Goal: Task Accomplishment & Management: Manage account settings

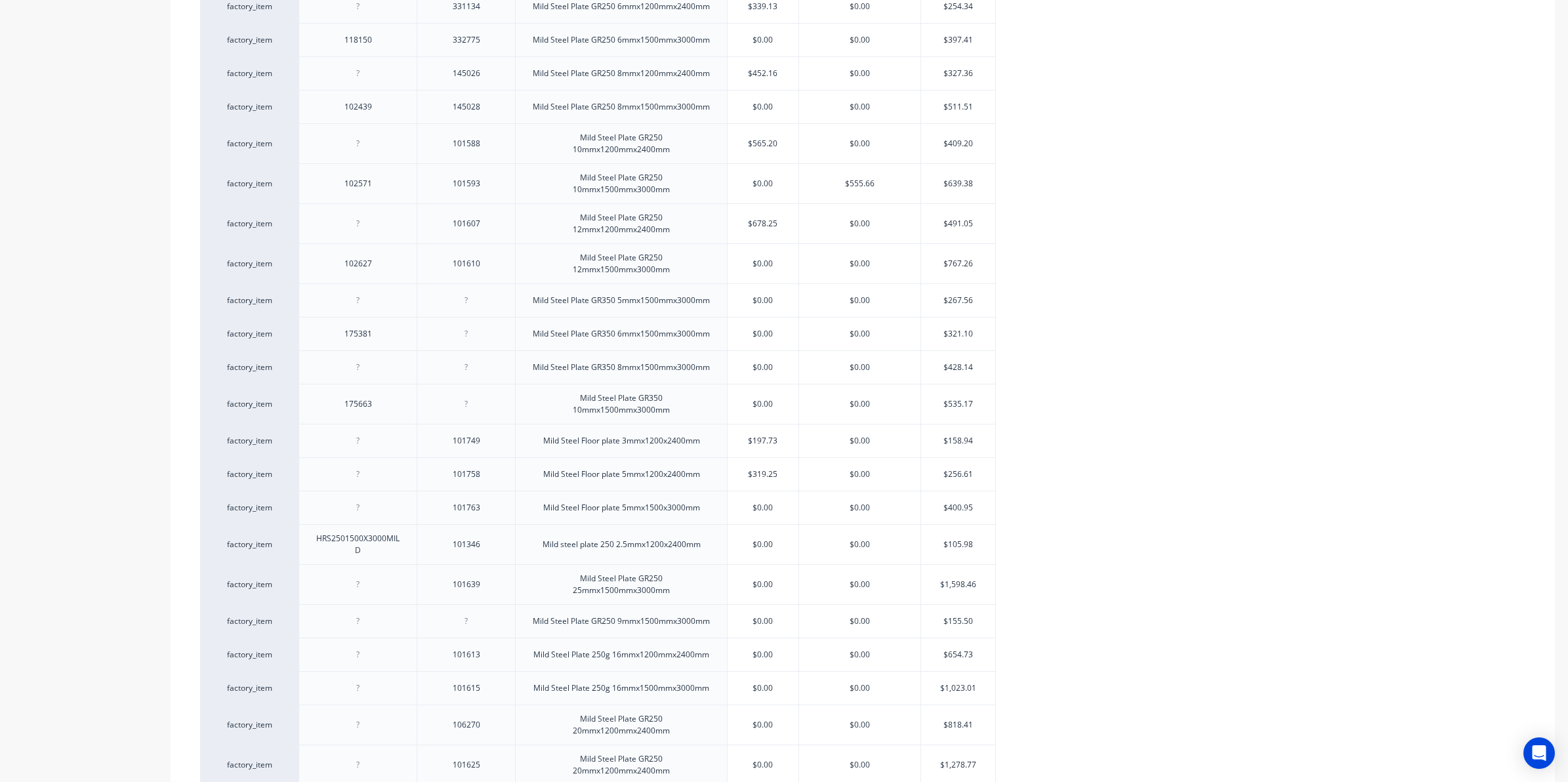
scroll to position [1467, 0]
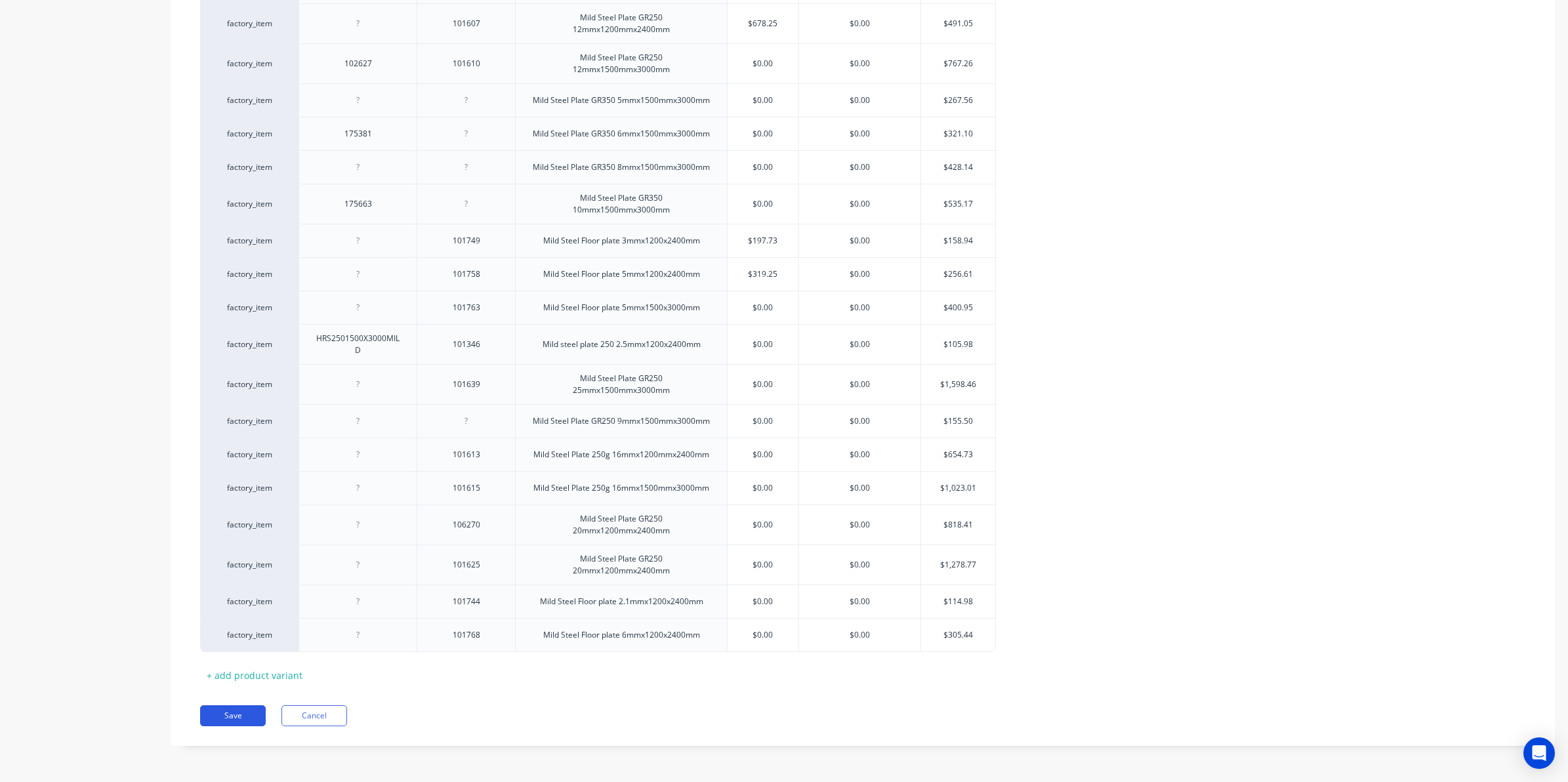
click at [233, 713] on button "Save" at bounding box center [232, 715] width 65 height 21
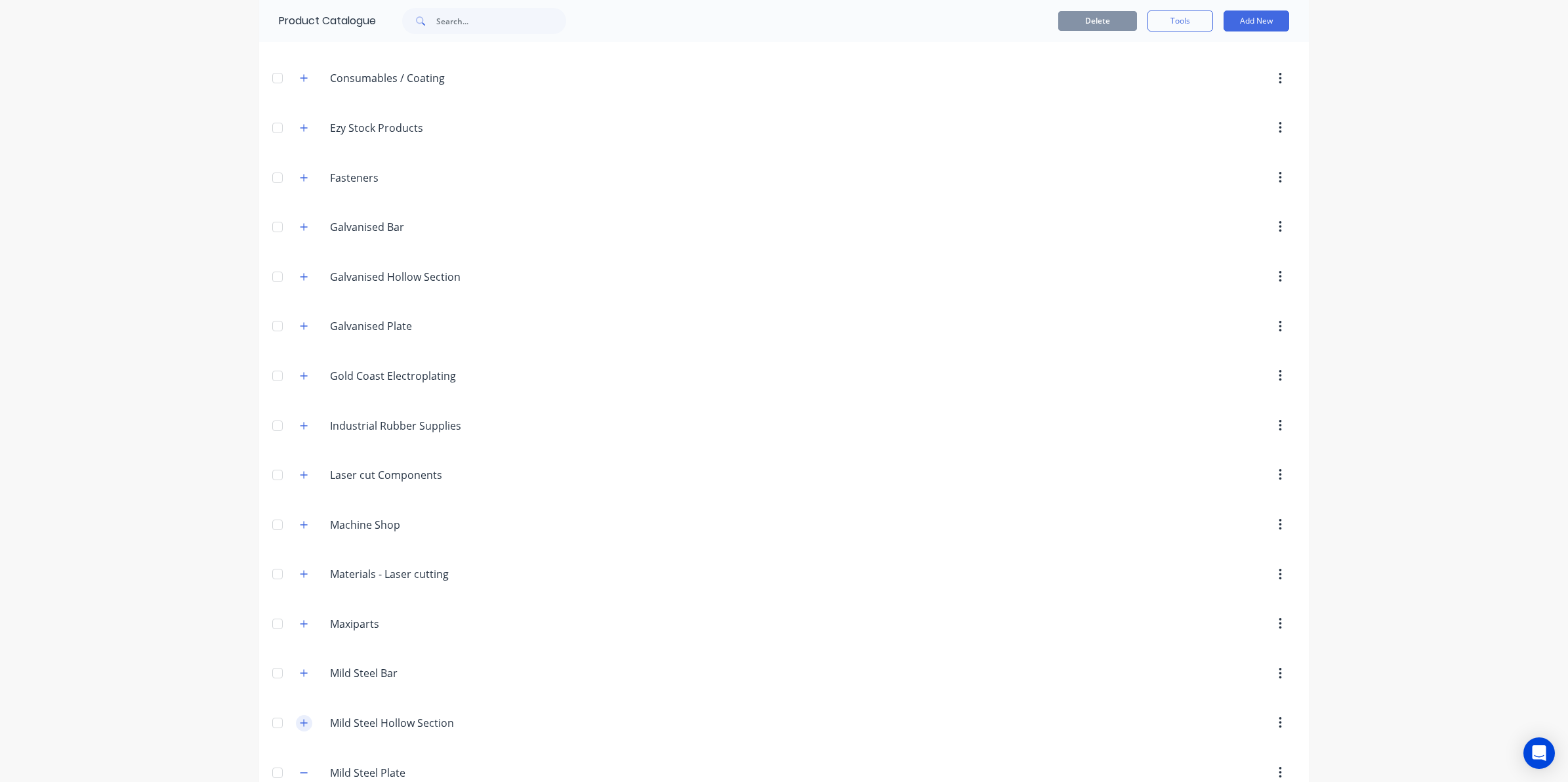
scroll to position [410, 0]
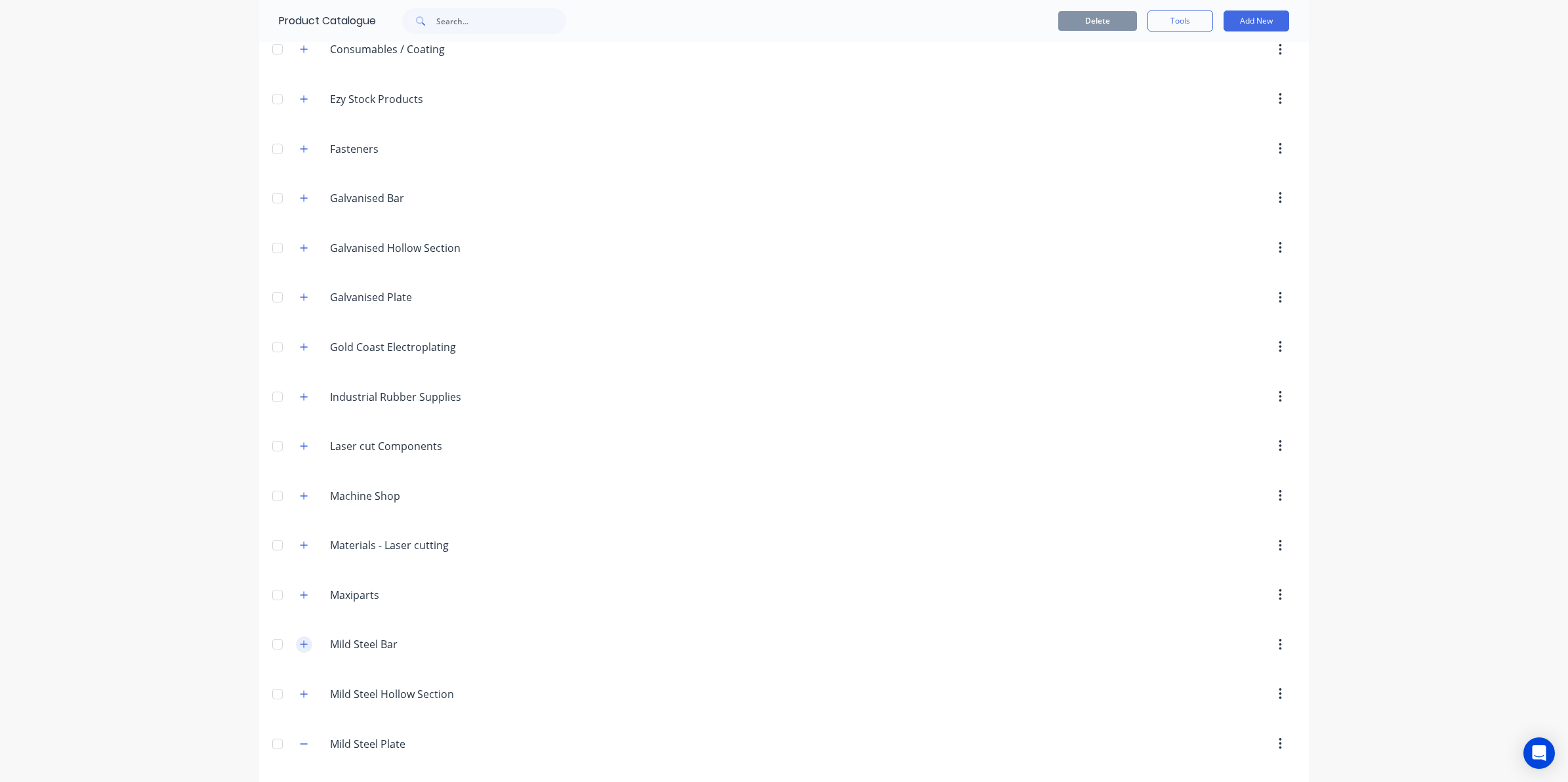
click at [300, 648] on icon "button" at bounding box center [303, 643] width 8 height 9
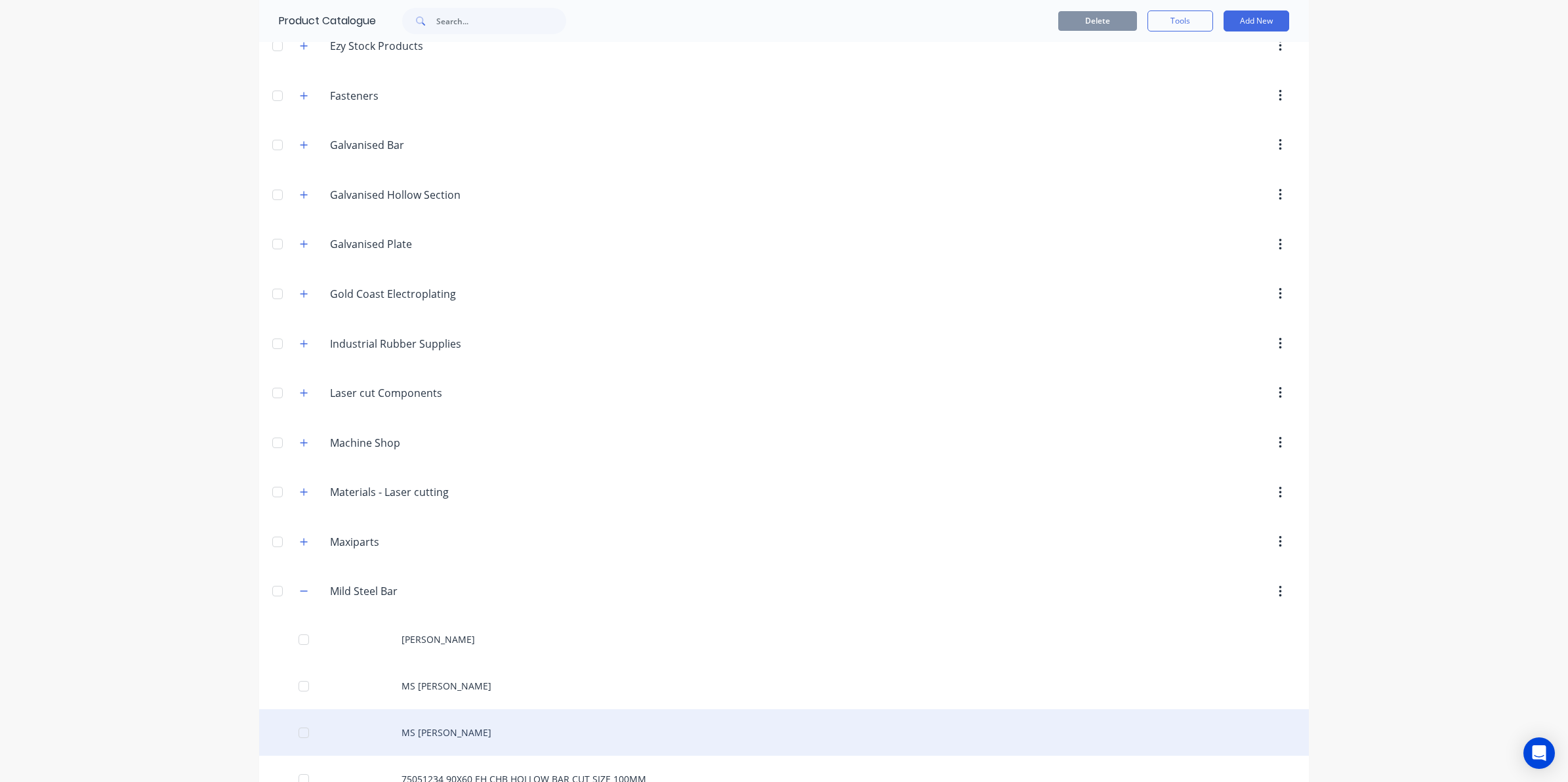
scroll to position [492, 0]
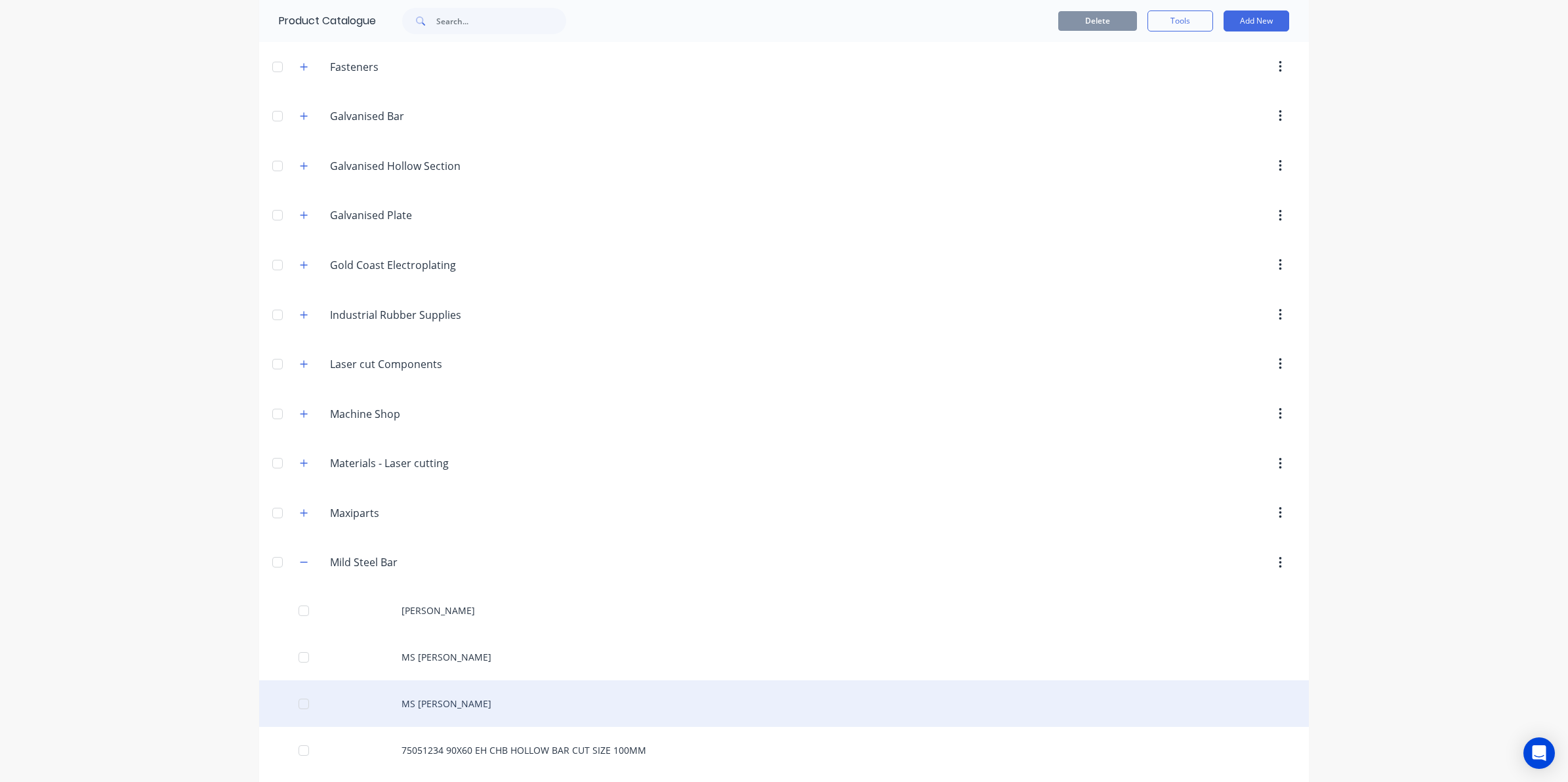
click at [431, 710] on div "MS Roundbar" at bounding box center [784, 702] width 1050 height 47
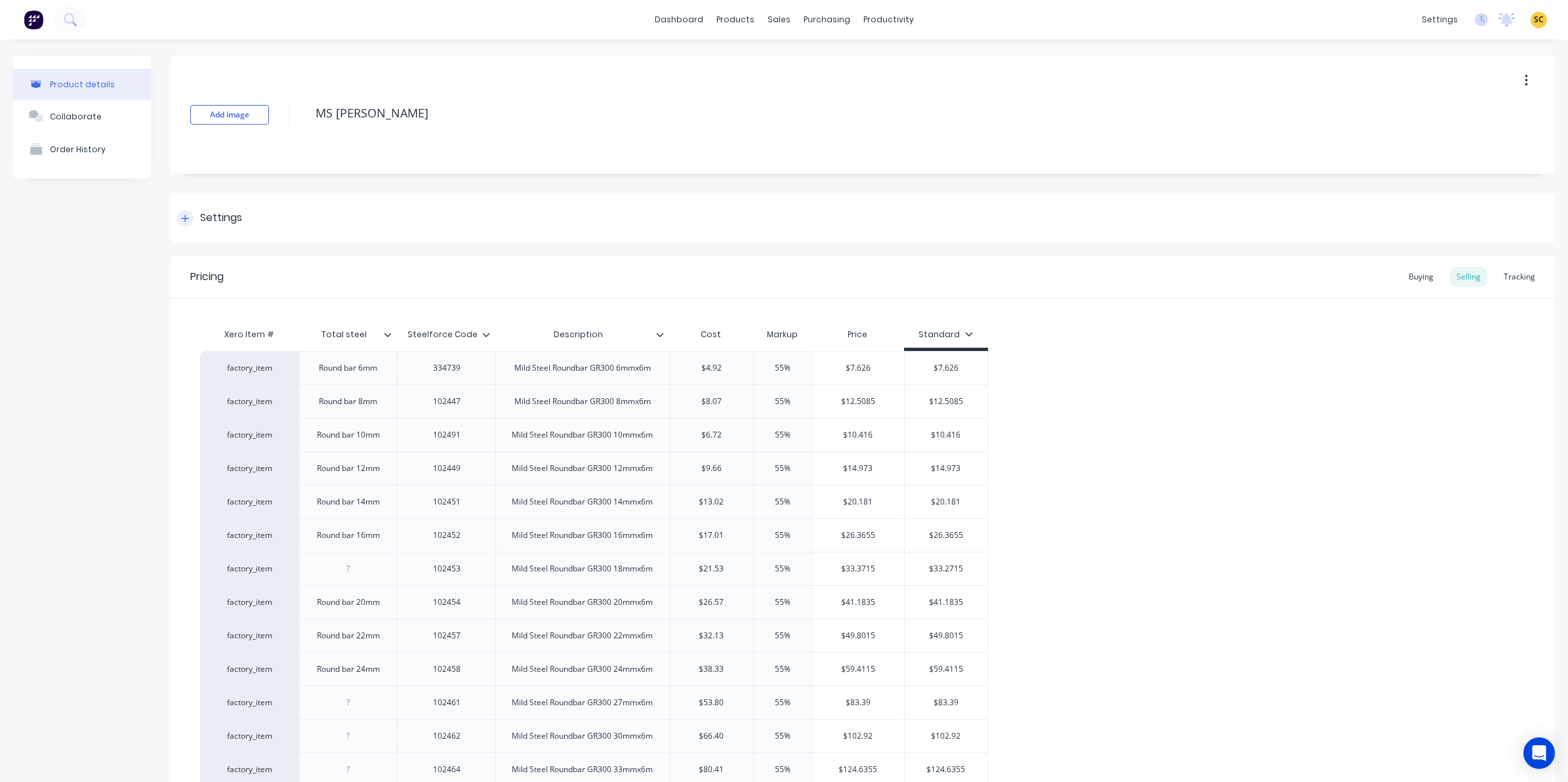
click at [185, 228] on div "Settings" at bounding box center [862, 218] width 1384 height 49
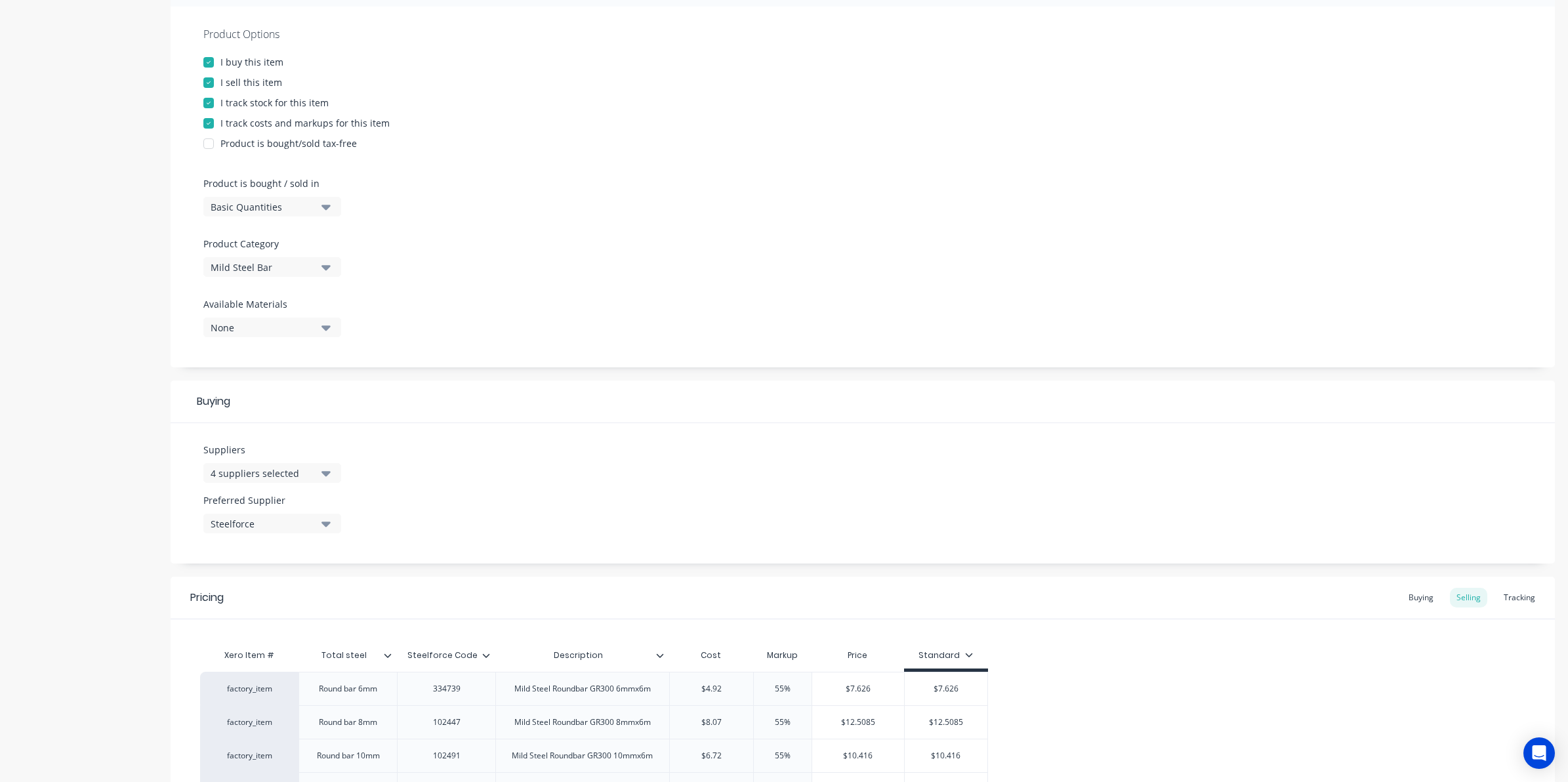
scroll to position [328, 0]
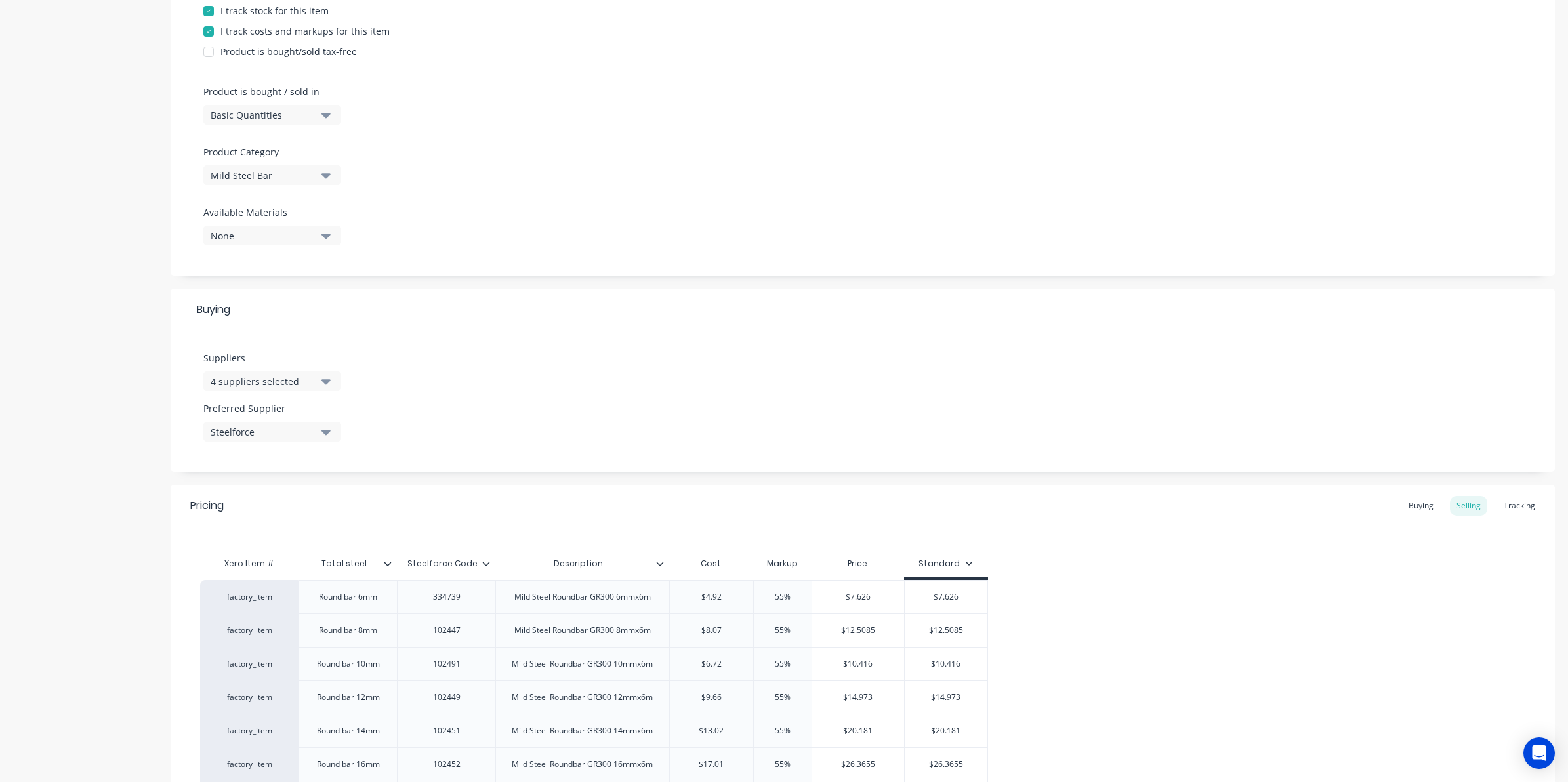
click at [463, 574] on div "Steelforce Code" at bounding box center [442, 563] width 91 height 33
type input "Steelforce Code"
click at [489, 570] on div "Steelforce Code Steelforce Code" at bounding box center [446, 563] width 98 height 33
click at [483, 559] on icon at bounding box center [485, 563] width 8 height 8
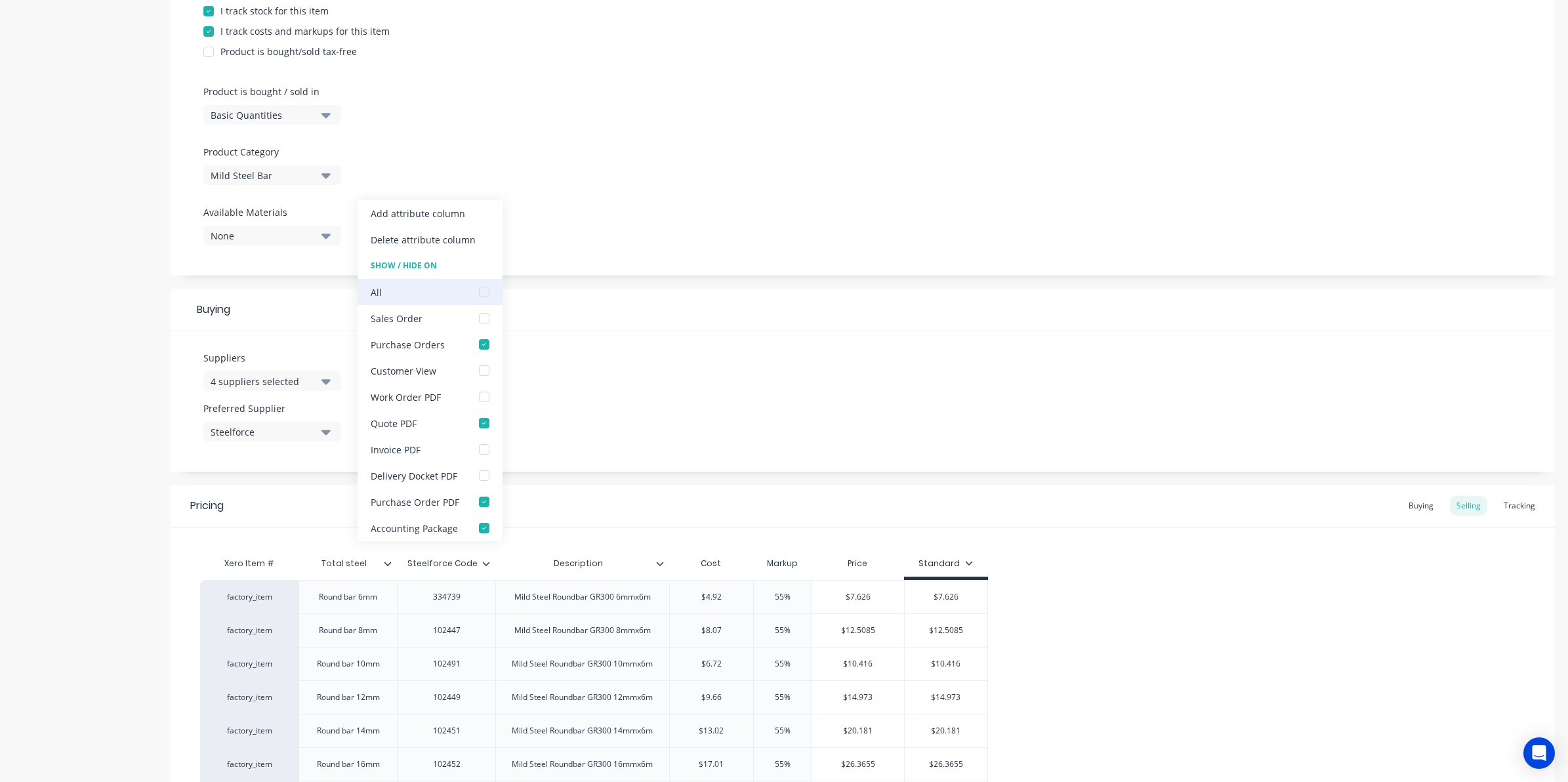
click at [484, 289] on div at bounding box center [483, 291] width 26 height 26
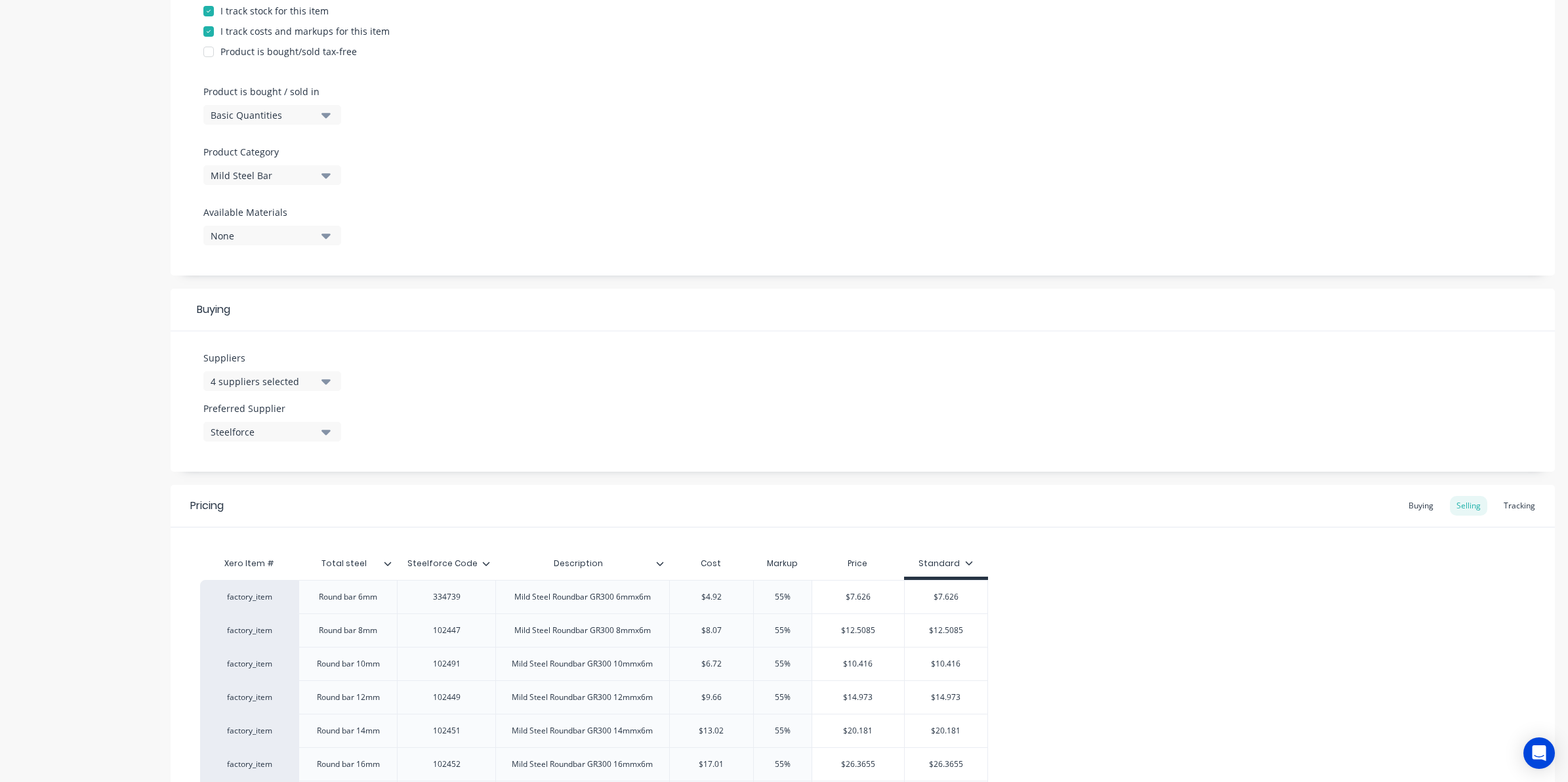
click at [386, 562] on icon at bounding box center [387, 563] width 8 height 8
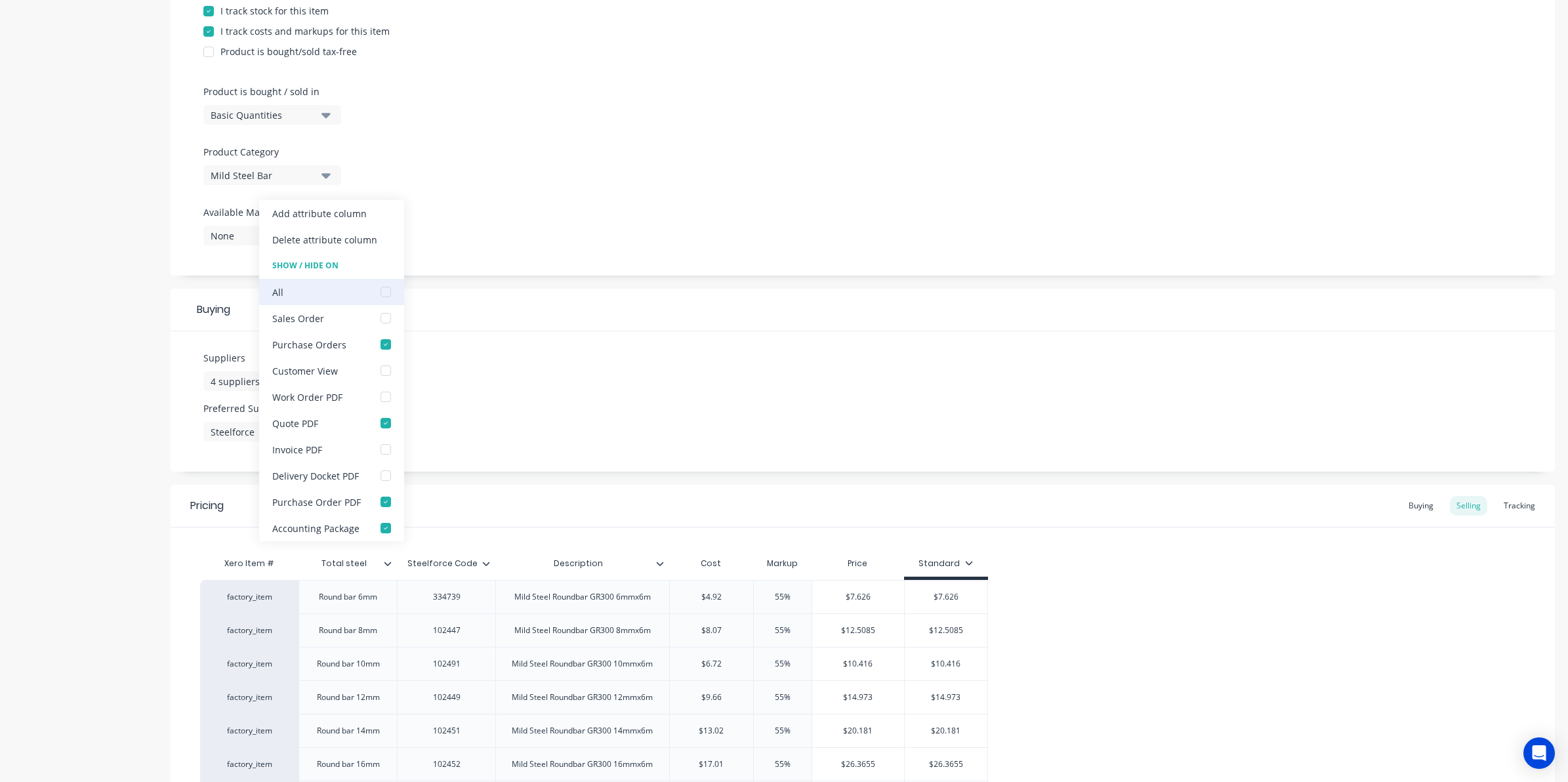
click at [385, 293] on div at bounding box center [385, 291] width 26 height 26
click at [570, 424] on div "Suppliers 4 suppliers selected Preferred Supplier Steelforce" at bounding box center [862, 401] width 1384 height 140
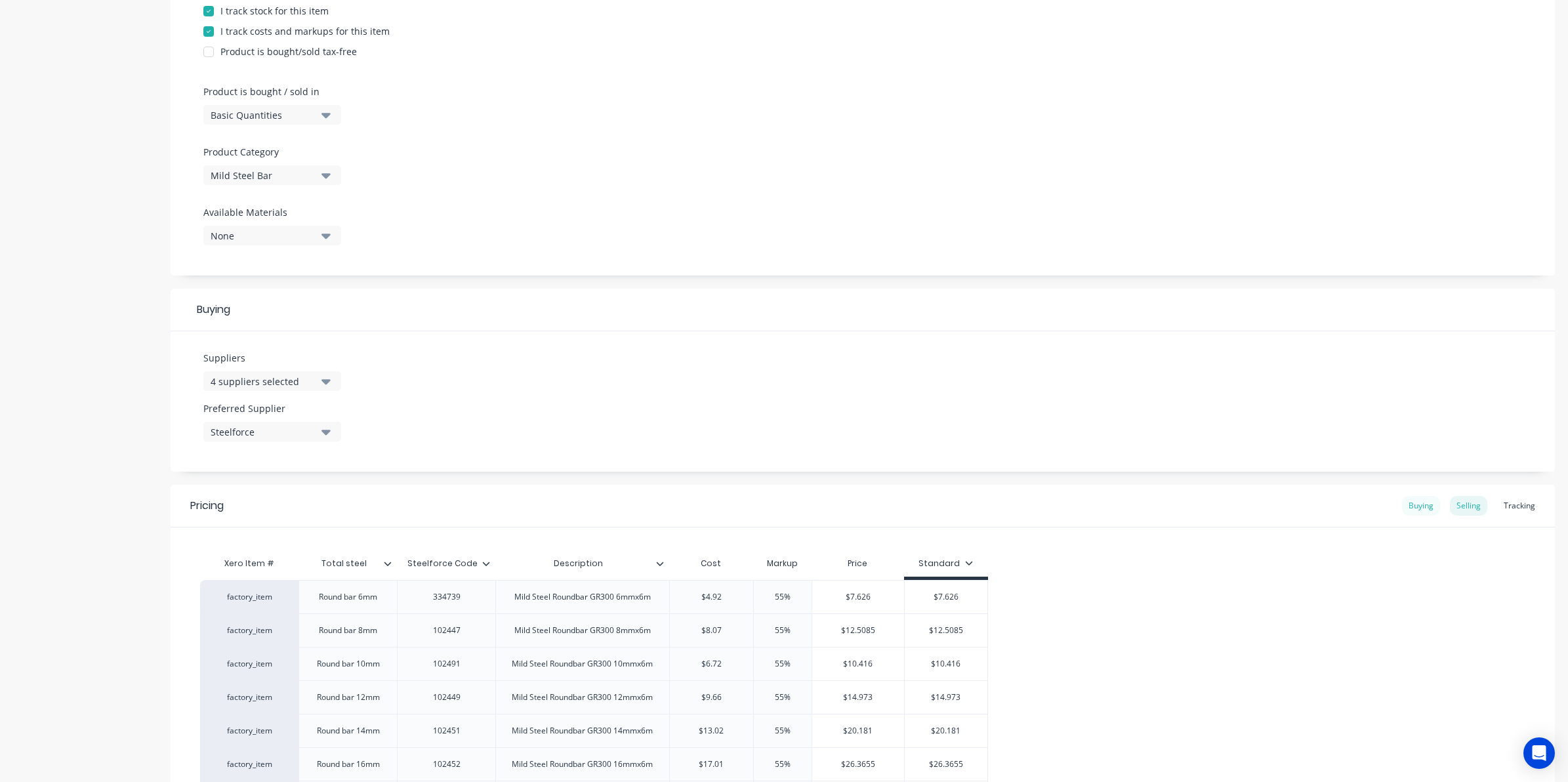
click at [1423, 504] on div "Buying" at bounding box center [1421, 505] width 38 height 19
click at [385, 565] on icon at bounding box center [387, 563] width 8 height 8
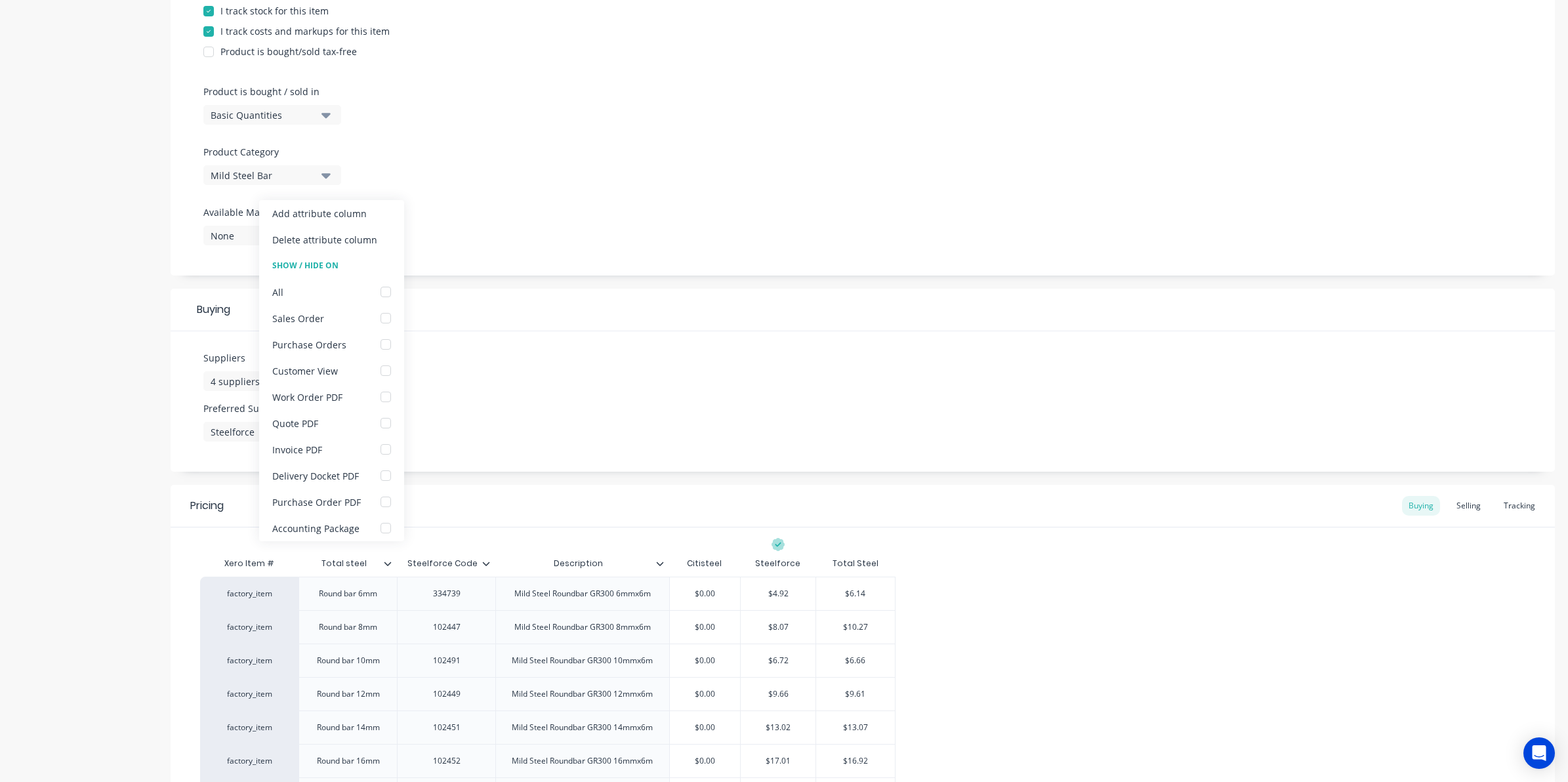
click at [385, 565] on icon at bounding box center [387, 563] width 8 height 8
click at [483, 564] on icon at bounding box center [485, 563] width 8 height 8
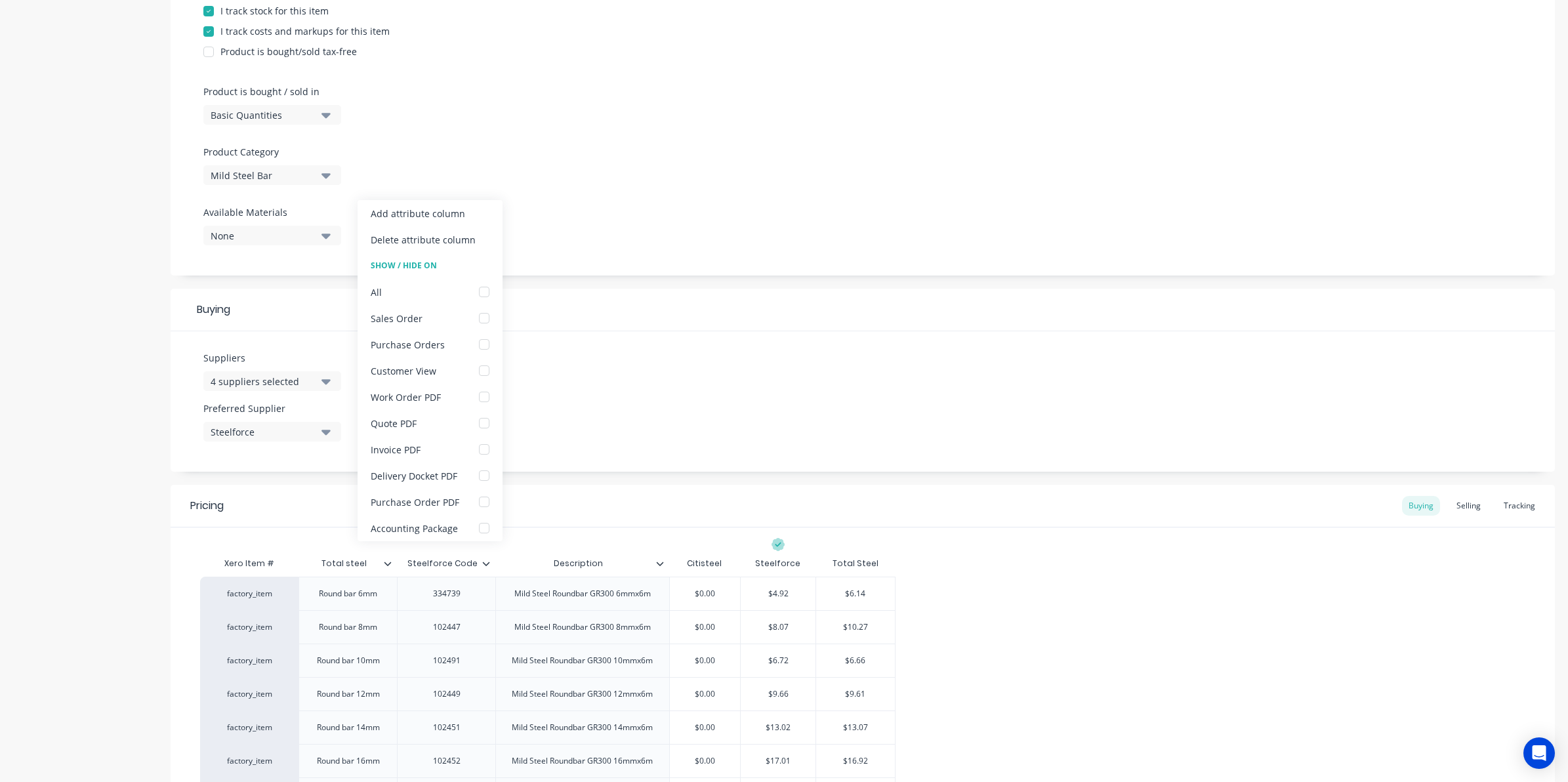
click at [483, 564] on icon at bounding box center [485, 563] width 8 height 8
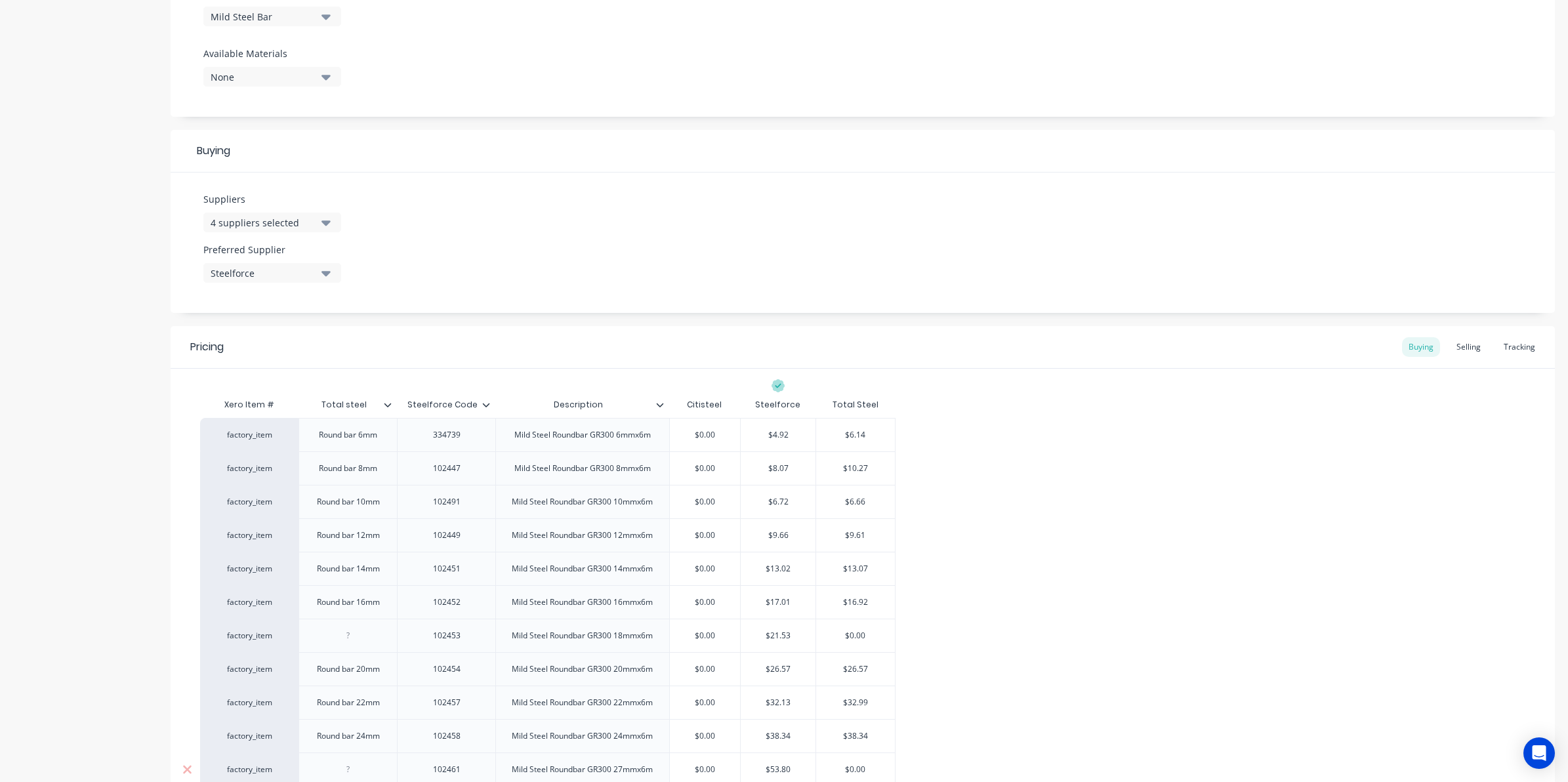
scroll to position [882, 0]
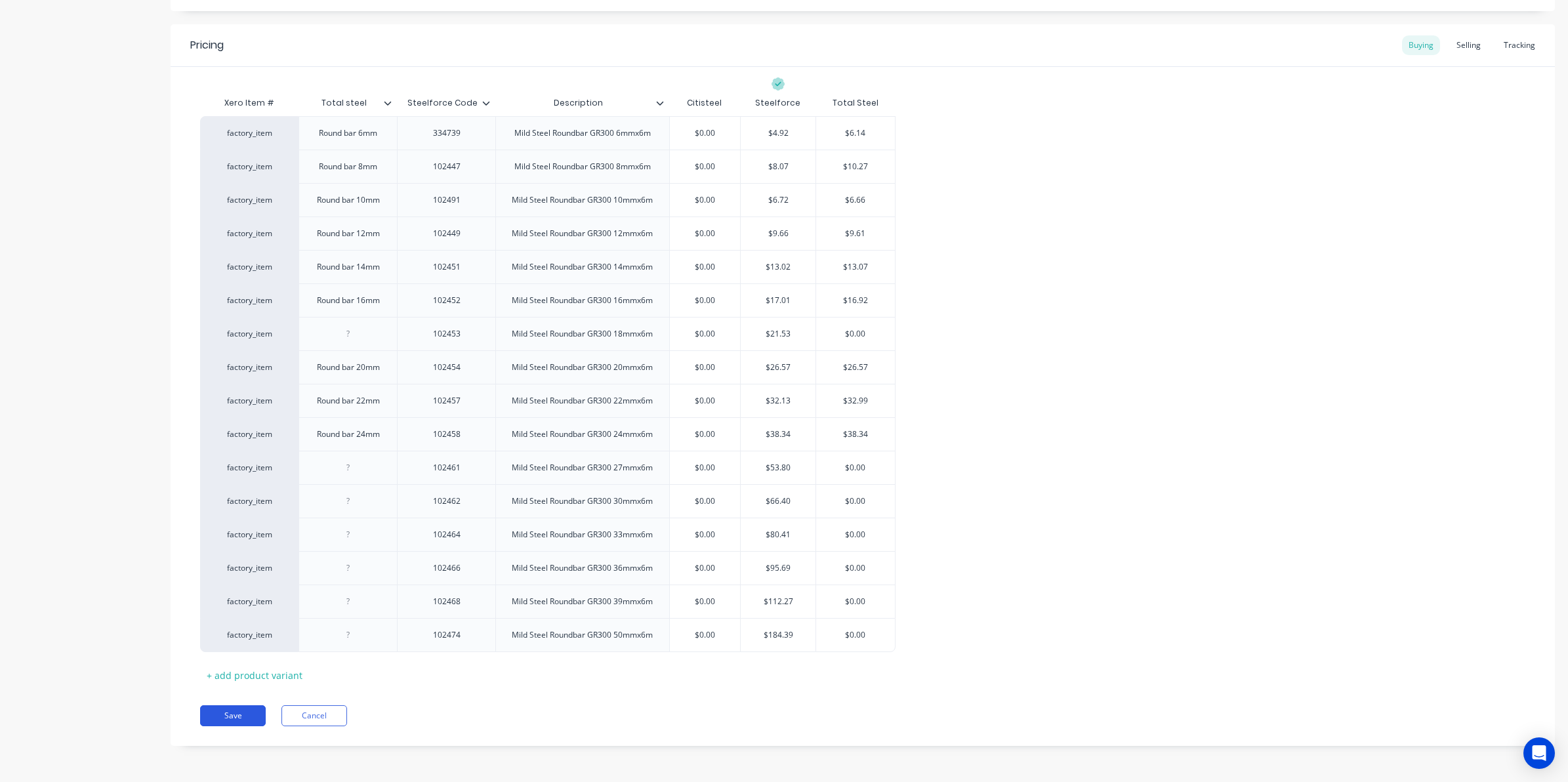
click at [260, 715] on button "Save" at bounding box center [232, 715] width 65 height 21
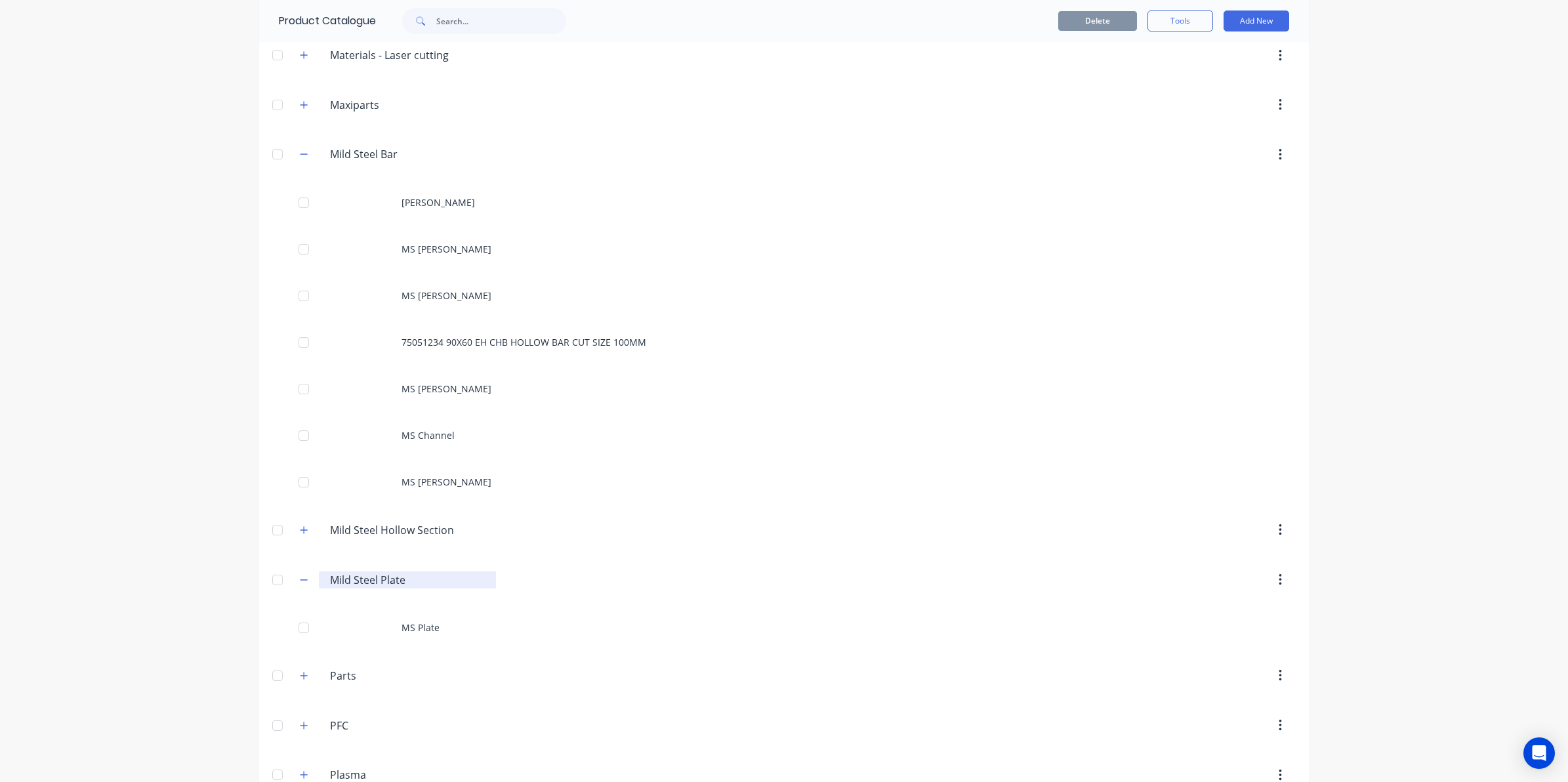
scroll to position [901, 0]
click at [295, 528] on button "button" at bounding box center [303, 527] width 16 height 16
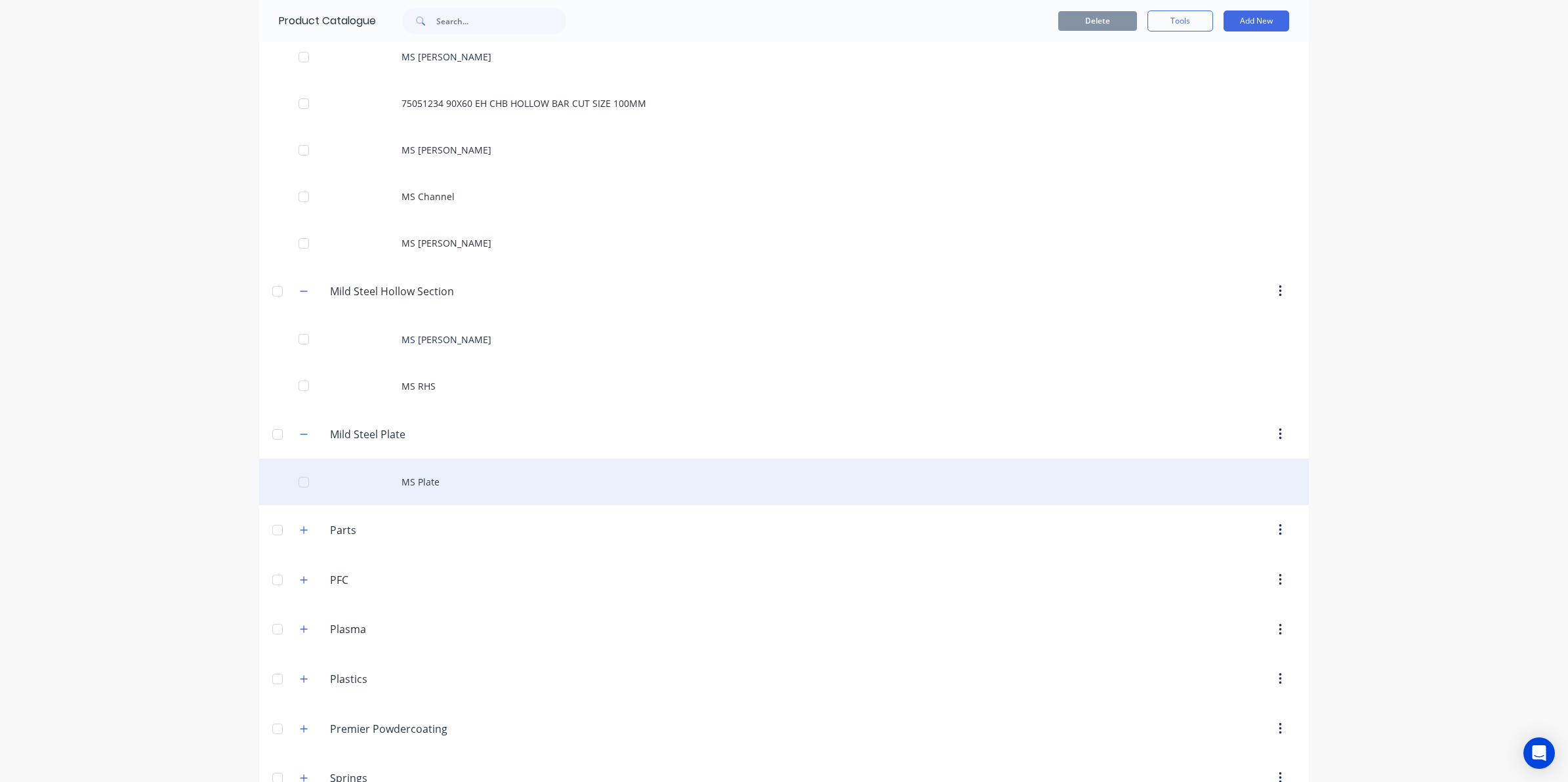
scroll to position [1148, 0]
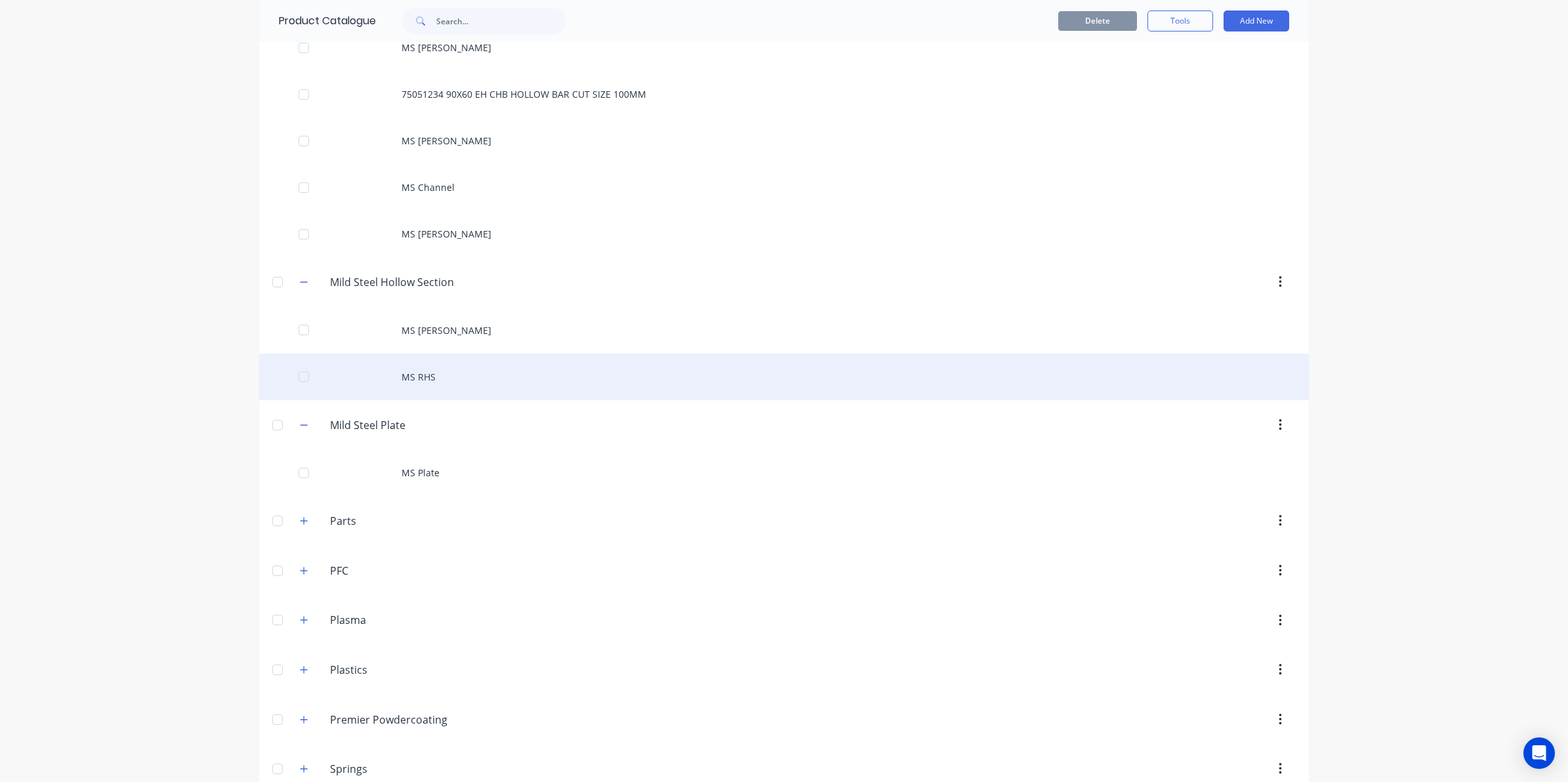
click at [435, 372] on div "MS RHS" at bounding box center [784, 377] width 1050 height 47
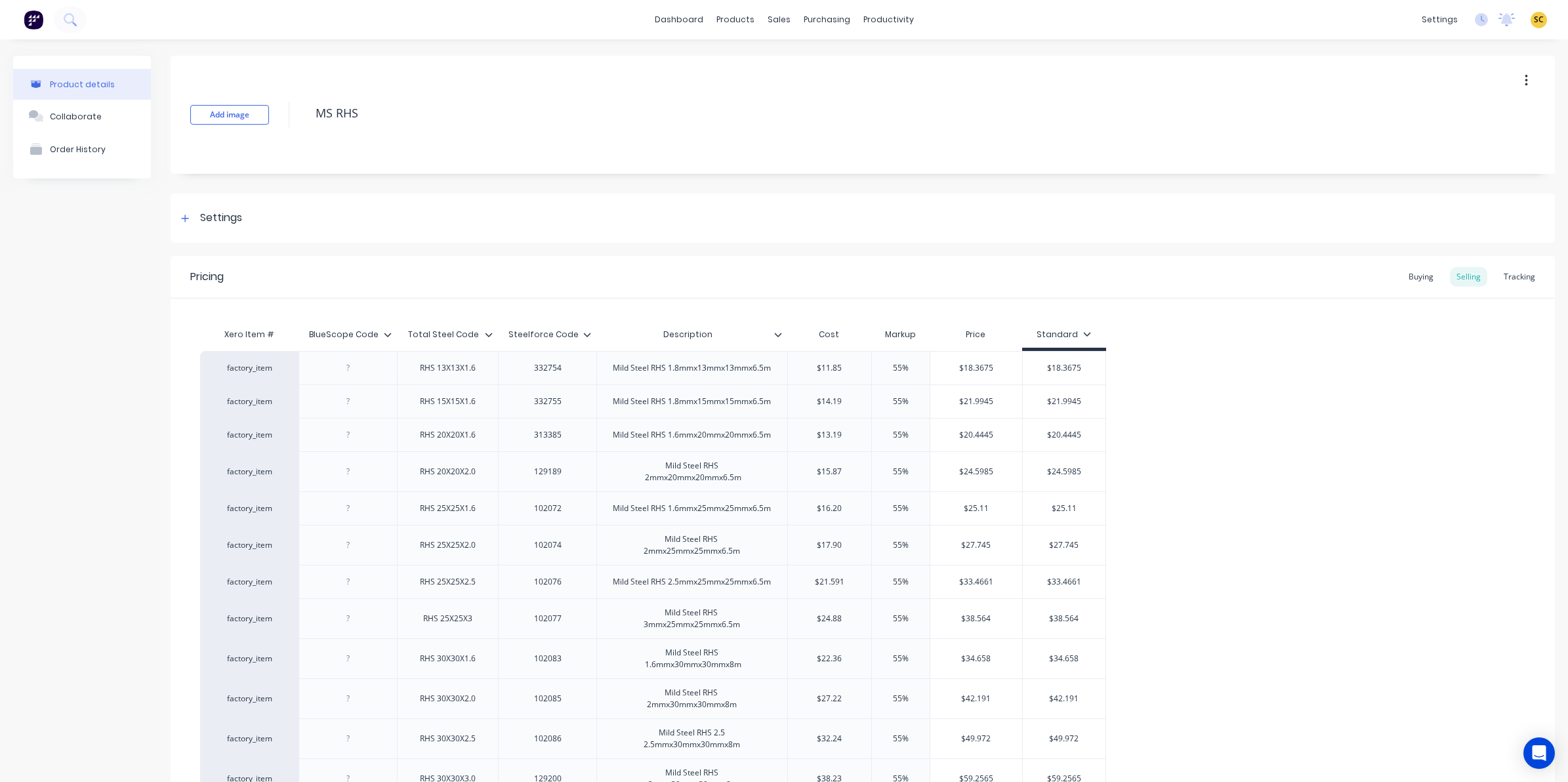
click at [594, 330] on div at bounding box center [592, 334] width 8 height 12
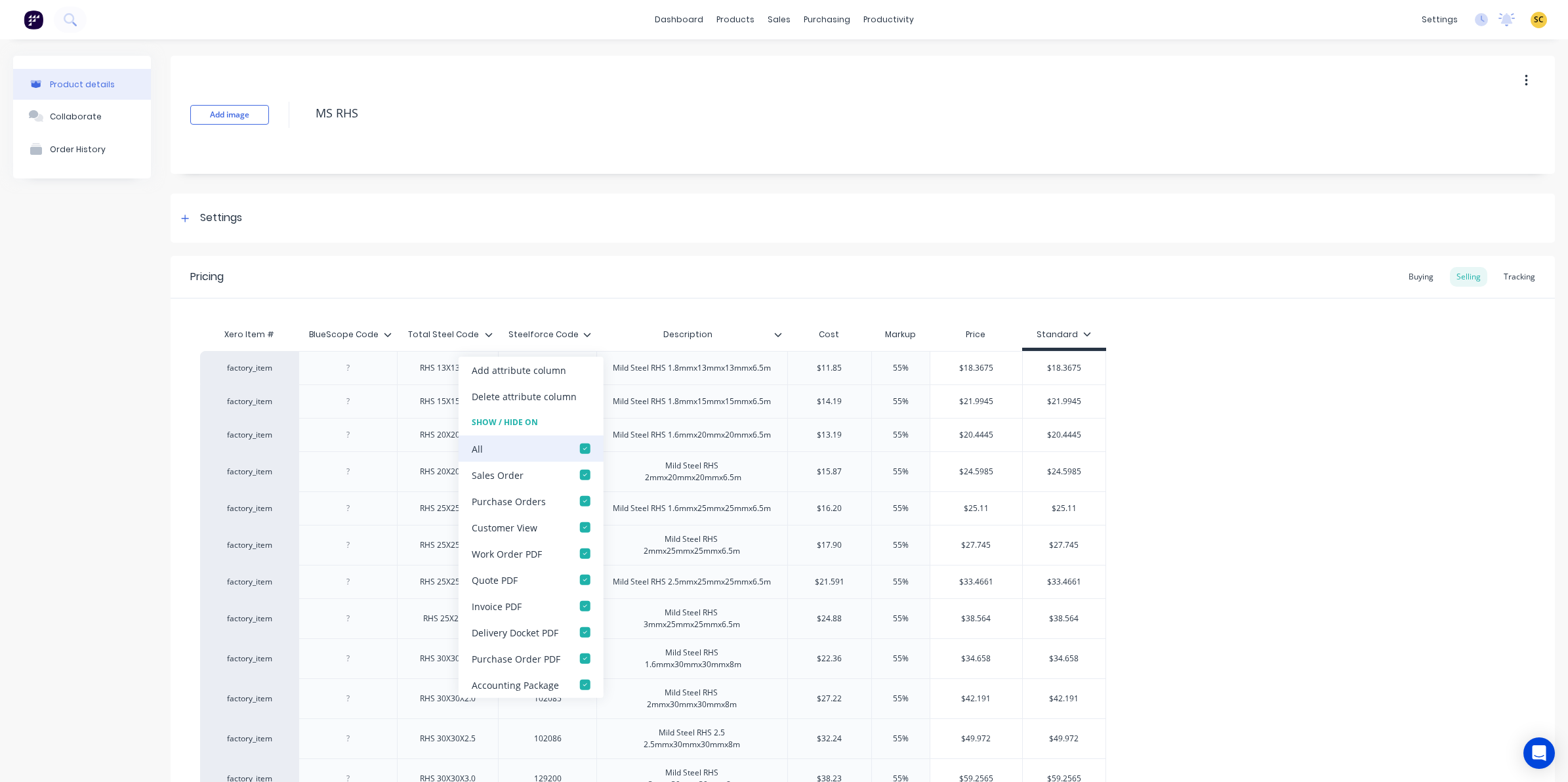
click at [581, 444] on div at bounding box center [585, 448] width 26 height 26
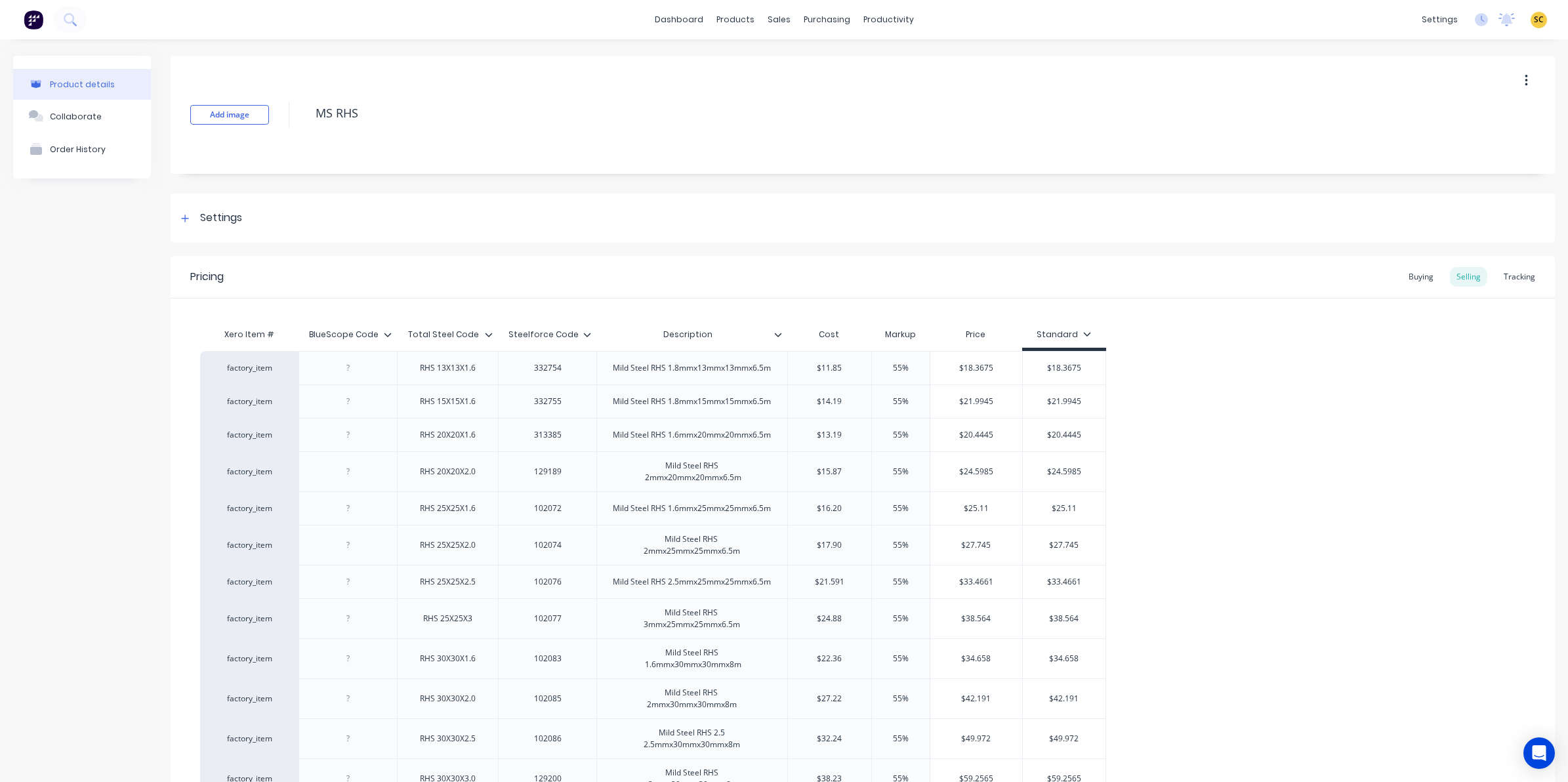
type input "Total Steel Code"
click at [483, 331] on input "Total Steel Code" at bounding box center [444, 334] width 93 height 12
click at [488, 333] on icon at bounding box center [489, 334] width 8 height 8
click at [387, 335] on icon at bounding box center [388, 334] width 8 height 4
drag, startPoint x: 397, startPoint y: 285, endPoint x: 1067, endPoint y: 191, distance: 676.6
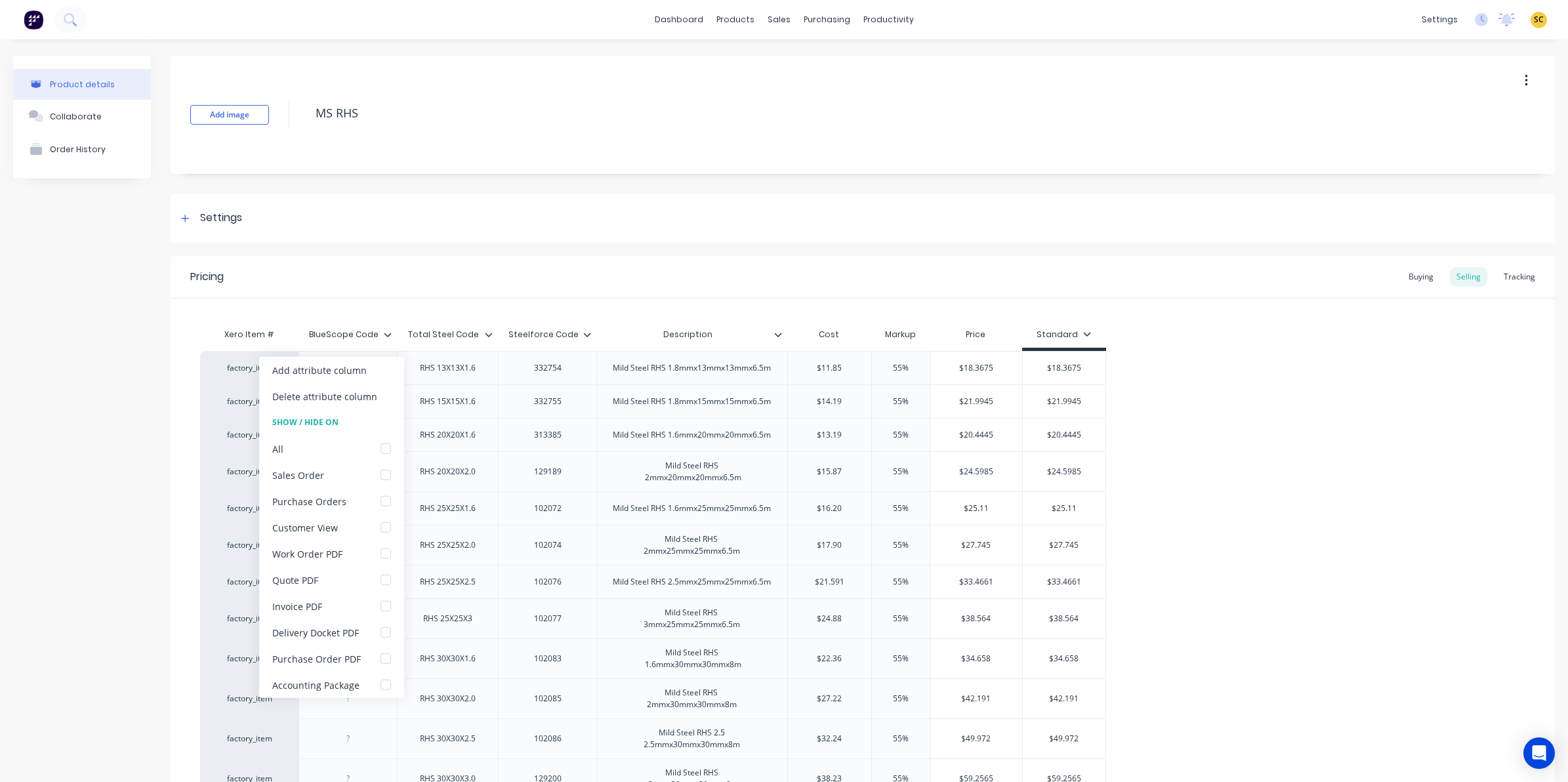
click at [397, 284] on div "Pricing Buying Selling Tracking" at bounding box center [862, 277] width 1384 height 42
click at [1402, 276] on div "Buying" at bounding box center [1421, 276] width 38 height 19
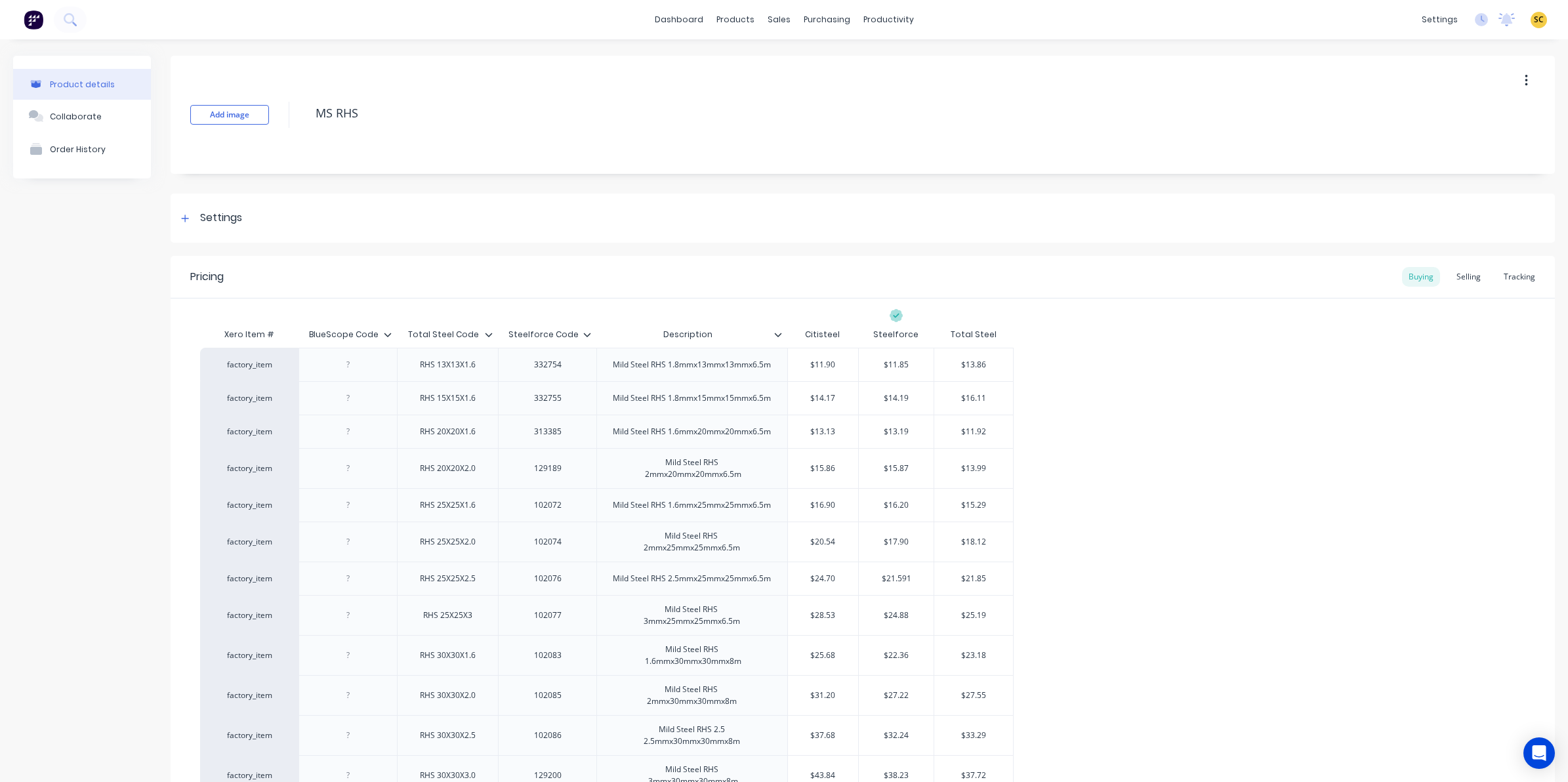
click at [592, 335] on div at bounding box center [592, 334] width 8 height 12
click at [489, 331] on icon at bounding box center [489, 334] width 8 height 8
click at [575, 230] on div "Settings" at bounding box center [862, 218] width 1384 height 49
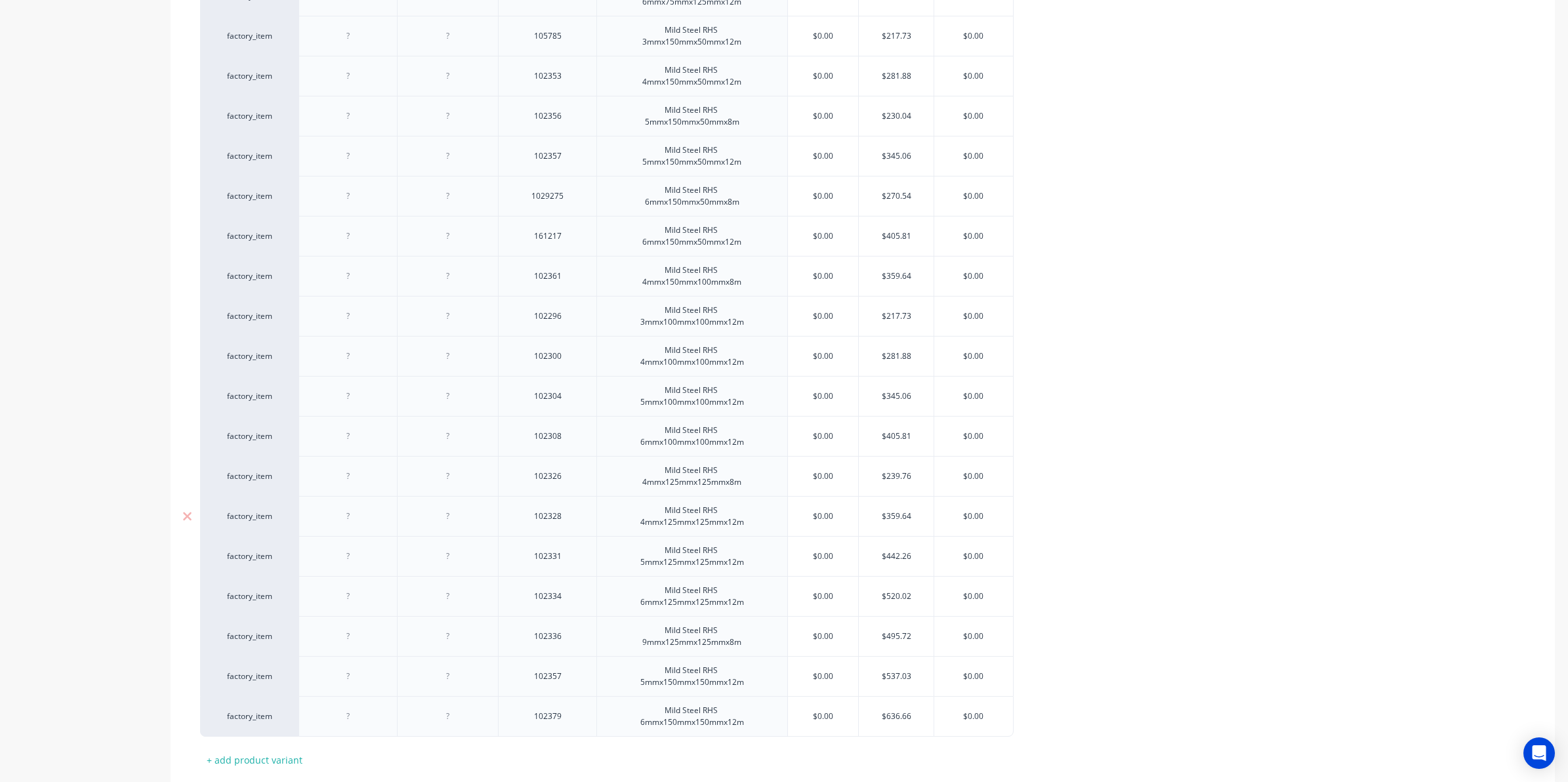
scroll to position [5067, 0]
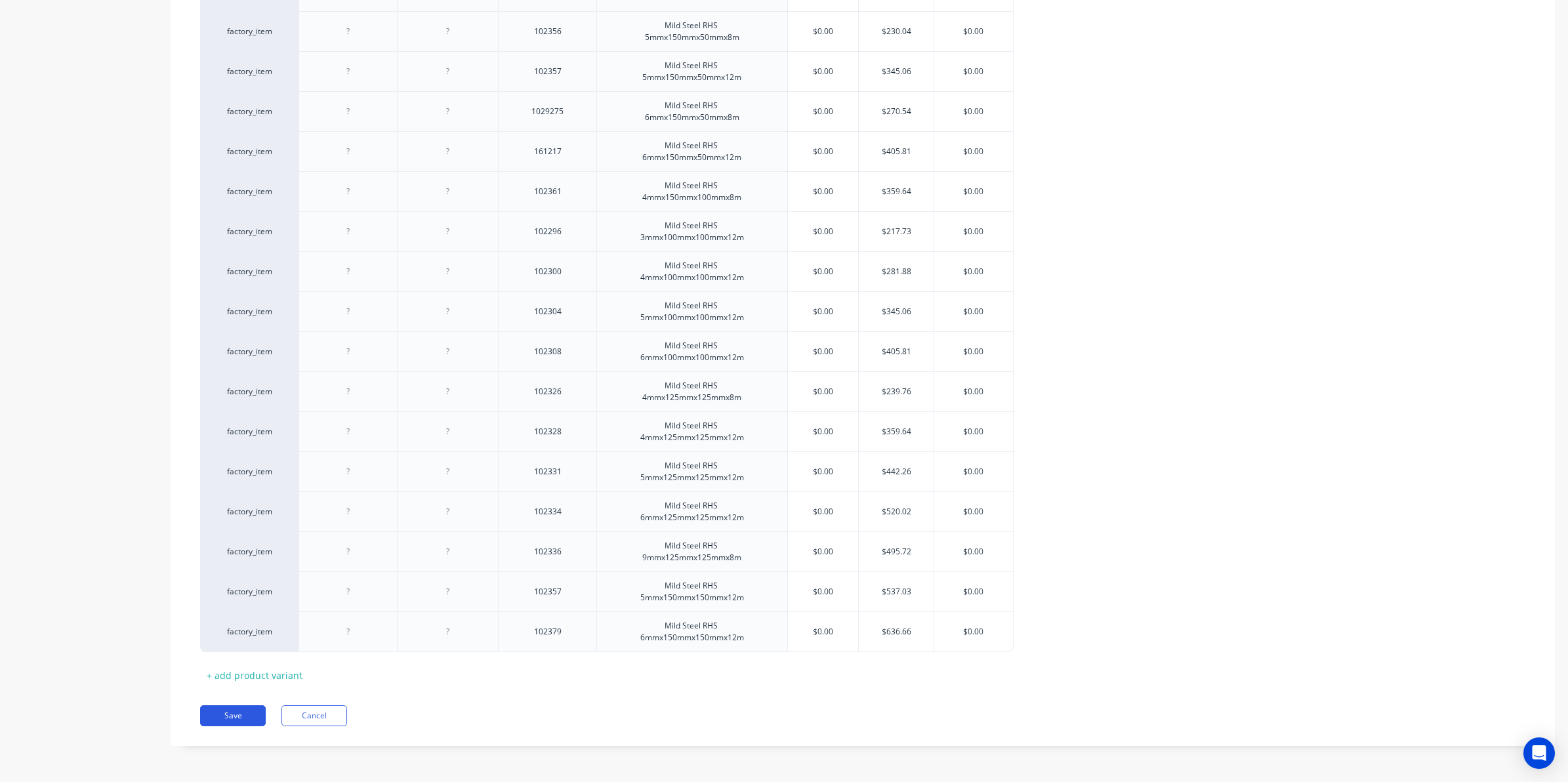
click at [224, 720] on button "Save" at bounding box center [232, 715] width 65 height 21
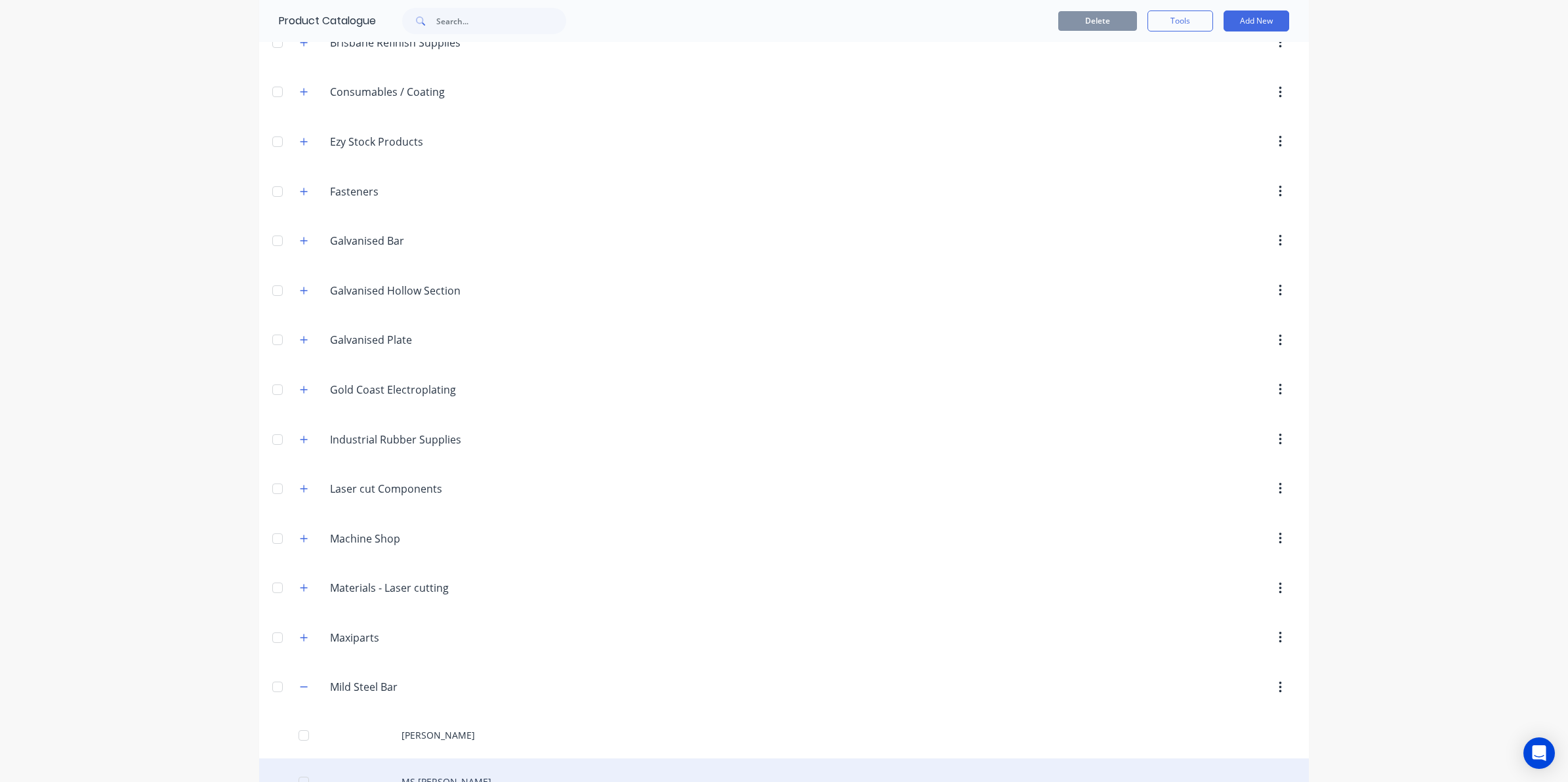
scroll to position [410, 0]
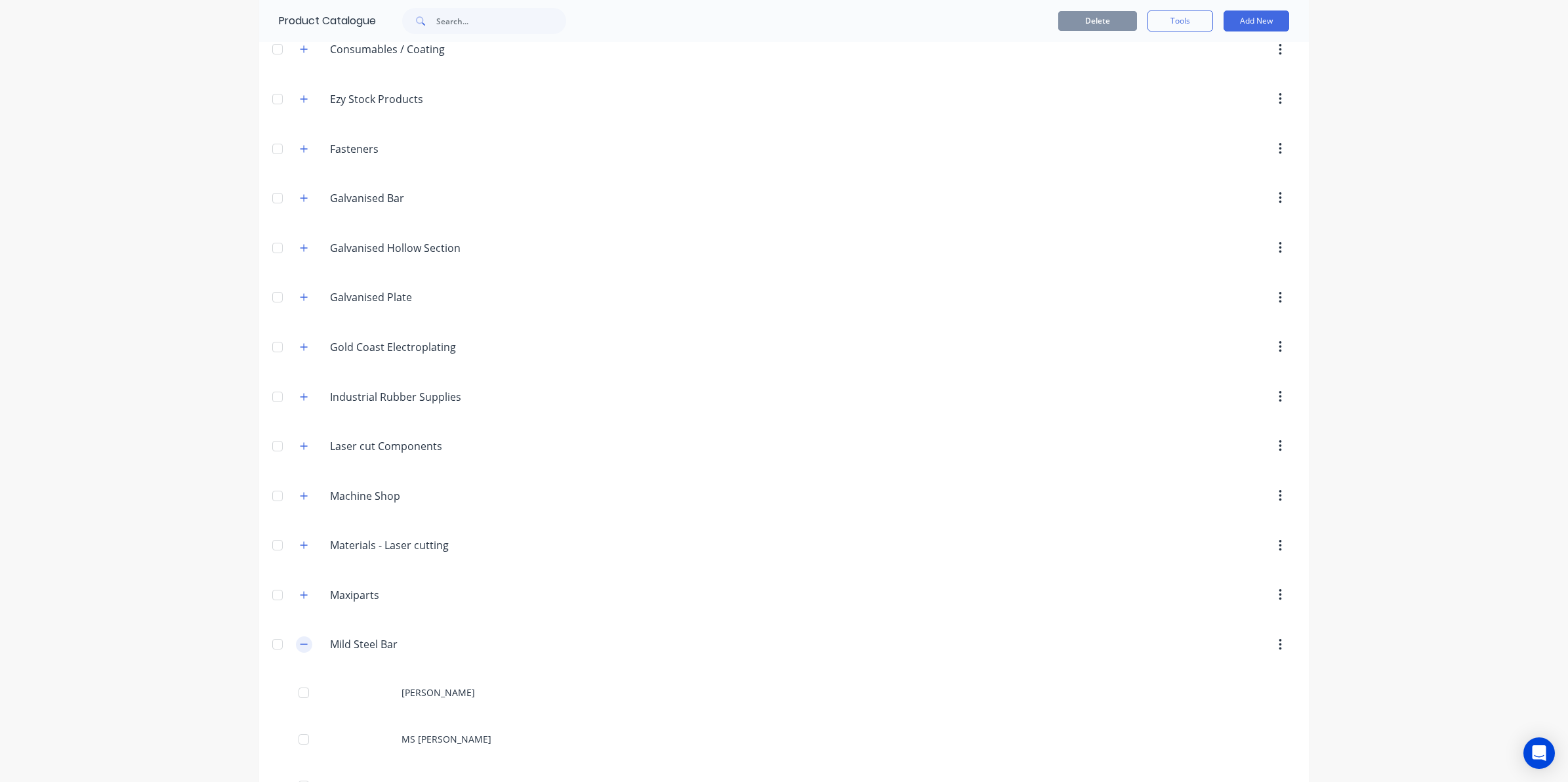
click at [295, 649] on button "button" at bounding box center [303, 644] width 16 height 16
click at [296, 695] on button "button" at bounding box center [303, 693] width 16 height 16
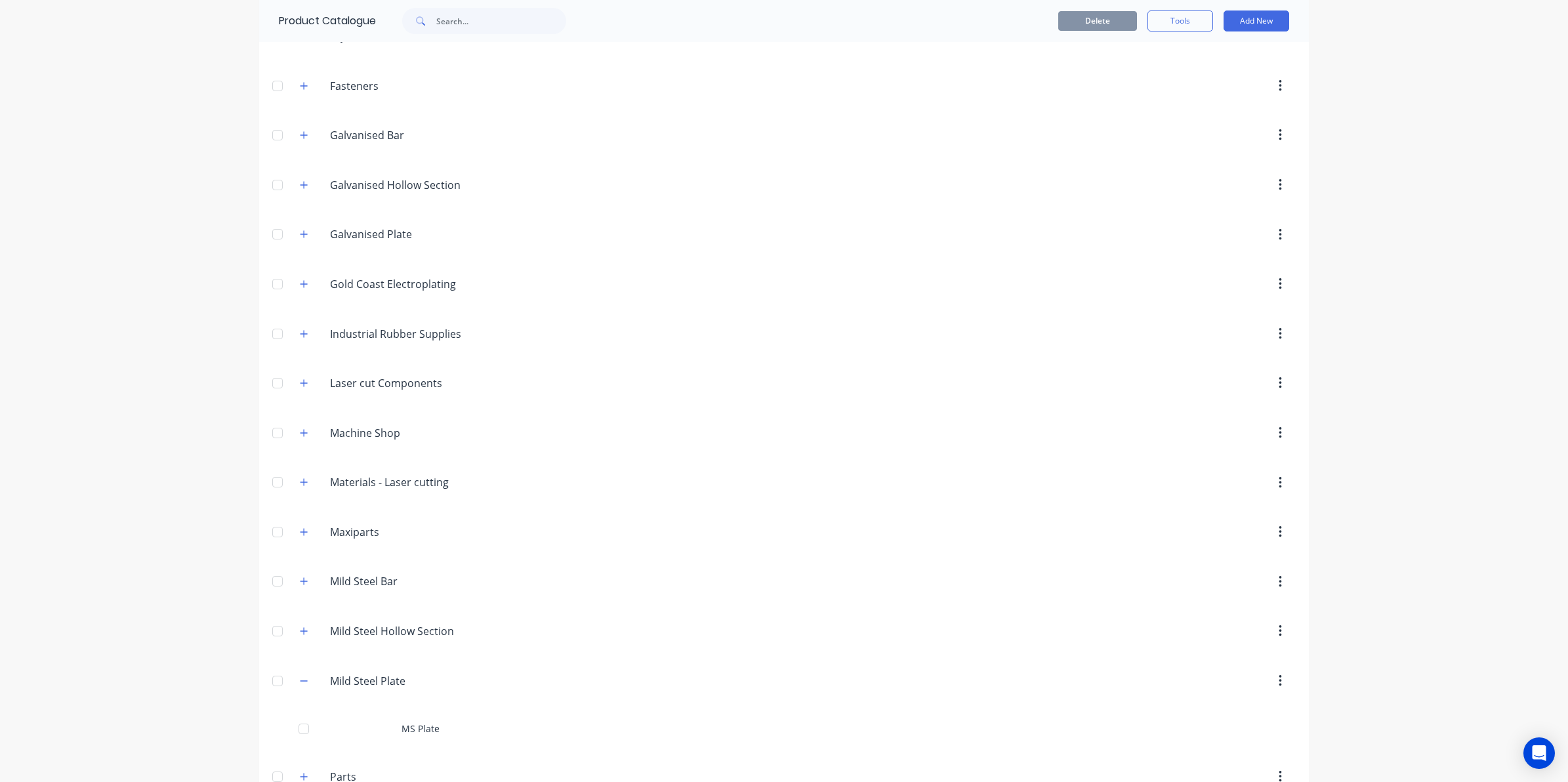
scroll to position [574, 0]
click at [295, 587] on button "button" at bounding box center [303, 579] width 16 height 16
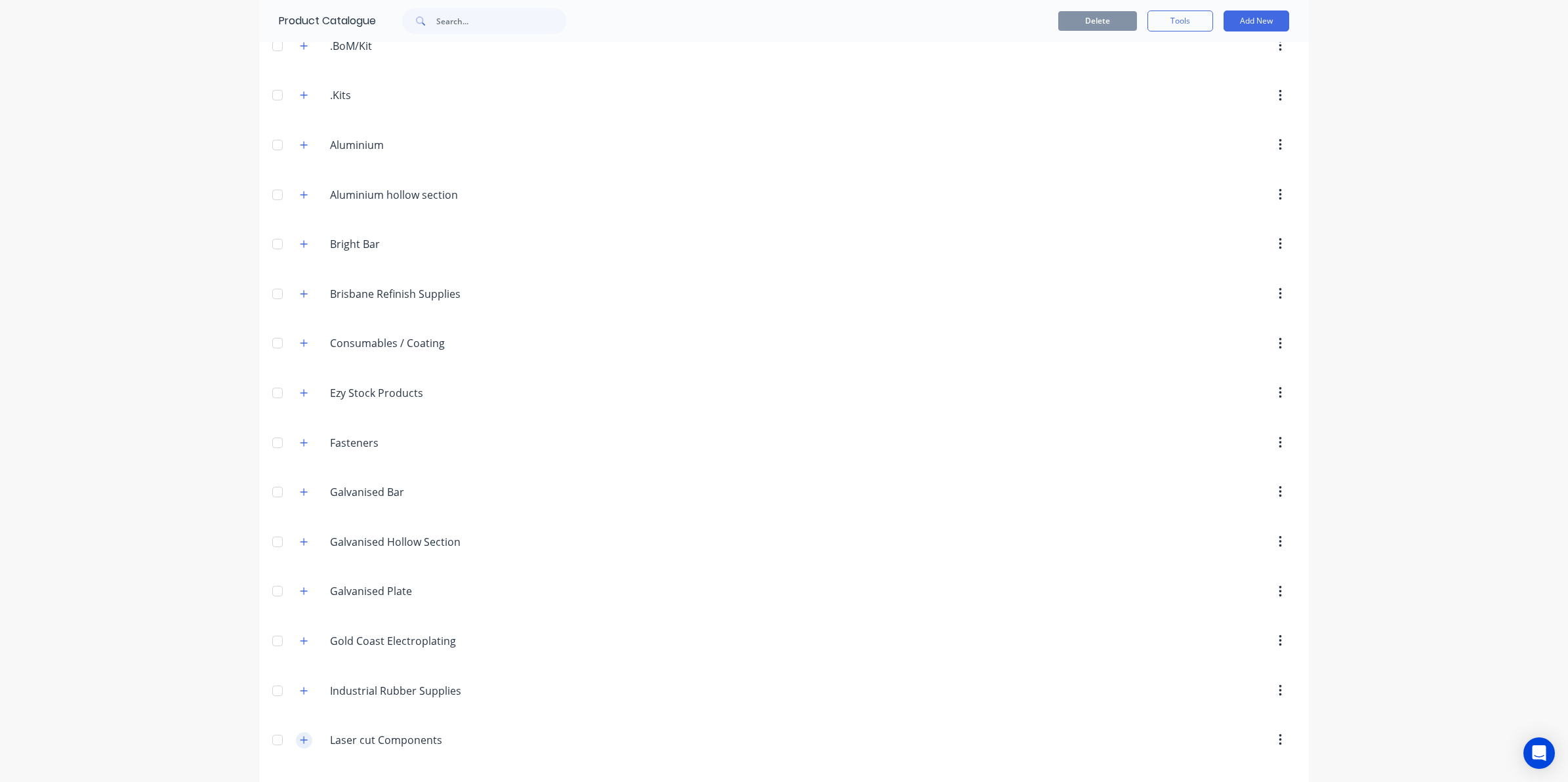
scroll to position [0, 0]
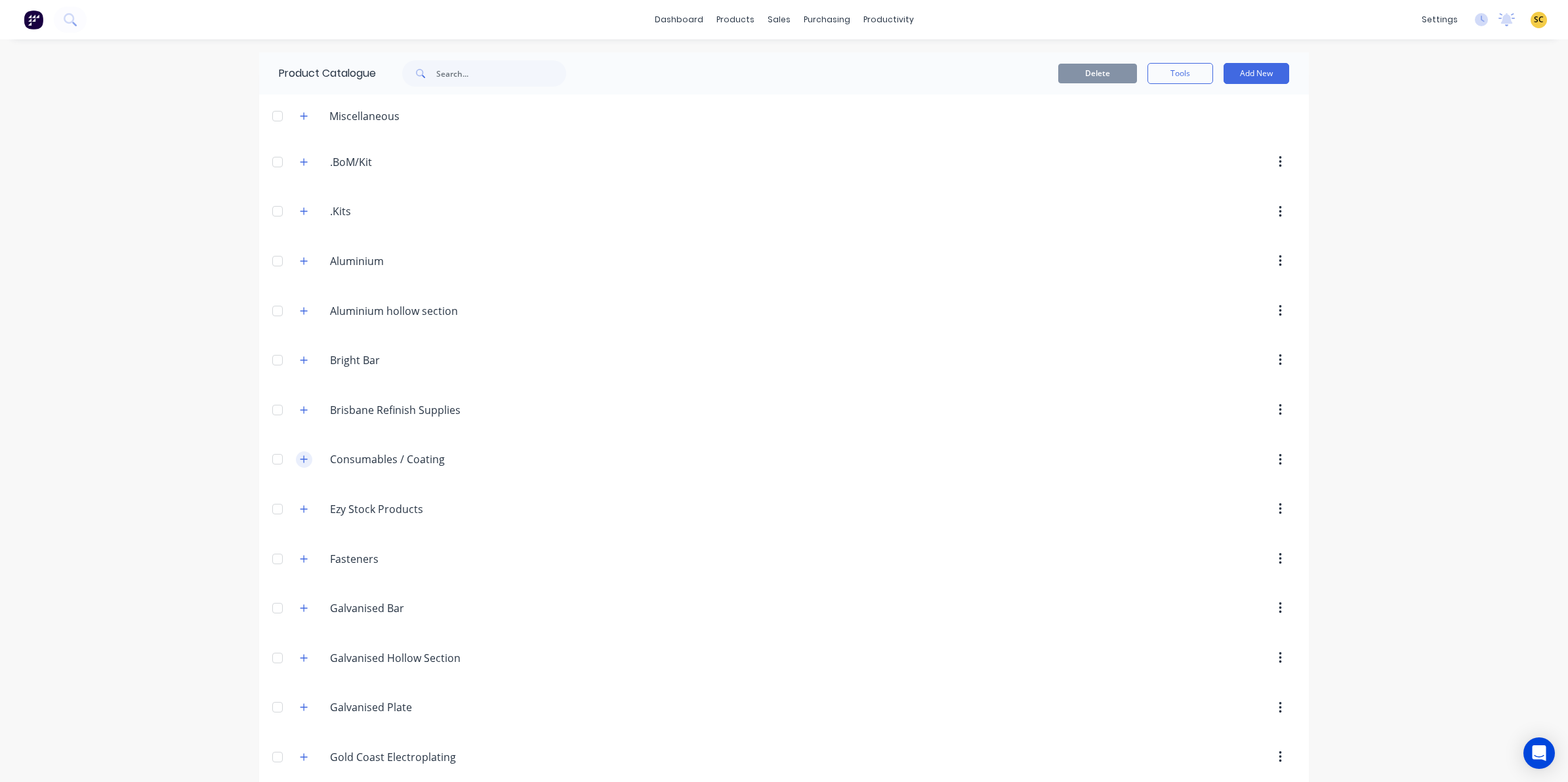
click at [301, 463] on icon "button" at bounding box center [304, 459] width 8 height 8
click at [296, 466] on button "button" at bounding box center [303, 459] width 16 height 16
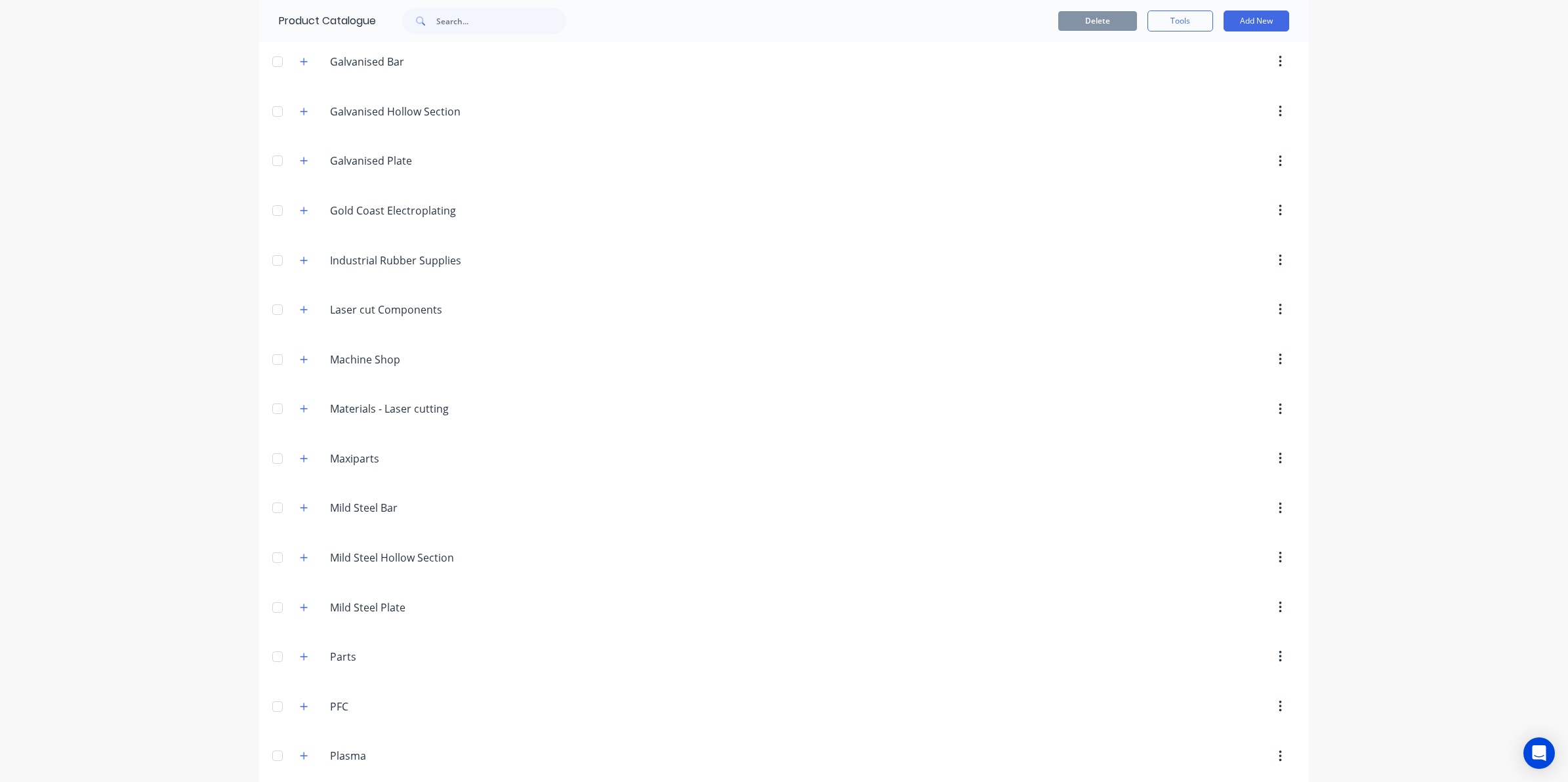
scroll to position [656, 0]
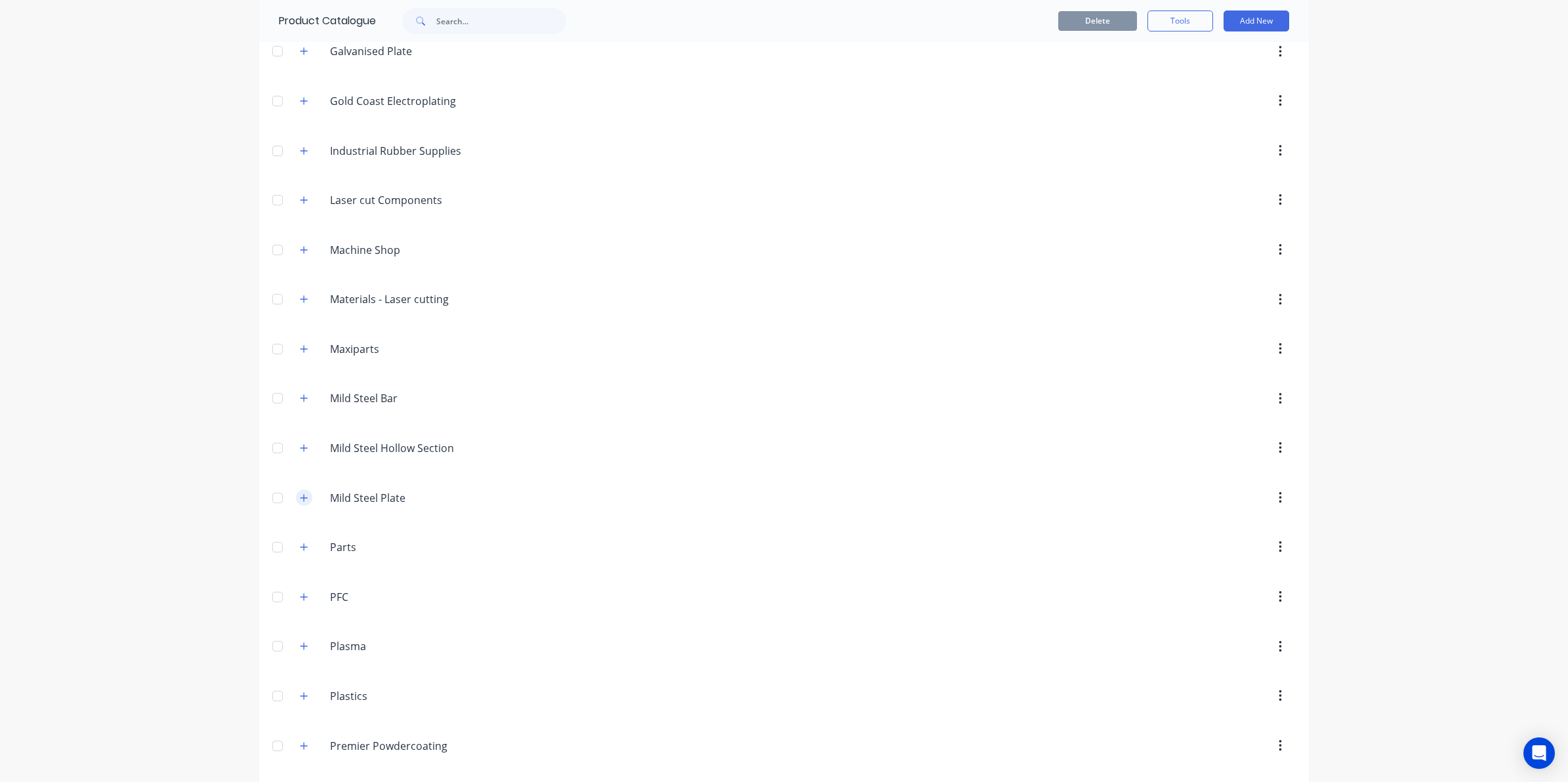
click at [300, 502] on icon "button" at bounding box center [303, 498] width 8 height 9
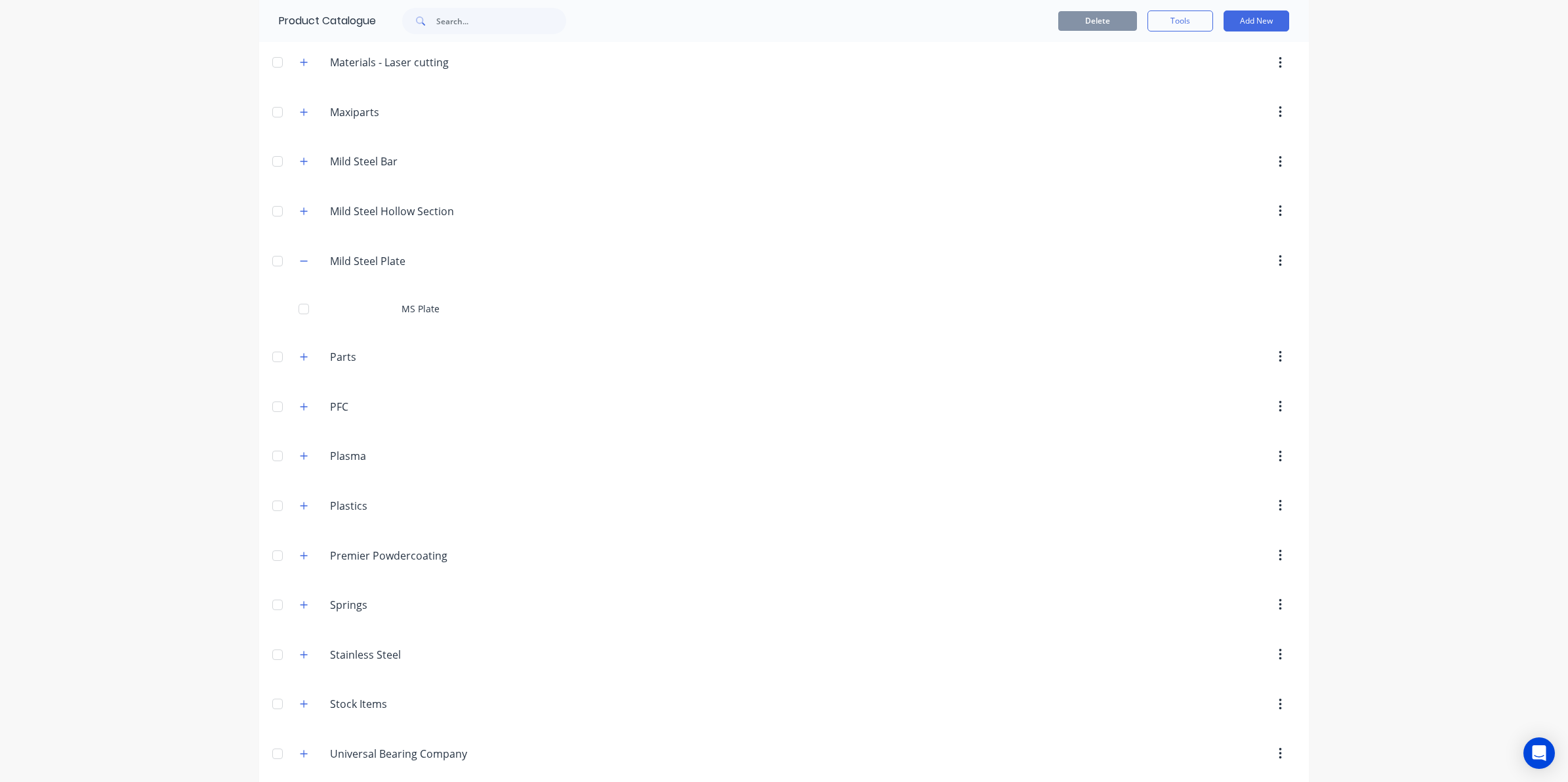
scroll to position [901, 0]
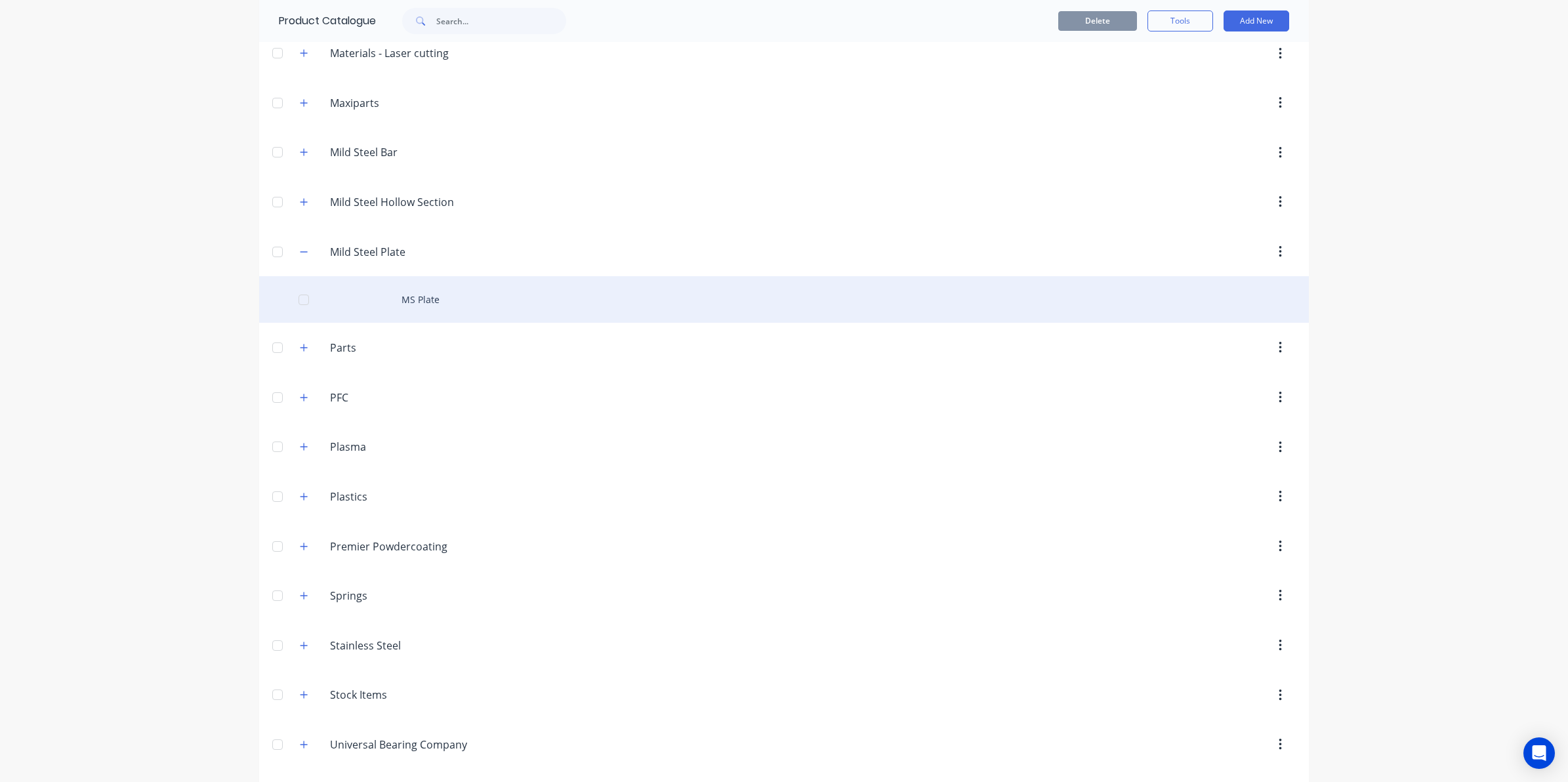
click at [413, 312] on div "MS Plate" at bounding box center [784, 299] width 1050 height 47
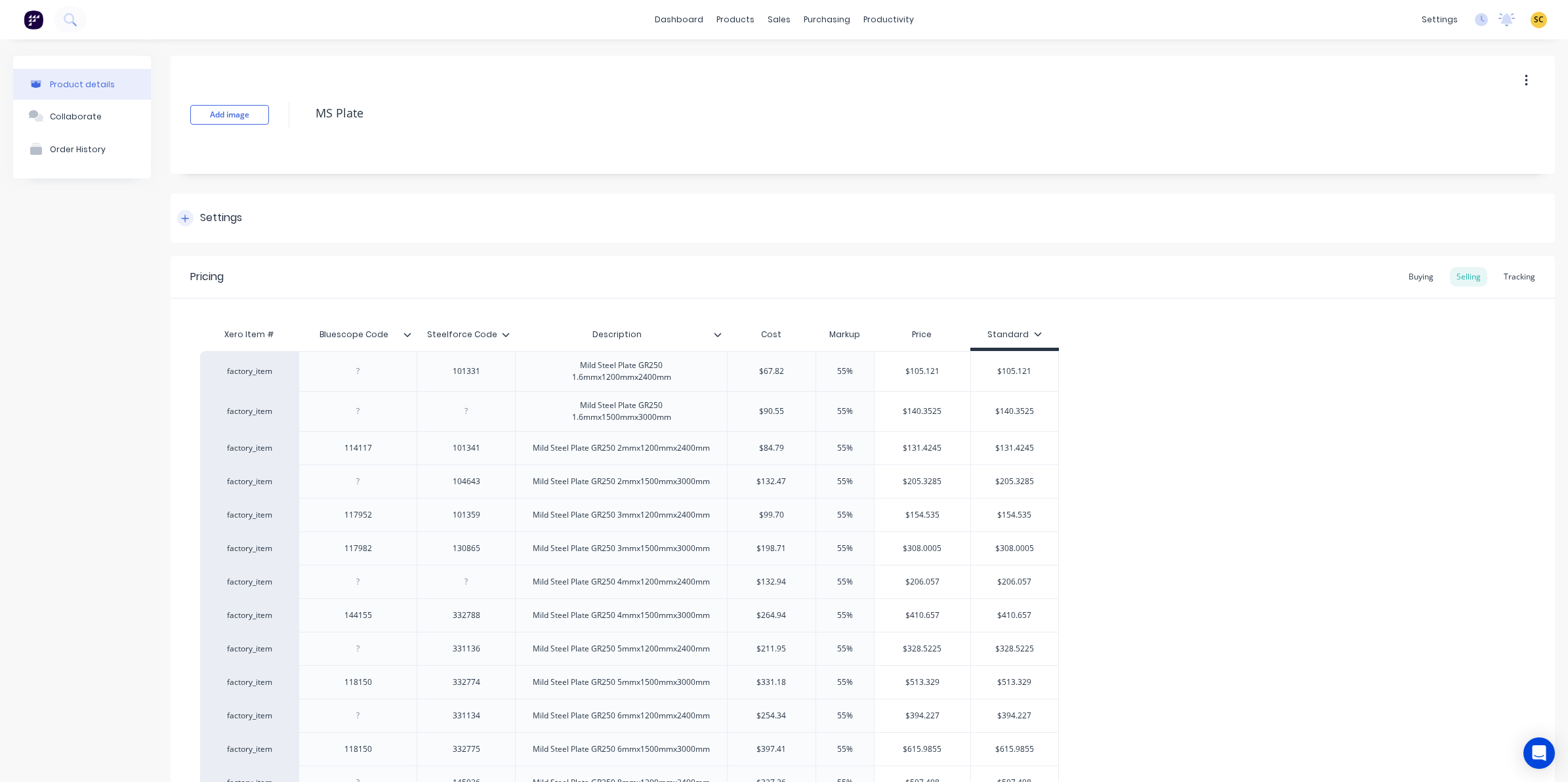
click at [194, 213] on div "Settings" at bounding box center [209, 218] width 65 height 16
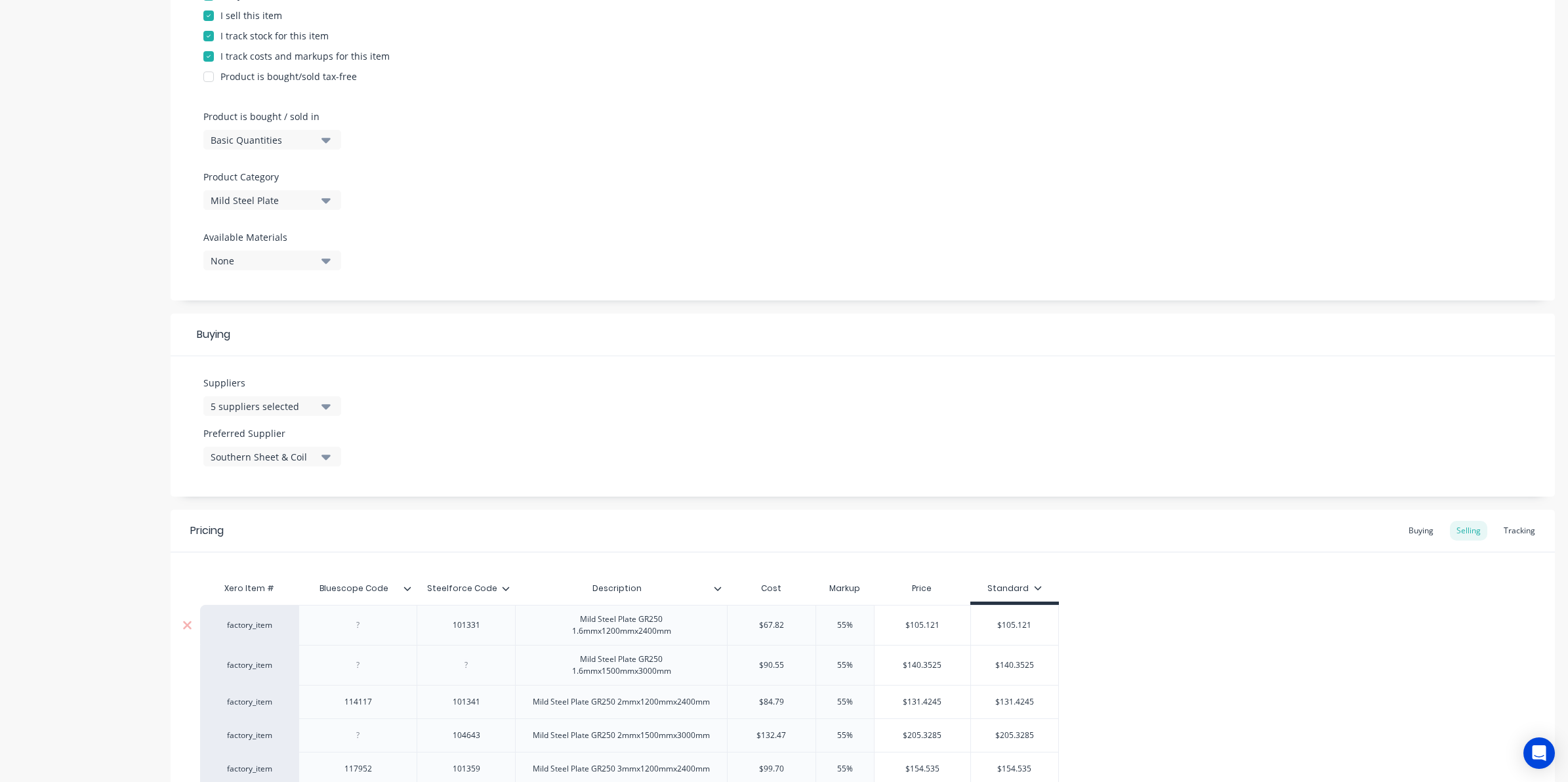
scroll to position [328, 0]
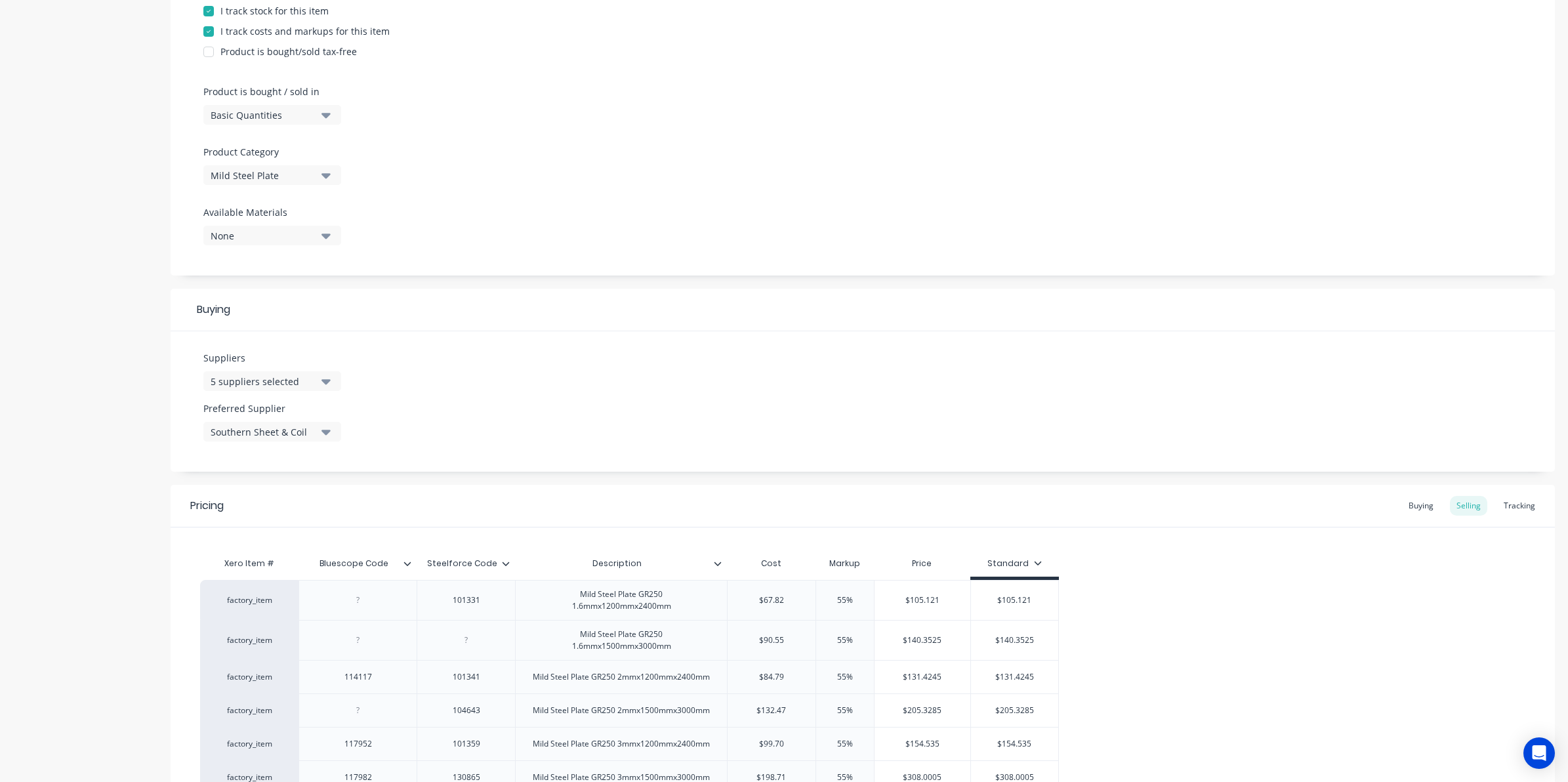
click at [385, 570] on div "Bluescope Code" at bounding box center [354, 563] width 110 height 33
type input "Bluescope Code"
drag, startPoint x: 409, startPoint y: 559, endPoint x: 439, endPoint y: 563, distance: 30.3
click at [409, 560] on icon at bounding box center [407, 563] width 8 height 8
click at [502, 566] on icon at bounding box center [505, 563] width 8 height 8
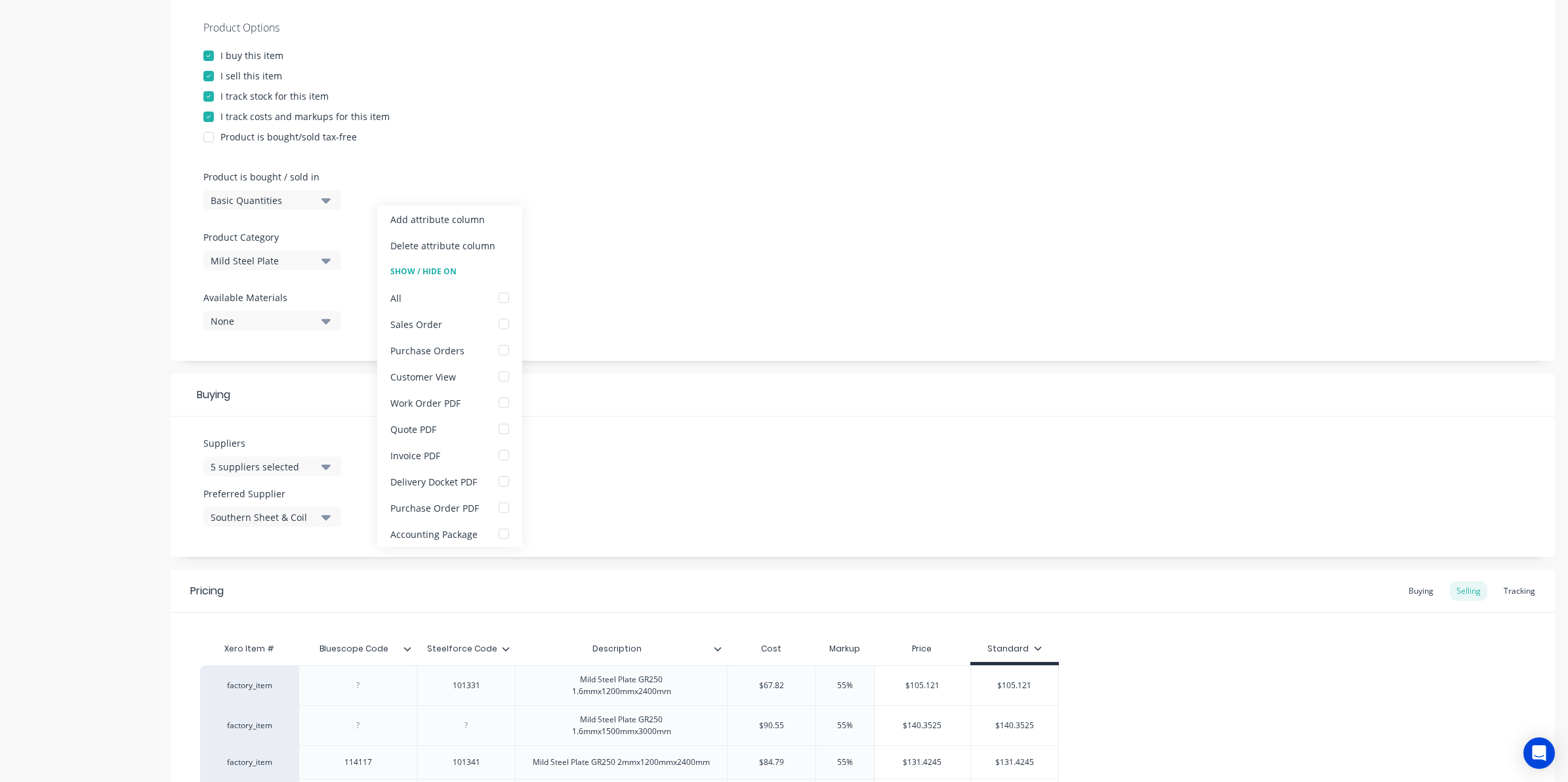
scroll to position [0, 0]
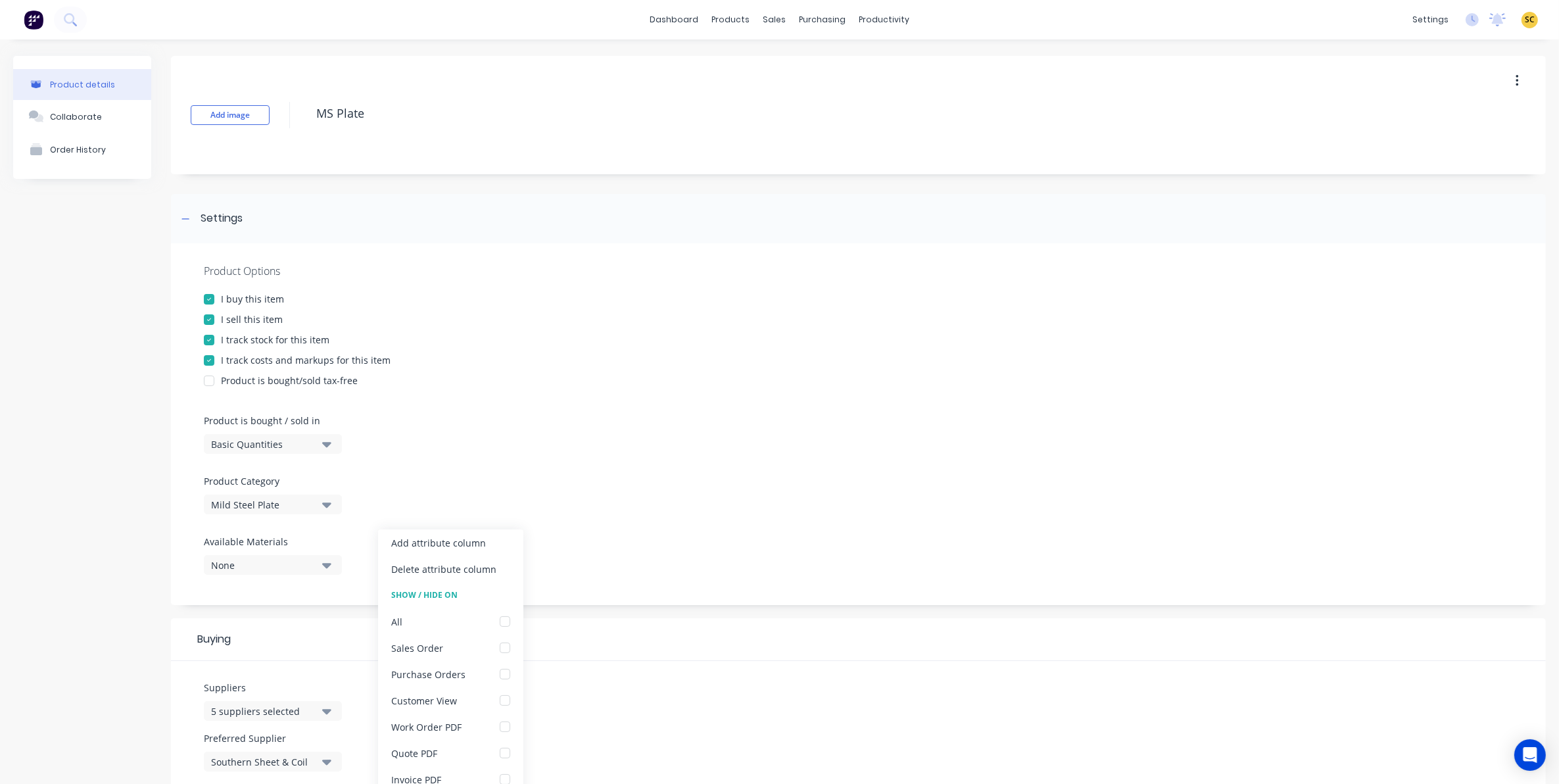
click at [989, 293] on div "I buy this item" at bounding box center [858, 299] width 1309 height 14
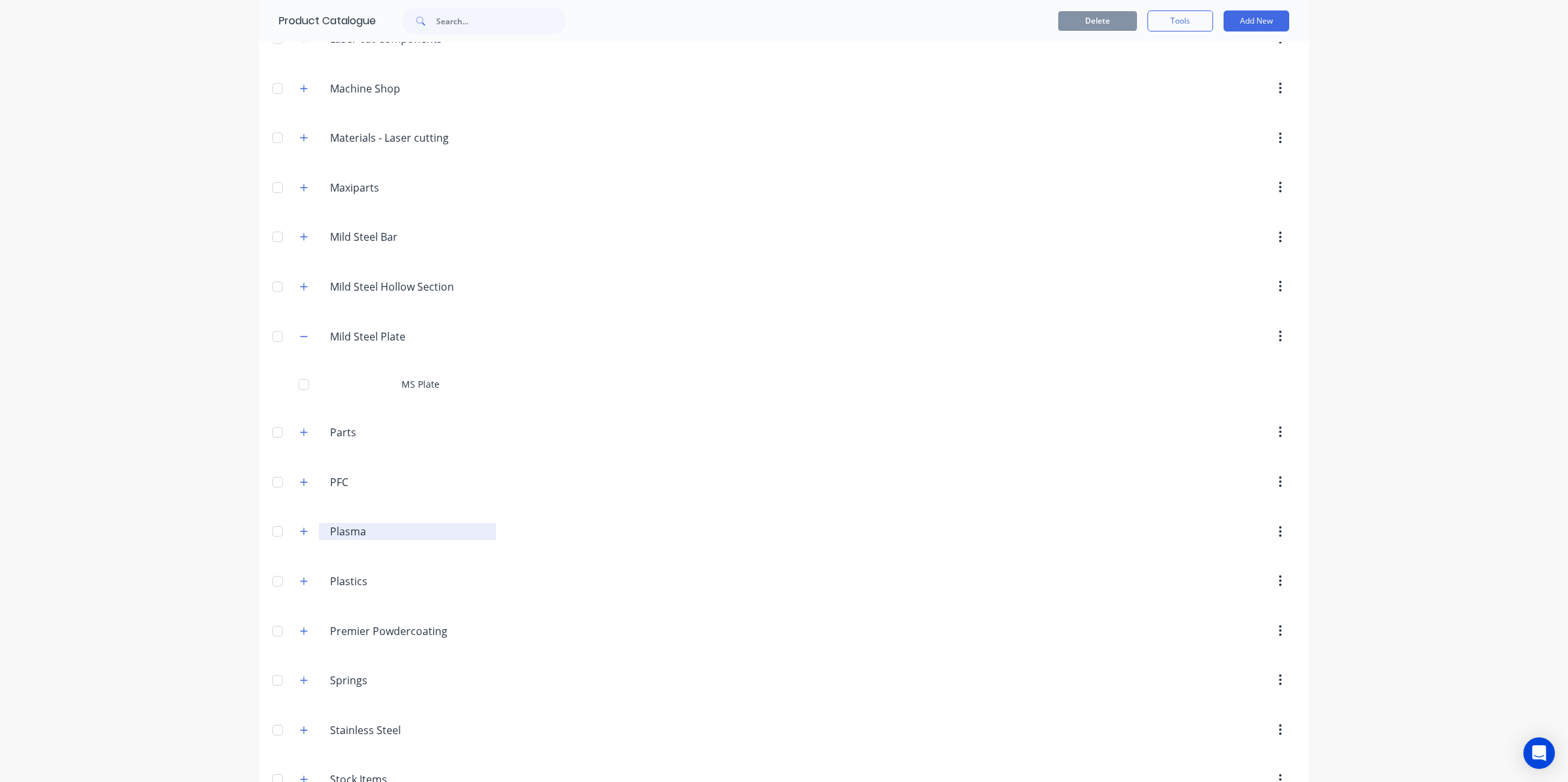
scroll to position [961, 0]
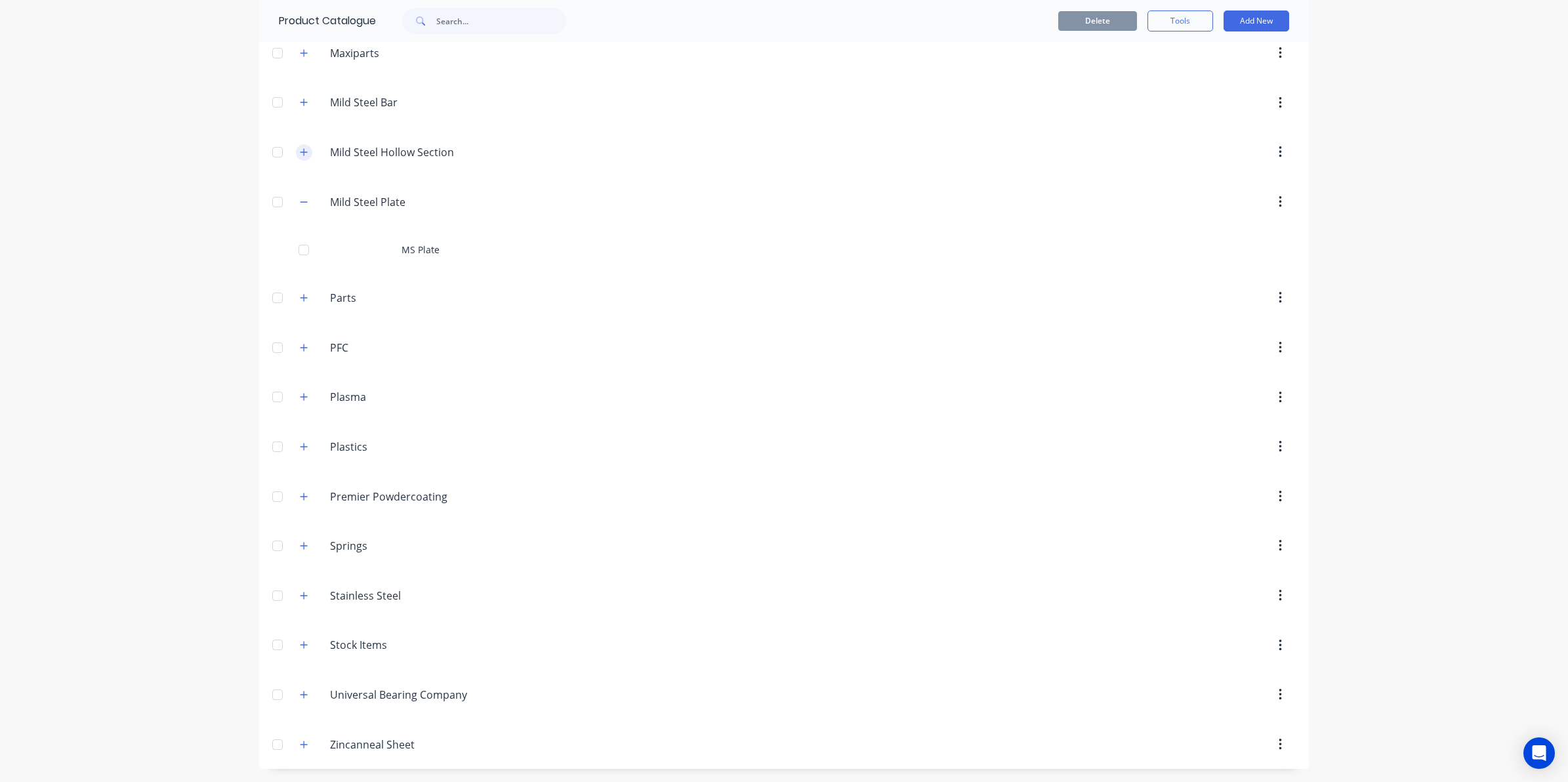
click at [303, 199] on button "button" at bounding box center [303, 201] width 16 height 16
click at [301, 195] on icon "button" at bounding box center [304, 198] width 8 height 8
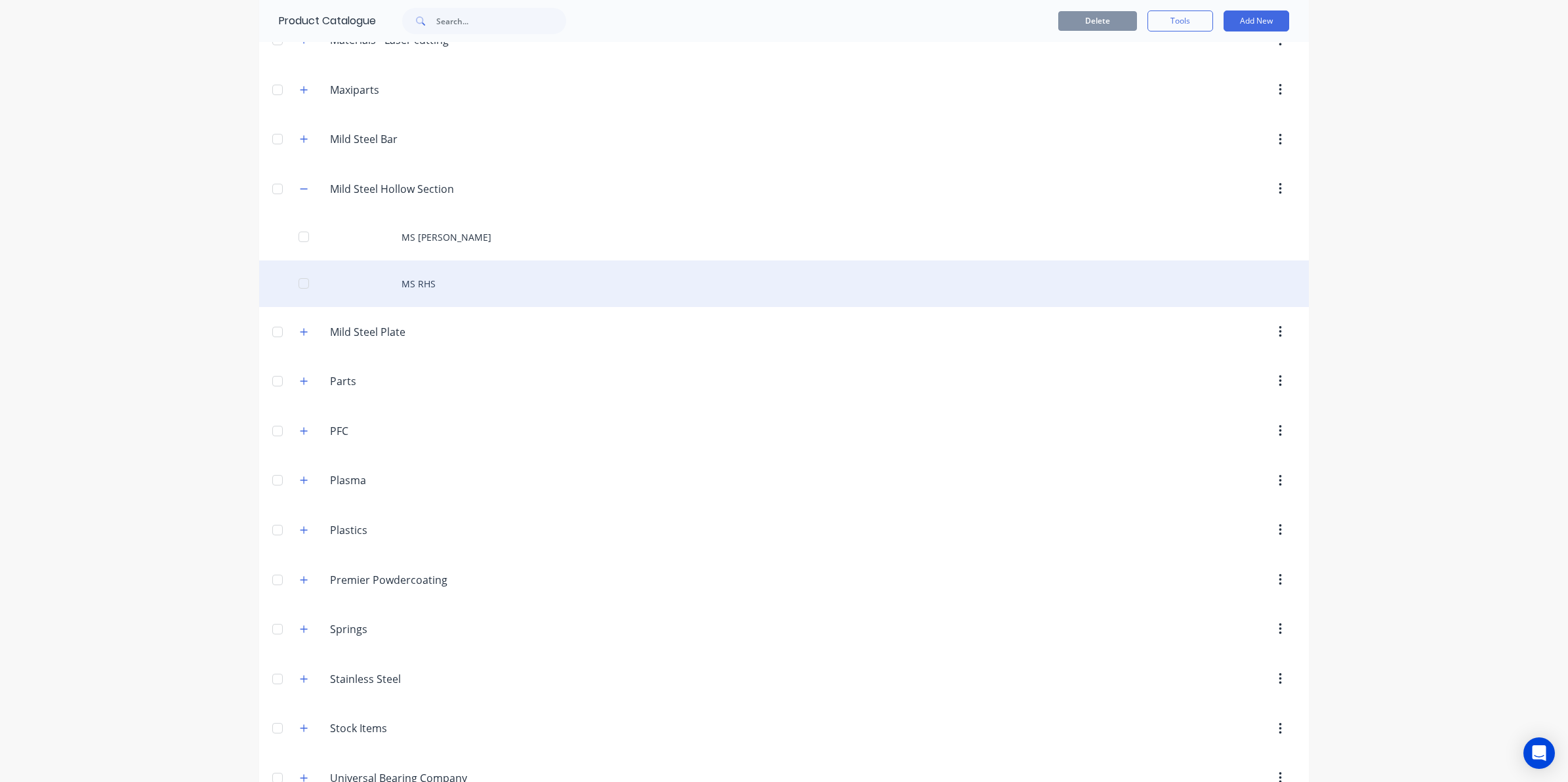
click at [394, 290] on div "MS RHS" at bounding box center [784, 284] width 1050 height 47
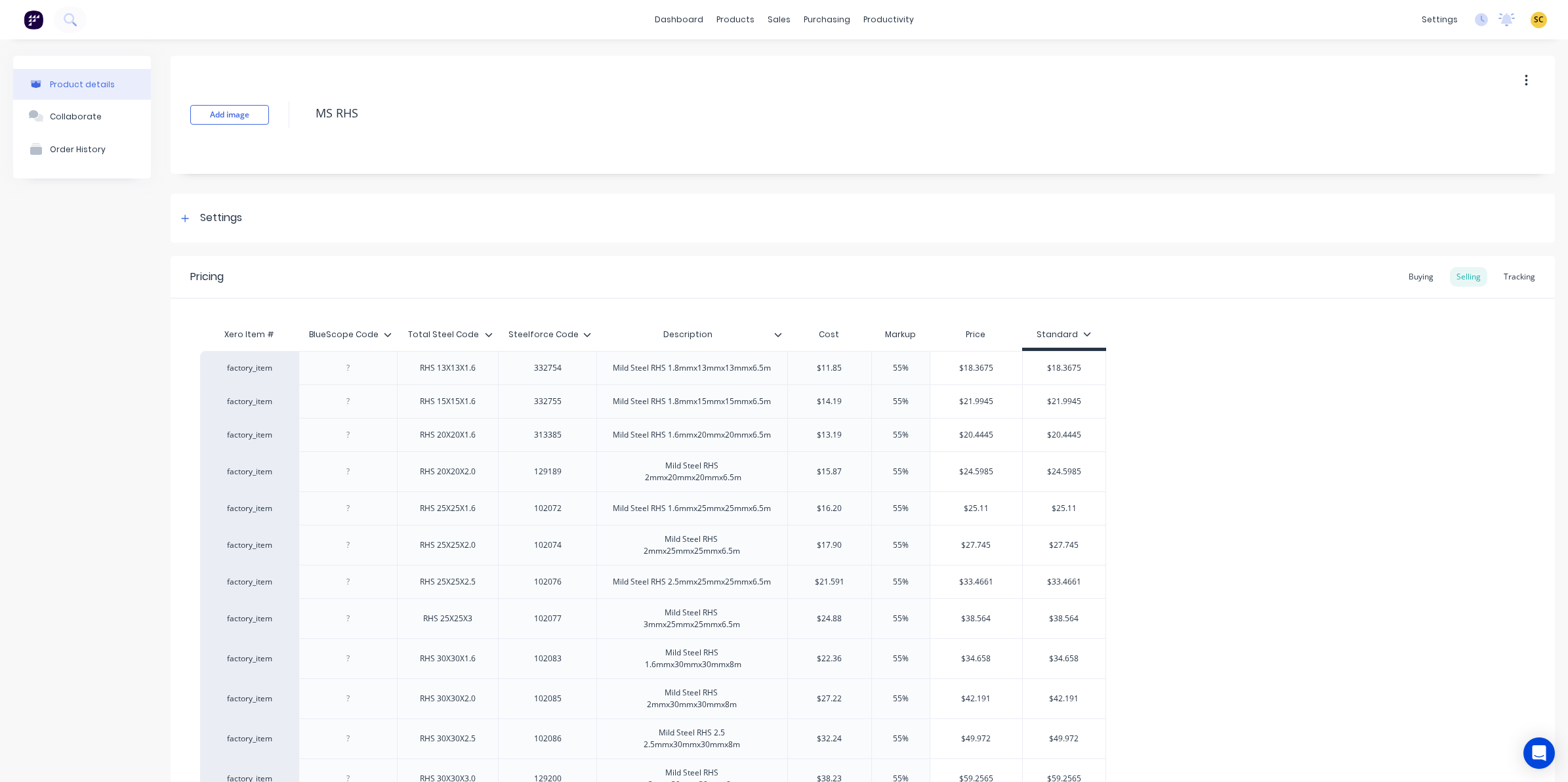
type input "Steelforce Code"
click at [584, 332] on icon at bounding box center [587, 334] width 8 height 8
click at [390, 332] on icon at bounding box center [387, 334] width 8 height 8
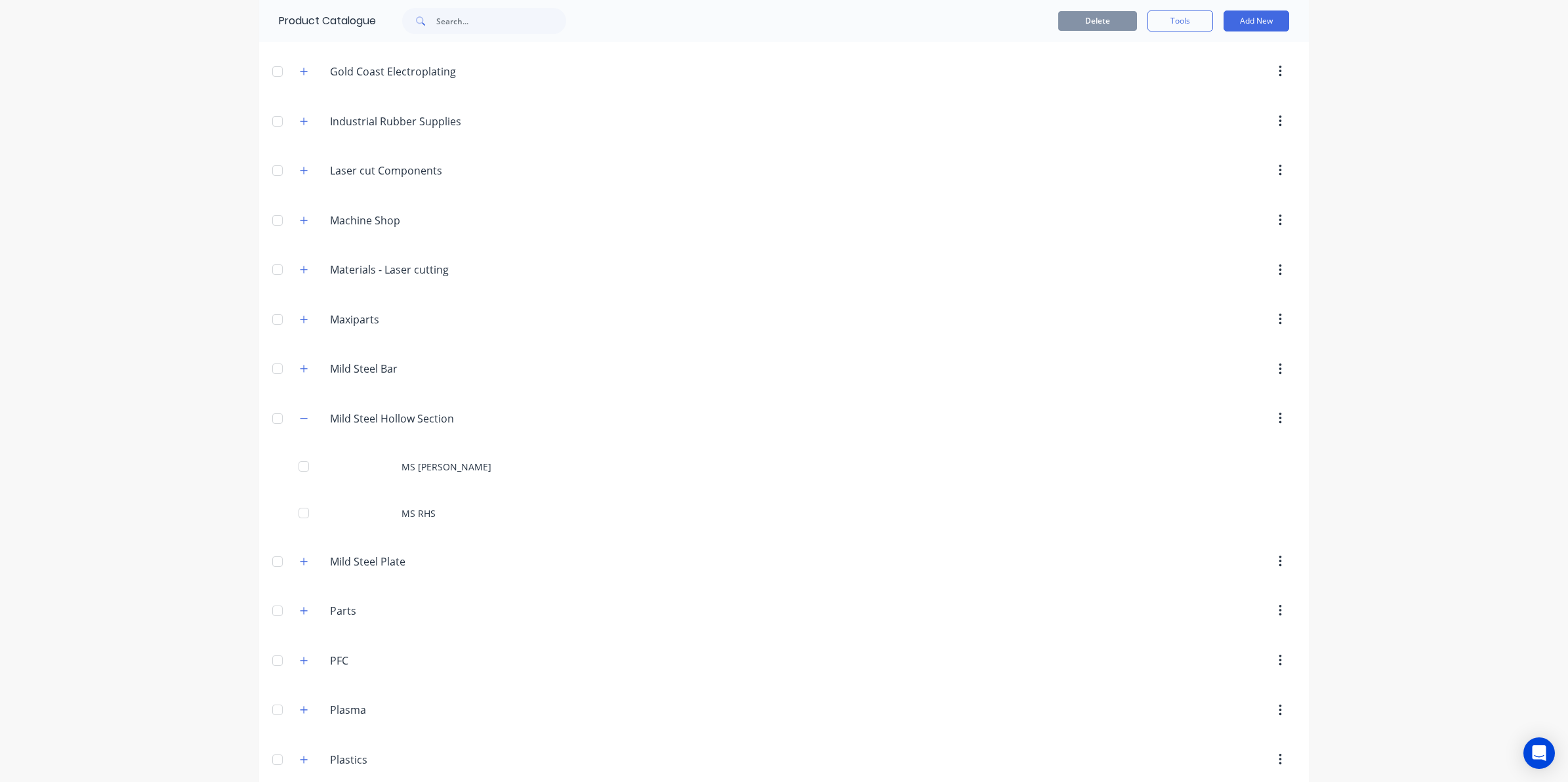
scroll to position [738, 0]
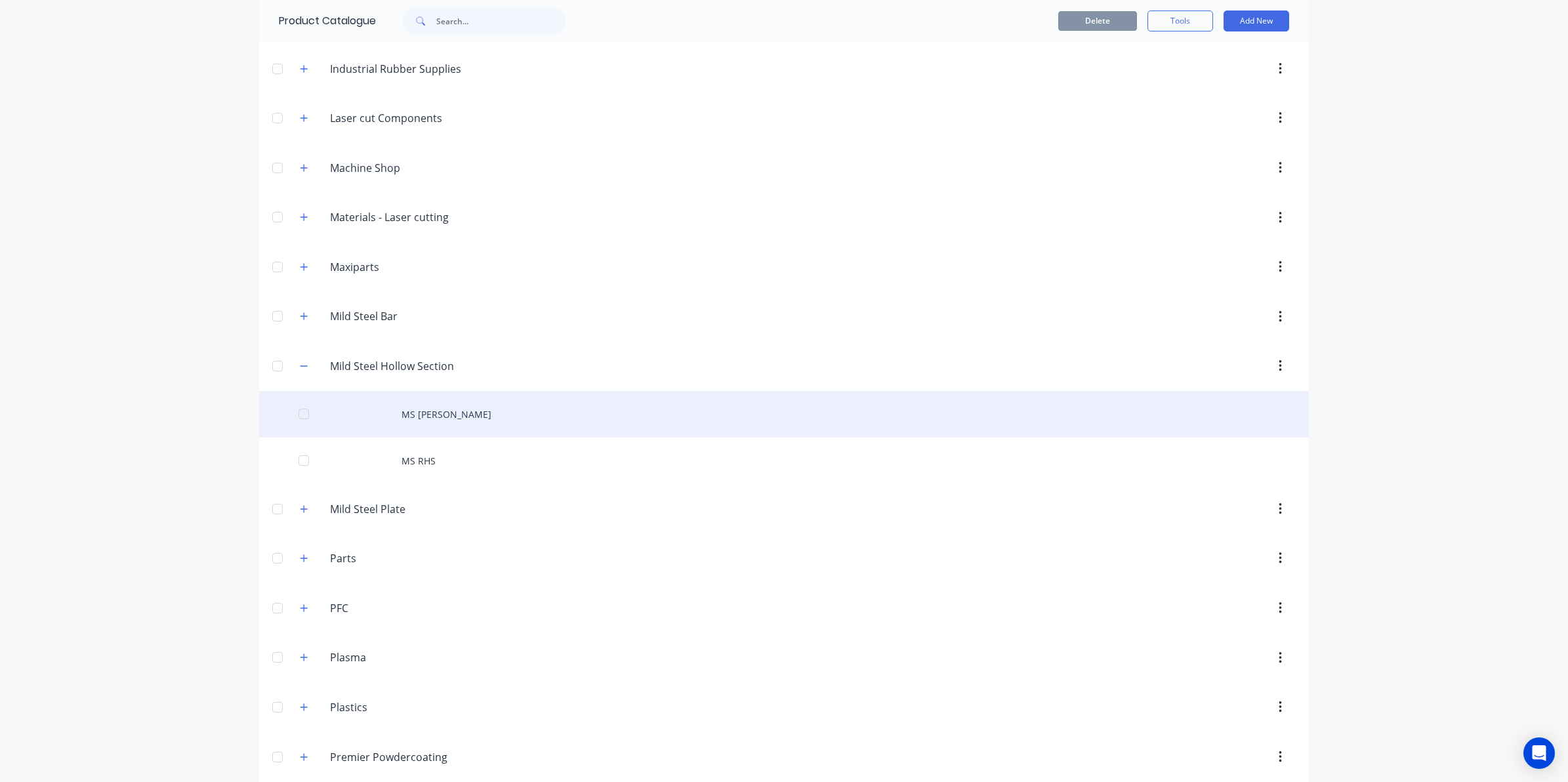
click at [413, 416] on div "MS [PERSON_NAME]" at bounding box center [784, 414] width 1050 height 47
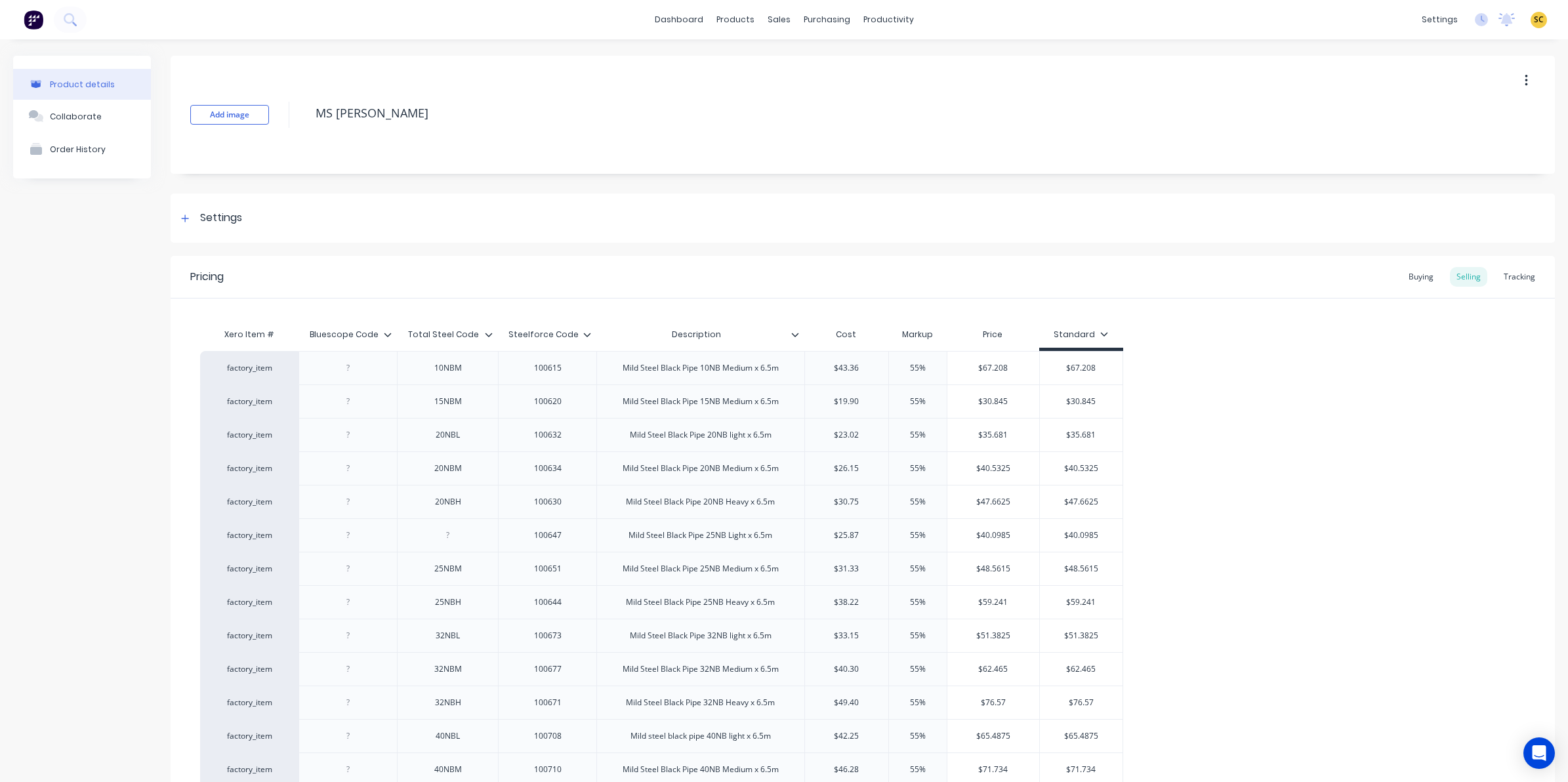
click at [389, 333] on icon at bounding box center [387, 334] width 8 height 8
click at [488, 332] on icon at bounding box center [489, 334] width 8 height 8
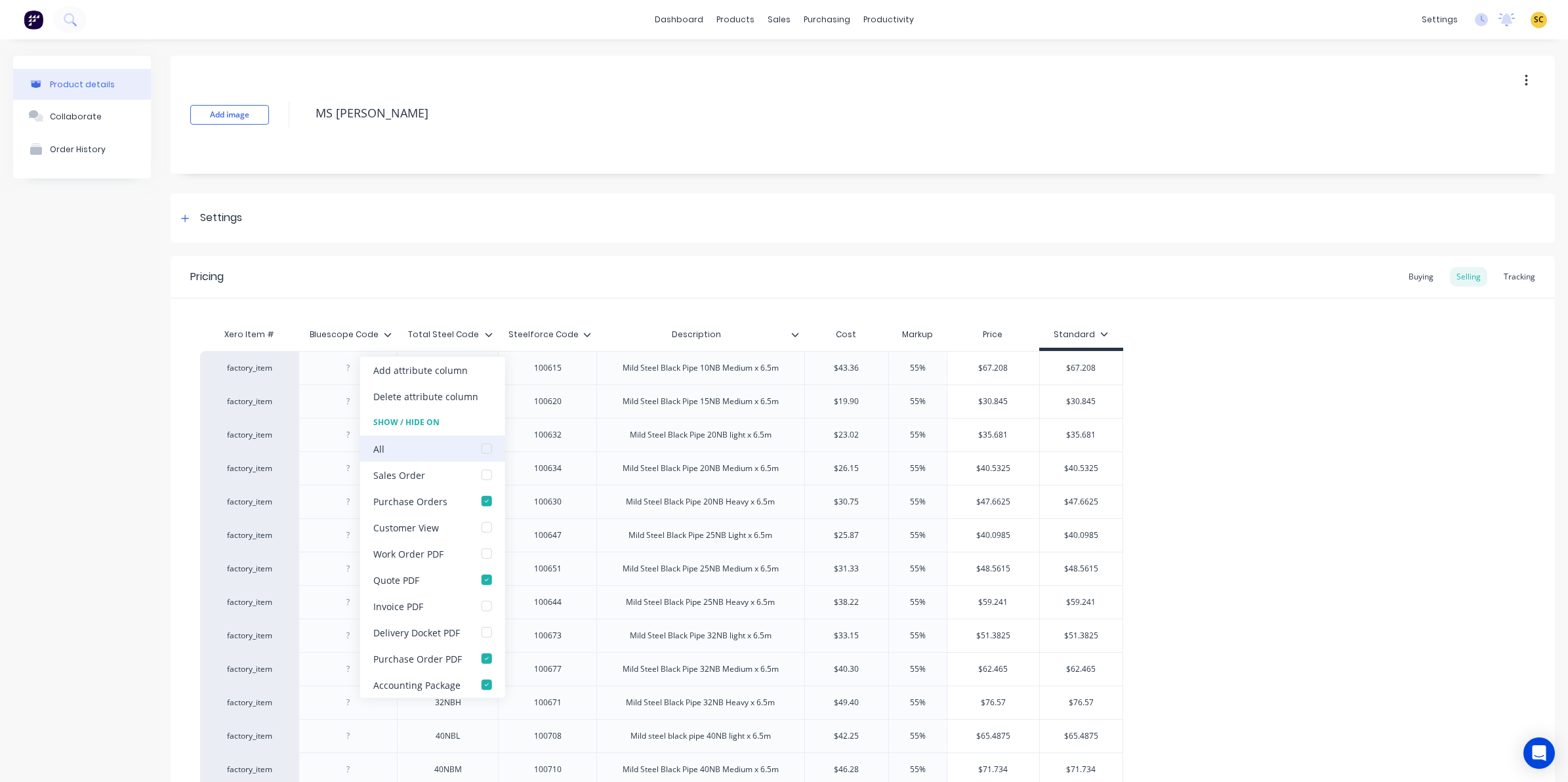
click at [485, 448] on div at bounding box center [486, 448] width 26 height 26
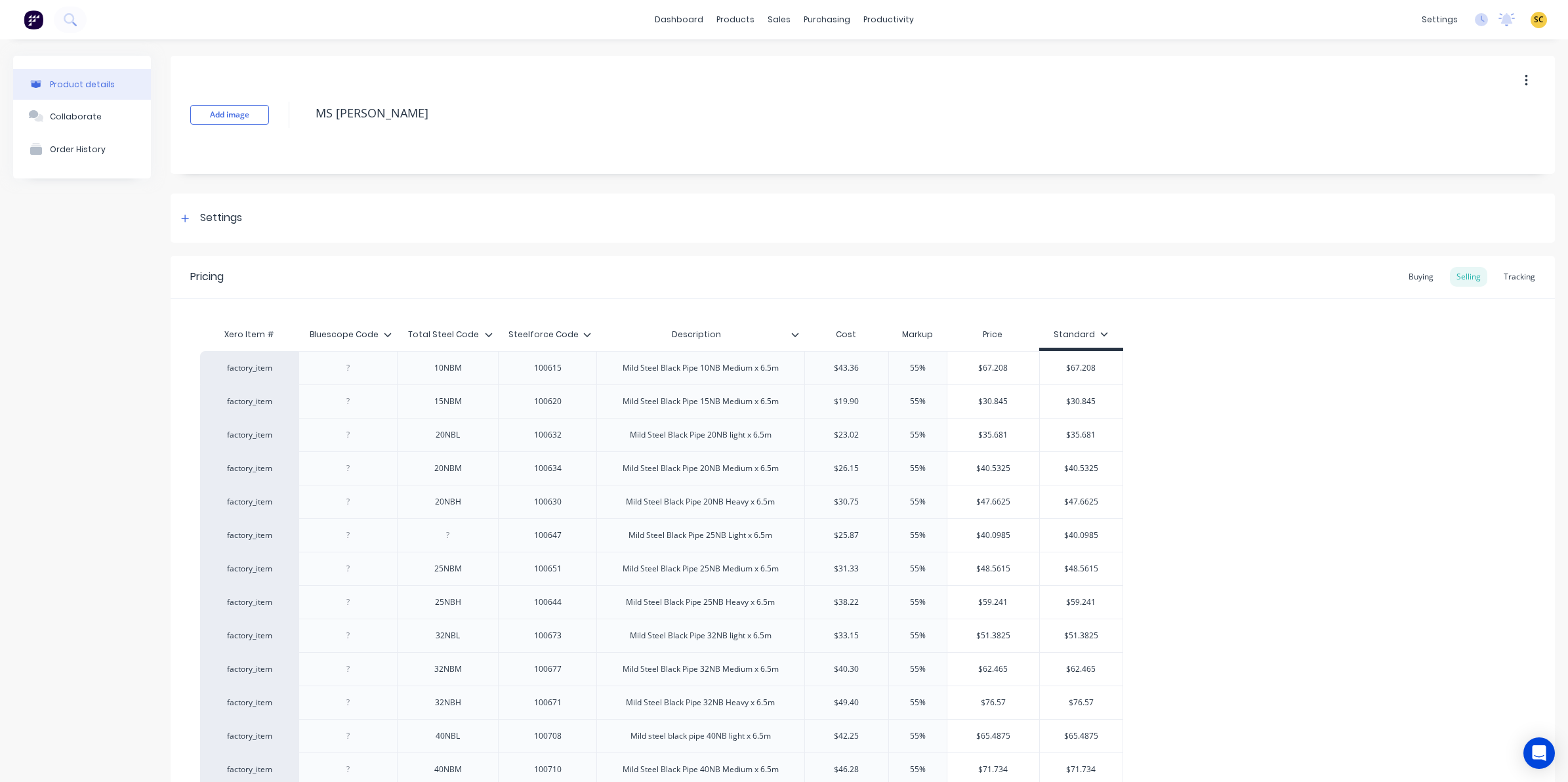
click at [586, 335] on icon at bounding box center [588, 334] width 8 height 4
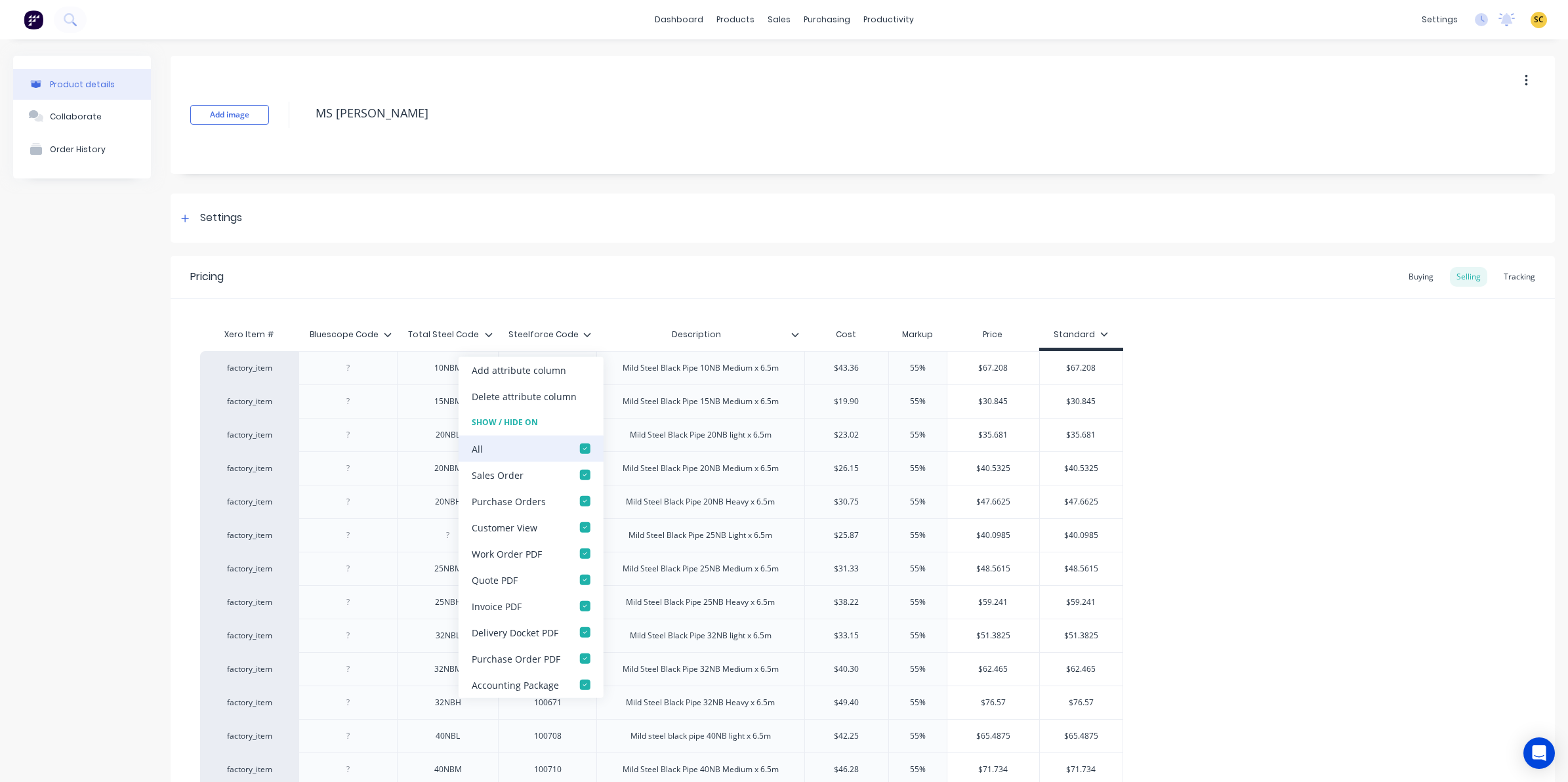
click at [585, 443] on div at bounding box center [585, 448] width 26 height 26
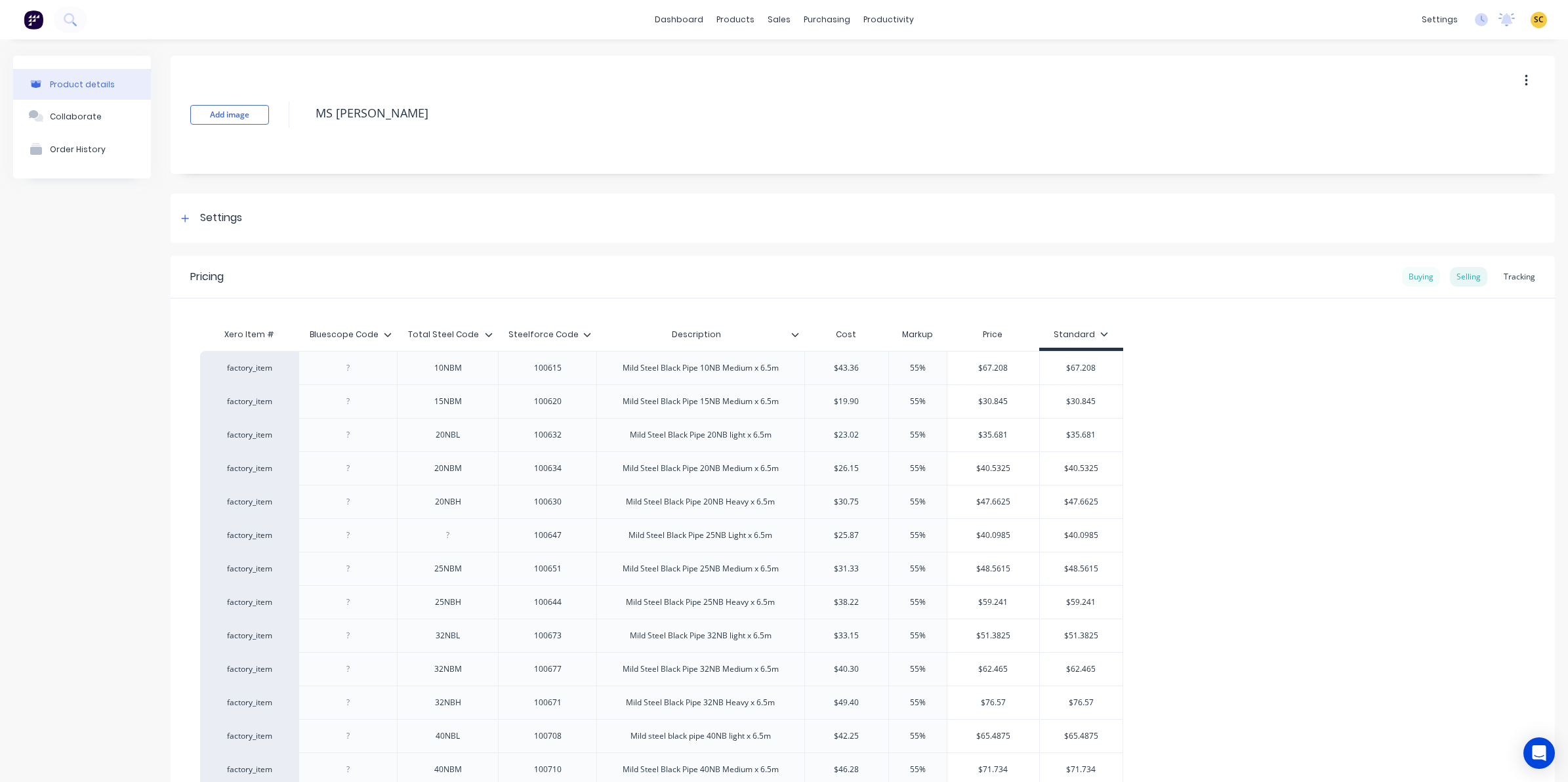
click at [1421, 273] on div "Buying" at bounding box center [1421, 276] width 38 height 19
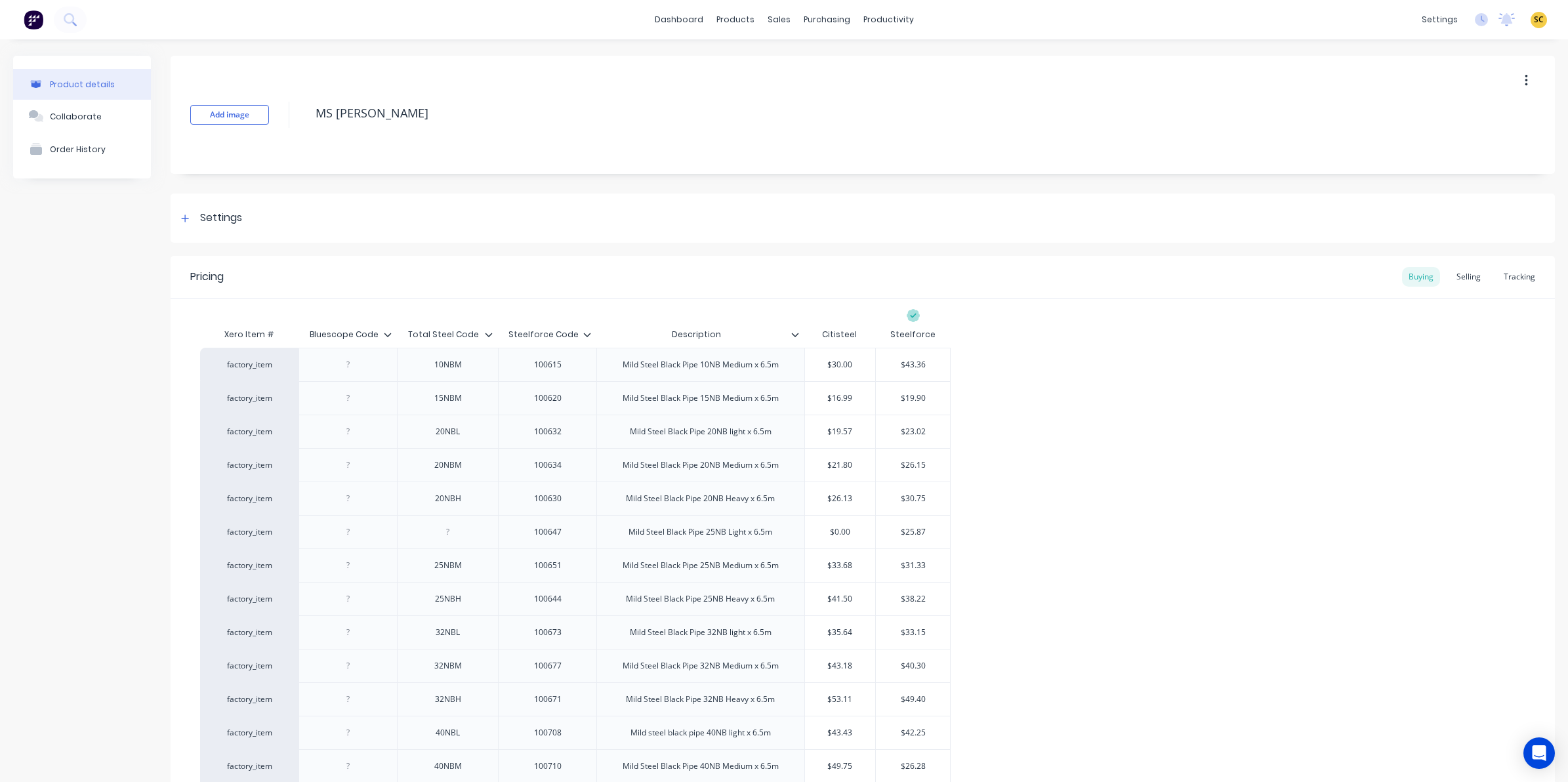
click at [588, 333] on icon at bounding box center [587, 334] width 8 height 8
click at [487, 332] on icon at bounding box center [489, 334] width 8 height 8
click at [389, 331] on icon at bounding box center [387, 334] width 8 height 8
click at [367, 289] on div "Pricing Buying Selling Tracking" at bounding box center [862, 277] width 1384 height 42
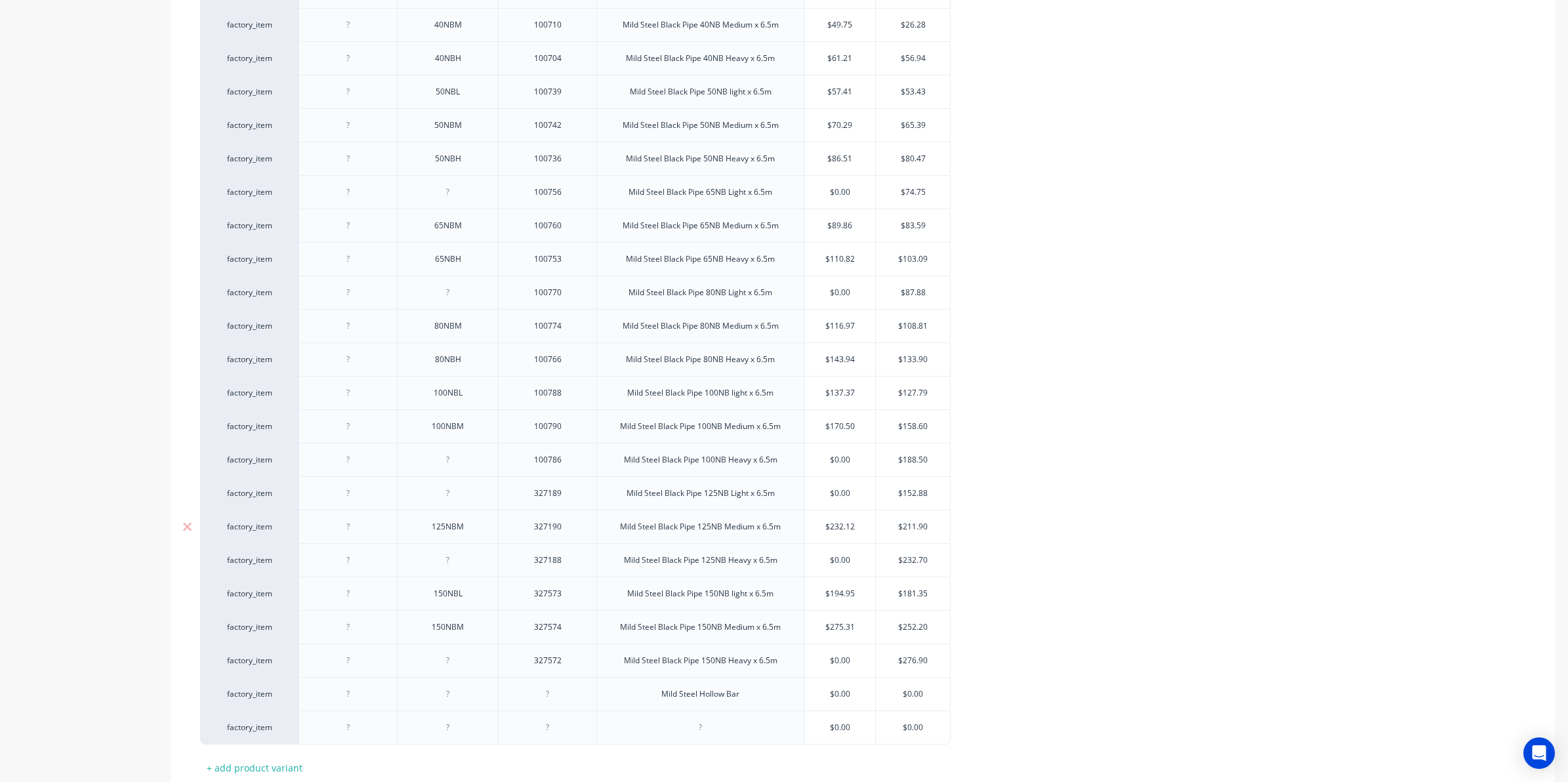
scroll to position [845, 0]
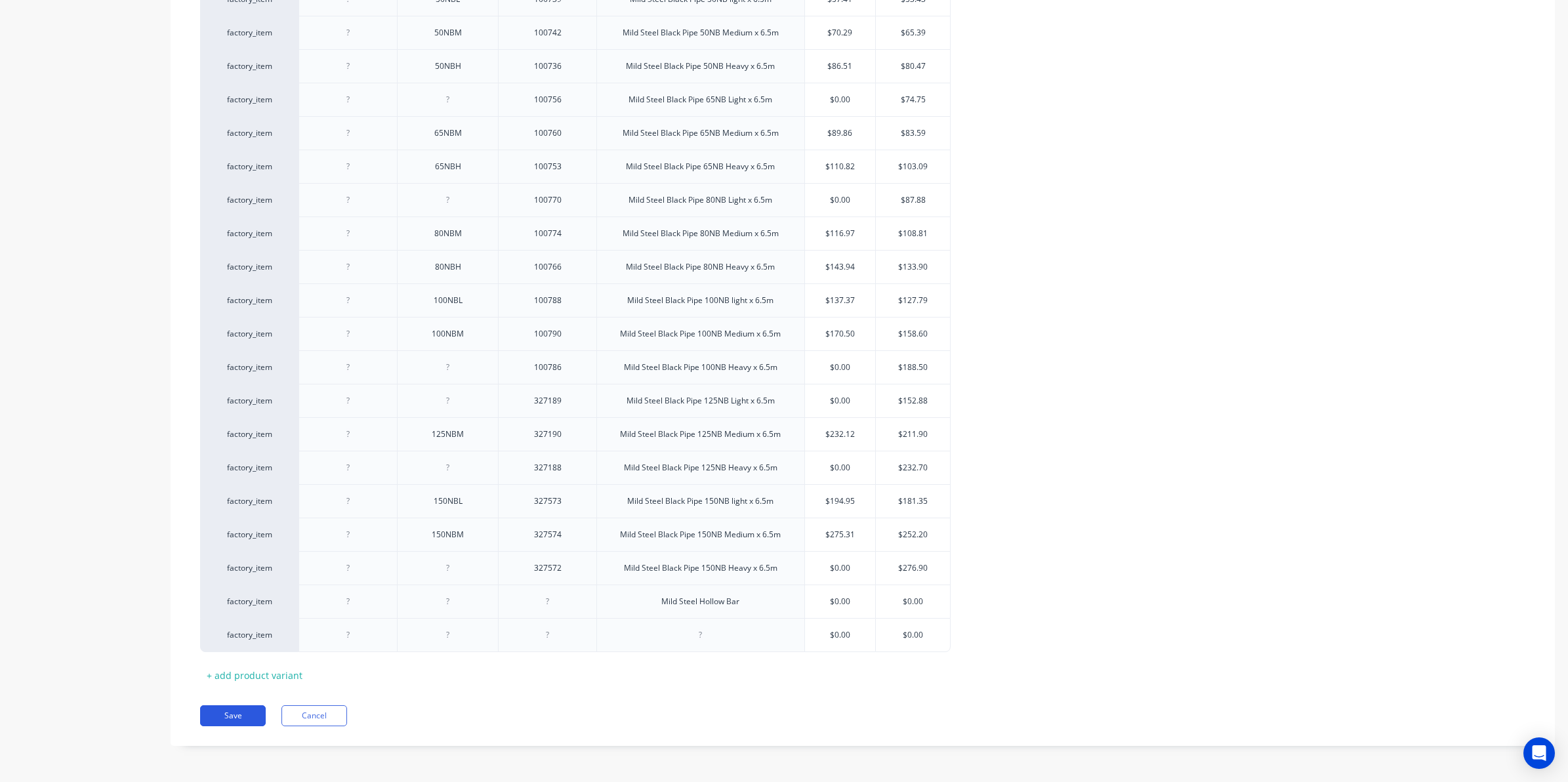
click at [229, 712] on button "Save" at bounding box center [232, 715] width 65 height 21
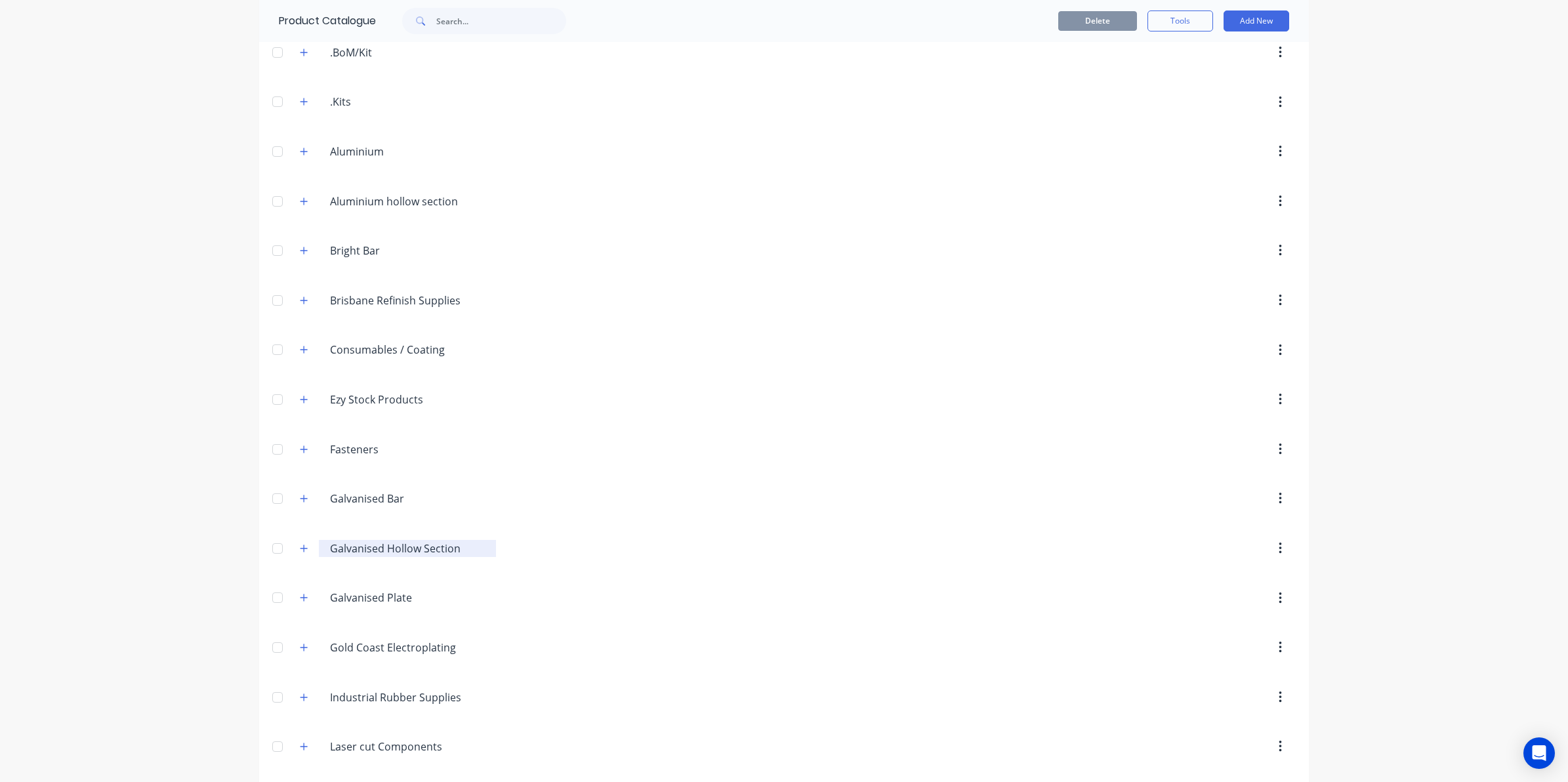
scroll to position [574, 0]
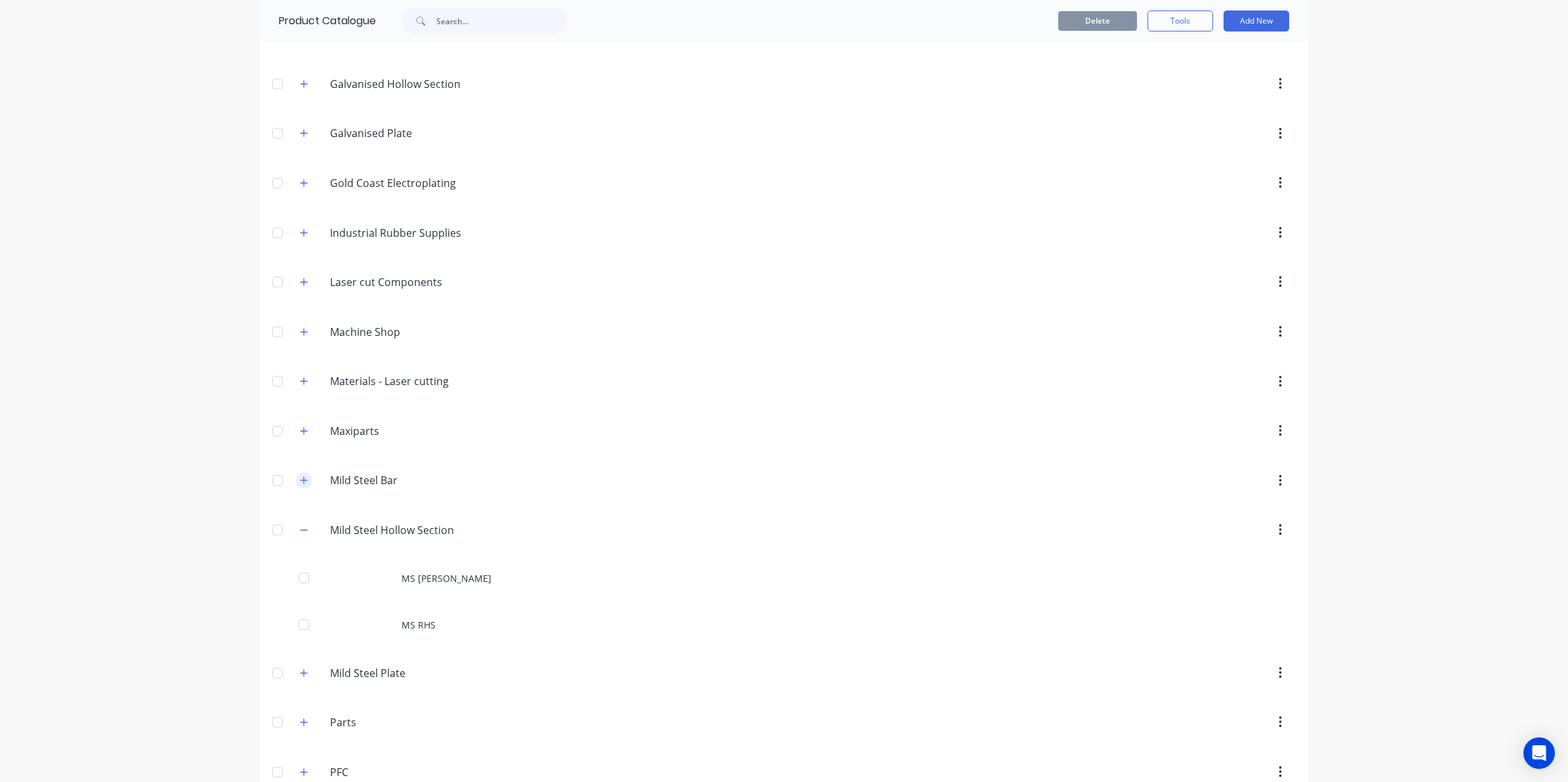
click at [301, 484] on icon "button" at bounding box center [304, 480] width 8 height 8
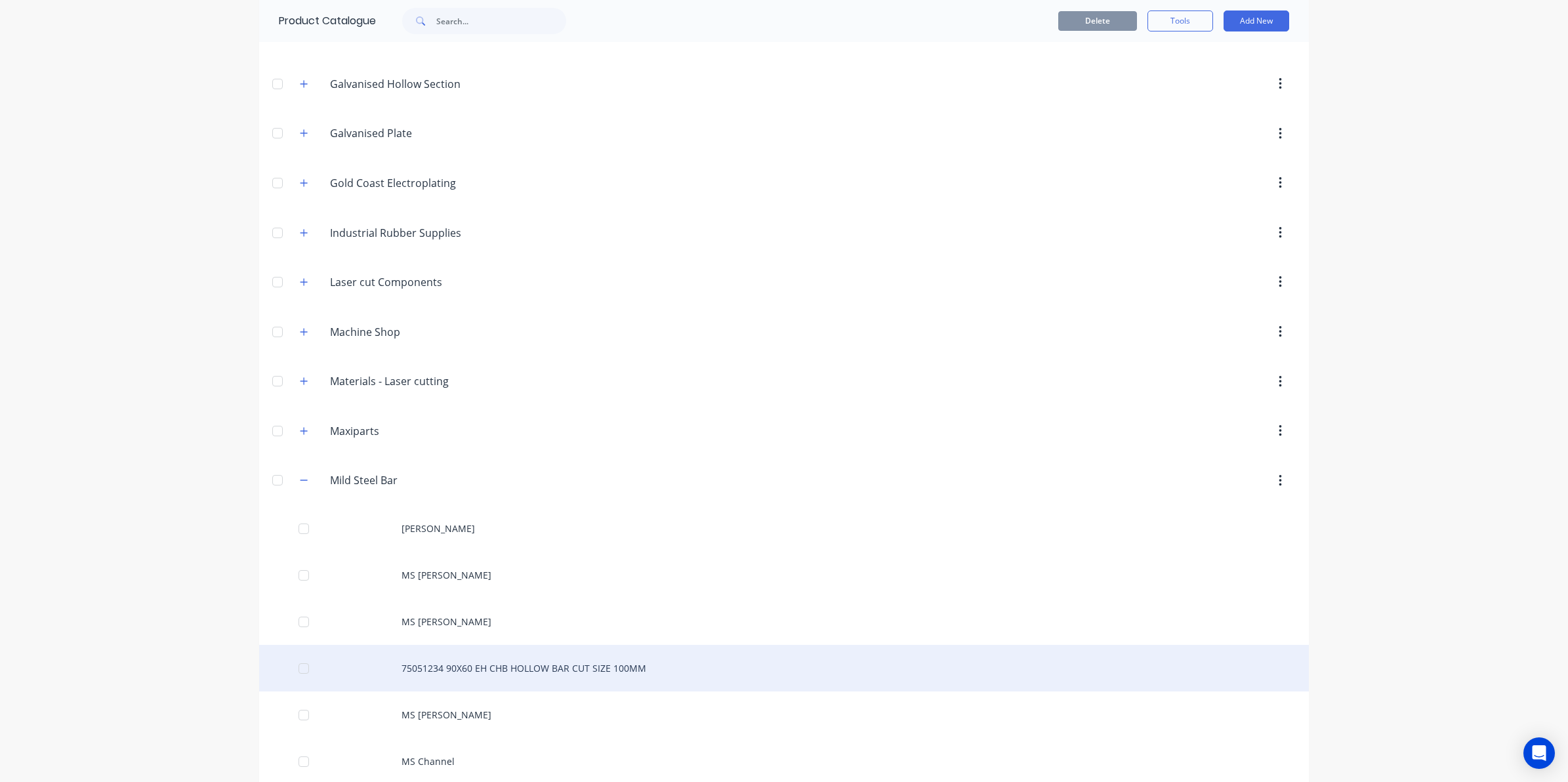
scroll to position [820, 0]
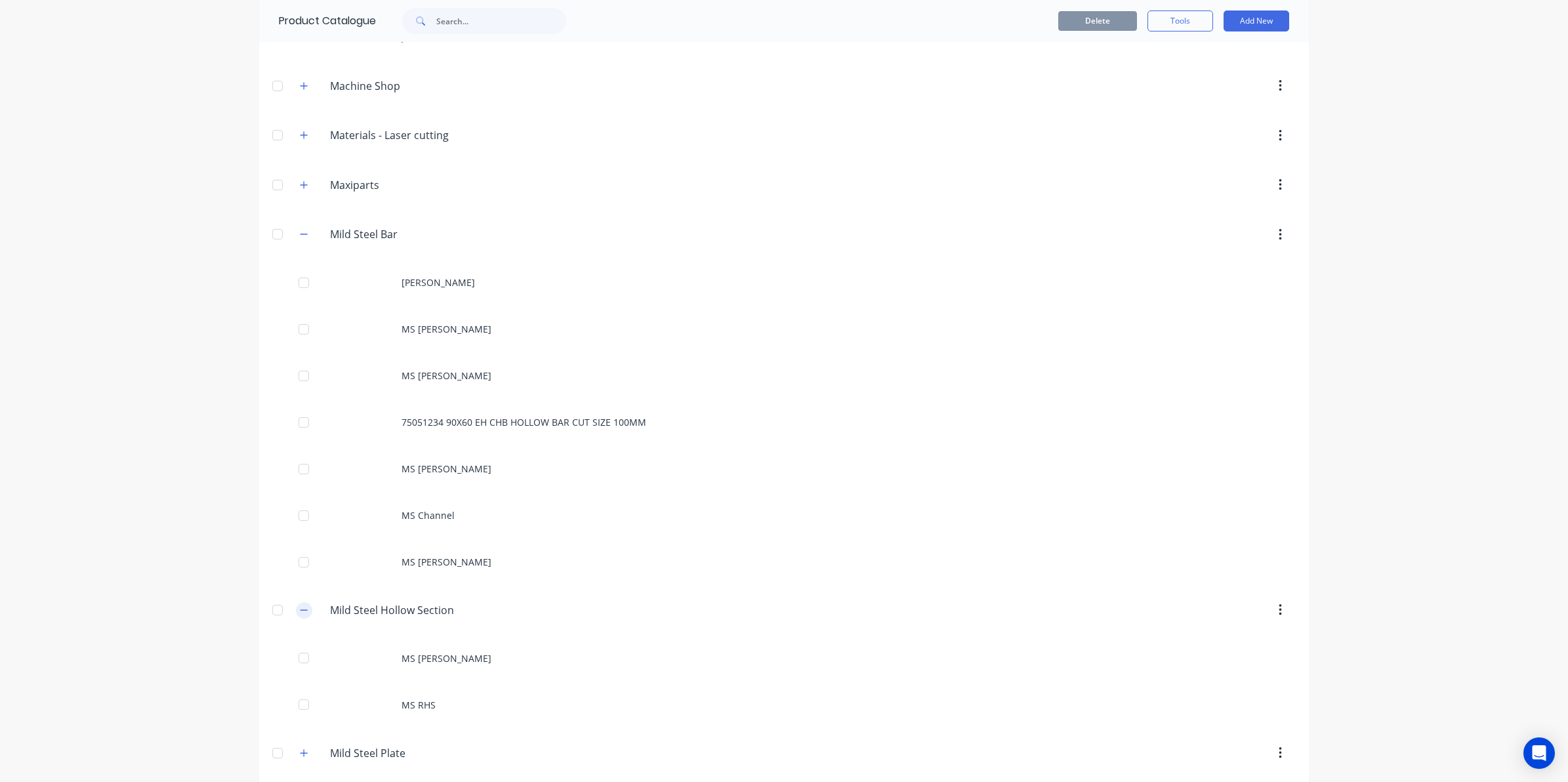
click at [300, 613] on icon "button" at bounding box center [303, 609] width 8 height 9
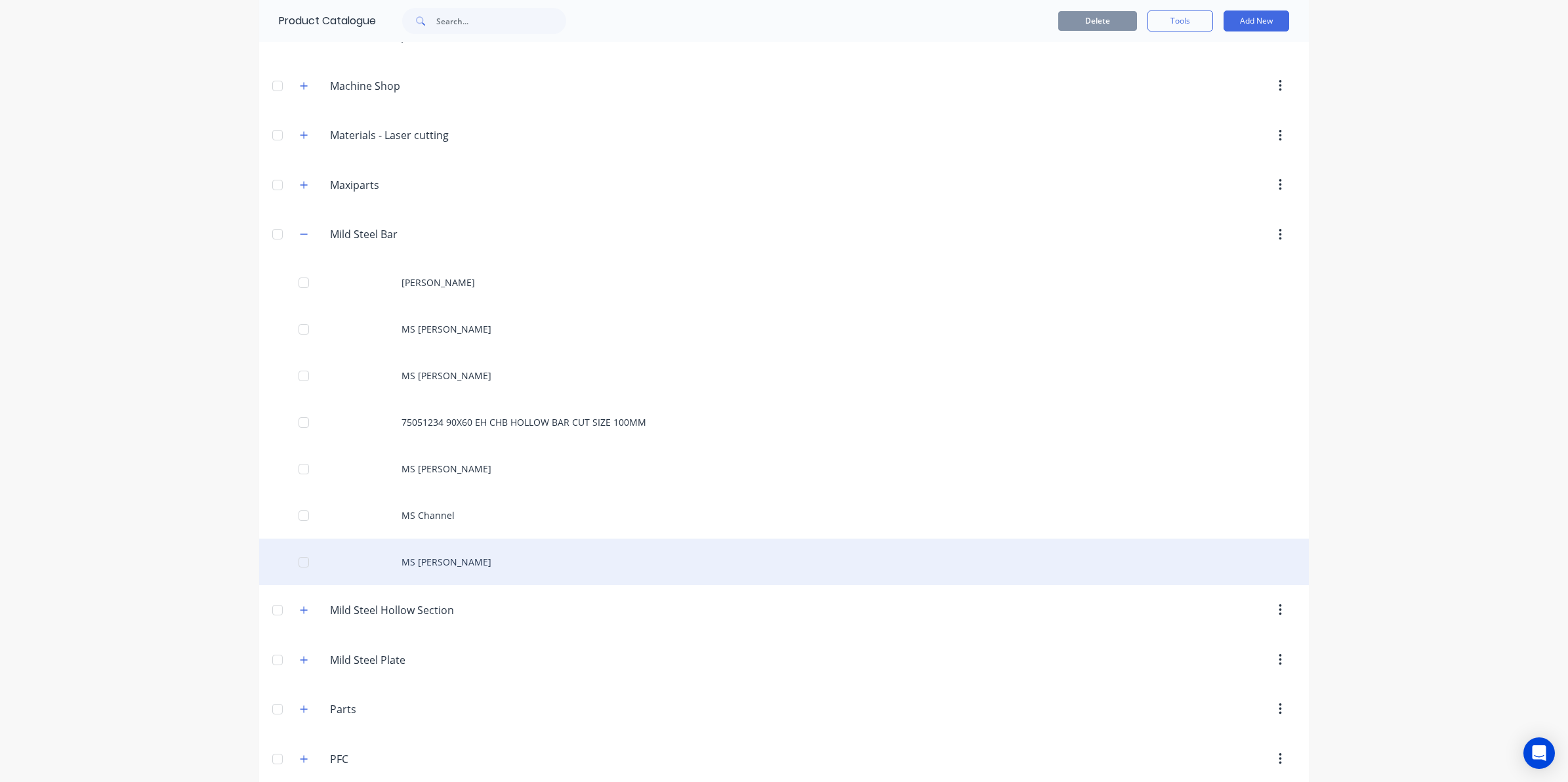
click at [458, 563] on div "MS [PERSON_NAME]" at bounding box center [784, 561] width 1050 height 47
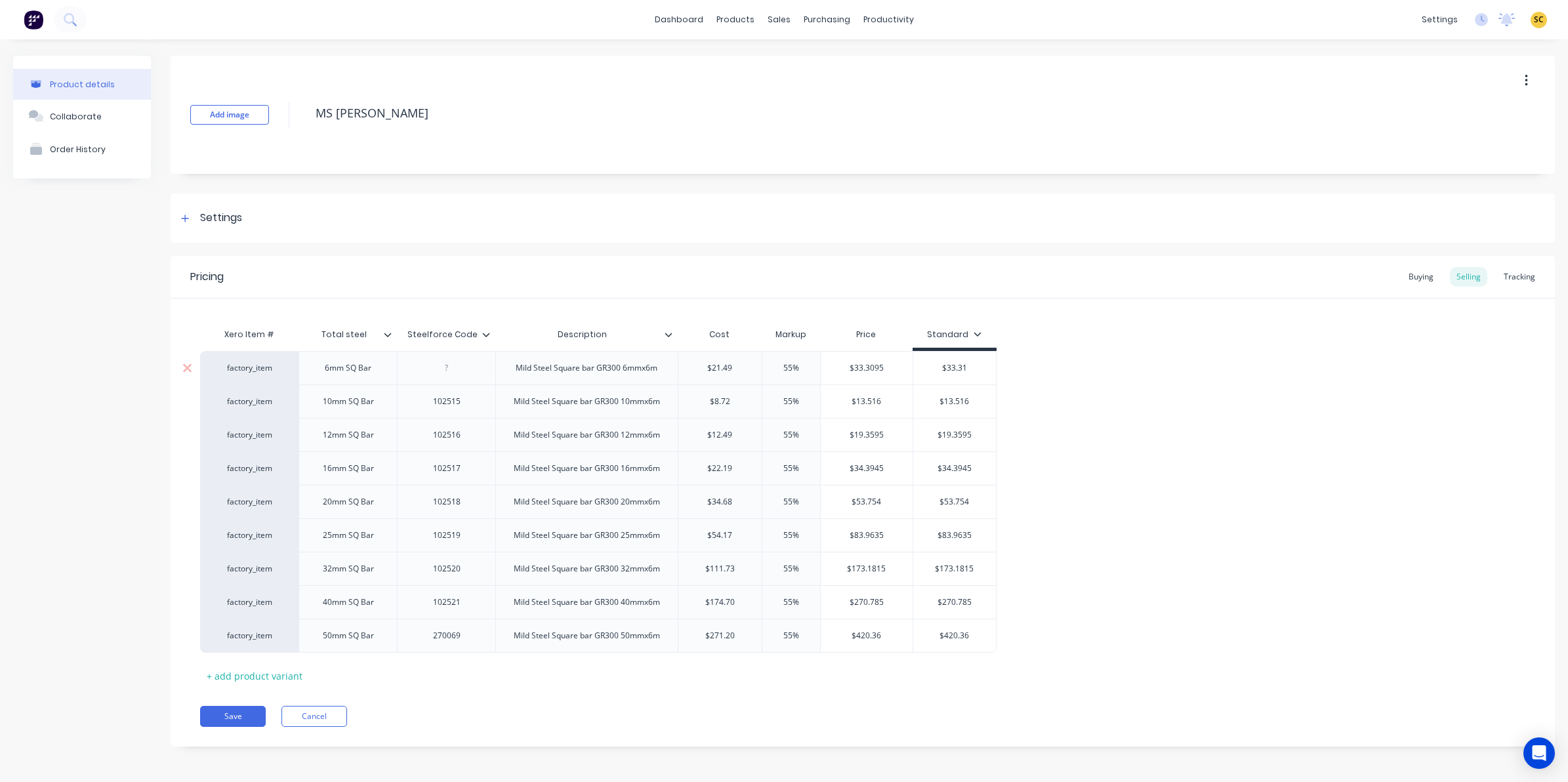
scroll to position [2, 0]
click at [389, 338] on div "Xero Item # Total steel Steelforce Code Description Cost Markup Price Standard" at bounding box center [598, 335] width 797 height 30
click at [385, 334] on icon at bounding box center [387, 333] width 8 height 8
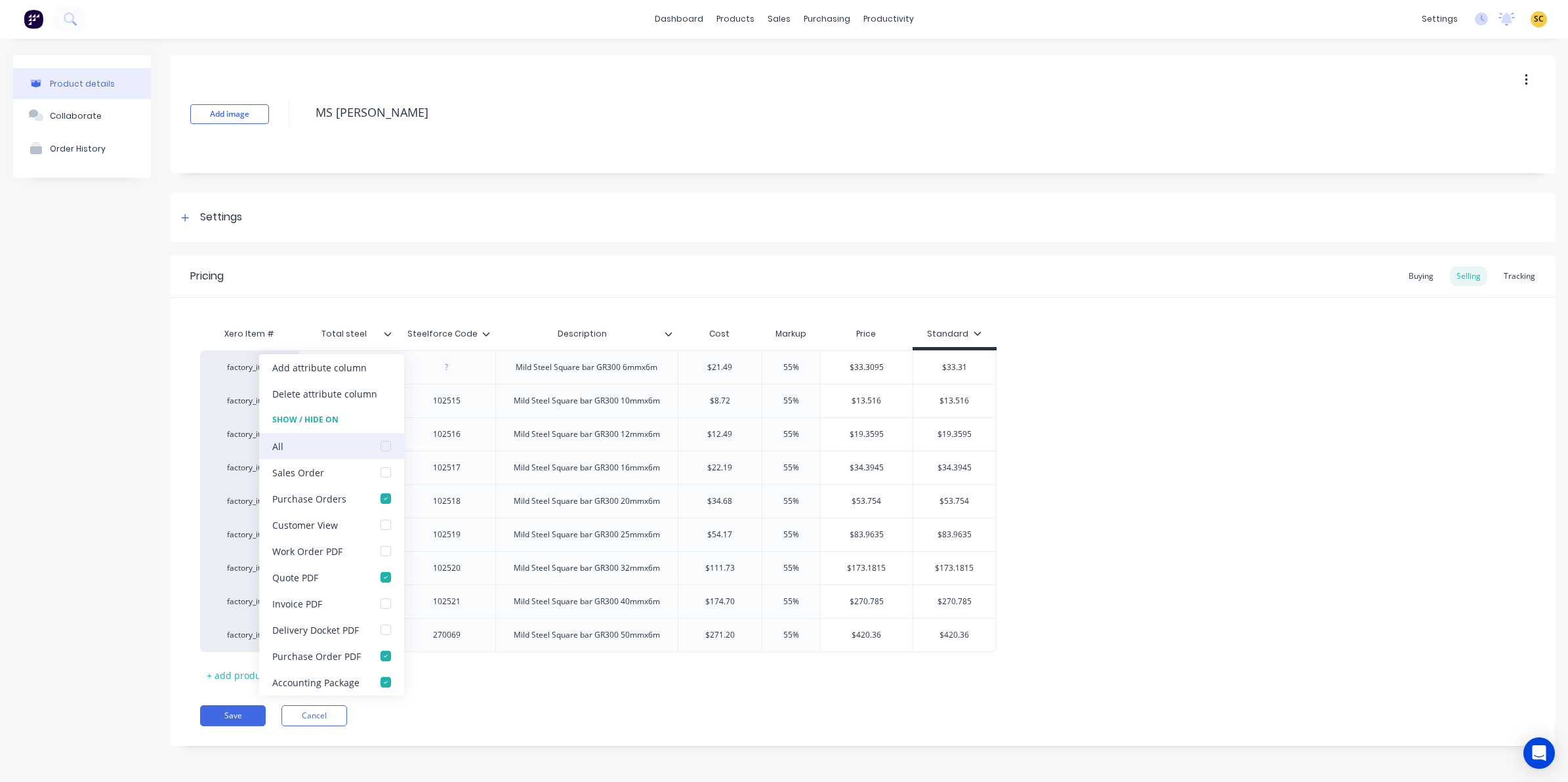
click at [380, 451] on div at bounding box center [385, 445] width 26 height 26
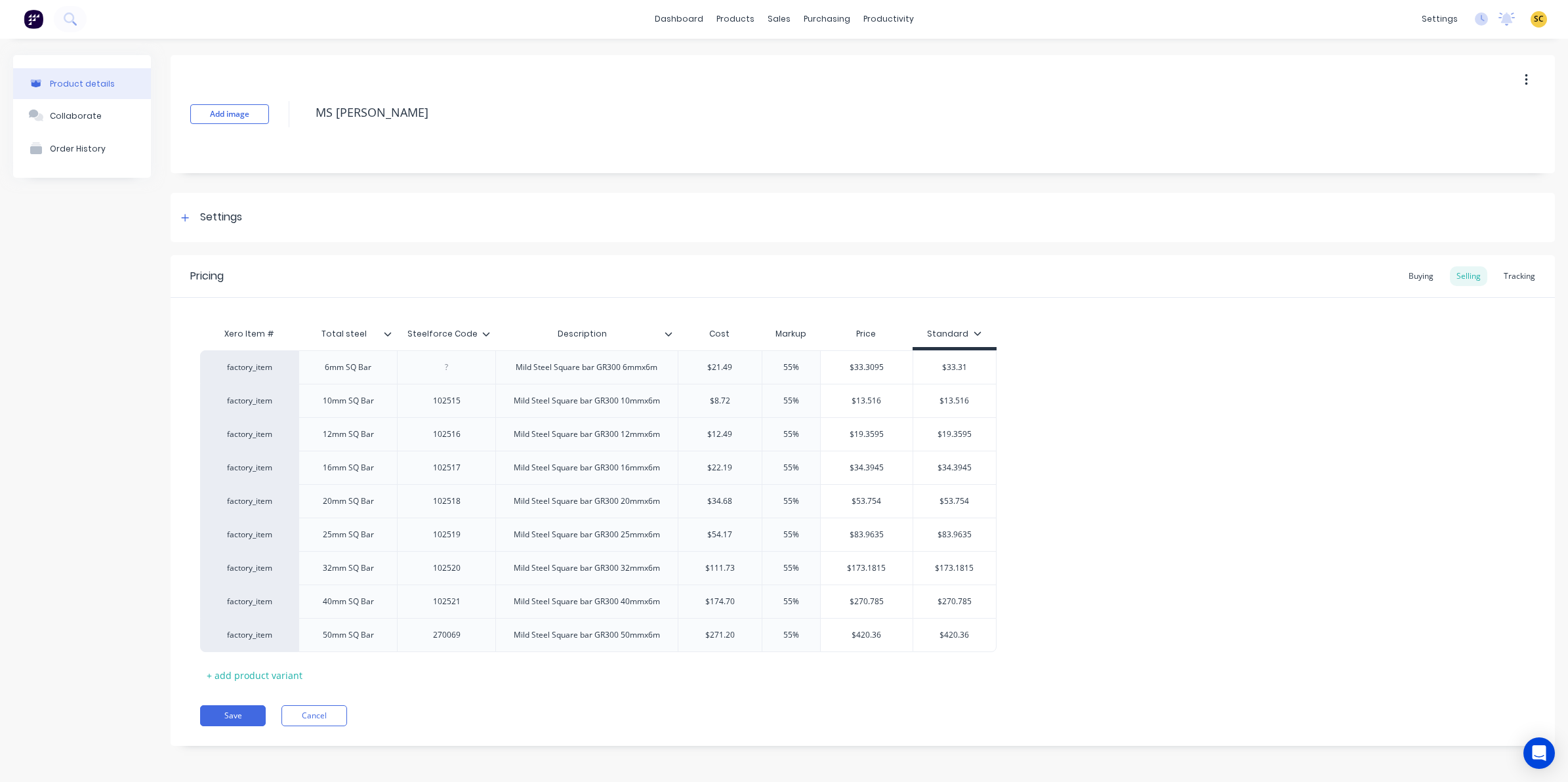
click at [485, 330] on icon at bounding box center [485, 333] width 8 height 8
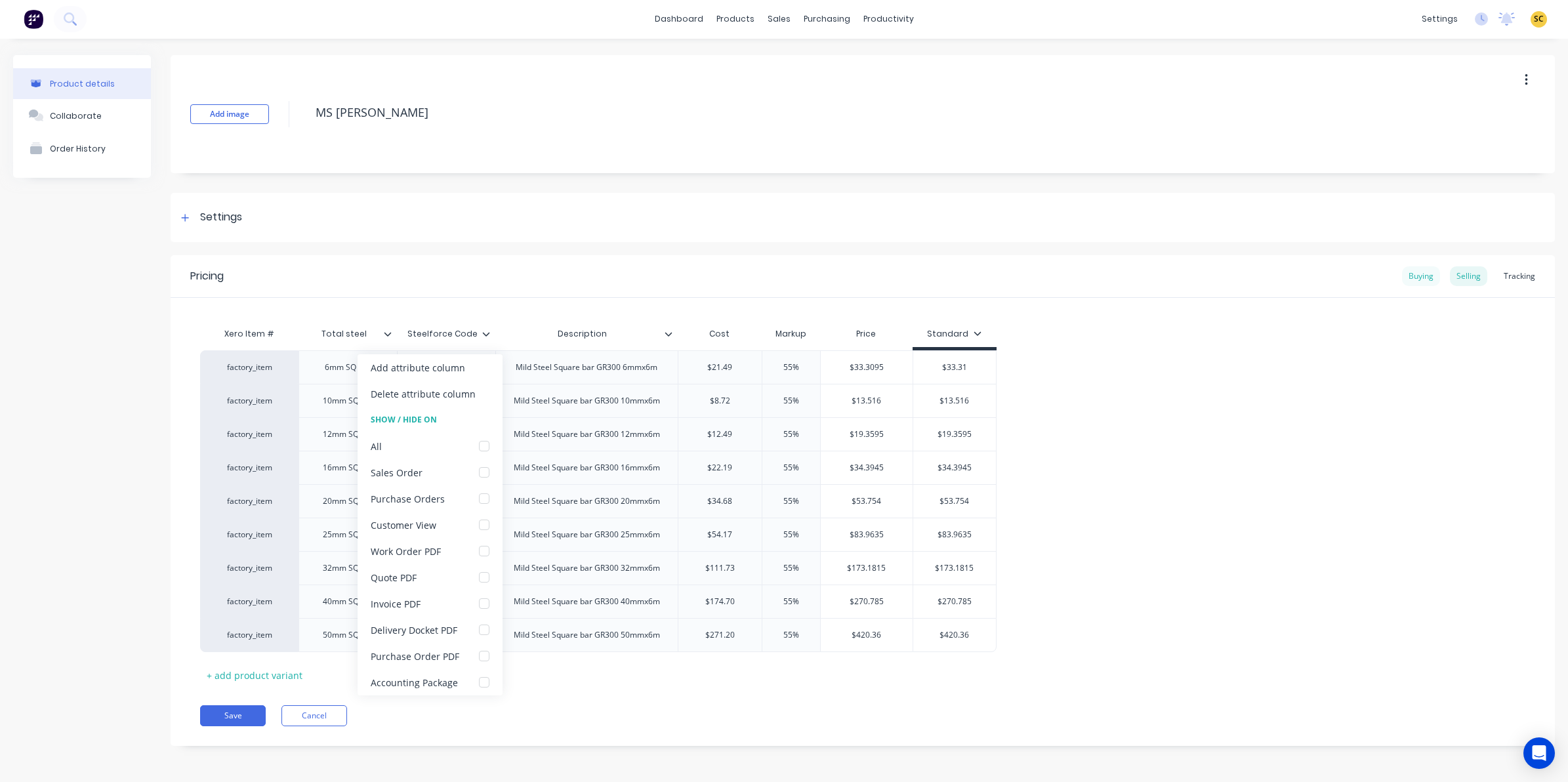
click at [1402, 267] on div "Buying" at bounding box center [1421, 276] width 38 height 19
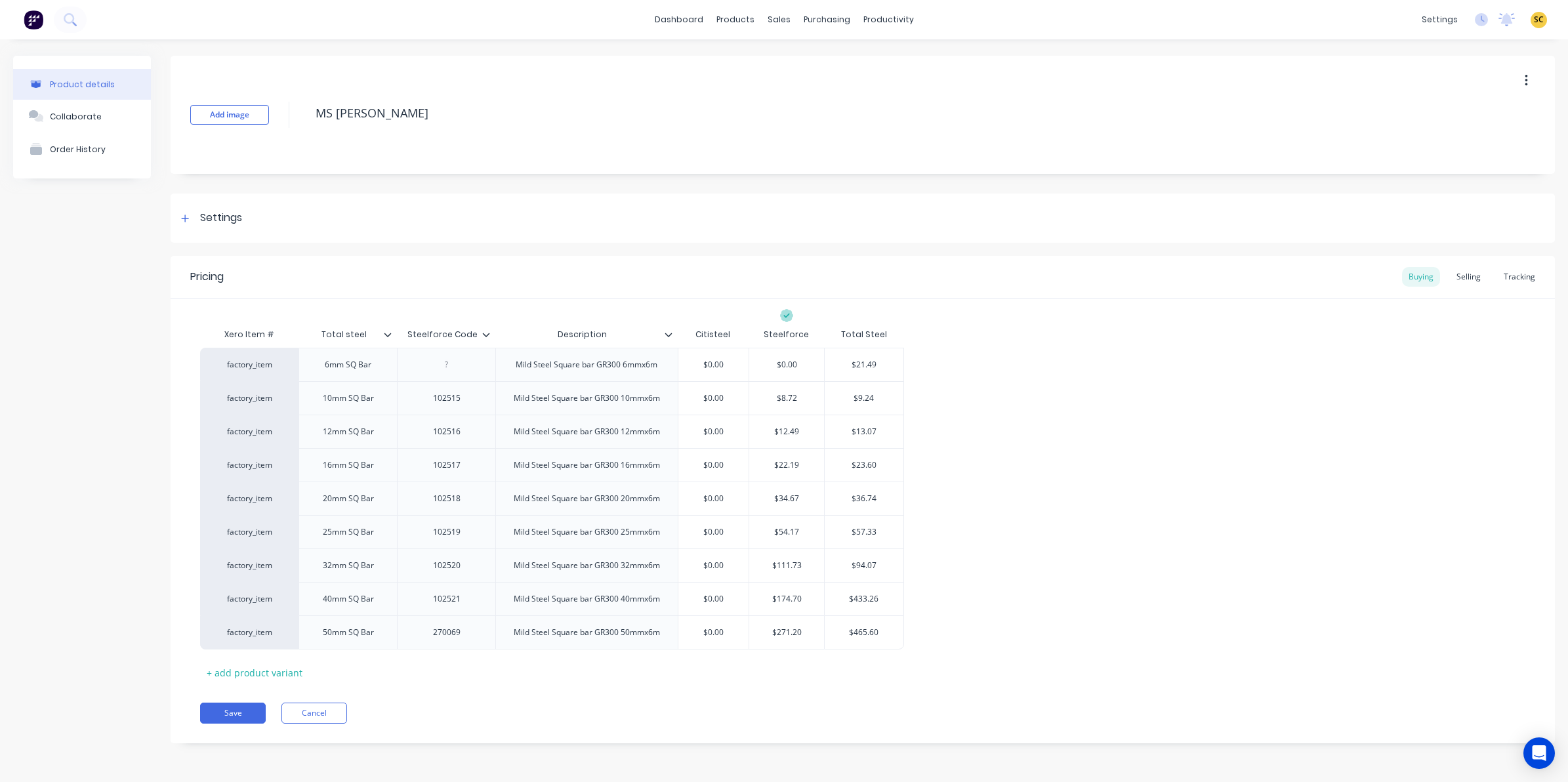
scroll to position [0, 0]
click at [489, 336] on icon at bounding box center [485, 334] width 8 height 8
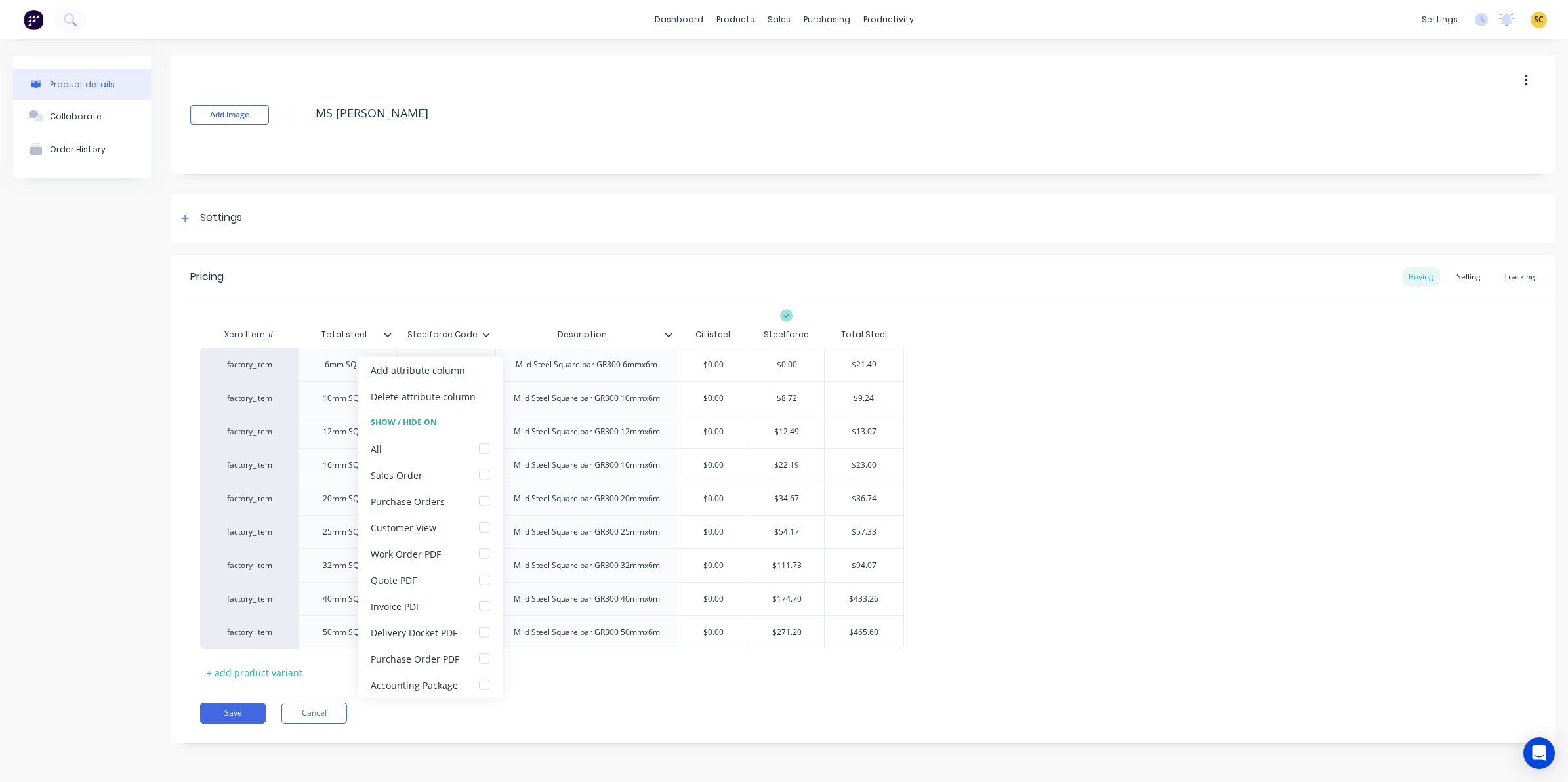
click at [489, 336] on icon at bounding box center [485, 334] width 8 height 8
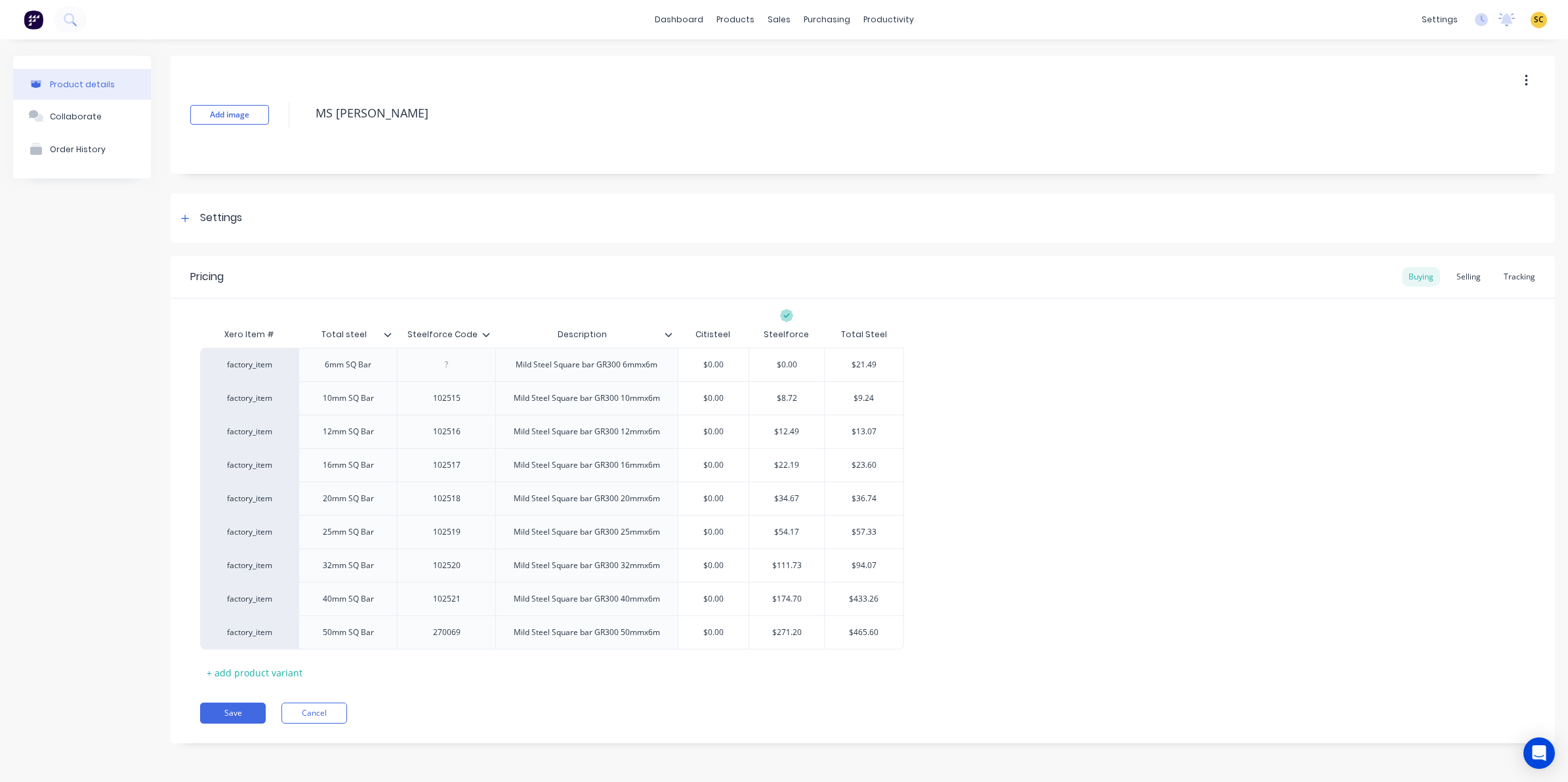
click at [388, 334] on icon at bounding box center [387, 334] width 8 height 8
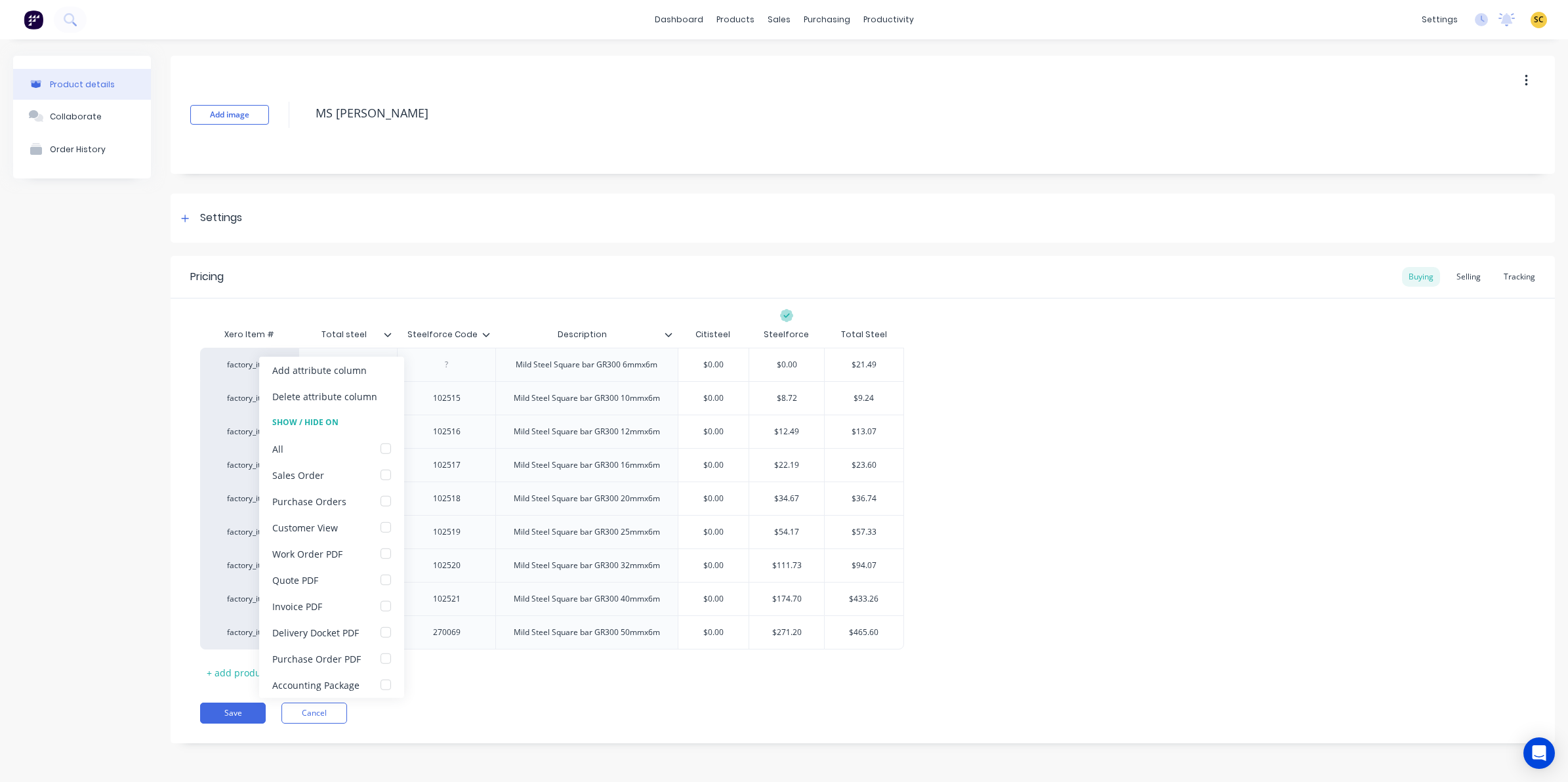
click at [388, 334] on icon at bounding box center [387, 334] width 8 height 8
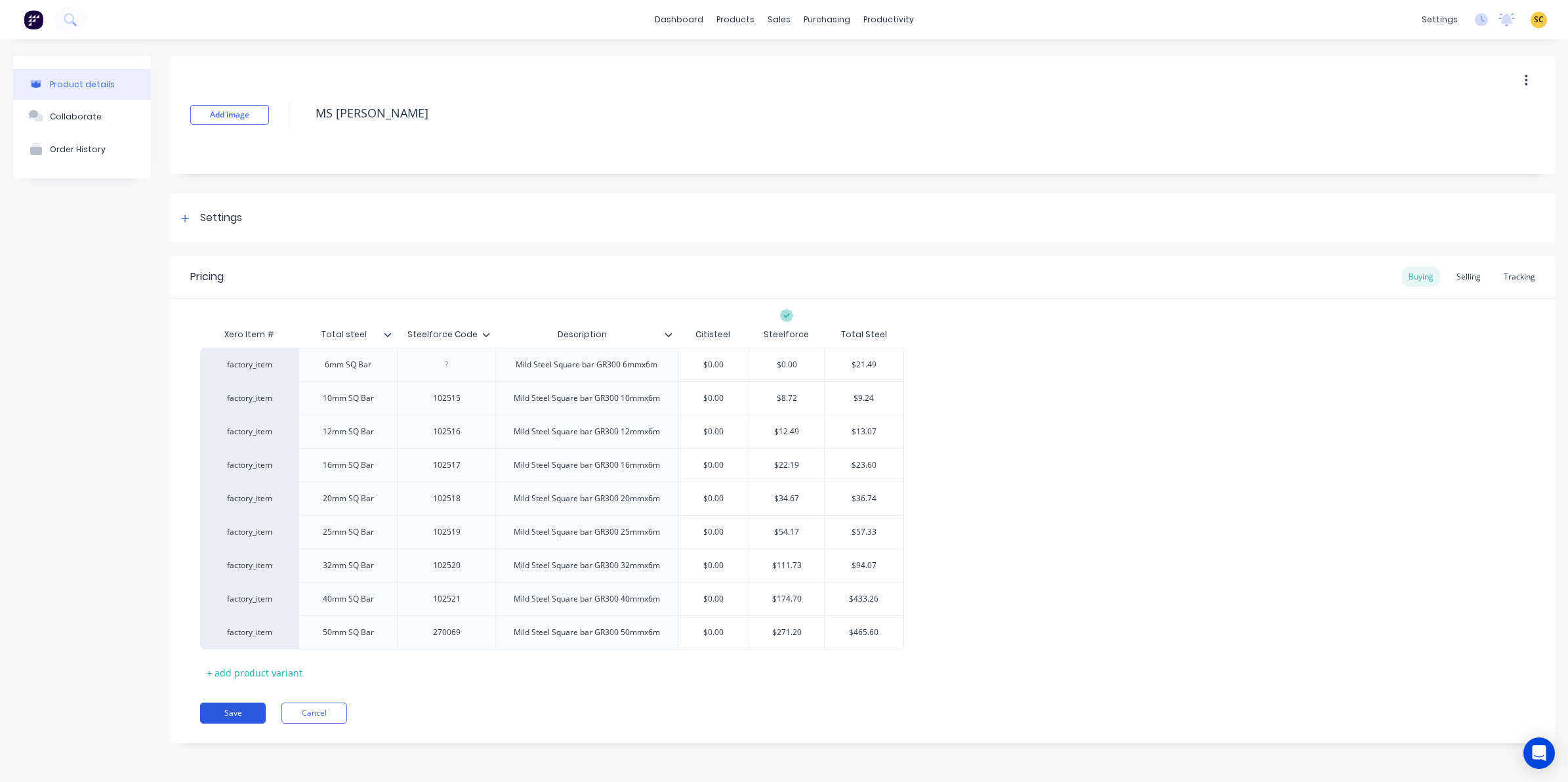
click at [224, 717] on button "Save" at bounding box center [232, 713] width 65 height 21
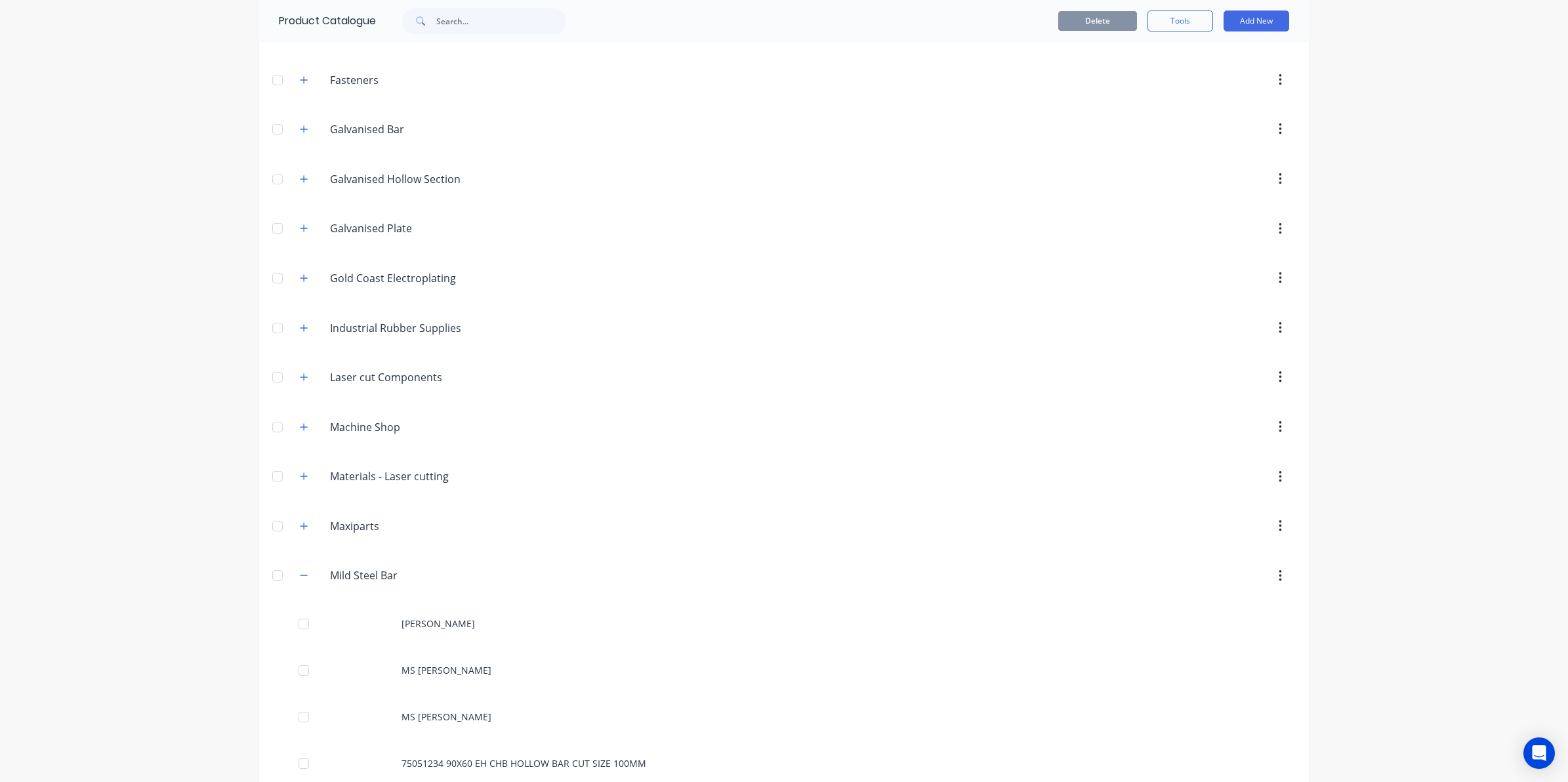
scroll to position [574, 0]
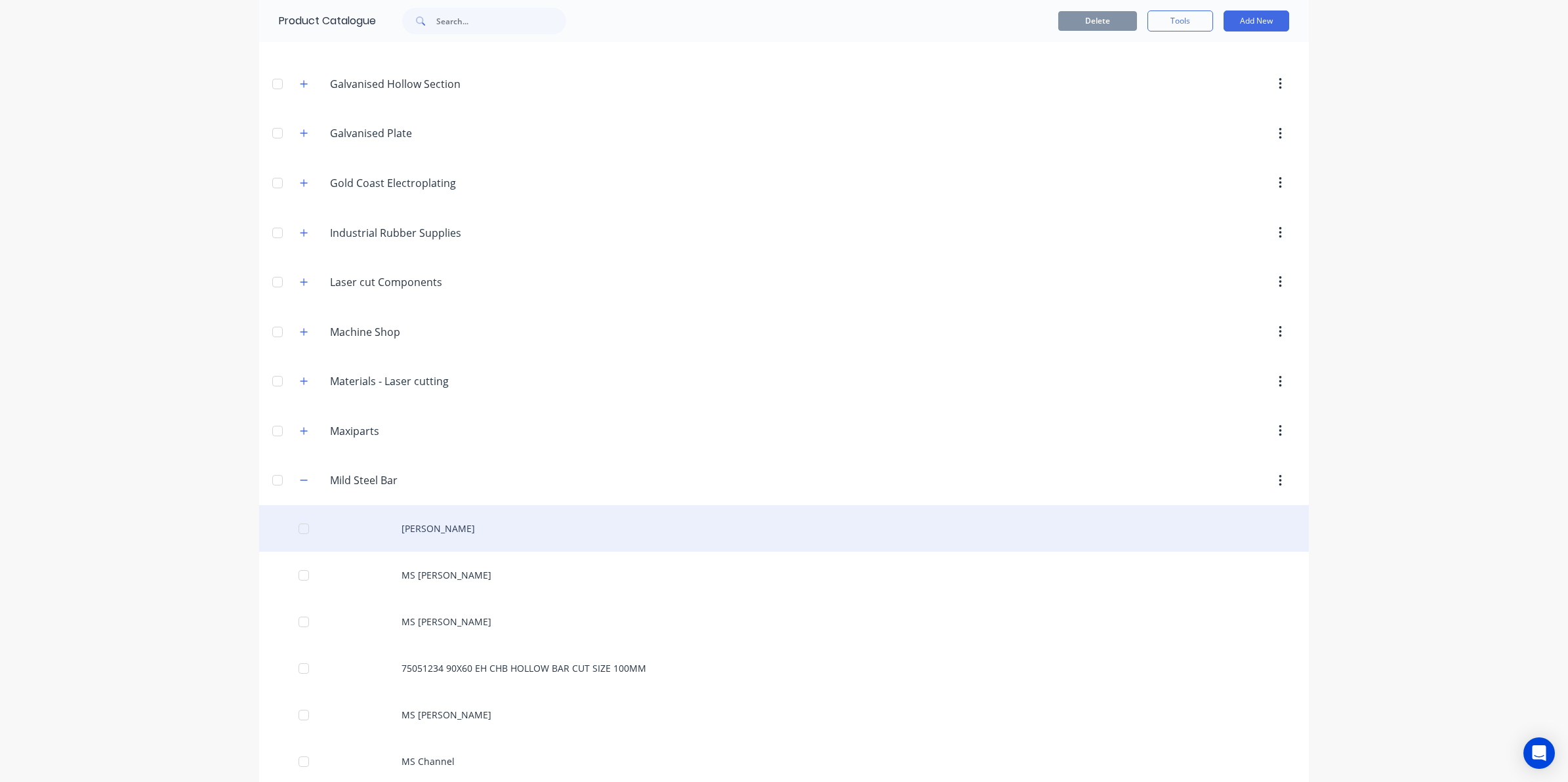
click at [467, 529] on div "[PERSON_NAME]" at bounding box center [784, 528] width 1050 height 47
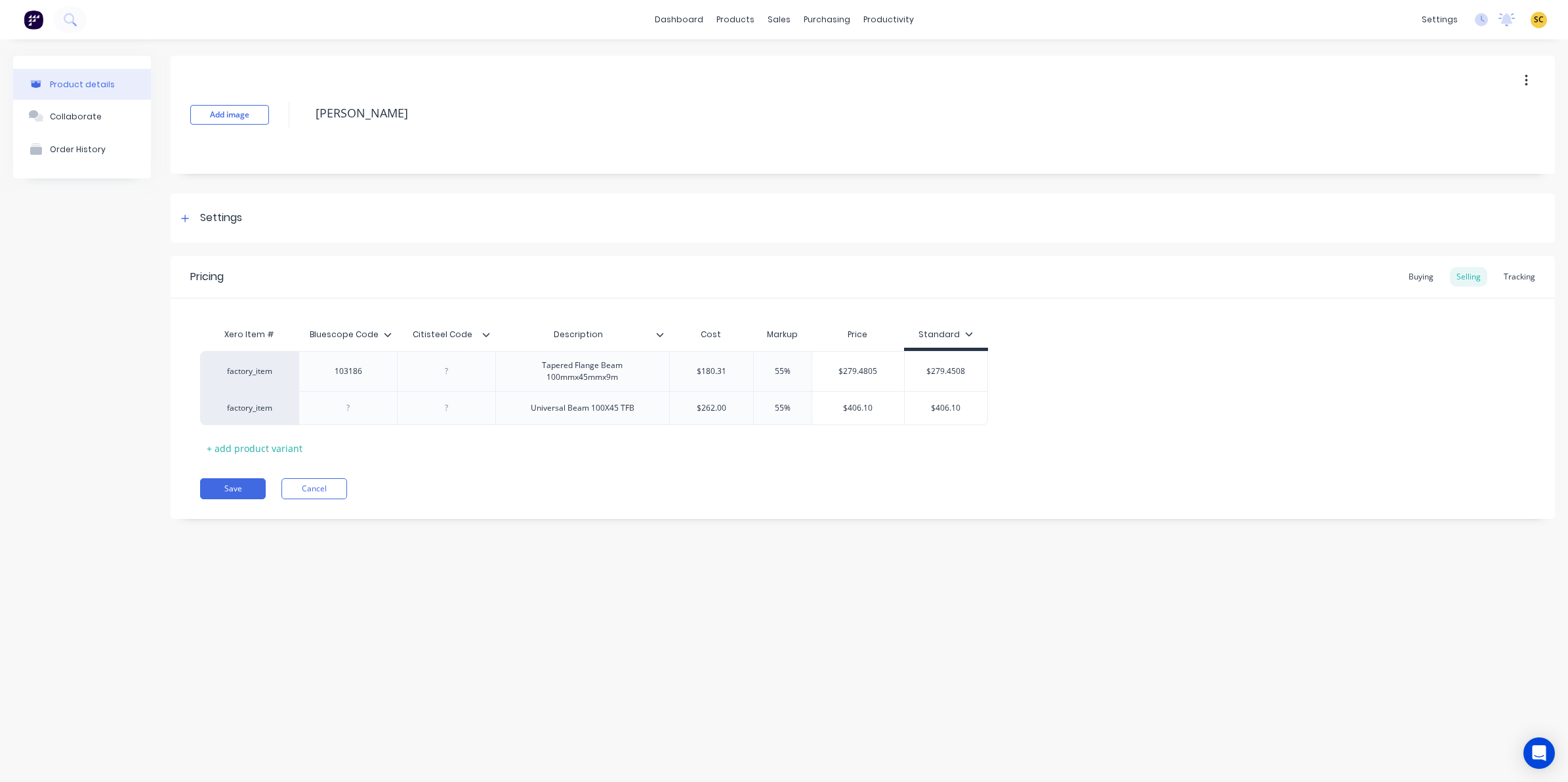
click at [385, 336] on icon at bounding box center [387, 334] width 8 height 8
click at [391, 446] on div at bounding box center [385, 448] width 26 height 26
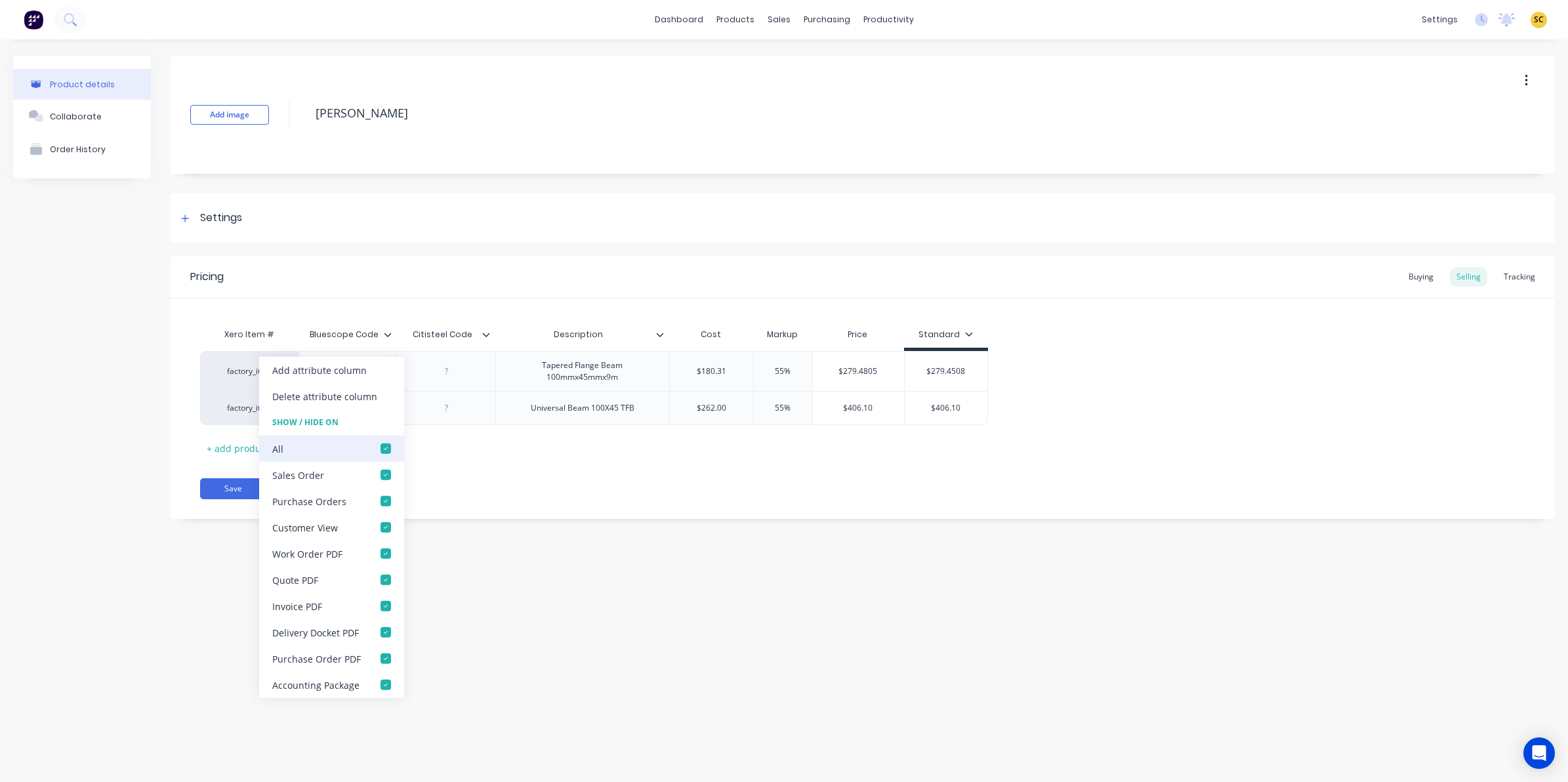
click at [389, 444] on div at bounding box center [385, 448] width 26 height 26
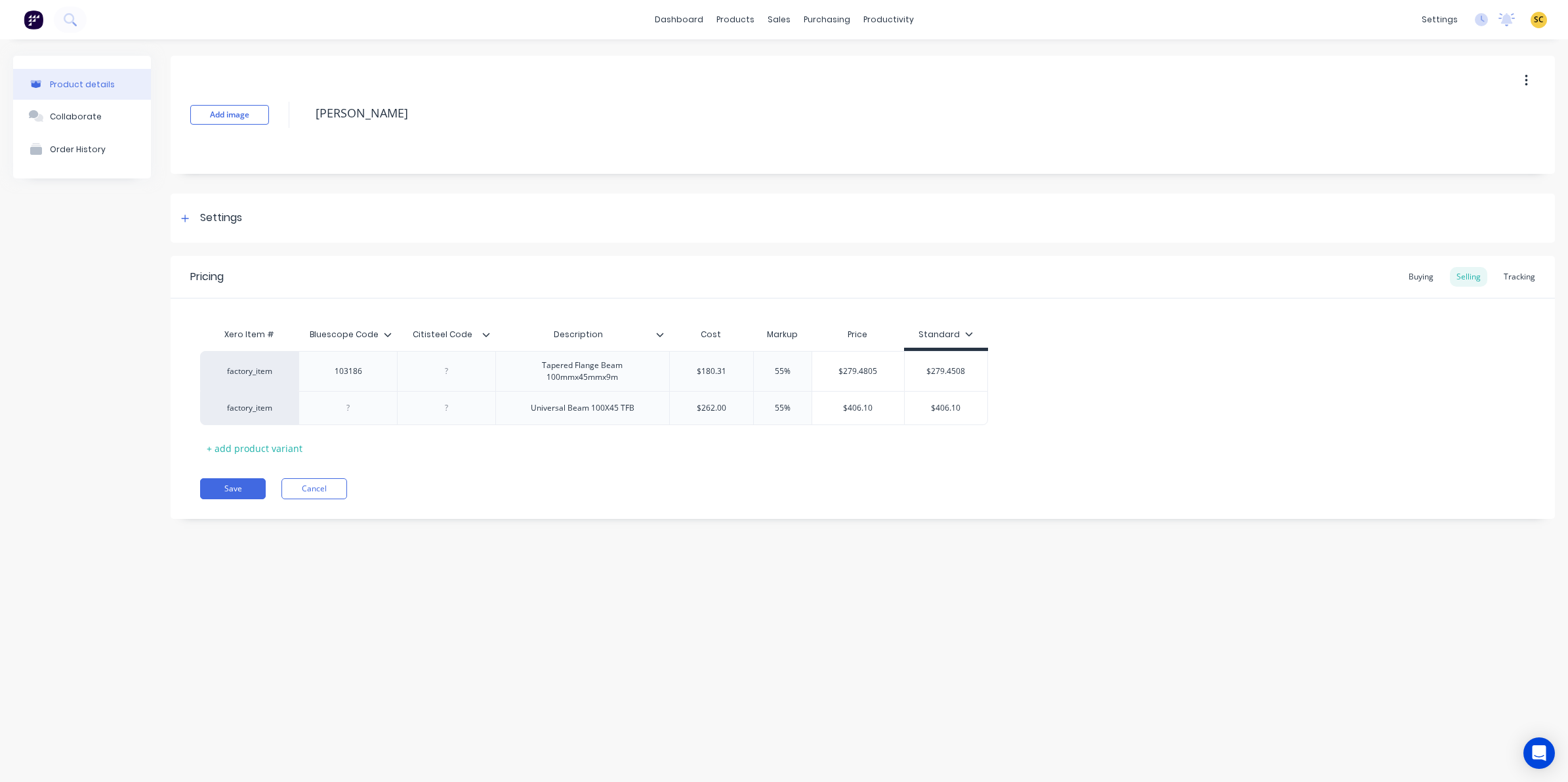
click at [485, 336] on icon at bounding box center [485, 334] width 8 height 8
click at [1422, 269] on div "Buying" at bounding box center [1421, 276] width 38 height 19
click at [389, 336] on icon at bounding box center [387, 334] width 8 height 8
click at [489, 333] on icon at bounding box center [486, 334] width 8 height 4
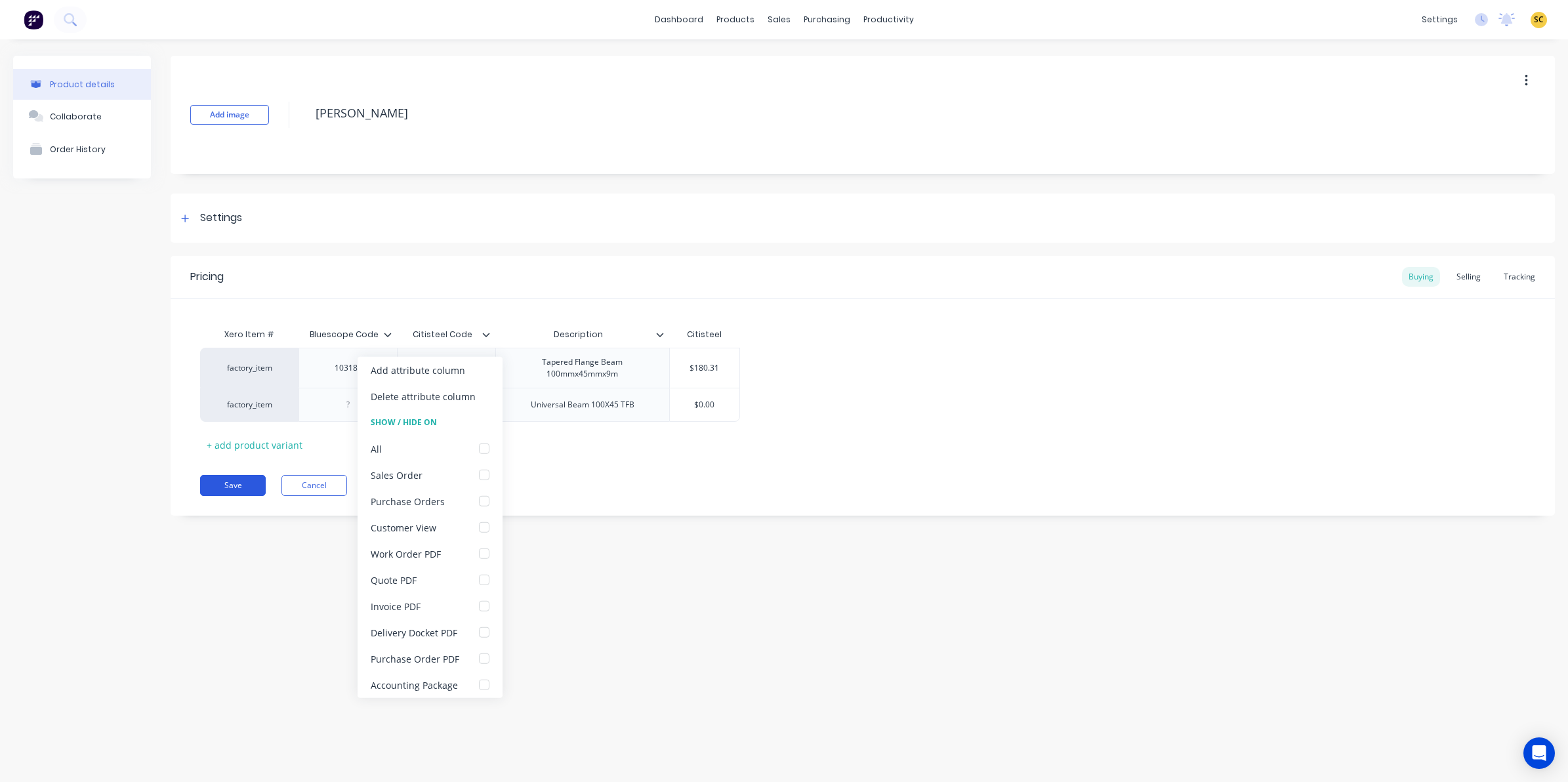
click at [245, 488] on button "Save" at bounding box center [232, 485] width 65 height 21
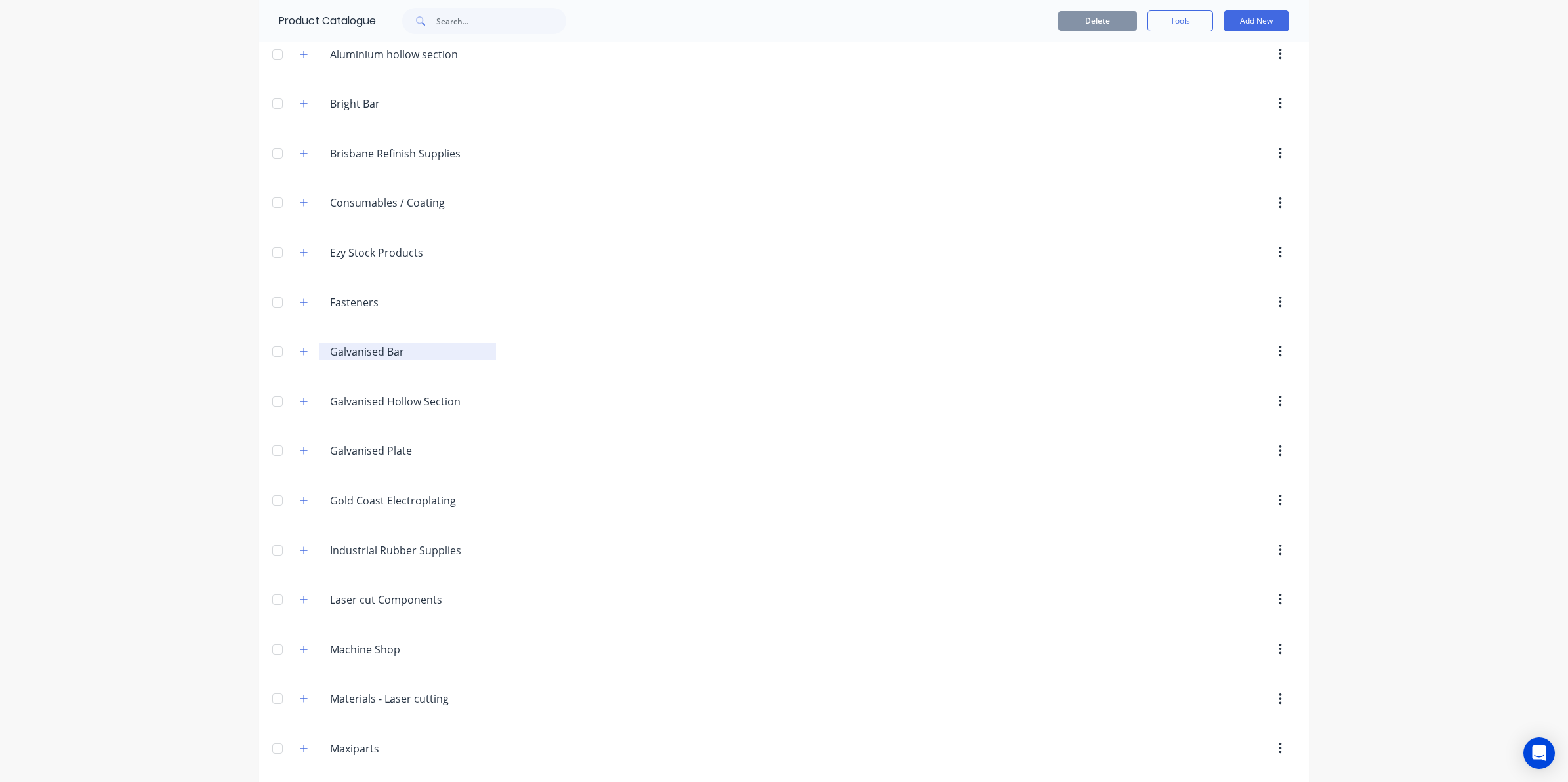
scroll to position [656, 0]
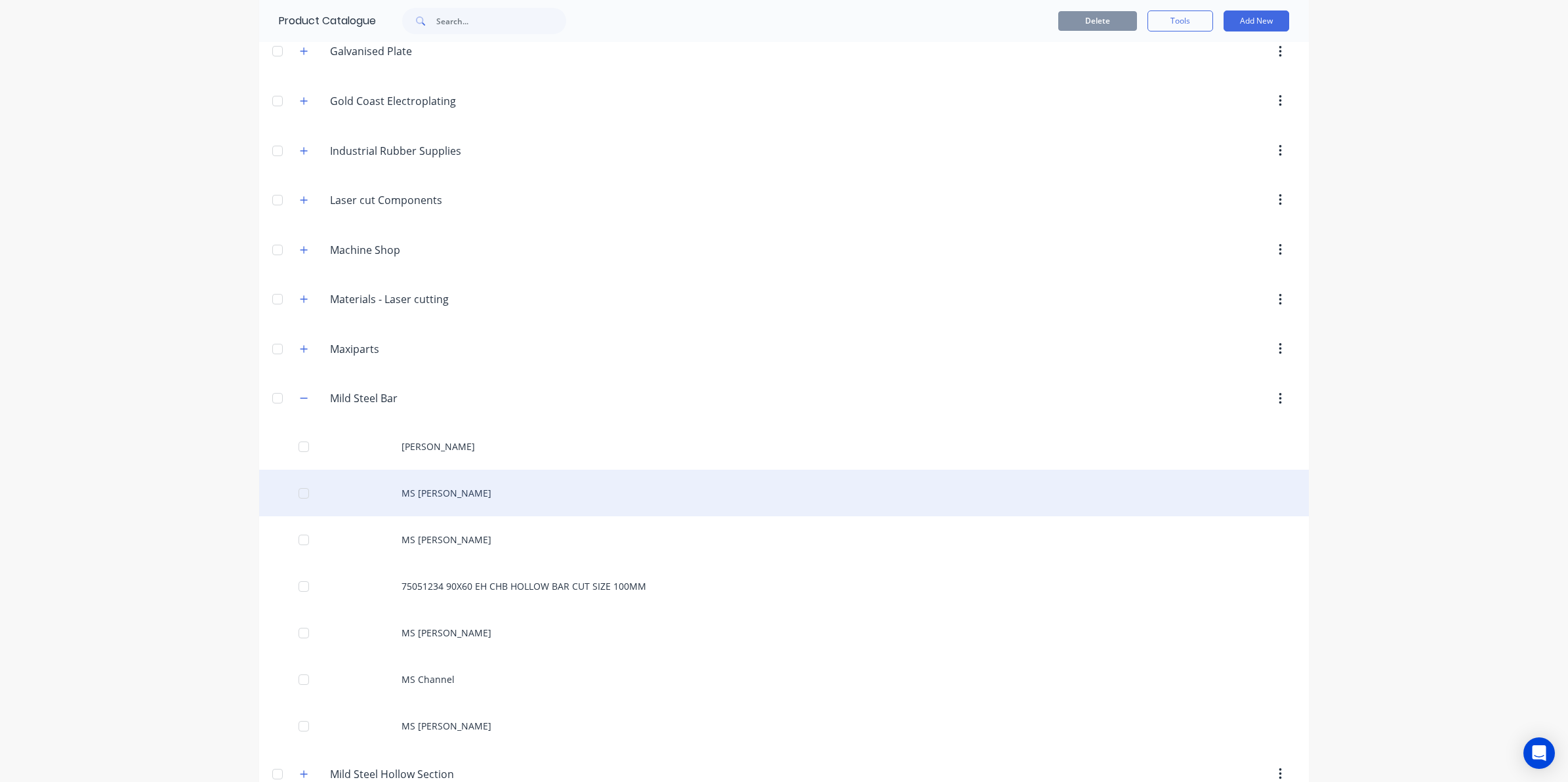
click at [421, 497] on div "MS [PERSON_NAME]" at bounding box center [784, 493] width 1050 height 47
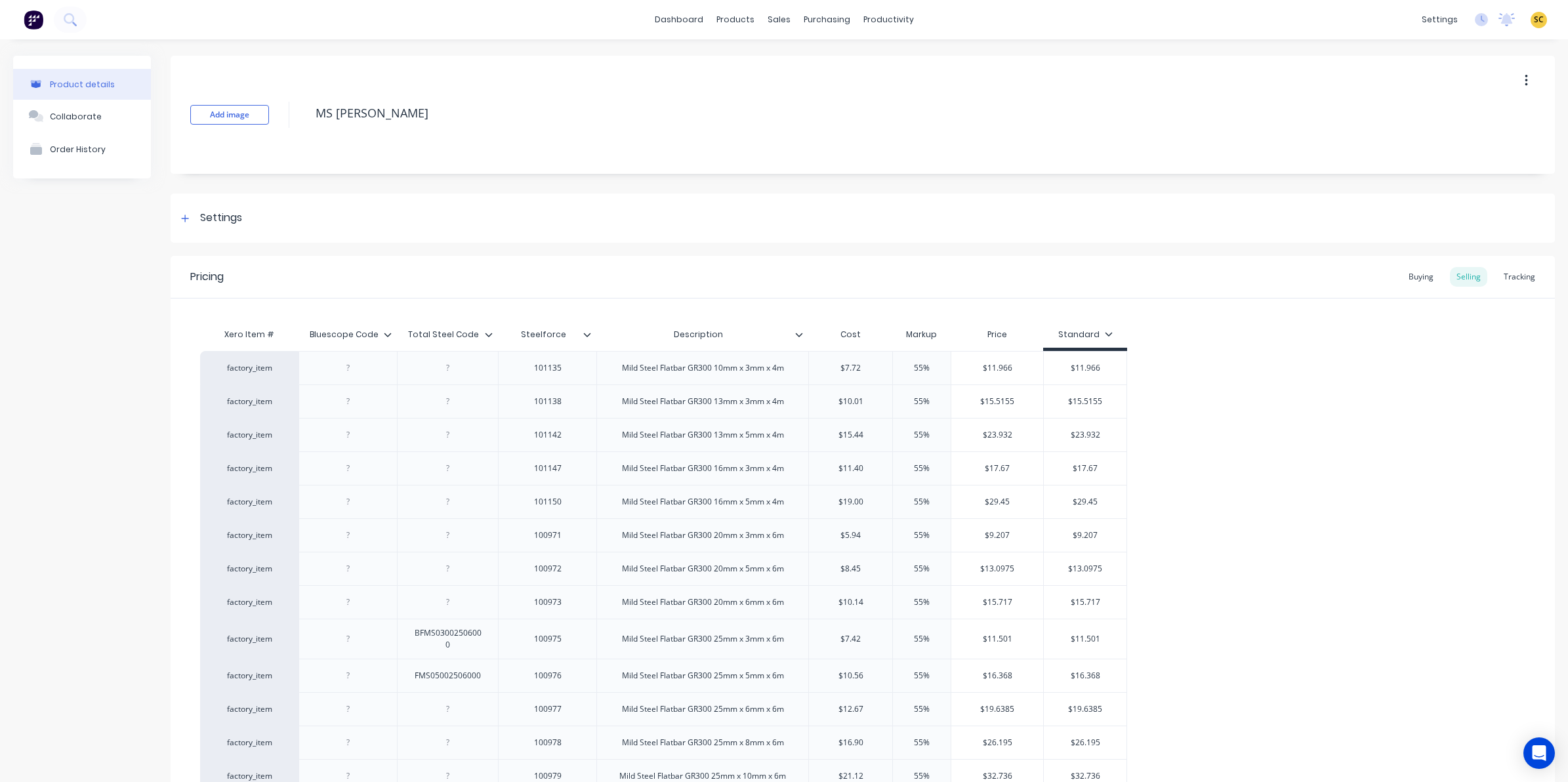
click at [388, 336] on icon at bounding box center [387, 334] width 8 height 8
click at [489, 331] on icon at bounding box center [489, 334] width 8 height 8
click at [588, 332] on icon at bounding box center [587, 334] width 8 height 8
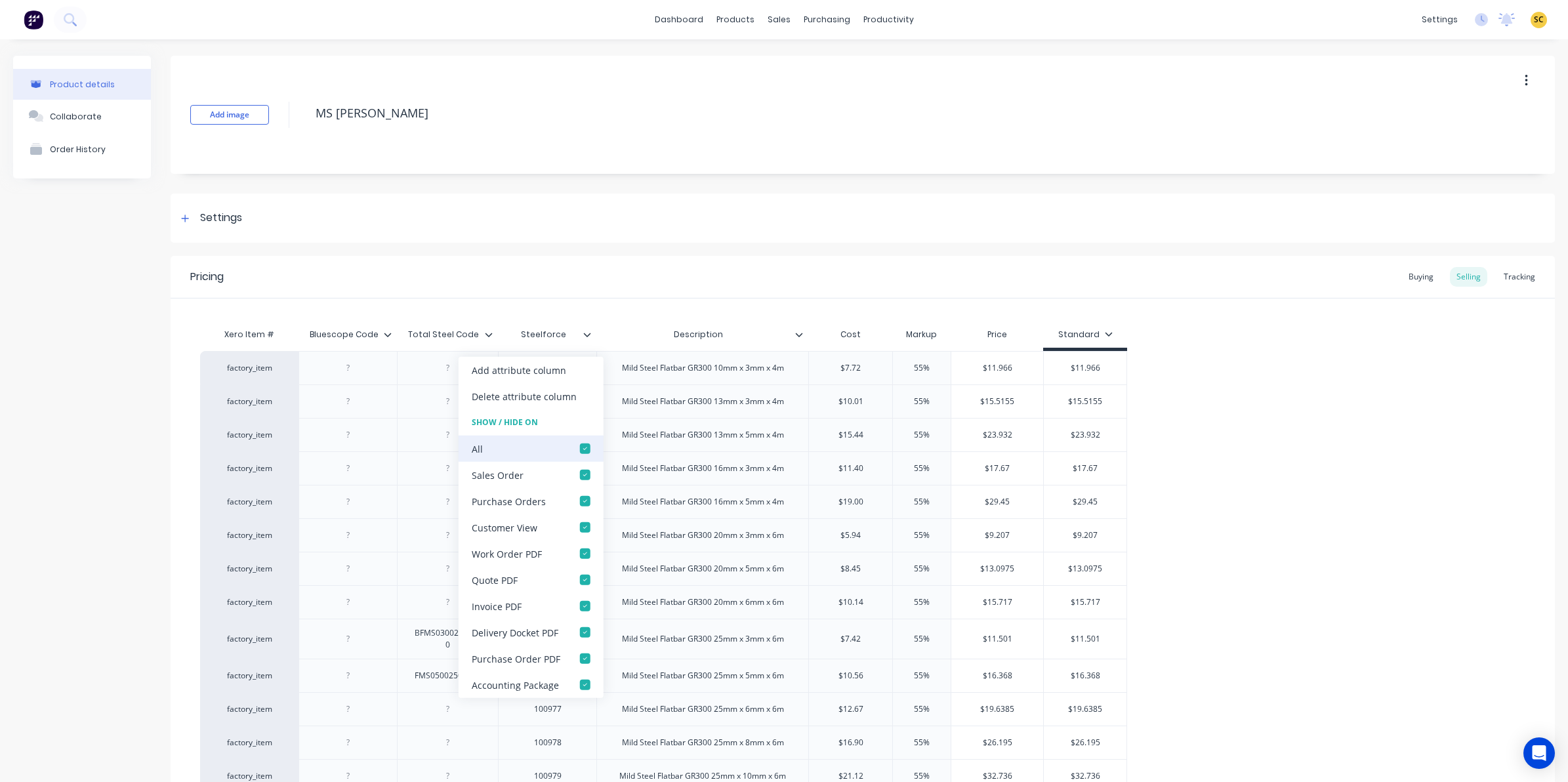
click at [581, 450] on div at bounding box center [585, 448] width 26 height 26
click at [1407, 276] on div "Buying" at bounding box center [1421, 276] width 38 height 19
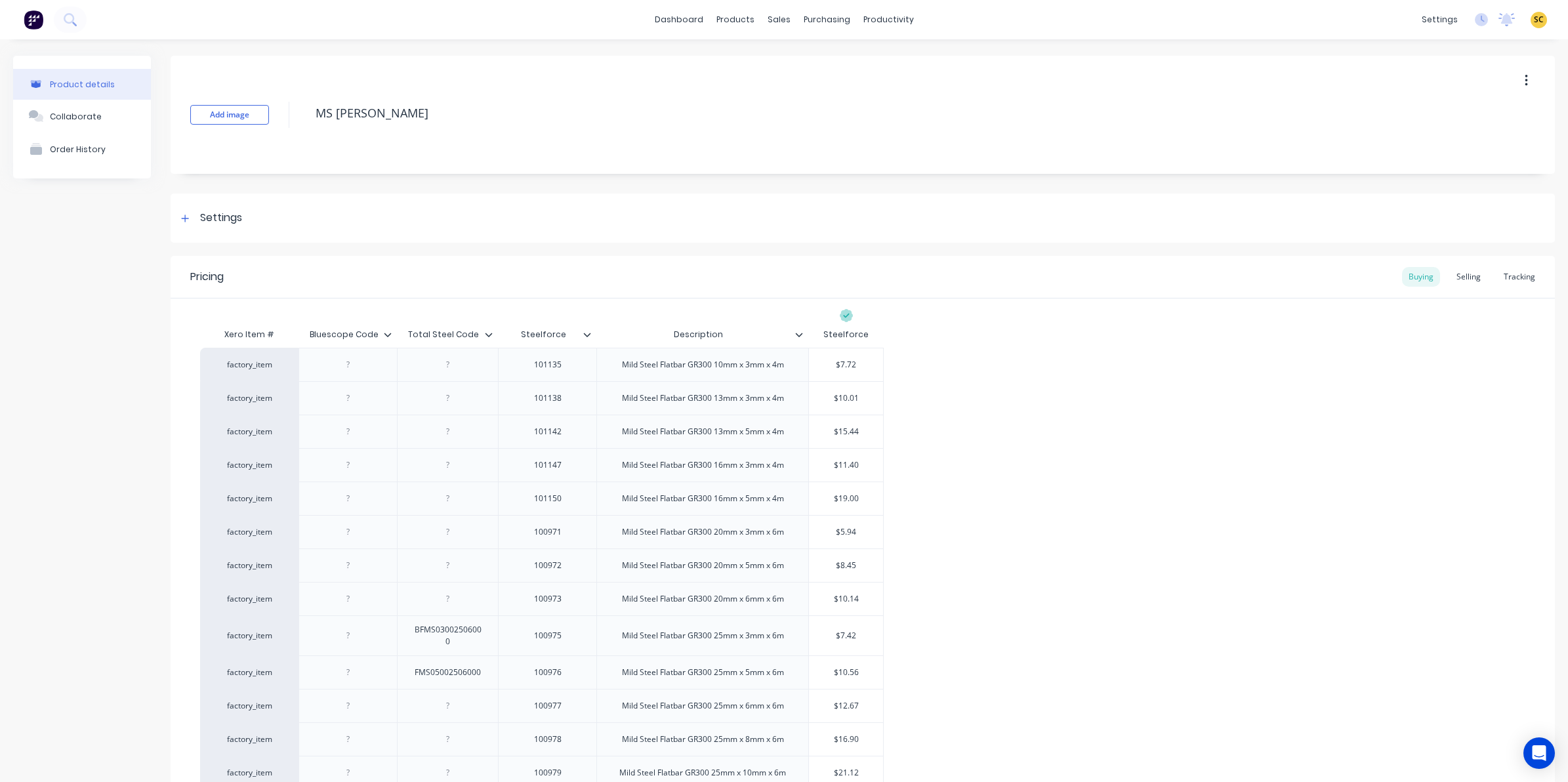
click at [588, 335] on icon at bounding box center [587, 334] width 8 height 8
click at [489, 334] on icon at bounding box center [489, 334] width 8 height 4
click at [388, 332] on icon at bounding box center [387, 334] width 8 height 8
click at [388, 333] on icon at bounding box center [387, 334] width 8 height 8
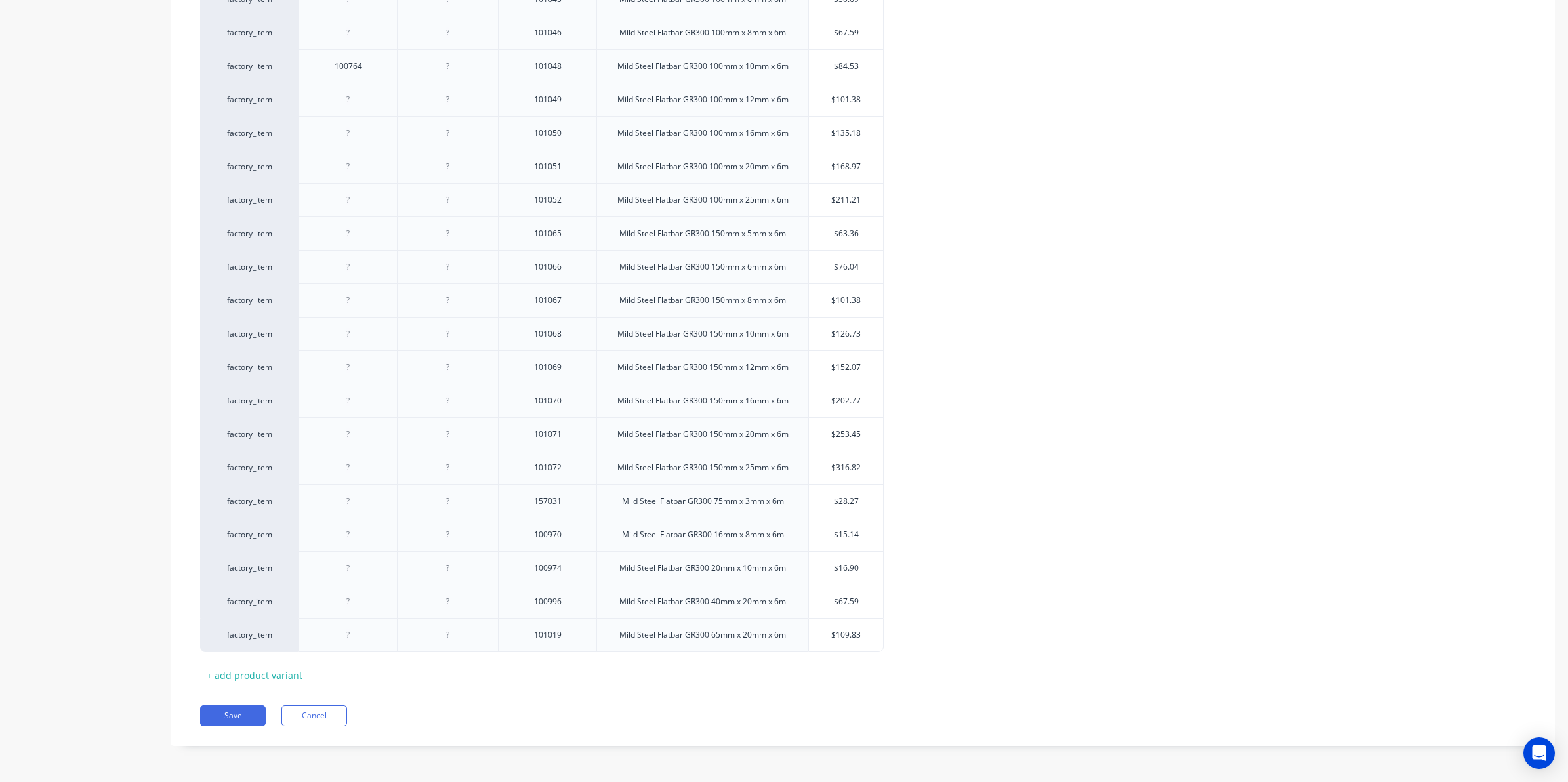
scroll to position [2136, 0]
click at [215, 708] on button "Save" at bounding box center [232, 715] width 65 height 21
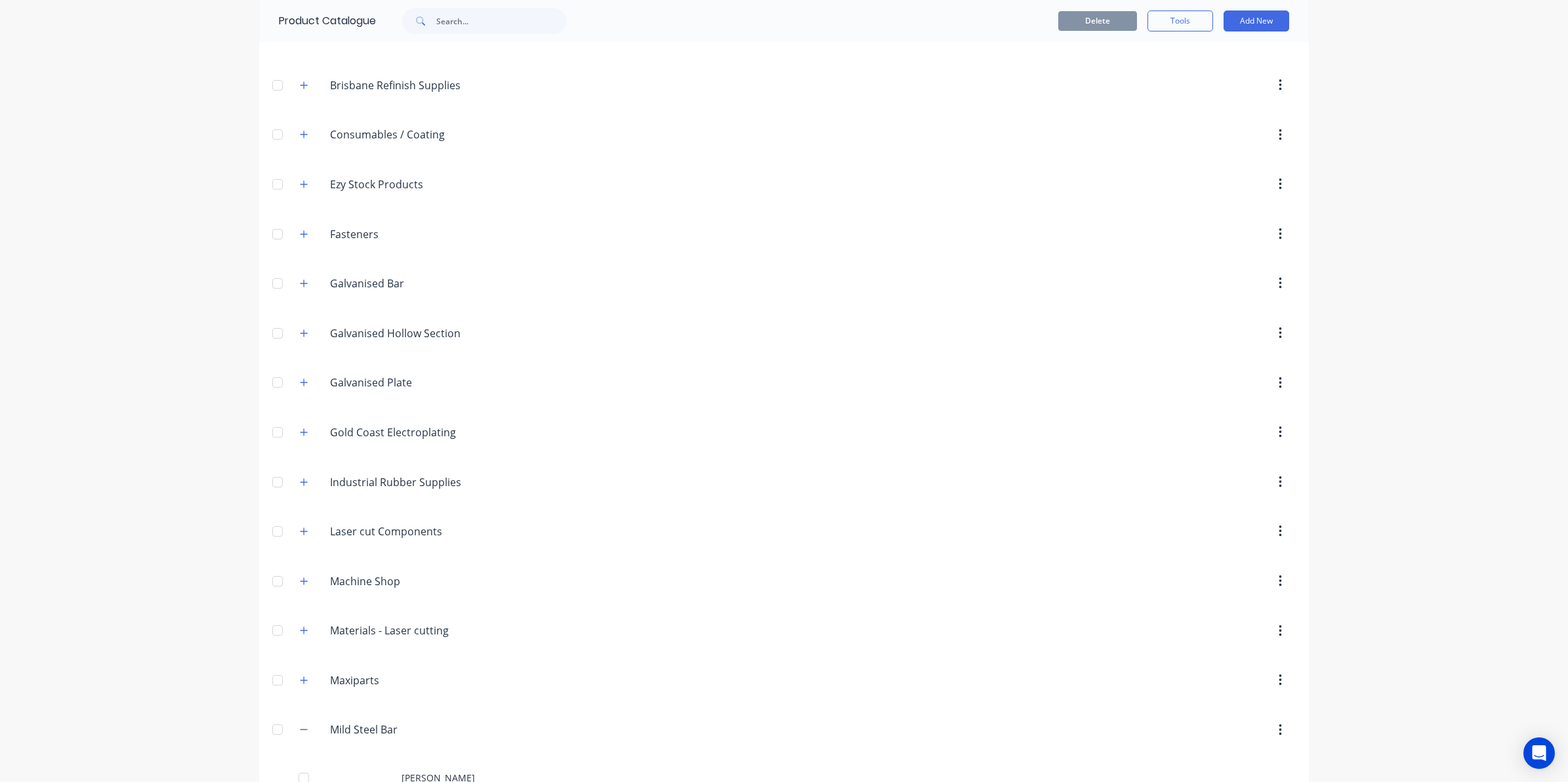
scroll to position [656, 0]
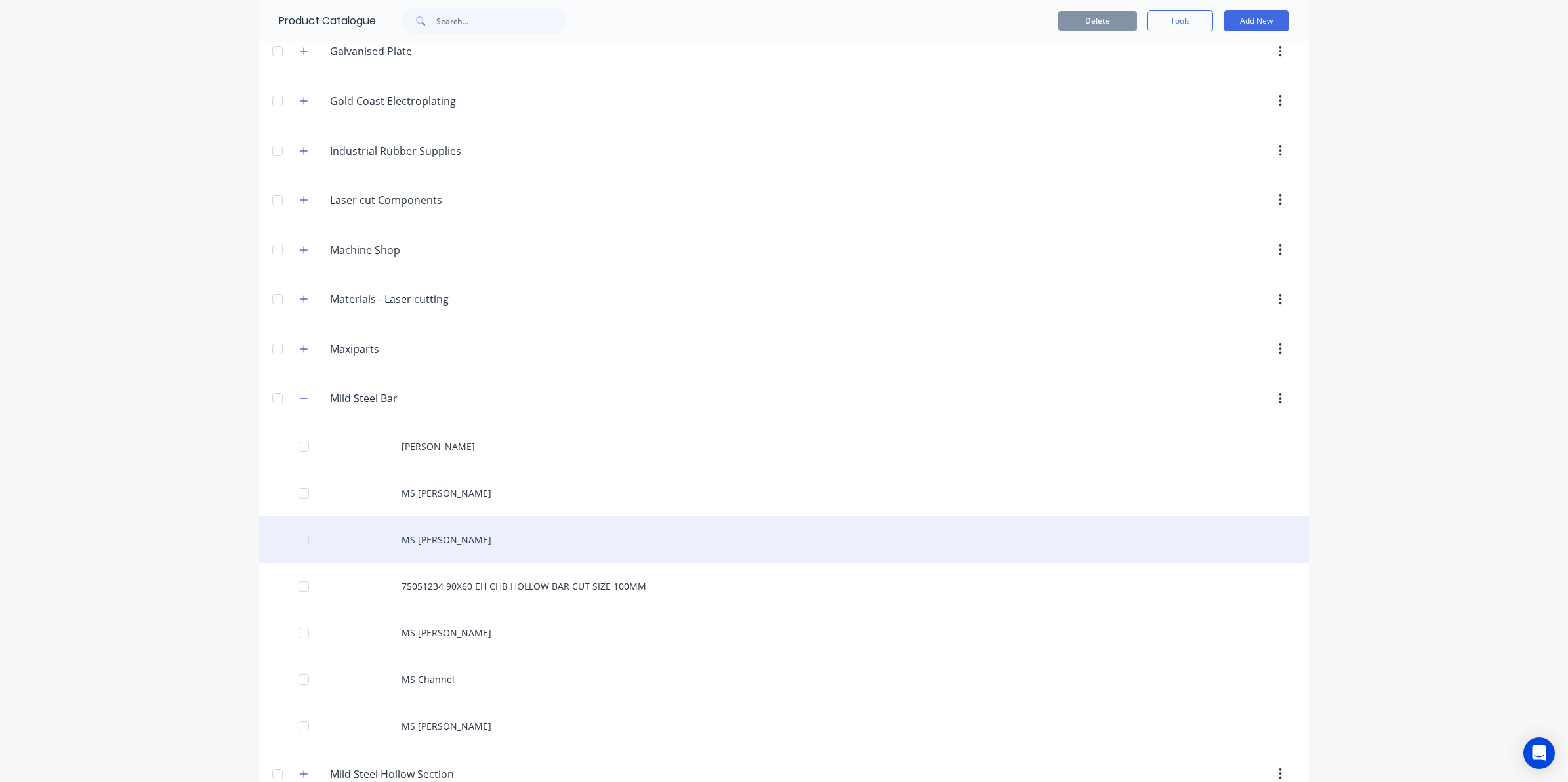
click at [488, 543] on div "MS [PERSON_NAME]" at bounding box center [784, 539] width 1050 height 47
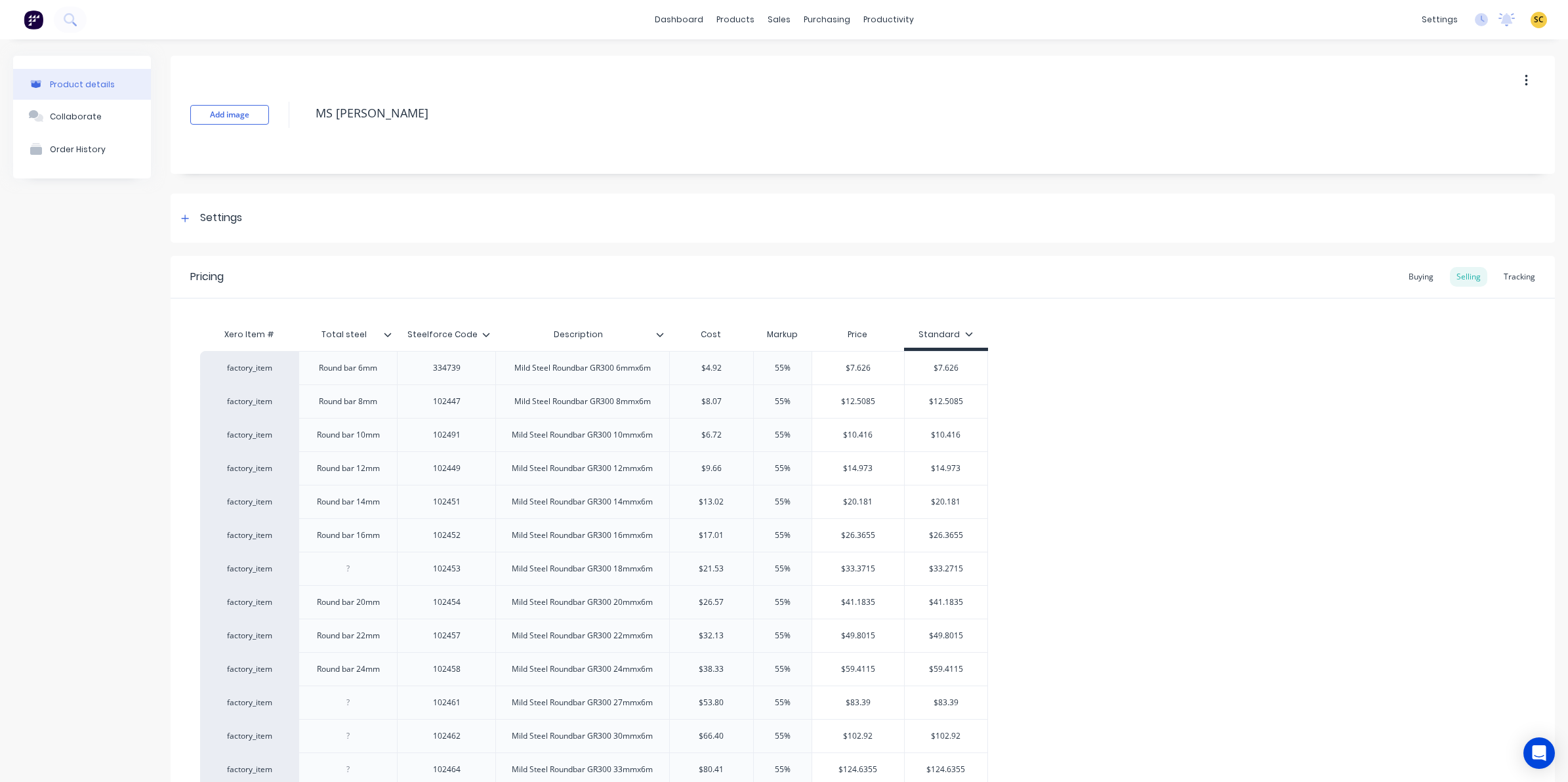
click at [487, 335] on icon at bounding box center [486, 334] width 8 height 4
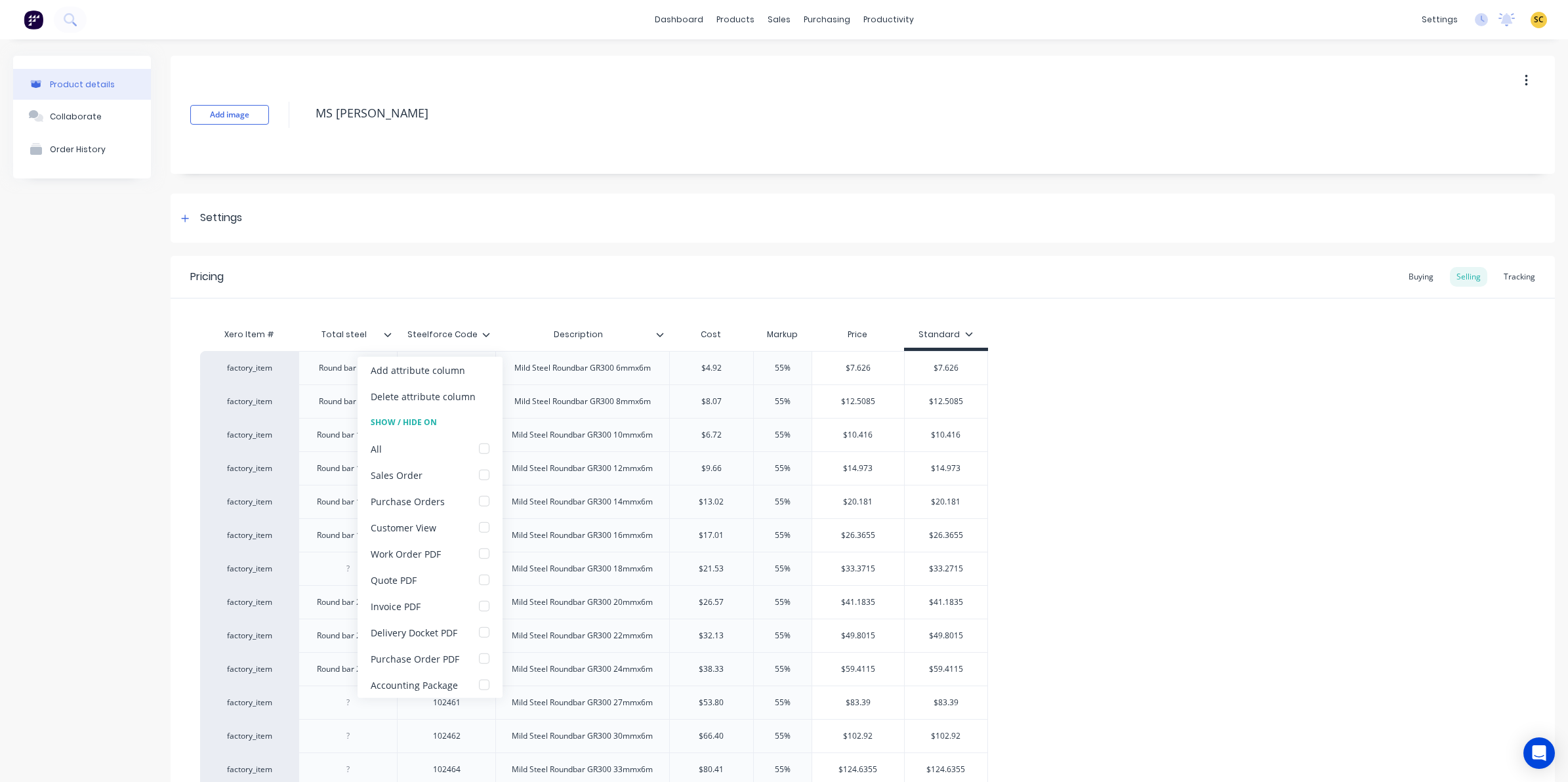
click at [487, 335] on icon at bounding box center [486, 334] width 8 height 4
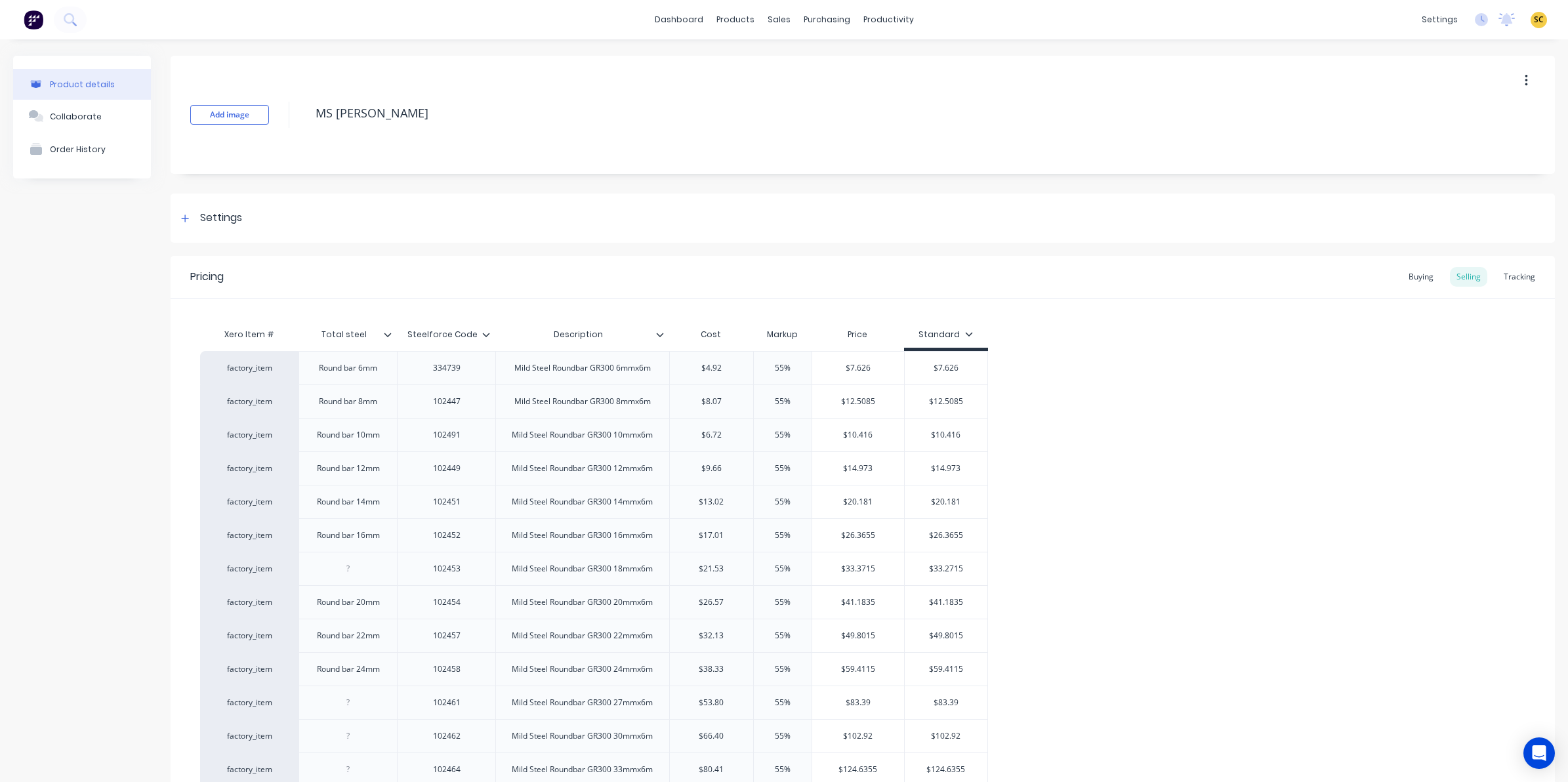
click at [487, 336] on icon at bounding box center [485, 334] width 8 height 8
click at [387, 331] on icon at bounding box center [387, 334] width 8 height 8
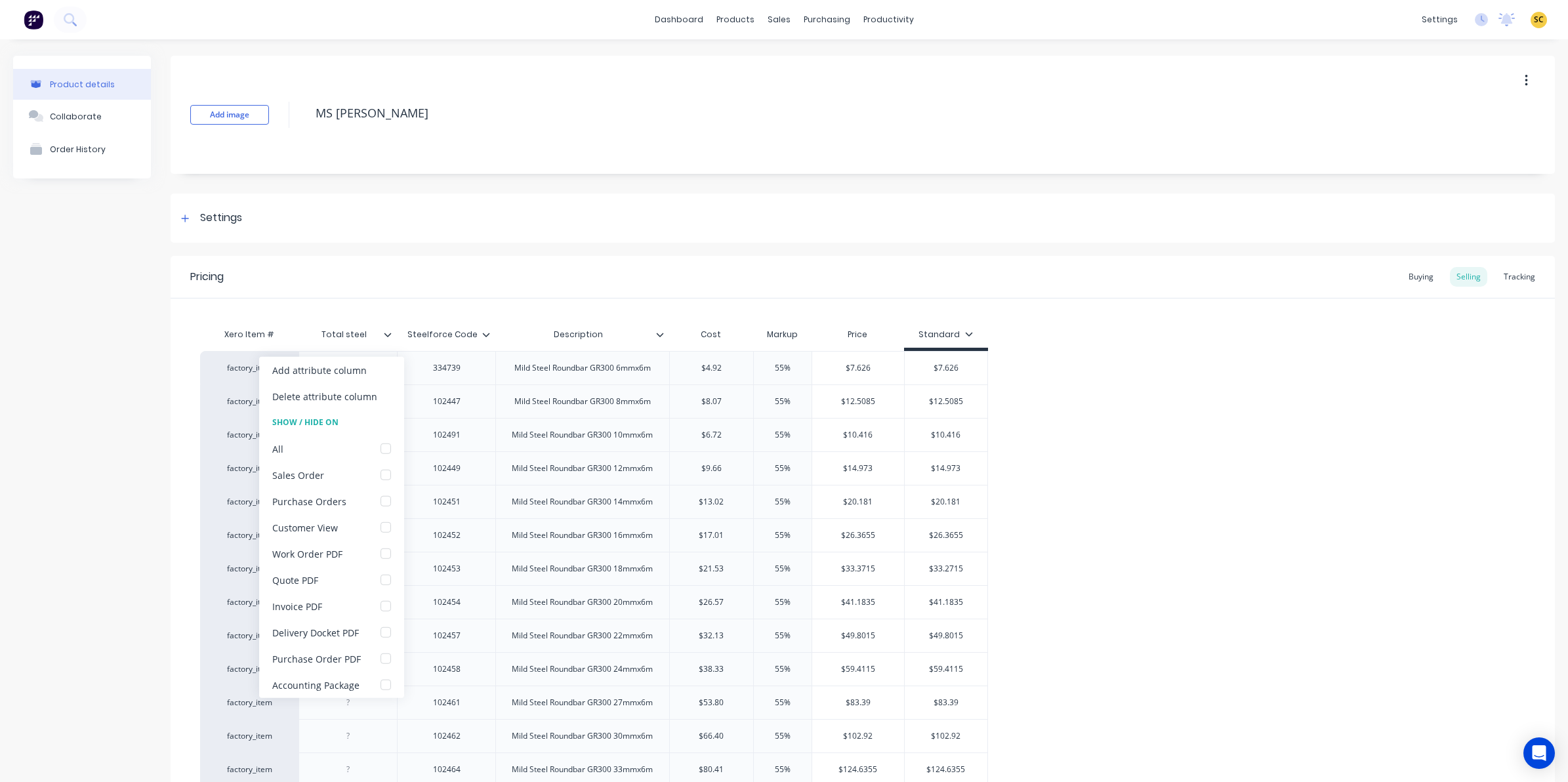
click at [388, 331] on icon at bounding box center [387, 334] width 8 height 8
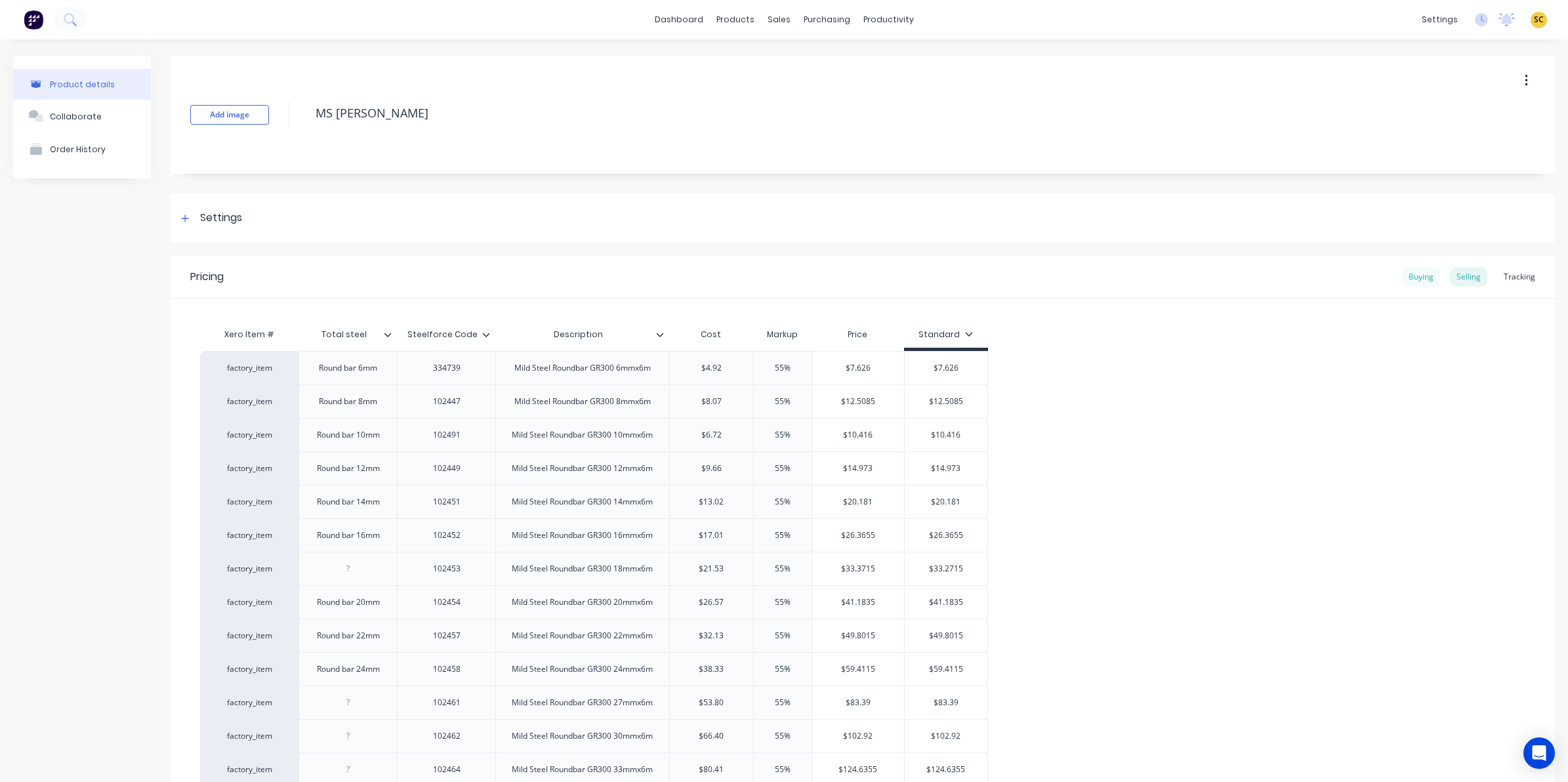
click at [1402, 270] on div "Buying" at bounding box center [1421, 276] width 38 height 19
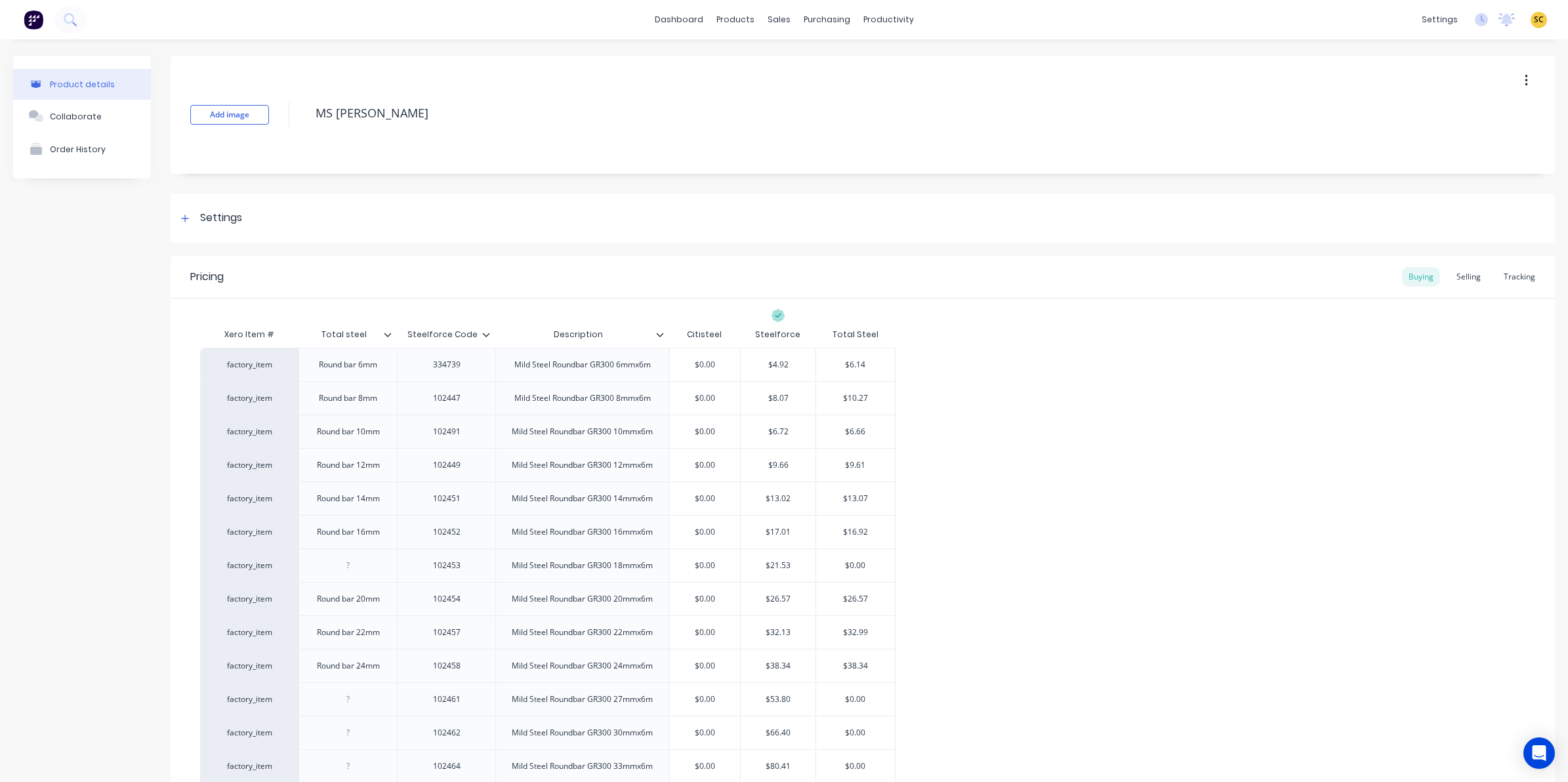
click at [483, 335] on icon at bounding box center [485, 334] width 8 height 8
click at [388, 331] on icon at bounding box center [387, 334] width 8 height 8
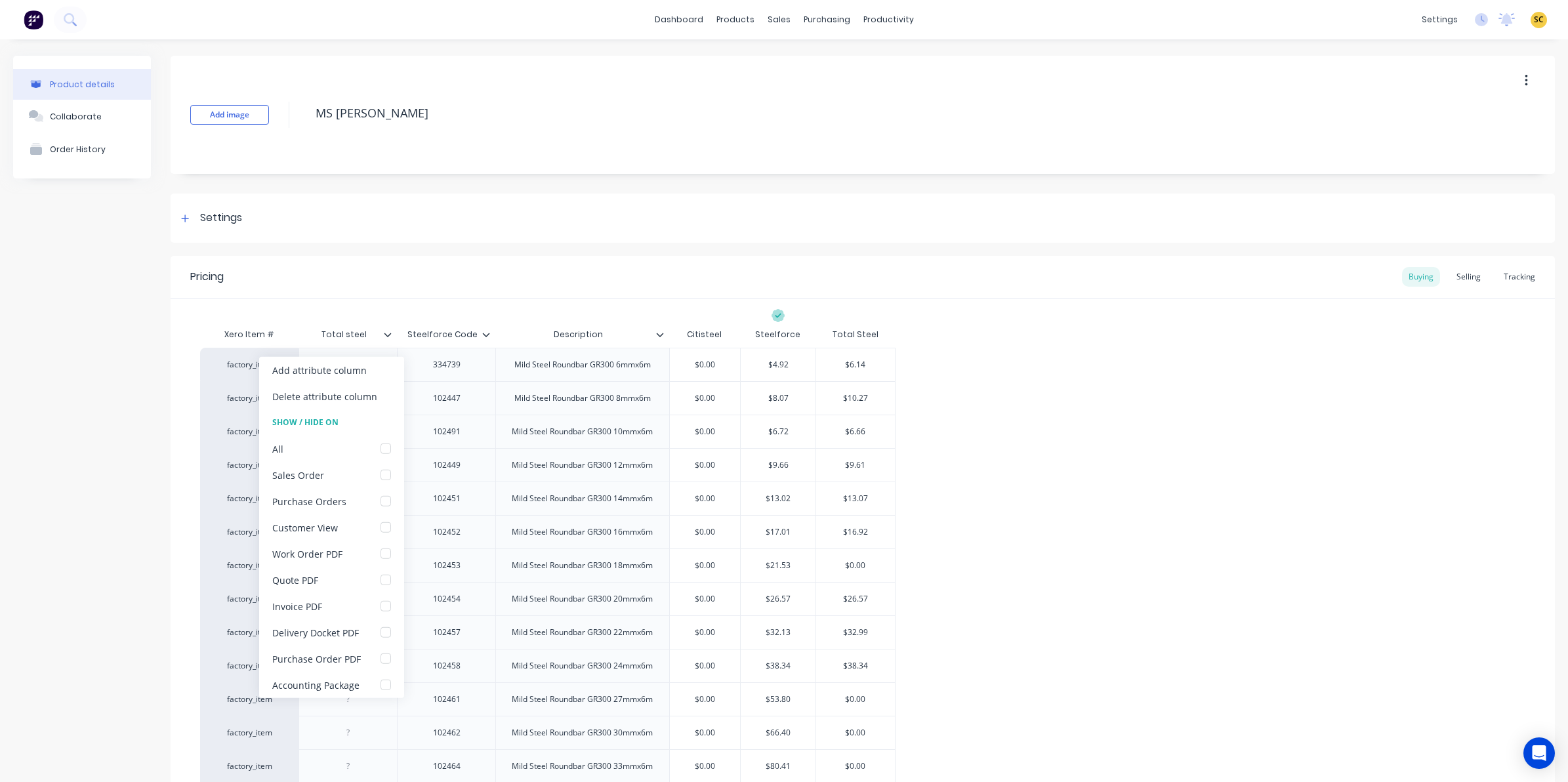
click at [388, 331] on icon at bounding box center [387, 334] width 8 height 8
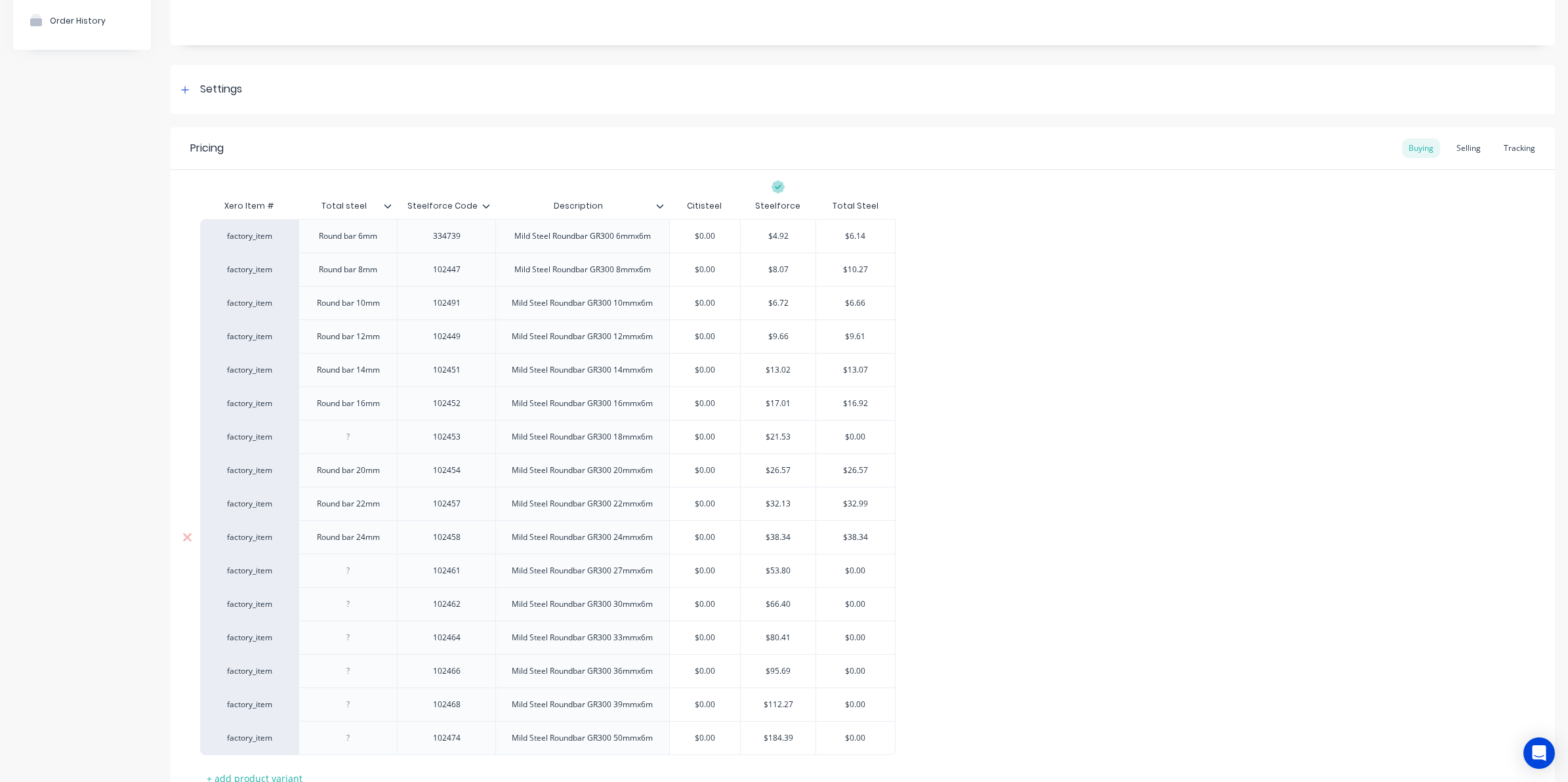
scroll to position [325, 0]
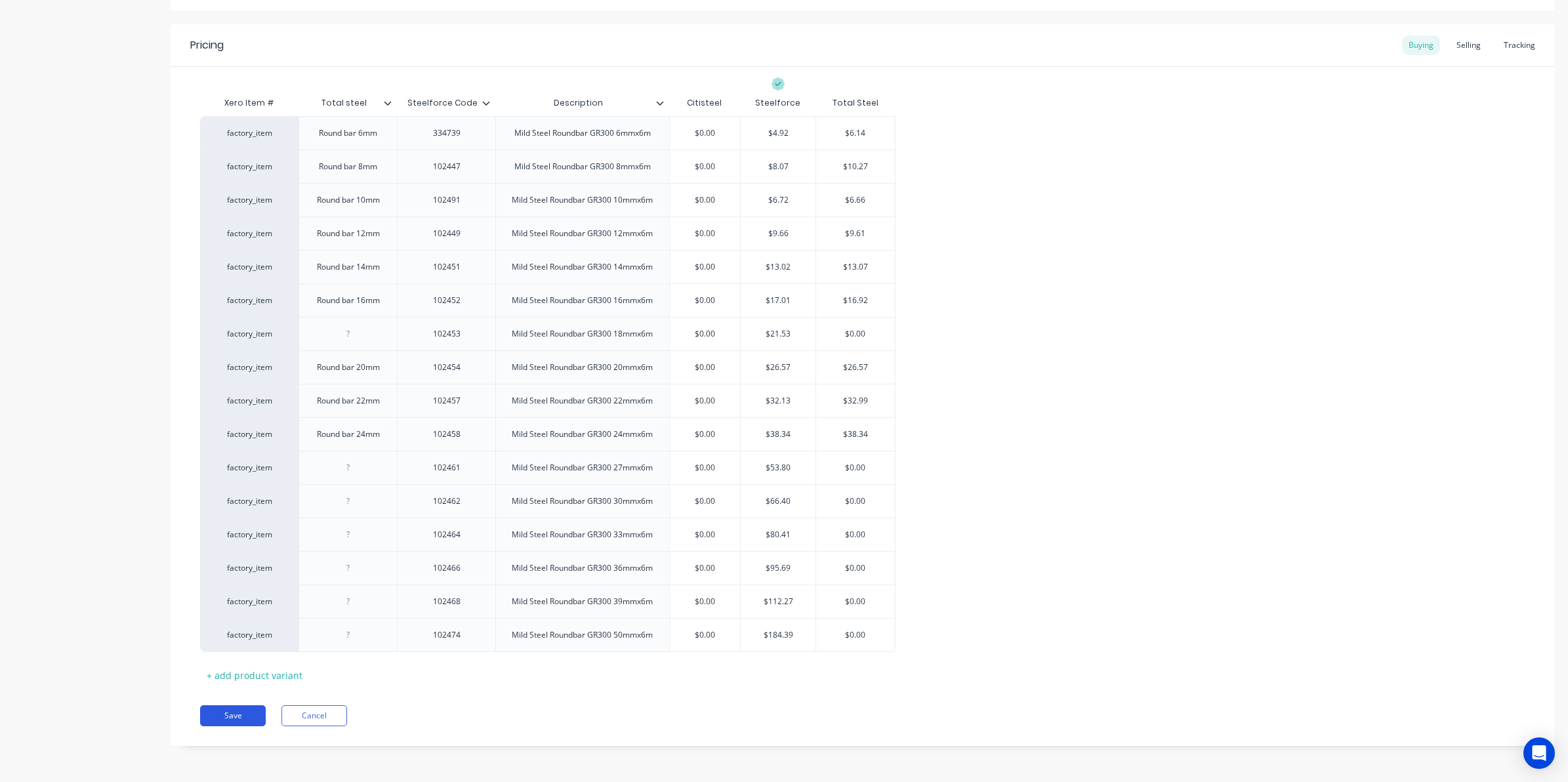
click at [245, 708] on button "Save" at bounding box center [232, 715] width 65 height 21
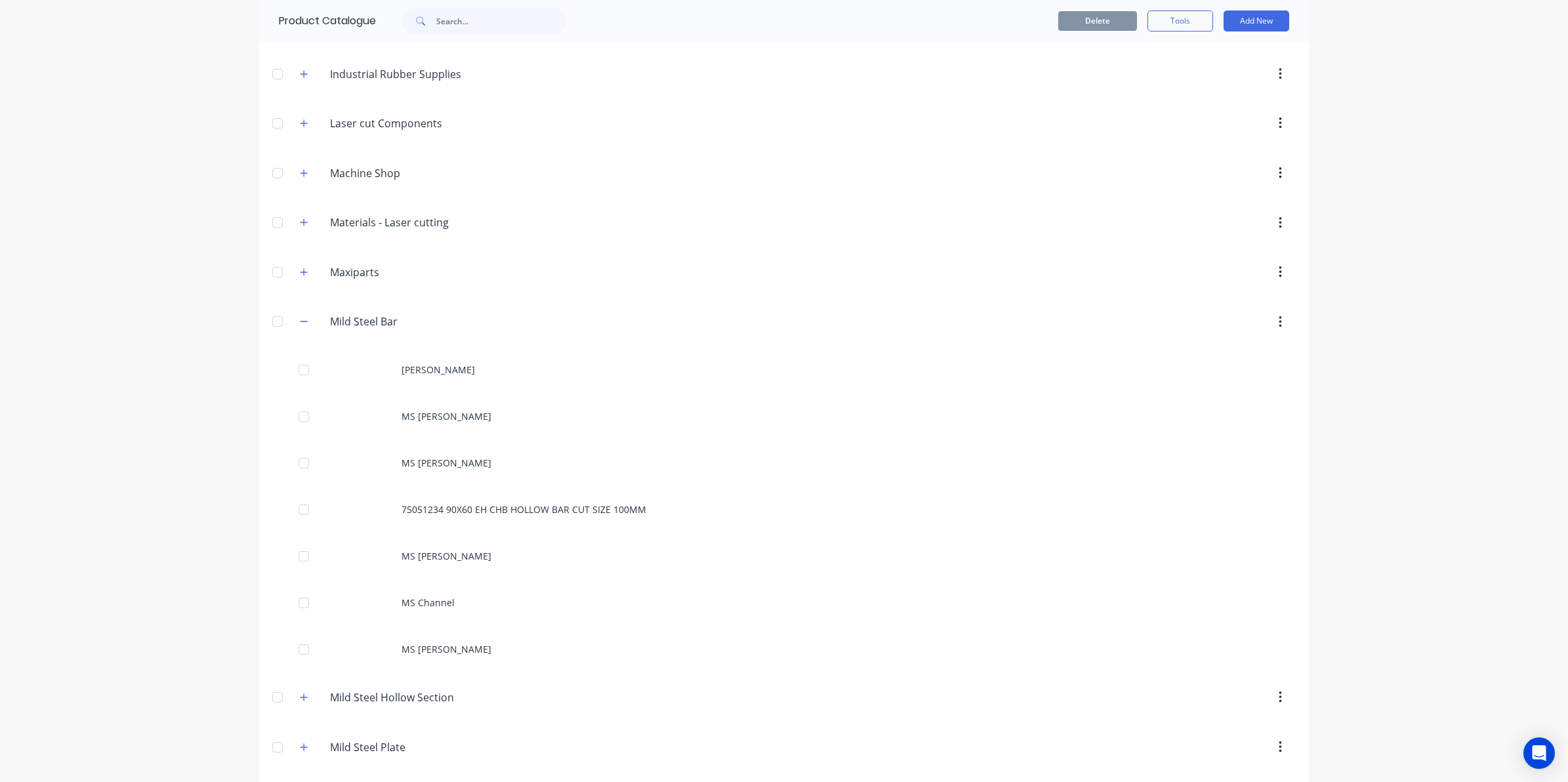
scroll to position [738, 0]
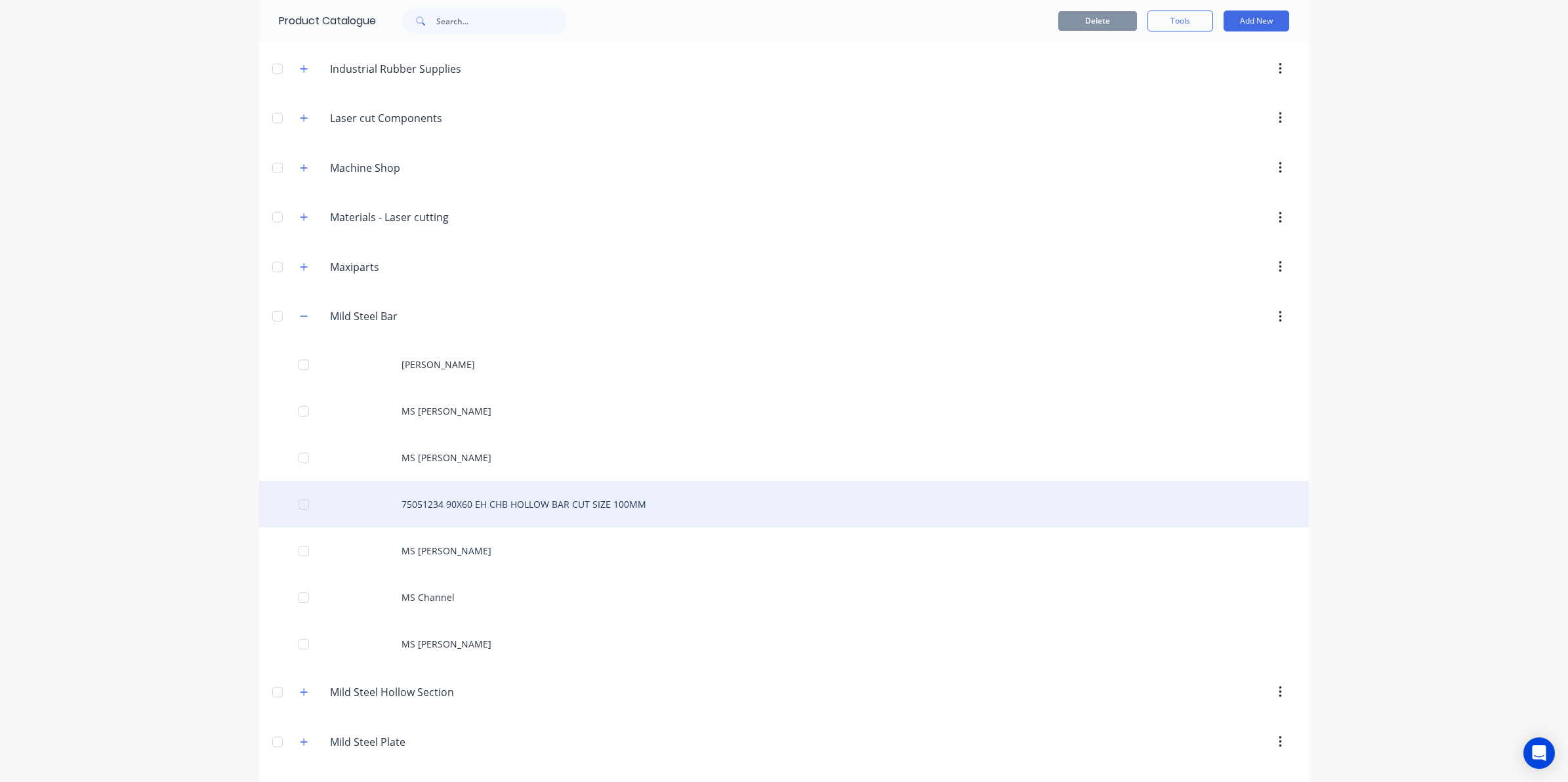
click at [430, 514] on div "75051234 90X60 EH CHB HOLLOW BAR CUT SIZE 100MM" at bounding box center [784, 504] width 1050 height 47
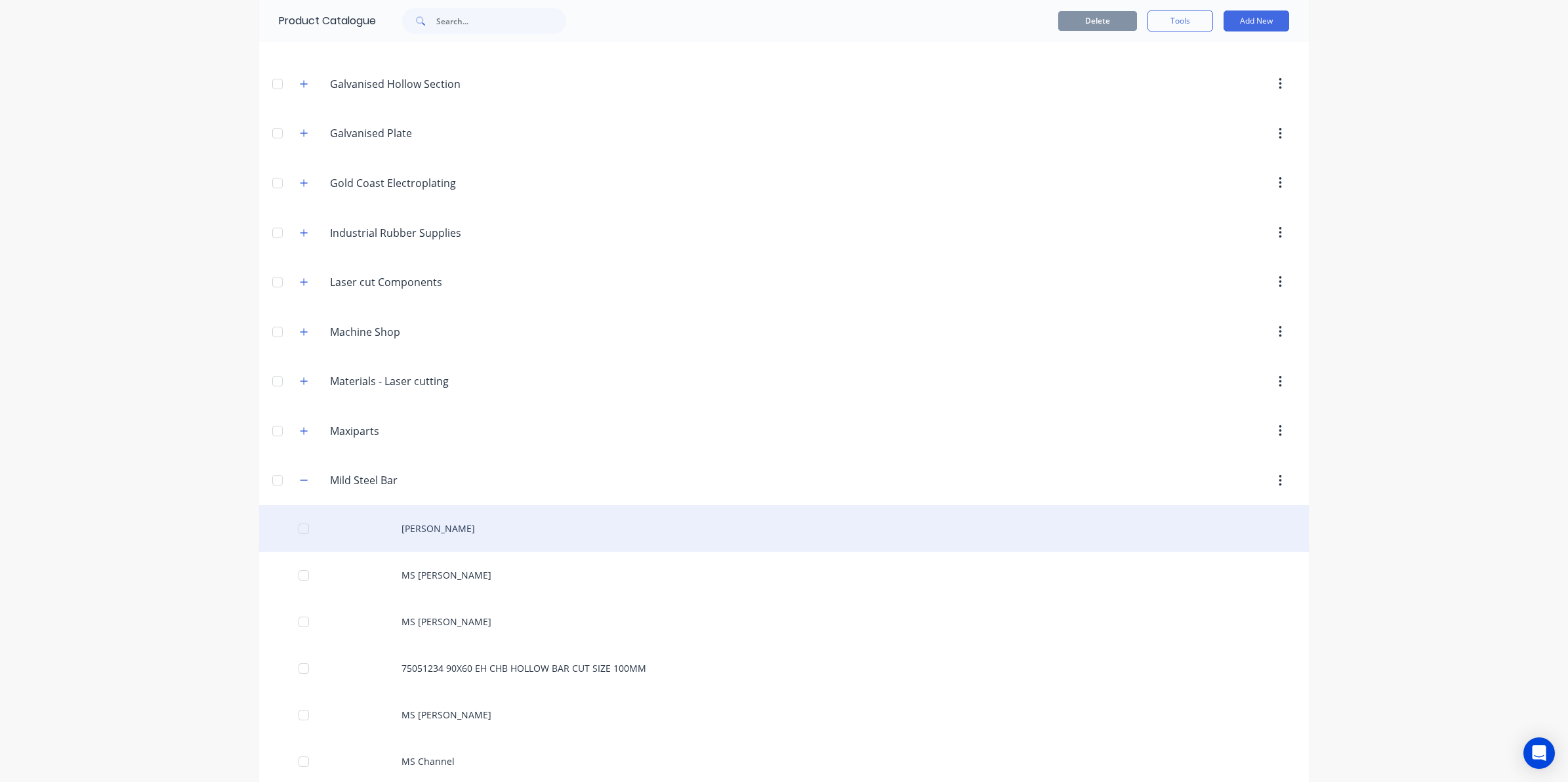
scroll to position [983, 0]
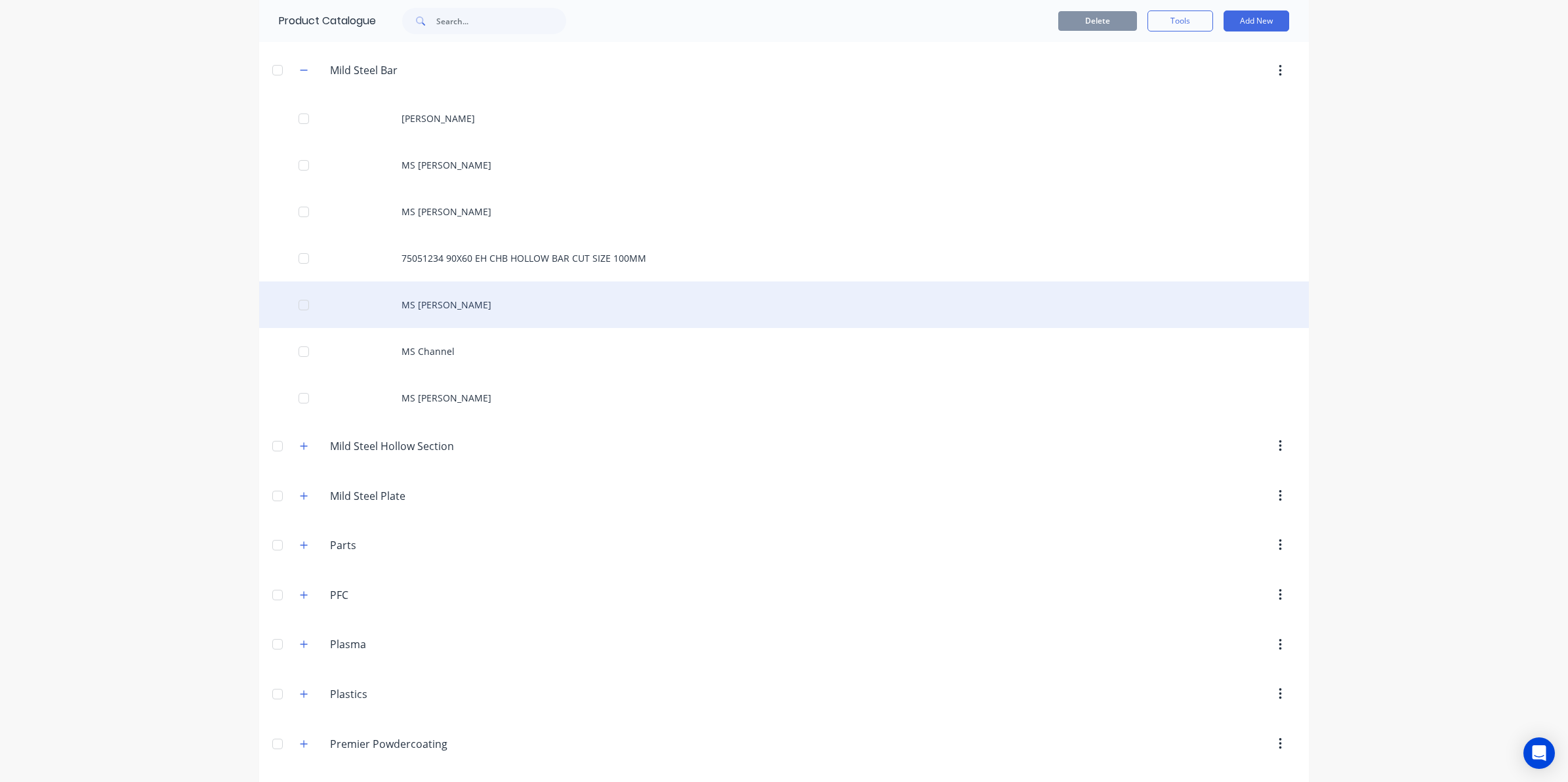
click at [489, 310] on div "MS [PERSON_NAME]" at bounding box center [784, 304] width 1050 height 47
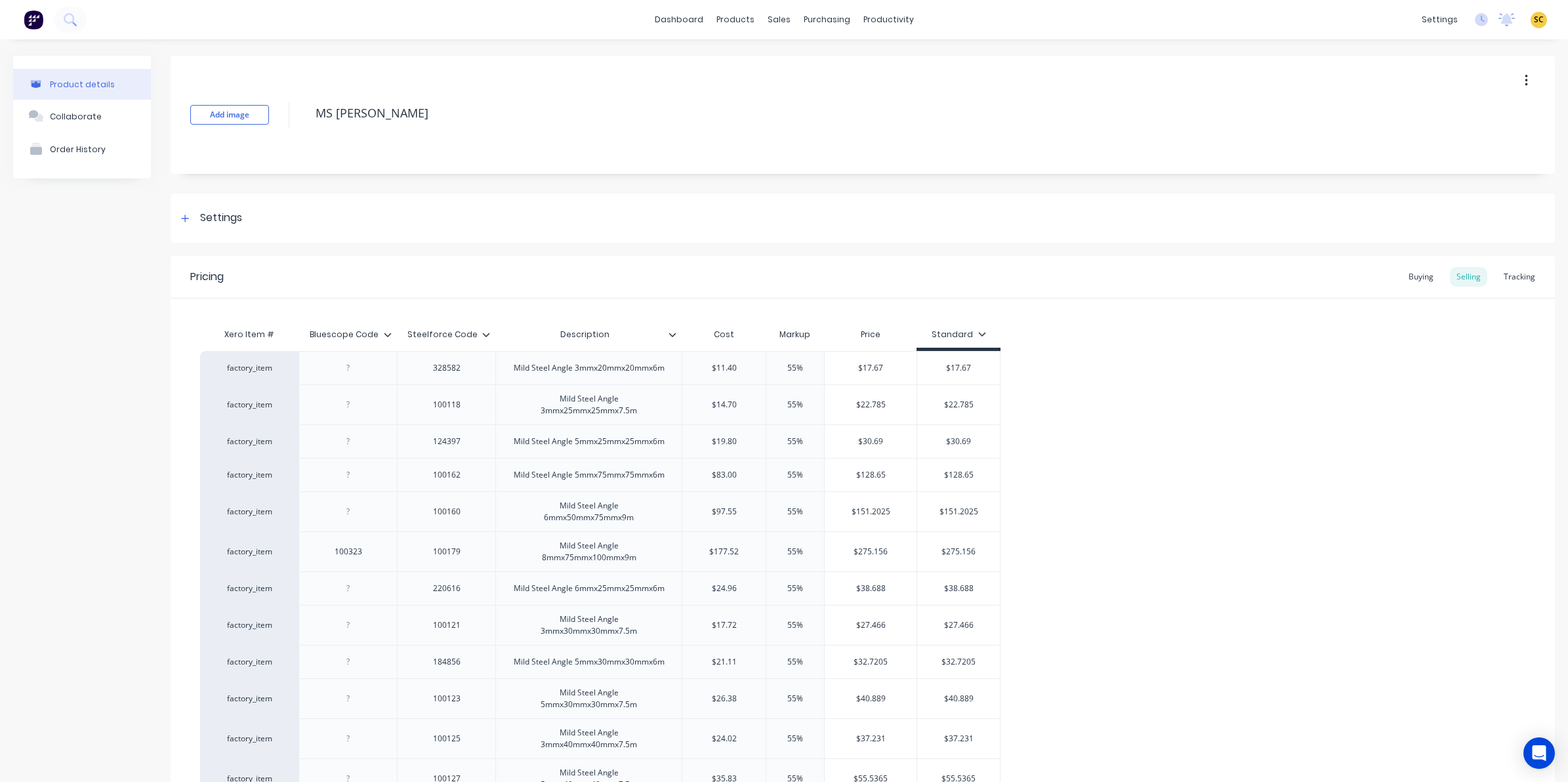
click at [487, 331] on icon at bounding box center [485, 334] width 8 height 8
click at [387, 334] on icon at bounding box center [388, 334] width 8 height 4
click at [1405, 273] on div "Buying" at bounding box center [1421, 276] width 38 height 19
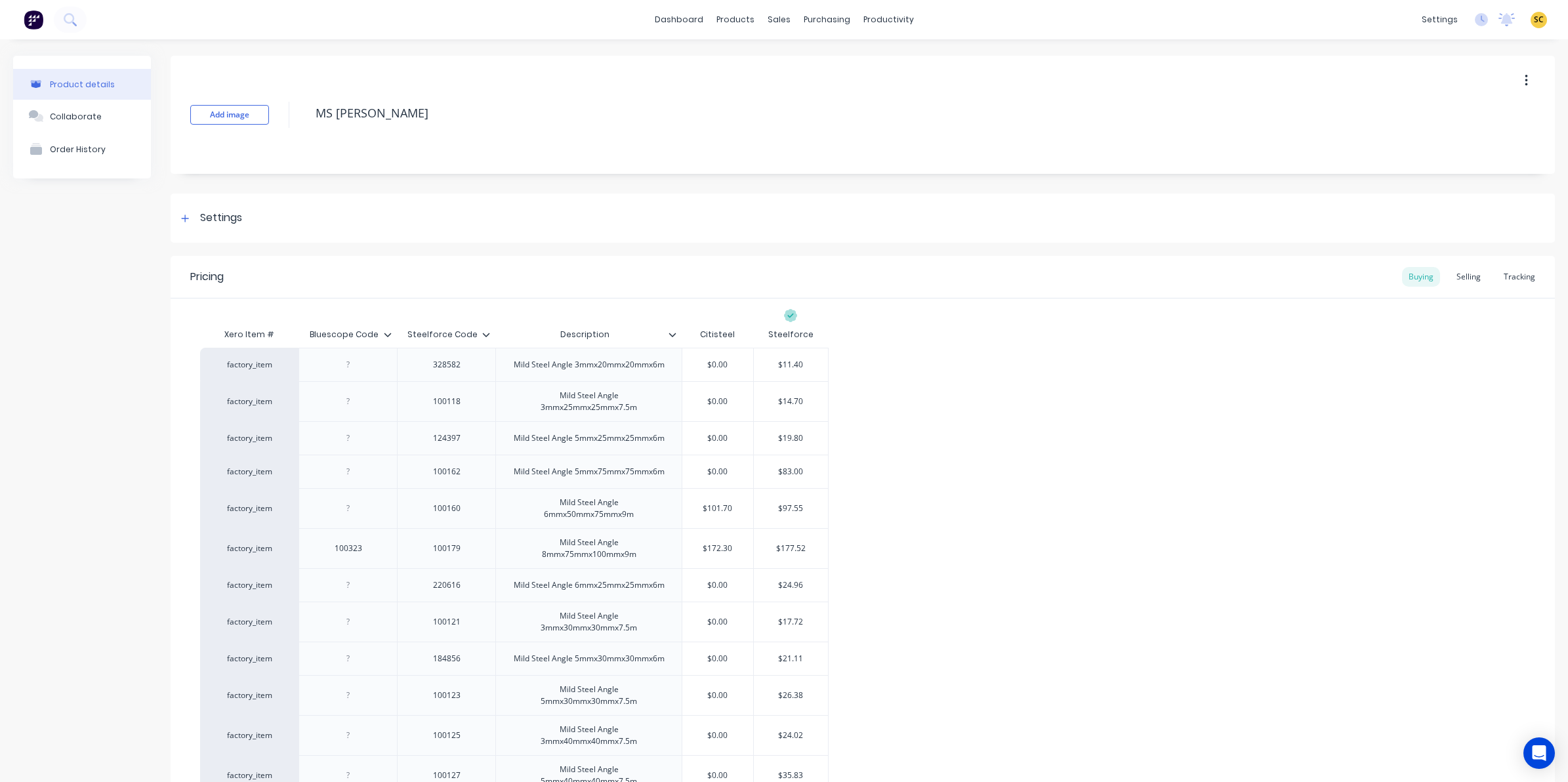
click at [483, 336] on icon at bounding box center [485, 334] width 8 height 8
click at [386, 333] on icon at bounding box center [387, 334] width 8 height 8
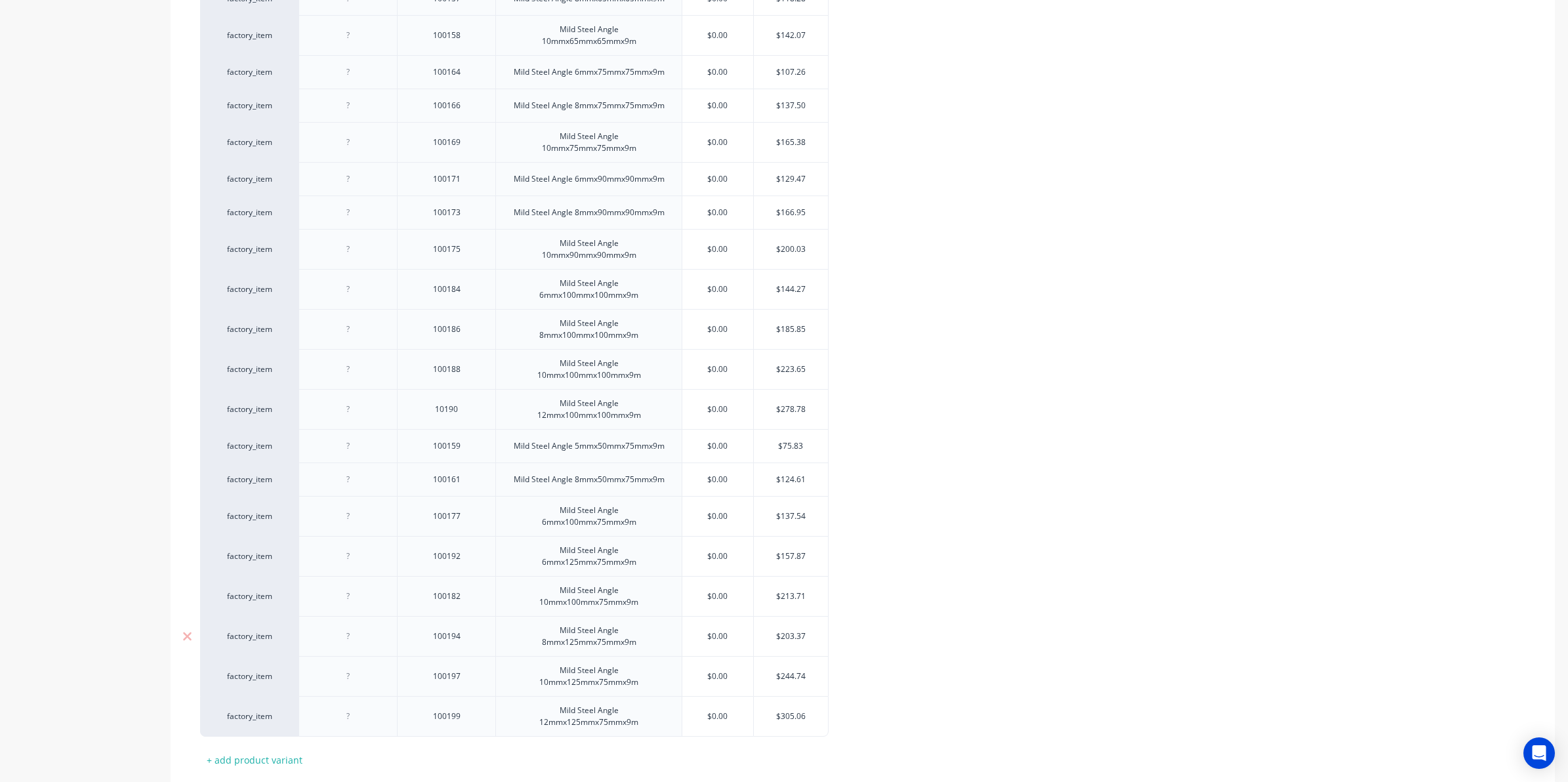
scroll to position [1297, 0]
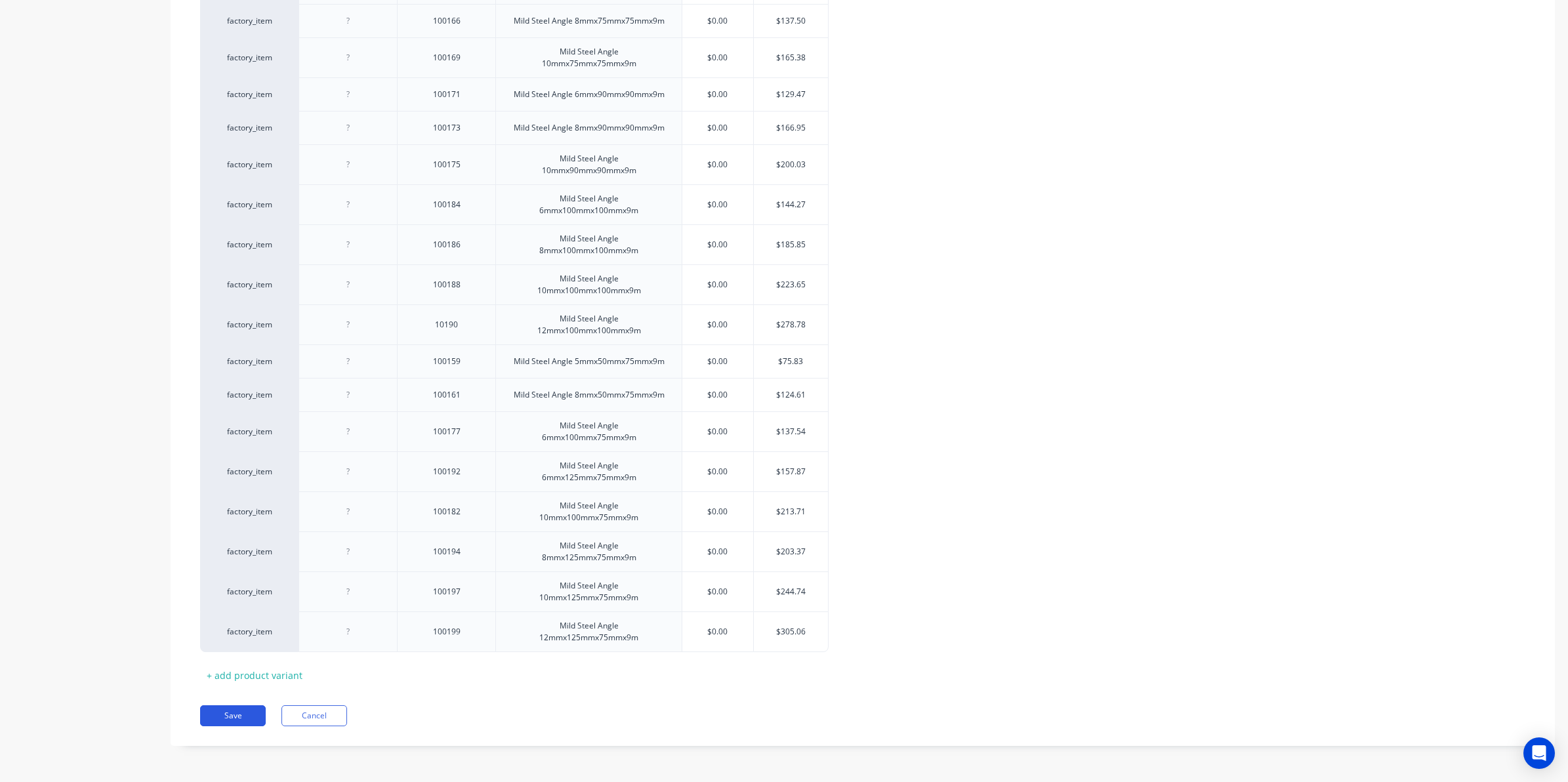
click at [240, 710] on button "Save" at bounding box center [232, 715] width 65 height 21
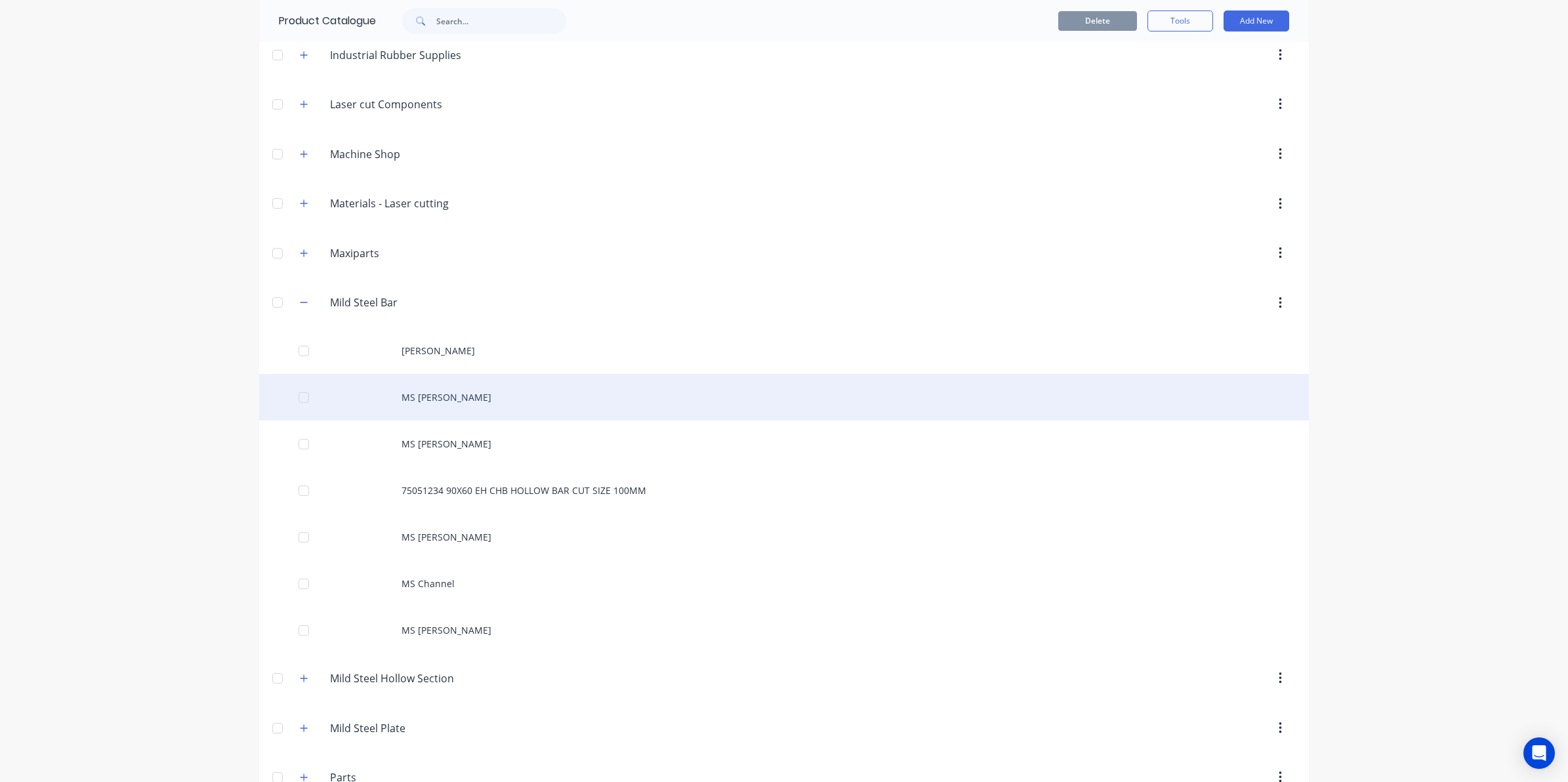
scroll to position [983, 0]
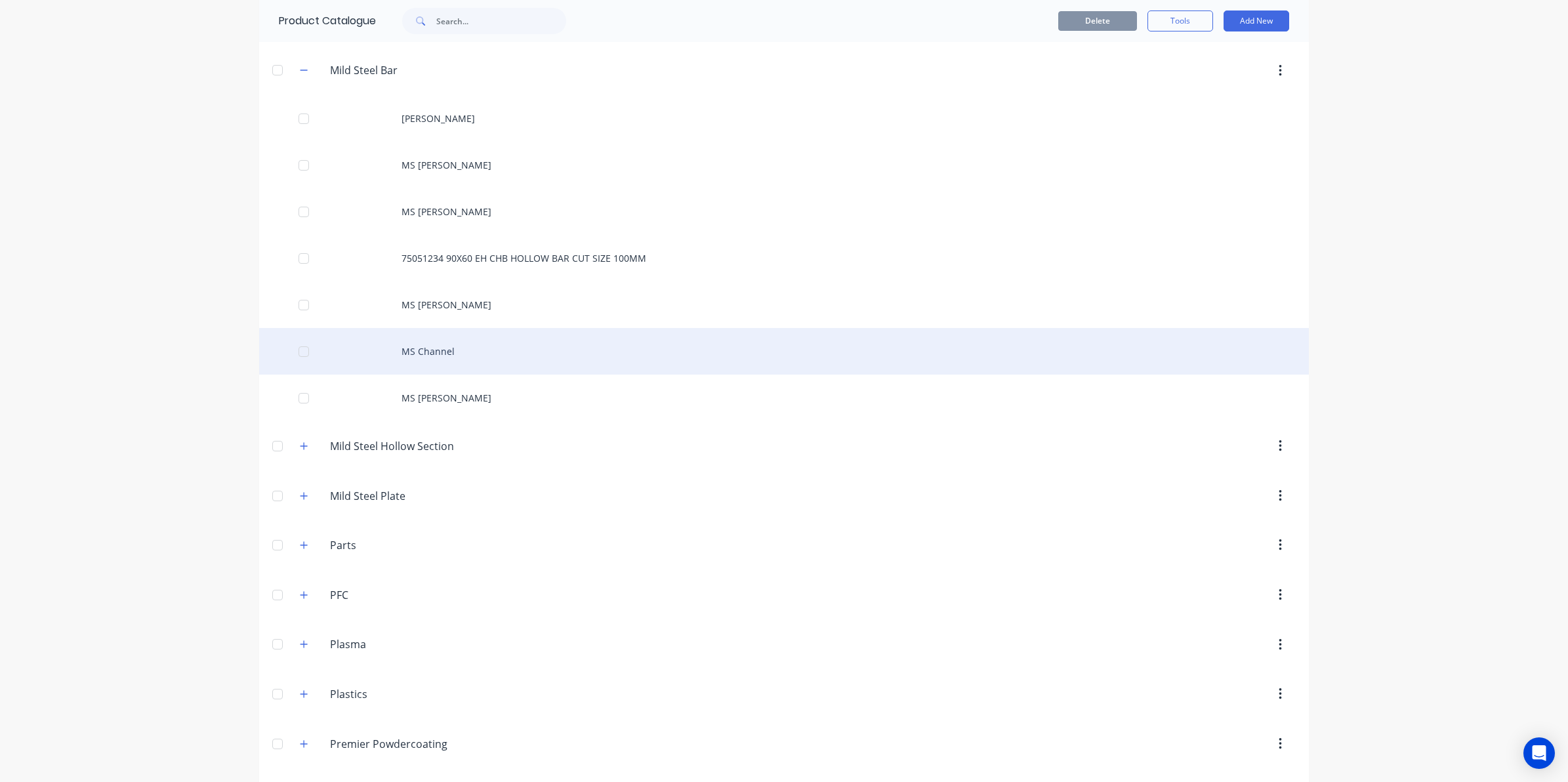
click at [437, 349] on div "MS Channel" at bounding box center [784, 350] width 1050 height 47
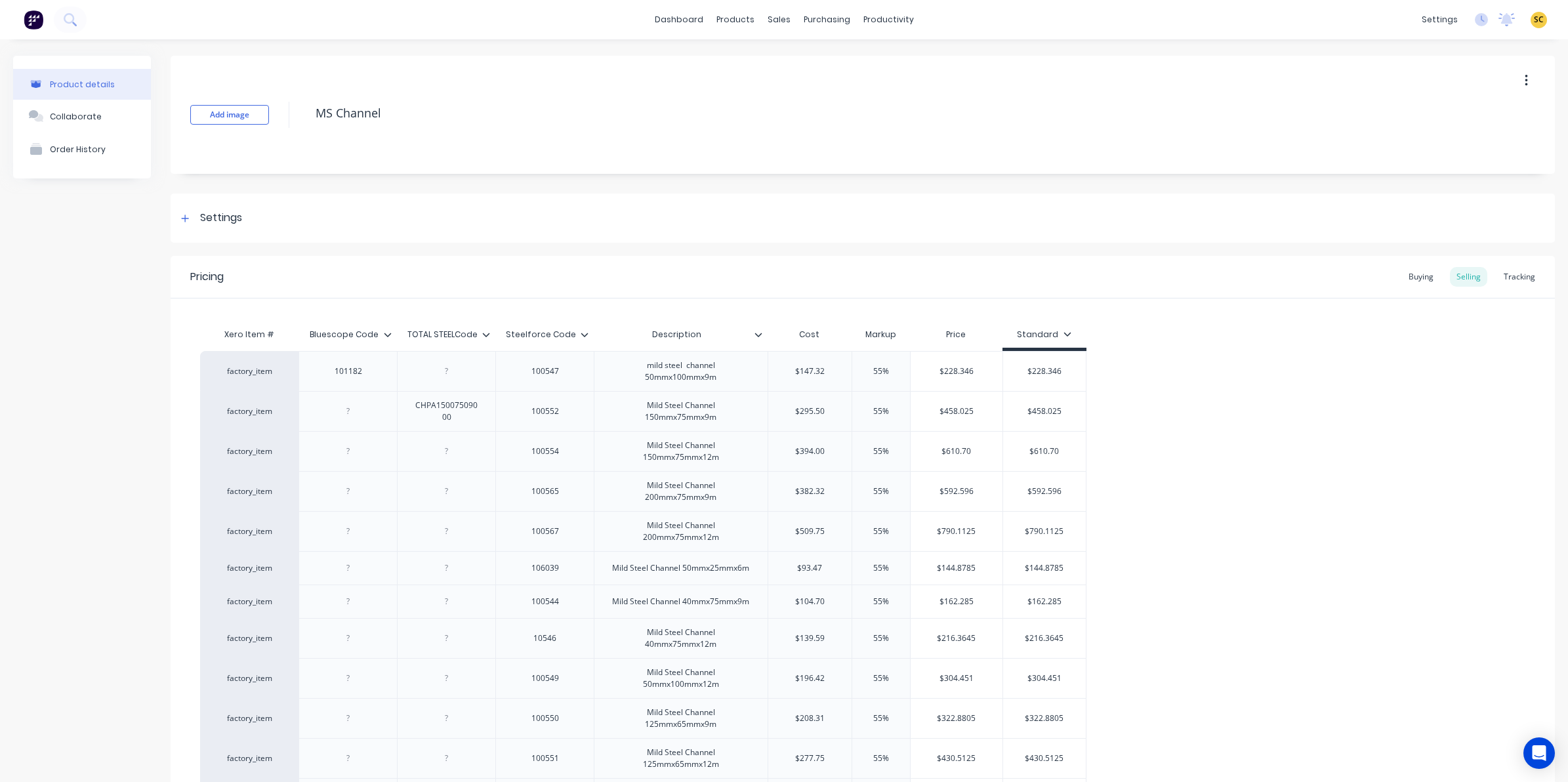
click at [585, 331] on icon at bounding box center [584, 334] width 8 height 8
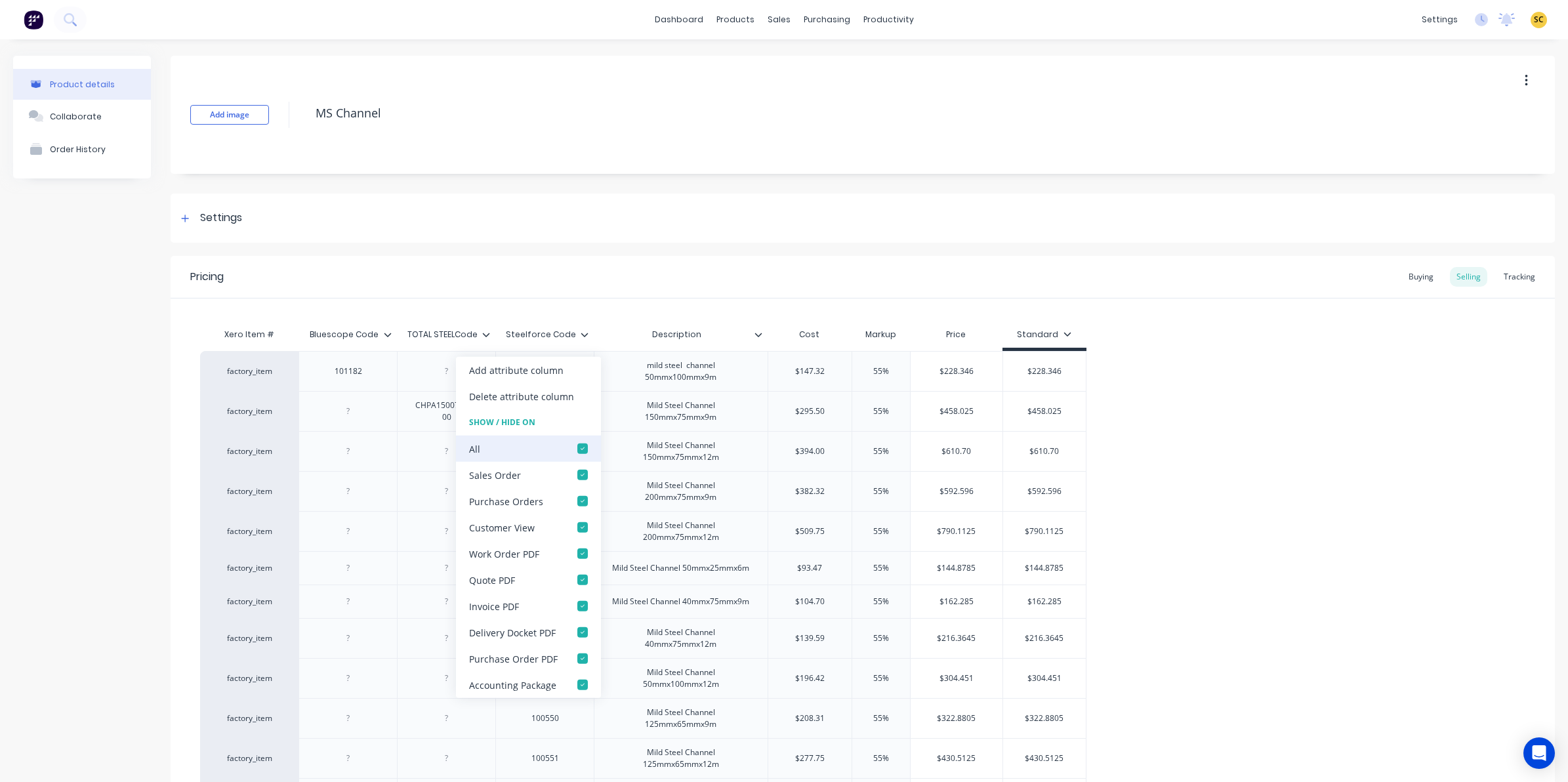
click at [582, 451] on div at bounding box center [582, 448] width 26 height 26
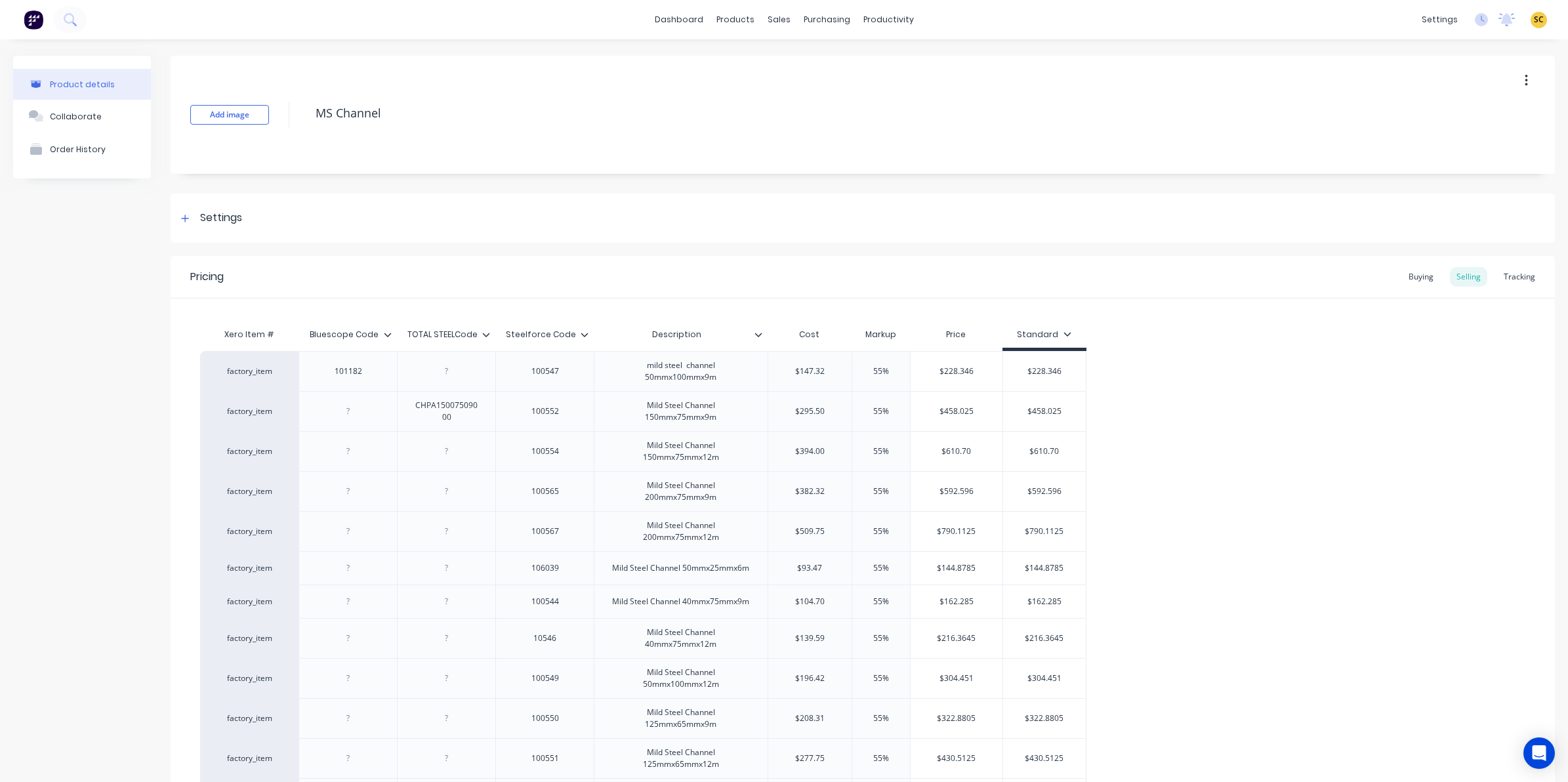
click at [484, 336] on icon at bounding box center [485, 334] width 8 height 8
click at [385, 331] on icon at bounding box center [387, 334] width 8 height 8
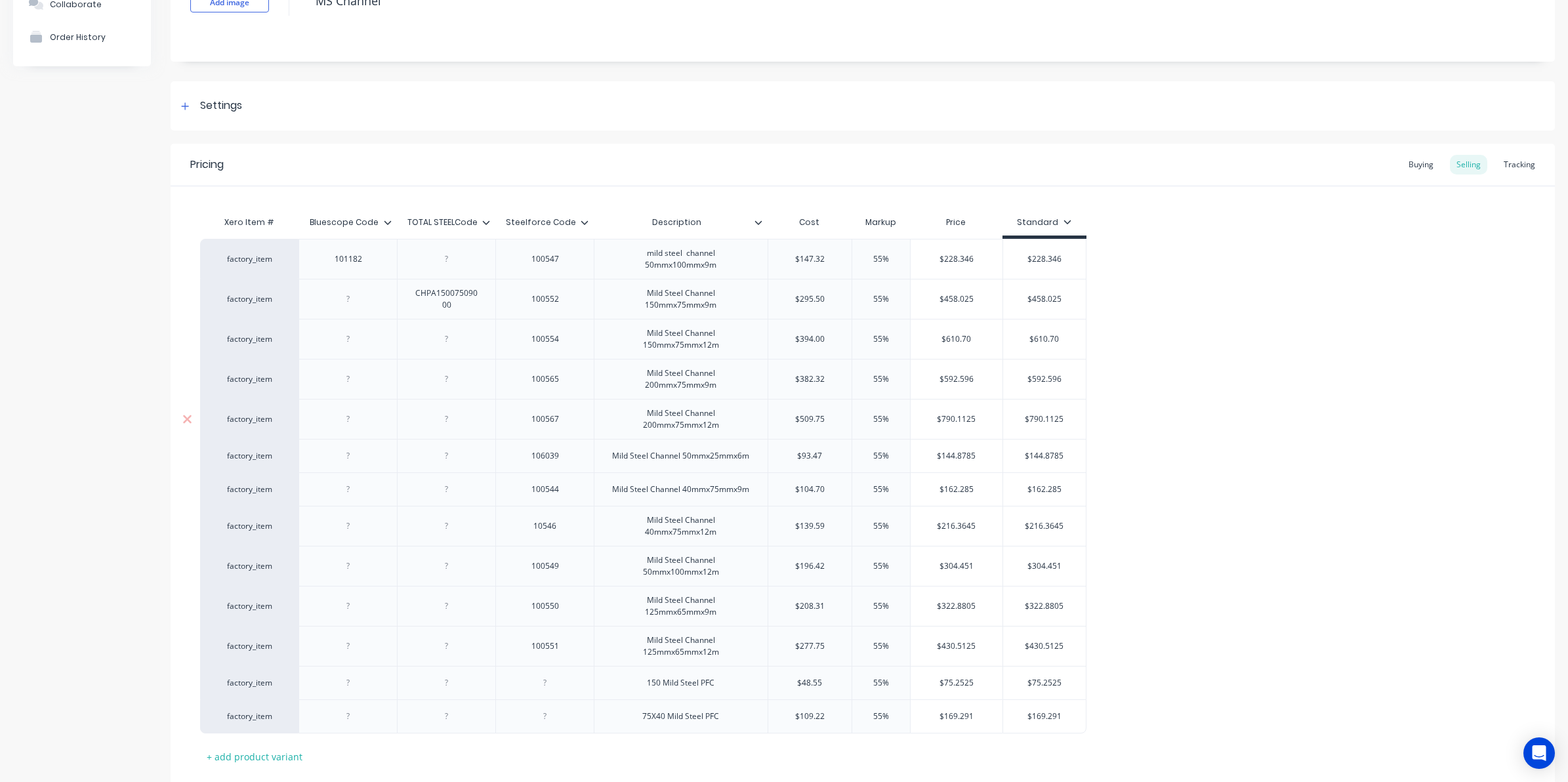
scroll to position [195, 0]
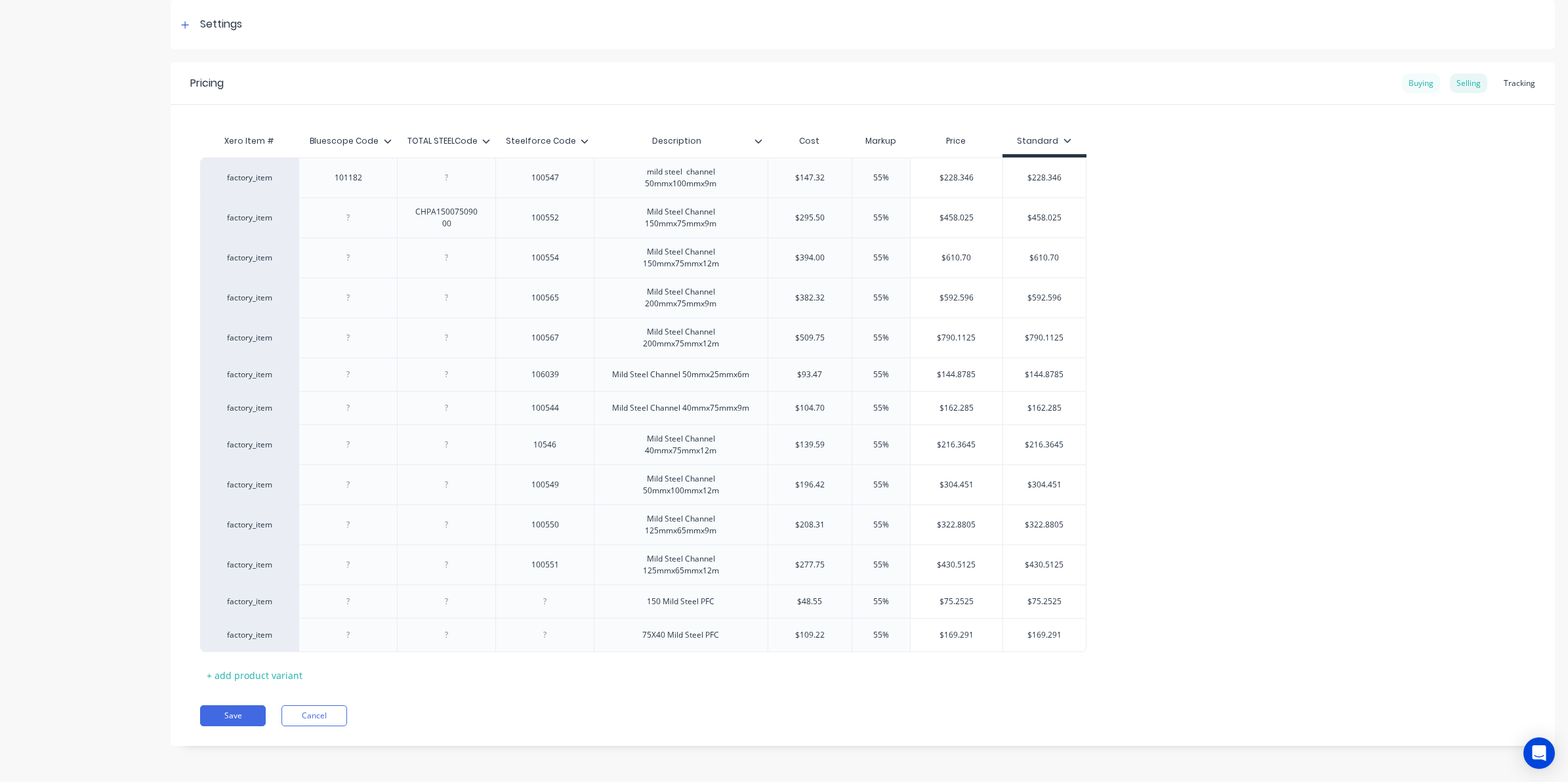
click at [1405, 80] on div "Buying" at bounding box center [1421, 83] width 38 height 19
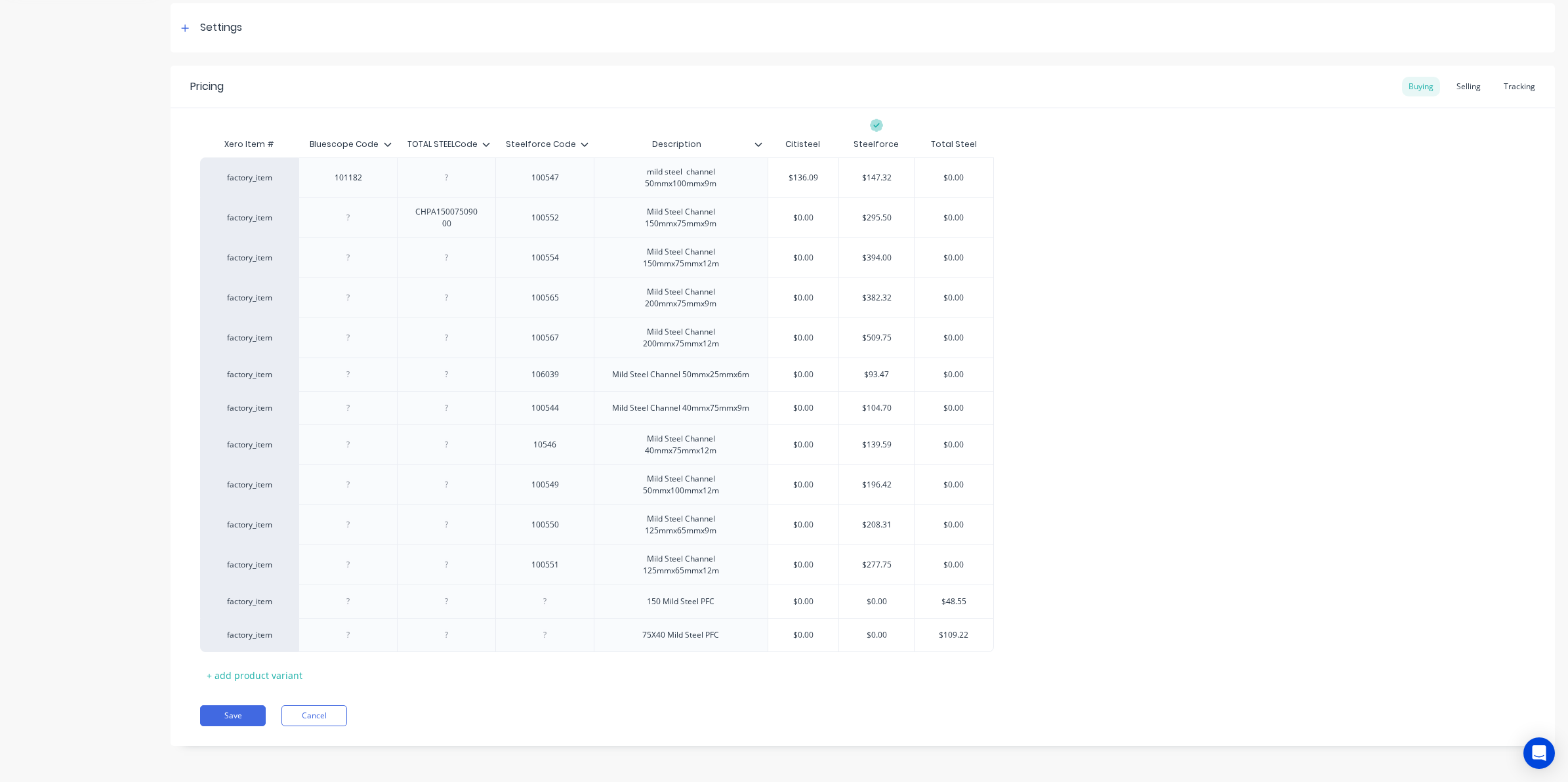
scroll to position [191, 0]
click at [581, 140] on icon at bounding box center [584, 144] width 8 height 8
click at [484, 143] on icon at bounding box center [485, 144] width 8 height 8
click at [387, 141] on icon at bounding box center [387, 144] width 8 height 8
click at [221, 691] on div "Pricing Buying Selling Tracking Xero Item # Bluescope Code TOTAL STEELCode Stee…" at bounding box center [862, 405] width 1384 height 680
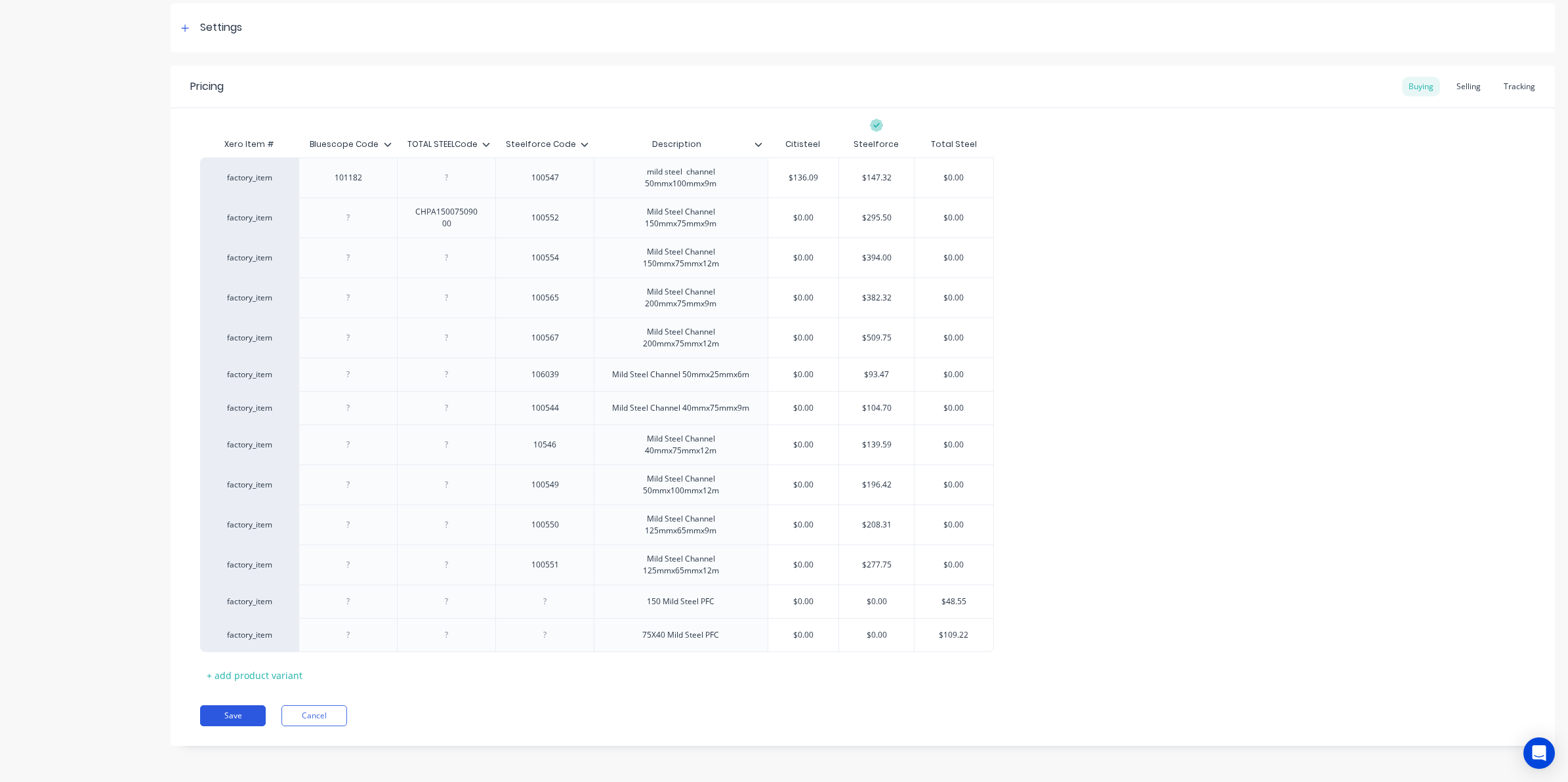
click at [224, 720] on button "Save" at bounding box center [232, 715] width 65 height 21
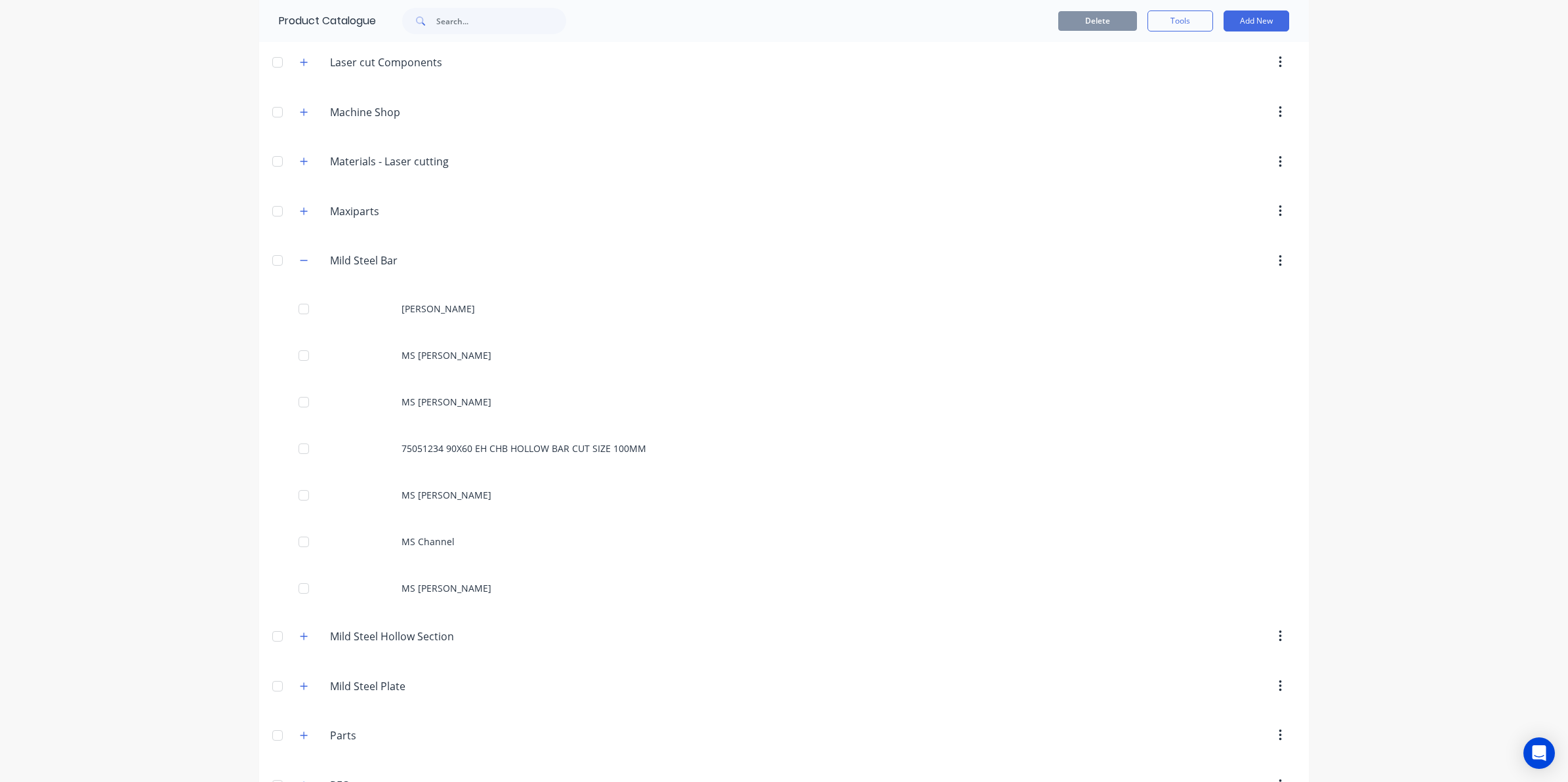
scroll to position [901, 0]
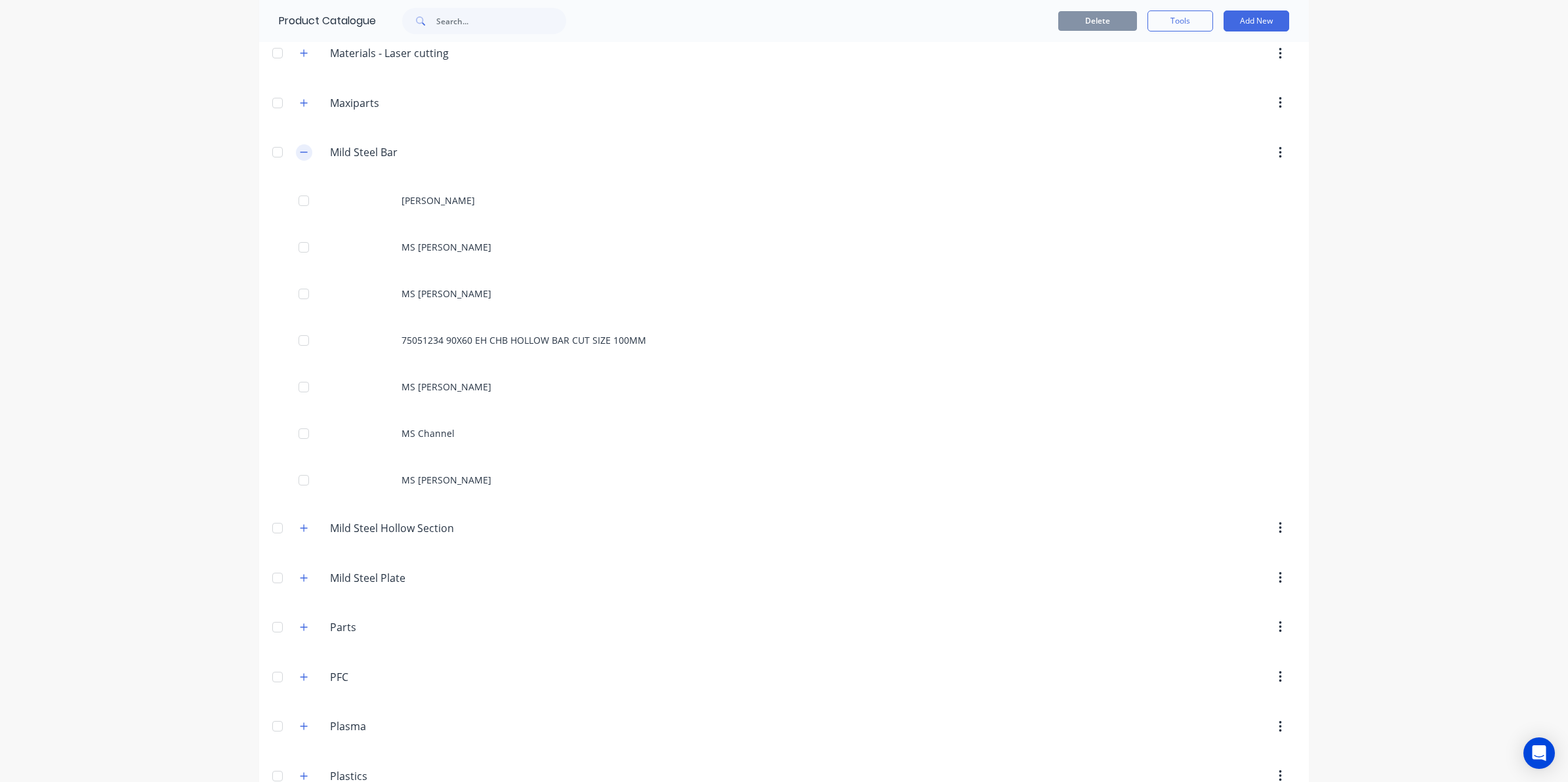
click at [300, 154] on icon "button" at bounding box center [303, 151] width 8 height 9
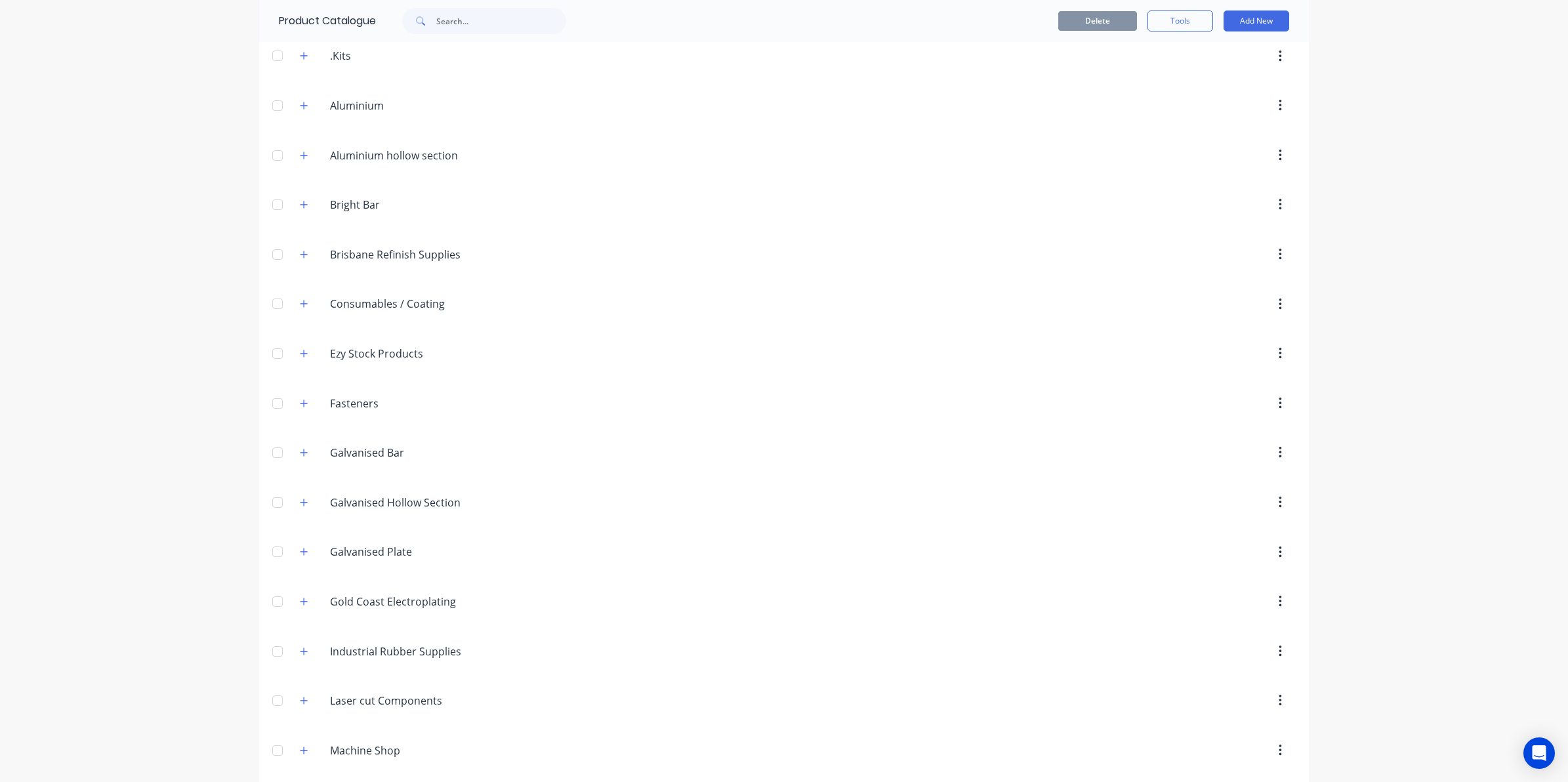
scroll to position [0, 0]
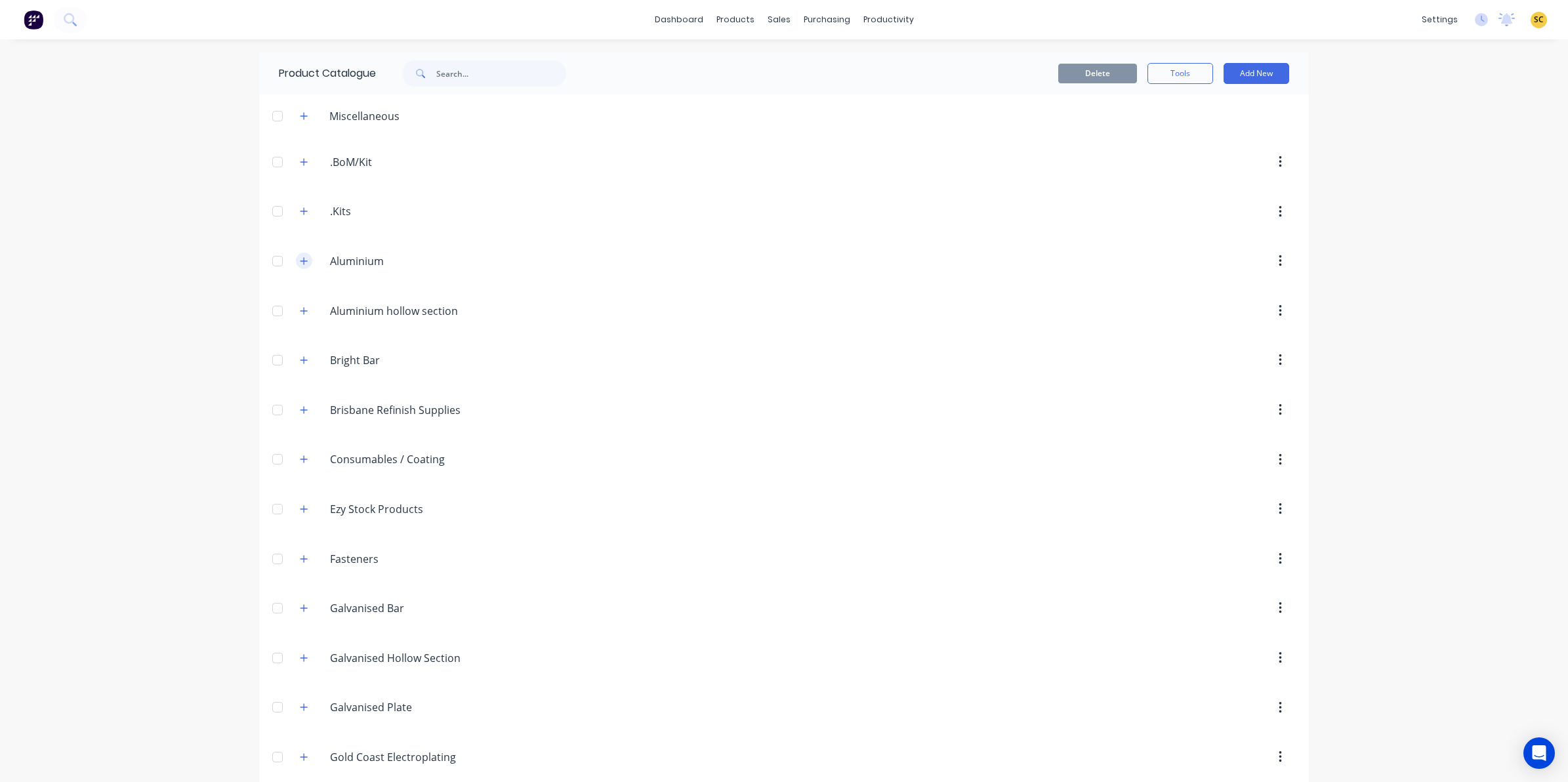
click at [300, 263] on icon "button" at bounding box center [303, 261] width 8 height 9
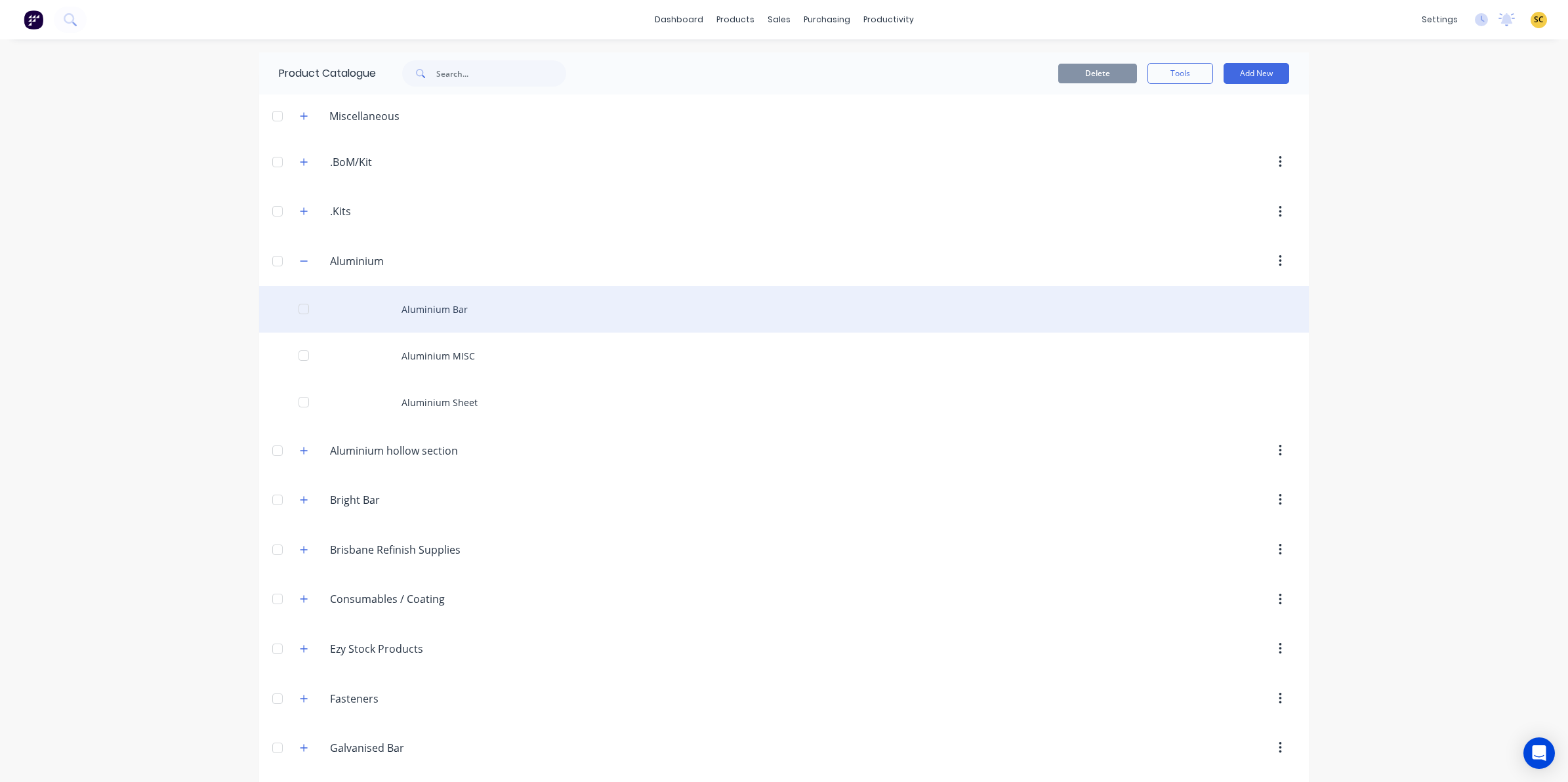
click at [406, 316] on div "Aluminium Bar" at bounding box center [784, 309] width 1050 height 47
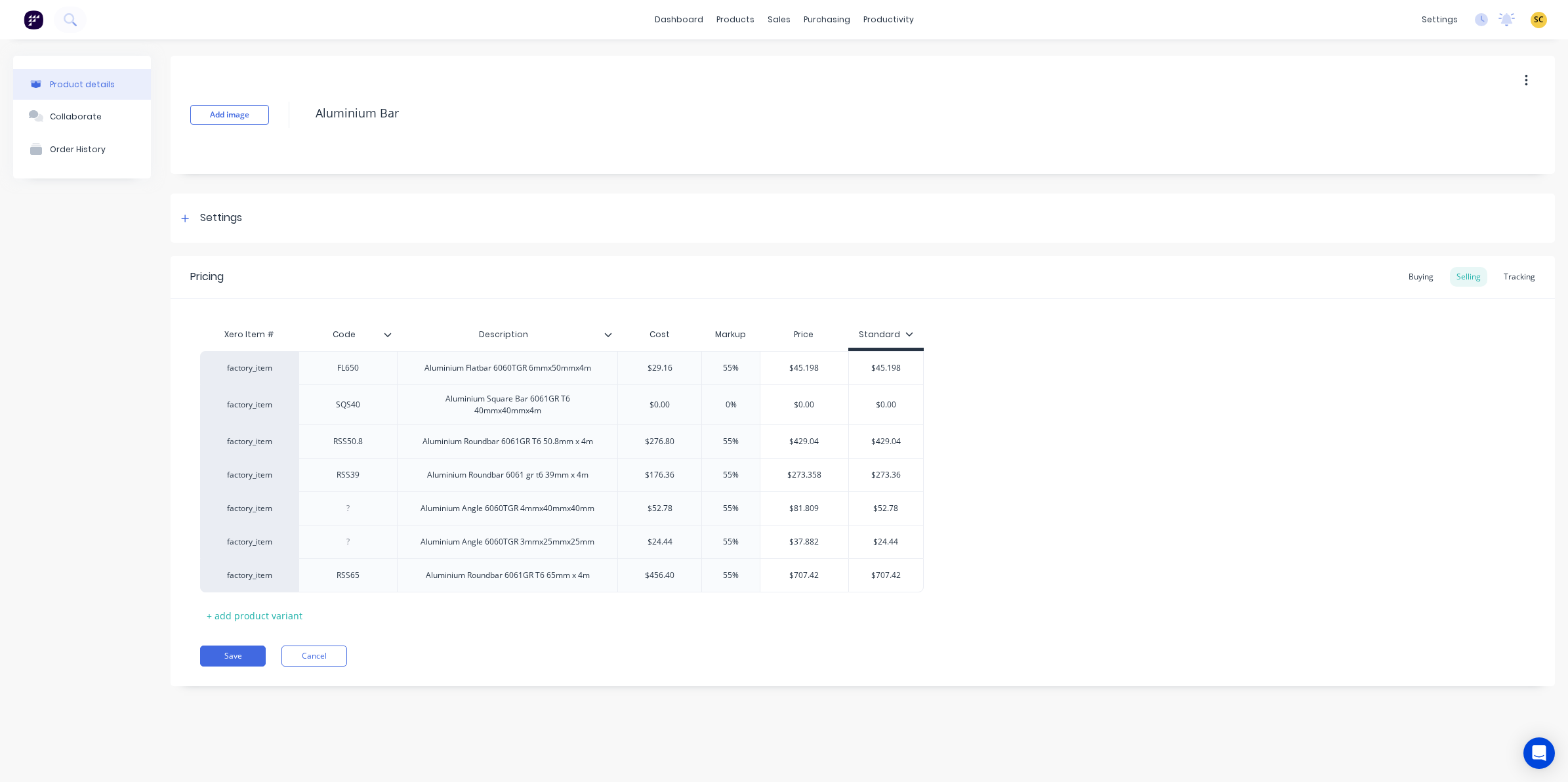
type input "Code"
click at [387, 339] on input "Code" at bounding box center [344, 334] width 91 height 12
click at [387, 338] on input "Code" at bounding box center [344, 334] width 91 height 12
click at [388, 333] on icon at bounding box center [387, 334] width 8 height 8
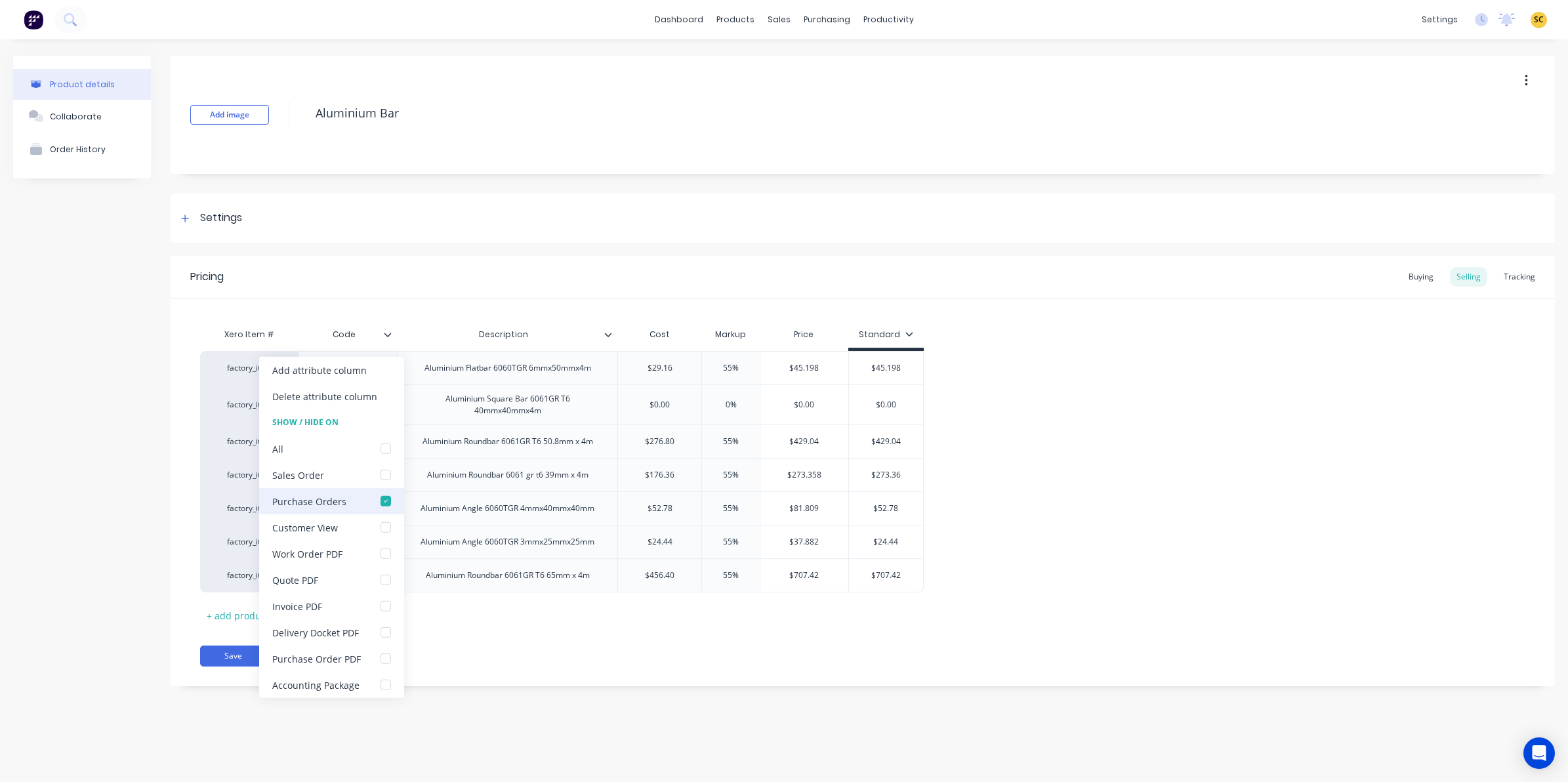
click at [390, 497] on div at bounding box center [385, 500] width 26 height 26
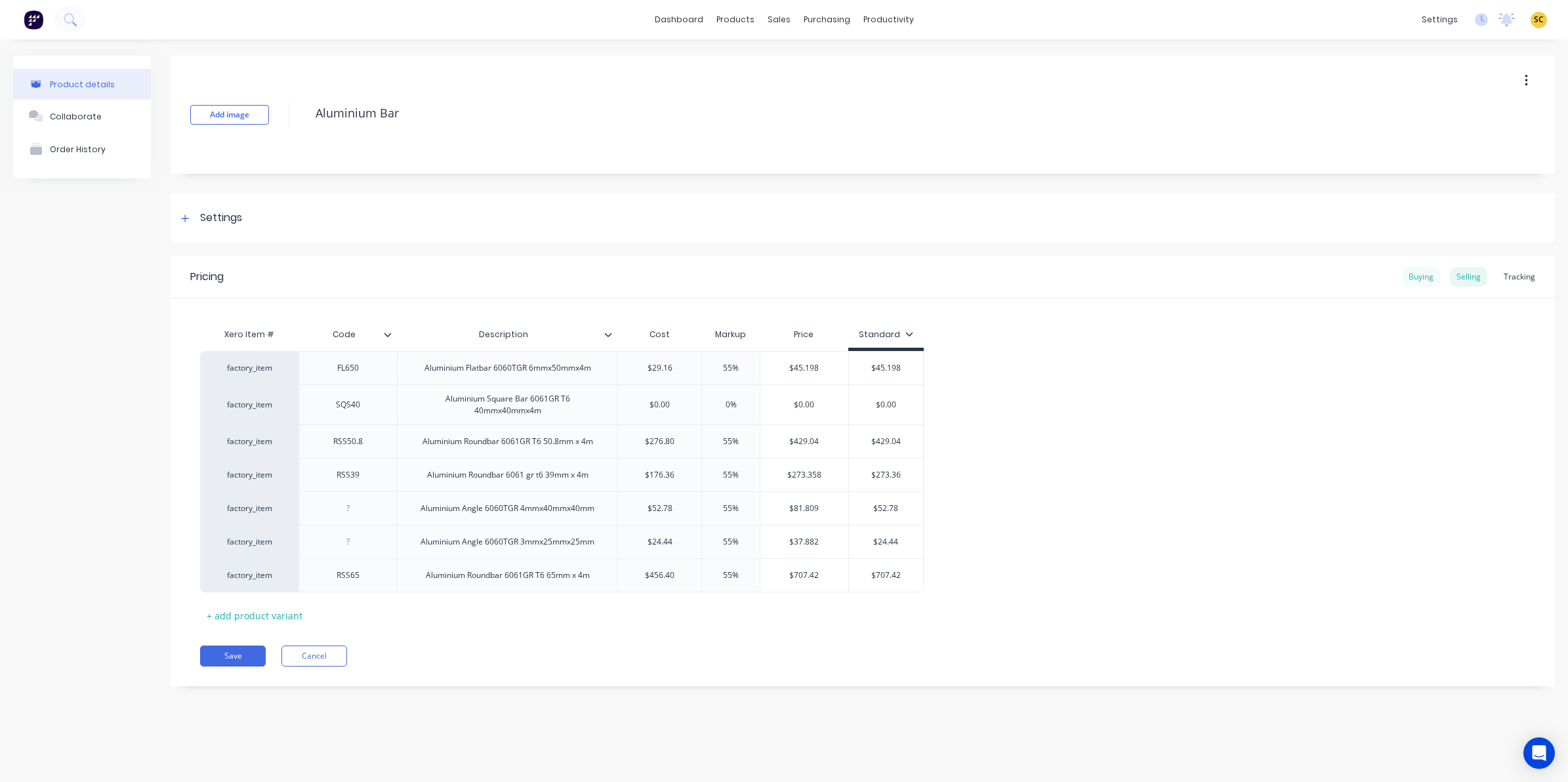
click at [1427, 273] on div "Buying" at bounding box center [1421, 276] width 38 height 19
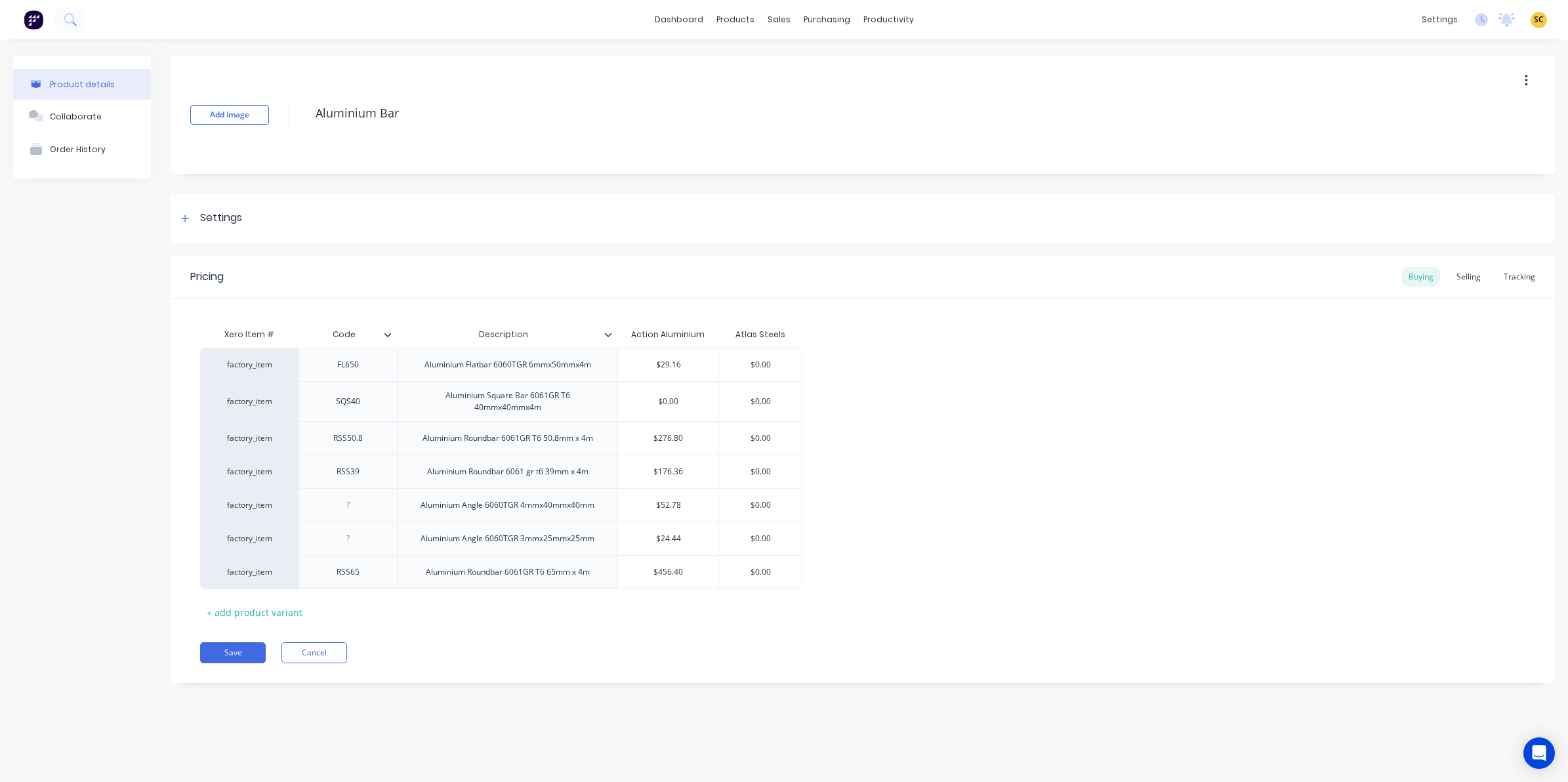
click at [388, 331] on icon at bounding box center [387, 334] width 8 height 8
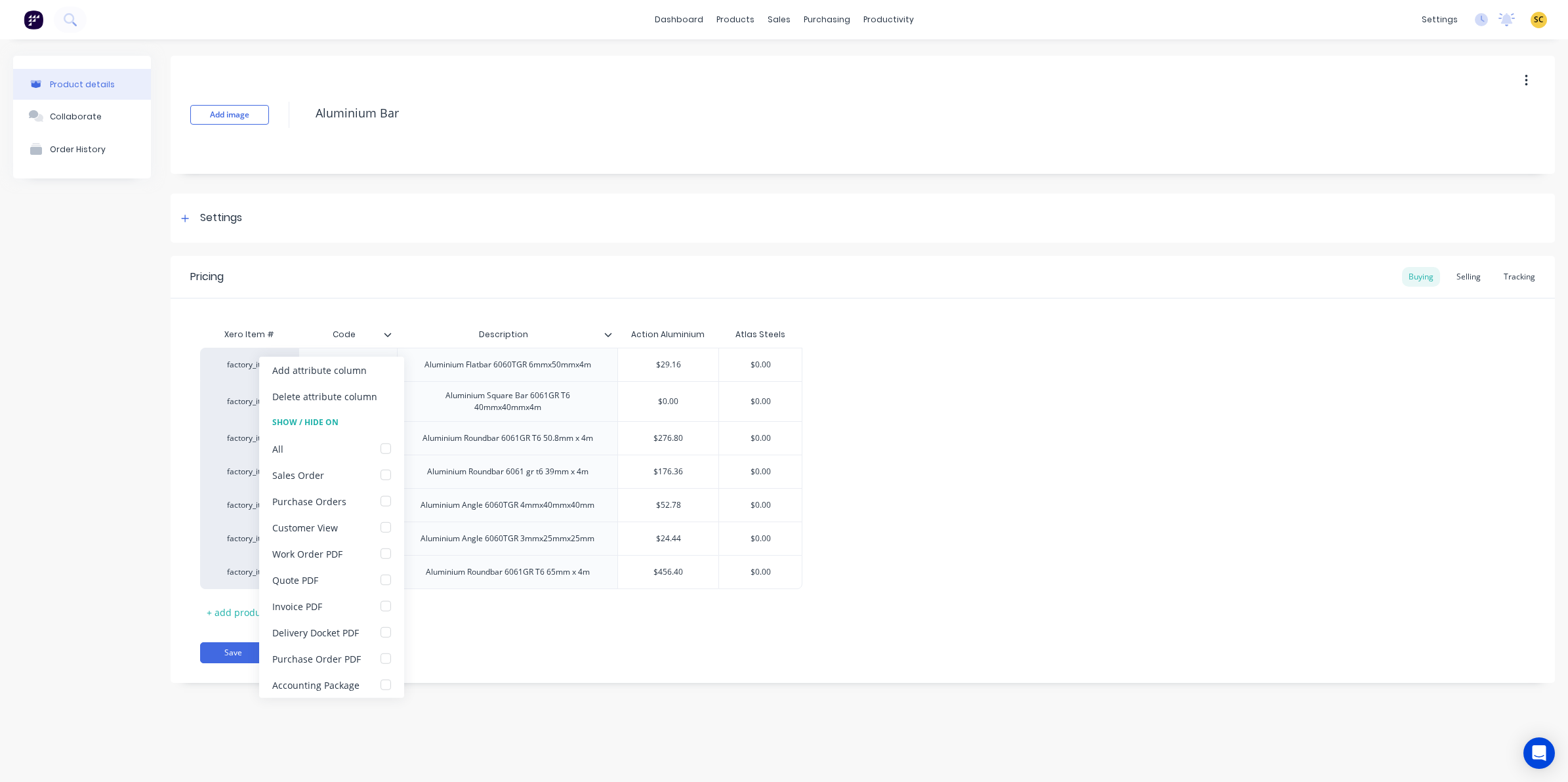
click at [545, 669] on div "Pricing Buying Selling Tracking Xero Item # Code Description Action Aluminium A…" at bounding box center [862, 469] width 1384 height 427
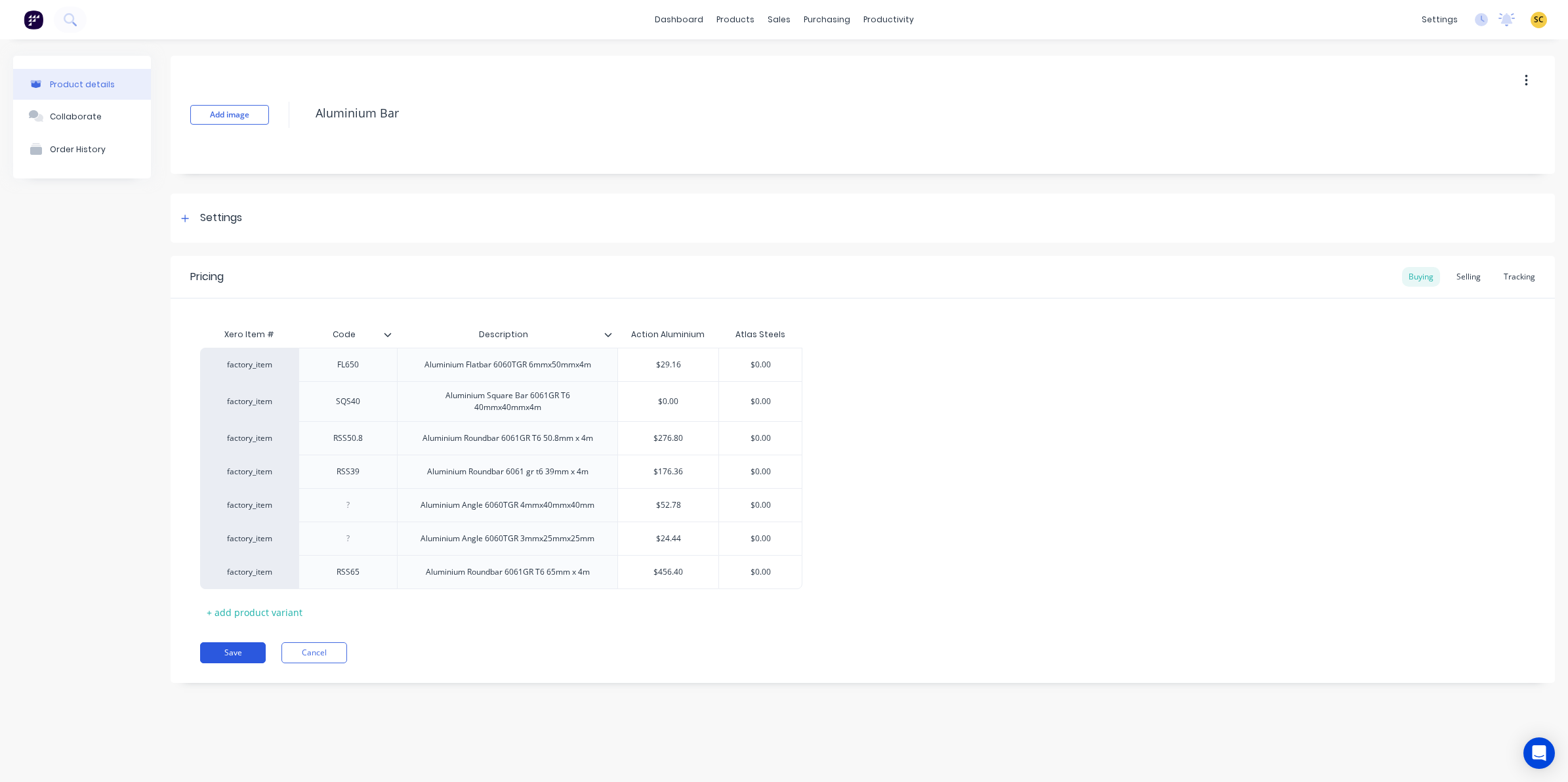
click at [246, 654] on button "Save" at bounding box center [232, 653] width 65 height 21
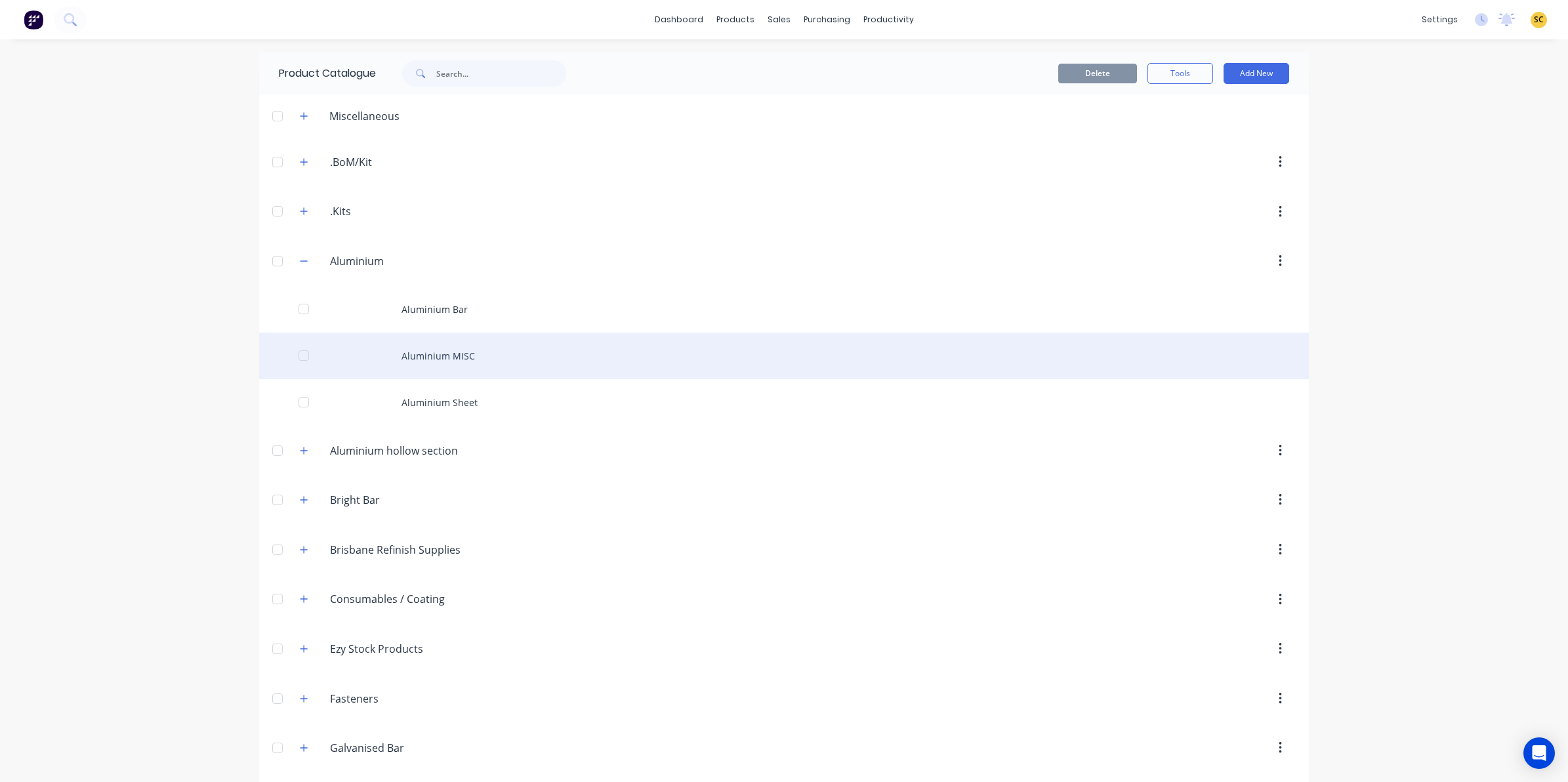
click at [422, 358] on div "Aluminium MISC" at bounding box center [784, 355] width 1050 height 47
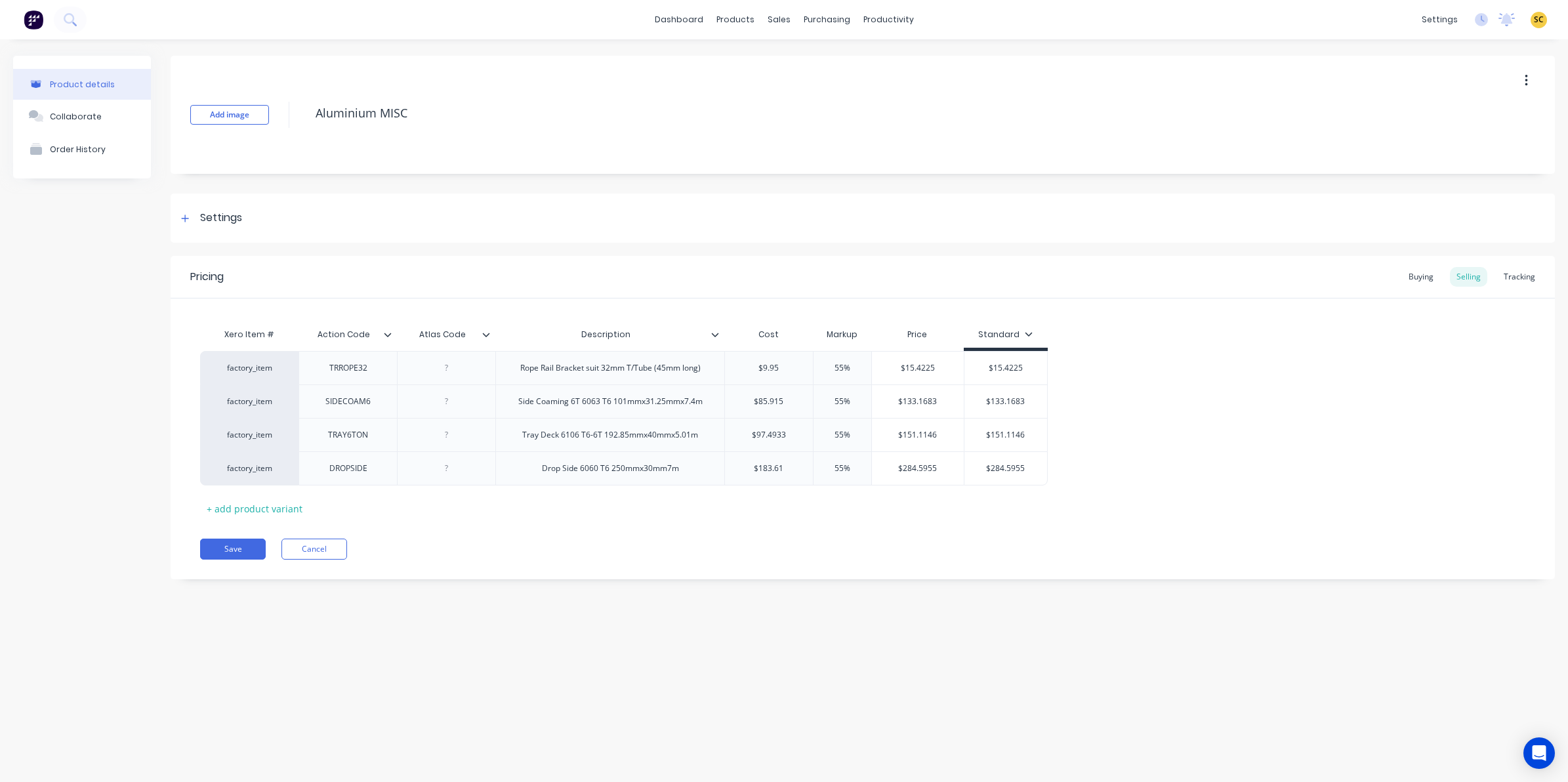
click at [485, 332] on icon at bounding box center [485, 334] width 8 height 8
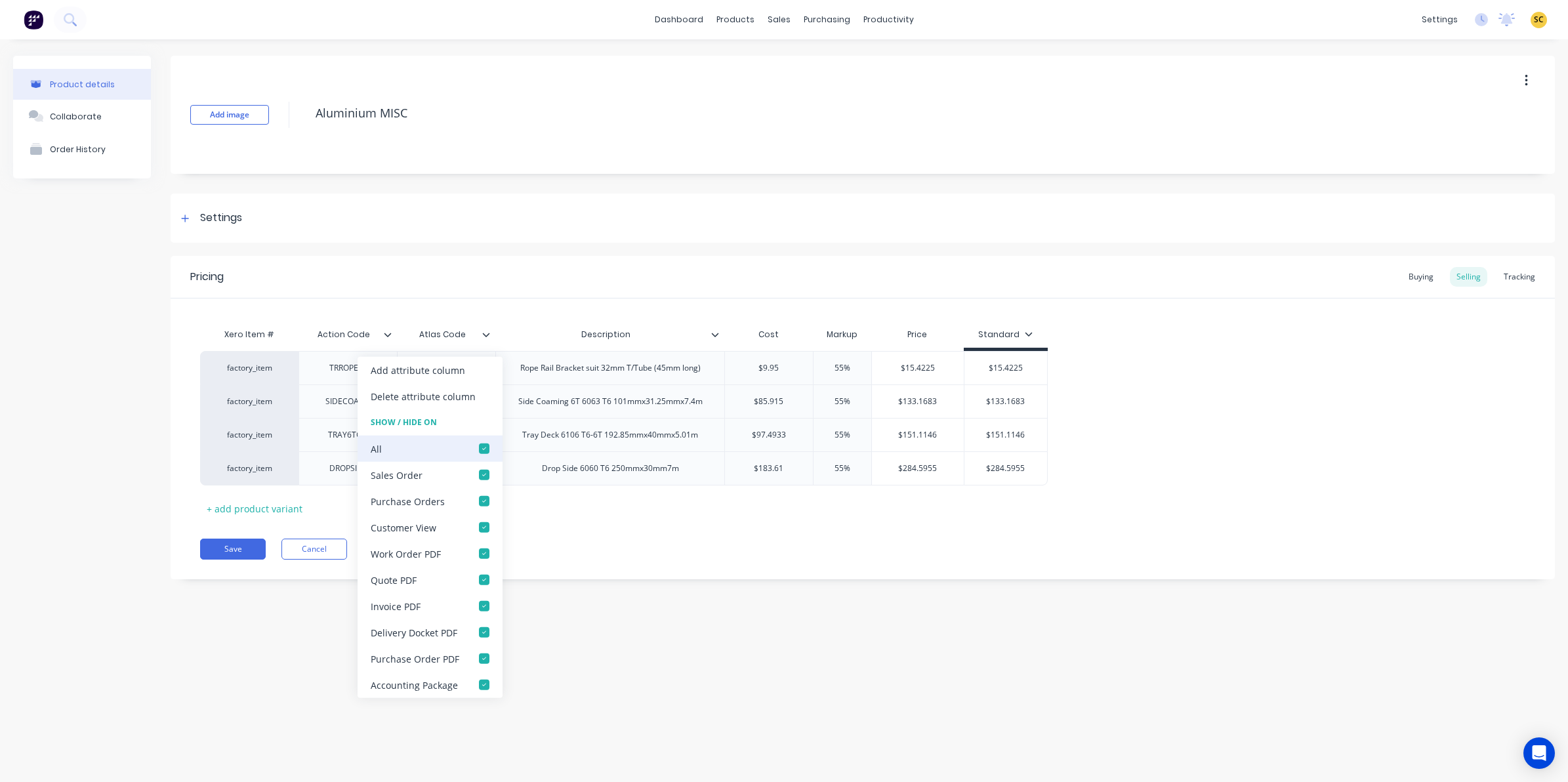
click at [479, 447] on div at bounding box center [483, 448] width 26 height 26
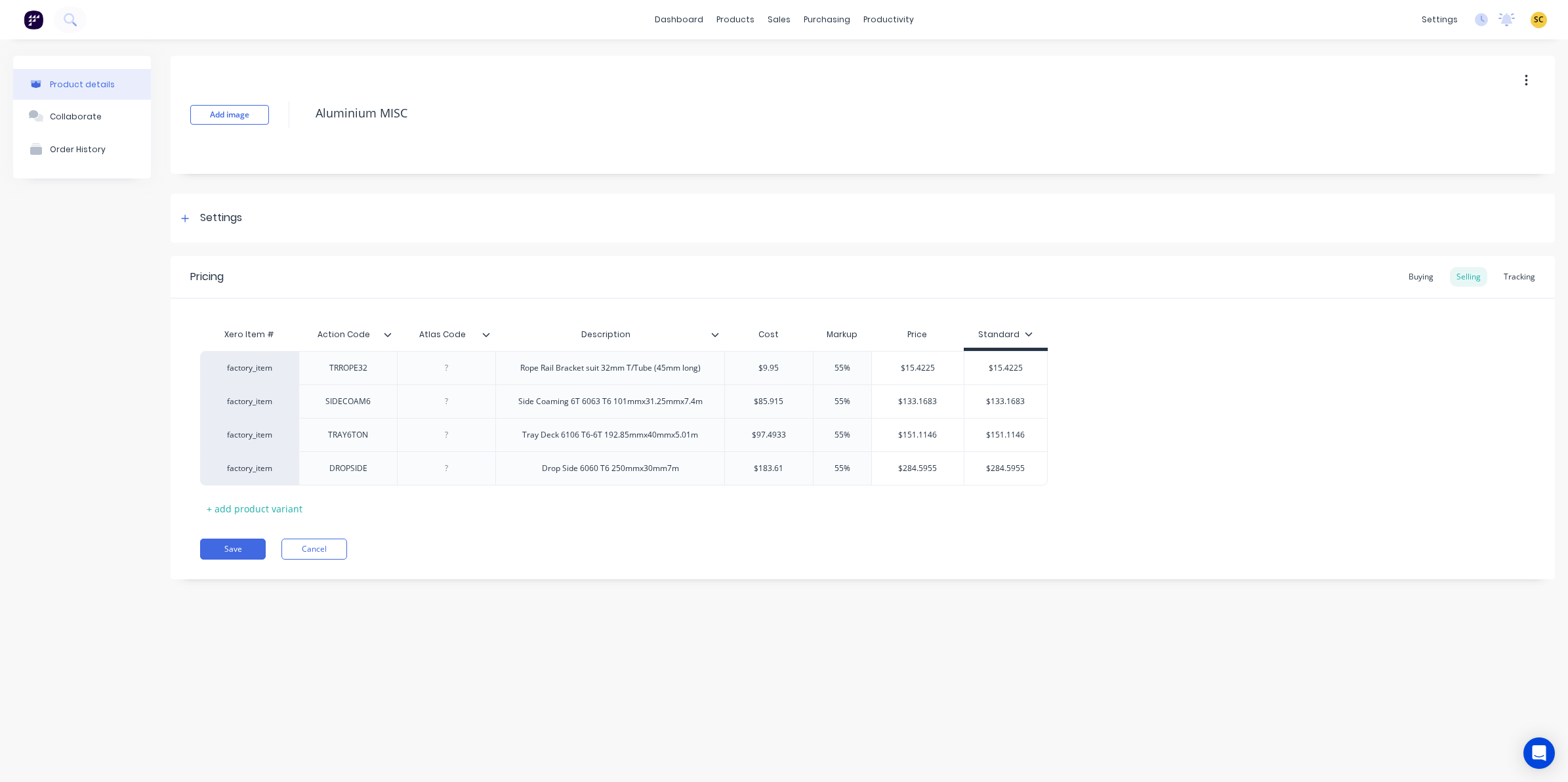
click at [388, 333] on icon at bounding box center [387, 334] width 8 height 8
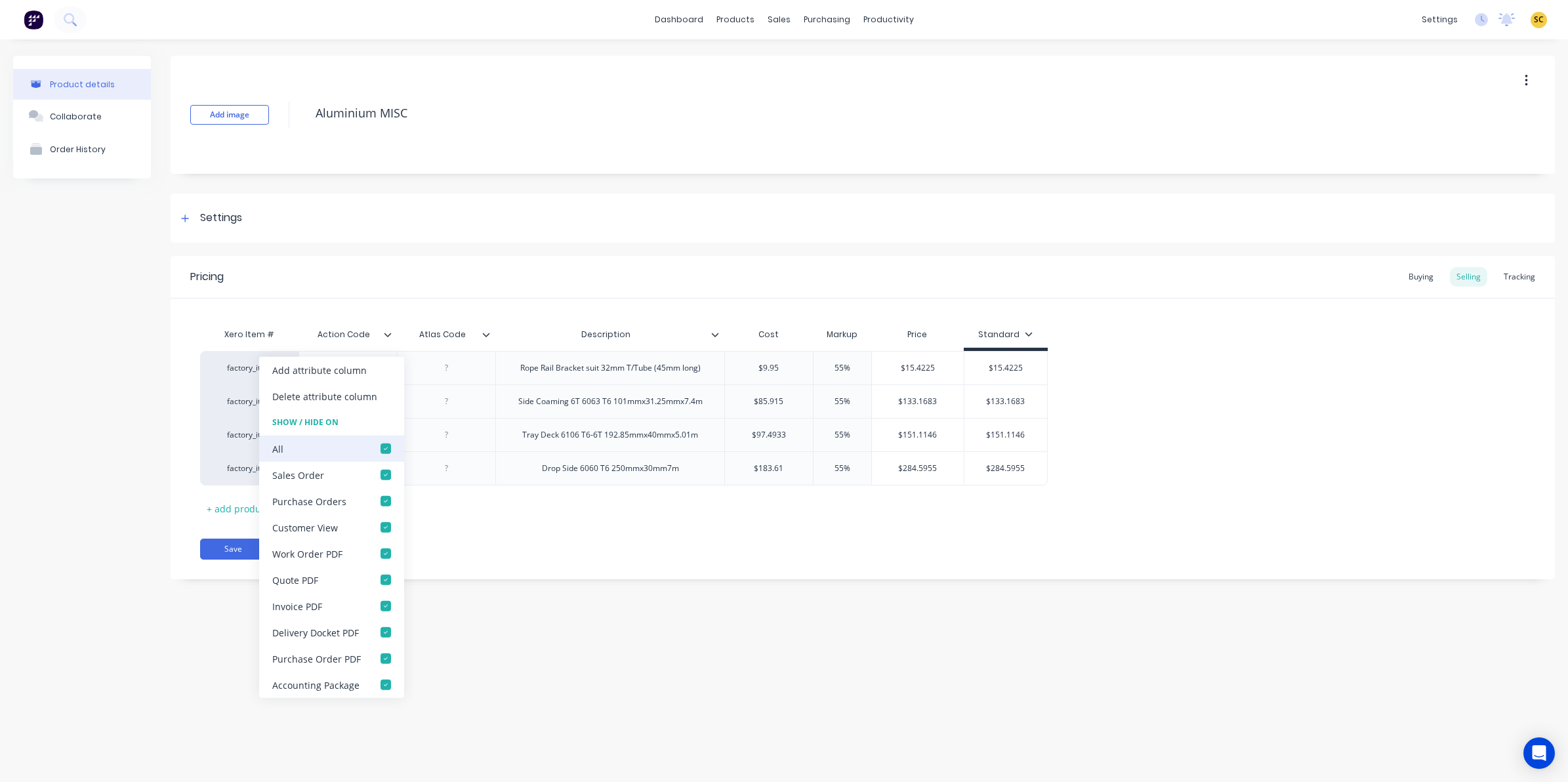
click at [389, 450] on div at bounding box center [385, 448] width 26 height 26
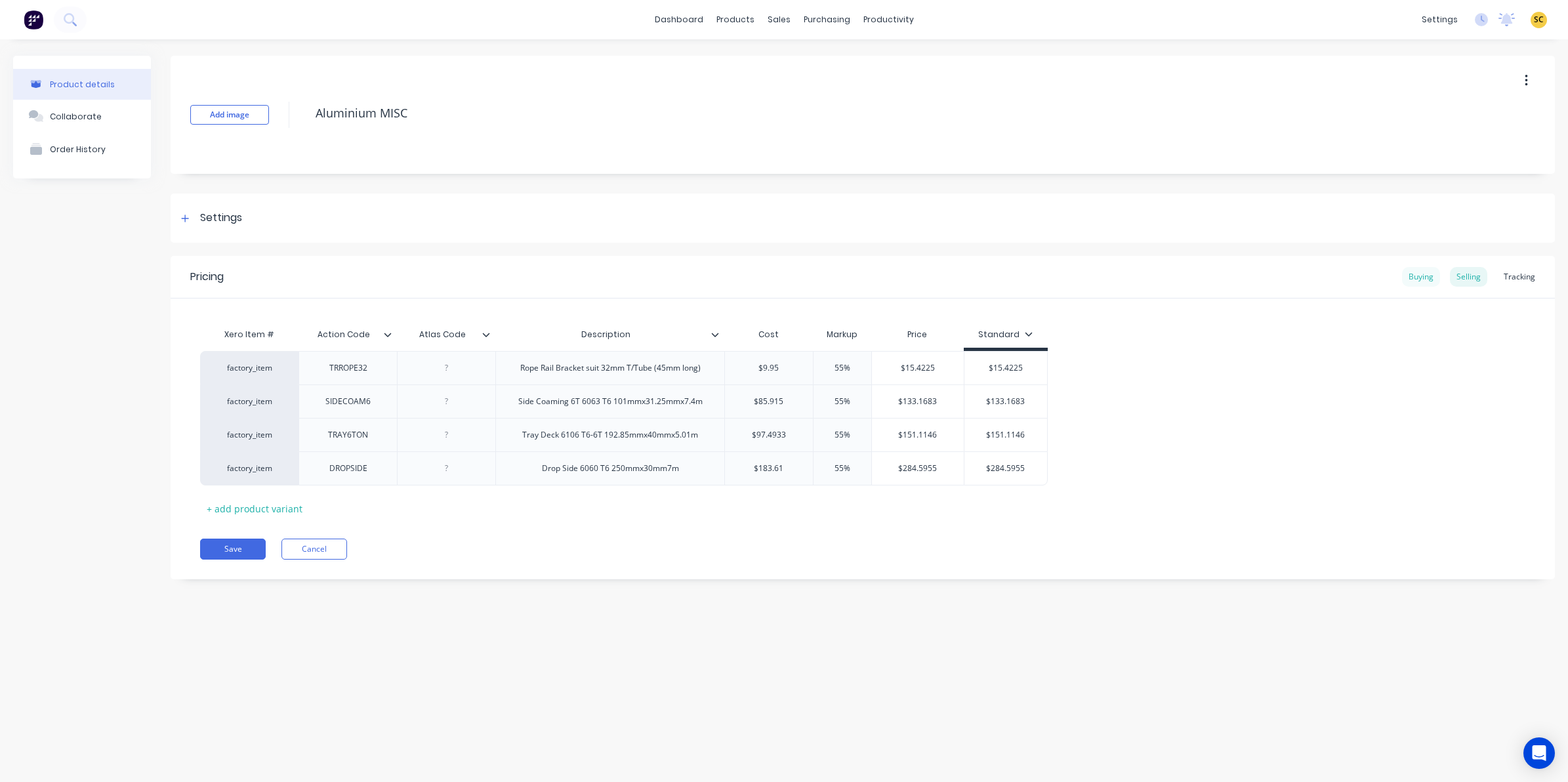
click at [1425, 273] on div "Buying" at bounding box center [1421, 276] width 38 height 19
click at [489, 333] on icon at bounding box center [486, 334] width 8 height 4
click at [388, 334] on icon at bounding box center [387, 334] width 8 height 8
click at [224, 538] on button "Save" at bounding box center [232, 545] width 65 height 21
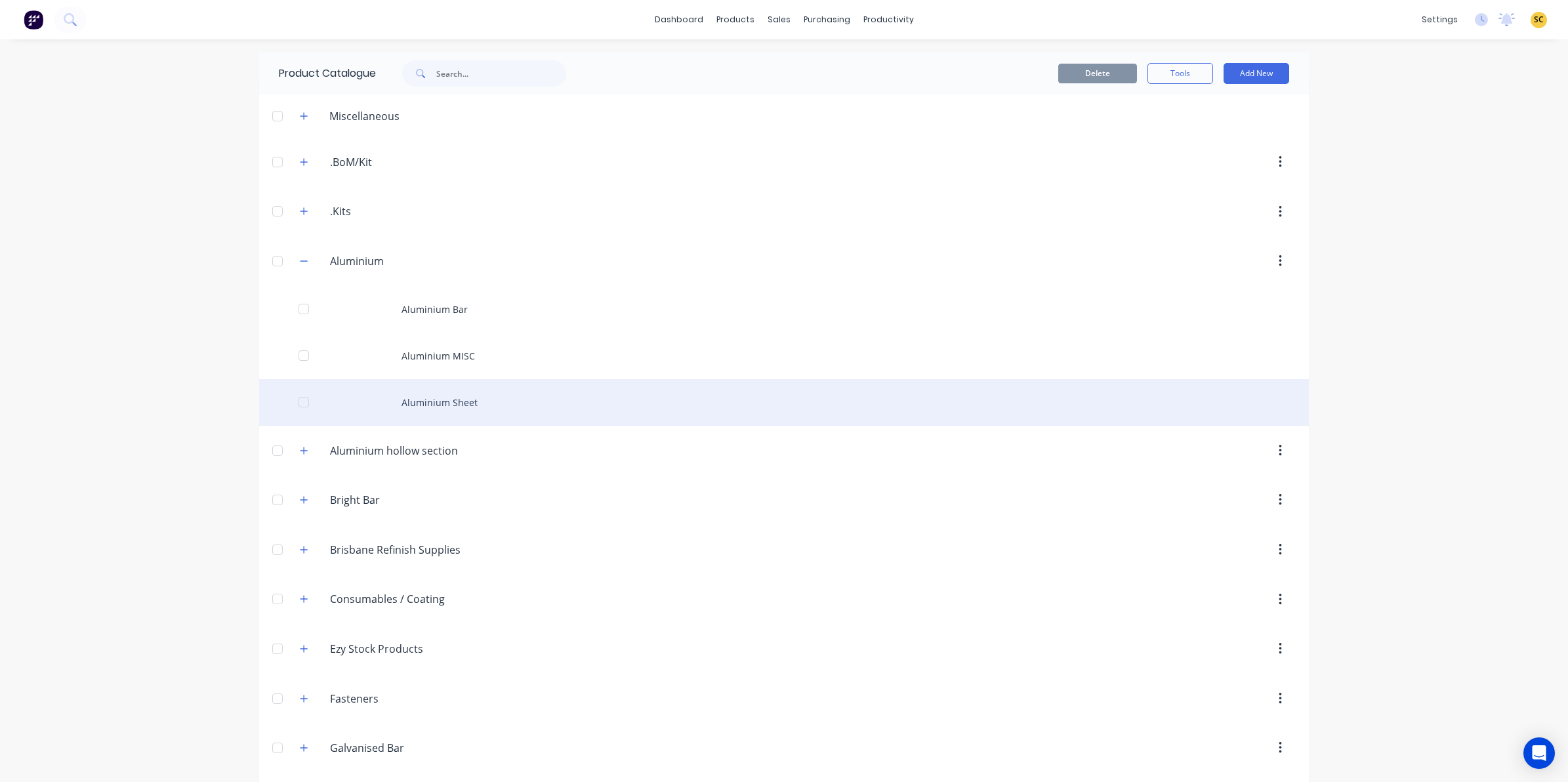
click at [410, 404] on div "Aluminium Sheet" at bounding box center [784, 402] width 1050 height 47
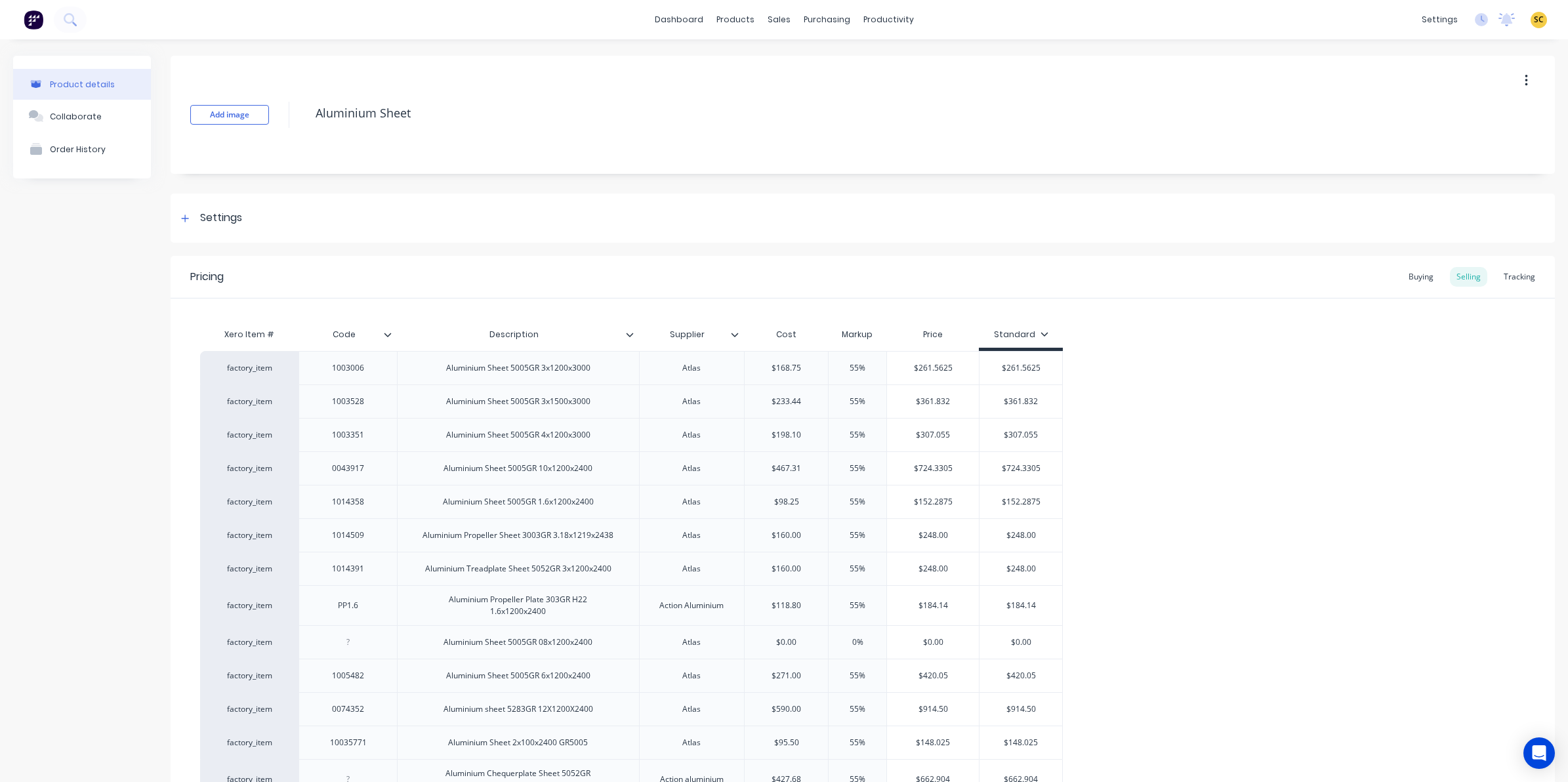
click at [390, 334] on icon at bounding box center [387, 334] width 8 height 8
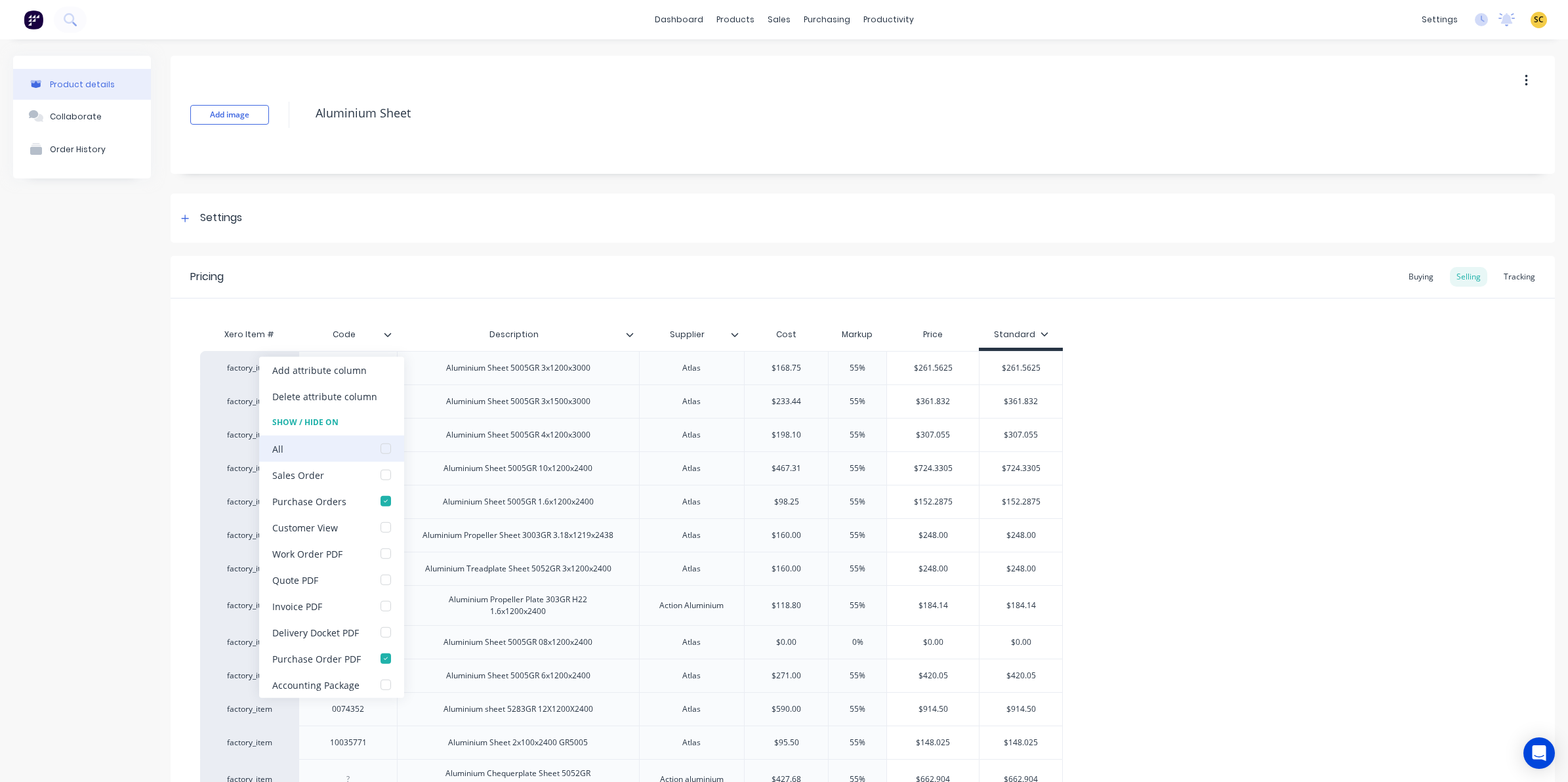
click at [385, 450] on div at bounding box center [385, 448] width 26 height 26
click at [1402, 274] on div "Buying" at bounding box center [1421, 276] width 38 height 19
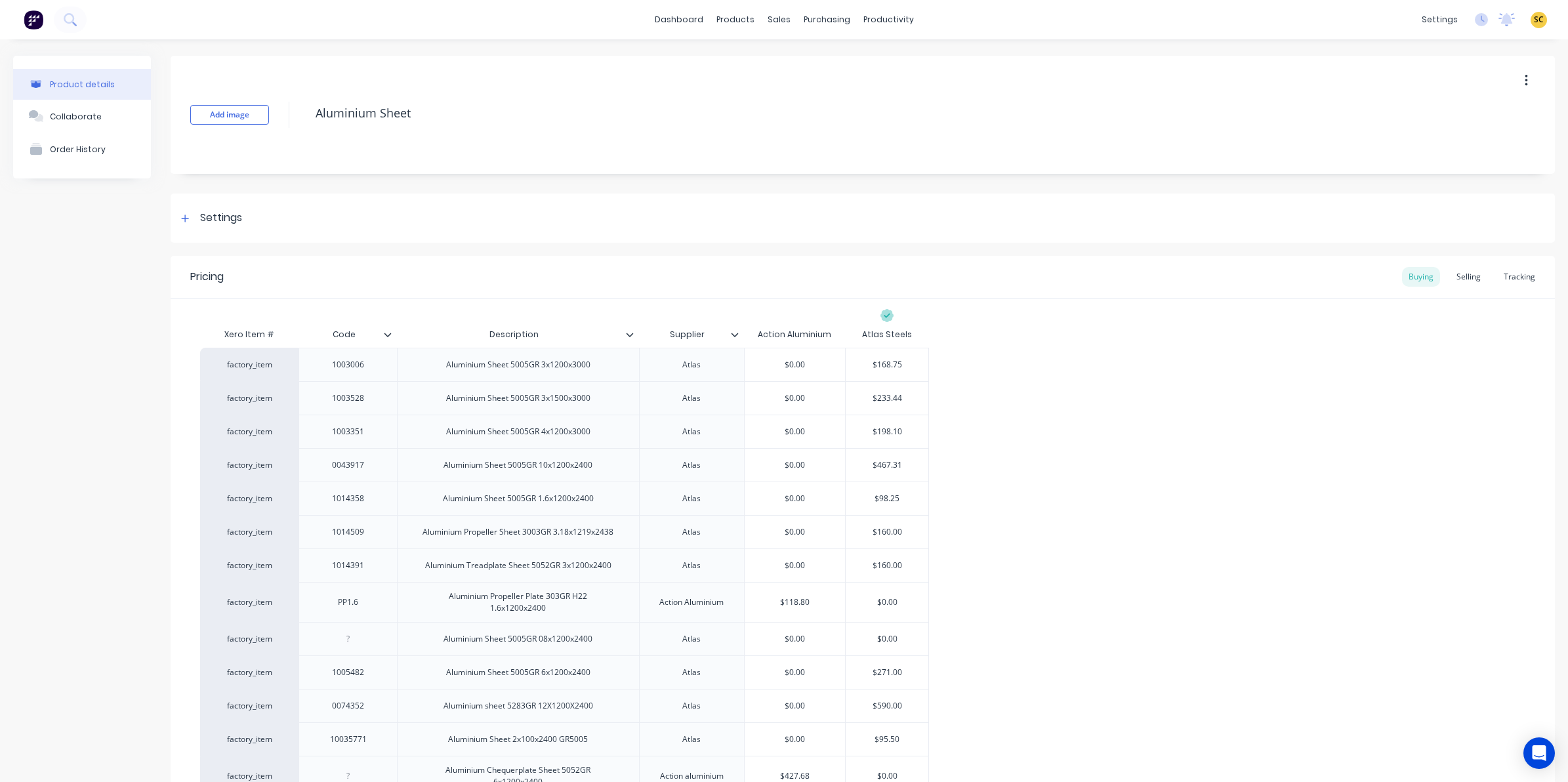
click at [391, 331] on icon at bounding box center [387, 334] width 8 height 8
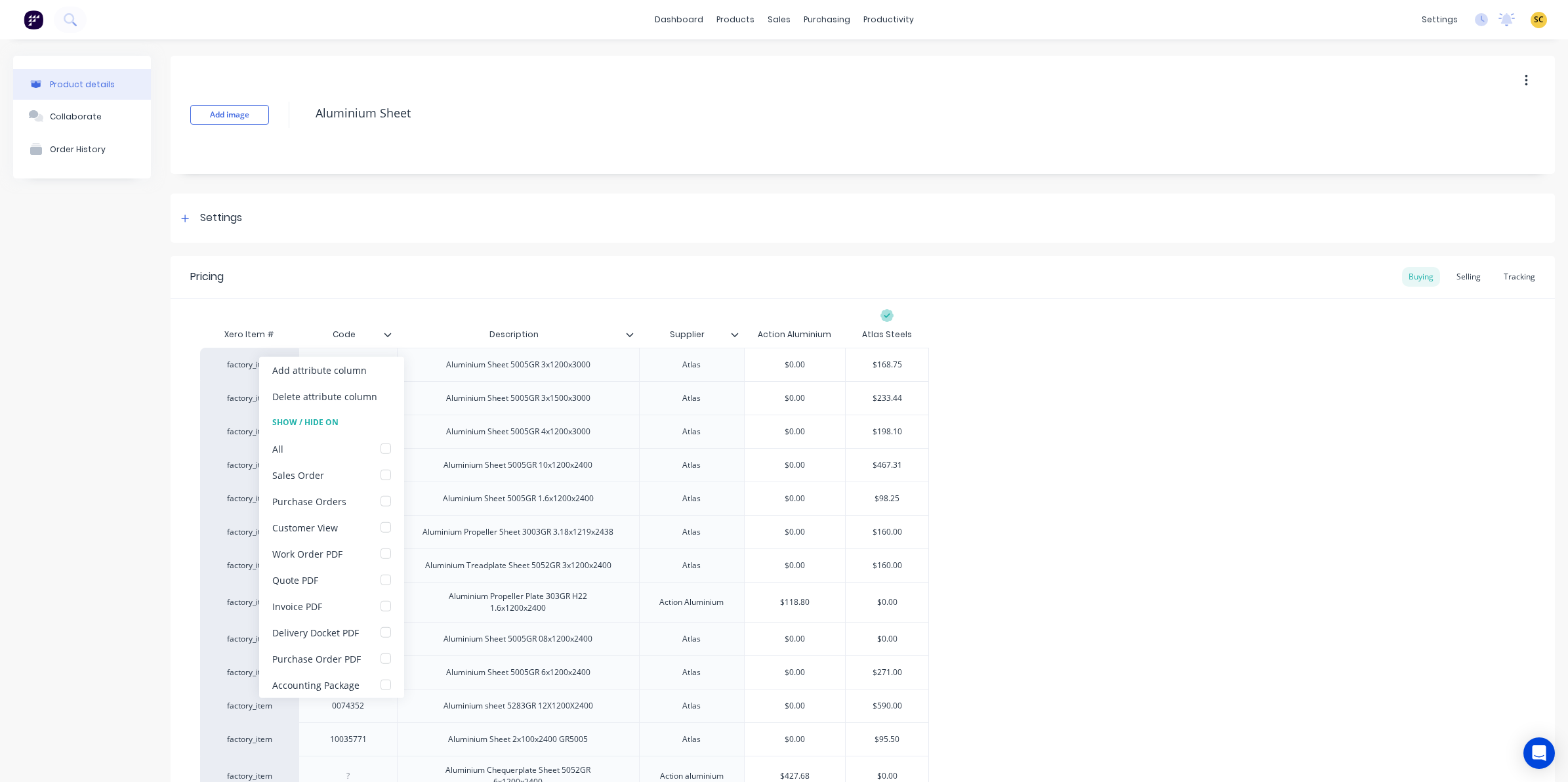
click at [391, 331] on icon at bounding box center [387, 334] width 8 height 8
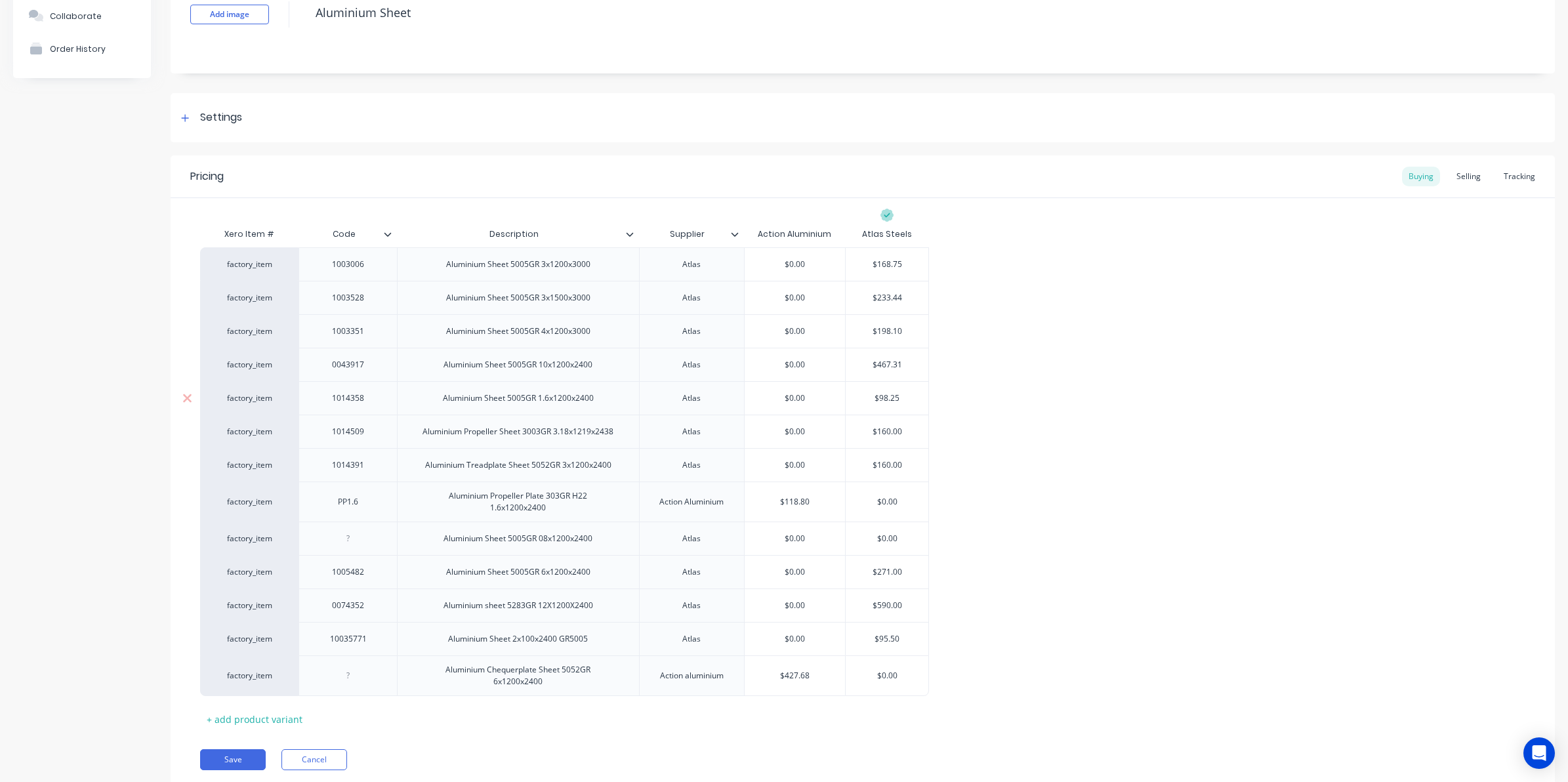
scroll to position [146, 0]
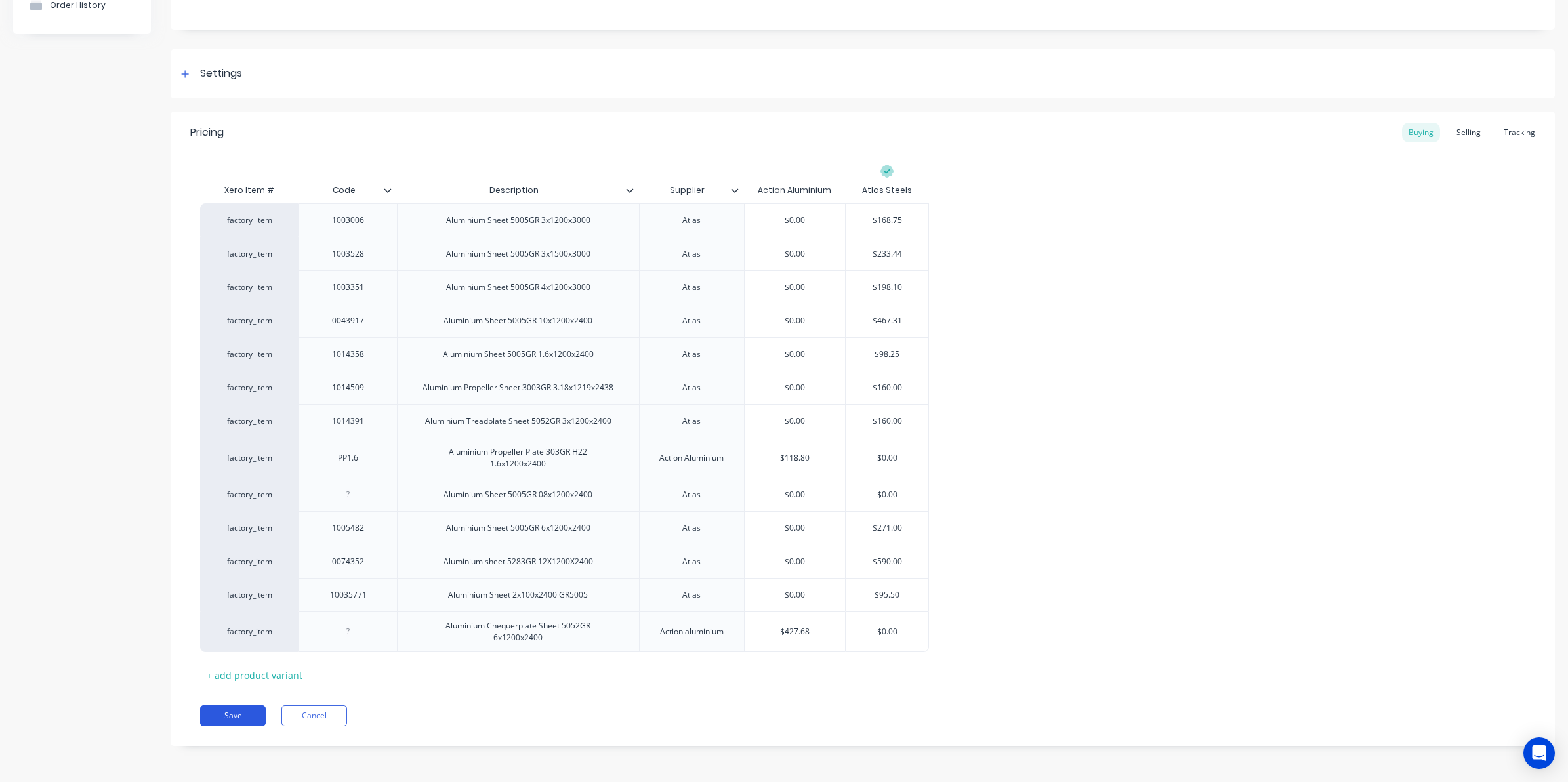
click at [217, 707] on button "Save" at bounding box center [232, 715] width 65 height 21
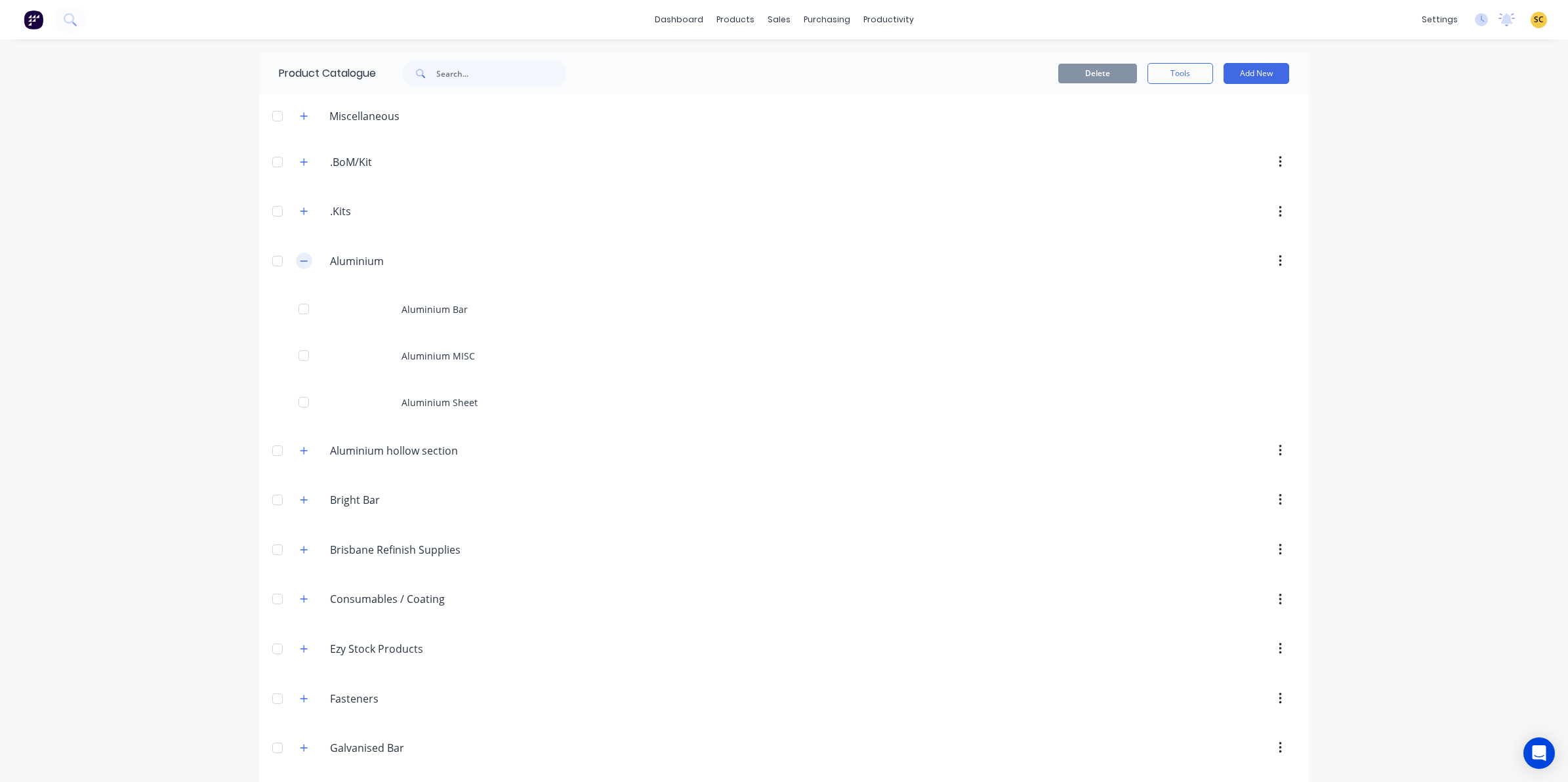
click at [300, 263] on icon "button" at bounding box center [303, 261] width 8 height 9
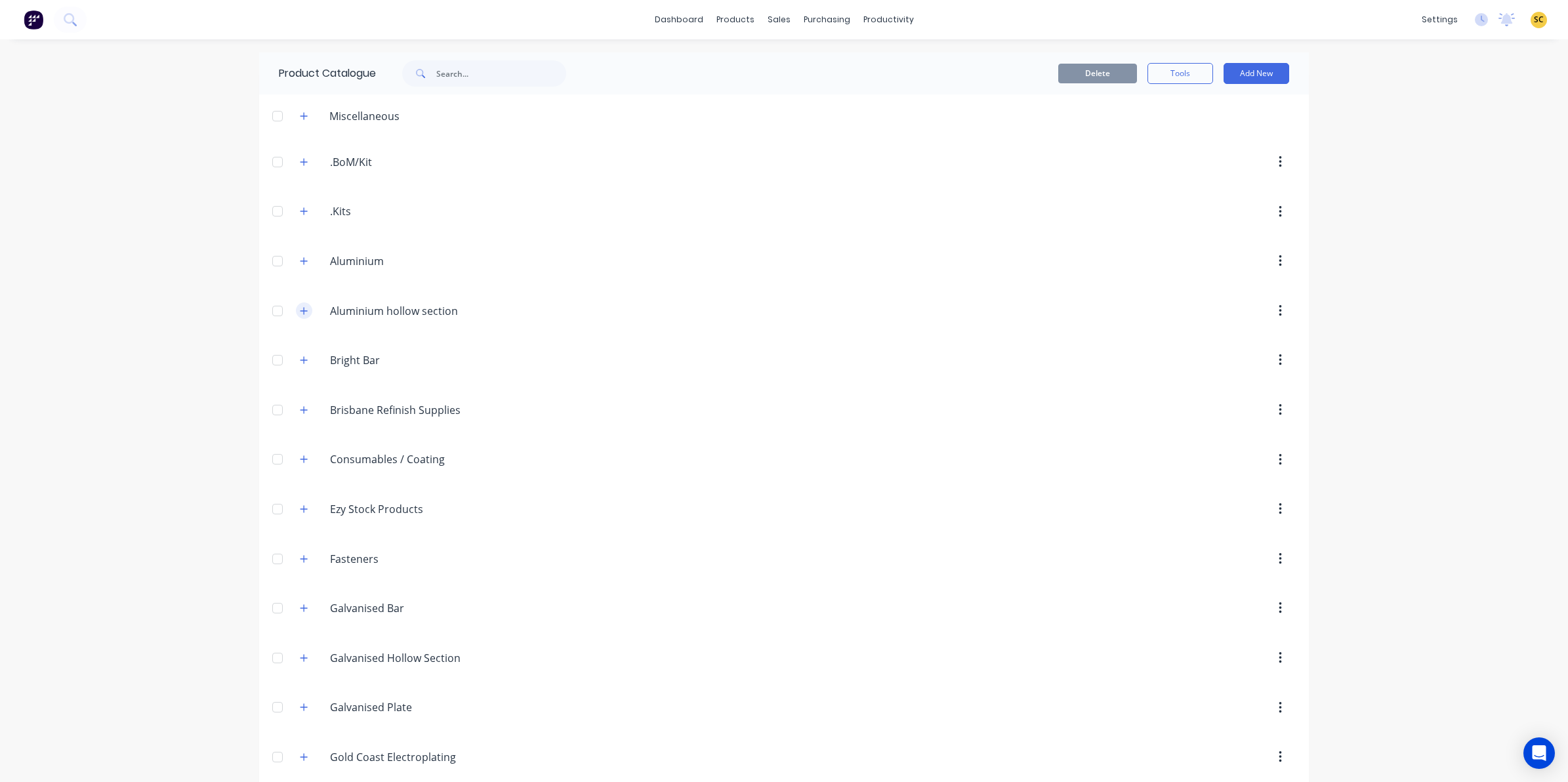
click at [301, 310] on icon "button" at bounding box center [303, 311] width 8 height 9
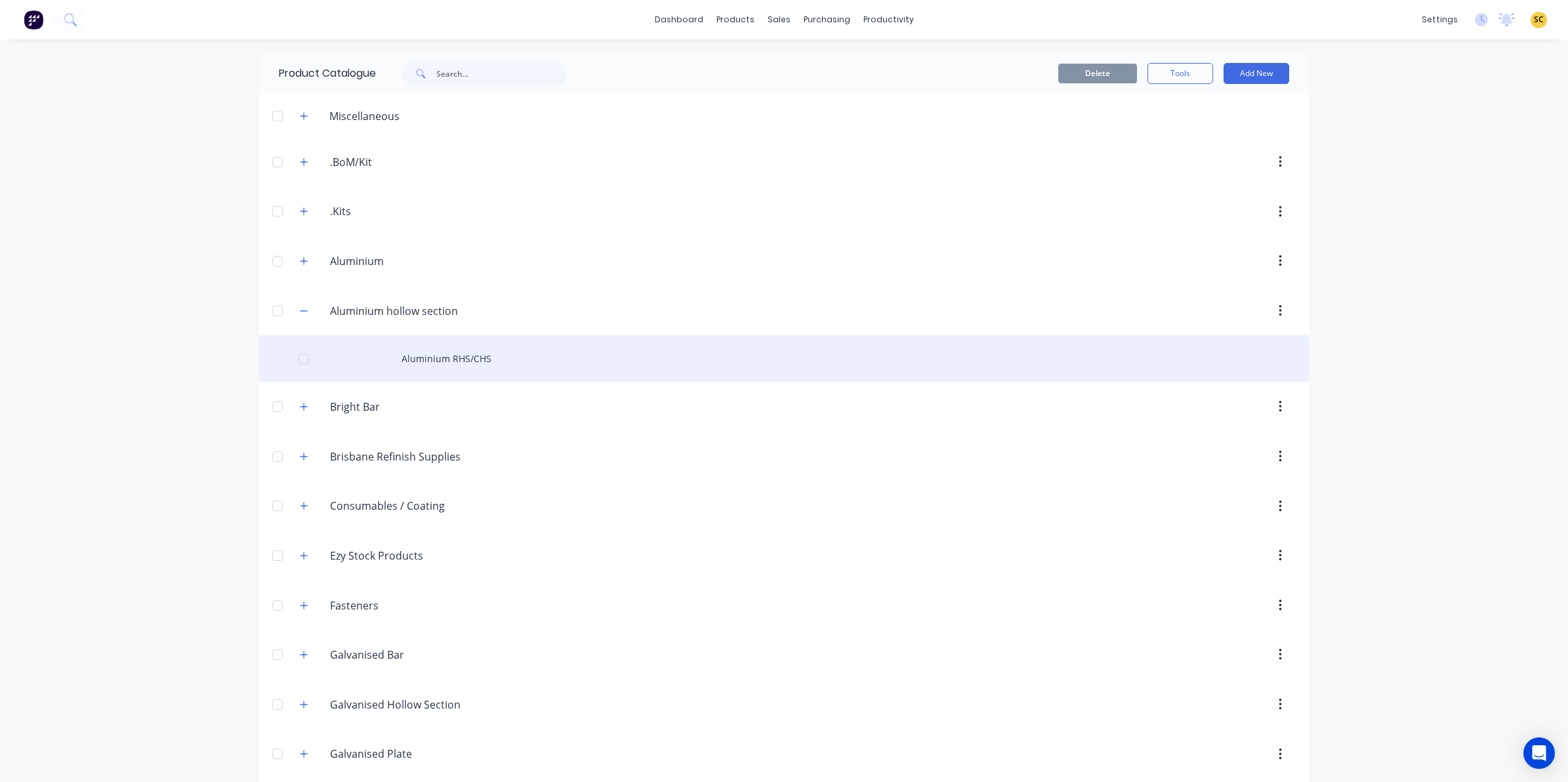
click at [471, 371] on div "Aluminium RHS/CHS" at bounding box center [784, 358] width 1050 height 47
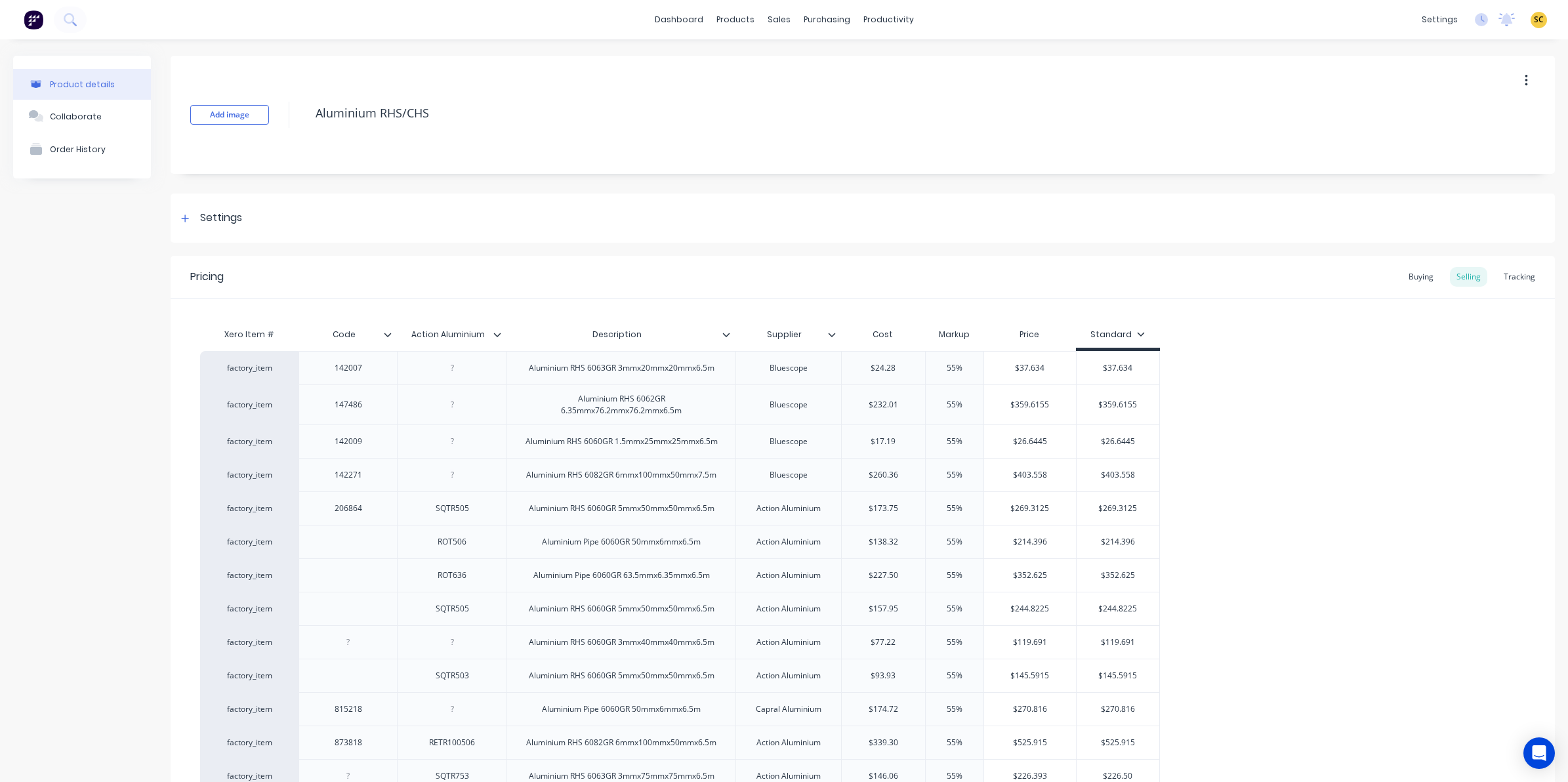
click at [387, 334] on icon at bounding box center [388, 334] width 8 height 4
click at [497, 336] on icon at bounding box center [497, 334] width 8 height 8
click at [1405, 269] on div "Buying" at bounding box center [1421, 276] width 38 height 19
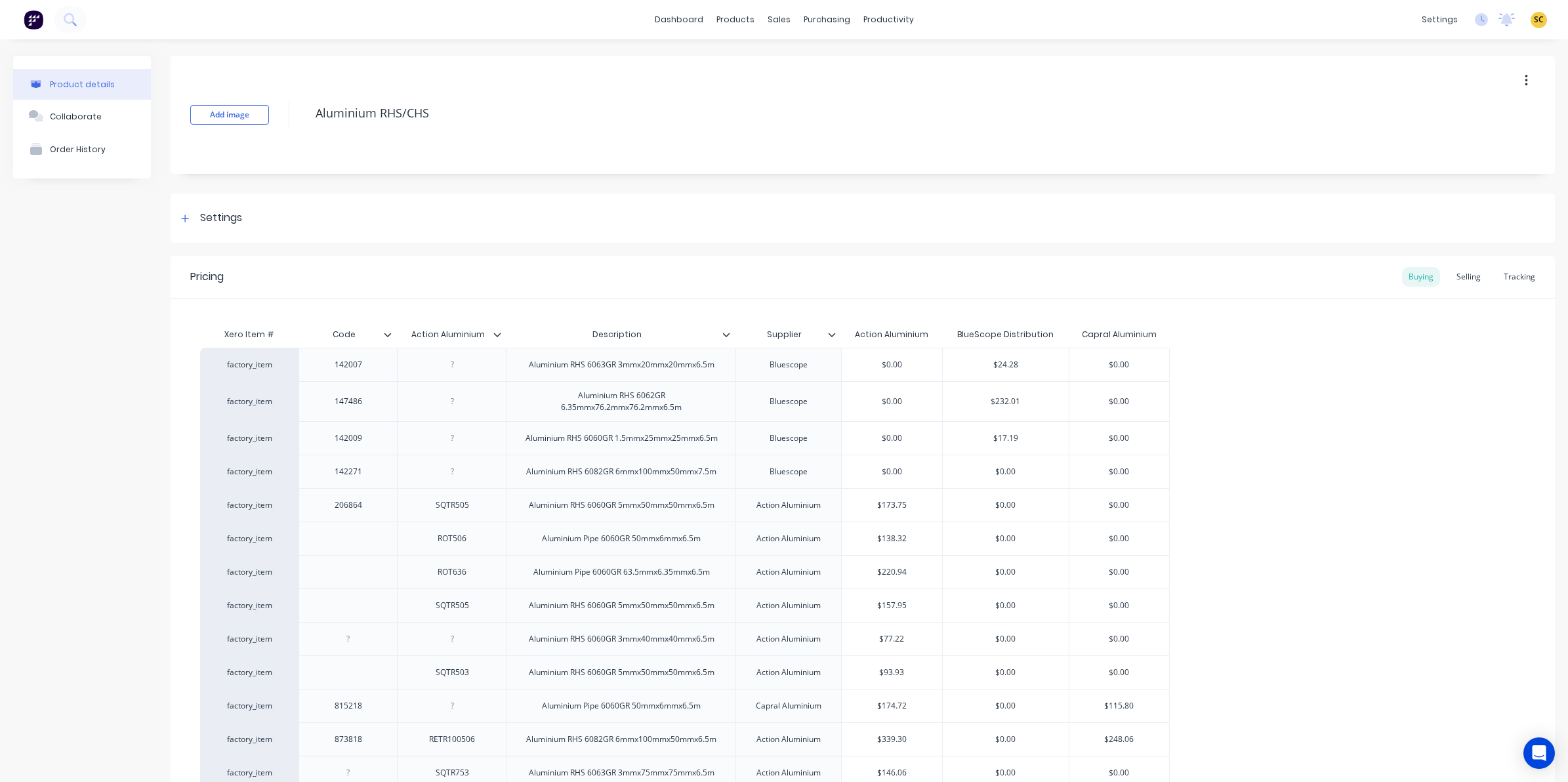
click at [497, 331] on icon at bounding box center [497, 334] width 8 height 8
click at [388, 335] on icon at bounding box center [388, 334] width 8 height 4
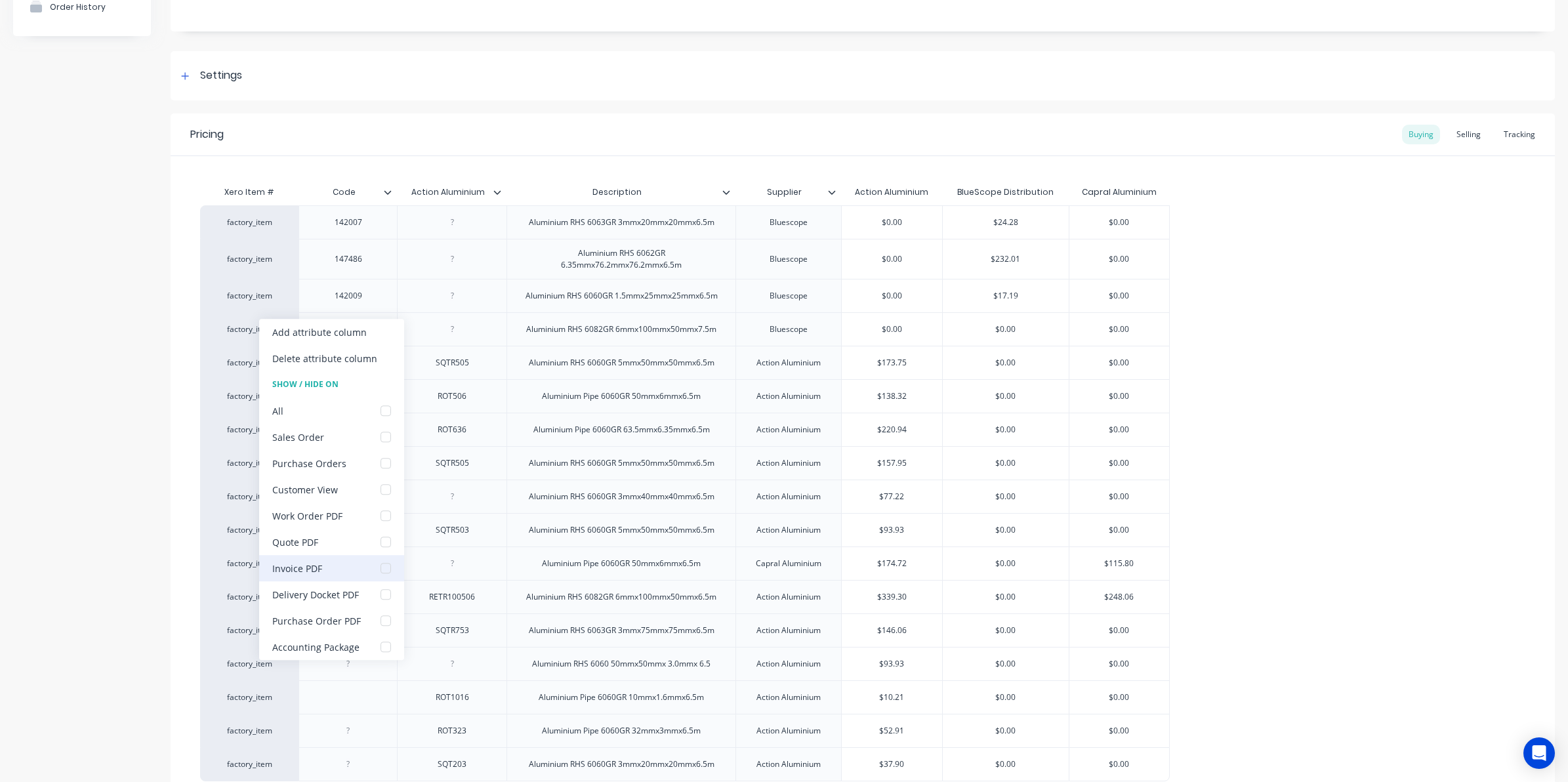
scroll to position [274, 0]
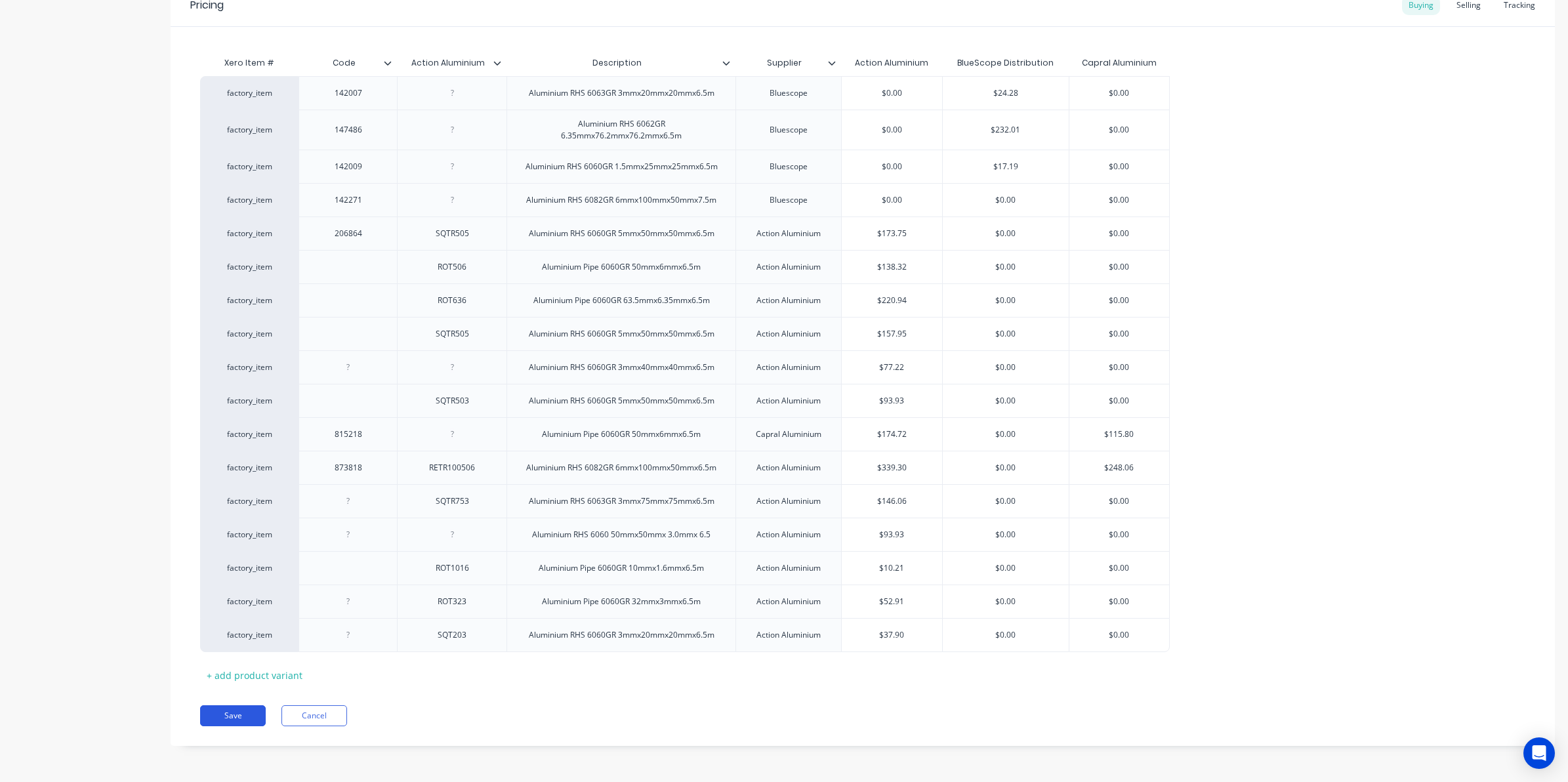
click at [229, 709] on button "Save" at bounding box center [232, 715] width 65 height 21
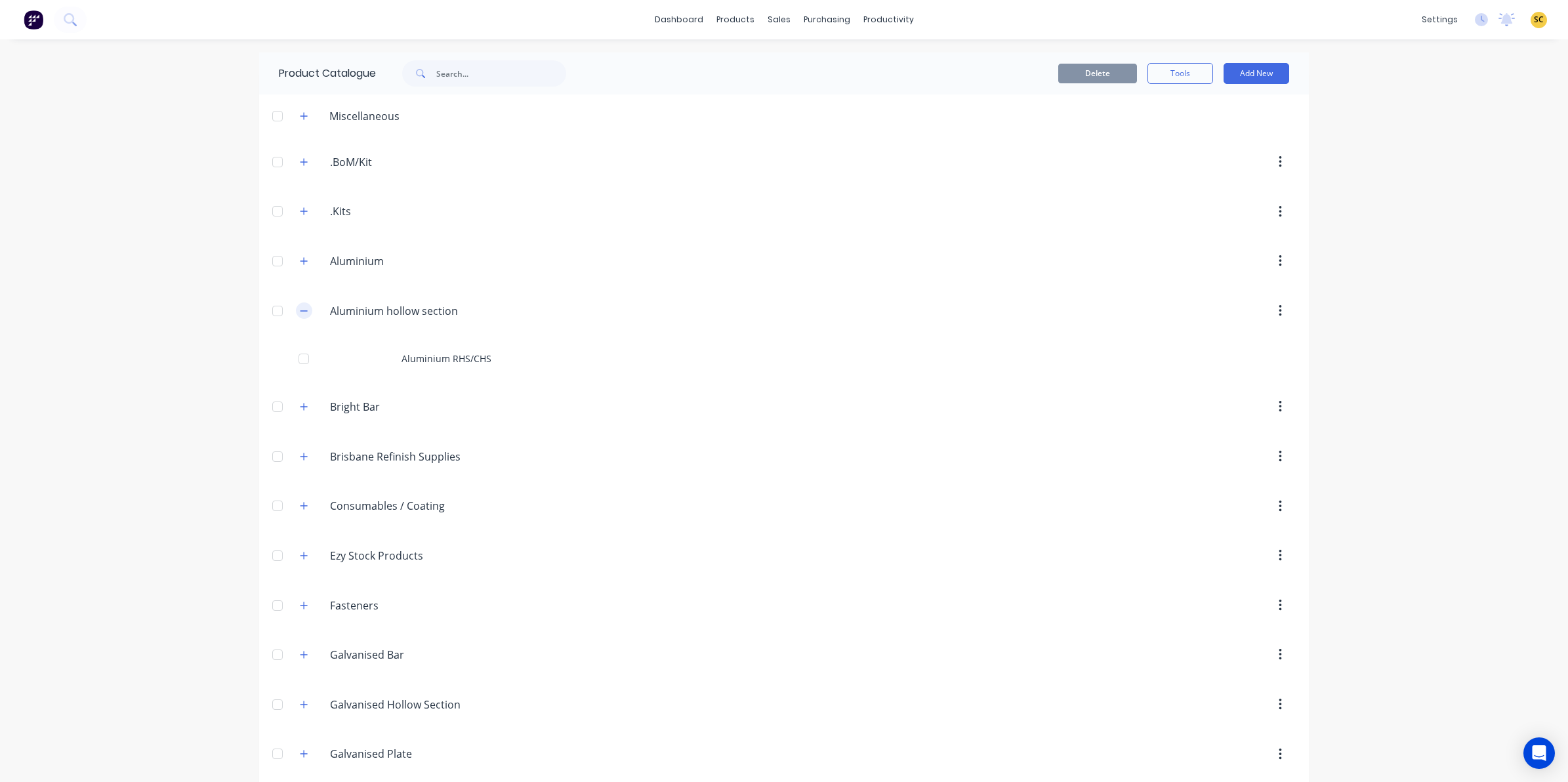
click at [300, 307] on icon "button" at bounding box center [303, 311] width 8 height 9
click at [300, 364] on icon "button" at bounding box center [303, 360] width 8 height 9
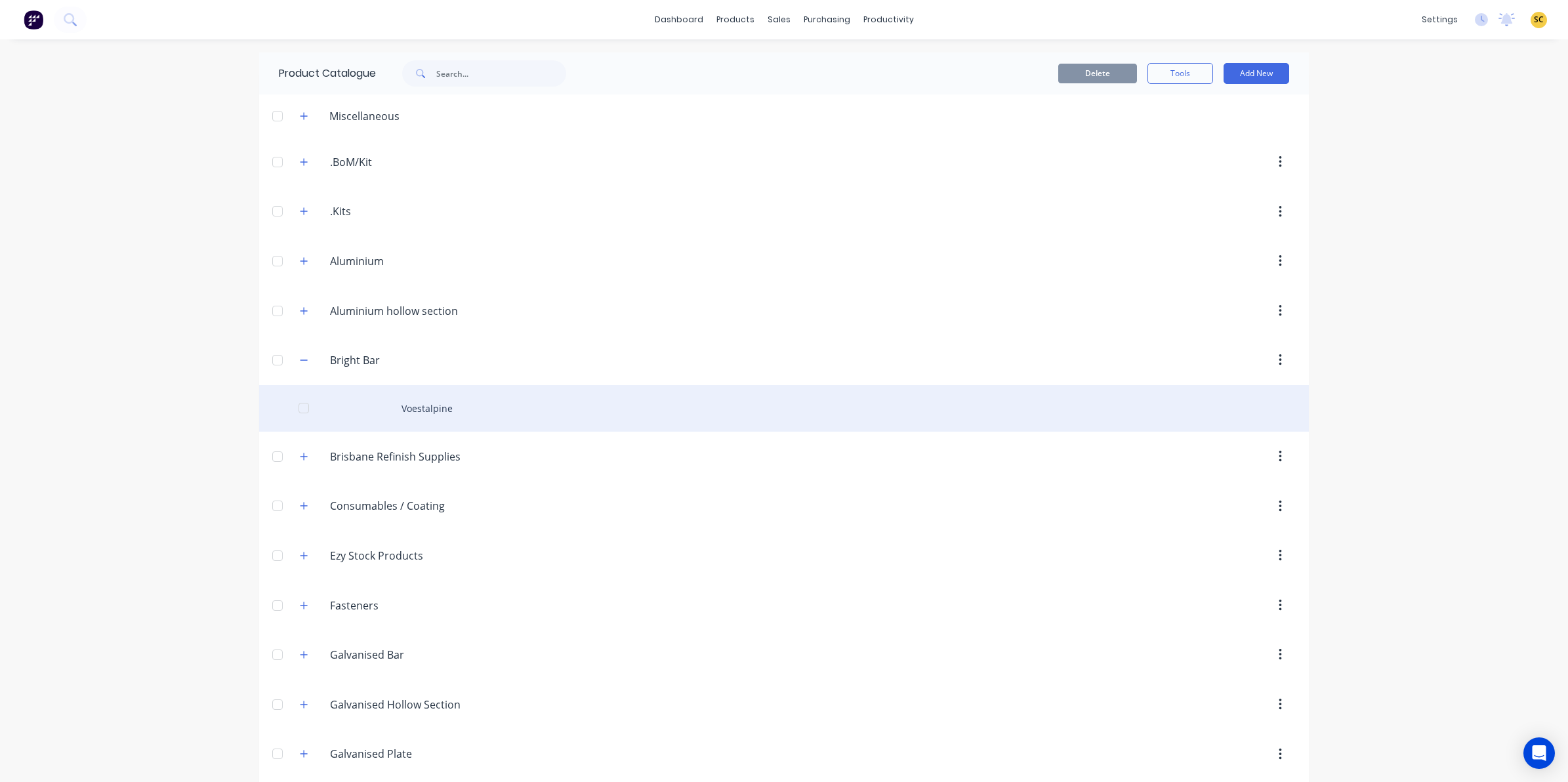
click at [365, 398] on div "Voestalpine" at bounding box center [784, 408] width 1050 height 47
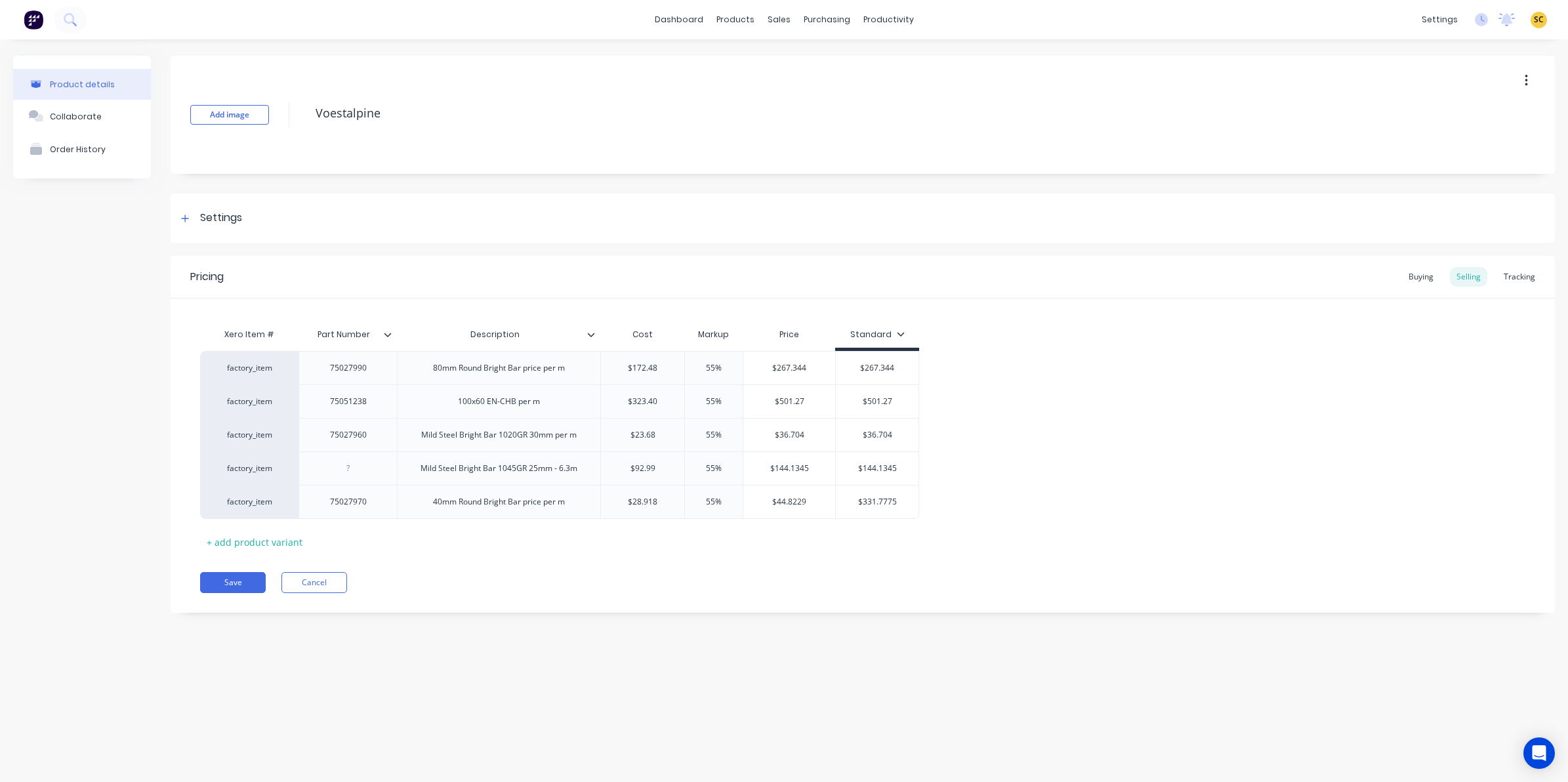
click at [388, 333] on icon at bounding box center [387, 334] width 8 height 8
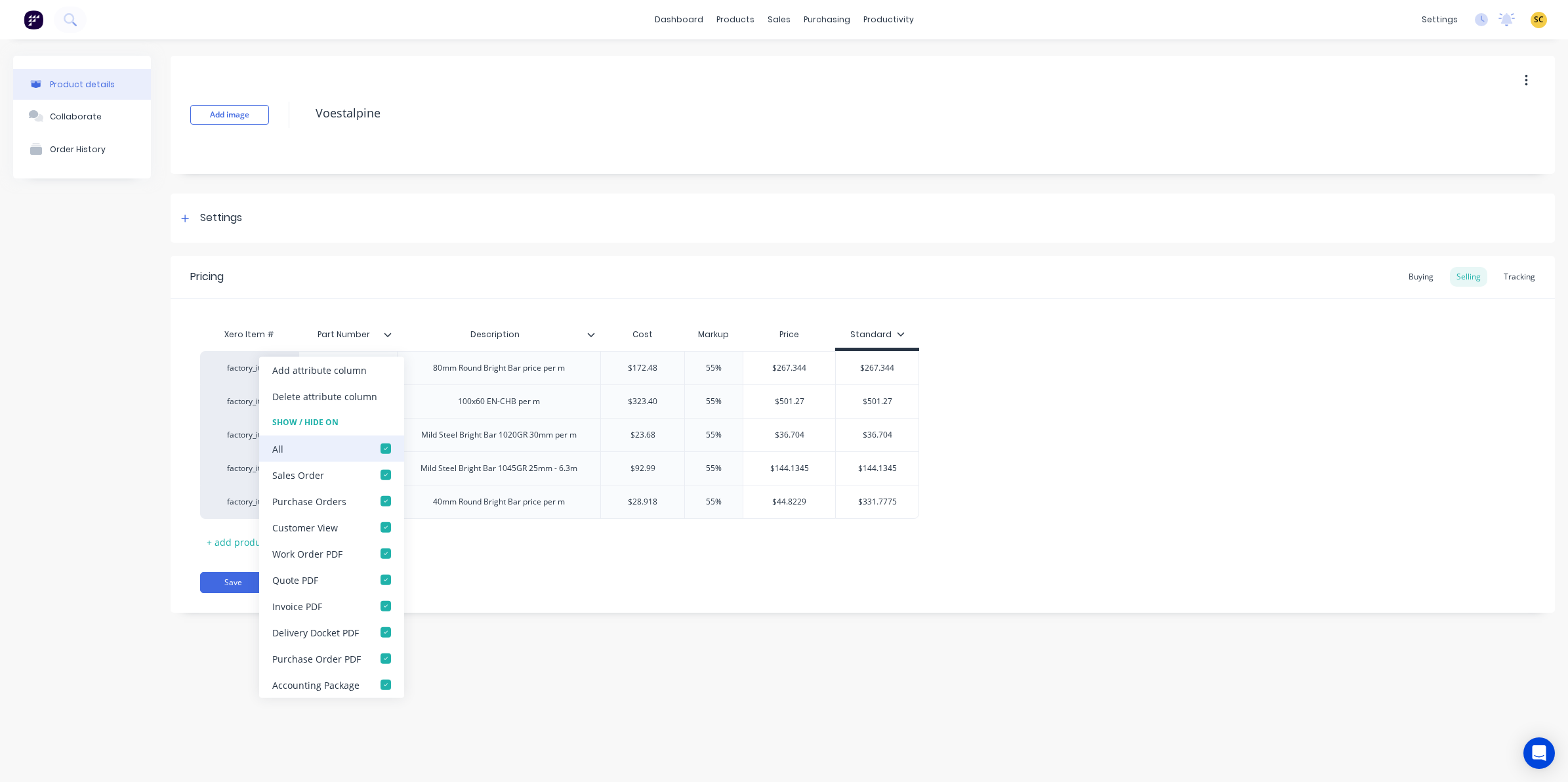
click at [384, 443] on div at bounding box center [385, 448] width 26 height 26
click at [1421, 277] on div "Buying" at bounding box center [1421, 276] width 38 height 19
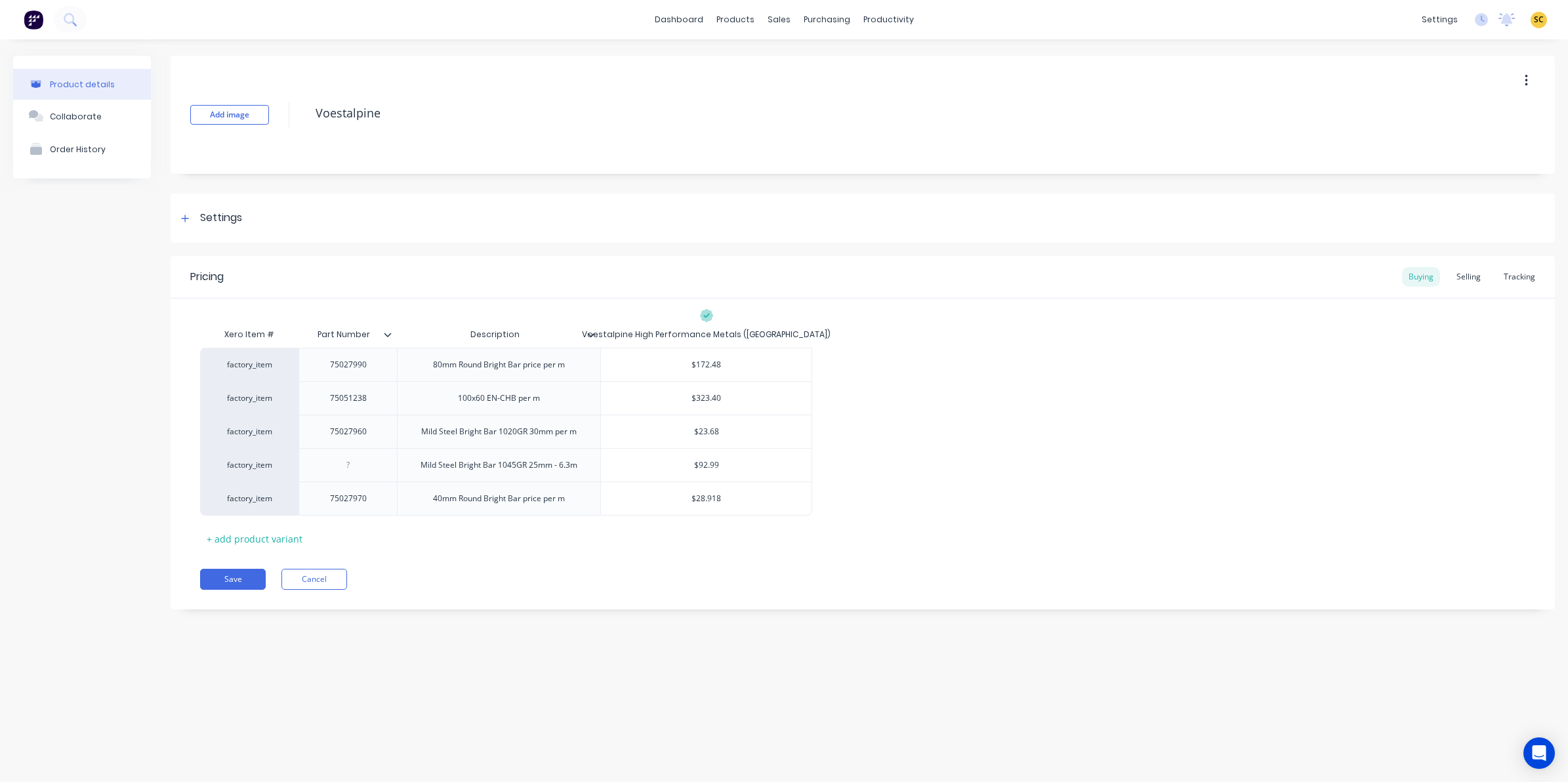
click at [390, 338] on div at bounding box center [392, 334] width 8 height 12
click at [229, 575] on button "Save" at bounding box center [232, 579] width 65 height 21
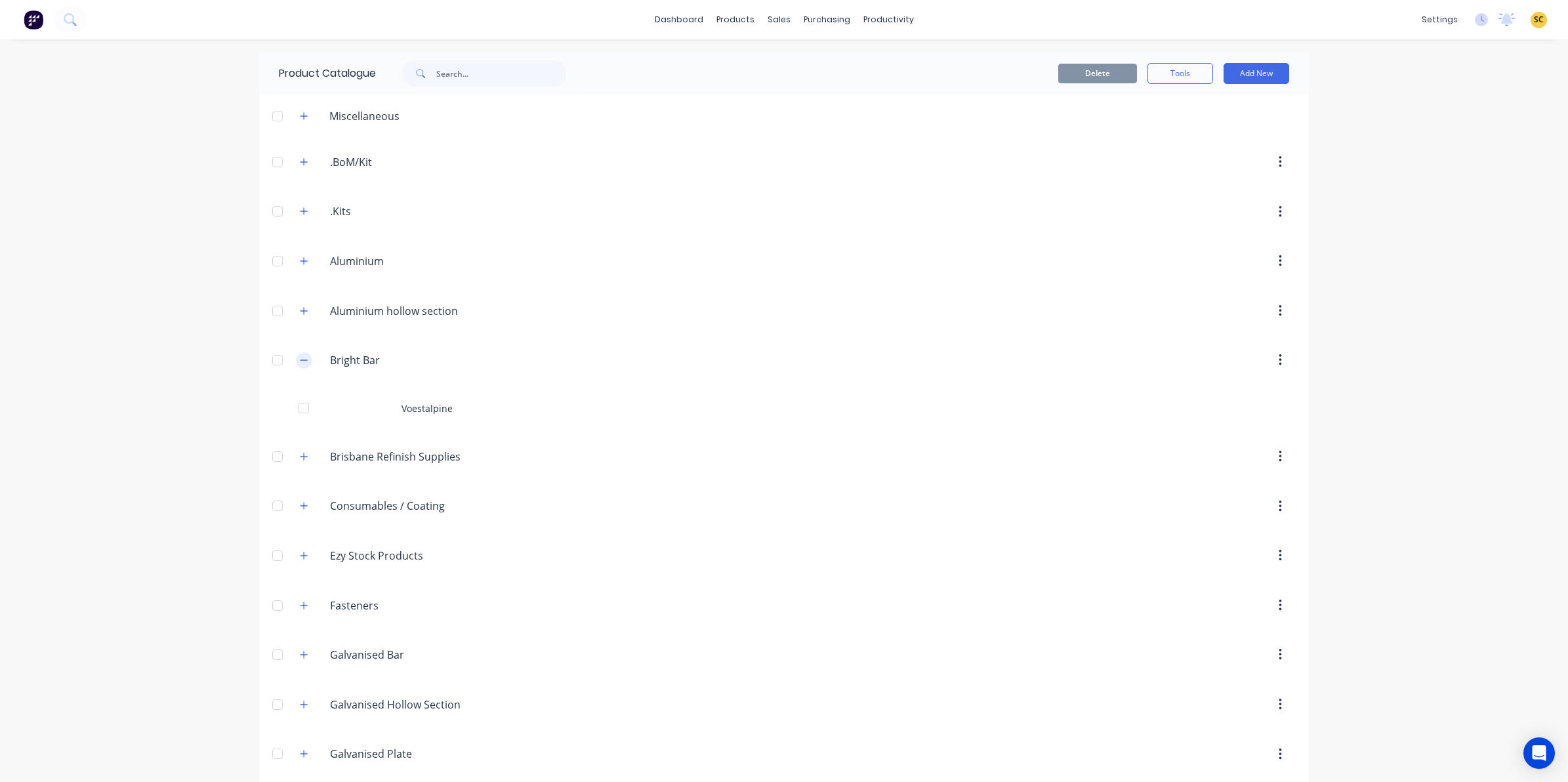
click at [300, 357] on icon "button" at bounding box center [303, 360] width 8 height 9
click at [300, 410] on icon "button" at bounding box center [303, 410] width 8 height 9
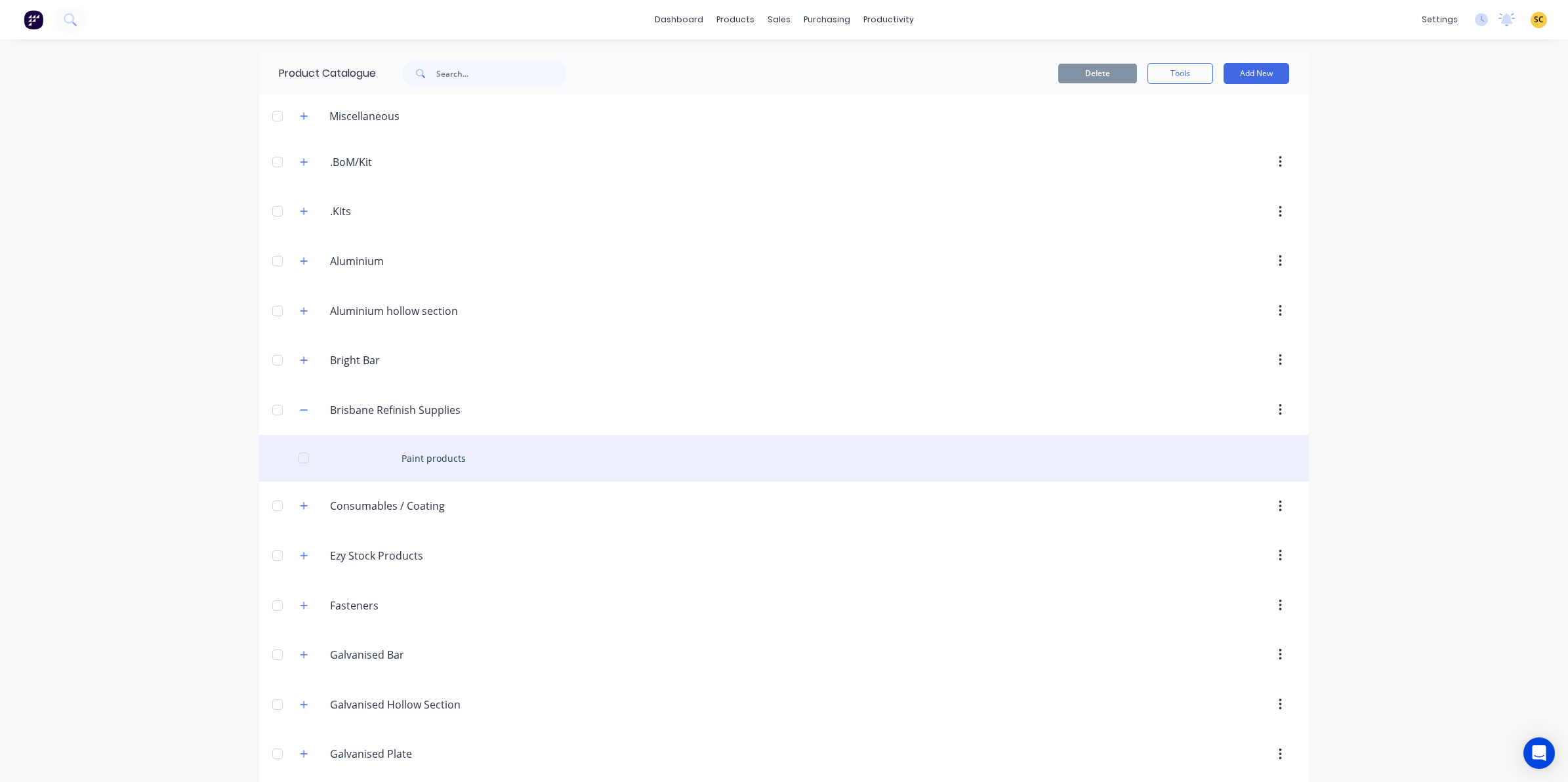
click at [443, 464] on div "Paint products" at bounding box center [784, 458] width 1050 height 47
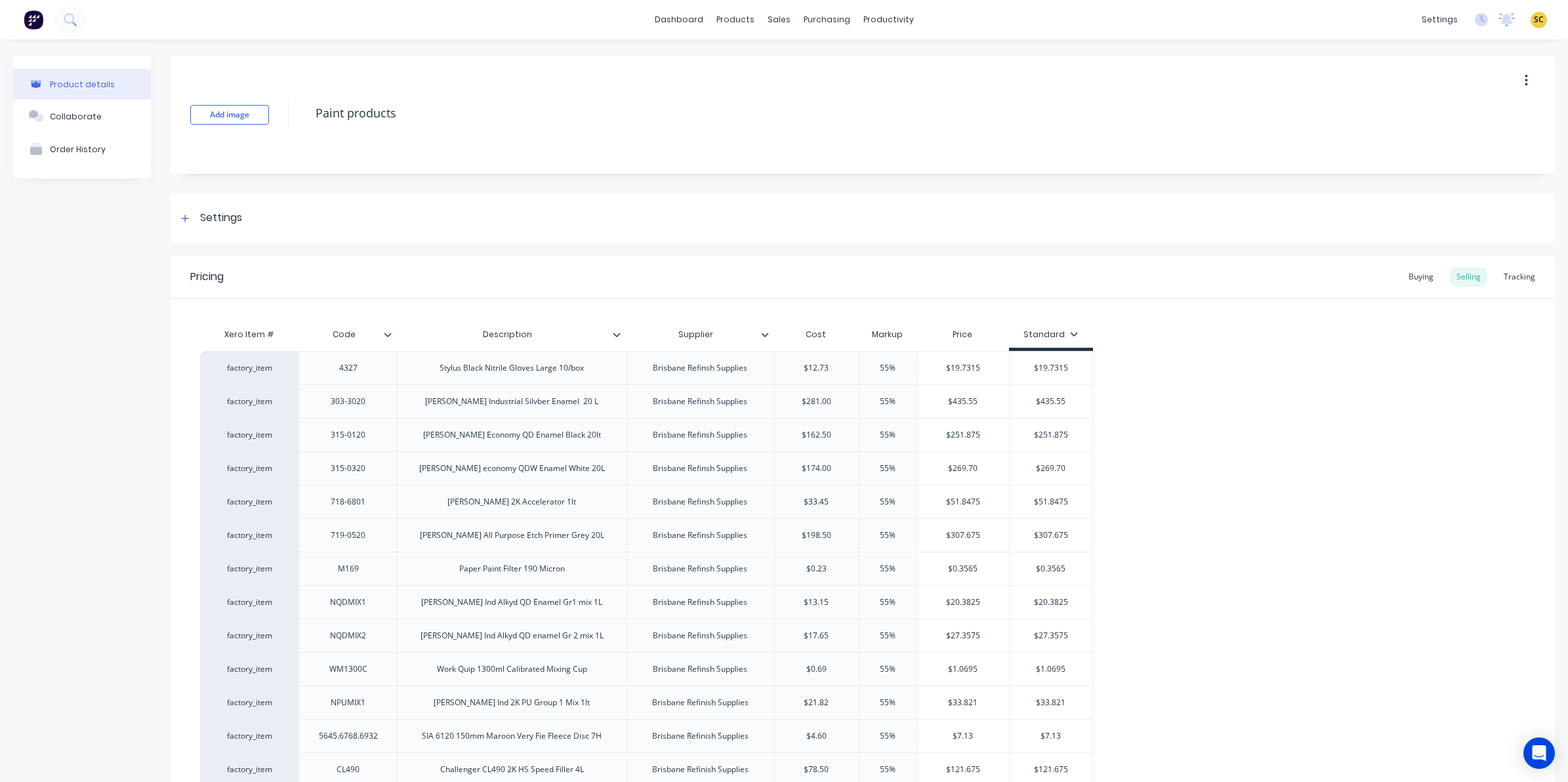
click at [389, 331] on icon at bounding box center [387, 334] width 8 height 8
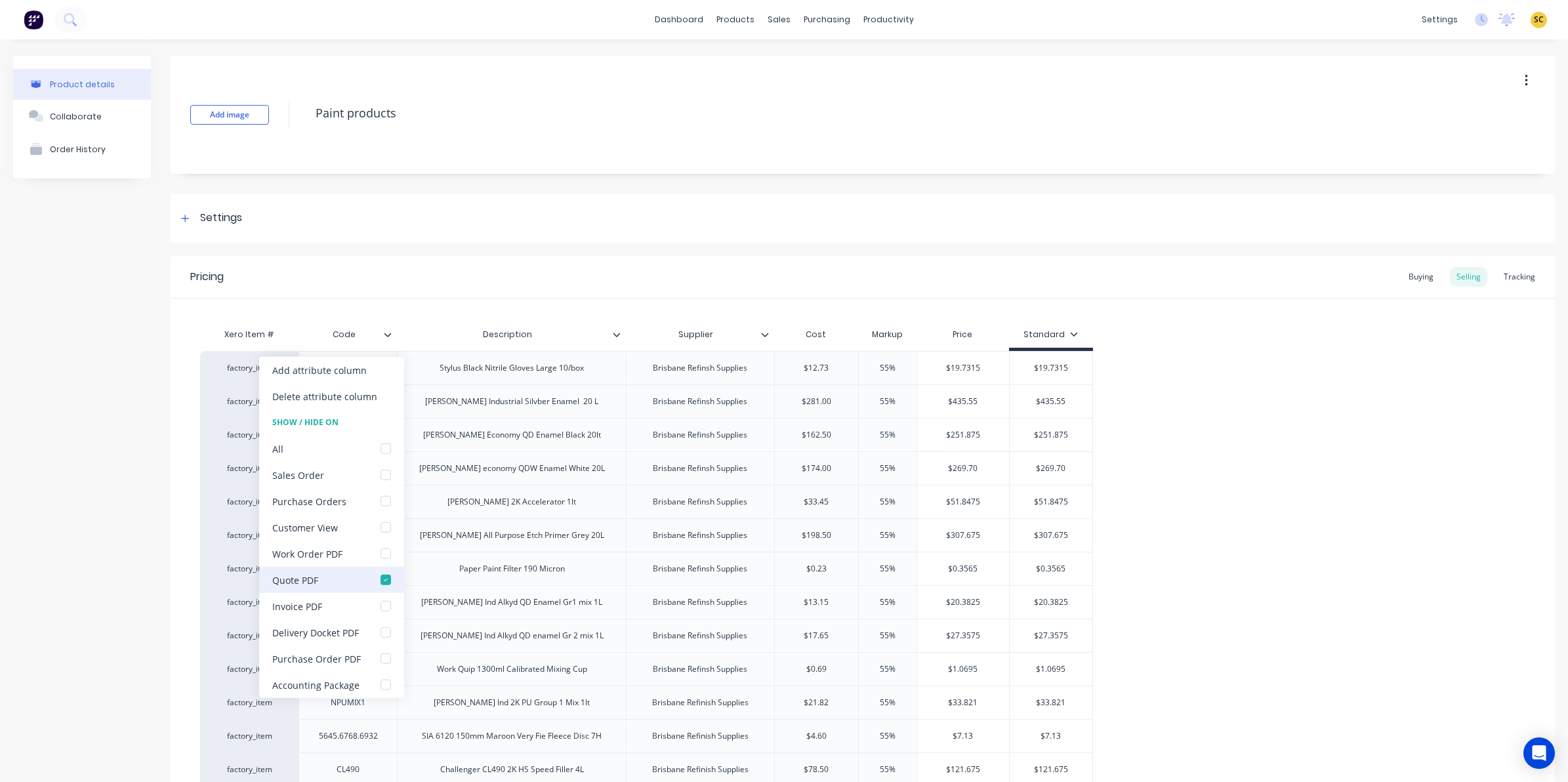
click at [385, 578] on div at bounding box center [385, 579] width 26 height 26
click at [444, 273] on div "Pricing Buying Selling Tracking" at bounding box center [862, 277] width 1384 height 42
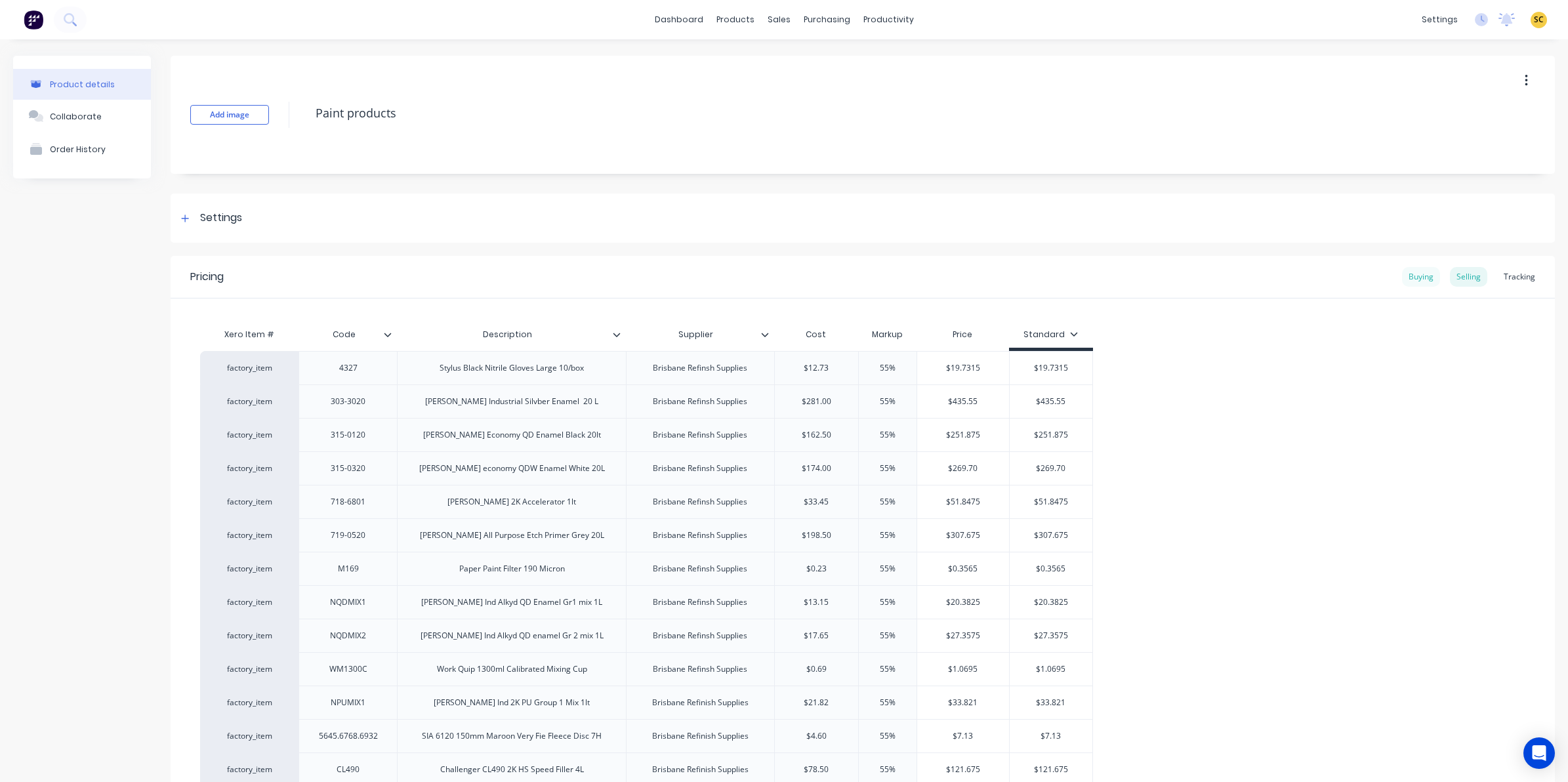
click at [1405, 281] on div "Buying" at bounding box center [1421, 276] width 38 height 19
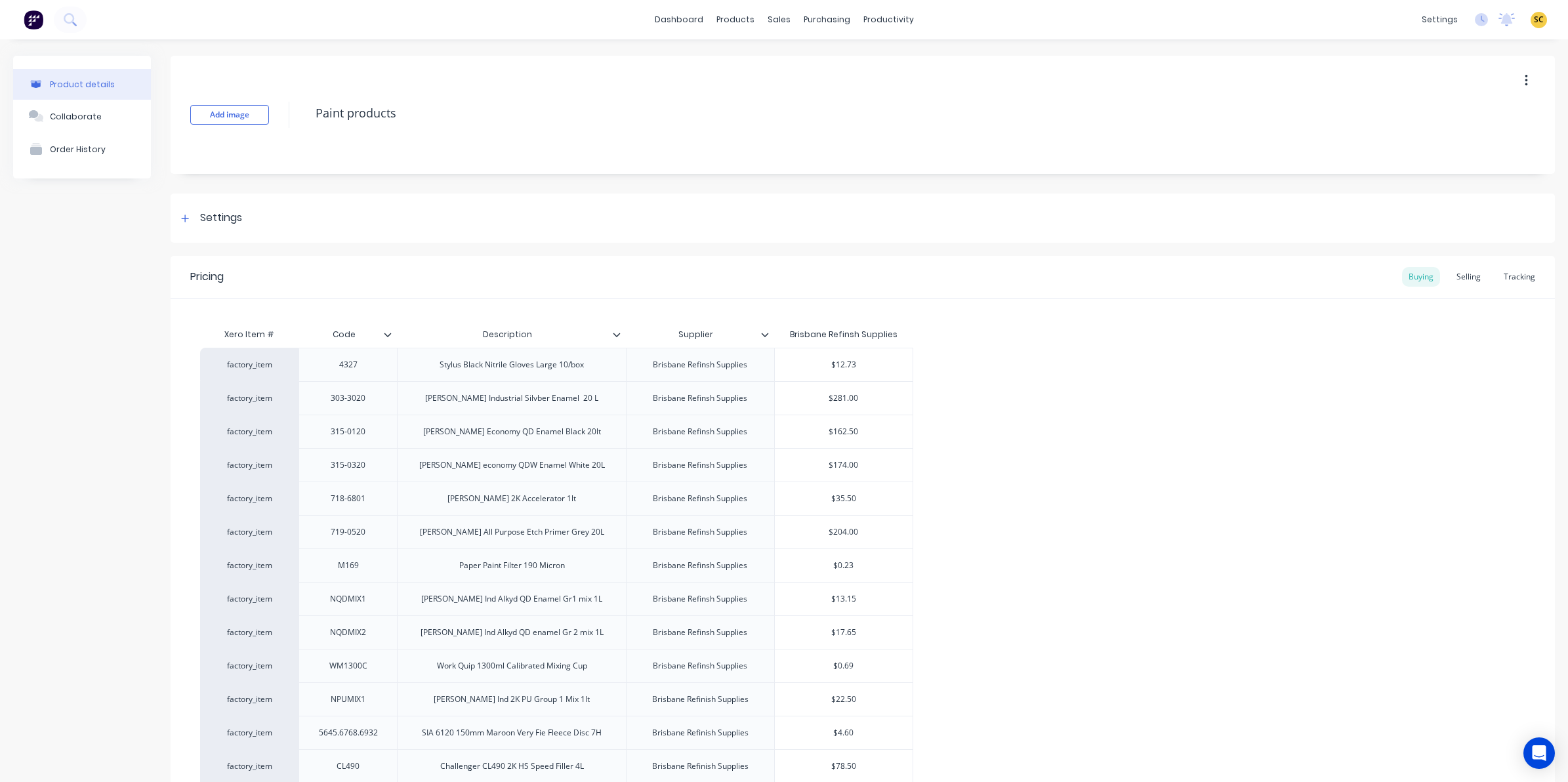
click at [386, 336] on icon at bounding box center [387, 334] width 8 height 8
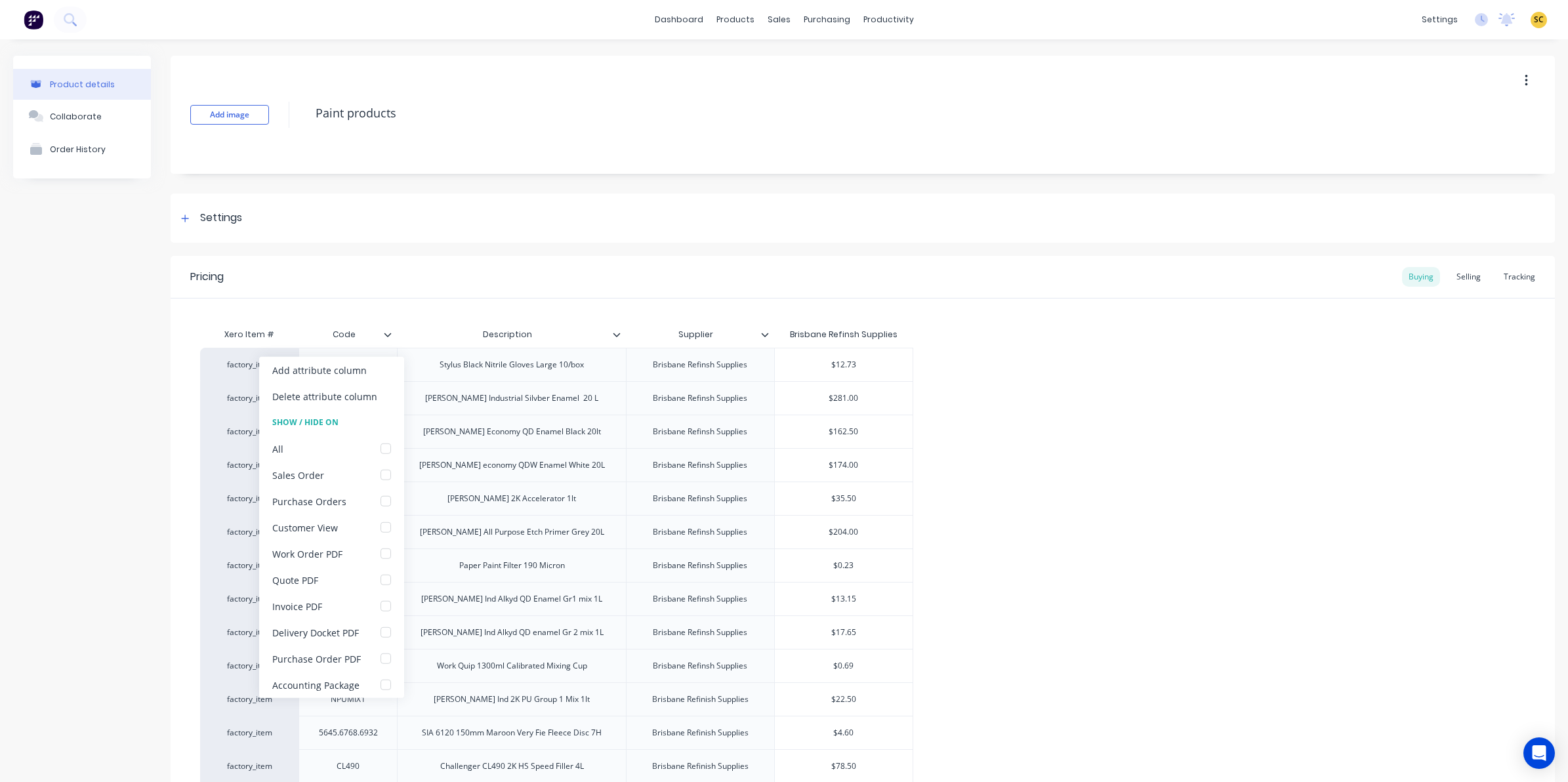
click at [386, 336] on icon at bounding box center [387, 334] width 8 height 8
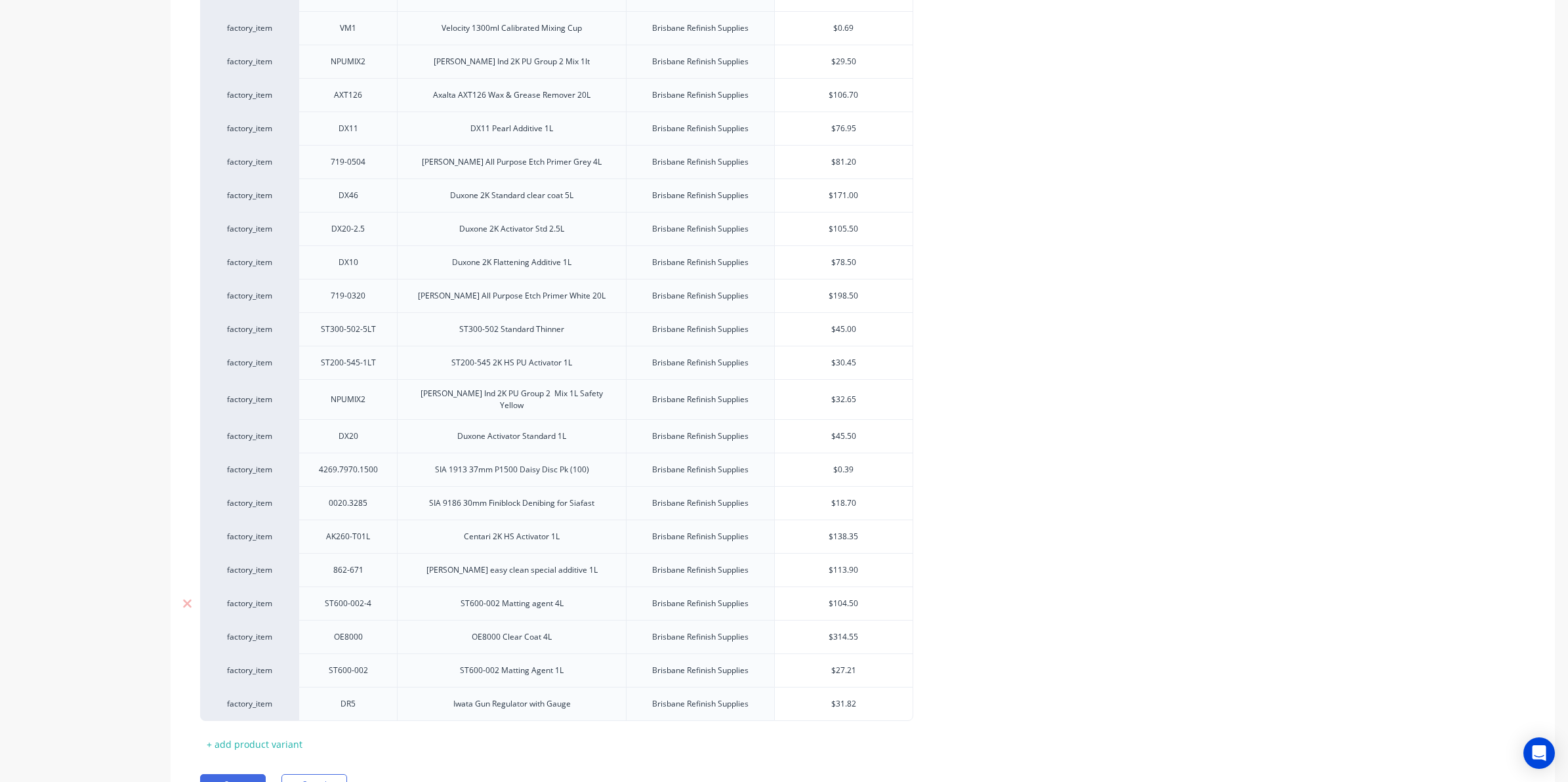
scroll to position [906, 0]
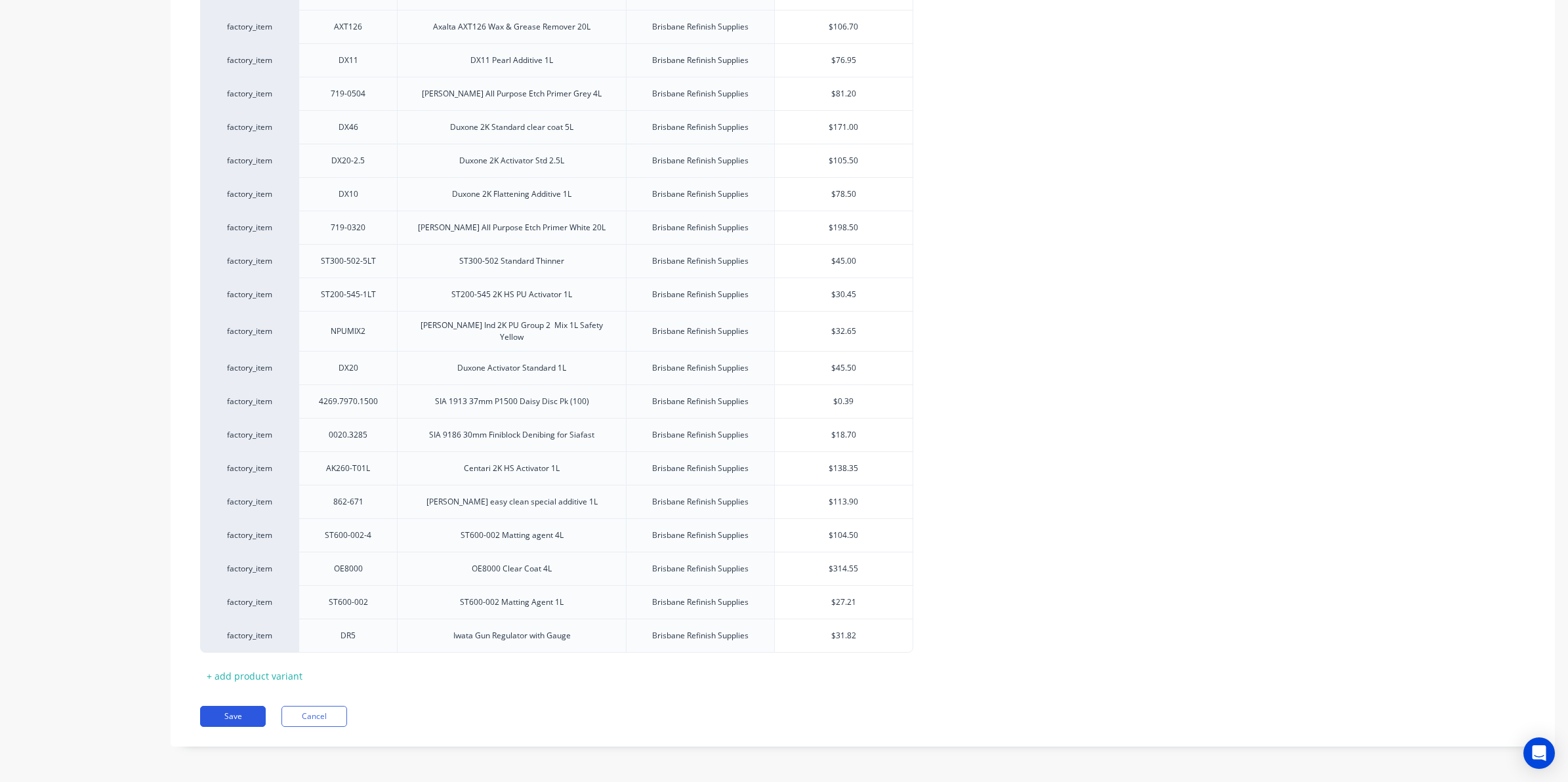
click at [251, 719] on button "Save" at bounding box center [232, 716] width 65 height 21
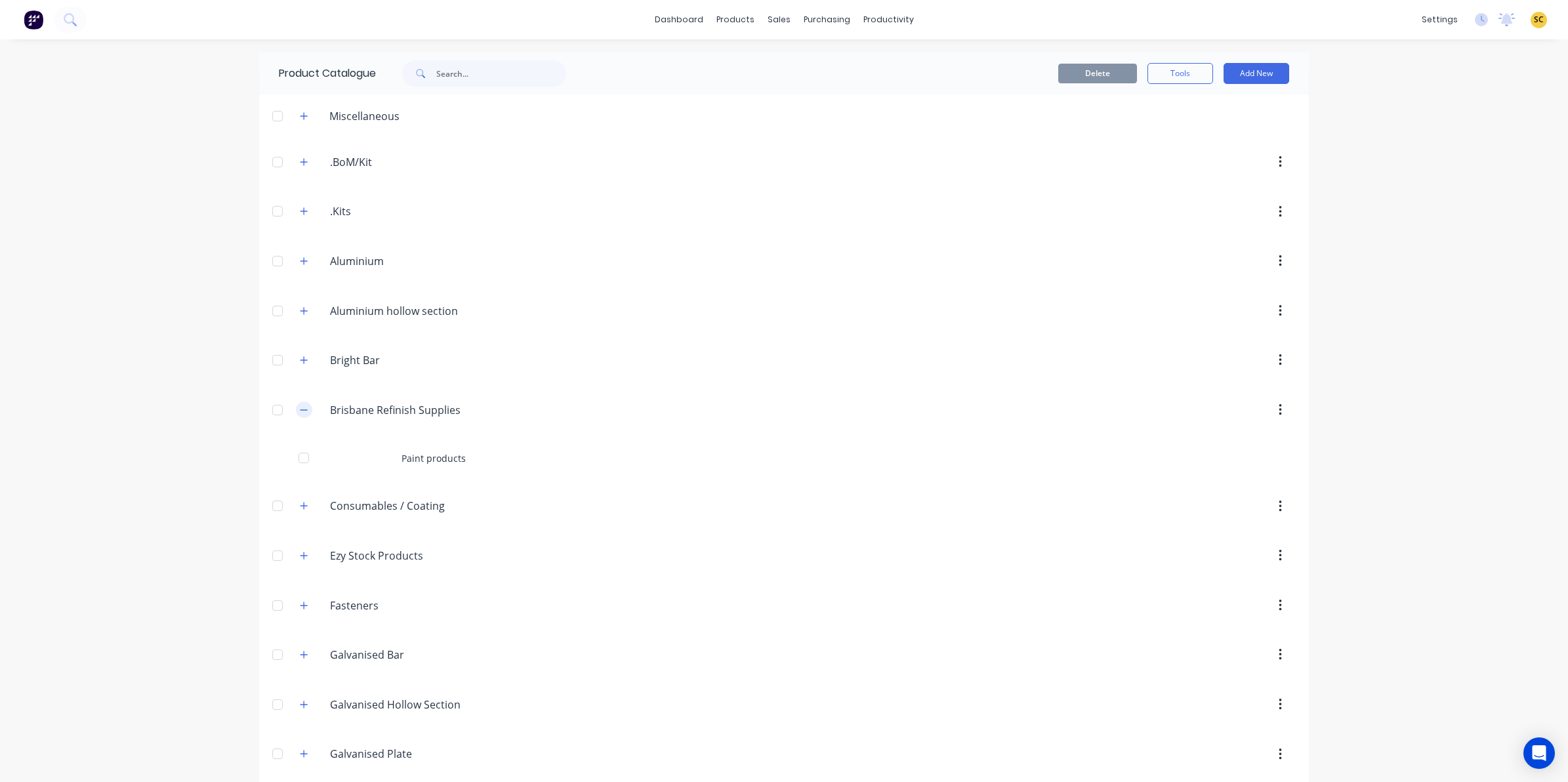
click at [301, 410] on icon "button" at bounding box center [304, 409] width 8 height 1
click at [300, 462] on icon "button" at bounding box center [303, 459] width 8 height 9
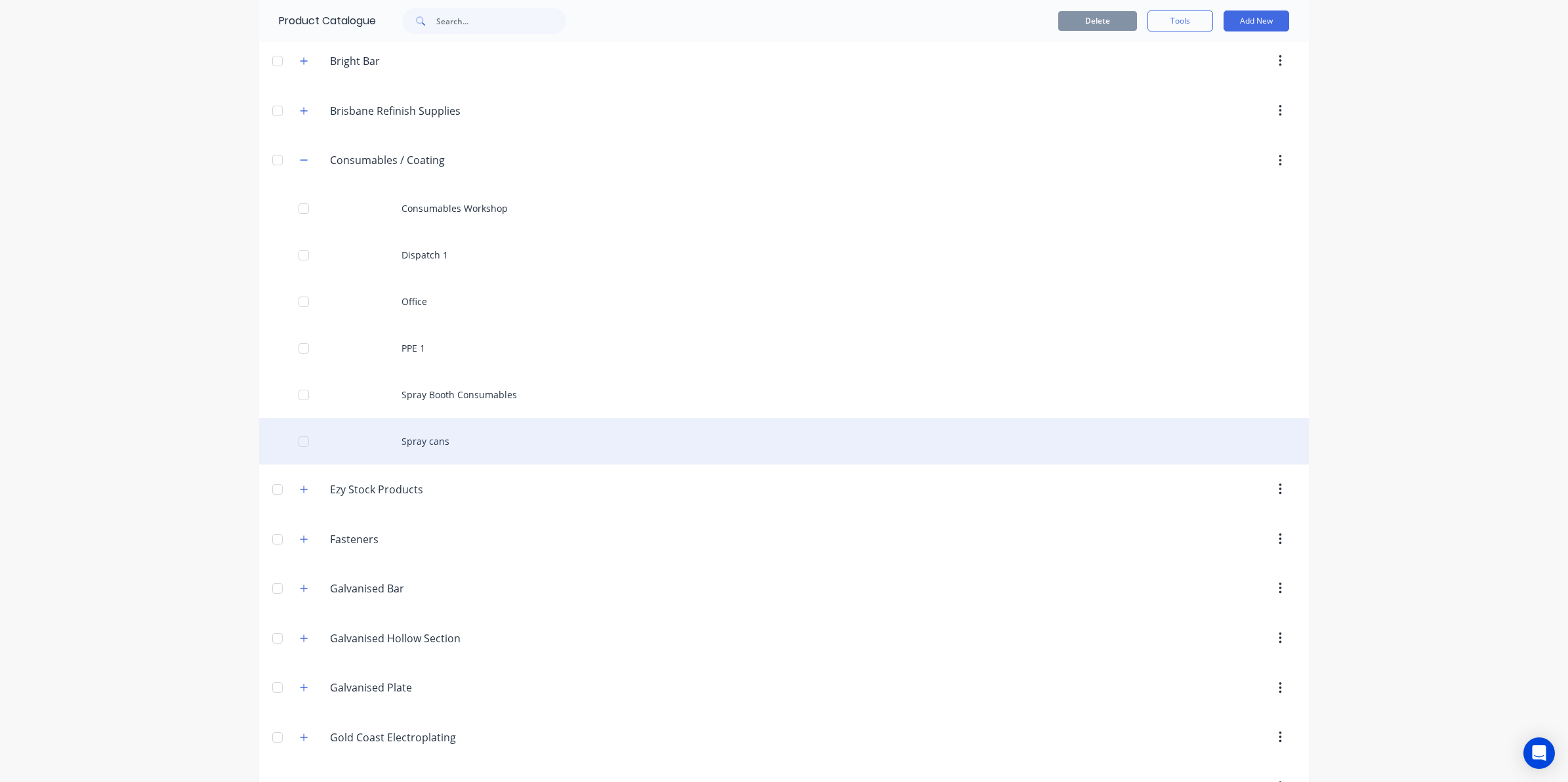
scroll to position [328, 0]
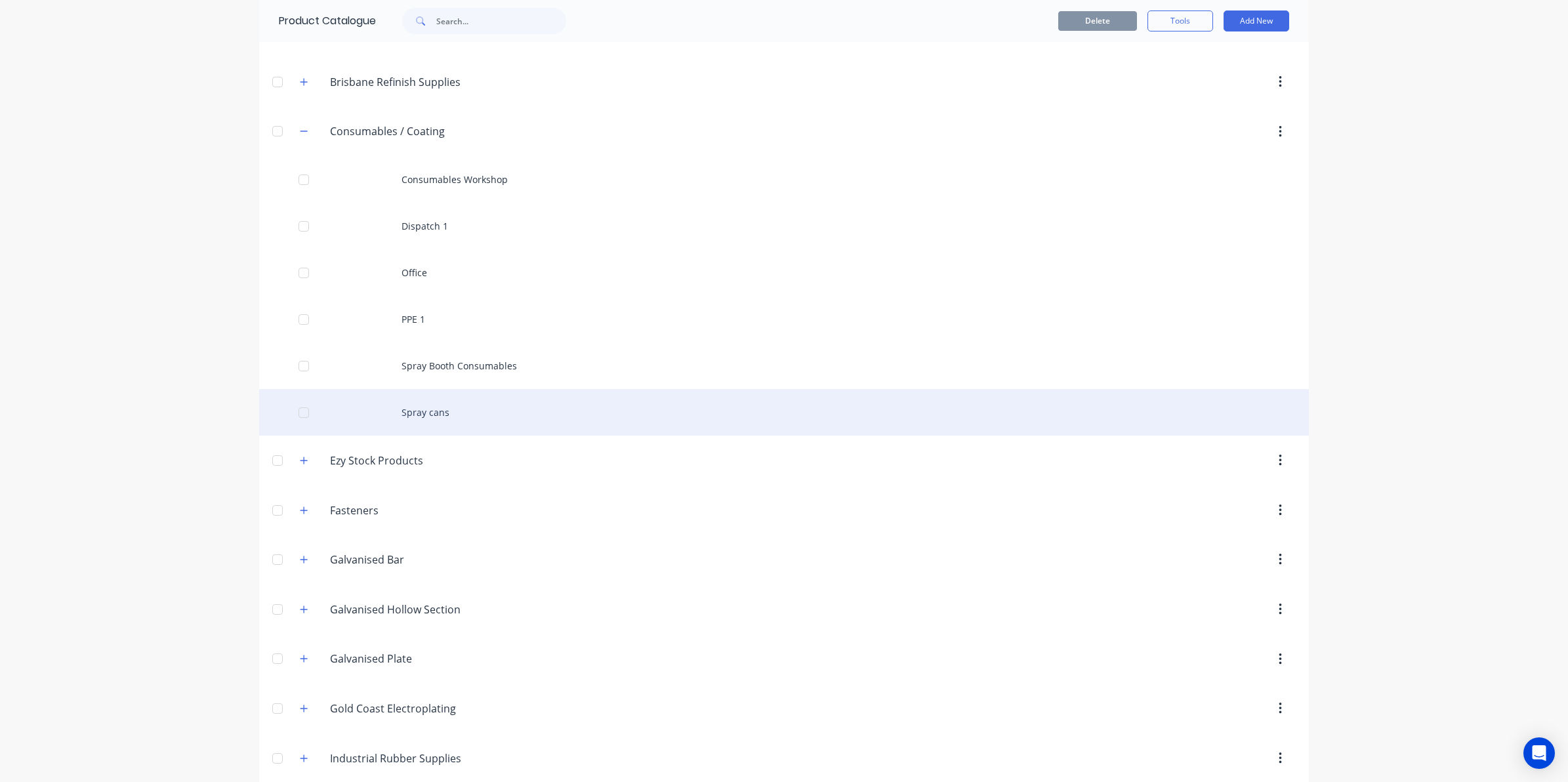
click at [424, 401] on div "Spray cans" at bounding box center [784, 411] width 1050 height 47
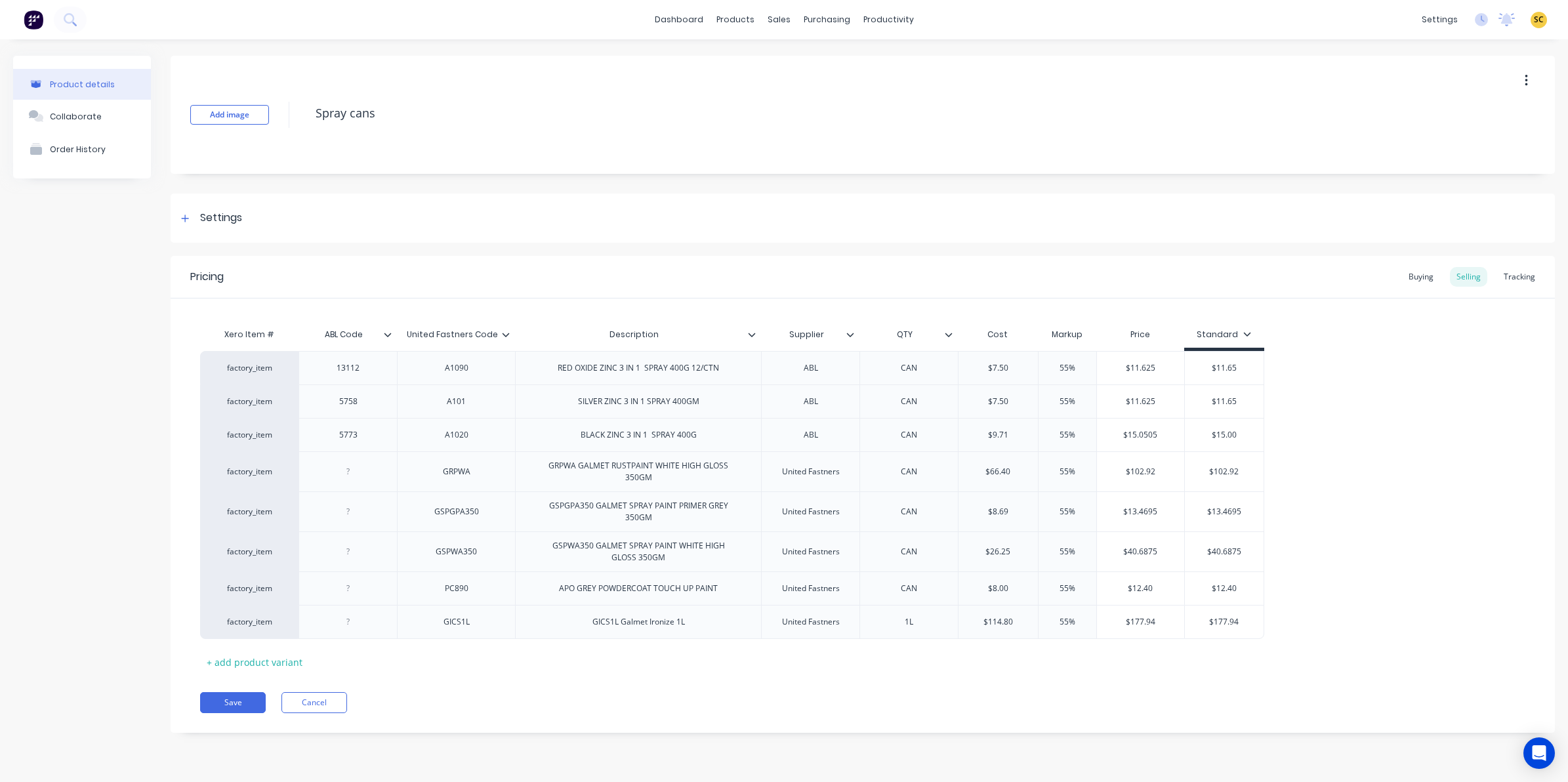
click at [385, 333] on icon at bounding box center [388, 334] width 8 height 4
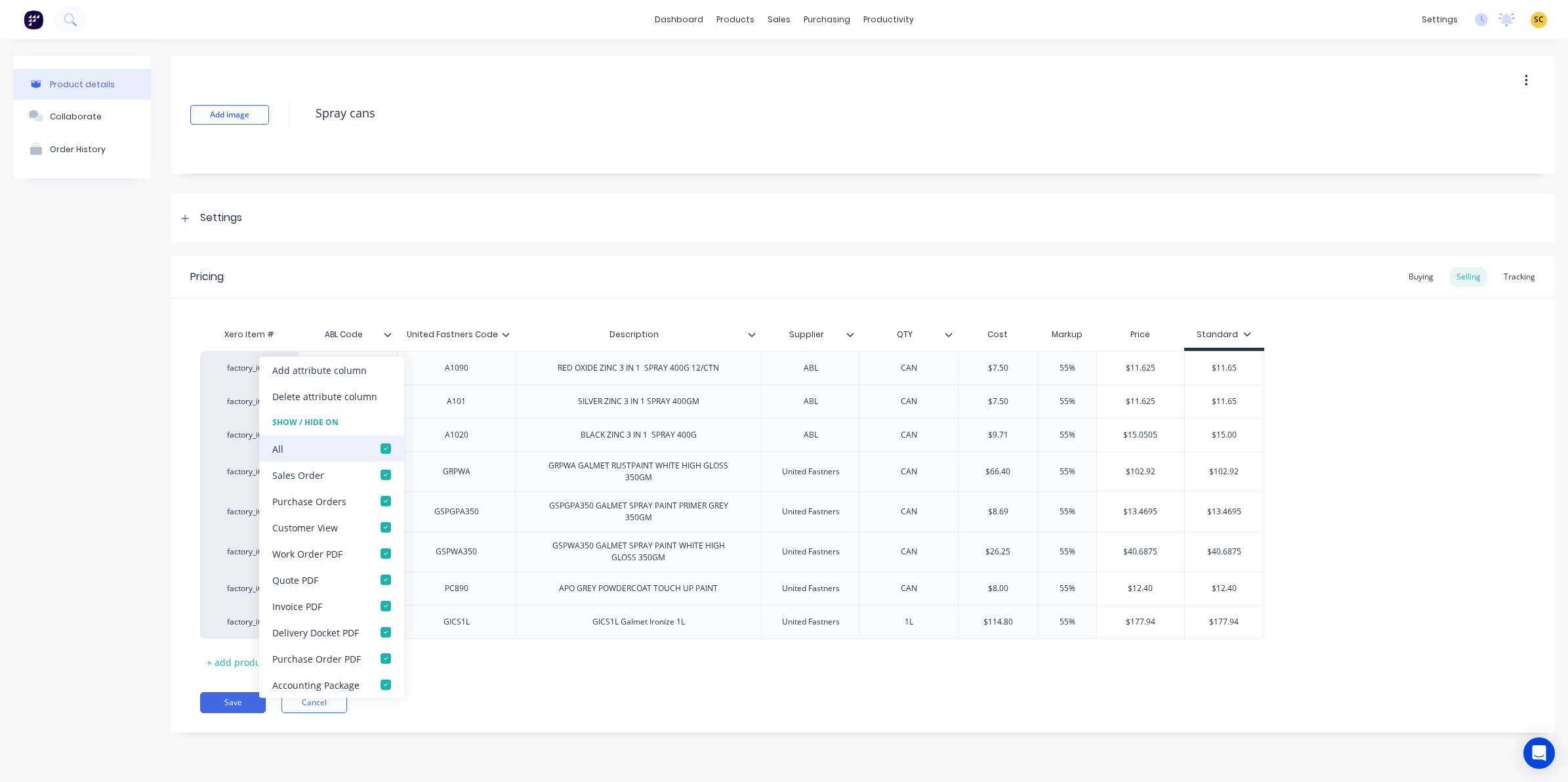
click at [382, 454] on div at bounding box center [385, 448] width 26 height 26
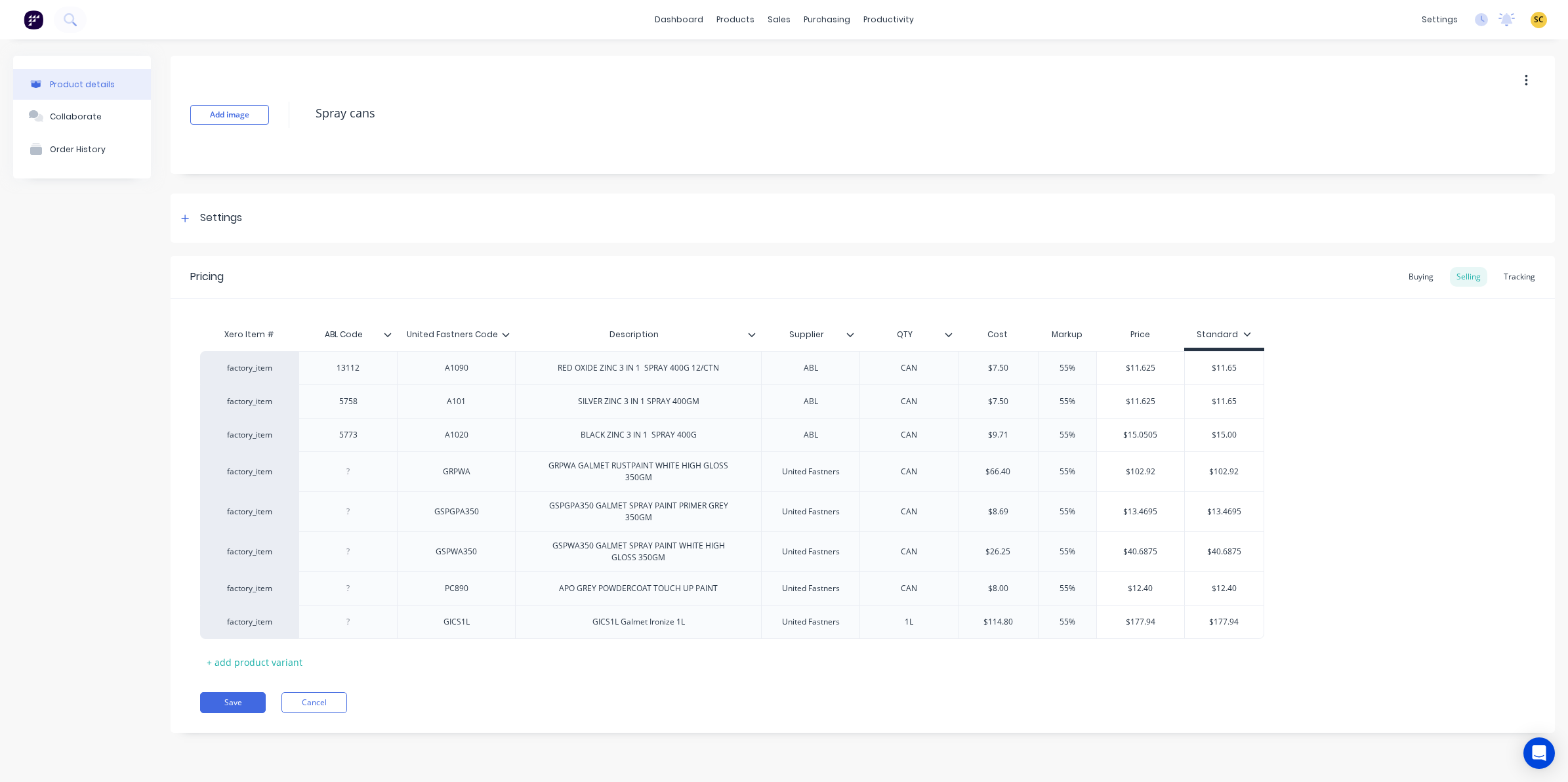
click at [507, 338] on div at bounding box center [511, 334] width 8 height 12
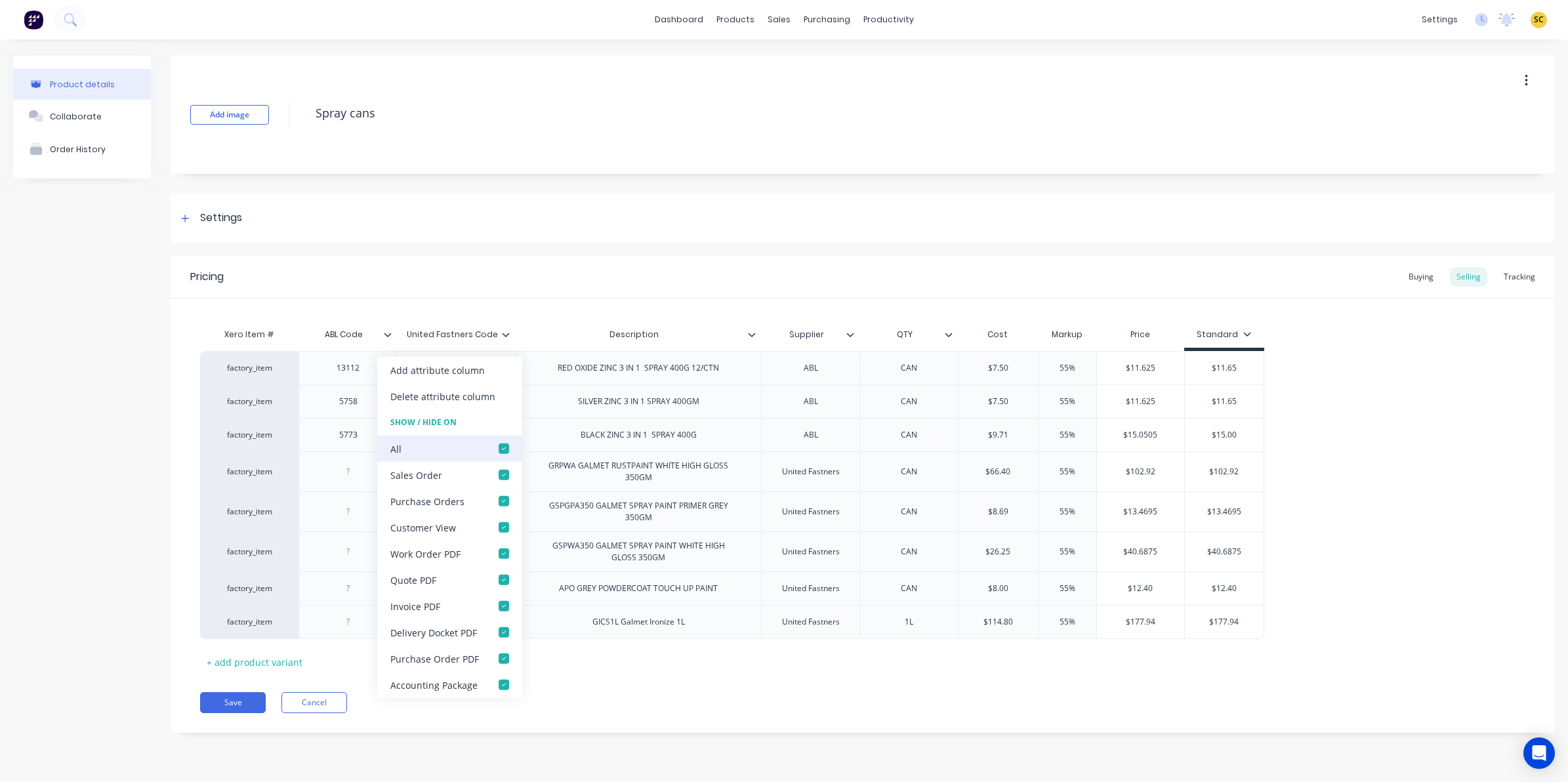
click at [500, 451] on div at bounding box center [504, 448] width 26 height 26
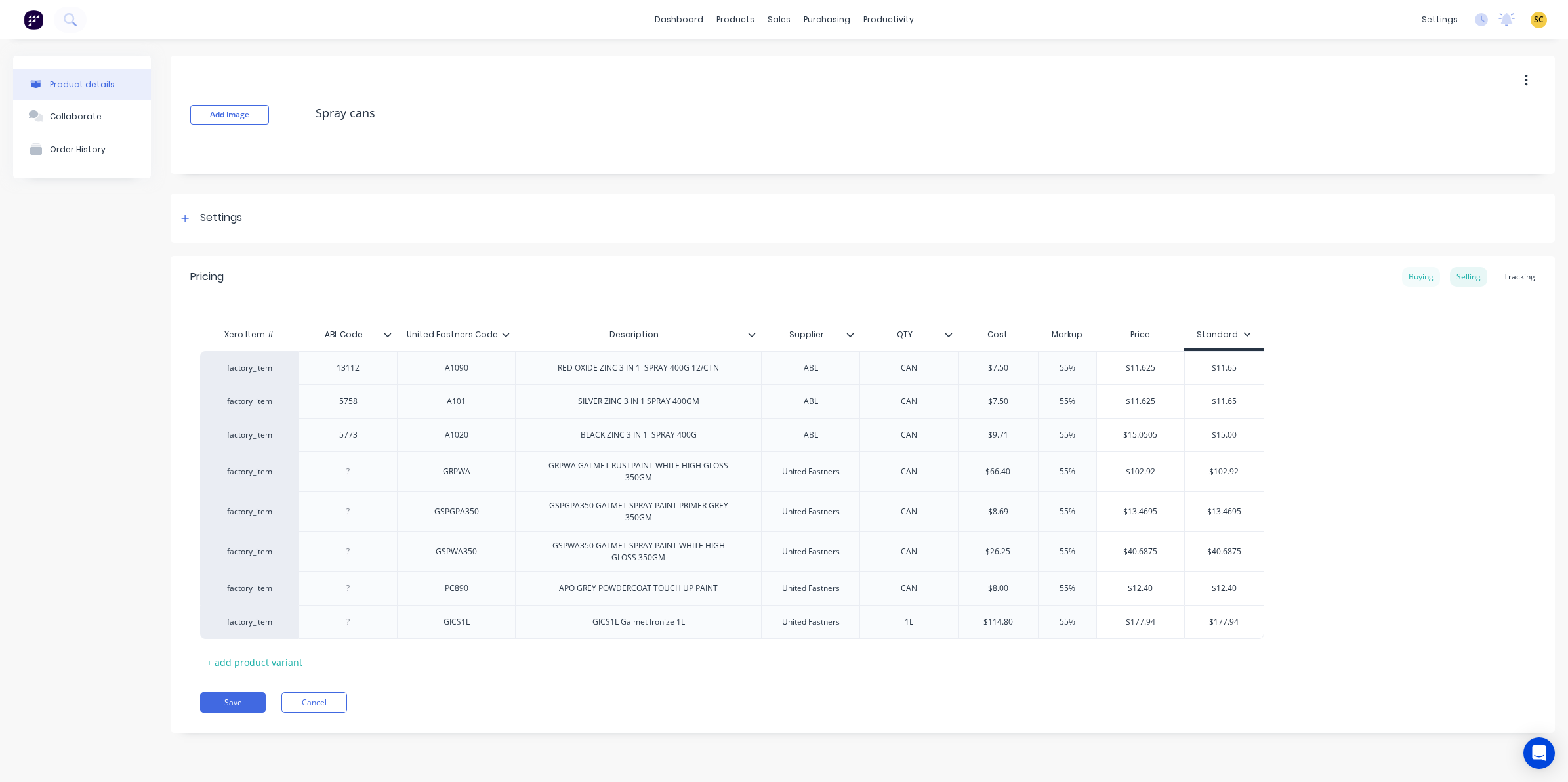
click at [1408, 279] on div "Buying" at bounding box center [1421, 276] width 38 height 19
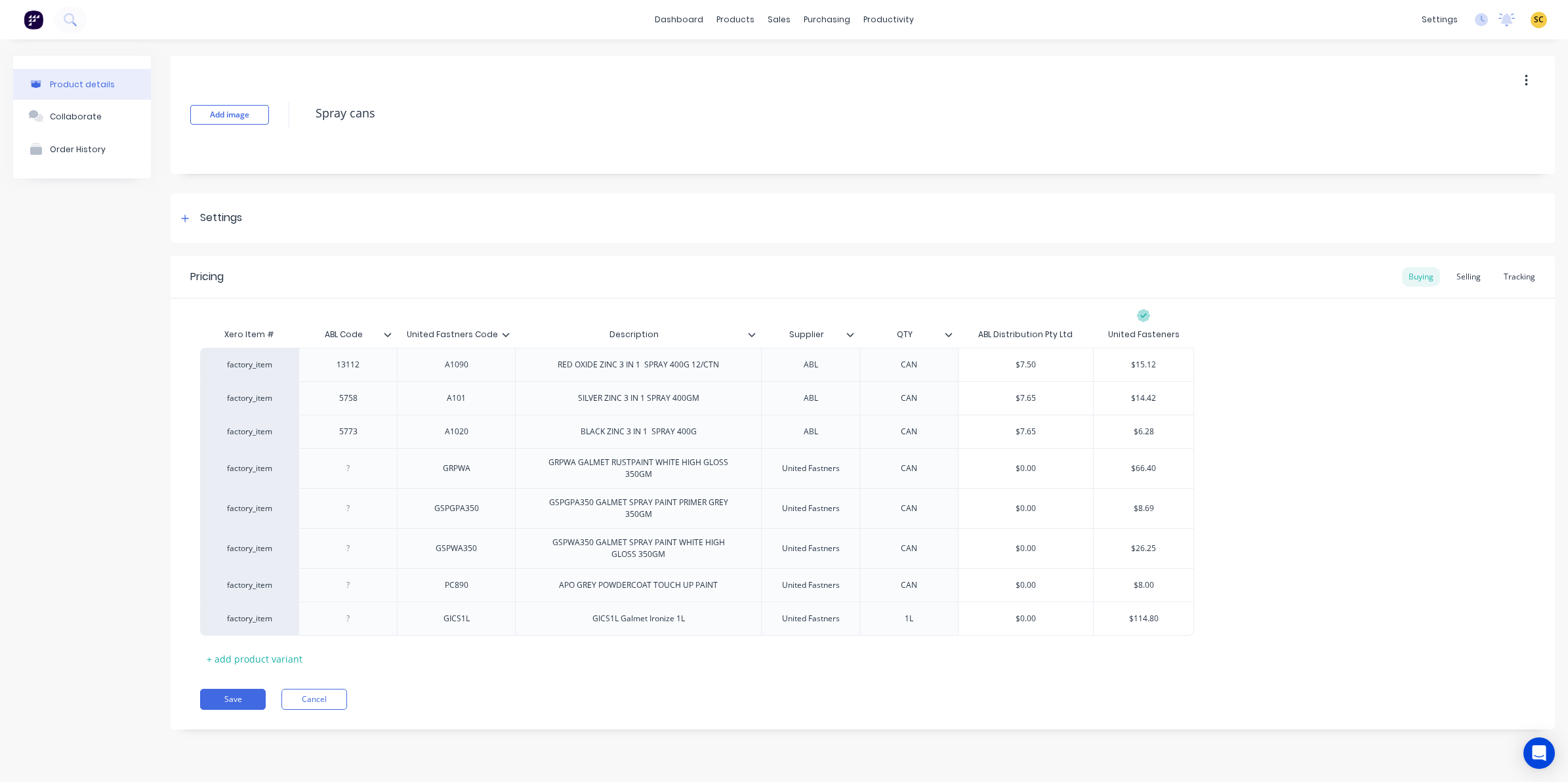
click at [505, 326] on div "United Fastners Code" at bounding box center [452, 334] width 110 height 33
type input "United Fastners Code"
click at [509, 333] on icon at bounding box center [505, 334] width 8 height 4
click at [506, 333] on icon at bounding box center [505, 334] width 8 height 8
type input "ABL Code"
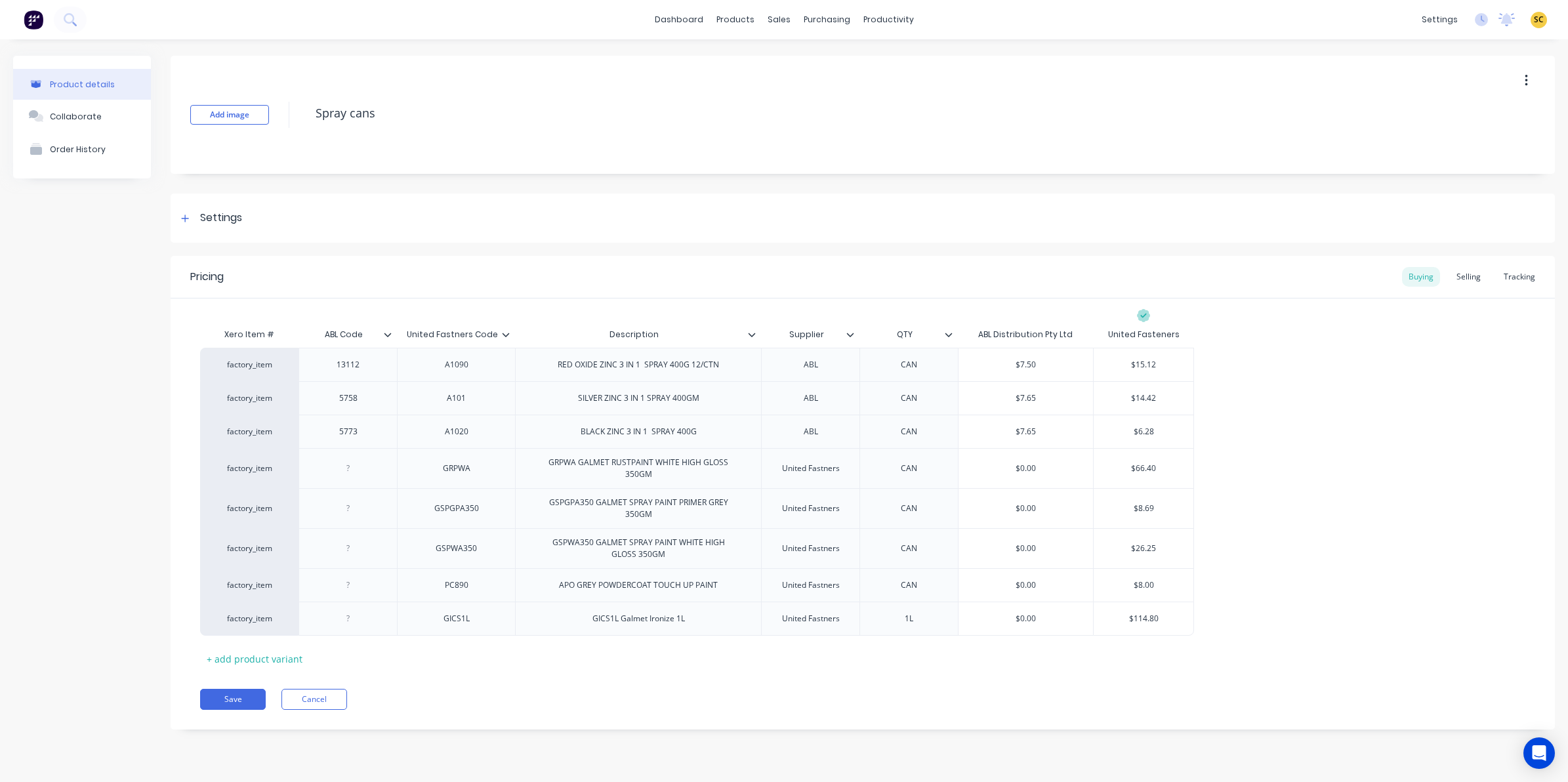
click at [389, 328] on input "ABL Code" at bounding box center [344, 334] width 91 height 12
click at [384, 333] on icon at bounding box center [388, 334] width 8 height 4
click at [471, 716] on div "Pricing Buying Selling Tracking Xero Item # ABL Code ABL Code United Fastners C…" at bounding box center [862, 492] width 1384 height 473
click at [252, 700] on button "Save" at bounding box center [232, 699] width 65 height 21
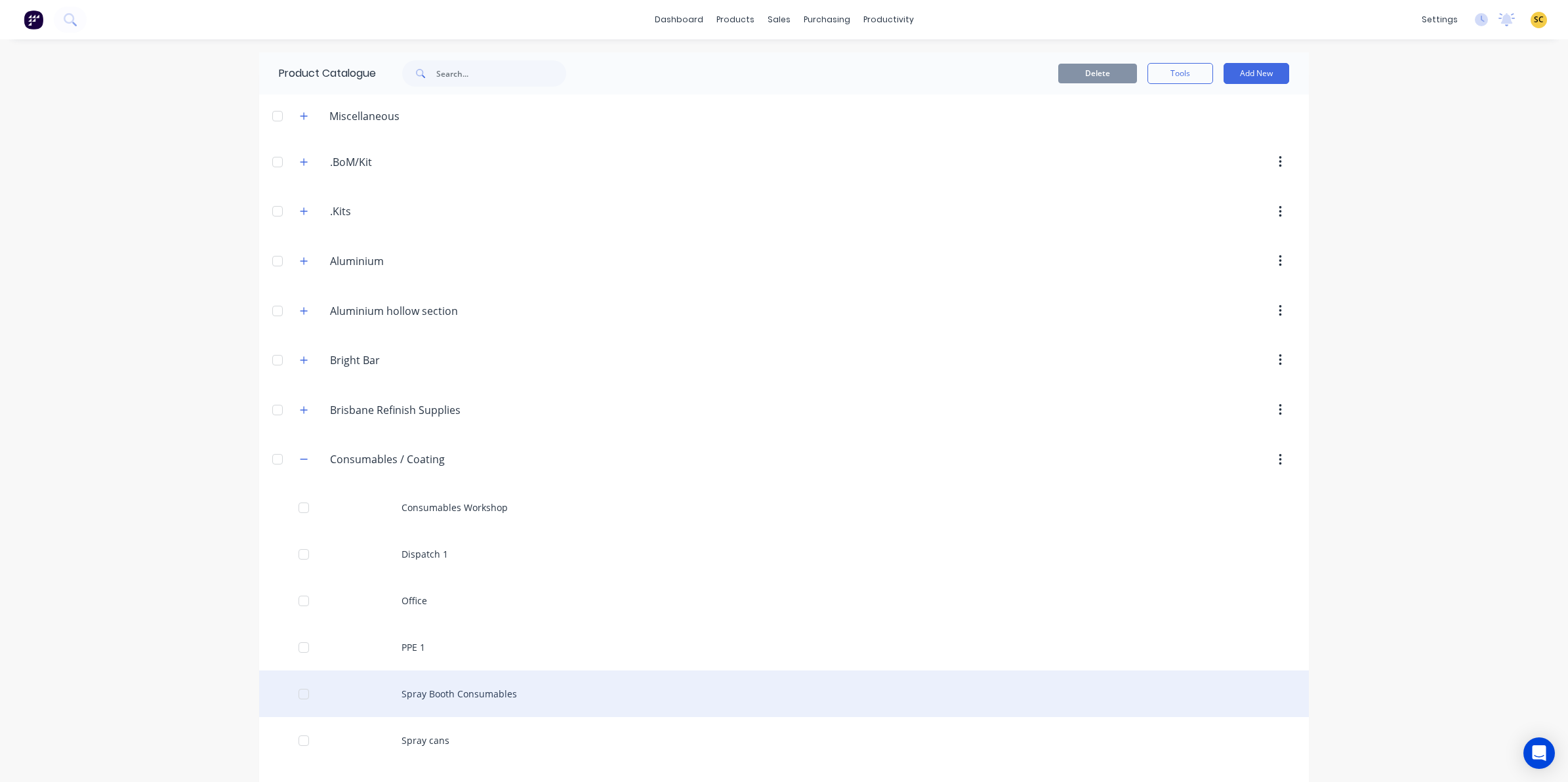
click at [422, 690] on div "Spray Booth Consumables" at bounding box center [784, 693] width 1050 height 47
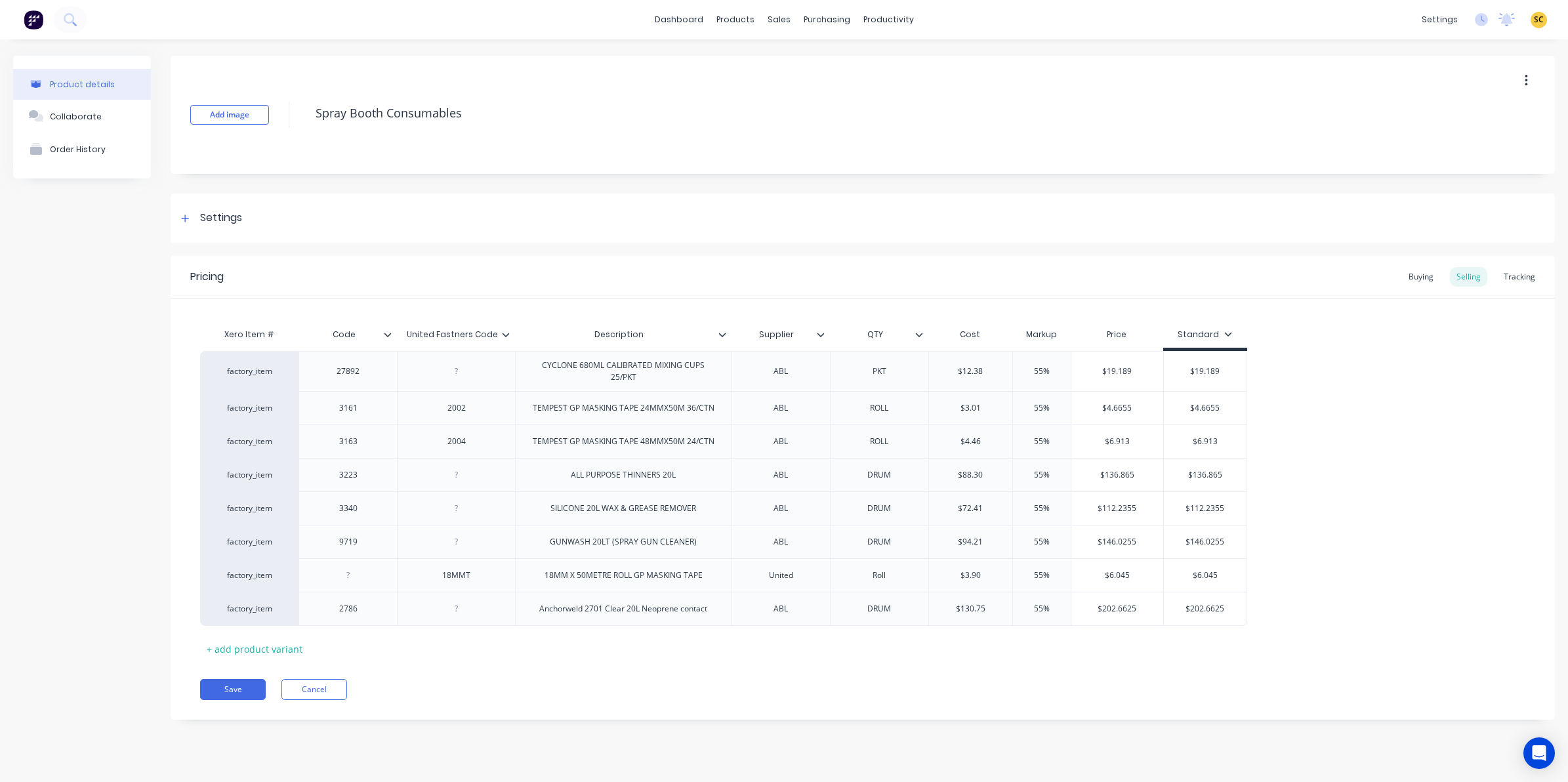
click at [507, 331] on icon at bounding box center [505, 334] width 8 height 8
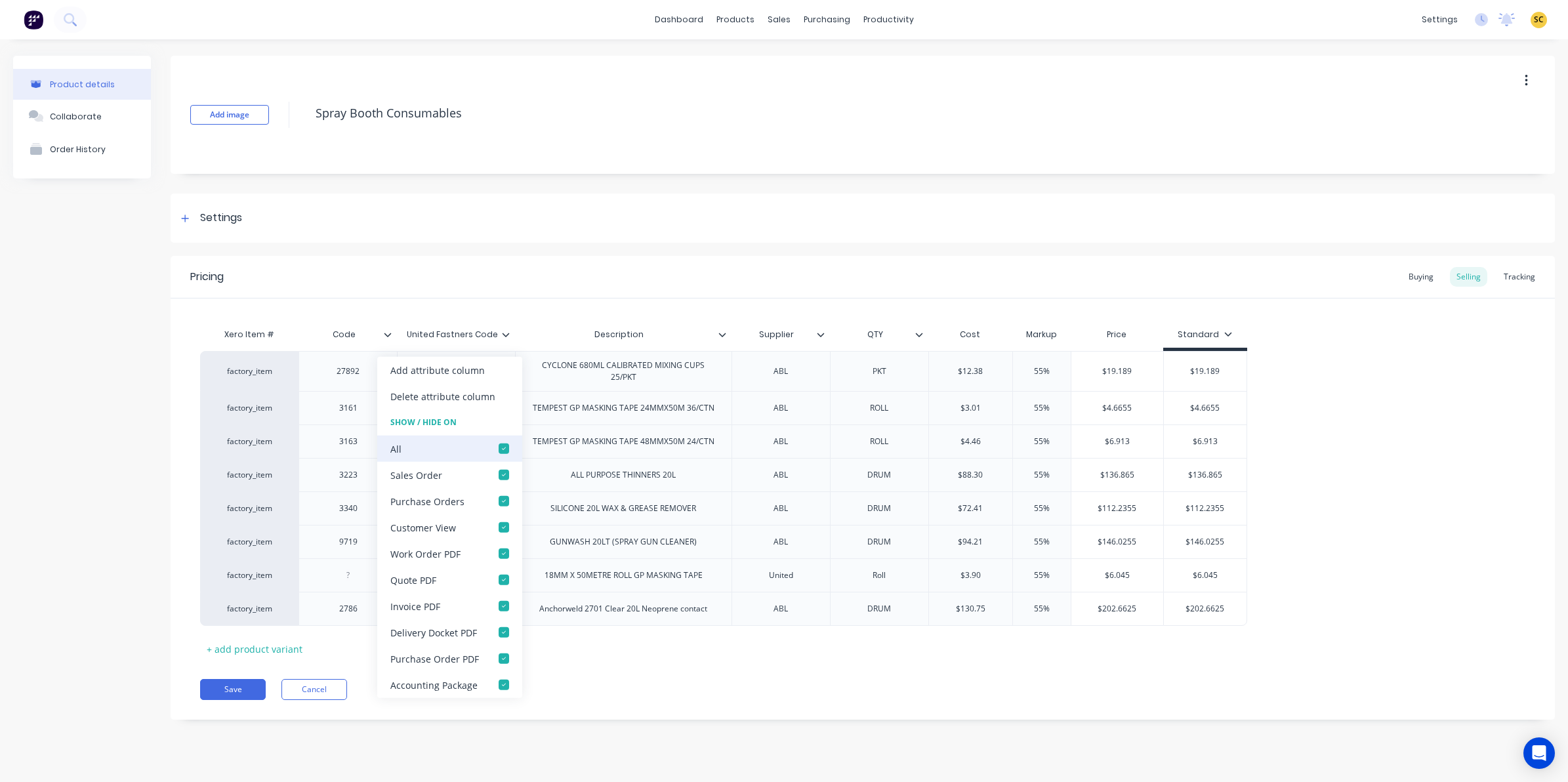
click at [494, 447] on div at bounding box center [504, 448] width 26 height 26
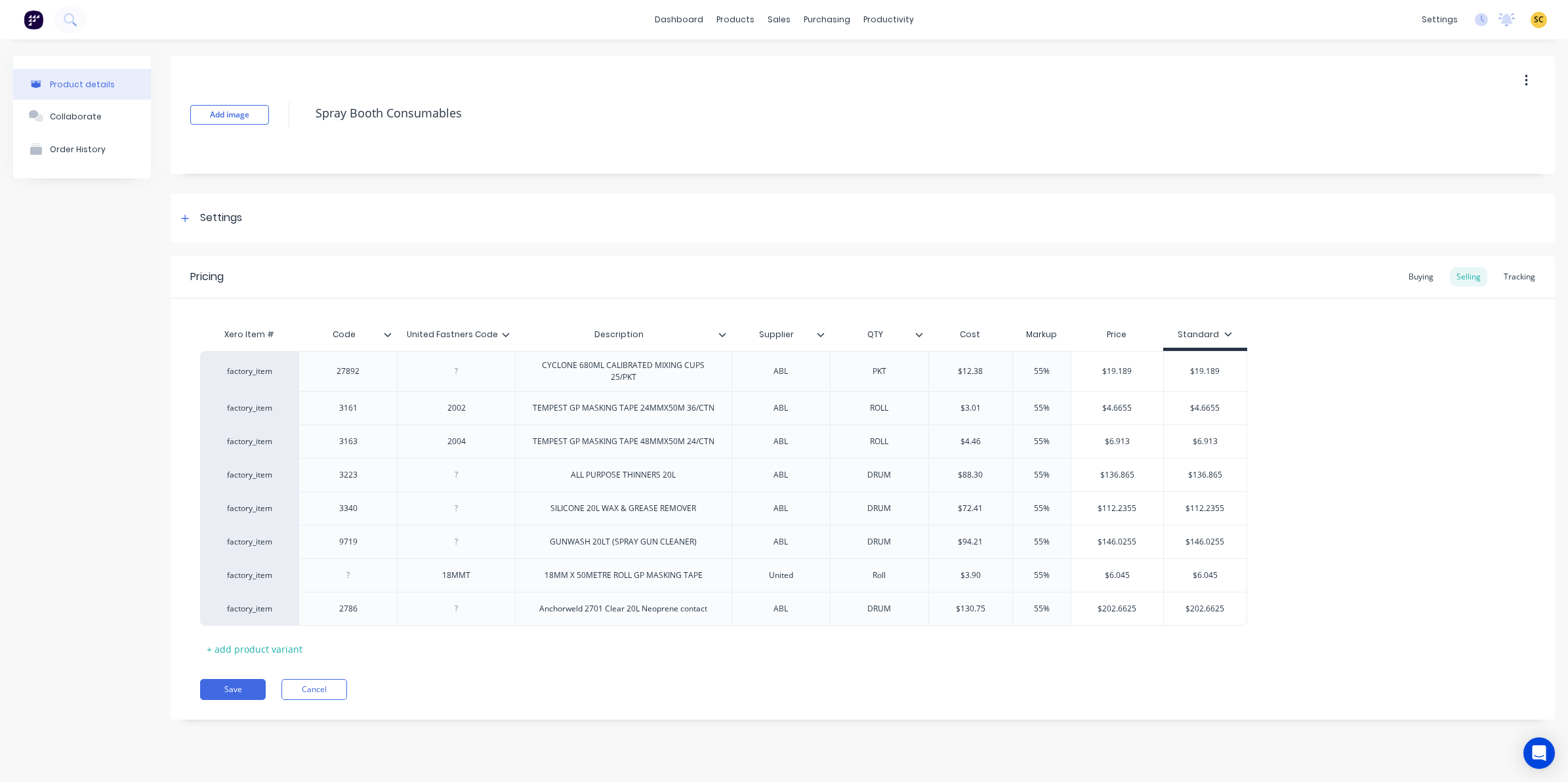
click at [385, 332] on icon at bounding box center [387, 334] width 8 height 8
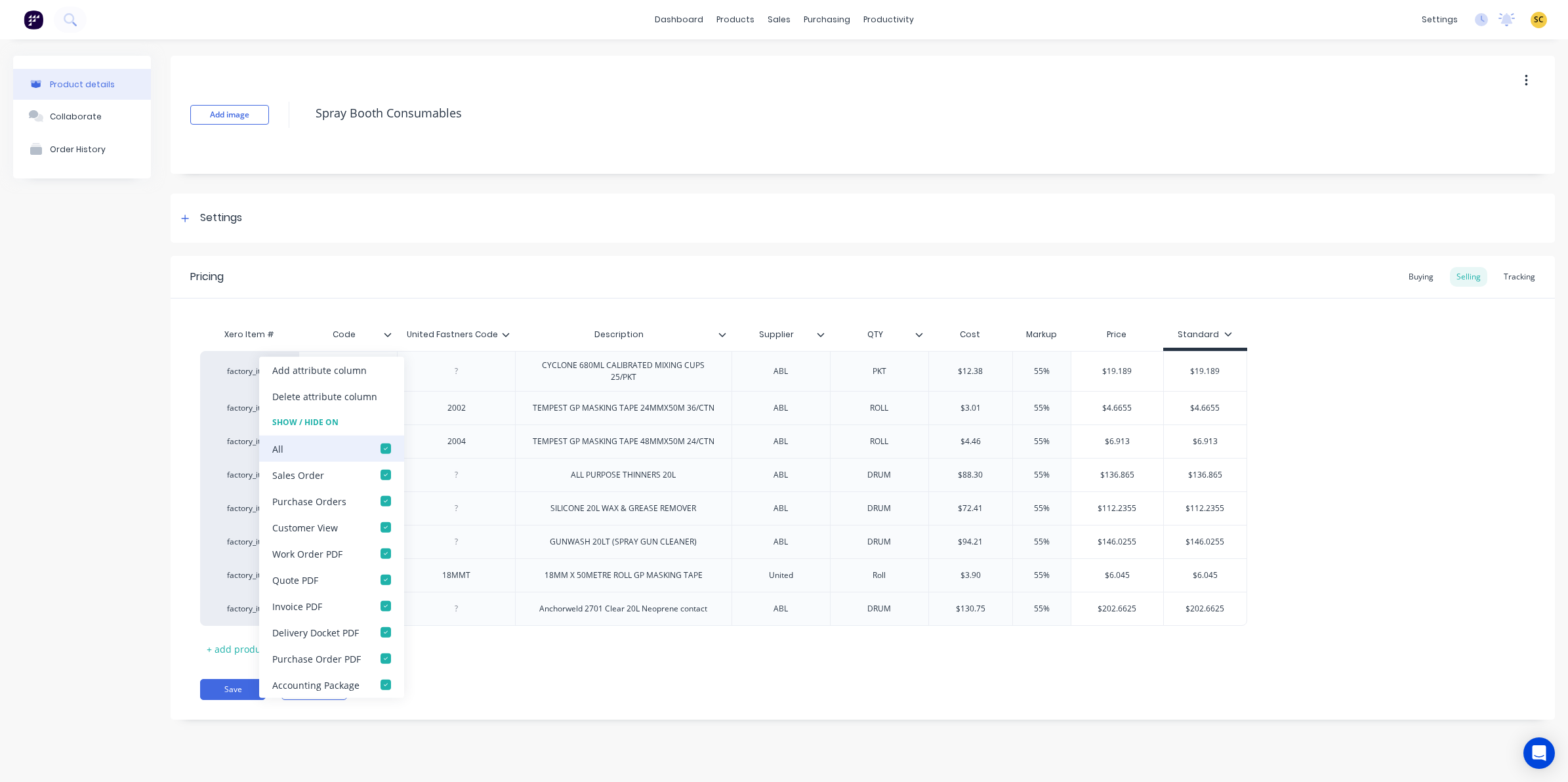
click at [386, 447] on div at bounding box center [385, 448] width 26 height 26
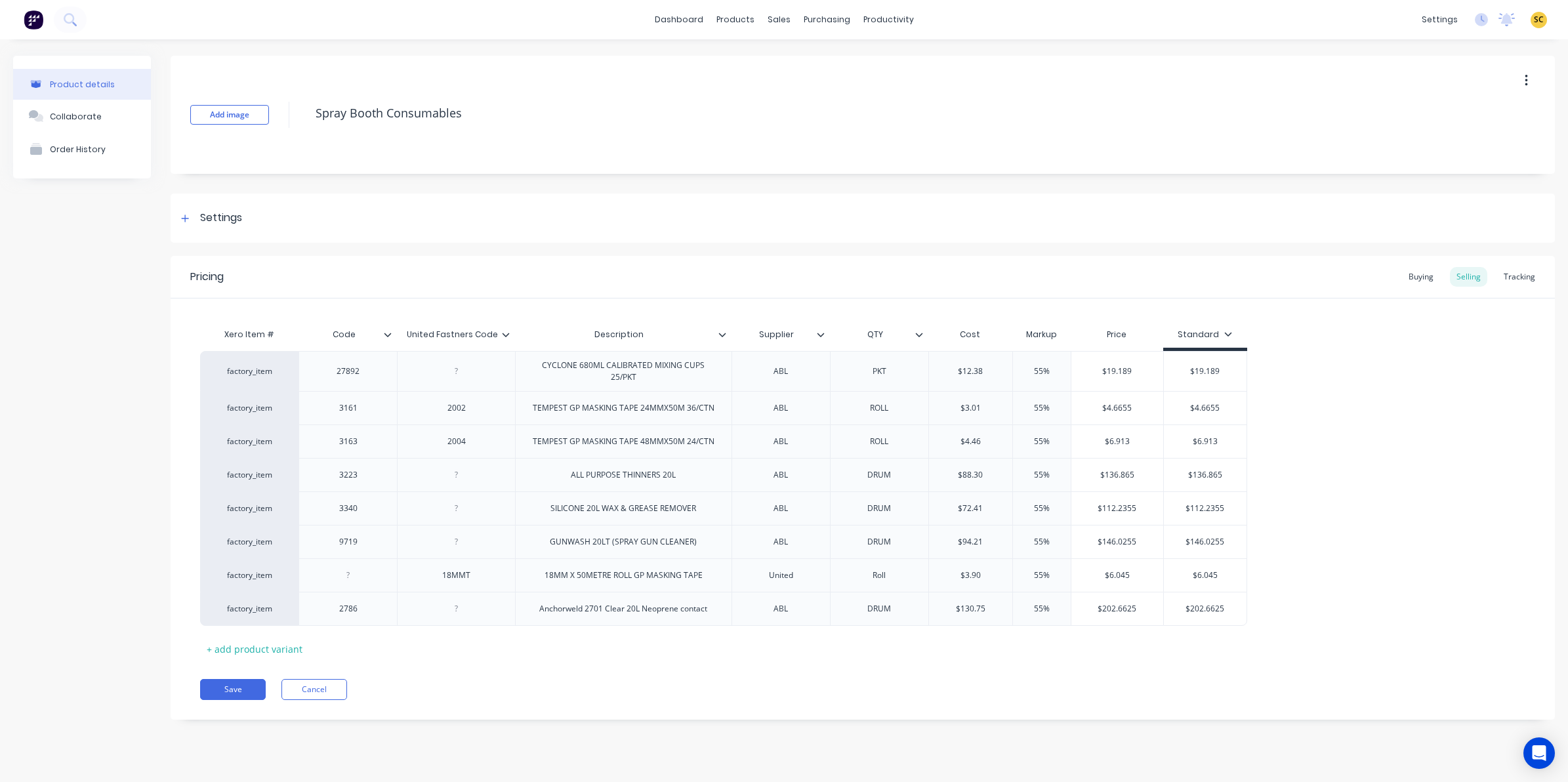
click at [1427, 266] on div "Pricing Buying Selling Tracking" at bounding box center [862, 277] width 1384 height 42
click at [1430, 275] on div "Buying" at bounding box center [1421, 276] width 38 height 19
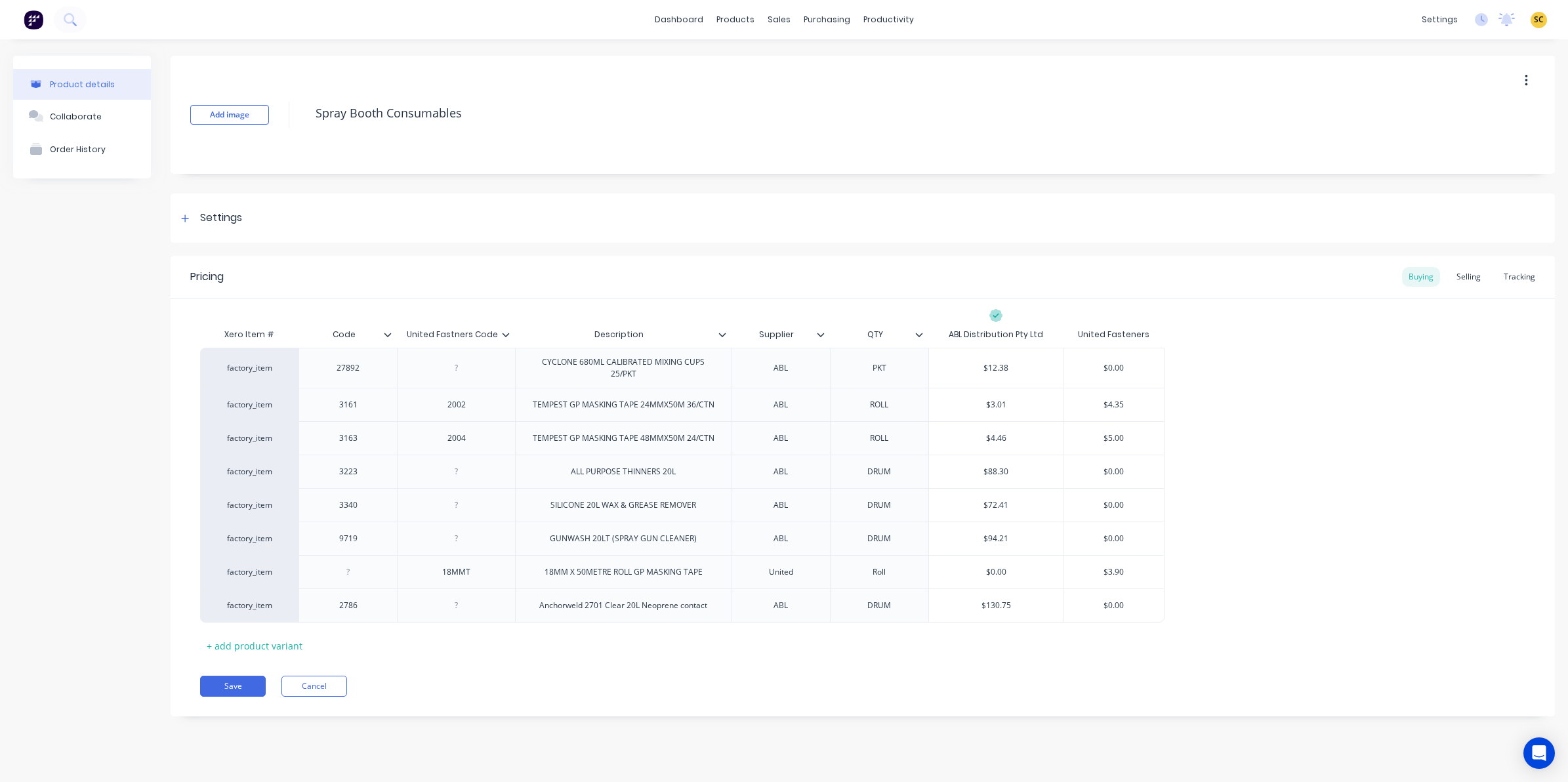
click at [390, 336] on icon at bounding box center [387, 334] width 8 height 8
click at [509, 333] on icon at bounding box center [505, 334] width 8 height 8
click at [228, 680] on button "Save" at bounding box center [232, 686] width 65 height 21
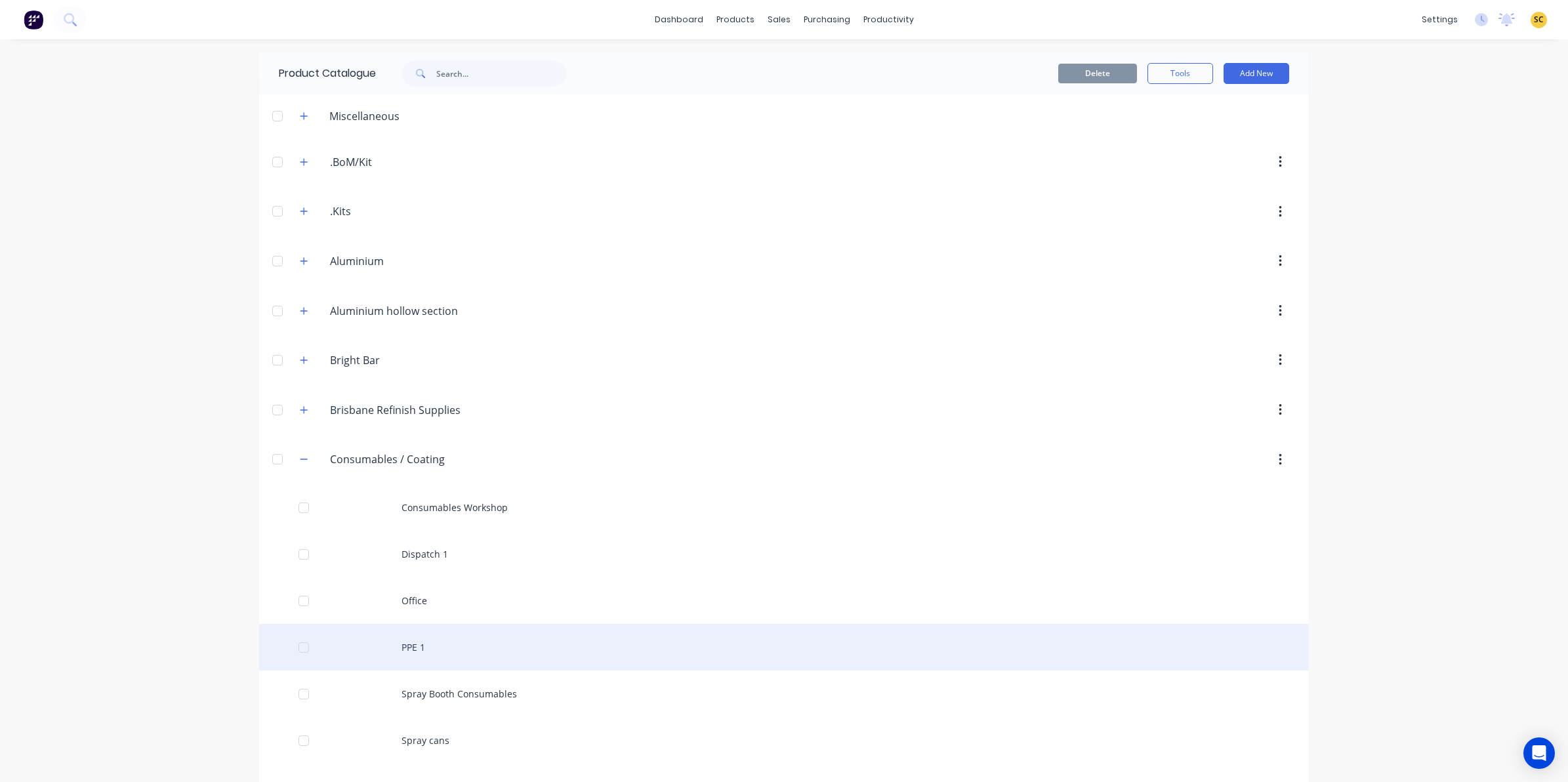
click at [434, 631] on div "PPE 1" at bounding box center [784, 647] width 1050 height 47
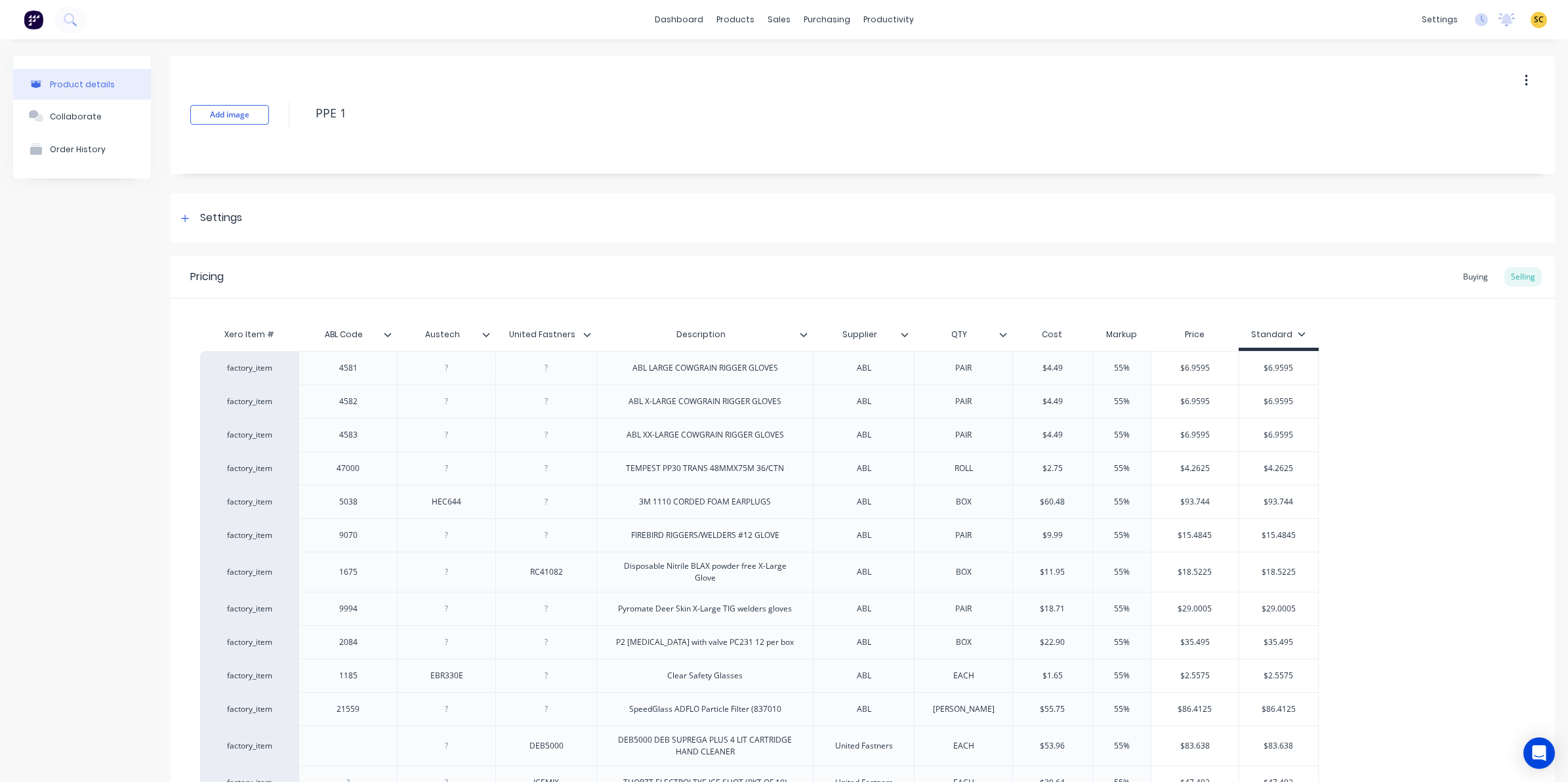
click at [387, 336] on icon at bounding box center [387, 334] width 8 height 8
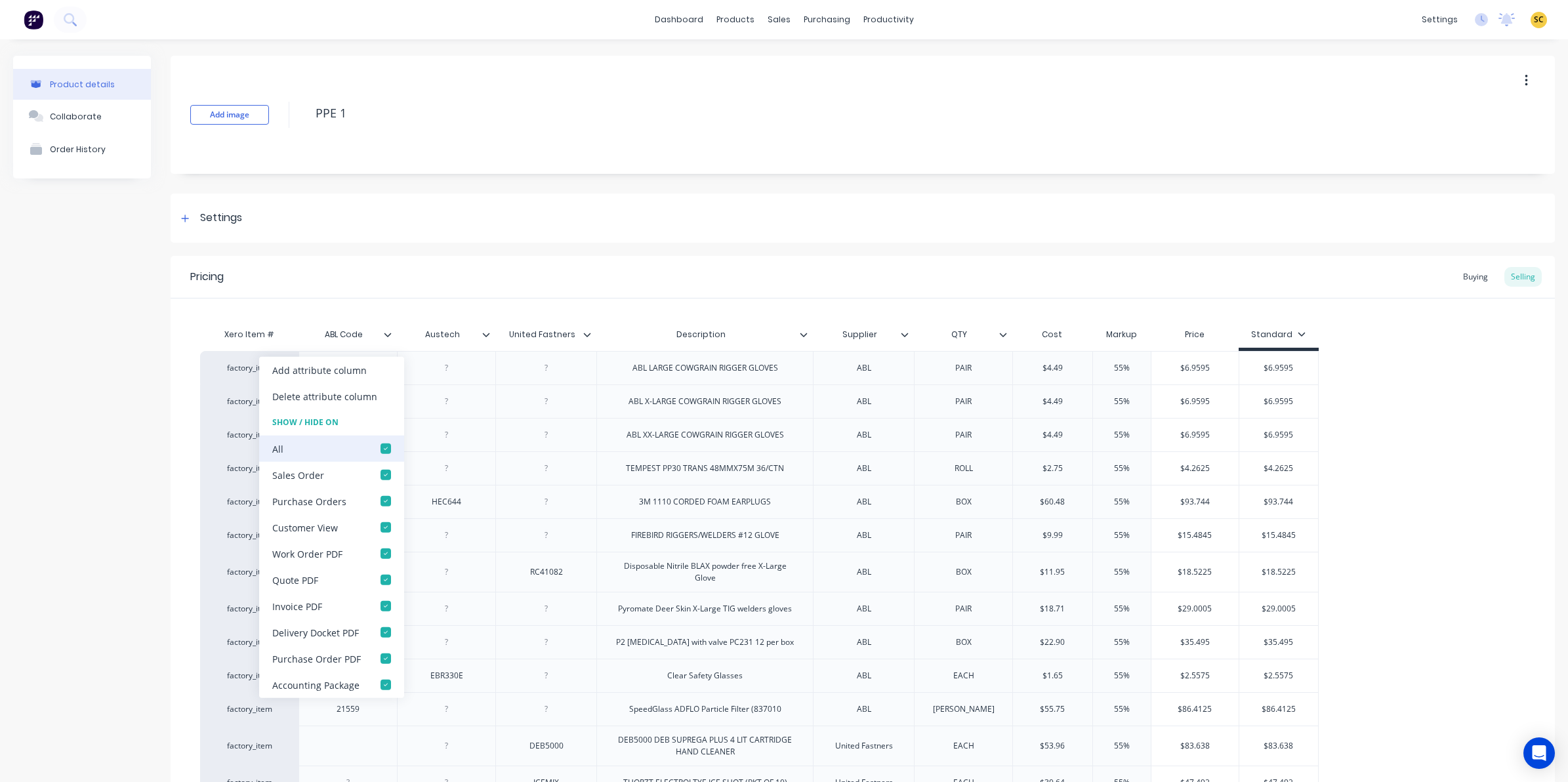
click at [385, 447] on div at bounding box center [385, 448] width 26 height 26
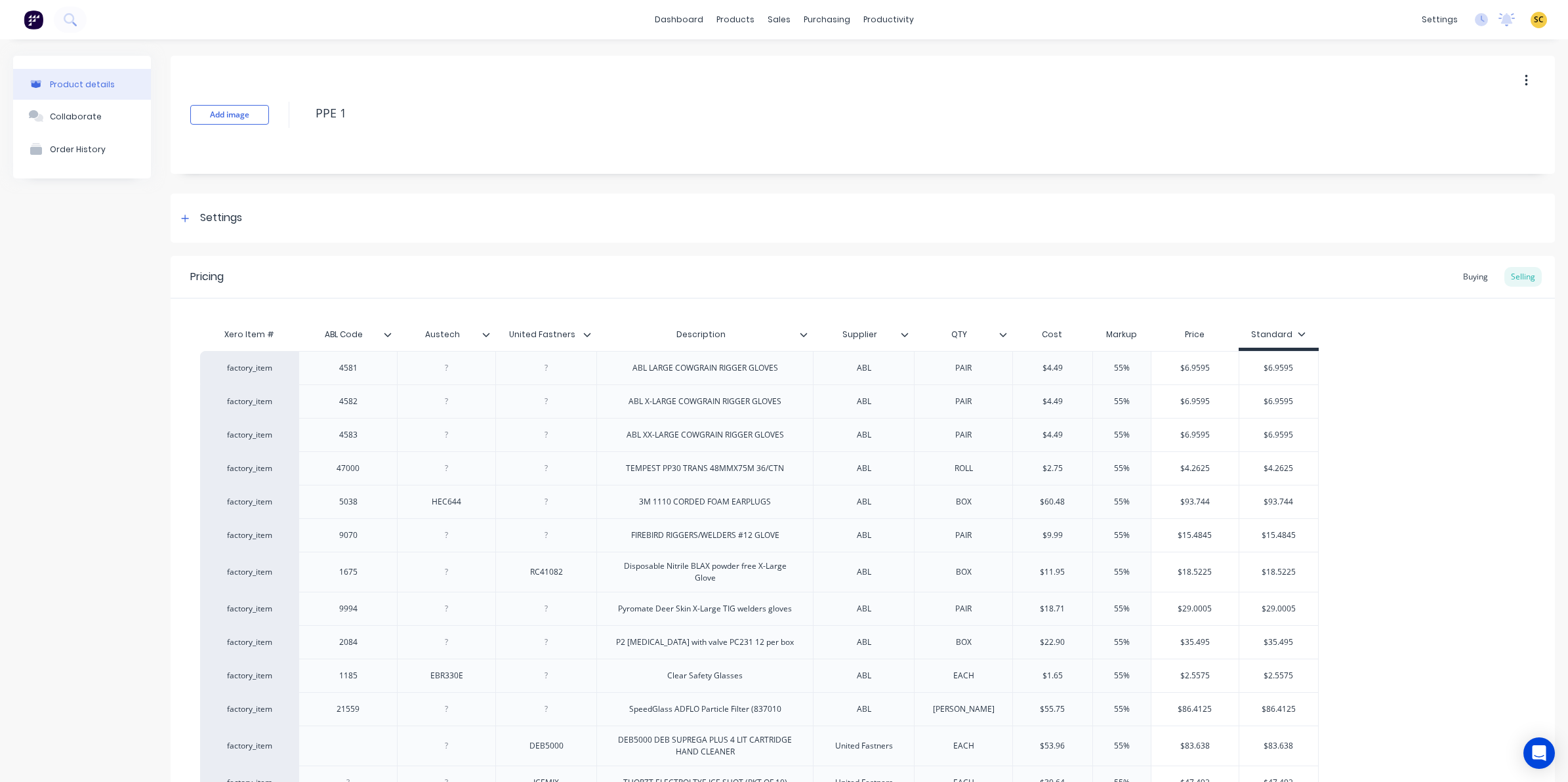
click at [485, 327] on div "Austech" at bounding box center [442, 334] width 91 height 33
type input "Austech"
click at [485, 335] on icon at bounding box center [486, 334] width 8 height 4
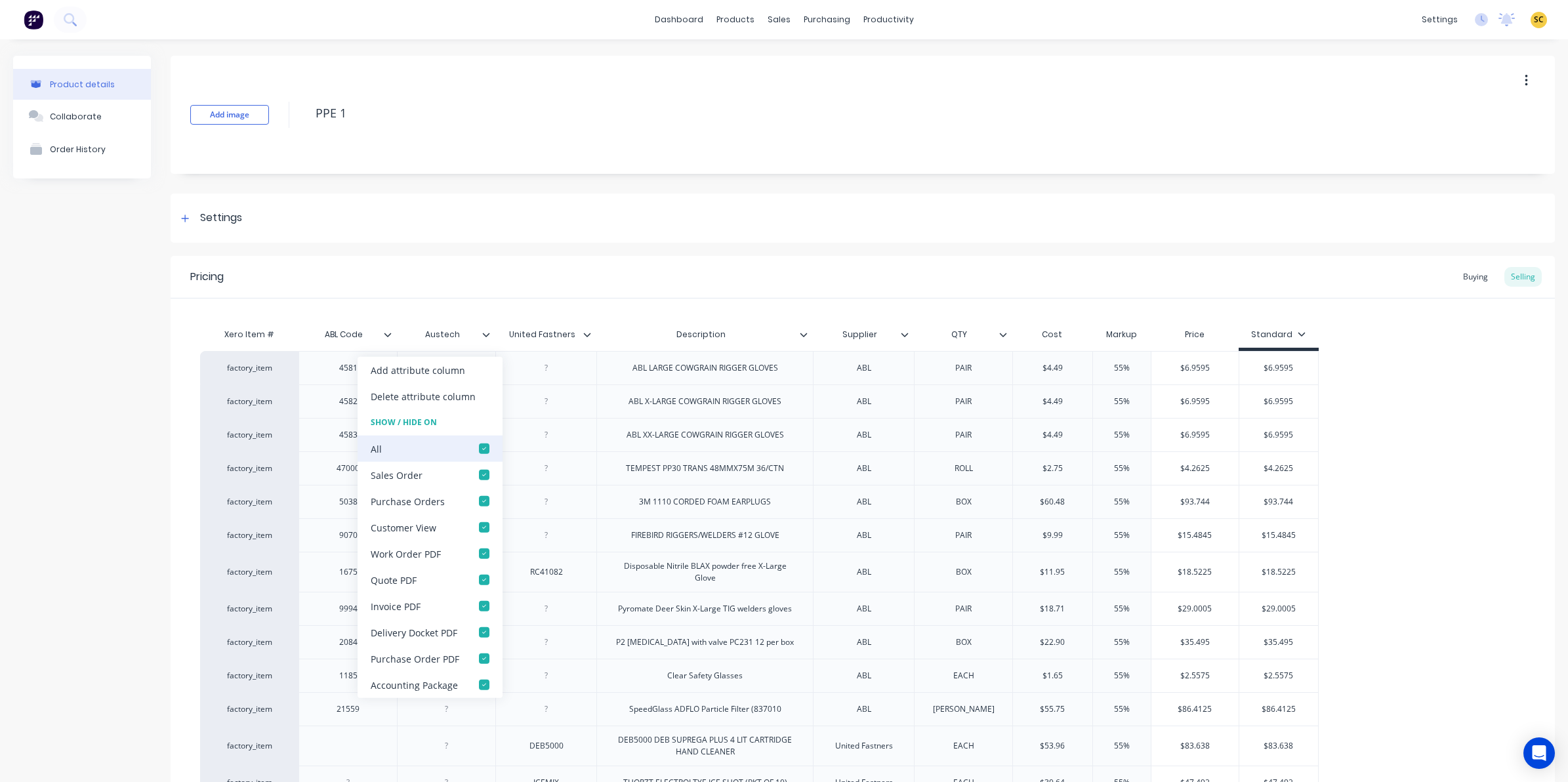
click at [484, 447] on div at bounding box center [483, 448] width 26 height 26
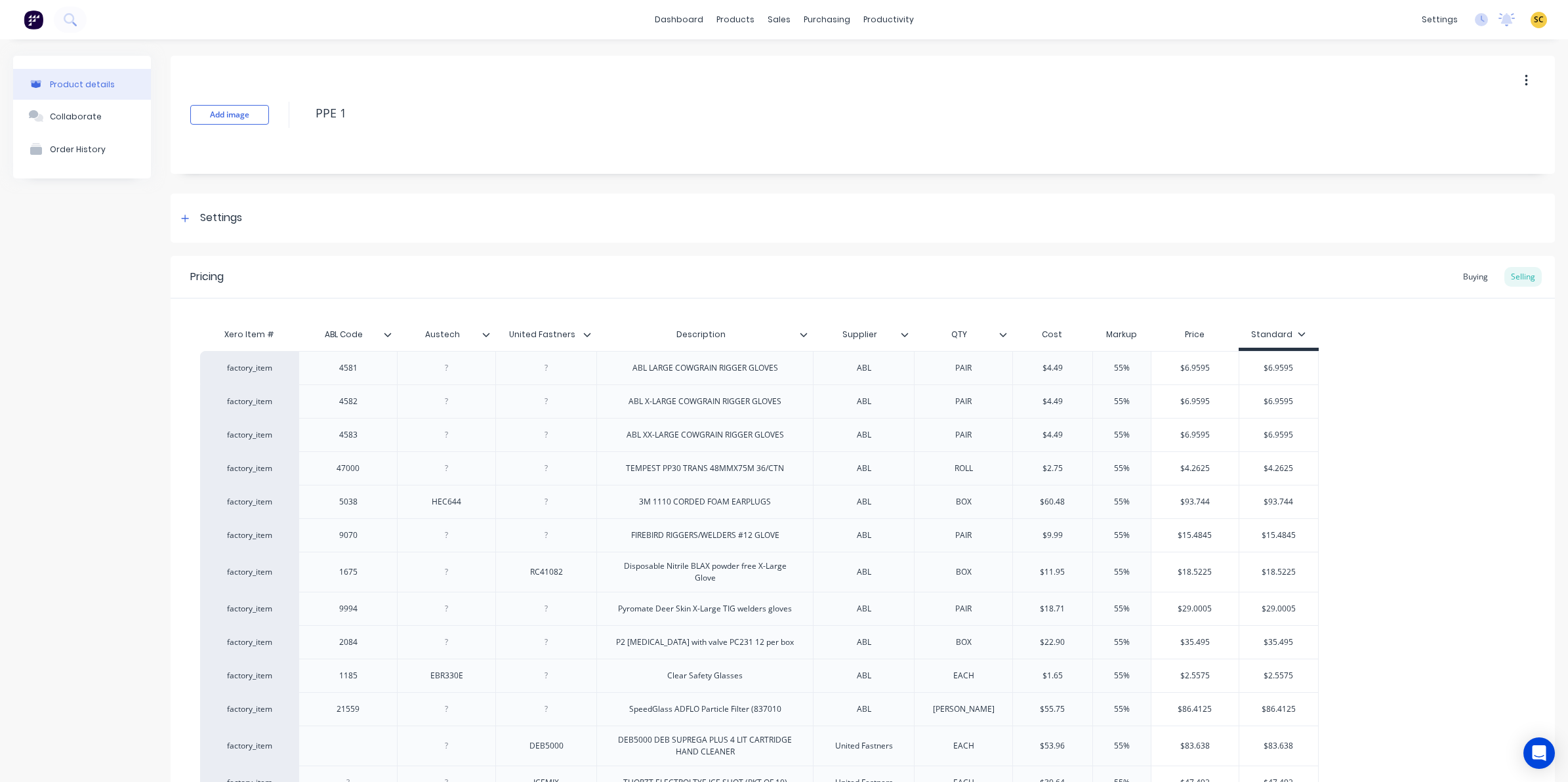
click at [588, 333] on icon at bounding box center [587, 334] width 8 height 8
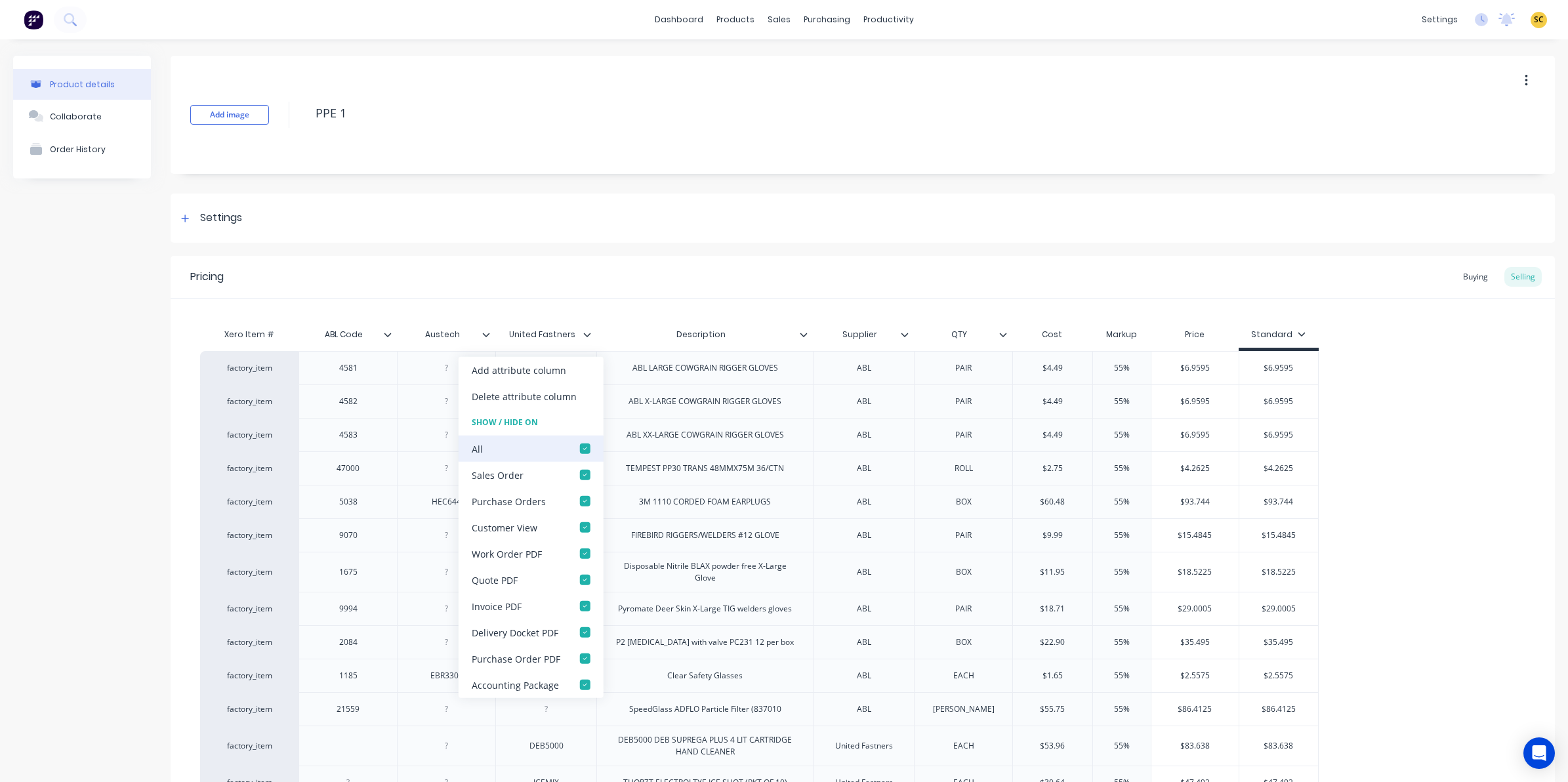
click at [582, 443] on div at bounding box center [585, 448] width 26 height 26
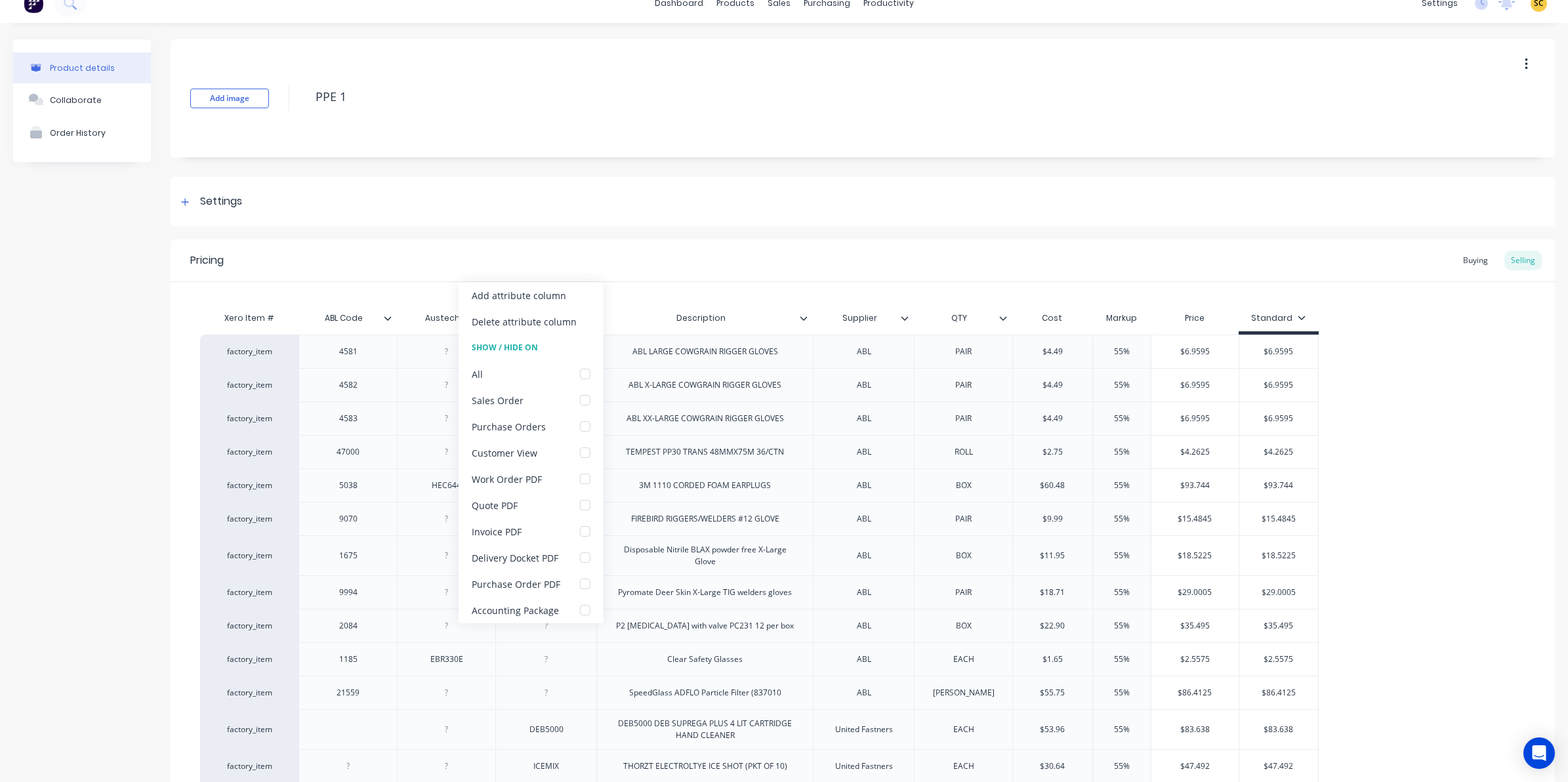
scroll to position [11, 0]
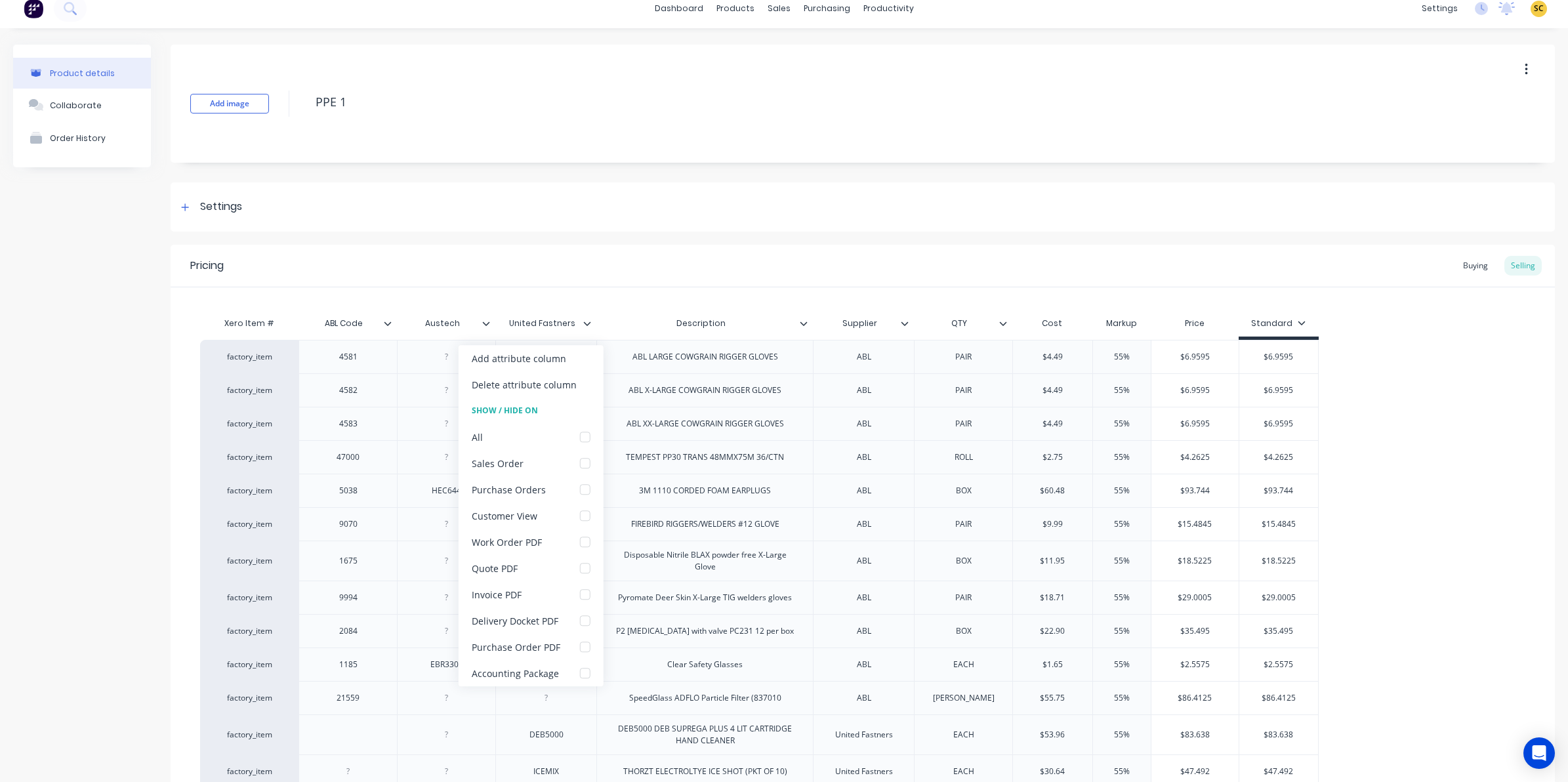
drag, startPoint x: 1458, startPoint y: 247, endPoint x: 1460, endPoint y: 254, distance: 7.3
click at [1460, 252] on div "Pricing Buying Selling" at bounding box center [862, 266] width 1384 height 42
click at [1464, 257] on div "Buying" at bounding box center [1475, 265] width 38 height 19
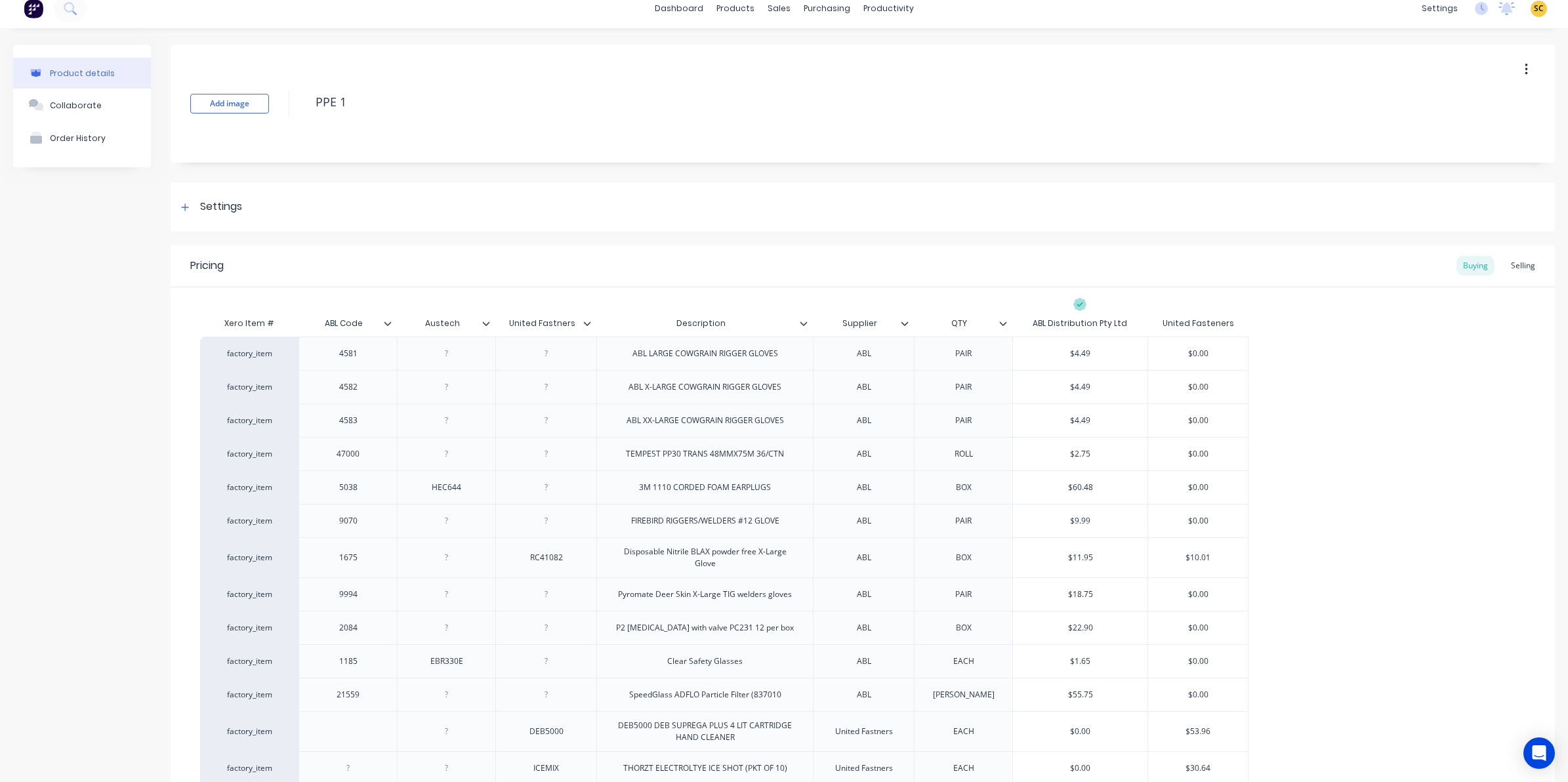
type input "Description"
click at [599, 325] on input "Description" at bounding box center [700, 323] width 208 height 12
click at [592, 319] on div at bounding box center [592, 323] width 8 height 12
click at [494, 328] on div at bounding box center [491, 323] width 8 height 12
click at [389, 325] on div at bounding box center [392, 323] width 8 height 12
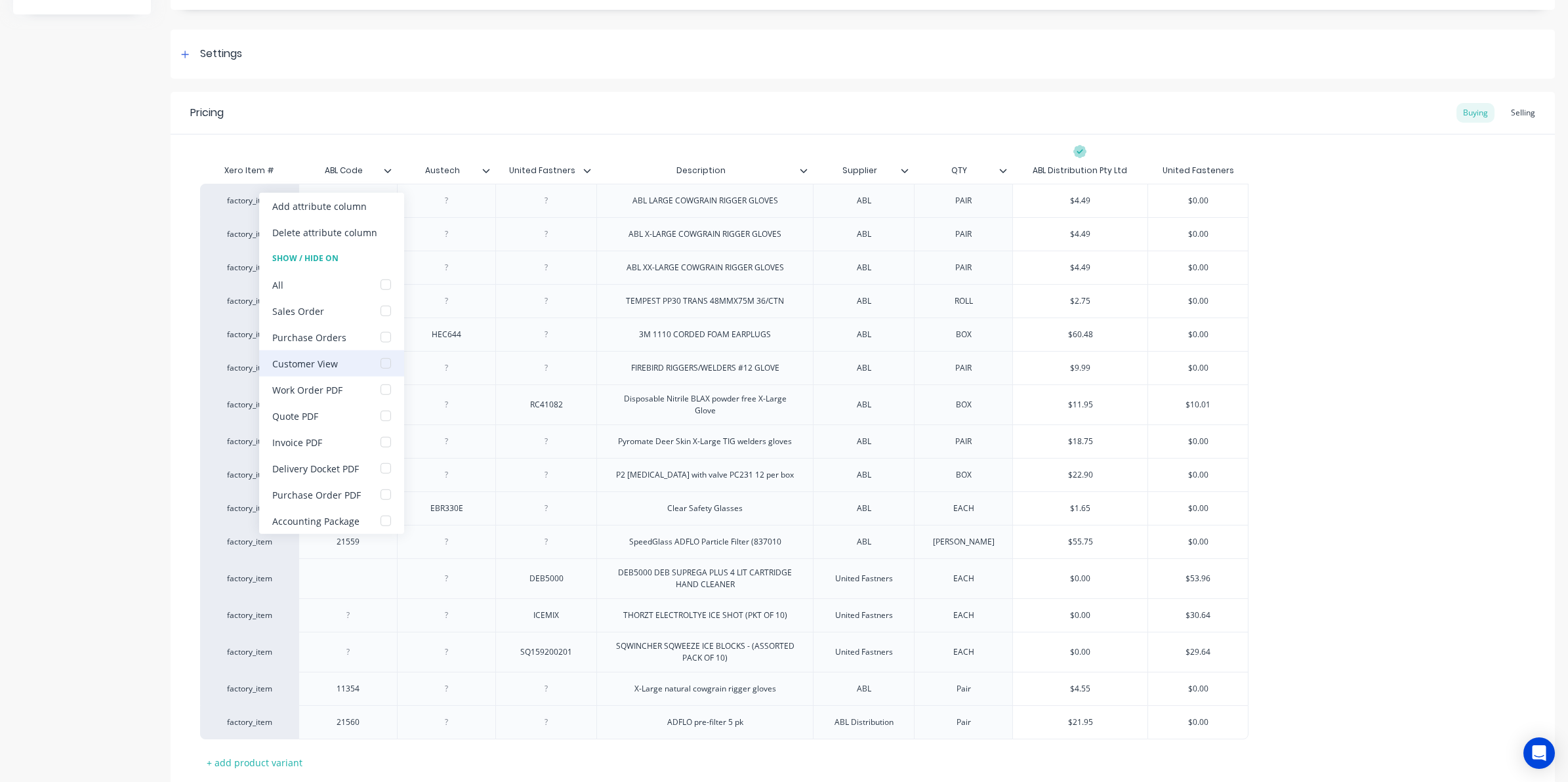
scroll to position [254, 0]
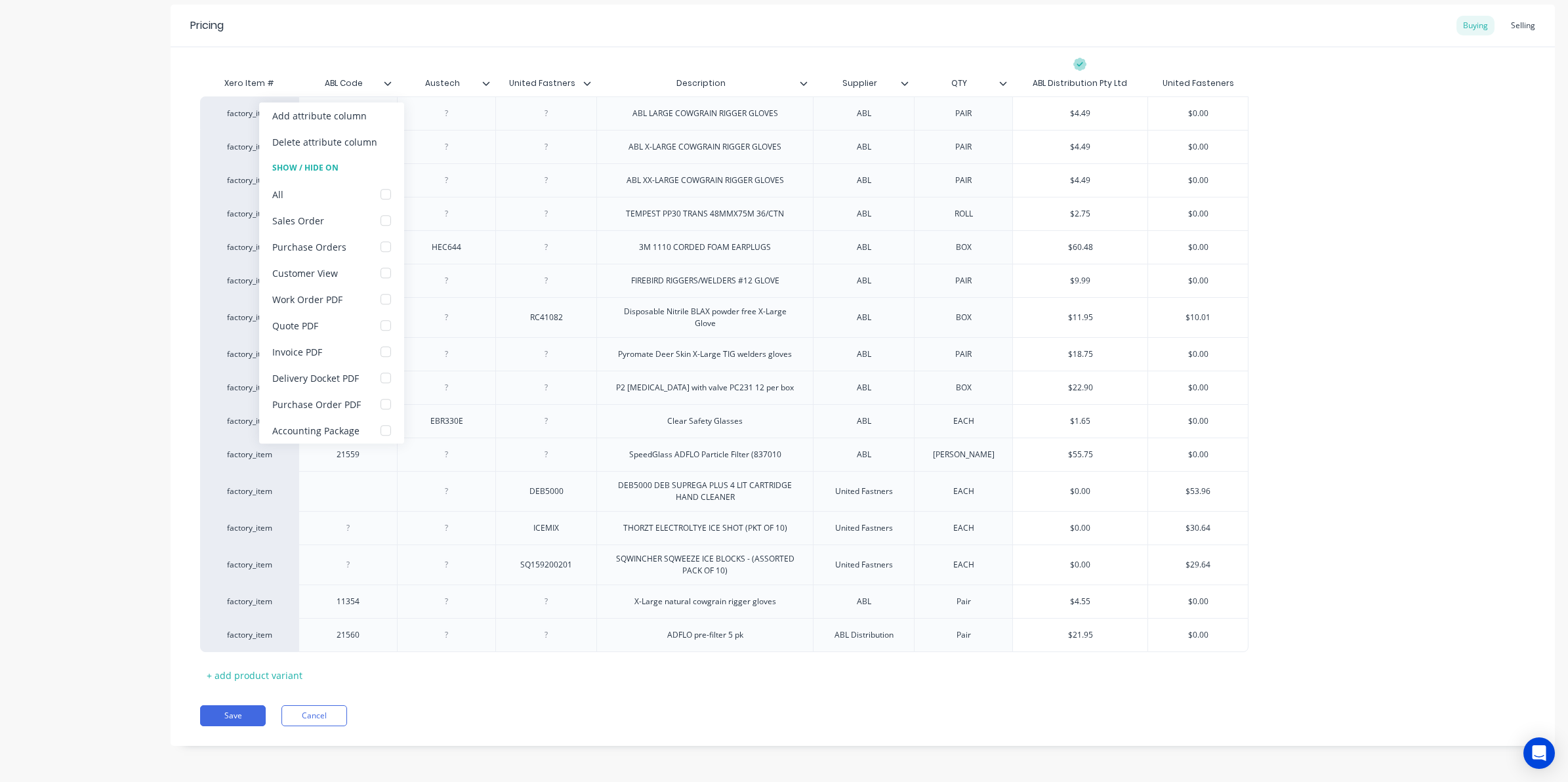
click at [231, 703] on div "Pricing Buying Selling Xero Item # ABL Code Austech United Fastners Description…" at bounding box center [862, 375] width 1384 height 741
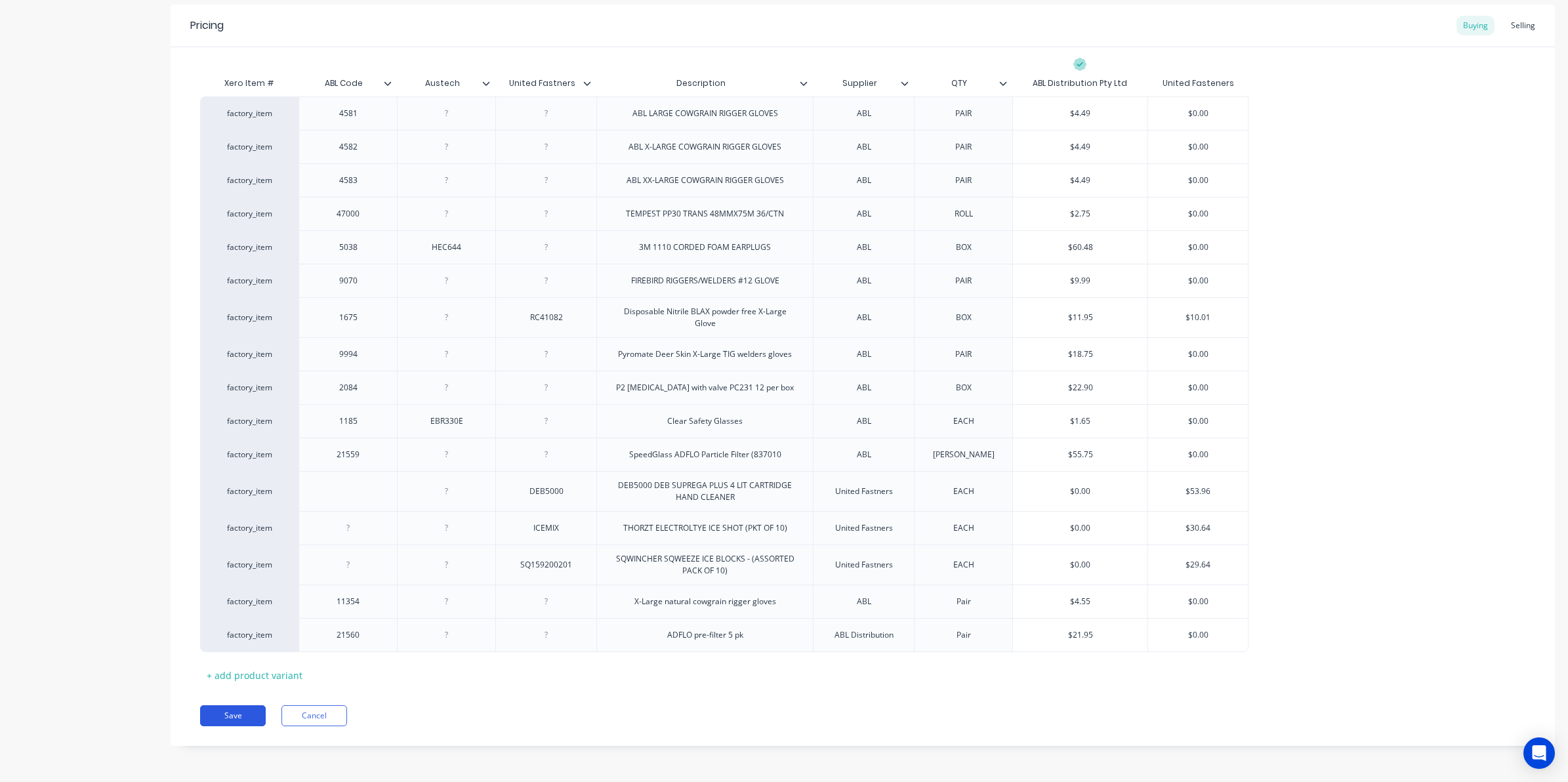
click at [237, 715] on button "Save" at bounding box center [232, 715] width 65 height 21
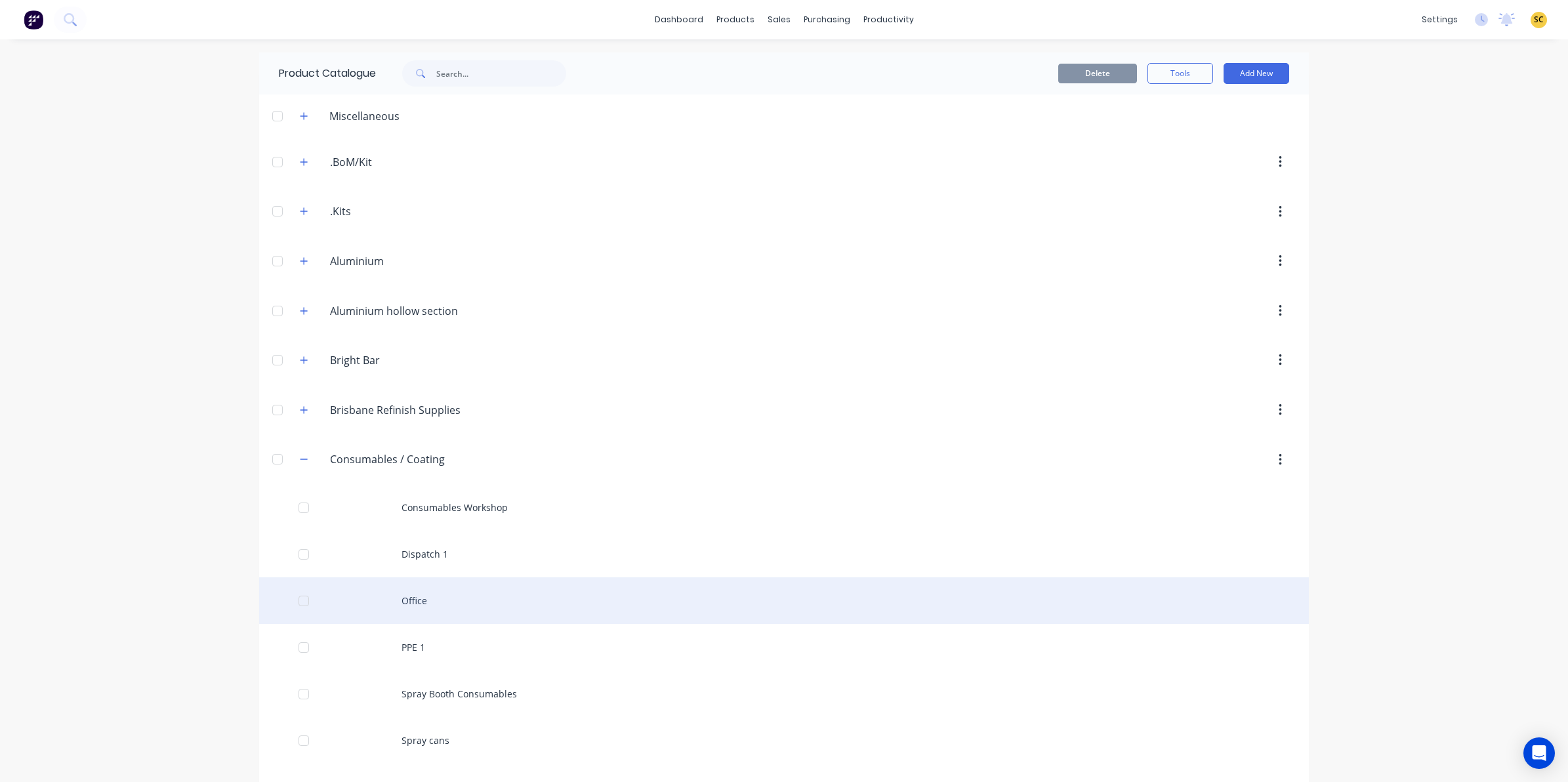
click at [444, 607] on div "Office" at bounding box center [784, 600] width 1050 height 47
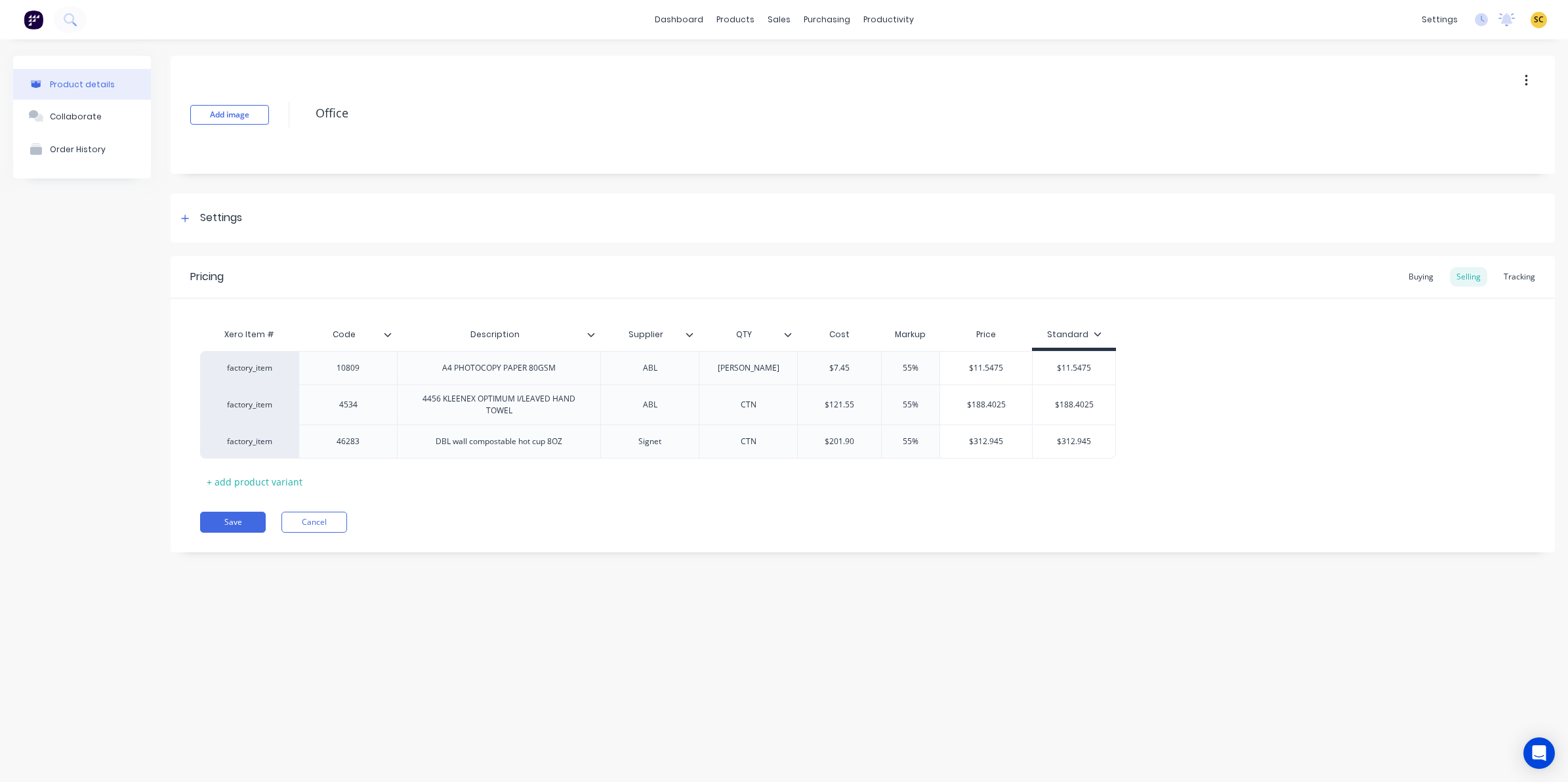
click at [389, 331] on icon at bounding box center [387, 334] width 8 height 8
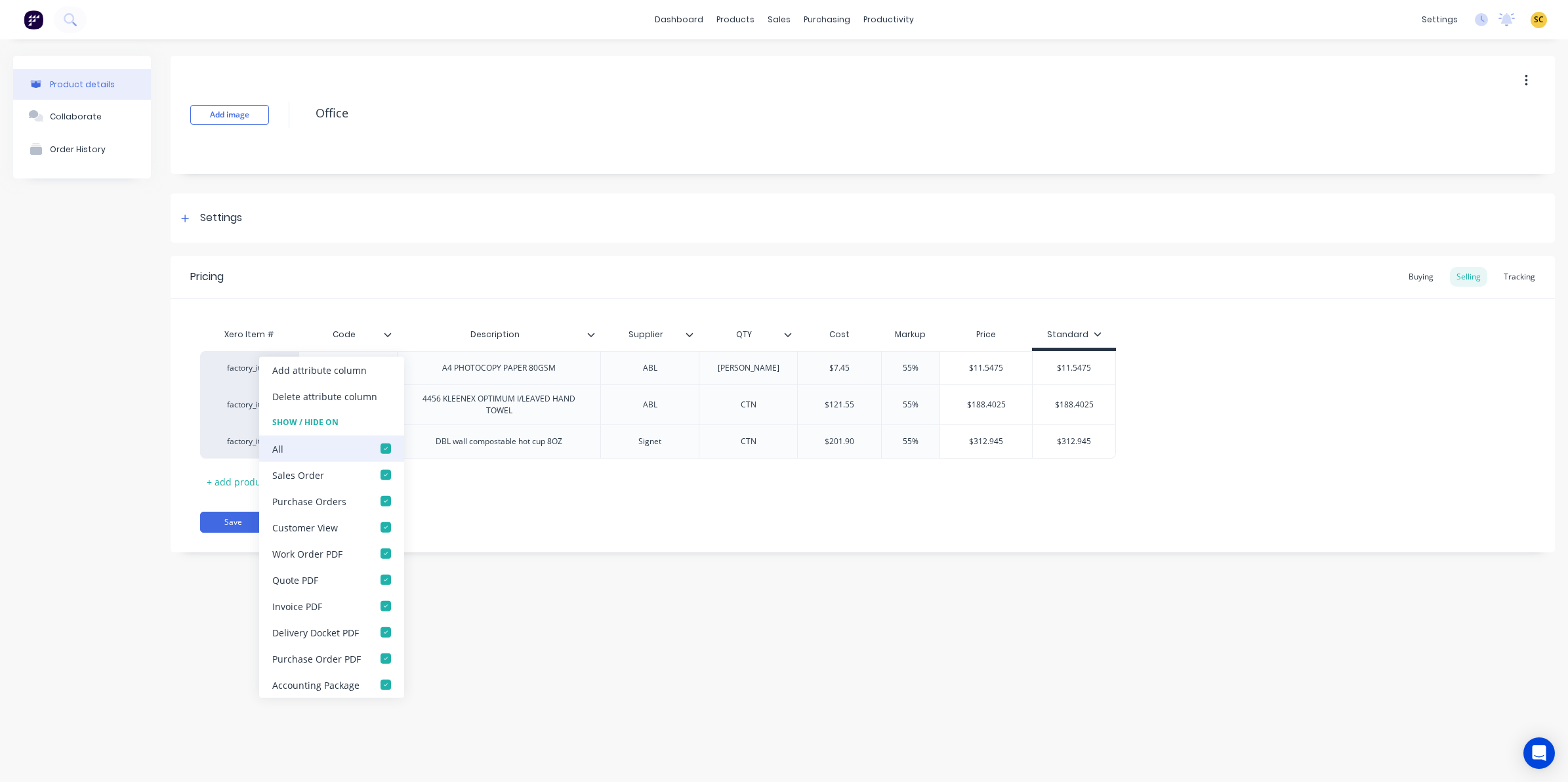
click at [385, 447] on div at bounding box center [385, 448] width 26 height 26
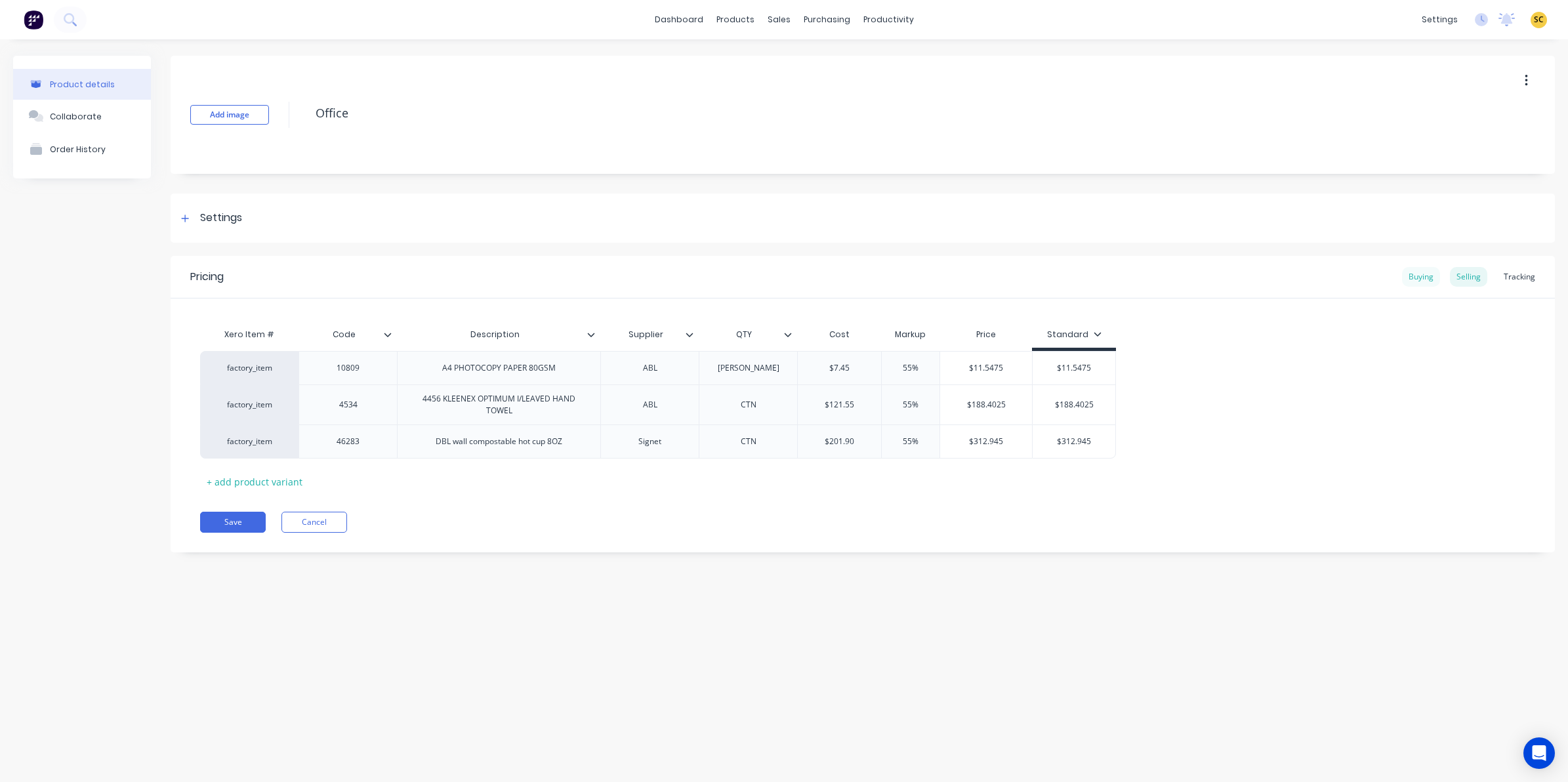
click at [1414, 267] on div "Buying" at bounding box center [1421, 276] width 38 height 19
drag, startPoint x: 392, startPoint y: 333, endPoint x: 390, endPoint y: 349, distance: 16.1
click at [392, 333] on div at bounding box center [392, 334] width 8 height 12
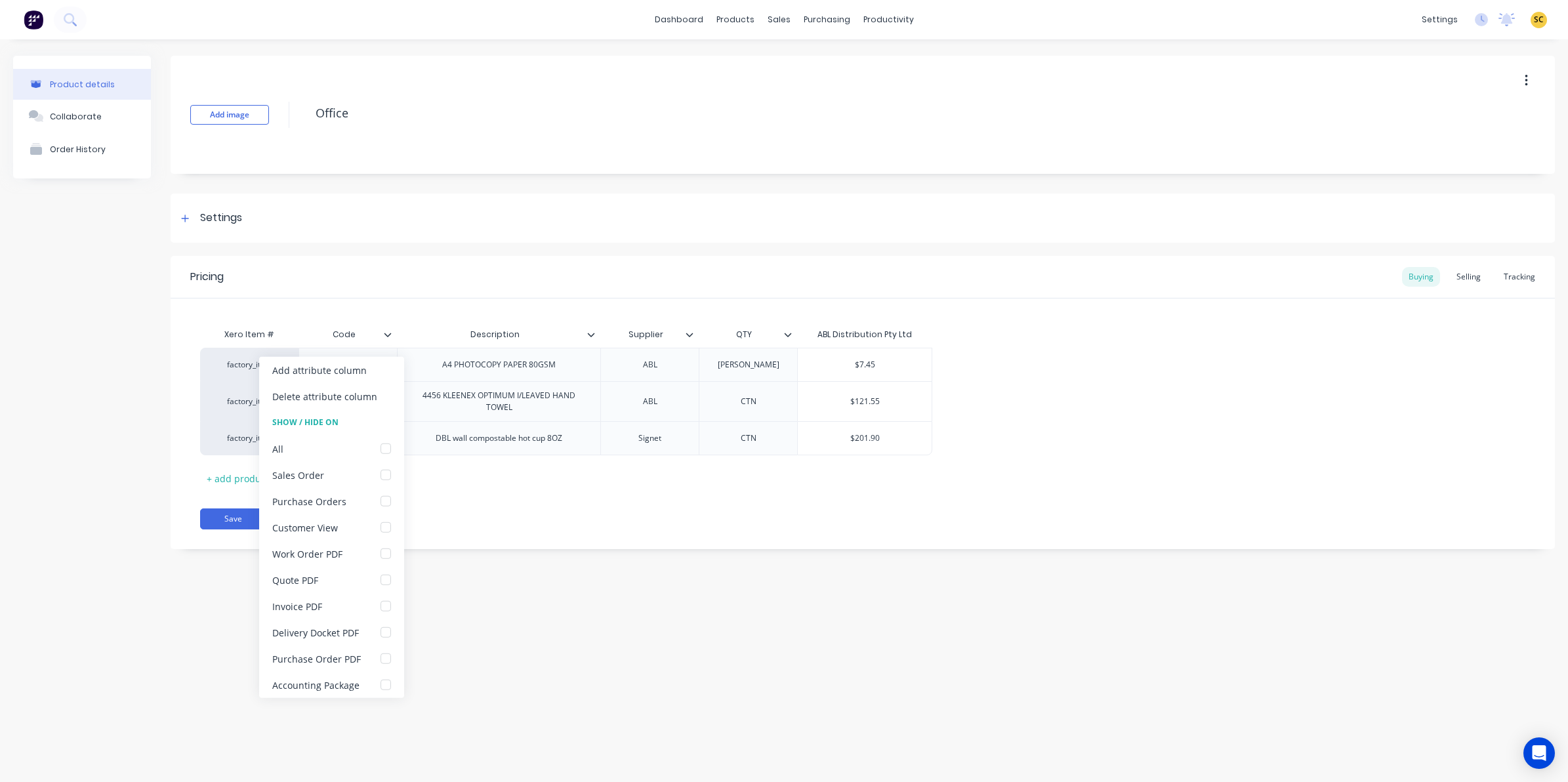
click at [533, 570] on div "Product details Collaborate Order History Add image Office Settings Product Opt…" at bounding box center [784, 397] width 1568 height 716
click at [235, 526] on button "Save" at bounding box center [232, 518] width 65 height 21
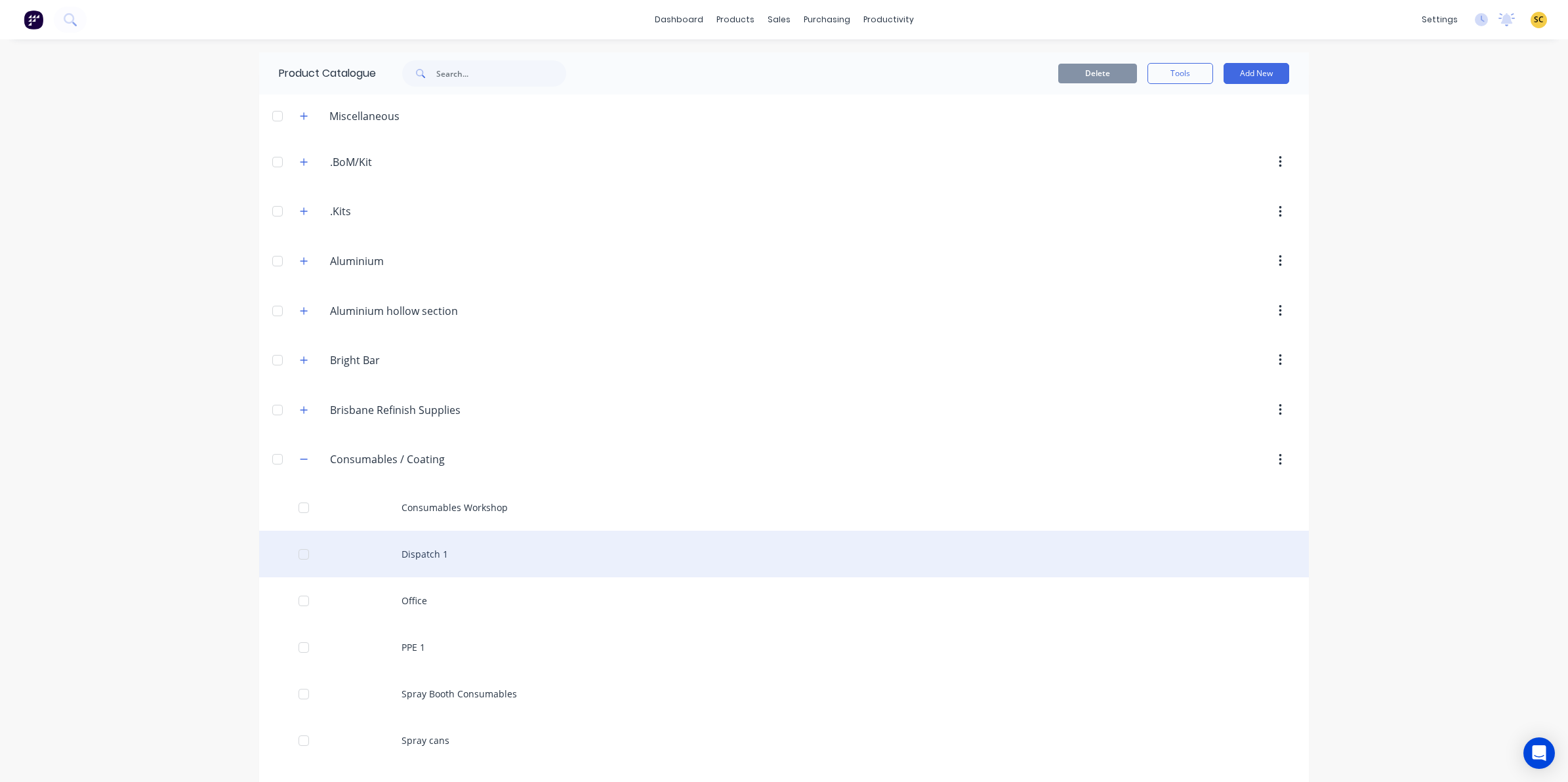
click at [418, 552] on div "Dispatch 1" at bounding box center [784, 553] width 1050 height 47
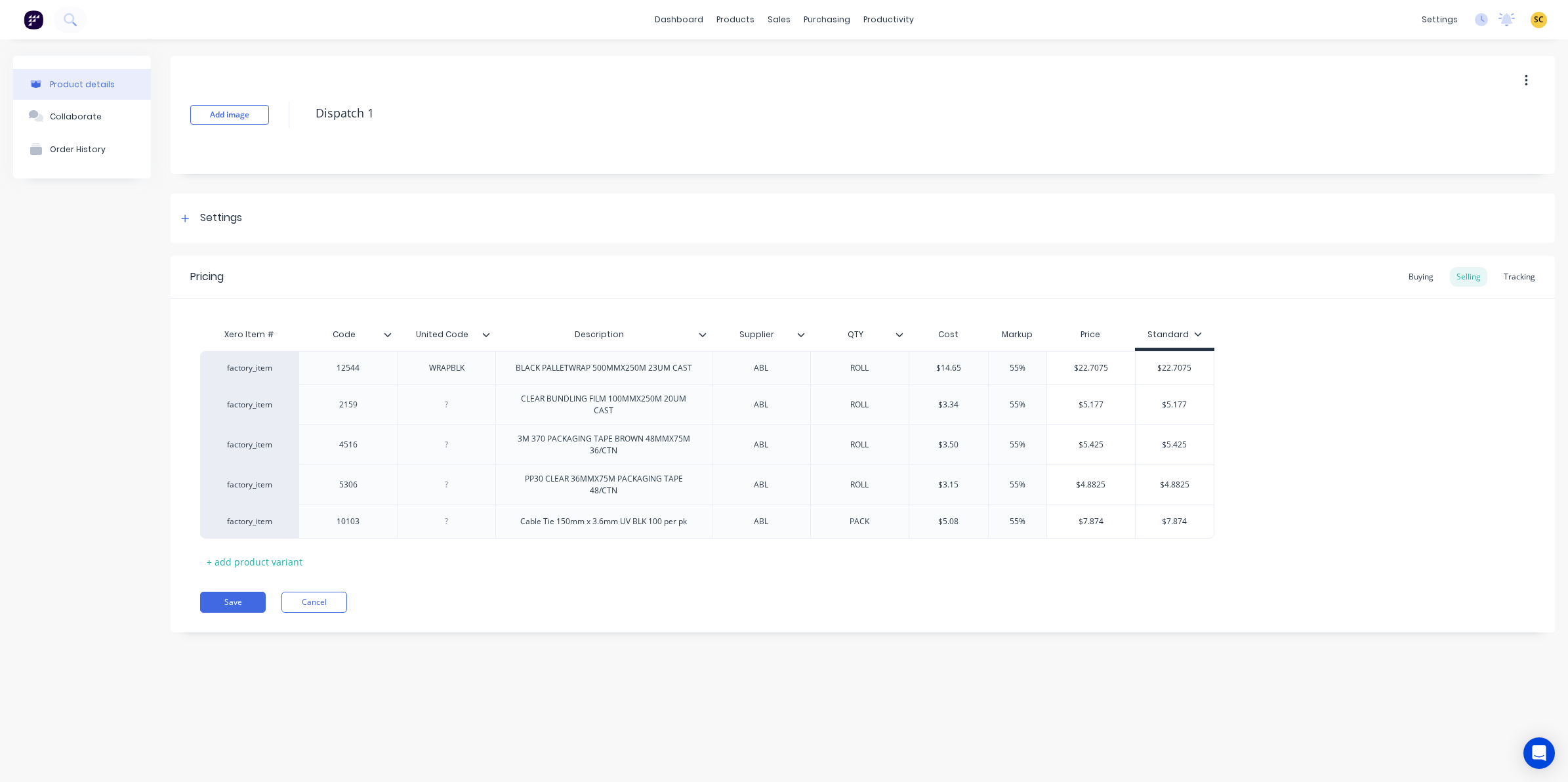
type input "Code"
click at [380, 333] on input "Code" at bounding box center [344, 334] width 91 height 12
click at [385, 331] on icon at bounding box center [387, 334] width 8 height 8
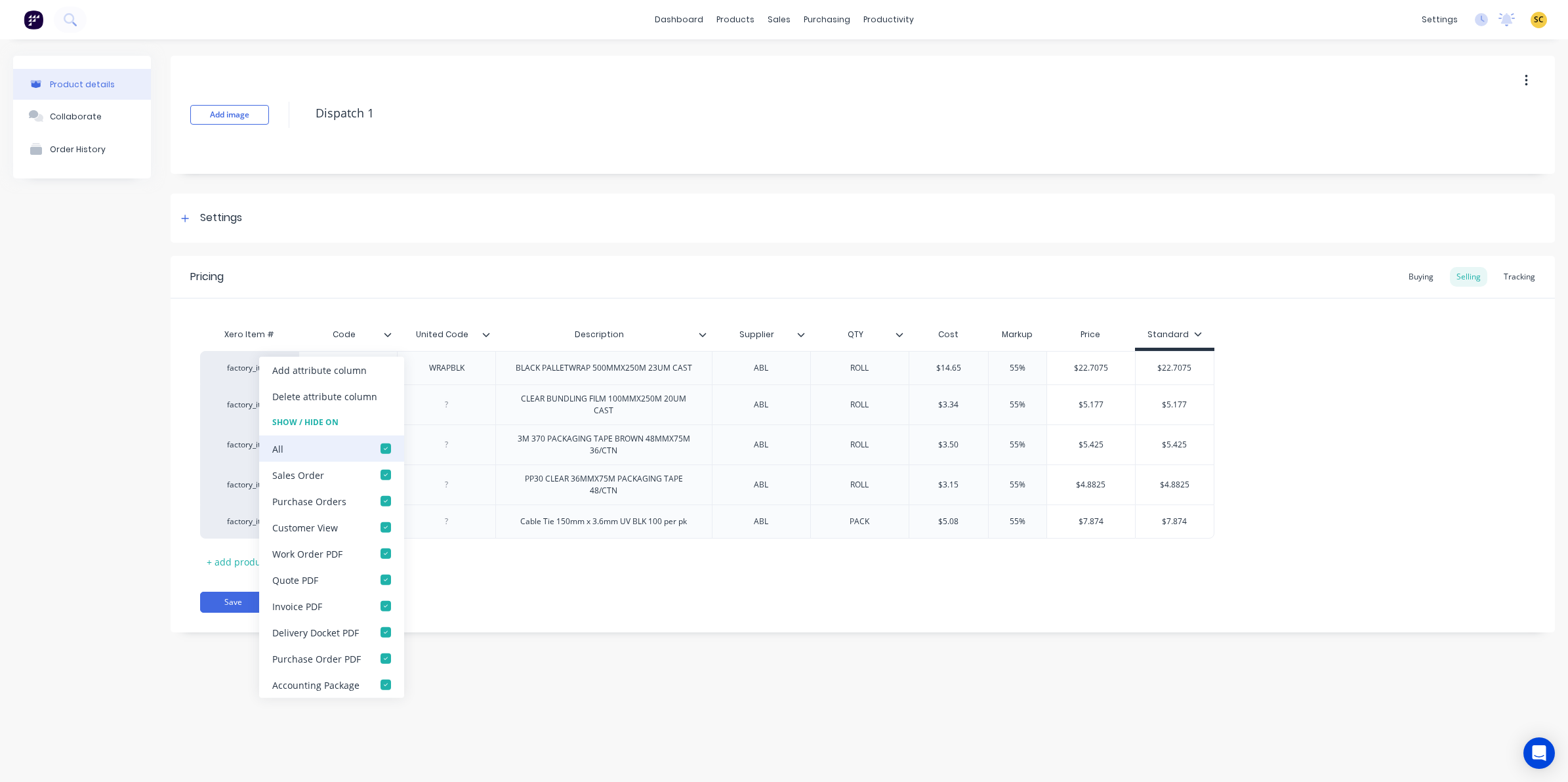
click at [381, 454] on div at bounding box center [385, 448] width 26 height 26
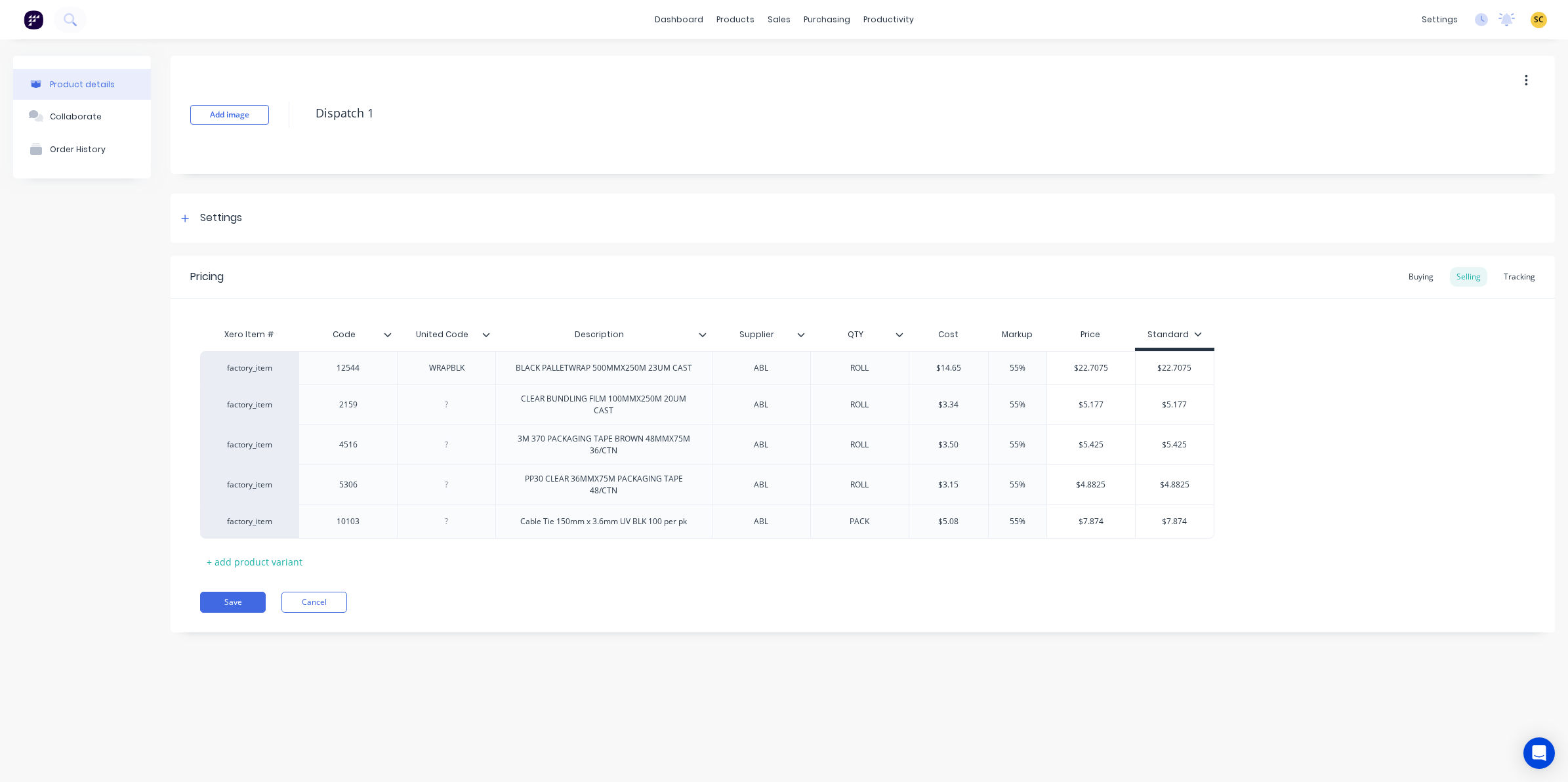
type input "United Code"
click at [487, 339] on input "United Code" at bounding box center [442, 334] width 91 height 12
click at [487, 334] on icon at bounding box center [486, 334] width 8 height 4
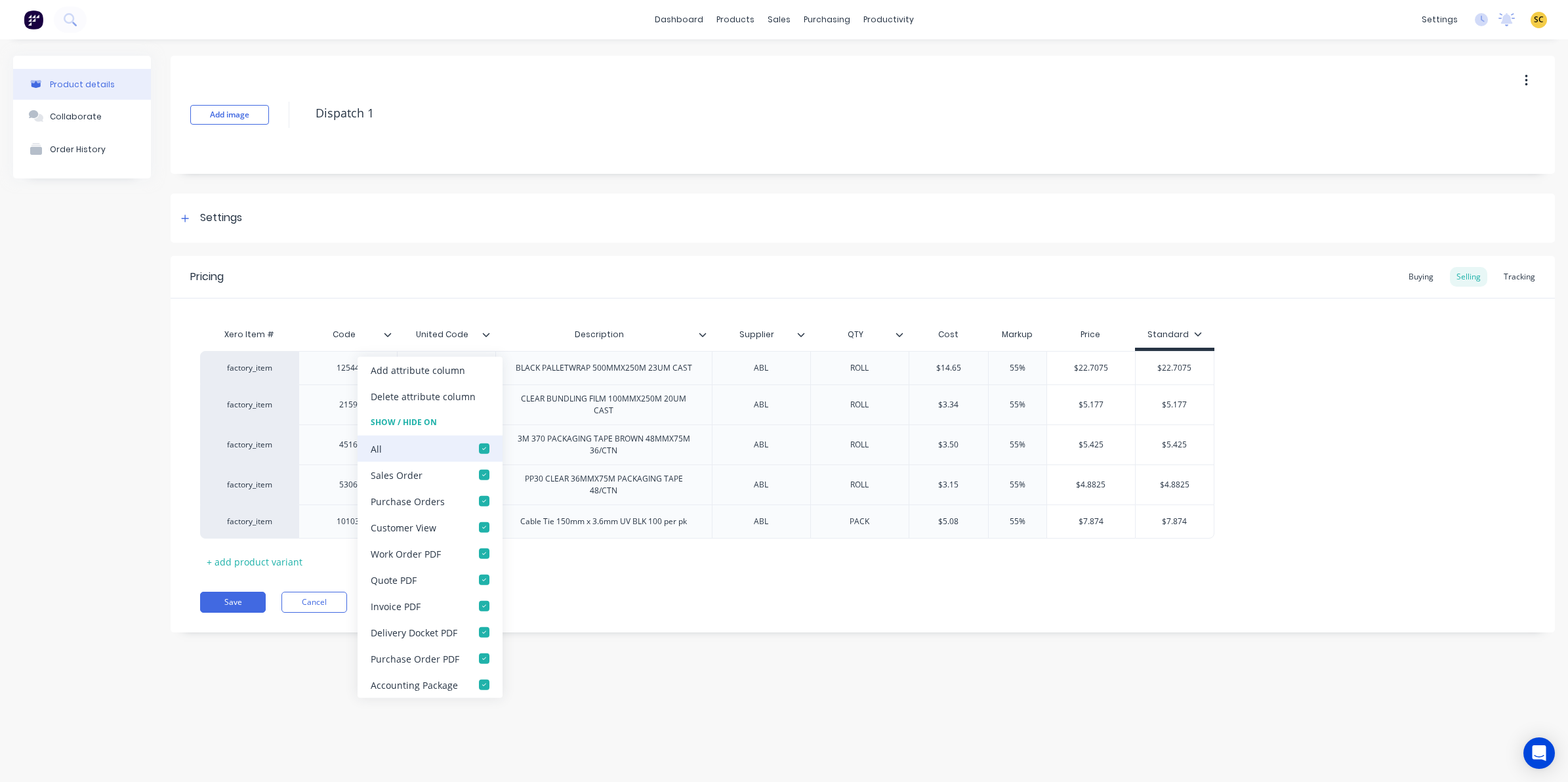
click at [480, 449] on div at bounding box center [483, 448] width 26 height 26
click at [1412, 279] on div "Buying" at bounding box center [1421, 276] width 38 height 19
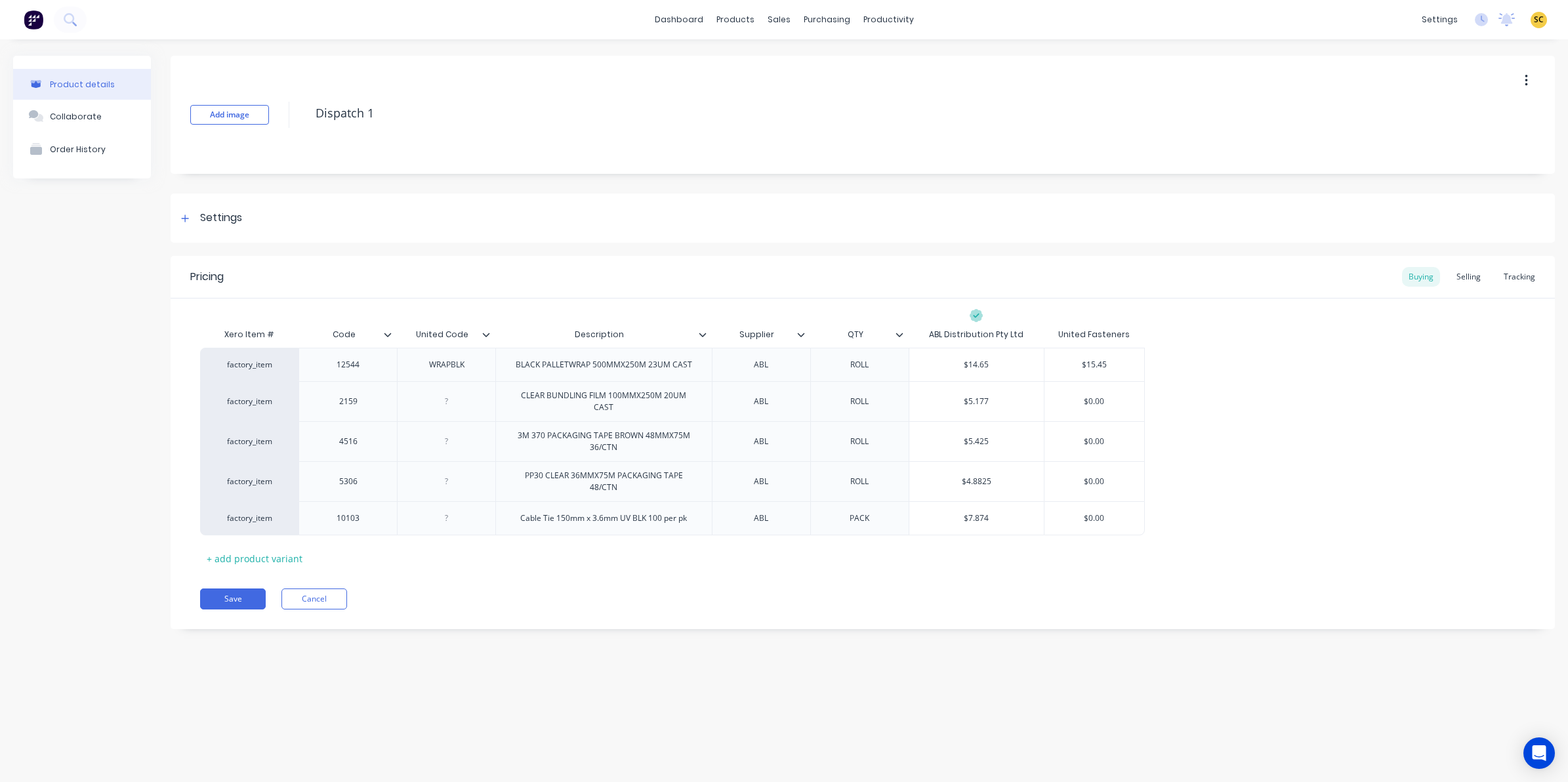
click at [489, 333] on icon at bounding box center [486, 334] width 8 height 4
type input "Code"
click at [389, 339] on input "Code" at bounding box center [344, 334] width 91 height 12
click at [390, 333] on icon at bounding box center [388, 334] width 8 height 4
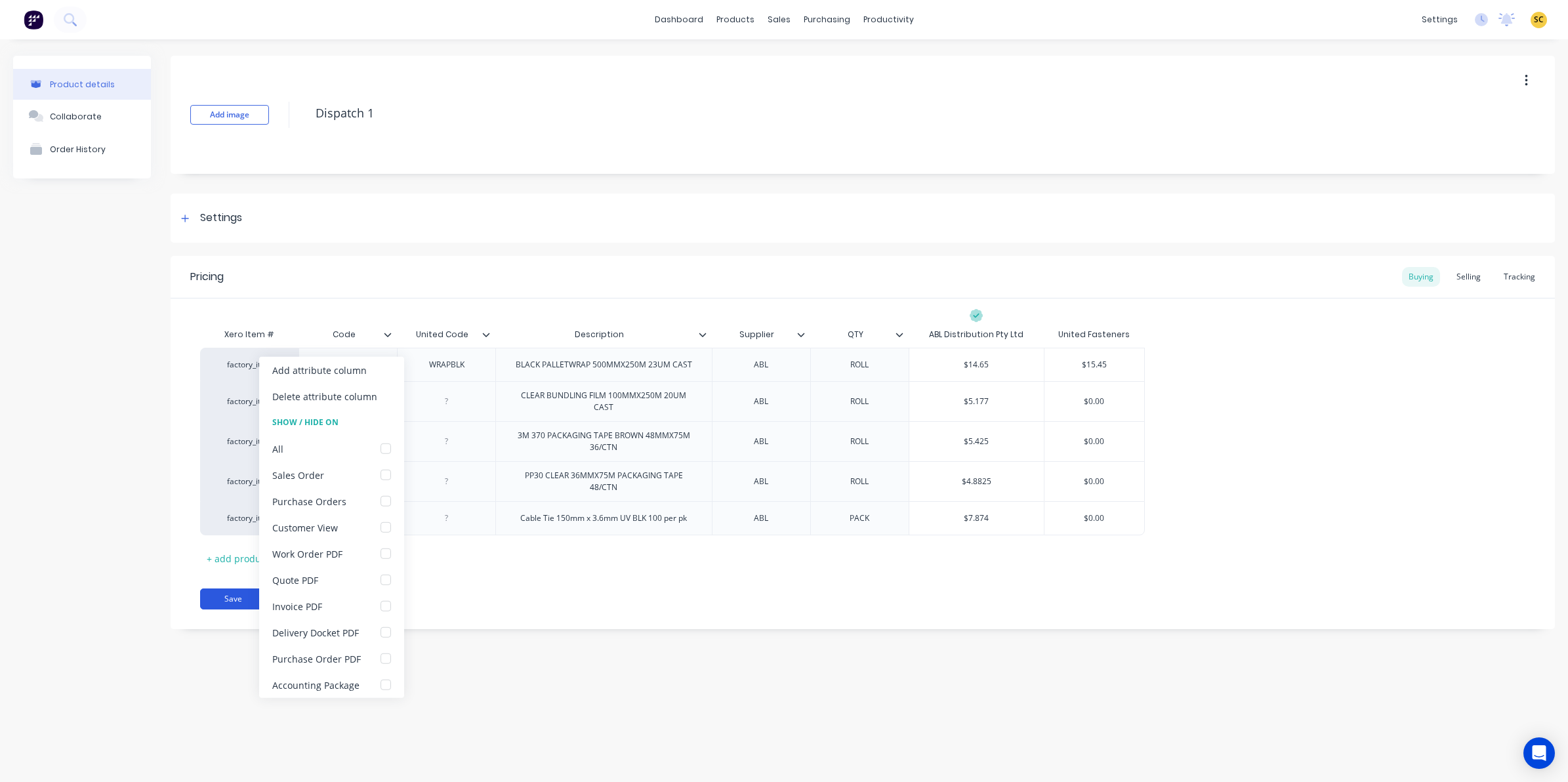
click at [236, 598] on button "Save" at bounding box center [232, 598] width 65 height 21
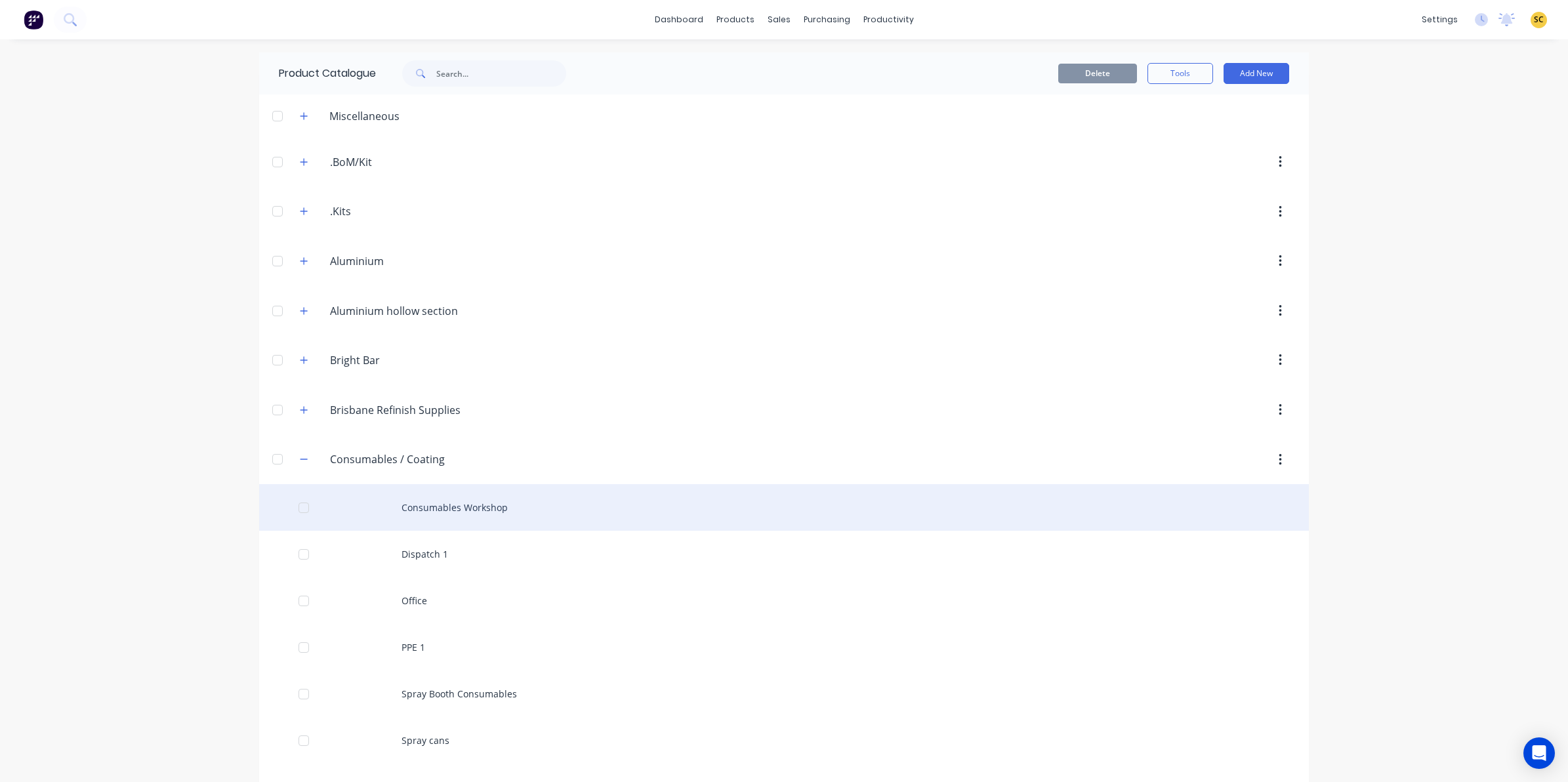
click at [470, 509] on div "Consumables Workshop" at bounding box center [784, 507] width 1050 height 47
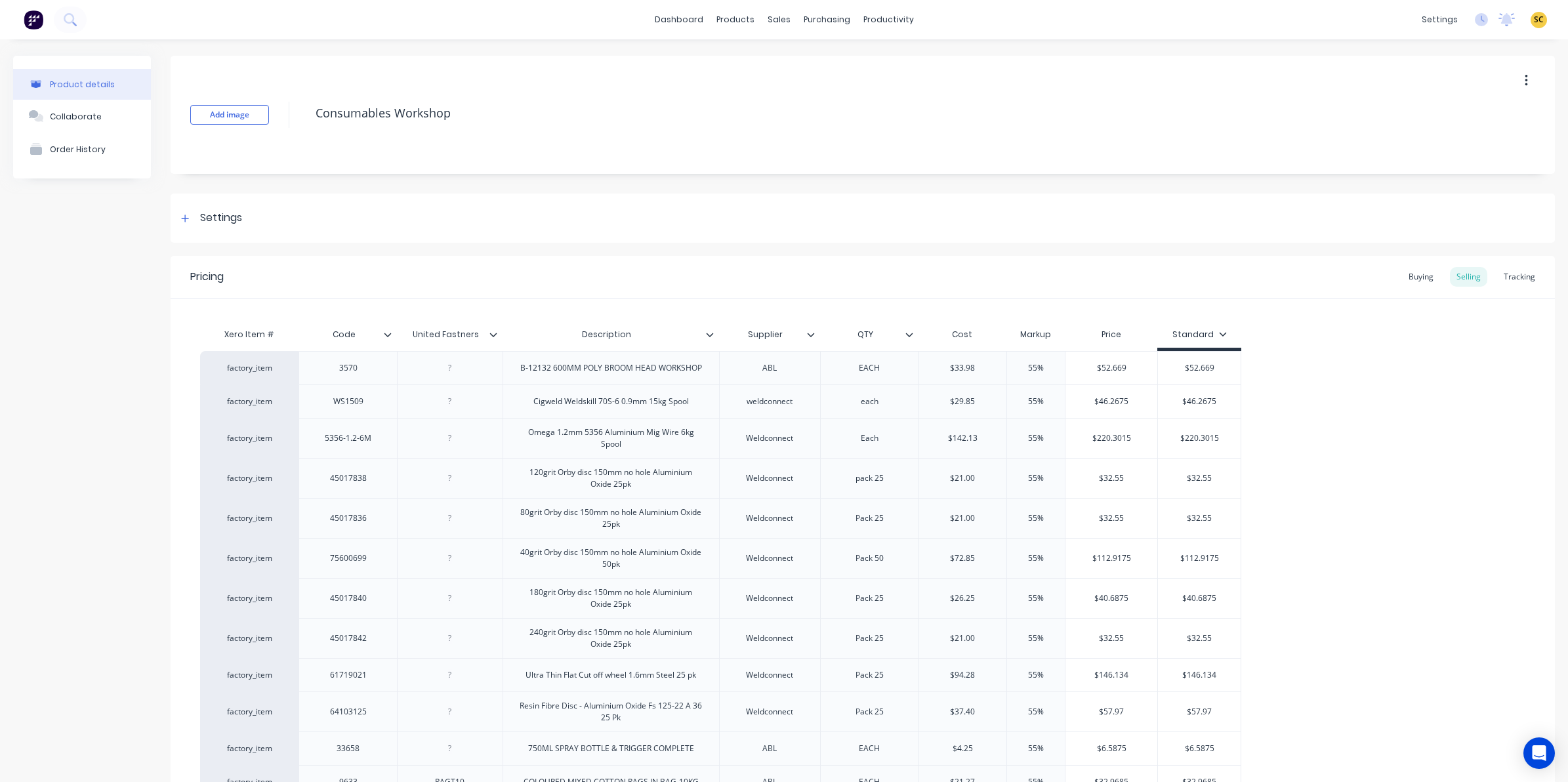
click at [494, 333] on icon at bounding box center [493, 334] width 8 height 4
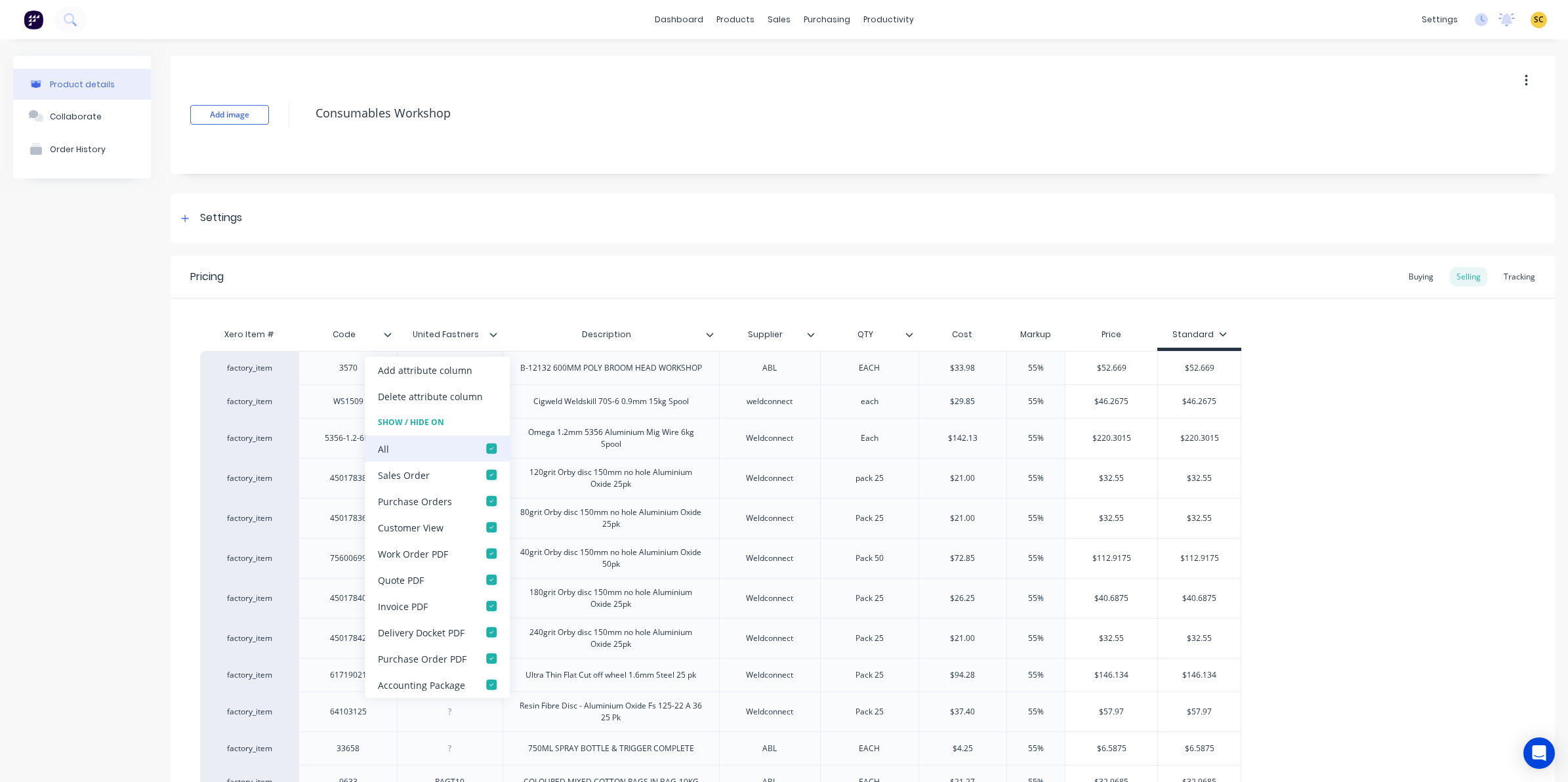
click at [490, 448] on div at bounding box center [491, 448] width 26 height 26
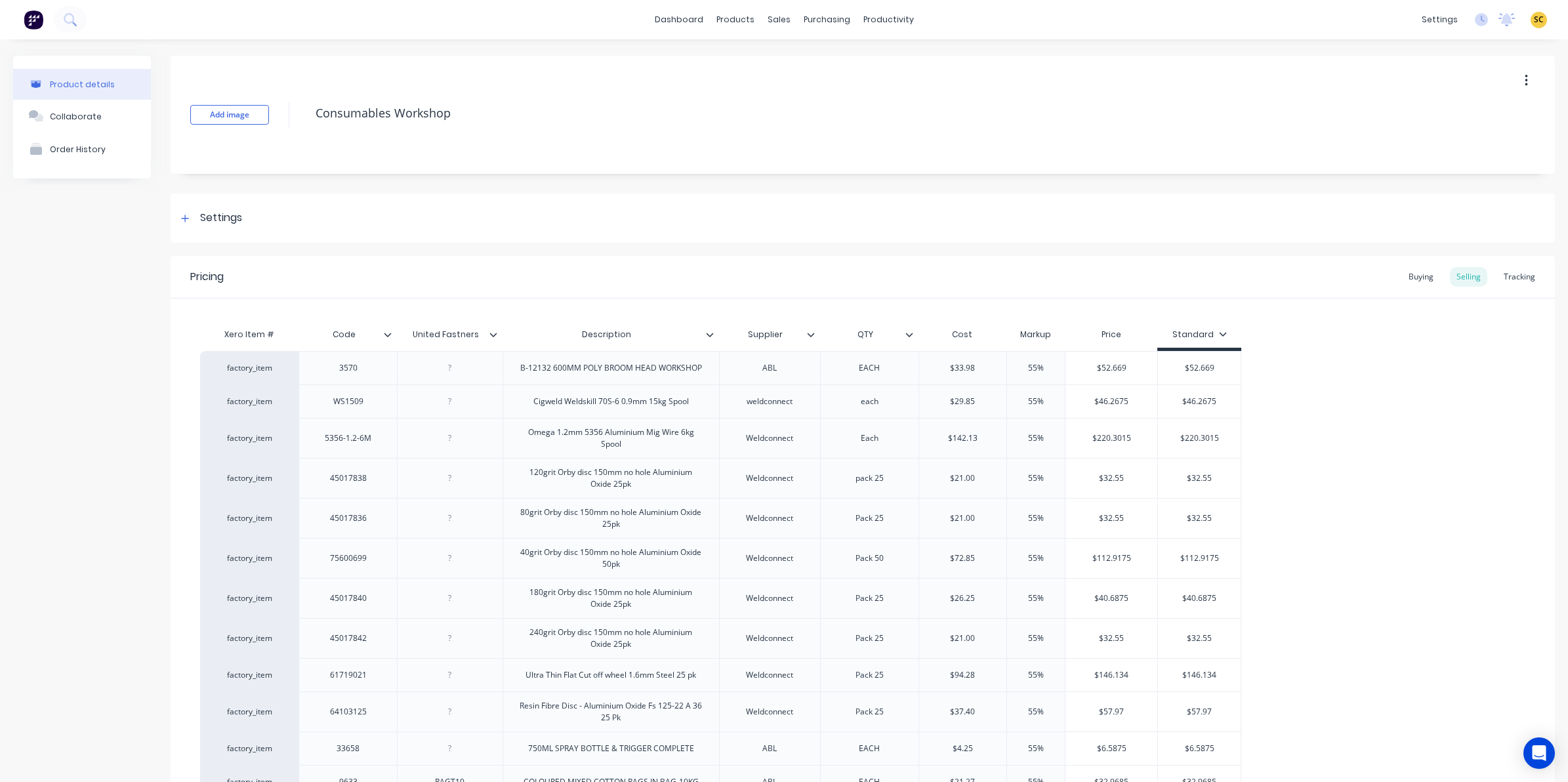
click at [389, 335] on icon at bounding box center [388, 334] width 8 height 4
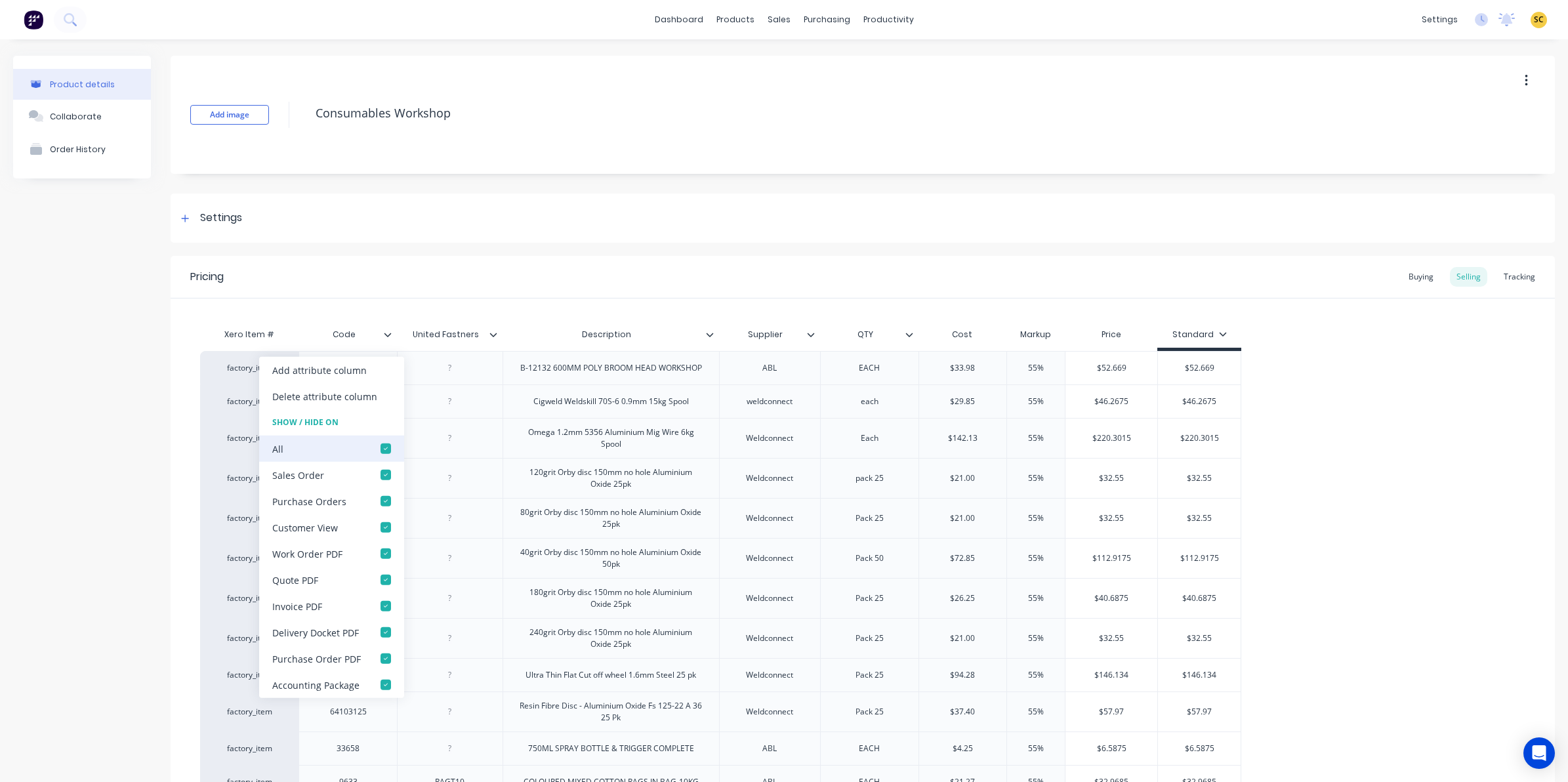
click at [380, 443] on div at bounding box center [385, 448] width 26 height 26
click at [1402, 275] on div "Buying" at bounding box center [1421, 276] width 38 height 19
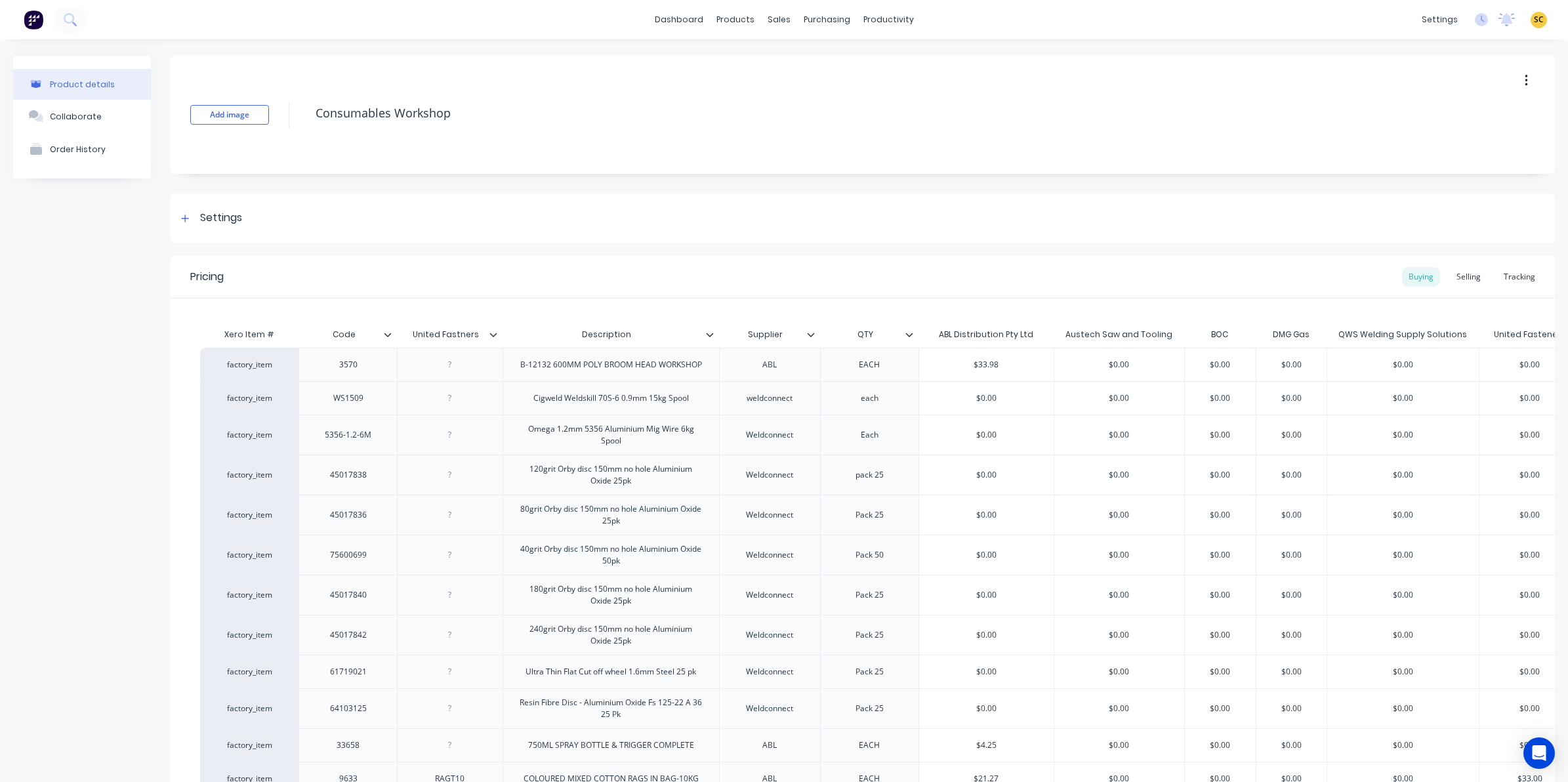
click at [385, 327] on div "Code" at bounding box center [344, 334] width 91 height 33
type input "Code"
click at [388, 335] on icon at bounding box center [388, 334] width 8 height 4
click at [491, 336] on icon at bounding box center [493, 334] width 8 height 8
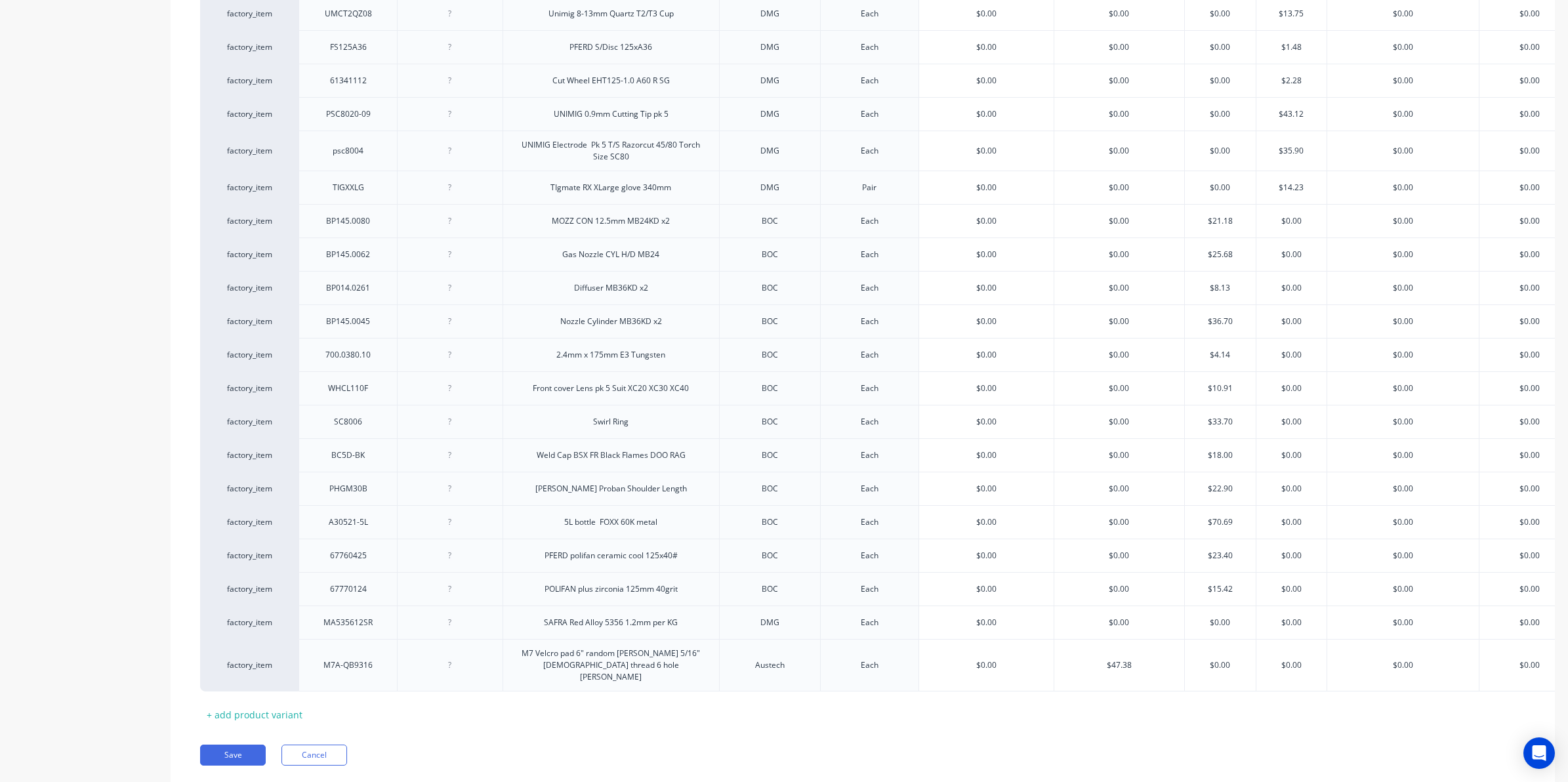
scroll to position [2340, 0]
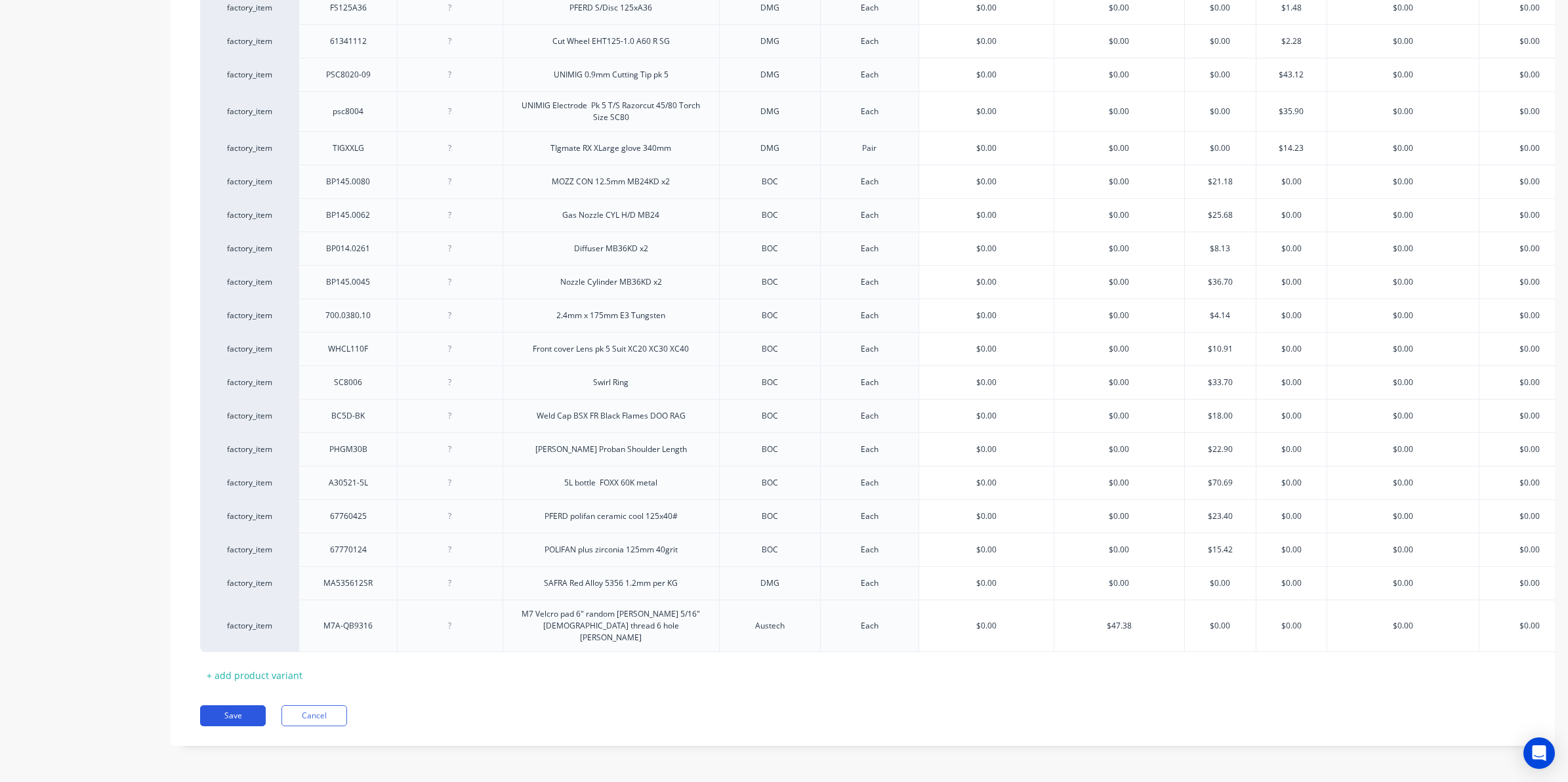
click at [243, 720] on button "Save" at bounding box center [232, 715] width 65 height 21
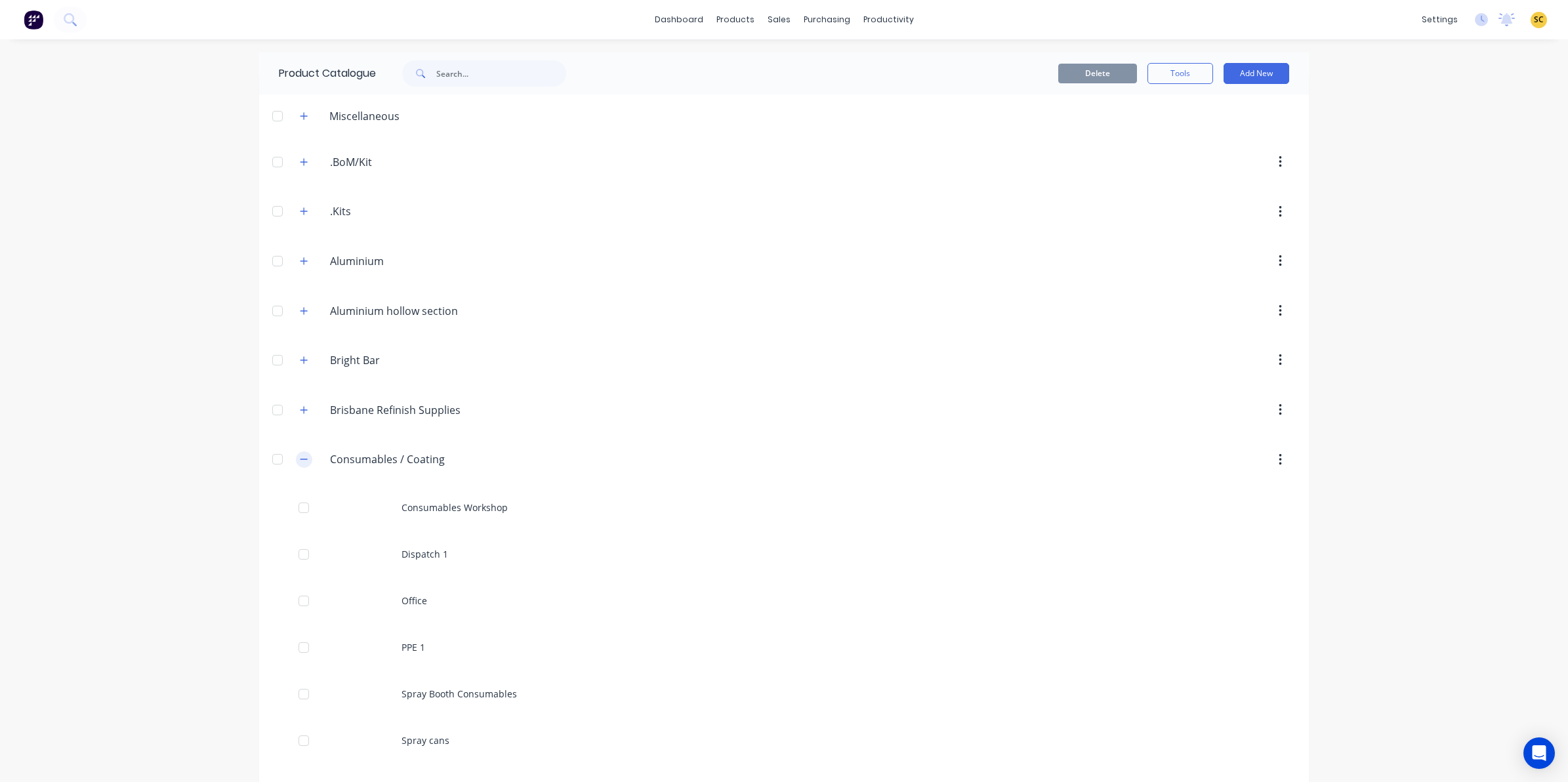
click at [300, 457] on icon "button" at bounding box center [303, 459] width 8 height 9
click at [301, 560] on icon "button" at bounding box center [304, 558] width 8 height 8
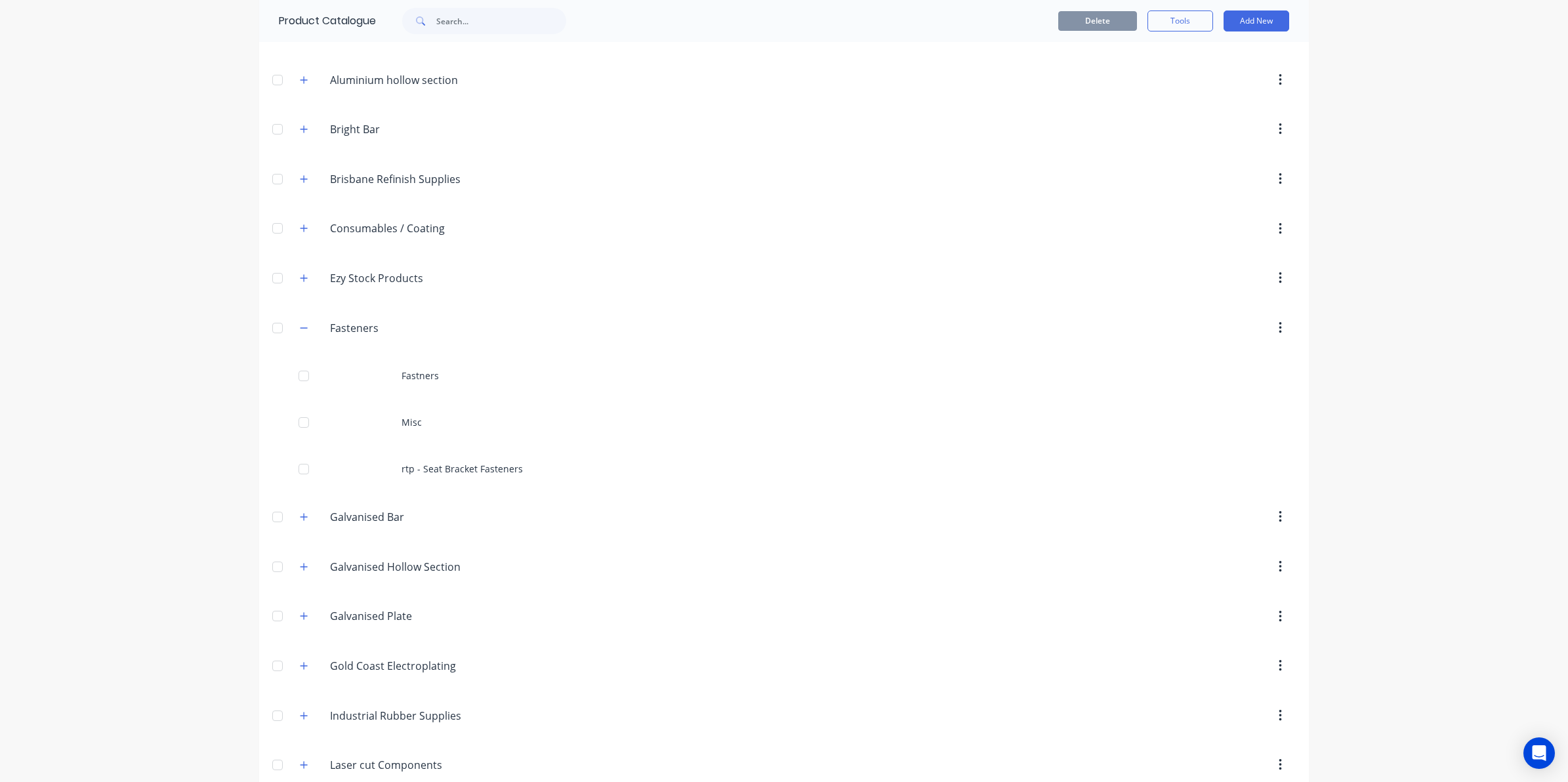
scroll to position [246, 0]
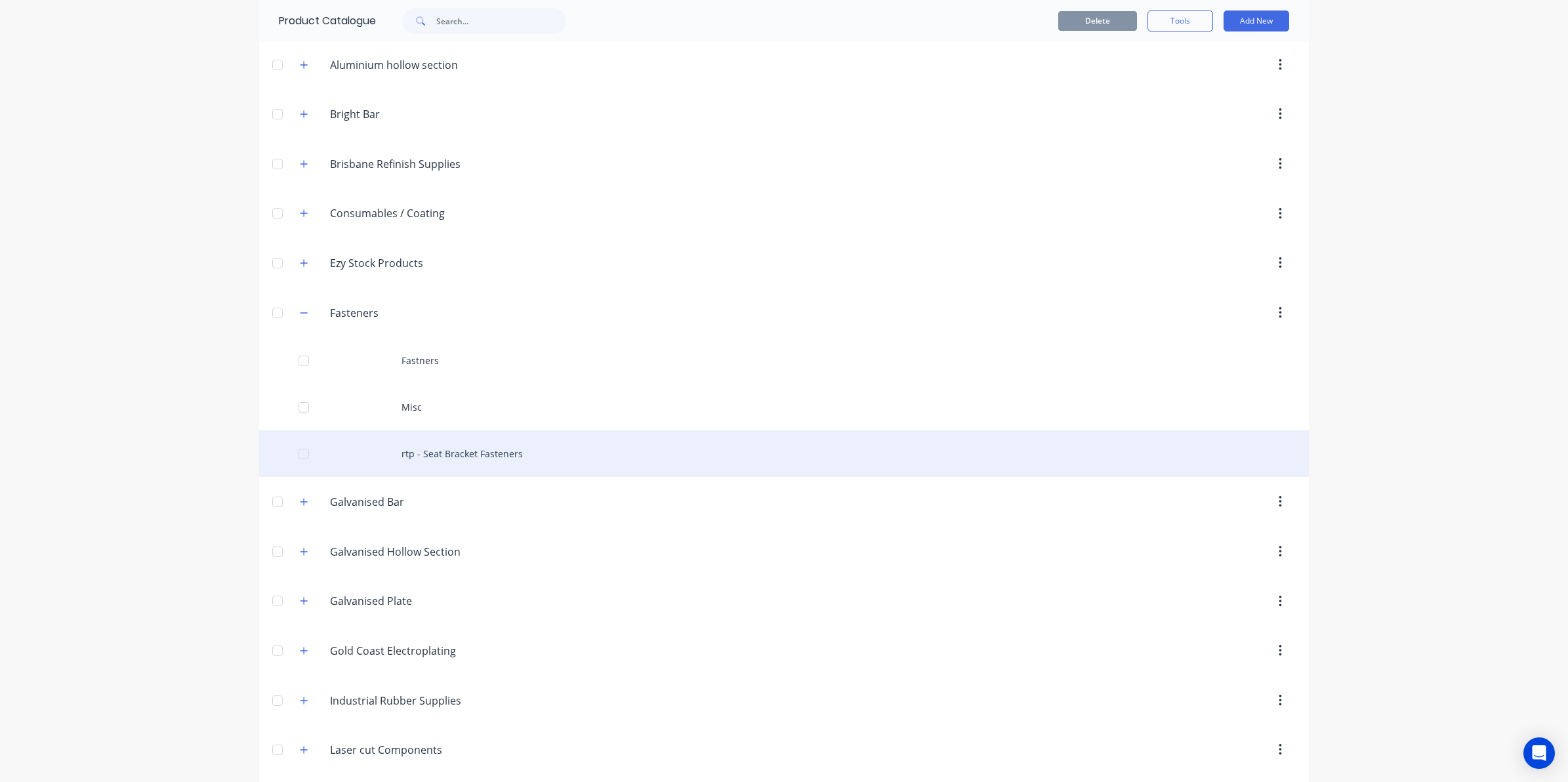
click at [434, 449] on div "rtp - Seat Bracket Fasteners" at bounding box center [784, 453] width 1050 height 47
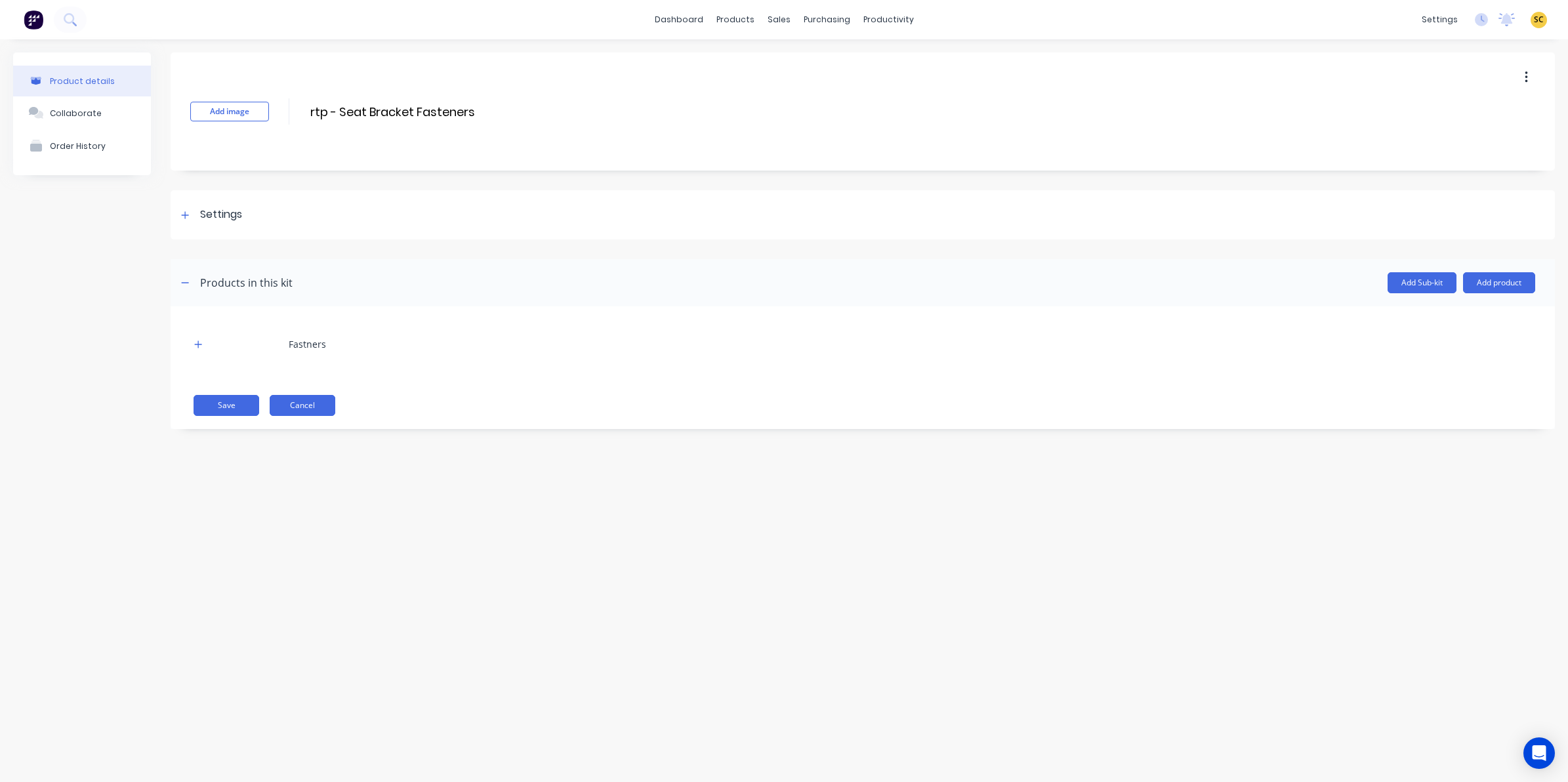
click at [301, 404] on button "Cancel" at bounding box center [301, 405] width 65 height 21
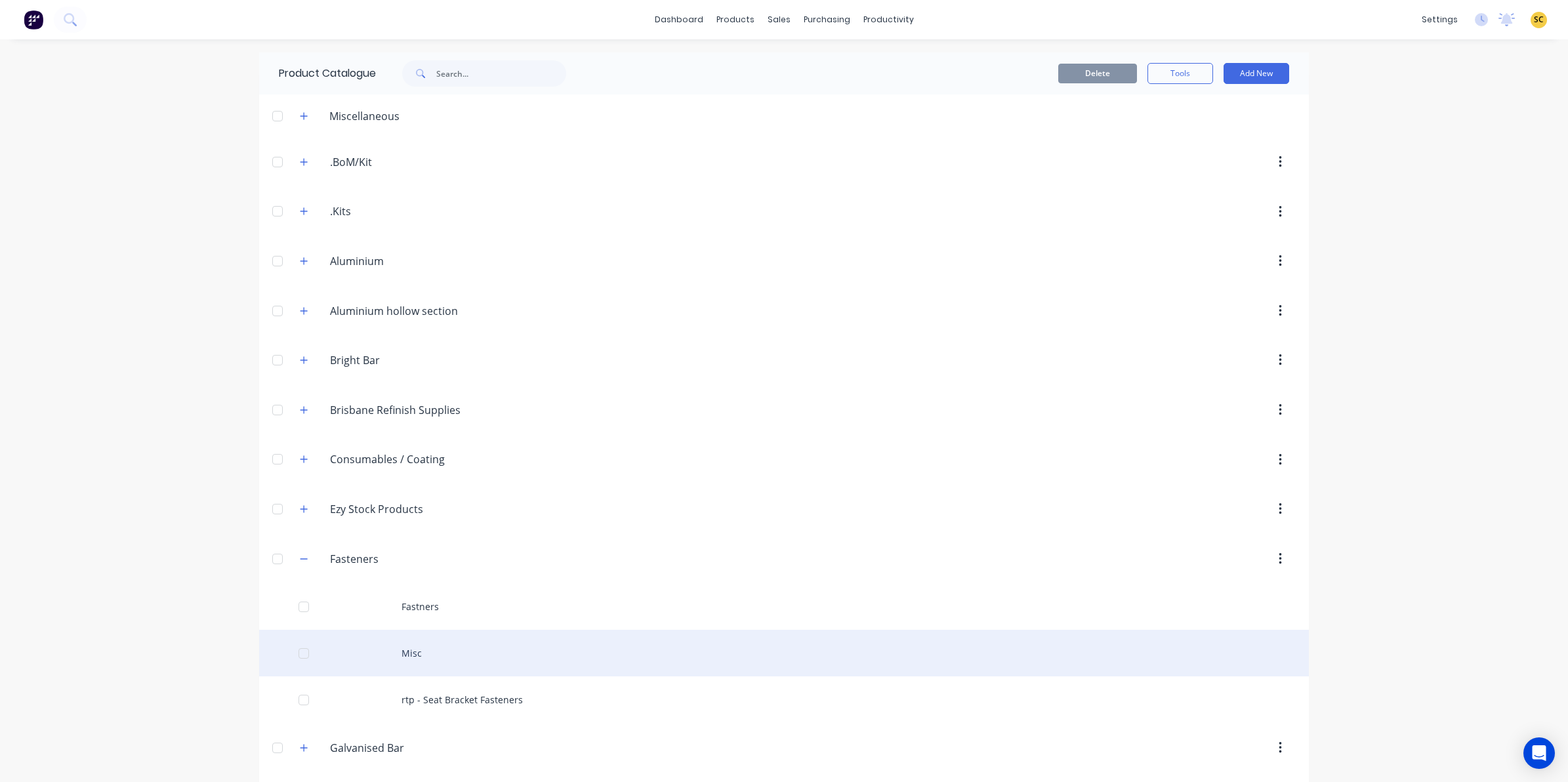
click at [379, 651] on div "Misc" at bounding box center [784, 653] width 1050 height 47
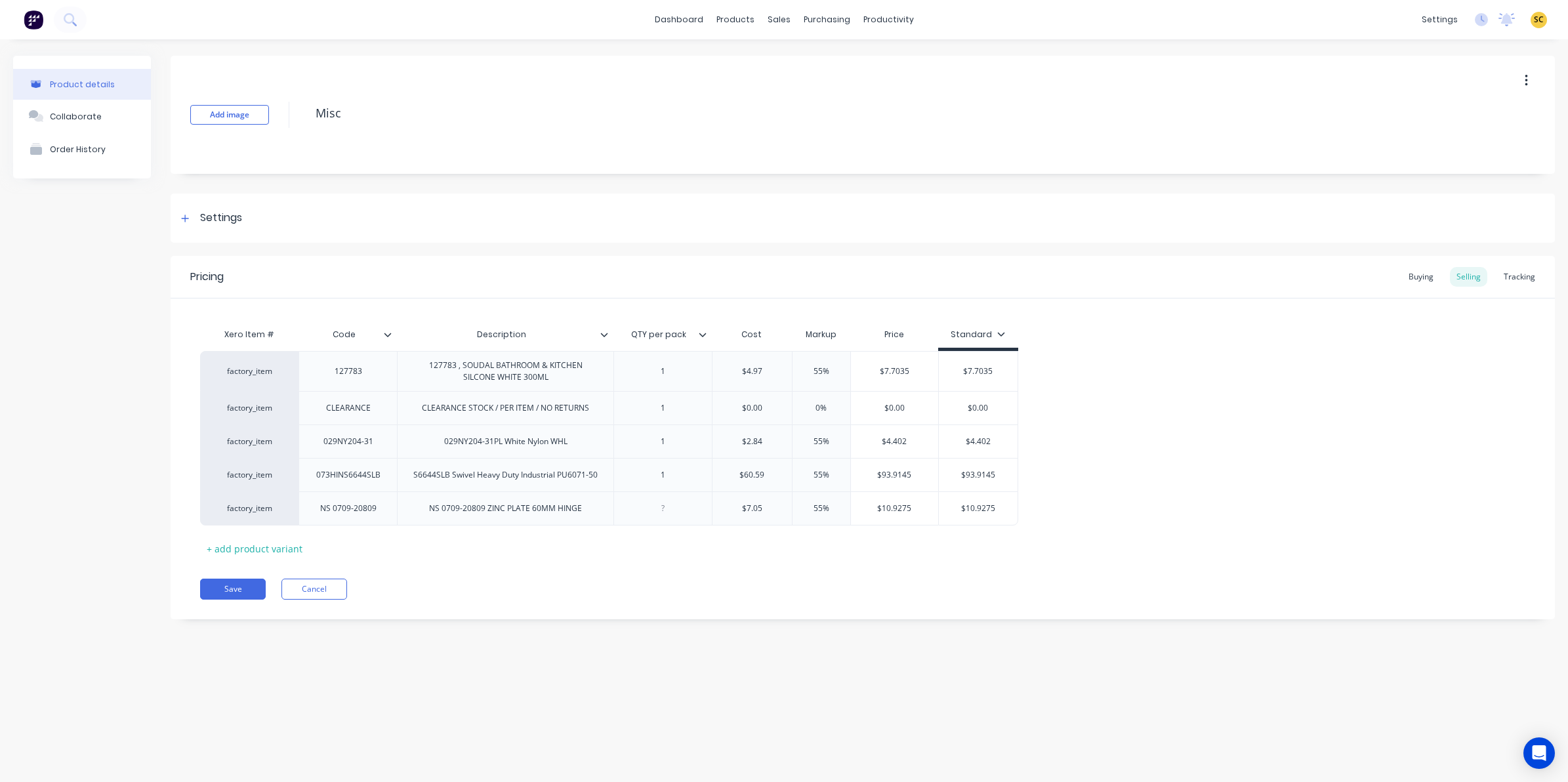
click at [391, 332] on icon at bounding box center [387, 334] width 8 height 8
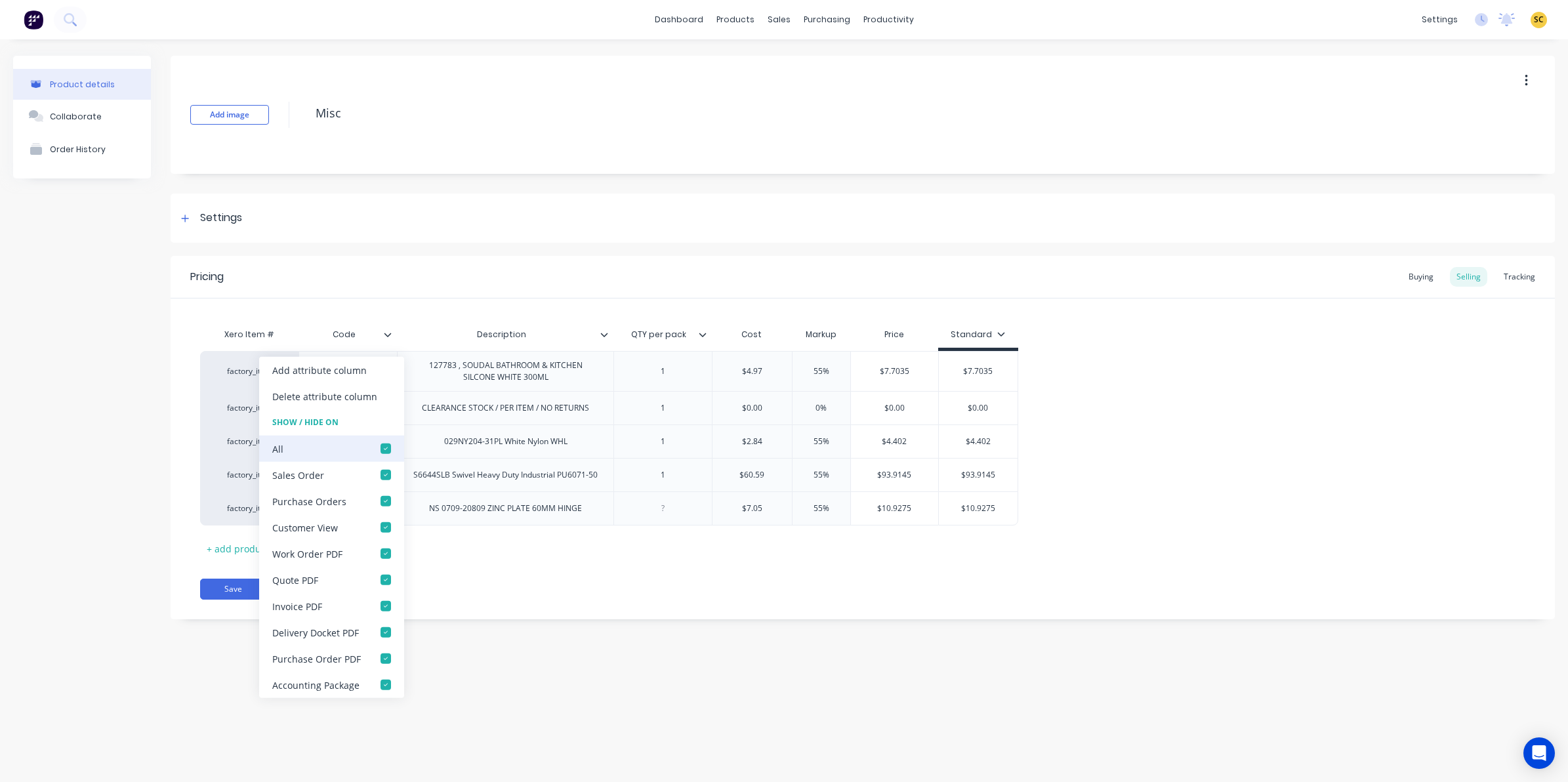
click at [384, 451] on div at bounding box center [385, 448] width 26 height 26
click at [1430, 270] on div "Buying" at bounding box center [1421, 276] width 38 height 19
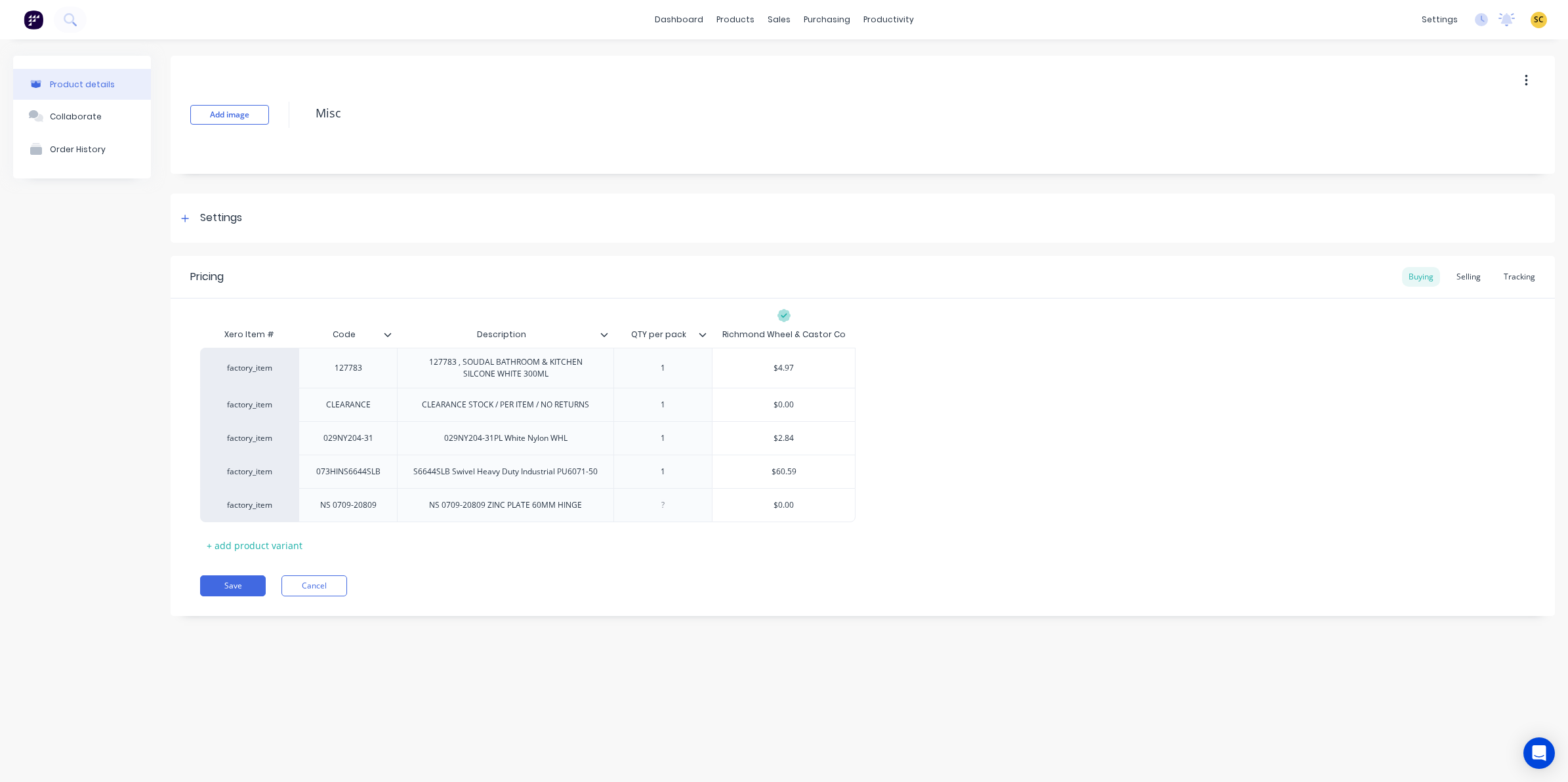
click at [389, 341] on div "Code" at bounding box center [348, 334] width 98 height 33
click at [389, 339] on div "Code" at bounding box center [348, 334] width 98 height 33
click at [388, 334] on icon at bounding box center [387, 334] width 8 height 8
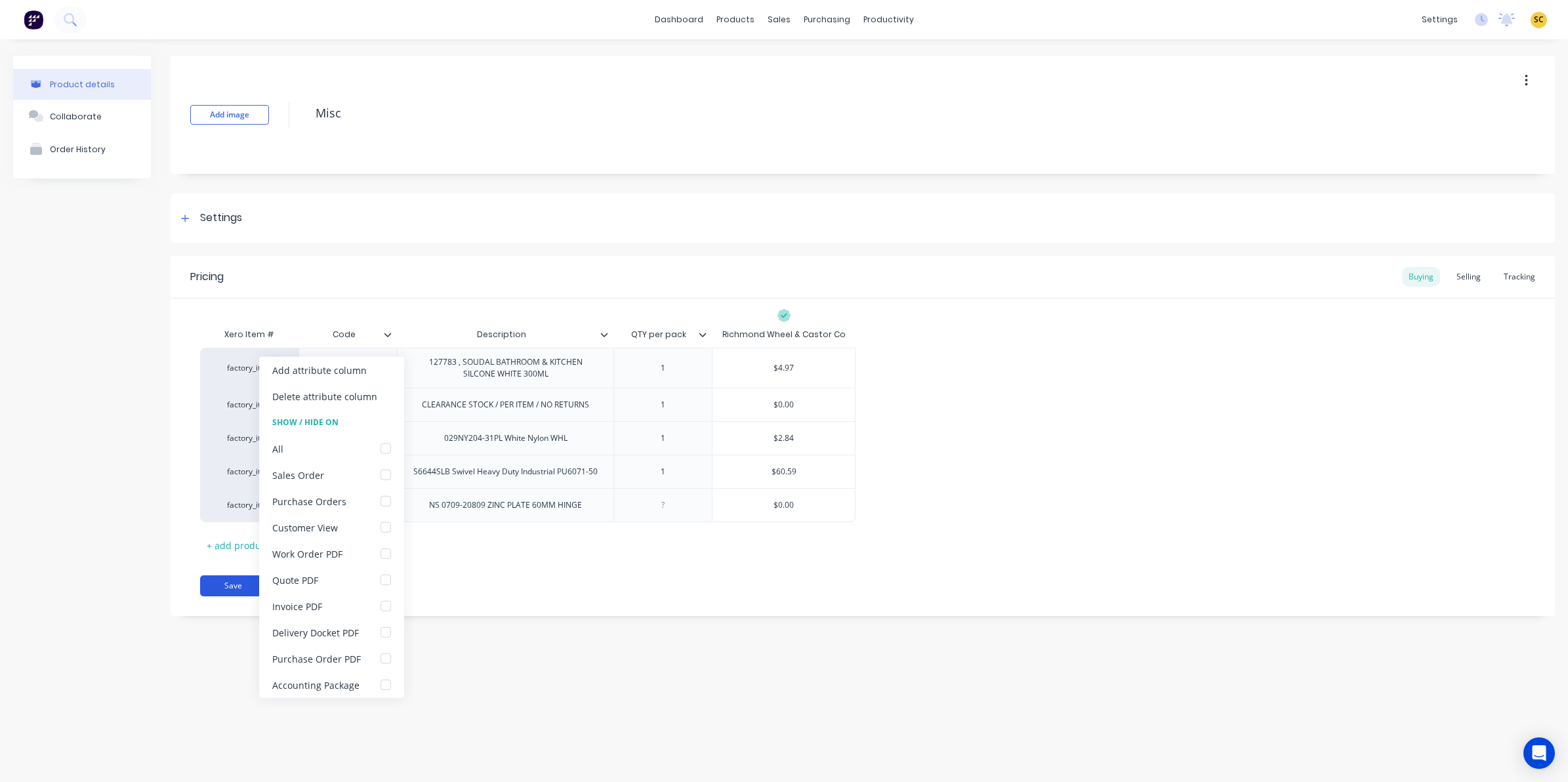
click at [226, 594] on button "Save" at bounding box center [232, 586] width 65 height 21
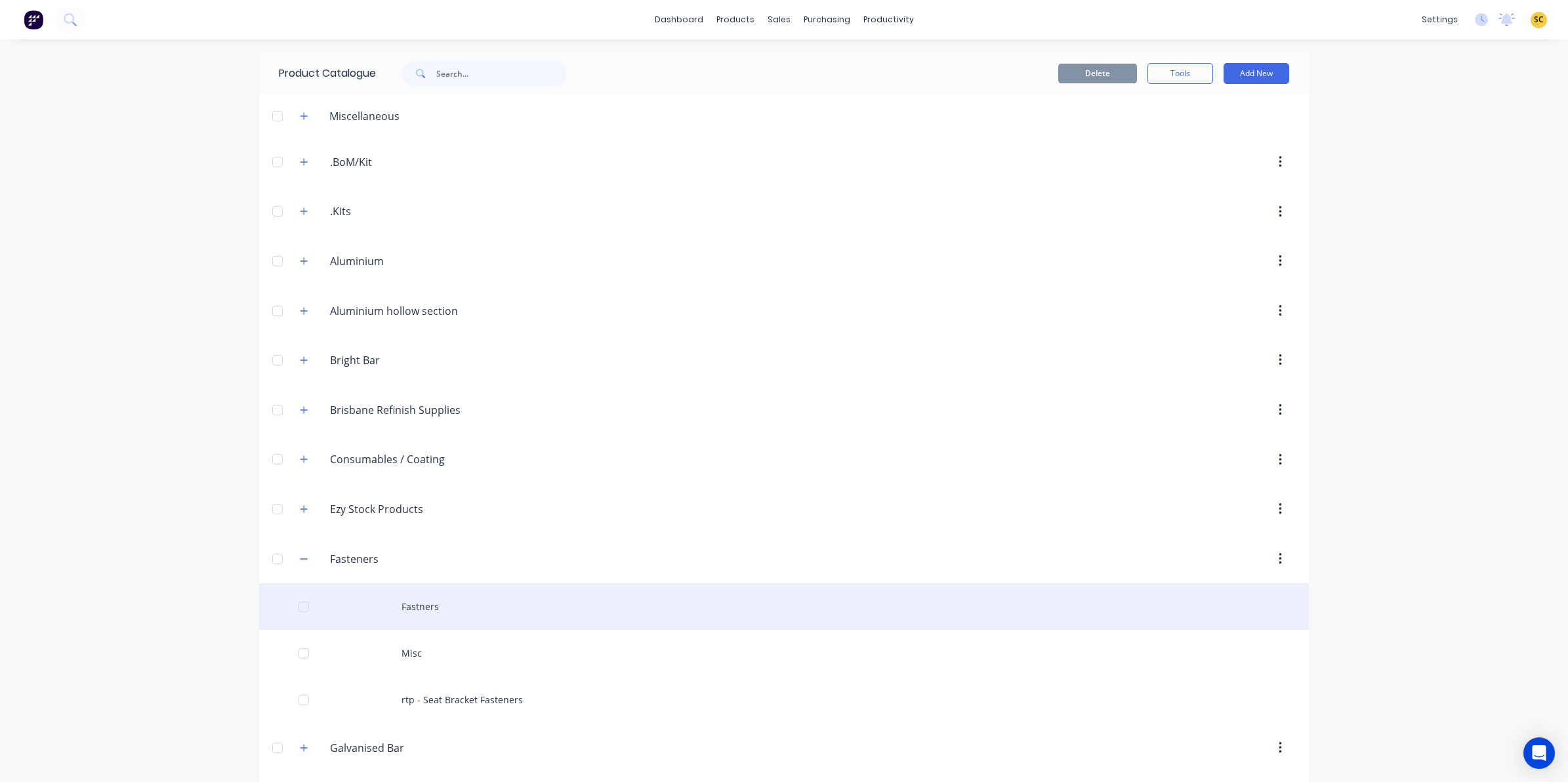
click at [412, 610] on div "Fastners" at bounding box center [784, 606] width 1050 height 47
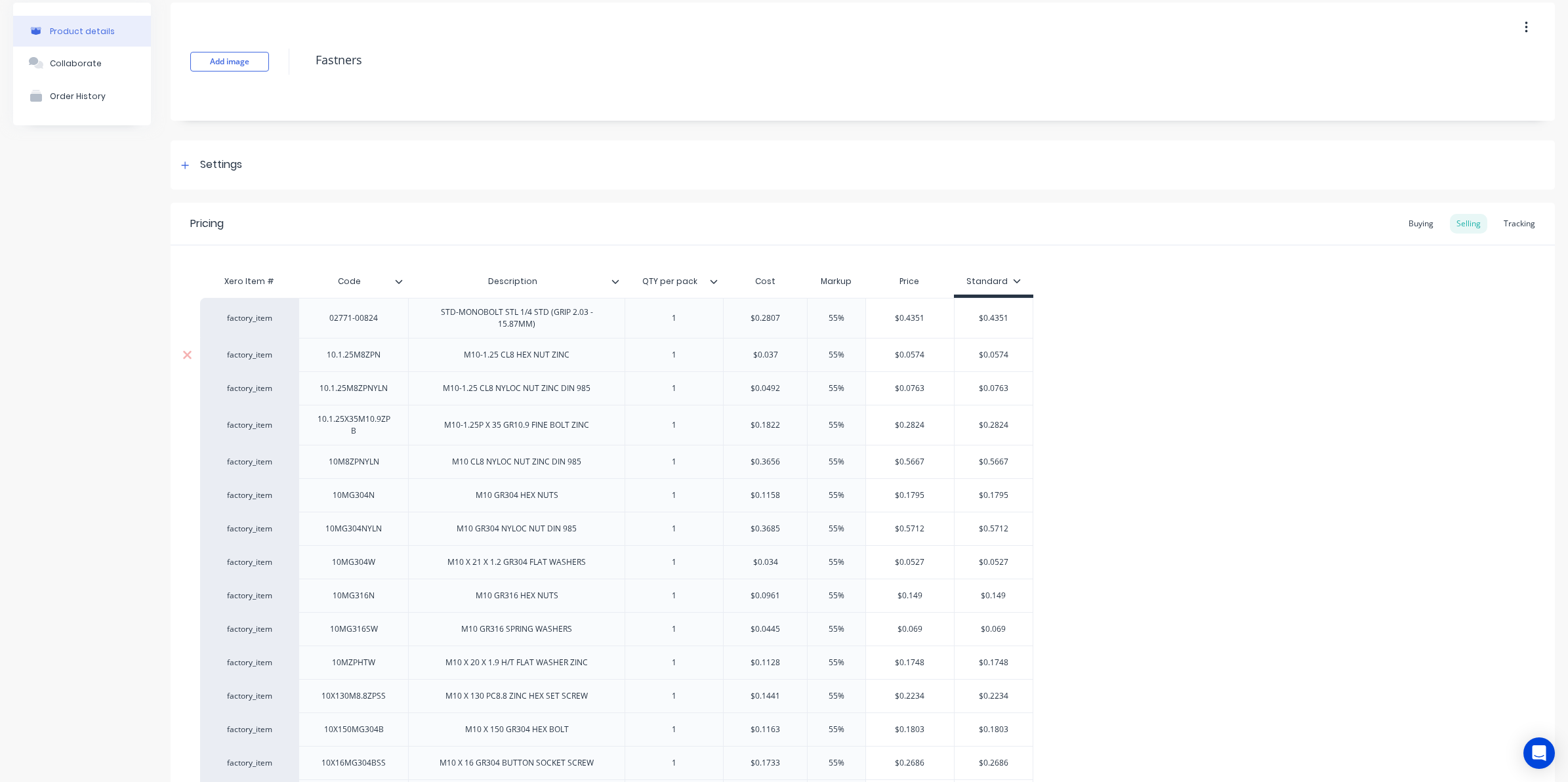
scroll to position [82, 0]
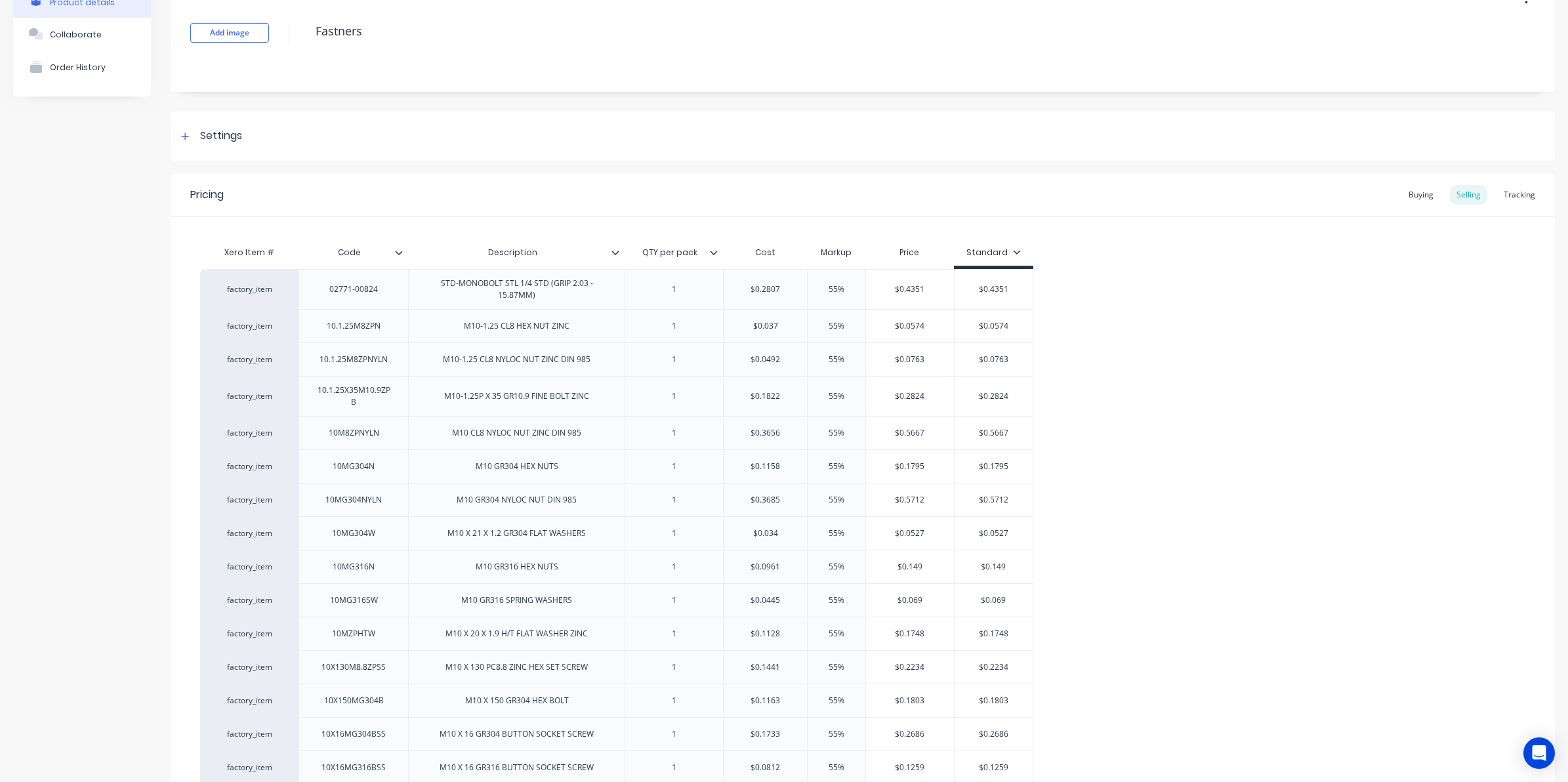
click at [401, 249] on icon at bounding box center [398, 252] width 8 height 8
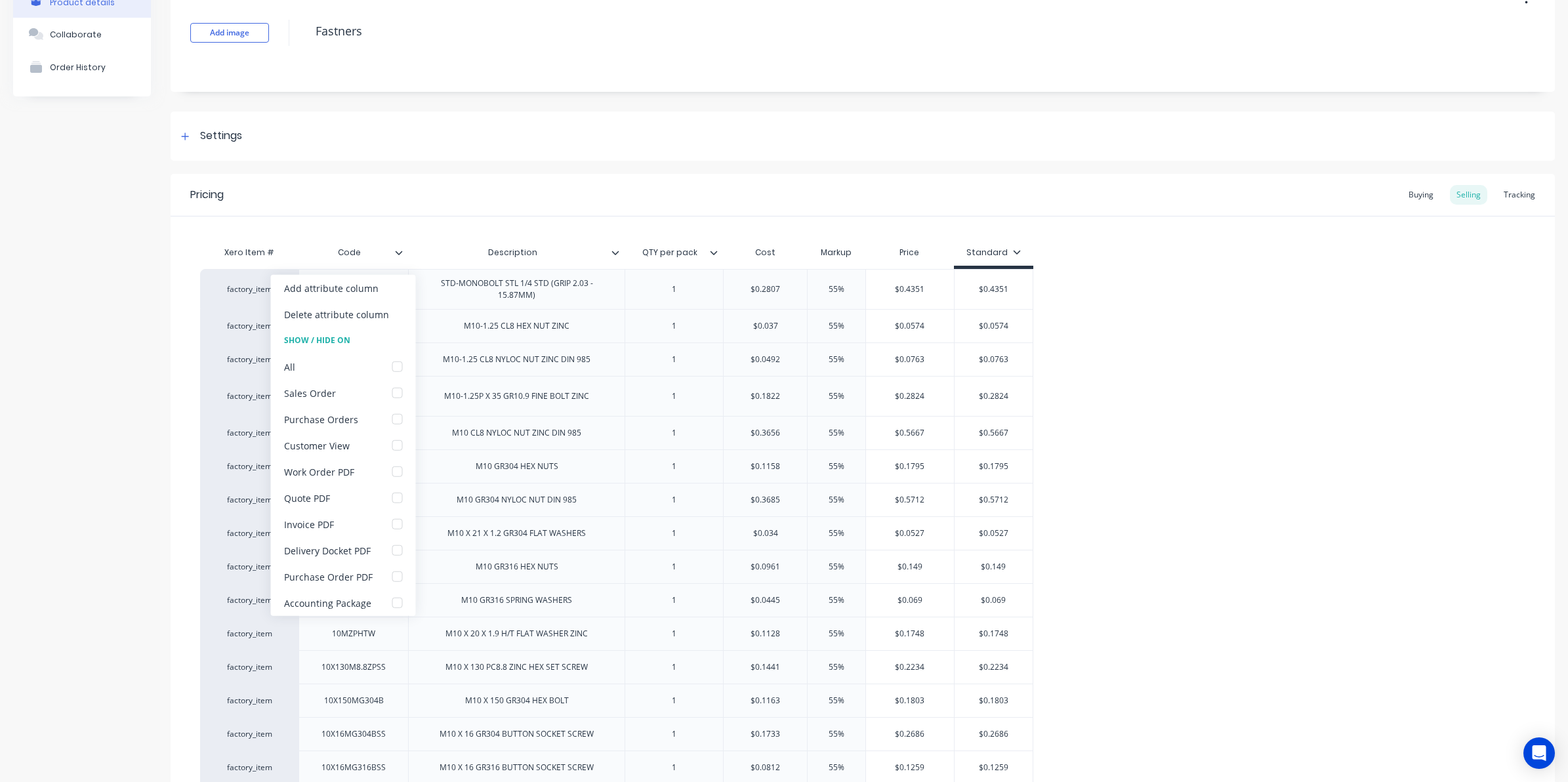
drag, startPoint x: 1404, startPoint y: 189, endPoint x: 1317, endPoint y: 190, distance: 87.0
click at [1405, 190] on div "Buying" at bounding box center [1421, 194] width 38 height 19
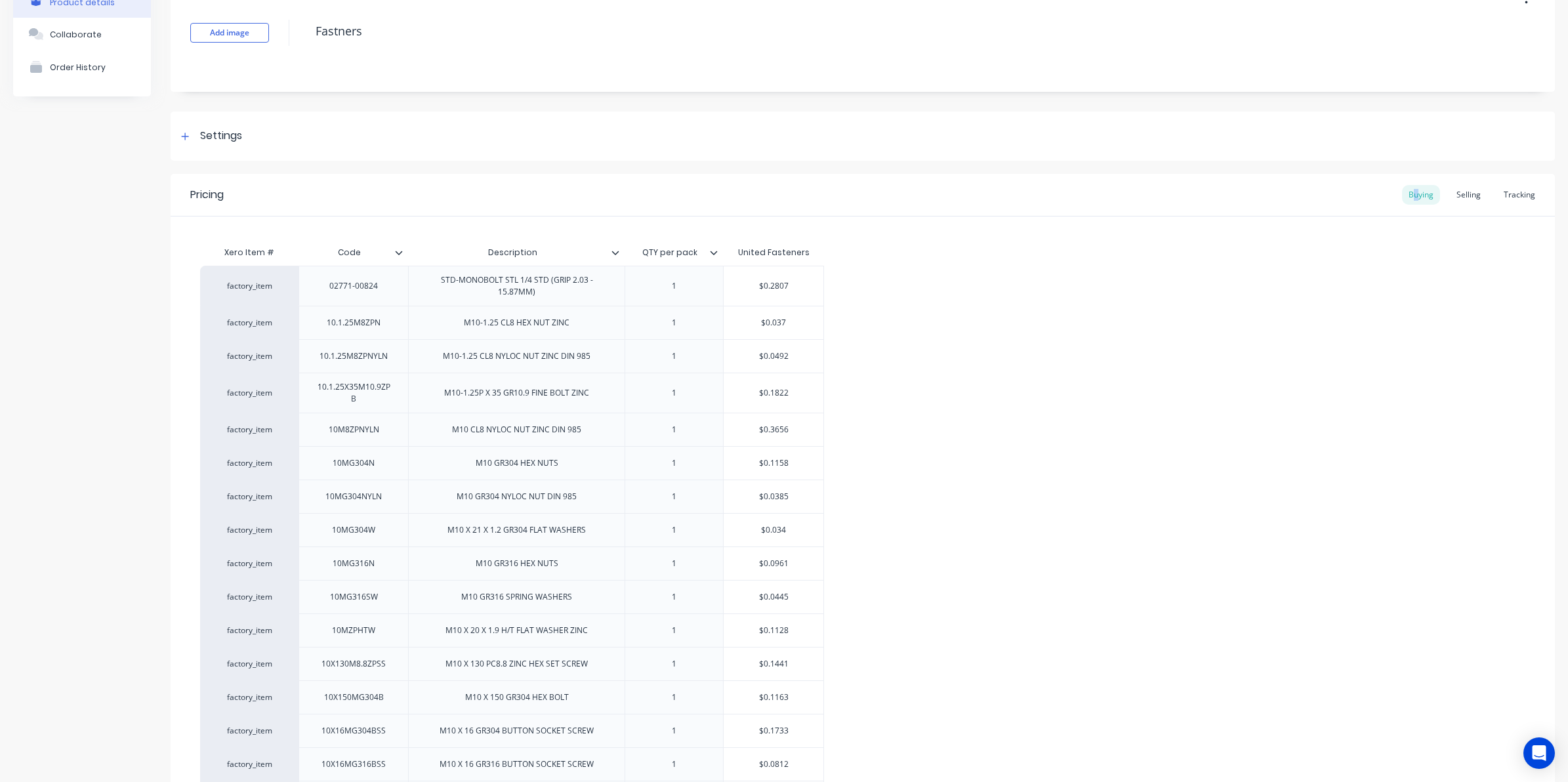
click at [400, 249] on icon at bounding box center [398, 252] width 8 height 8
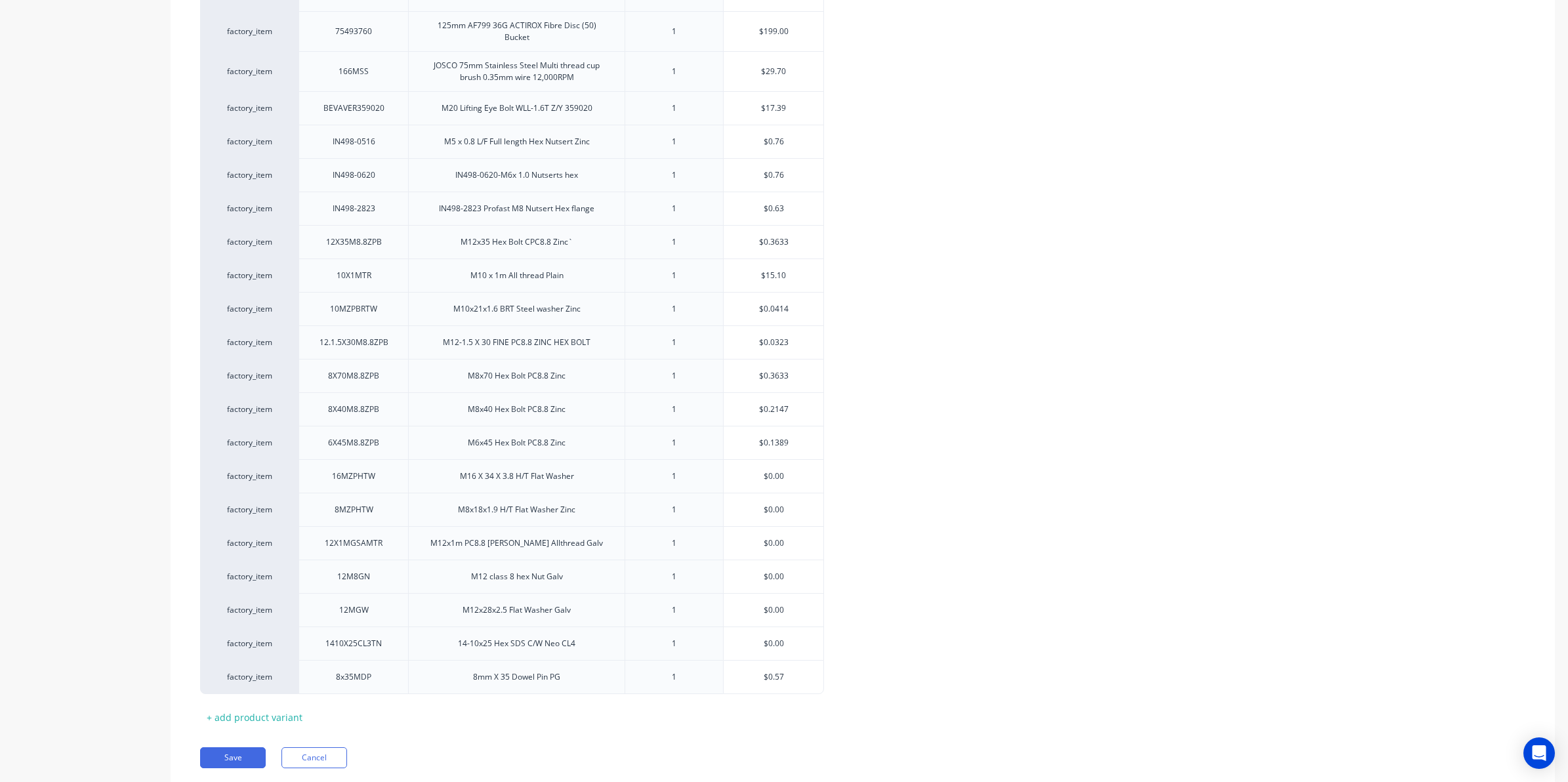
scroll to position [5546, 0]
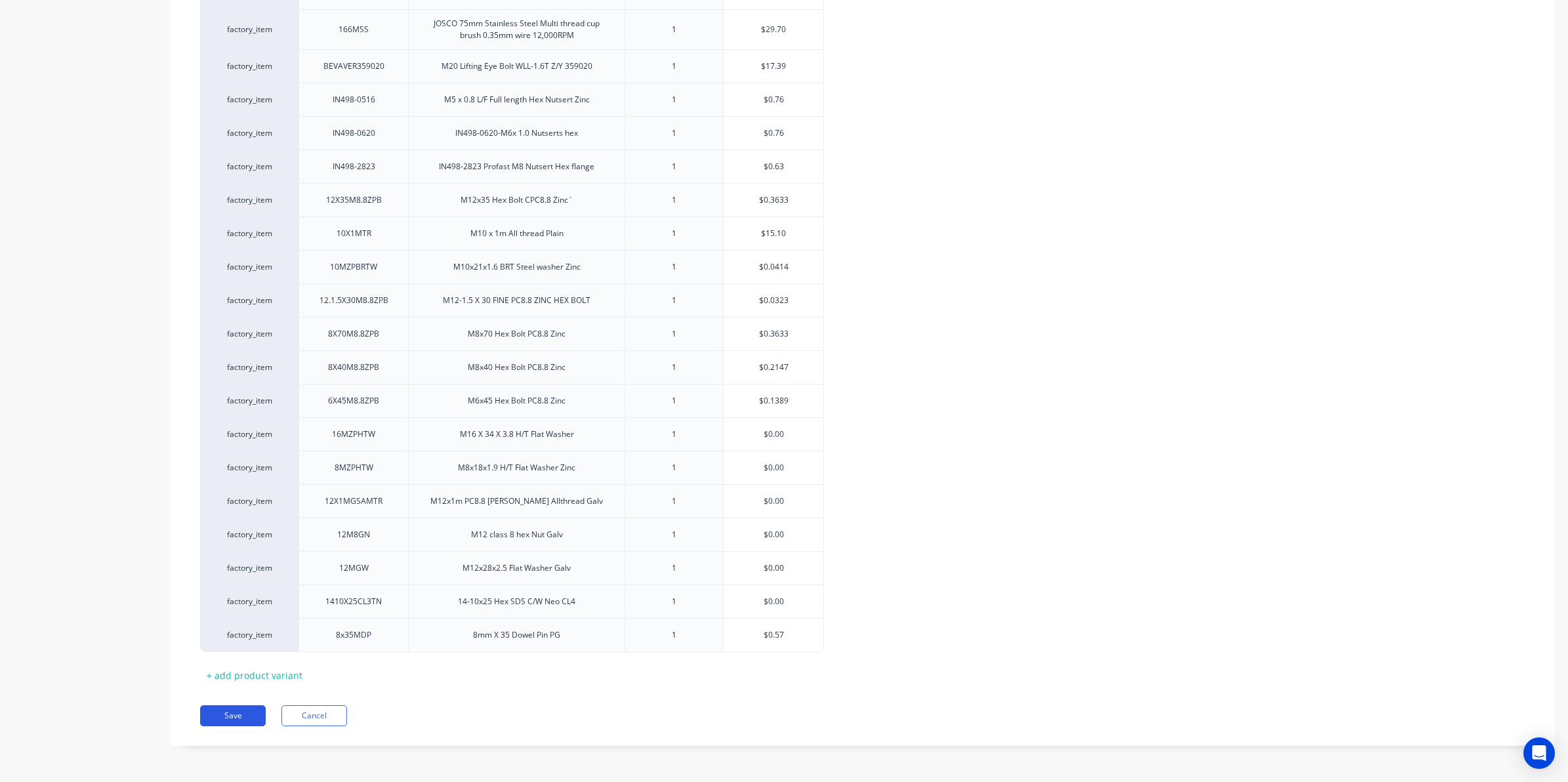
click at [229, 706] on button "Save" at bounding box center [232, 715] width 65 height 21
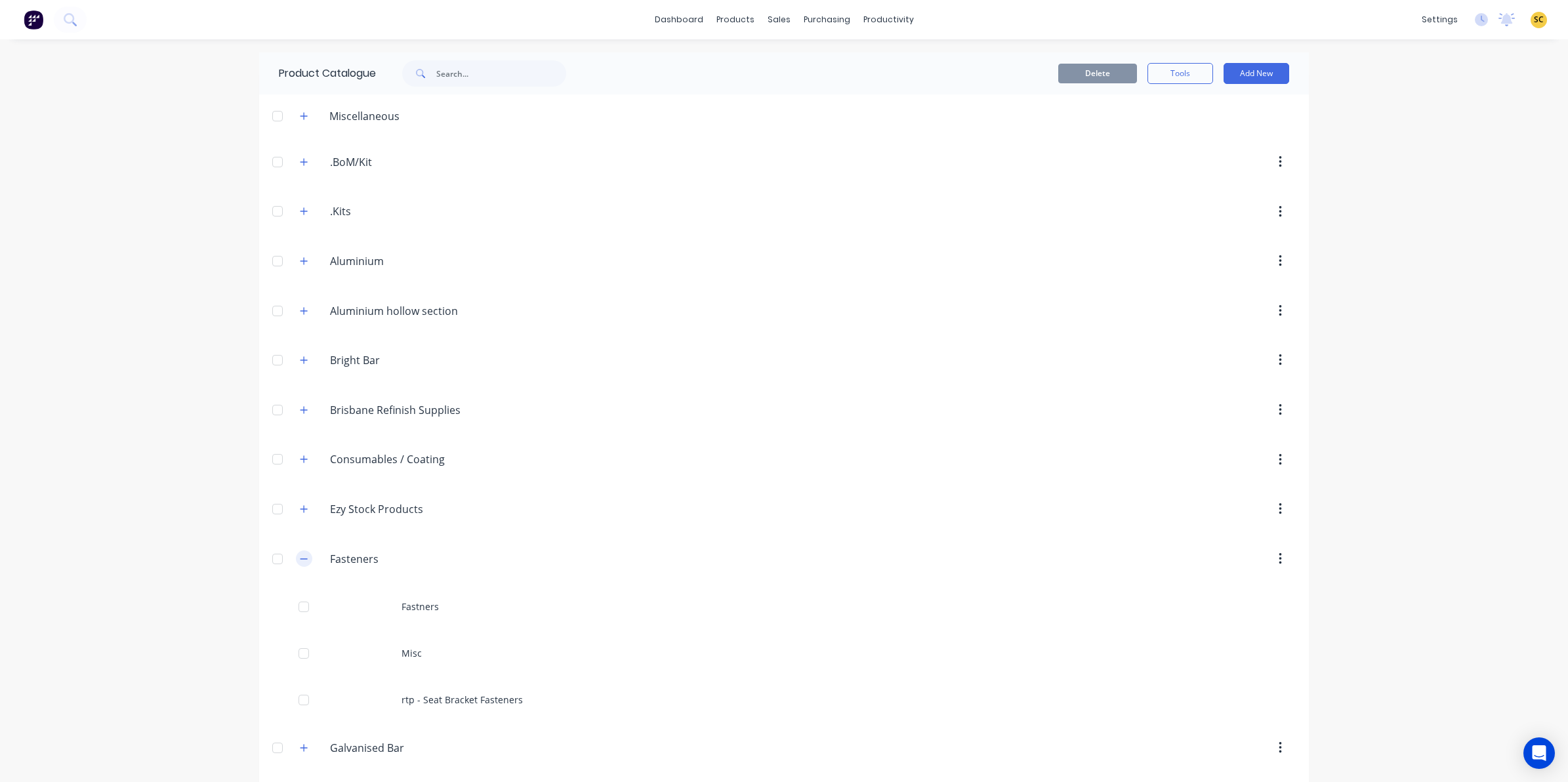
click at [295, 554] on button "button" at bounding box center [303, 558] width 16 height 16
click at [301, 607] on icon "button" at bounding box center [303, 608] width 8 height 9
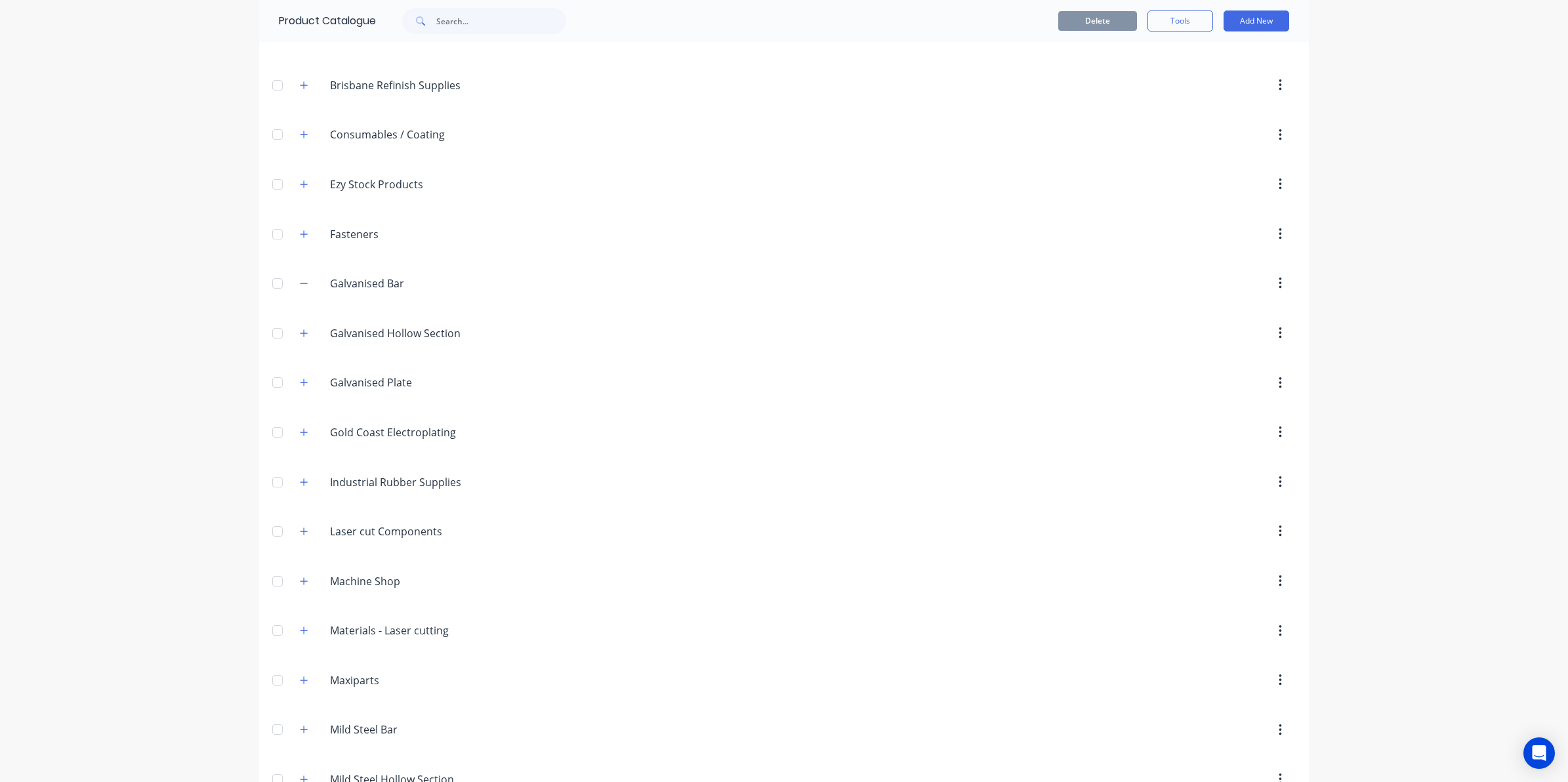
scroll to position [328, 0]
click at [300, 282] on icon "button" at bounding box center [303, 279] width 8 height 9
click at [301, 280] on icon "button" at bounding box center [304, 279] width 8 height 1
click at [301, 283] on icon "button" at bounding box center [304, 279] width 8 height 8
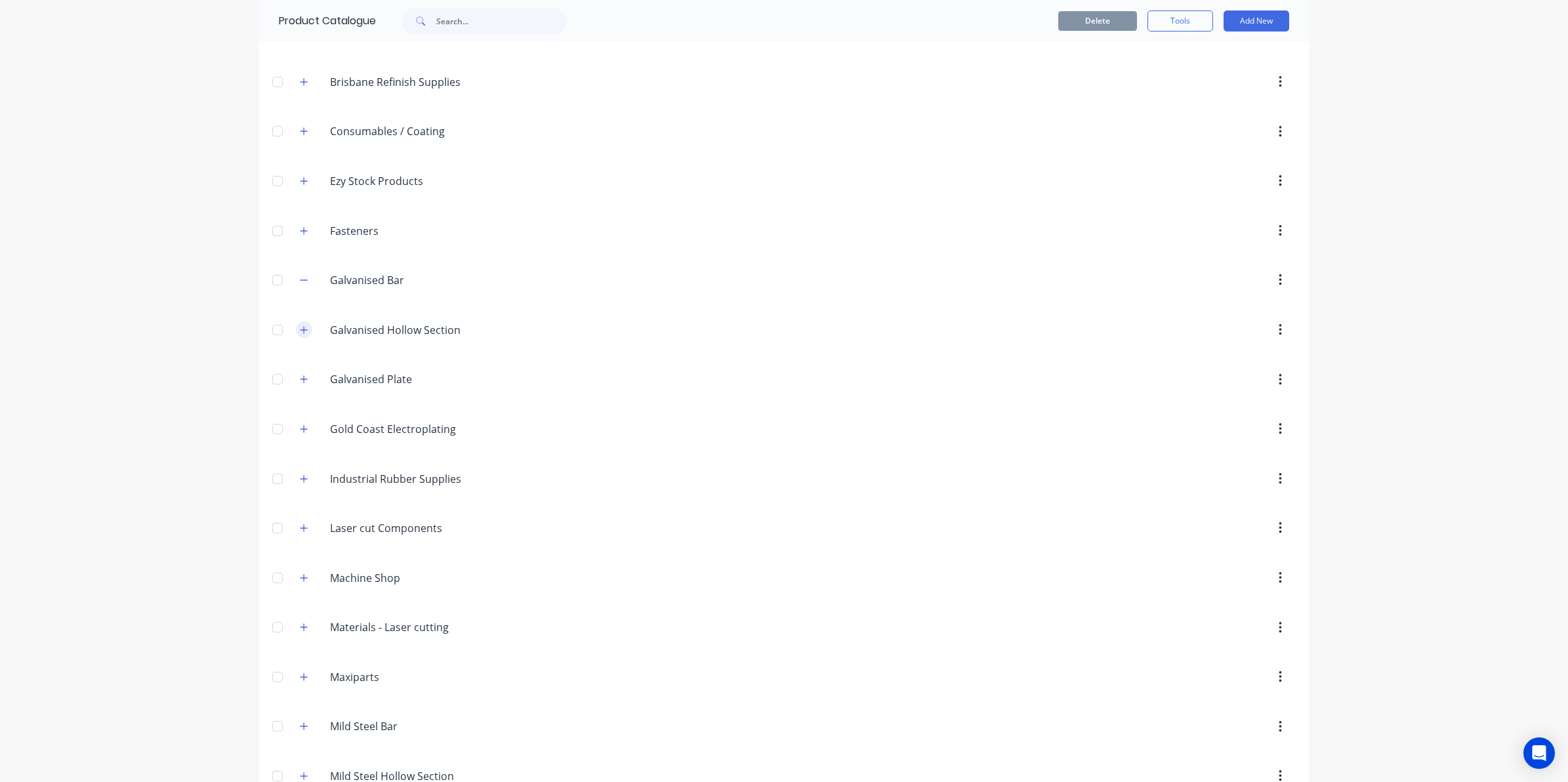
click at [300, 329] on icon "button" at bounding box center [303, 329] width 8 height 9
click at [295, 277] on button "button" at bounding box center [303, 280] width 16 height 16
click at [300, 284] on icon "button" at bounding box center [303, 279] width 8 height 9
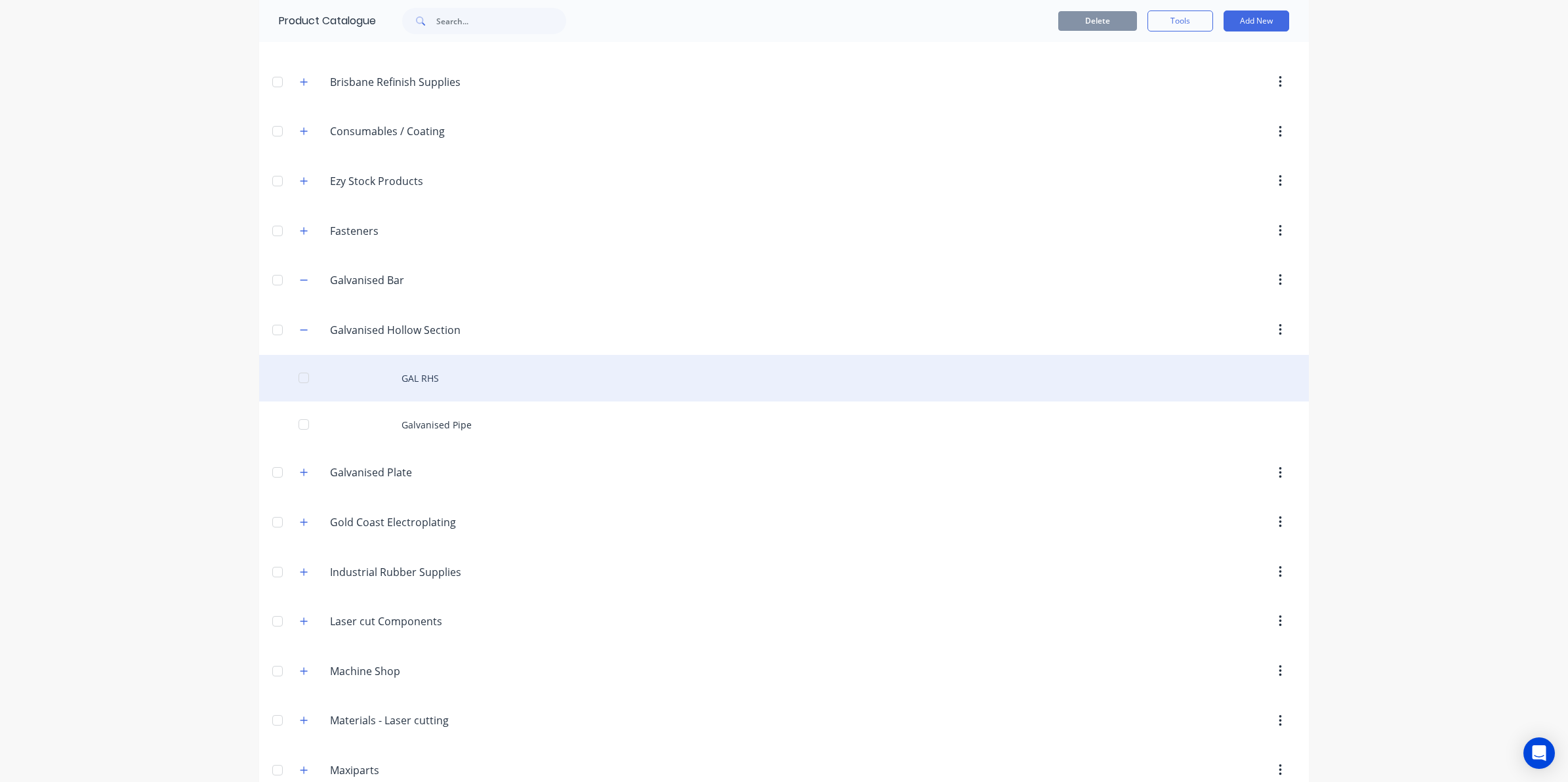
click at [394, 377] on div "GAL RHS" at bounding box center [784, 377] width 1050 height 47
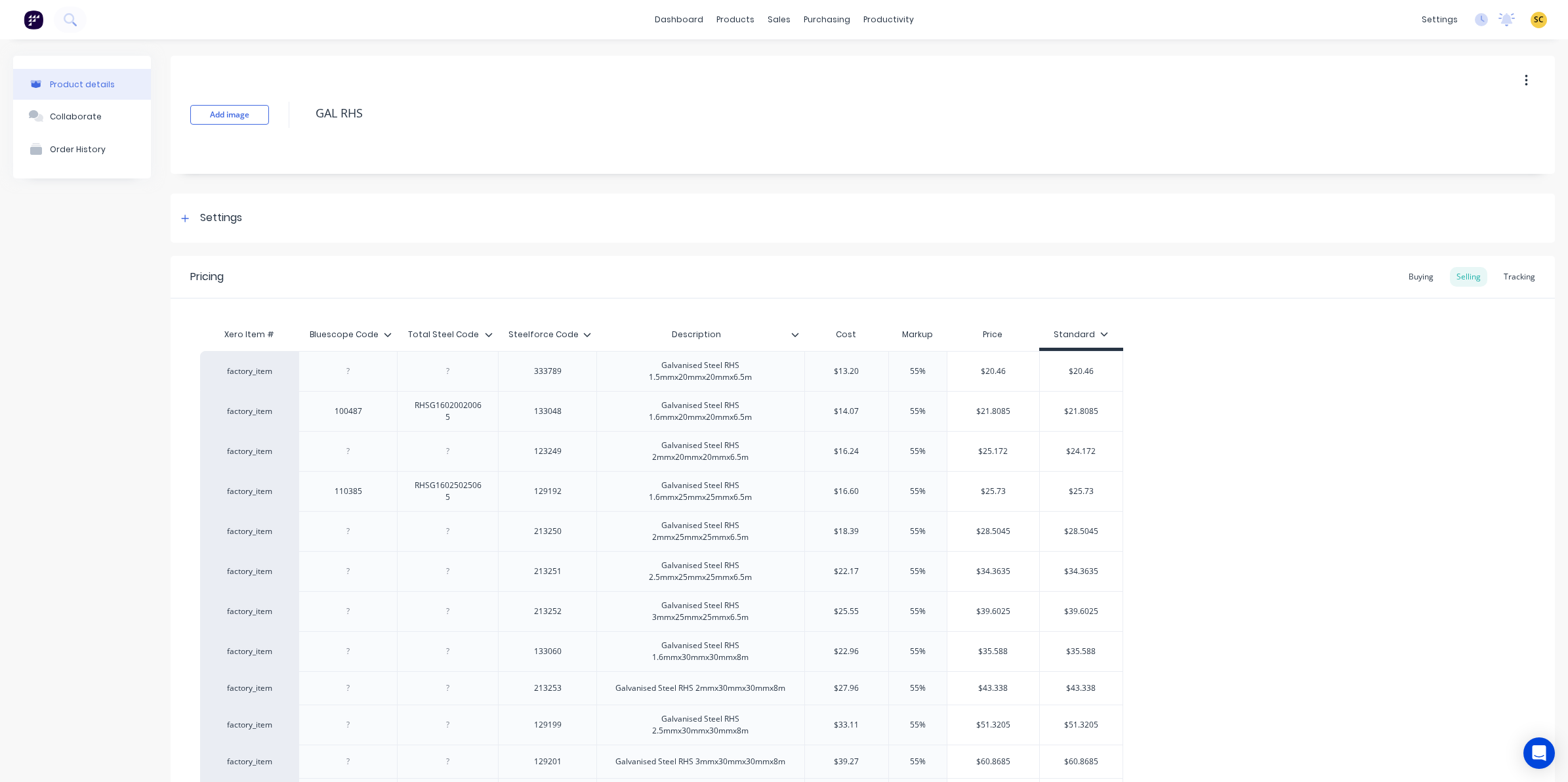
type input "Steelforce Code"
click at [588, 339] on input "Steelforce Code" at bounding box center [543, 334] width 91 height 12
click at [584, 334] on icon at bounding box center [587, 334] width 8 height 8
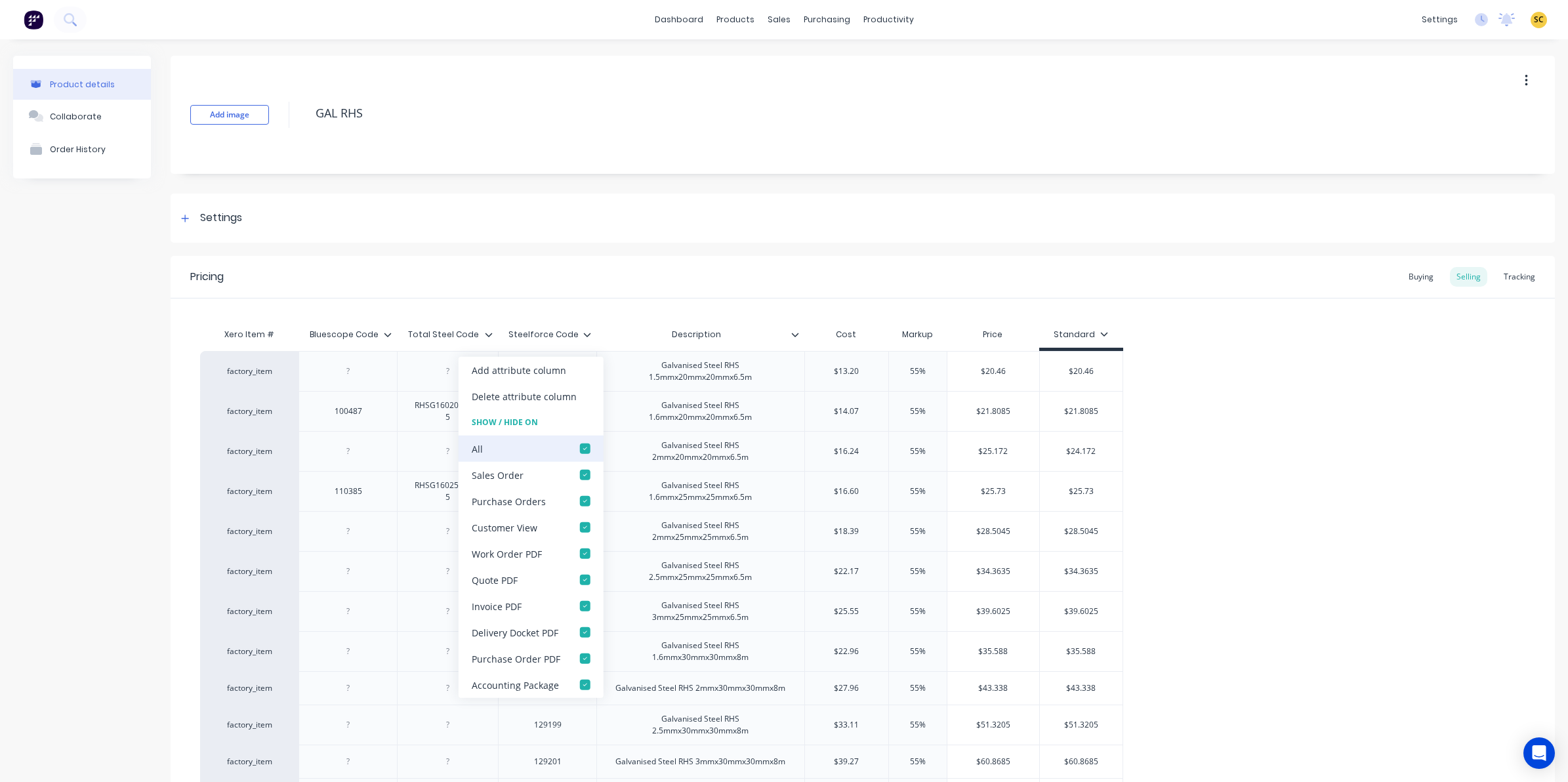
click at [587, 449] on div at bounding box center [585, 448] width 26 height 26
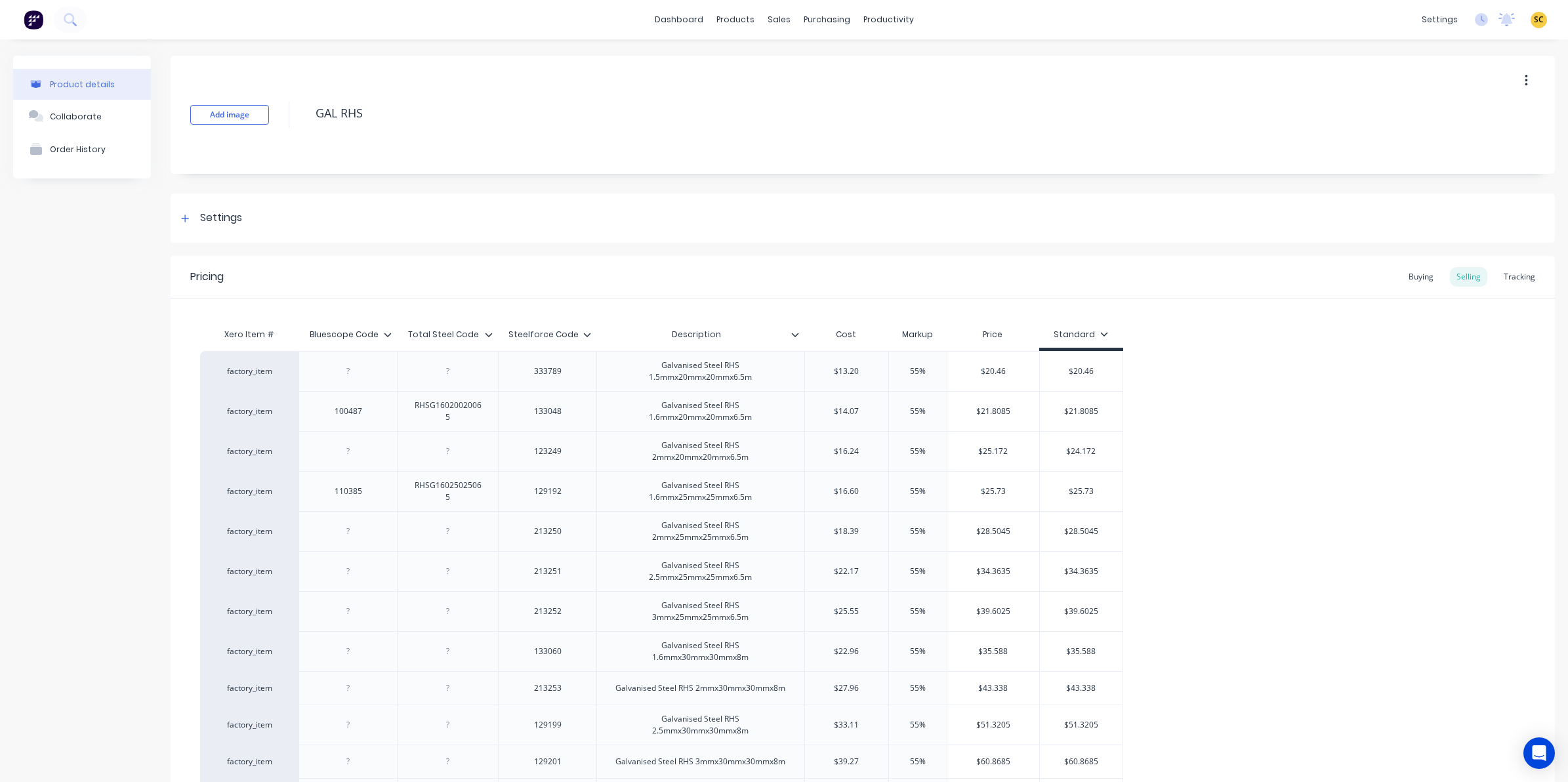
type input "Total Steel Code"
click at [483, 333] on input "Total Steel Code" at bounding box center [444, 334] width 93 height 12
click at [489, 334] on icon at bounding box center [489, 334] width 8 height 8
click at [384, 333] on icon at bounding box center [387, 334] width 8 height 8
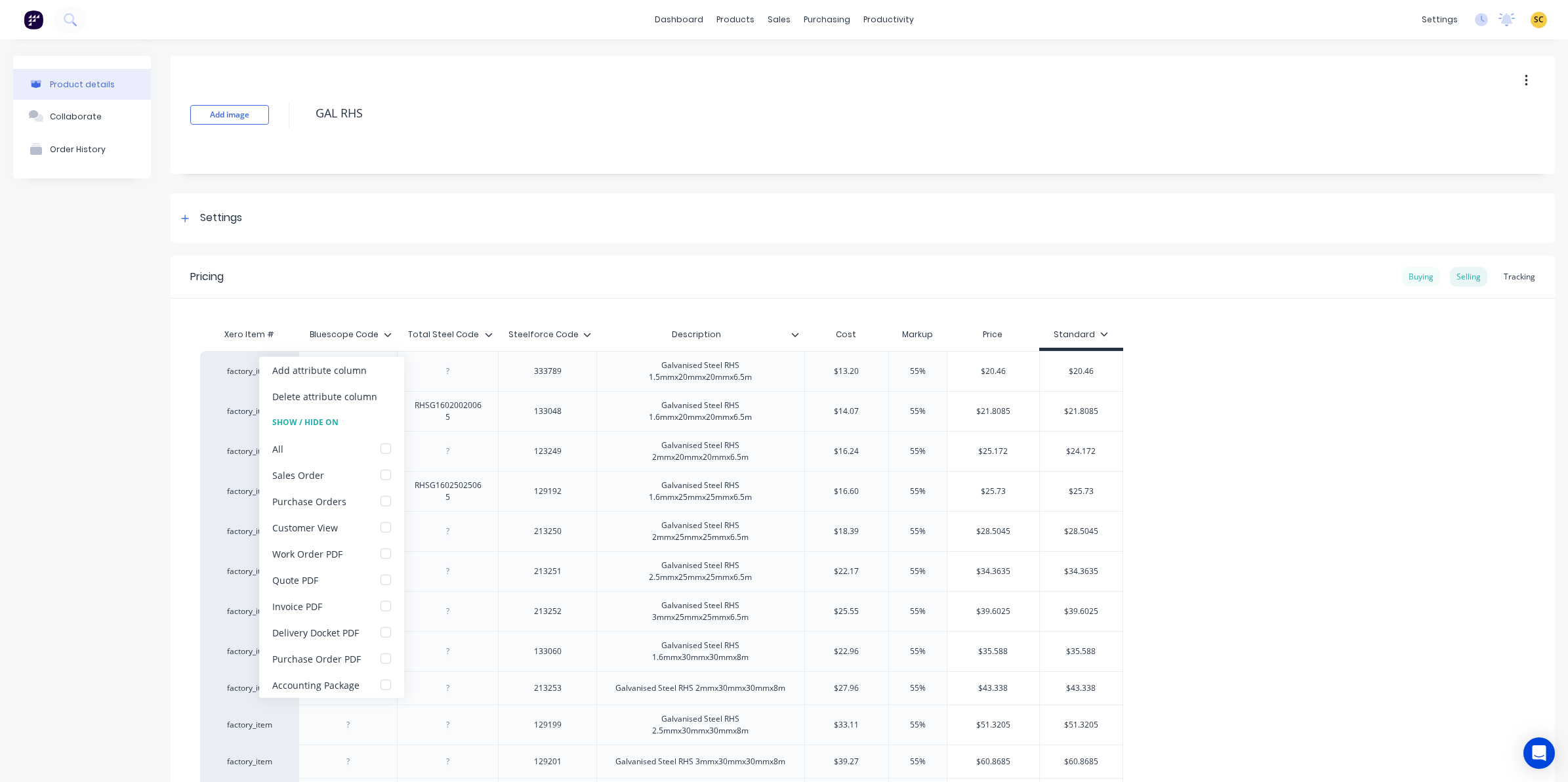
click at [1402, 271] on div "Buying" at bounding box center [1421, 276] width 38 height 19
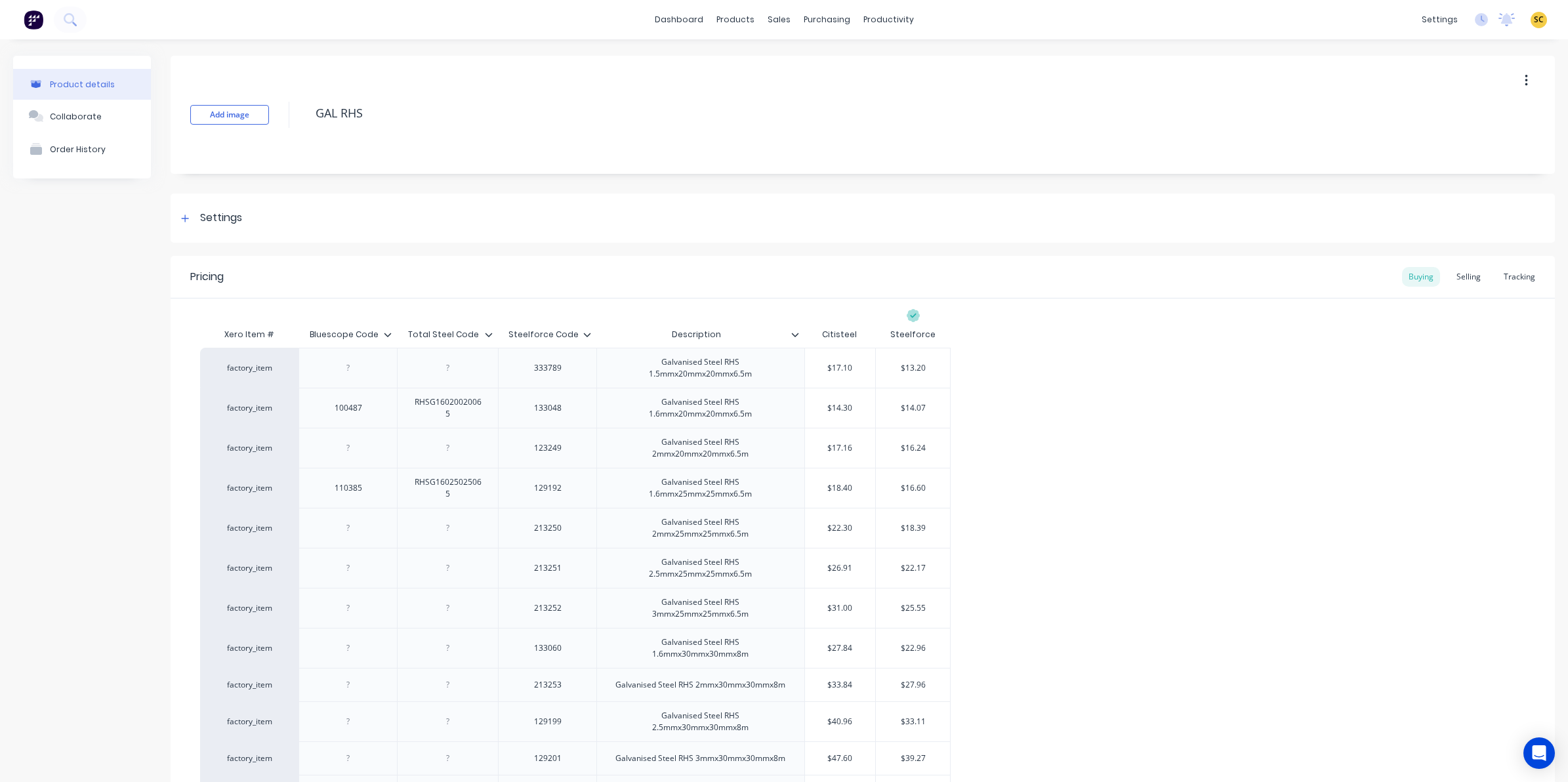
click at [589, 334] on icon at bounding box center [587, 334] width 8 height 8
type input "Total Steel Code"
drag, startPoint x: 483, startPoint y: 336, endPoint x: 493, endPoint y: 336, distance: 10.0
click at [485, 336] on div "Total Steel Code Total Steel Code" at bounding box center [447, 334] width 101 height 33
click at [489, 333] on icon at bounding box center [489, 334] width 8 height 8
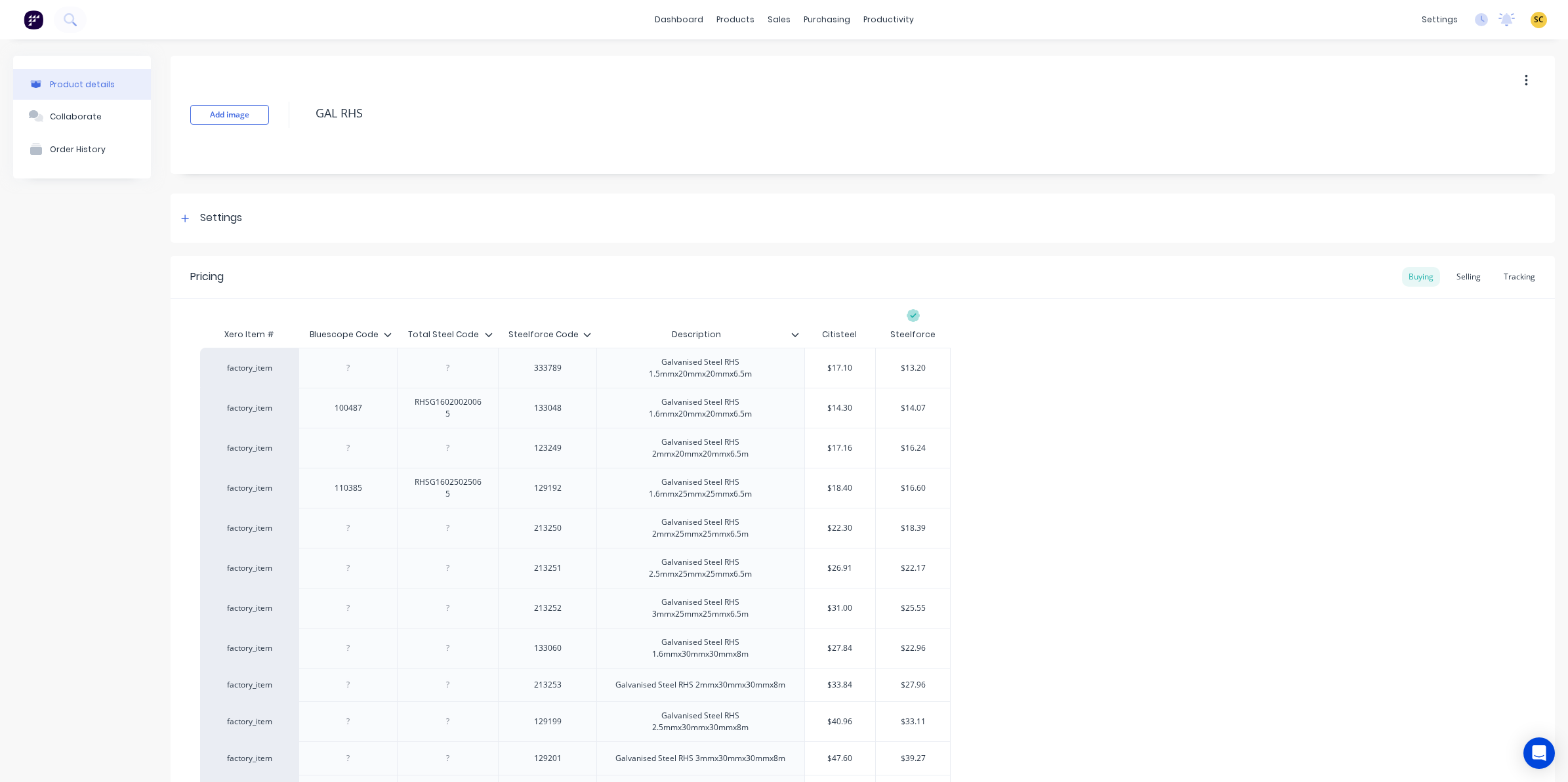
click at [386, 336] on icon at bounding box center [387, 334] width 8 height 8
click at [386, 338] on div "Bluescope Code" at bounding box center [348, 334] width 98 height 33
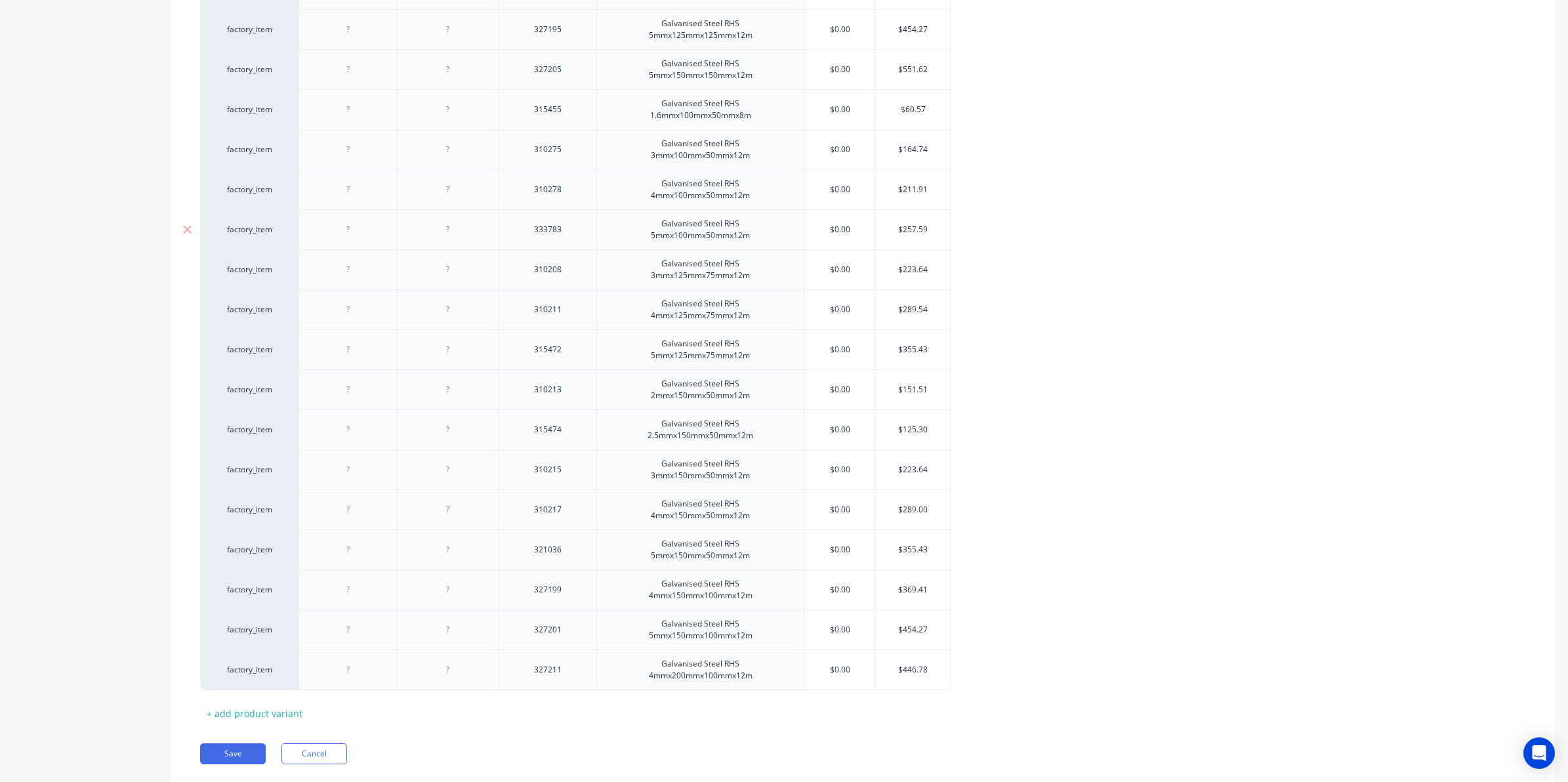
scroll to position [3850, 0]
click at [220, 720] on button "Save" at bounding box center [232, 715] width 65 height 21
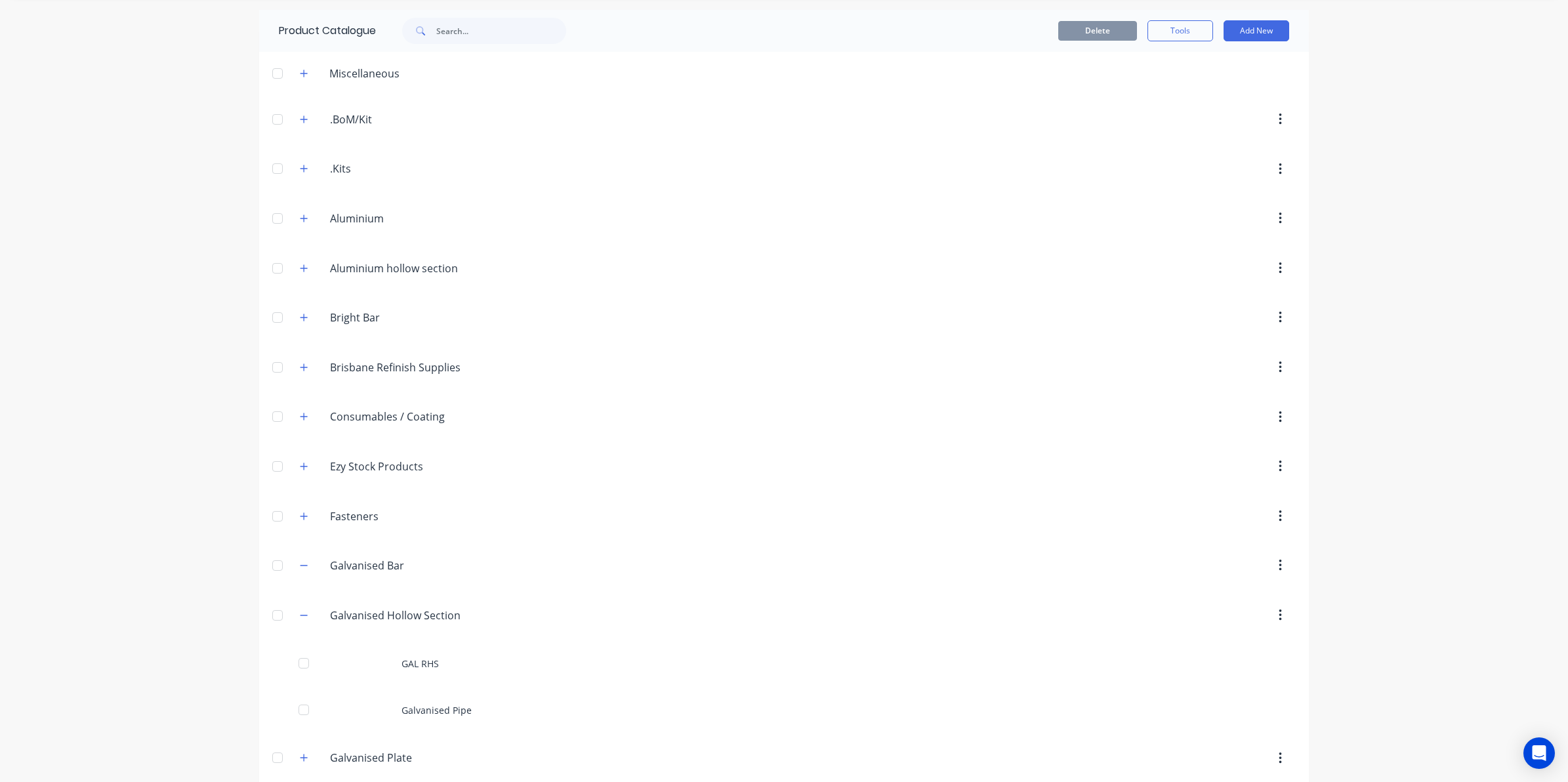
scroll to position [246, 0]
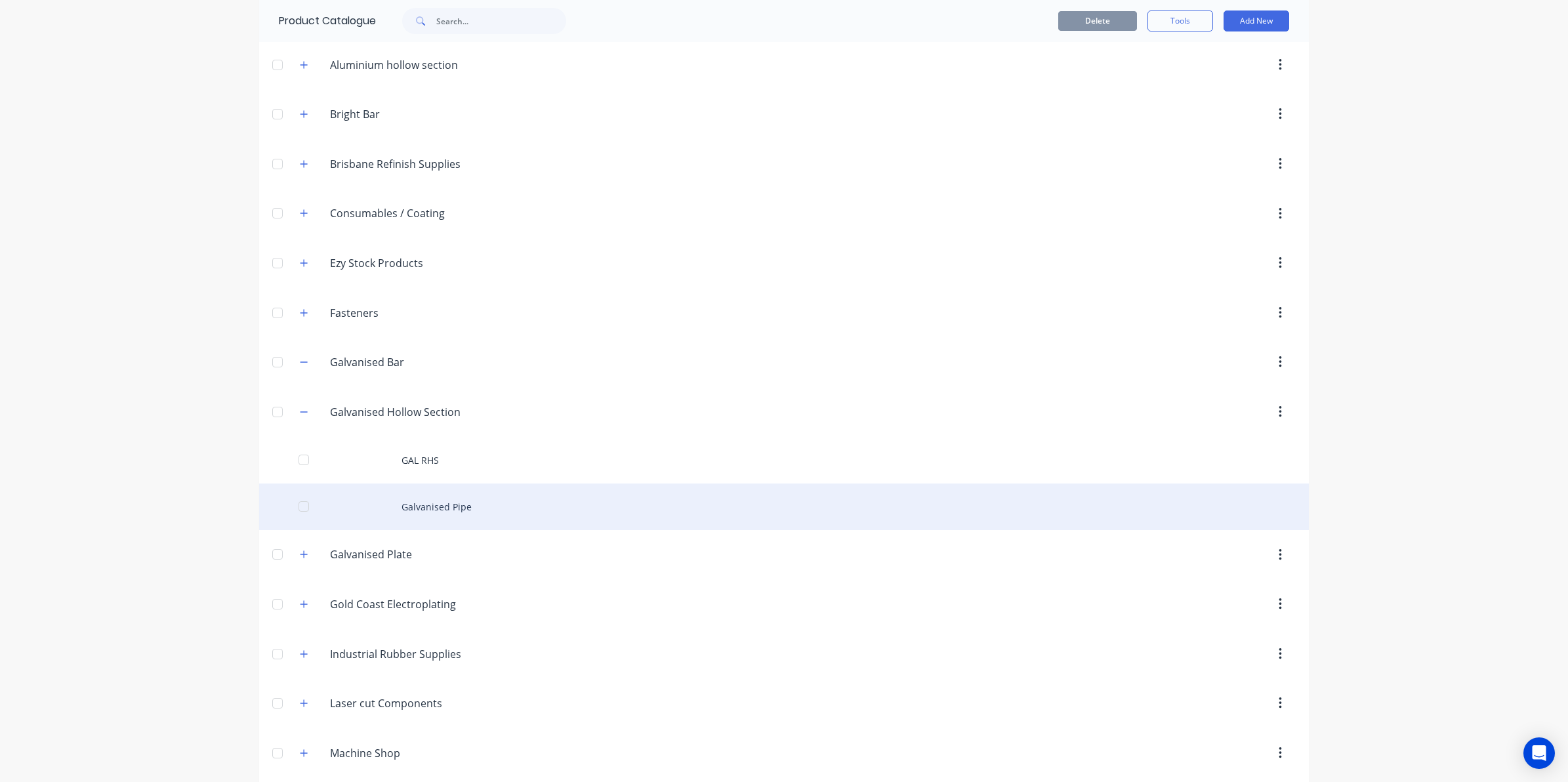
click at [436, 510] on div "Galvanised Pipe" at bounding box center [784, 506] width 1050 height 47
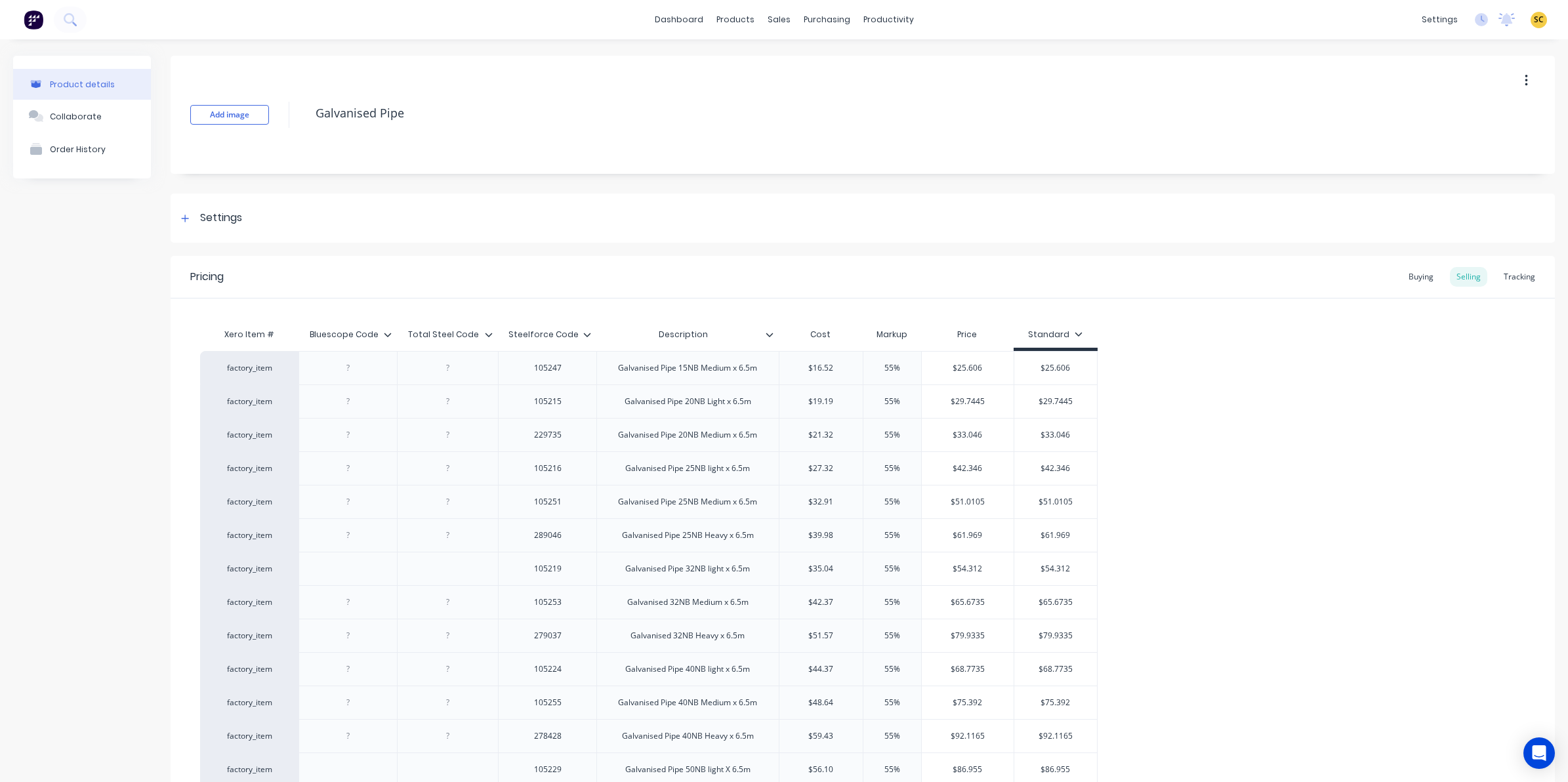
click at [589, 333] on icon at bounding box center [588, 334] width 8 height 4
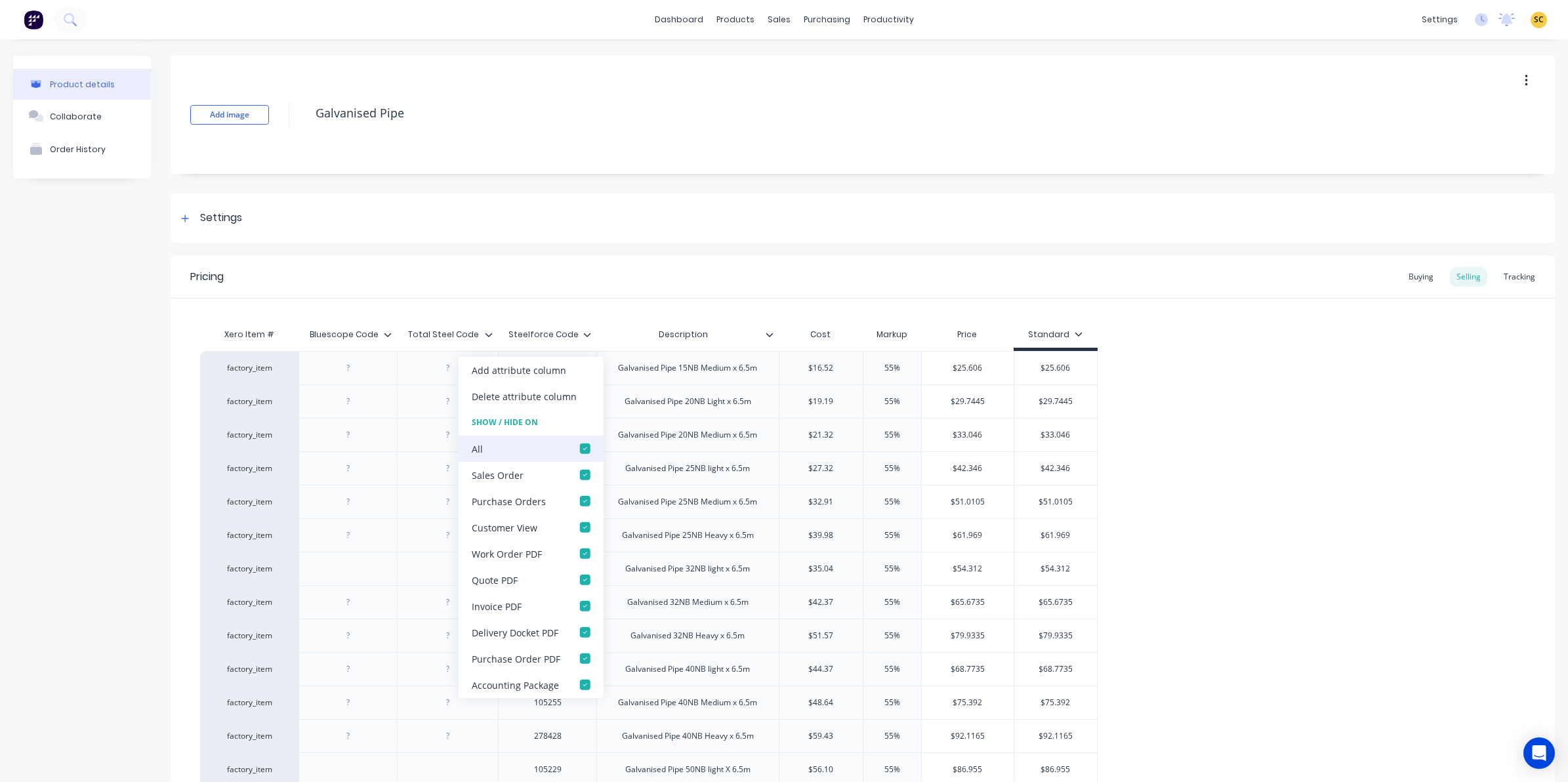
click at [584, 453] on div at bounding box center [585, 448] width 26 height 26
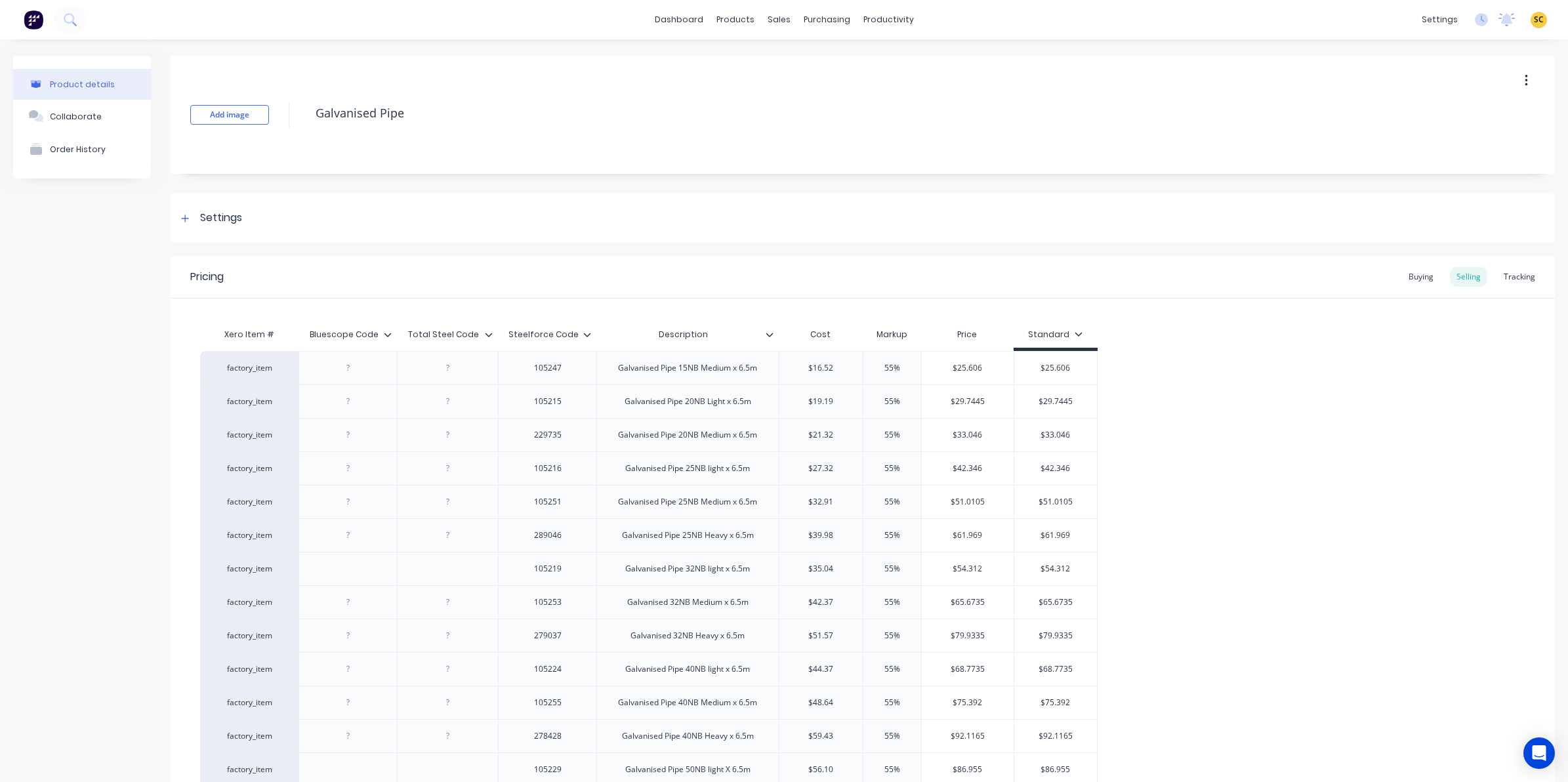
click at [485, 332] on icon at bounding box center [489, 334] width 8 height 8
click at [488, 333] on icon at bounding box center [489, 334] width 8 height 8
click at [390, 328] on div at bounding box center [392, 334] width 8 height 12
click at [1412, 273] on div "Buying" at bounding box center [1421, 276] width 38 height 19
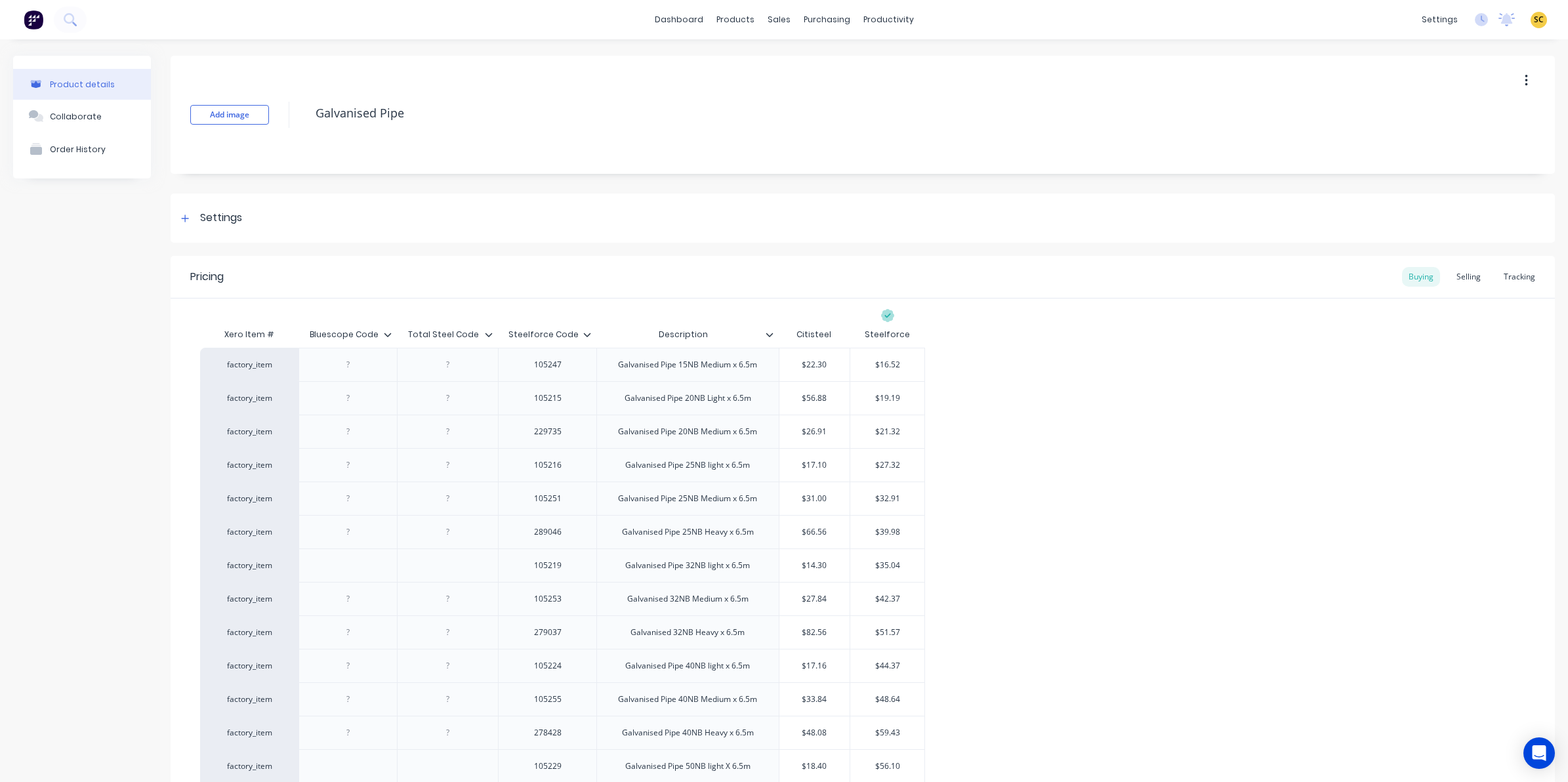
click at [584, 336] on icon at bounding box center [587, 334] width 8 height 8
click at [485, 331] on icon at bounding box center [489, 334] width 8 height 8
click at [387, 331] on icon at bounding box center [387, 334] width 8 height 8
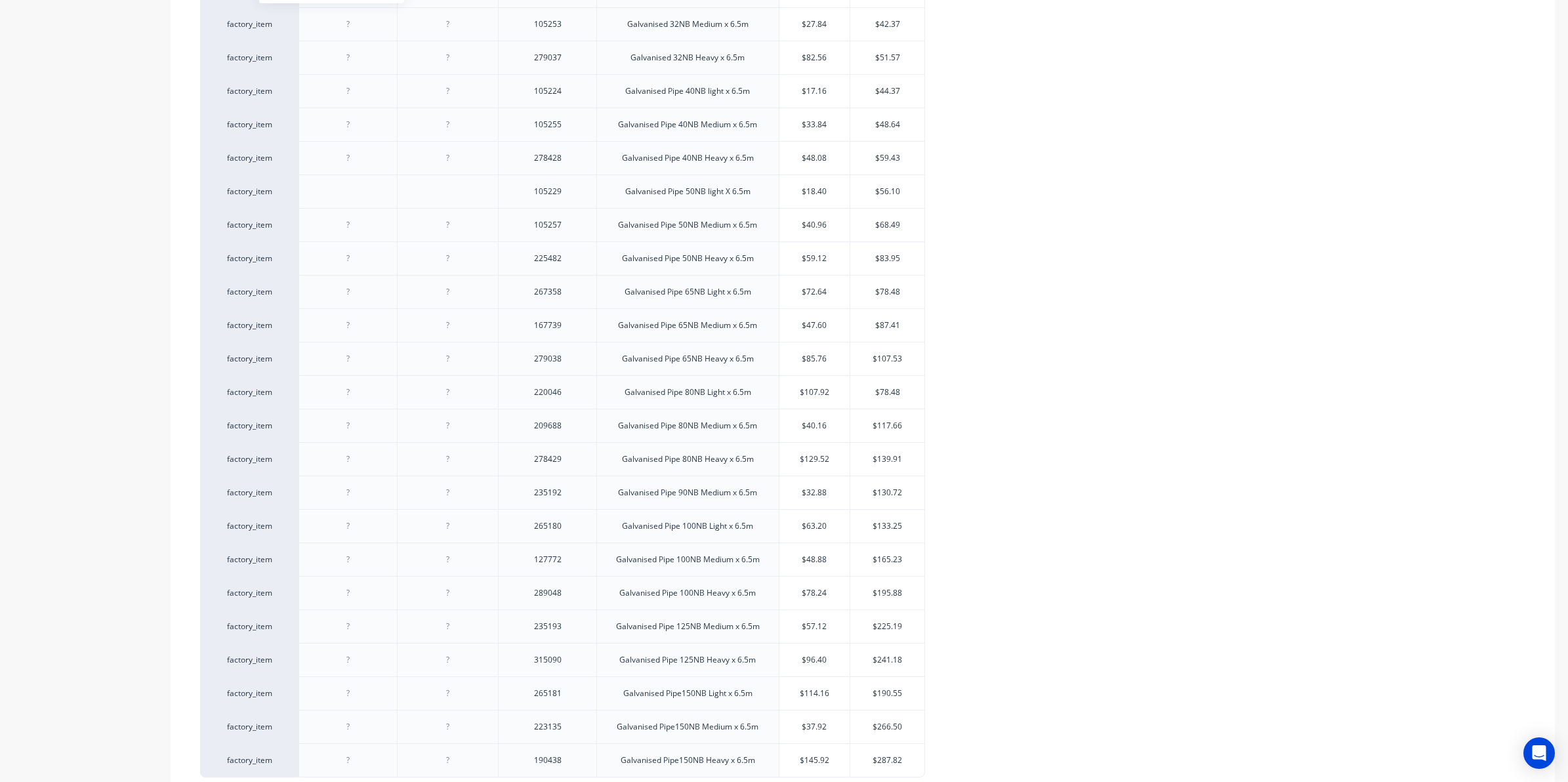
scroll to position [705, 0]
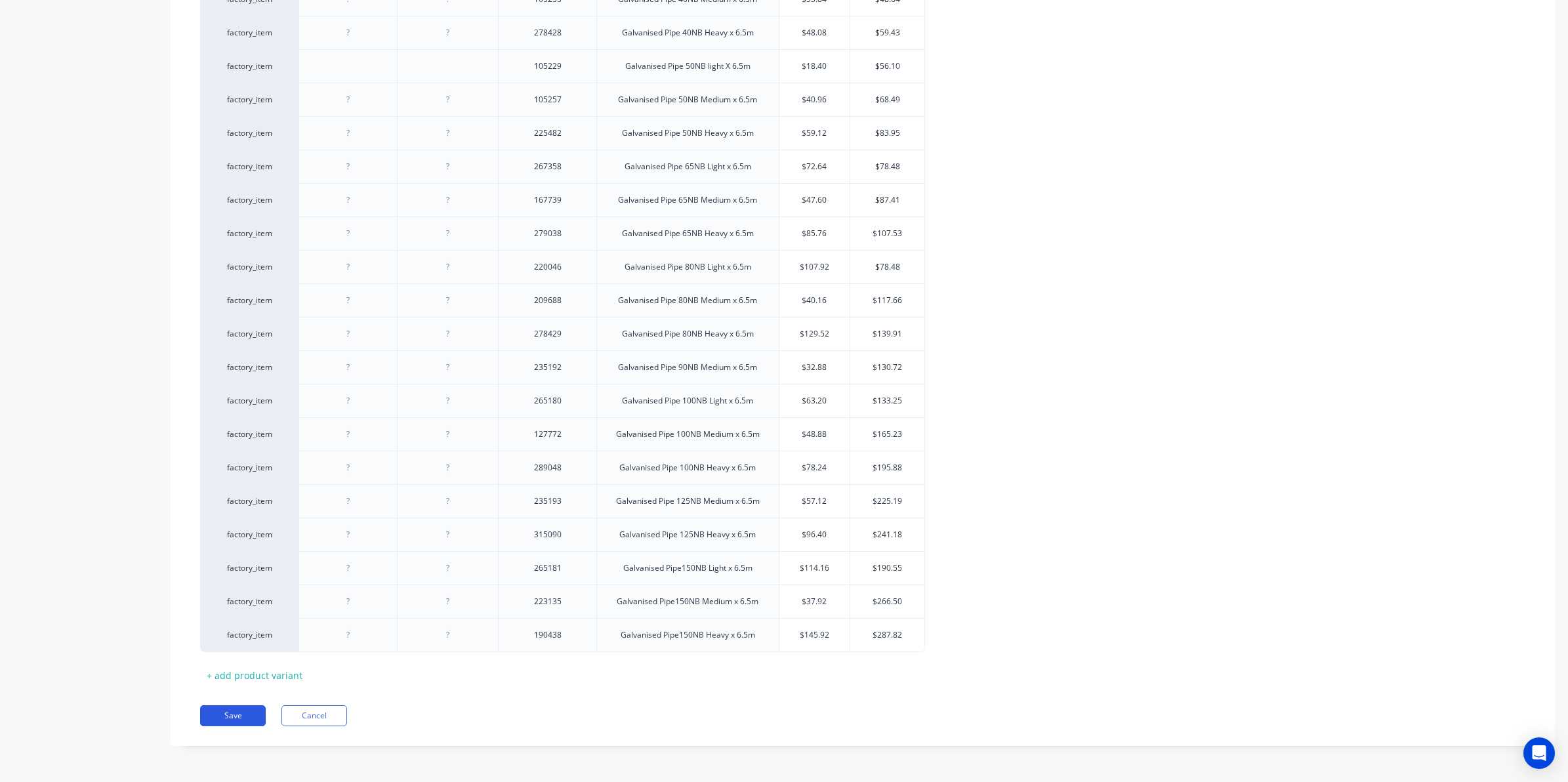
click at [245, 721] on button "Save" at bounding box center [232, 715] width 65 height 21
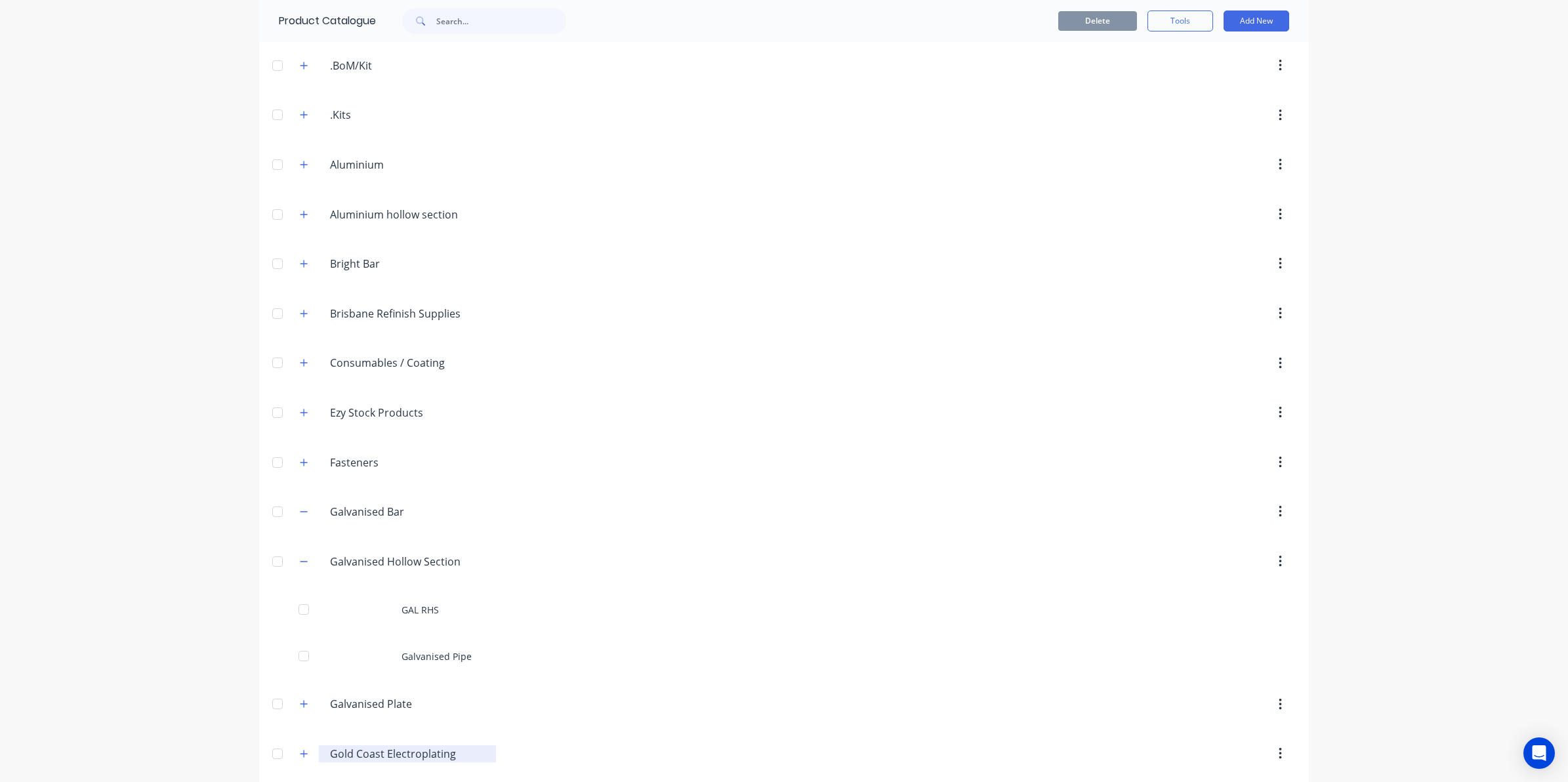
scroll to position [246, 0]
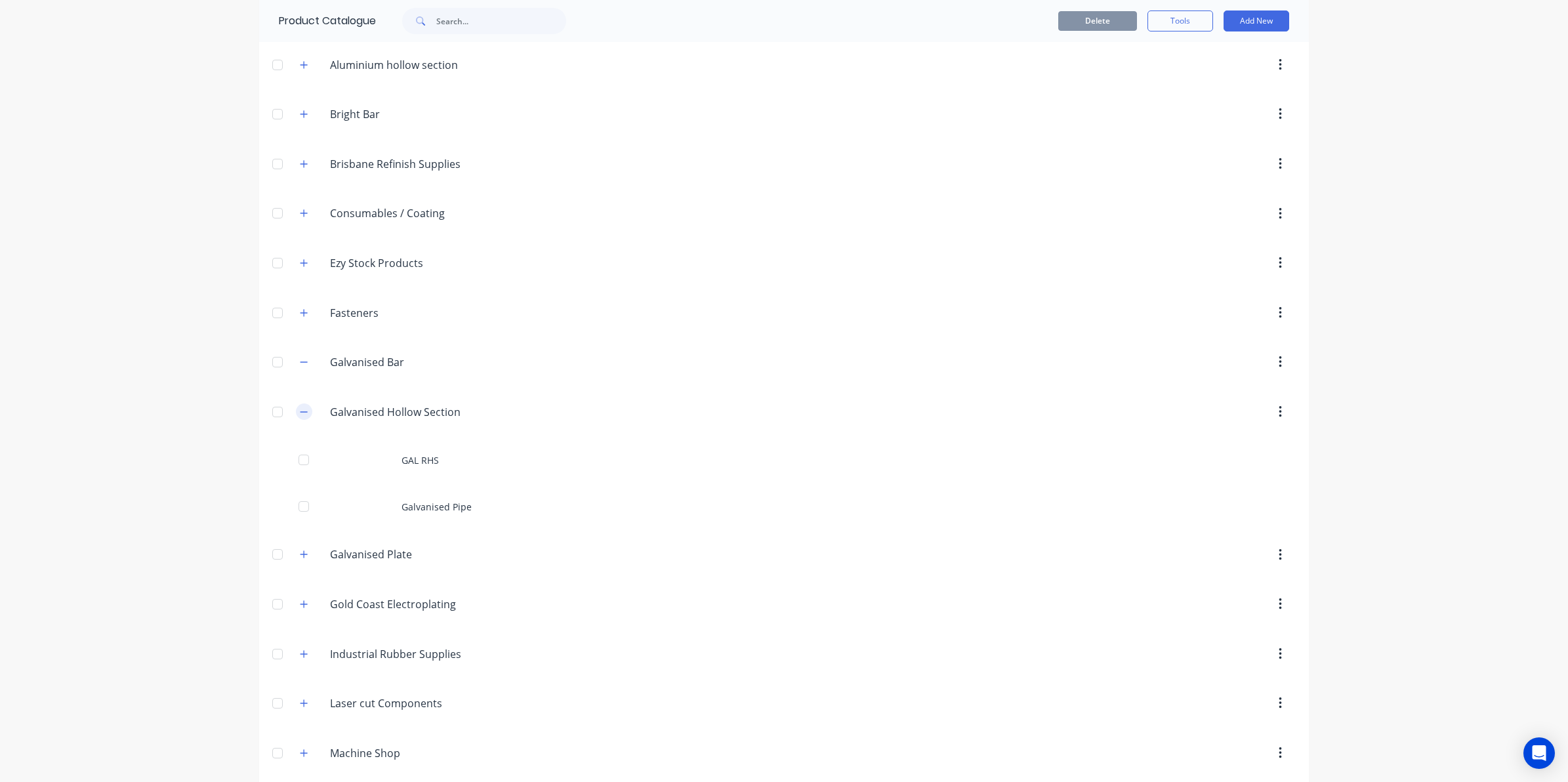
click at [303, 415] on button "button" at bounding box center [303, 411] width 16 height 16
click at [300, 463] on icon "button" at bounding box center [303, 460] width 8 height 9
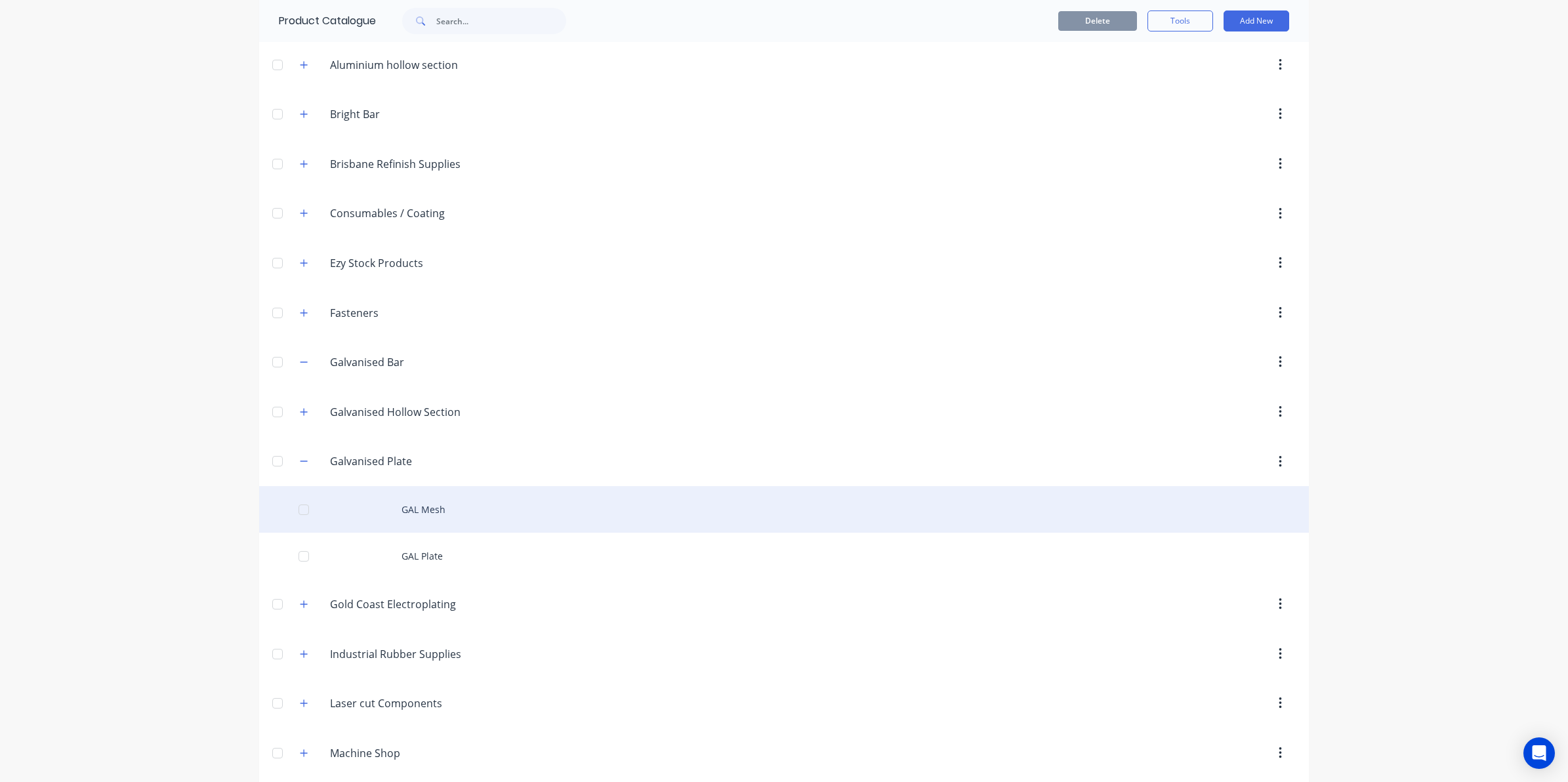
click at [404, 514] on div "GAL Mesh" at bounding box center [784, 509] width 1050 height 47
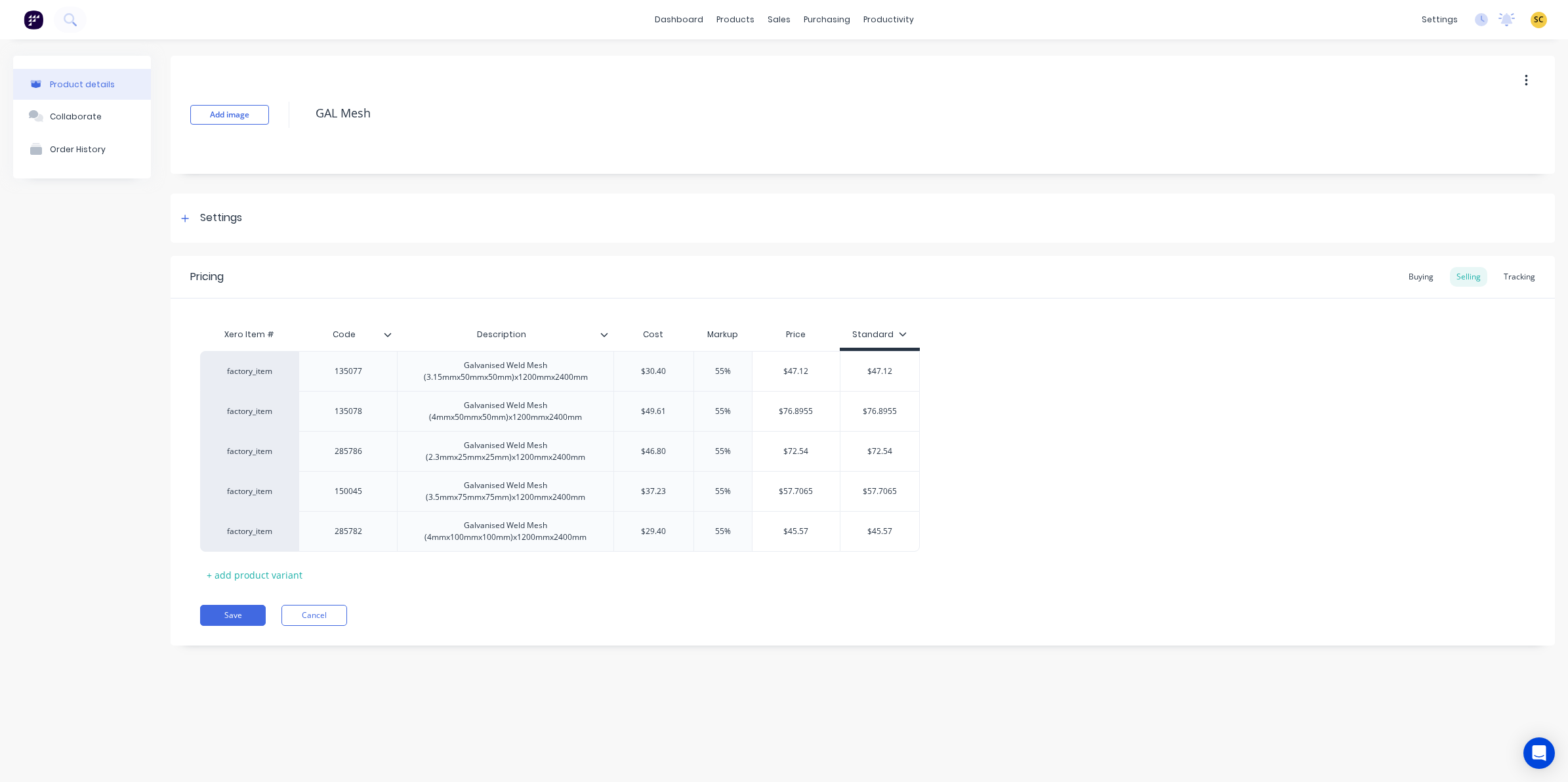
type input "Code"
click at [385, 338] on input "Code" at bounding box center [344, 334] width 91 height 12
click at [387, 335] on icon at bounding box center [388, 334] width 8 height 4
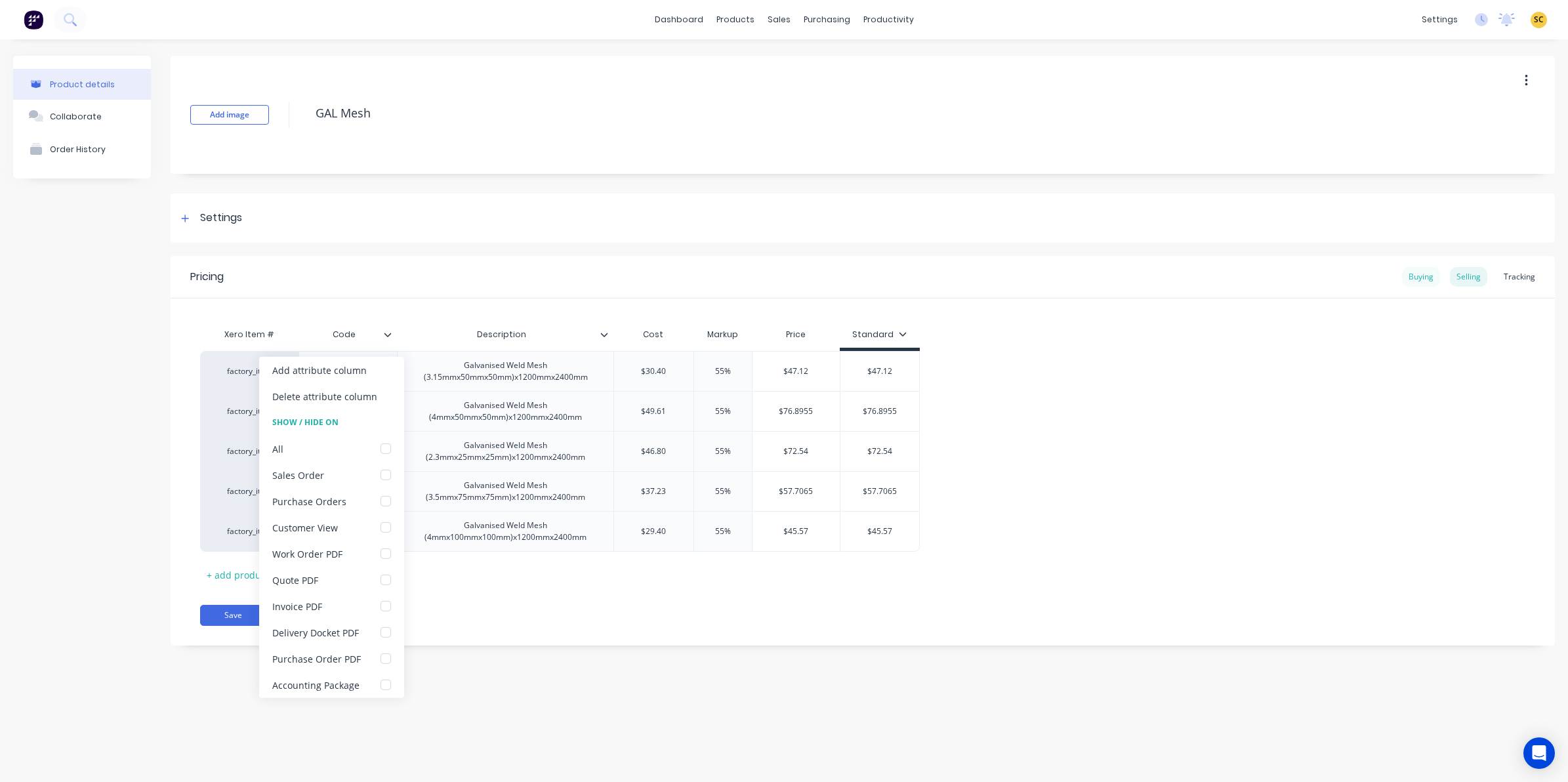
click at [1428, 277] on div "Buying" at bounding box center [1421, 276] width 38 height 19
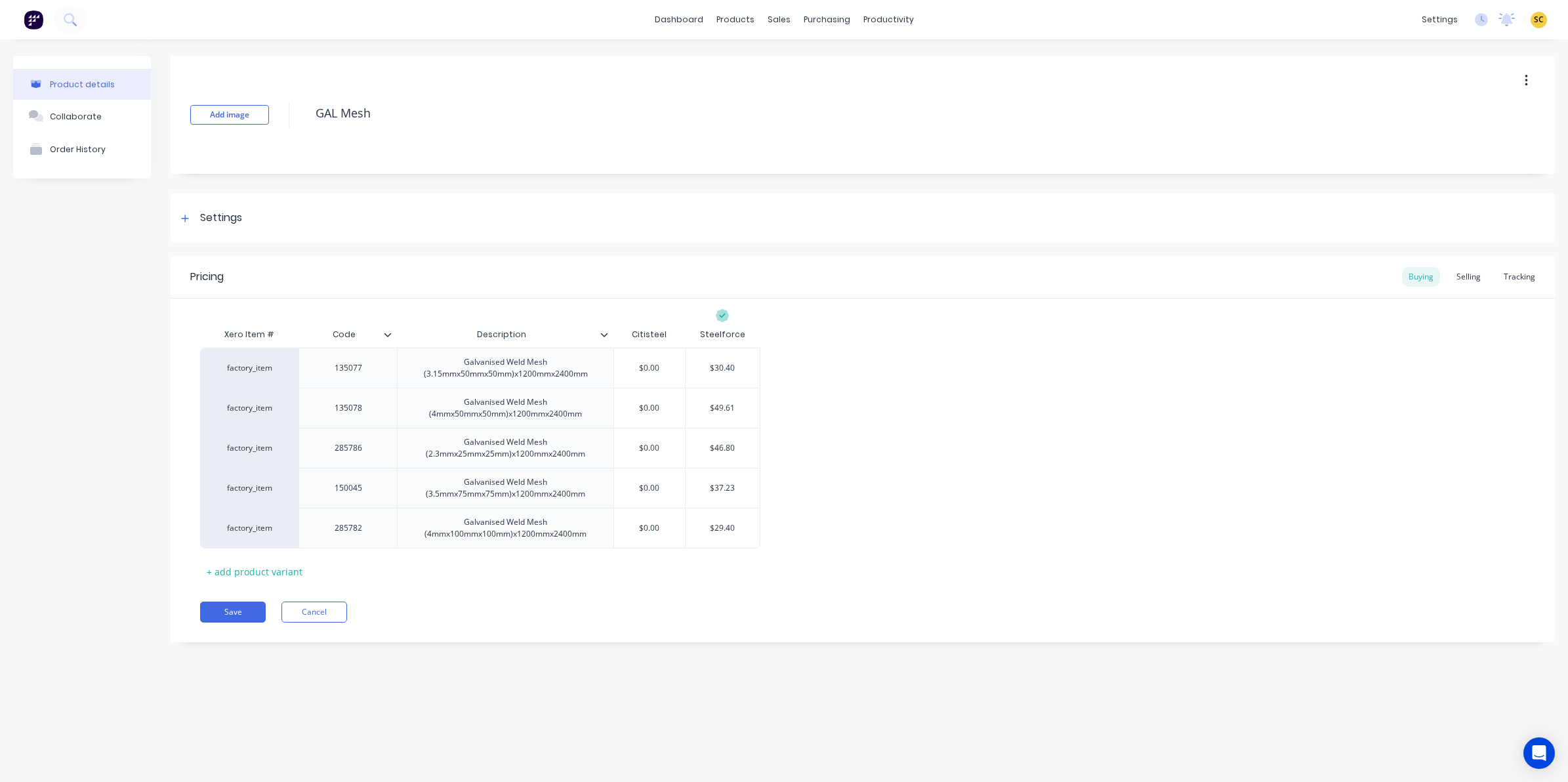
type input "Code"
click at [385, 339] on input "Code" at bounding box center [344, 334] width 91 height 12
click at [385, 335] on icon at bounding box center [387, 334] width 8 height 8
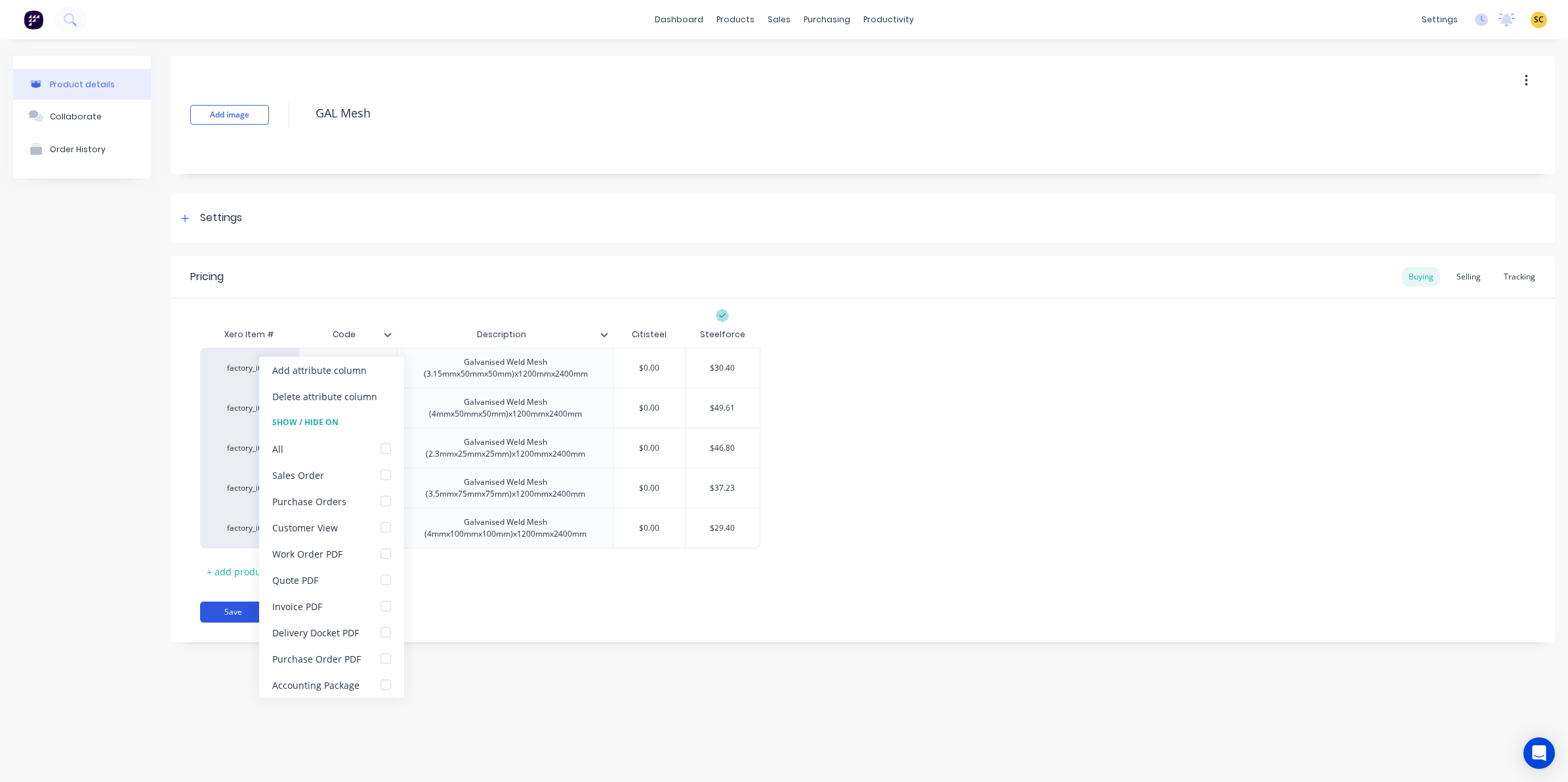
click at [243, 614] on button "Save" at bounding box center [232, 611] width 65 height 21
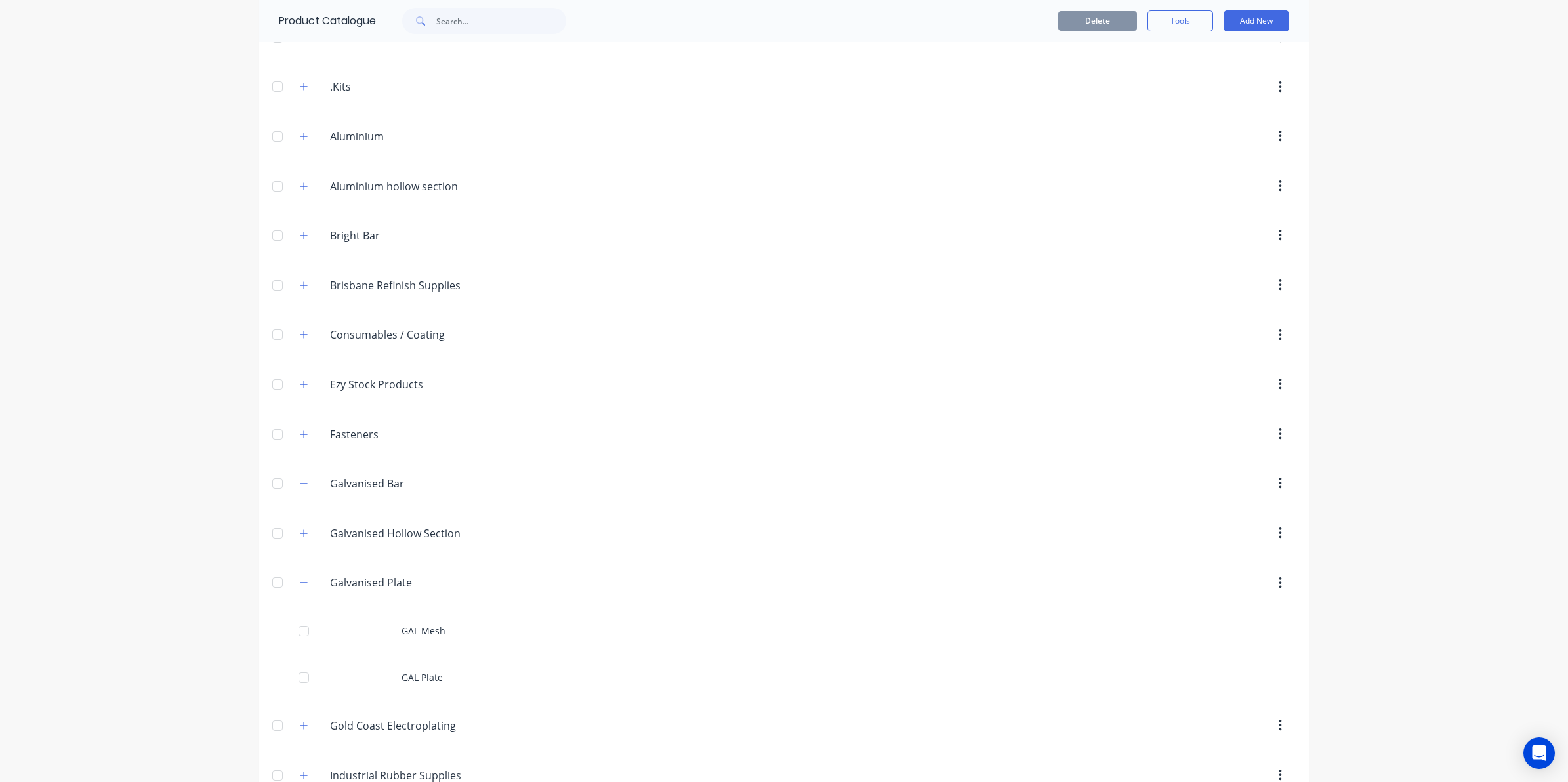
scroll to position [492, 0]
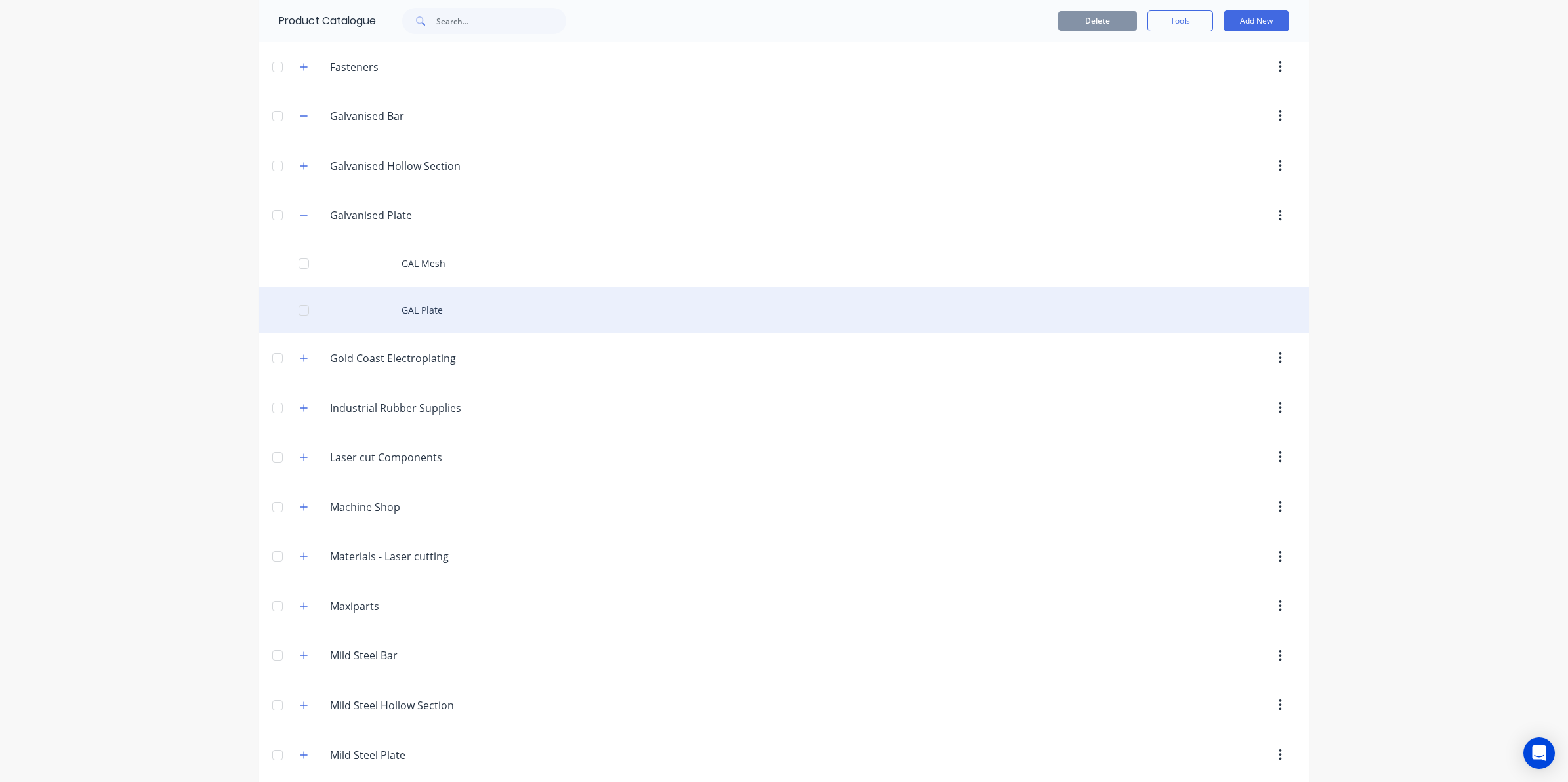
click at [418, 313] on div "GAL Plate" at bounding box center [784, 310] width 1050 height 47
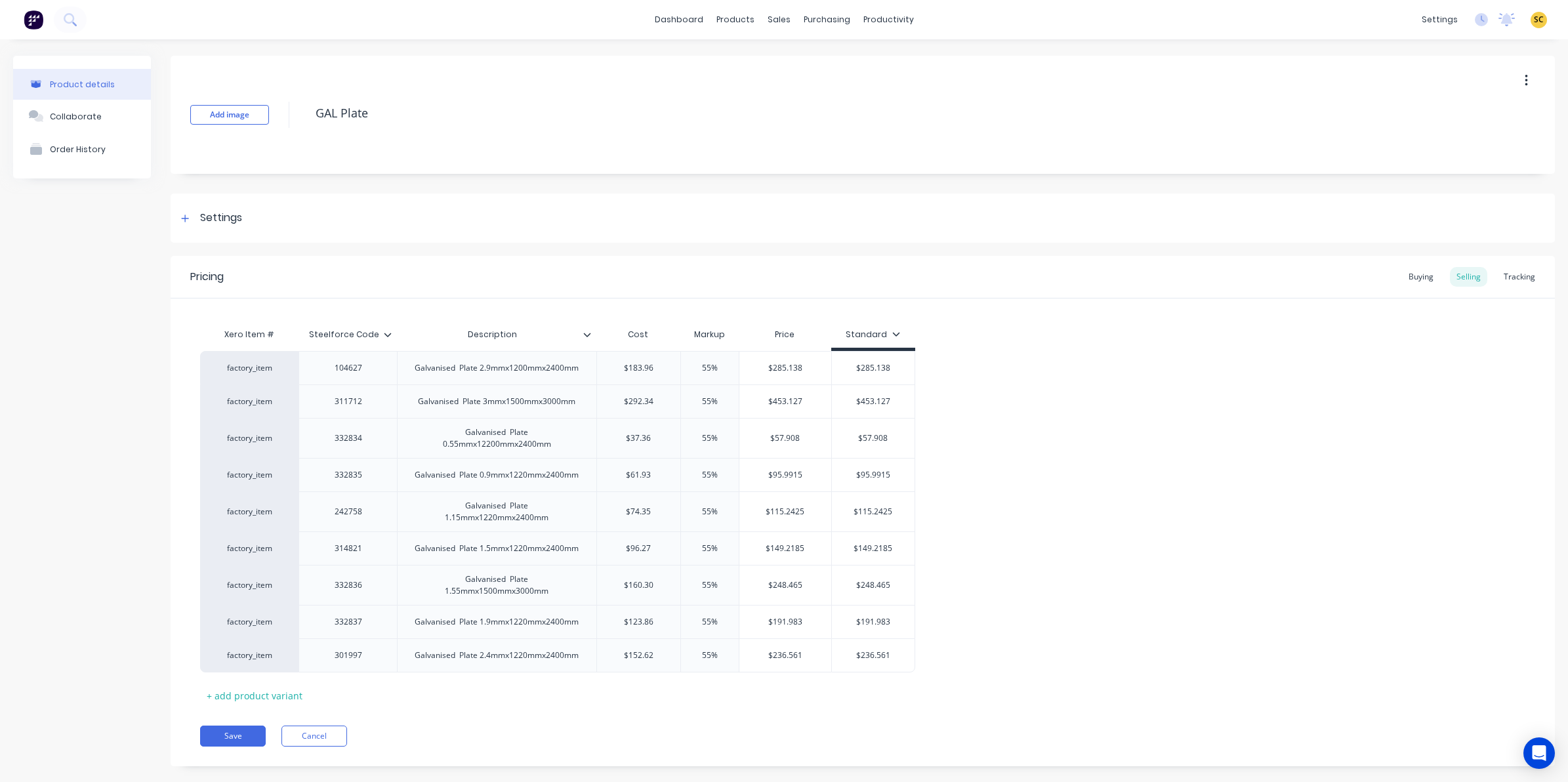
click at [386, 333] on icon at bounding box center [388, 334] width 8 height 4
drag, startPoint x: 1415, startPoint y: 280, endPoint x: 1060, endPoint y: 280, distance: 355.0
click at [1414, 280] on div "Buying" at bounding box center [1421, 276] width 38 height 19
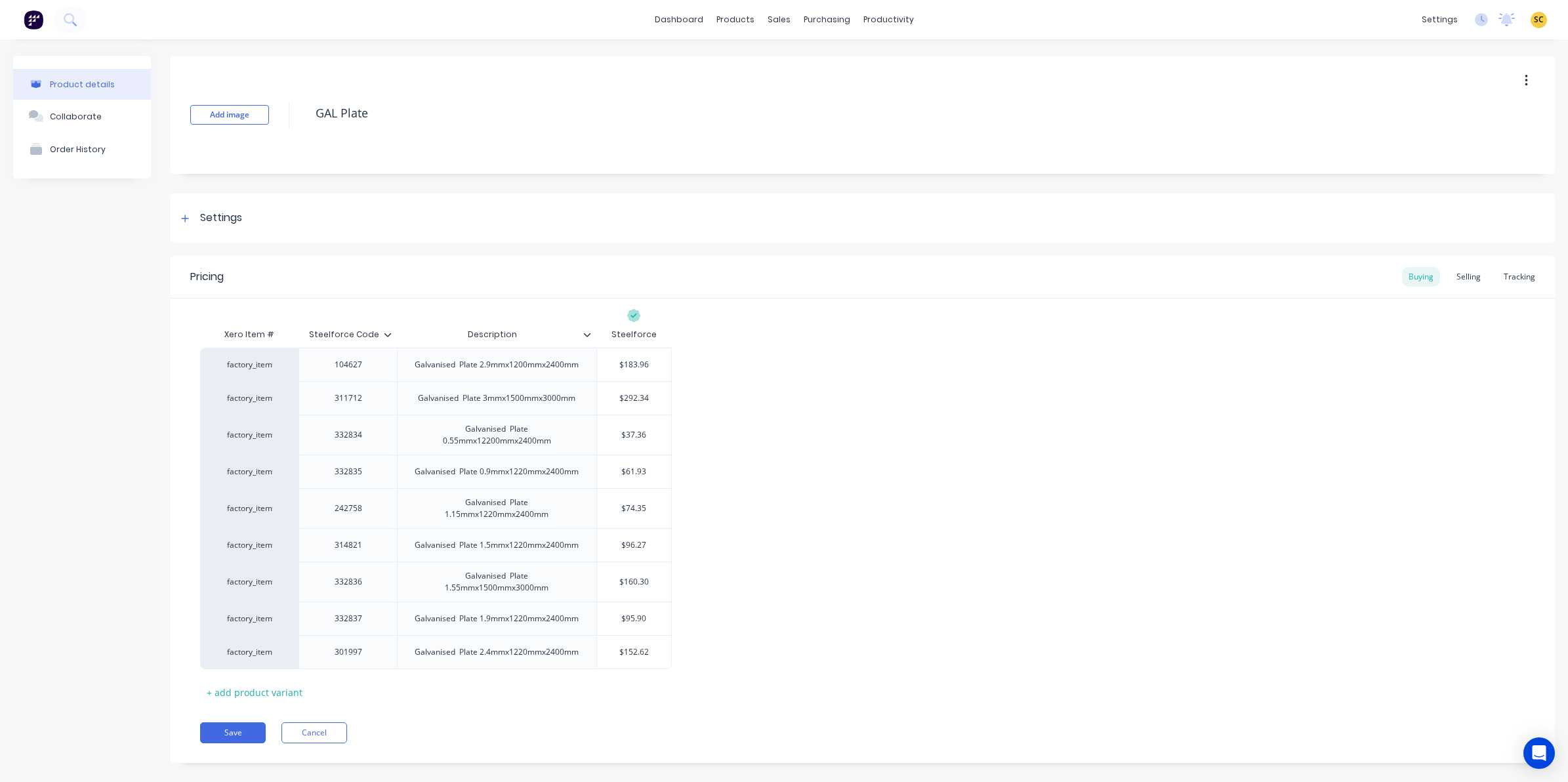
click at [388, 333] on icon at bounding box center [387, 334] width 8 height 8
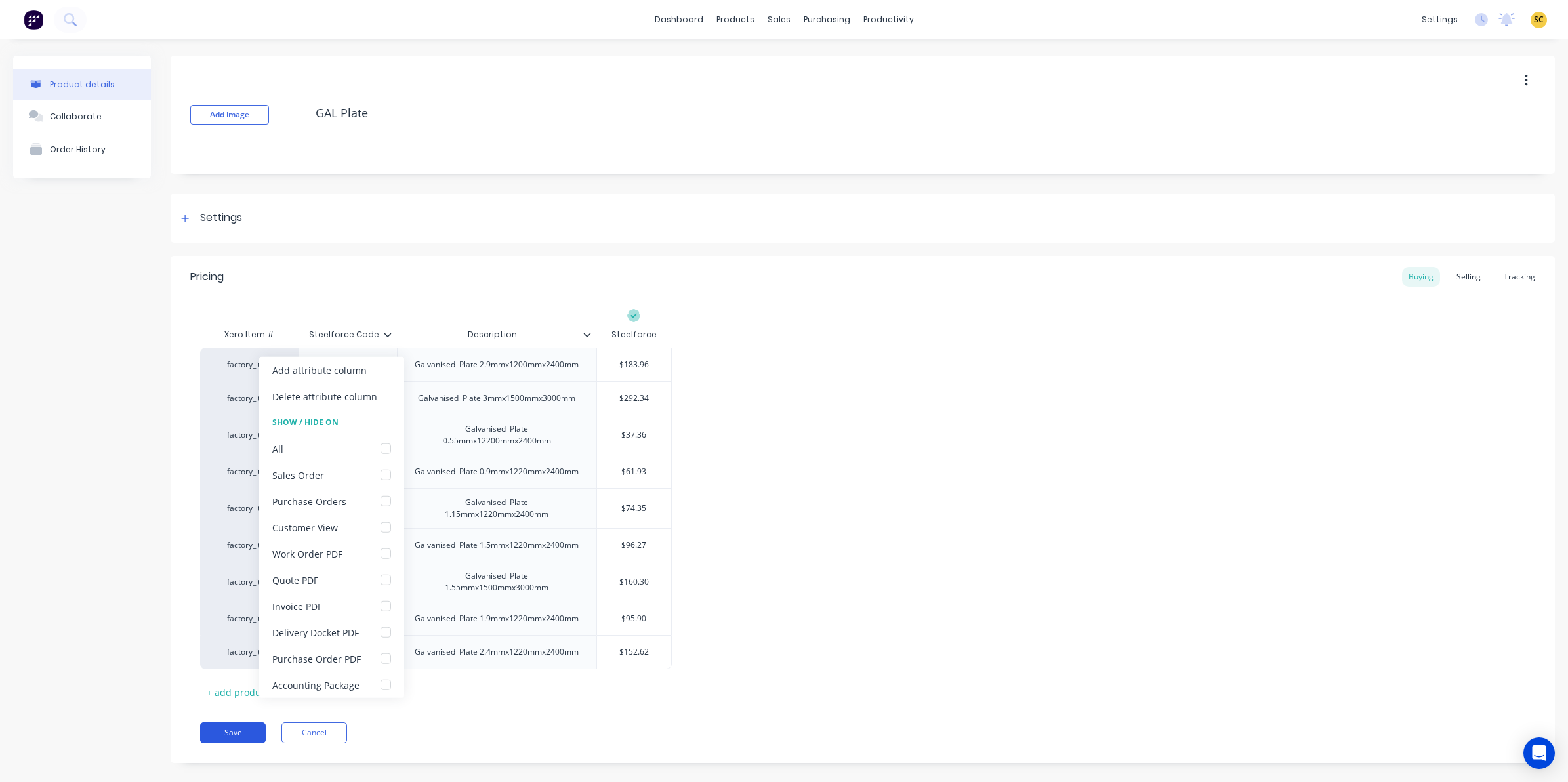
click at [229, 738] on button "Save" at bounding box center [232, 732] width 65 height 21
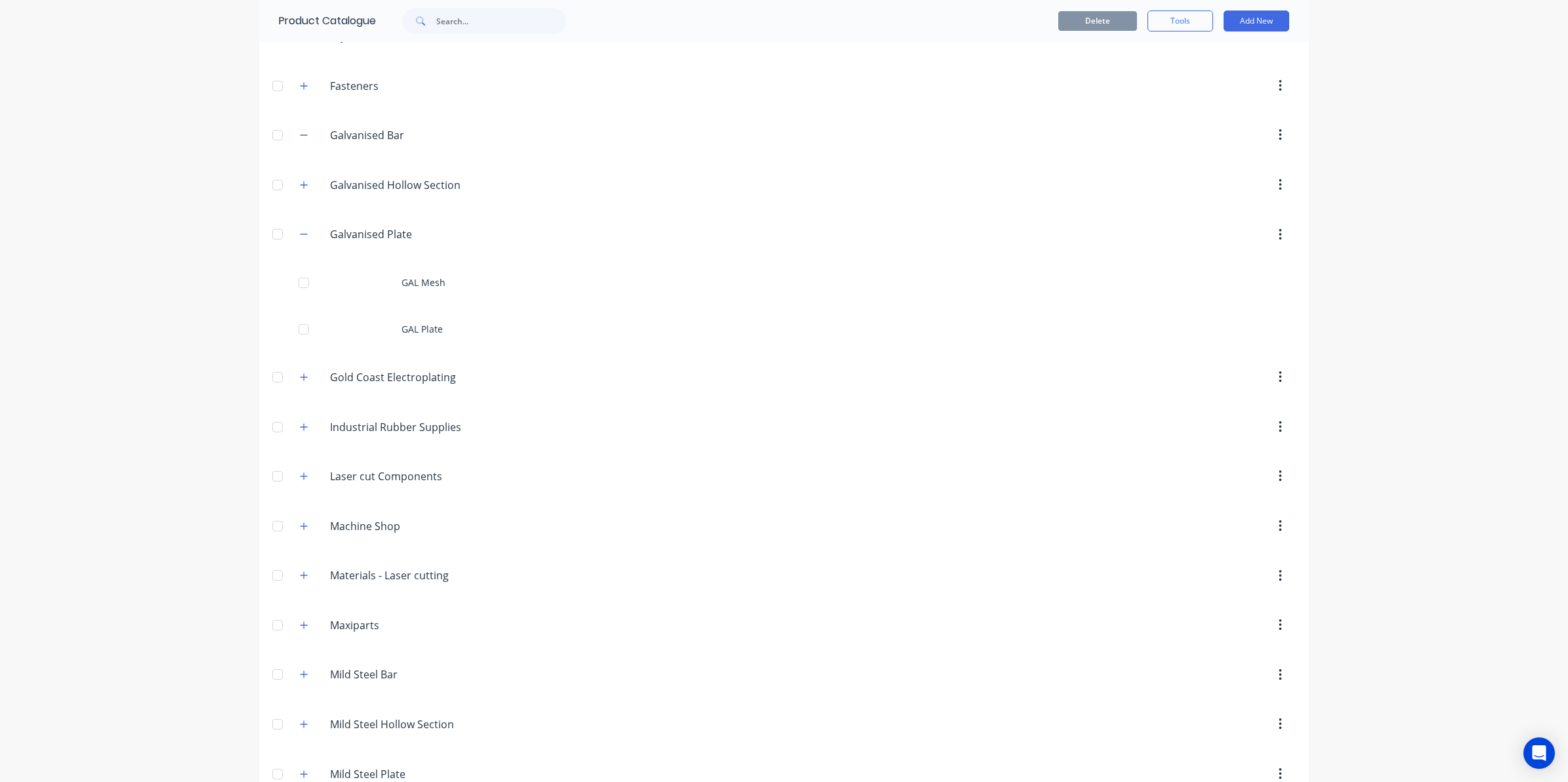
scroll to position [492, 0]
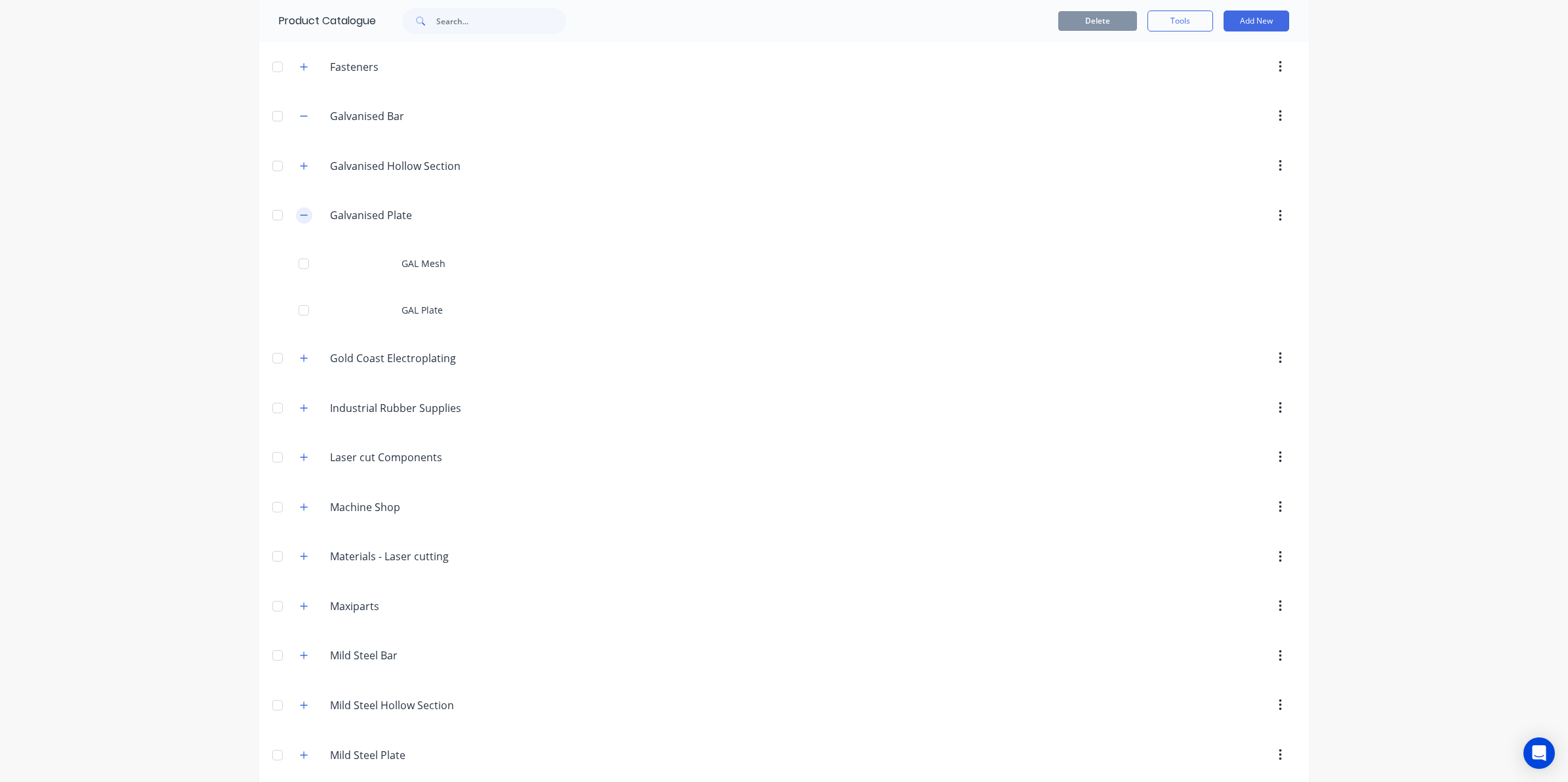
click at [300, 214] on icon "button" at bounding box center [303, 215] width 8 height 9
click at [301, 318] on icon "button" at bounding box center [304, 314] width 8 height 8
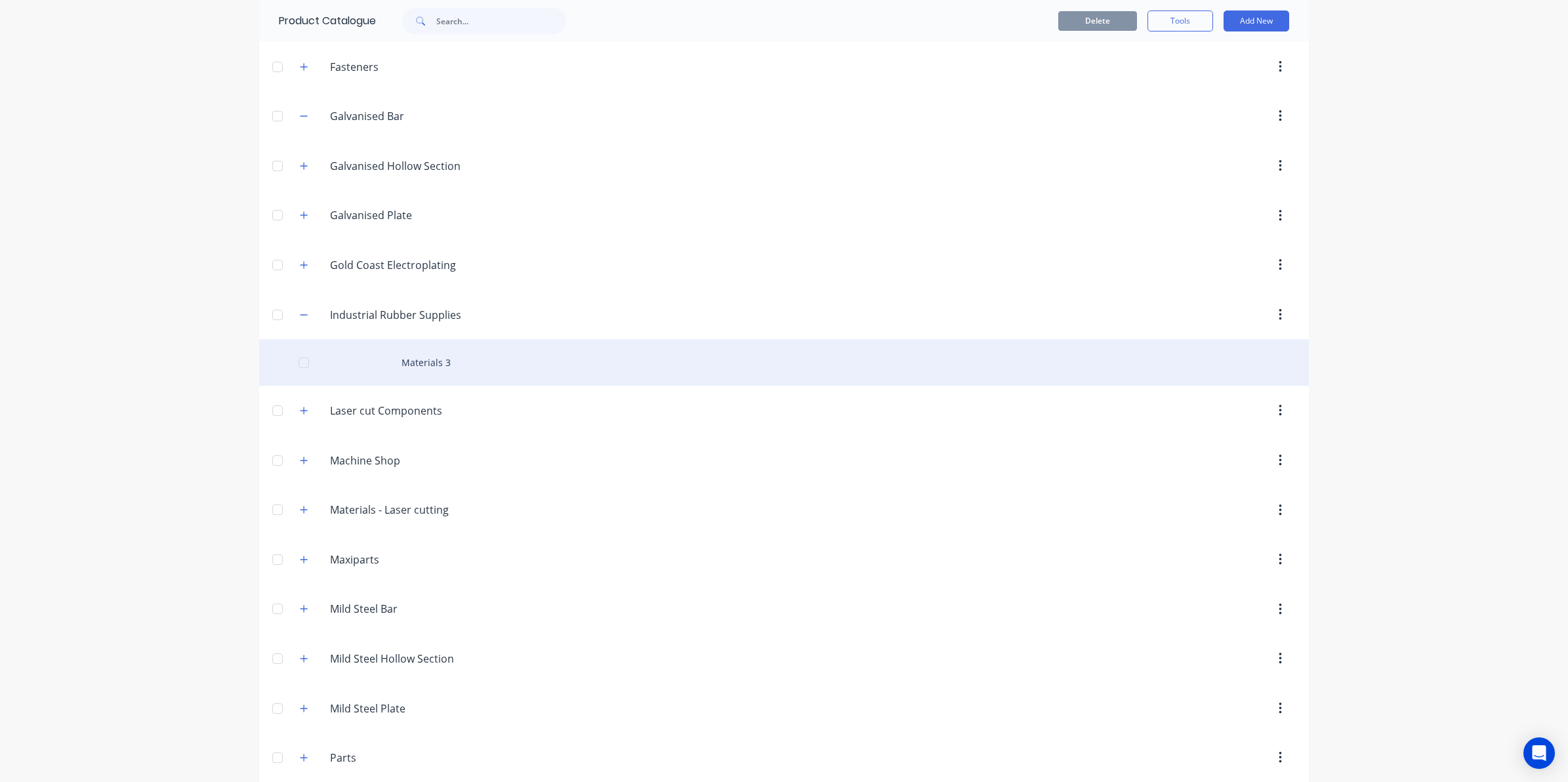
click at [395, 354] on div "Materials 3" at bounding box center [784, 362] width 1050 height 47
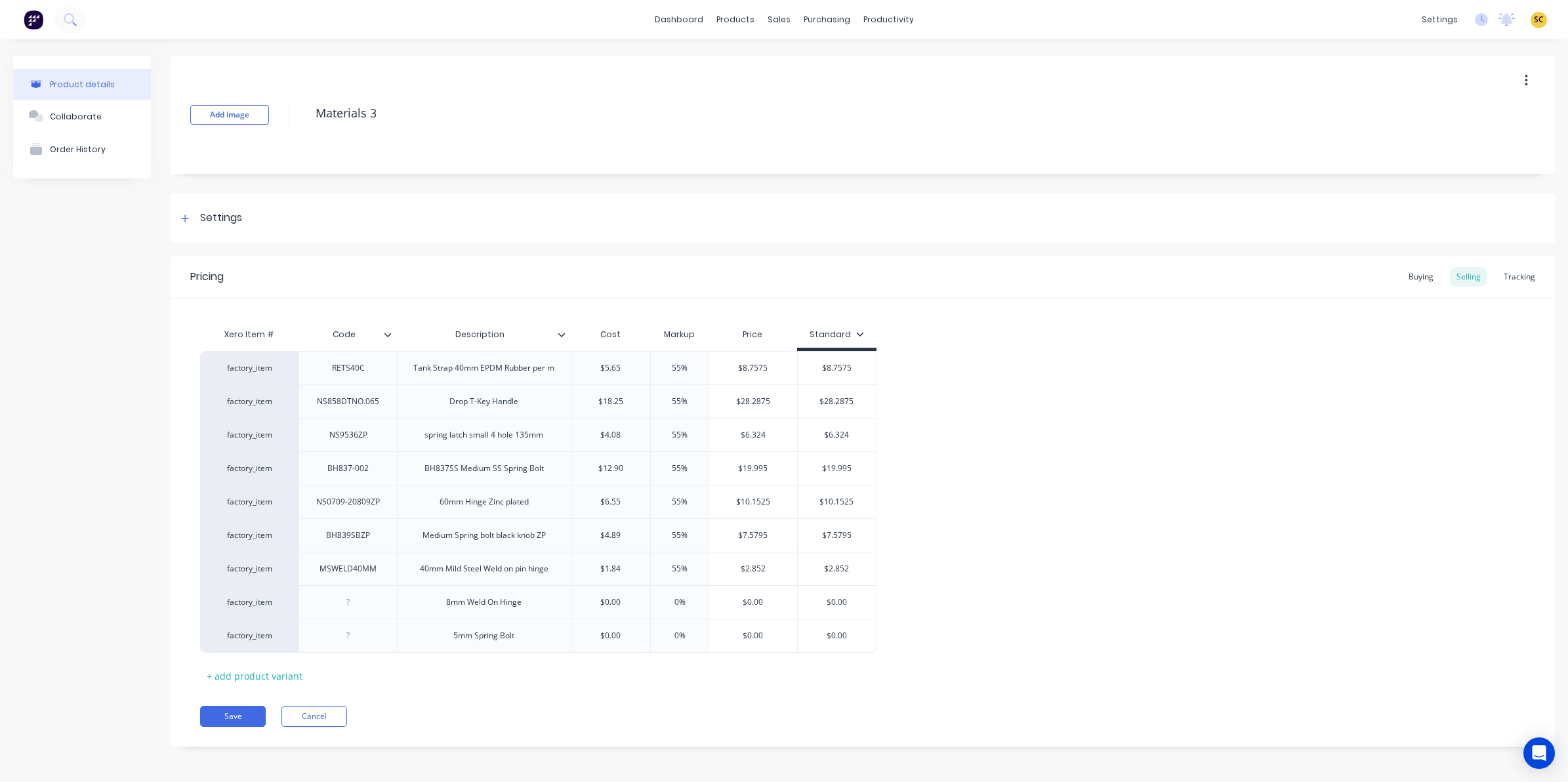
click at [389, 336] on icon at bounding box center [387, 334] width 8 height 8
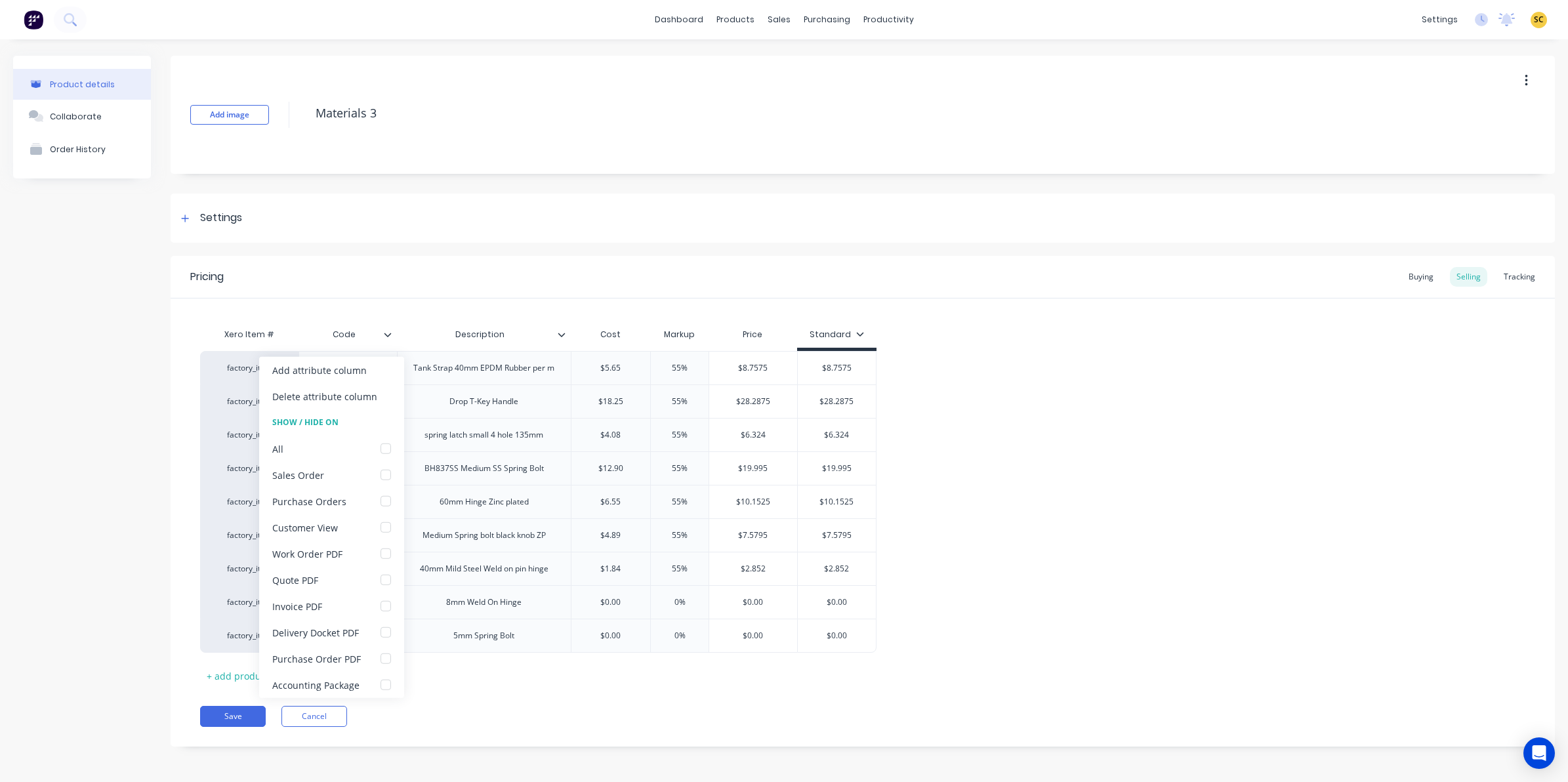
click at [389, 336] on icon at bounding box center [387, 334] width 8 height 8
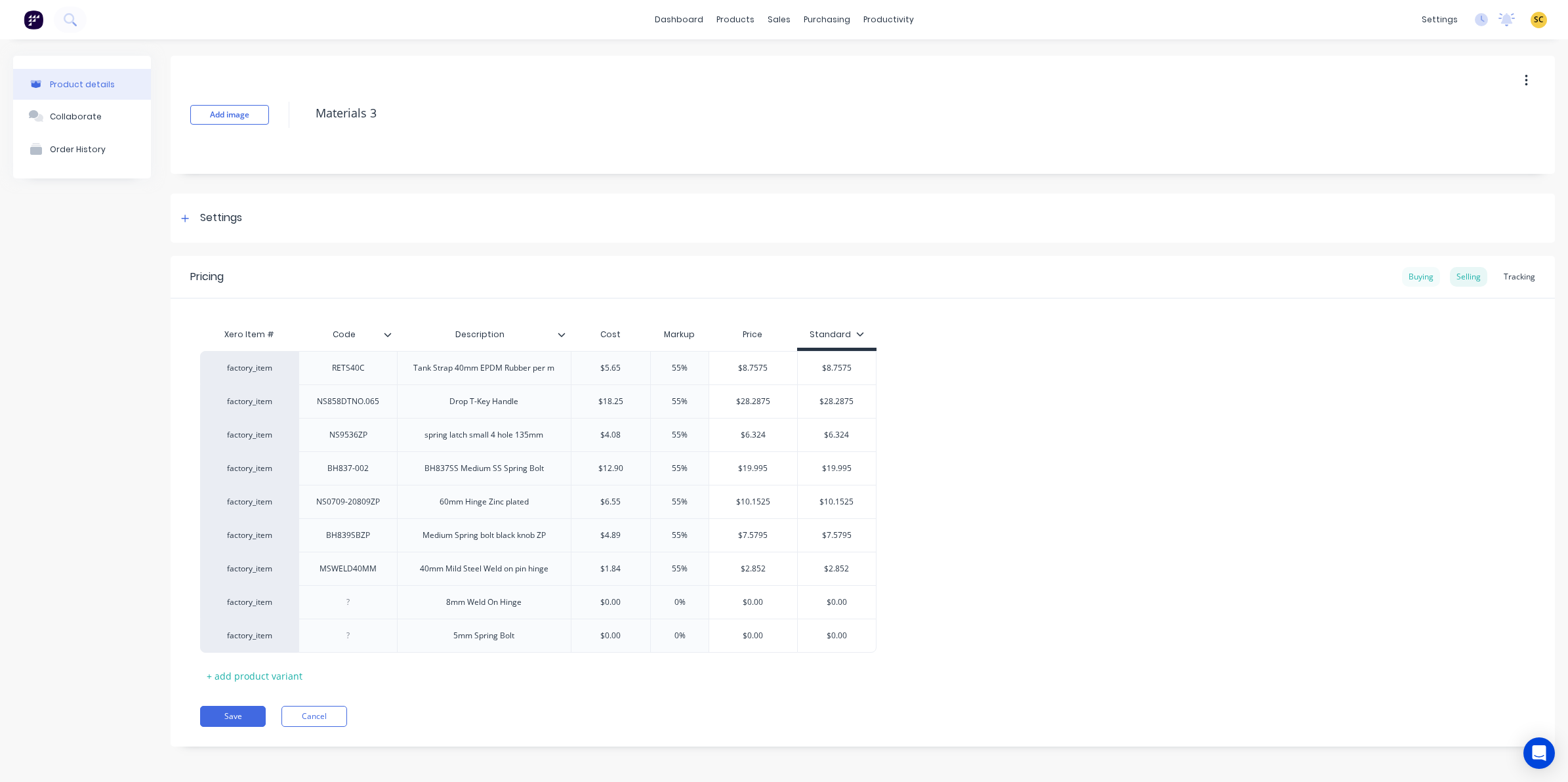
click at [1409, 277] on div "Buying" at bounding box center [1421, 276] width 38 height 19
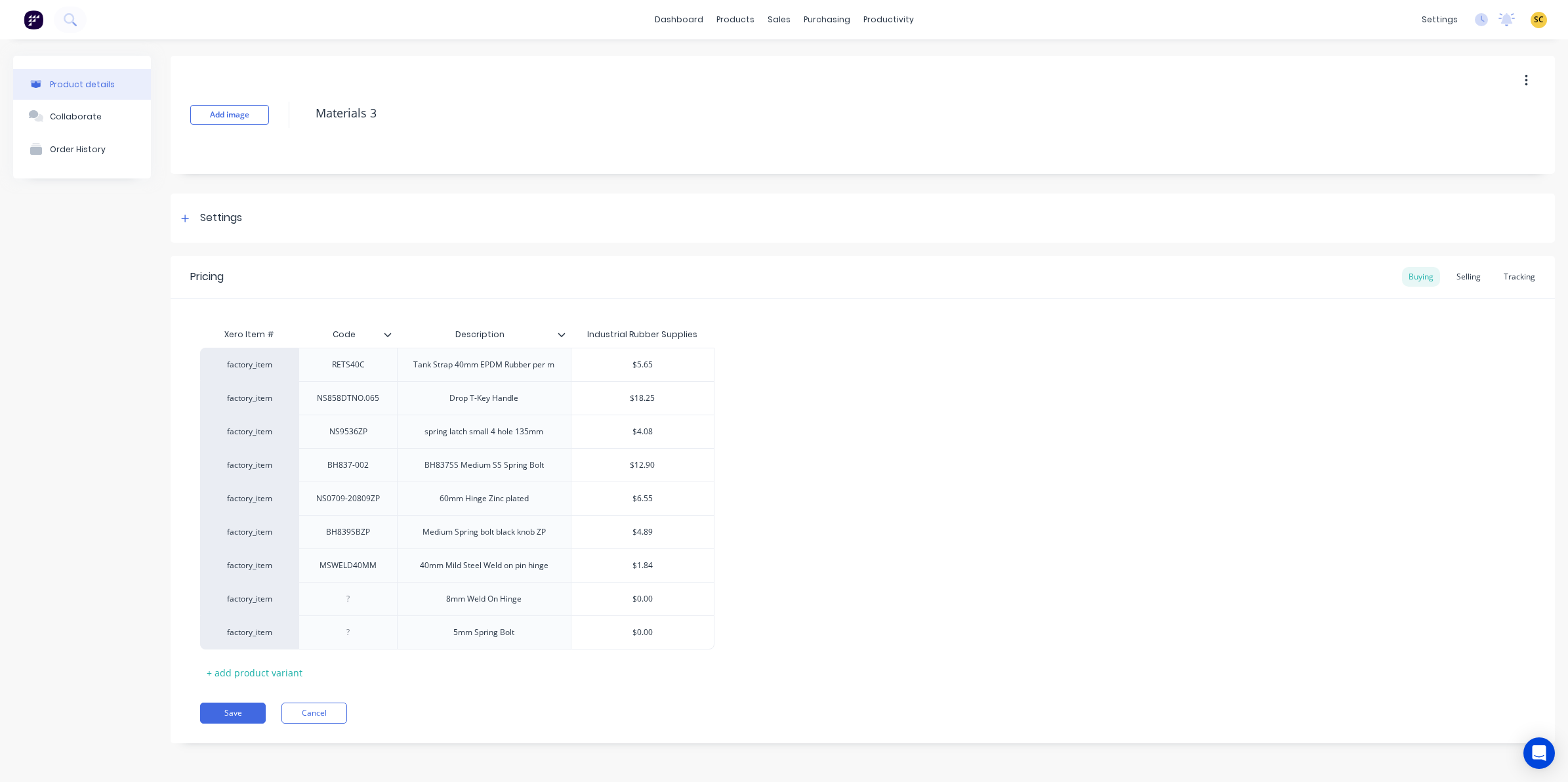
click at [384, 332] on icon at bounding box center [387, 334] width 8 height 8
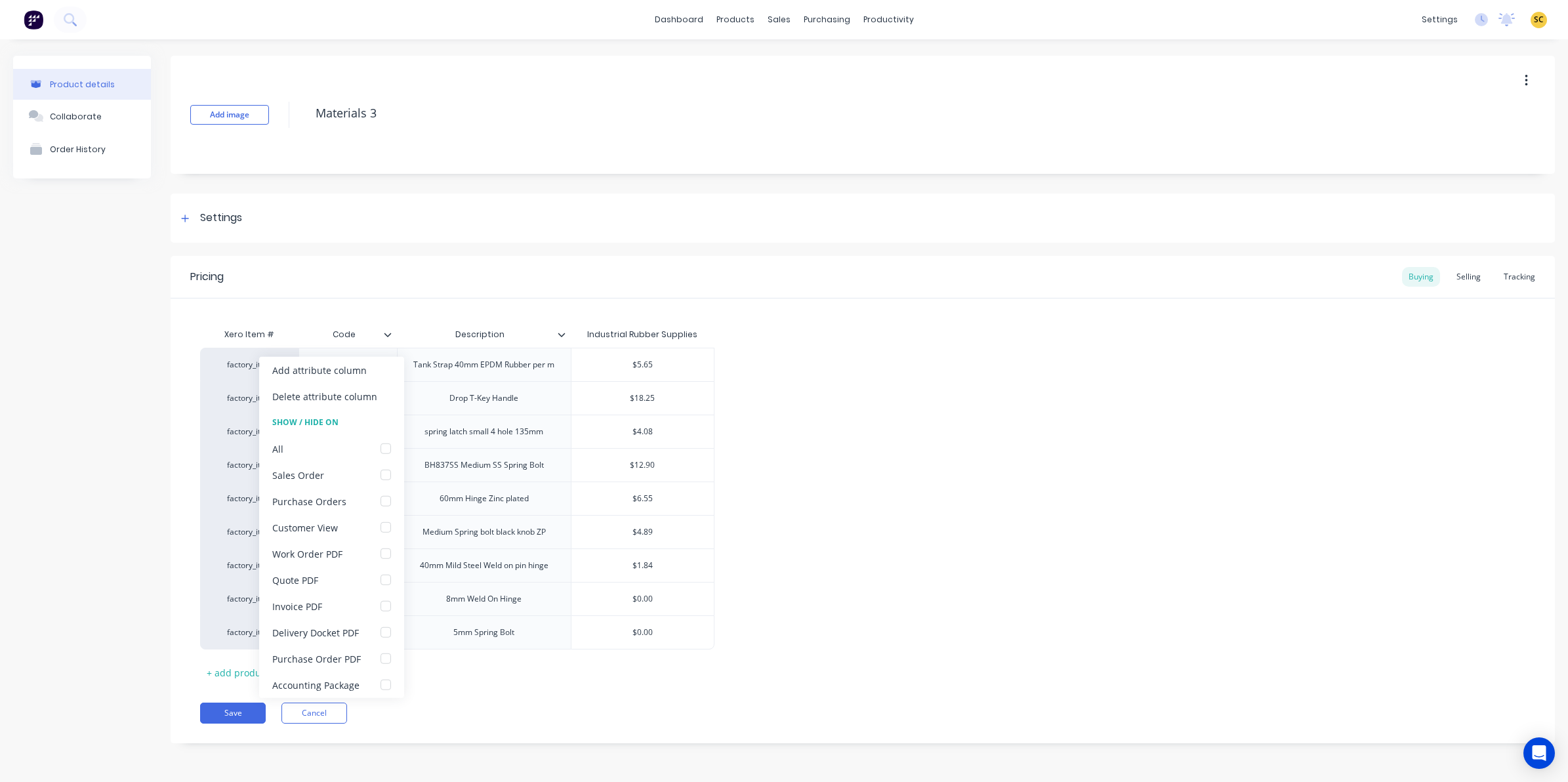
click at [384, 333] on icon at bounding box center [387, 334] width 8 height 8
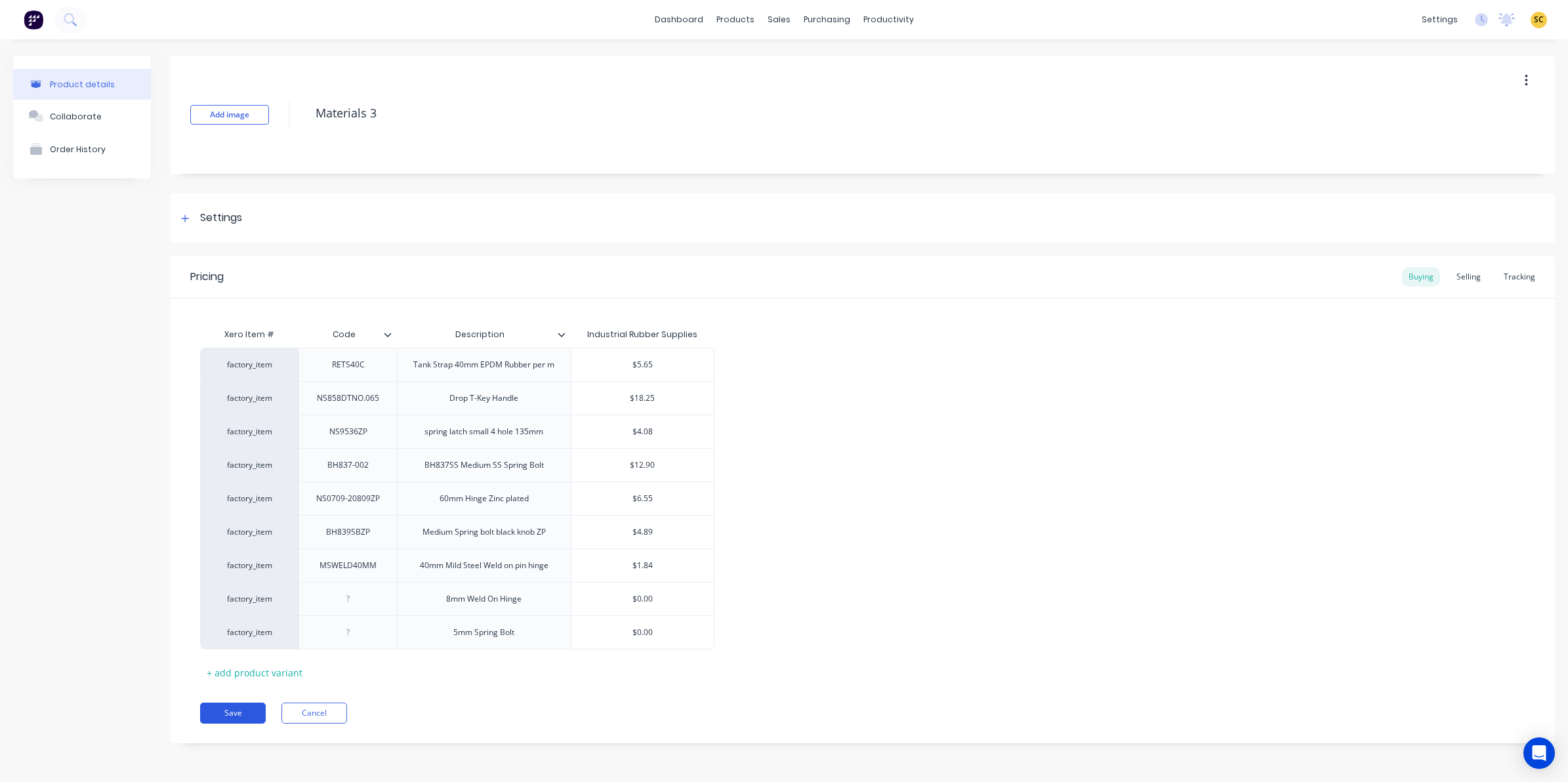
click at [251, 705] on button "Save" at bounding box center [232, 713] width 65 height 21
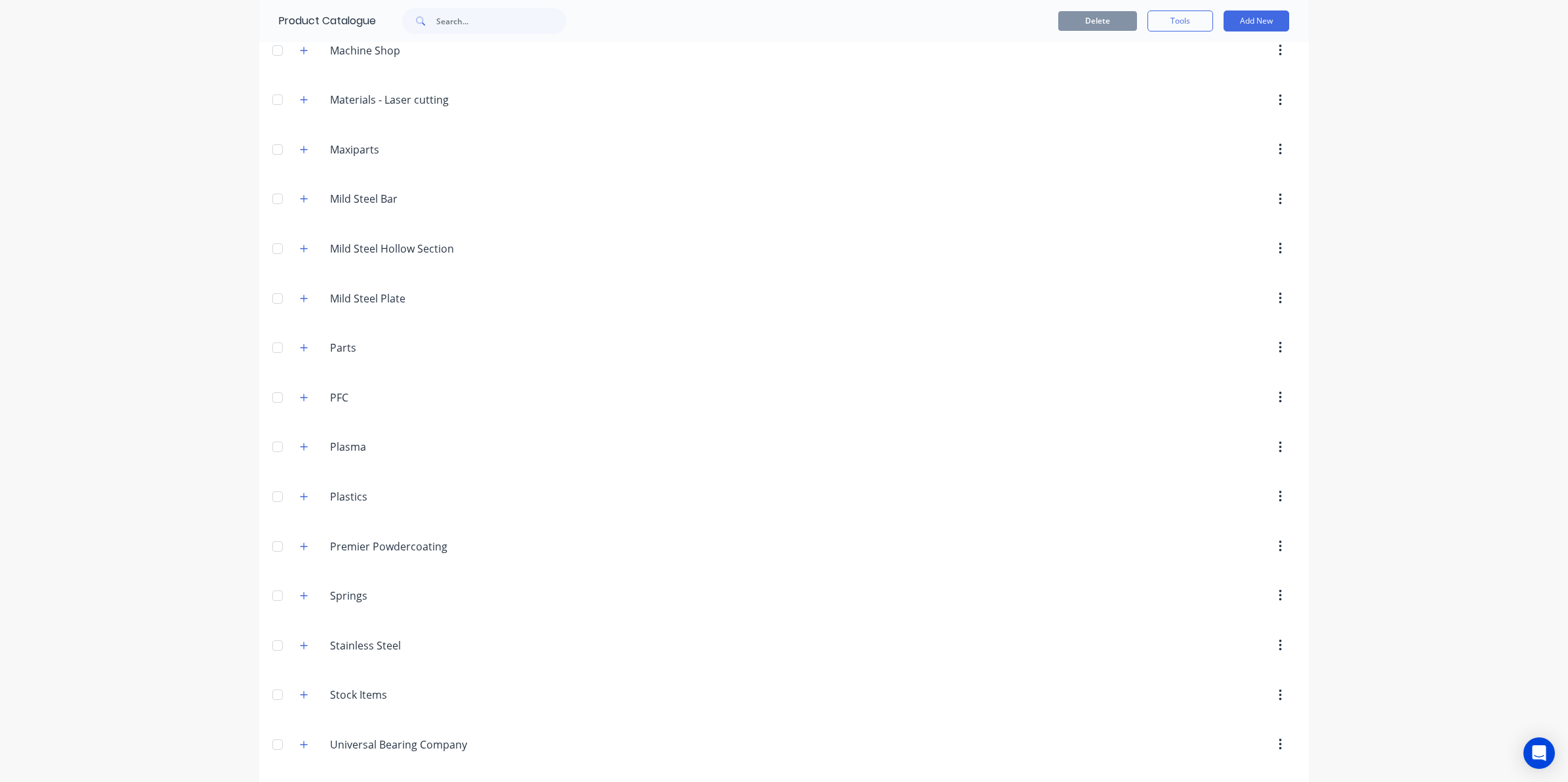
scroll to position [738, 0]
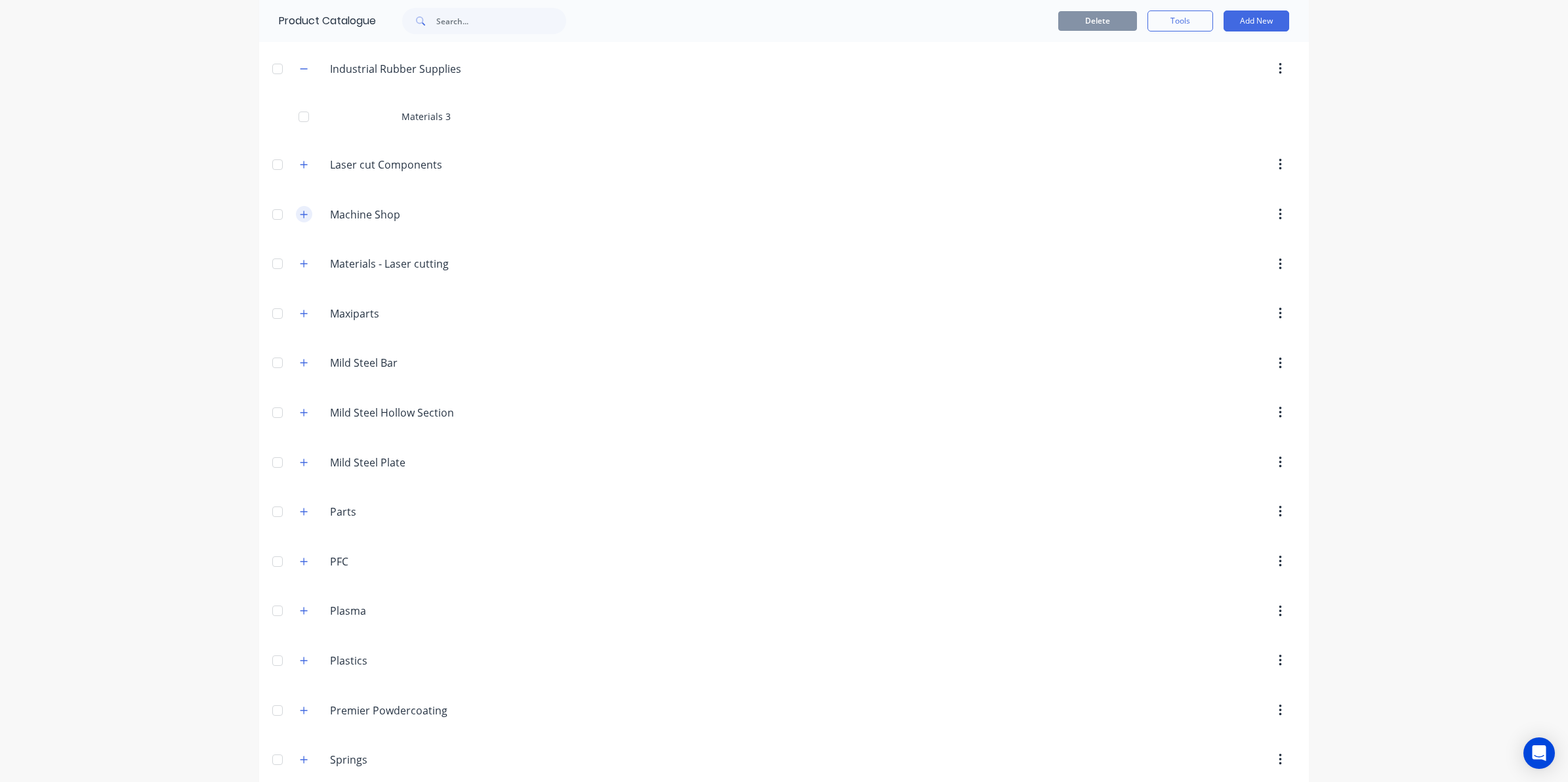
click at [301, 223] on button "button" at bounding box center [303, 213] width 16 height 16
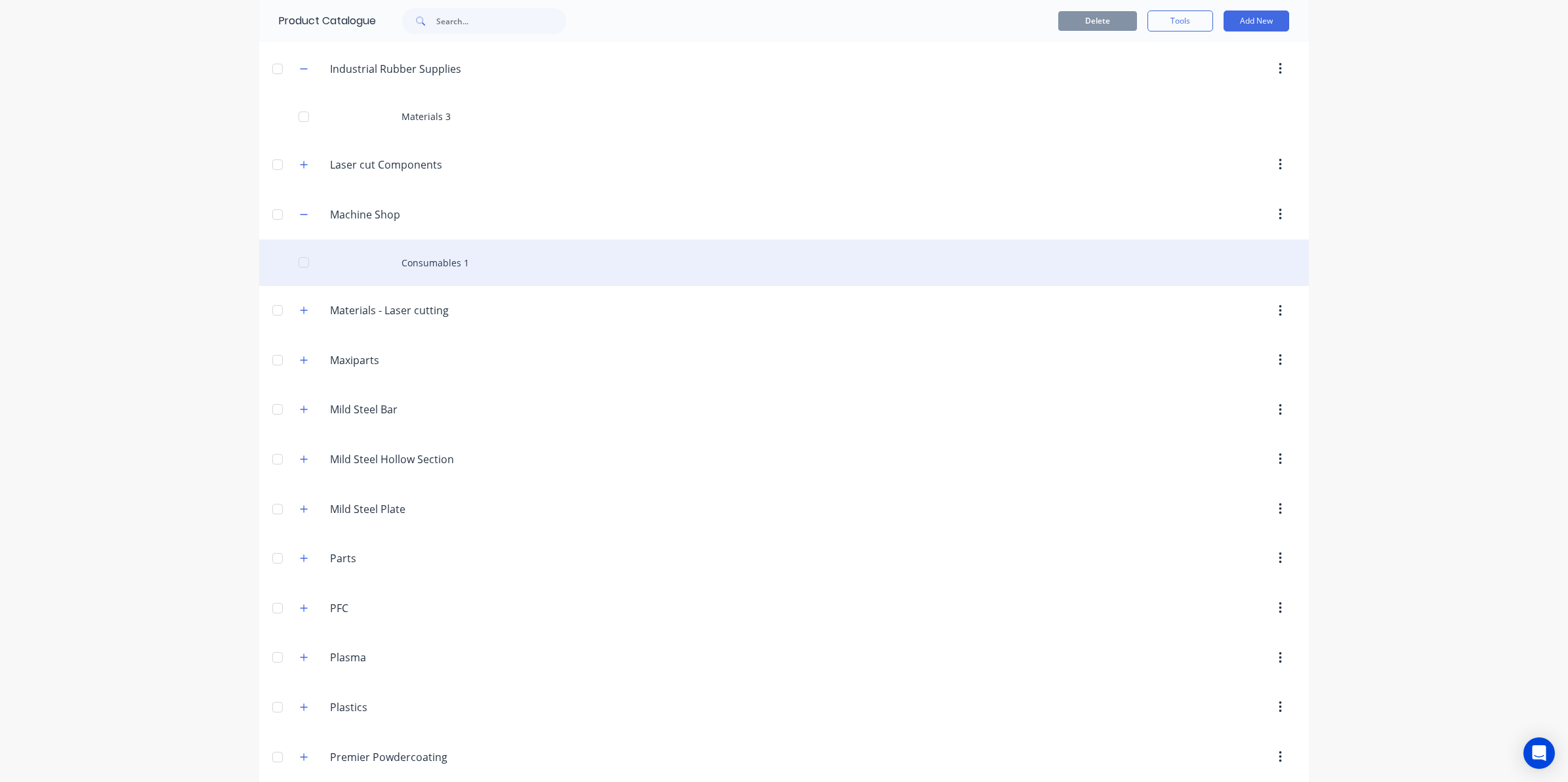
click at [359, 255] on div "Consumables 1" at bounding box center [784, 262] width 1050 height 47
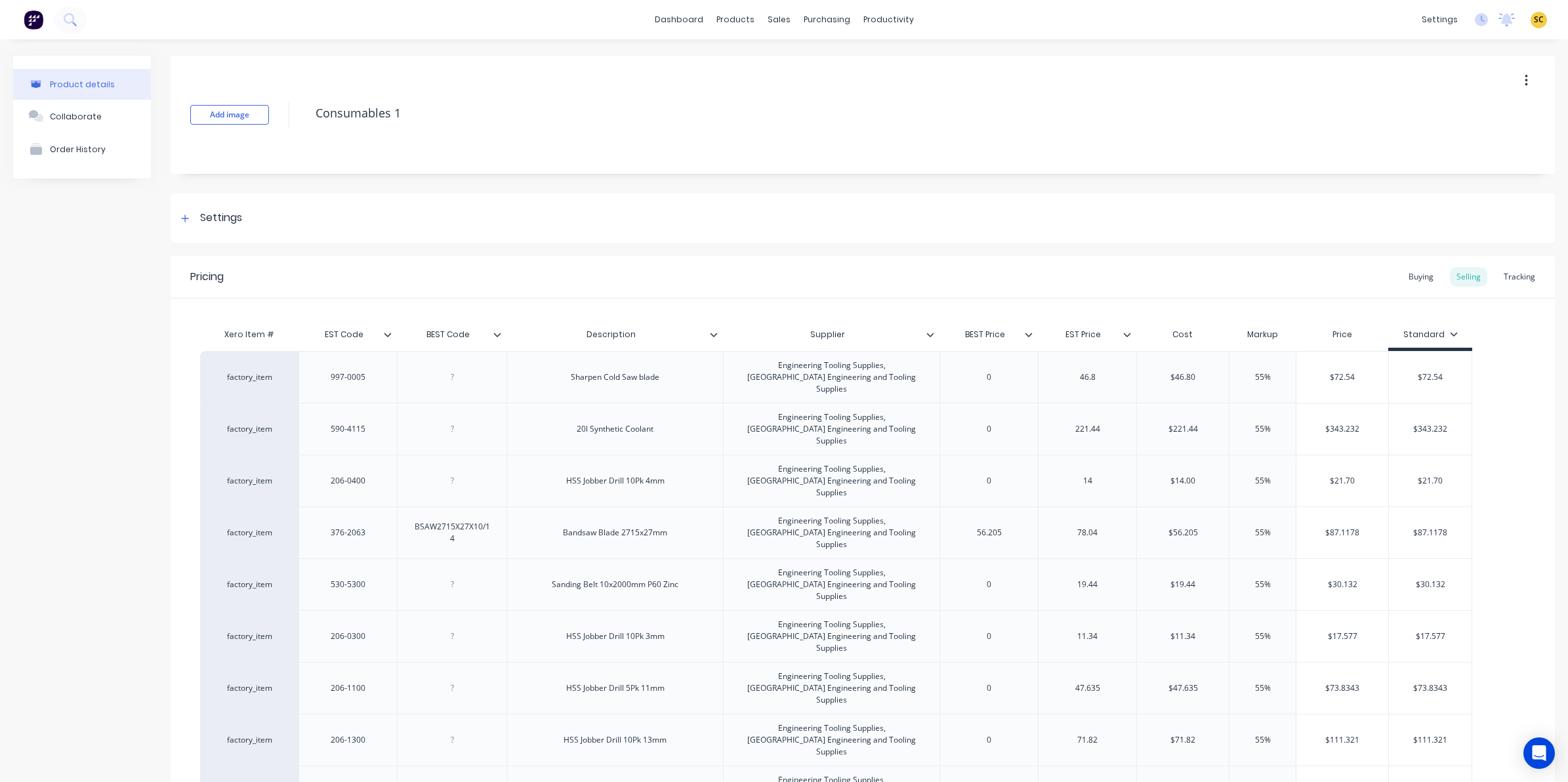
click at [387, 333] on icon at bounding box center [387, 334] width 8 height 8
click at [500, 331] on icon at bounding box center [497, 334] width 8 height 8
click at [1427, 274] on div "Buying" at bounding box center [1421, 276] width 38 height 19
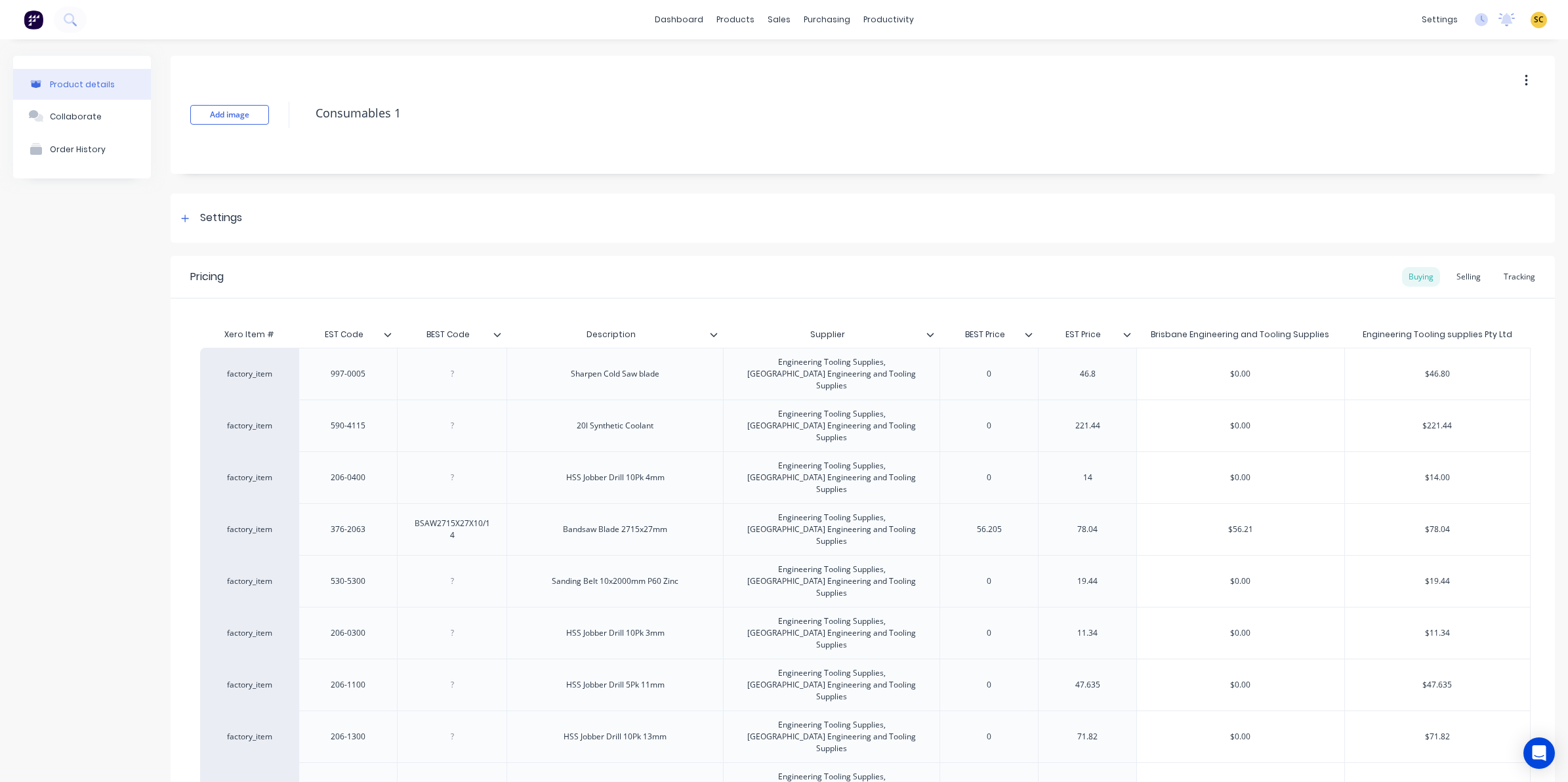
click at [388, 331] on icon at bounding box center [387, 334] width 8 height 8
click at [502, 328] on div at bounding box center [502, 334] width 8 height 12
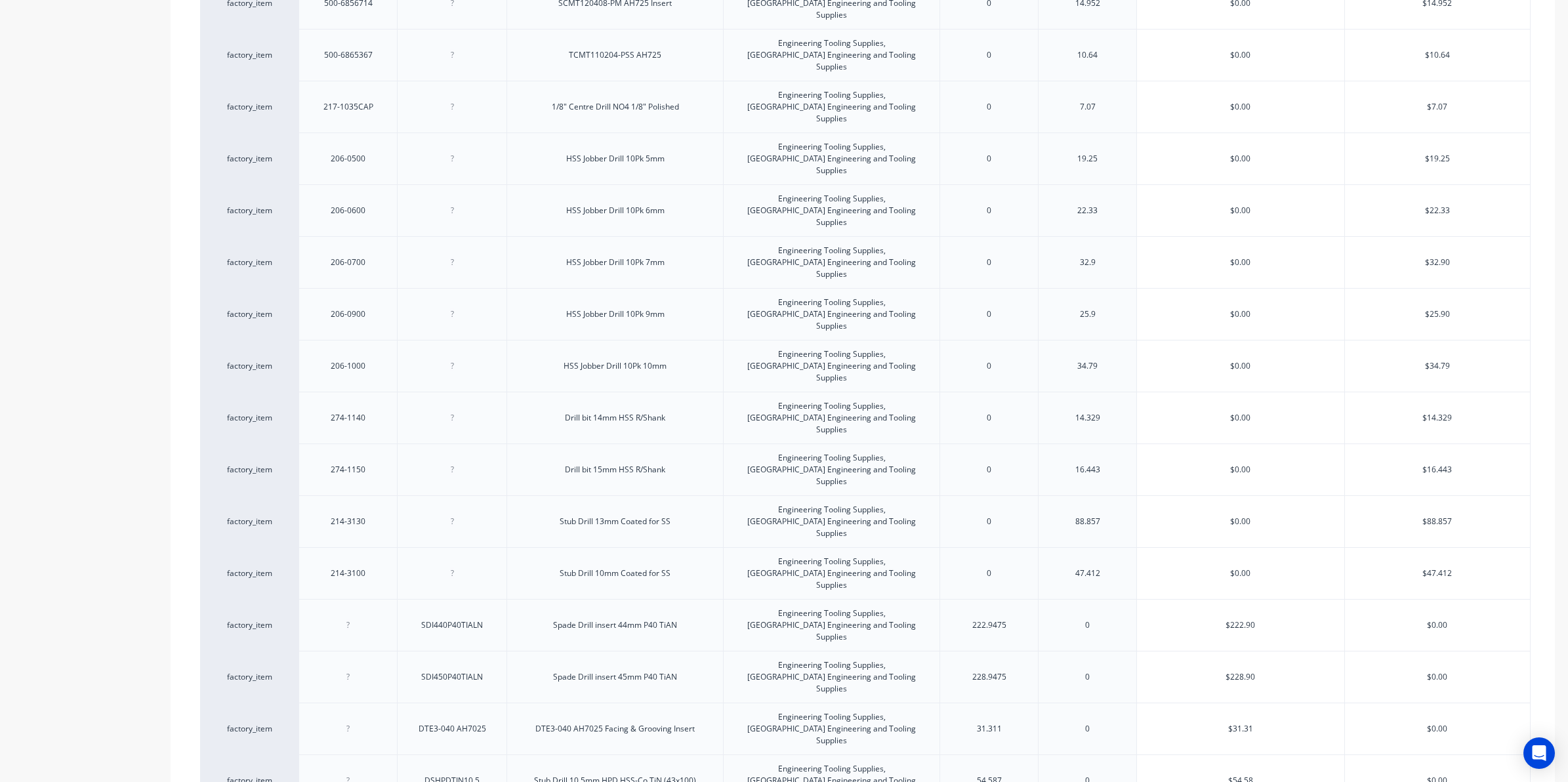
scroll to position [1260, 0]
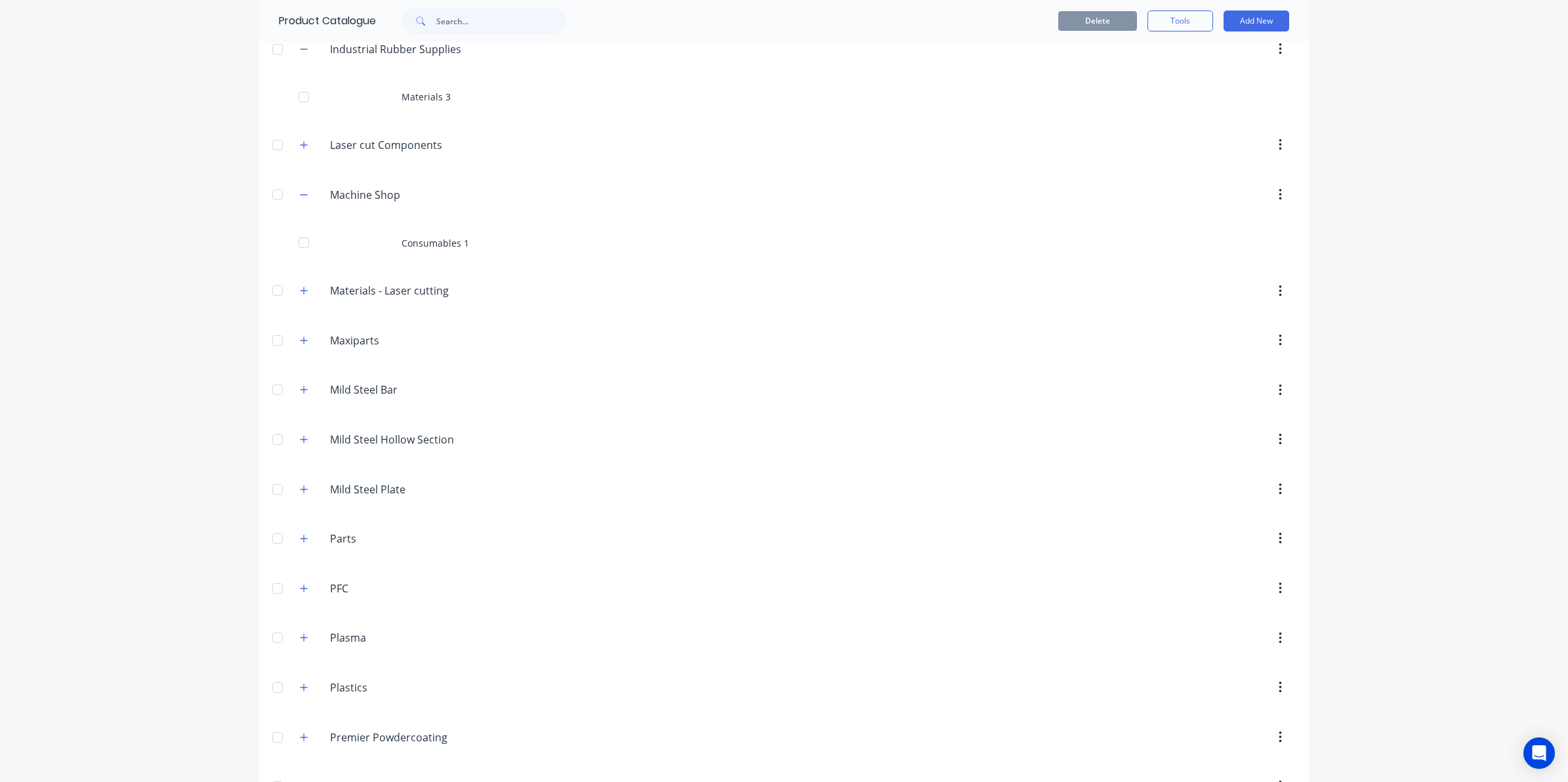
scroll to position [820, 0]
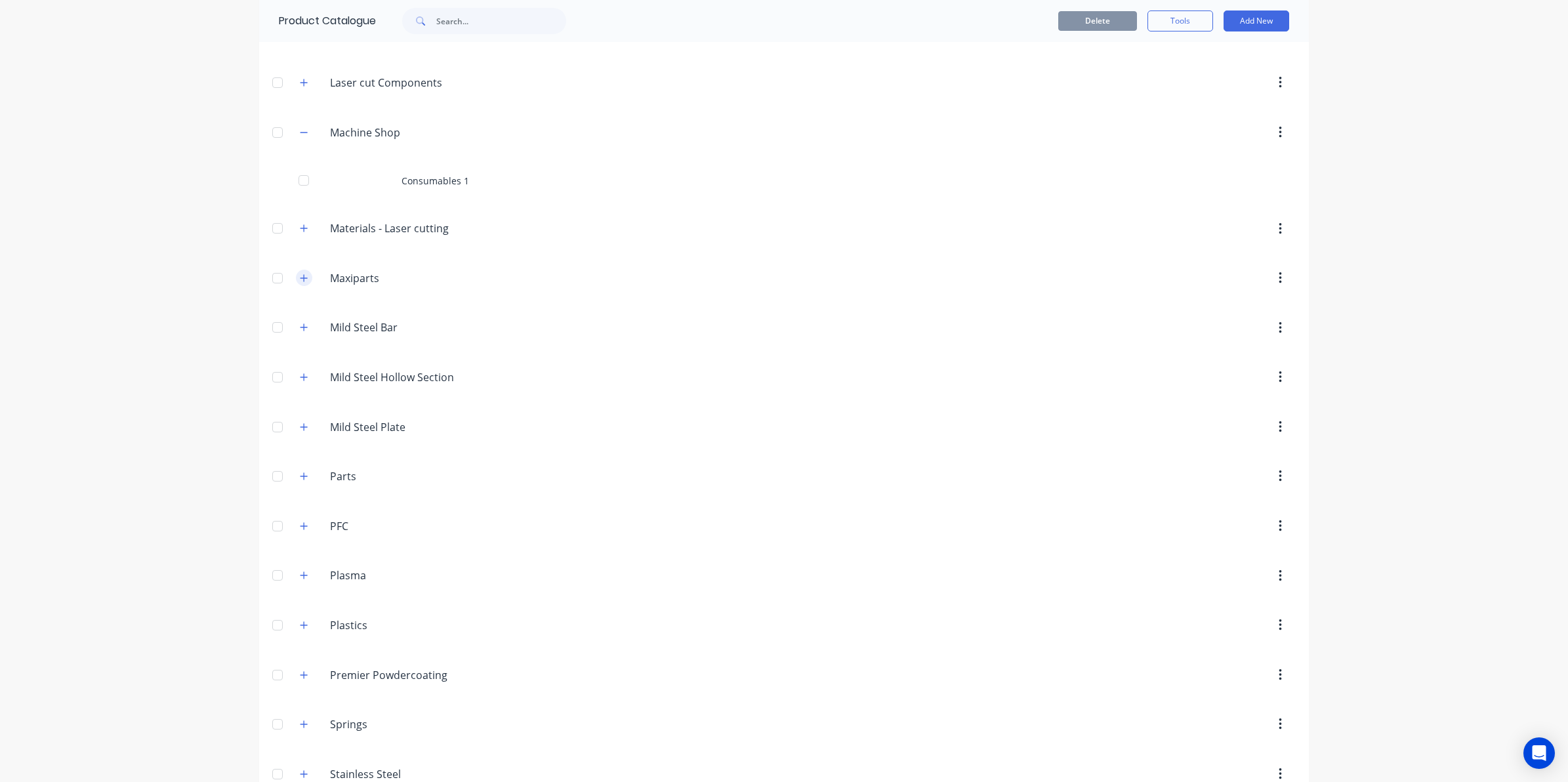
click at [295, 277] on button "button" at bounding box center [303, 277] width 16 height 16
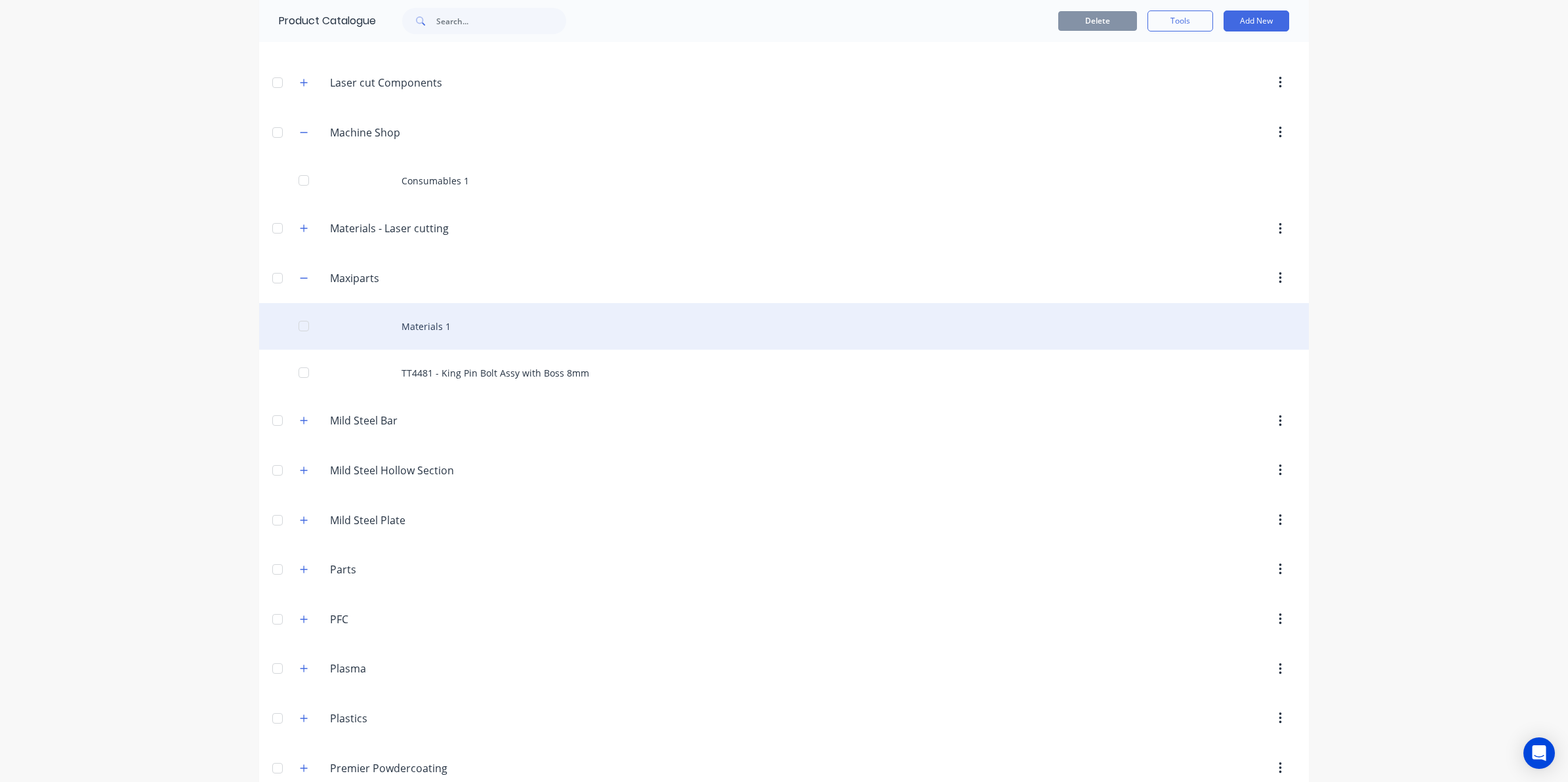
click at [405, 323] on div "Materials 1" at bounding box center [784, 326] width 1050 height 47
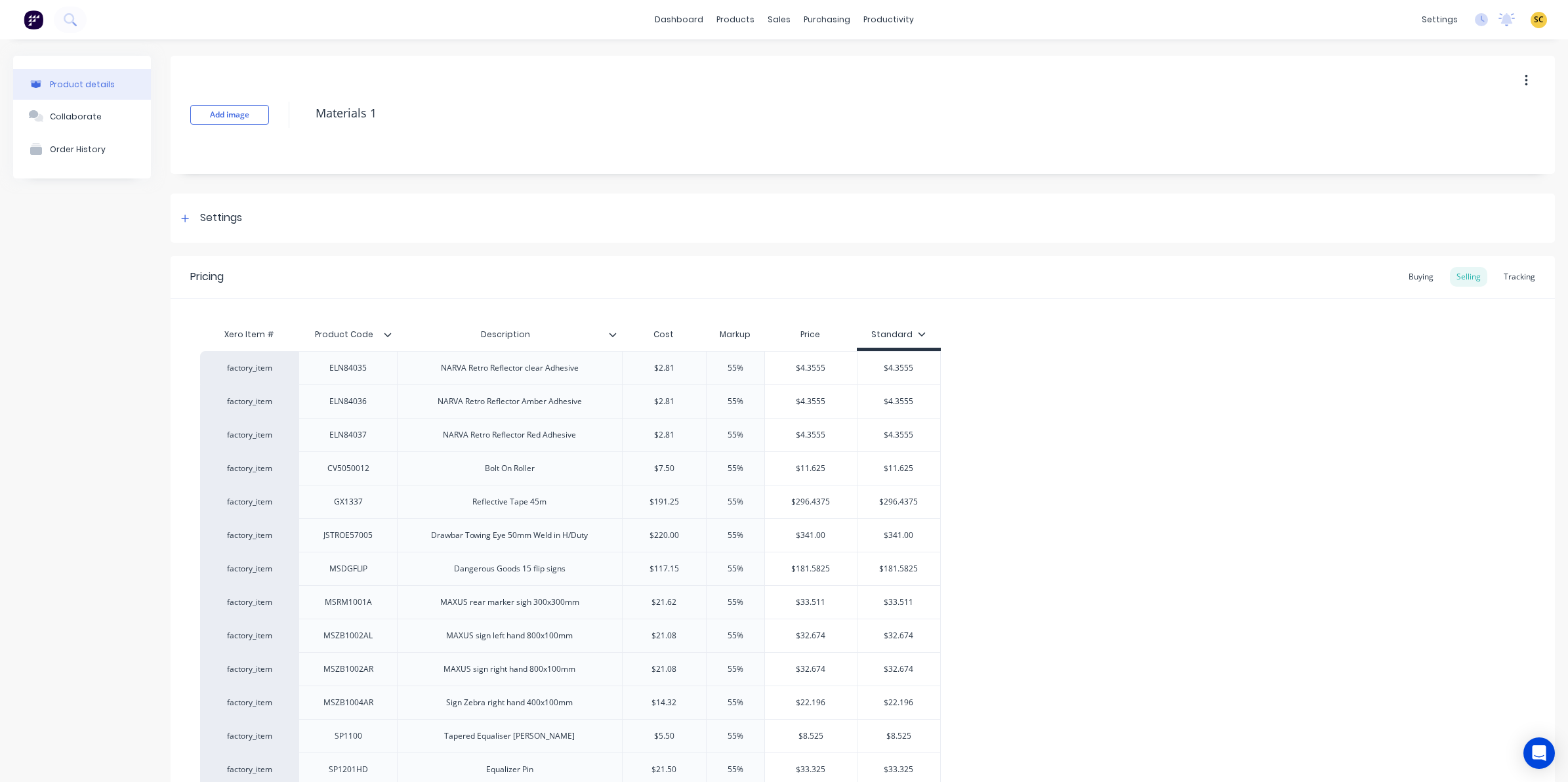
click at [384, 331] on icon at bounding box center [387, 334] width 8 height 8
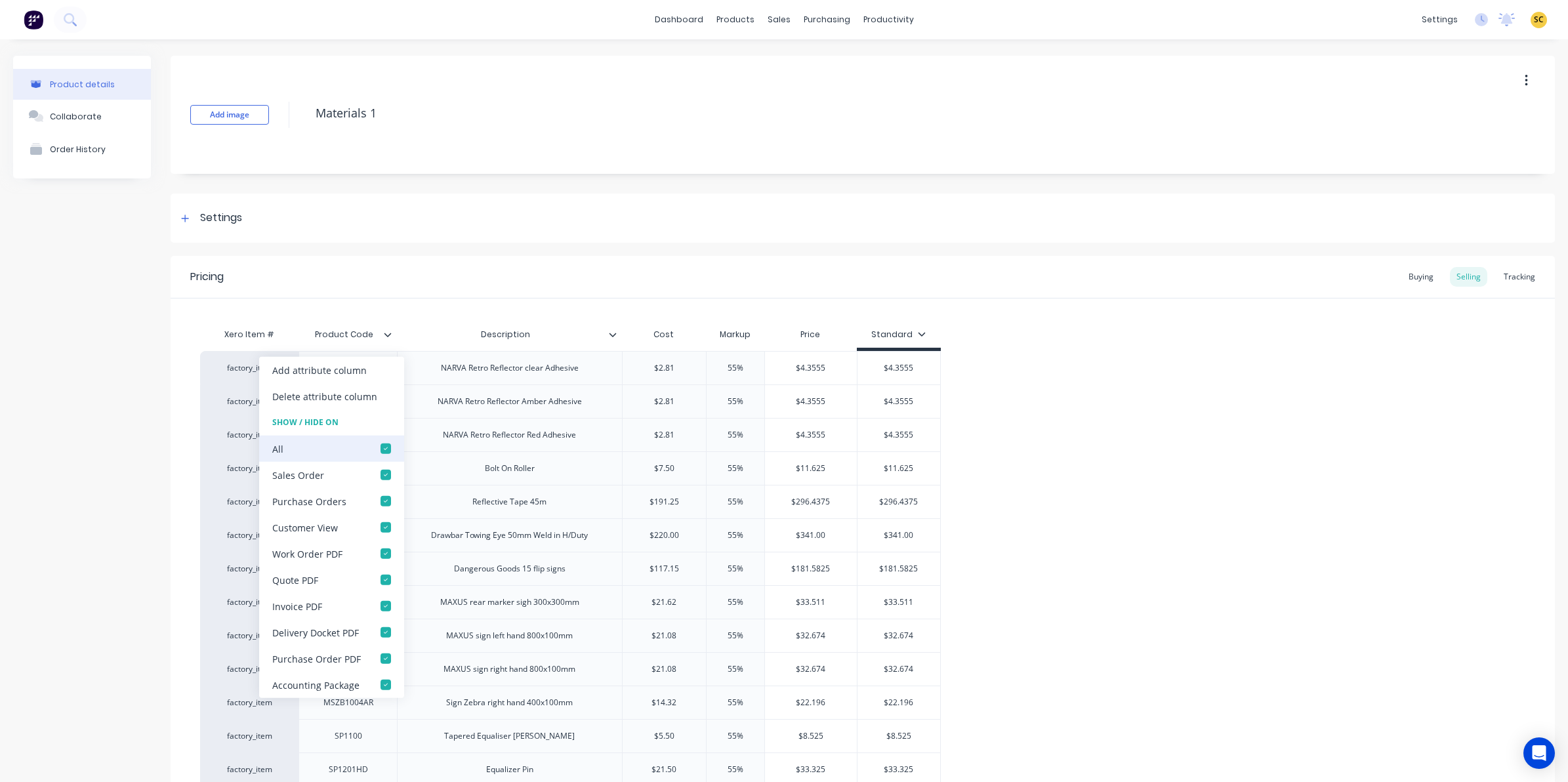
click at [385, 450] on div at bounding box center [385, 448] width 26 height 26
click at [1412, 273] on div "Buying" at bounding box center [1421, 276] width 38 height 19
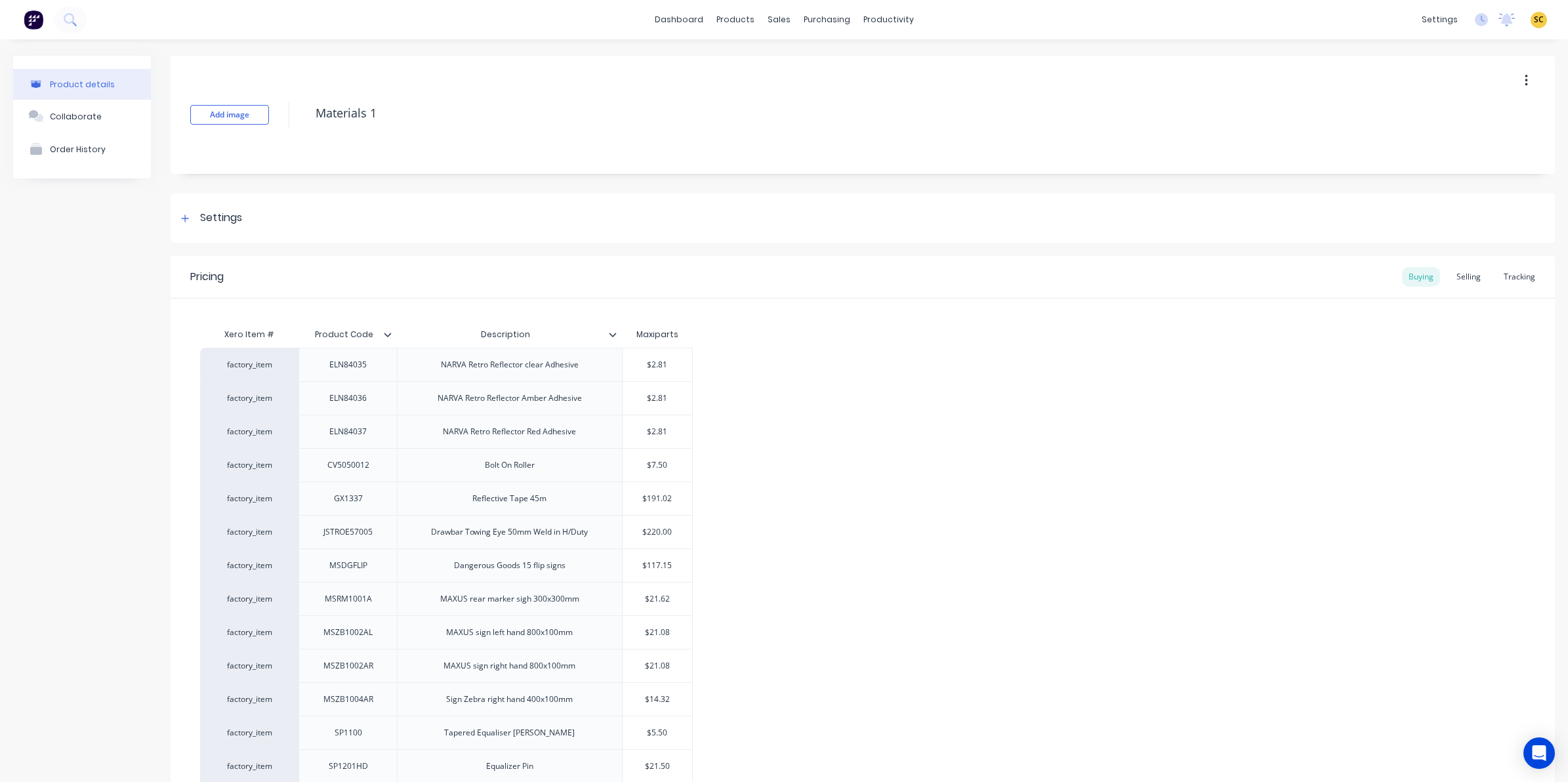
click at [389, 331] on icon at bounding box center [387, 334] width 8 height 8
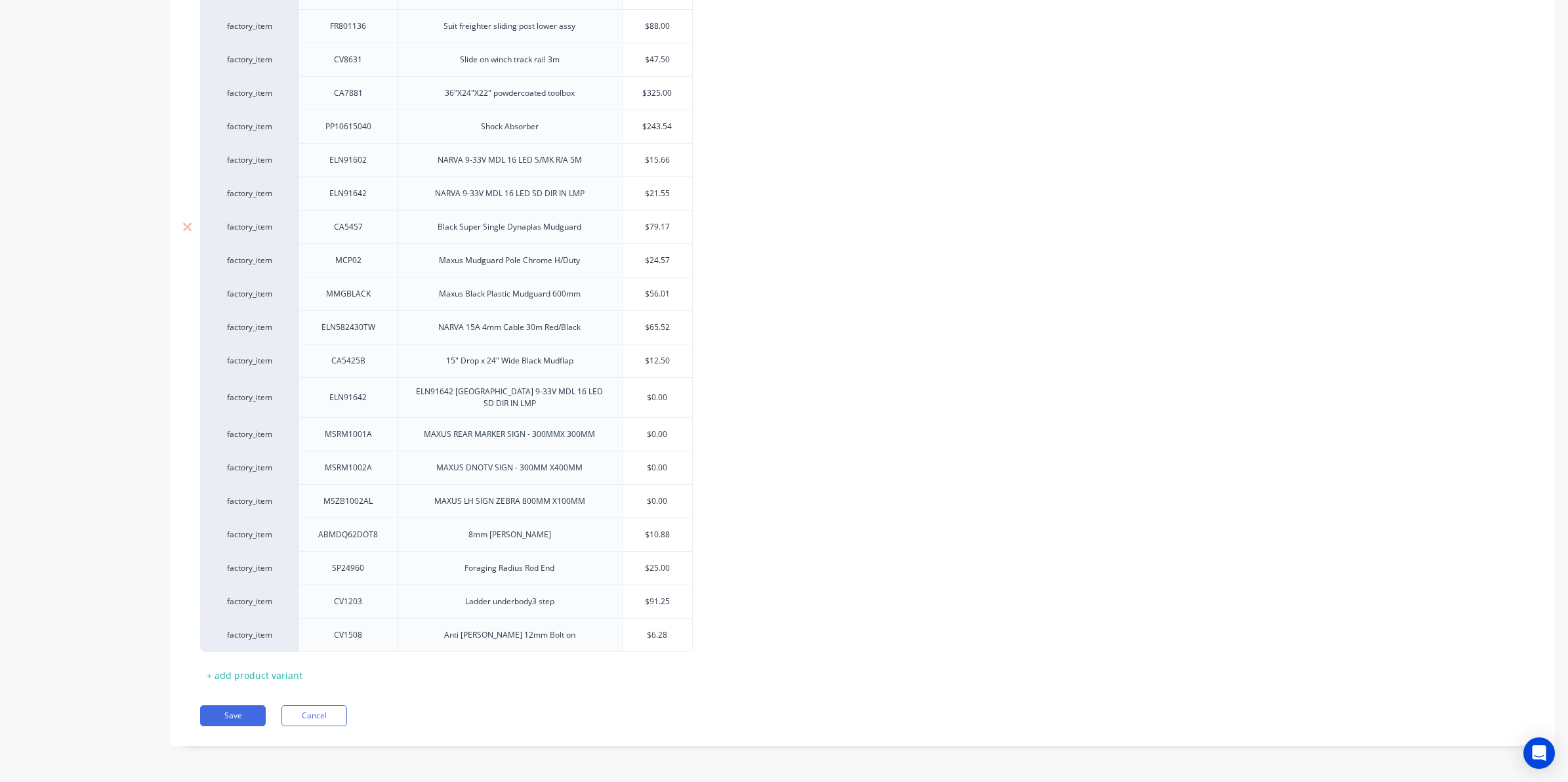
scroll to position [1242, 0]
click at [233, 715] on button "Save" at bounding box center [232, 715] width 65 height 21
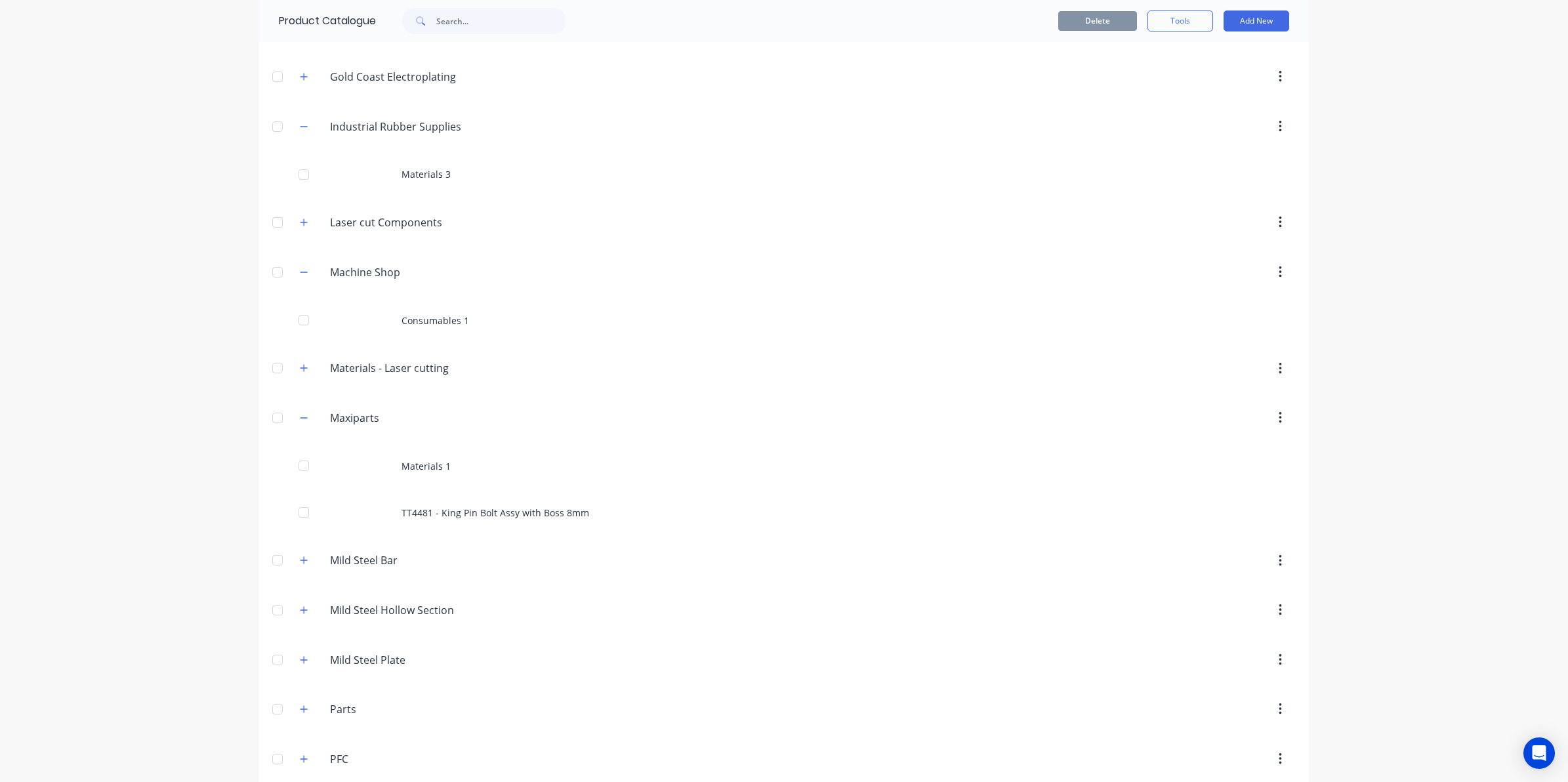
scroll to position [901, 0]
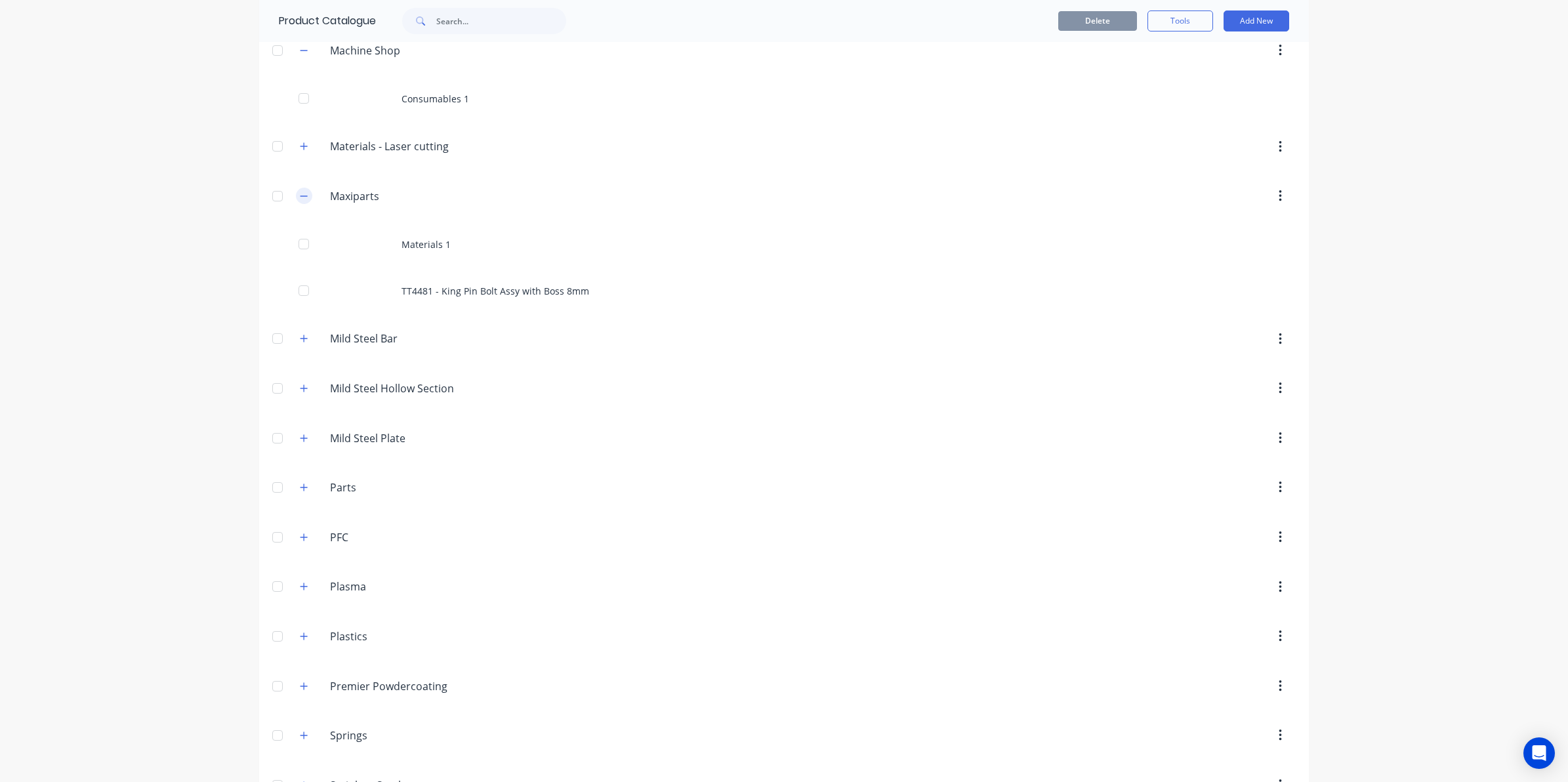
click at [300, 201] on icon "button" at bounding box center [303, 196] width 8 height 9
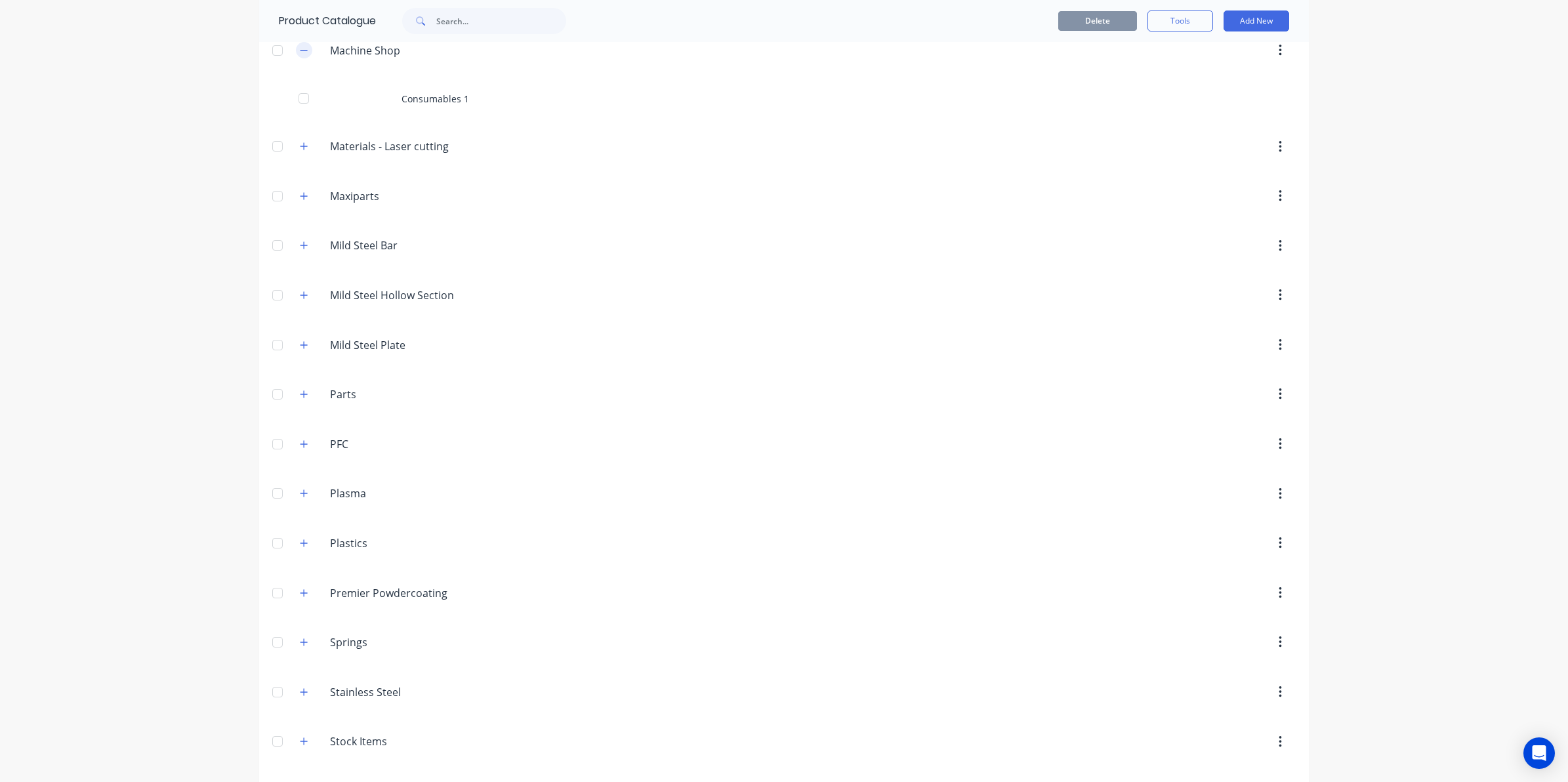
click at [300, 51] on icon "button" at bounding box center [303, 50] width 8 height 9
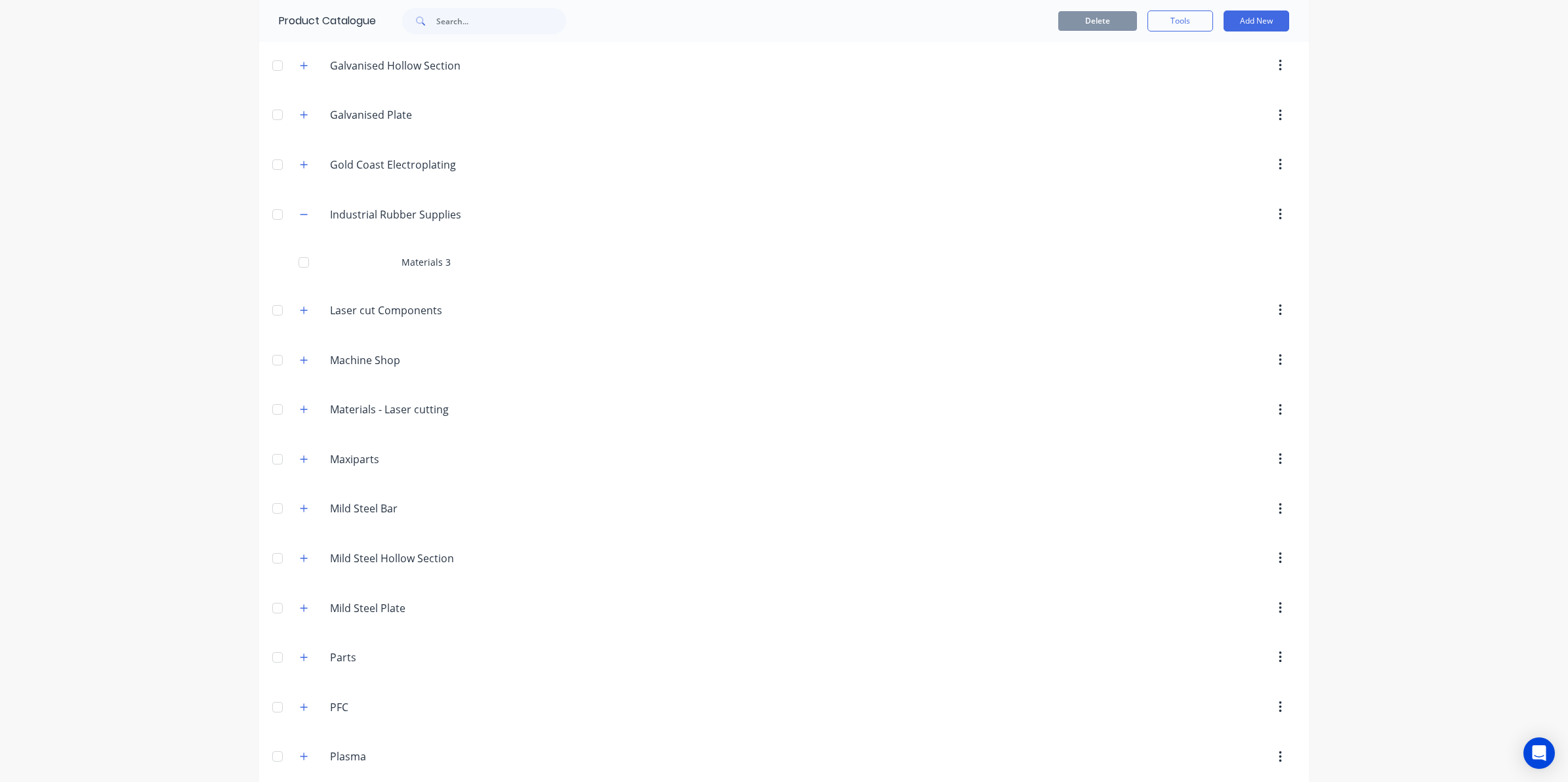
scroll to position [574, 0]
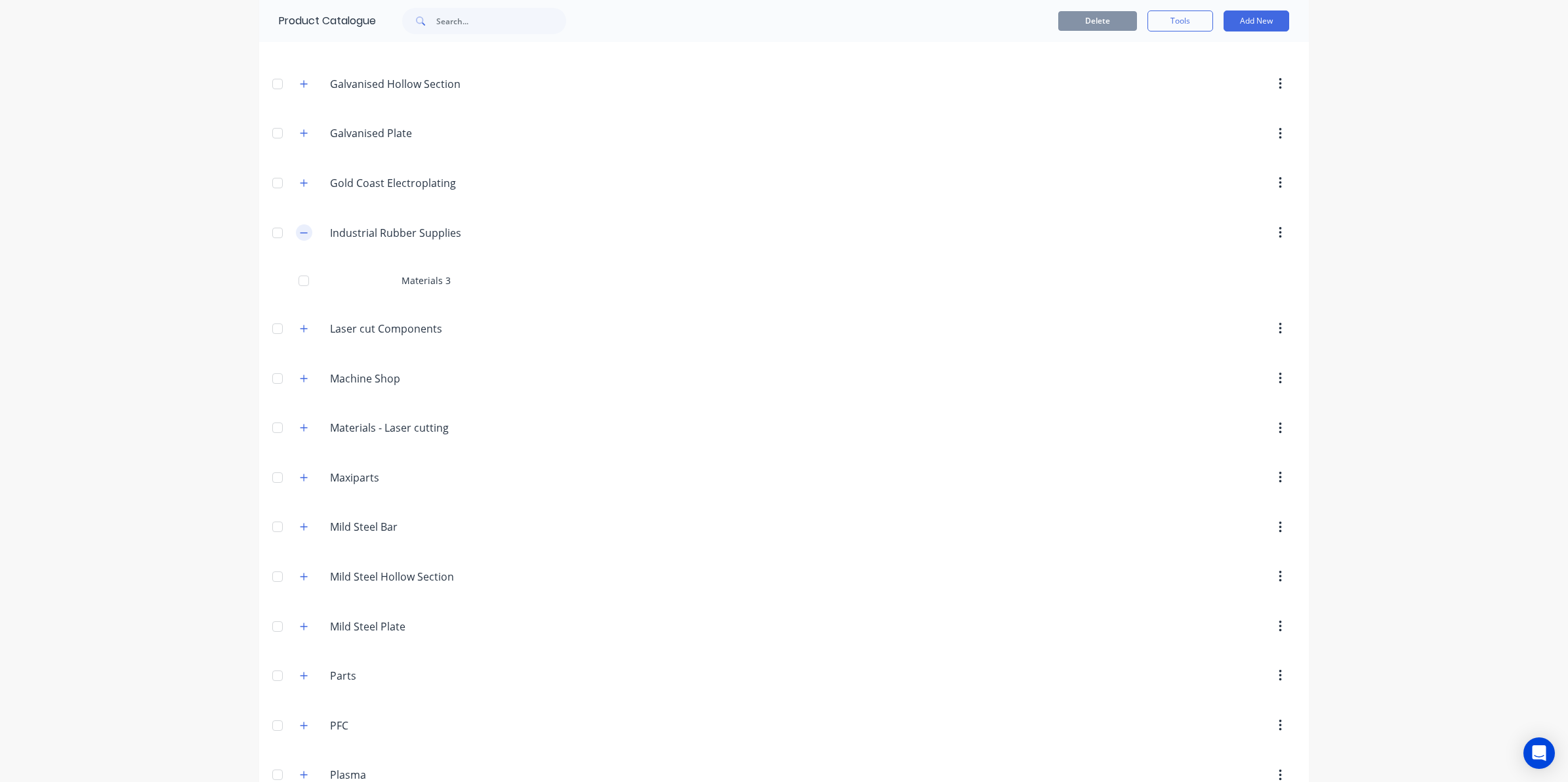
click at [300, 234] on icon "button" at bounding box center [303, 233] width 8 height 9
click at [300, 683] on icon "button" at bounding box center [303, 678] width 8 height 9
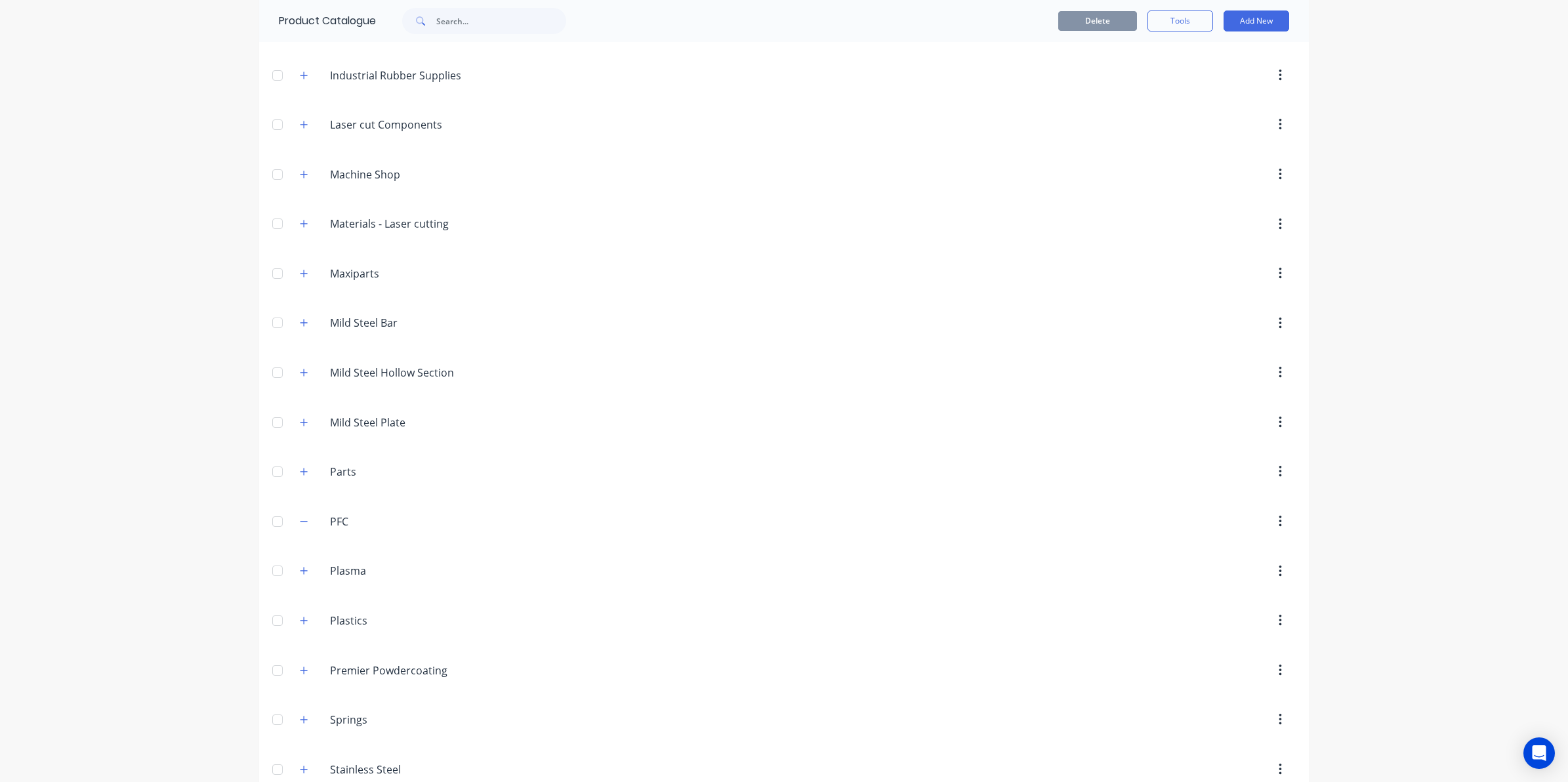
scroll to position [738, 0]
click at [300, 619] on icon "button" at bounding box center [303, 614] width 8 height 9
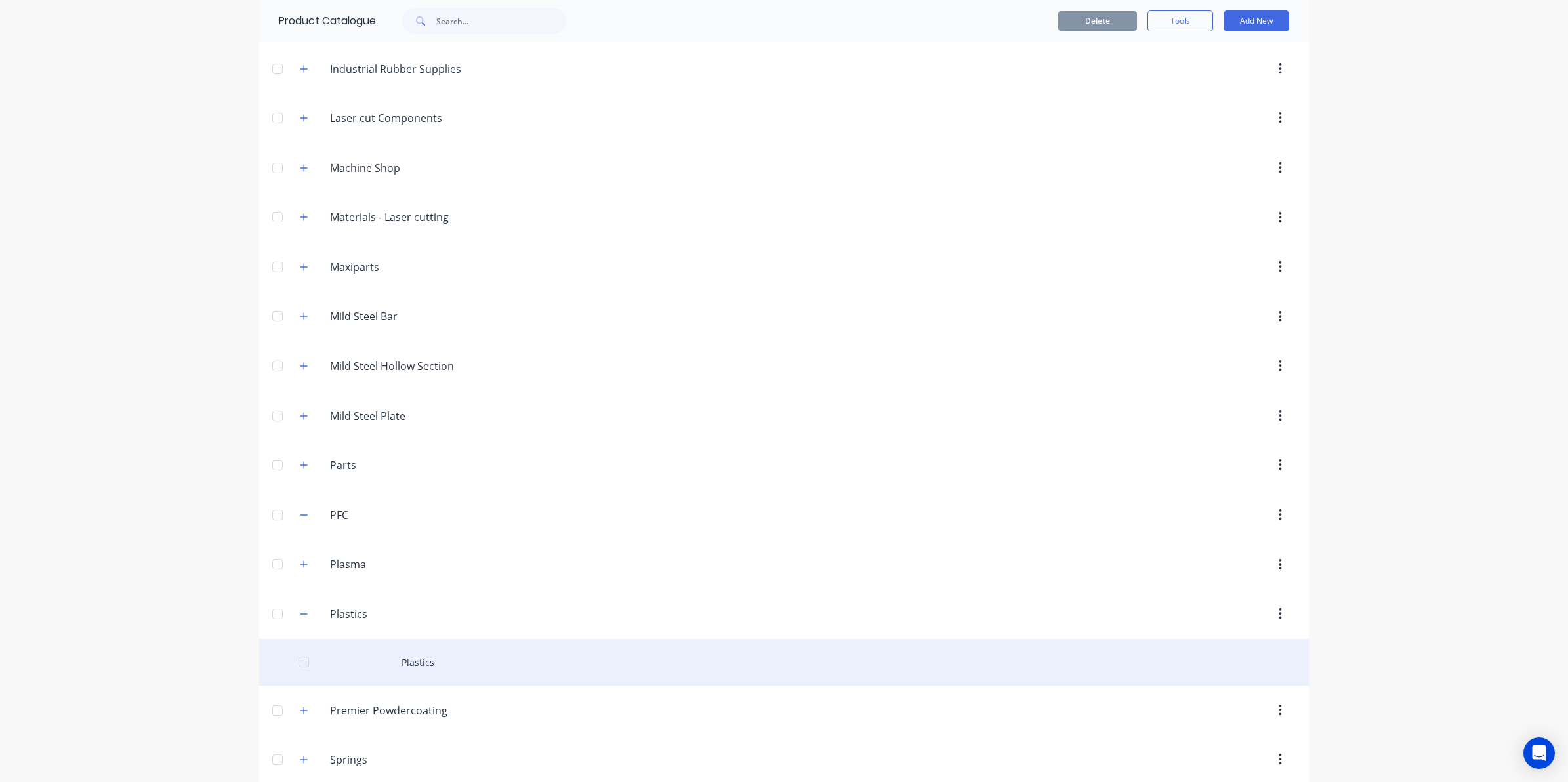
click at [362, 669] on div "Plastics" at bounding box center [784, 662] width 1050 height 47
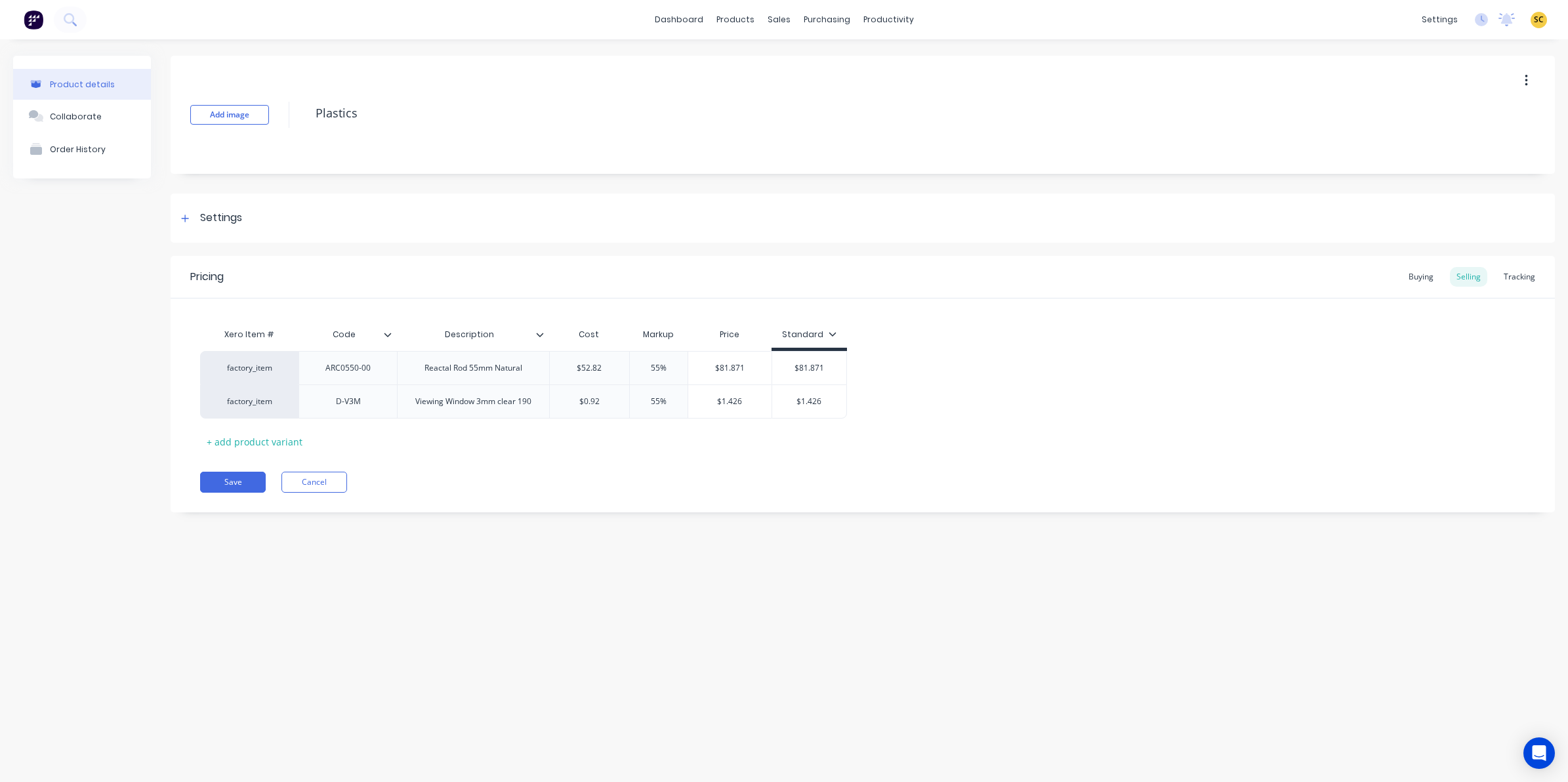
click at [388, 334] on icon at bounding box center [387, 334] width 8 height 8
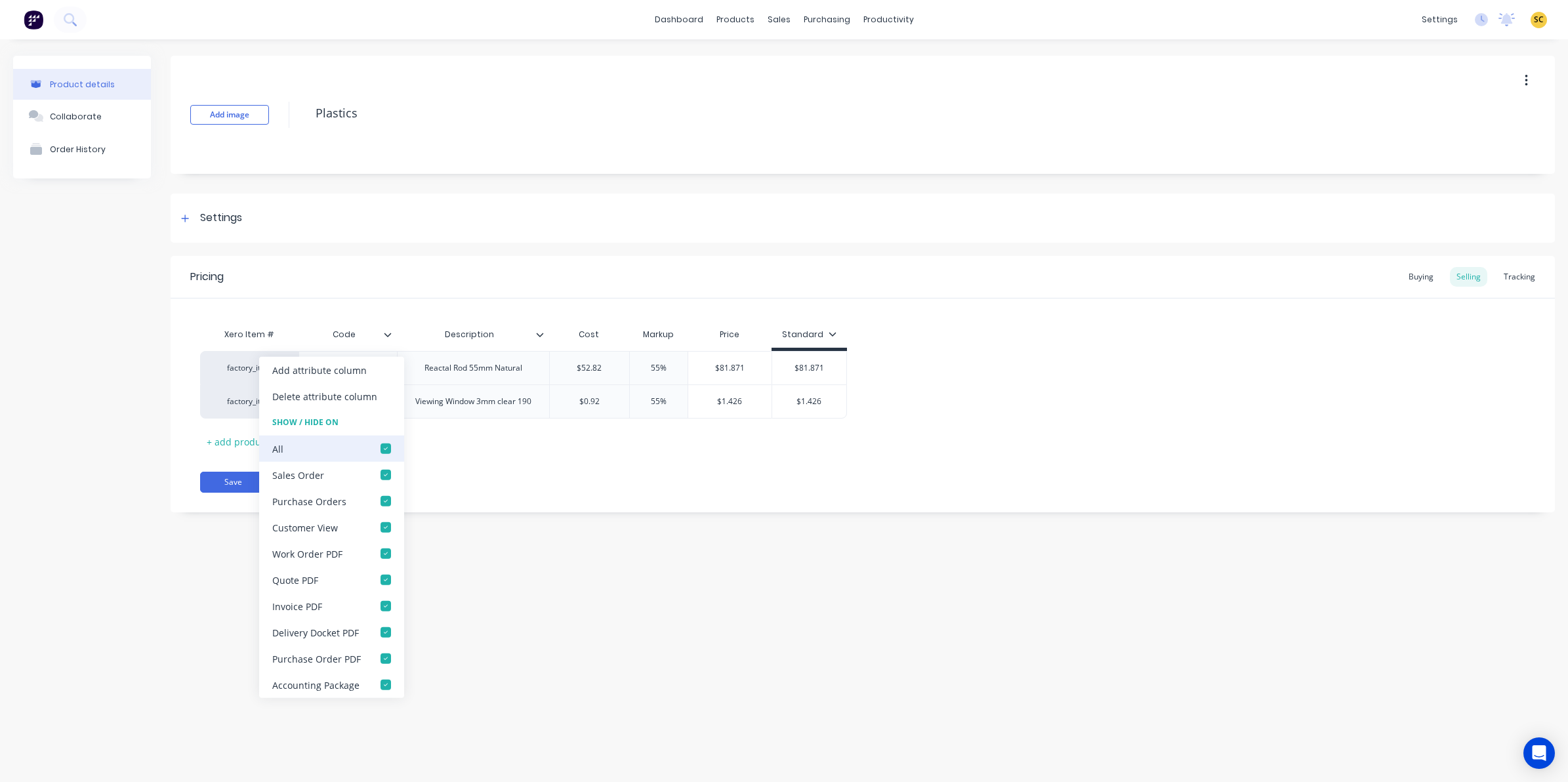
click at [382, 444] on div at bounding box center [385, 448] width 26 height 26
click at [1425, 281] on div "Buying" at bounding box center [1421, 276] width 38 height 19
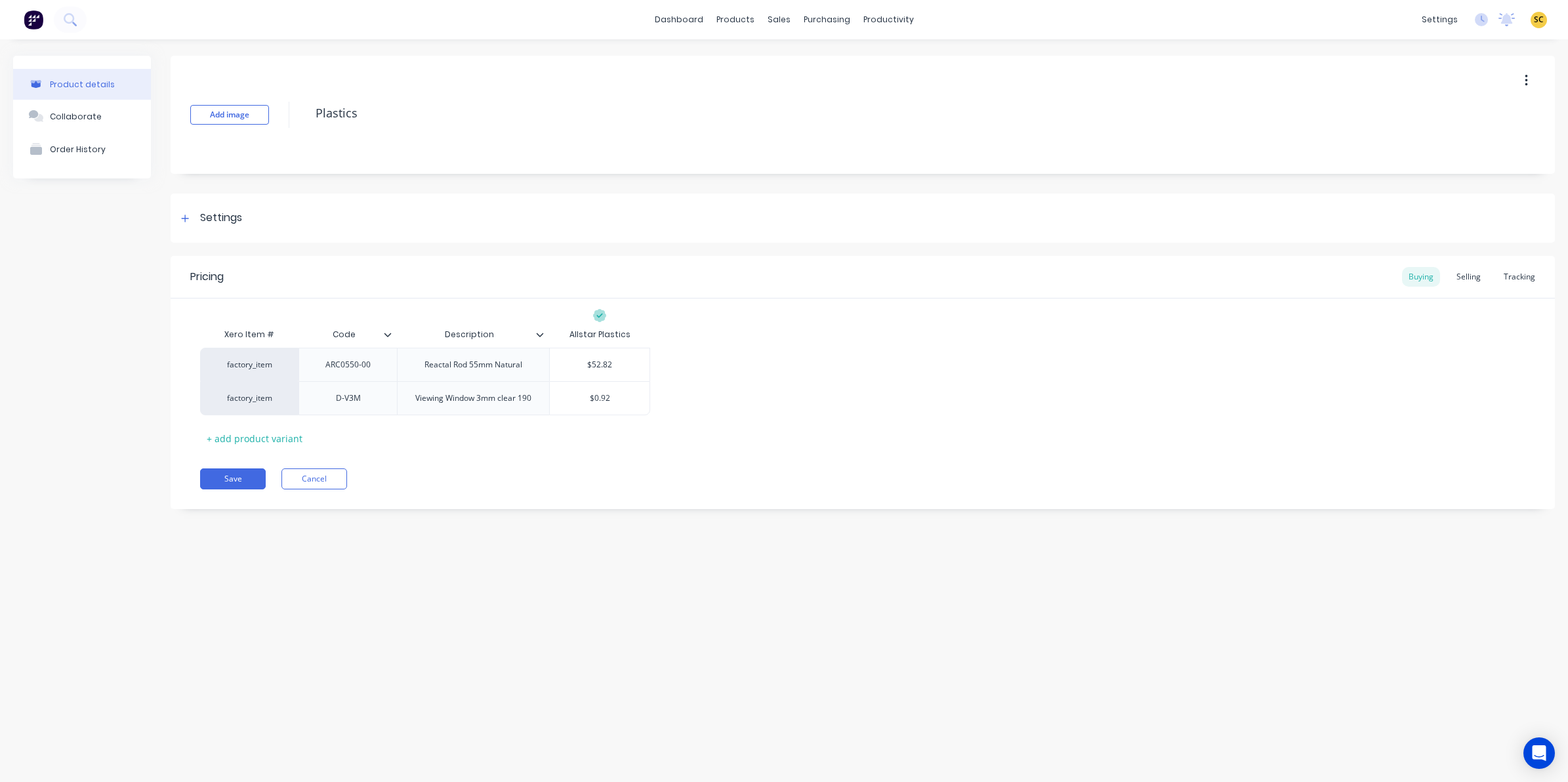
click at [391, 333] on icon at bounding box center [387, 334] width 8 height 8
click at [556, 546] on div "Product details Collaborate Order History Add image Plastics Settings Product O…" at bounding box center [784, 397] width 1568 height 716
click at [246, 482] on button "Save" at bounding box center [232, 478] width 65 height 21
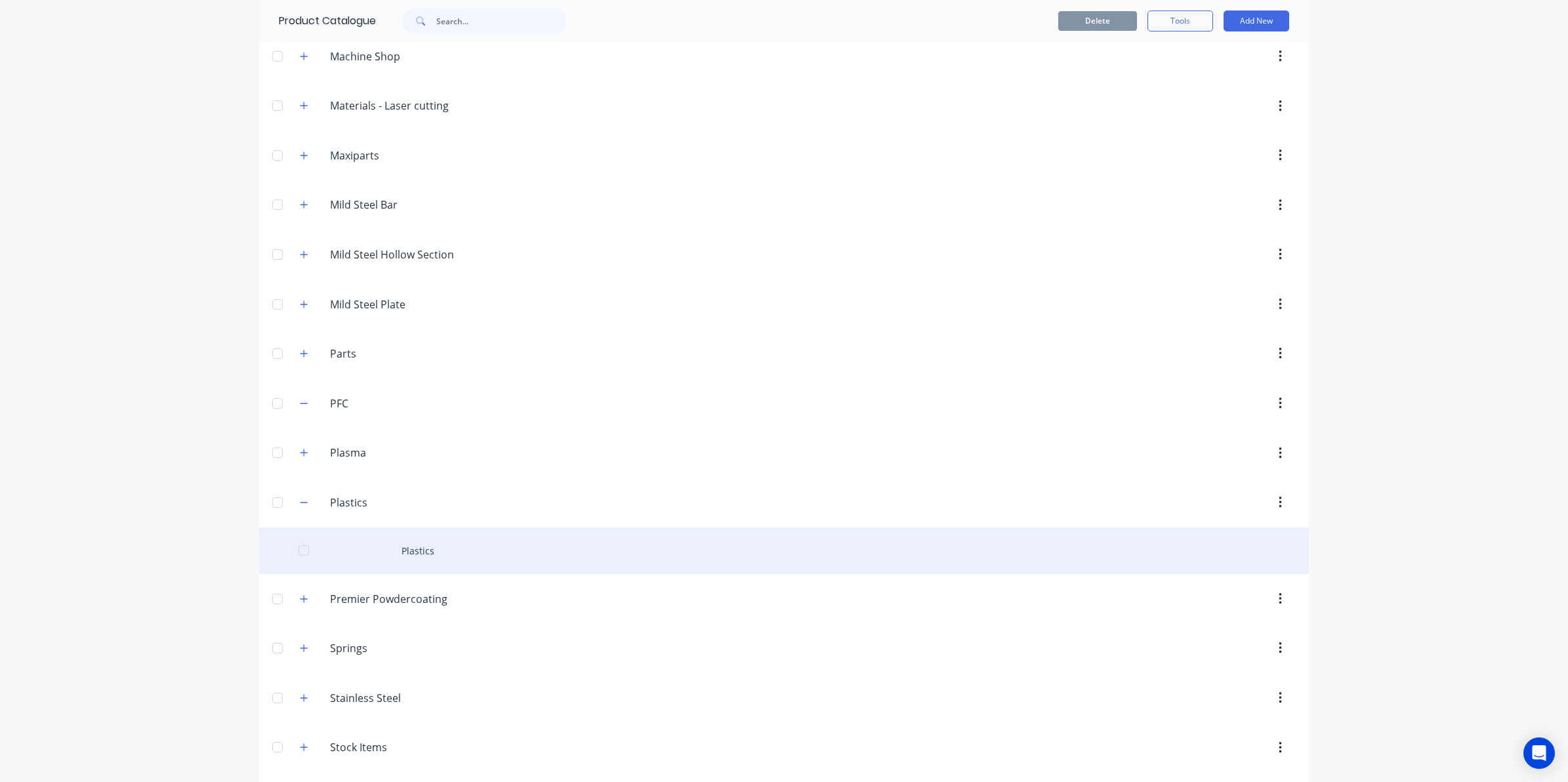
scroll to position [961, 0]
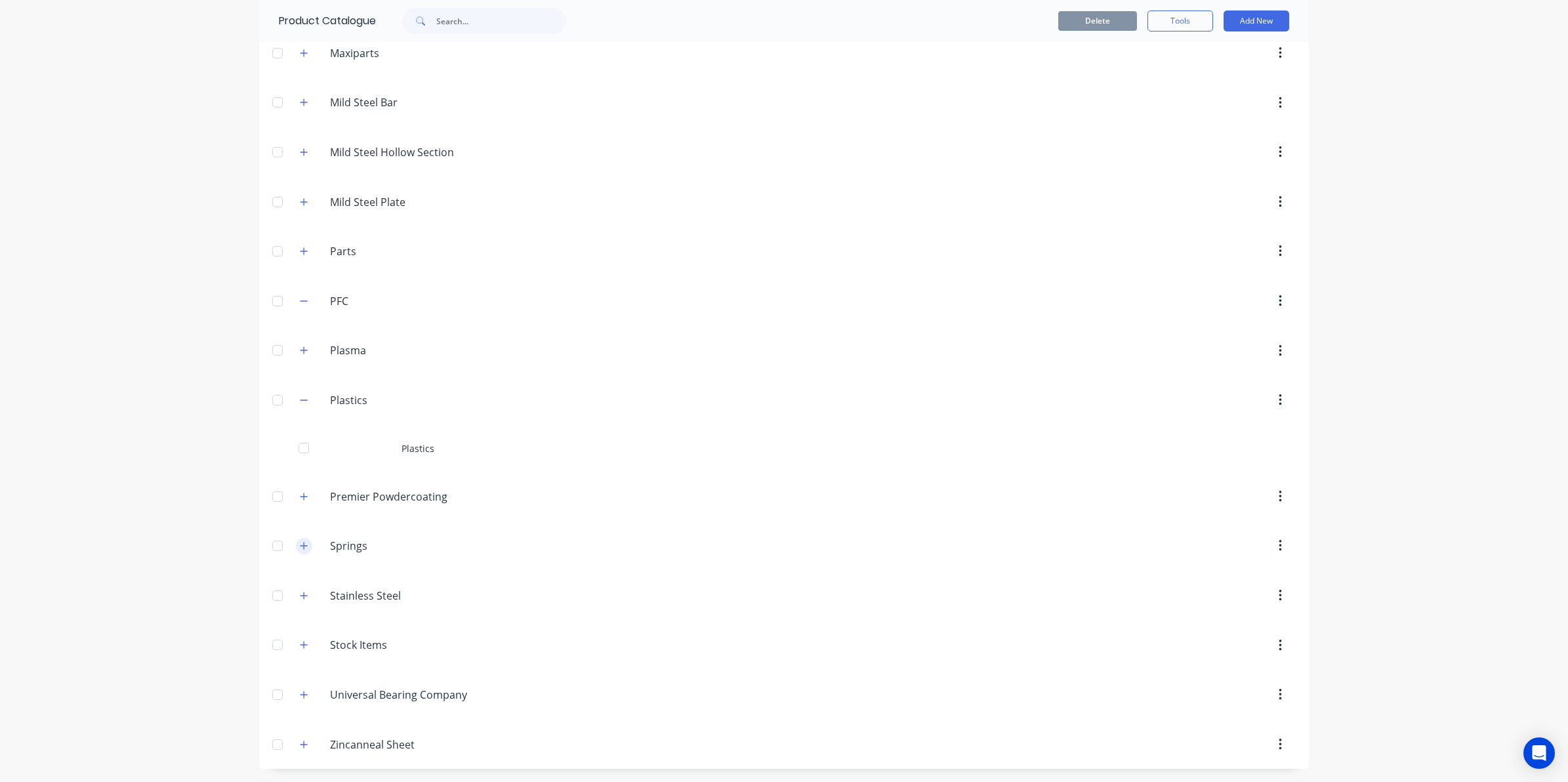
click at [300, 542] on icon "button" at bounding box center [303, 545] width 8 height 9
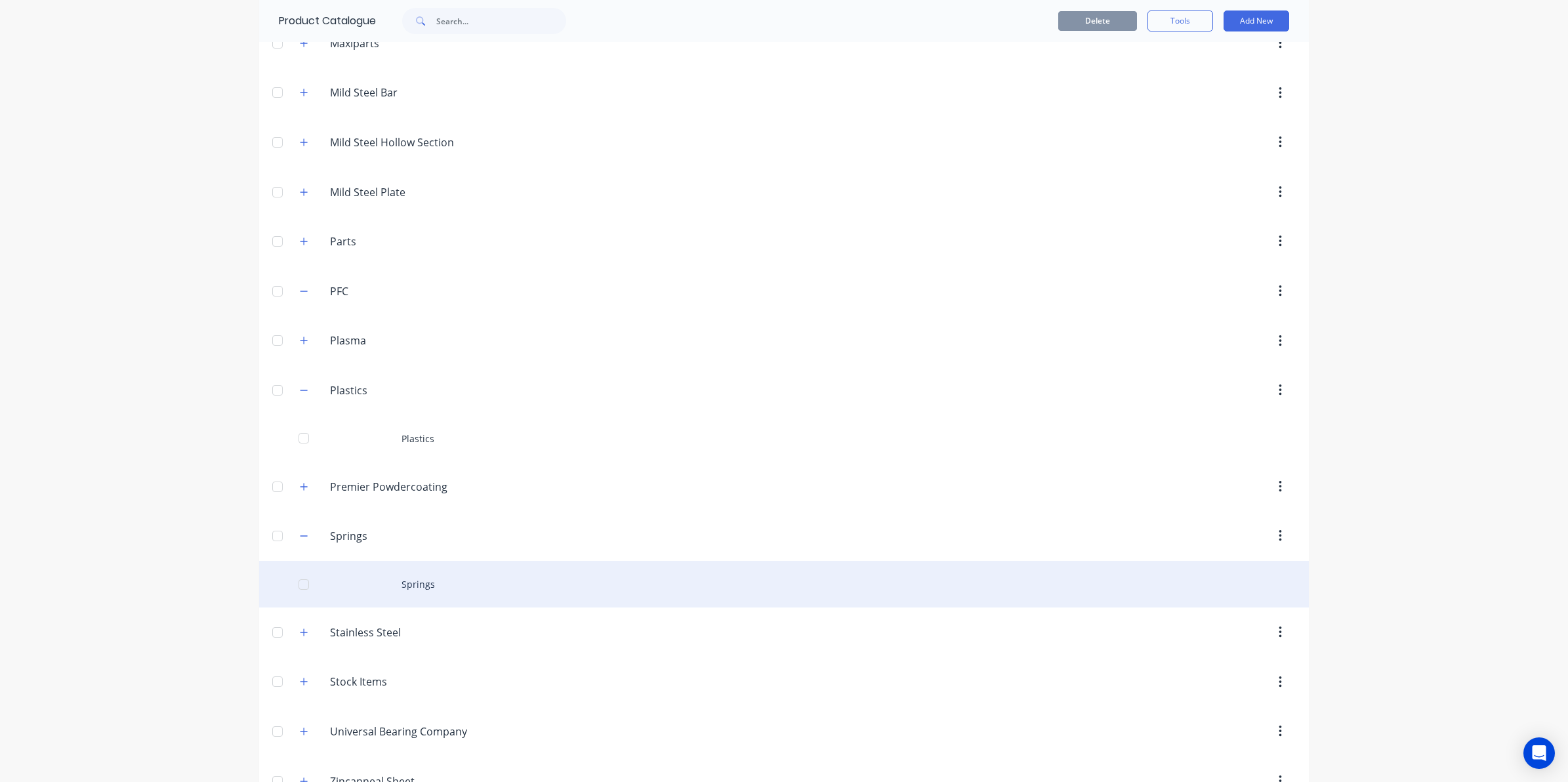
click at [389, 593] on div "Springs" at bounding box center [784, 583] width 1050 height 47
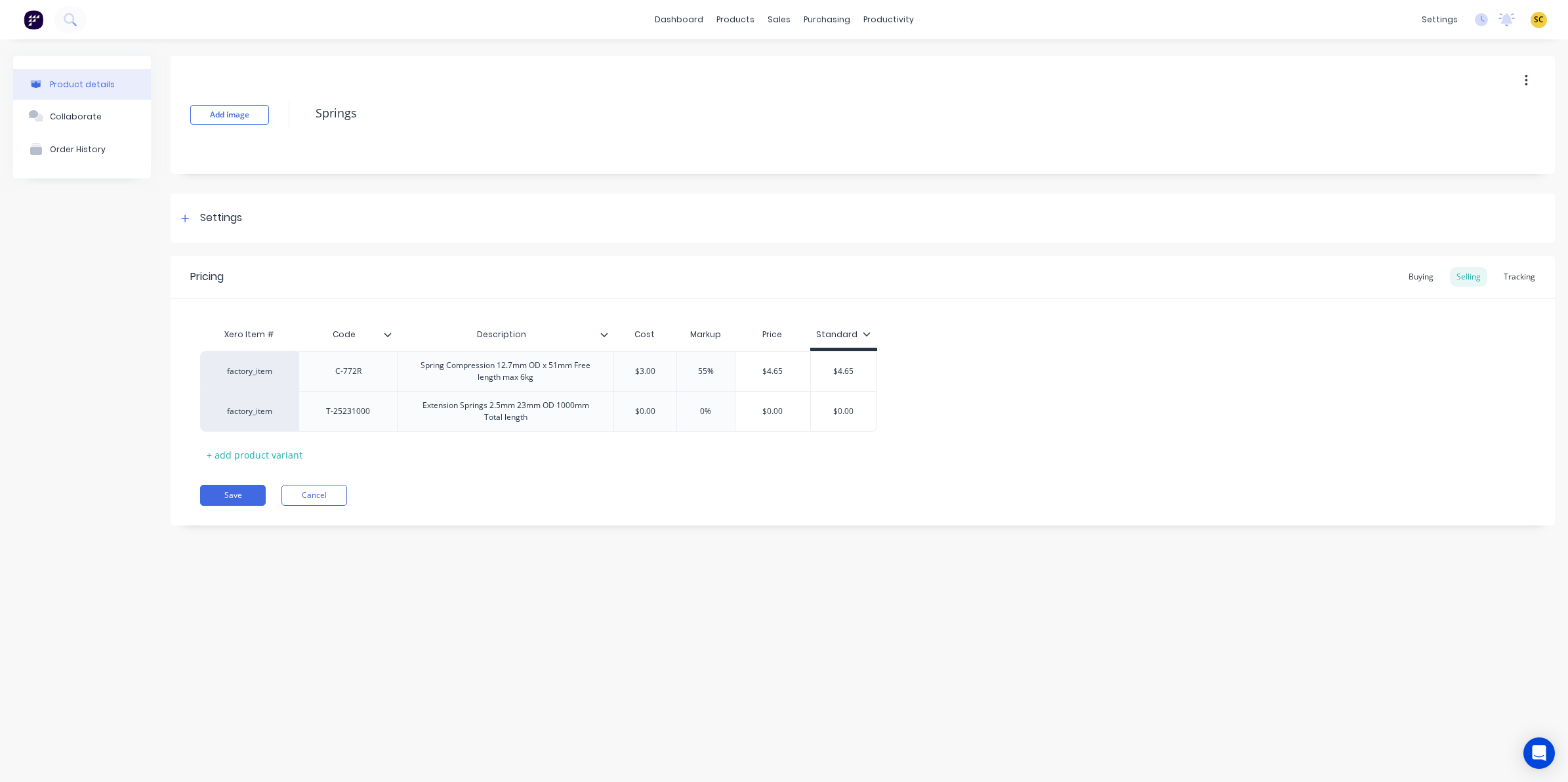
click at [386, 336] on icon at bounding box center [387, 334] width 8 height 8
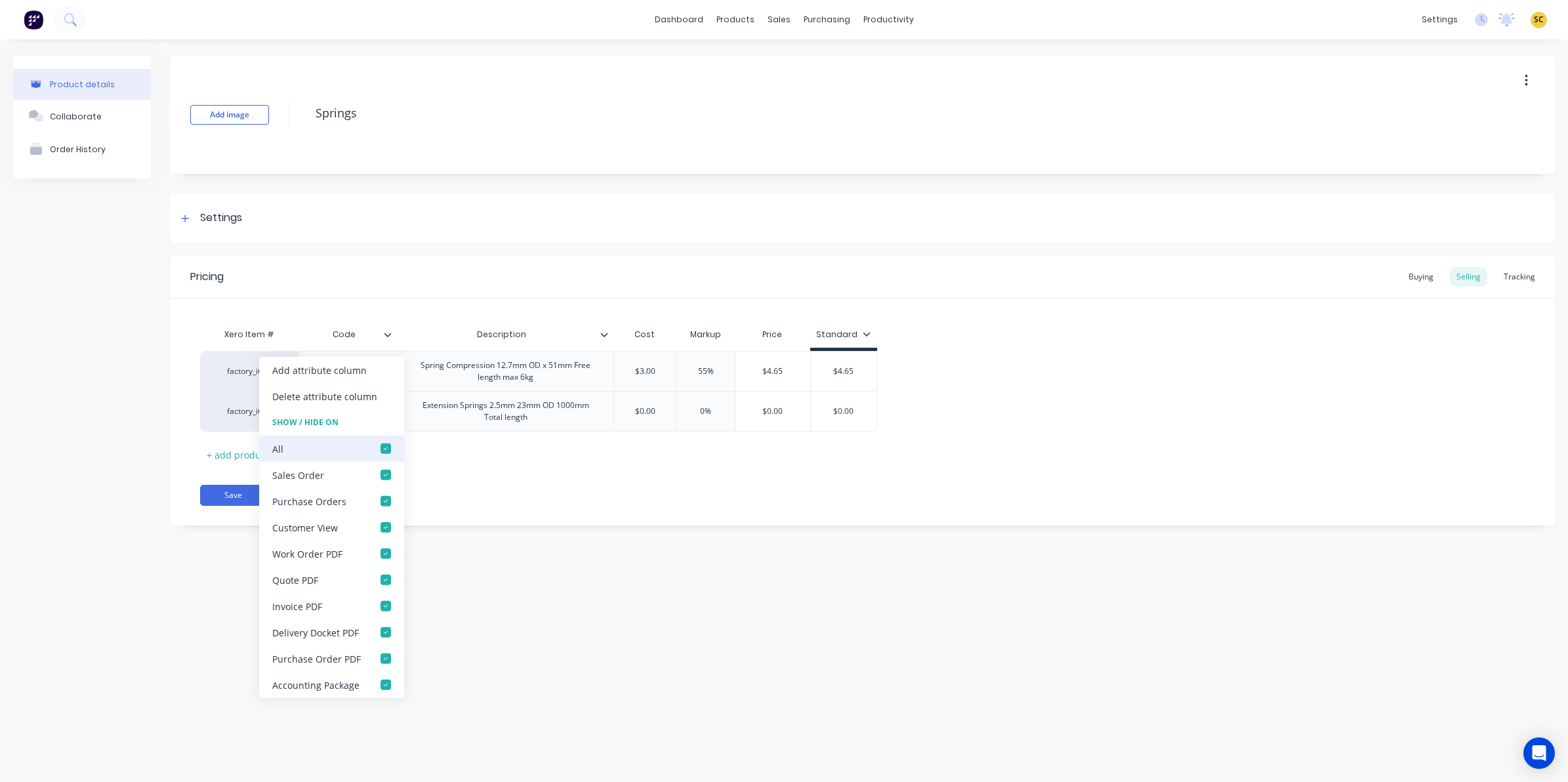
click at [381, 446] on div at bounding box center [385, 448] width 26 height 26
click at [1424, 273] on div "Buying" at bounding box center [1421, 276] width 38 height 19
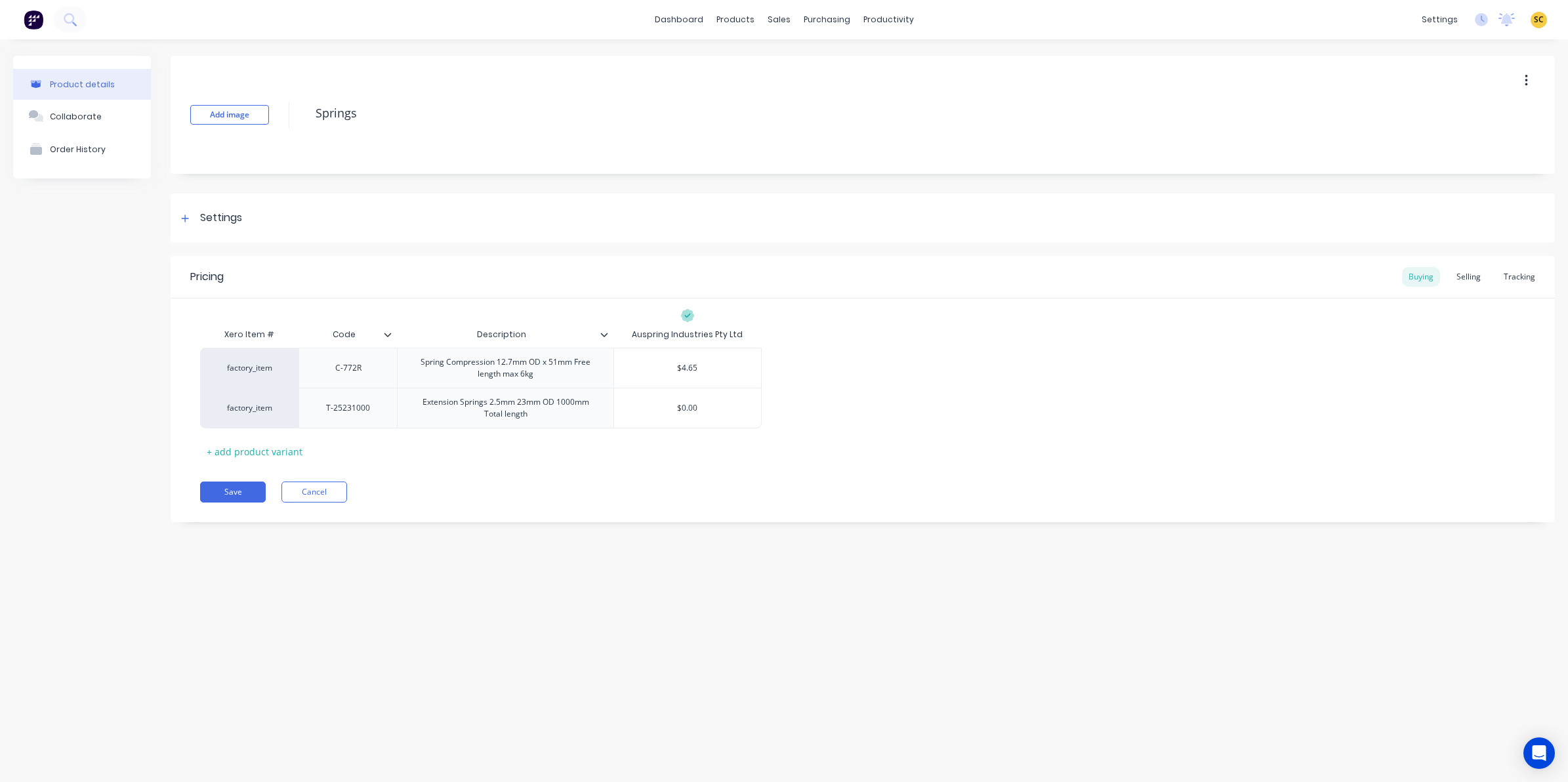
type input "Code"
click at [388, 338] on input "Code" at bounding box center [344, 334] width 91 height 12
click at [382, 329] on input "Code" at bounding box center [344, 334] width 91 height 12
click at [388, 333] on icon at bounding box center [387, 334] width 8 height 8
click at [549, 578] on div "Product details Collaborate Order History Add image Springs Settings Product Op…" at bounding box center [784, 397] width 1568 height 716
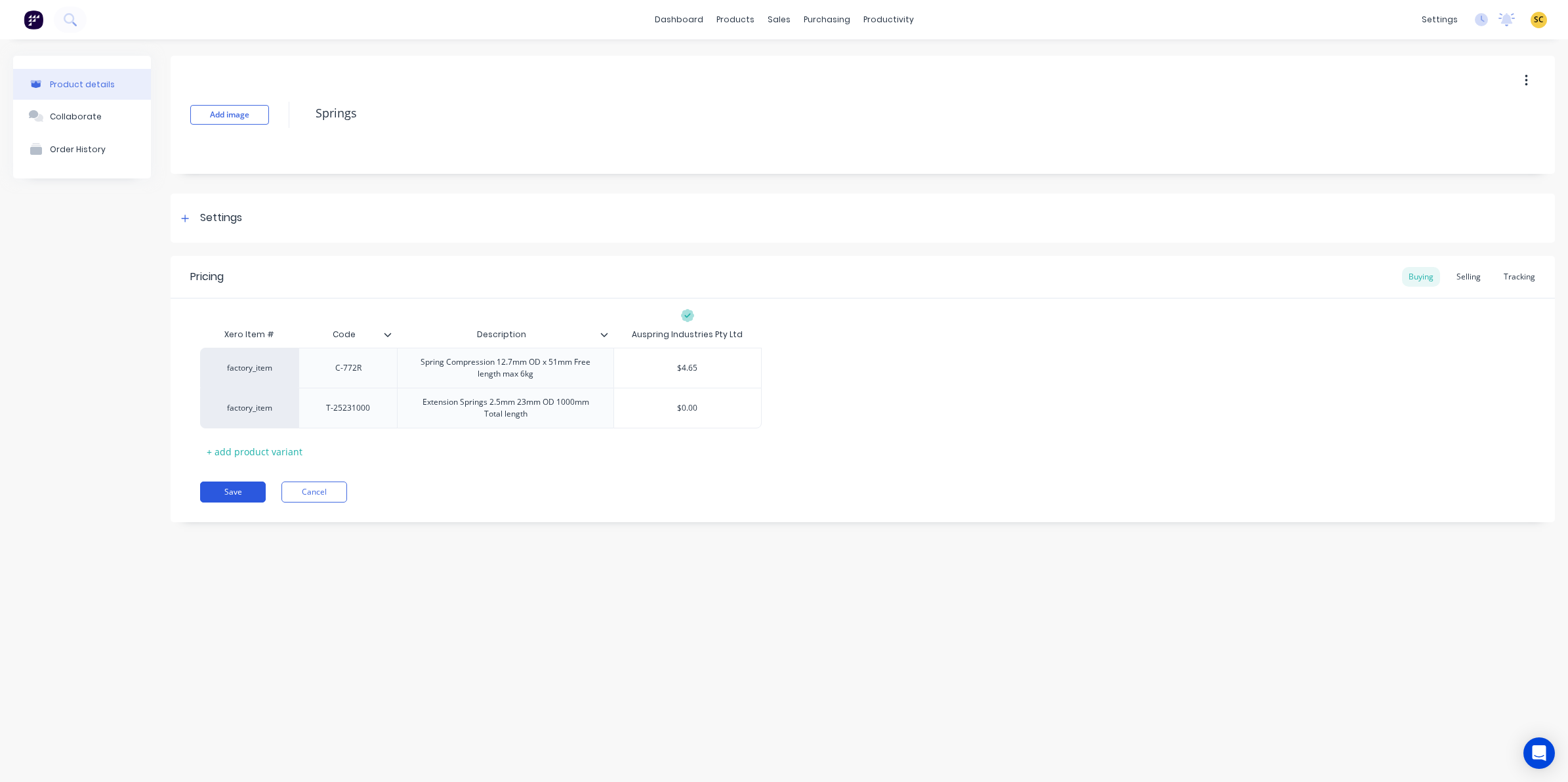
click at [255, 488] on button "Save" at bounding box center [232, 492] width 65 height 21
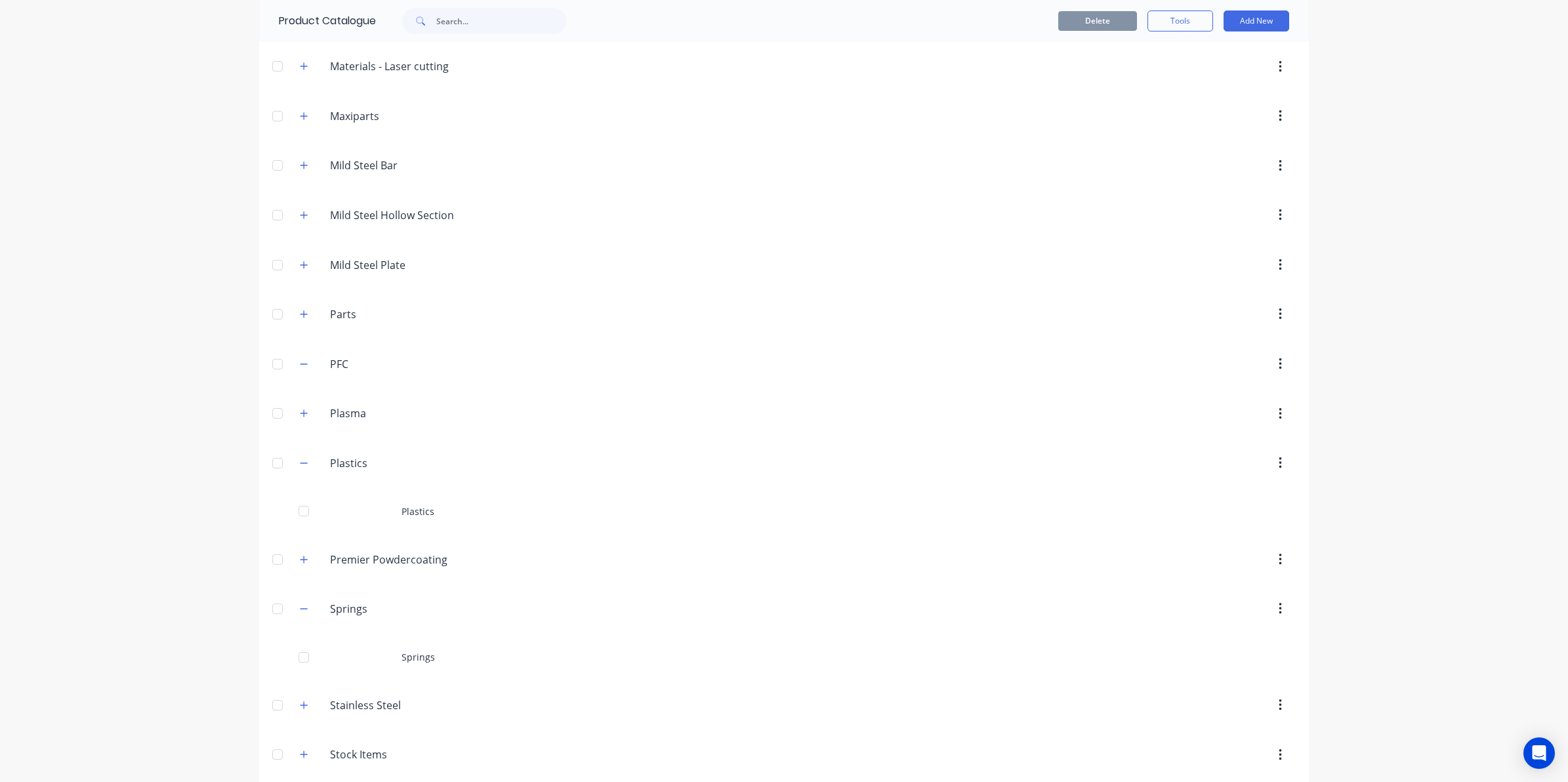
scroll to position [1007, 0]
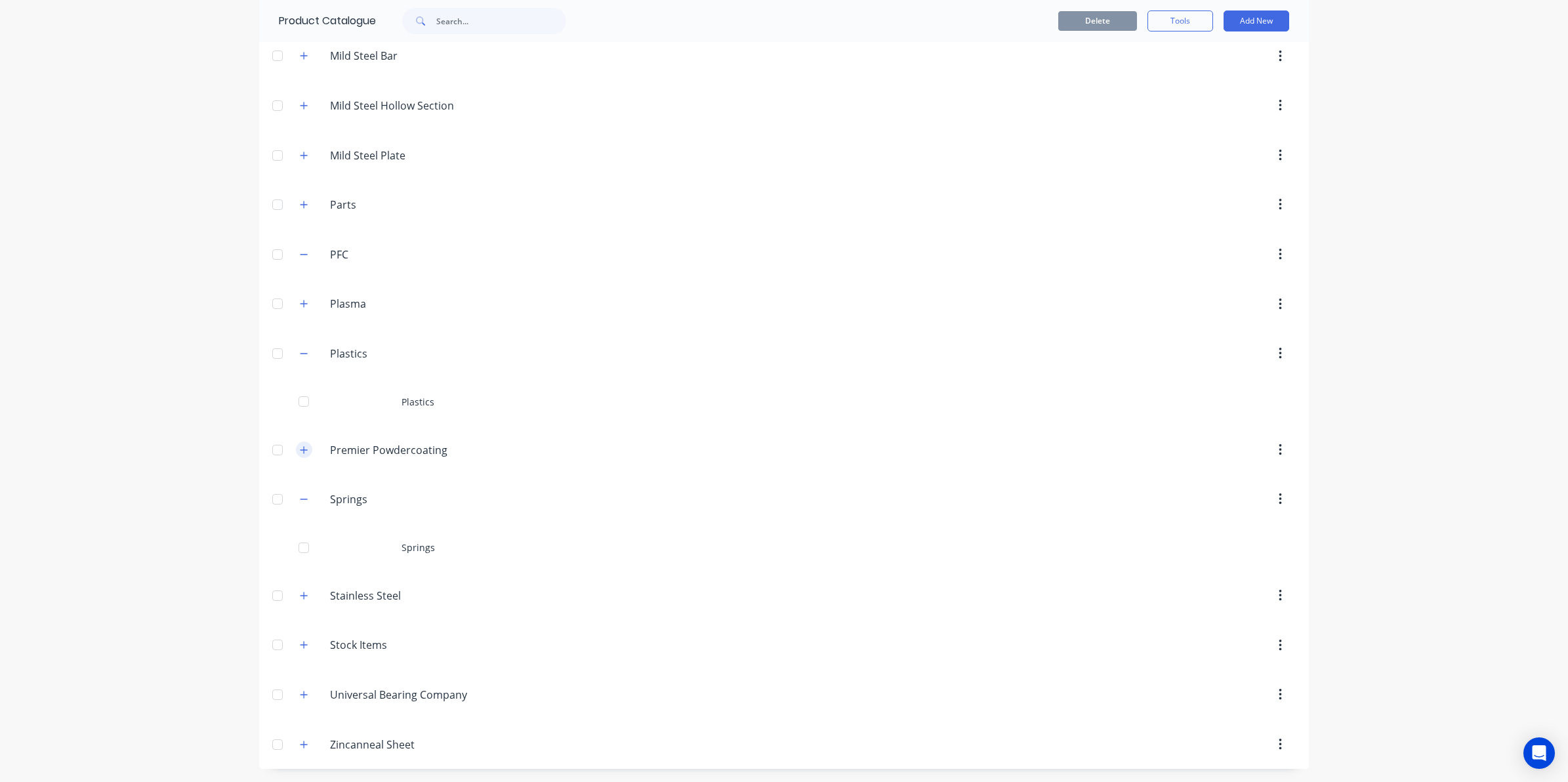
click at [301, 496] on icon "button" at bounding box center [303, 498] width 8 height 9
click at [300, 593] on icon "button" at bounding box center [303, 595] width 8 height 9
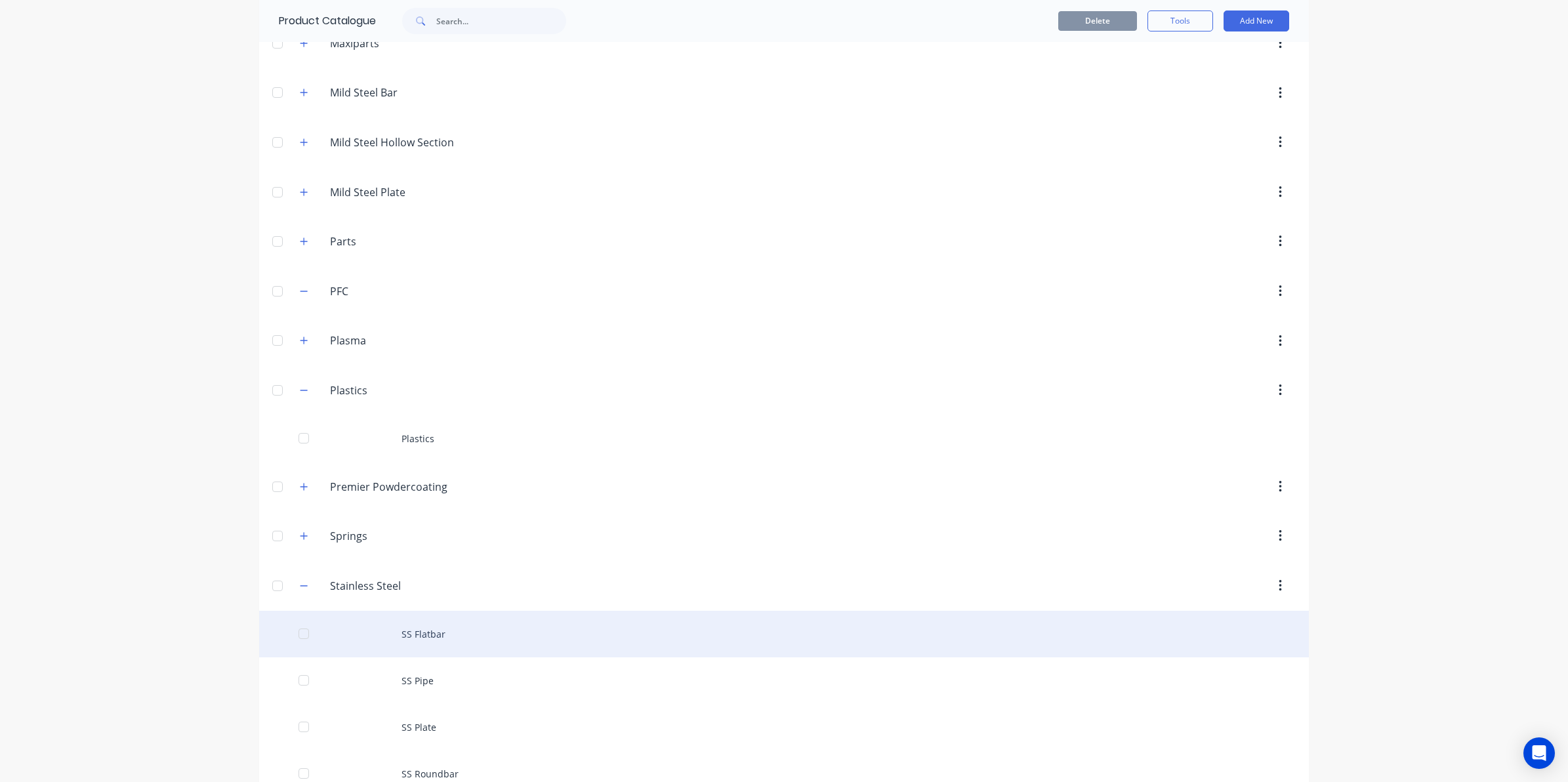
scroll to position [1240, 0]
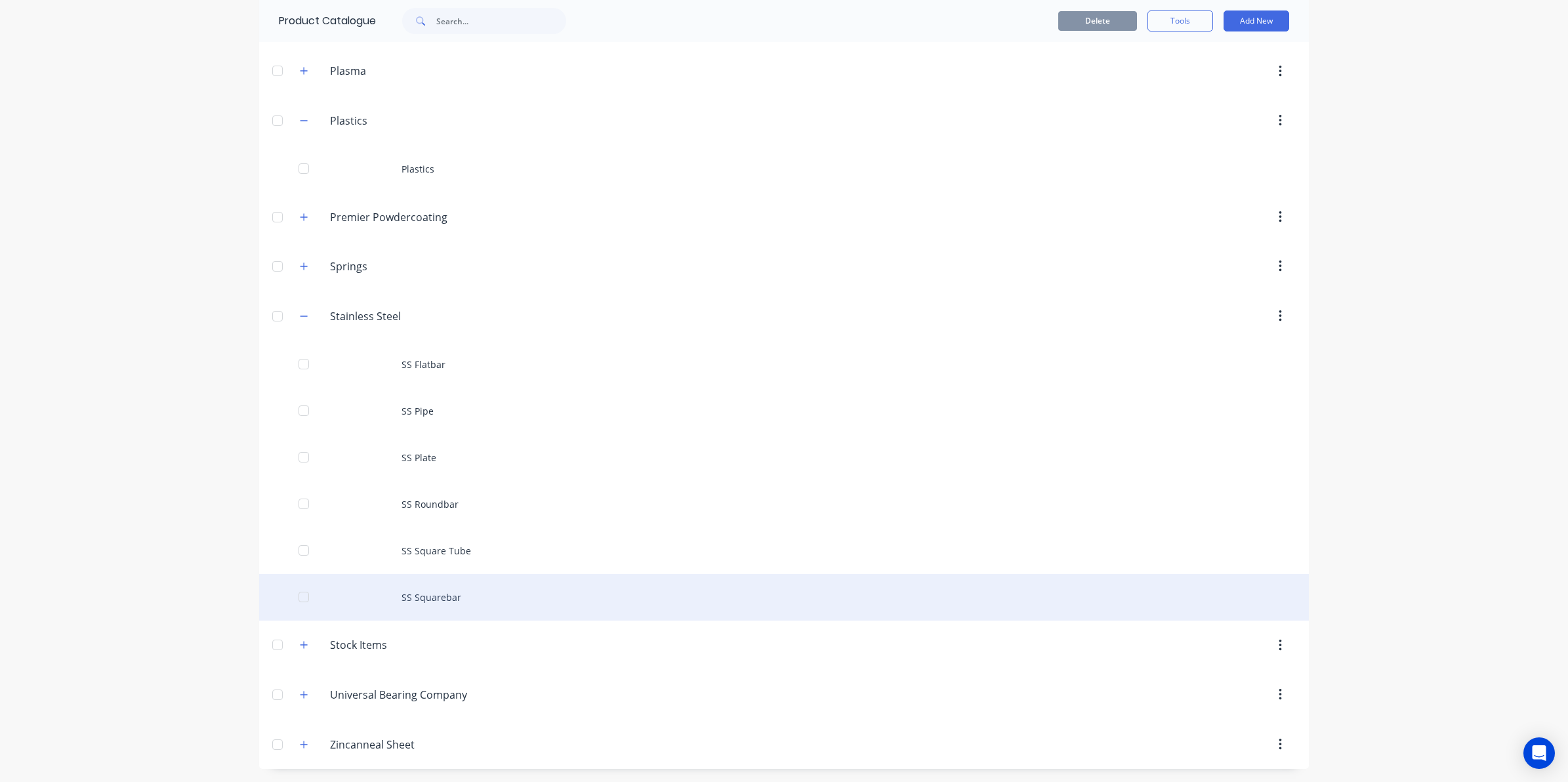
click at [385, 589] on div "SS Squarebar" at bounding box center [784, 597] width 1050 height 47
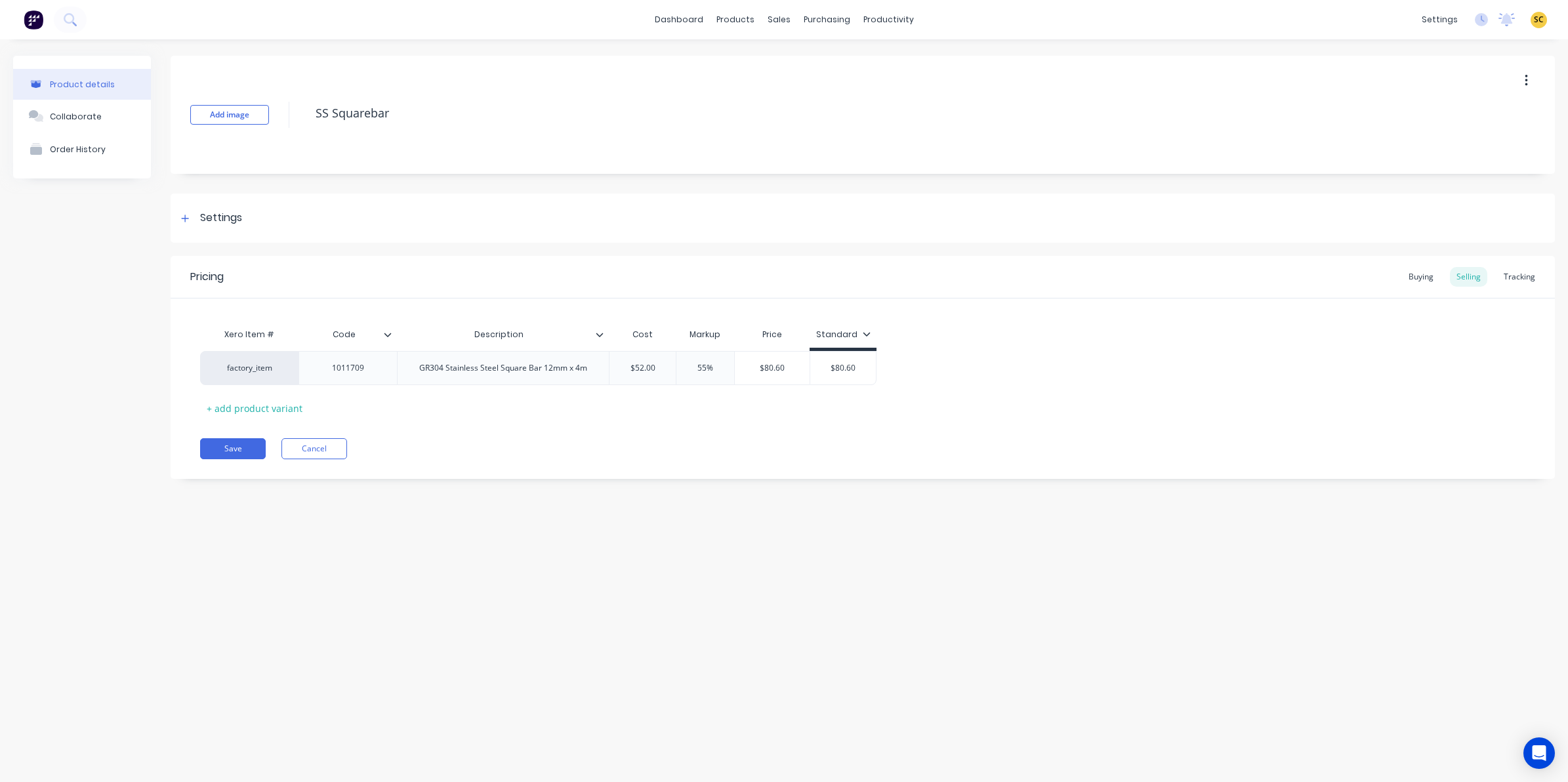
click at [386, 336] on icon at bounding box center [387, 334] width 8 height 8
click at [379, 581] on div at bounding box center [385, 579] width 26 height 26
click at [236, 443] on button "Save" at bounding box center [232, 449] width 65 height 21
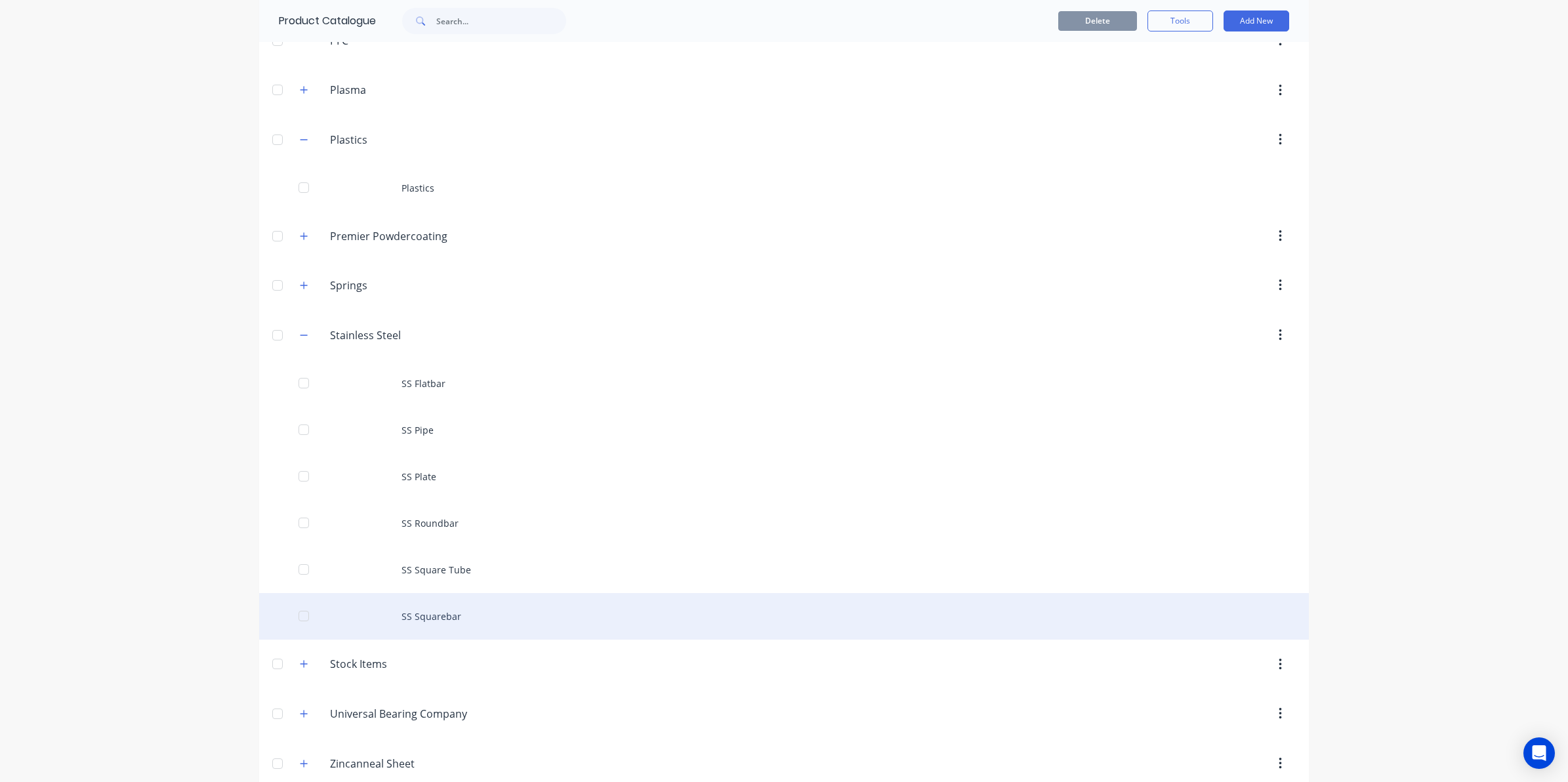
scroll to position [1230, 0]
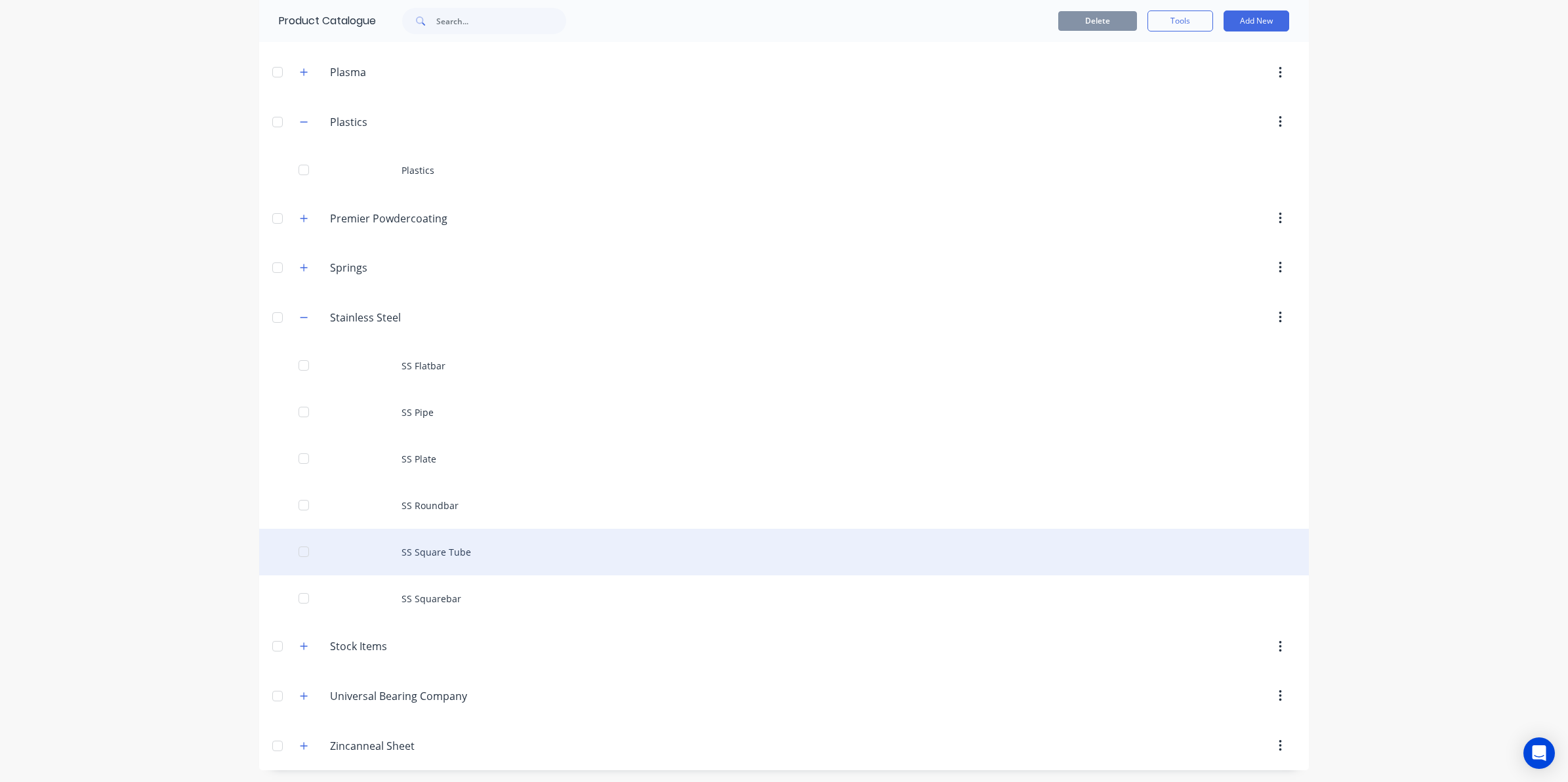
click at [406, 551] on div "SS Square Tube" at bounding box center [784, 551] width 1050 height 47
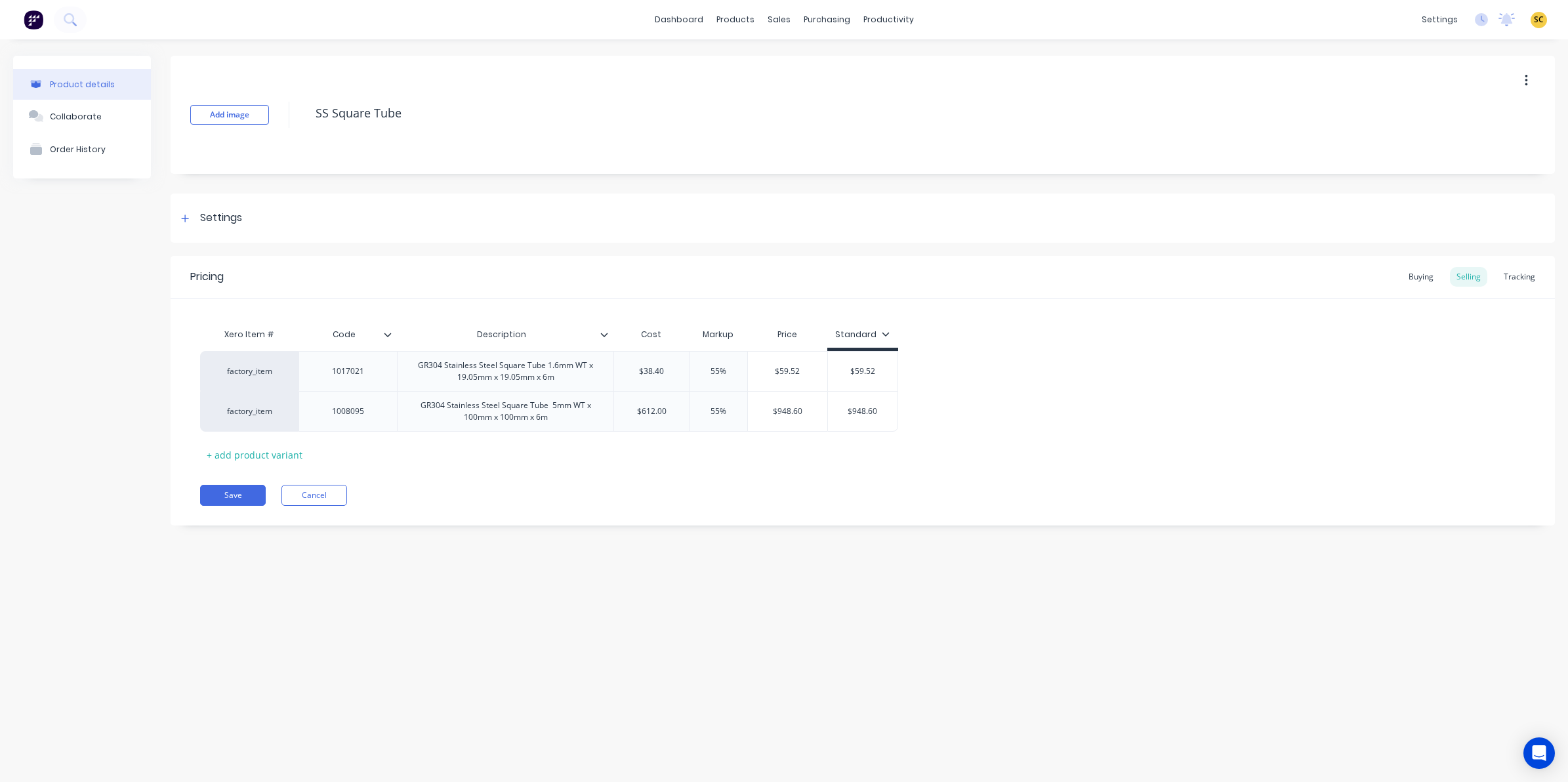
type input "Code"
click at [383, 331] on input "Code" at bounding box center [344, 334] width 91 height 12
click at [387, 333] on icon at bounding box center [387, 334] width 8 height 8
click at [386, 575] on div at bounding box center [385, 579] width 26 height 26
click at [231, 507] on div "Pricing Buying Selling Tracking Xero Item # Code Description Cost Markup Price …" at bounding box center [862, 390] width 1384 height 269
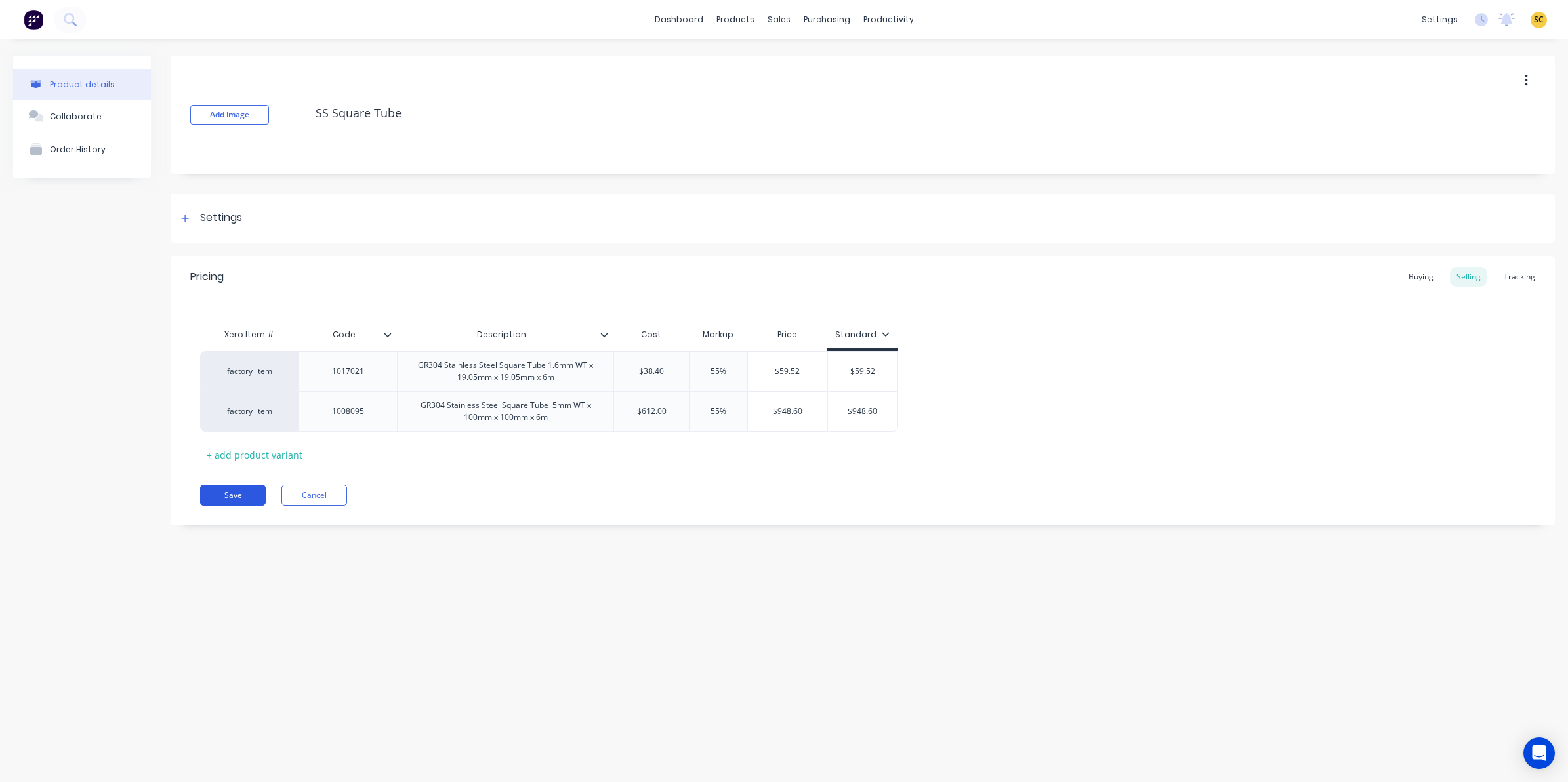
click at [229, 493] on button "Save" at bounding box center [232, 495] width 65 height 21
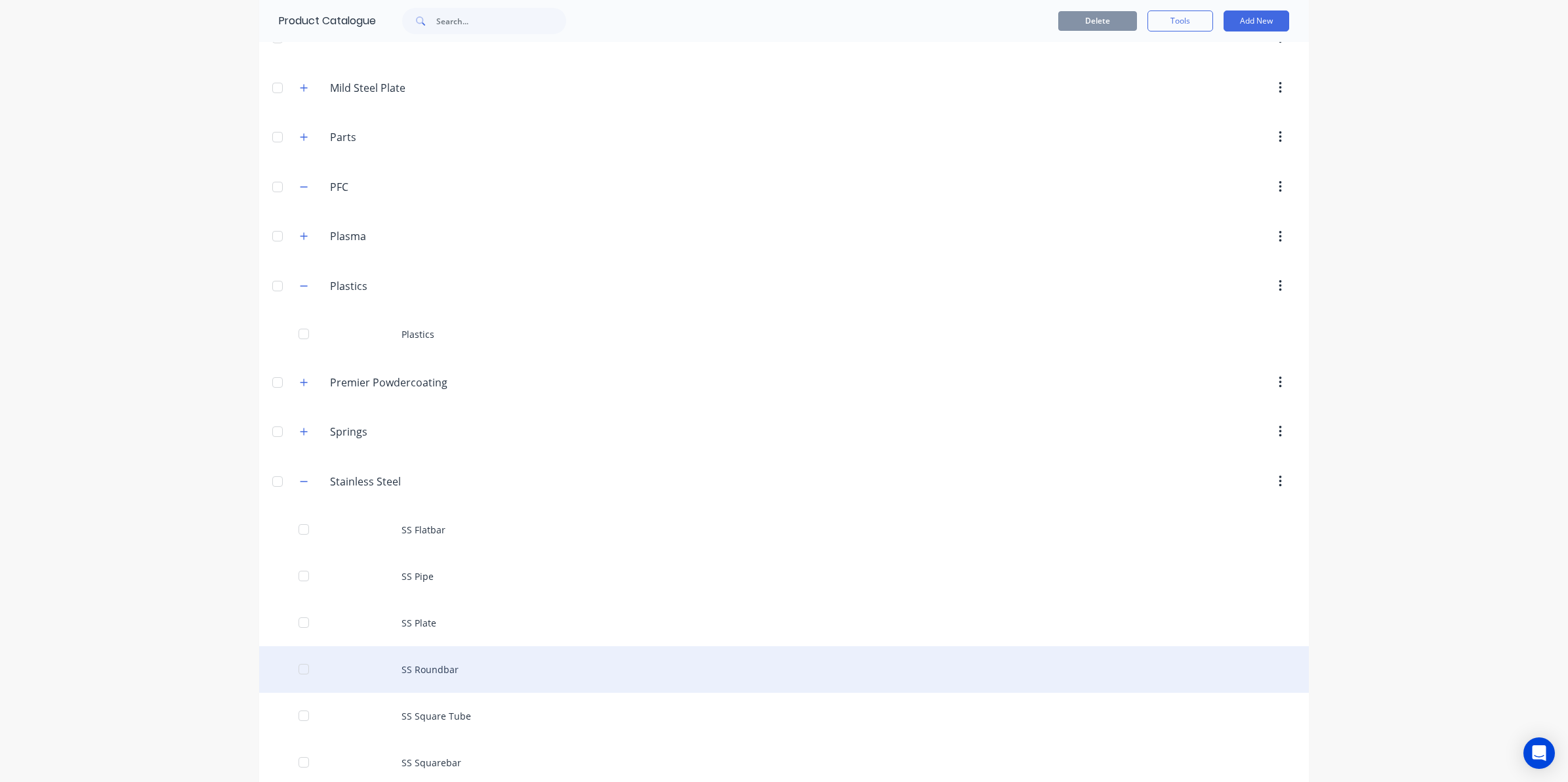
scroll to position [1148, 0]
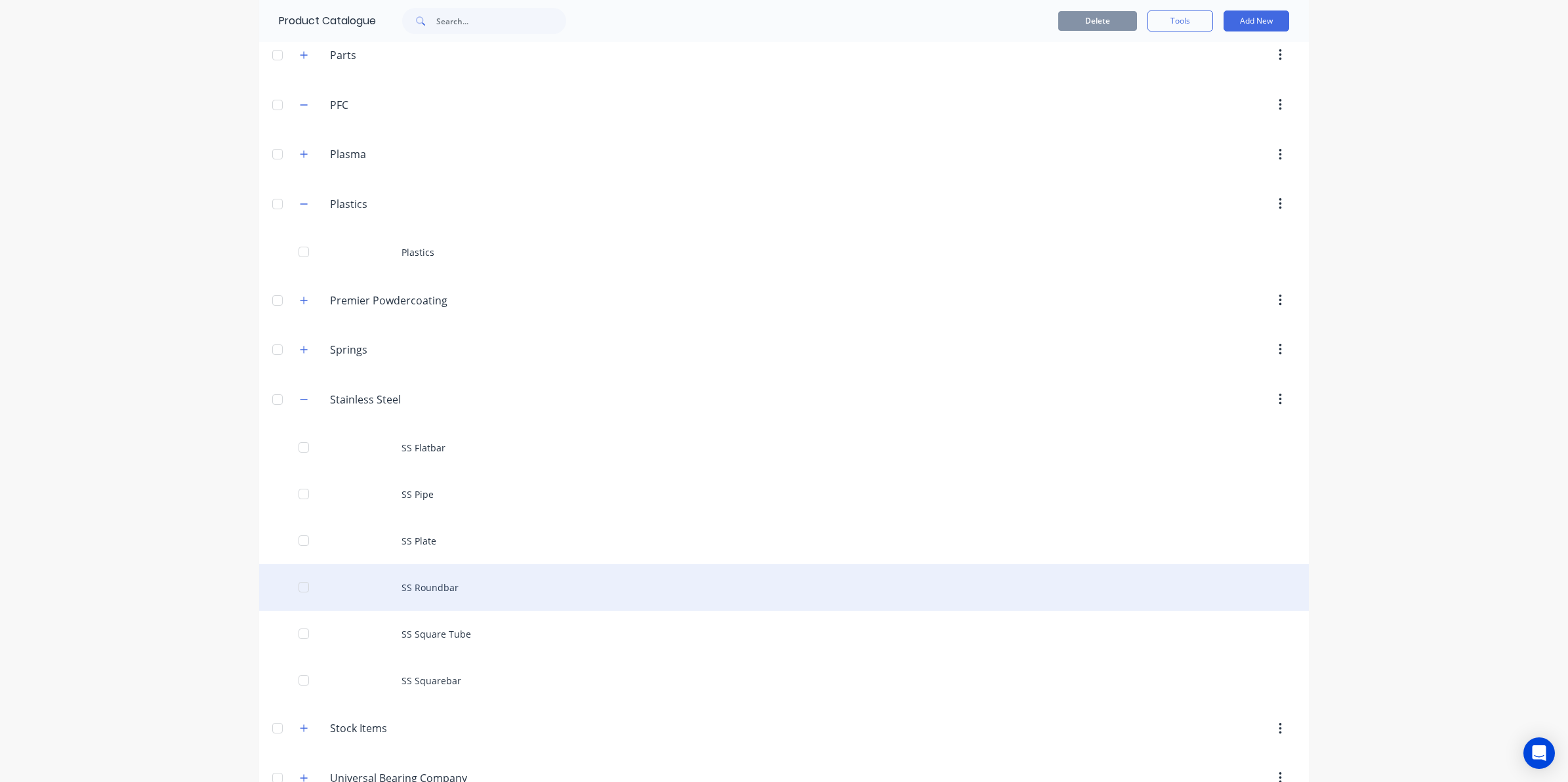
click at [417, 593] on div "SS Roundbar" at bounding box center [784, 586] width 1050 height 47
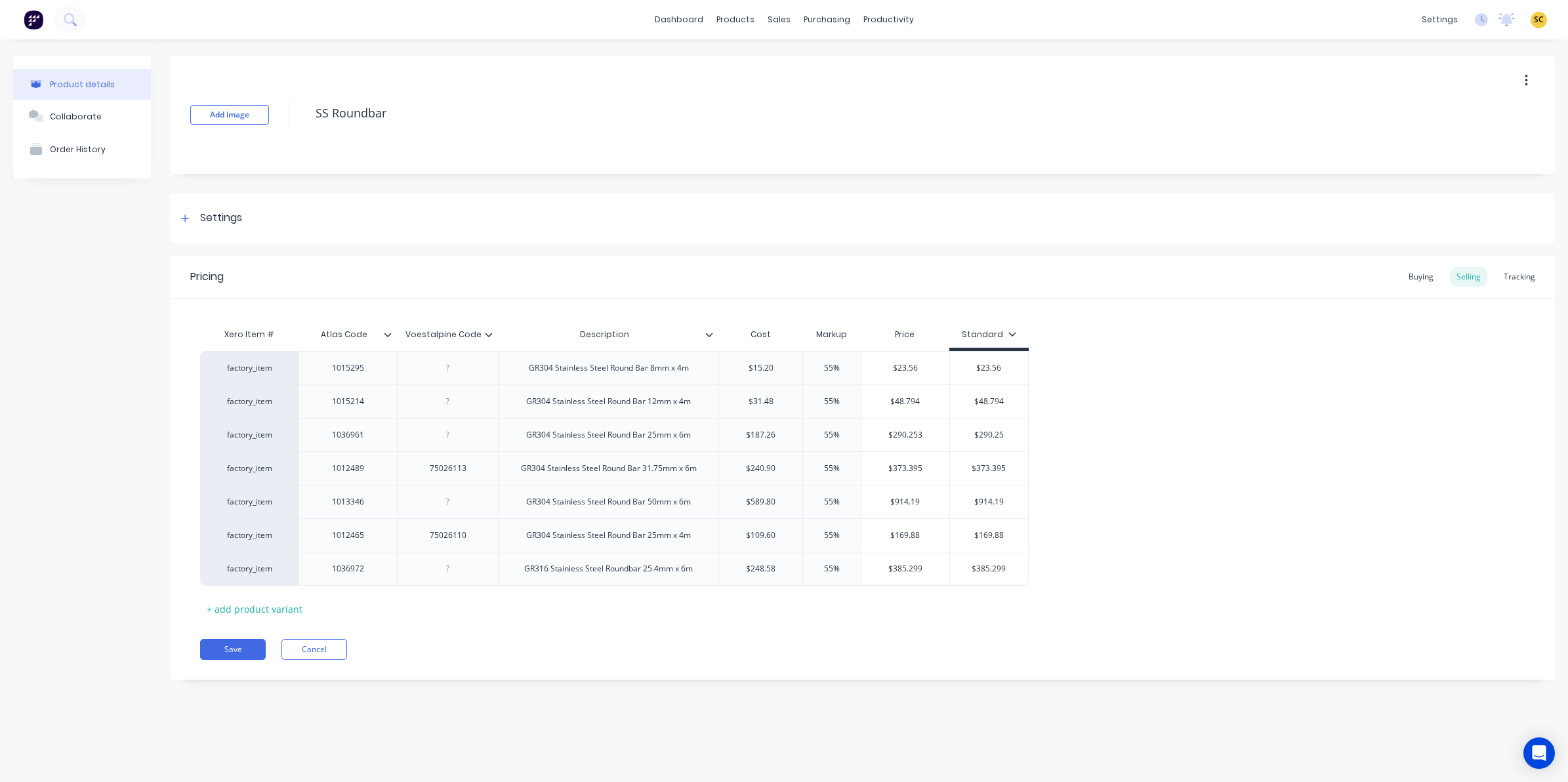
click at [486, 334] on icon at bounding box center [489, 334] width 8 height 8
click at [387, 332] on icon at bounding box center [387, 334] width 8 height 8
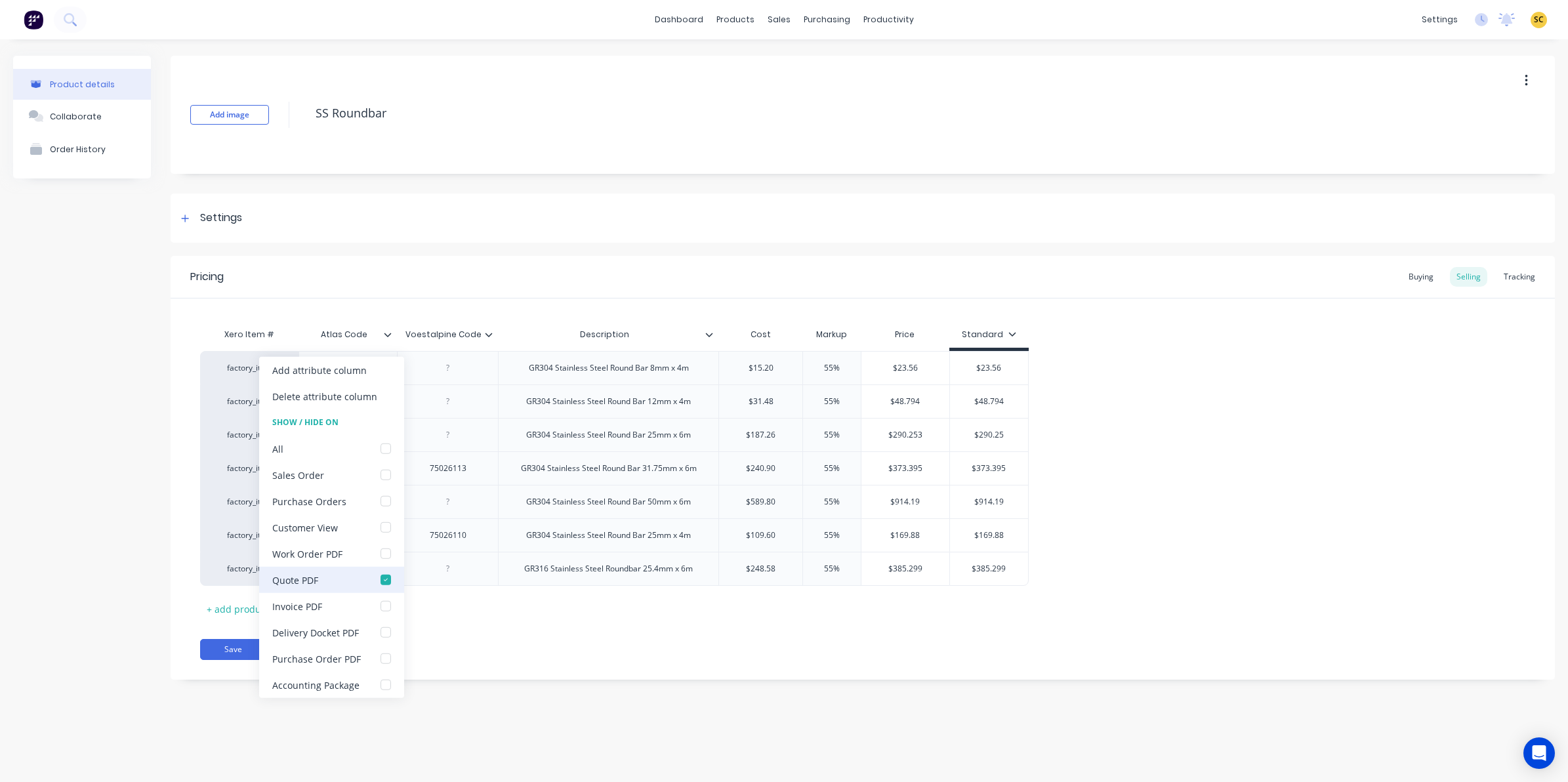
click at [384, 579] on div at bounding box center [385, 579] width 26 height 26
click at [246, 649] on button "Save" at bounding box center [232, 649] width 65 height 21
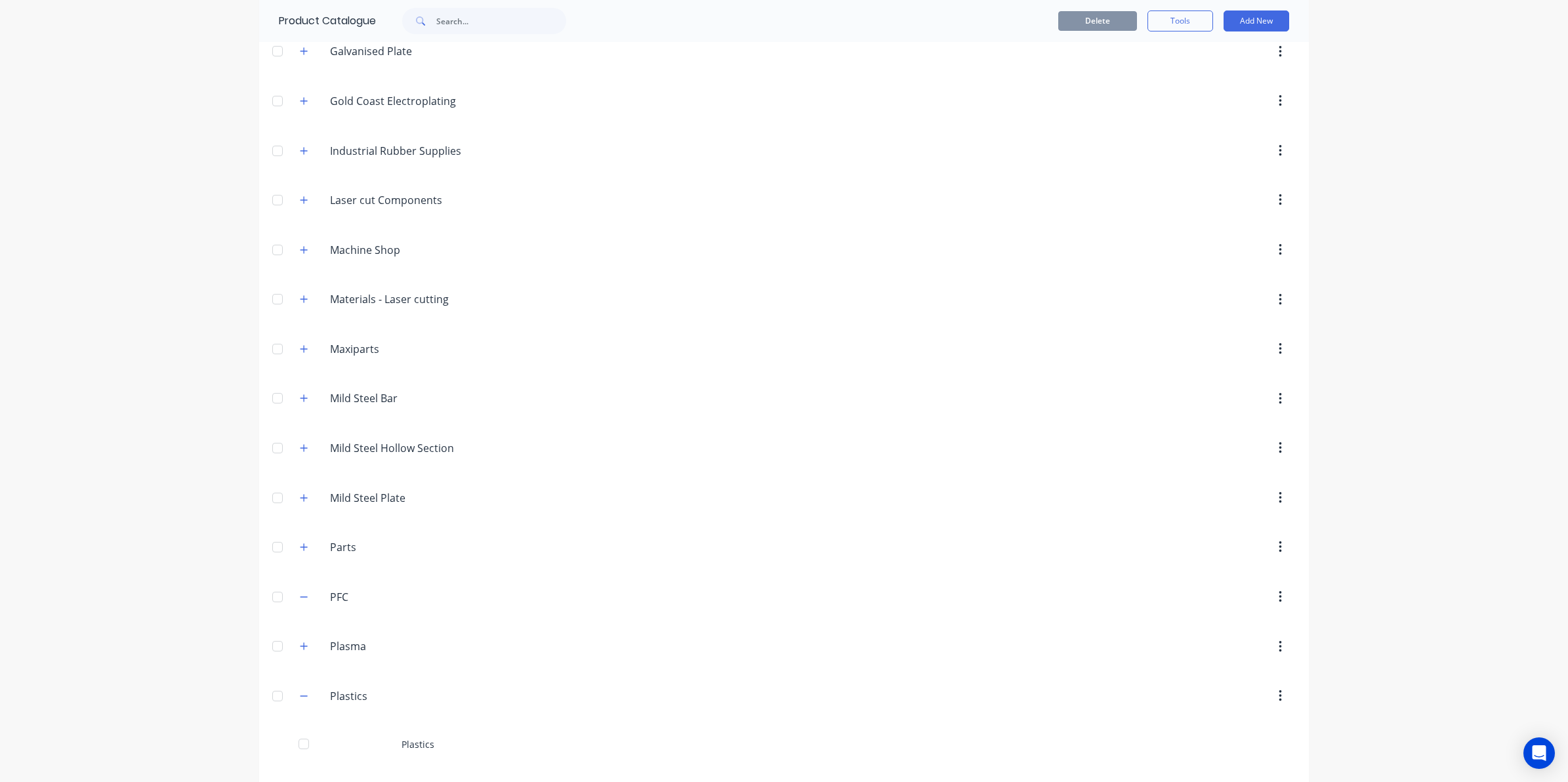
scroll to position [1240, 0]
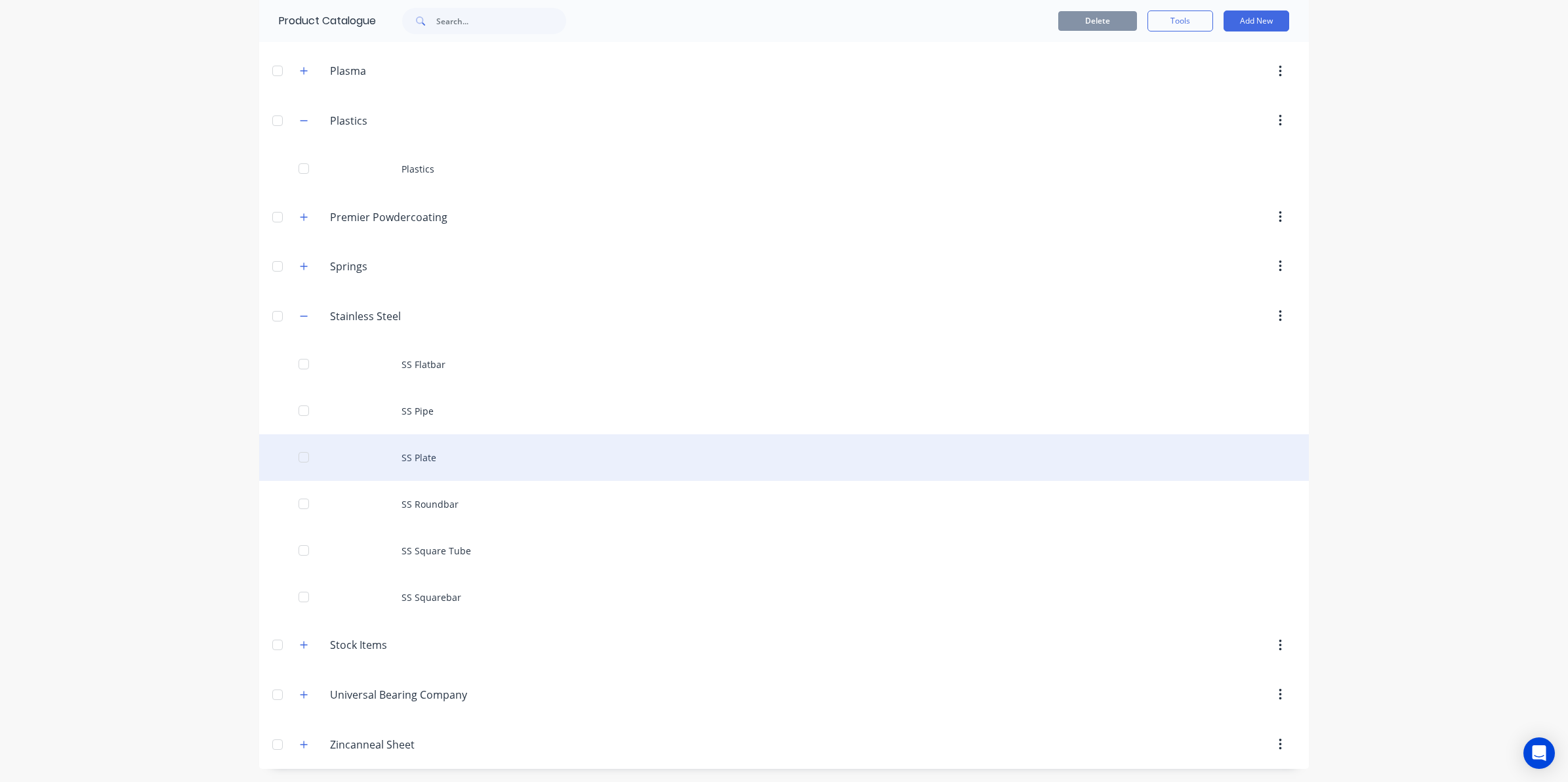
click at [415, 441] on div "SS Plate" at bounding box center [784, 457] width 1050 height 47
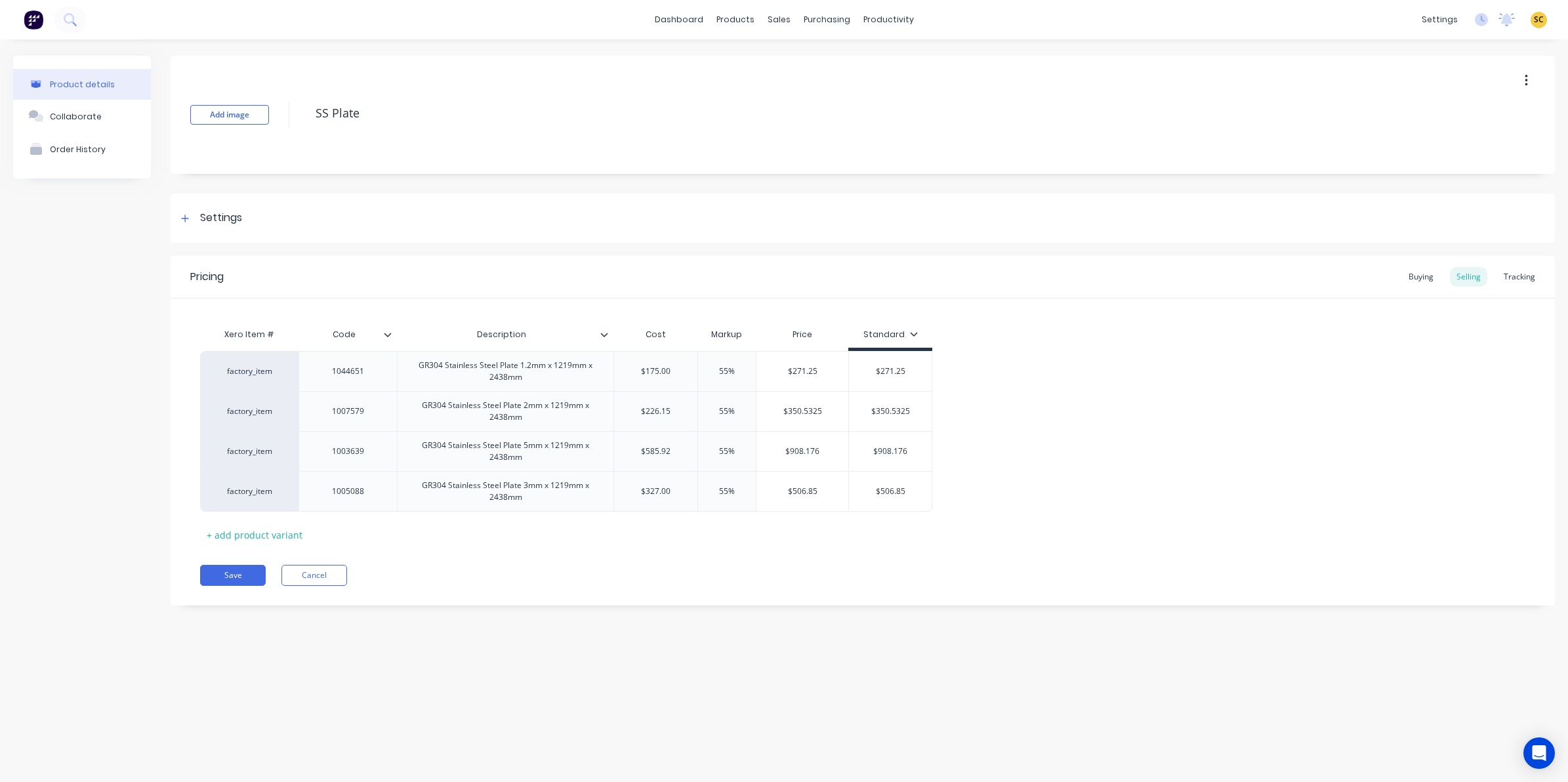
click at [386, 332] on icon at bounding box center [387, 334] width 8 height 8
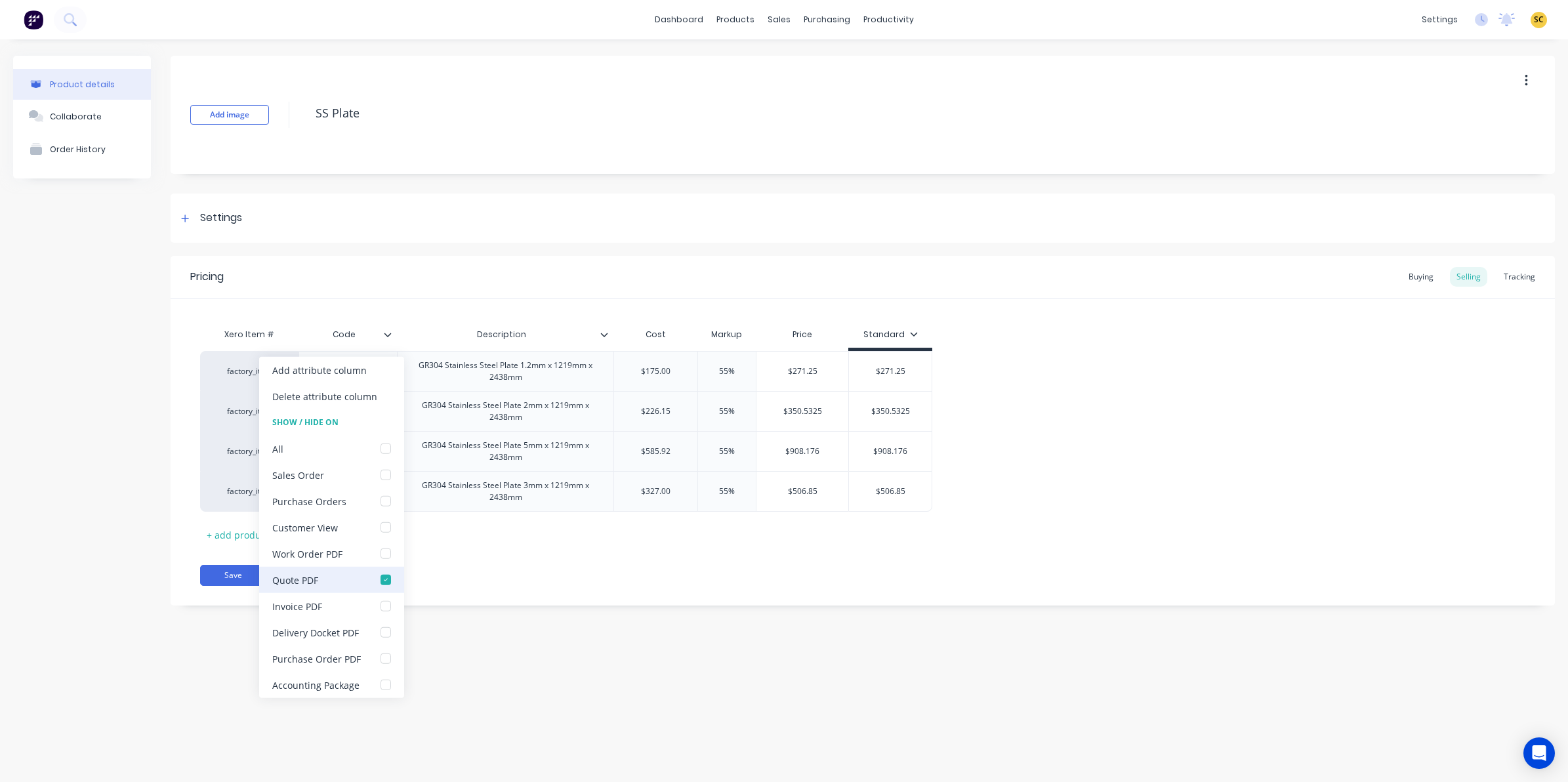
click at [382, 577] on div at bounding box center [385, 579] width 26 height 26
click at [1422, 273] on div "Buying" at bounding box center [1421, 276] width 38 height 19
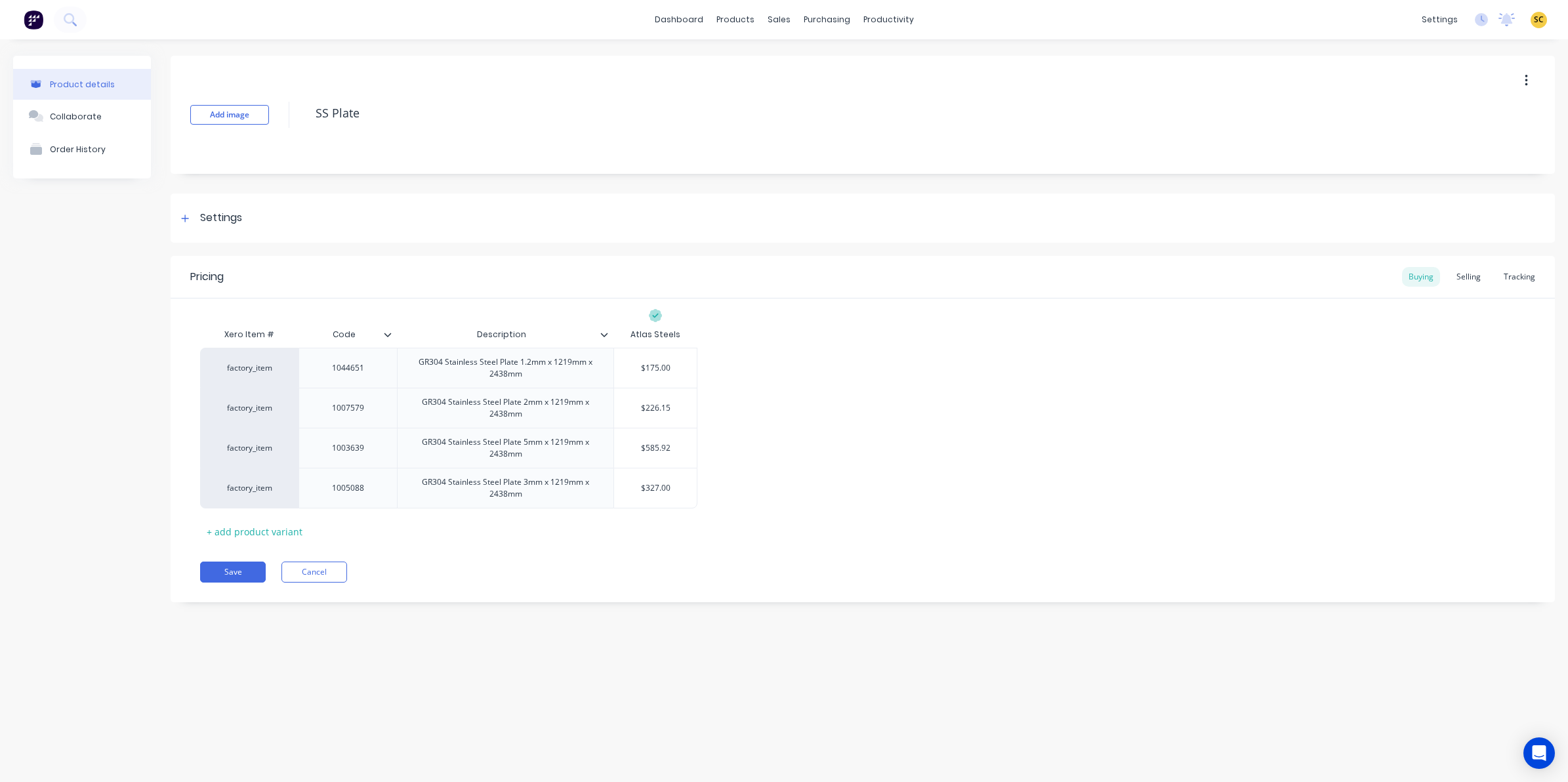
click at [392, 334] on div at bounding box center [392, 334] width 8 height 12
drag, startPoint x: 571, startPoint y: 663, endPoint x: 207, endPoint y: 635, distance: 365.1
click at [570, 663] on div "Product details Collaborate Order History Add image SS Plate Settings Product O…" at bounding box center [784, 397] width 1568 height 716
click at [210, 568] on button "Save" at bounding box center [232, 571] width 65 height 21
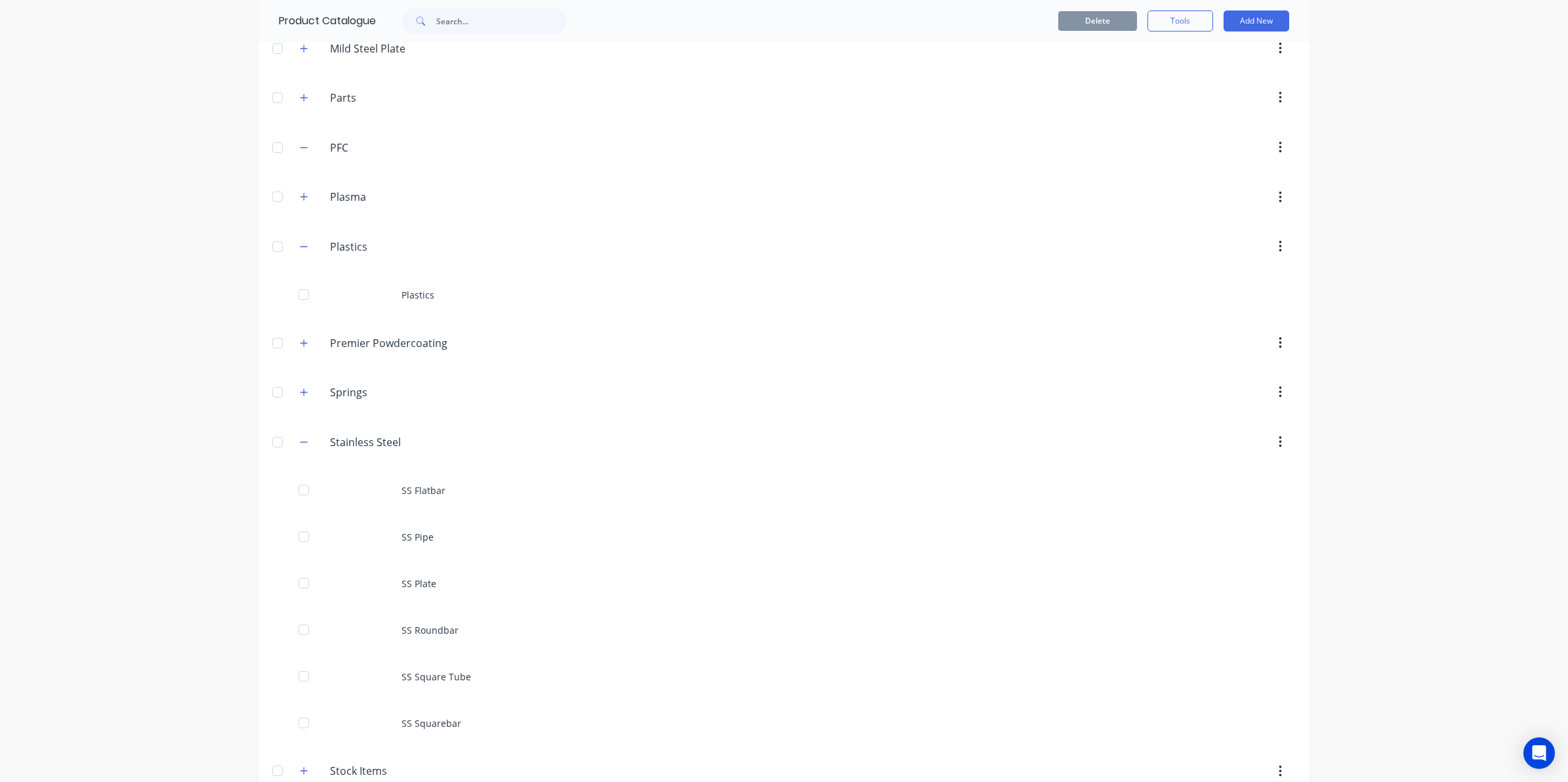
scroll to position [1230, 0]
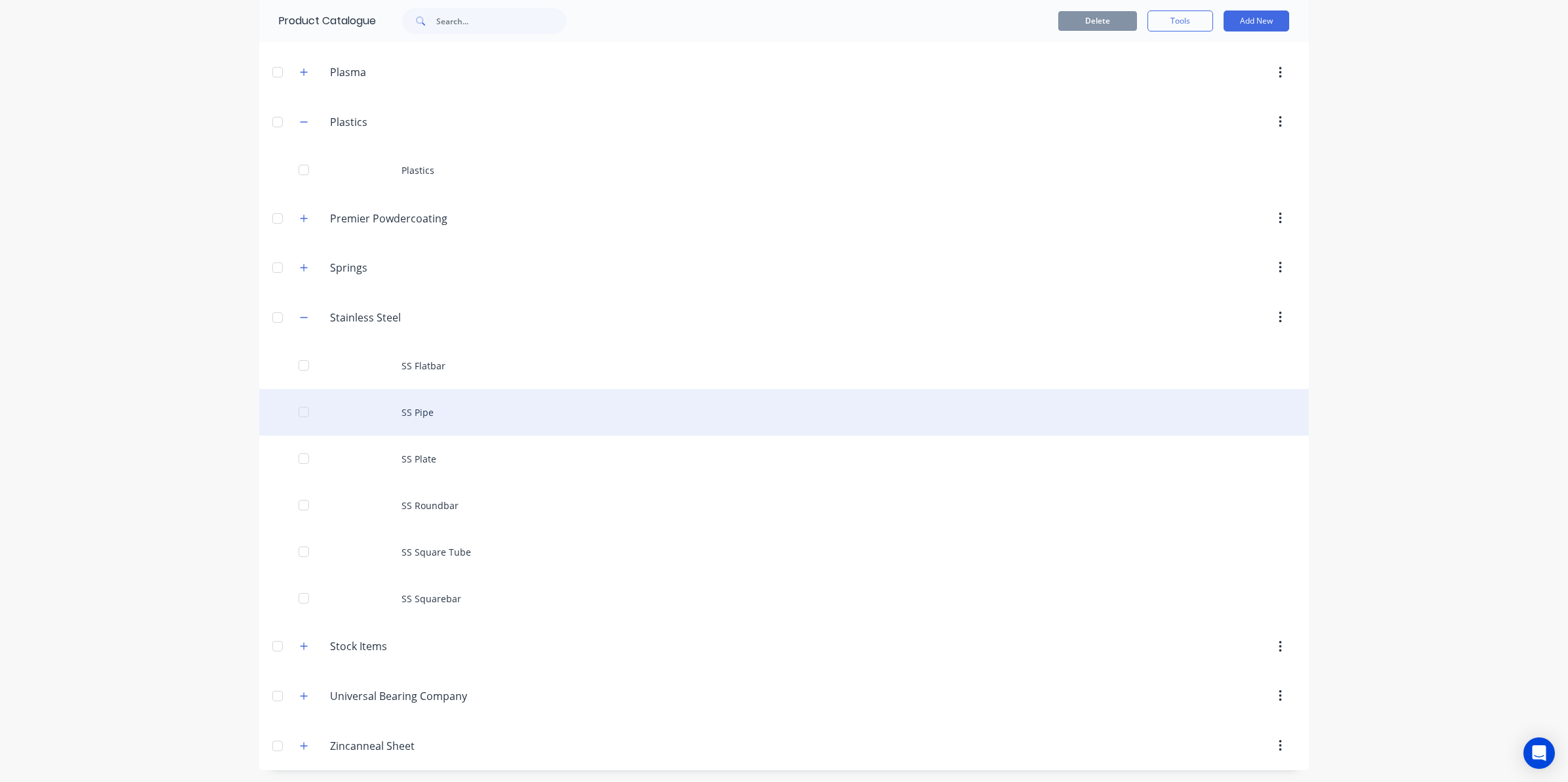
click at [429, 431] on div "SS Pipe" at bounding box center [784, 411] width 1050 height 47
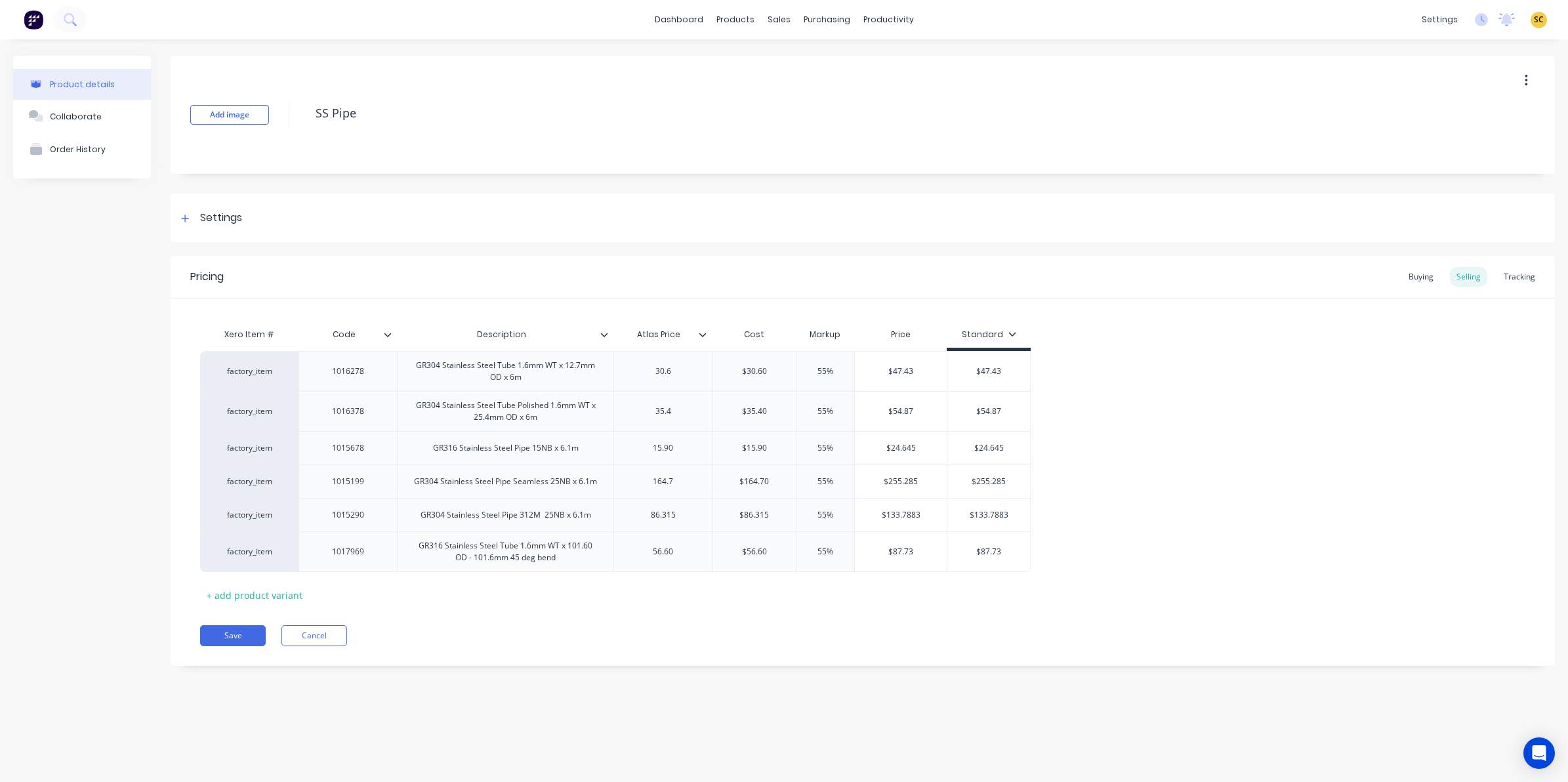
click at [388, 336] on icon at bounding box center [388, 334] width 8 height 4
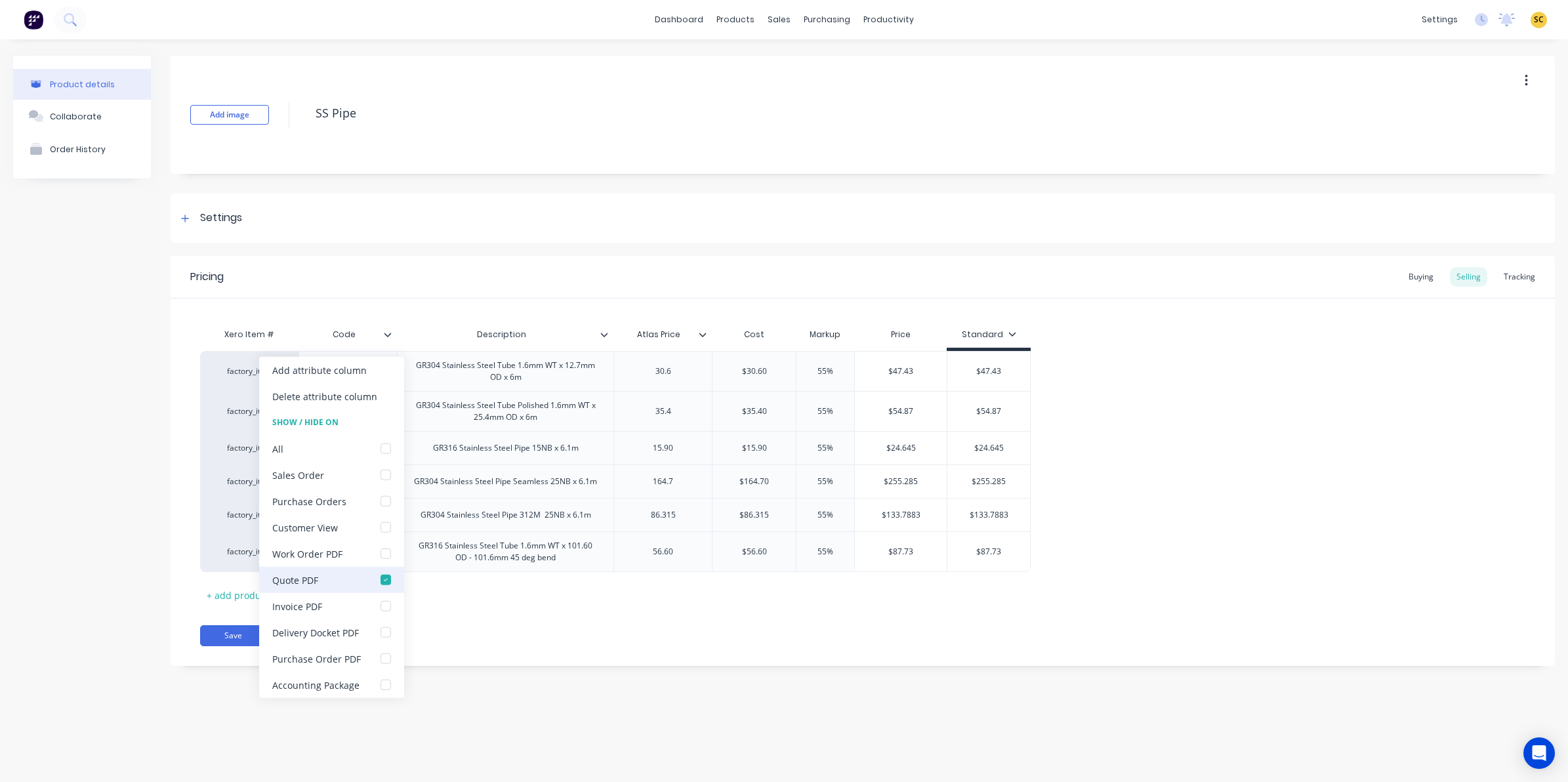
click at [385, 581] on div at bounding box center [385, 579] width 26 height 26
click at [1411, 279] on div "Buying" at bounding box center [1421, 276] width 38 height 19
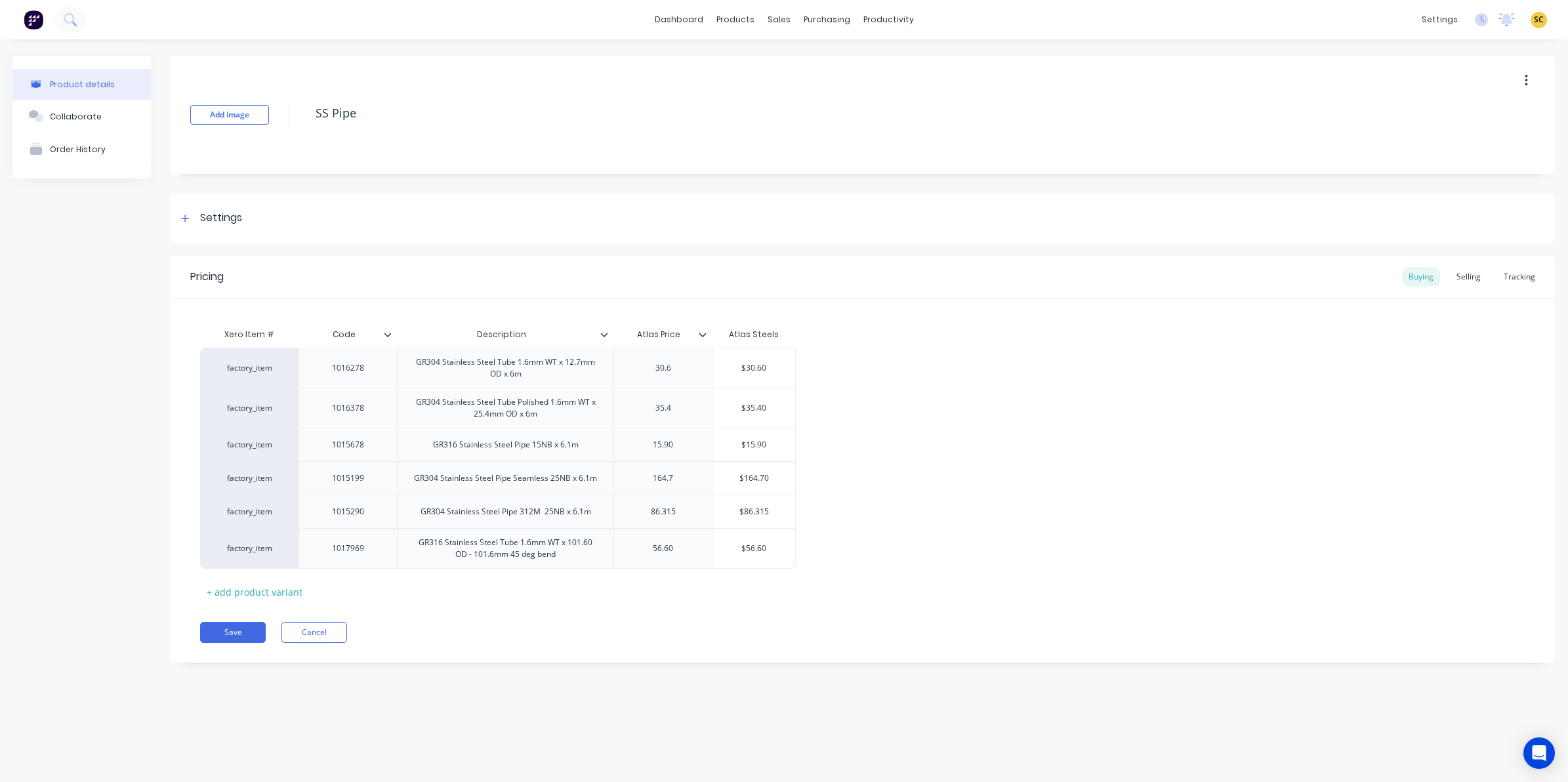
click at [389, 335] on icon at bounding box center [388, 334] width 8 height 4
click at [231, 642] on button "Save" at bounding box center [232, 632] width 65 height 21
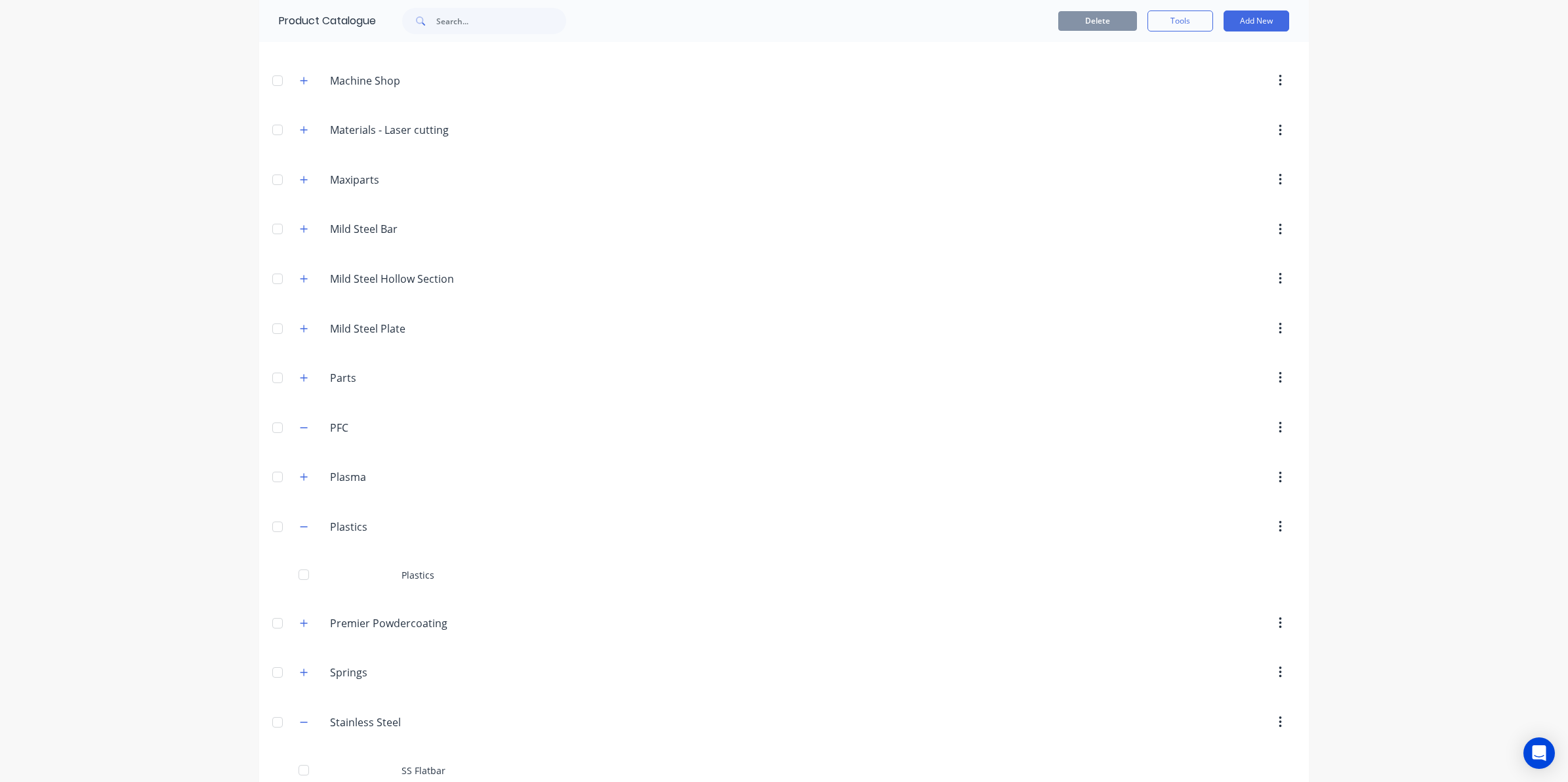
scroll to position [1066, 0]
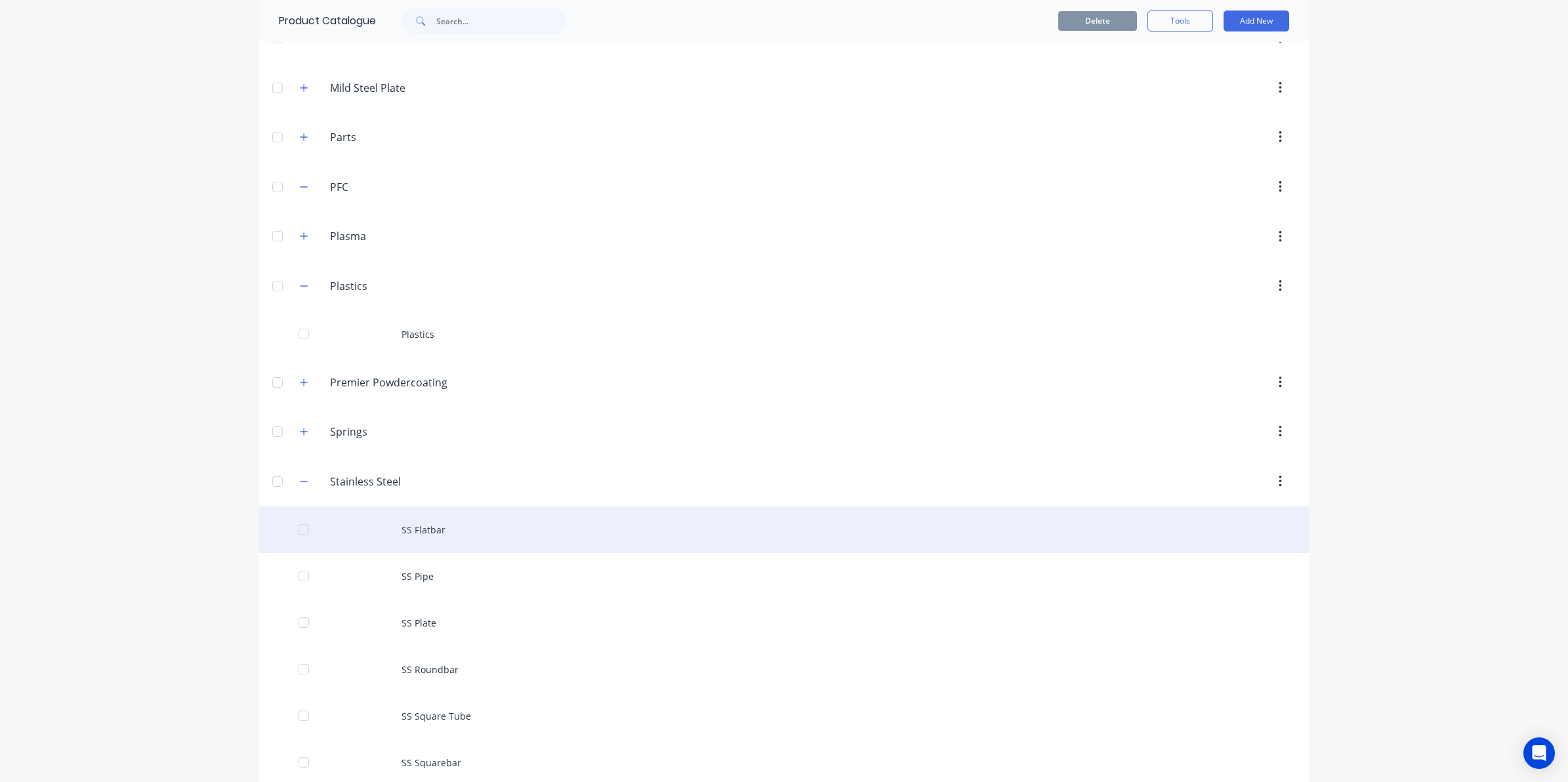
click at [415, 533] on div "SS Flatbar" at bounding box center [784, 529] width 1050 height 47
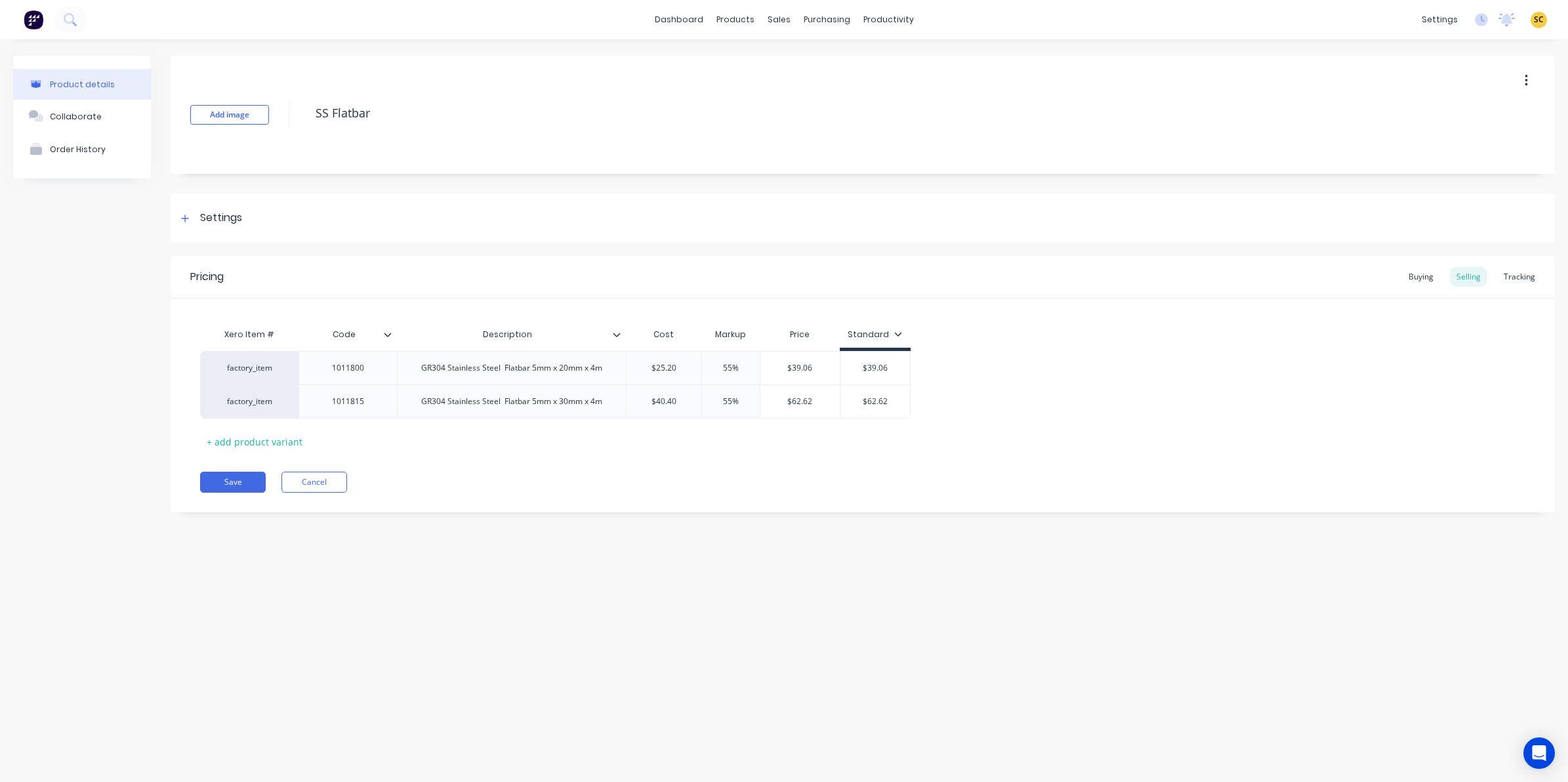
click at [386, 336] on icon at bounding box center [387, 334] width 8 height 8
click at [385, 575] on div at bounding box center [385, 579] width 26 height 26
click at [1404, 273] on div "Buying" at bounding box center [1421, 276] width 38 height 19
click at [391, 334] on icon at bounding box center [387, 334] width 8 height 8
click at [224, 482] on button "Save" at bounding box center [232, 478] width 65 height 21
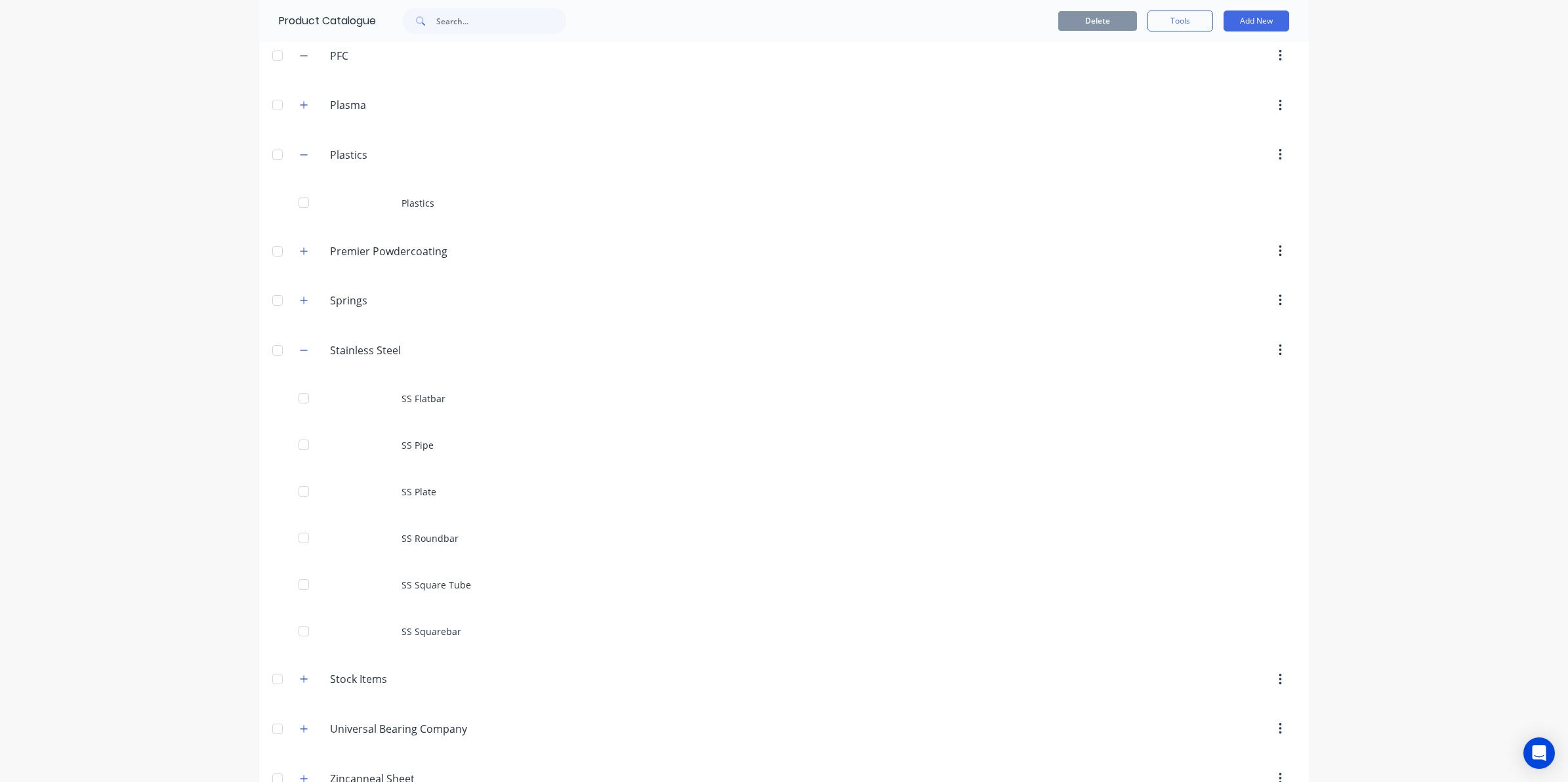
scroll to position [1240, 0]
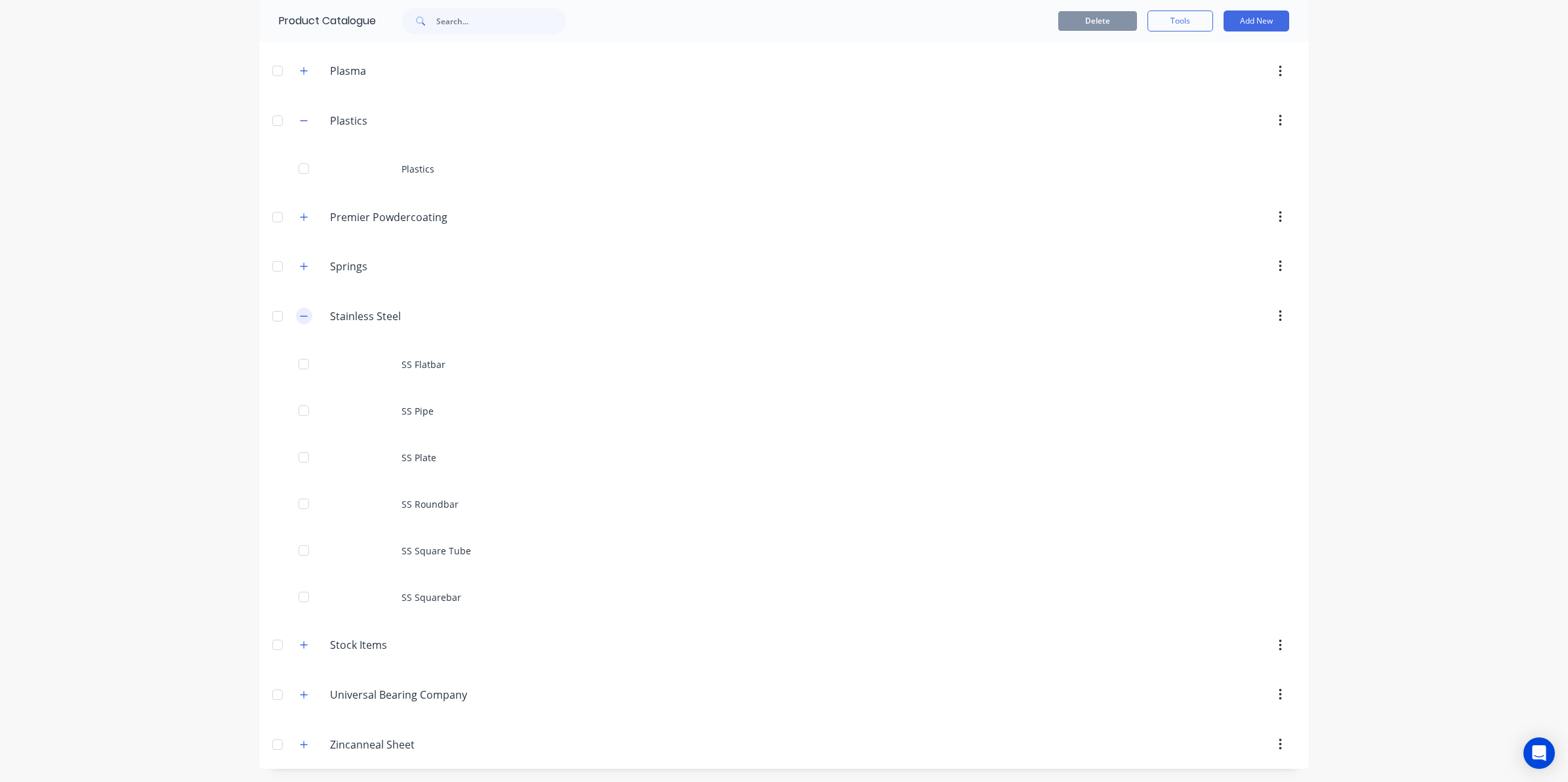
click at [301, 316] on icon "button" at bounding box center [304, 316] width 8 height 1
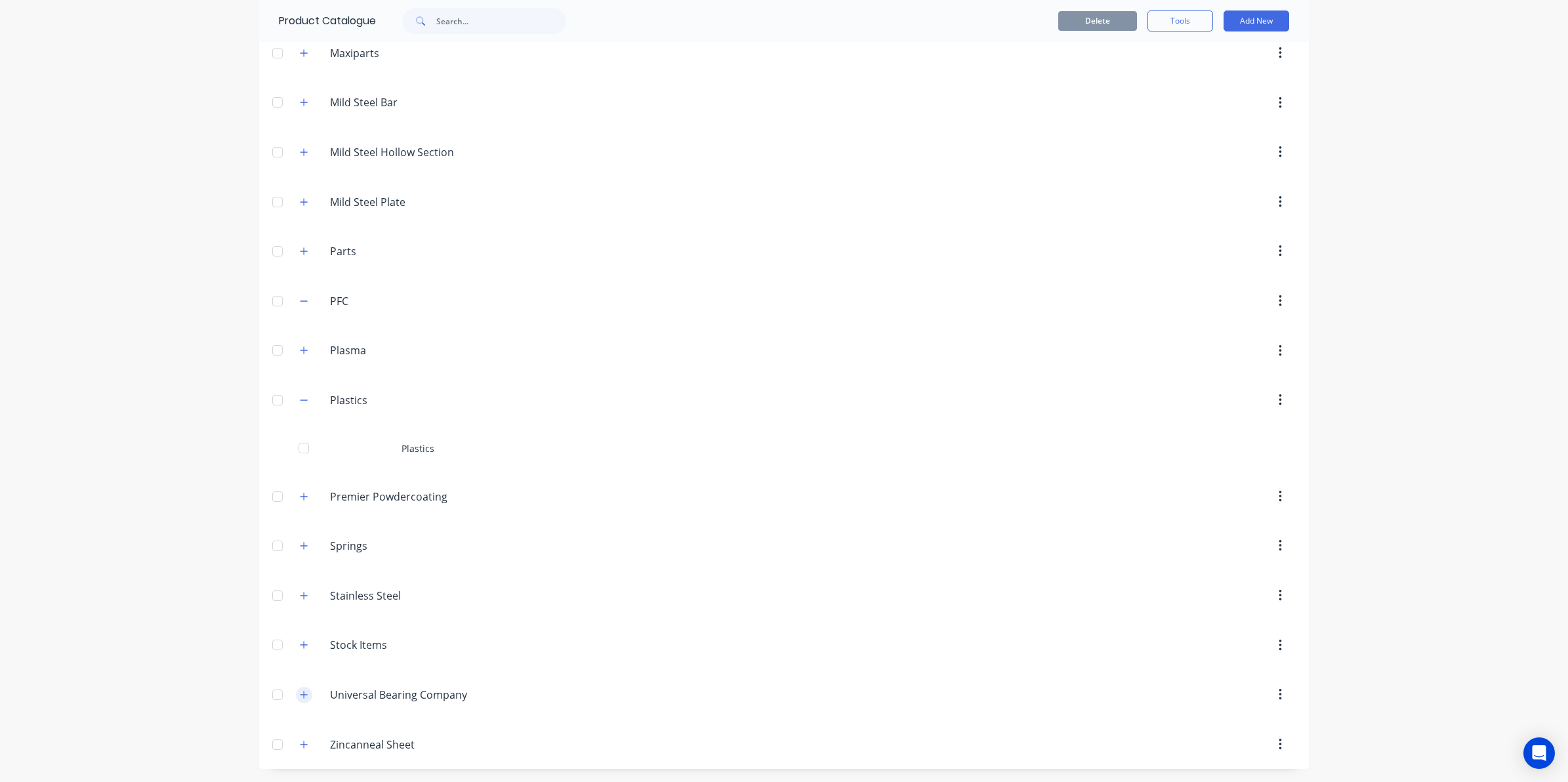
click at [300, 697] on icon "button" at bounding box center [303, 694] width 8 height 9
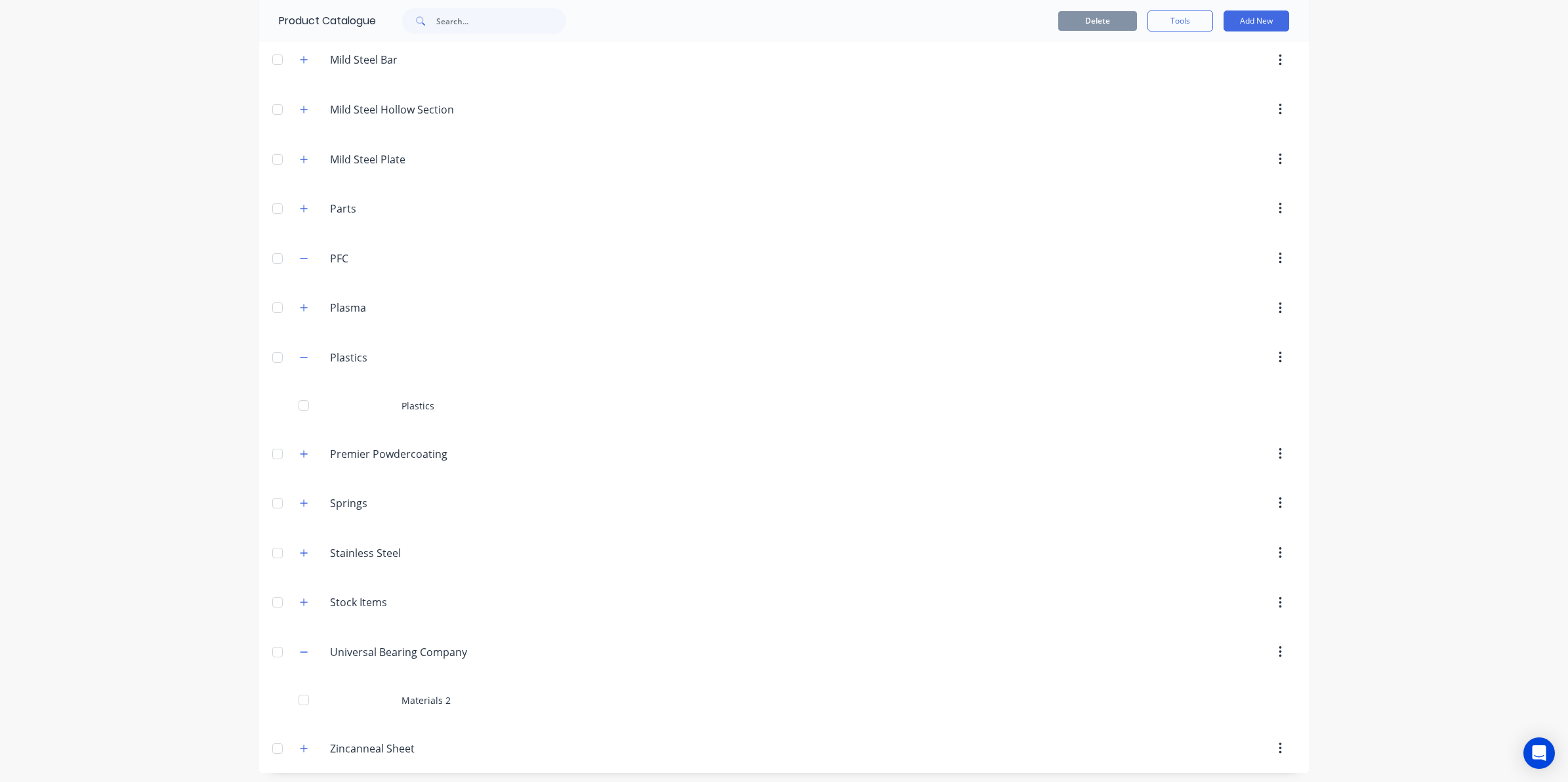
scroll to position [1007, 0]
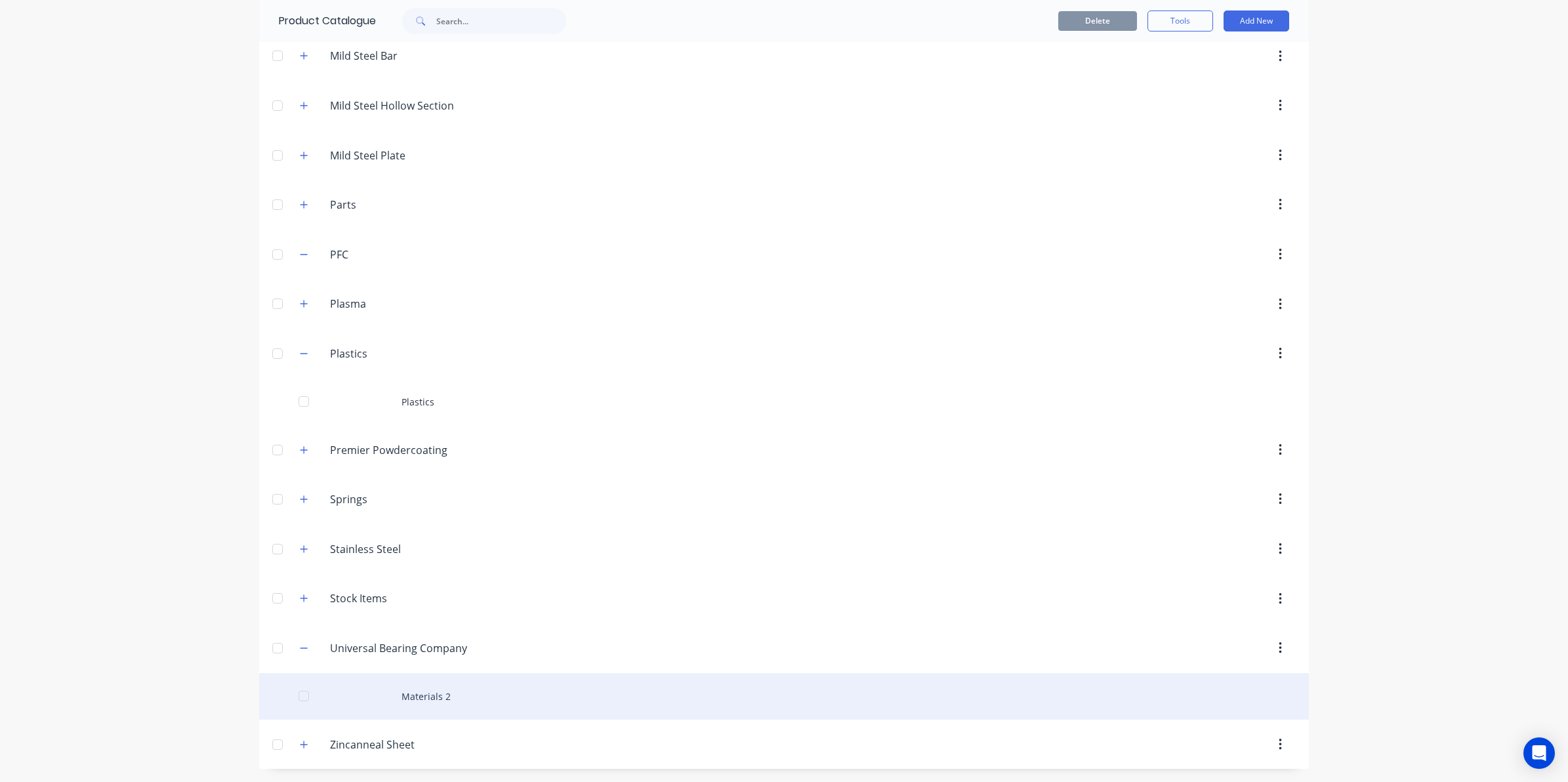
click at [371, 686] on div "Materials 2" at bounding box center [784, 696] width 1050 height 47
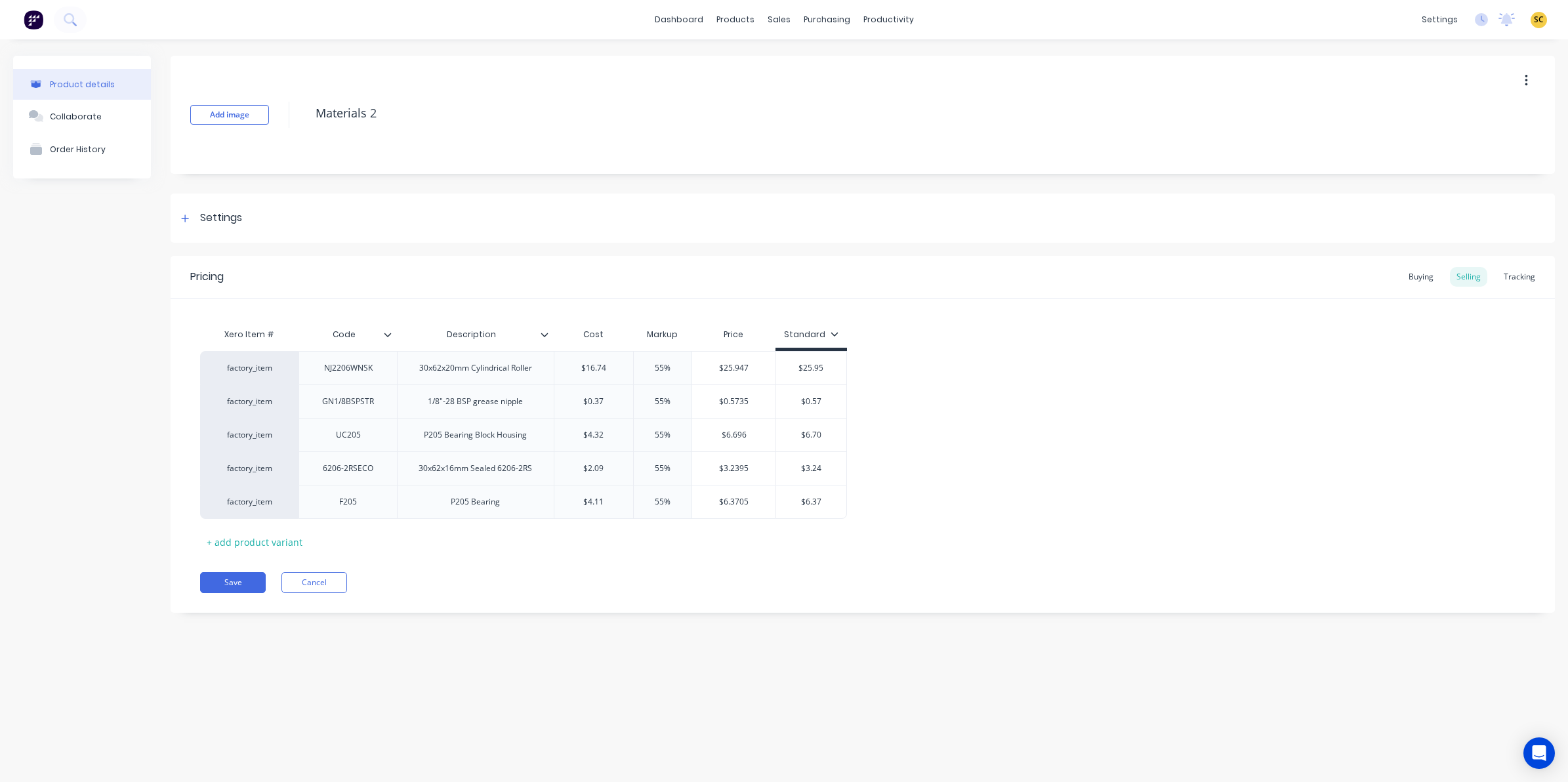
type input "Code"
click at [389, 338] on input "Code" at bounding box center [344, 334] width 91 height 12
click at [385, 333] on icon at bounding box center [388, 334] width 8 height 4
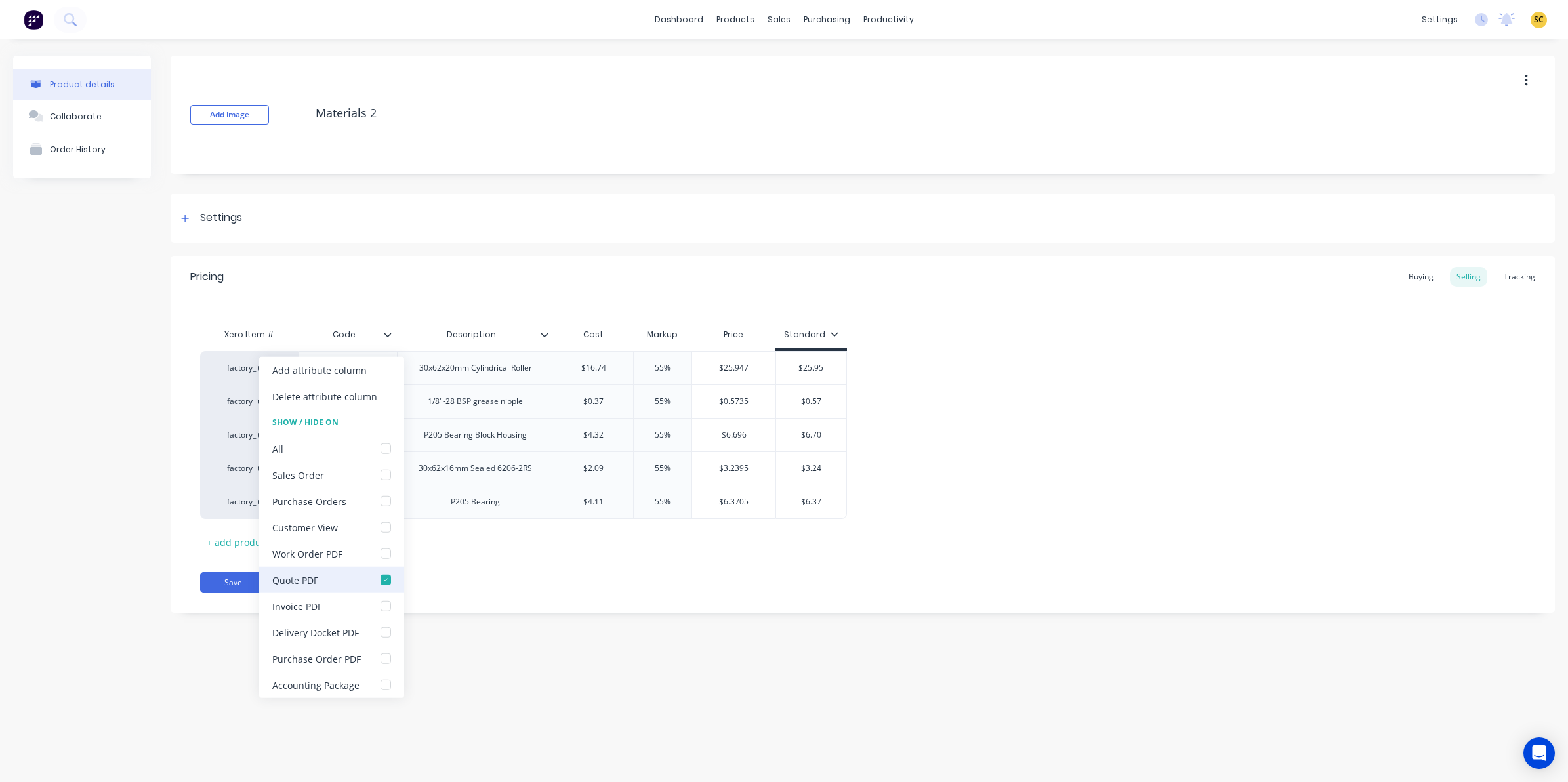
click at [385, 577] on div at bounding box center [385, 579] width 26 height 26
click at [1412, 278] on div "Buying" at bounding box center [1421, 276] width 38 height 19
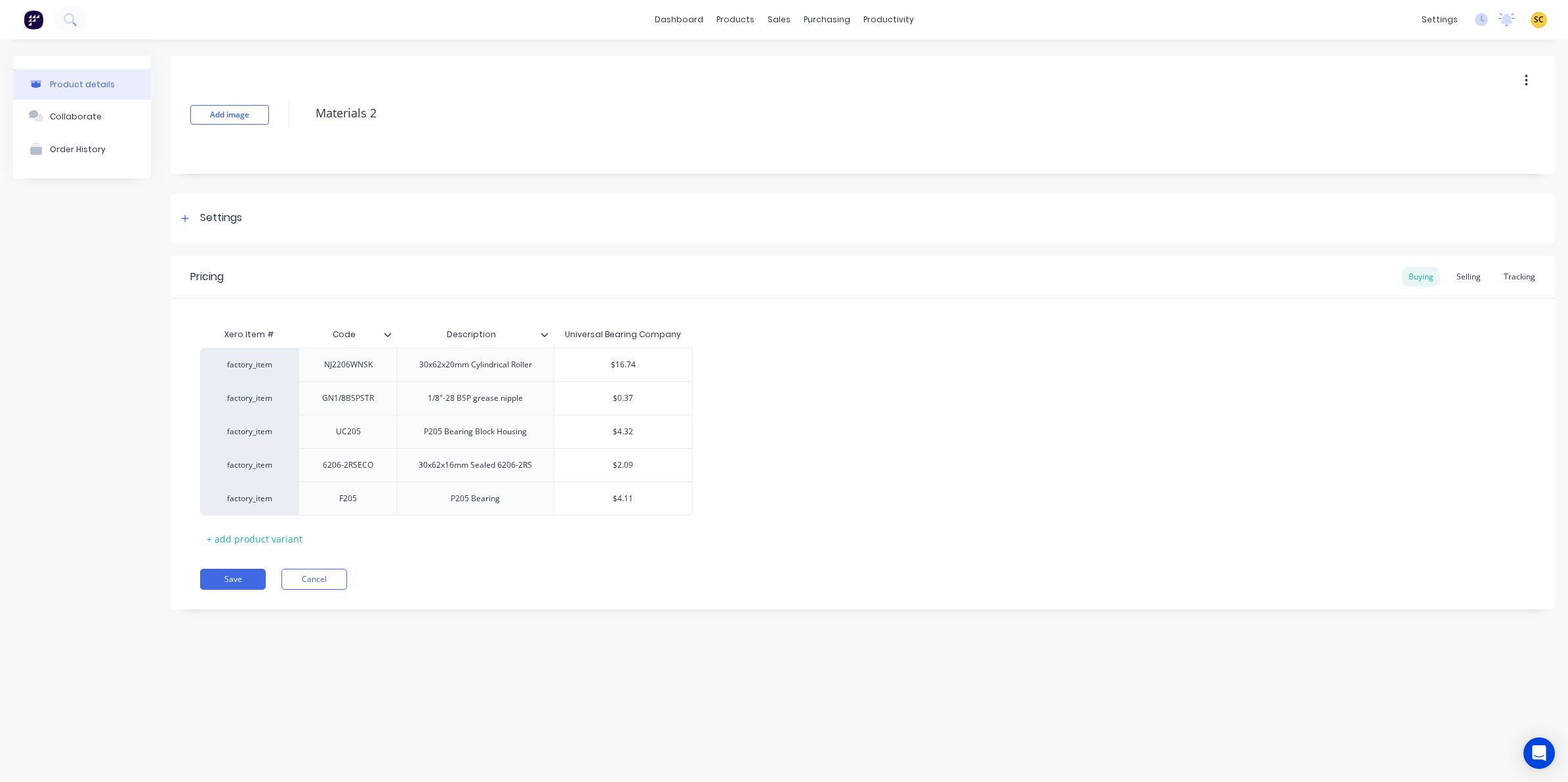
click at [391, 333] on icon at bounding box center [388, 334] width 8 height 4
click at [237, 584] on button "Save" at bounding box center [232, 579] width 65 height 21
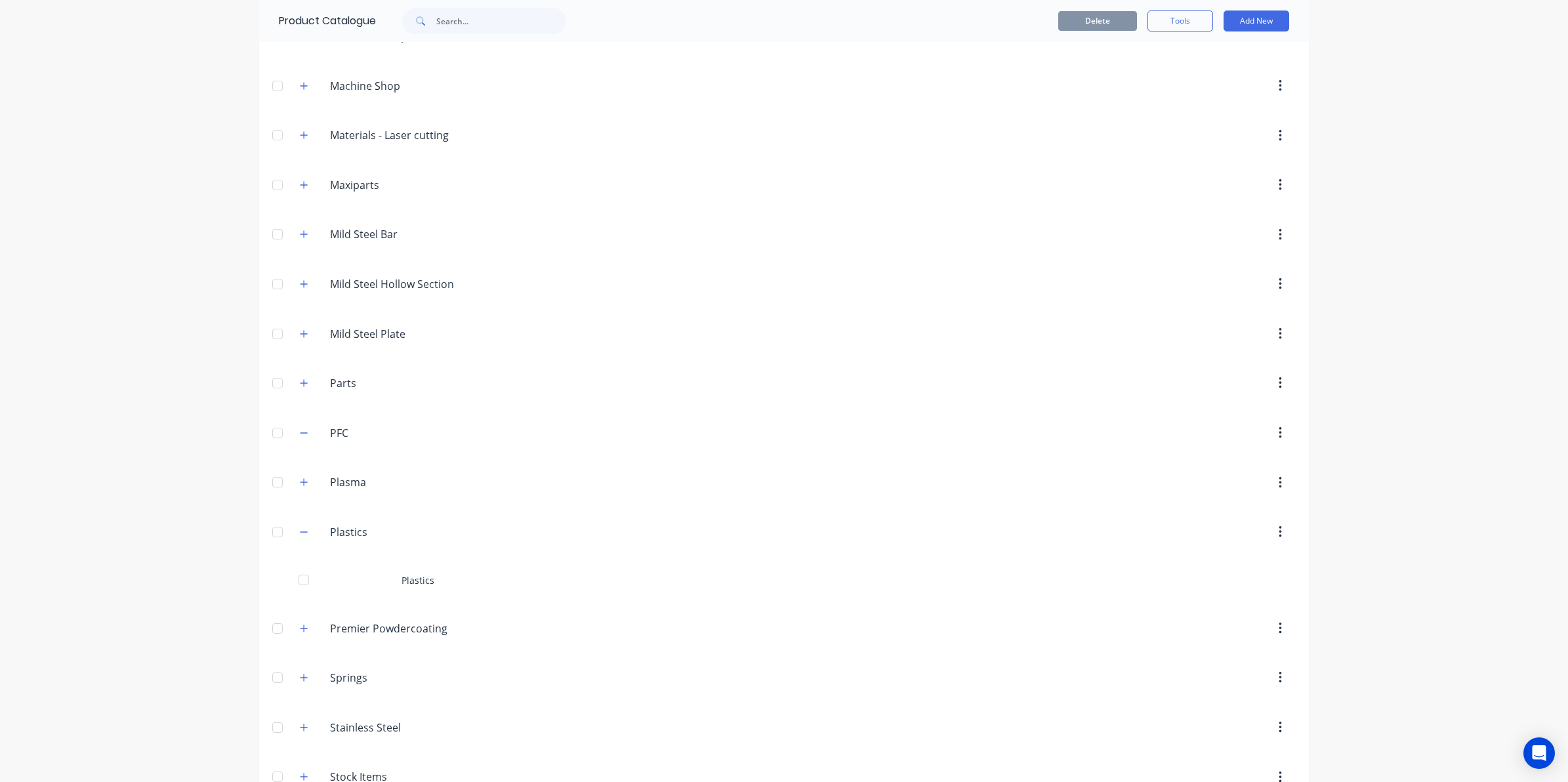
scroll to position [1007, 0]
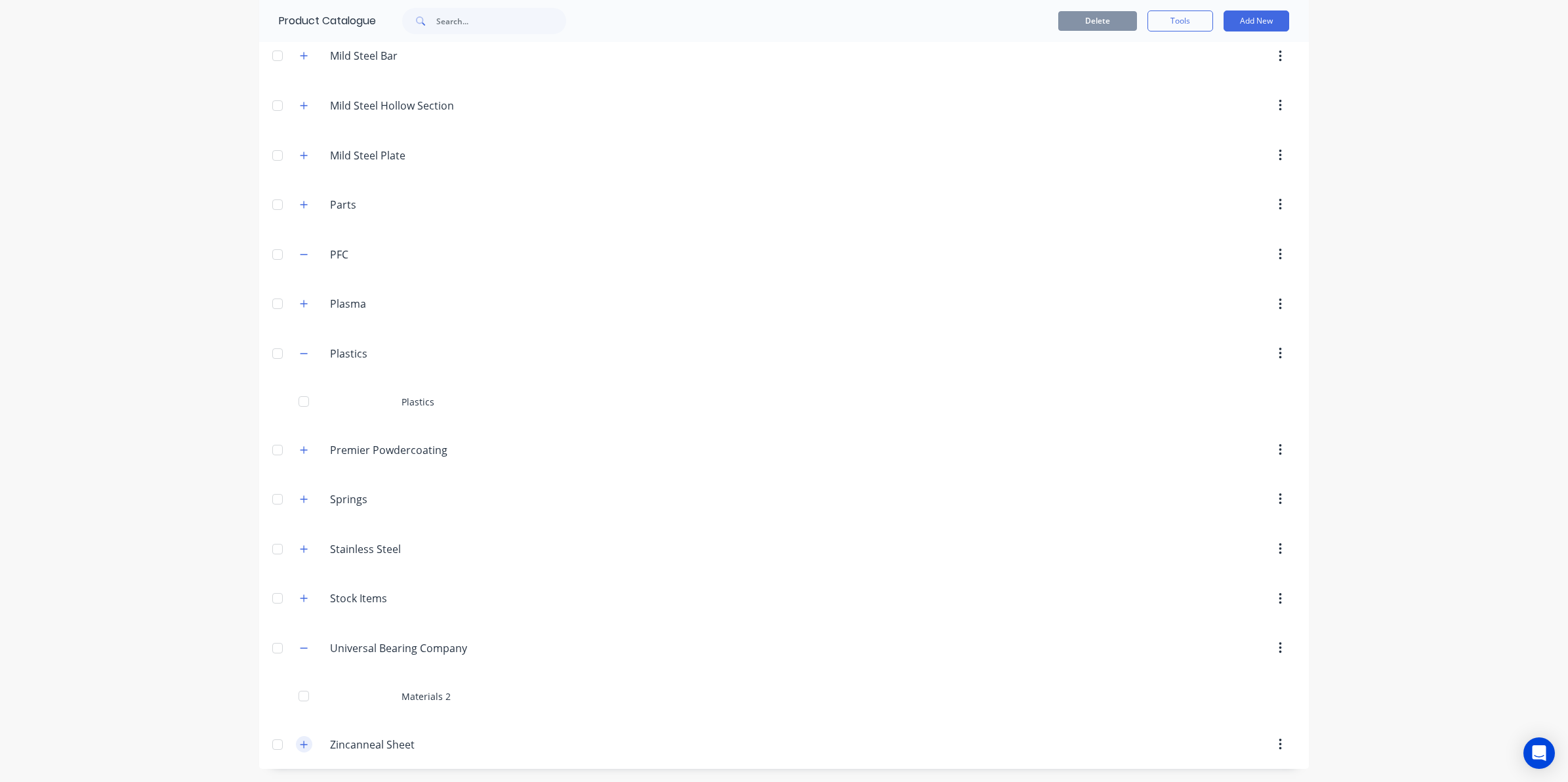
click at [301, 744] on icon "button" at bounding box center [304, 744] width 8 height 8
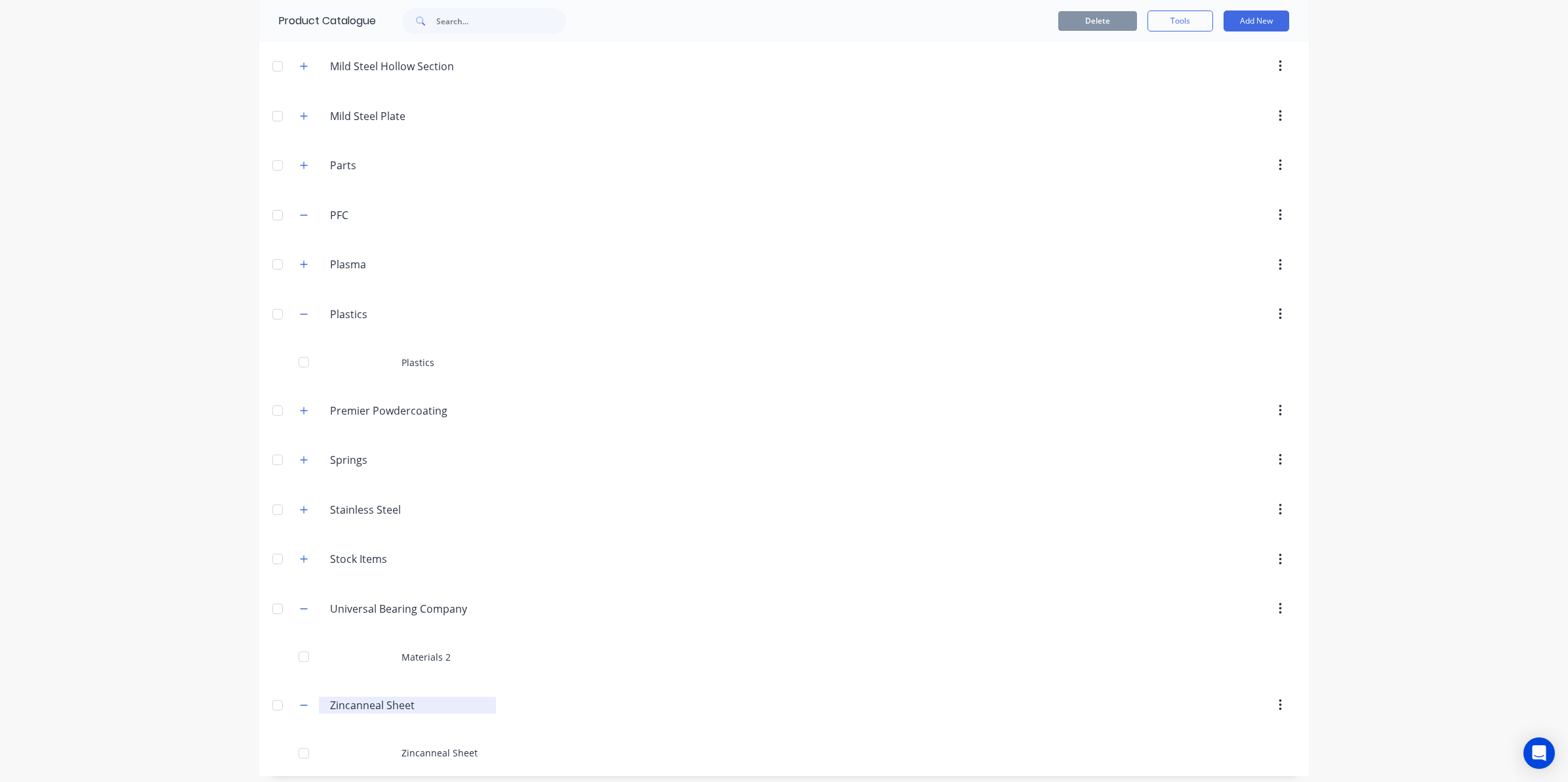
scroll to position [1054, 0]
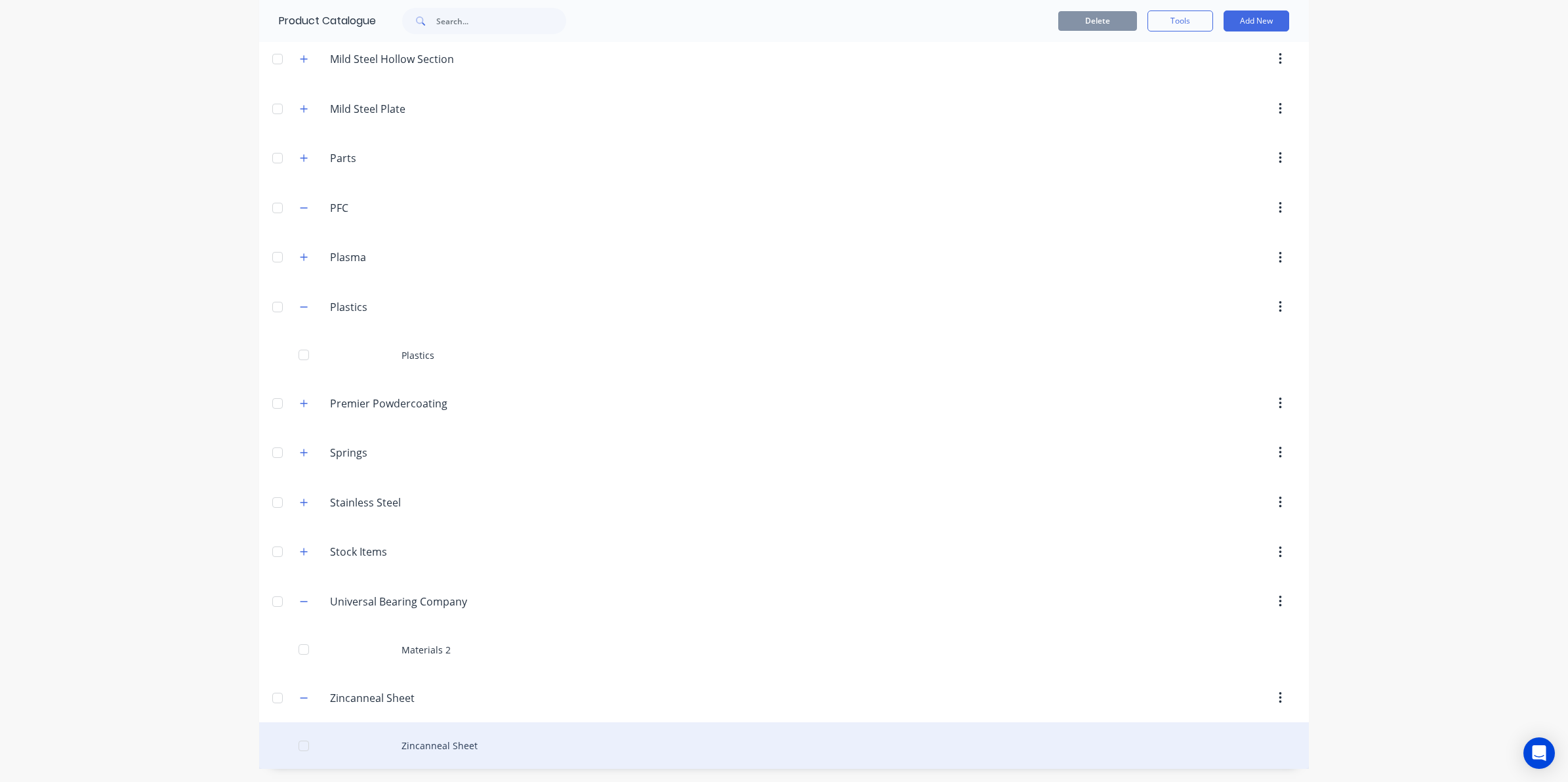
click at [372, 744] on div "Zincanneal Sheet" at bounding box center [784, 745] width 1050 height 47
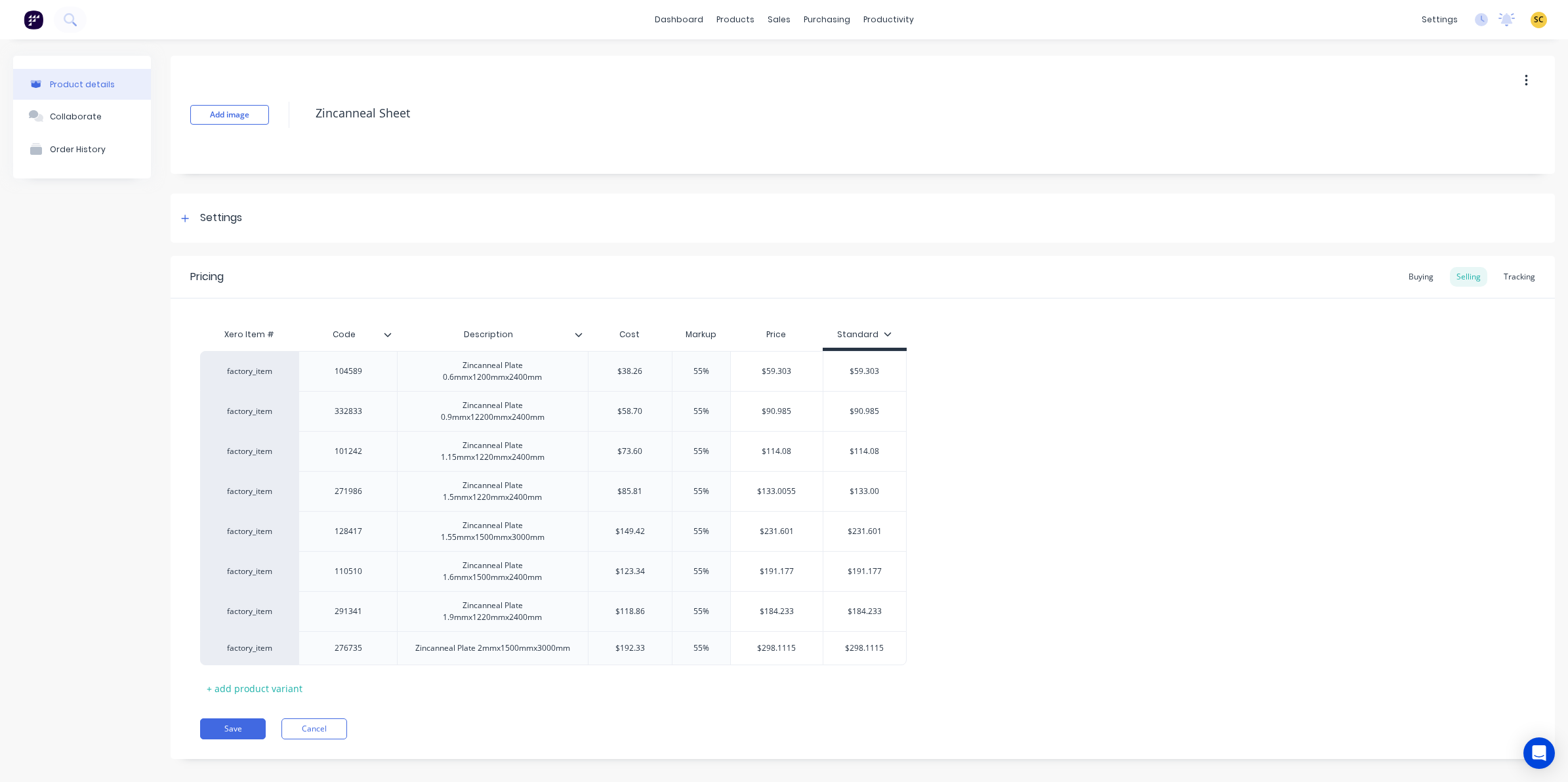
click at [391, 332] on icon at bounding box center [387, 334] width 8 height 8
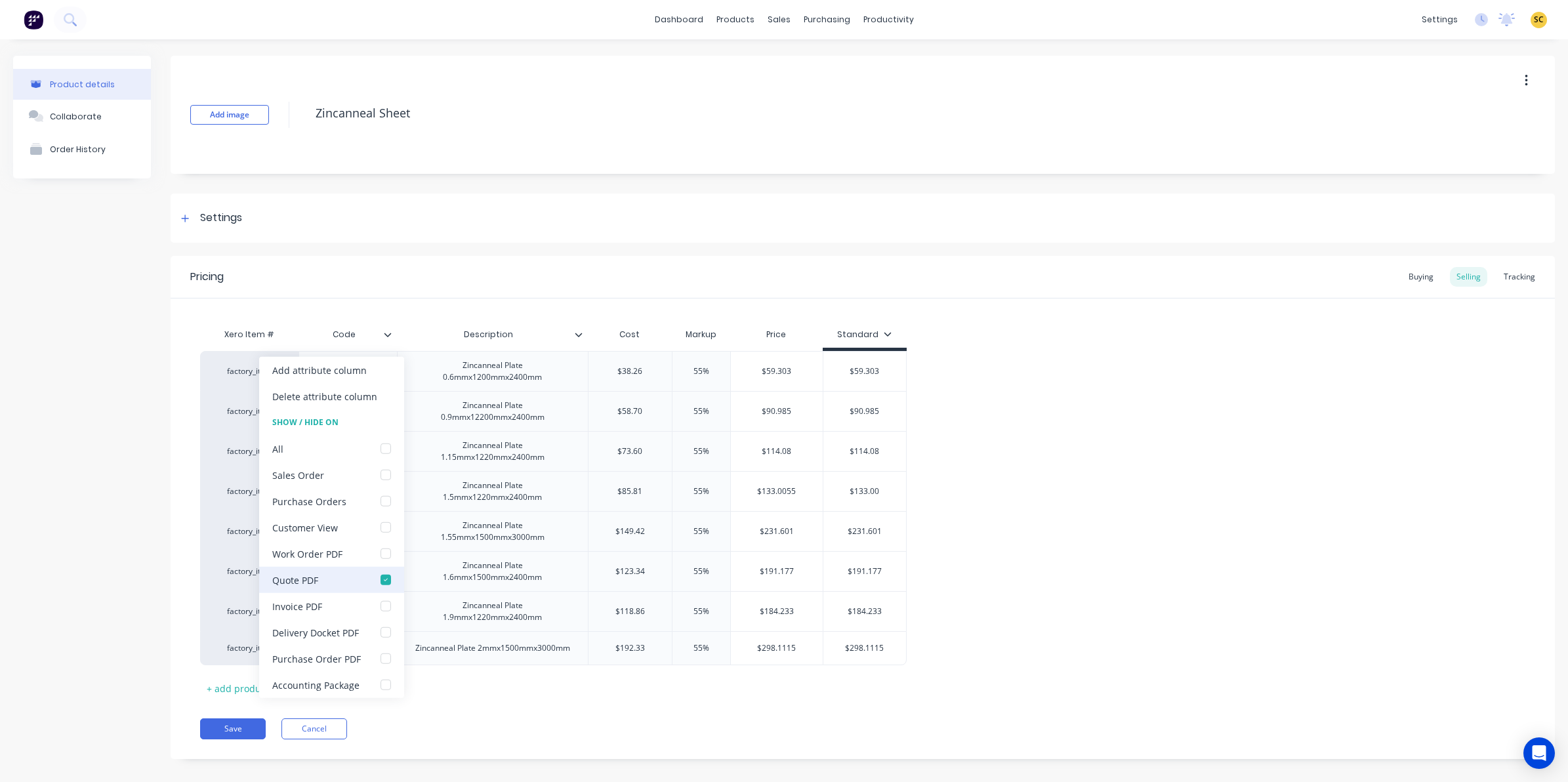
click at [386, 577] on div at bounding box center [385, 579] width 26 height 26
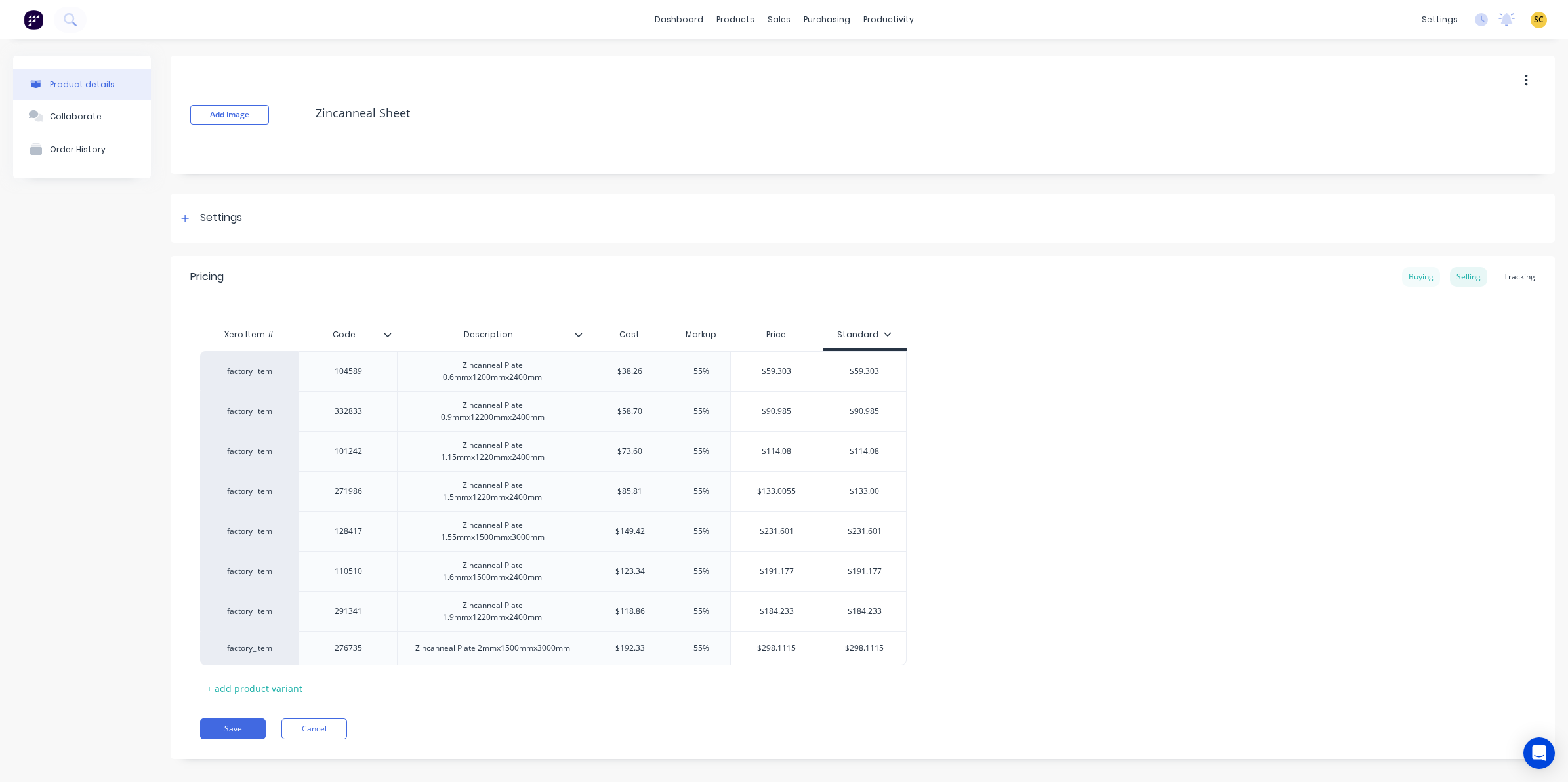
click at [1411, 269] on div "Buying" at bounding box center [1421, 276] width 38 height 19
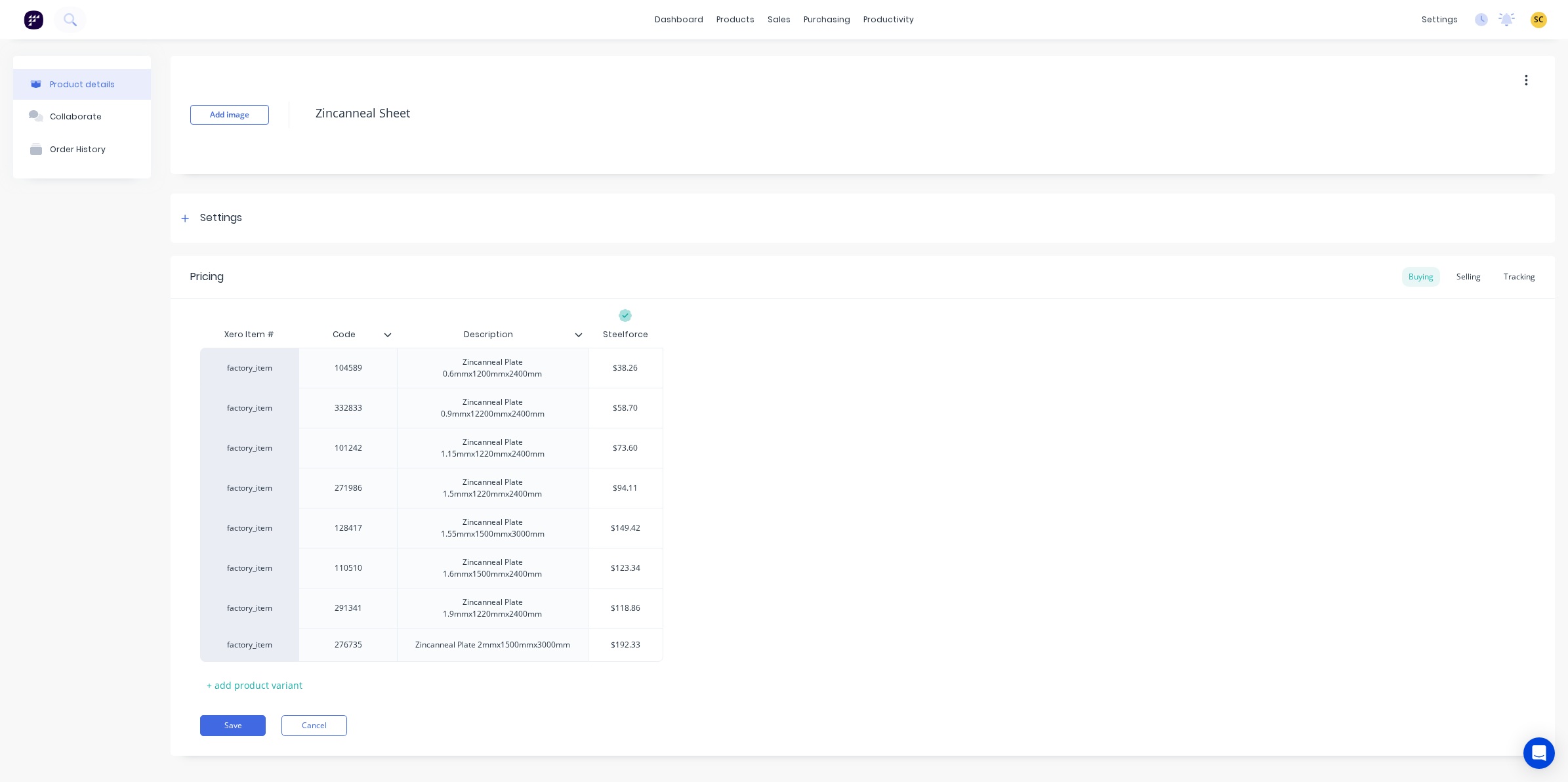
click at [392, 331] on div at bounding box center [392, 334] width 8 height 12
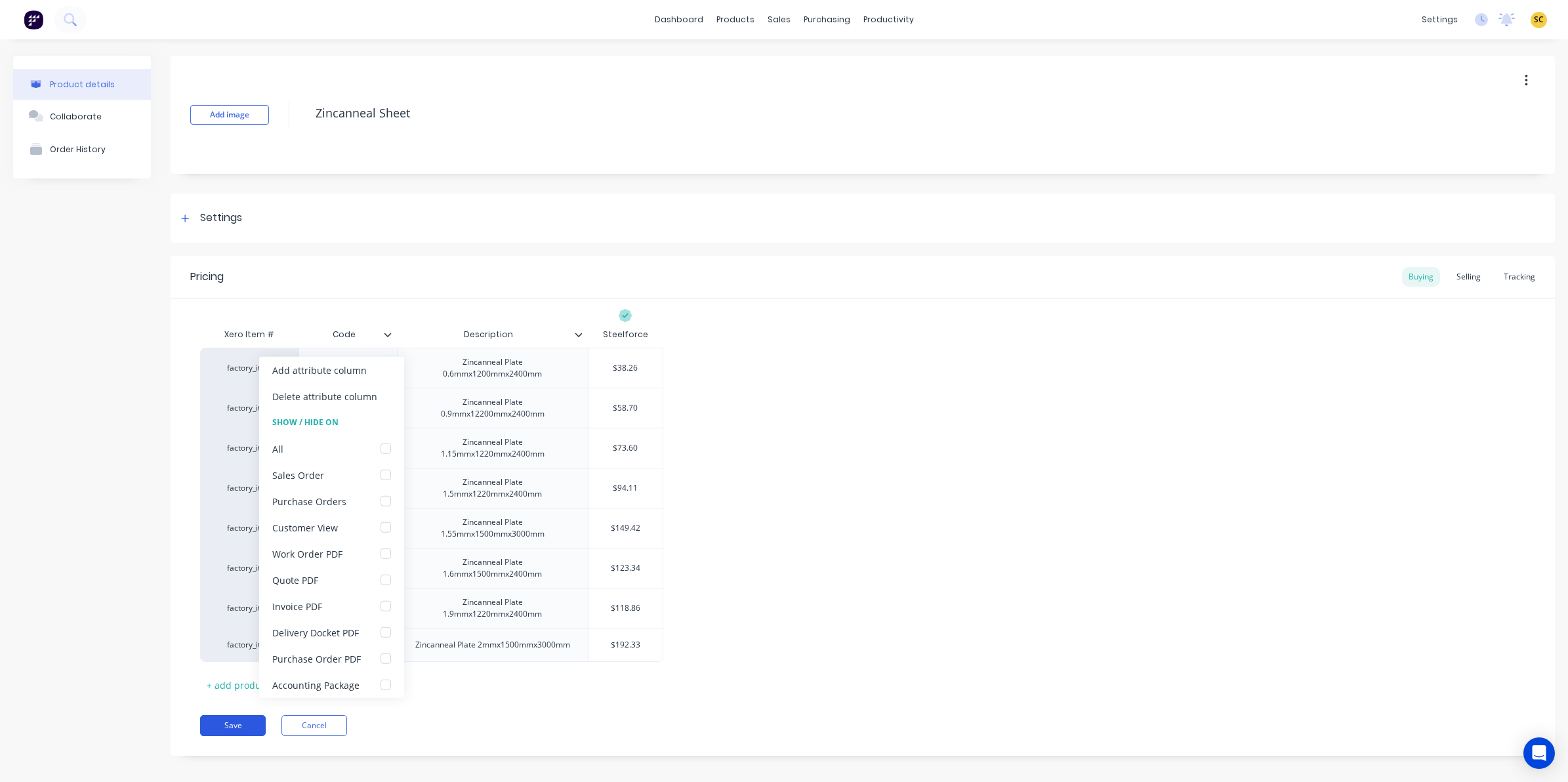
click at [218, 724] on button "Save" at bounding box center [232, 725] width 65 height 21
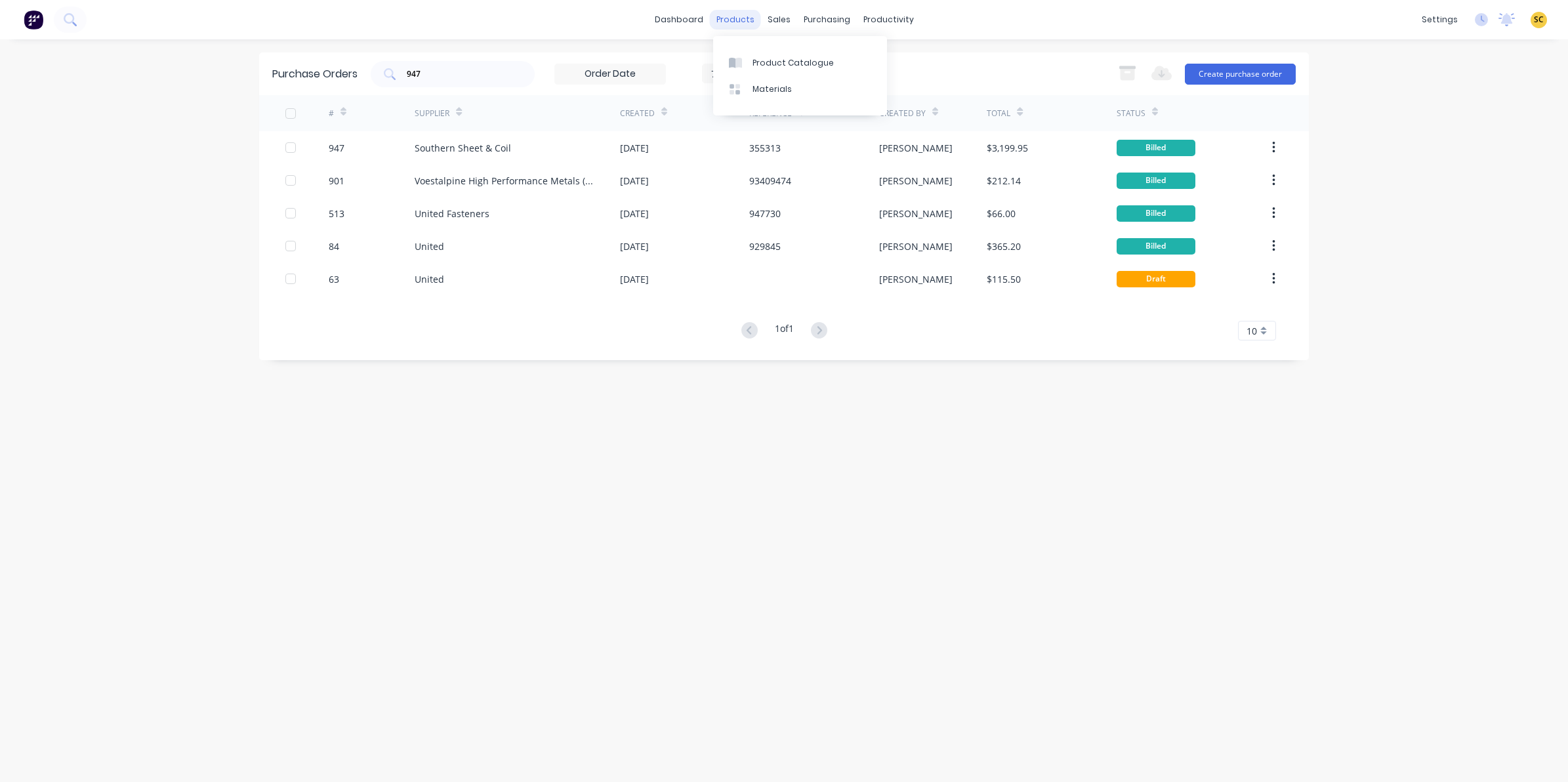
click at [726, 19] on div "products" at bounding box center [735, 19] width 51 height 19
click at [765, 63] on div "Product Catalogue" at bounding box center [793, 63] width 81 height 12
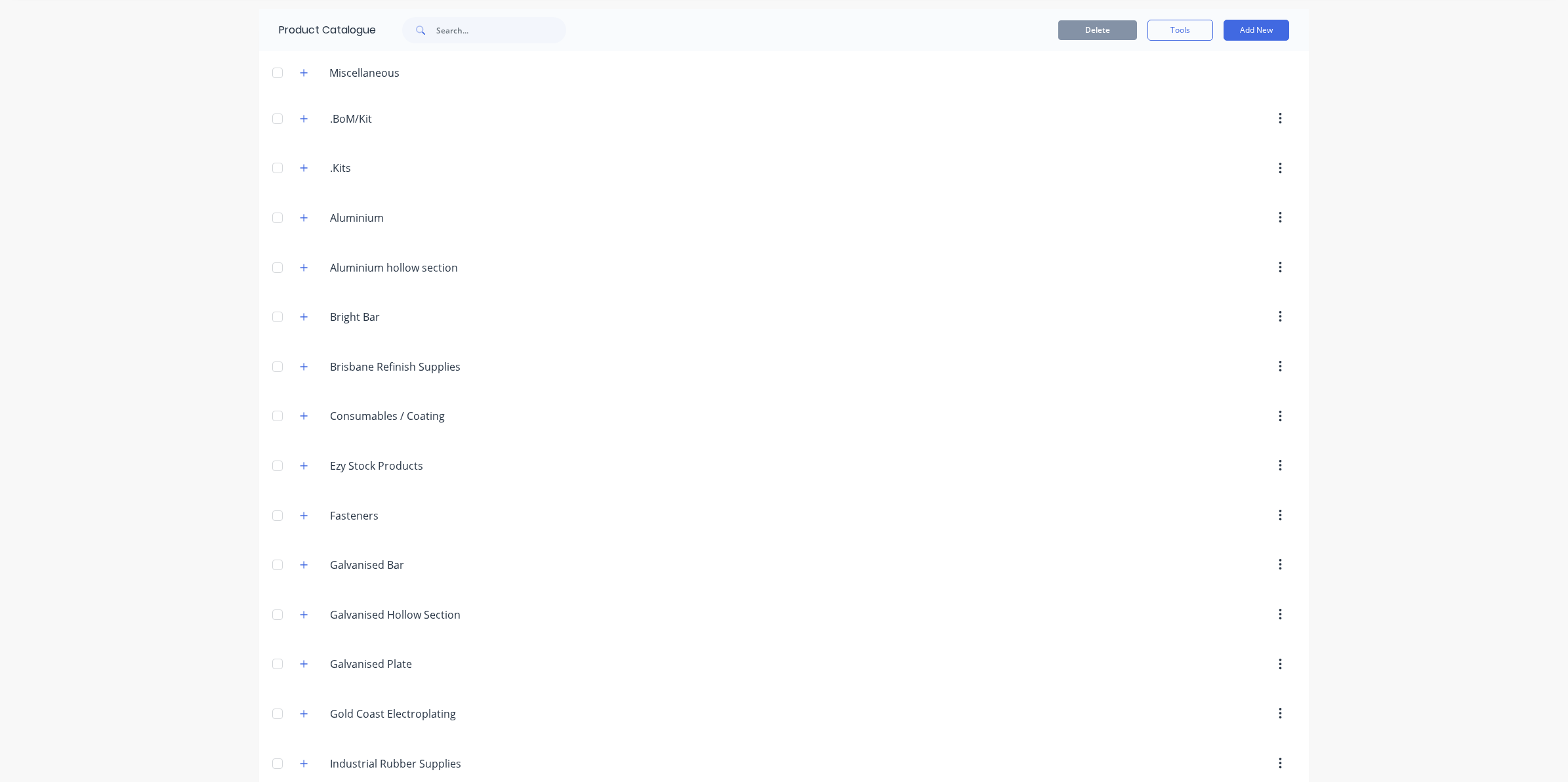
scroll to position [82, 0]
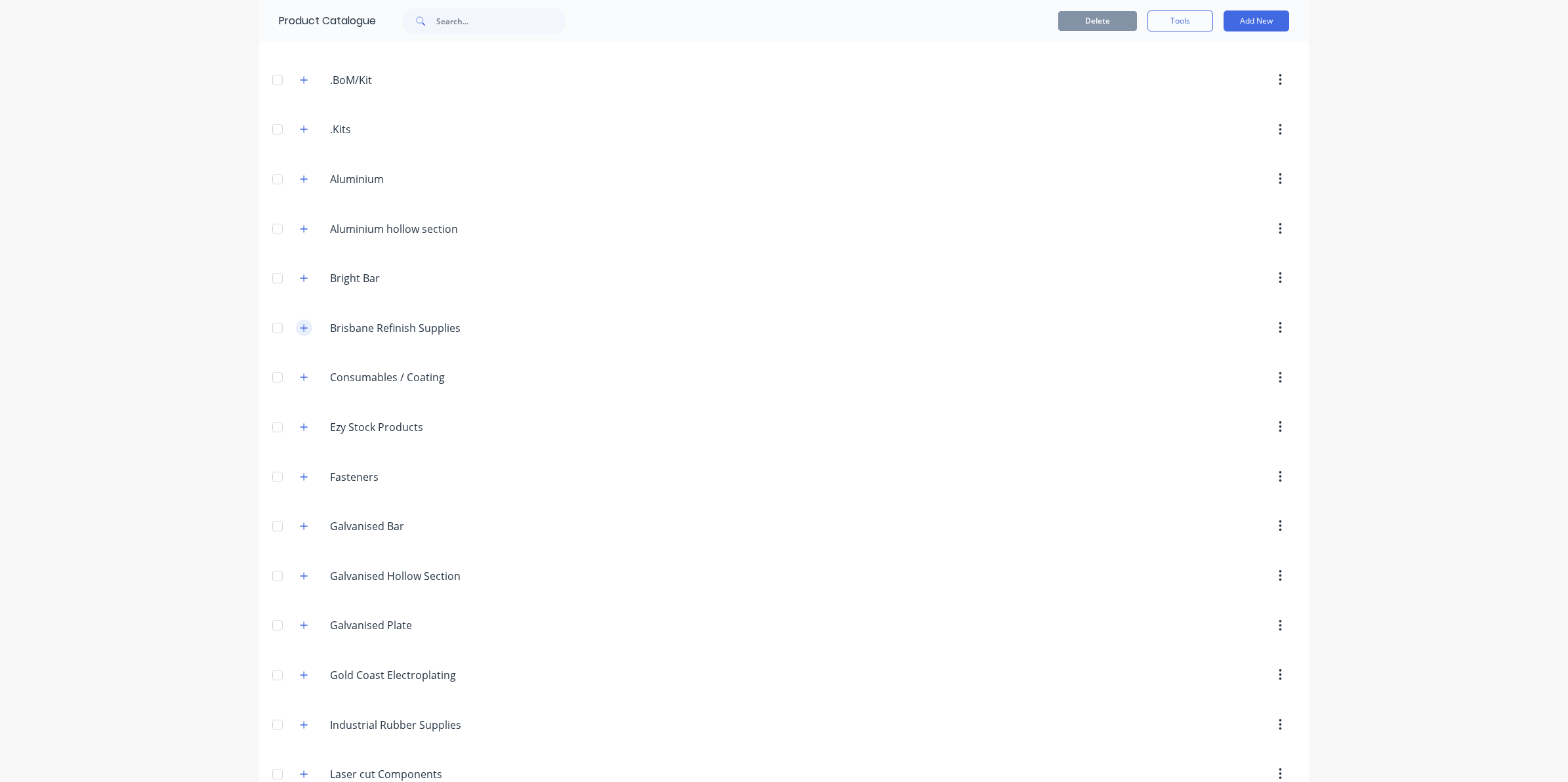
click at [300, 328] on icon "button" at bounding box center [303, 328] width 8 height 9
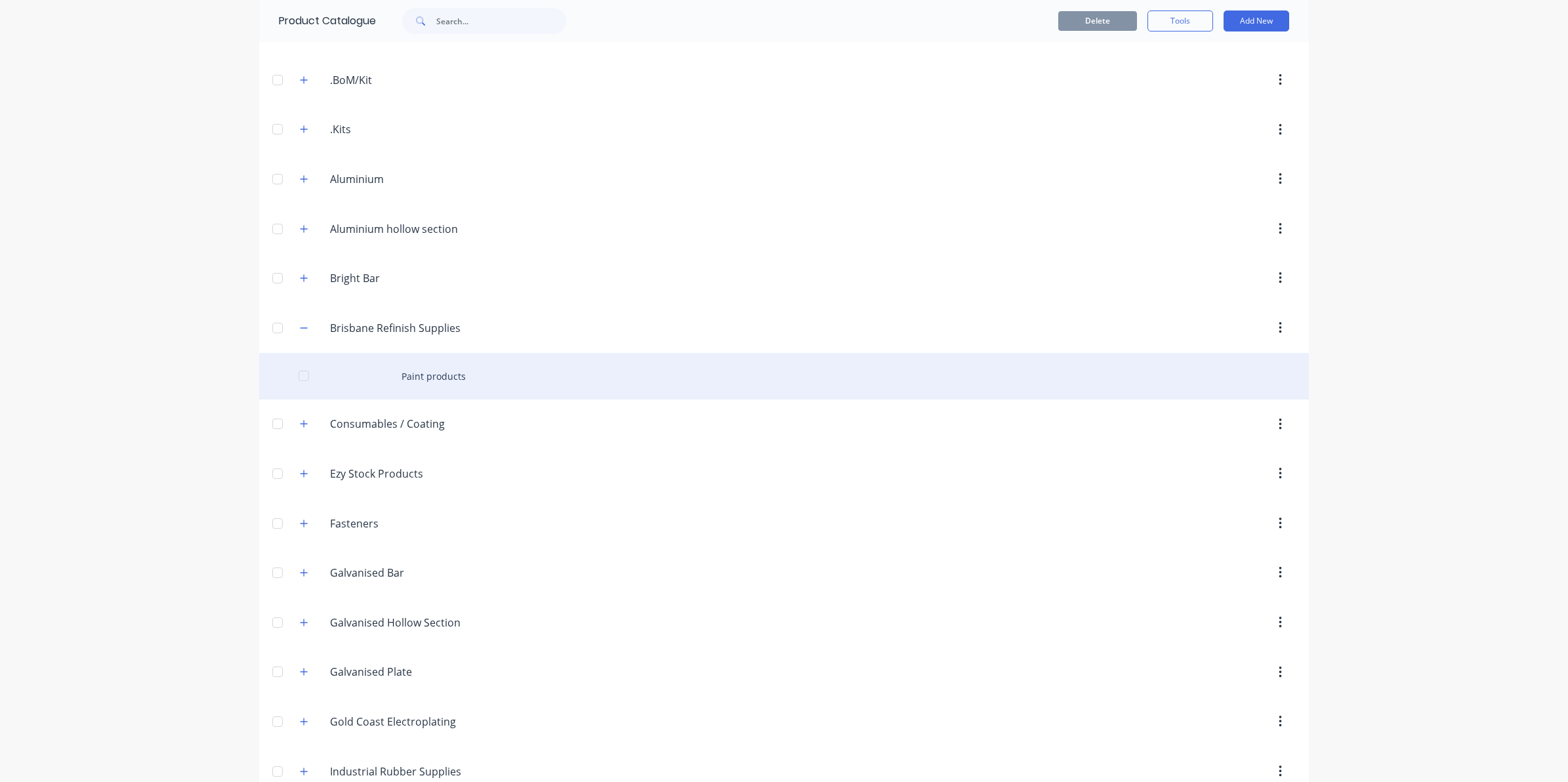
click at [418, 361] on div "Paint products" at bounding box center [784, 376] width 1050 height 47
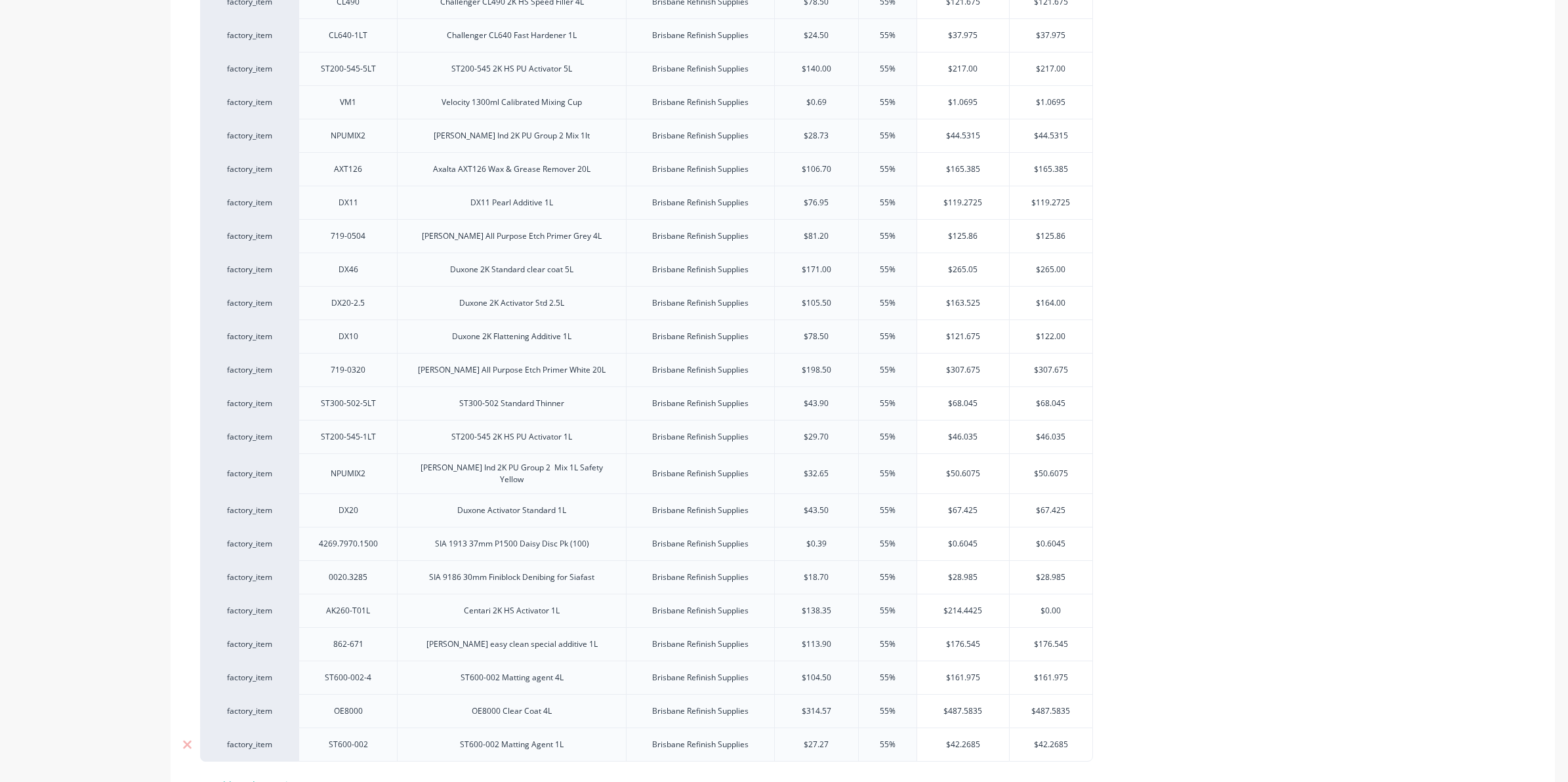
scroll to position [876, 0]
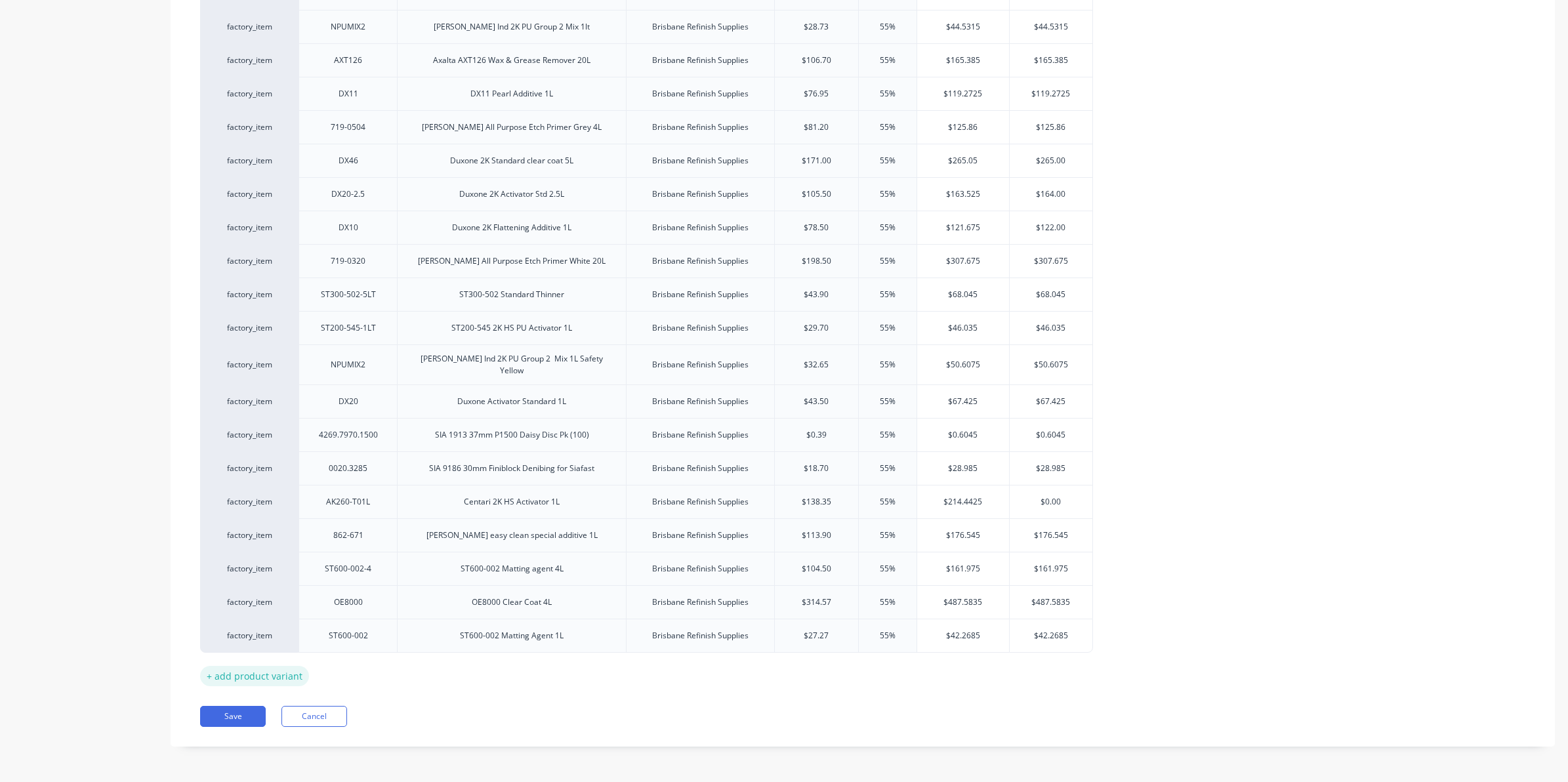
click at [279, 667] on div "+ add product variant" at bounding box center [254, 675] width 109 height 20
click at [329, 677] on div at bounding box center [348, 669] width 98 height 34
click at [338, 675] on div at bounding box center [348, 669] width 65 height 17
drag, startPoint x: 753, startPoint y: 636, endPoint x: 650, endPoint y: 626, distance: 103.5
click at [650, 630] on div "Brisbane Refinish Supplies" at bounding box center [700, 636] width 118 height 17
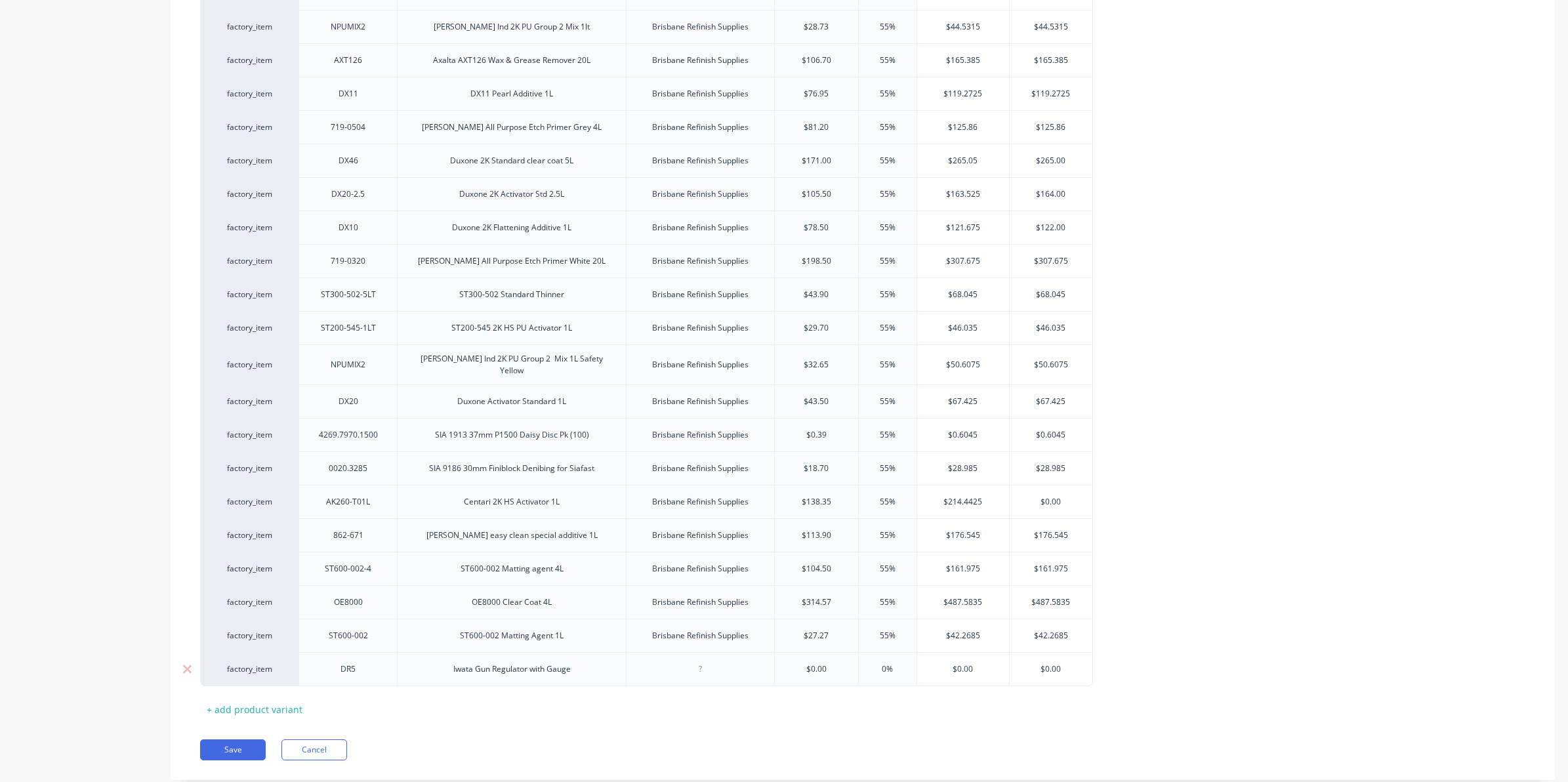
copy div "Brisbane Refinish Supplies"
click at [694, 660] on div at bounding box center [699, 669] width 65 height 17
paste div
type input "$31.82"
type input "0%55"
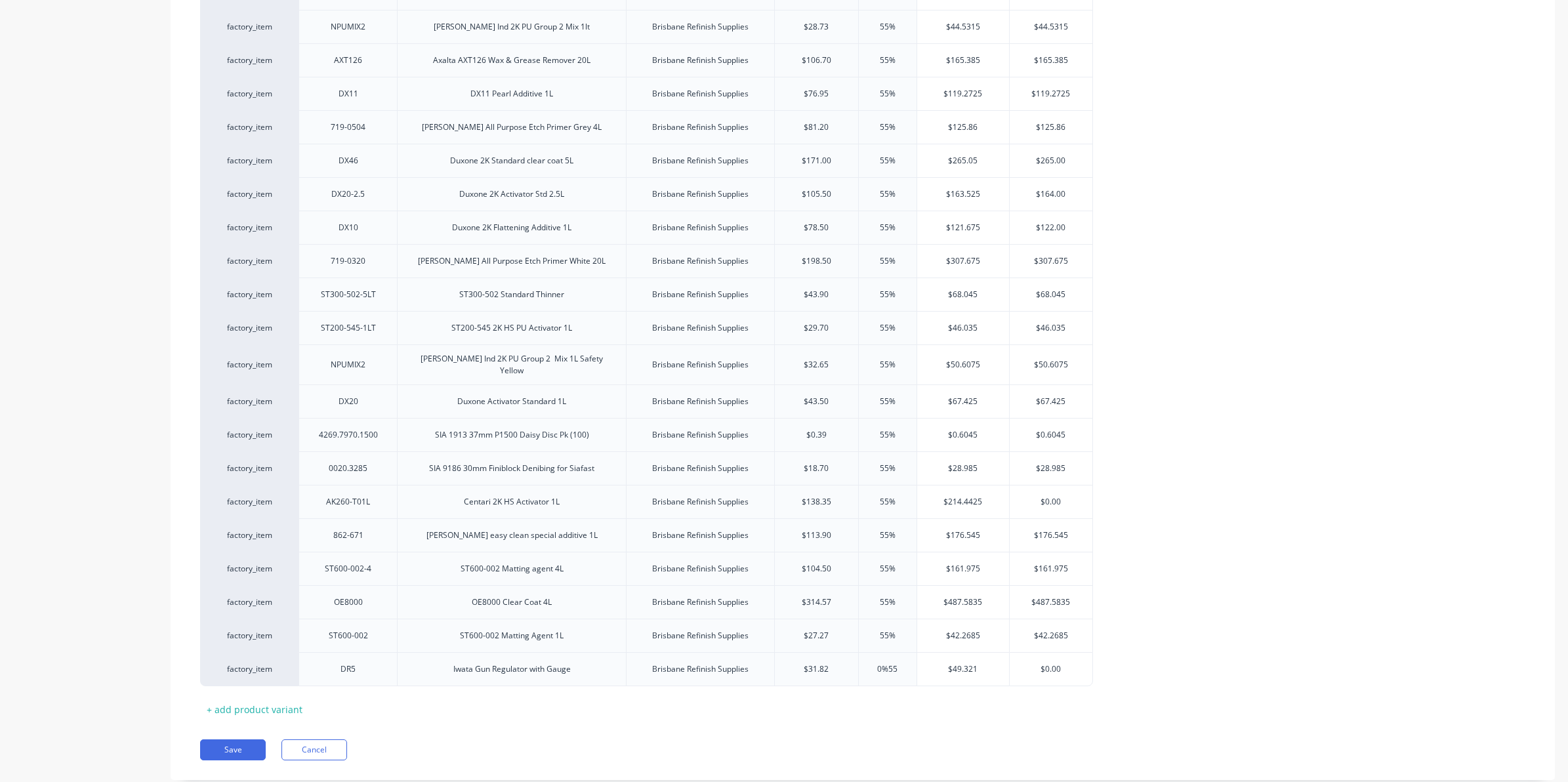
type input "$49.321"
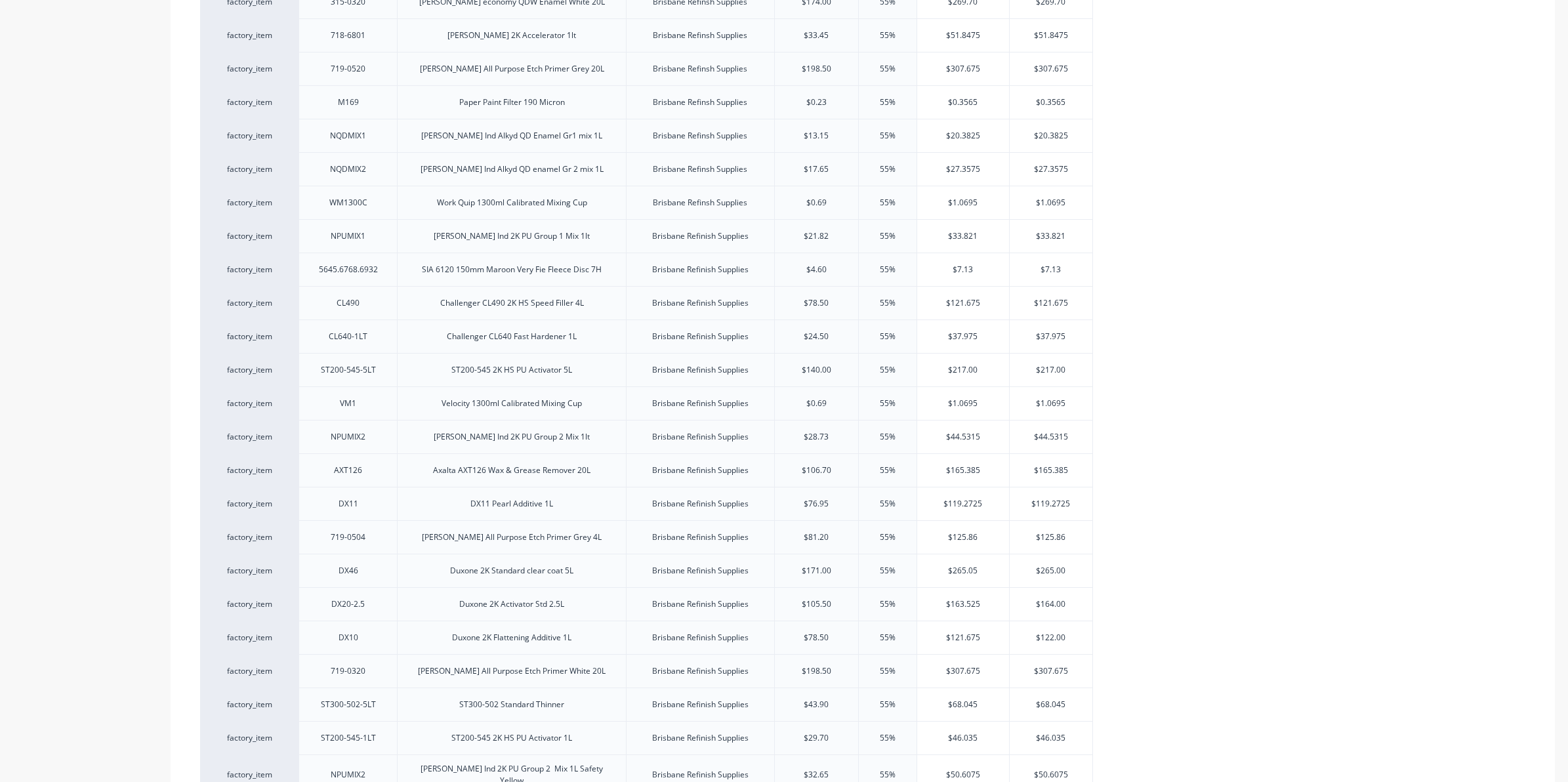
scroll to position [0, 0]
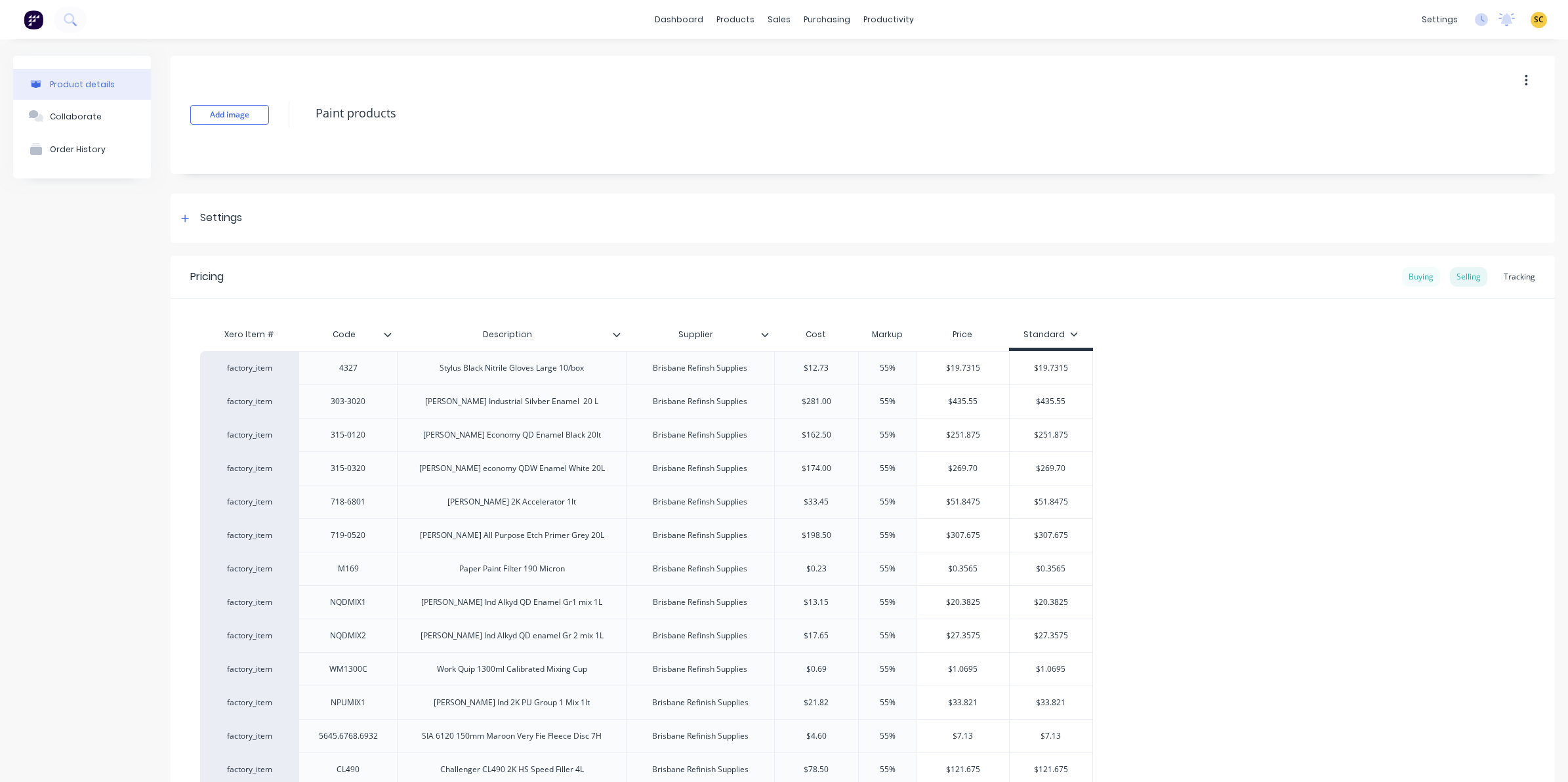
type input "$49.321"
click at [1409, 278] on div "Buying" at bounding box center [1421, 276] width 38 height 19
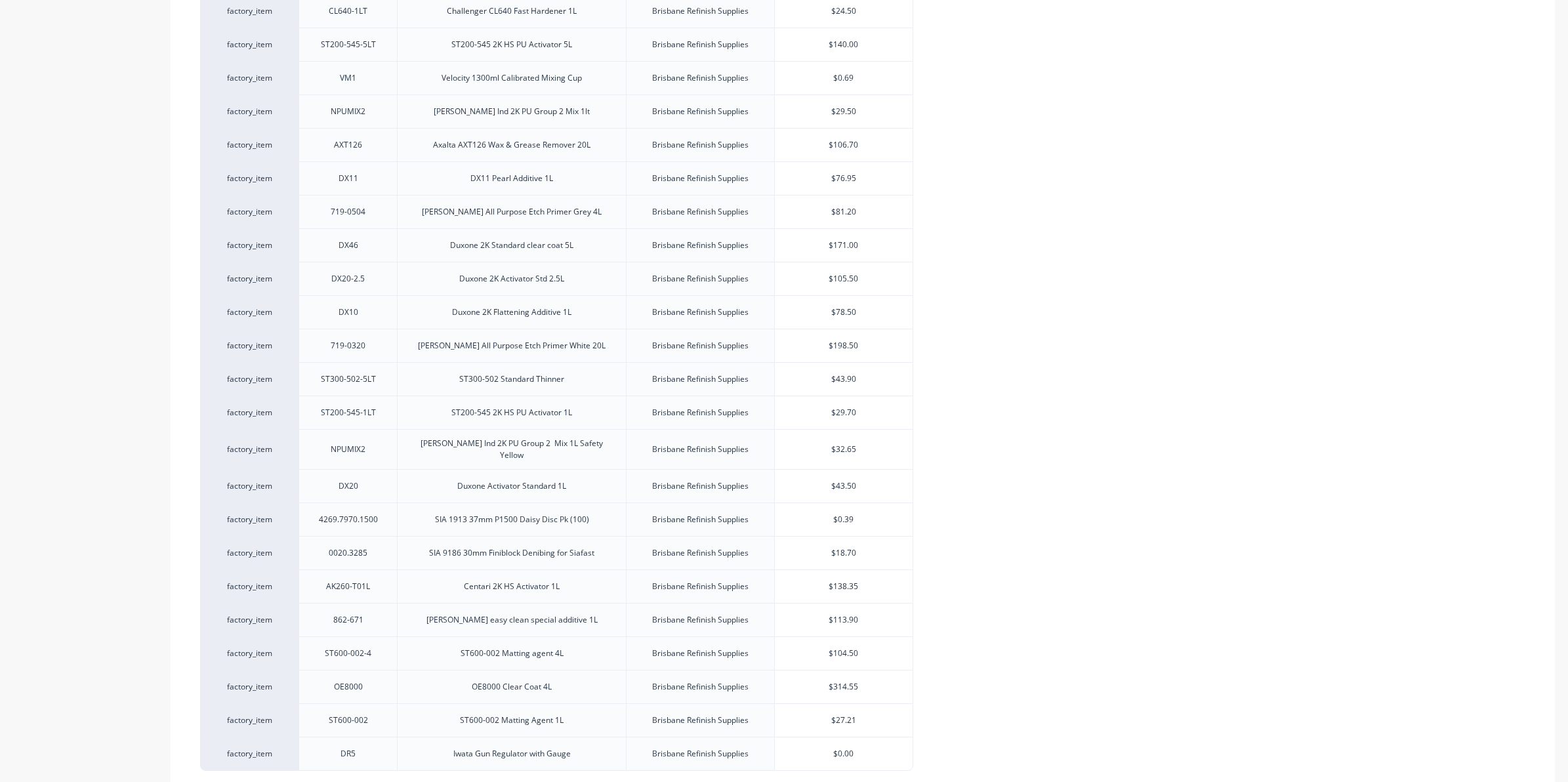
scroll to position [906, 0]
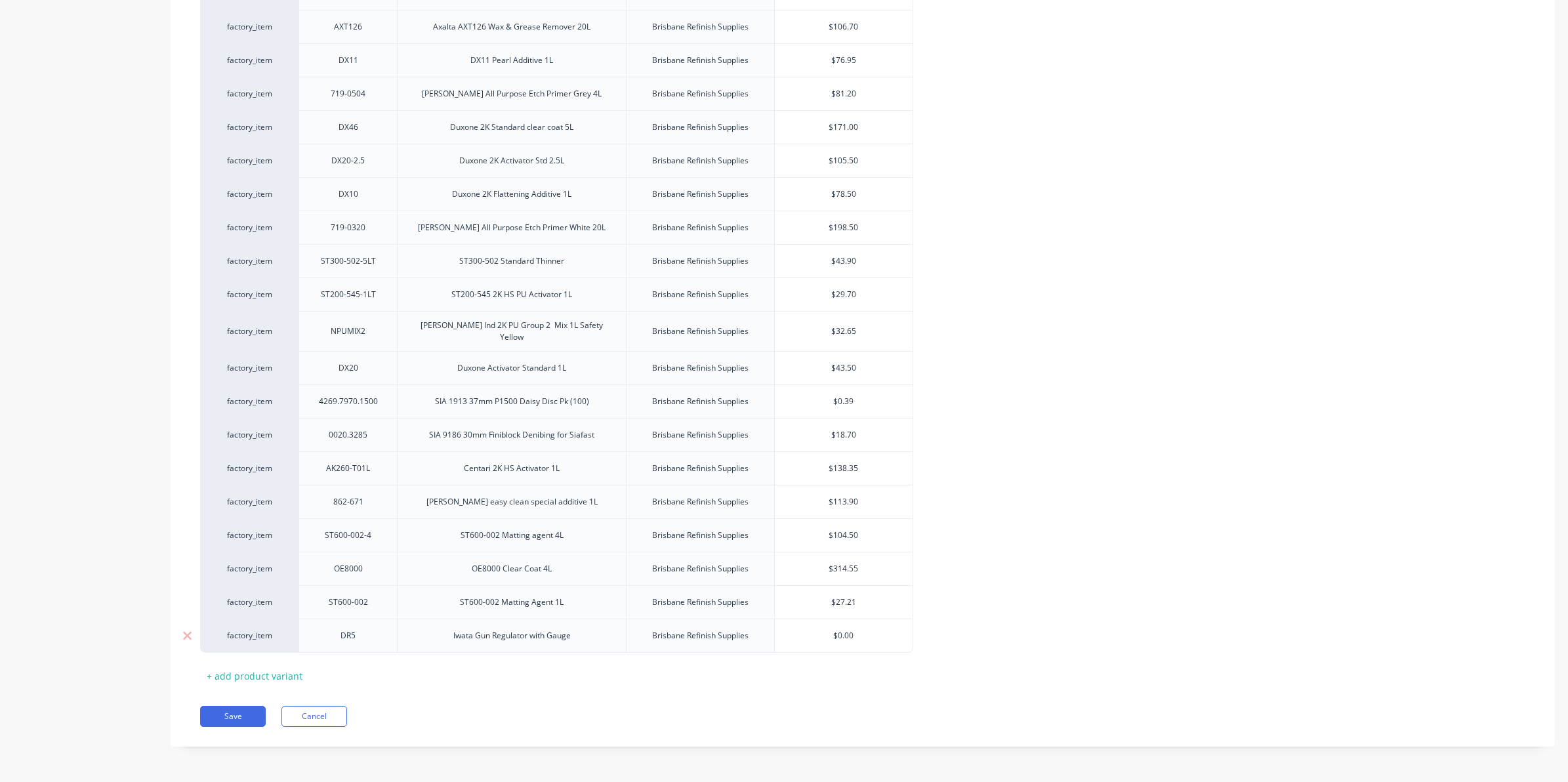
drag, startPoint x: 861, startPoint y: 633, endPoint x: 817, endPoint y: 636, distance: 44.1
click at [817, 636] on input "$0.00" at bounding box center [843, 636] width 138 height 12
type input "31.82"
click at [245, 693] on div "Pricing Buying Selling Tracking Xero Item # Code Description Supplier Brisbane …" at bounding box center [862, 47] width 1384 height 1396
click at [245, 710] on button "Save" at bounding box center [232, 716] width 65 height 21
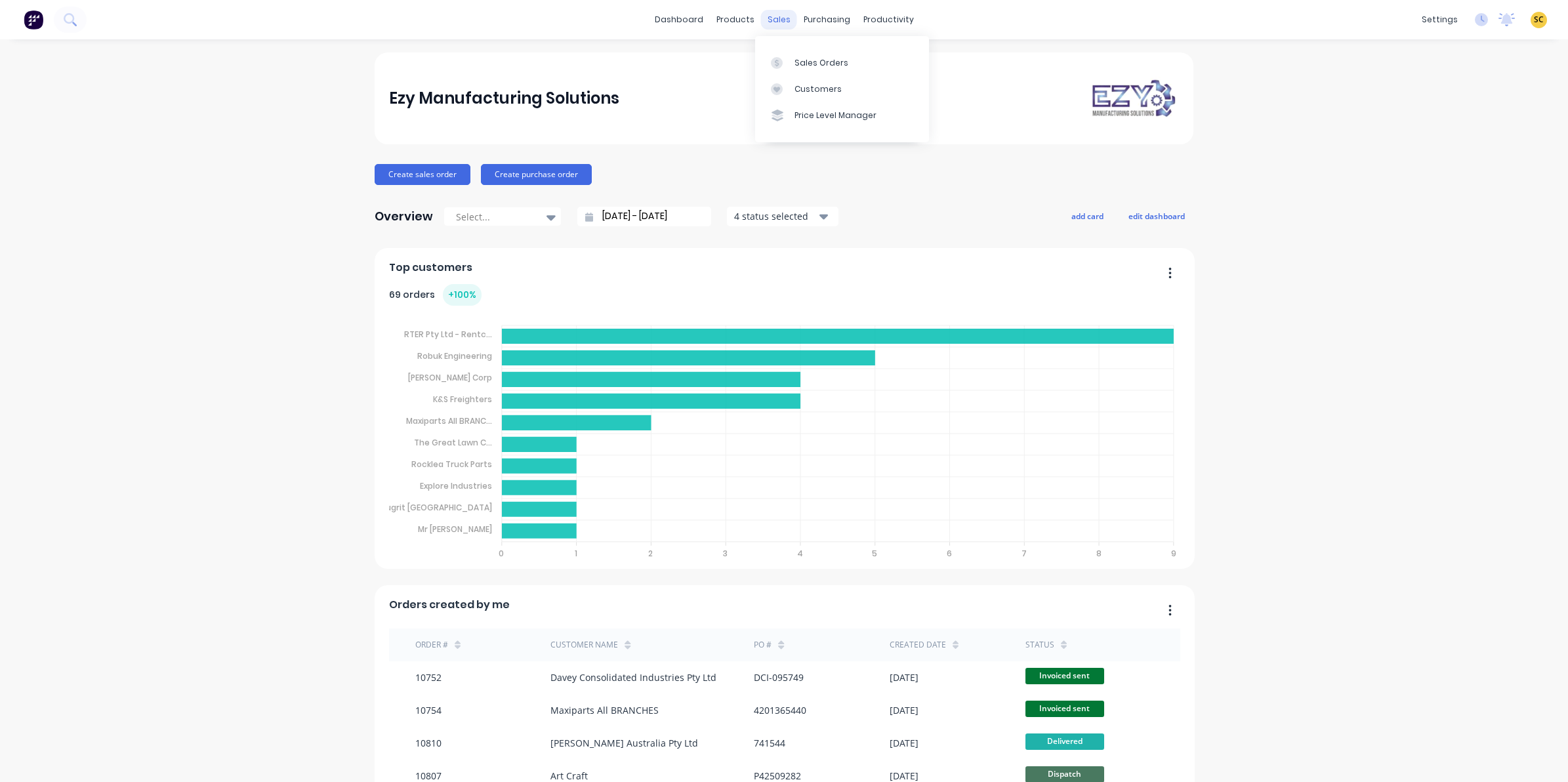
click at [776, 25] on div "sales" at bounding box center [779, 19] width 36 height 19
click at [801, 64] on div "Sales Orders" at bounding box center [821, 63] width 54 height 12
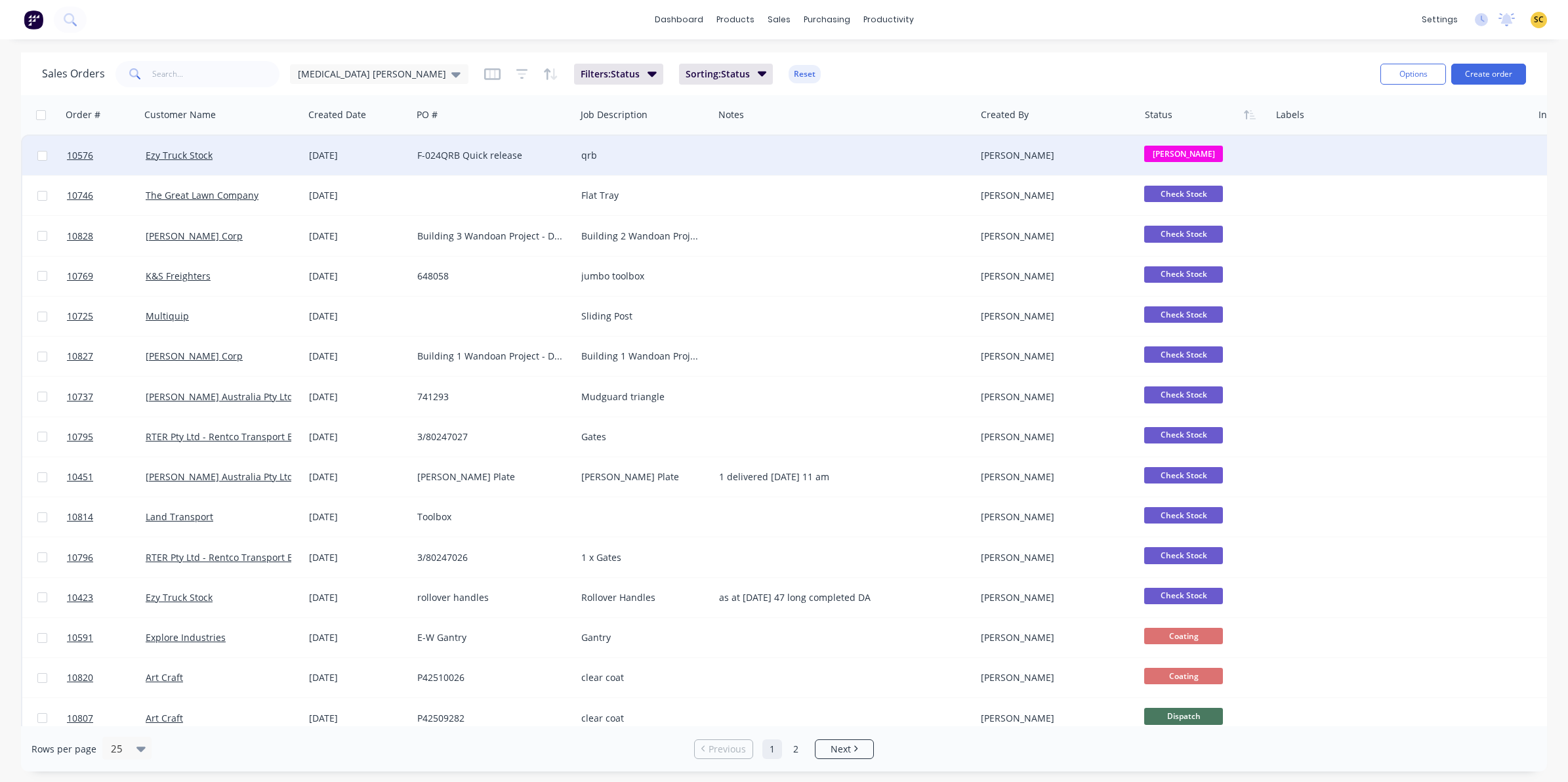
click at [604, 162] on div "qrb" at bounding box center [644, 155] width 138 height 39
click at [747, 158] on div at bounding box center [844, 155] width 262 height 39
click at [1127, 149] on div "Renee Coetzee" at bounding box center [1057, 155] width 153 height 13
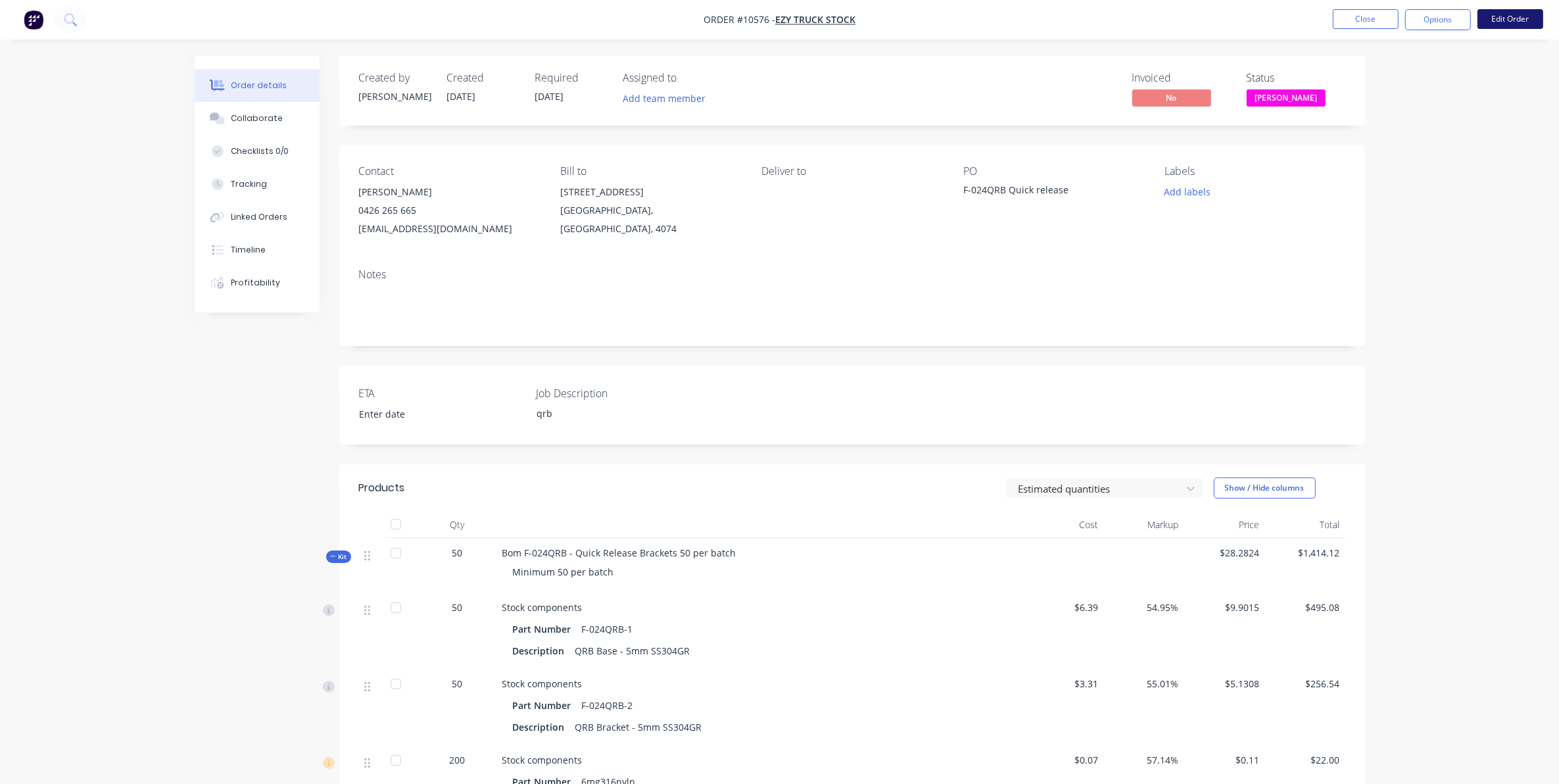
click at [1494, 13] on button "Edit Order" at bounding box center [1510, 19] width 65 height 20
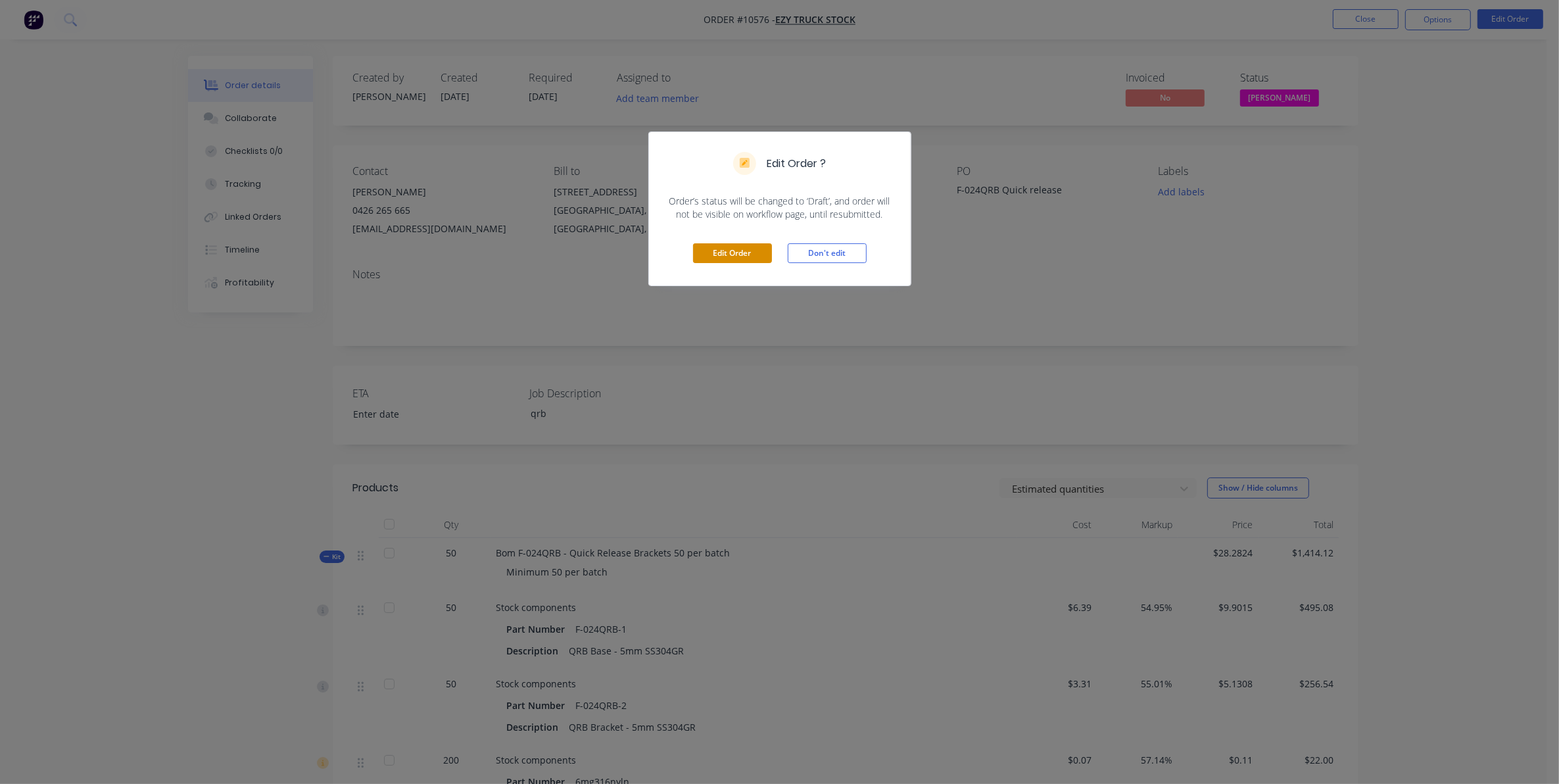
click at [743, 258] on button "Edit Order" at bounding box center [732, 253] width 79 height 20
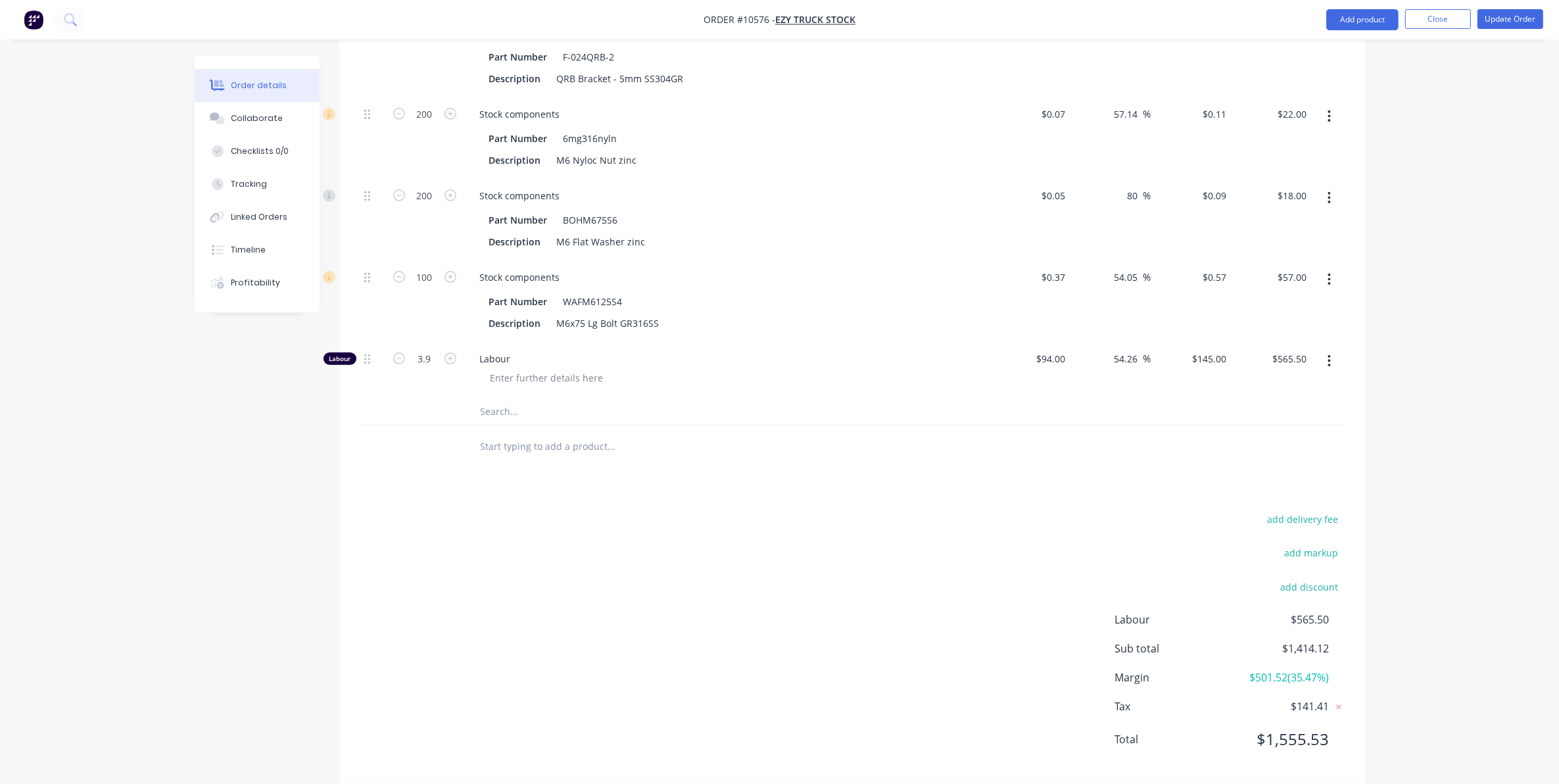
scroll to position [685, 0]
click at [622, 430] on input "text" at bounding box center [612, 443] width 263 height 26
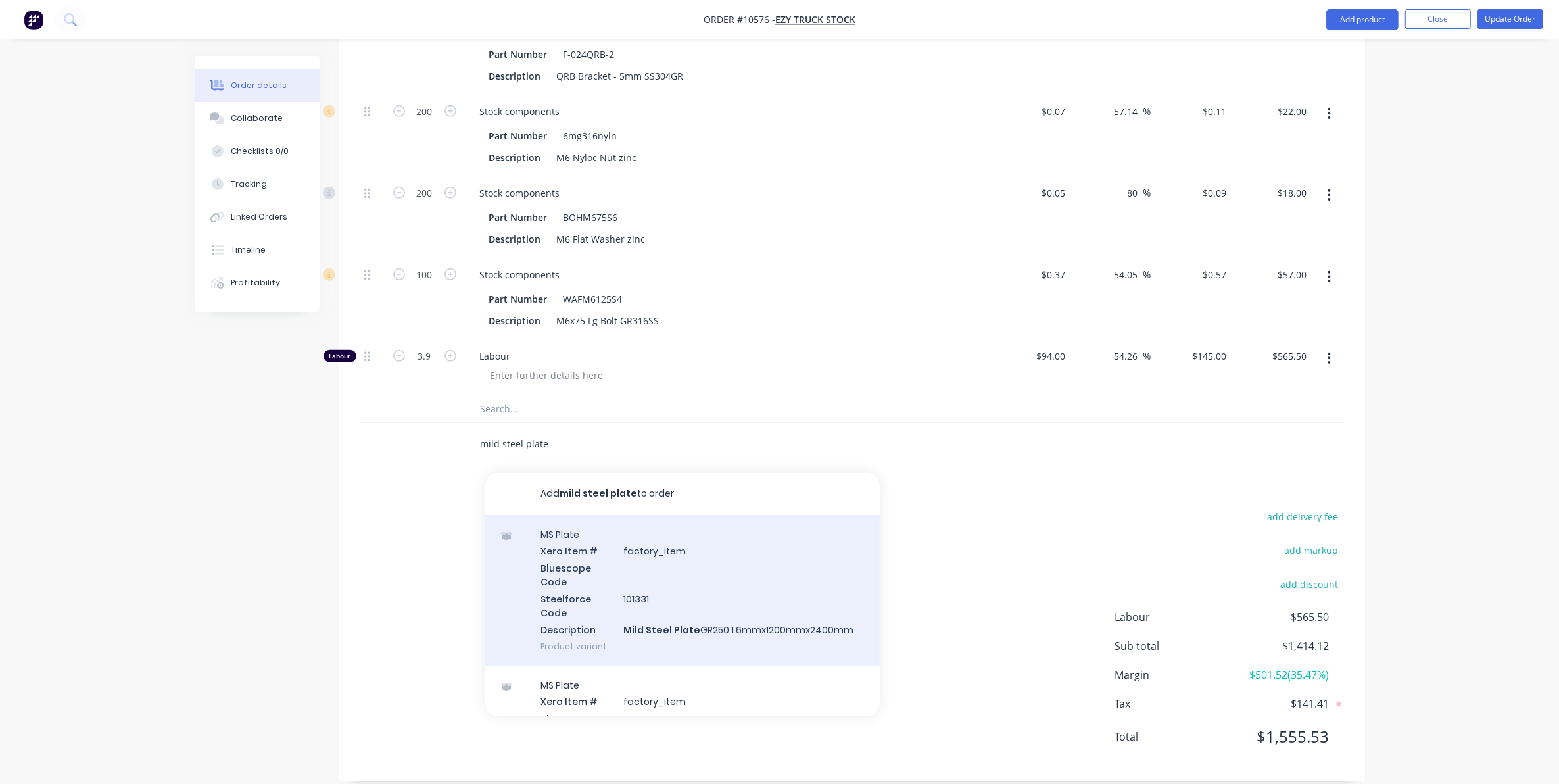
type input "mild steel plate"
click at [704, 621] on div "MS Plate Xero Item # factory_item Bluescope Code Steelforce Code 101331 Descrip…" at bounding box center [682, 590] width 395 height 150
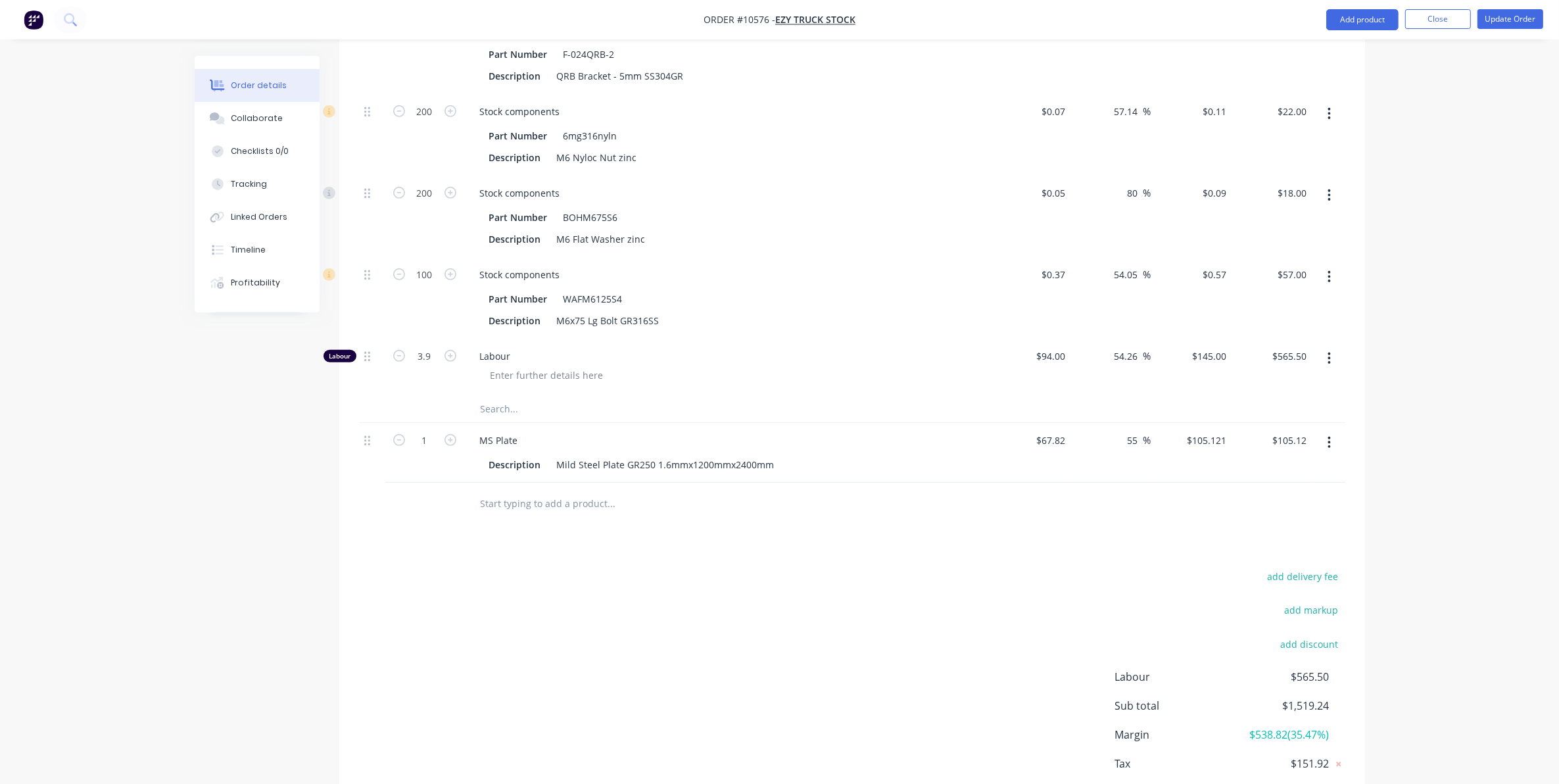
click at [1332, 430] on button "button" at bounding box center [1329, 442] width 31 height 24
click at [1260, 546] on div "Delete" at bounding box center [1282, 556] width 101 height 19
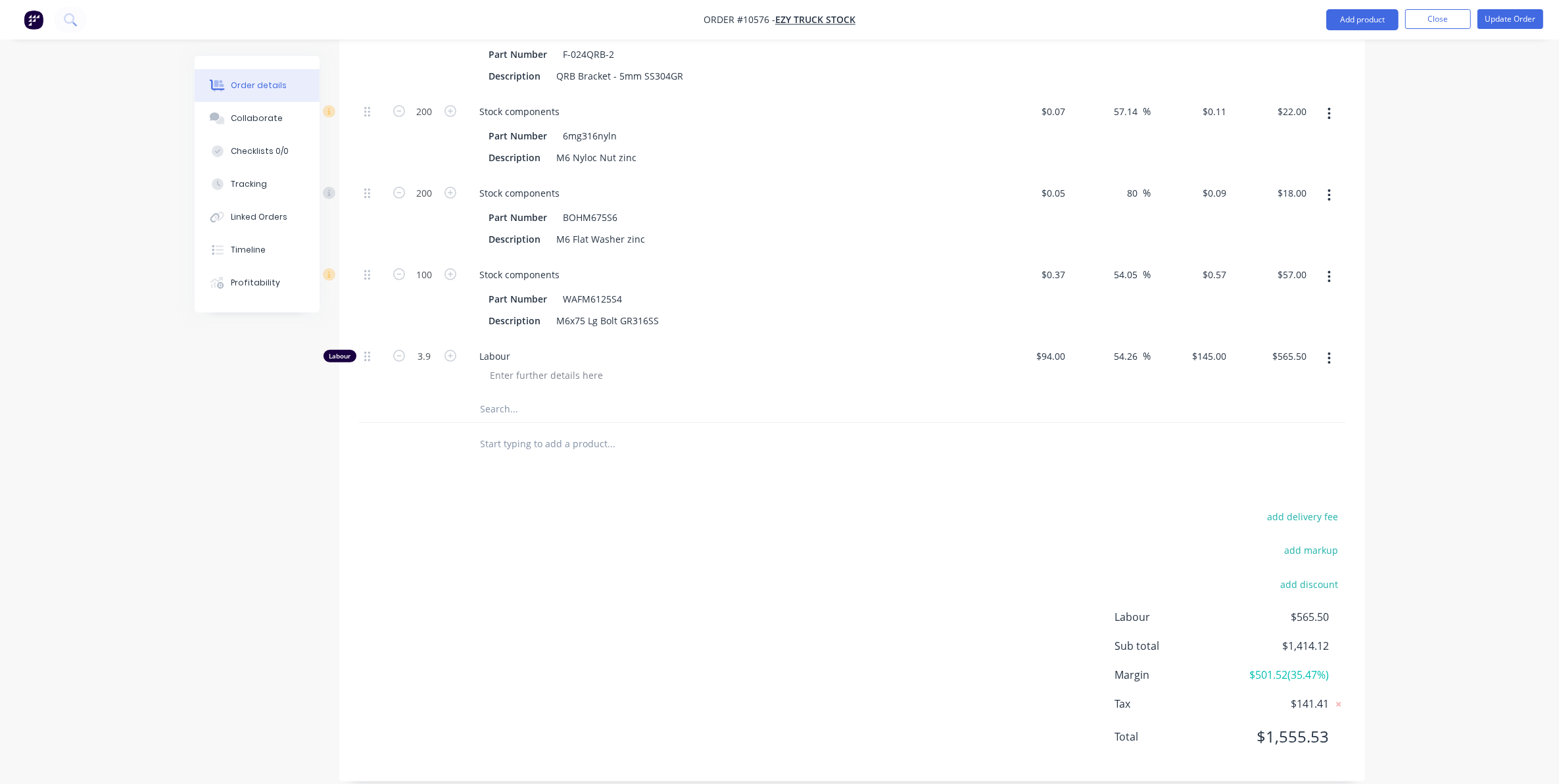
scroll to position [685, 0]
click at [328, 456] on div "Created by [PERSON_NAME] Created [DATE] Required [DATE] Assigned to Add team me…" at bounding box center [779, 86] width 1170 height 1430
click at [1514, 11] on button "Update Order" at bounding box center [1510, 19] width 65 height 20
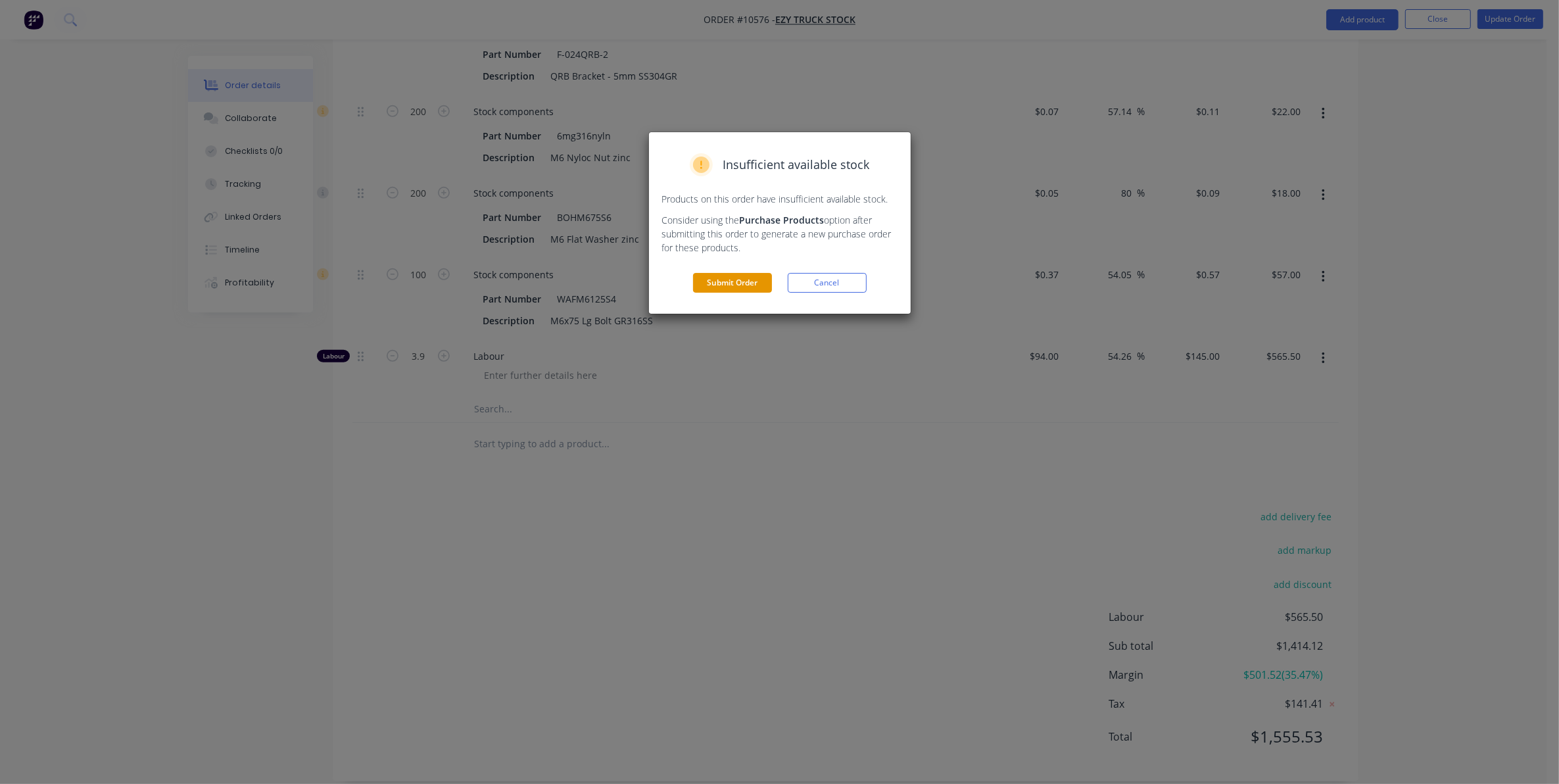
click at [734, 287] on button "Submit Order" at bounding box center [732, 283] width 79 height 20
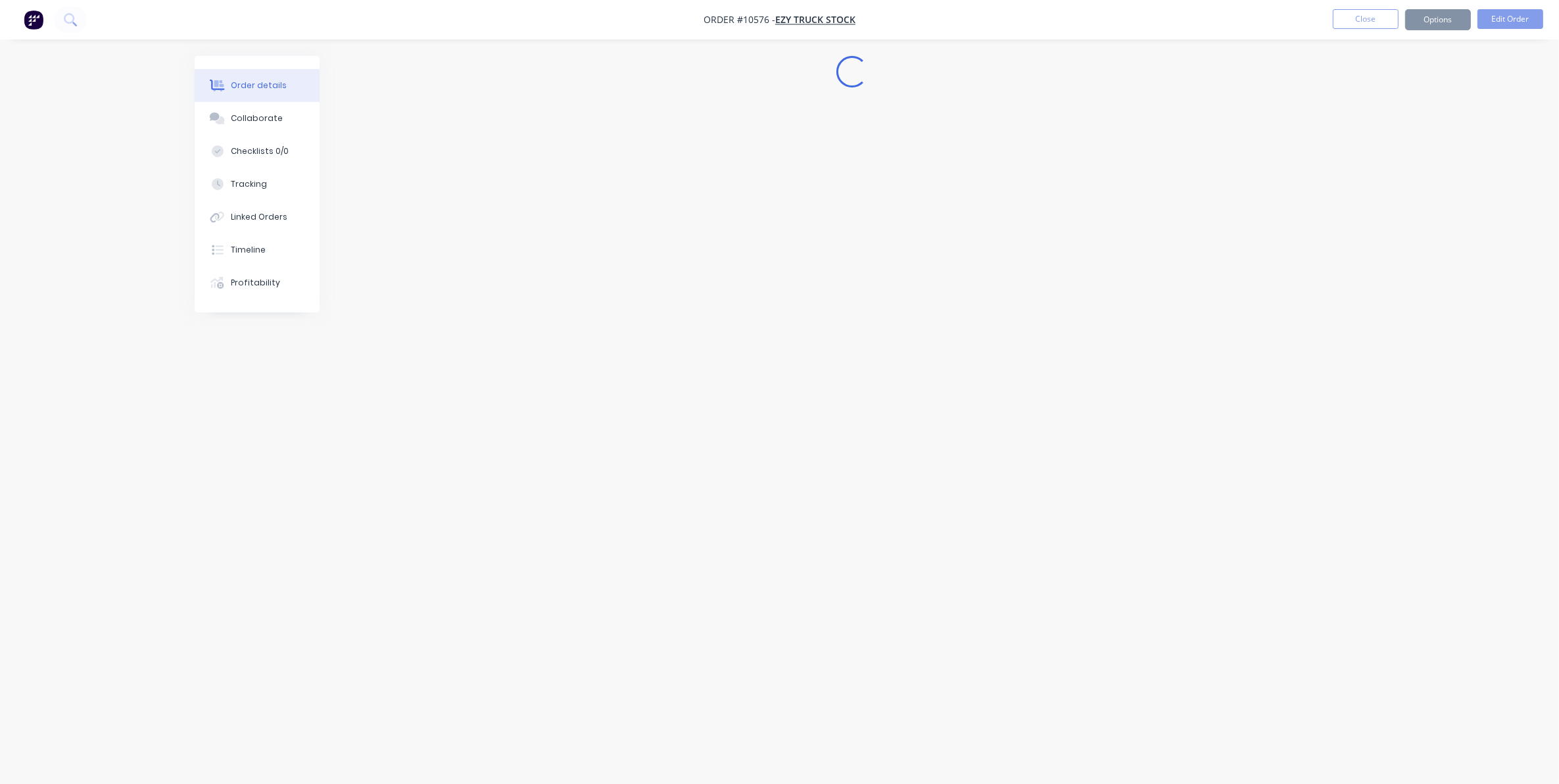
scroll to position [0, 0]
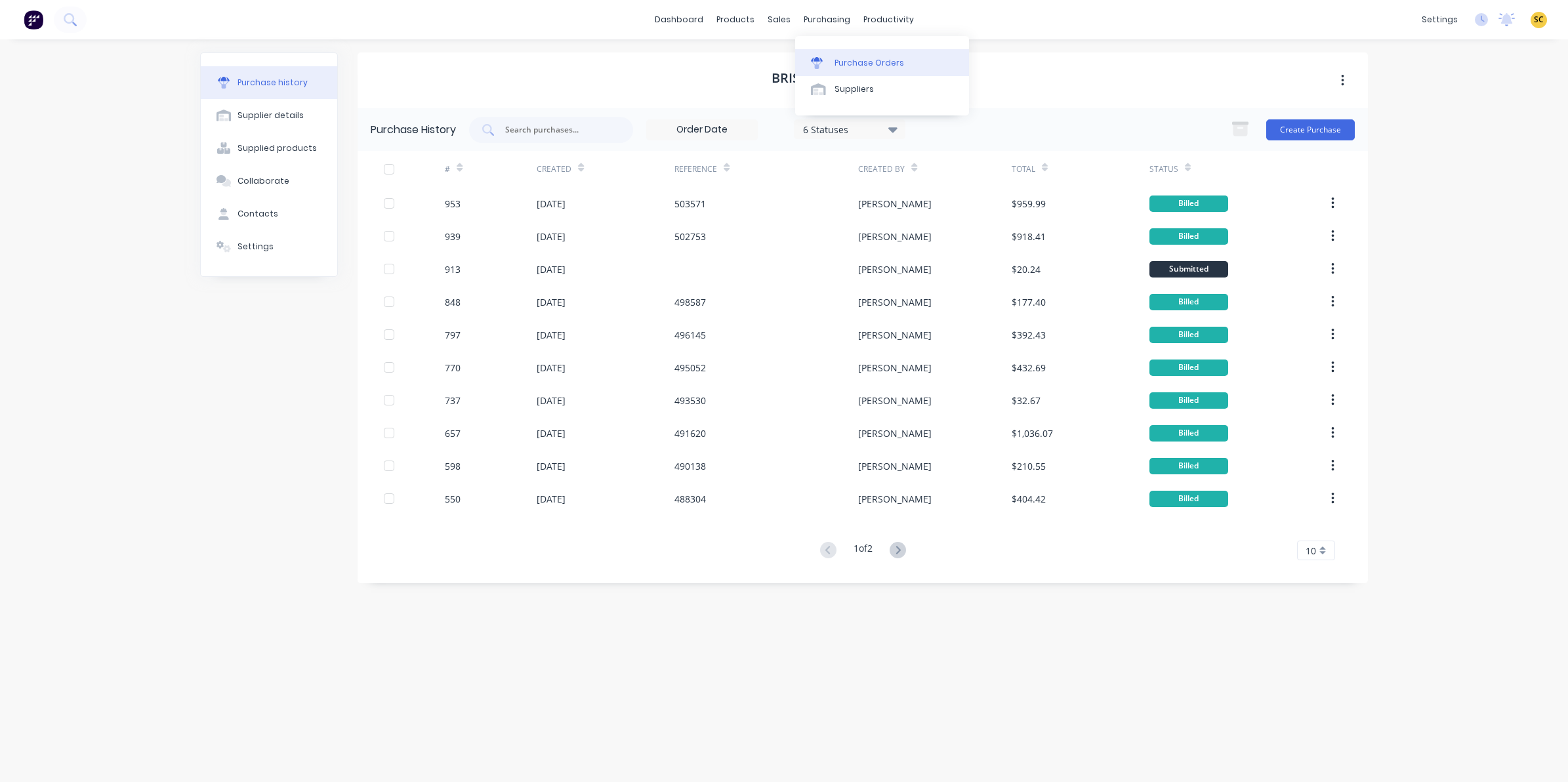
click at [843, 72] on link "Purchase Orders" at bounding box center [881, 62] width 174 height 26
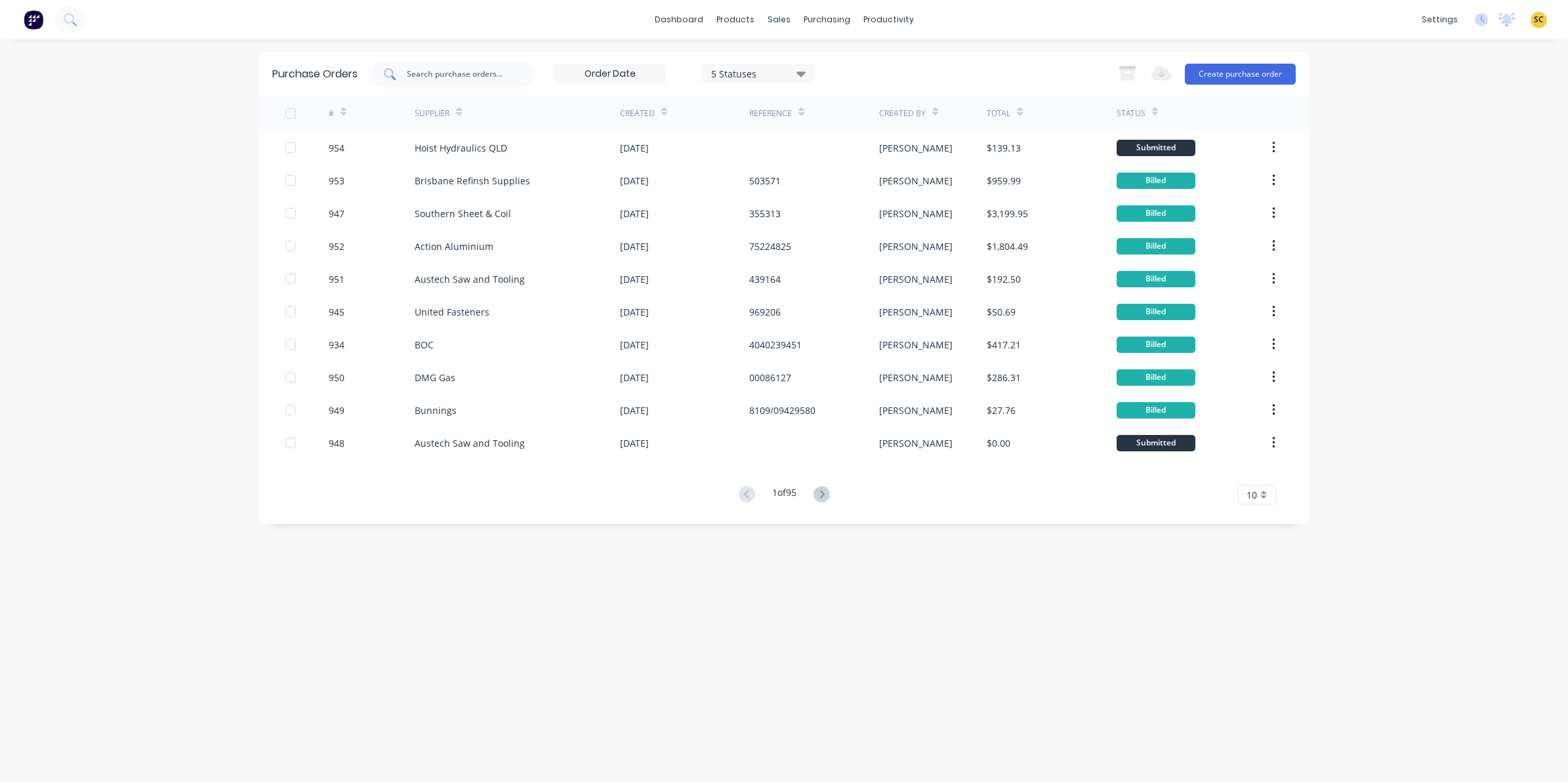
click at [461, 71] on input "text" at bounding box center [460, 74] width 109 height 13
click at [481, 61] on div at bounding box center [453, 74] width 164 height 26
type input "total steel"
click at [63, 24] on button at bounding box center [70, 19] width 33 height 26
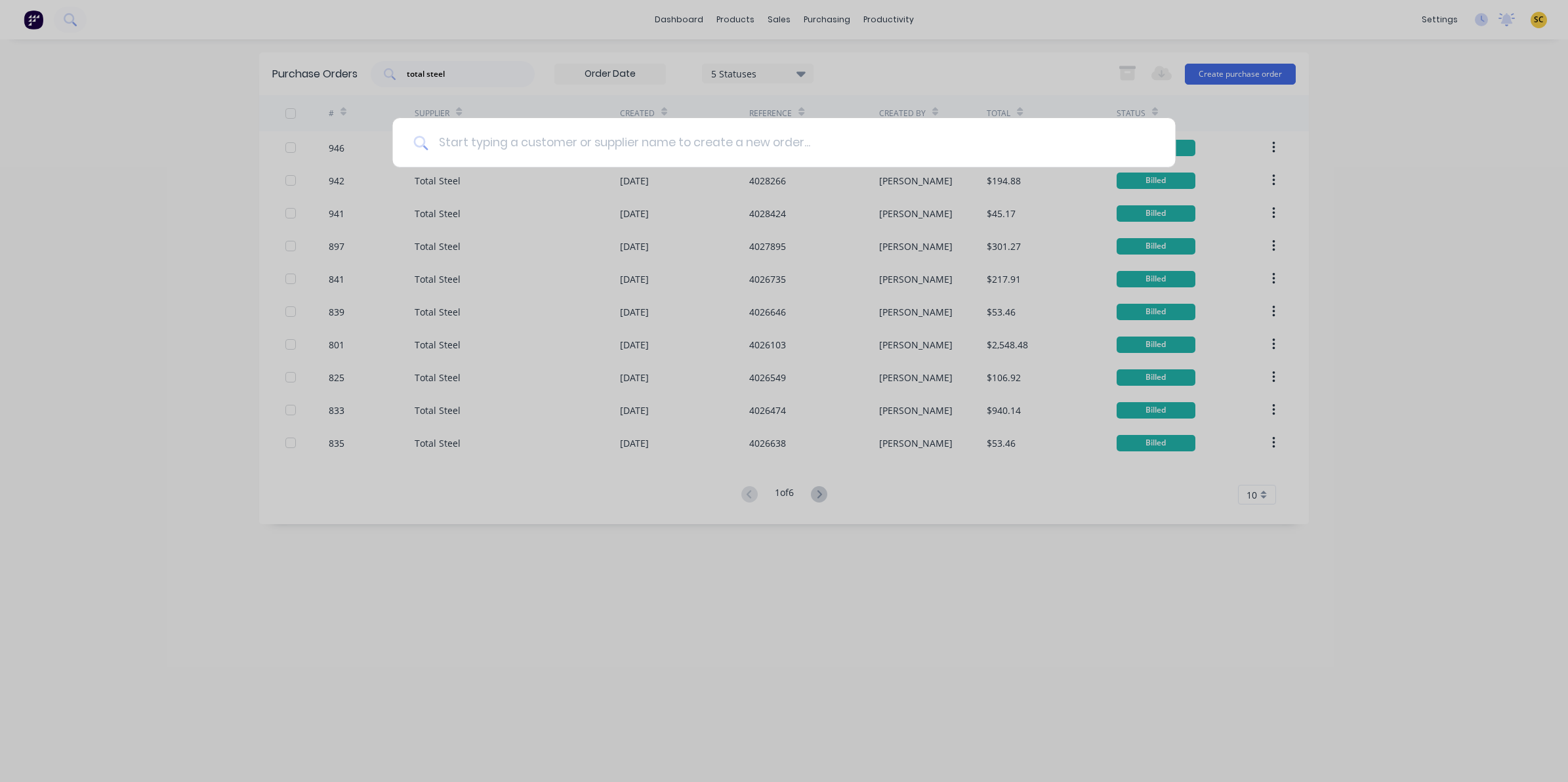
click at [509, 146] on input at bounding box center [791, 142] width 726 height 49
type input "explore"
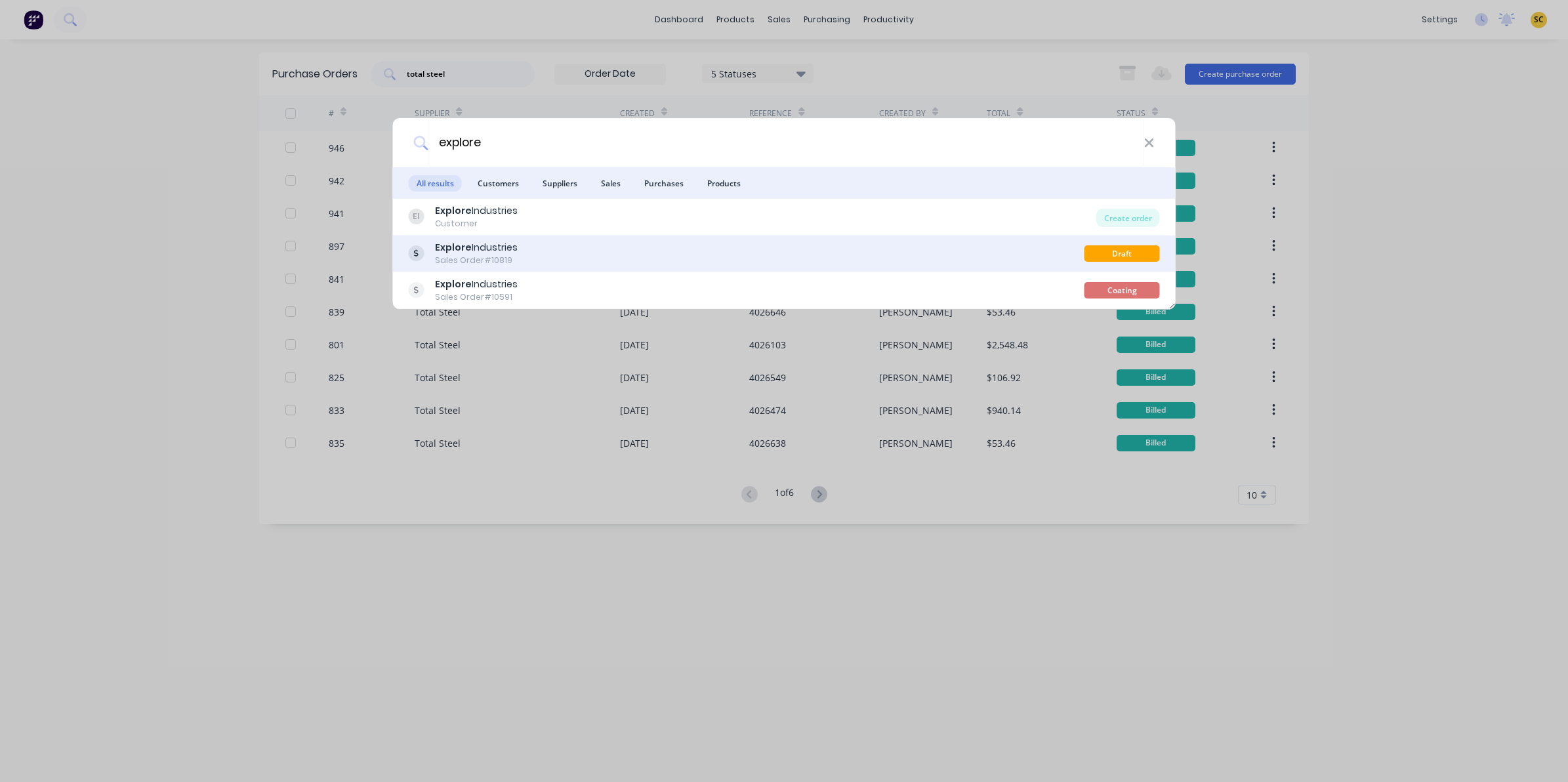
click at [538, 261] on div "Explore Industries Sales Order #10819" at bounding box center [747, 253] width 676 height 25
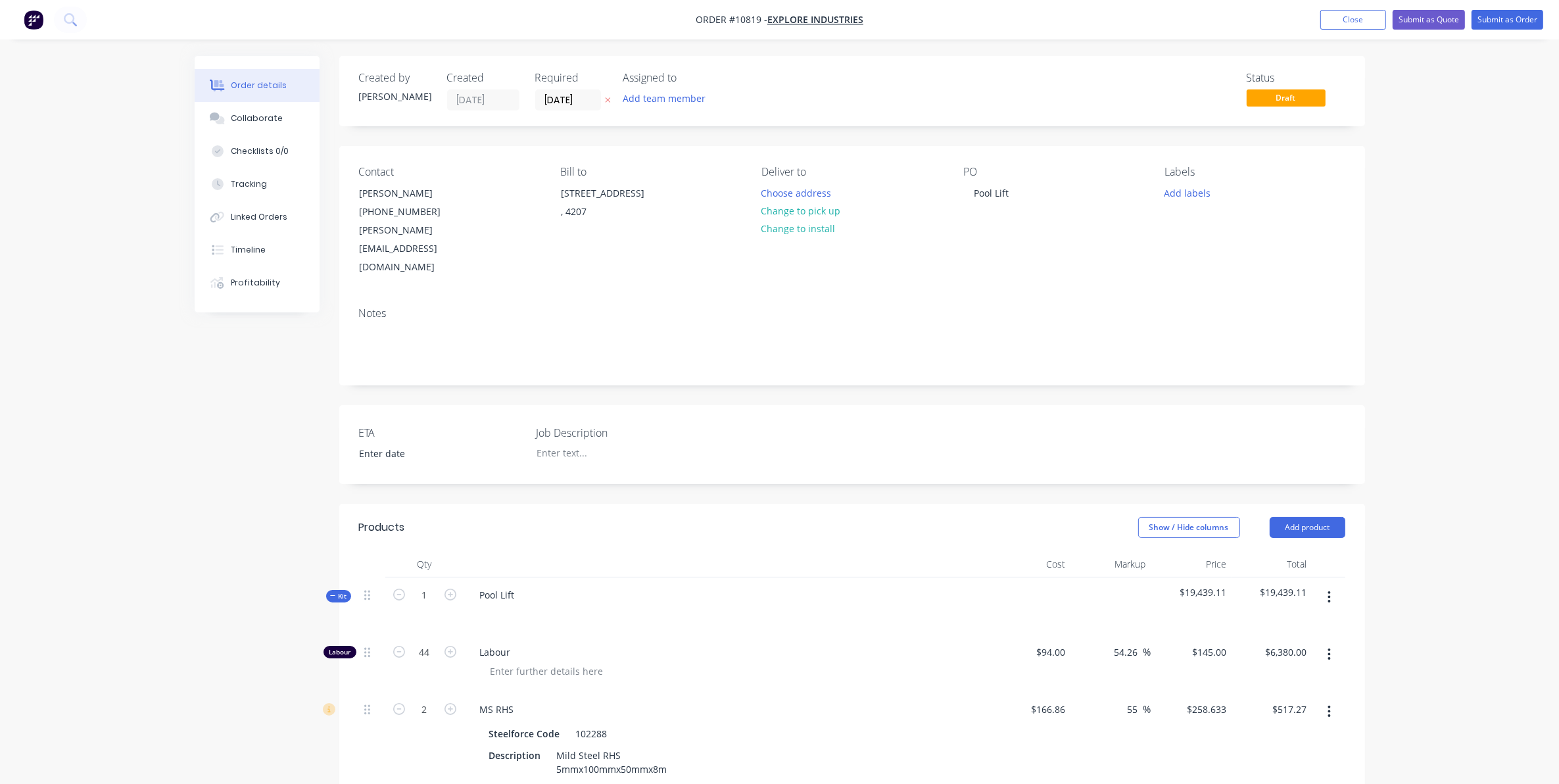
click at [1368, 31] on nav "Order #10819 - Explore Industries Add product Close Submit as Quote Submit as O…" at bounding box center [779, 20] width 1559 height 39
click at [1365, 25] on button "Close" at bounding box center [1353, 20] width 65 height 20
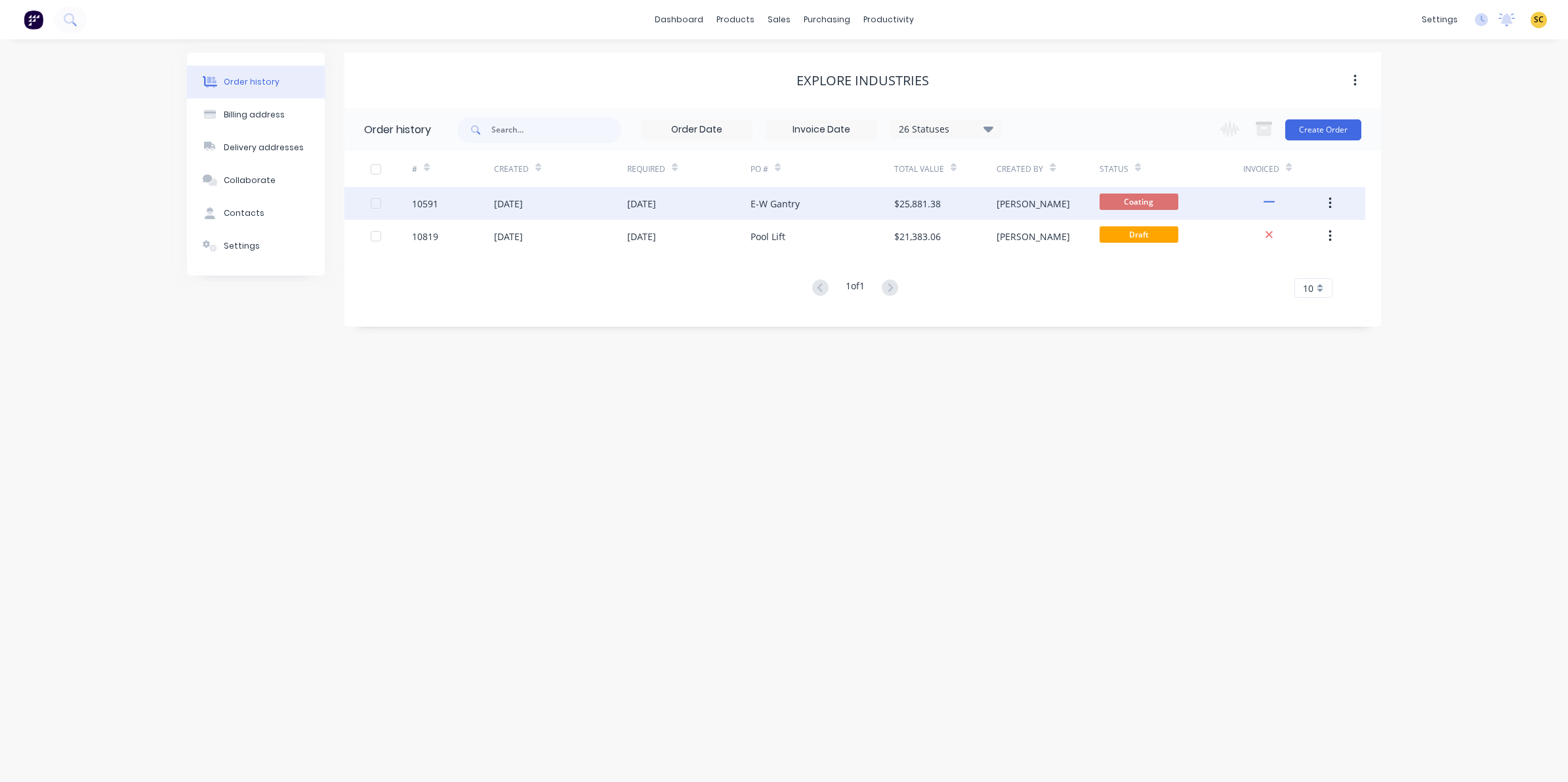
click at [857, 190] on div "E-W Gantry" at bounding box center [822, 203] width 144 height 33
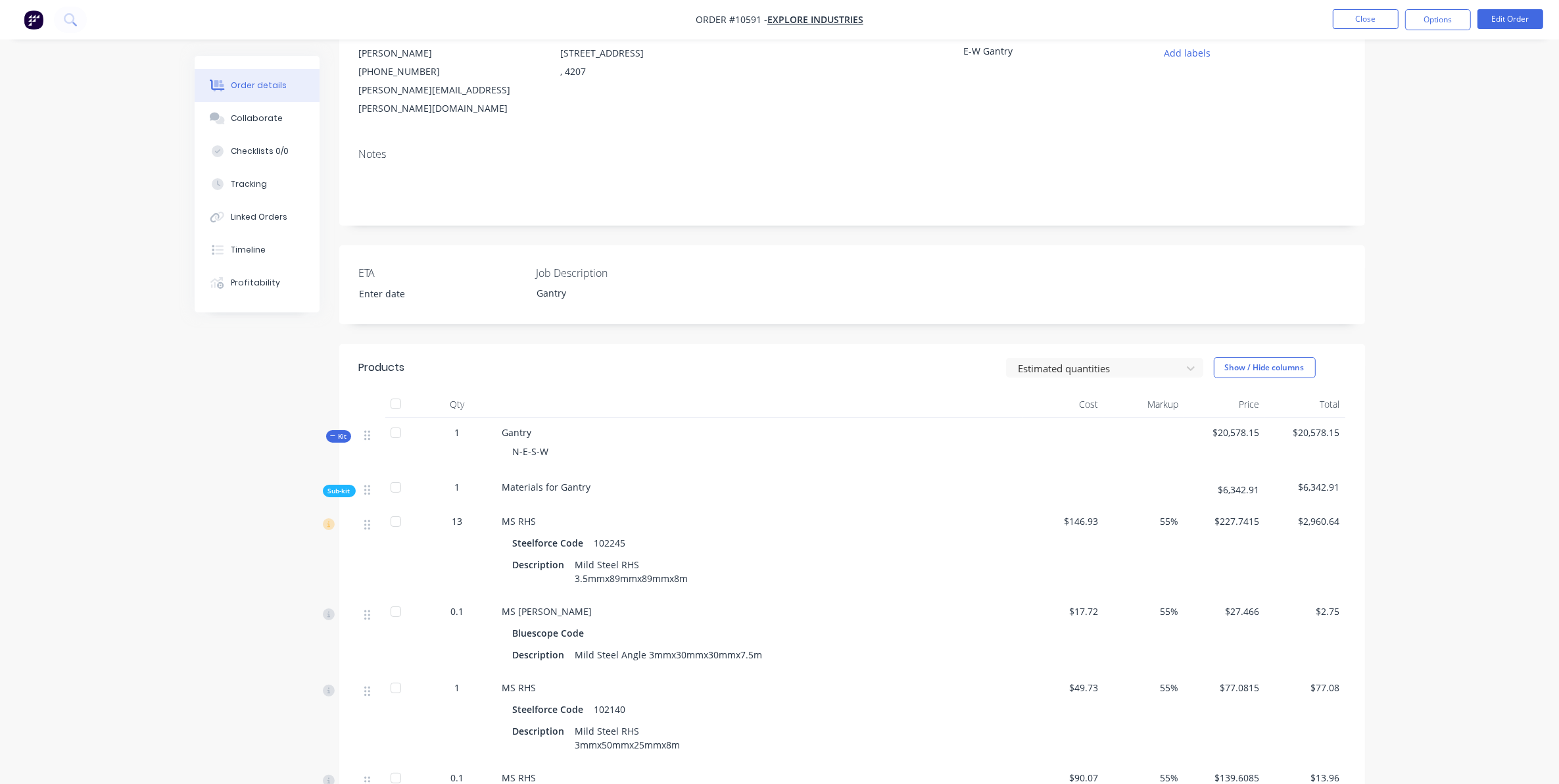
scroll to position [82, 0]
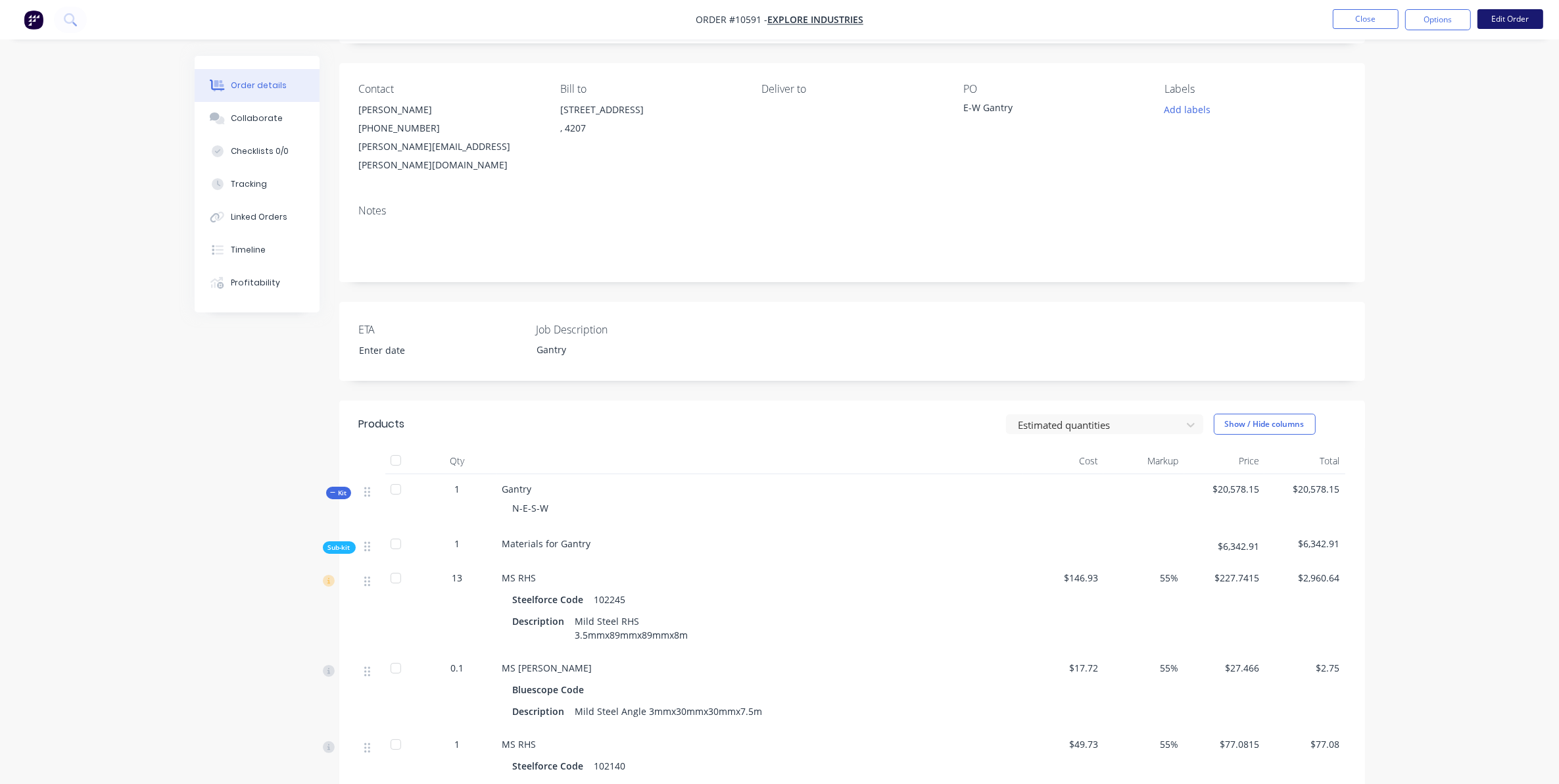
click at [1514, 23] on button "Edit Order" at bounding box center [1510, 19] width 65 height 20
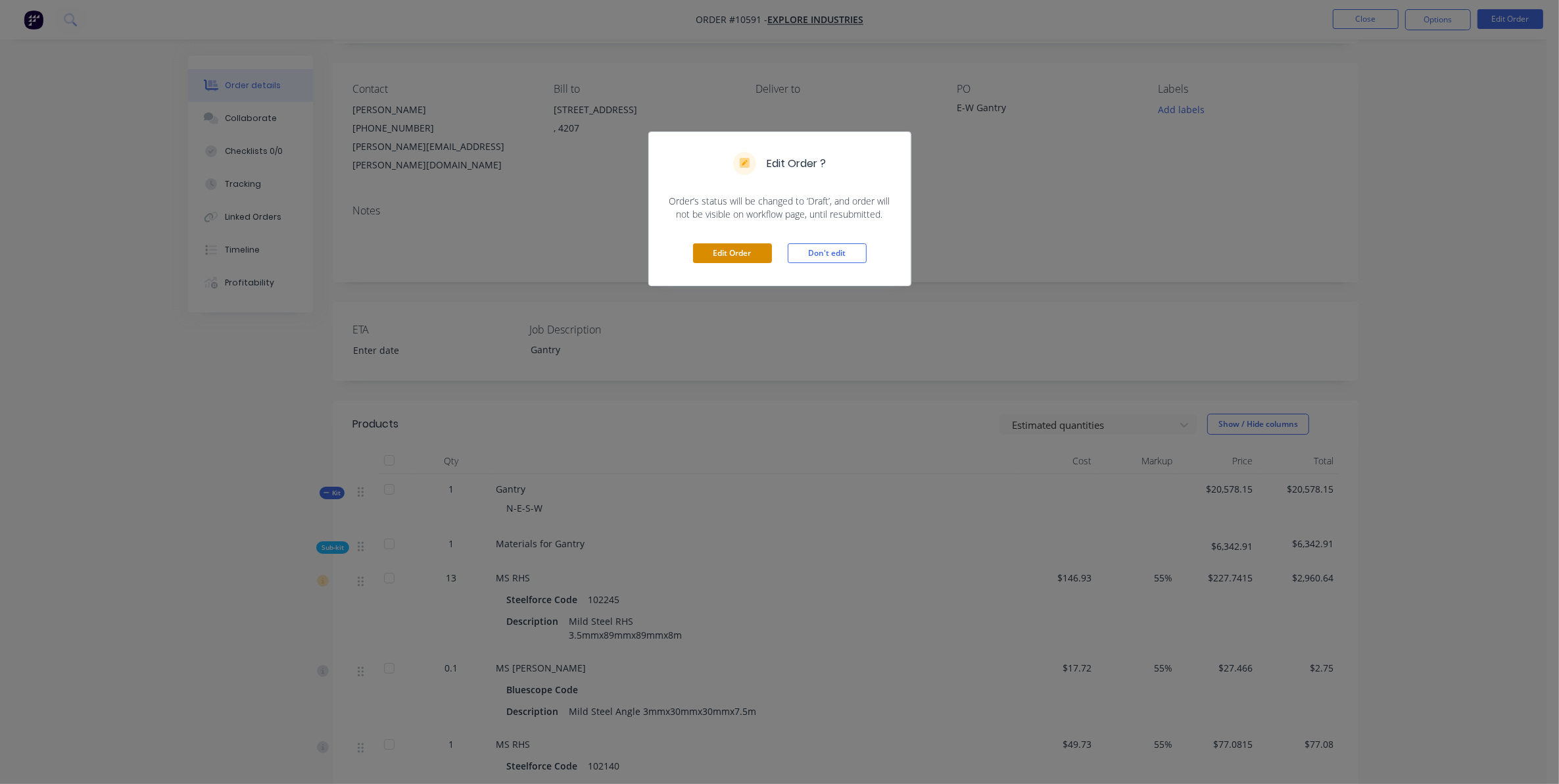
click at [754, 252] on button "Edit Order" at bounding box center [732, 253] width 79 height 20
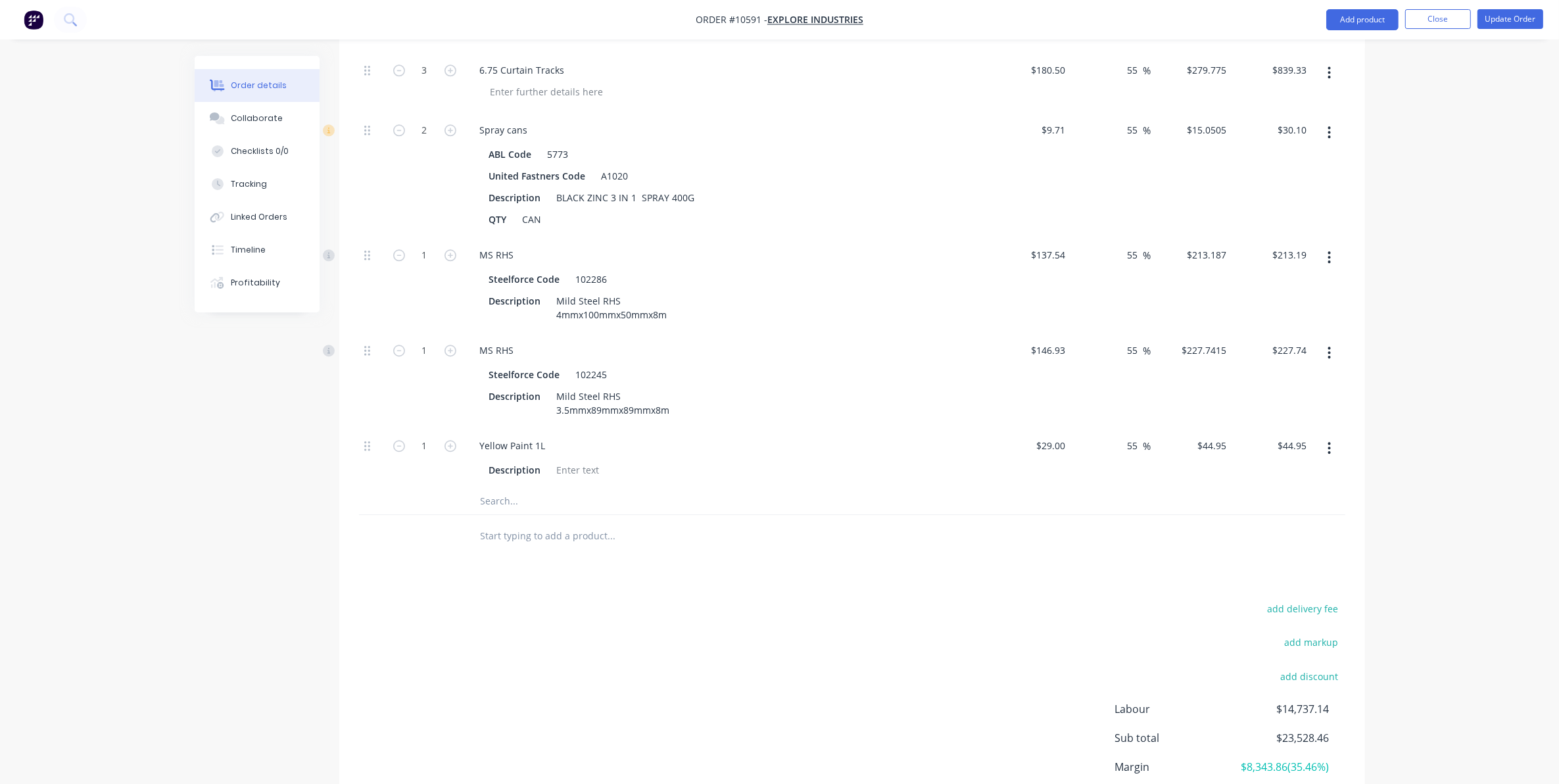
scroll to position [4337, 0]
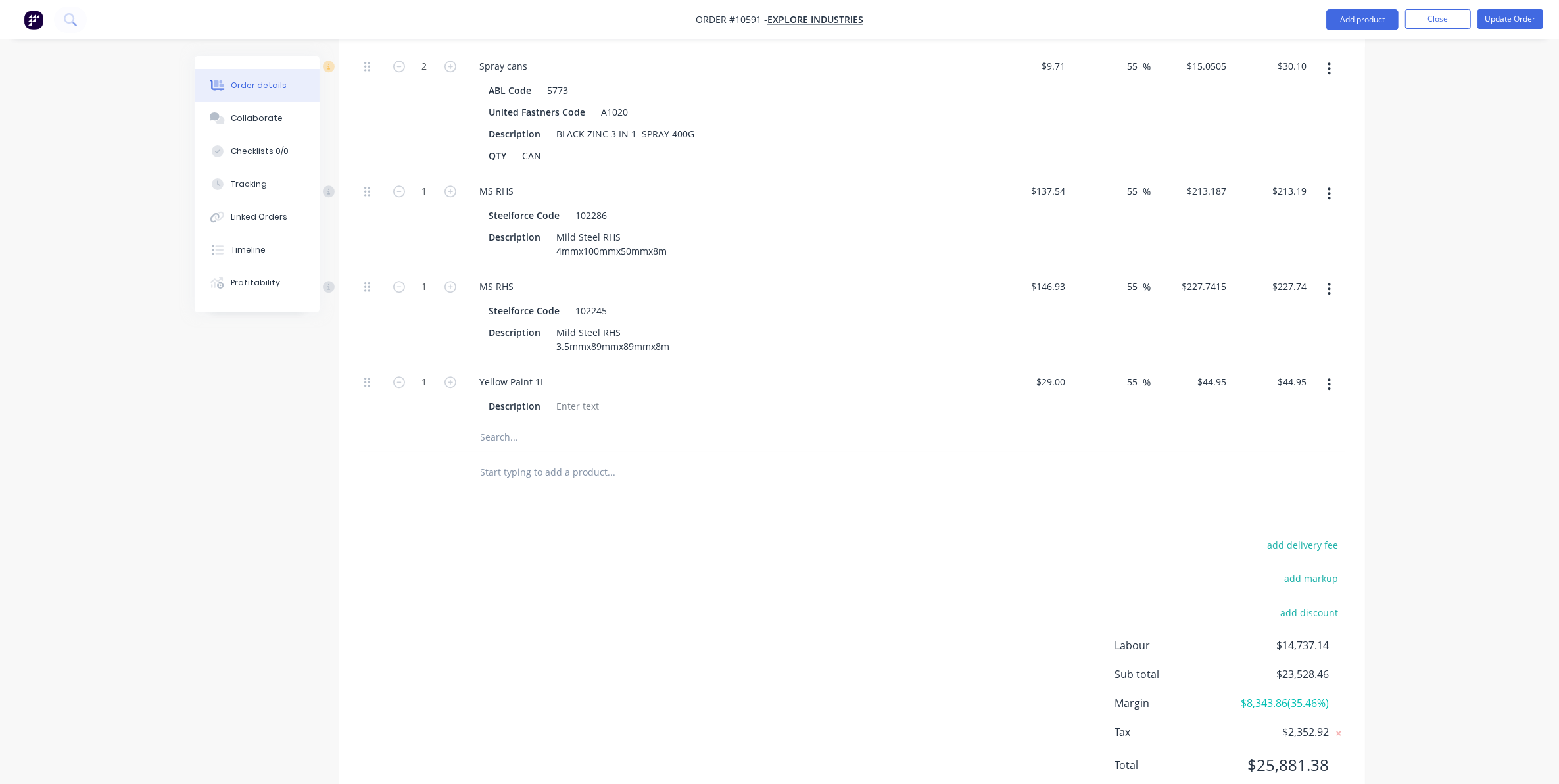
click at [495, 424] on input "text" at bounding box center [612, 437] width 263 height 26
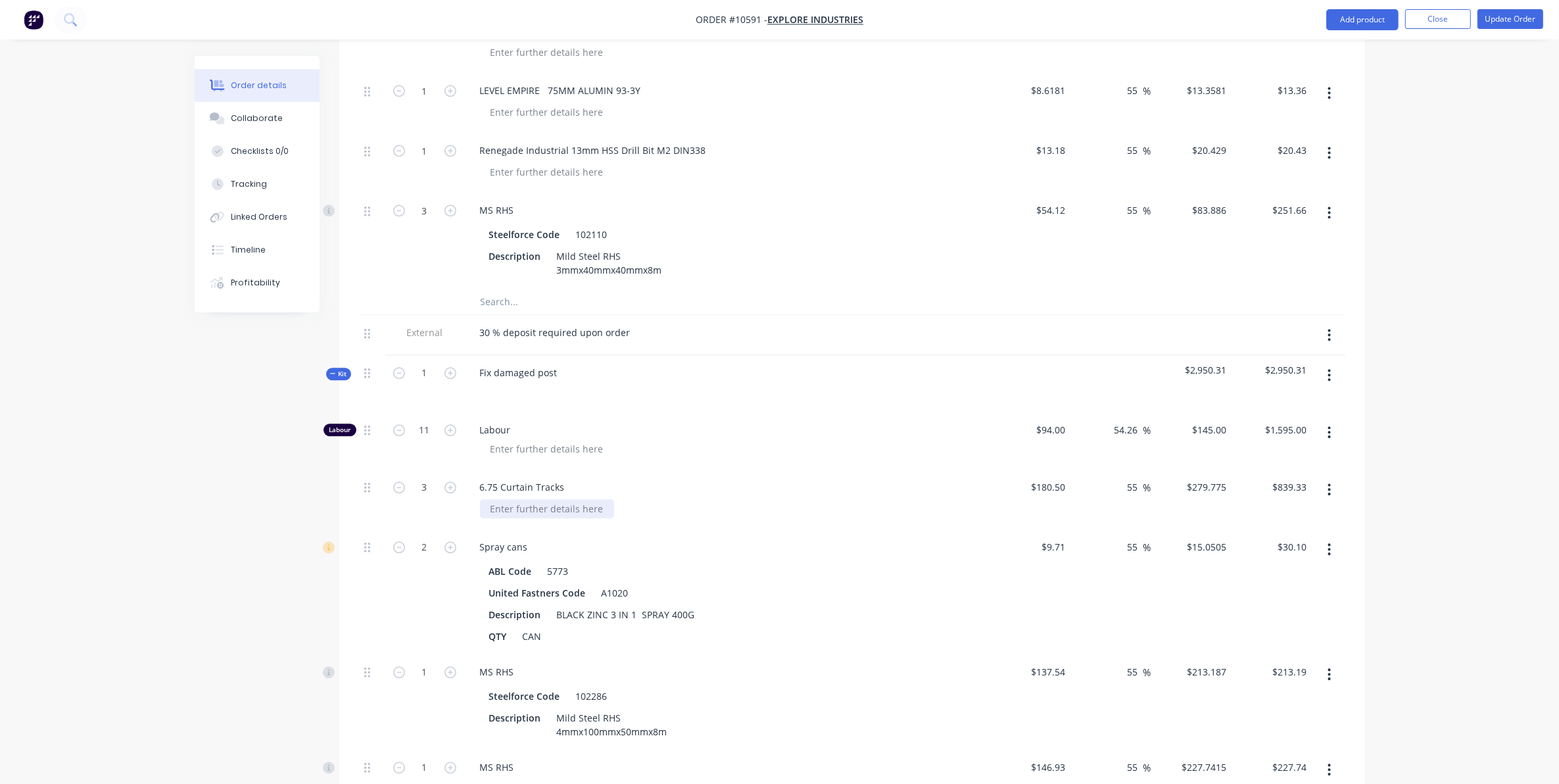
scroll to position [3844, 0]
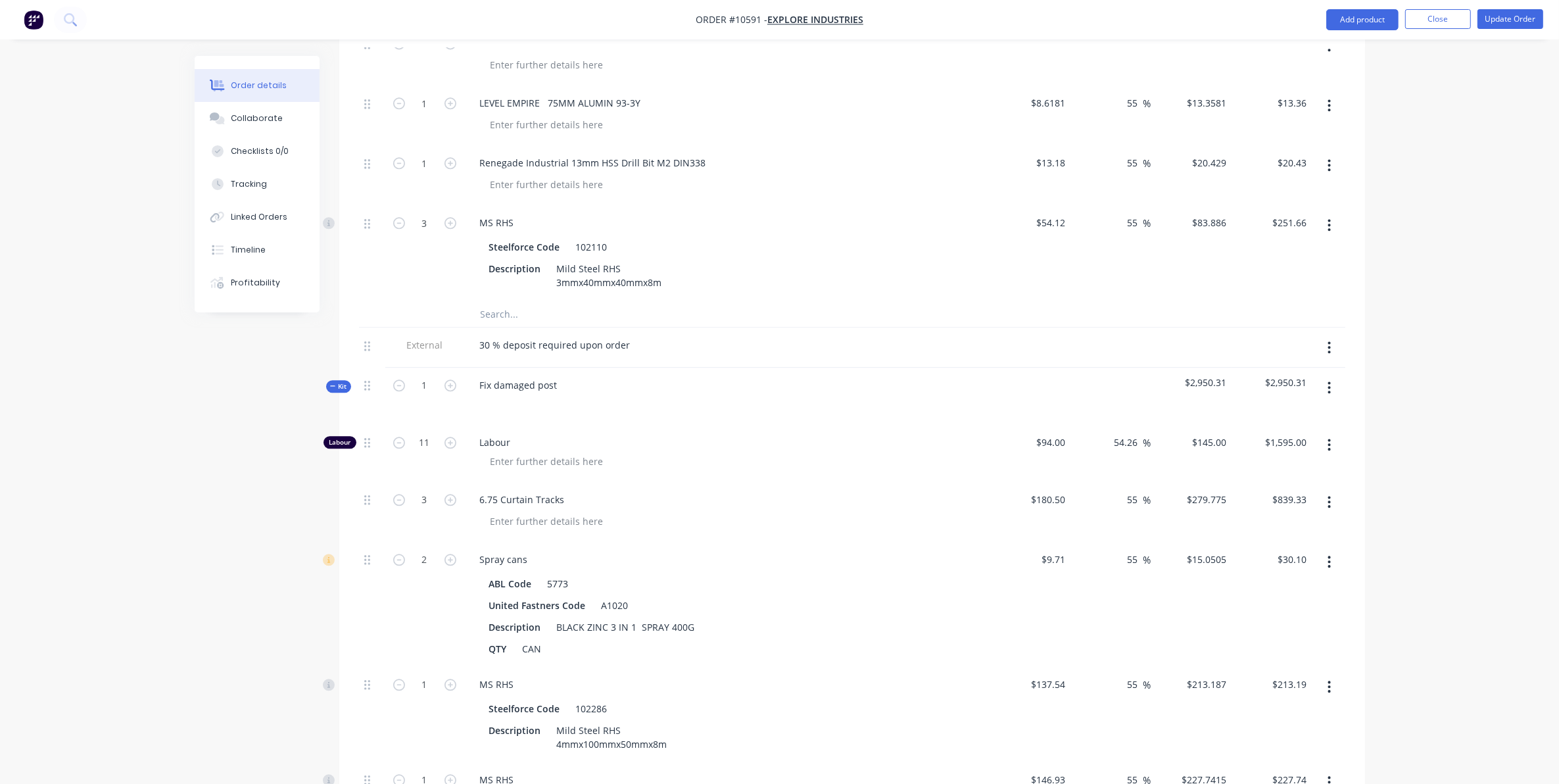
click at [487, 300] on input "text" at bounding box center [612, 313] width 263 height 26
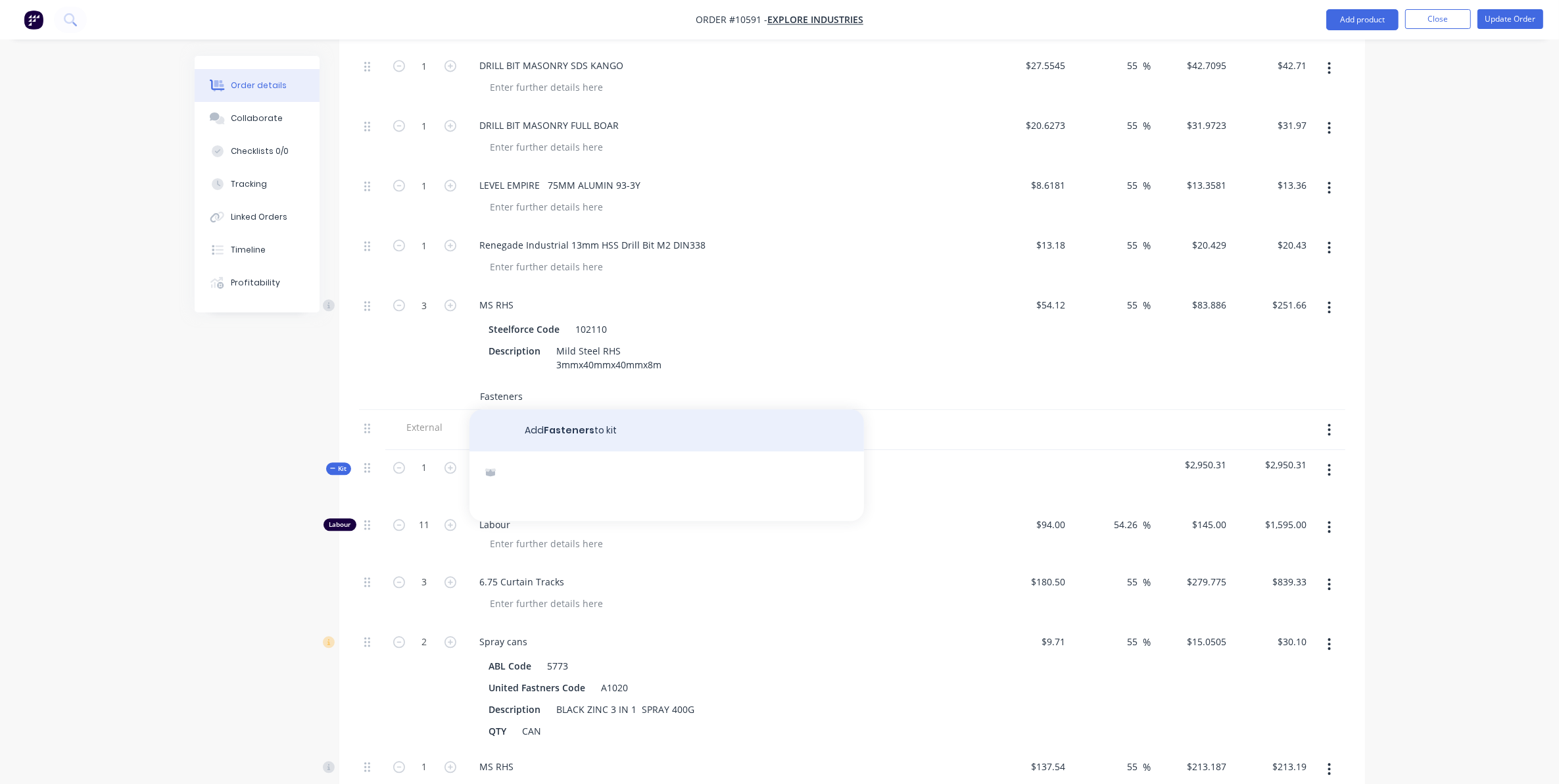
type input "Fasteners"
click at [580, 409] on button "Add Fasteners to kit" at bounding box center [666, 430] width 395 height 42
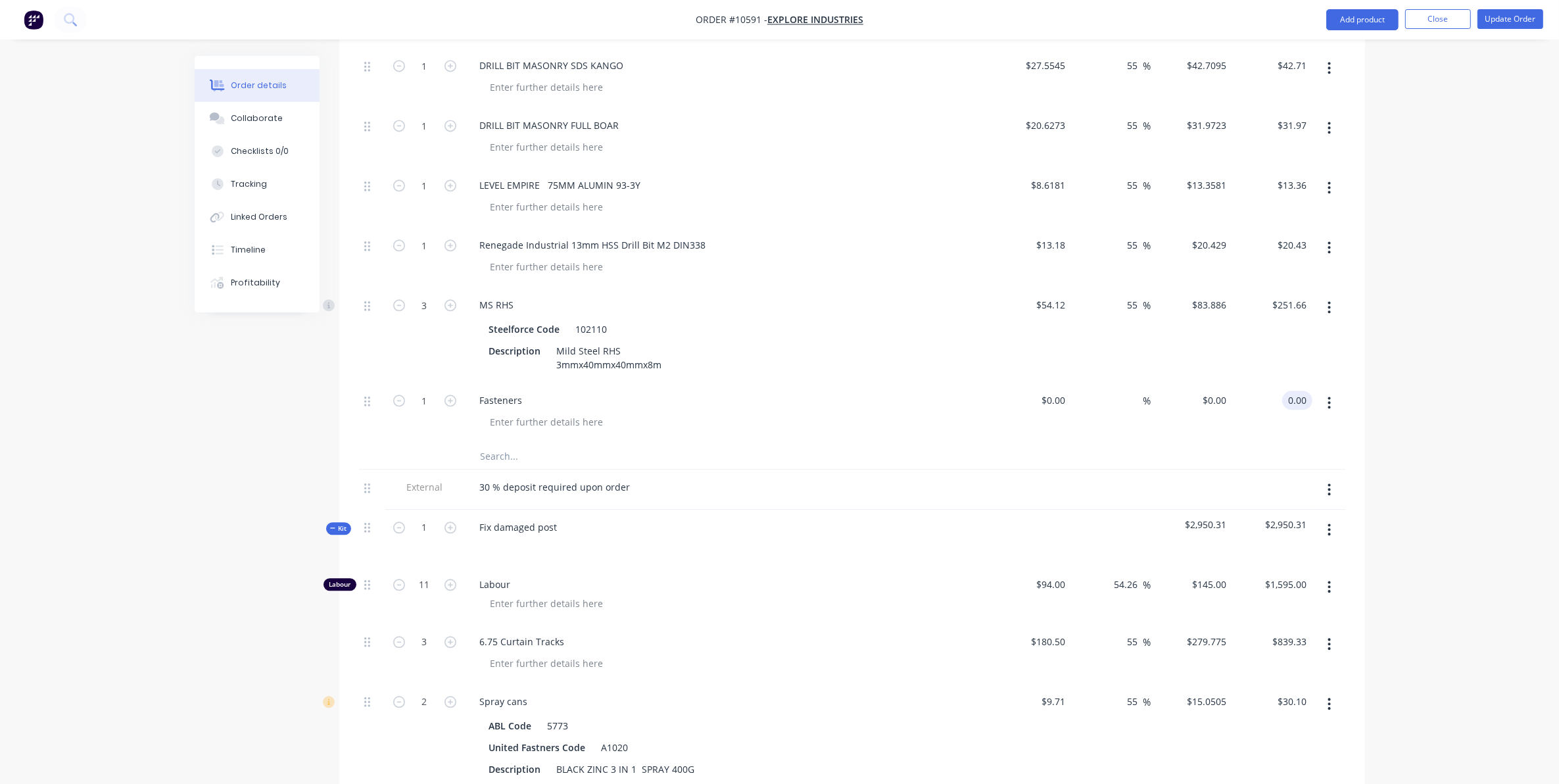
drag, startPoint x: 1286, startPoint y: 352, endPoint x: 1464, endPoint y: 328, distance: 179.6
type input "105.78"
type input "$105.78"
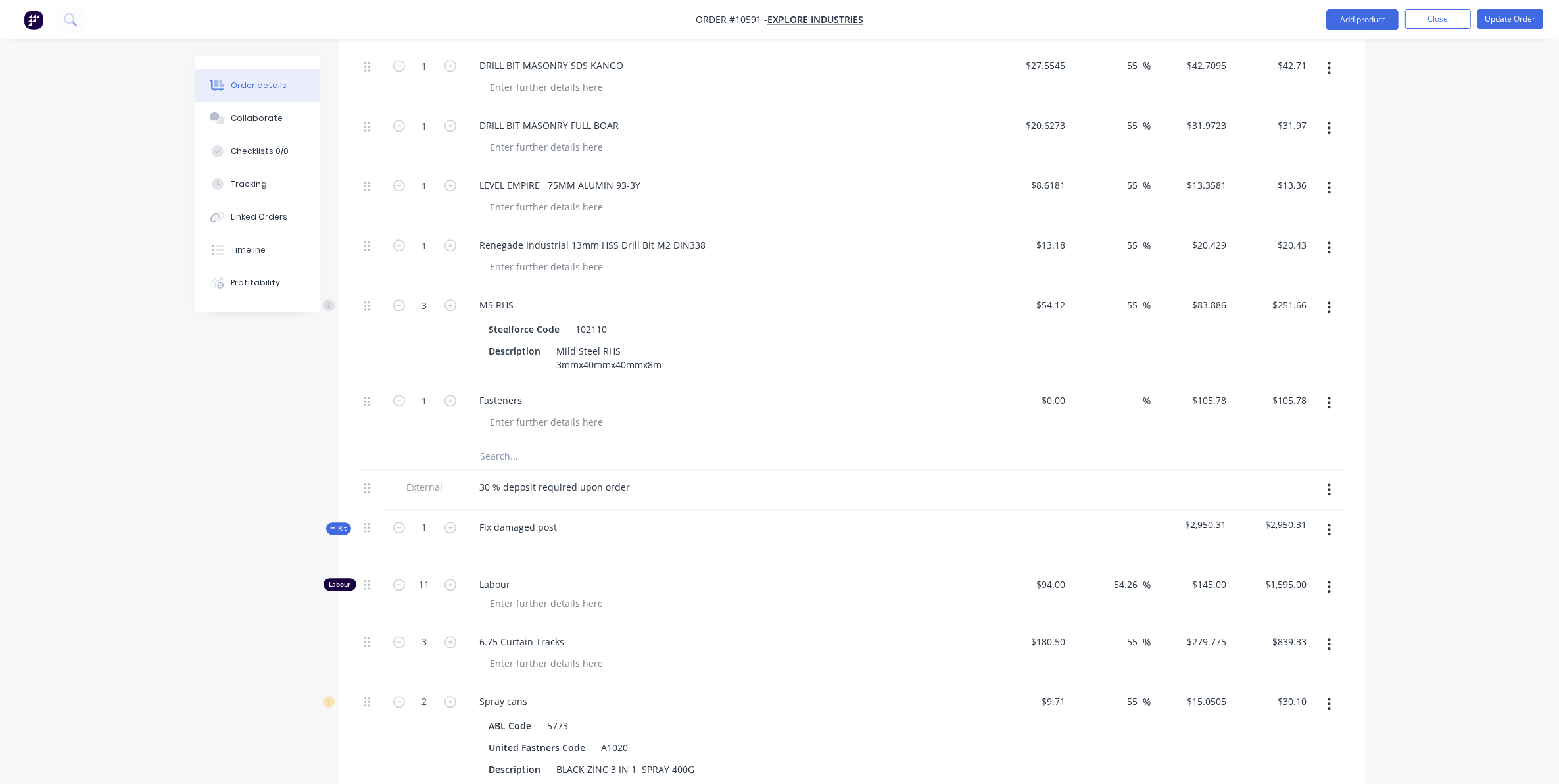
click at [495, 442] on input "text" at bounding box center [612, 455] width 263 height 26
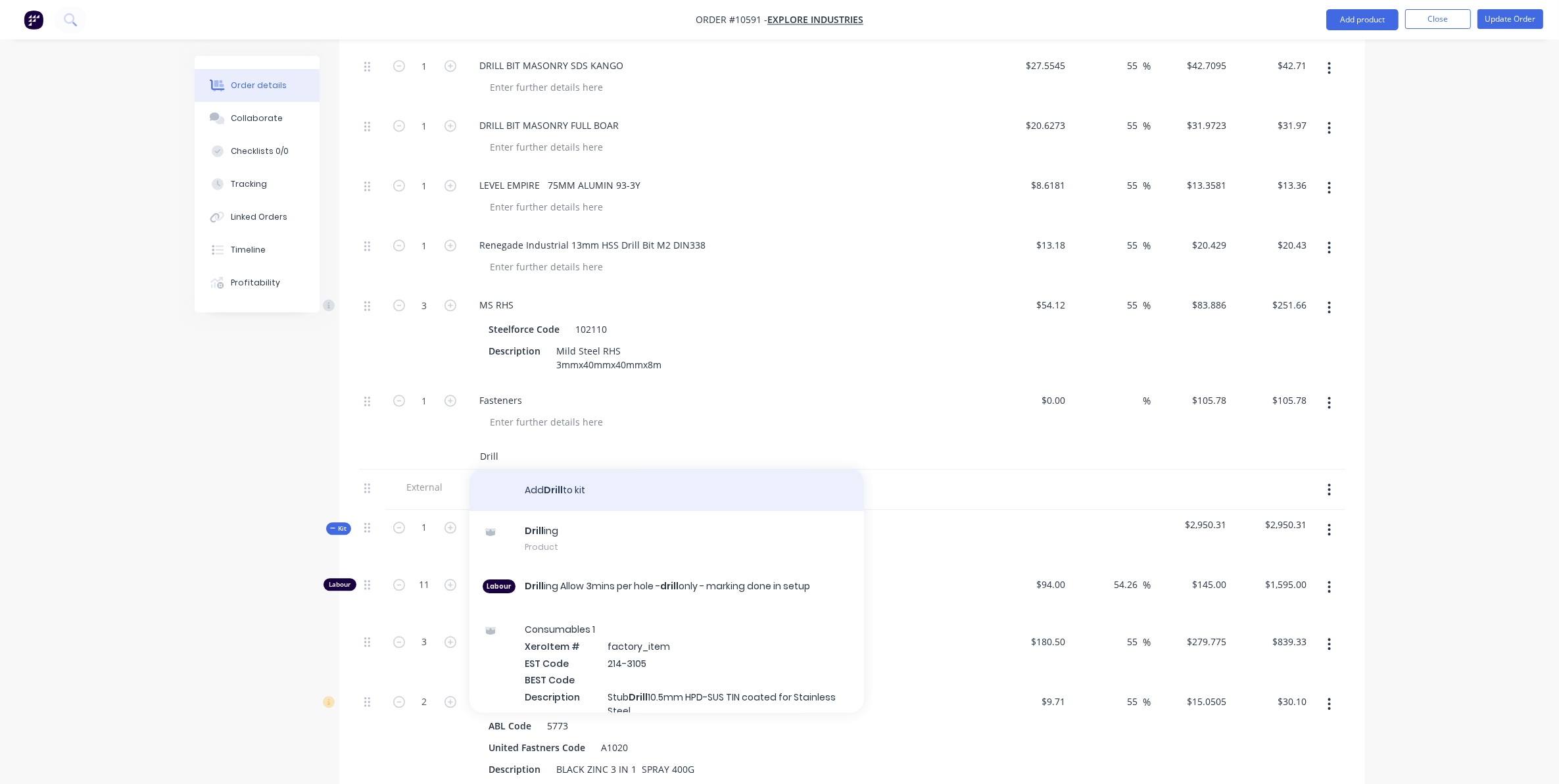
type input "Drill"
click at [536, 468] on button "Add Drill to kit" at bounding box center [666, 490] width 395 height 42
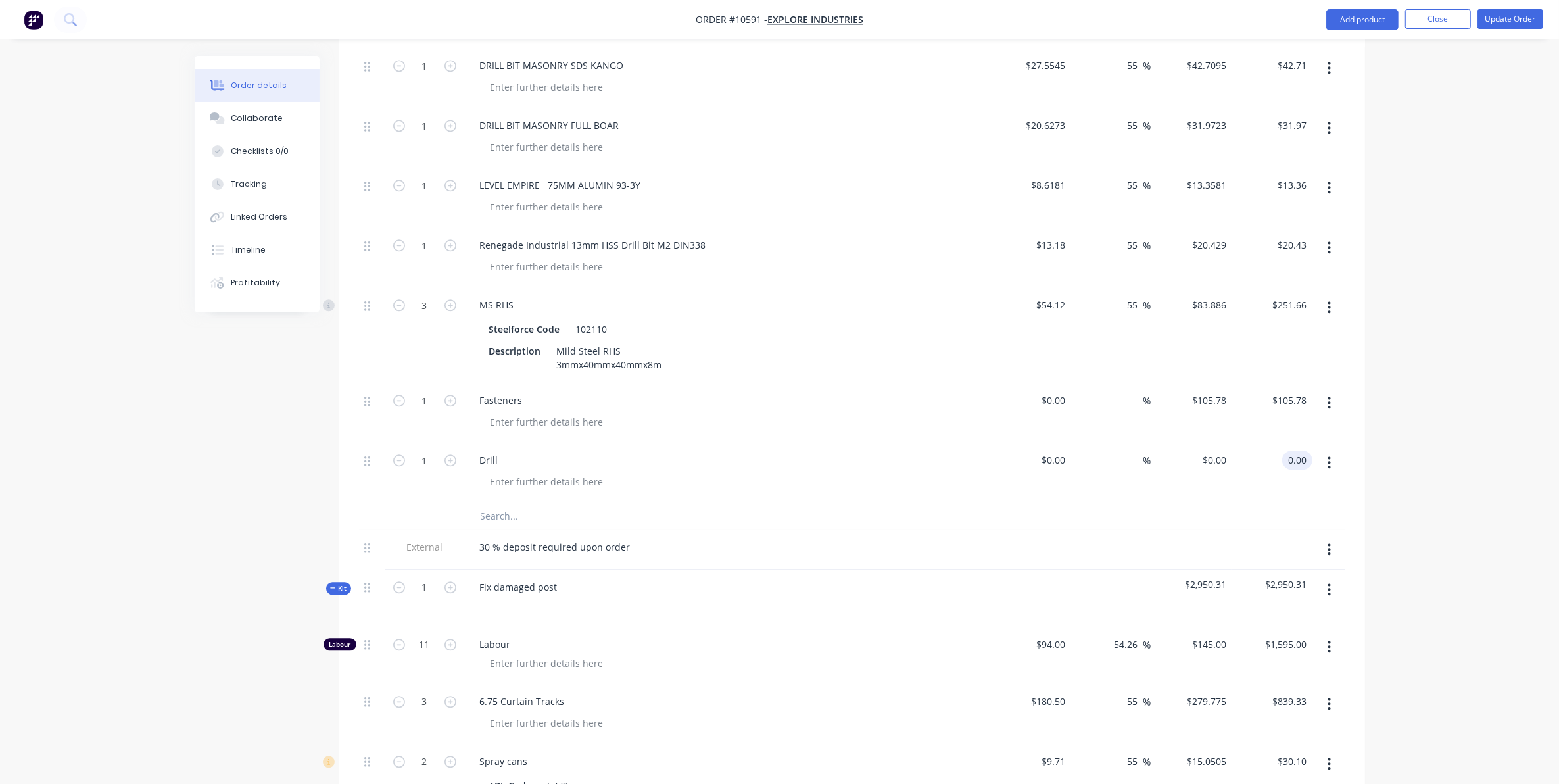
drag, startPoint x: 1283, startPoint y: 412, endPoint x: 1406, endPoint y: 410, distance: 123.0
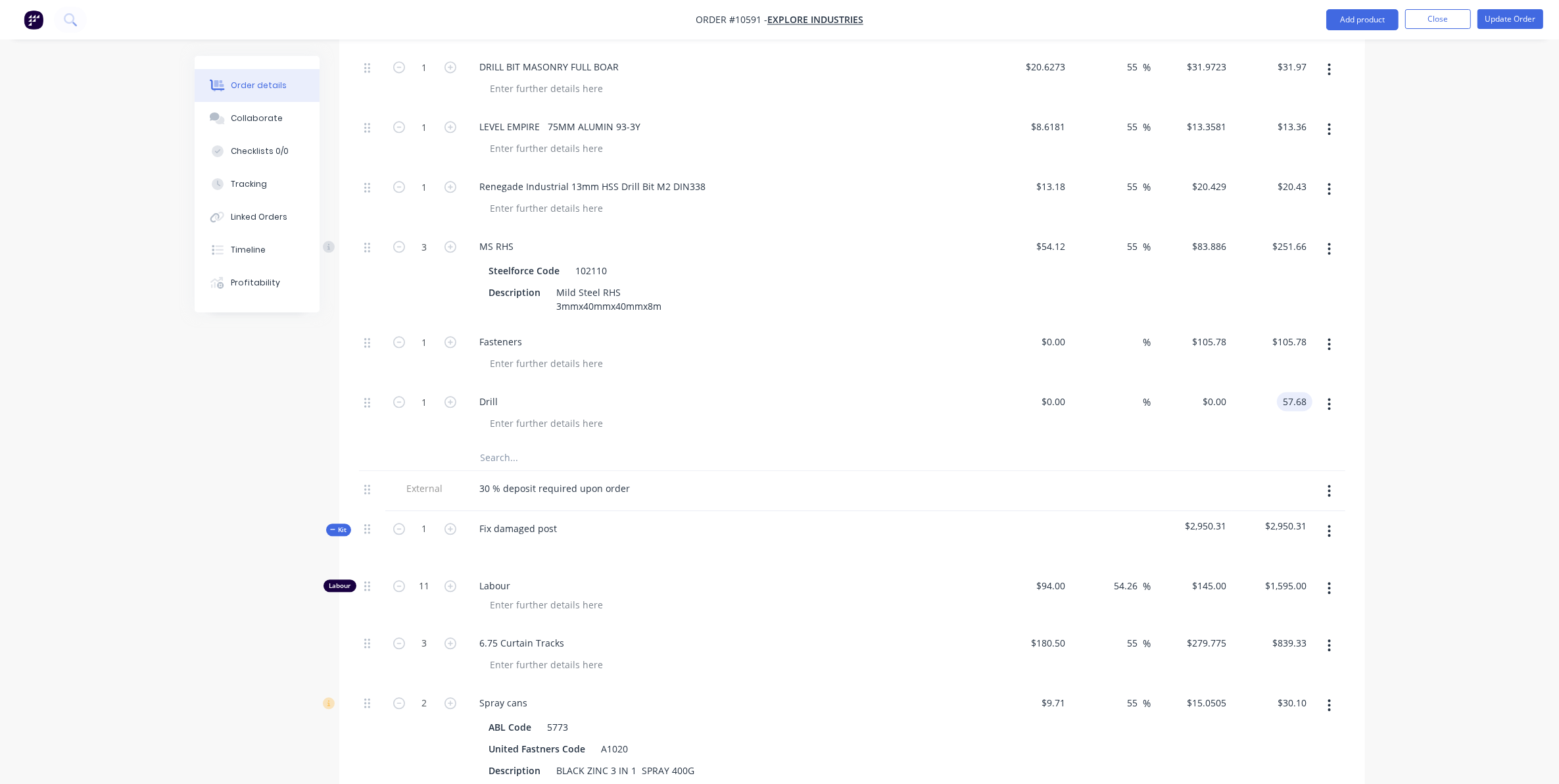
scroll to position [3844, 0]
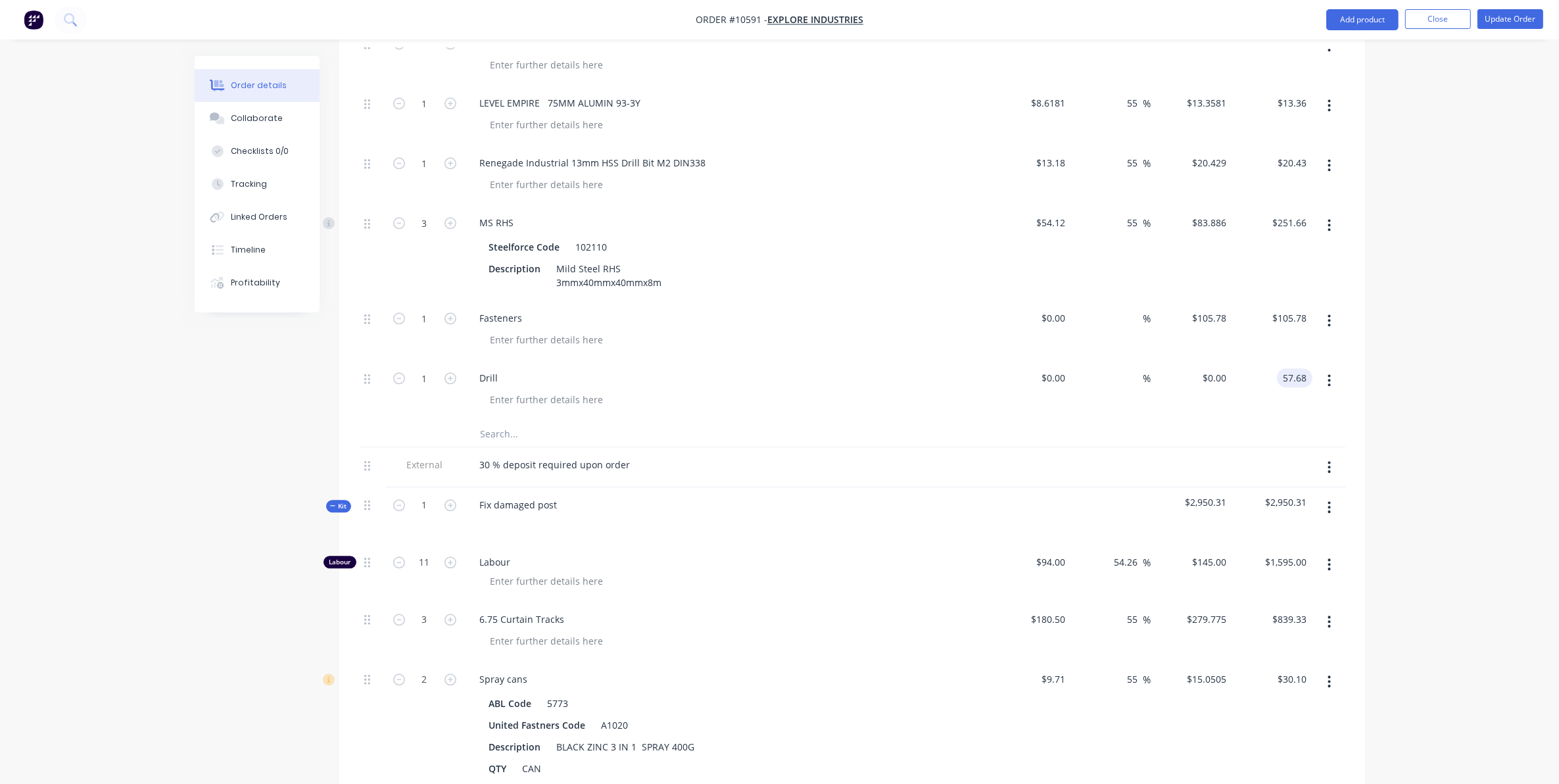
type input "57.68"
type input "$57.68"
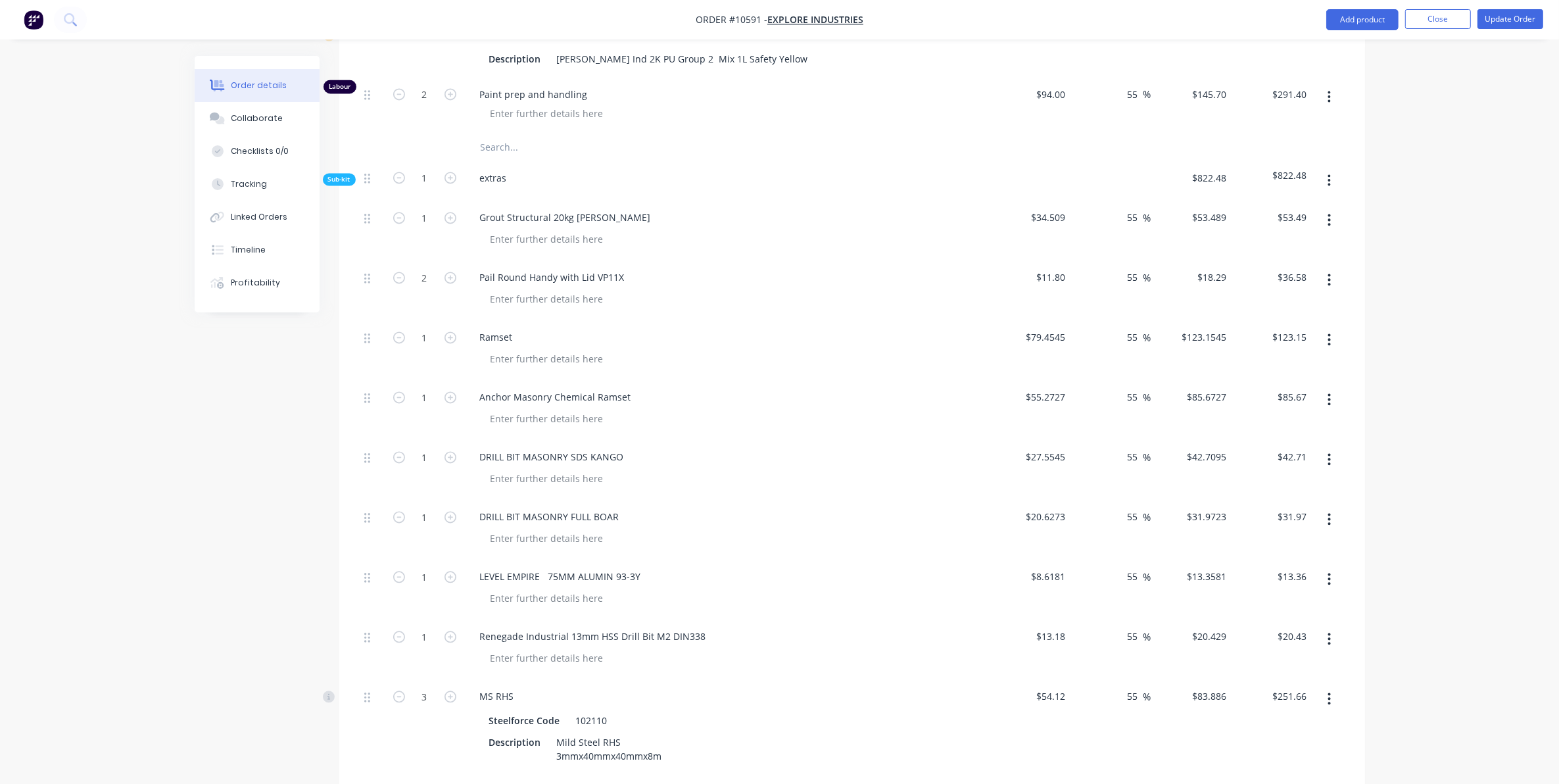
scroll to position [3268, 0]
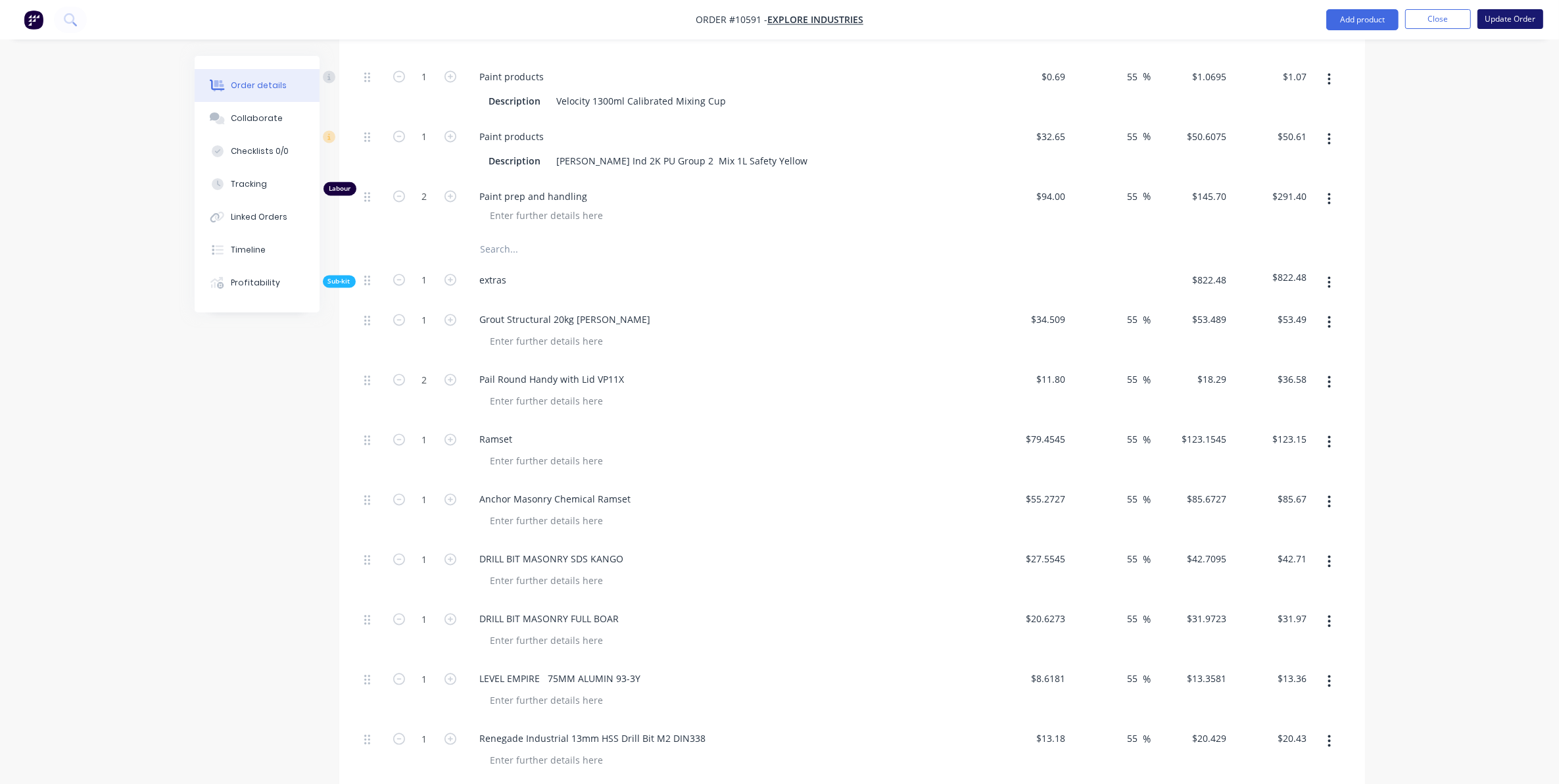
click at [1517, 16] on button "Update Order" at bounding box center [1510, 19] width 65 height 20
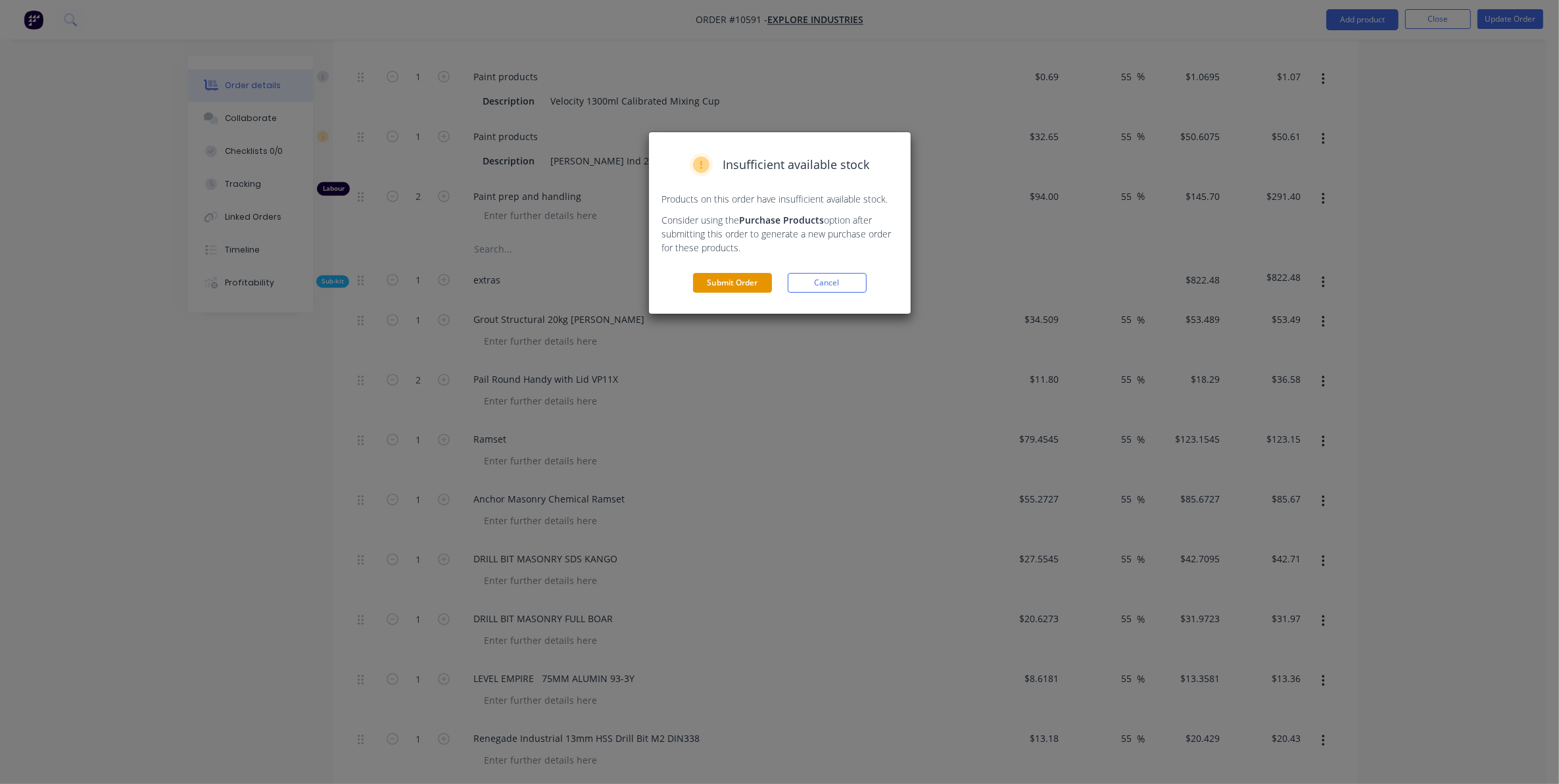
click at [761, 288] on button "Submit Order" at bounding box center [732, 283] width 79 height 20
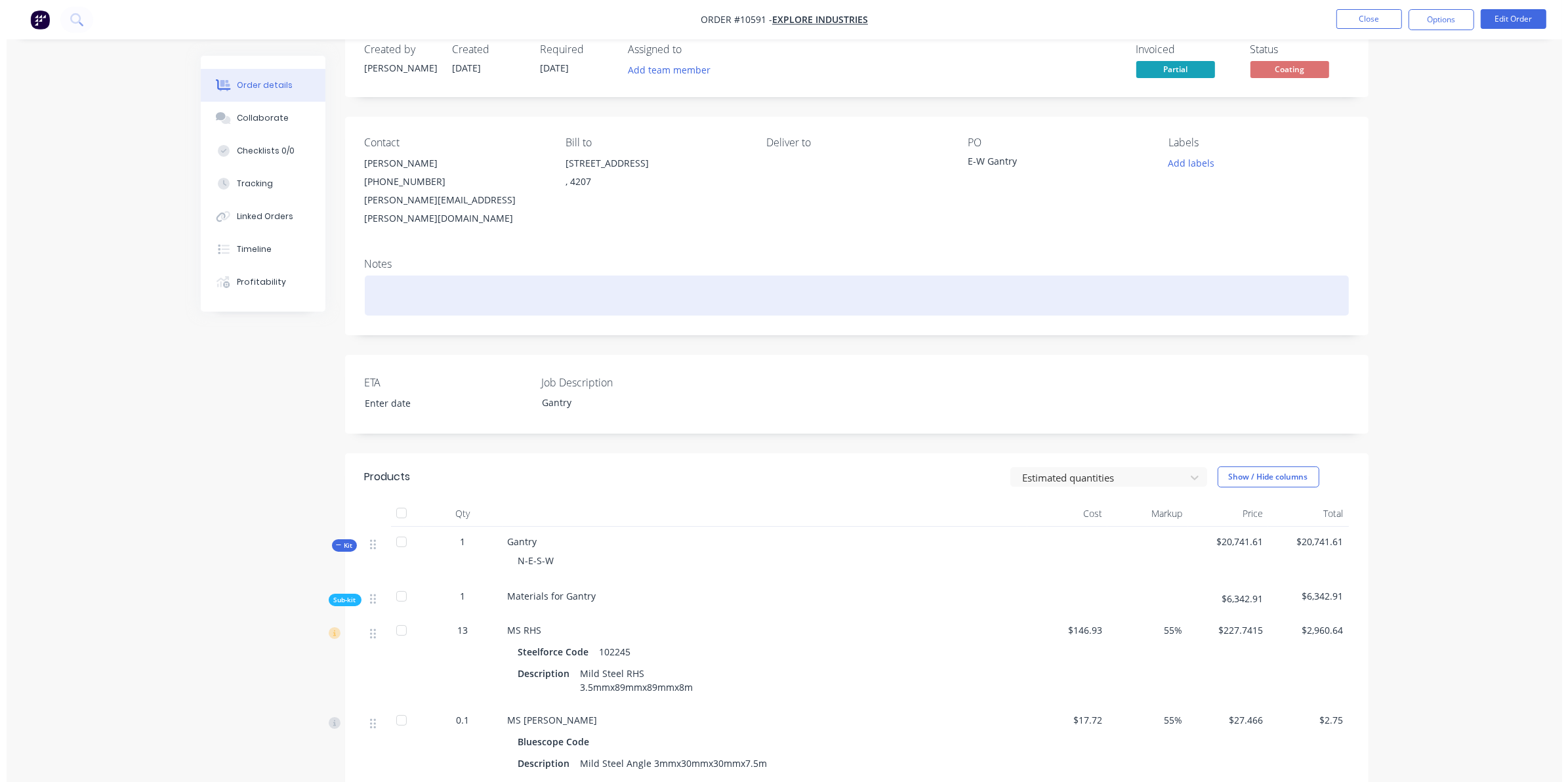
scroll to position [0, 0]
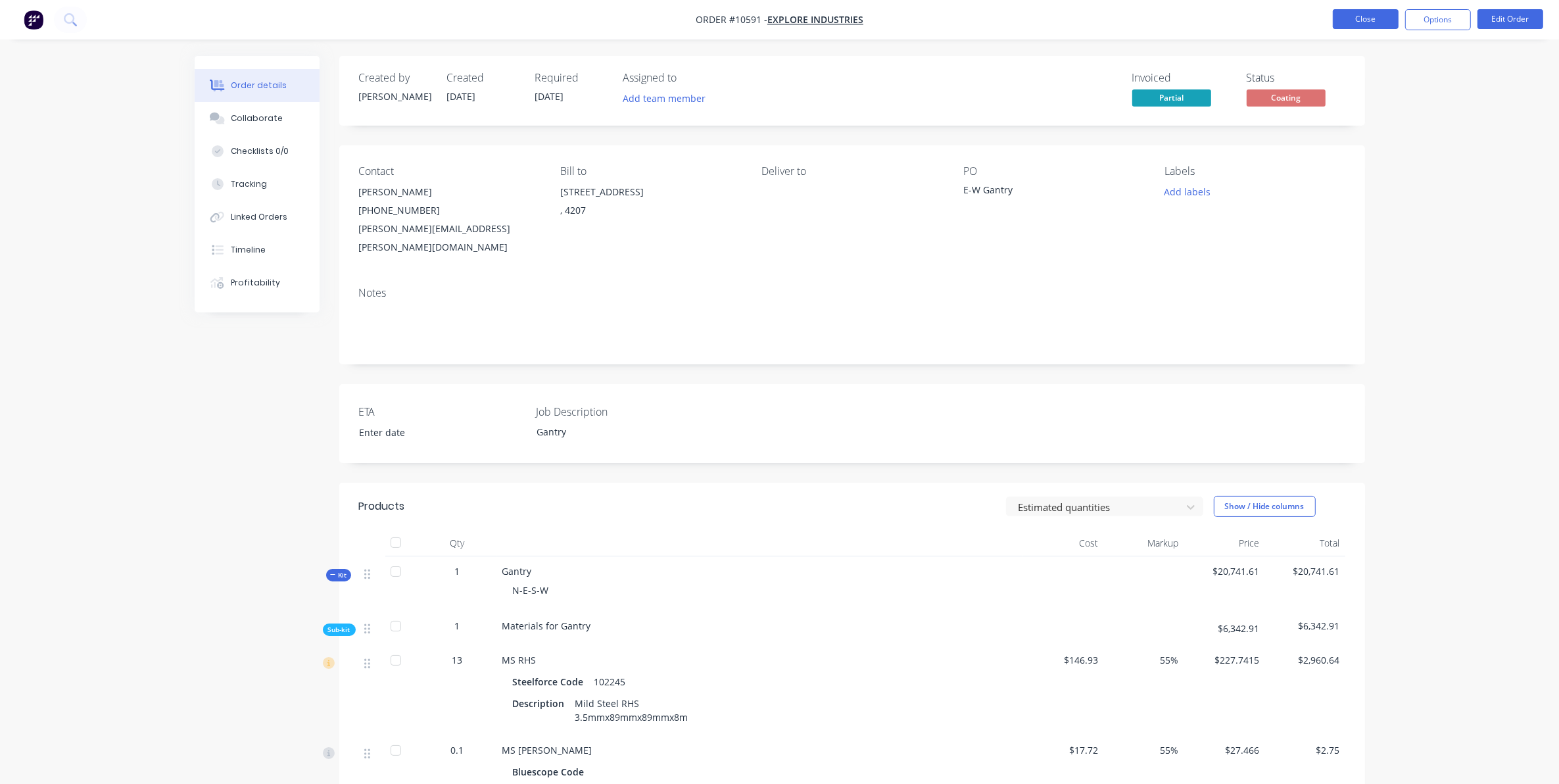
click at [1355, 19] on button "Close" at bounding box center [1366, 19] width 65 height 20
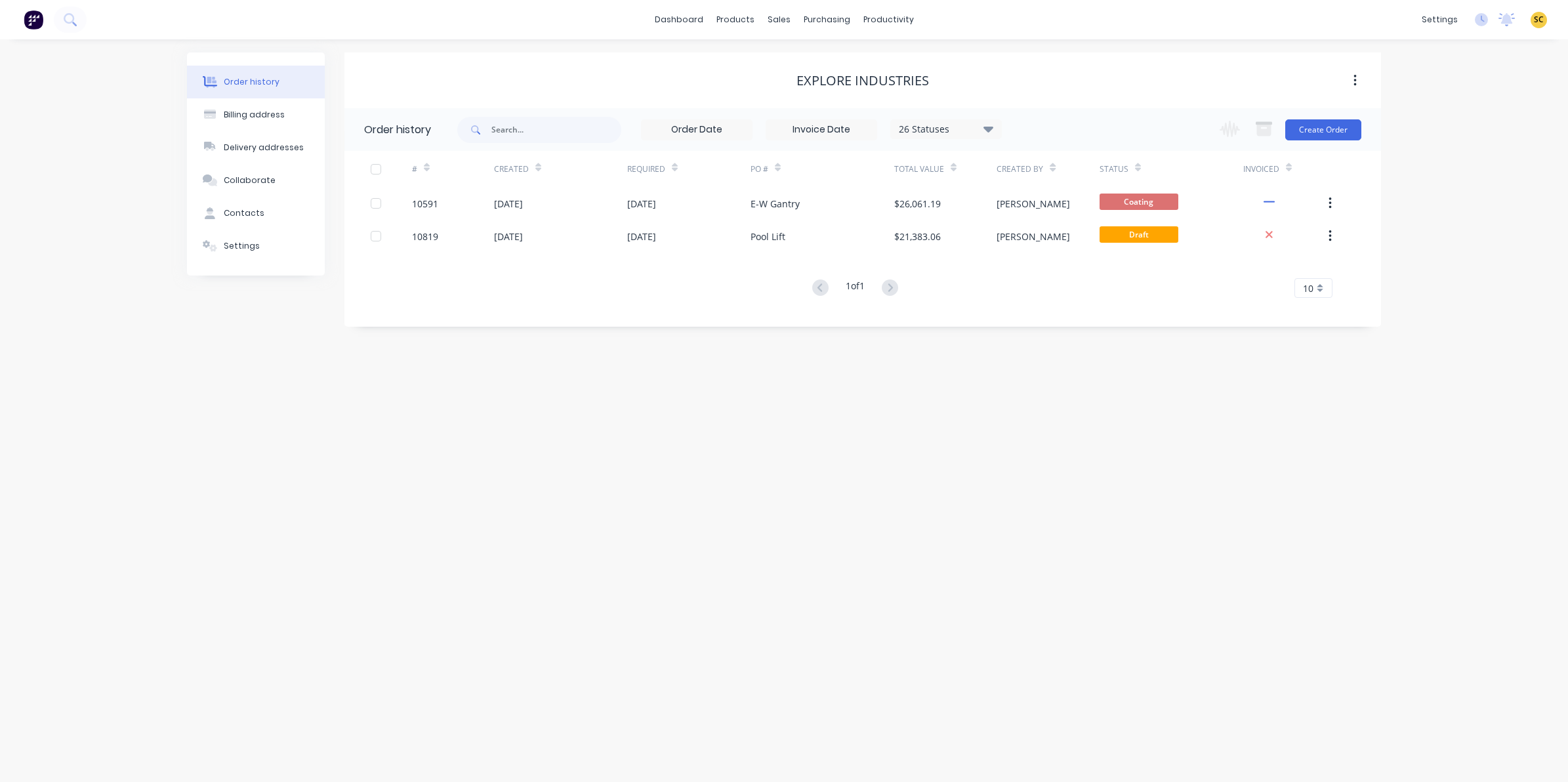
drag, startPoint x: 656, startPoint y: 10, endPoint x: 124, endPoint y: 484, distance: 712.5
click at [124, 484] on div "Order history Billing address Delivery addresses Collaborate Contacts Settings …" at bounding box center [784, 410] width 1568 height 742
drag, startPoint x: 604, startPoint y: 3, endPoint x: 48, endPoint y: 142, distance: 573.1
click at [48, 142] on div "Order history Billing address Delivery addresses Collaborate Contacts Settings …" at bounding box center [784, 410] width 1568 height 742
click at [830, 63] on div at bounding box center [820, 63] width 19 height 12
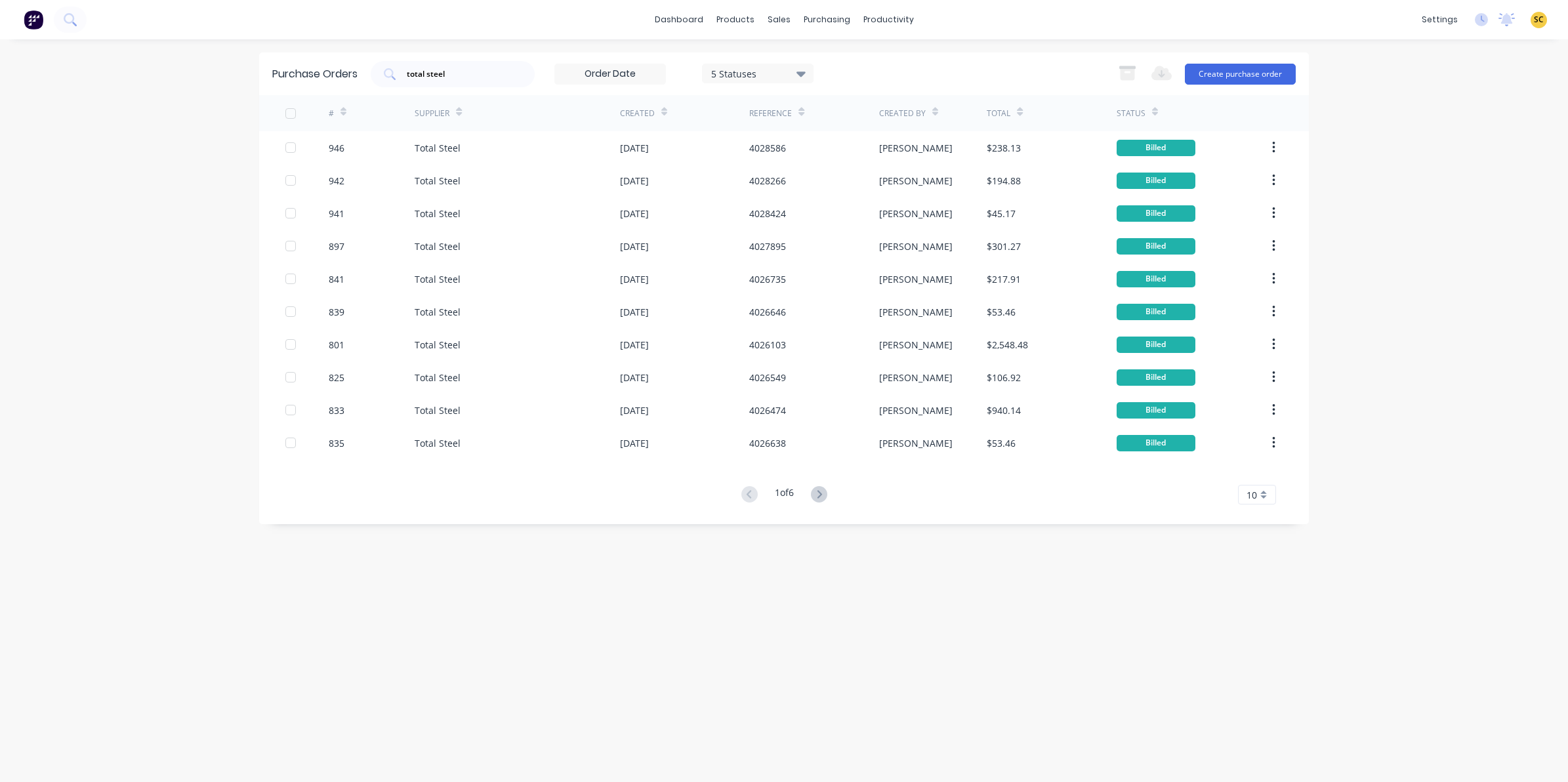
drag, startPoint x: 663, startPoint y: 33, endPoint x: 785, endPoint y: 94, distance: 136.4
drag, startPoint x: 785, startPoint y: 94, endPoint x: 191, endPoint y: 366, distance: 653.3
click at [191, 366] on div "dashboard products sales purchasing productivity dashboard products Product Cat…" at bounding box center [784, 391] width 1568 height 782
drag, startPoint x: 455, startPoint y: 83, endPoint x: 266, endPoint y: 94, distance: 189.3
click at [266, 94] on div "Purchase Orders total steel 5 Statuses 5 Statuses Export to Excel (XLSX) Create…" at bounding box center [784, 74] width 1050 height 42
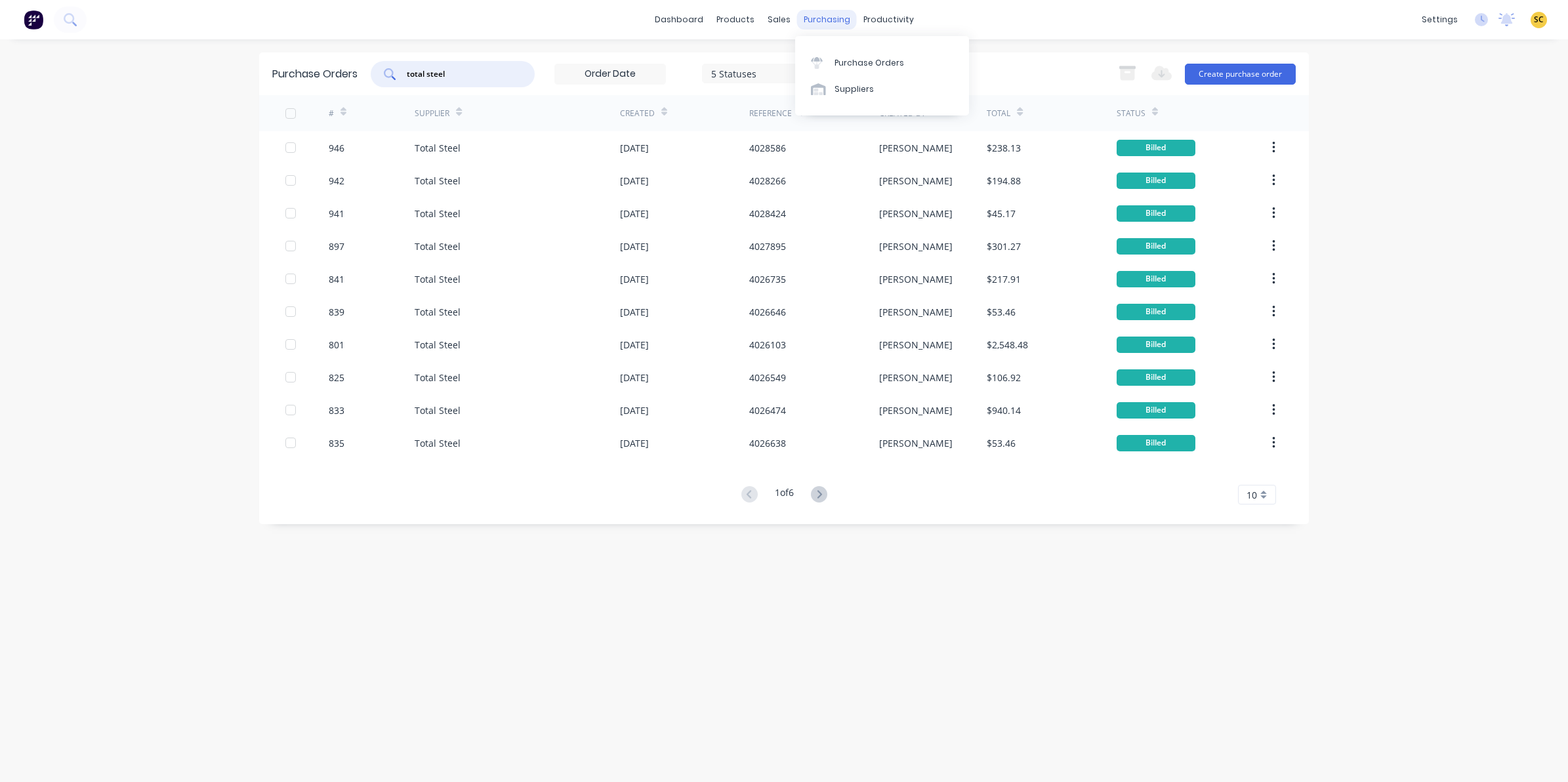
click at [825, 15] on div "purchasing" at bounding box center [826, 19] width 60 height 19
click at [852, 53] on link "Purchase Orders" at bounding box center [881, 62] width 174 height 26
click at [1270, 67] on button "Create purchase order" at bounding box center [1239, 74] width 111 height 21
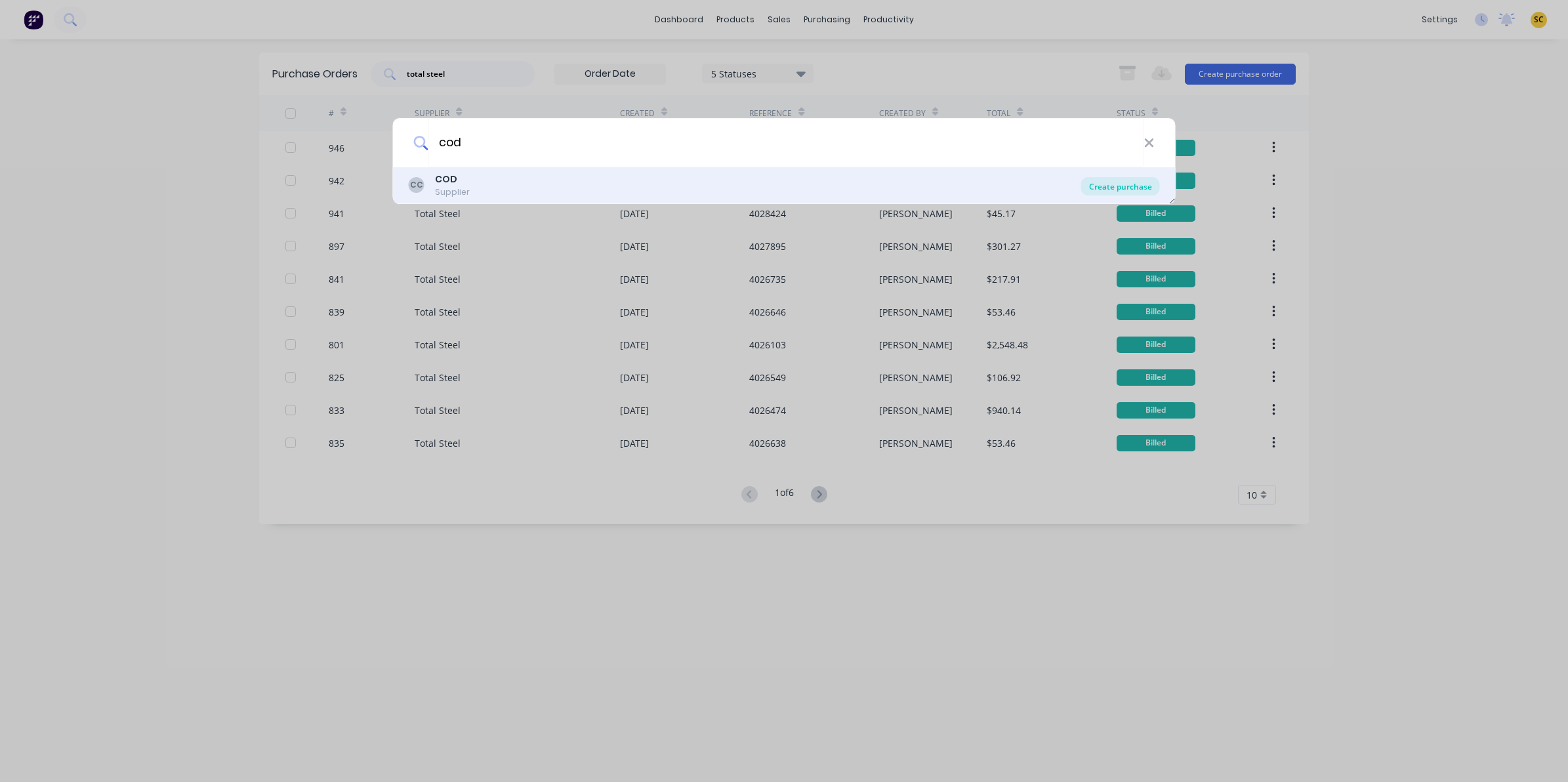
type input "cod"
click at [1107, 184] on div "Create purchase" at bounding box center [1120, 186] width 79 height 19
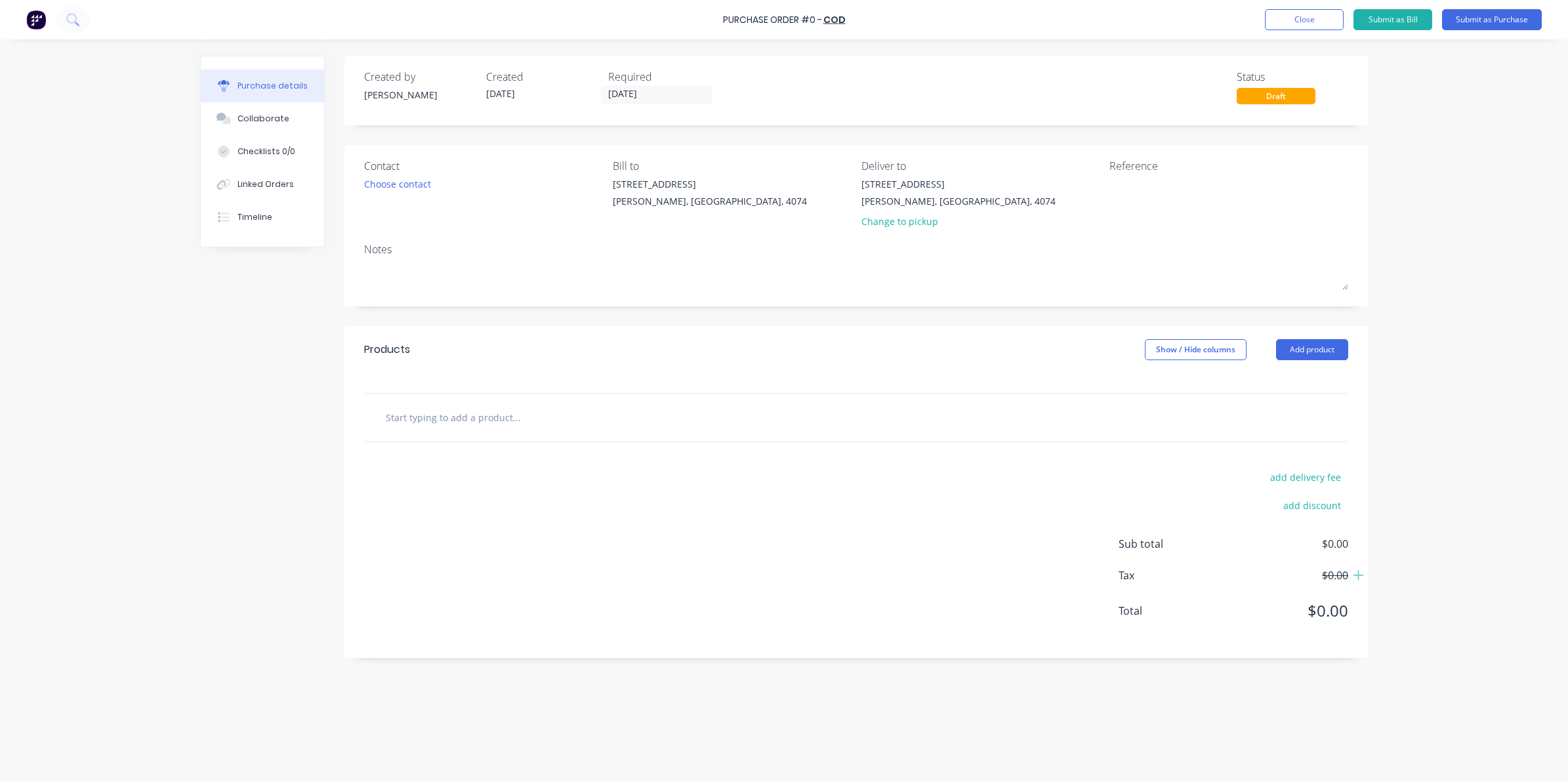
click at [500, 417] on input "text" at bounding box center [516, 416] width 262 height 26
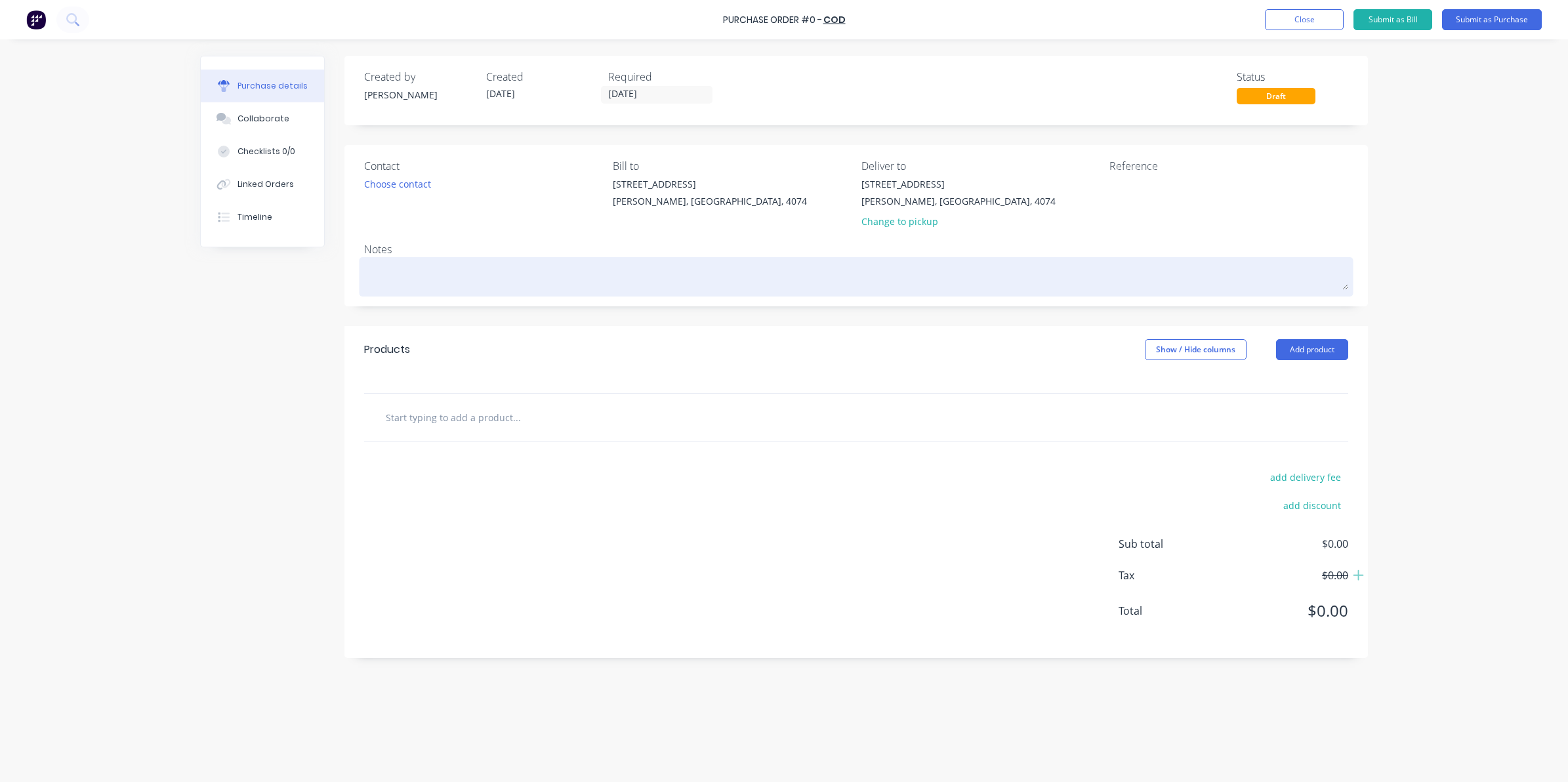
click at [415, 270] on textarea at bounding box center [856, 275] width 984 height 30
type textarea "x"
type textarea "n"
type textarea "x"
type textarea "nu"
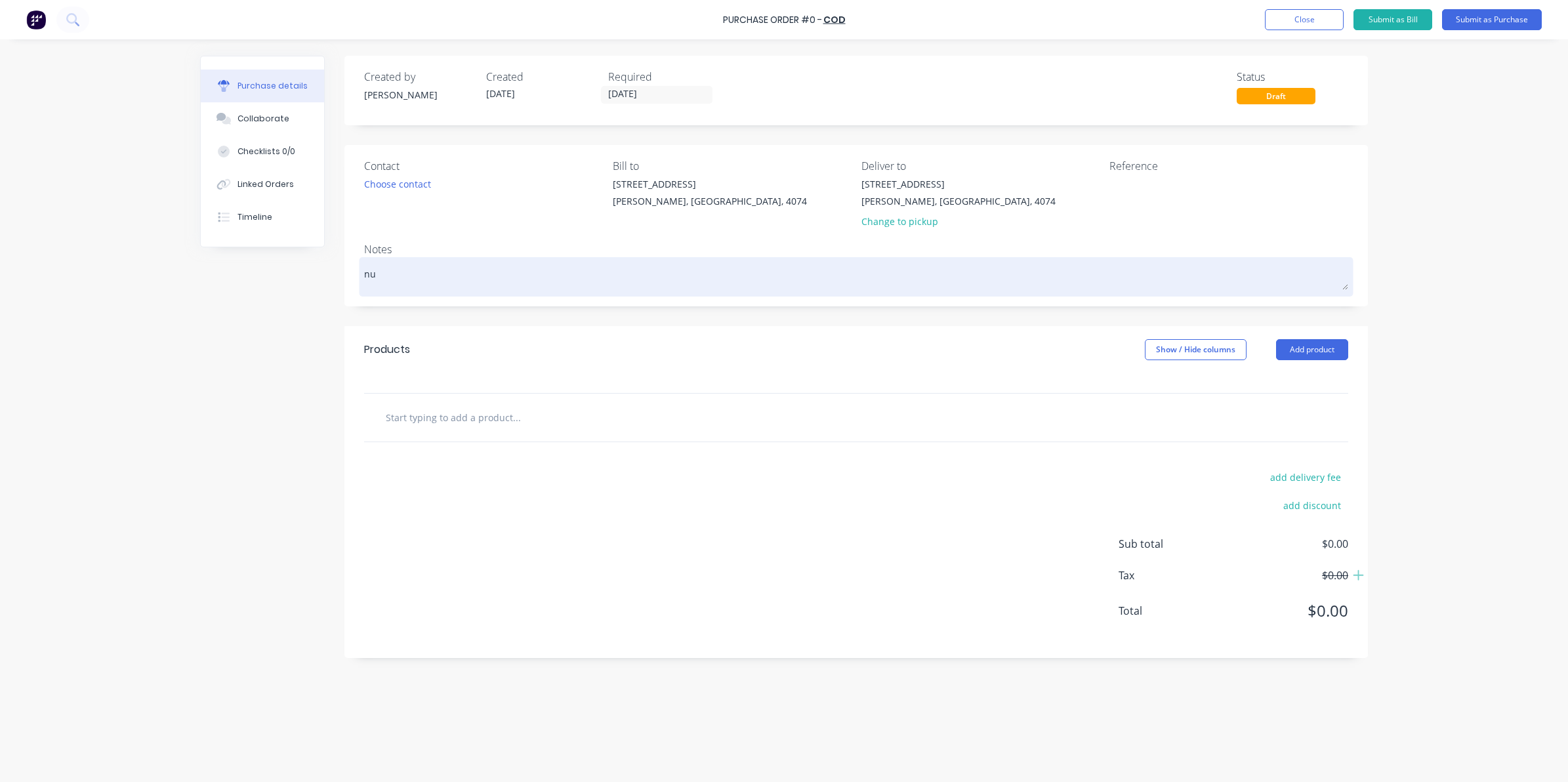
type textarea "x"
type textarea "nut"
type textarea "x"
type textarea "nut"
type textarea "x"
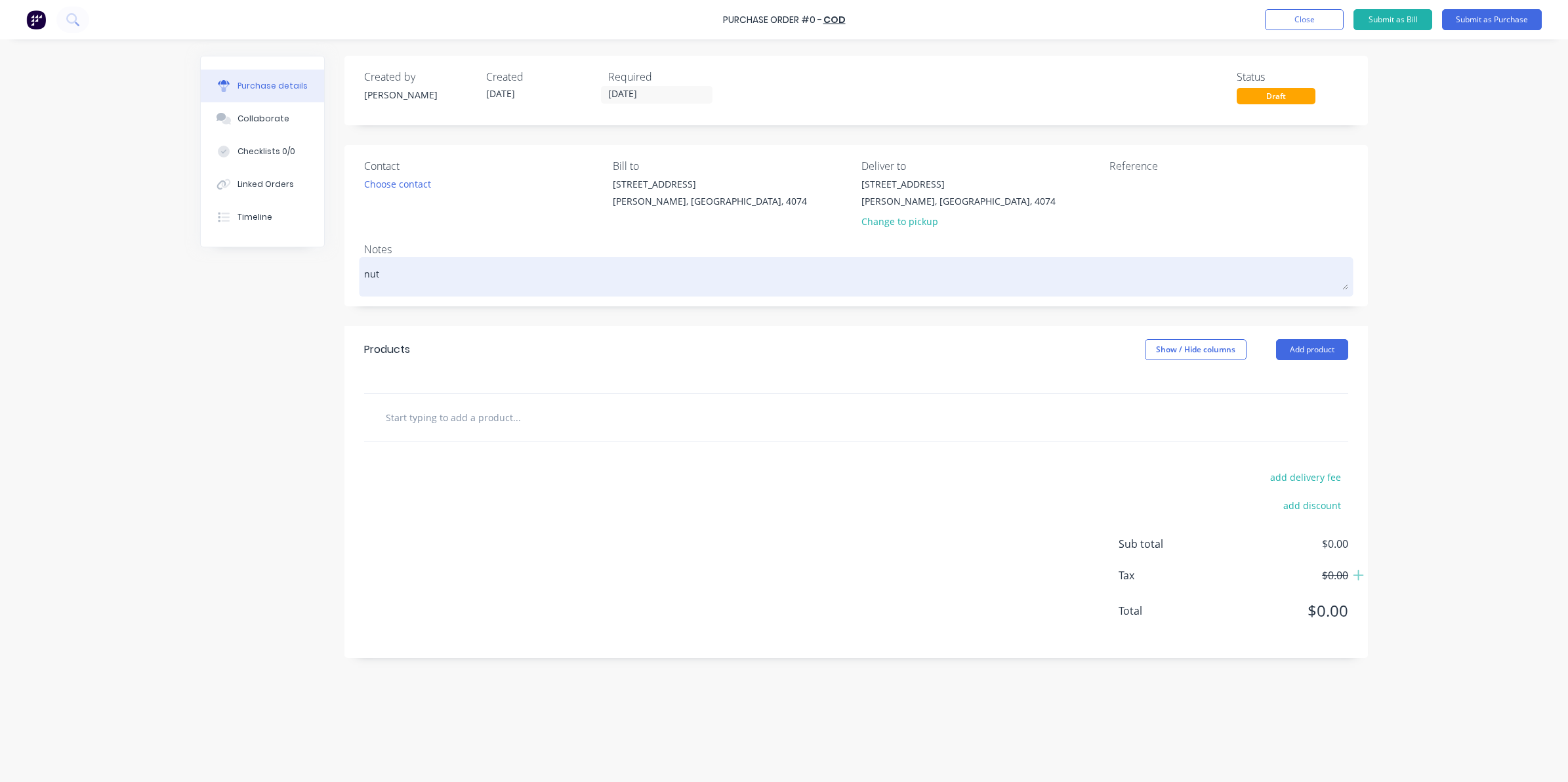
type textarea "nut *"
type textarea "x"
type textarea "nut"
type textarea "x"
type textarea "nut &"
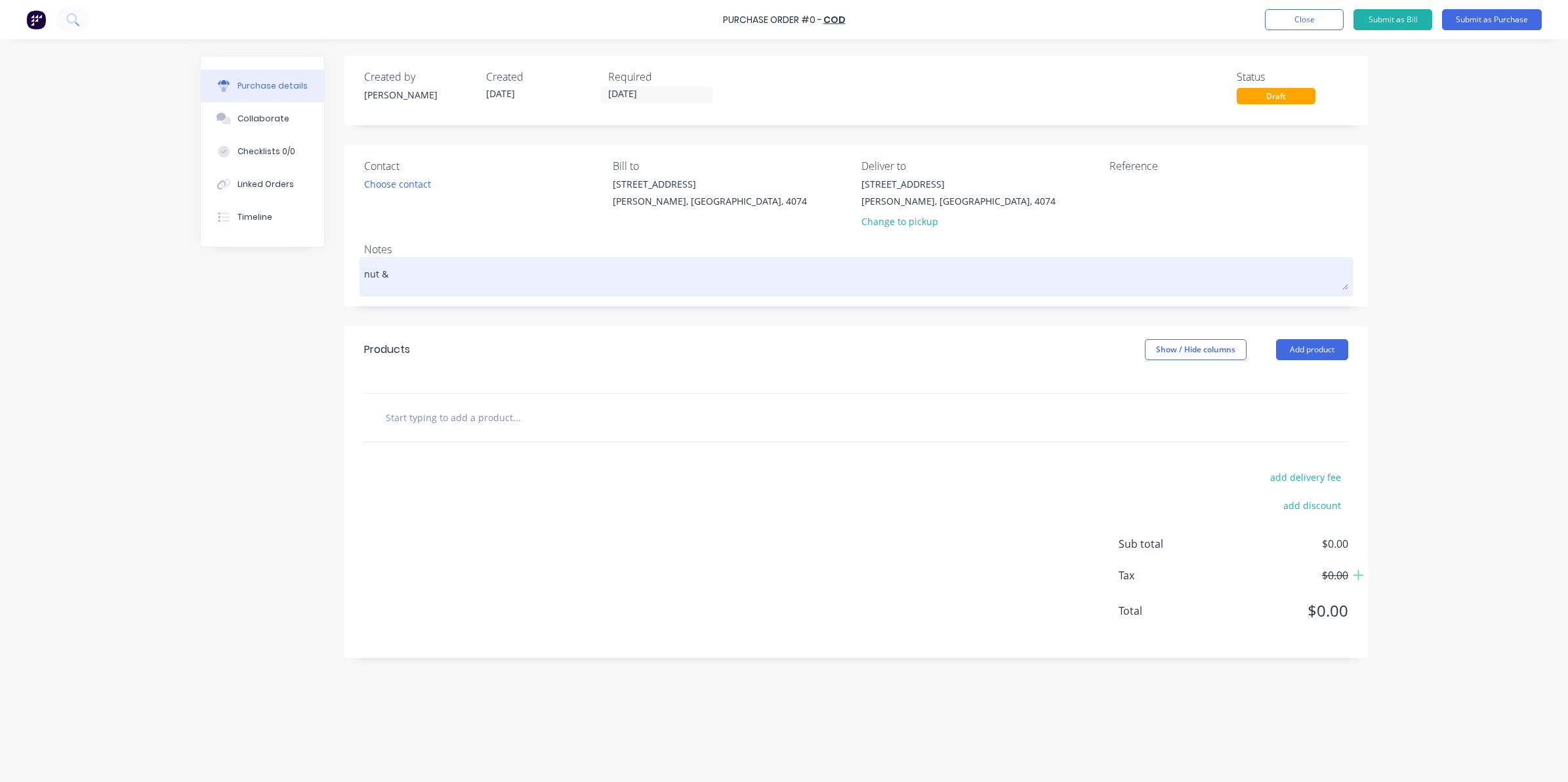
type textarea "x"
type textarea "nut &"
type textarea "x"
type textarea "nut & b"
type textarea "x"
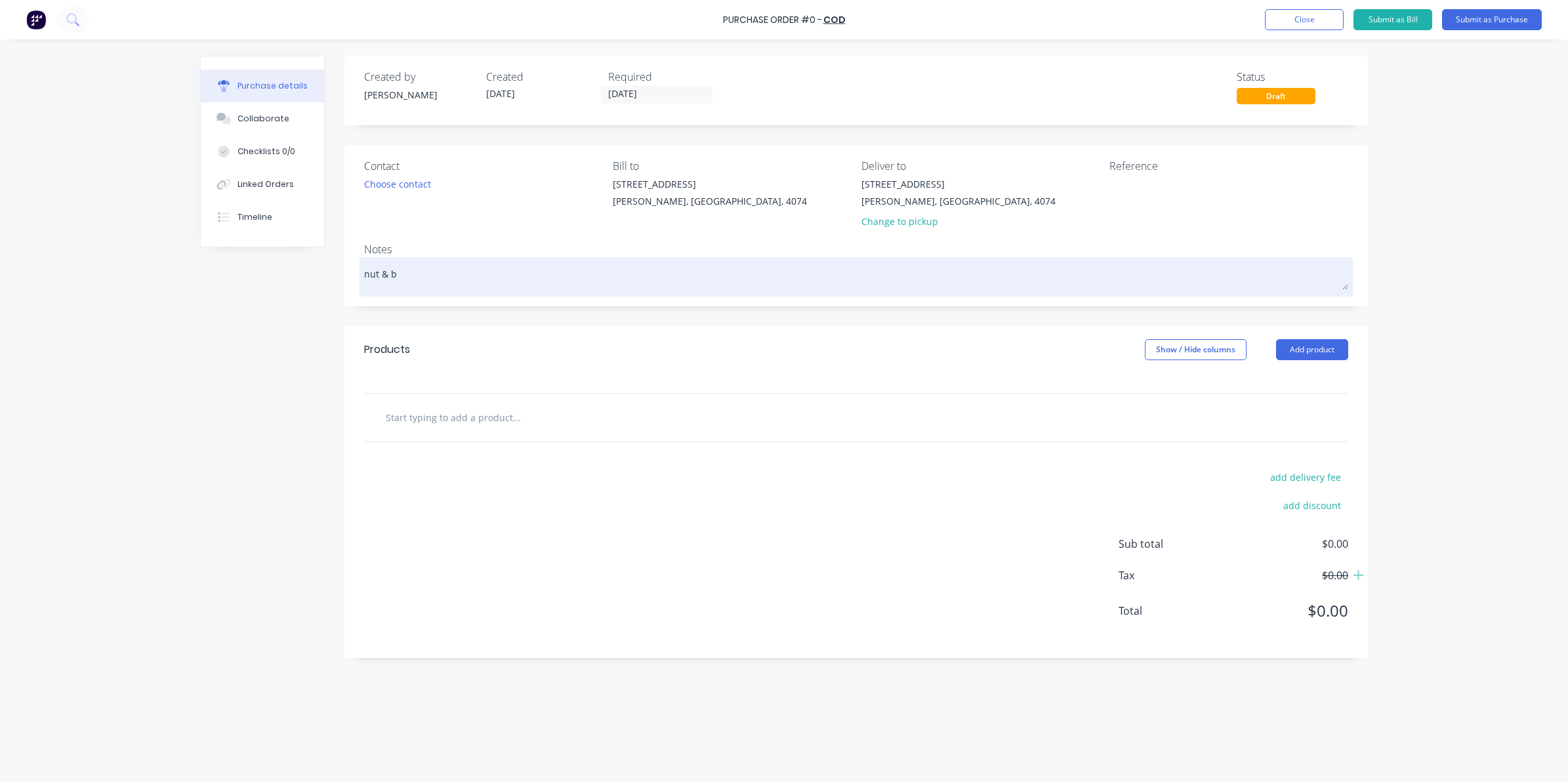
type textarea "nut & bo"
type textarea "x"
type textarea "nut & bol"
type textarea "x"
type textarea "nut & bolt"
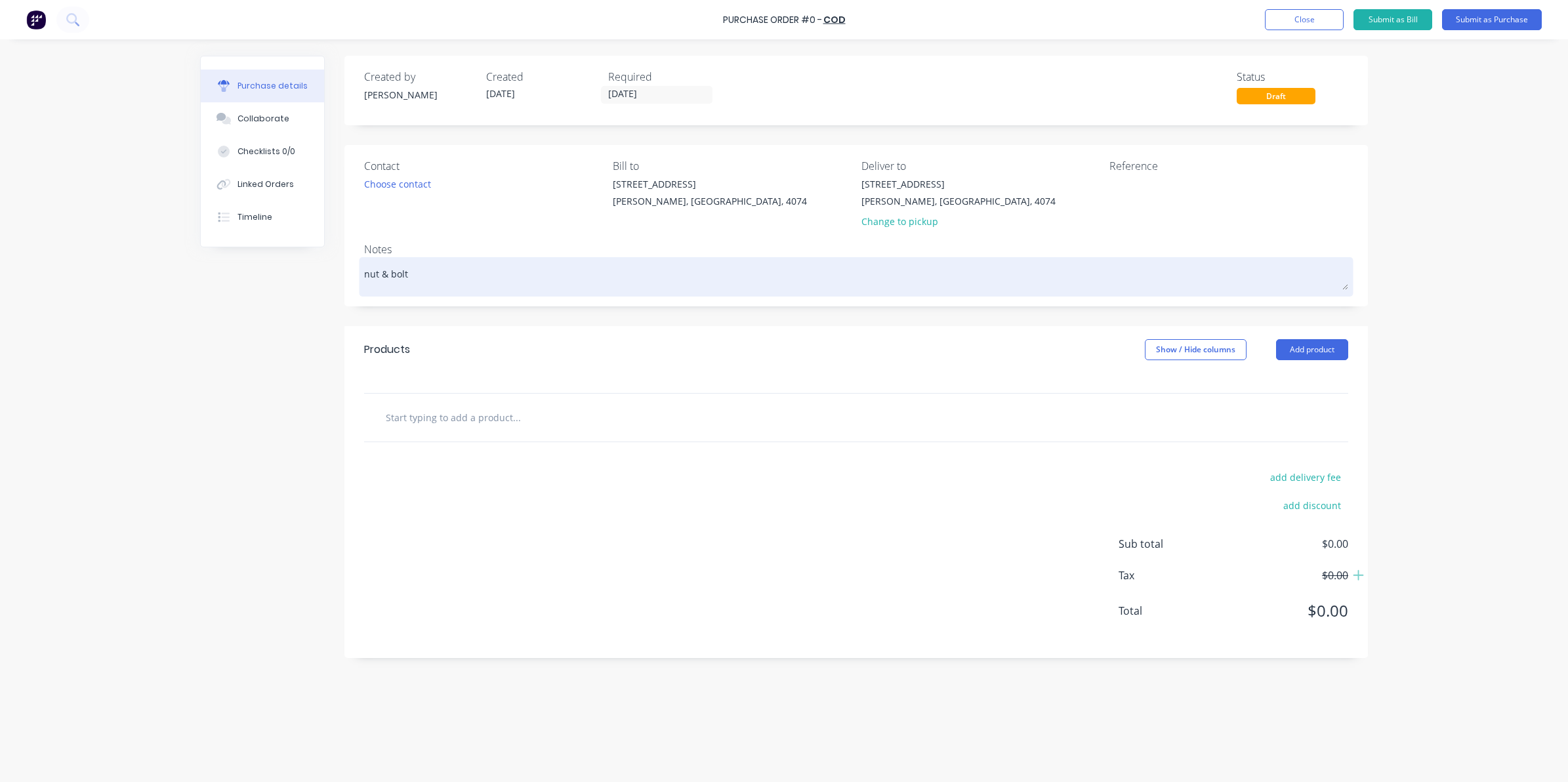
type textarea "x"
type textarea "nut & bolt"
type textarea "x"
type textarea "nut & bolt F"
type textarea "x"
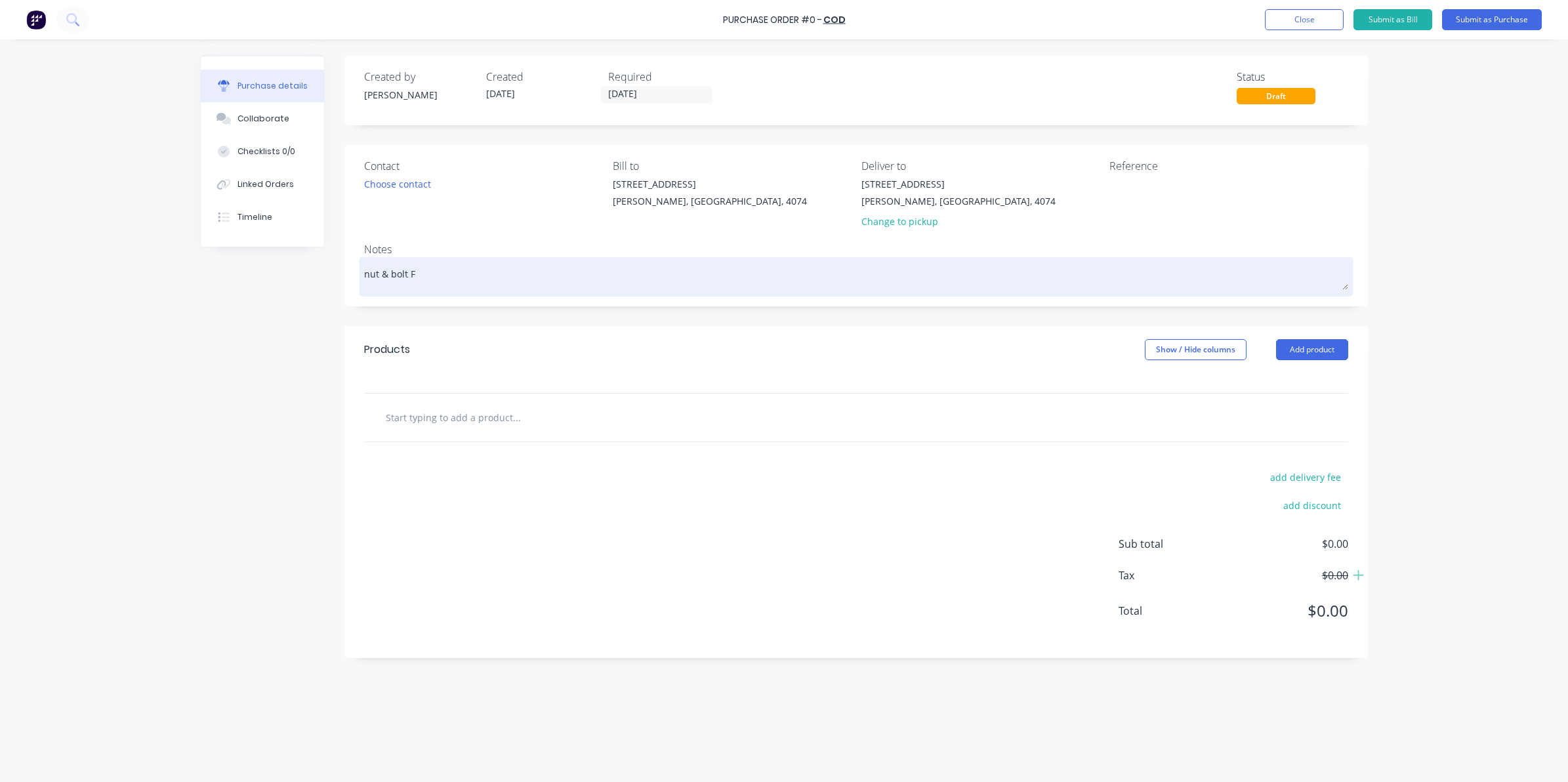
type textarea "nut & bolt Fa"
type textarea "x"
type textarea "nut & bolt Fac"
type textarea "x"
type textarea "nut & bolt Fact"
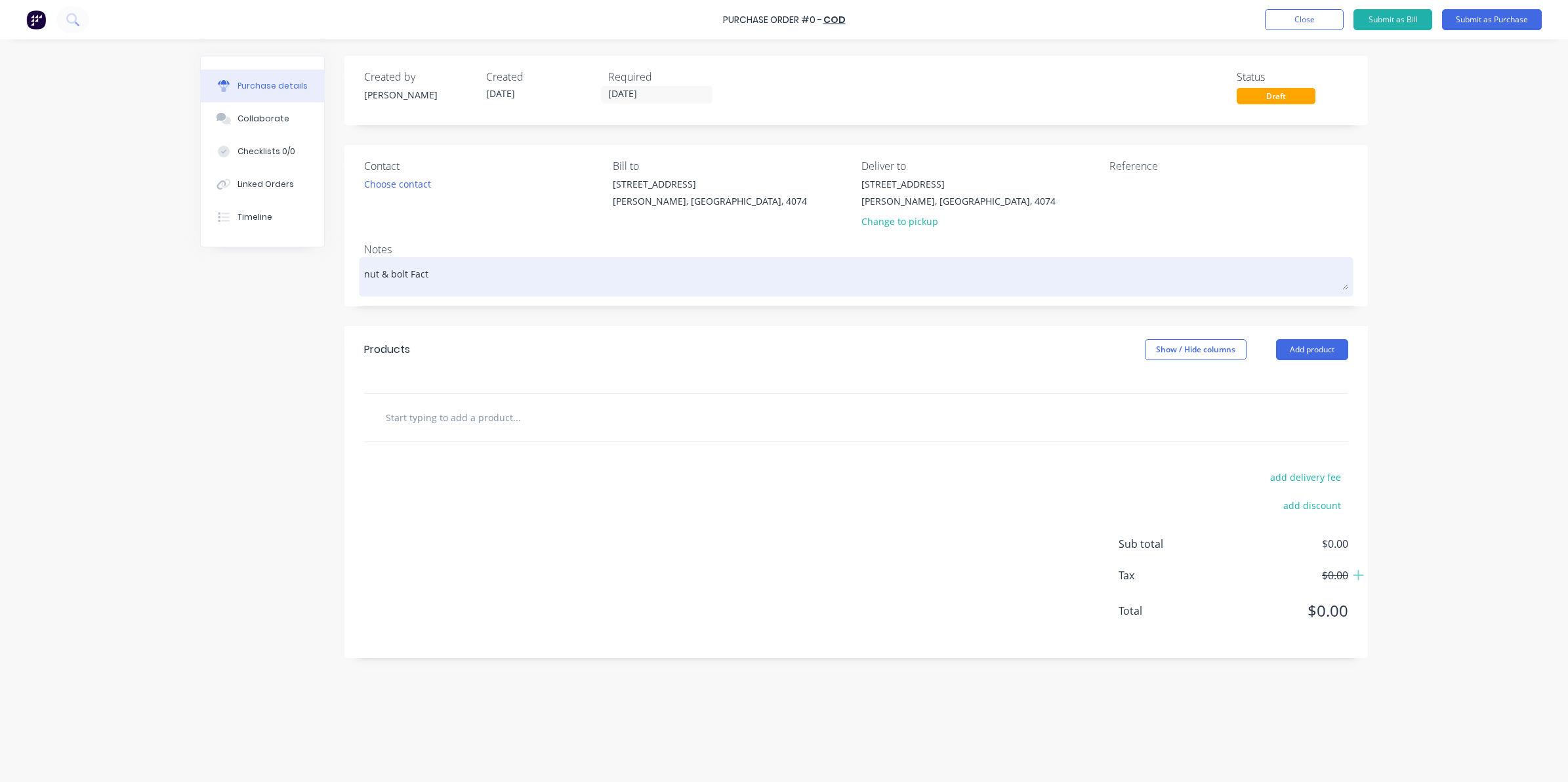
type textarea "x"
type textarea "nut & bolt Facto"
type textarea "x"
type textarea "nut & bolt Factor"
type textarea "x"
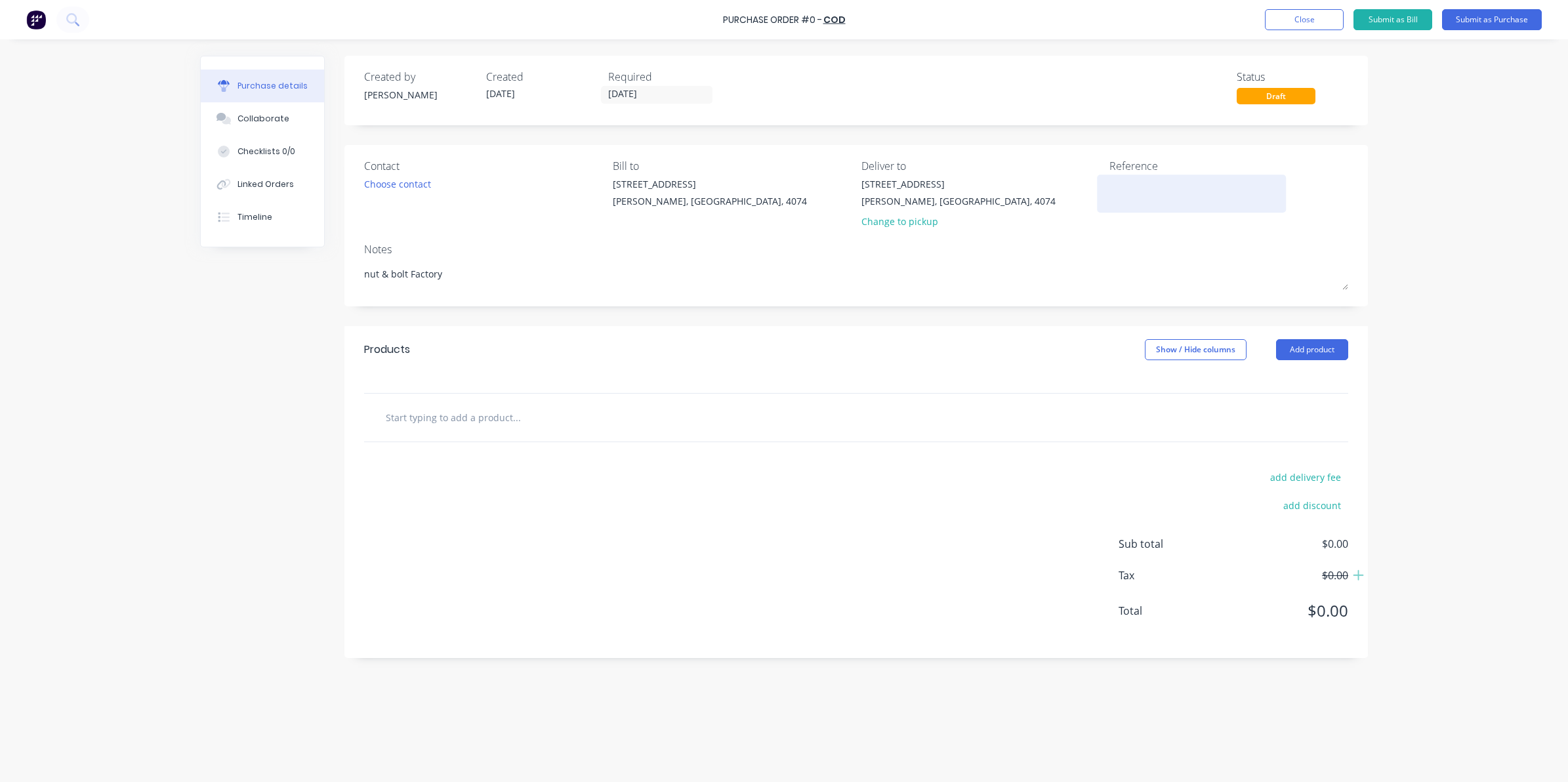
type textarea "nut & bolt Factory"
type textarea "x"
type textarea "nut & bolt Factory"
click at [1146, 184] on textarea at bounding box center [1191, 191] width 164 height 30
type textarea "17"
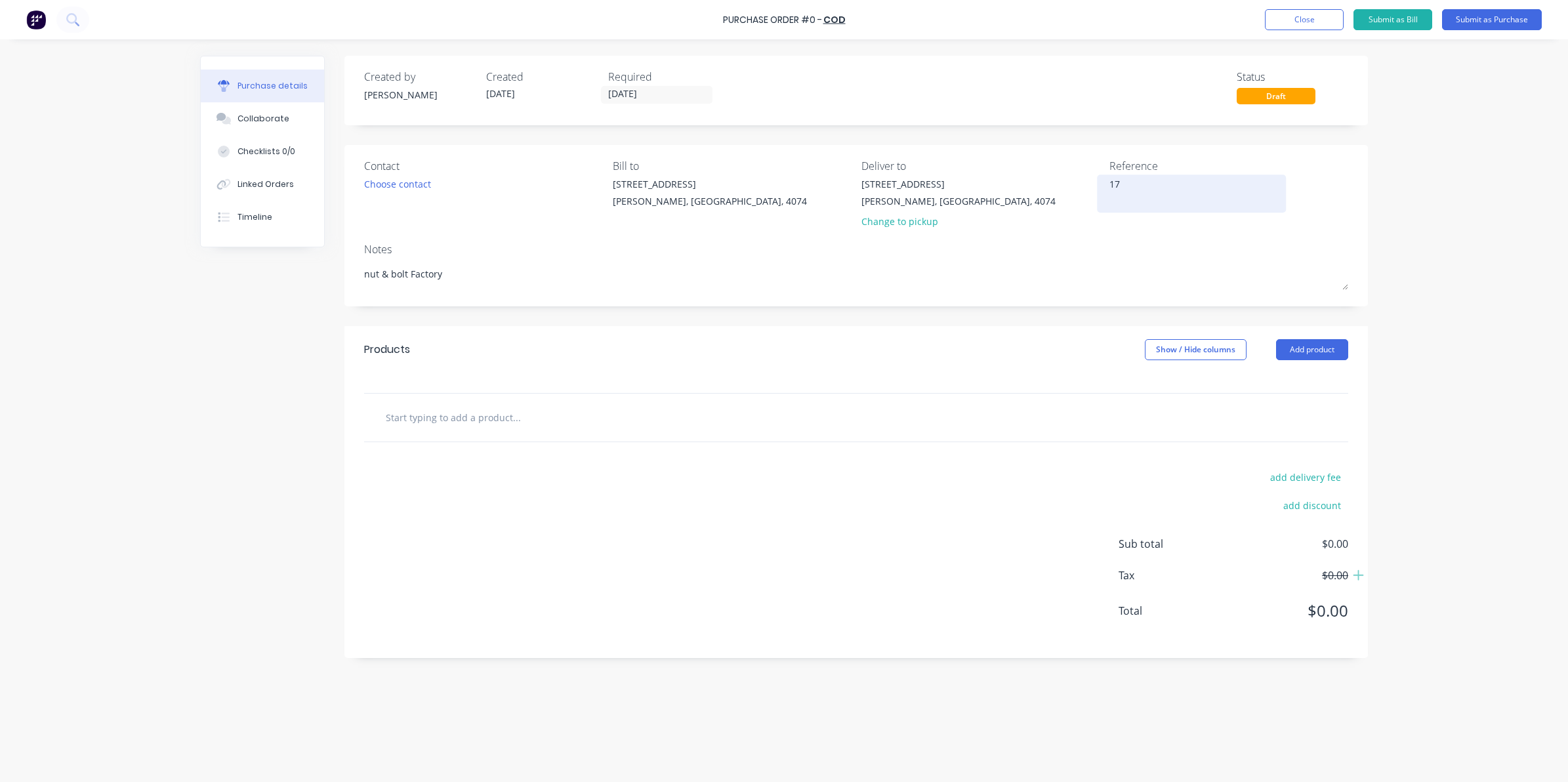
type textarea "x"
type textarea "176"
type textarea "x"
type textarea "1760"
type textarea "x"
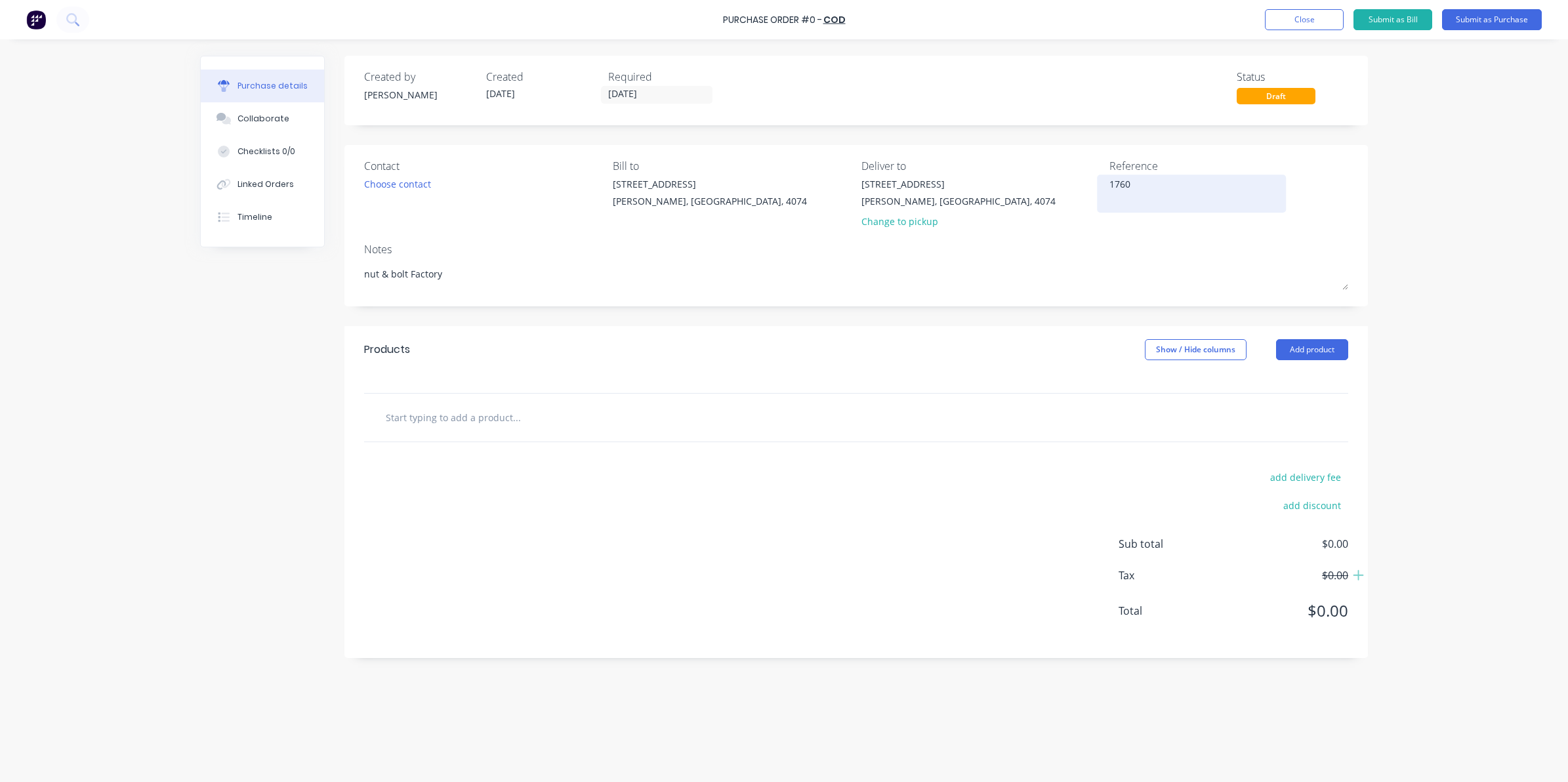
type textarea "17602"
type textarea "x"
type textarea "176029"
type textarea "x"
type textarea "176029"
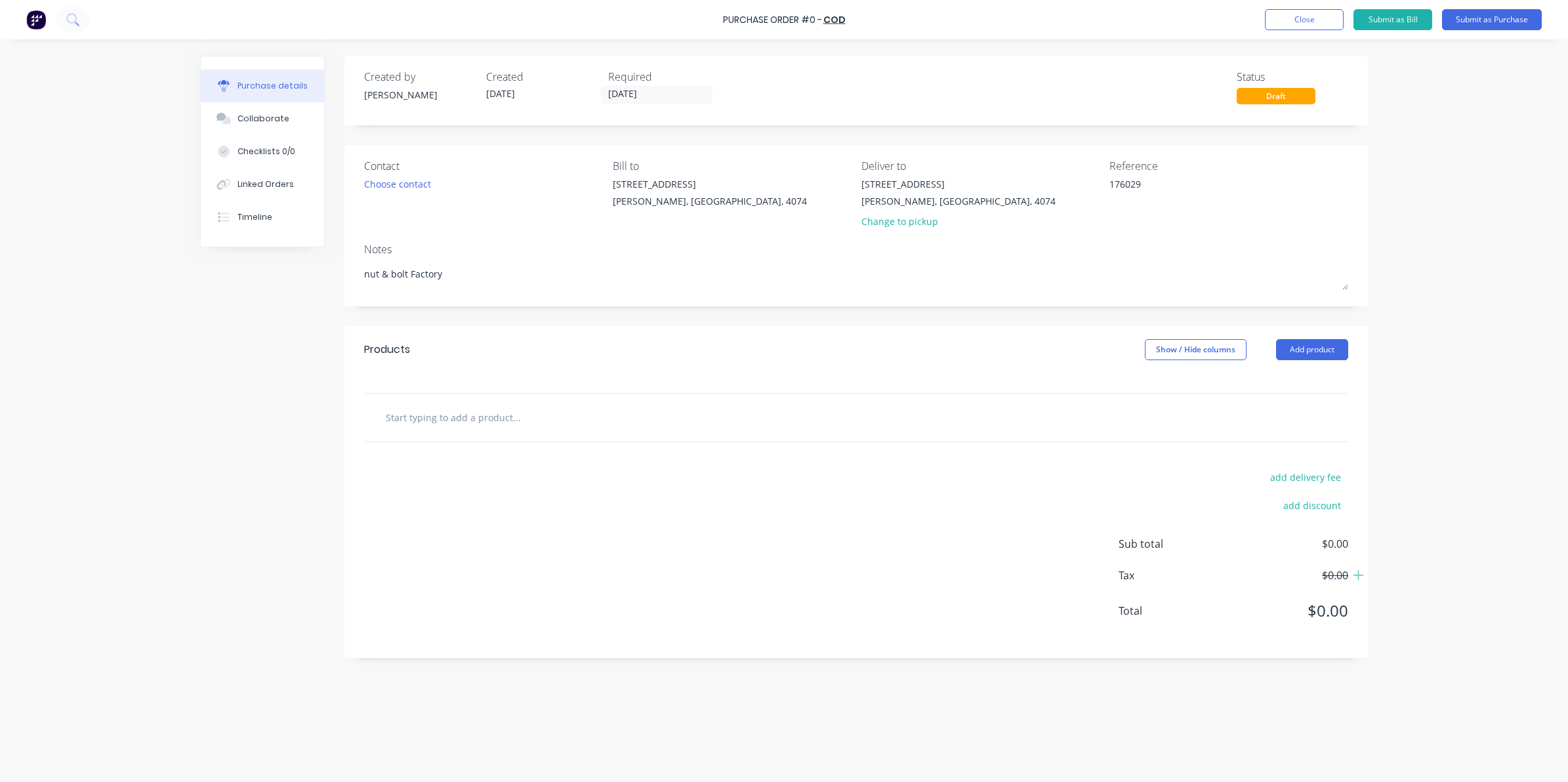
click at [467, 407] on input "text" at bounding box center [516, 416] width 262 height 26
type textarea "x"
type input "M"
type textarea "x"
type input "M6"
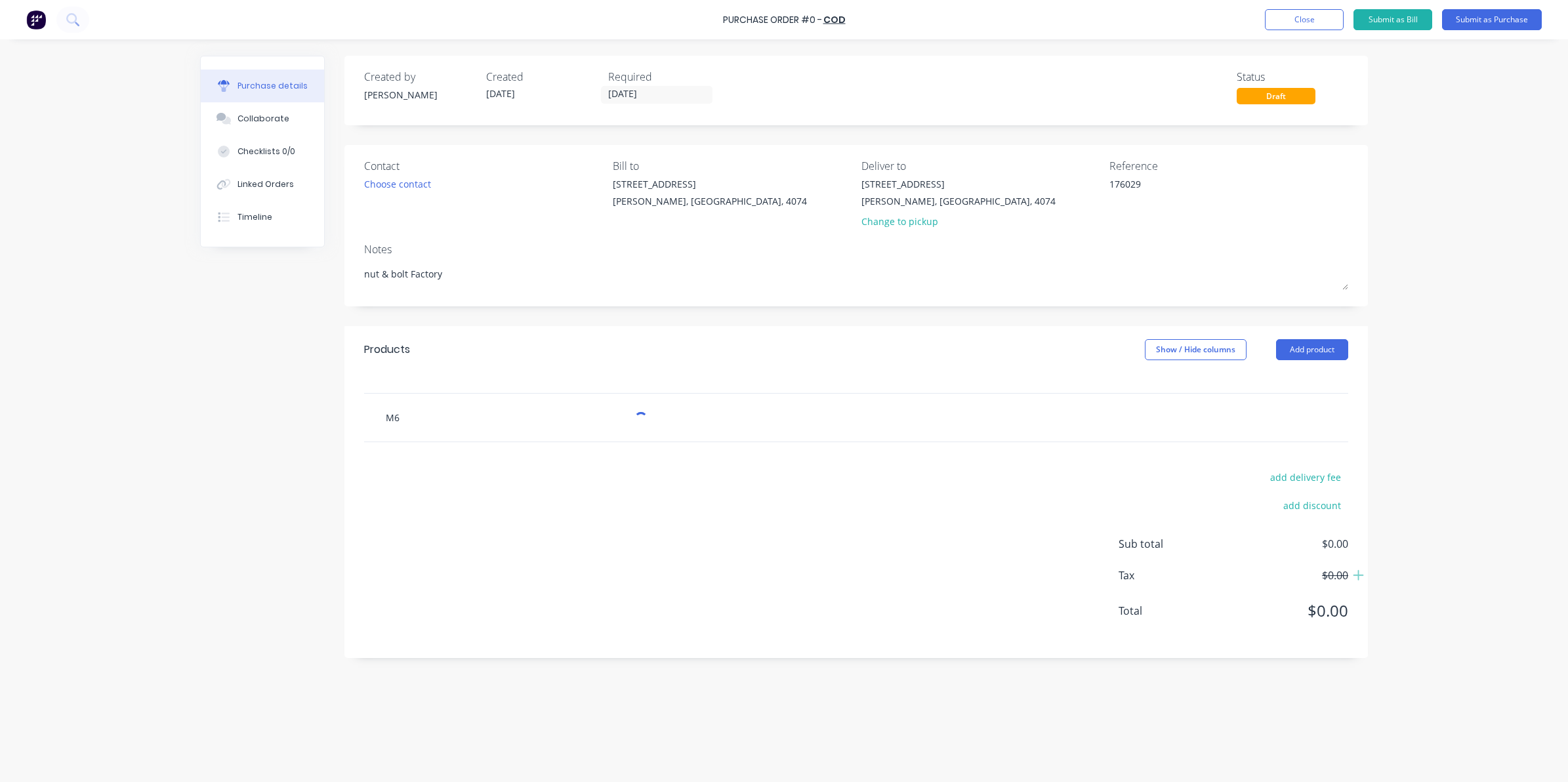
type textarea "x"
type input "M6x"
type textarea "x"
type input "M6x1"
type textarea "x"
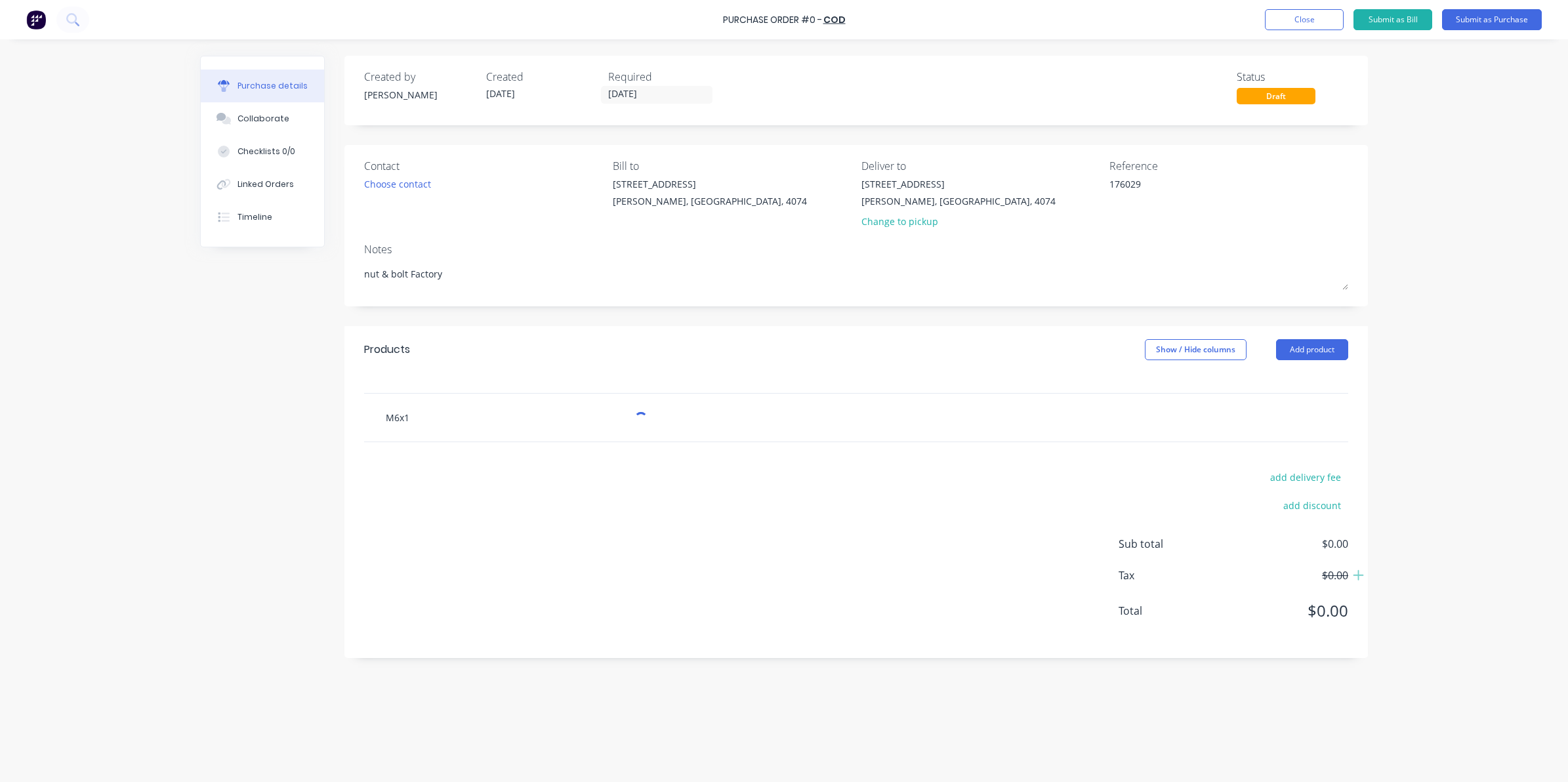
type input "M6x12"
type textarea "x"
type input "M6x120"
type textarea "x"
type input "M6x120"
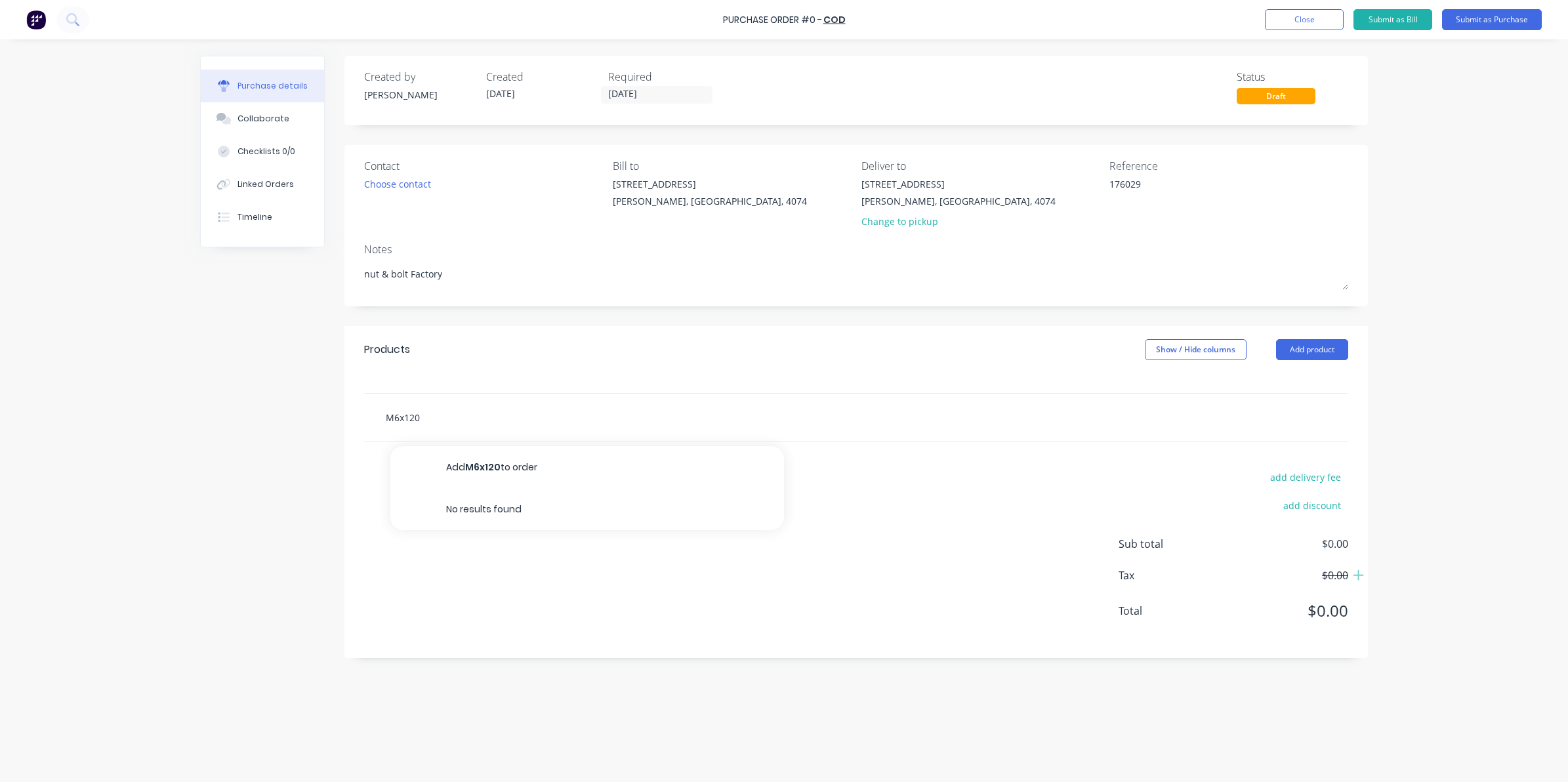
type textarea "x"
type input "M6x120 H"
type textarea "x"
type input "M6x120 He"
type textarea "x"
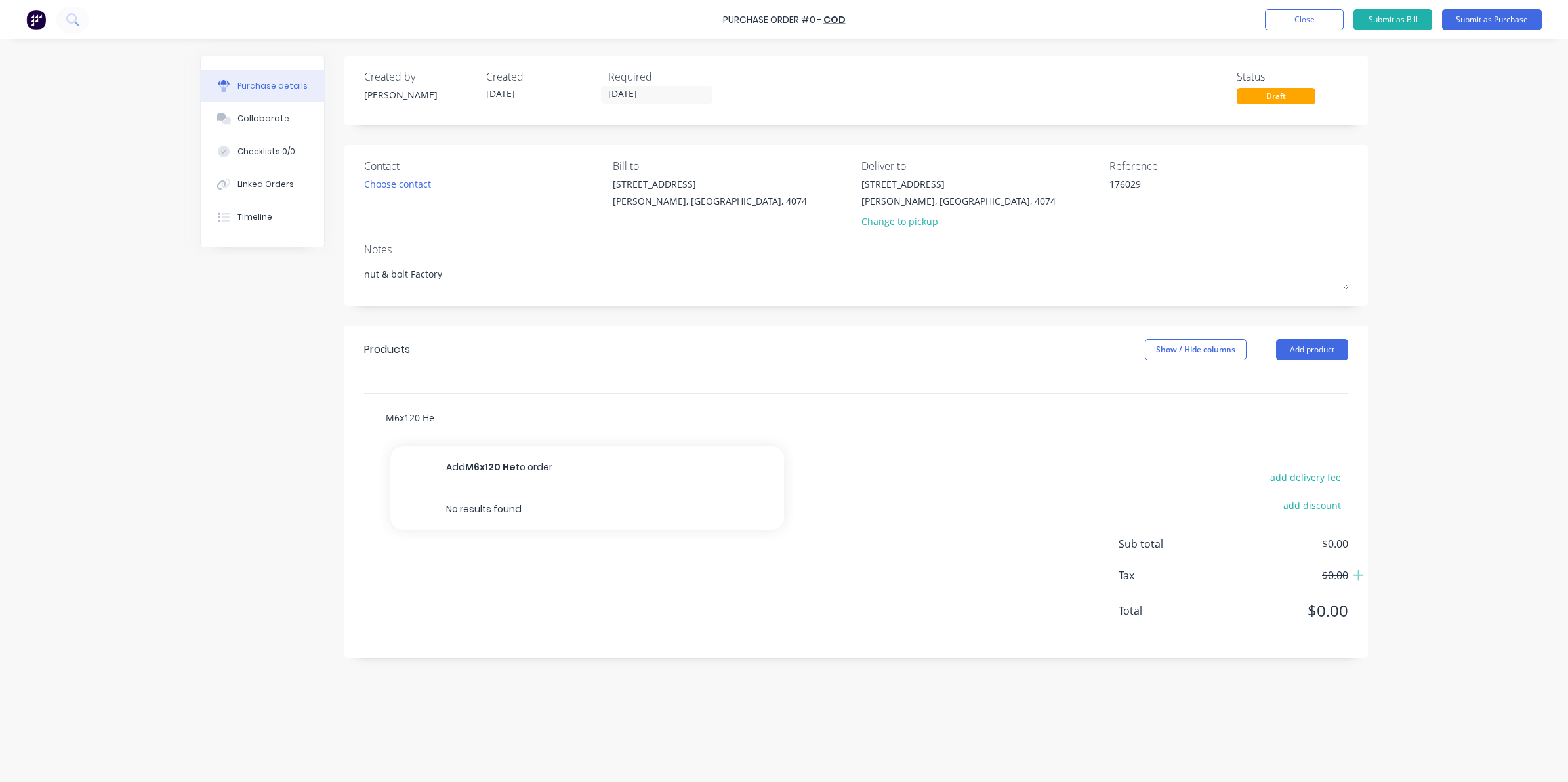
type input "M6x120 Hex"
type textarea "x"
type input "M6x120 Hex"
type textarea "x"
type input "M6x120 Hex b"
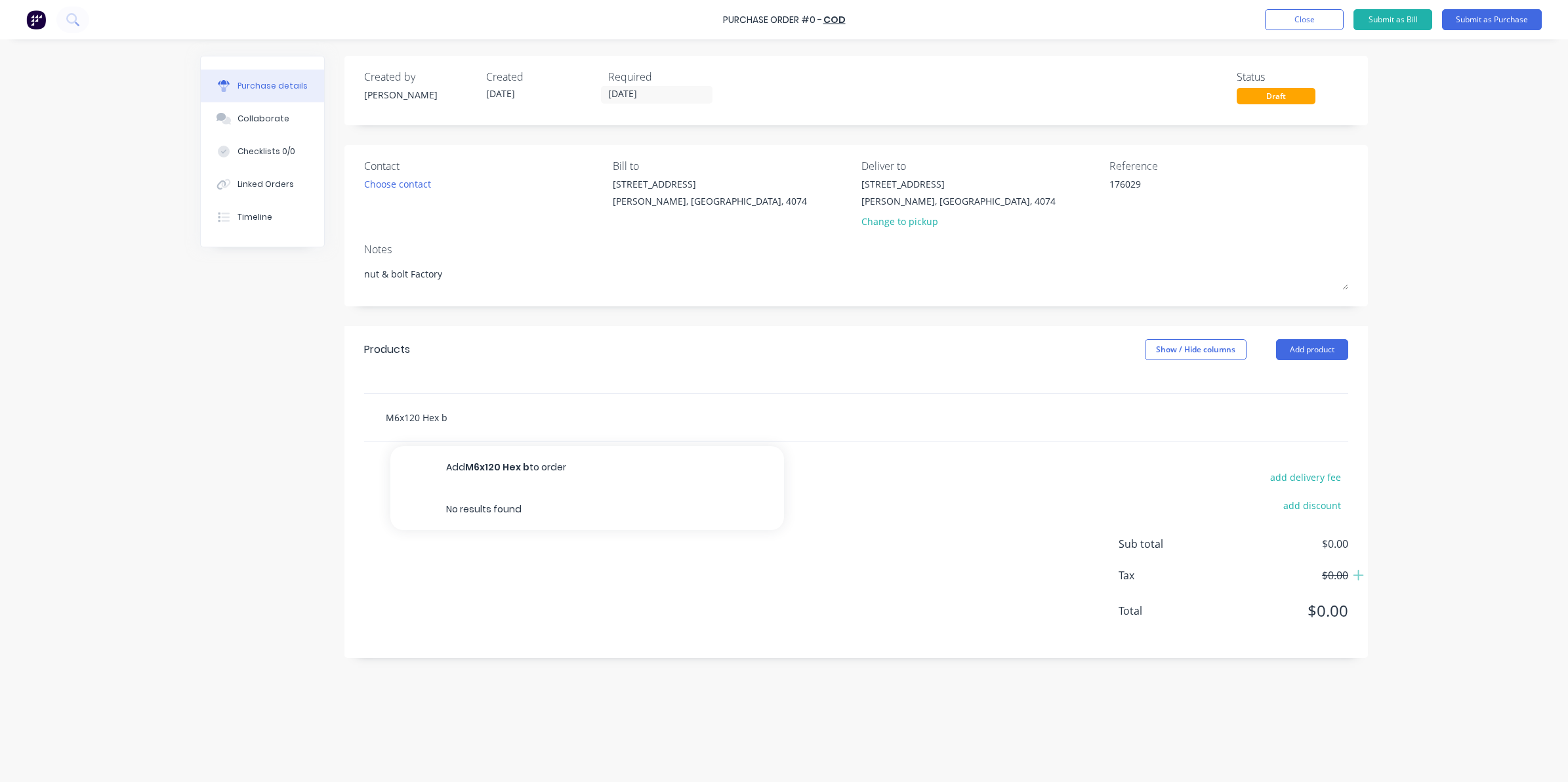
type textarea "x"
type input "M6x120 Hex bo"
type textarea "x"
type input "M6x120 Hex bol"
type textarea "x"
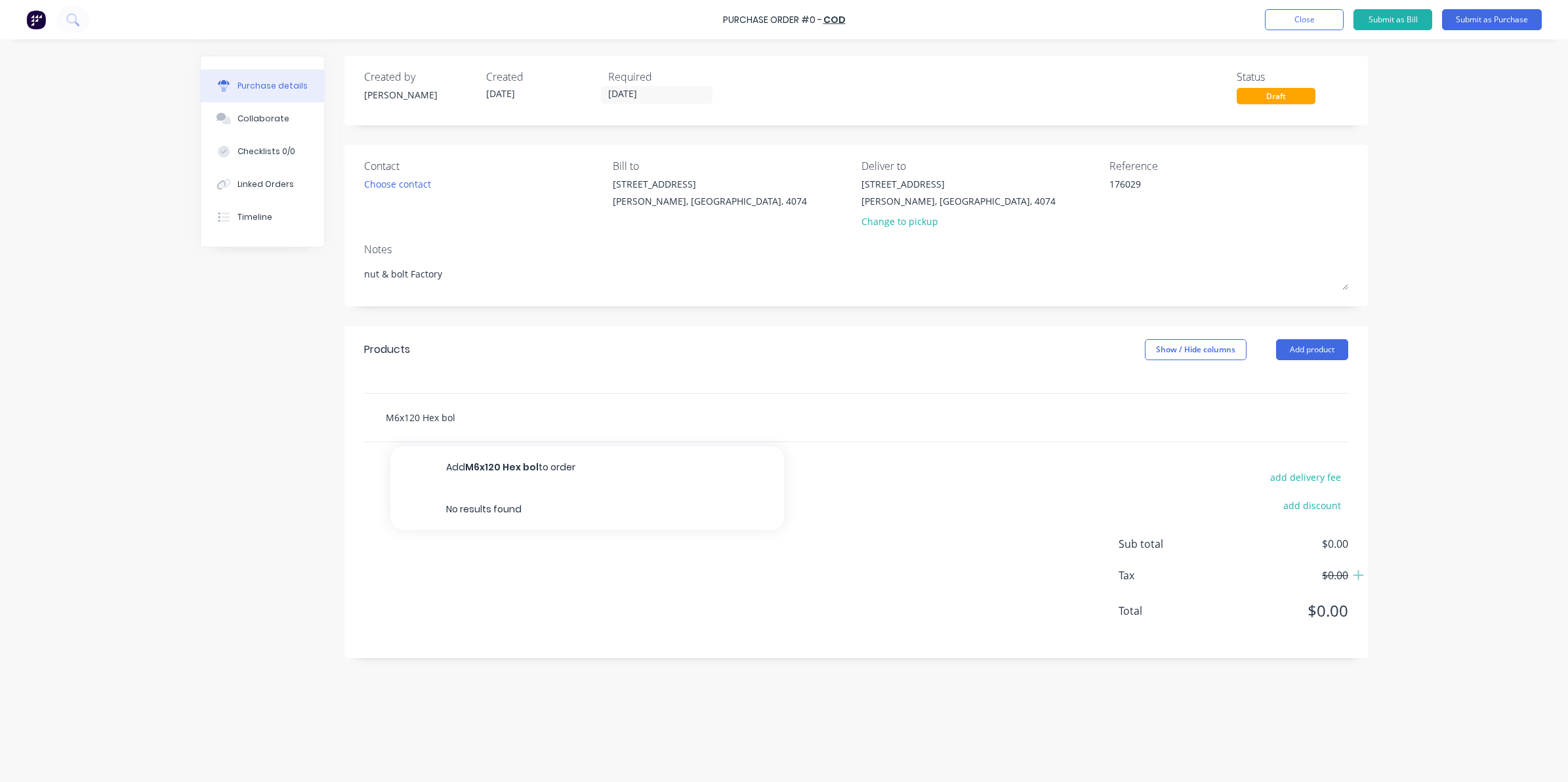
type input "M6x120 Hex bolt"
type textarea "x"
type input "M6x120 Hex bolt"
type textarea "x"
type input "M6x120 Hex bolt z"
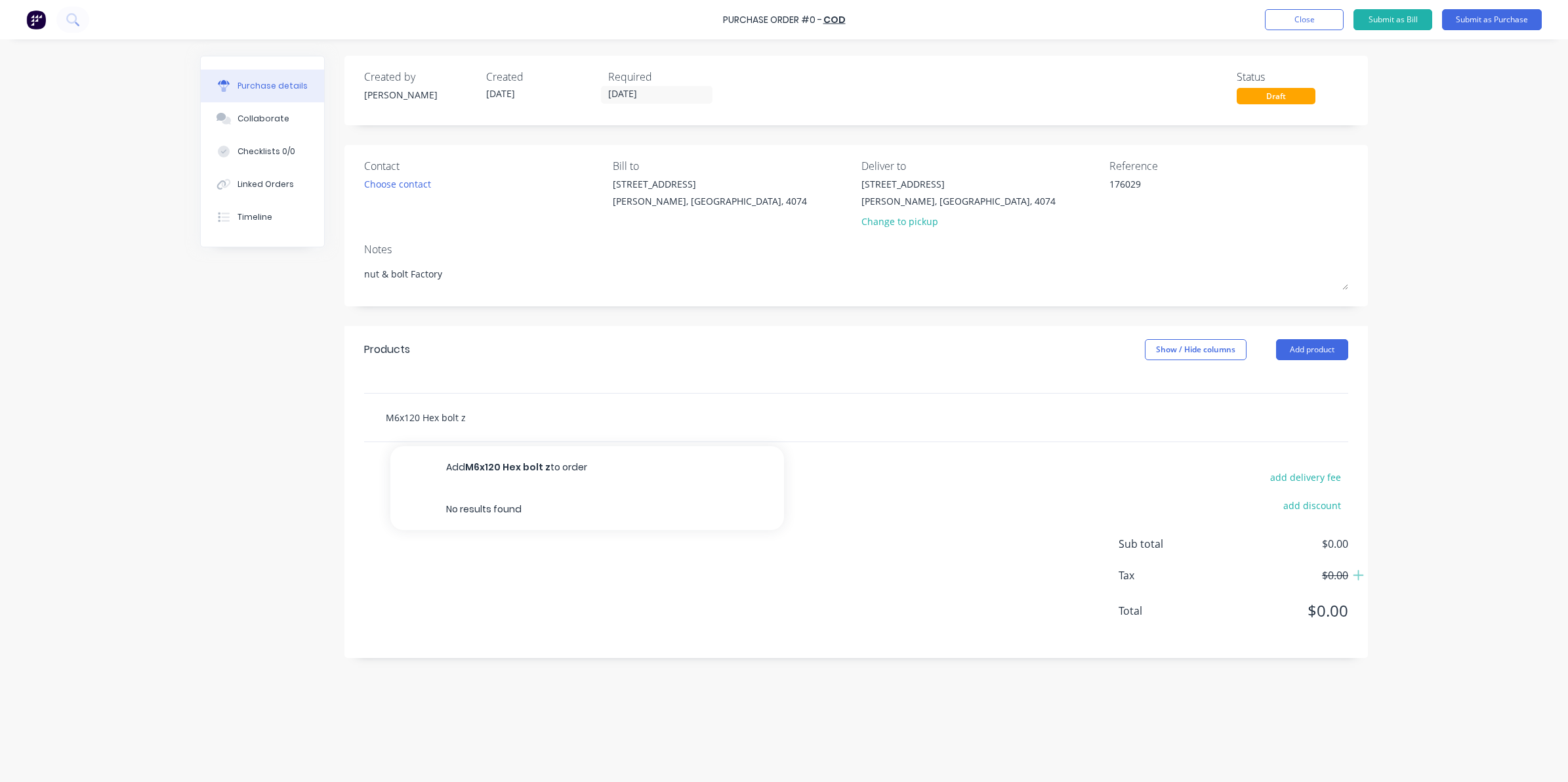
type textarea "x"
type input "M6x120 Hex bolt zi"
type textarea "x"
type input "M6x120 Hex bolt zin"
type textarea "x"
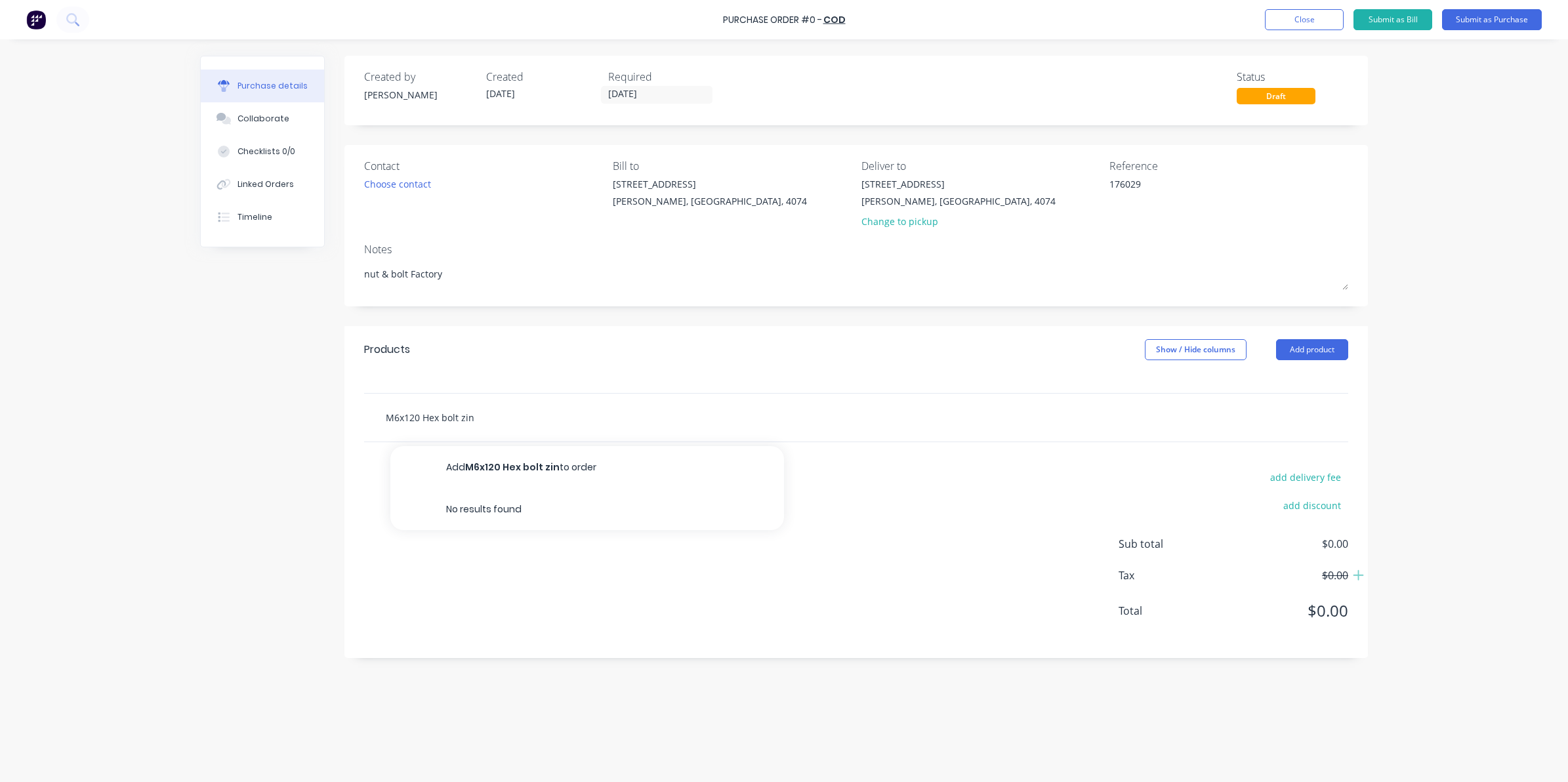
type input "M6x120 Hex bolt zinc"
type textarea "x"
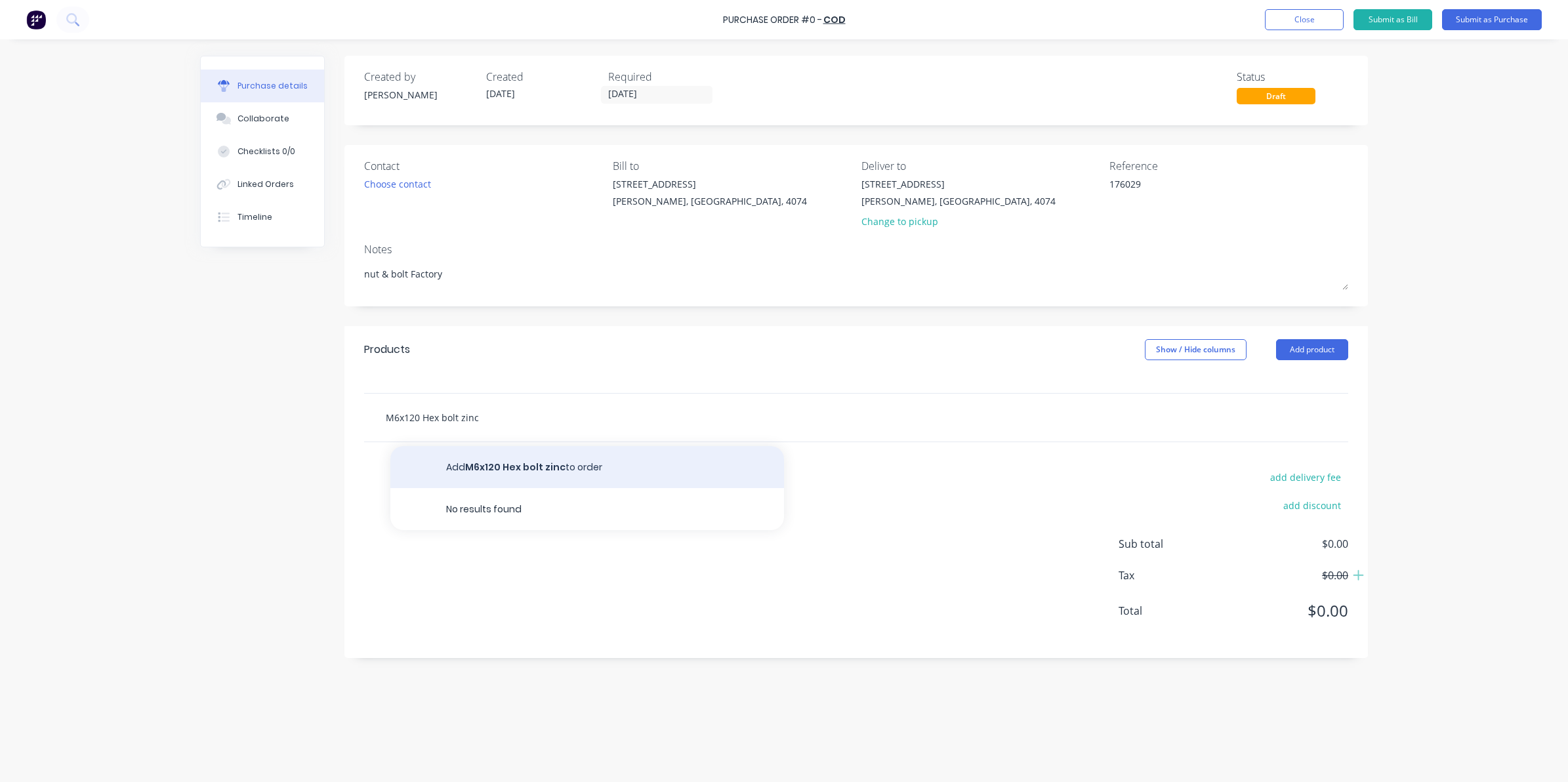
type input "M6x120 Hex bolt zinc"
click at [522, 463] on button "Add M6x120 Hex bolt zinc to order" at bounding box center [587, 467] width 394 height 42
type textarea "x"
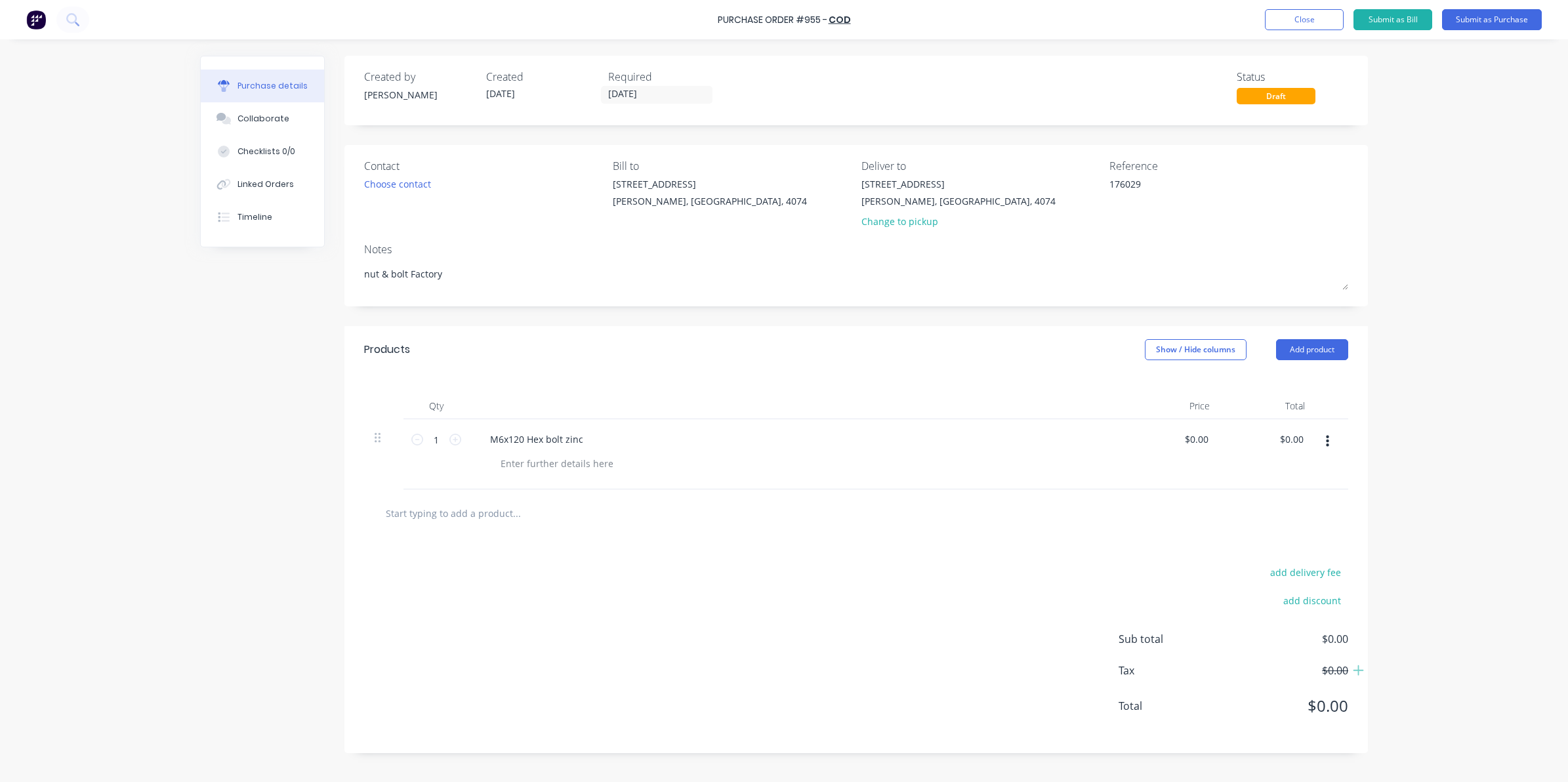
type textarea "x"
click at [447, 525] on input "text" at bounding box center [516, 512] width 262 height 26
type input "M"
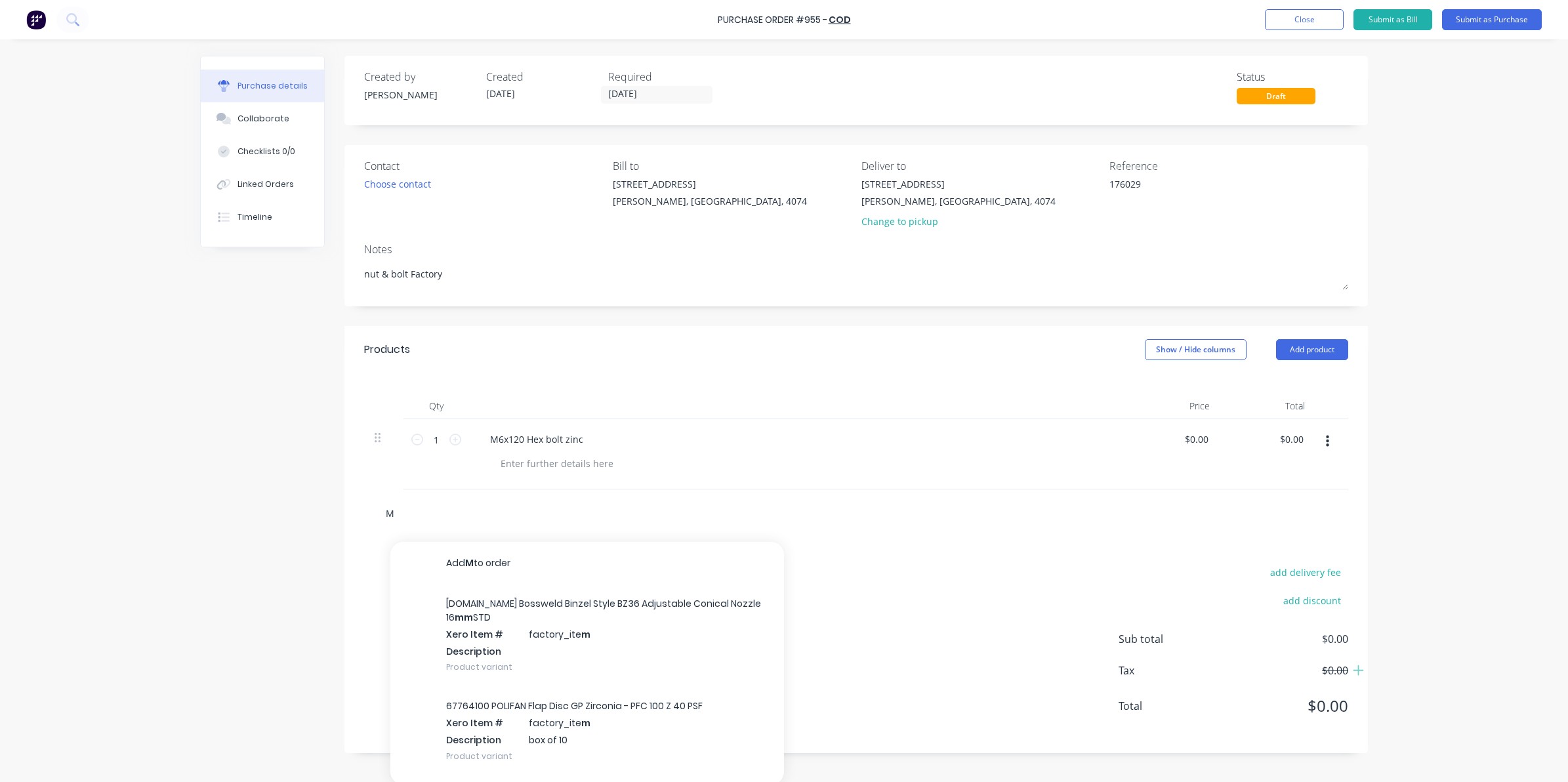
type textarea "x"
type input "M6"
type textarea "x"
type input "M6 f"
type textarea "x"
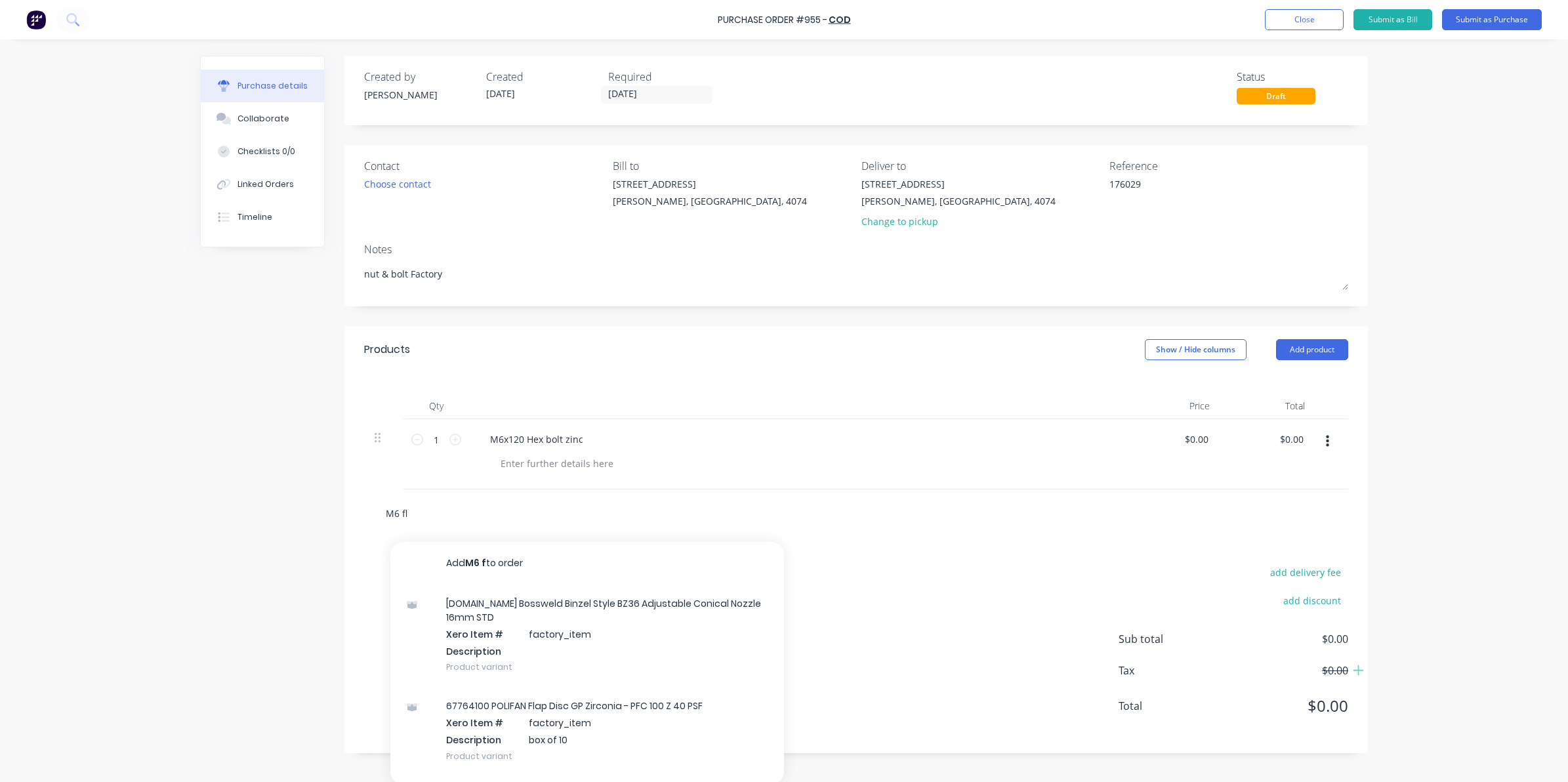
type input "M6 fla"
type textarea "x"
type input "M6 flat"
type textarea "x"
type input "M6 flat"
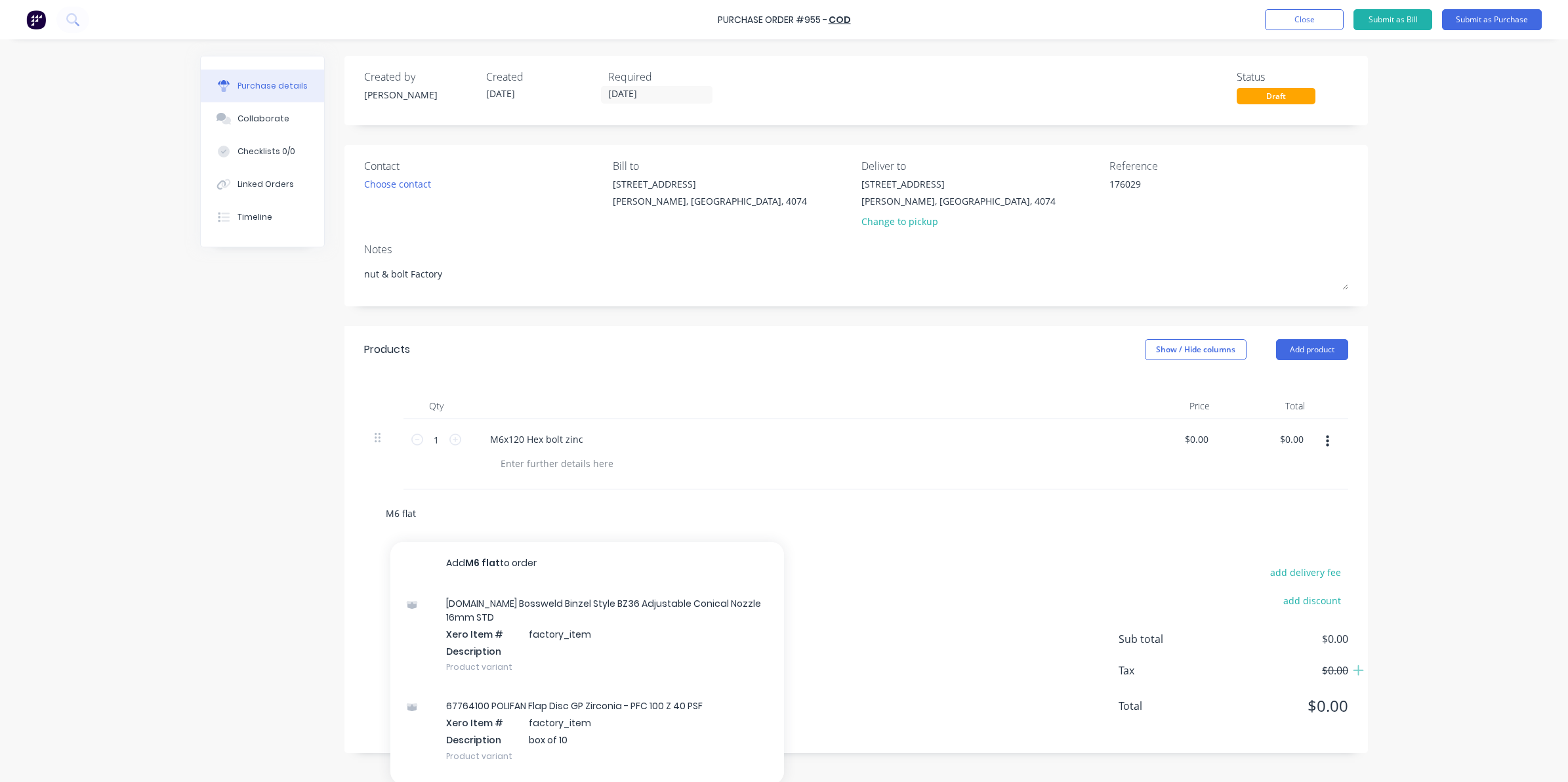
type textarea "x"
type input "M6 flat wa"
type textarea "x"
type input "M6 flat was"
type textarea "x"
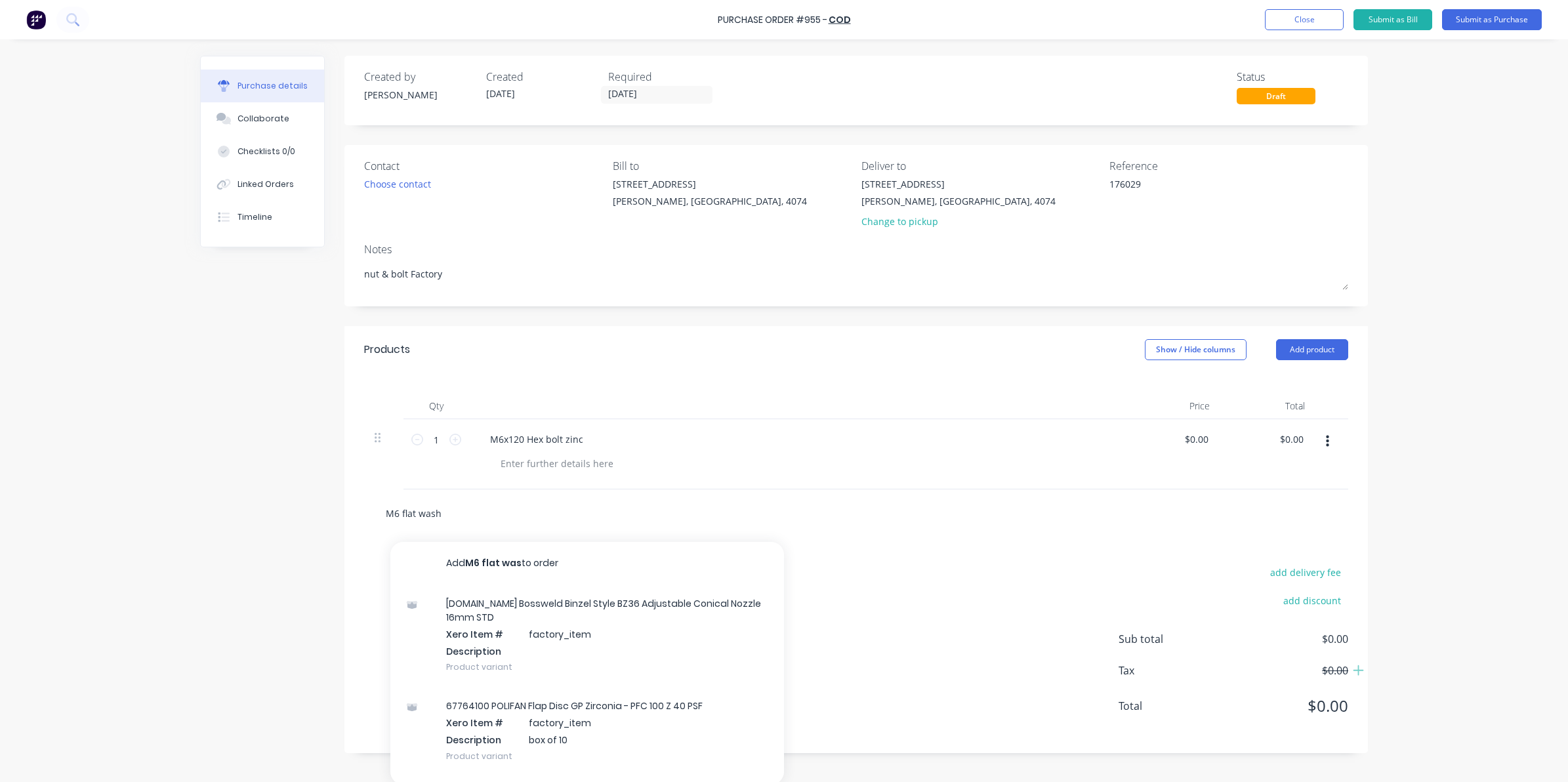
type input "M6 flat washe"
type textarea "x"
type input "M6 flat washer"
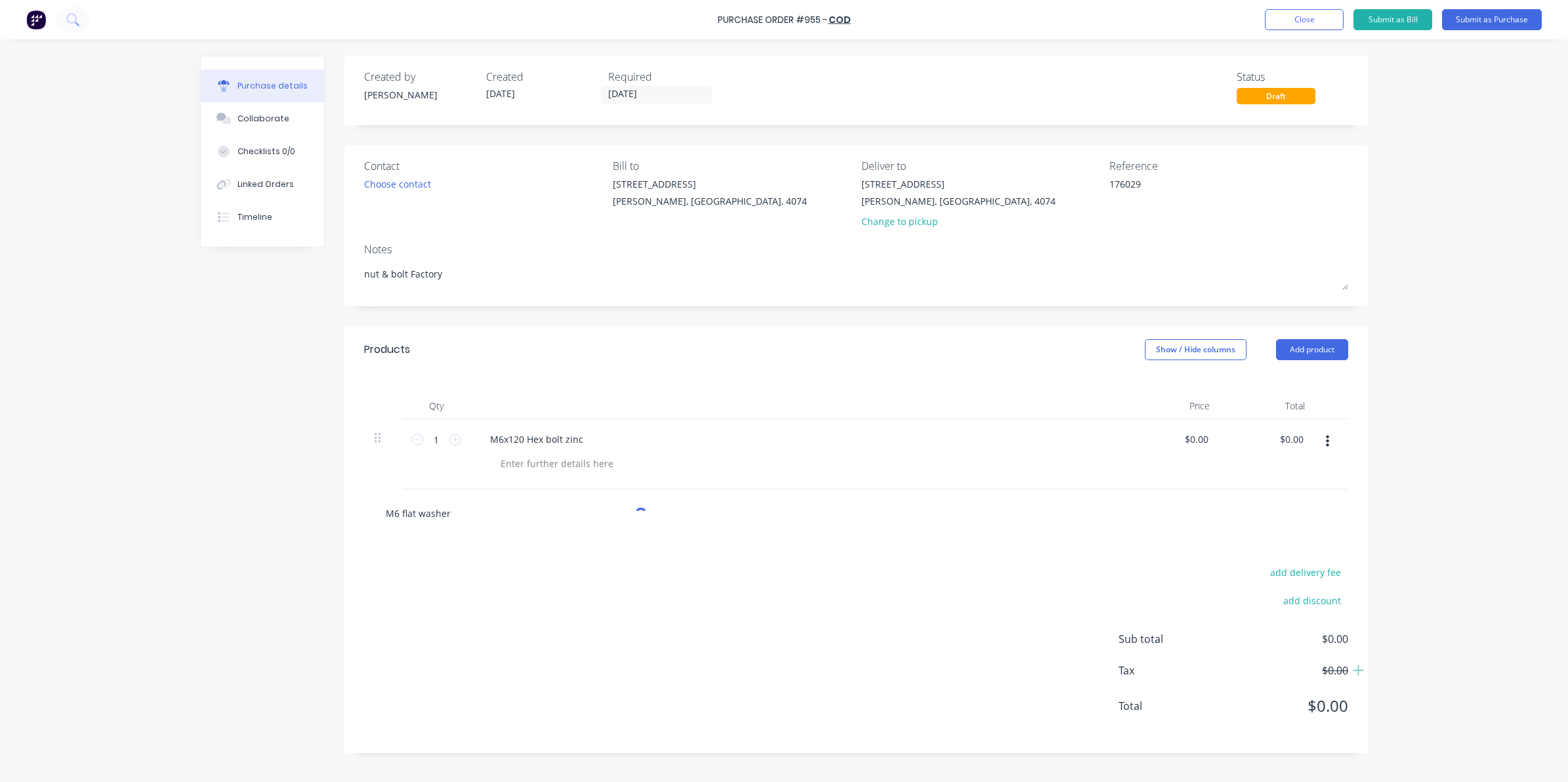
type textarea "x"
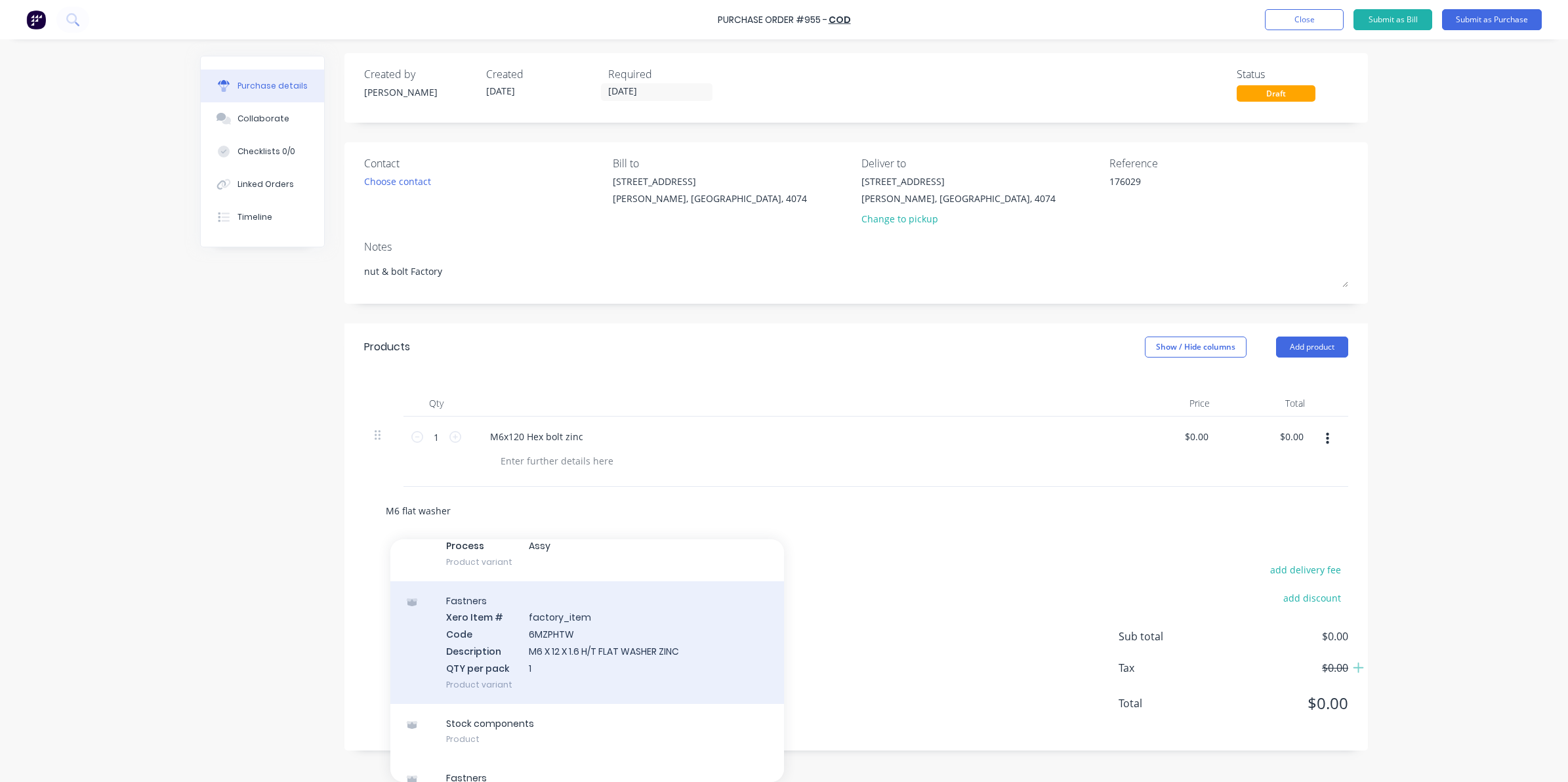
scroll to position [310, 0]
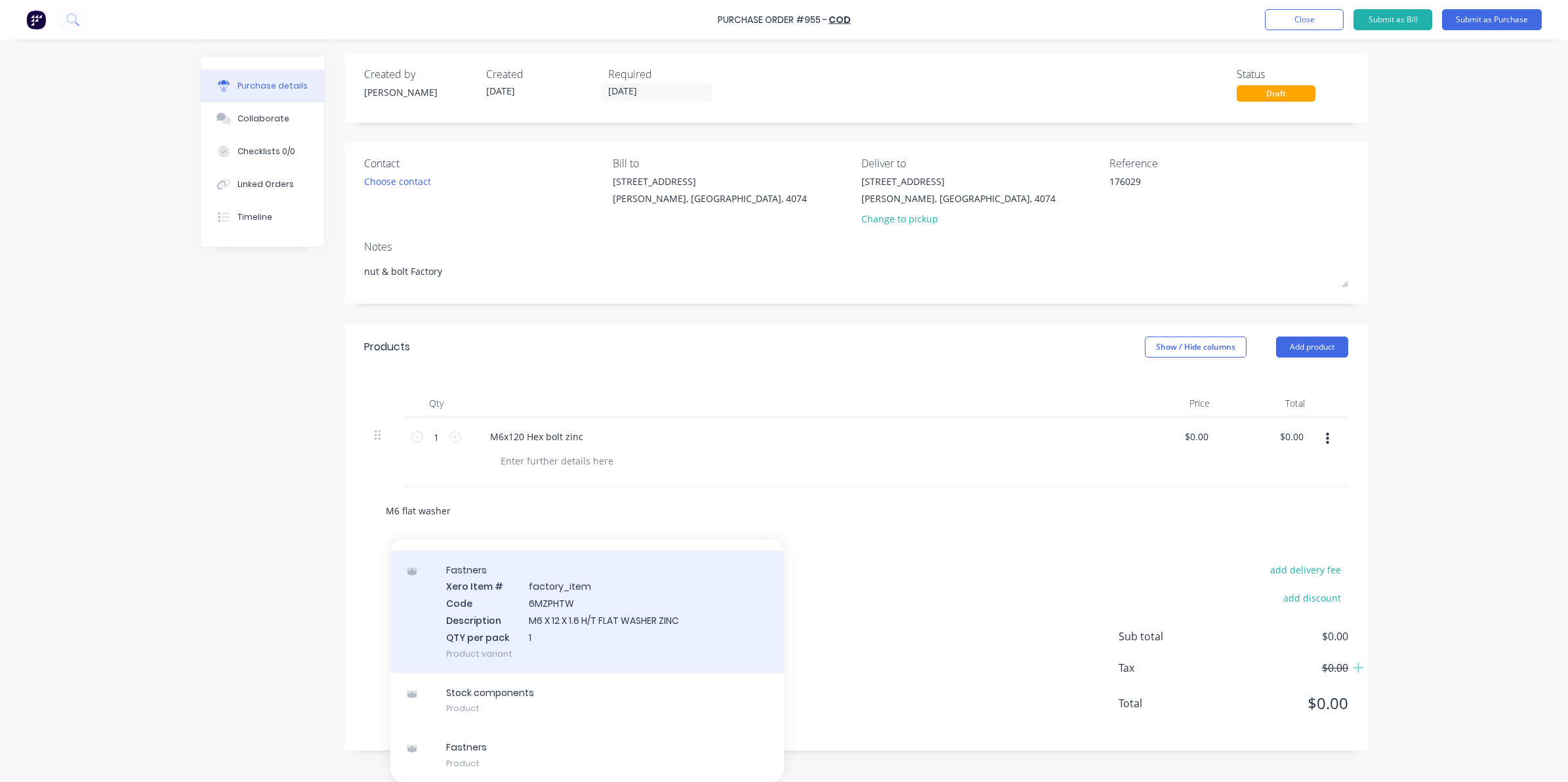
type input "M6 flat washer"
click at [532, 612] on div "Fastners Xero Item # factory_item Code 6MZPHTW Description M6 X 12 X 1.6 H/T FL…" at bounding box center [587, 611] width 394 height 123
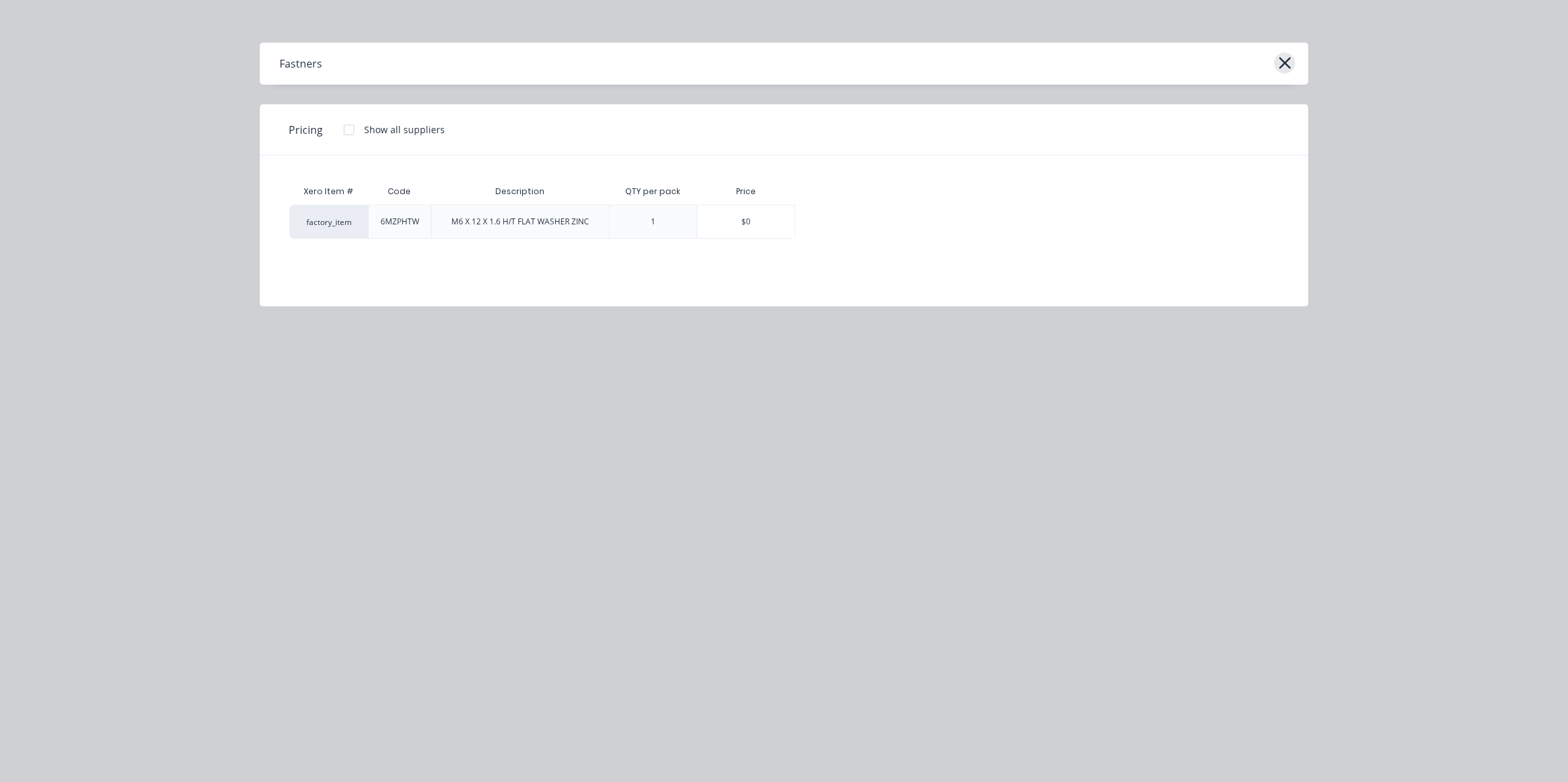
click at [1287, 54] on icon "button" at bounding box center [1284, 63] width 14 height 19
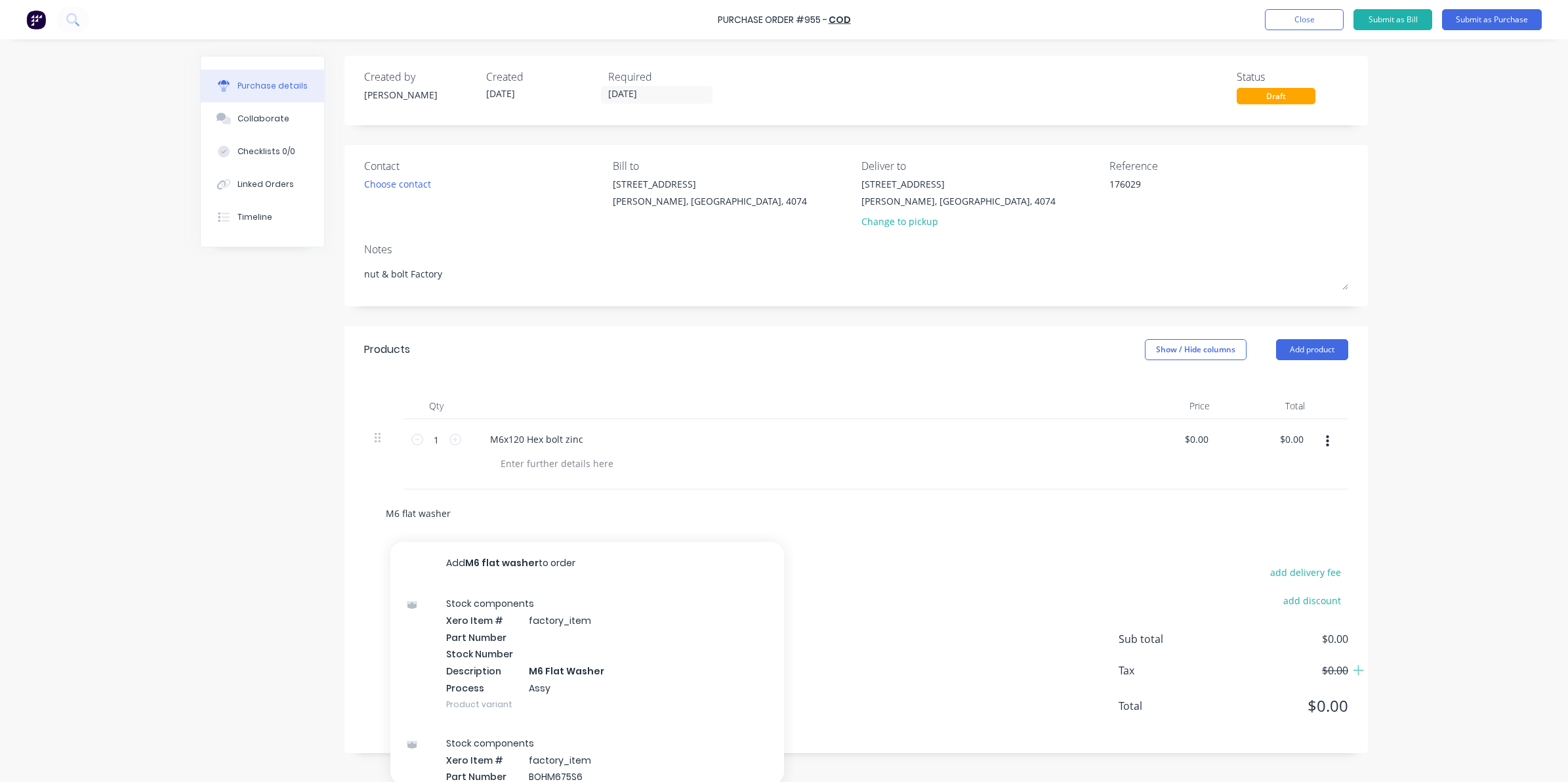
click at [472, 515] on input "M6 flat washer" at bounding box center [516, 512] width 262 height 26
type textarea "x"
type input "M6 flat washer"
type textarea "x"
type input "M6 flat washer z"
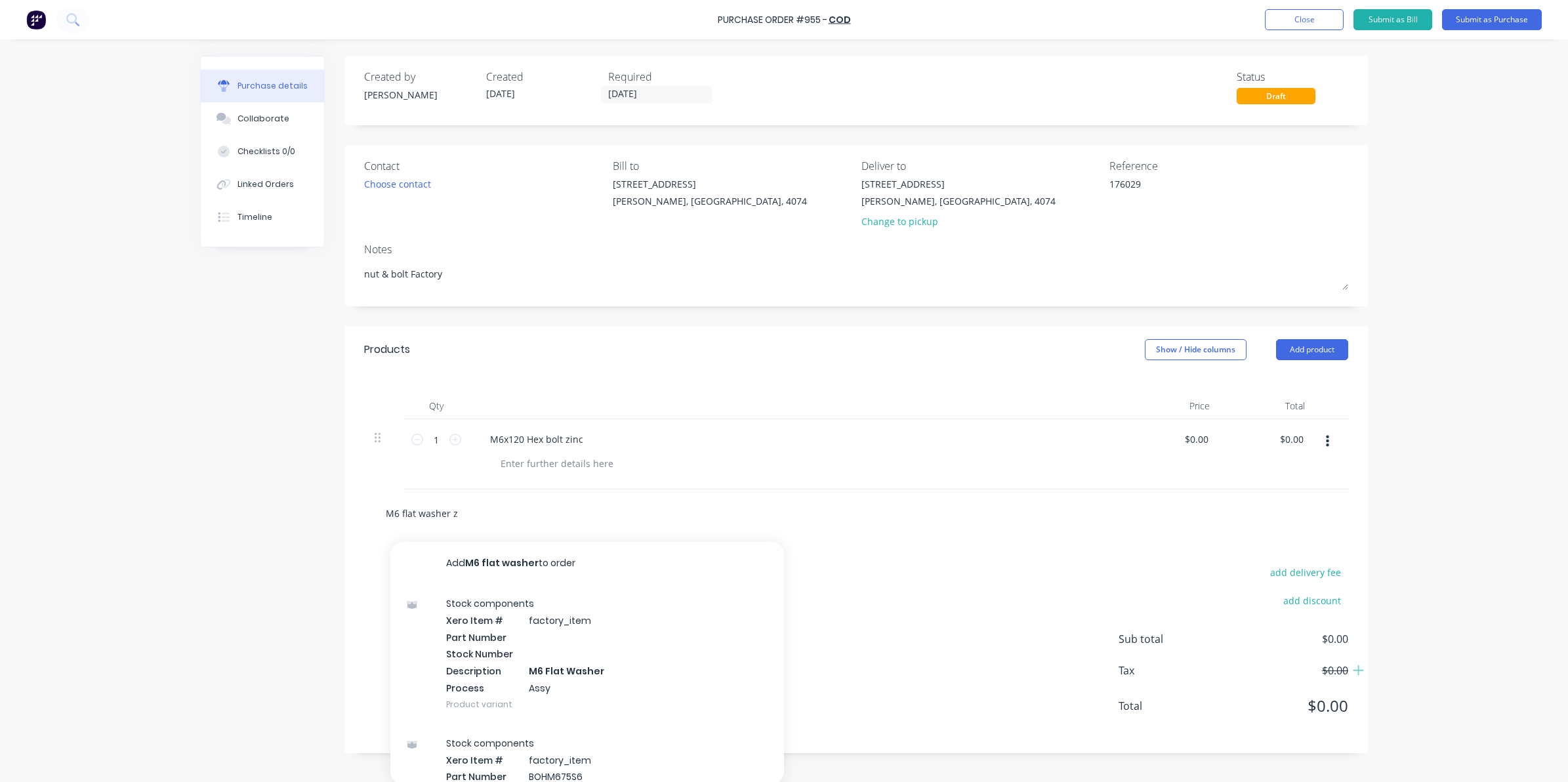
type textarea "x"
type input "M6 flat washer zi"
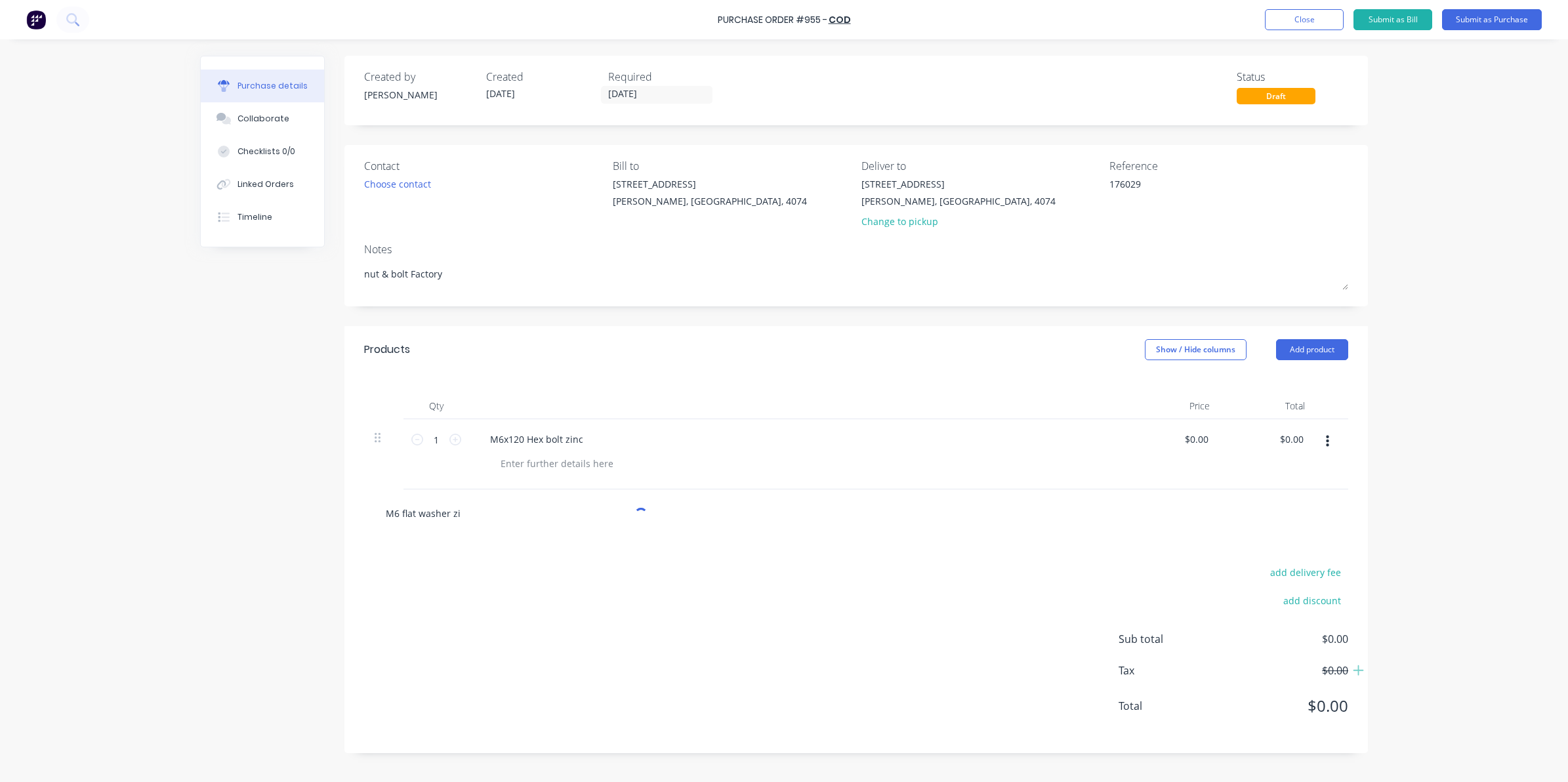
type textarea "x"
type input "M6 flat washer zin"
type textarea "x"
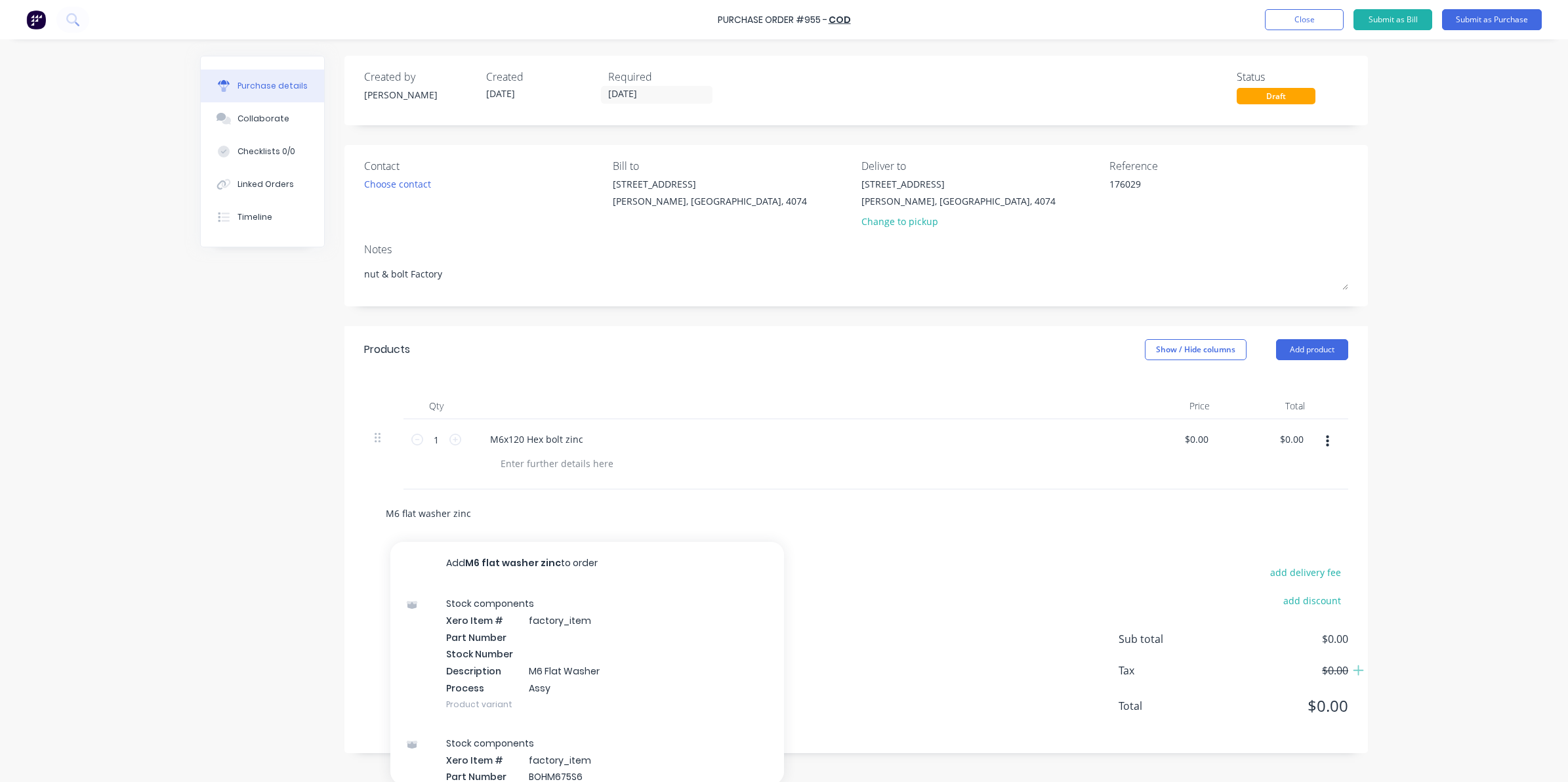
type input "M6 flat washer zinc"
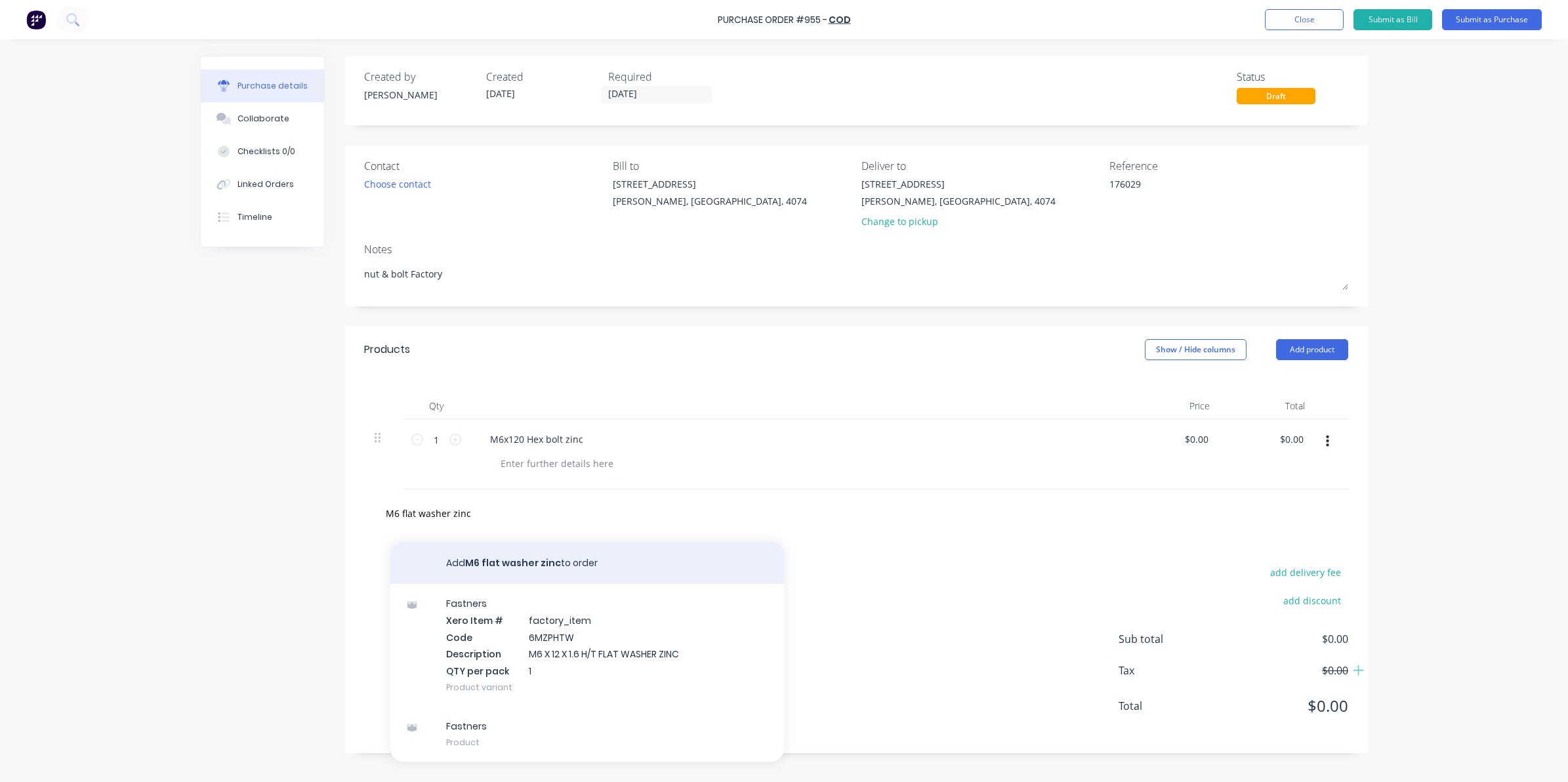
click at [492, 556] on button "Add M6 flat washer zinc to order" at bounding box center [587, 563] width 394 height 42
type textarea "x"
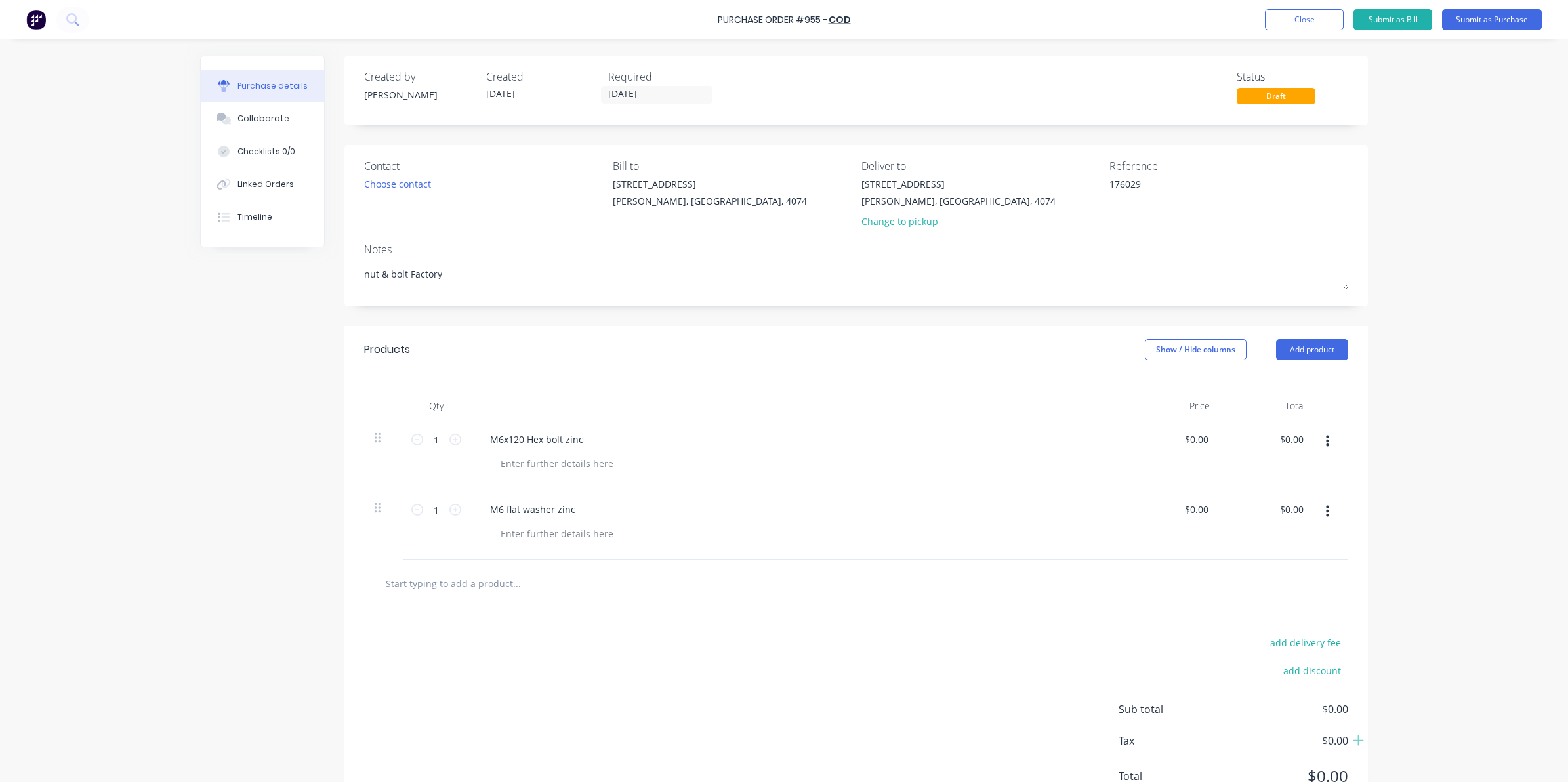
click at [484, 598] on div at bounding box center [856, 583] width 984 height 48
click at [470, 588] on input "text" at bounding box center [516, 582] width 262 height 26
type textarea "x"
type input "M"
type textarea "x"
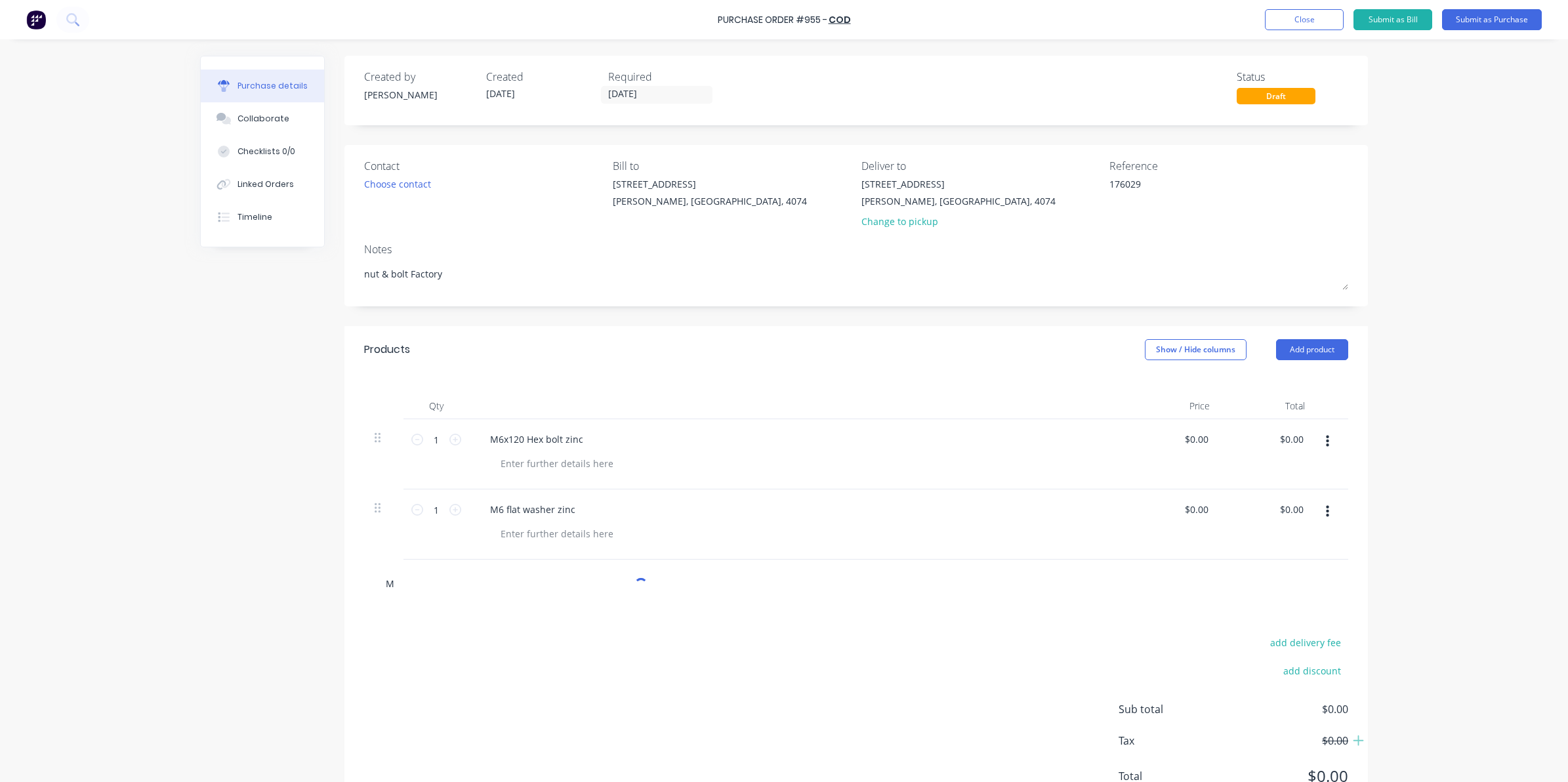
type input "M6"
type textarea "x"
type input "M6"
type textarea "x"
type input "M6 H"
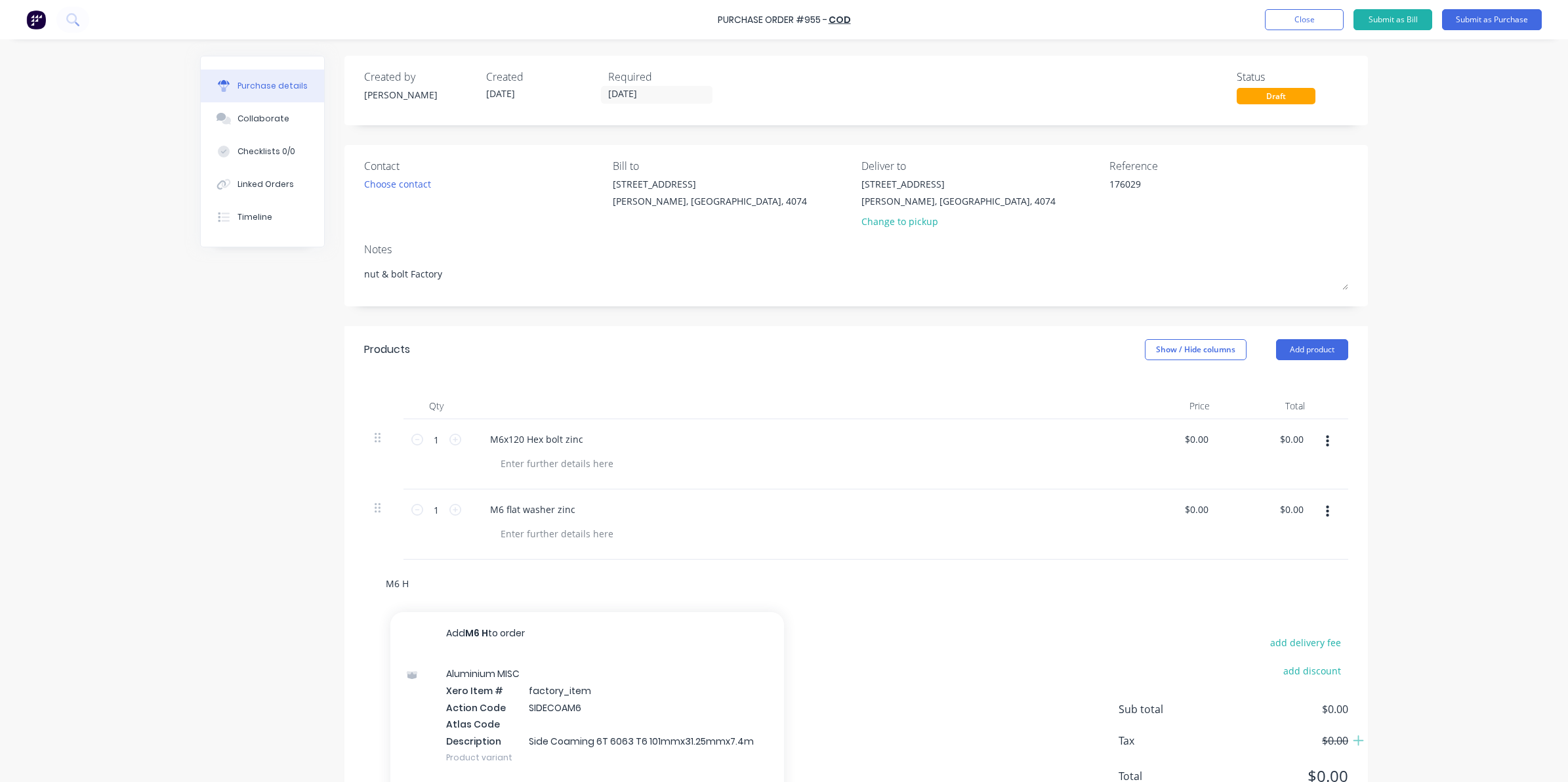
type textarea "x"
type input "M6 He"
type textarea "x"
type input "M6 Hex"
type textarea "x"
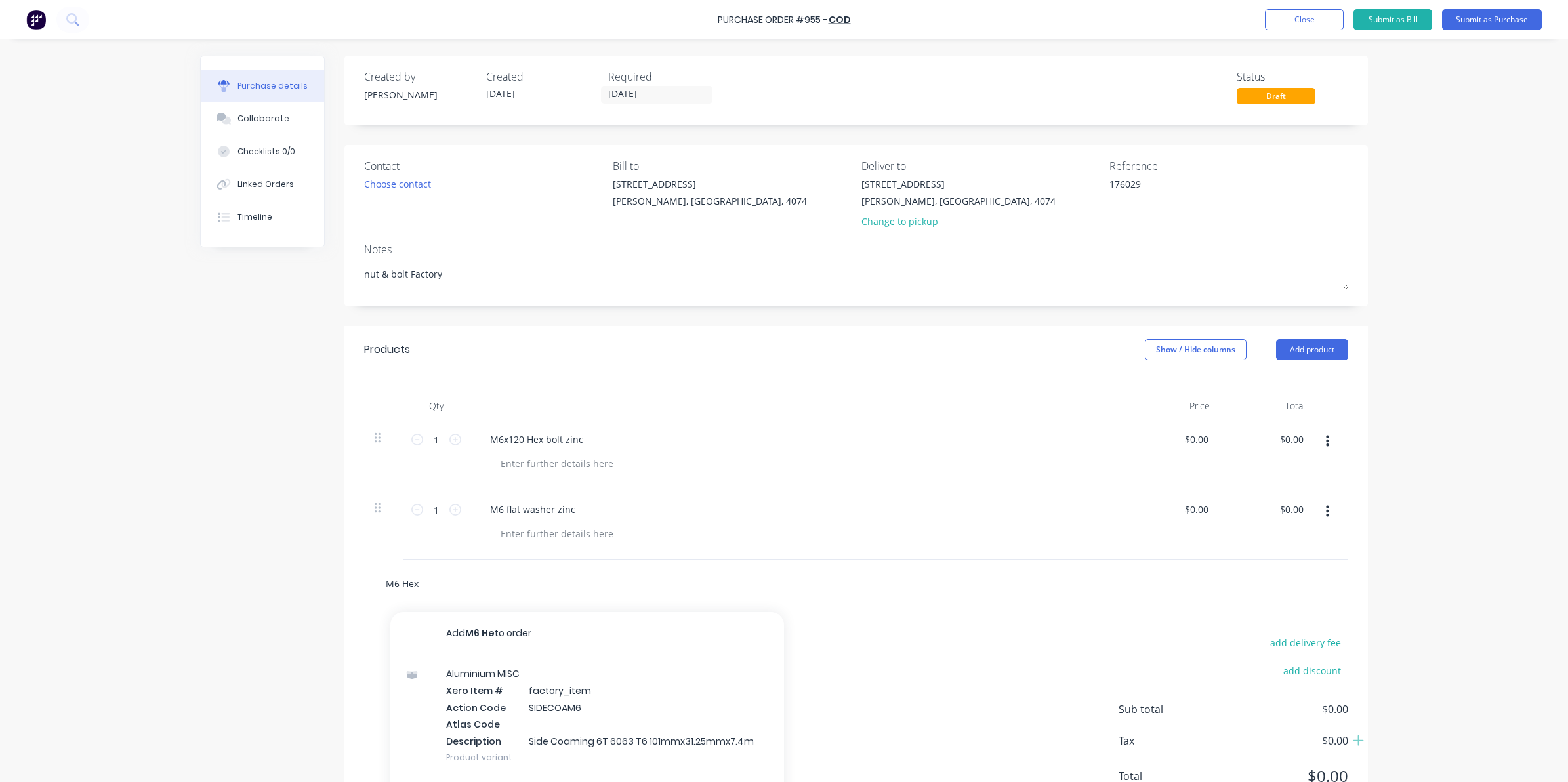
type input "M6 Hex"
type textarea "x"
type input "M6 Hex N"
type textarea "x"
type input "M6 Hex Ny"
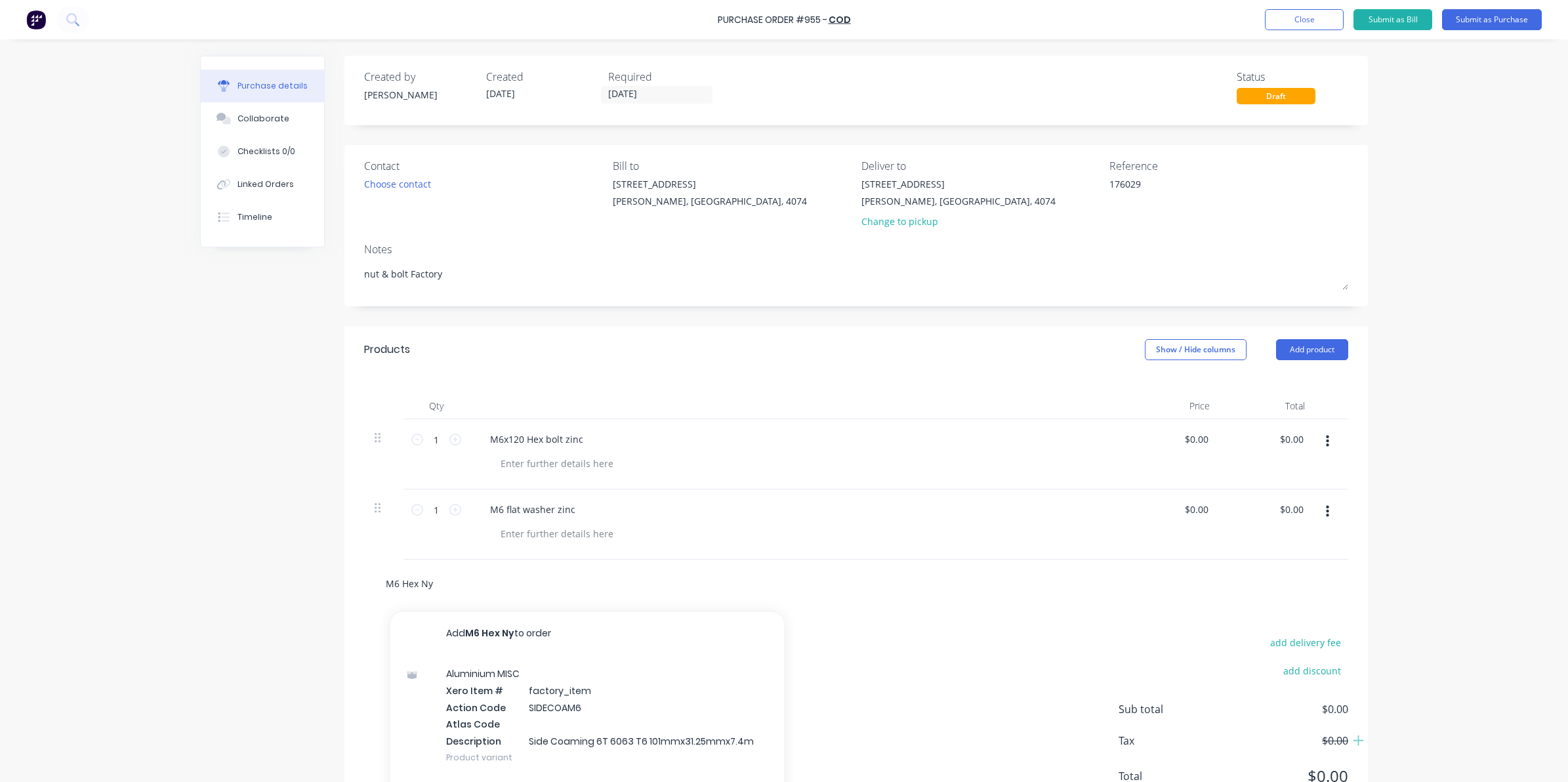
type textarea "x"
type input "M6 Hex Nyl"
type textarea "x"
type input "M6 Hex Nylo"
type textarea "x"
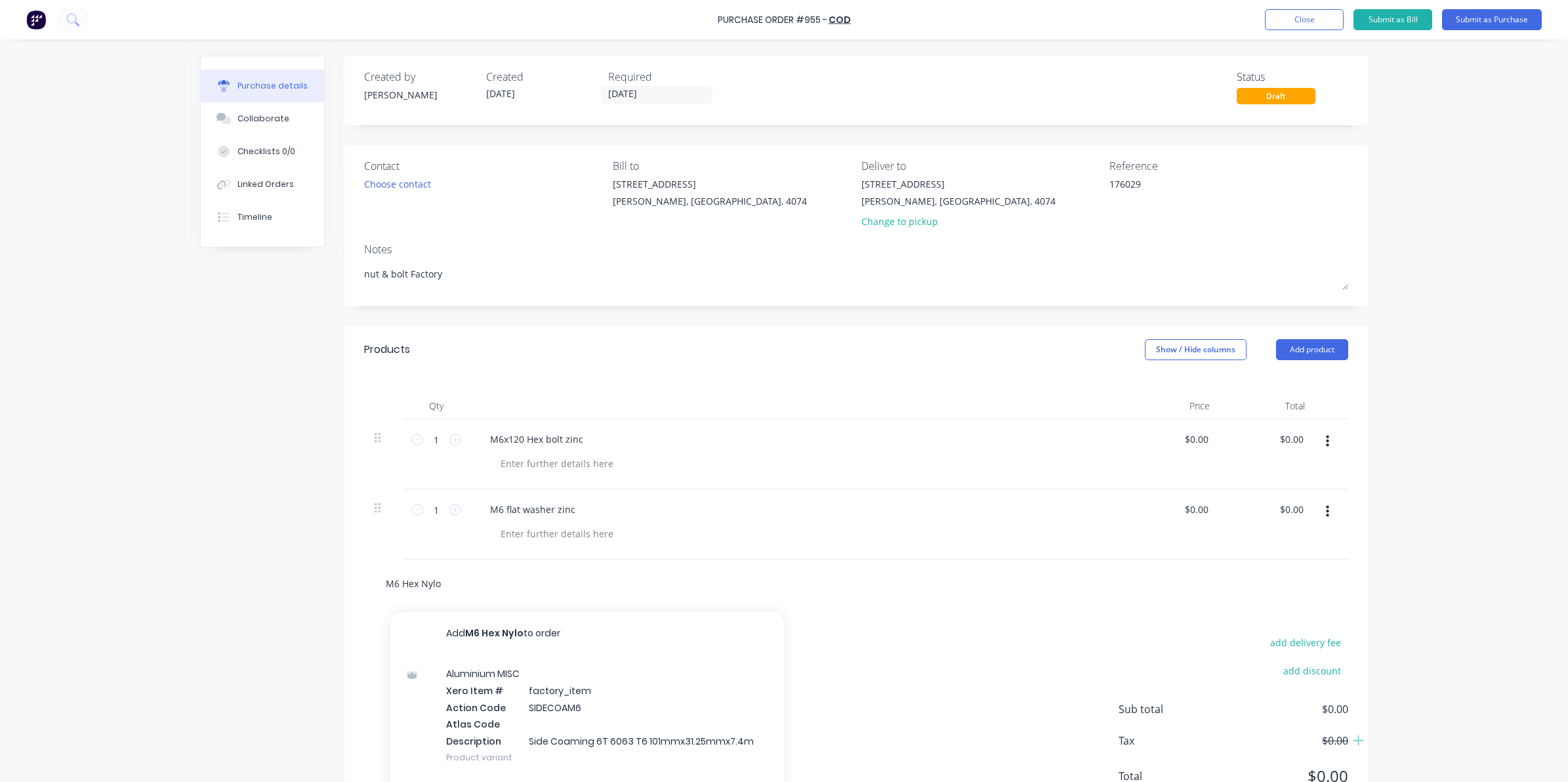
type input "M6 Hex Nyloc"
type textarea "x"
type input "M6 Hex Nyloc"
type textarea "x"
type input "M6 Hex Nyloc N"
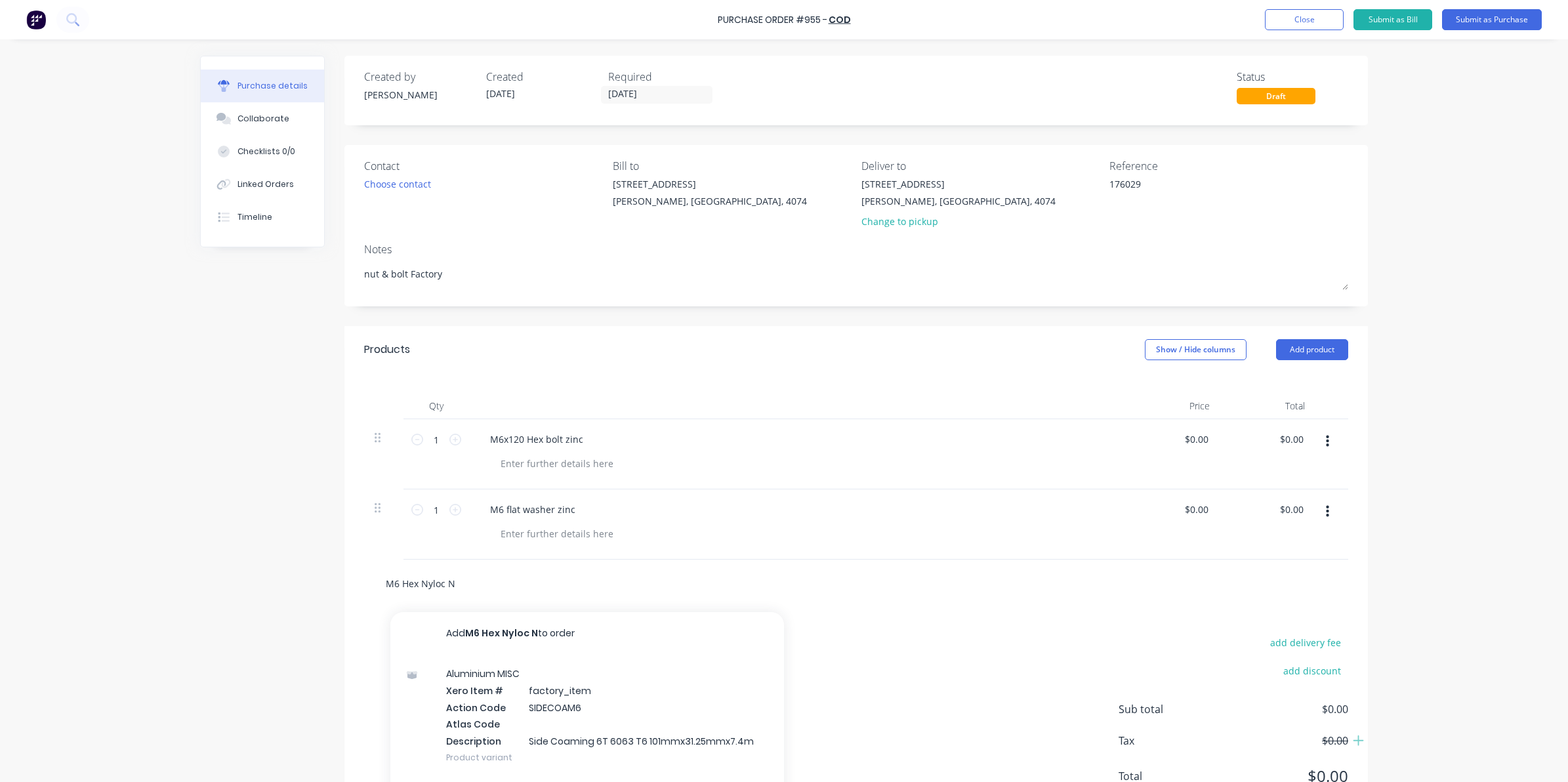
type textarea "x"
type input "M6 Hex Nyloc Nu"
type textarea "x"
type input "M6 Hex Nyloc Nut"
type textarea "x"
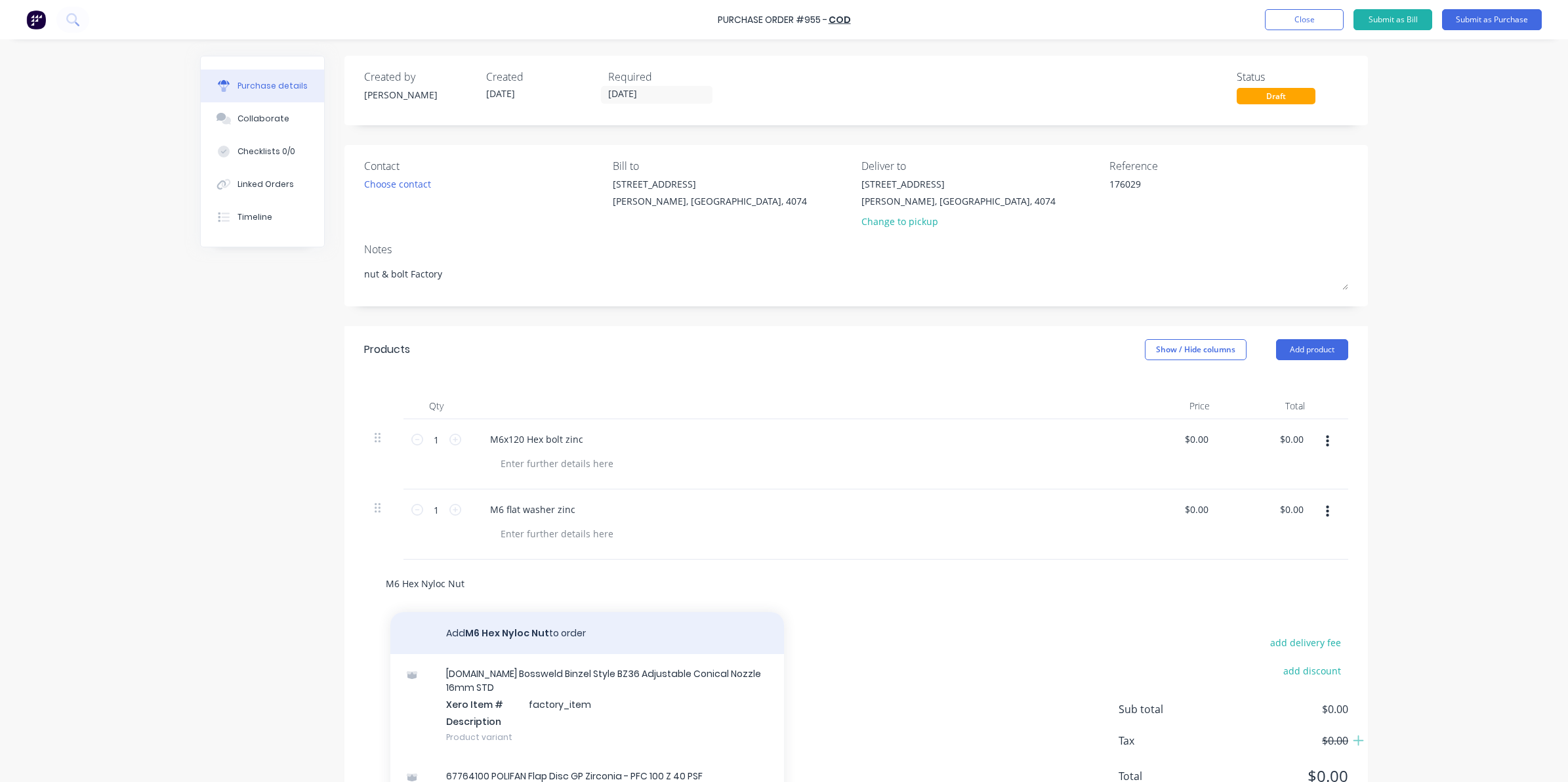
type input "M6 Hex Nyloc Nut"
click at [493, 639] on button "Add M6 Hex Nyloc Nut to order" at bounding box center [587, 633] width 394 height 42
type textarea "x"
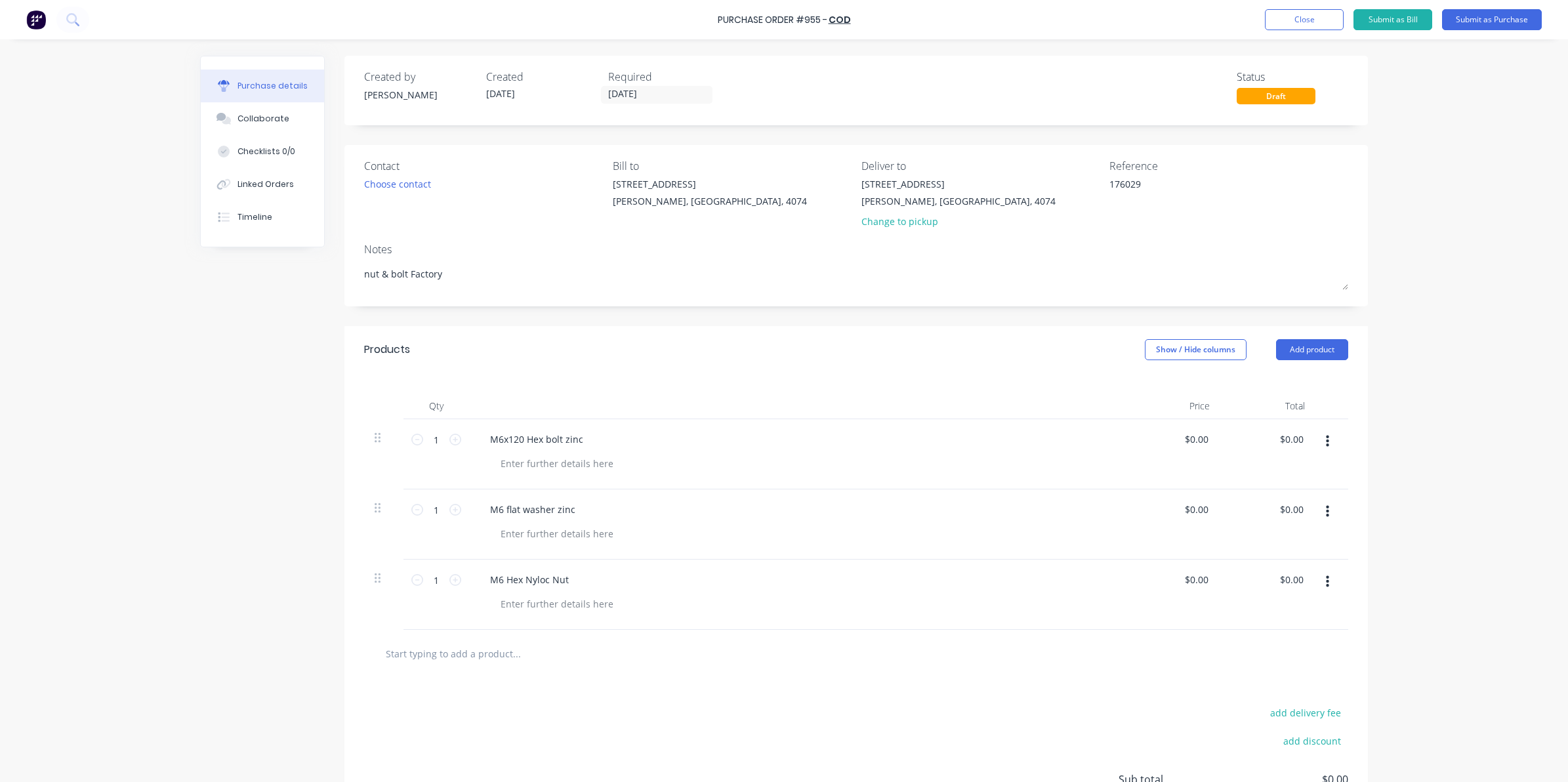
click at [482, 663] on input "text" at bounding box center [516, 653] width 262 height 26
type textarea "x"
type input "t"
type textarea "x"
type input "to"
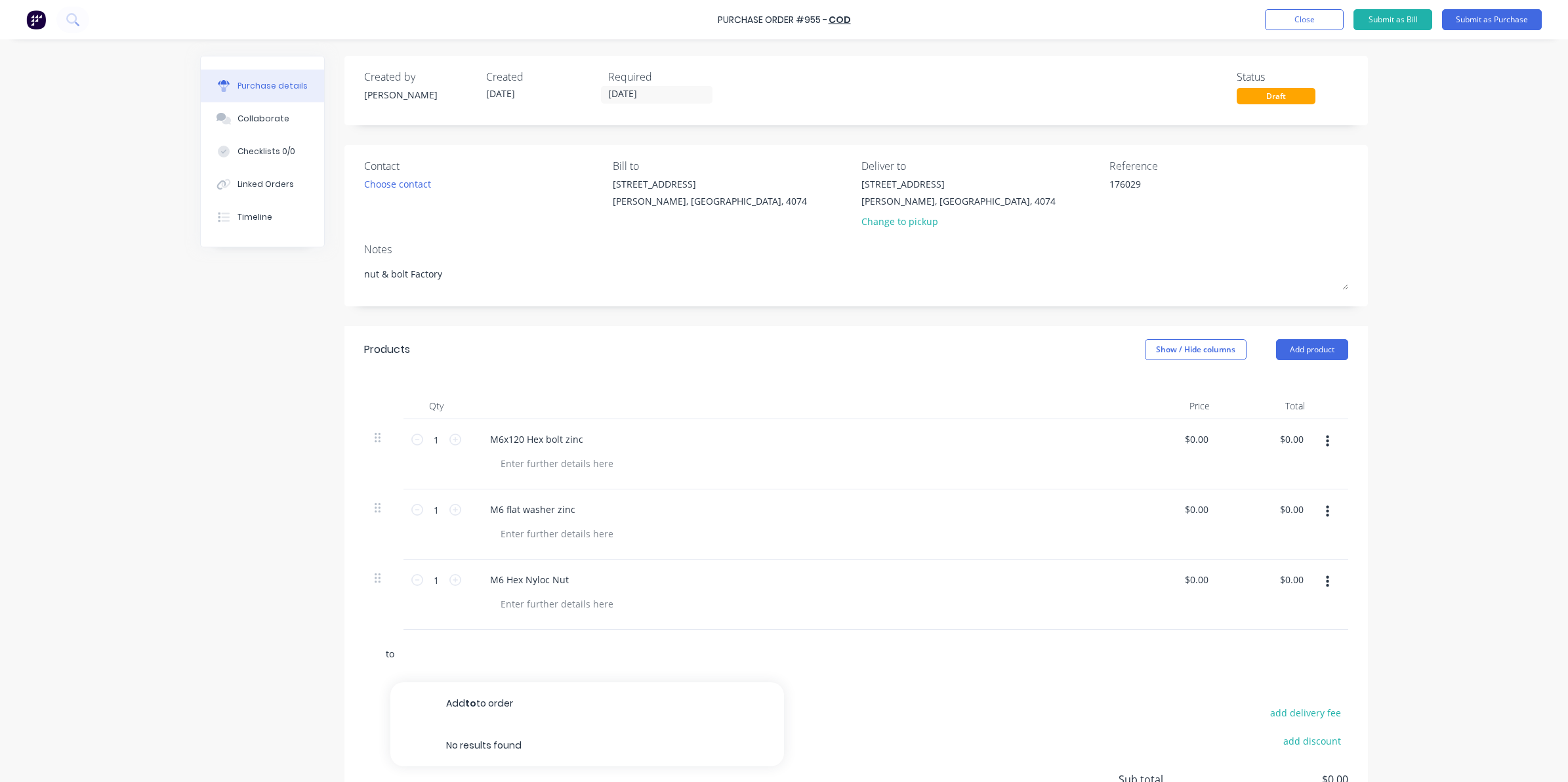
type textarea "x"
type input "tor"
type textarea "x"
type input "torp"
type textarea "x"
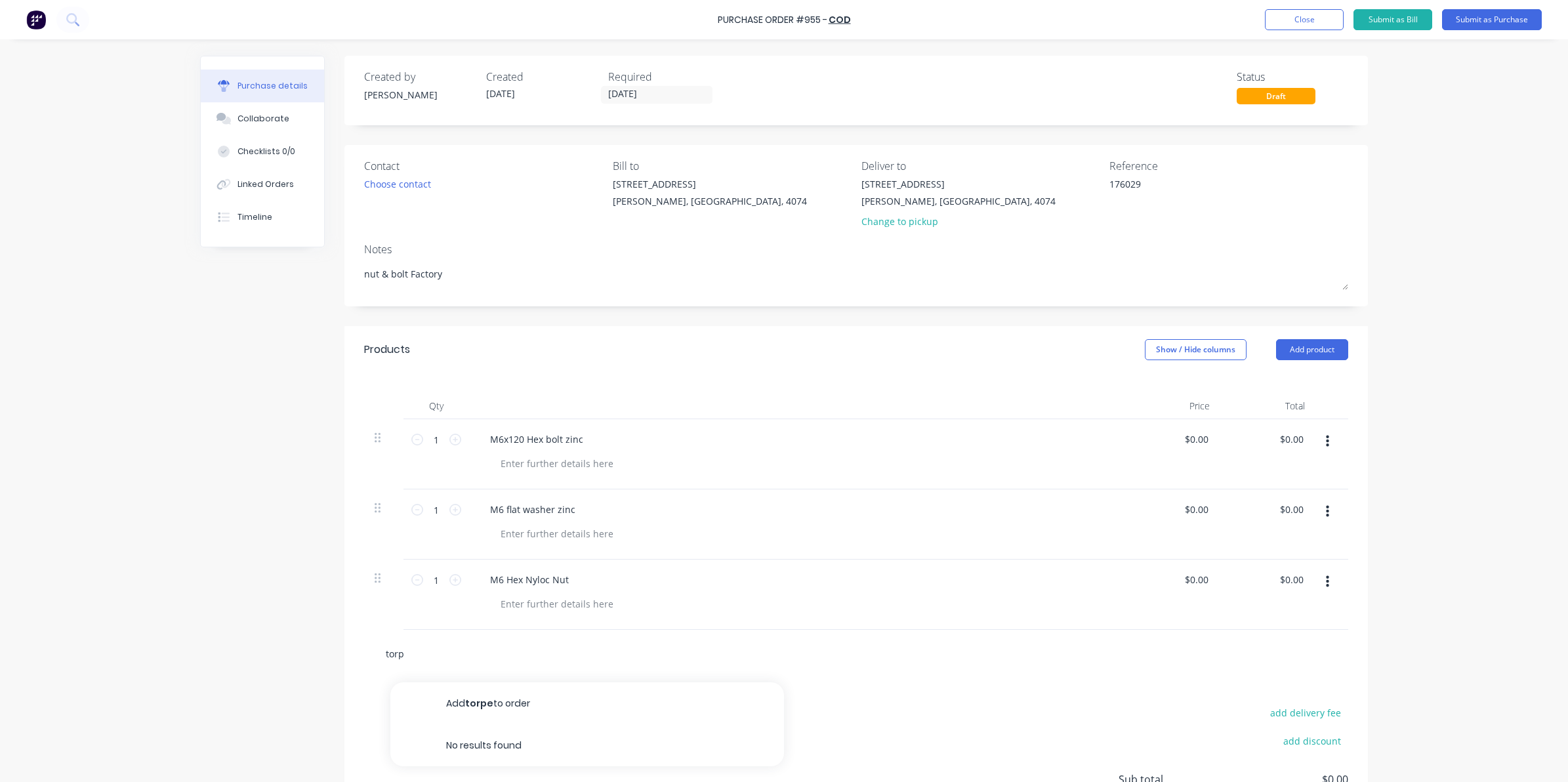
type input "torpe"
type textarea "x"
type input "torped"
type textarea "x"
type input "torpedo"
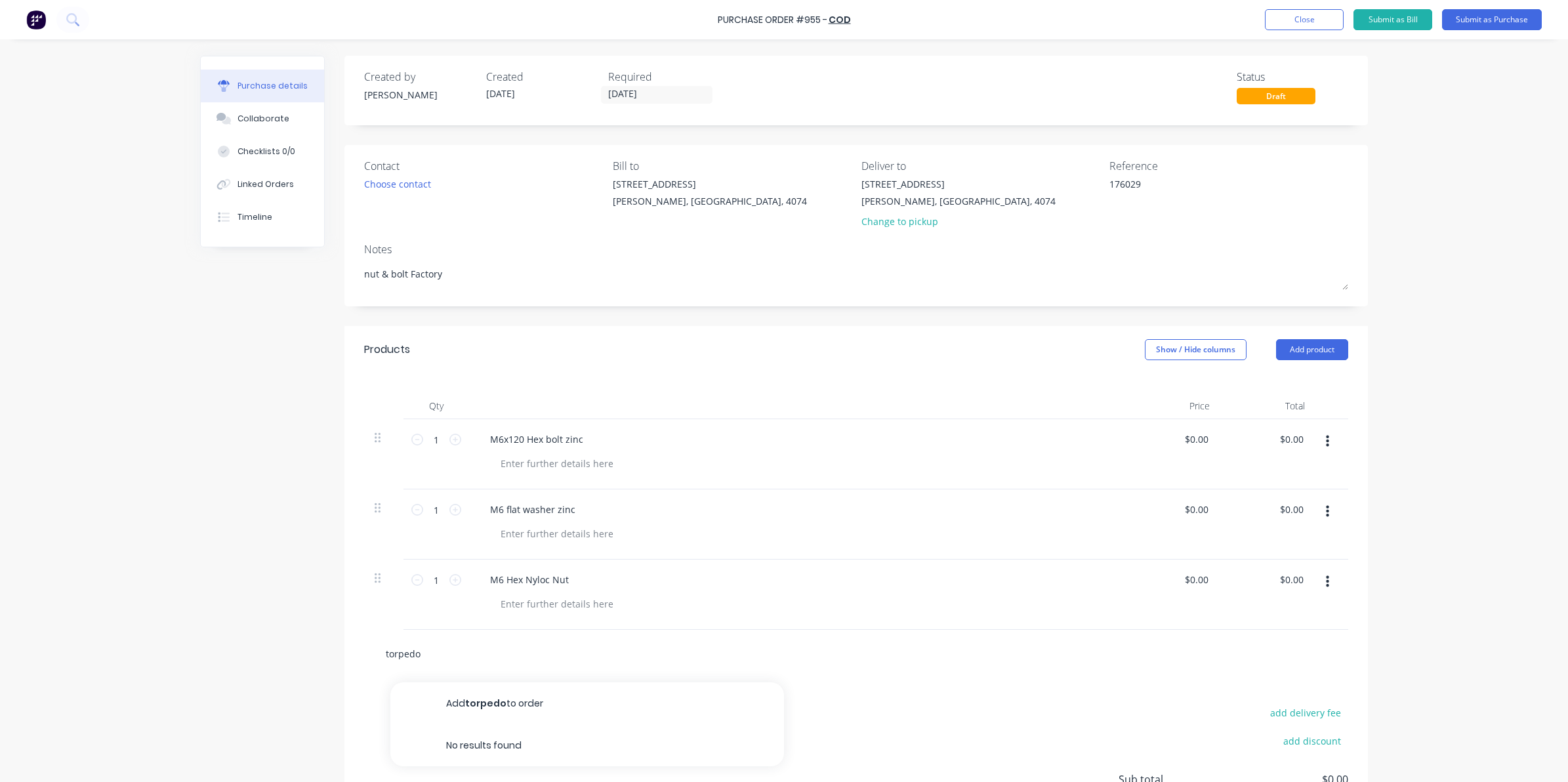
type textarea "x"
type input "torpedo"
type textarea "x"
type input "torpedo l"
type textarea "x"
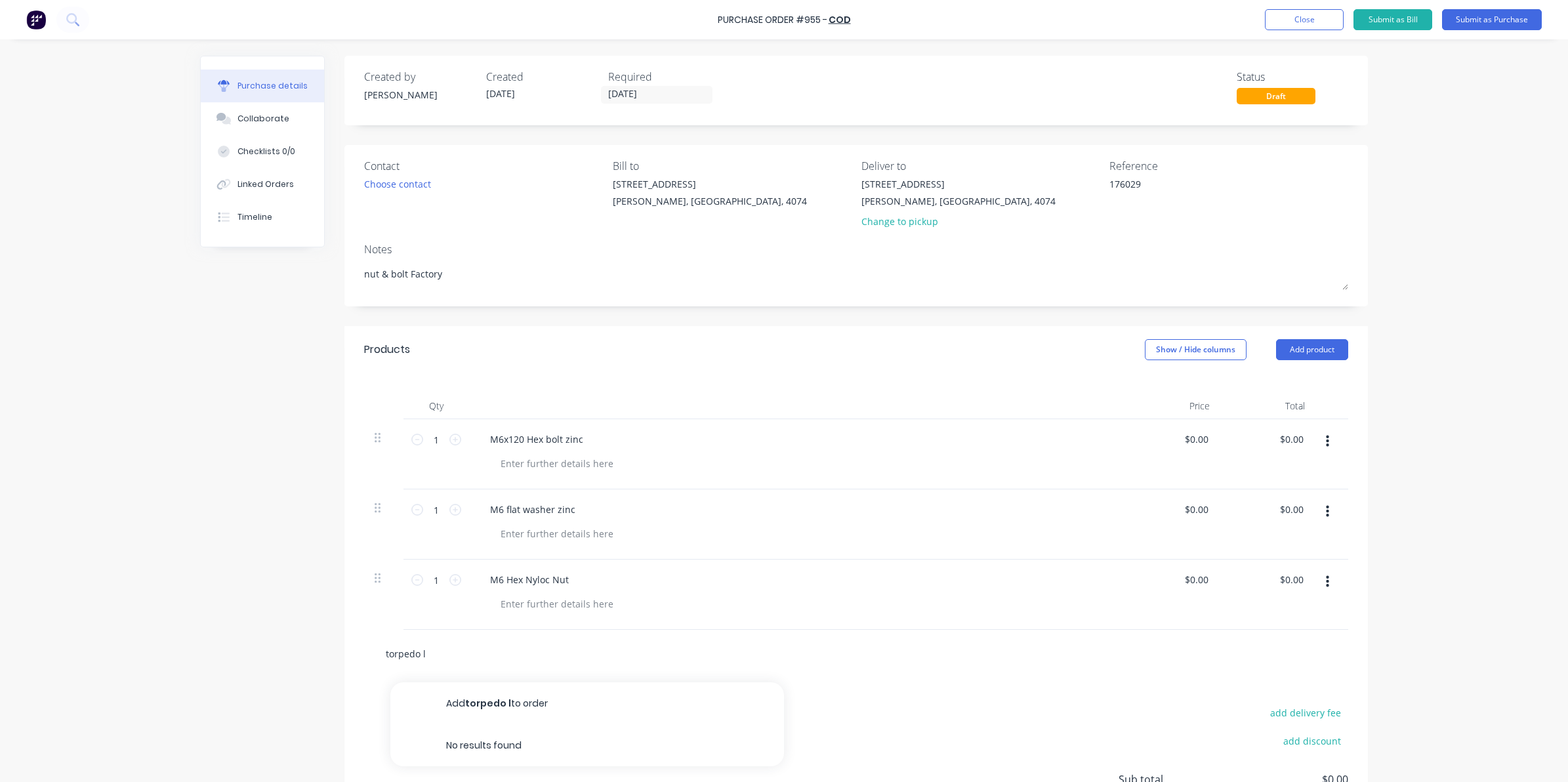
type input "torpedo le"
click at [518, 705] on button "Add torpedo level typhoon tools to order" at bounding box center [587, 703] width 394 height 42
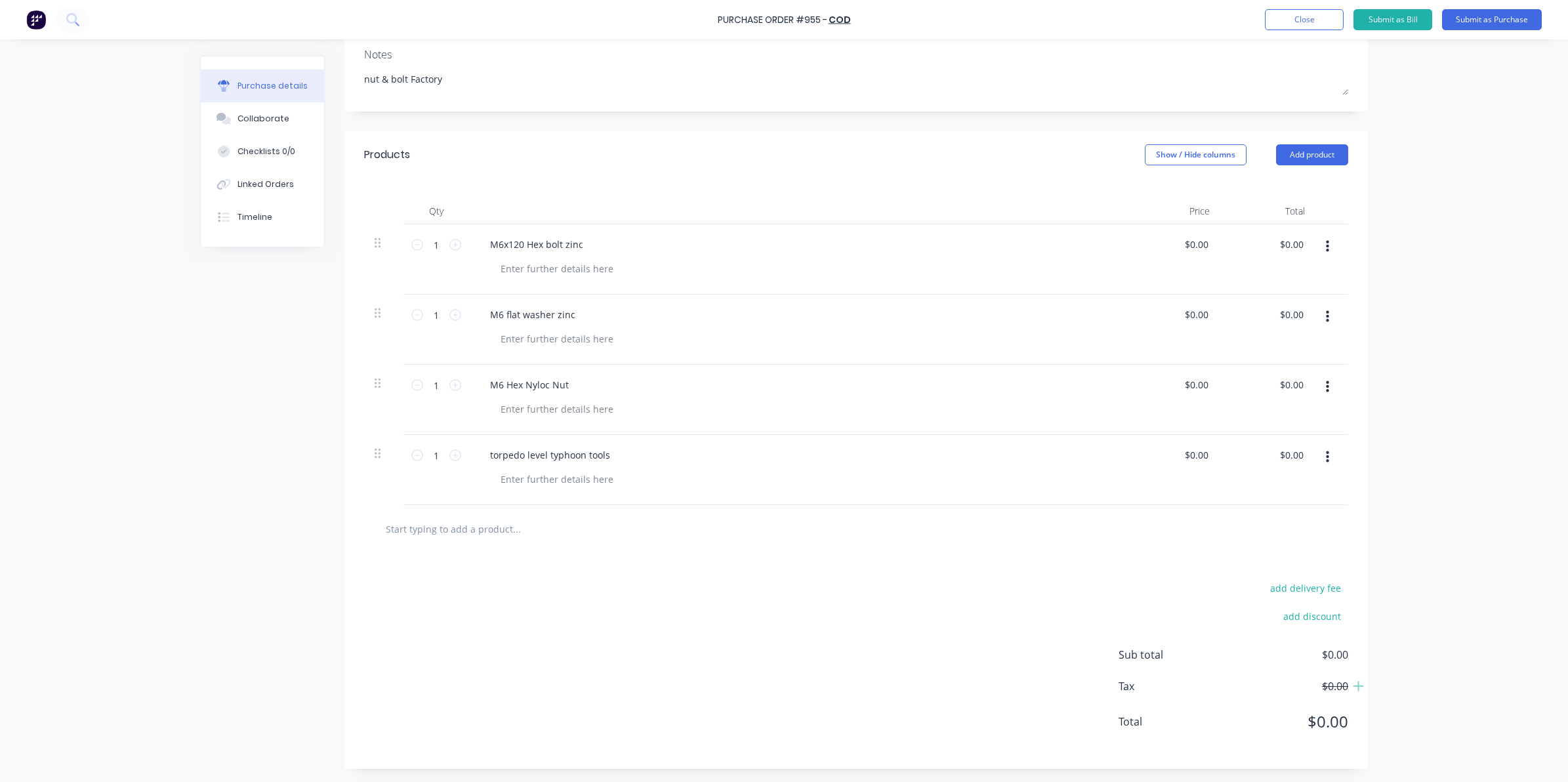
scroll to position [196, 0]
click at [473, 520] on input "text" at bounding box center [516, 528] width 262 height 26
click at [520, 569] on button "Add sutton drill D220 jobber HSS to order" at bounding box center [587, 579] width 394 height 42
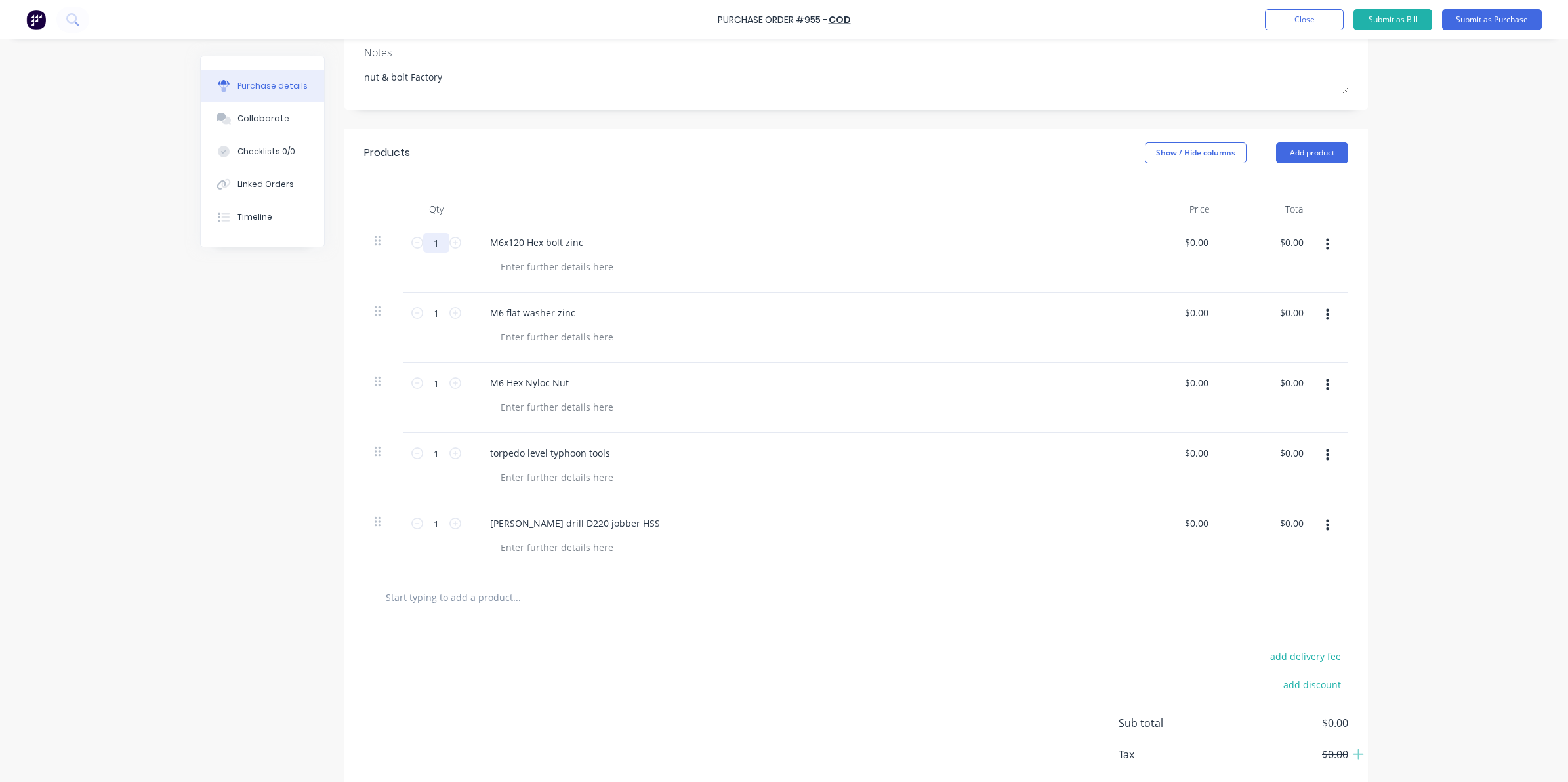
click at [431, 247] on input "1" at bounding box center [436, 242] width 26 height 19
click at [433, 316] on input "1" at bounding box center [436, 312] width 26 height 19
click at [428, 374] on input "1" at bounding box center [436, 383] width 26 height 19
drag, startPoint x: 1010, startPoint y: 313, endPoint x: 742, endPoint y: 620, distance: 407.5
click at [651, 660] on div "add delivery fee add discount Sub total $0.00 Tax $0.00 Total $0.00" at bounding box center [856, 729] width 1024 height 216
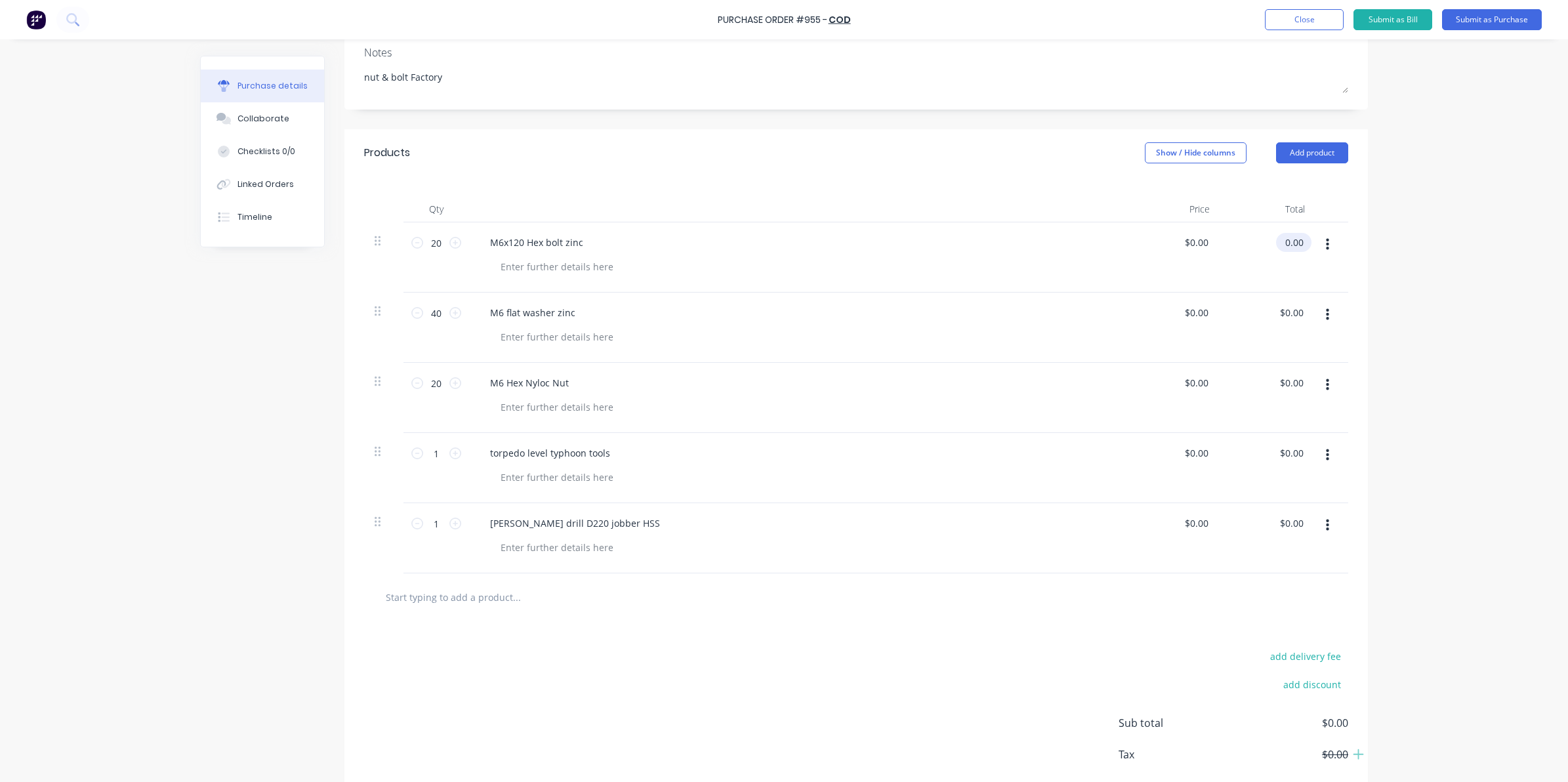
click at [1279, 251] on input "0.00" at bounding box center [1291, 242] width 30 height 19
drag, startPoint x: 1278, startPoint y: 246, endPoint x: 1295, endPoint y: 246, distance: 17.0
click at [1295, 246] on input "0.00" at bounding box center [1293, 242] width 25 height 19
drag, startPoint x: 1289, startPoint y: 317, endPoint x: 1304, endPoint y: 316, distance: 15.0
click at [1304, 316] on div "40 40 M6 flat washer zinc $0.00 $0.00 0.00 0.00" at bounding box center [856, 328] width 984 height 70
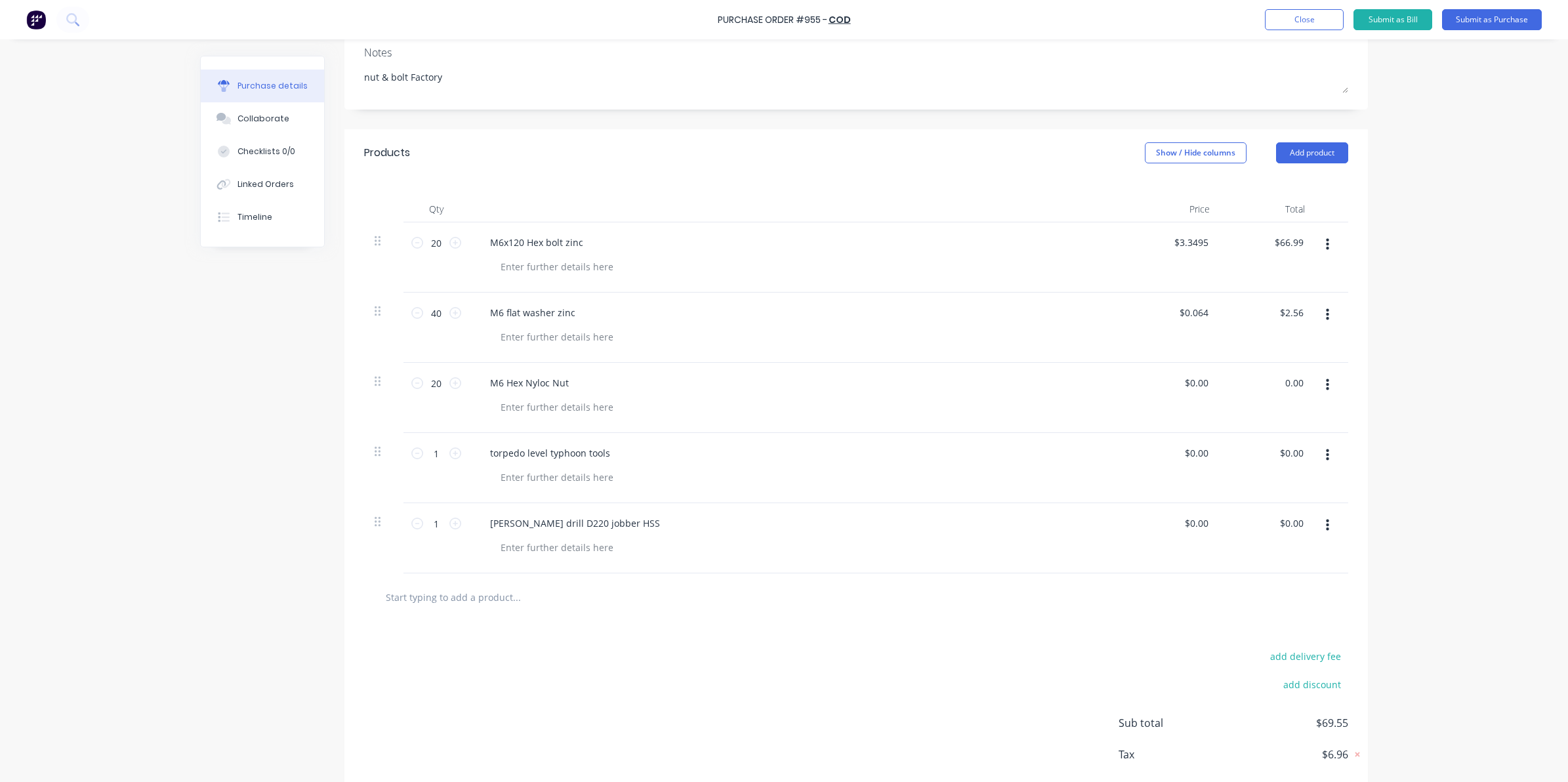
drag, startPoint x: 1279, startPoint y: 377, endPoint x: 1304, endPoint y: 379, distance: 25.1
click at [1304, 379] on div "20 20 M6 Hex Nyloc Nut $0.00 $0.00 0.00 0.00" at bounding box center [856, 397] width 984 height 70
click at [1280, 319] on input "2.56" at bounding box center [1291, 312] width 30 height 19
click at [1281, 313] on input "2.56" at bounding box center [1293, 312] width 25 height 19
drag, startPoint x: 1278, startPoint y: 383, endPoint x: 1306, endPoint y: 380, distance: 28.2
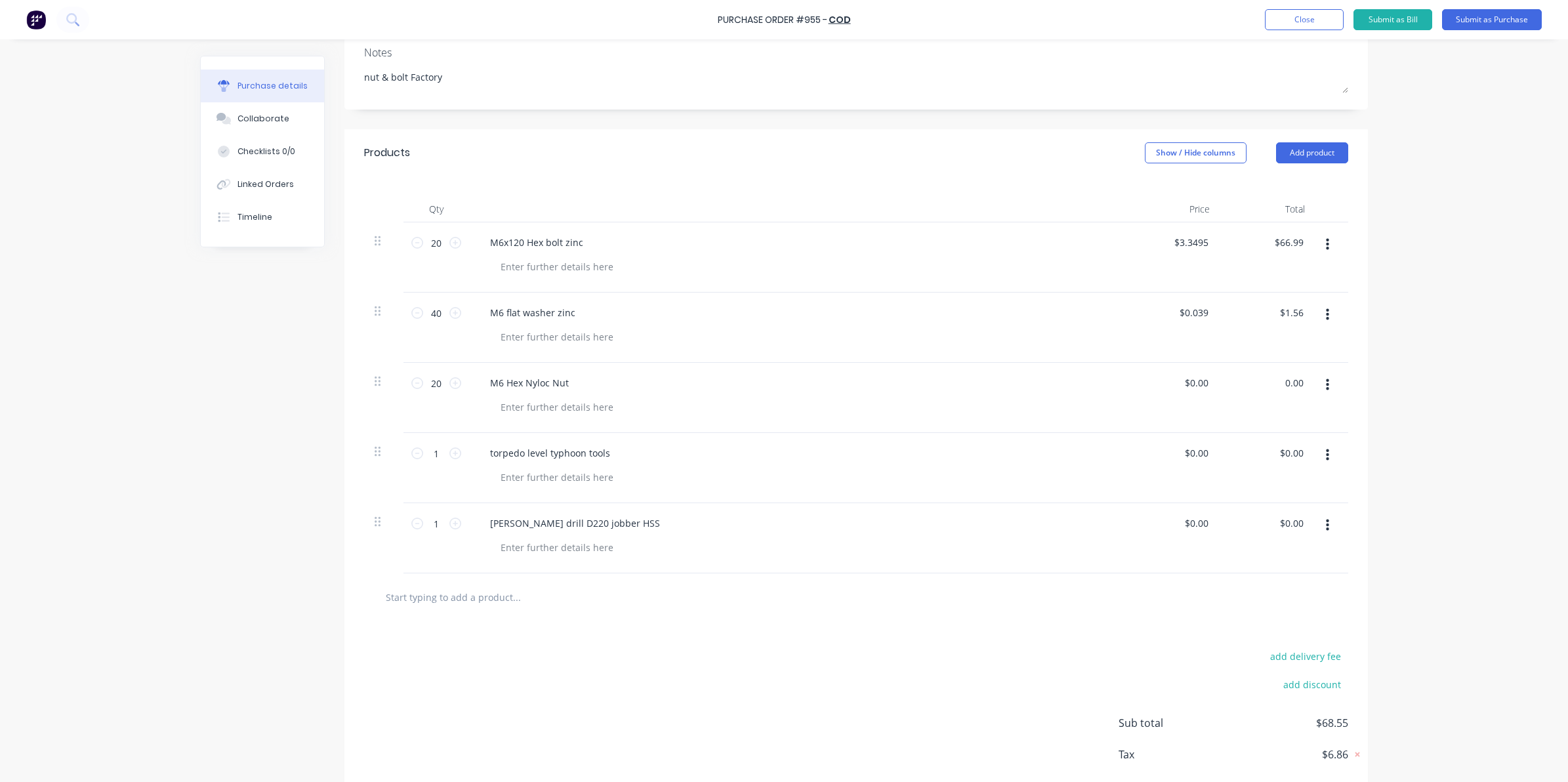
click at [1306, 380] on div "20 20 M6 Hex Nyloc Nut $0.00 $0.00 0.00 0.00" at bounding box center [856, 397] width 984 height 70
drag, startPoint x: 1278, startPoint y: 451, endPoint x: 1369, endPoint y: 453, distance: 91.0
click at [1369, 453] on div "Purchase details Collaborate Checklists 0/0 Linked Orders Timeline Created by S…" at bounding box center [784, 174] width 1194 height 716
drag, startPoint x: 1274, startPoint y: 526, endPoint x: 1316, endPoint y: 521, distance: 42.3
click at [1316, 521] on div "1 1 sutton drill D220 jobber HSS $0.00 $0.00 0.00 0.00" at bounding box center [856, 537] width 984 height 70
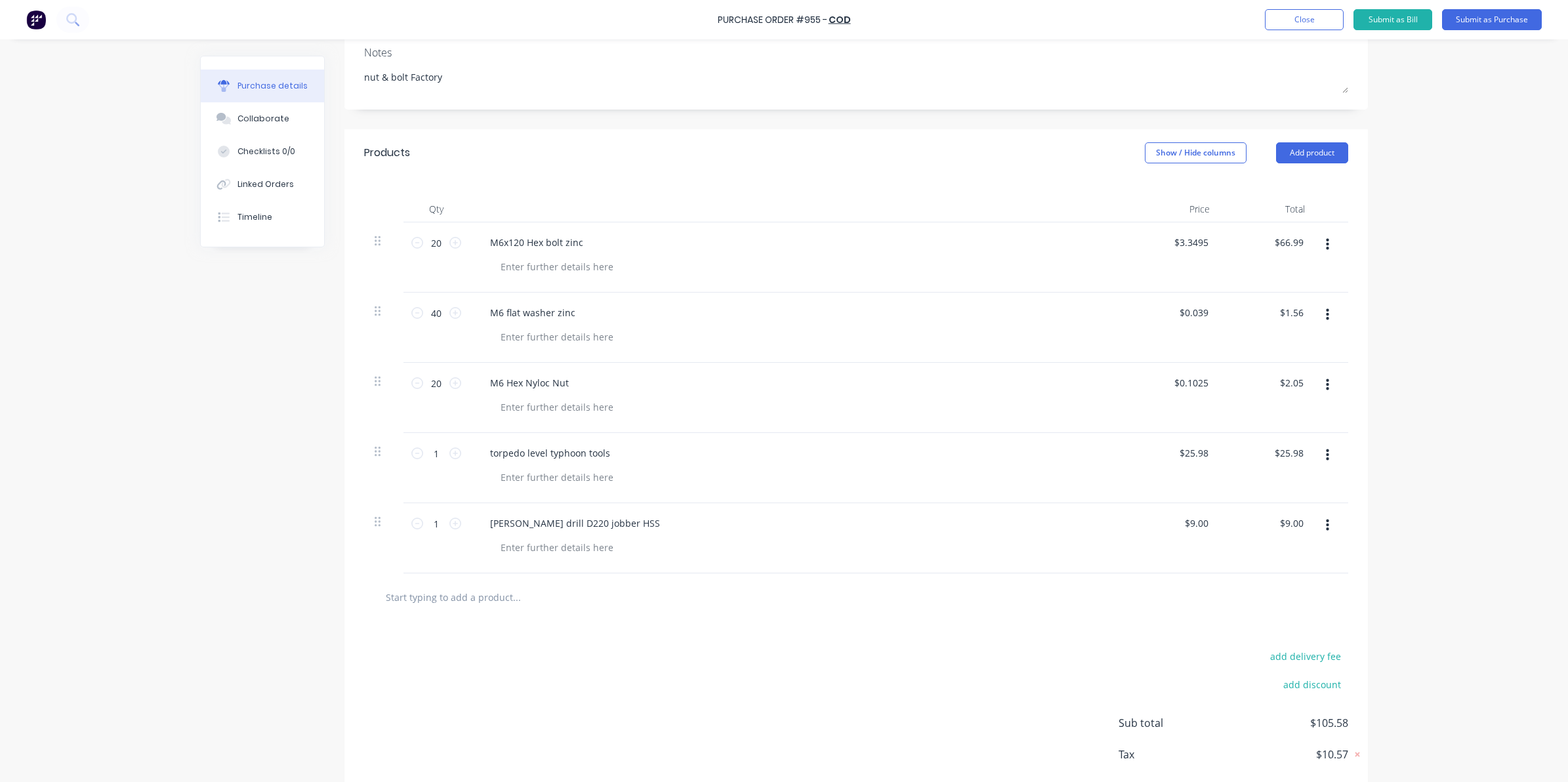
drag, startPoint x: 1310, startPoint y: 465, endPoint x: 1164, endPoint y: 509, distance: 152.5
click at [1160, 509] on div "$9.00 $9.00" at bounding box center [1173, 537] width 95 height 70
click at [1286, 519] on input "9.00" at bounding box center [1291, 523] width 30 height 19
drag, startPoint x: 1134, startPoint y: 579, endPoint x: 1139, endPoint y: 564, distance: 15.8
click at [1133, 579] on div at bounding box center [856, 597] width 984 height 48
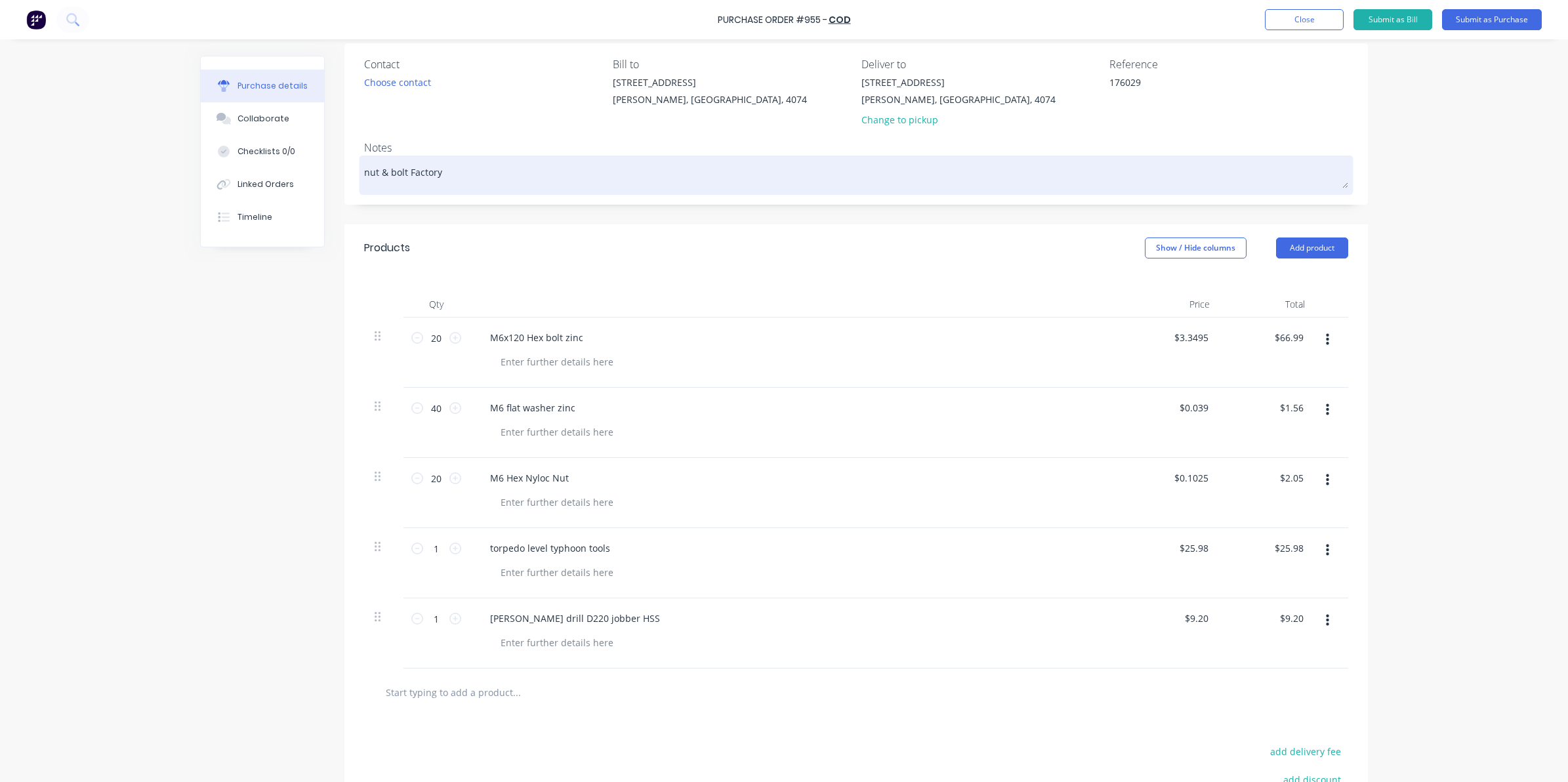
scroll to position [0, 0]
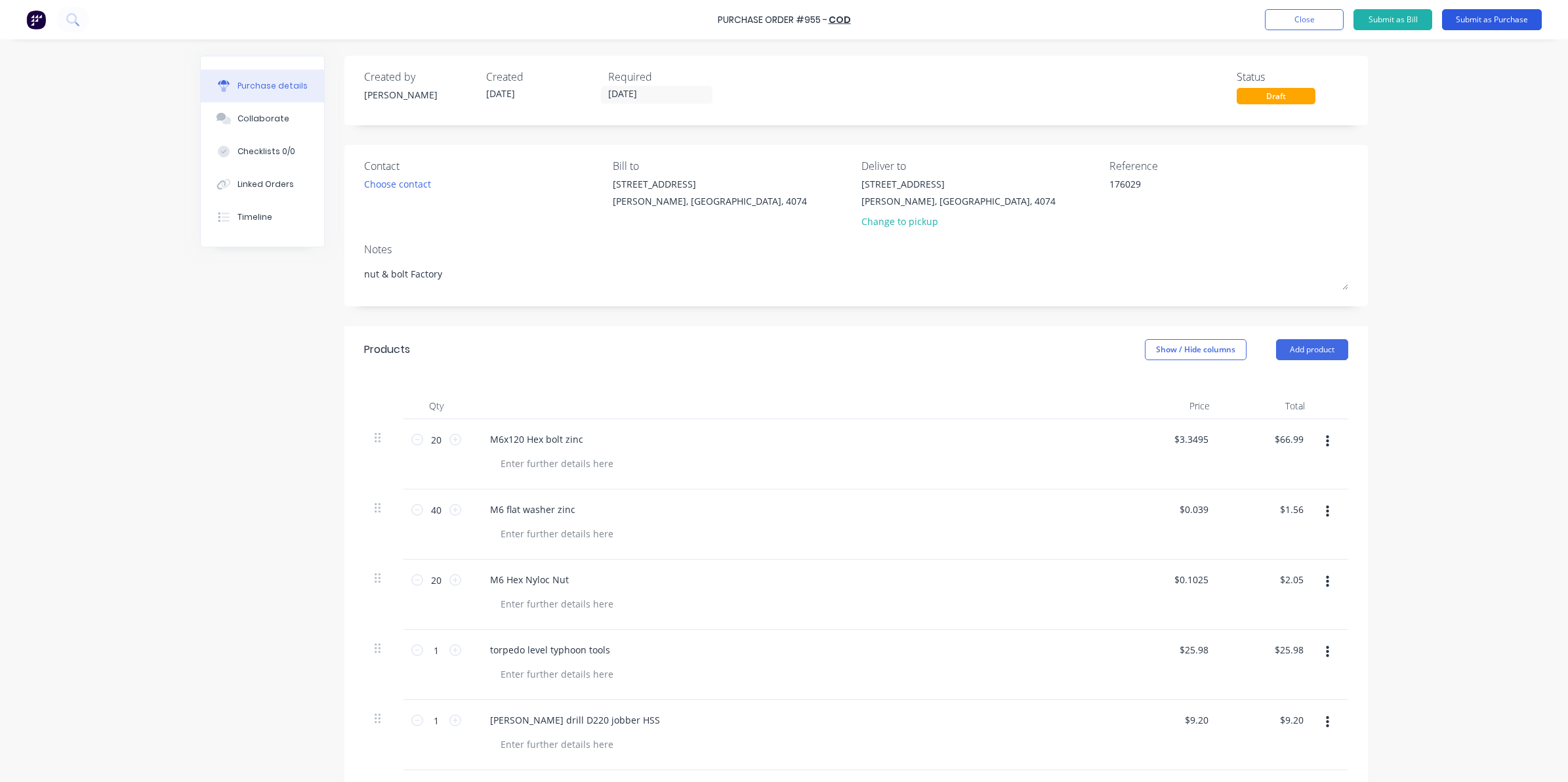
click at [1505, 13] on button "Submit as Purchase" at bounding box center [1492, 19] width 100 height 21
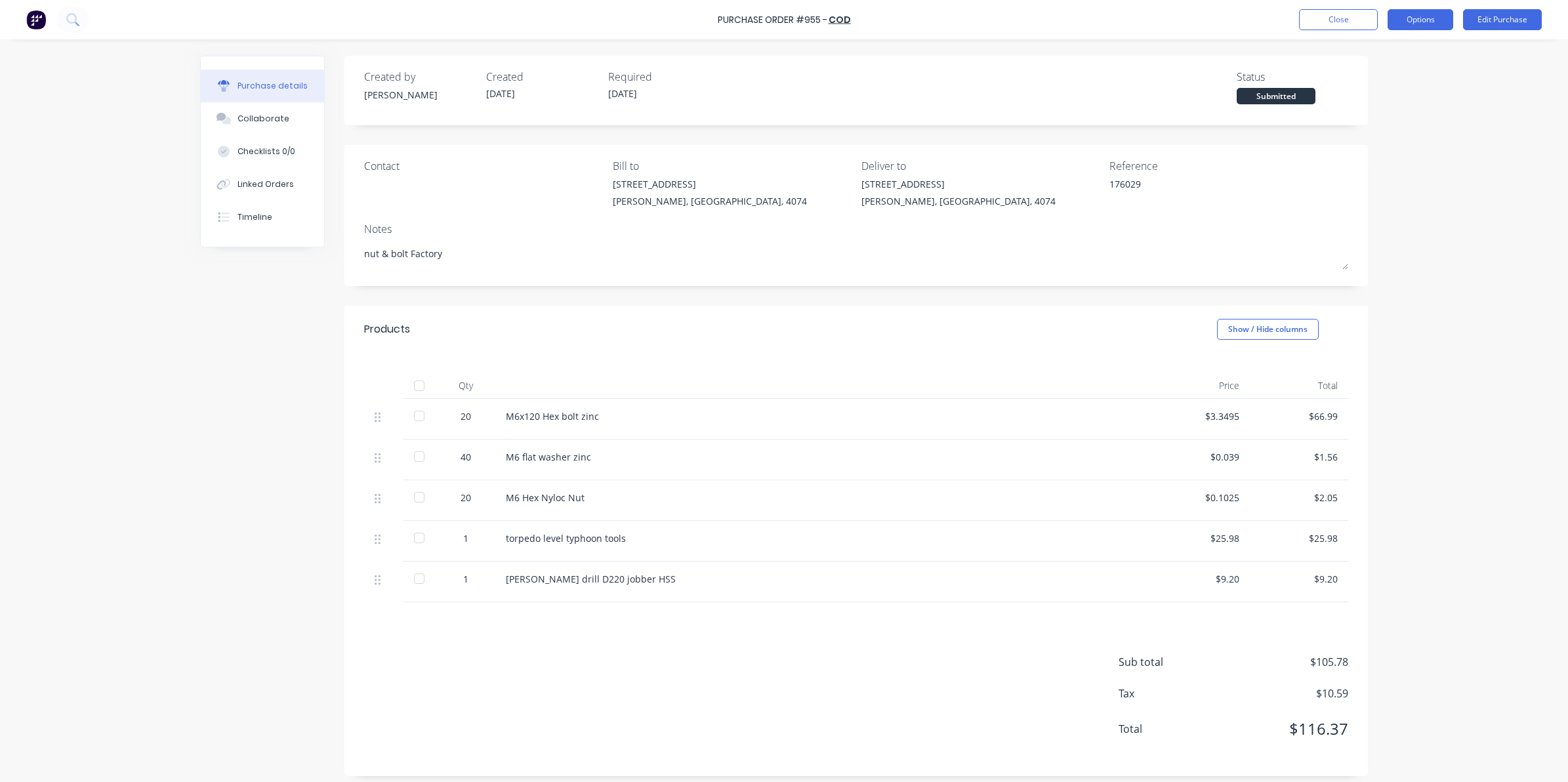
click at [1446, 24] on button "Options" at bounding box center [1420, 19] width 65 height 21
click at [1344, 77] on div "Convert to Bill" at bounding box center [1390, 80] width 101 height 19
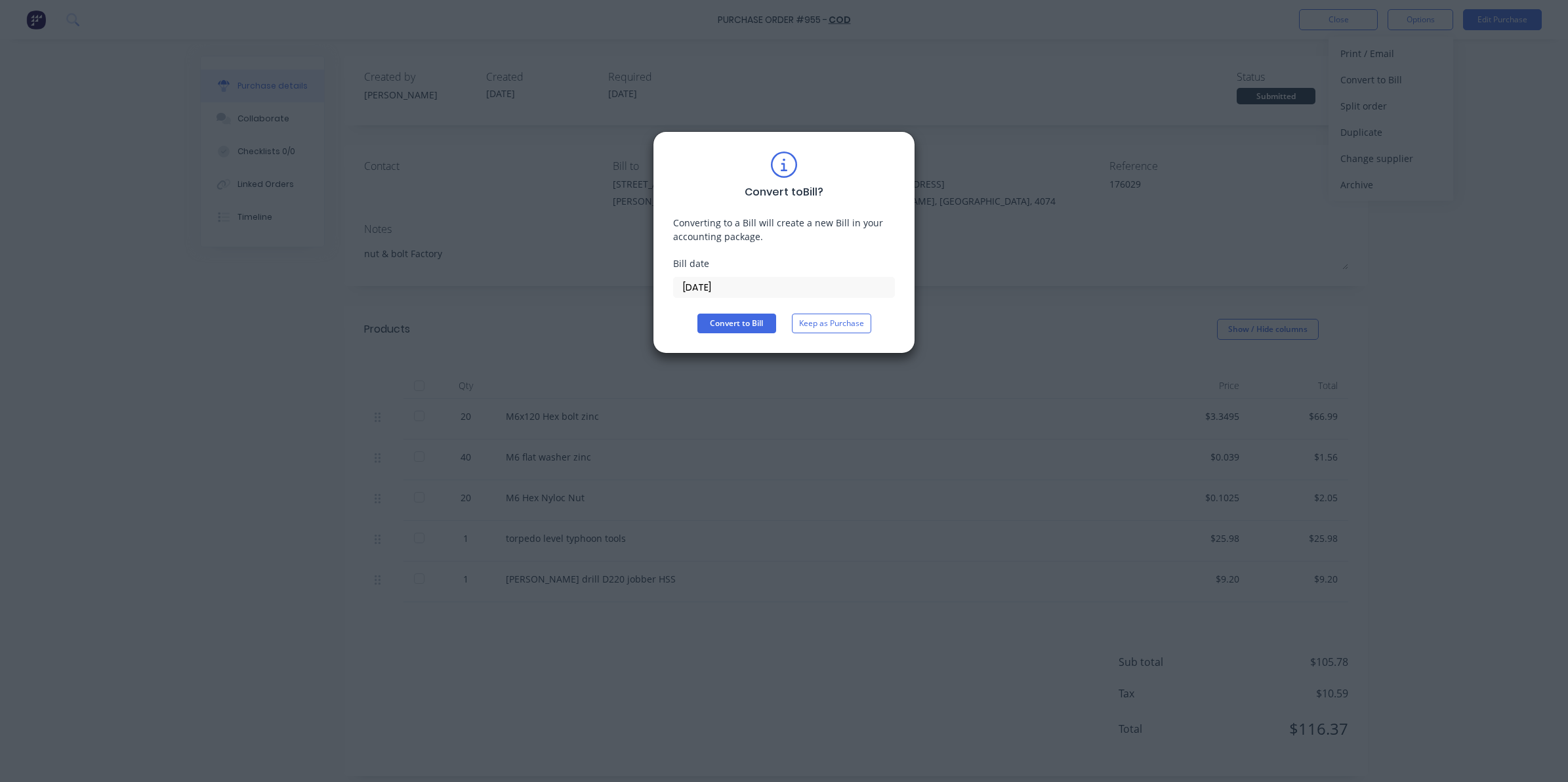
click at [679, 289] on input "[DATE]" at bounding box center [784, 287] width 220 height 19
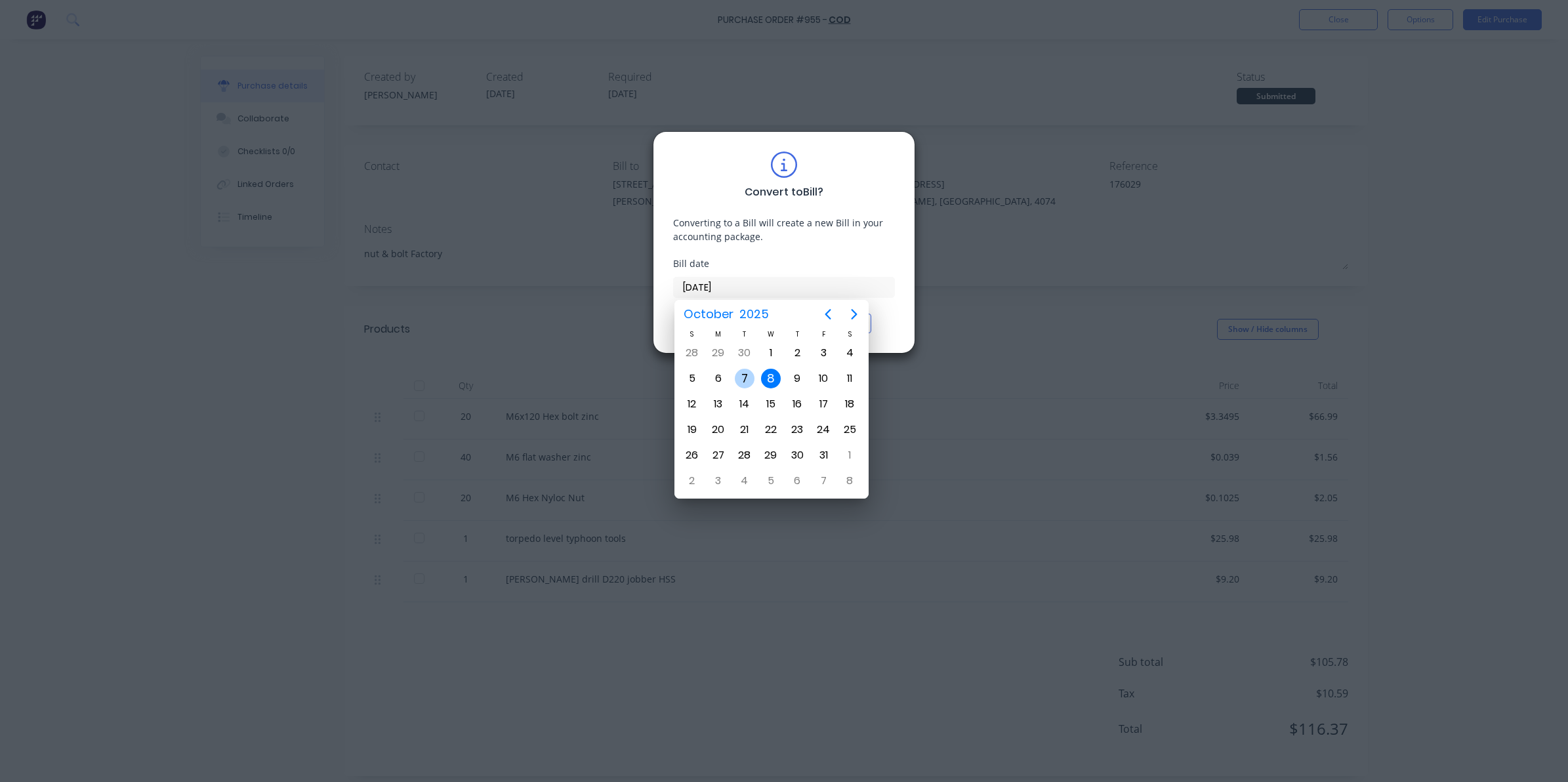
click at [746, 374] on div "7" at bounding box center [744, 377] width 19 height 19
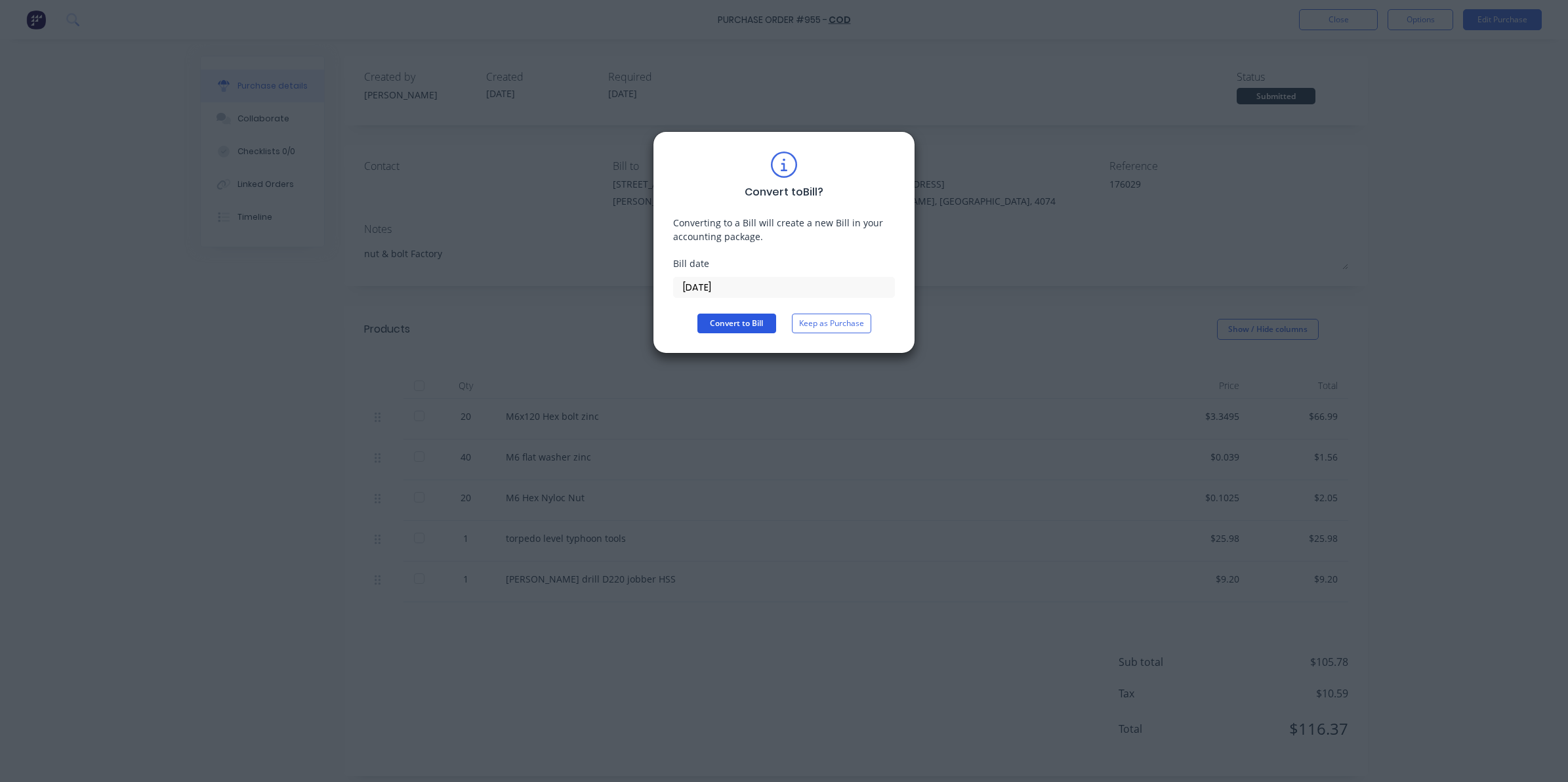
click at [759, 318] on button "Convert to Bill" at bounding box center [737, 322] width 79 height 19
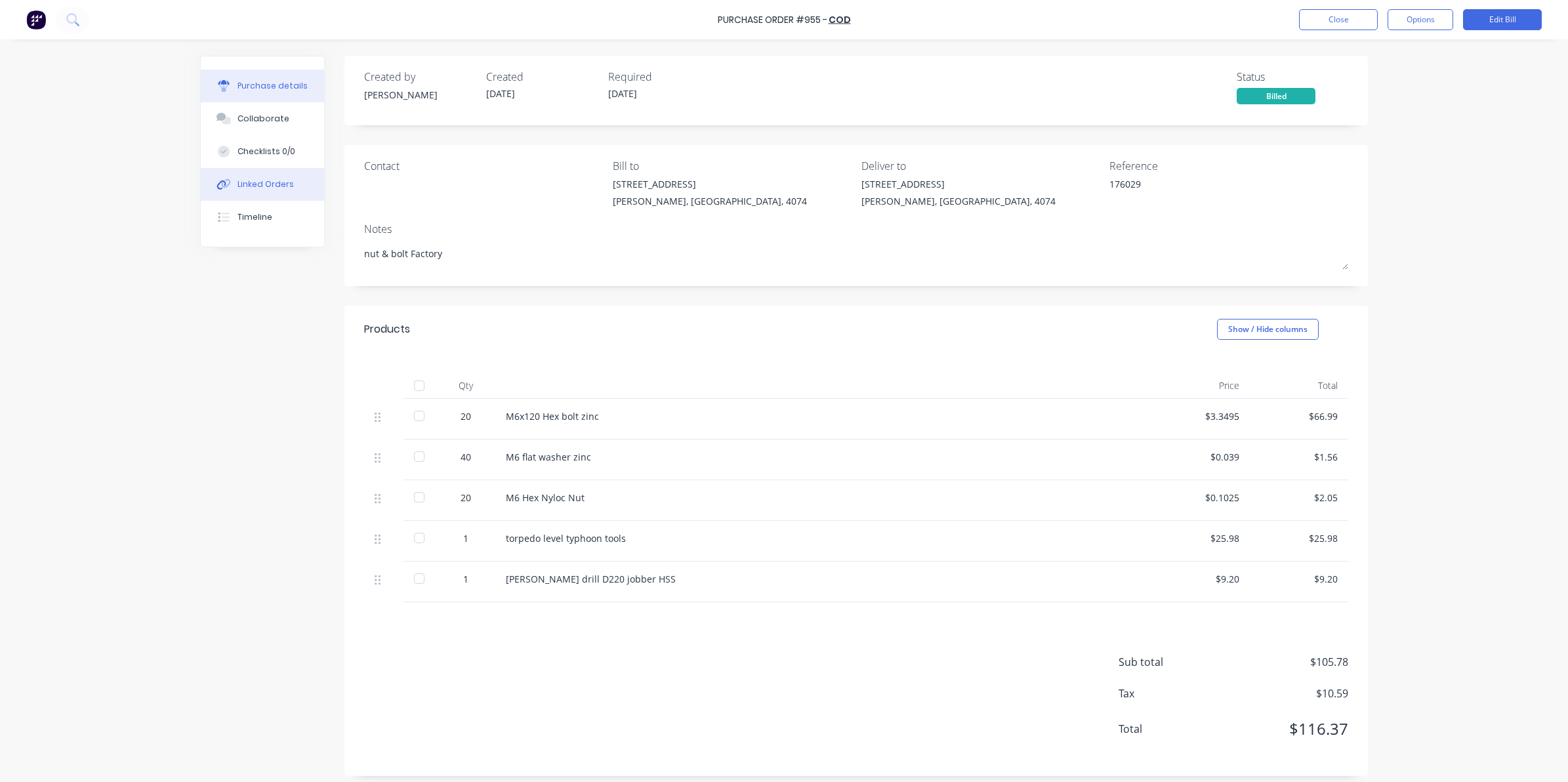
click at [257, 182] on div "Linked Orders" at bounding box center [265, 184] width 57 height 12
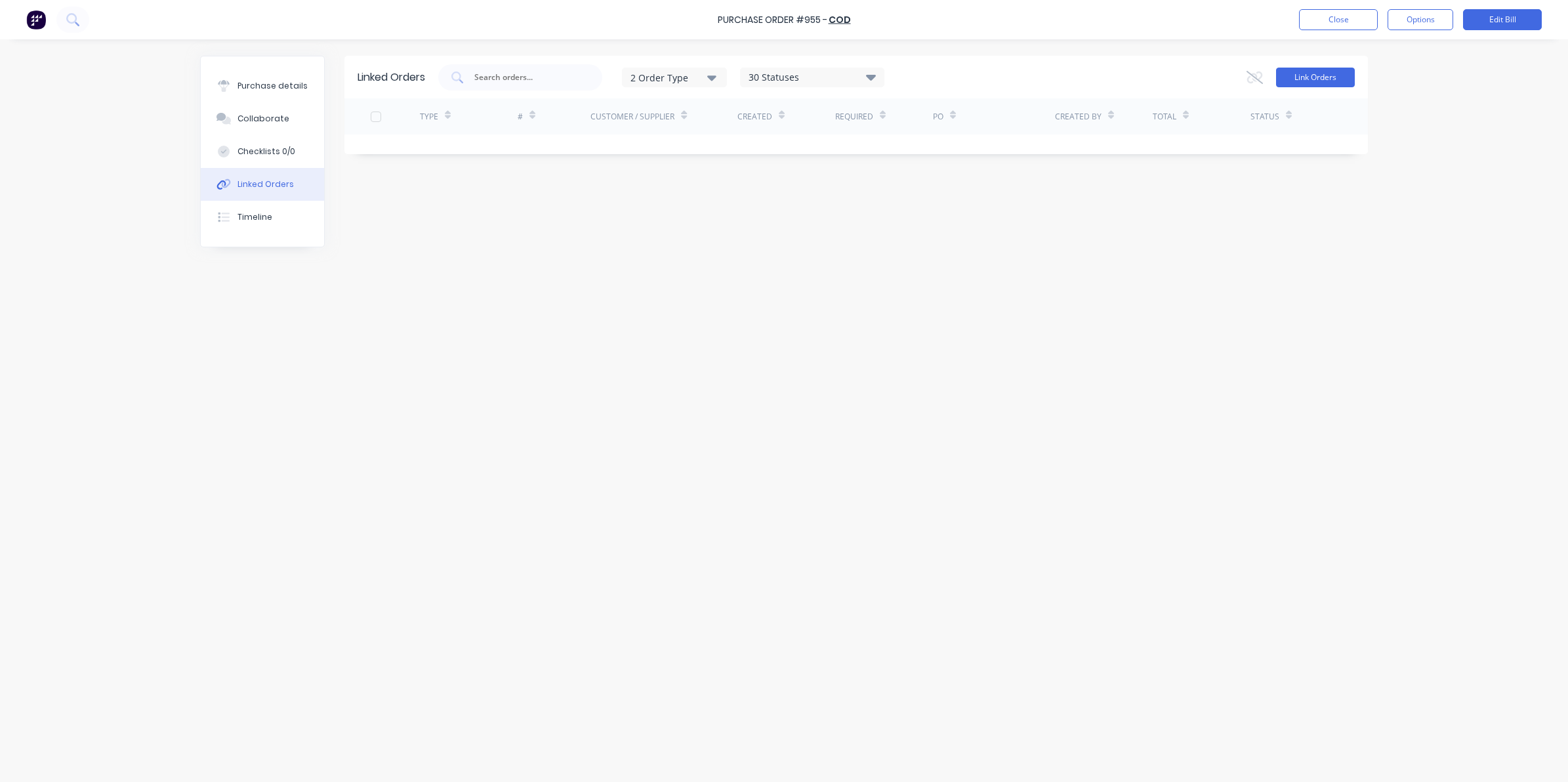
click at [1325, 79] on button "Link Orders" at bounding box center [1315, 77] width 79 height 19
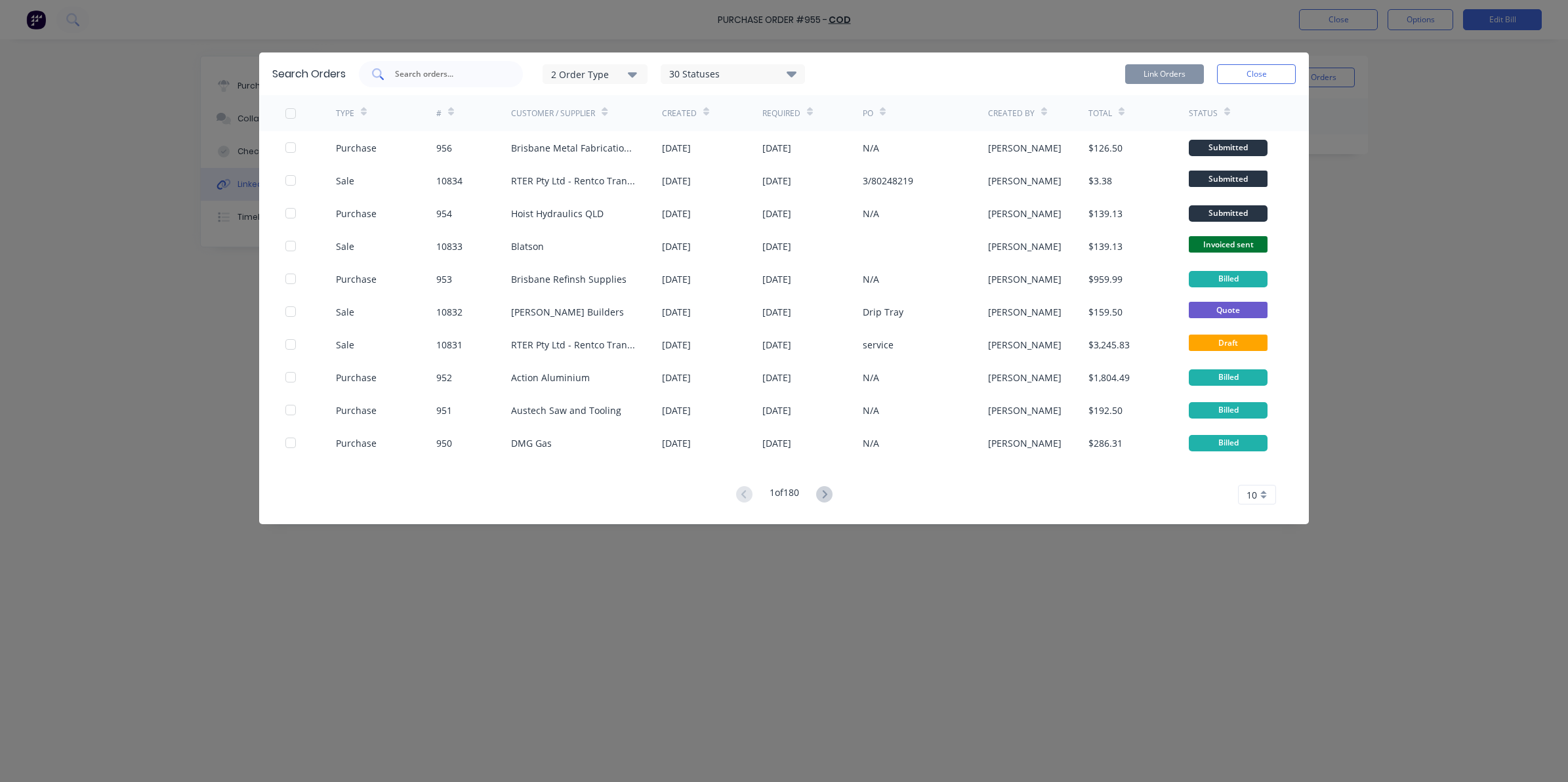
click at [414, 71] on input "text" at bounding box center [448, 74] width 109 height 13
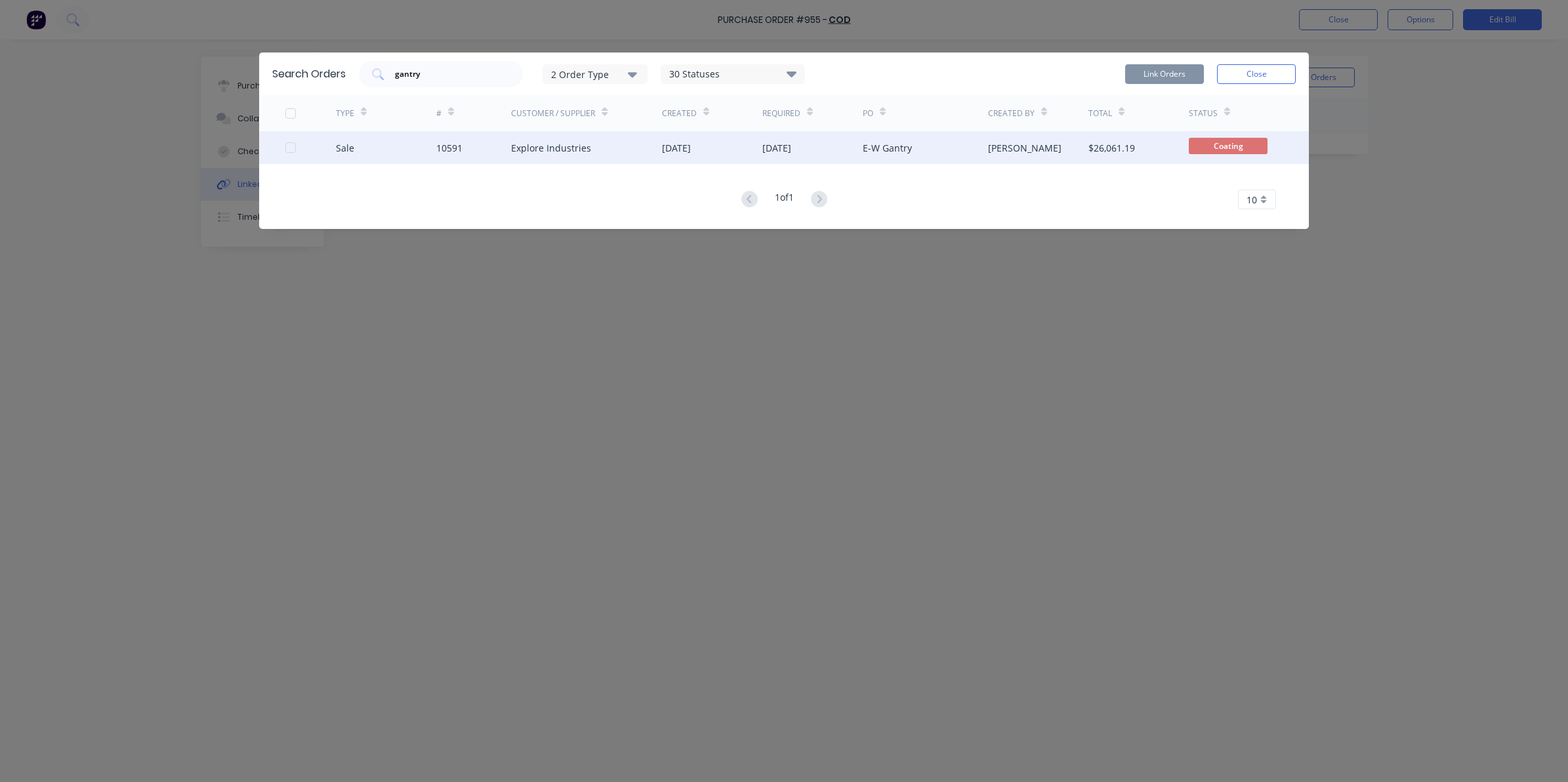
click at [286, 149] on div "Sale 10591 Explore Industries 18 Jul 2025 19 Jun 2025 E-W Gantry Renee Coetzee …" at bounding box center [784, 147] width 1050 height 33
click at [287, 149] on div at bounding box center [290, 147] width 26 height 26
click at [1141, 71] on button "Link Orders" at bounding box center [1164, 74] width 79 height 19
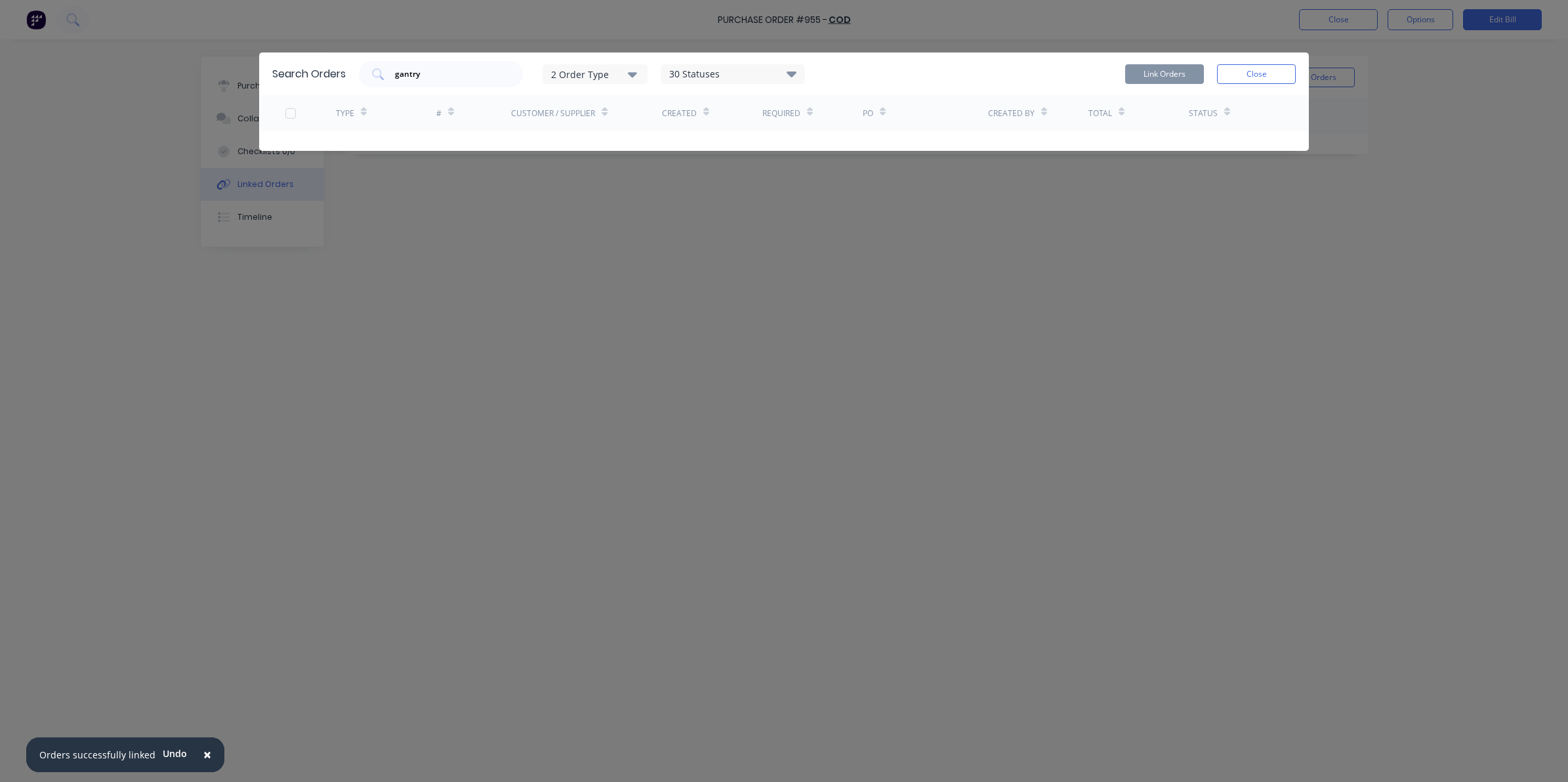
click at [1248, 76] on button "Close" at bounding box center [1256, 74] width 79 height 19
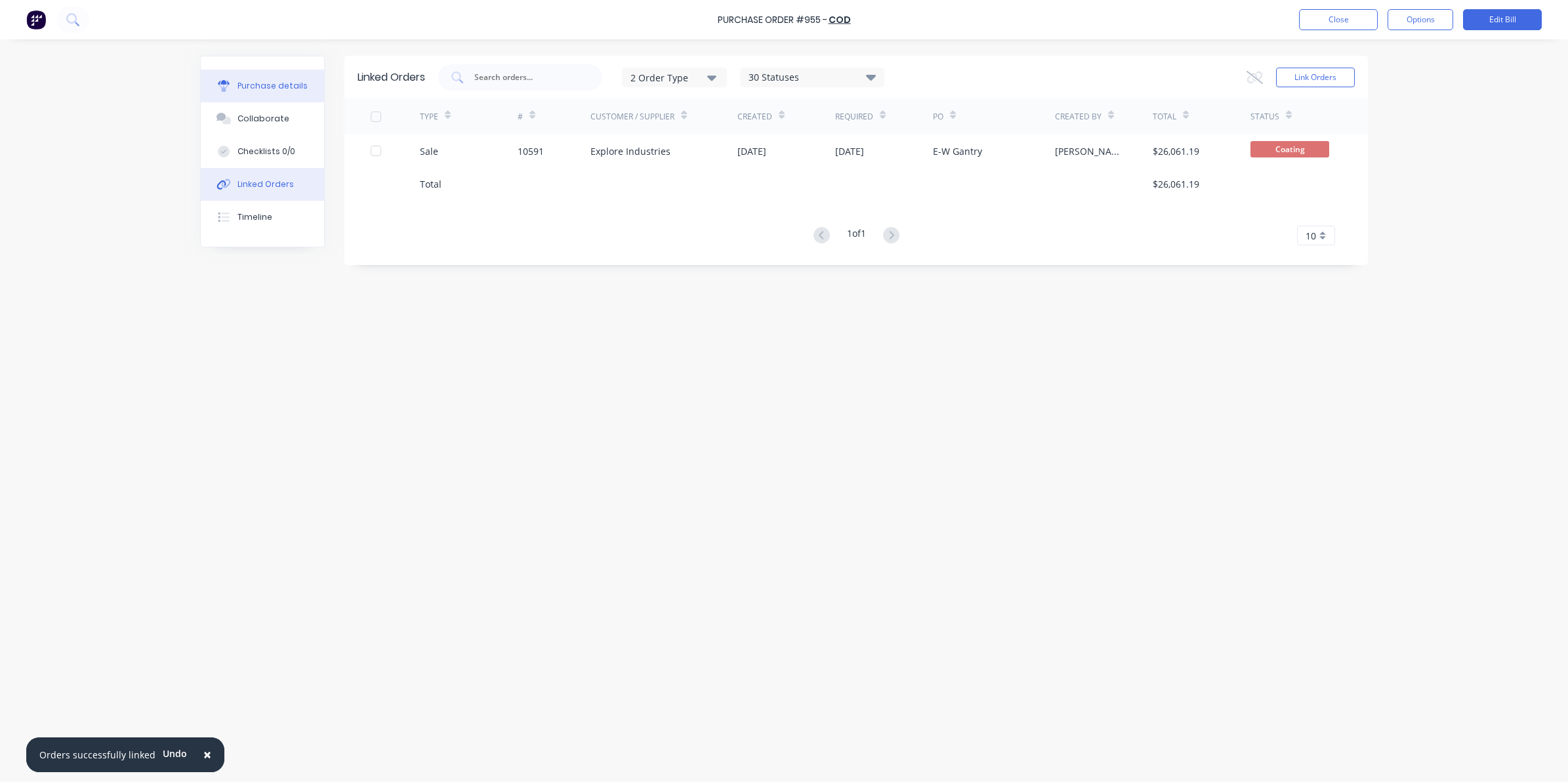
click at [225, 91] on icon at bounding box center [224, 88] width 10 height 8
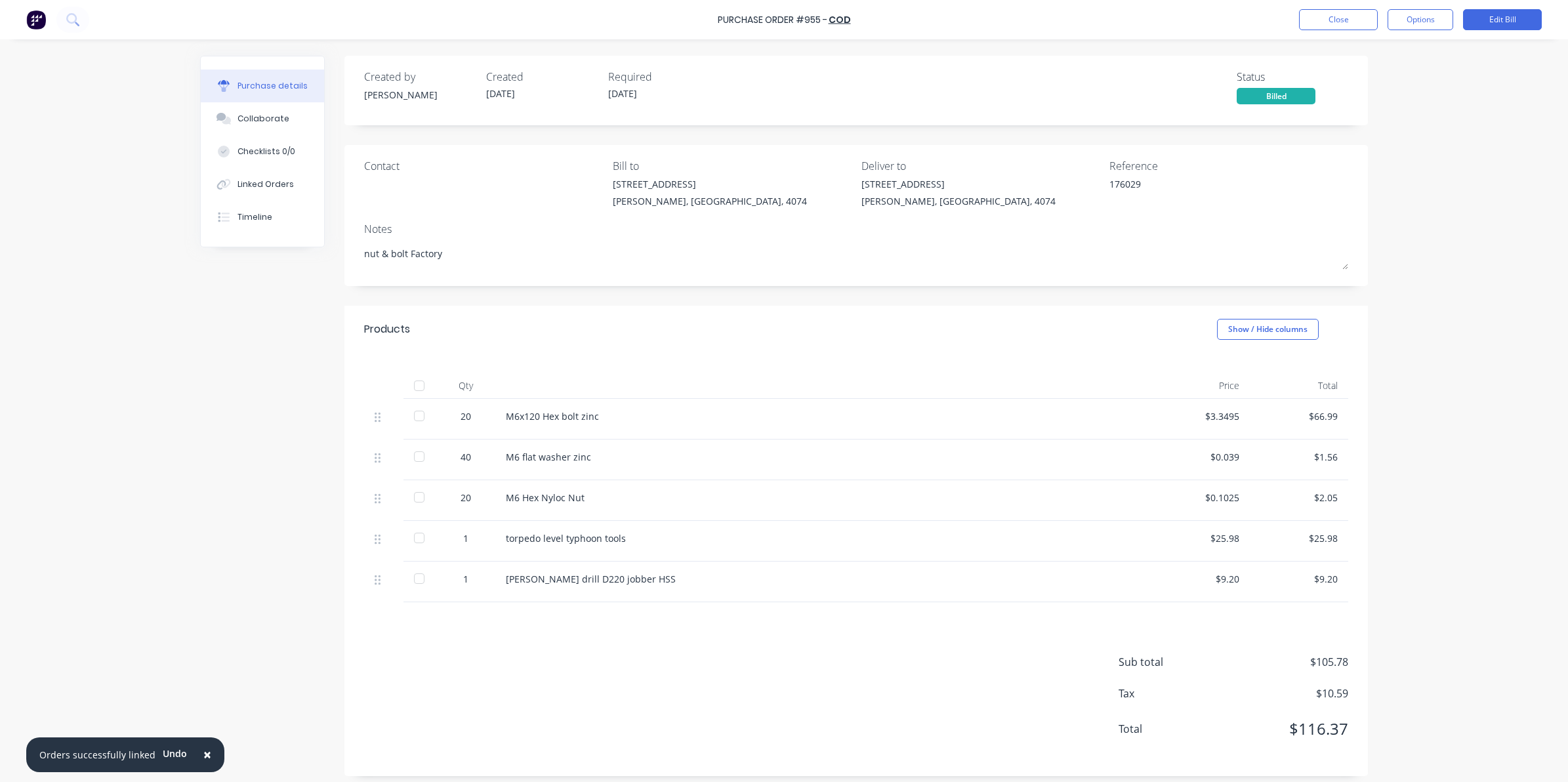
click at [413, 383] on div at bounding box center [419, 385] width 26 height 26
click at [1333, 22] on button "Close" at bounding box center [1338, 19] width 79 height 21
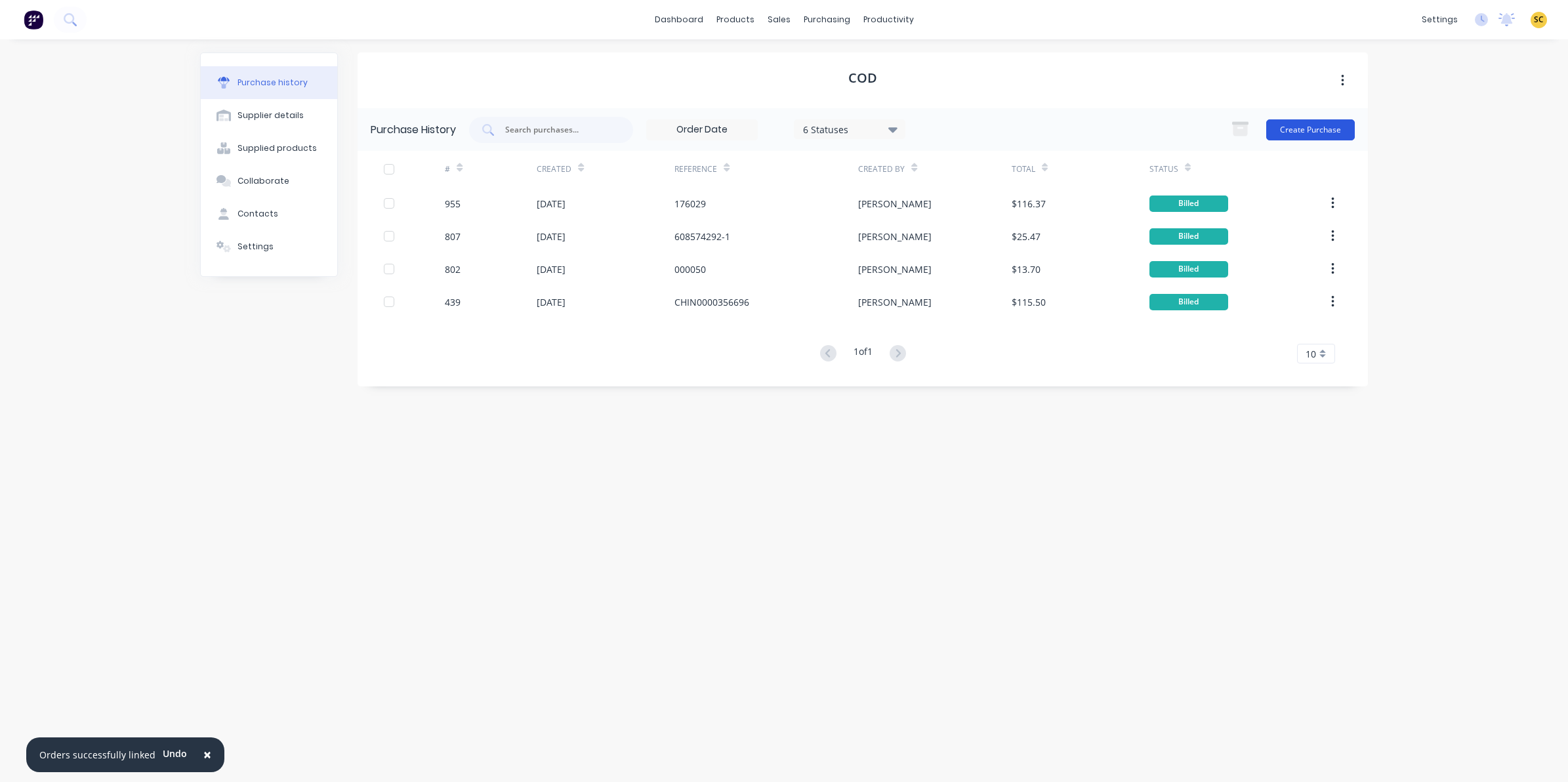
click at [1339, 129] on button "Create Purchase" at bounding box center [1310, 129] width 89 height 21
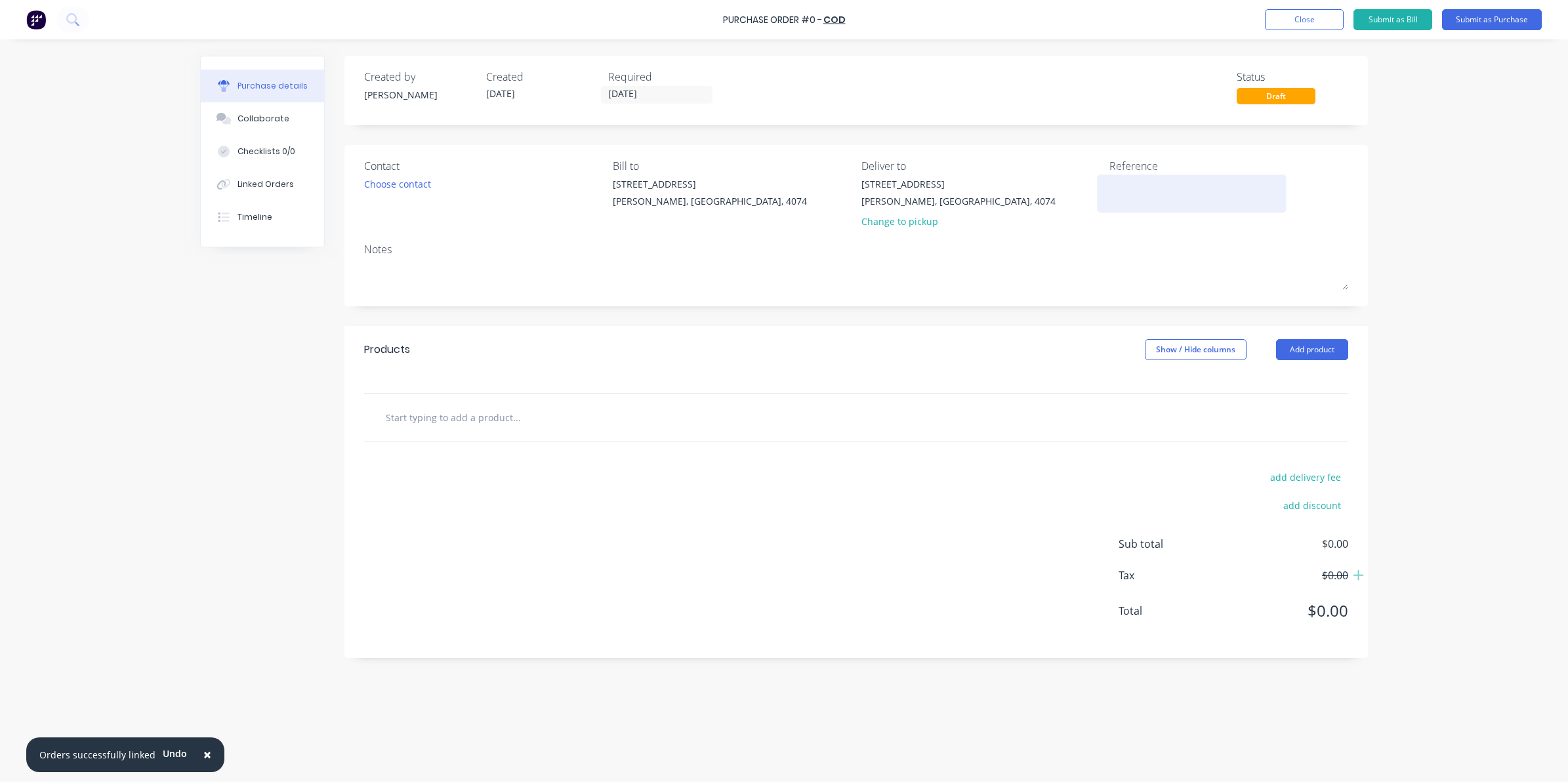
click at [1143, 179] on textarea at bounding box center [1191, 191] width 164 height 30
drag, startPoint x: 1143, startPoint y: 180, endPoint x: 1107, endPoint y: 180, distance: 36.0
click at [1109, 180] on div at bounding box center [1191, 193] width 164 height 33
click at [1092, 184] on div "7 Argon St Sumner, Queensland, 4074 Change to pickup" at bounding box center [980, 206] width 239 height 58
click at [1139, 197] on textarea at bounding box center [1191, 191] width 164 height 30
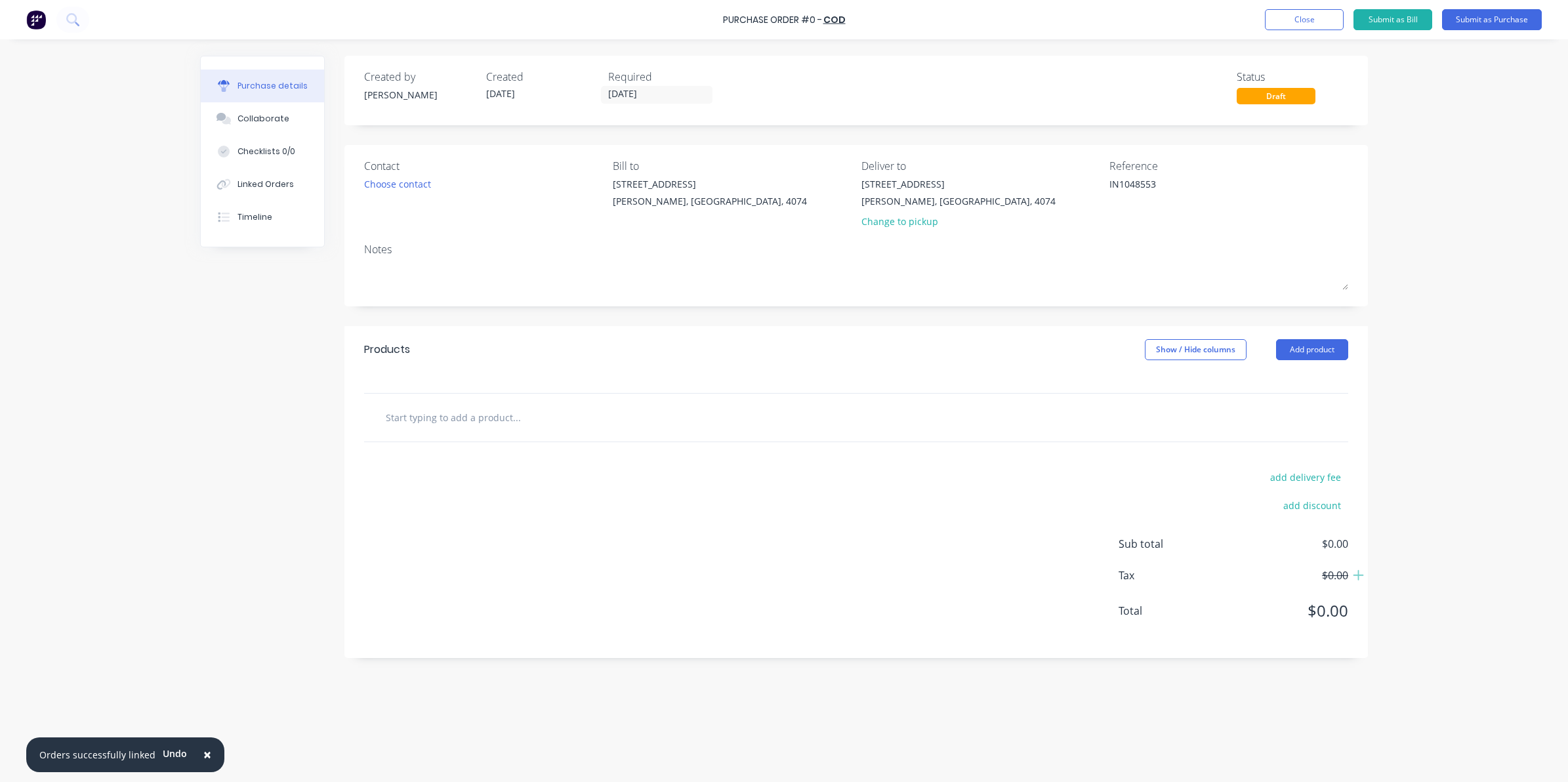
click at [726, 380] on div at bounding box center [856, 383] width 1024 height 19
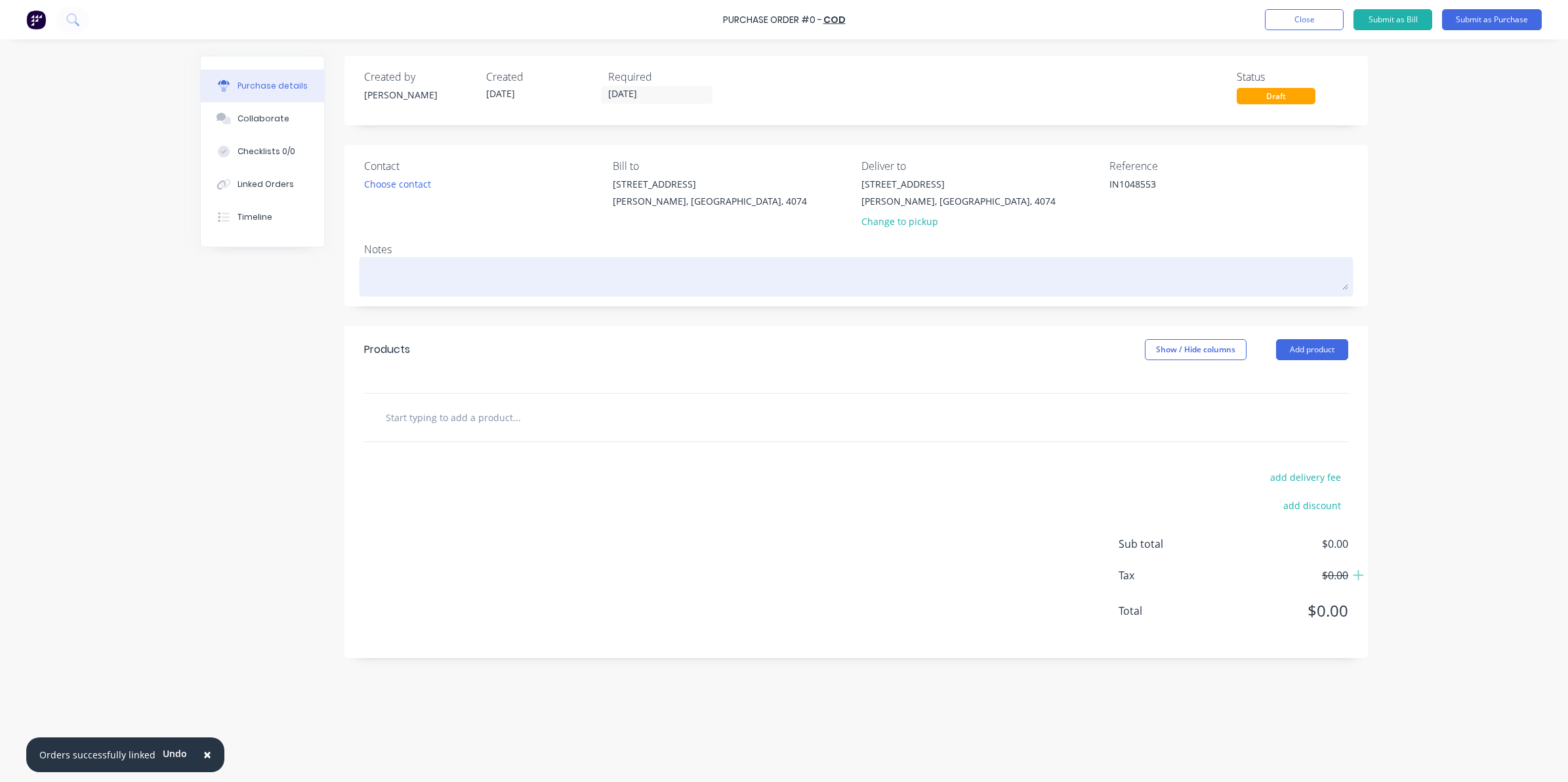
click at [418, 281] on textarea at bounding box center [856, 275] width 984 height 30
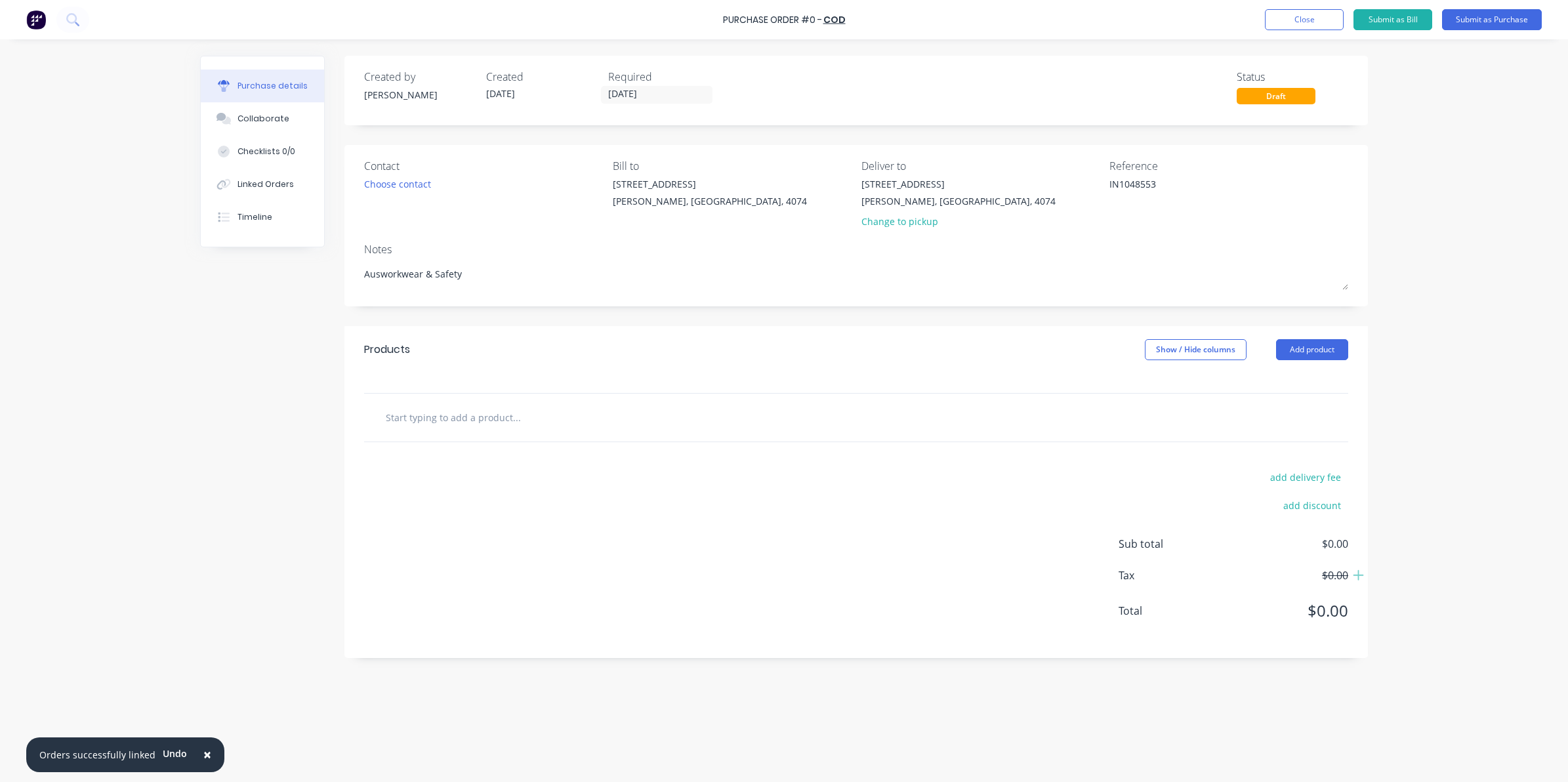
click at [415, 400] on div at bounding box center [856, 417] width 984 height 48
click at [424, 417] on input "text" at bounding box center [516, 416] width 262 height 26
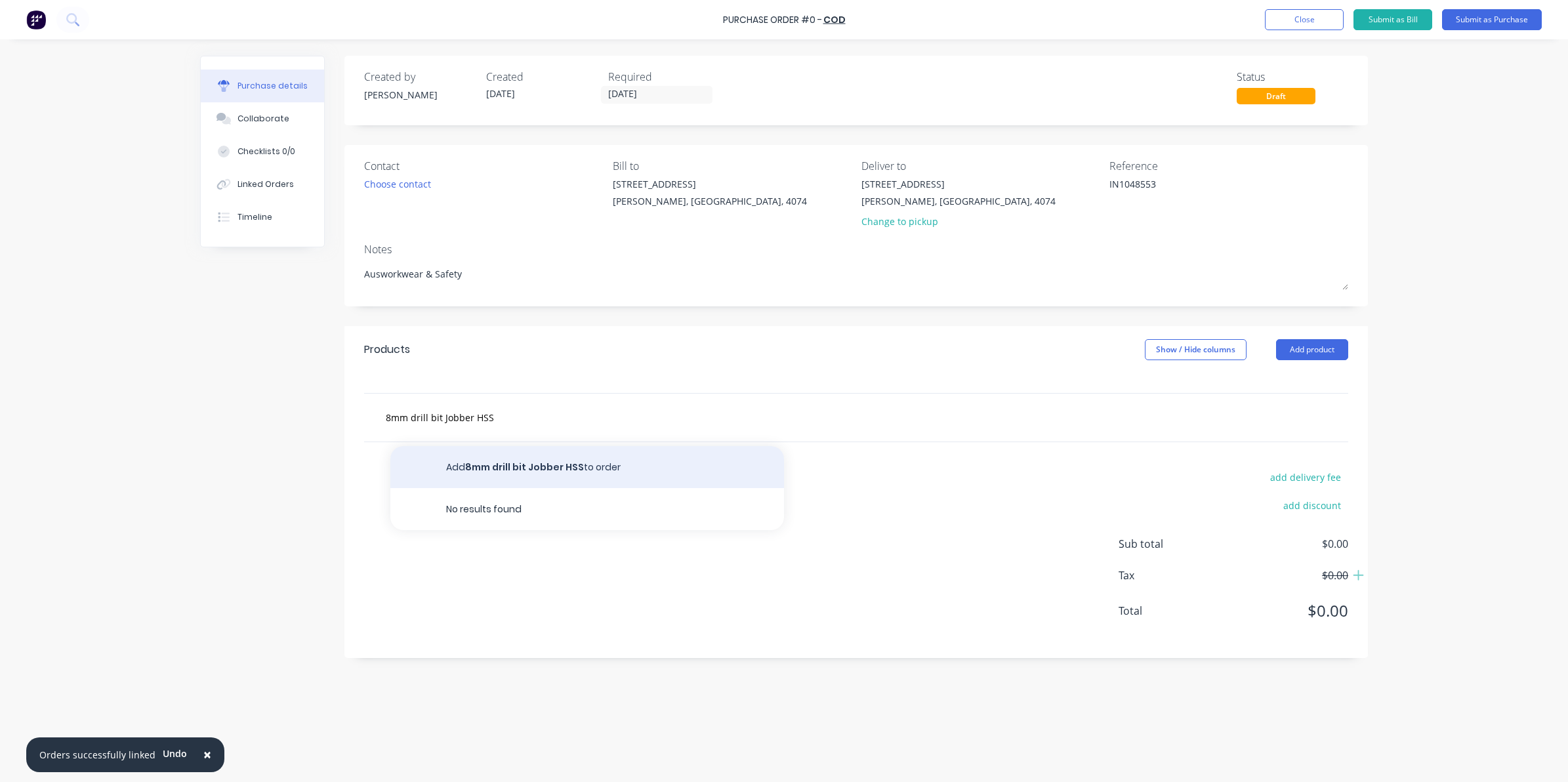
click at [505, 467] on button "Add 8mm drill bit Jobber HSS to order" at bounding box center [587, 467] width 394 height 42
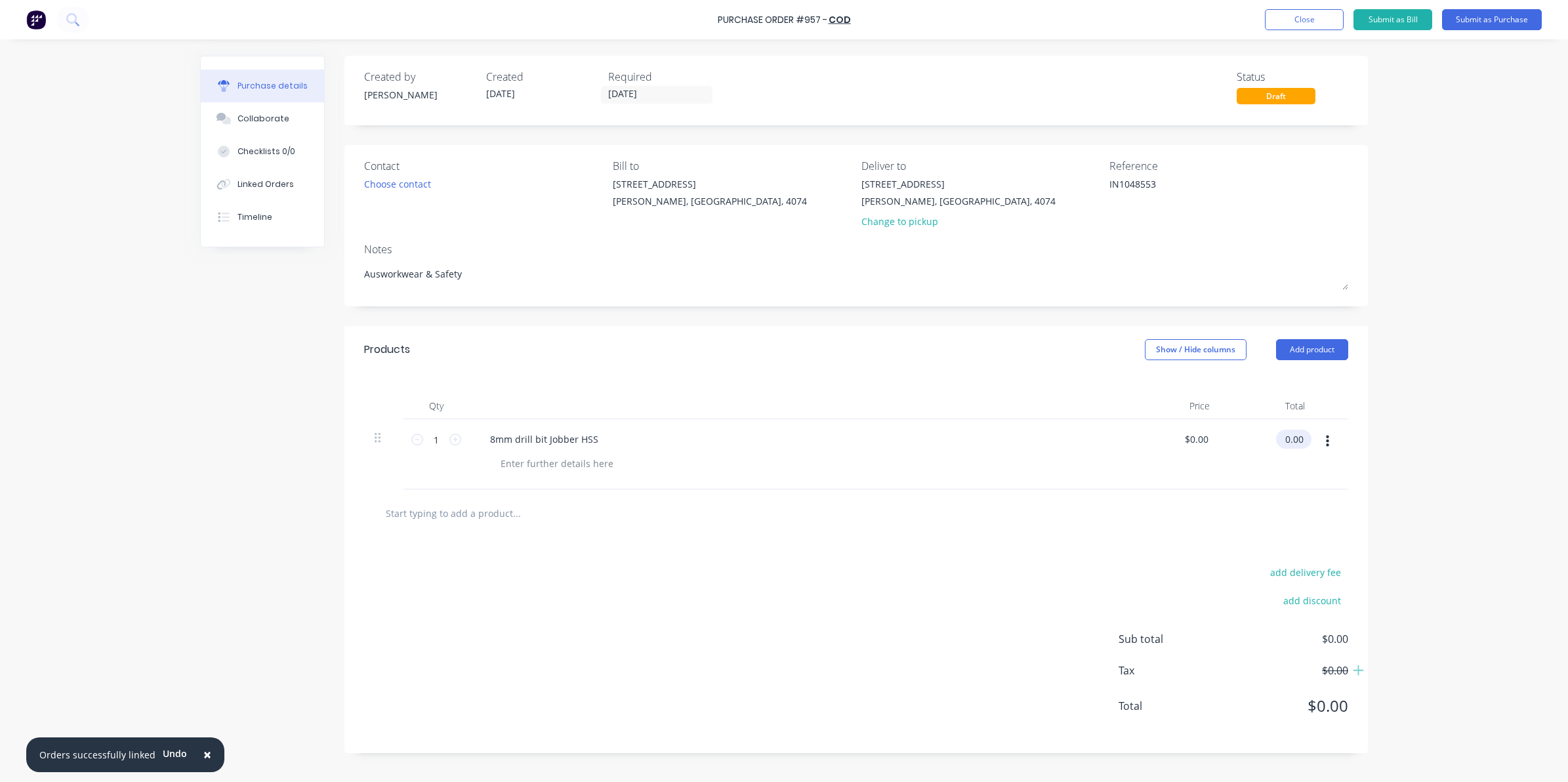
click at [1281, 438] on input "0.00" at bounding box center [1291, 438] width 30 height 19
drag, startPoint x: 1284, startPoint y: 438, endPoint x: 1330, endPoint y: 437, distance: 46.0
click at [1330, 437] on div "1 1 8mm drill bit Jobber HSS $0.00 $0.00 0.00 0.00" at bounding box center [856, 454] width 984 height 70
click at [1032, 575] on div "add delivery fee add discount Sub total $0.00 Tax $0.00 Total $0.00" at bounding box center [856, 645] width 1024 height 216
click at [222, 177] on button "Linked Orders" at bounding box center [262, 184] width 124 height 33
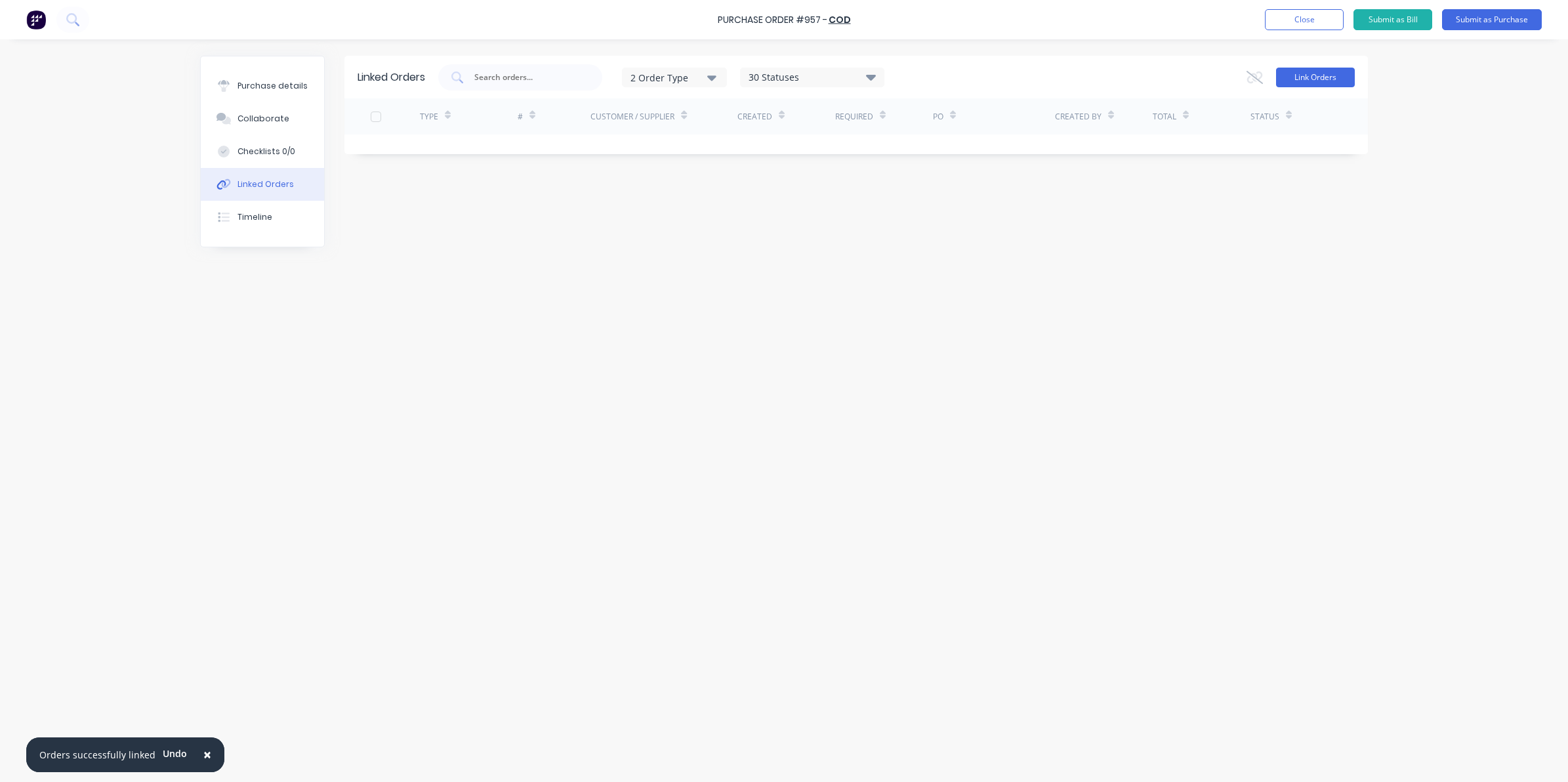
click at [1320, 75] on button "Link Orders" at bounding box center [1315, 77] width 79 height 19
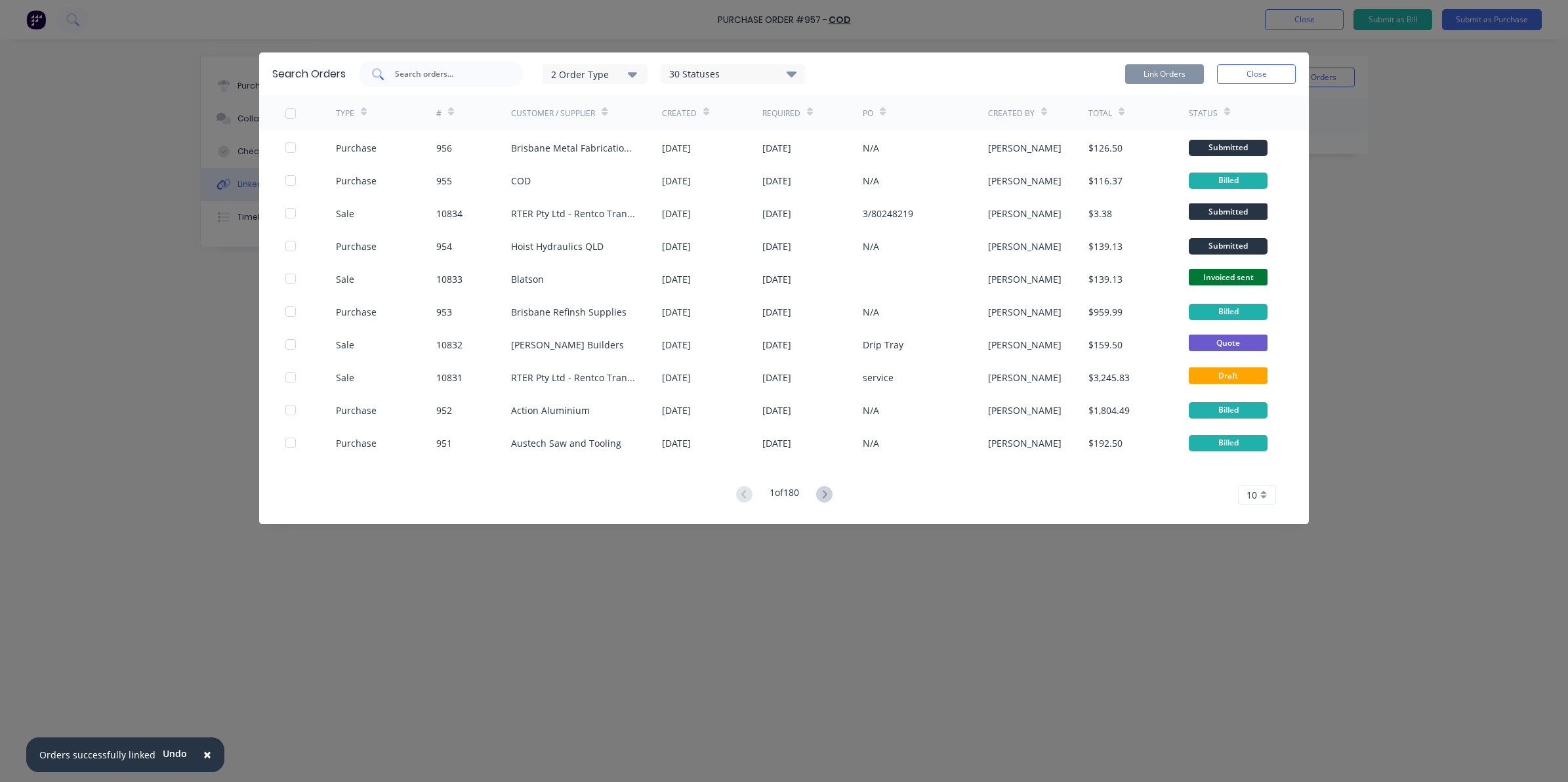
click at [450, 82] on div at bounding box center [441, 74] width 164 height 26
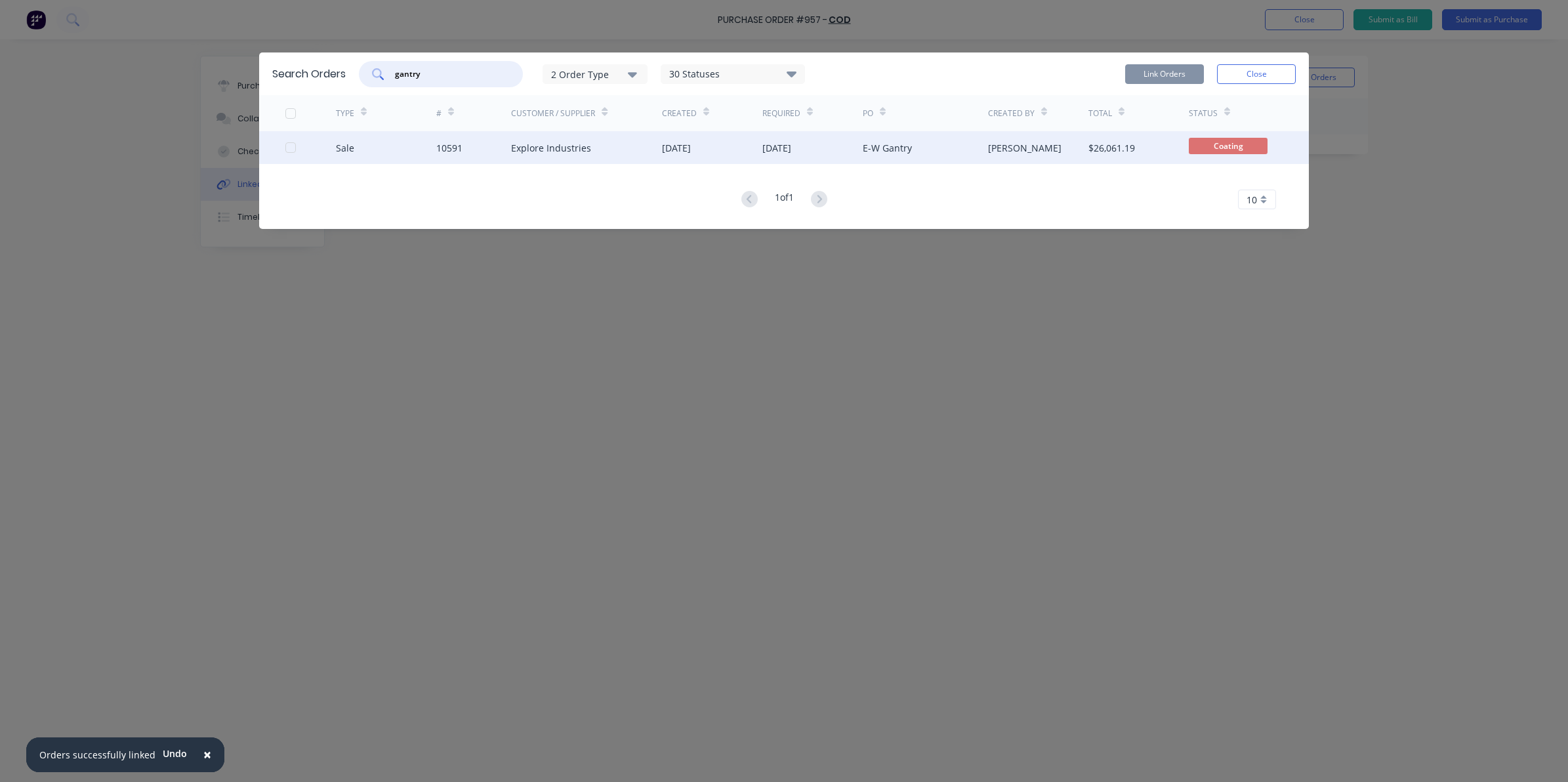
click at [287, 146] on div at bounding box center [290, 147] width 26 height 26
click at [1175, 71] on button "Link Orders" at bounding box center [1164, 74] width 79 height 19
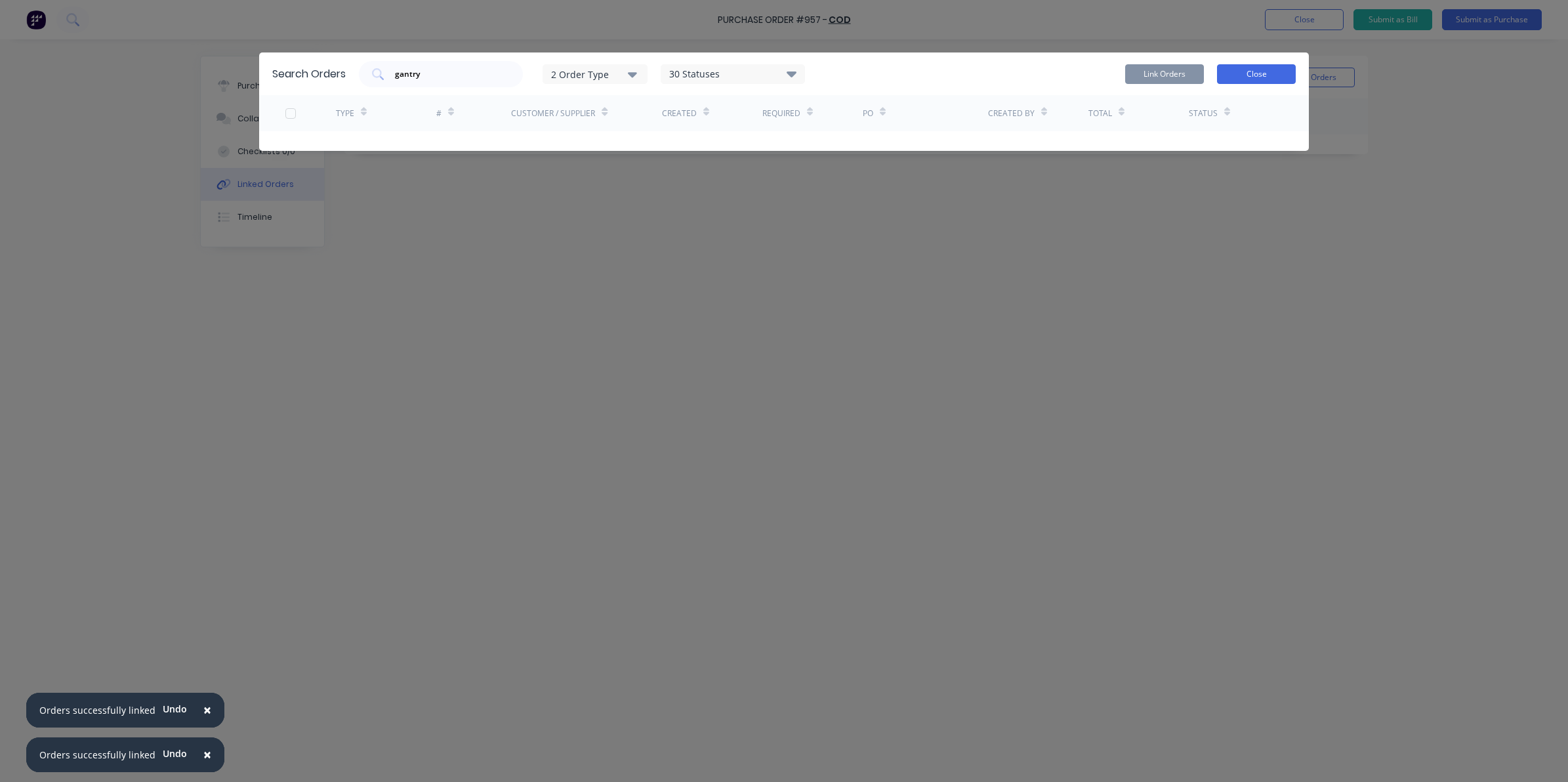
click at [1235, 69] on button "Close" at bounding box center [1256, 74] width 79 height 19
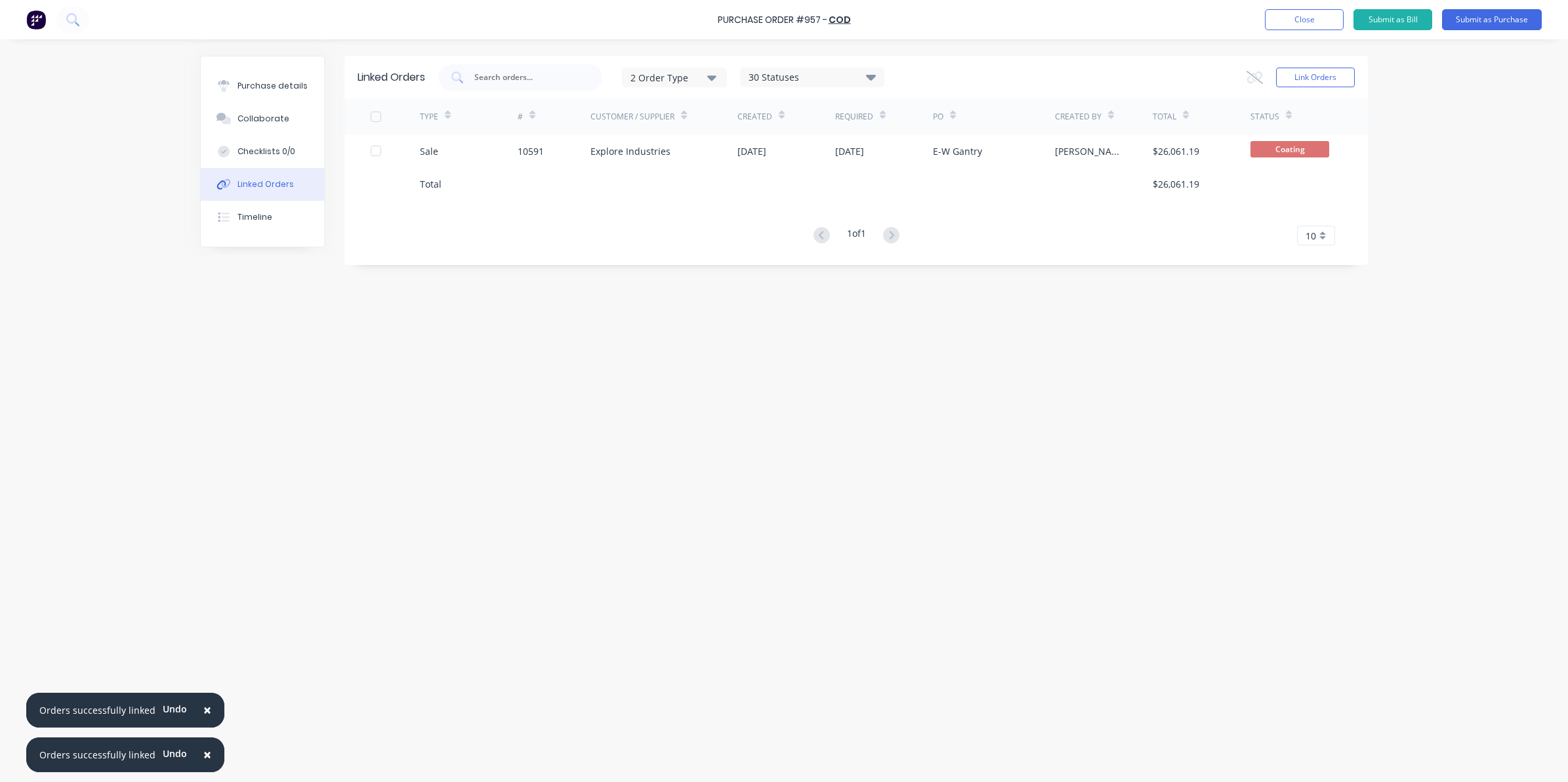
click at [1543, 2] on div "Purchase Order #957 - COD Add product Close Submit as Bill Submit as Purchase" at bounding box center [784, 19] width 1568 height 39
click at [1505, 15] on button "Submit as Purchase" at bounding box center [1492, 19] width 100 height 21
click at [1420, 21] on button "Options" at bounding box center [1420, 19] width 65 height 21
click at [1396, 82] on div "Convert to Bill" at bounding box center [1390, 80] width 101 height 19
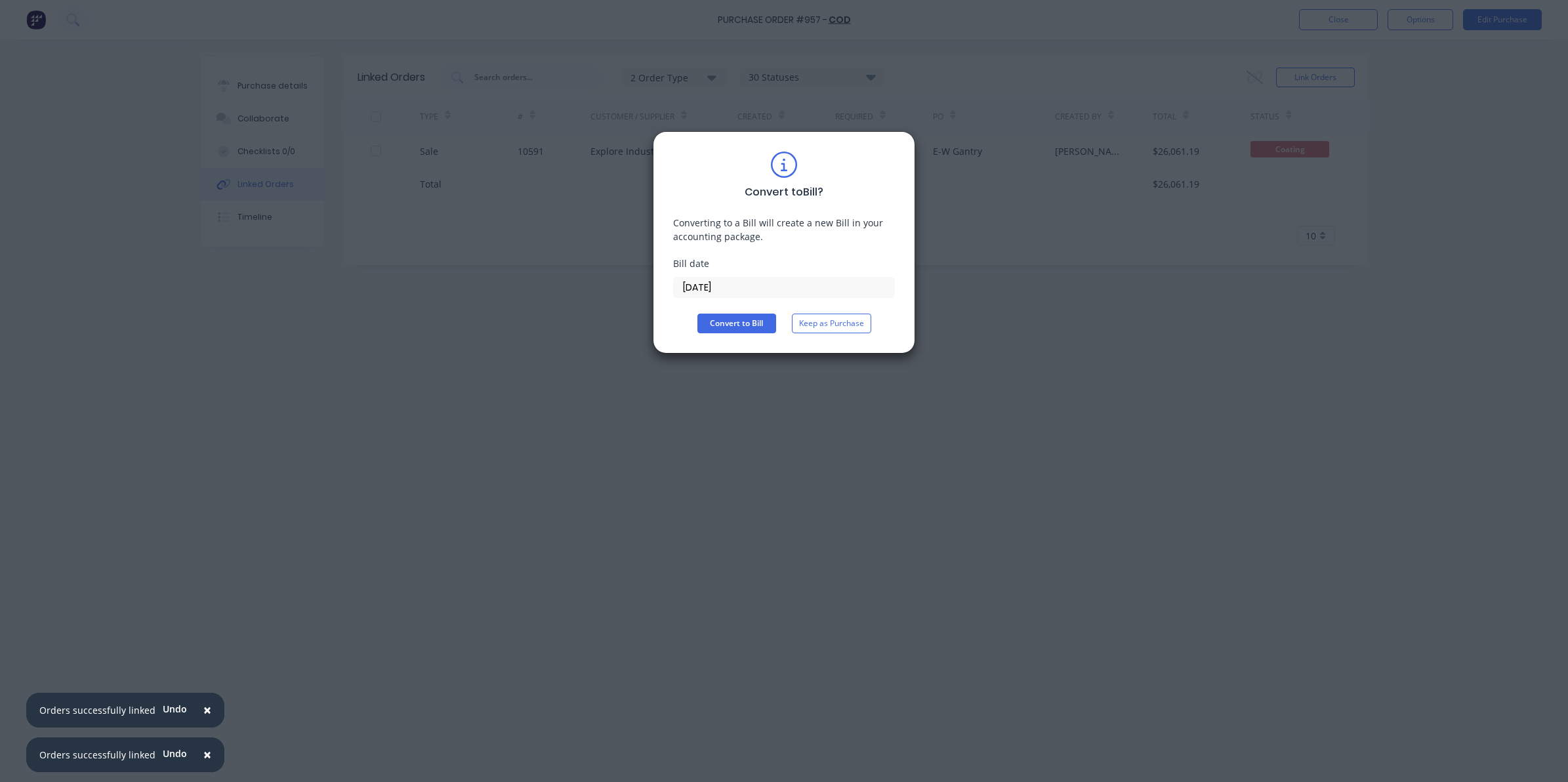
click at [819, 278] on input "[DATE]" at bounding box center [784, 287] width 220 height 19
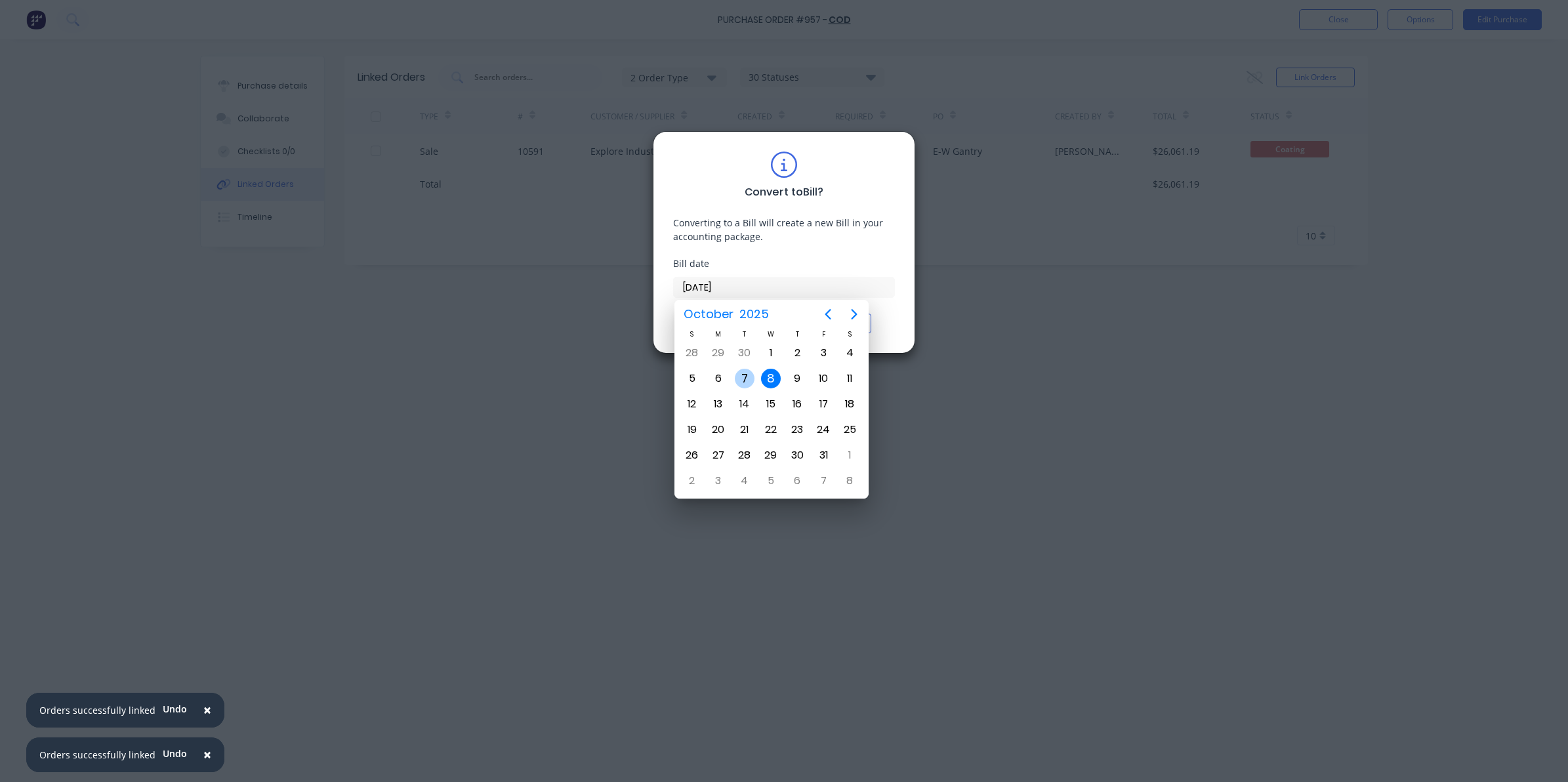
click at [746, 378] on div "7" at bounding box center [744, 377] width 19 height 19
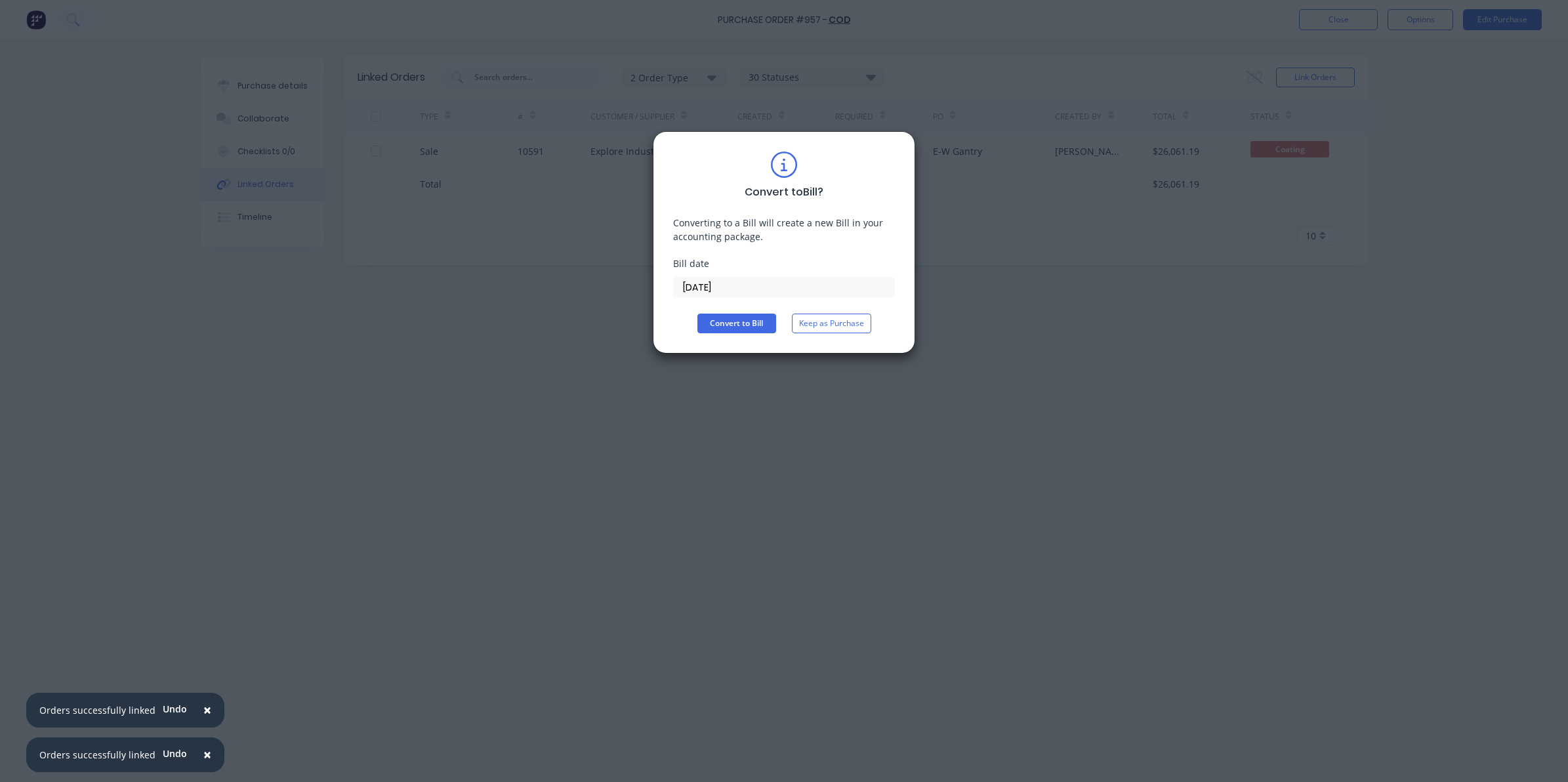
click at [732, 338] on div "Convert to Bill ? Converting to a Bill will create a new Bill in your accountin…" at bounding box center [784, 242] width 262 height 223
click at [732, 336] on div "Convert to Bill ? Converting to a Bill will create a new Bill in your accountin…" at bounding box center [784, 242] width 262 height 223
drag, startPoint x: 732, startPoint y: 336, endPoint x: 732, endPoint y: 329, distance: 7.0
click at [732, 329] on button "Convert to Bill" at bounding box center [737, 322] width 79 height 19
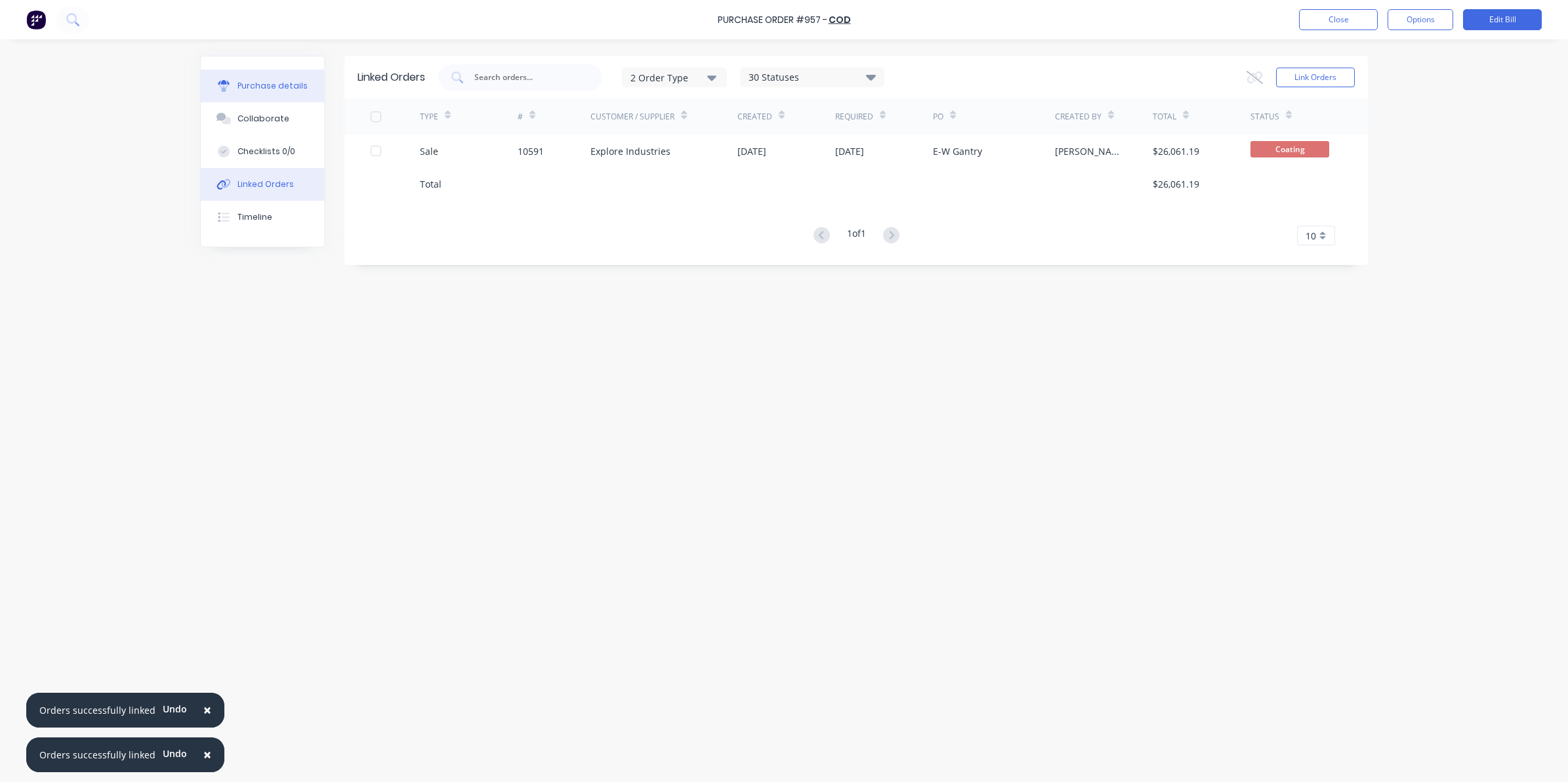
click at [248, 86] on div "Purchase details" at bounding box center [272, 86] width 70 height 12
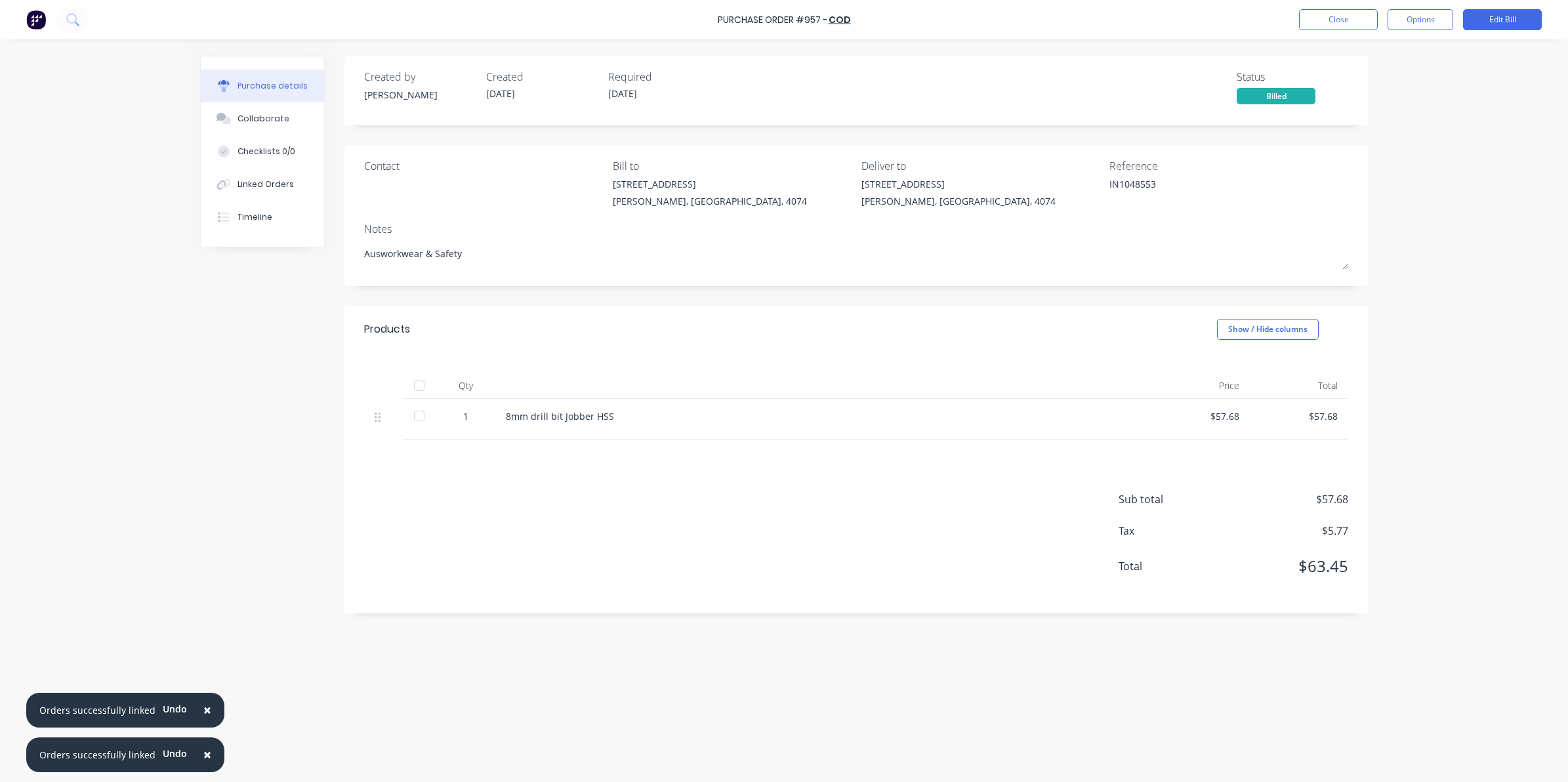
click at [424, 420] on div at bounding box center [419, 416] width 26 height 26
click at [1316, 19] on button "Close" at bounding box center [1338, 19] width 79 height 21
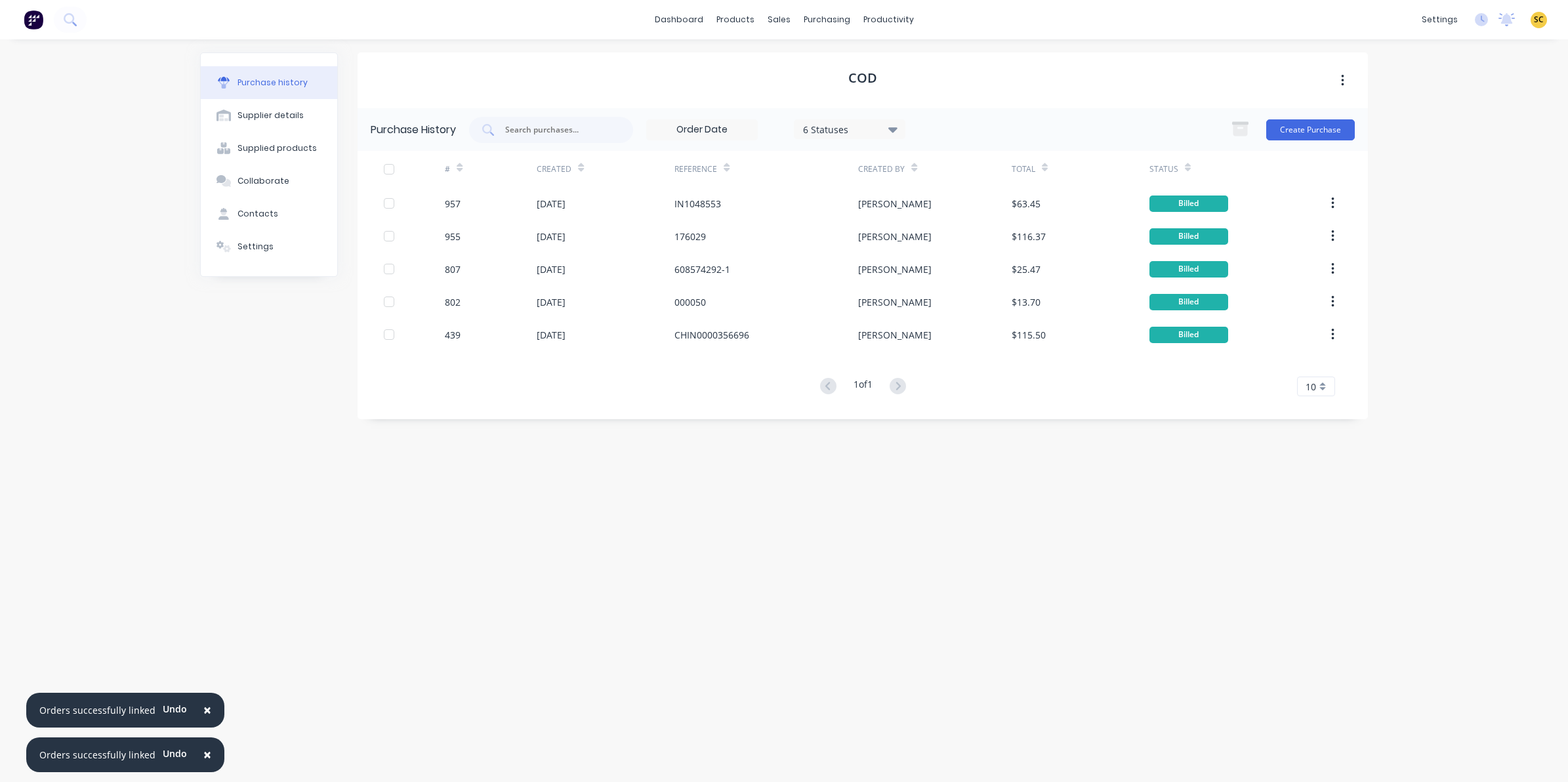
click at [34, 26] on img at bounding box center [33, 19] width 19 height 19
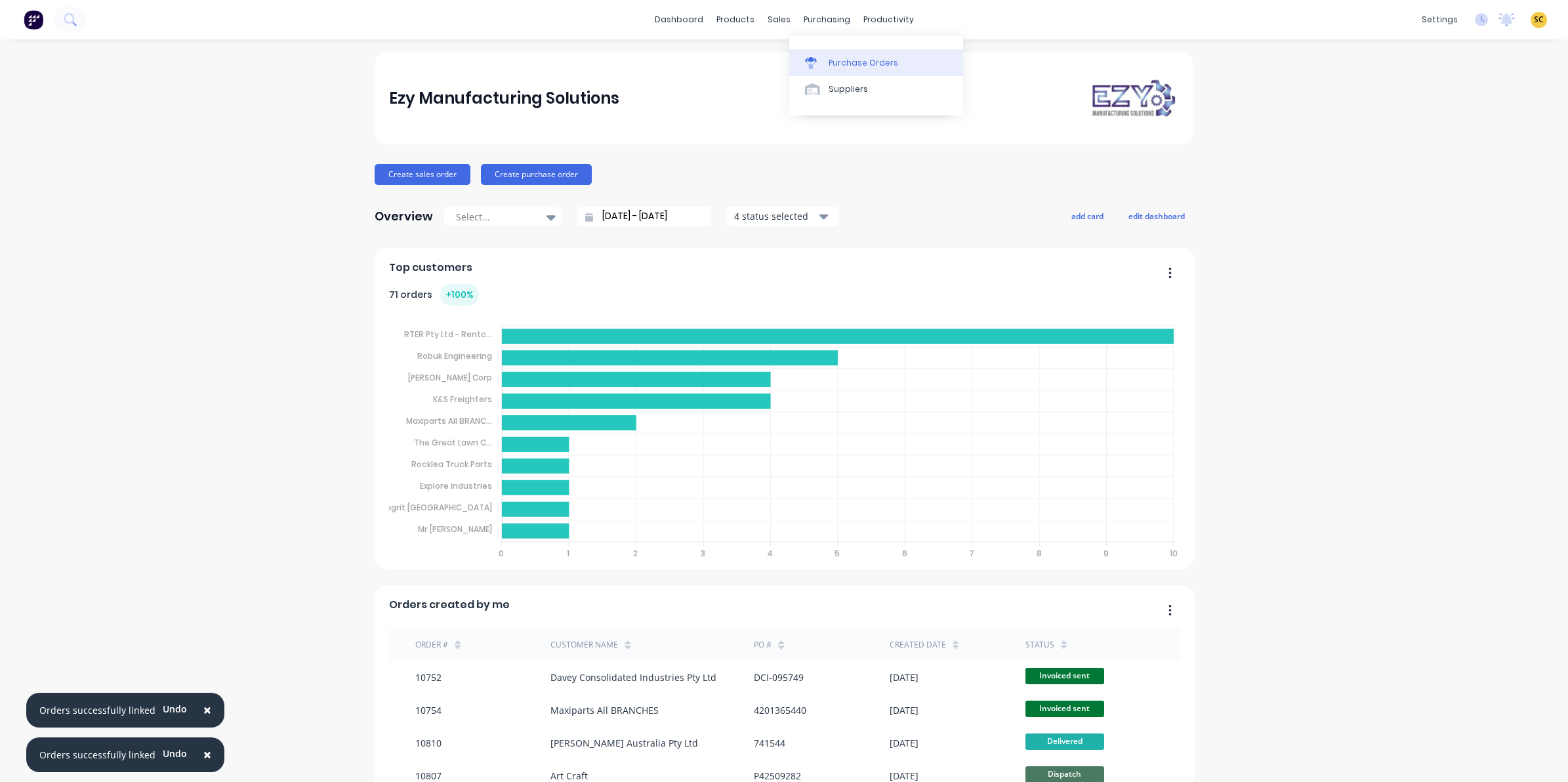
click at [855, 60] on div "Purchase Orders" at bounding box center [864, 63] width 69 height 12
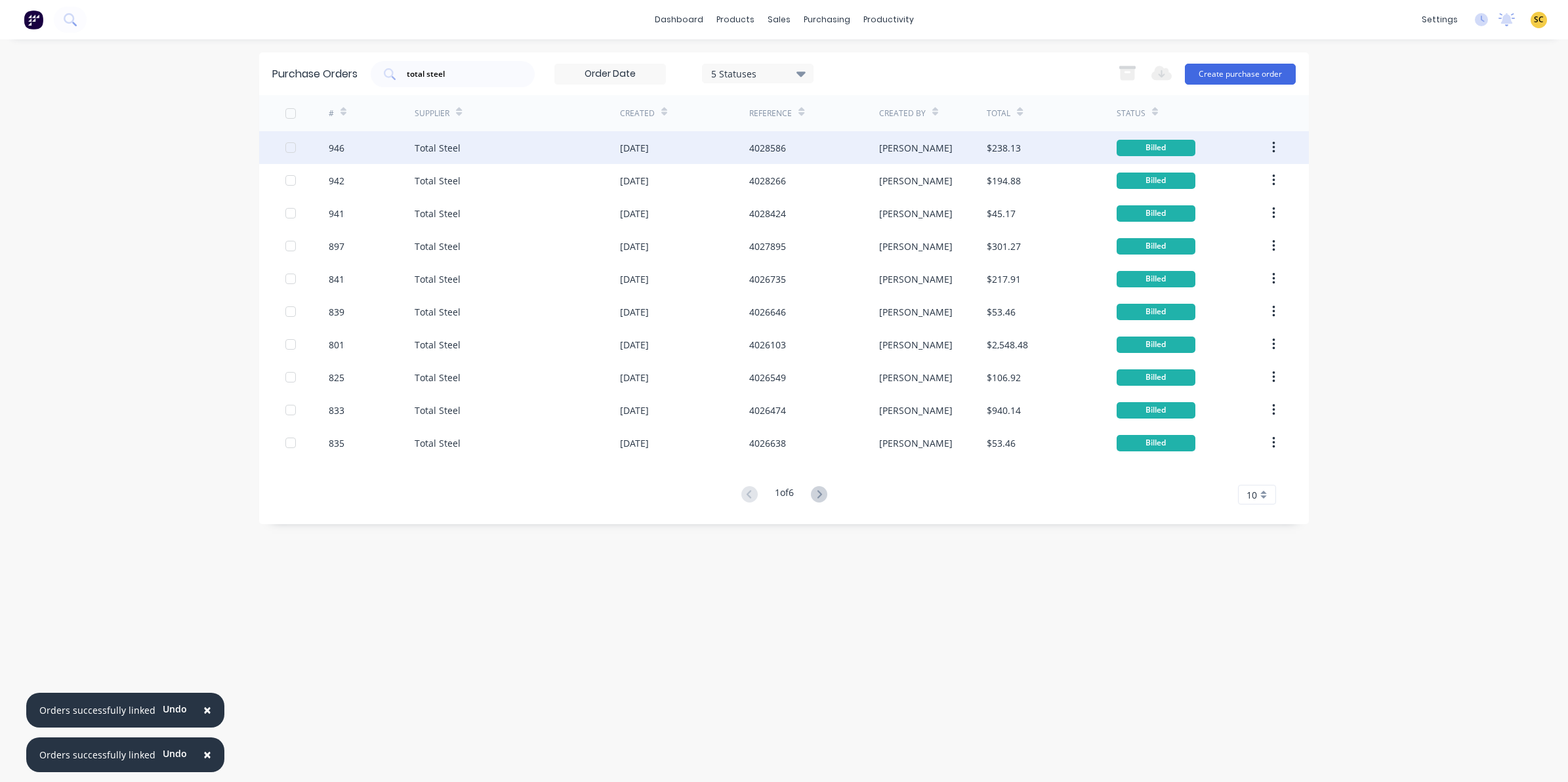
click at [791, 149] on div "4028586" at bounding box center [814, 147] width 130 height 33
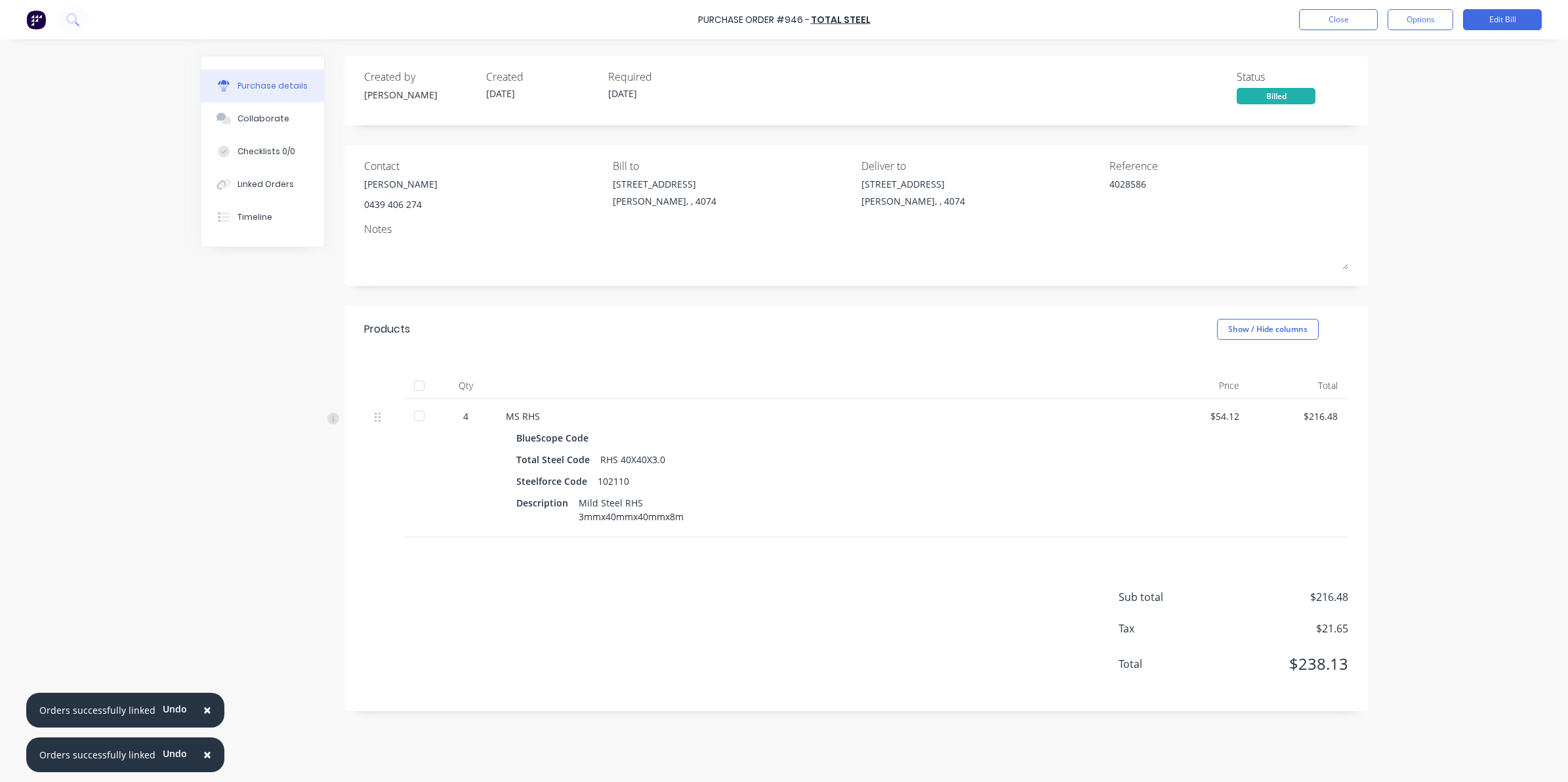
click at [423, 386] on div at bounding box center [419, 385] width 26 height 26
click at [1361, 18] on button "Close" at bounding box center [1338, 19] width 79 height 21
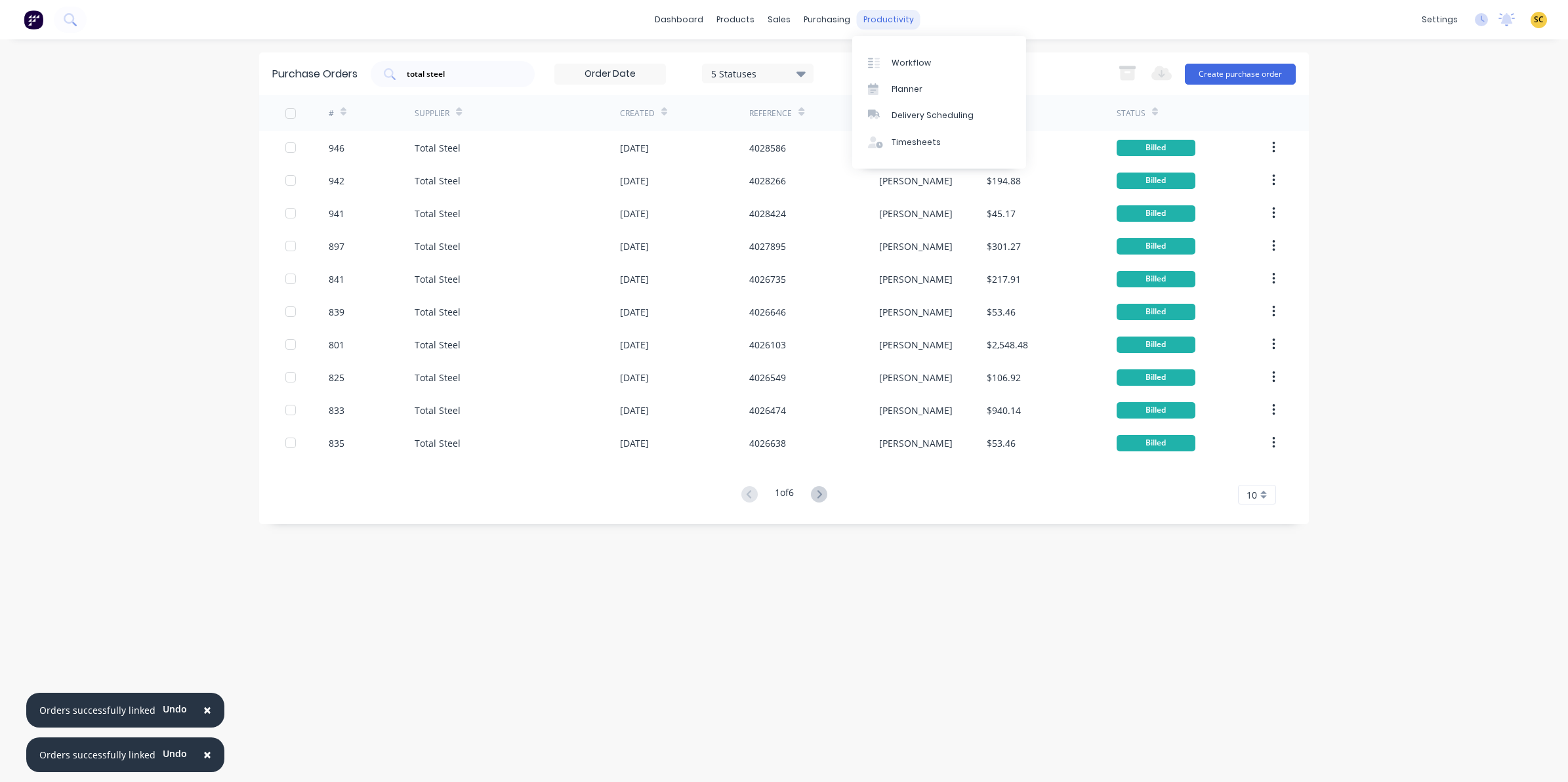
click at [886, 20] on div "productivity" at bounding box center [888, 19] width 63 height 19
click at [1227, 61] on div "Export to Excel (XLSX) Create purchase order" at bounding box center [1204, 74] width 185 height 26
click at [1235, 71] on button "Create purchase order" at bounding box center [1239, 74] width 111 height 21
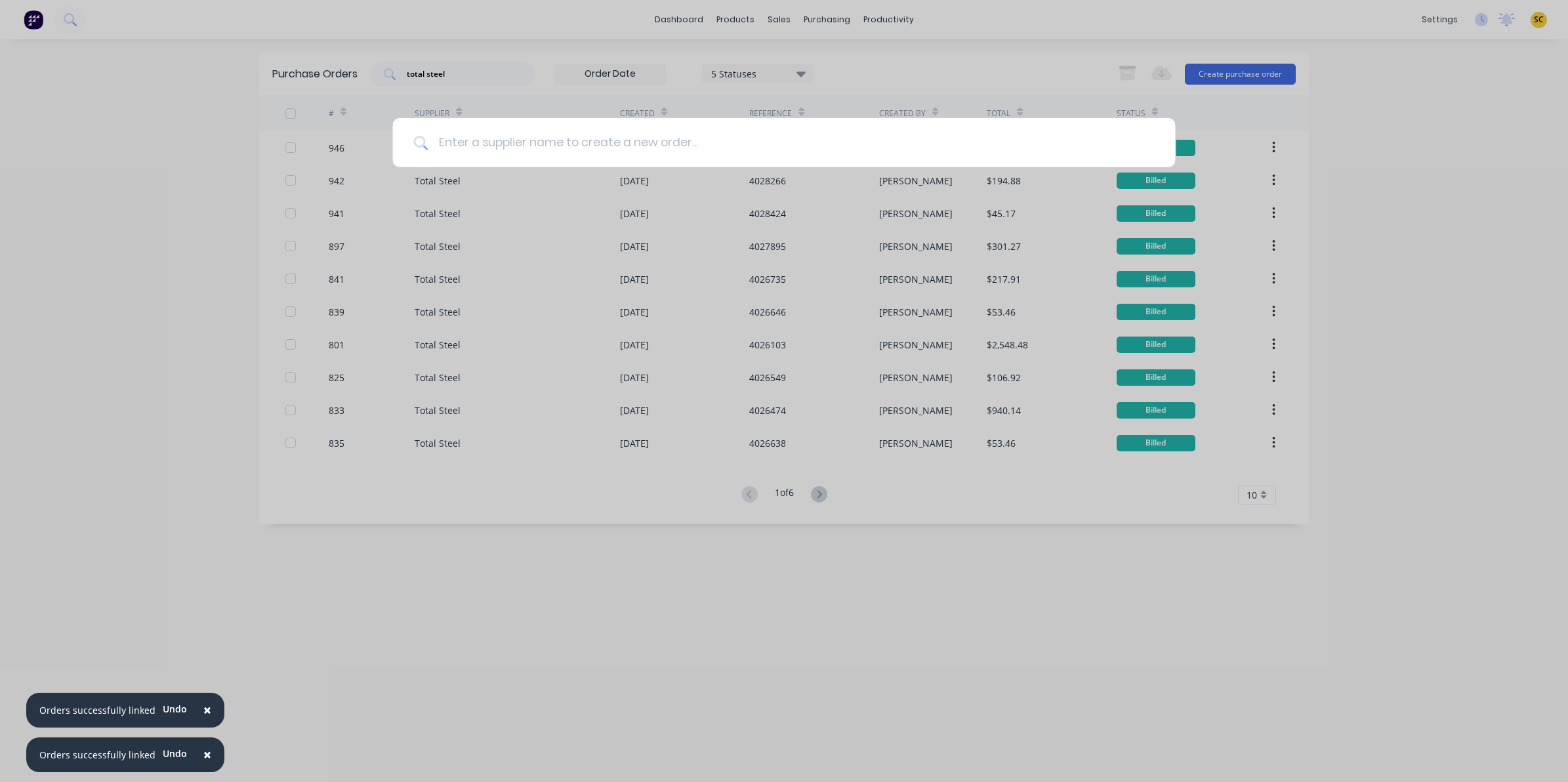
click at [835, 147] on input at bounding box center [791, 142] width 726 height 49
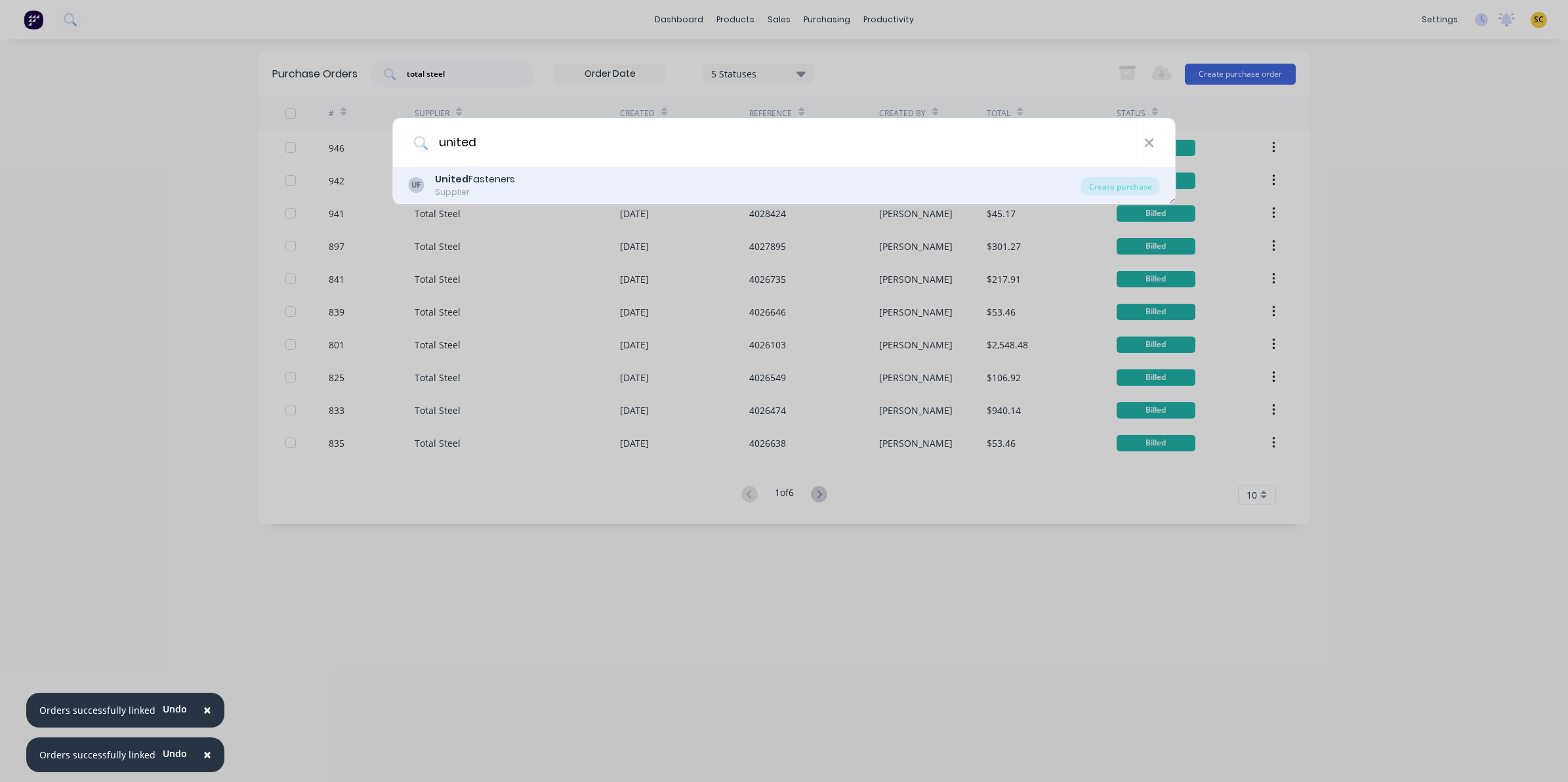
click at [897, 188] on div "UF United Fasteners Supplier" at bounding box center [745, 185] width 672 height 25
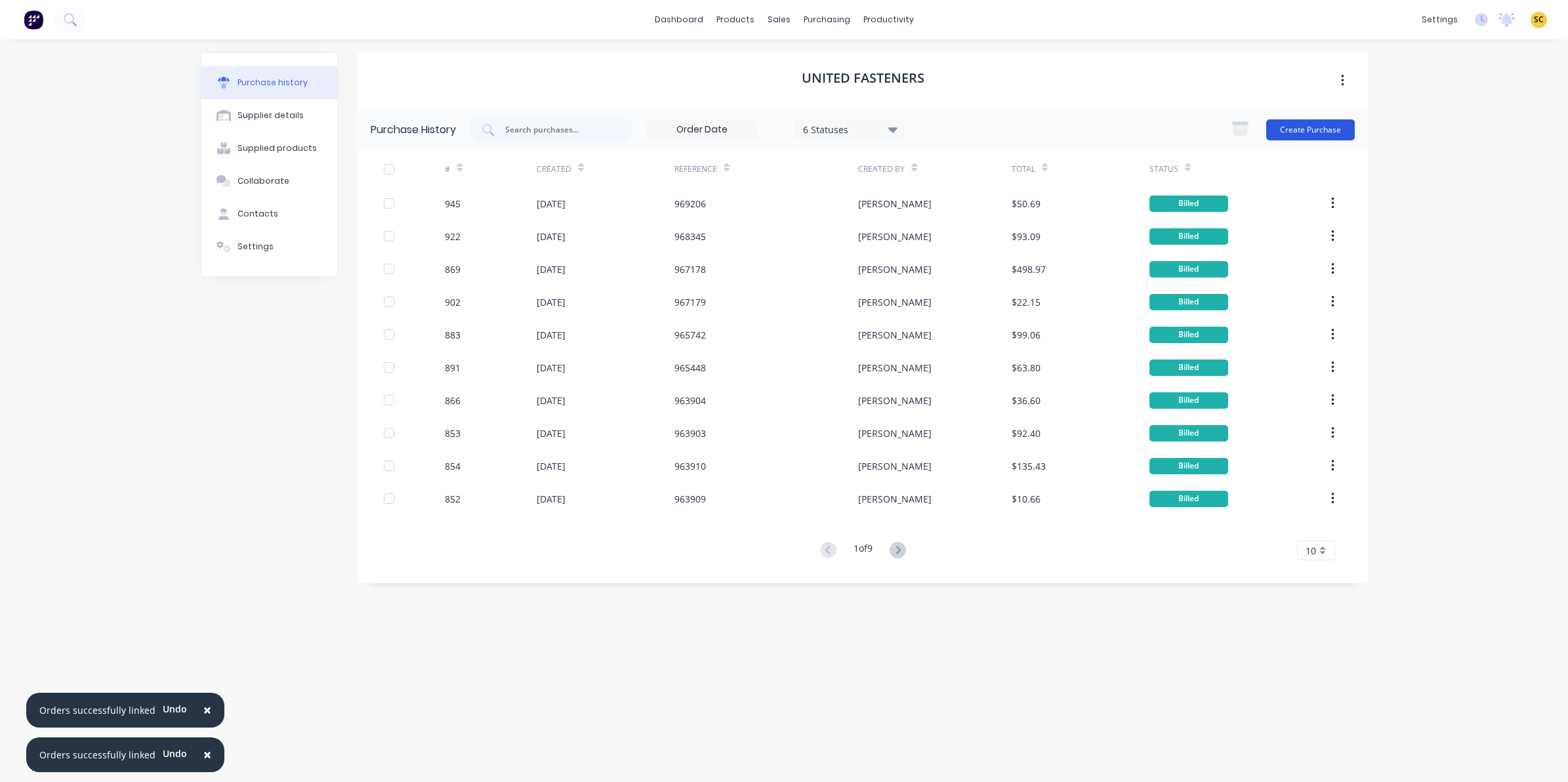
click at [1320, 132] on button "Create Purchase" at bounding box center [1310, 129] width 89 height 21
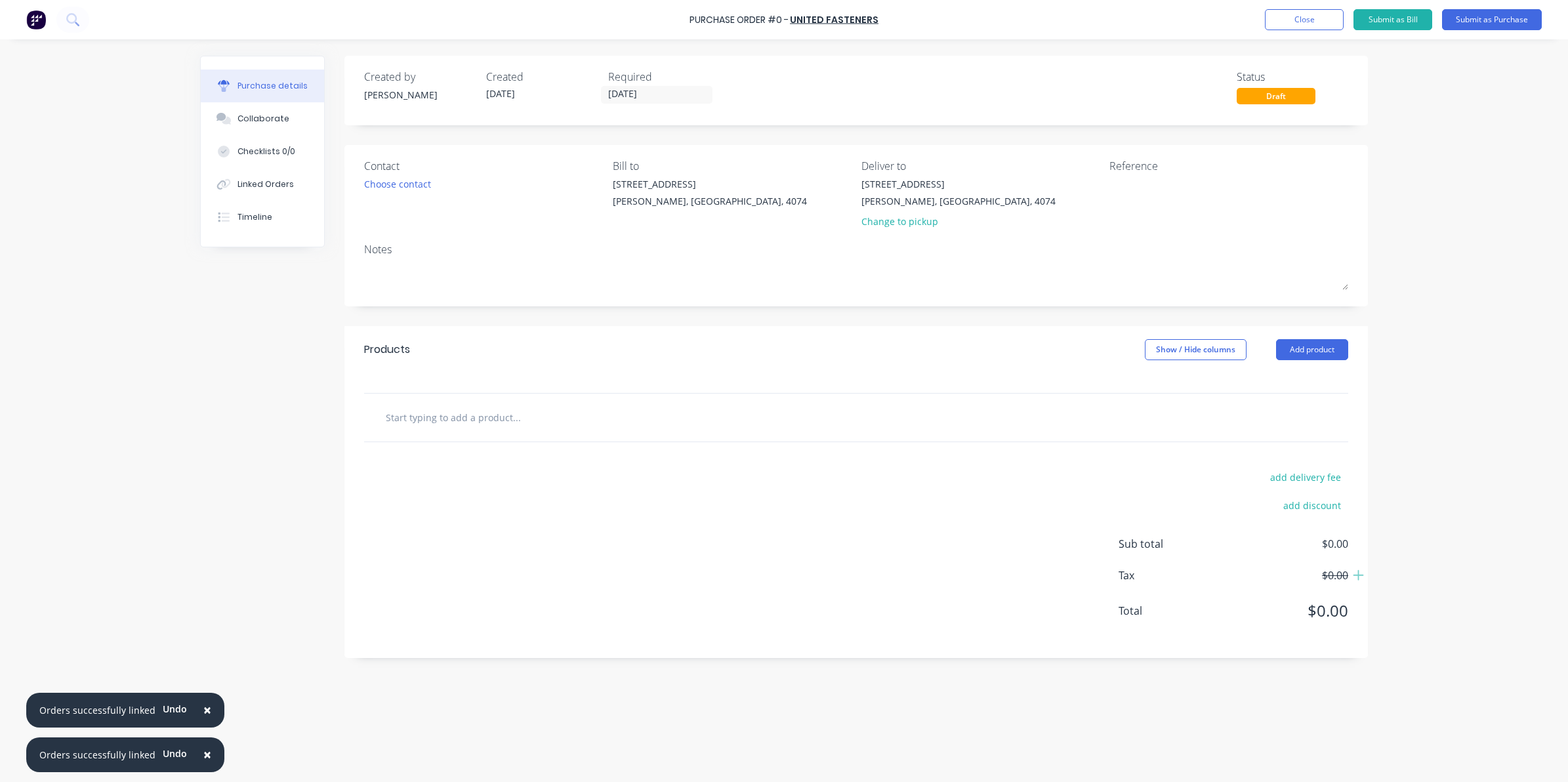
click at [429, 427] on input "text" at bounding box center [516, 416] width 262 height 26
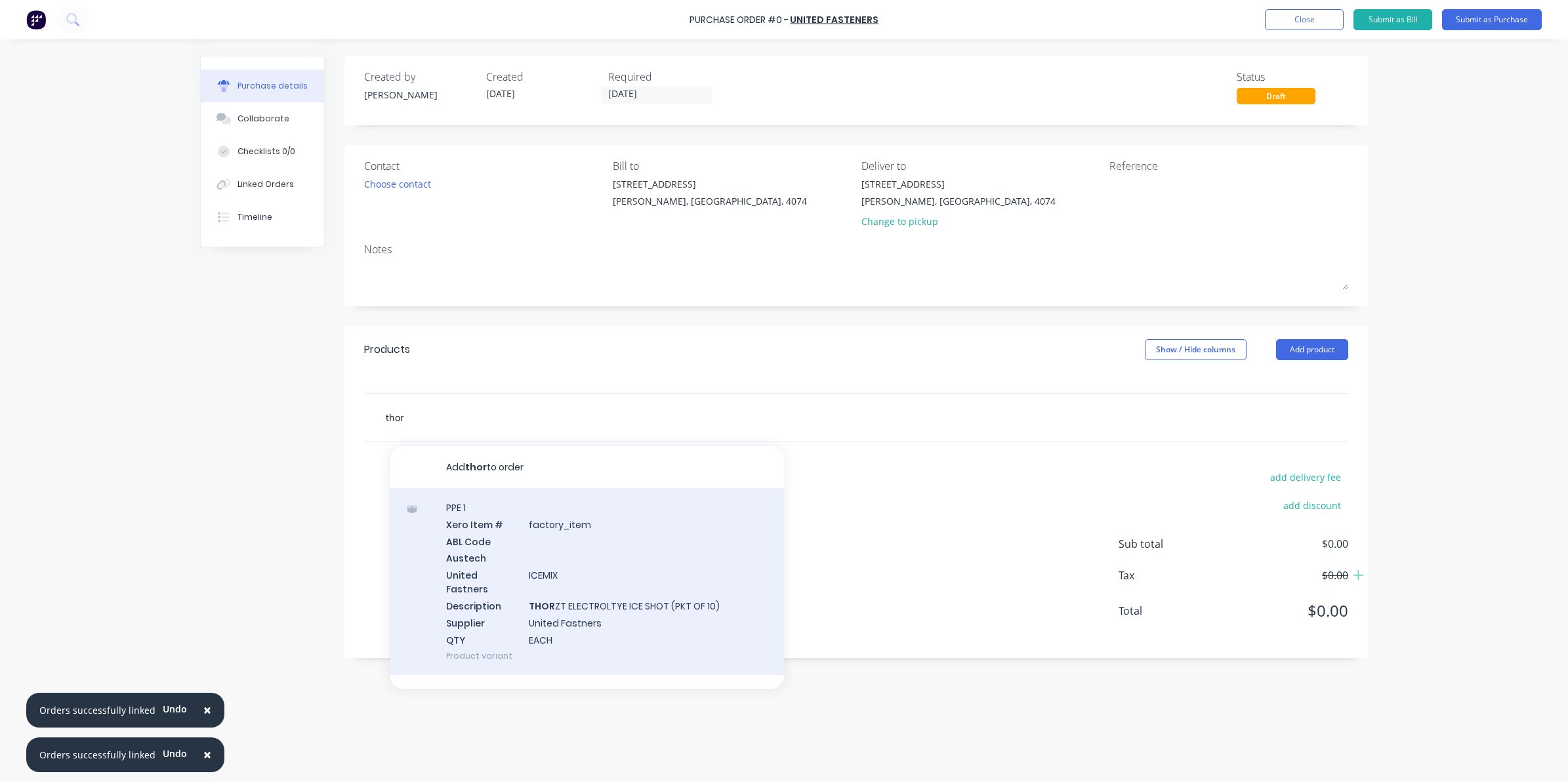
click at [614, 612] on div "PPE 1 Xero Item # factory_item ABL Code Austech United Fastners ICEMIX Descript…" at bounding box center [587, 581] width 394 height 187
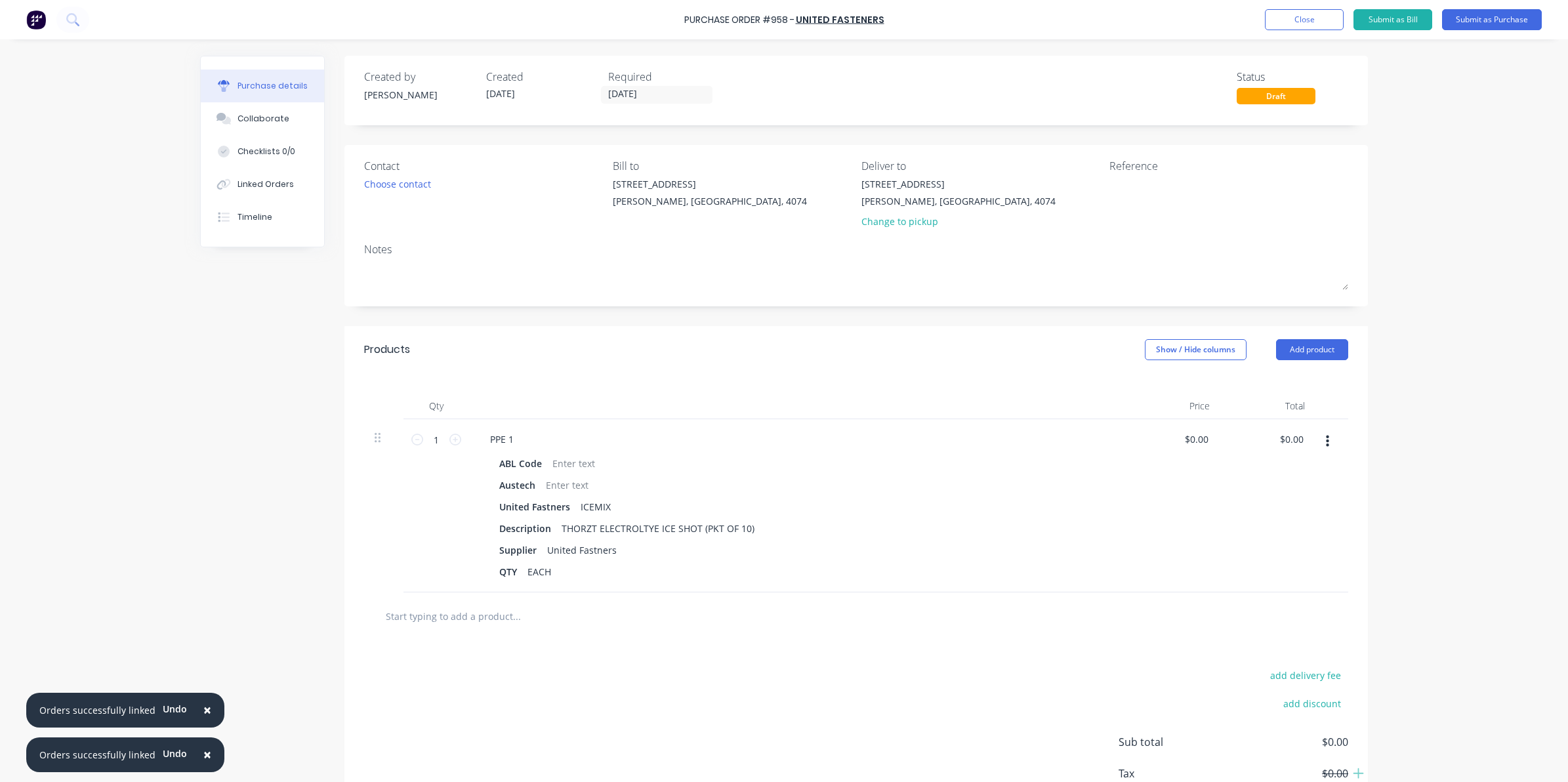
click at [427, 621] on input "text" at bounding box center [516, 615] width 262 height 26
click at [683, 577] on div "ABL Code Austech United Fastners ICEMIX Description THORZT ELECTROLTYE ICE SHOT…" at bounding box center [797, 517] width 635 height 127
click at [517, 626] on input "text" at bounding box center [516, 615] width 262 height 26
click at [432, 706] on div "add delivery fee add discount Sub total $0.00 Tax $0.00 Total $0.00" at bounding box center [856, 747] width 1024 height 216
drag, startPoint x: 570, startPoint y: 570, endPoint x: 463, endPoint y: 545, distance: 109.9
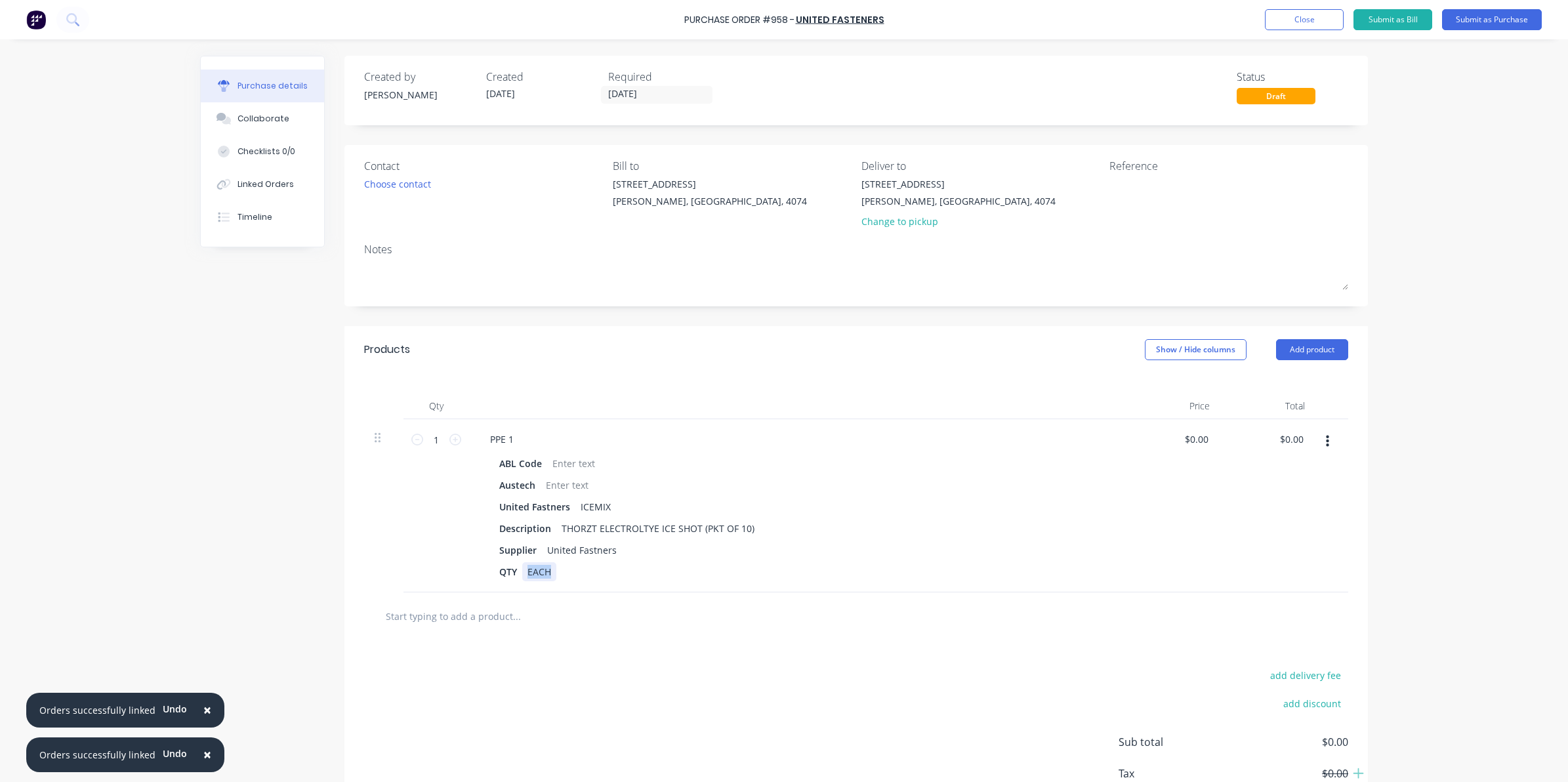
click at [469, 545] on div "PPE 1 ABL Code Austech United Fastners ICEMIX Description THORZT ELECTROLTYE IC…" at bounding box center [797, 505] width 656 height 173
click at [604, 697] on div "add delivery fee add discount Sub total $0.00 Tax $0.00 Total $0.00" at bounding box center [856, 747] width 1024 height 216
click at [594, 483] on div "Austech" at bounding box center [794, 485] width 601 height 19
drag, startPoint x: 480, startPoint y: 462, endPoint x: 492, endPoint y: 463, distance: 12.0
click at [490, 461] on div "ABL Code Austech United Fastners ICEMIX Description THORZT ELECTROLTYE ICE SHOT…" at bounding box center [797, 517] width 635 height 127
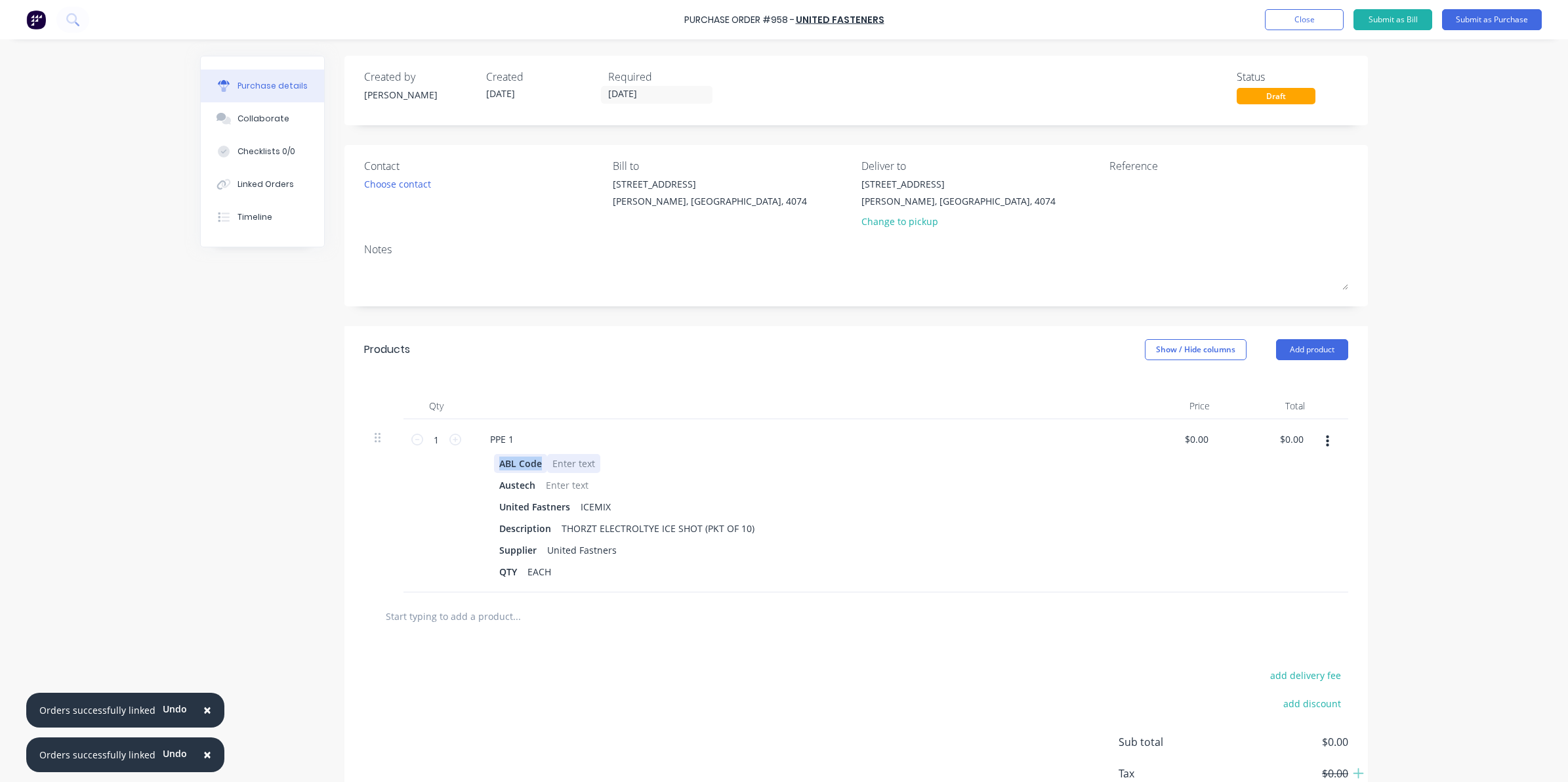
drag, startPoint x: 494, startPoint y: 465, endPoint x: 545, endPoint y: 467, distance: 51.0
click at [545, 467] on div "ABL Code" at bounding box center [794, 463] width 601 height 19
drag, startPoint x: 490, startPoint y: 483, endPoint x: 665, endPoint y: 483, distance: 175.0
click at [665, 483] on div "Austech" at bounding box center [794, 485] width 601 height 19
click at [538, 697] on div "add delivery fee add discount Sub total $0.00 Tax $0.00 Total $0.00" at bounding box center [856, 747] width 1024 height 216
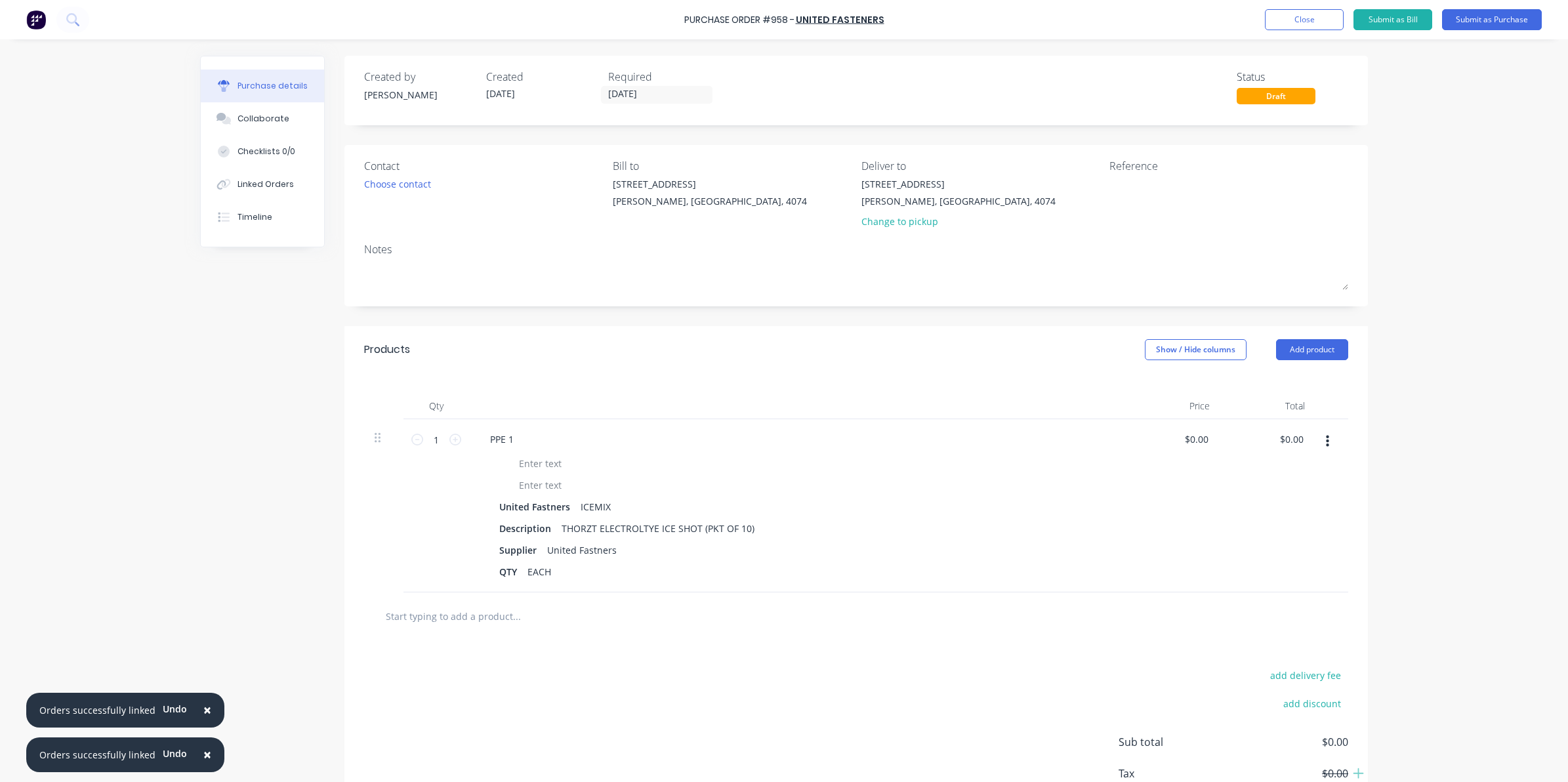
click at [471, 610] on input "text" at bounding box center [516, 615] width 262 height 26
click at [385, 617] on input "text" at bounding box center [516, 615] width 262 height 26
click at [578, 776] on div "add delivery fee add discount Sub total $0.00 Tax $0.00 Total $0.00" at bounding box center [856, 747] width 1024 height 216
click at [450, 610] on input "text" at bounding box center [516, 615] width 262 height 26
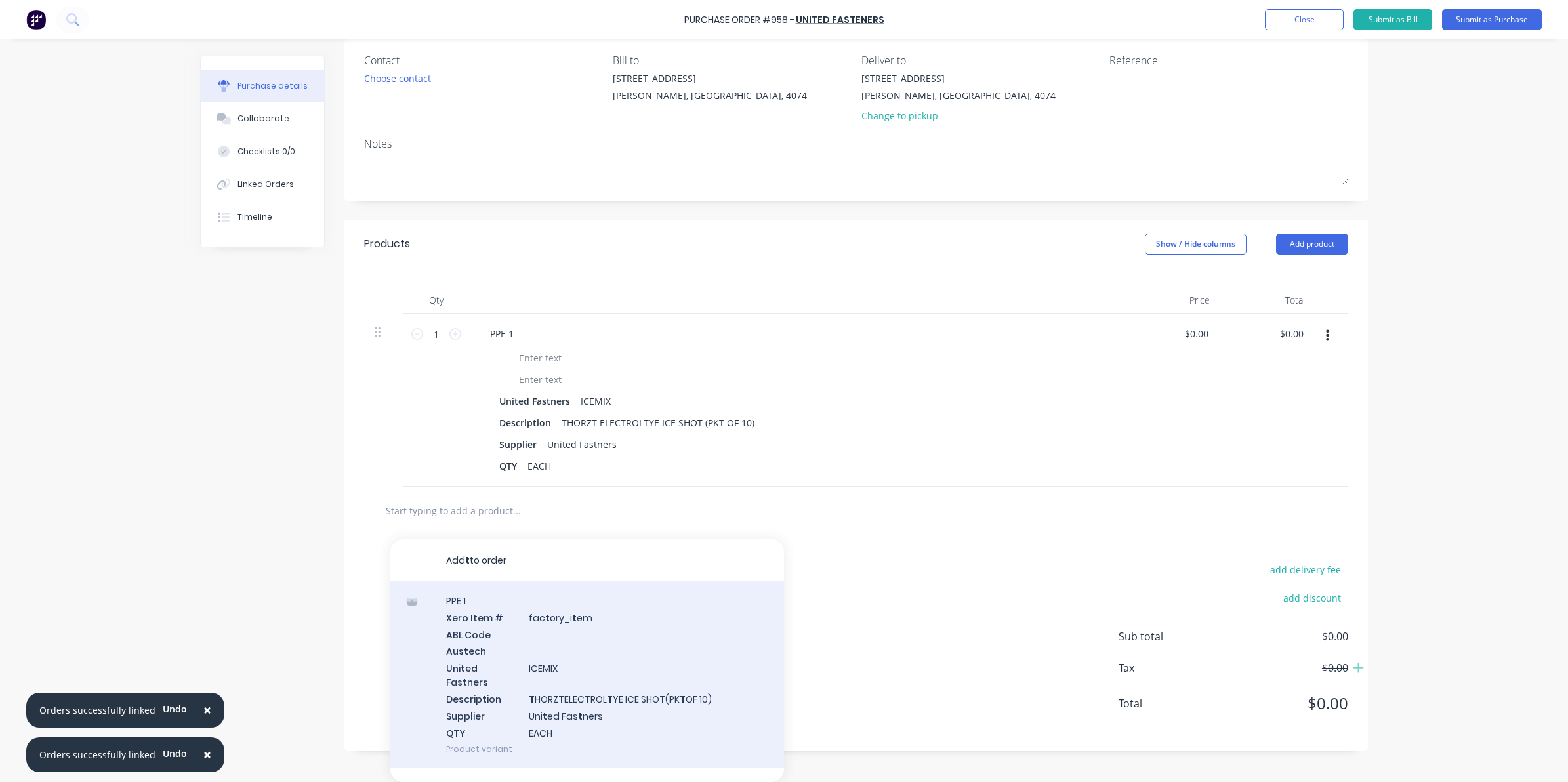
scroll to position [89, 0]
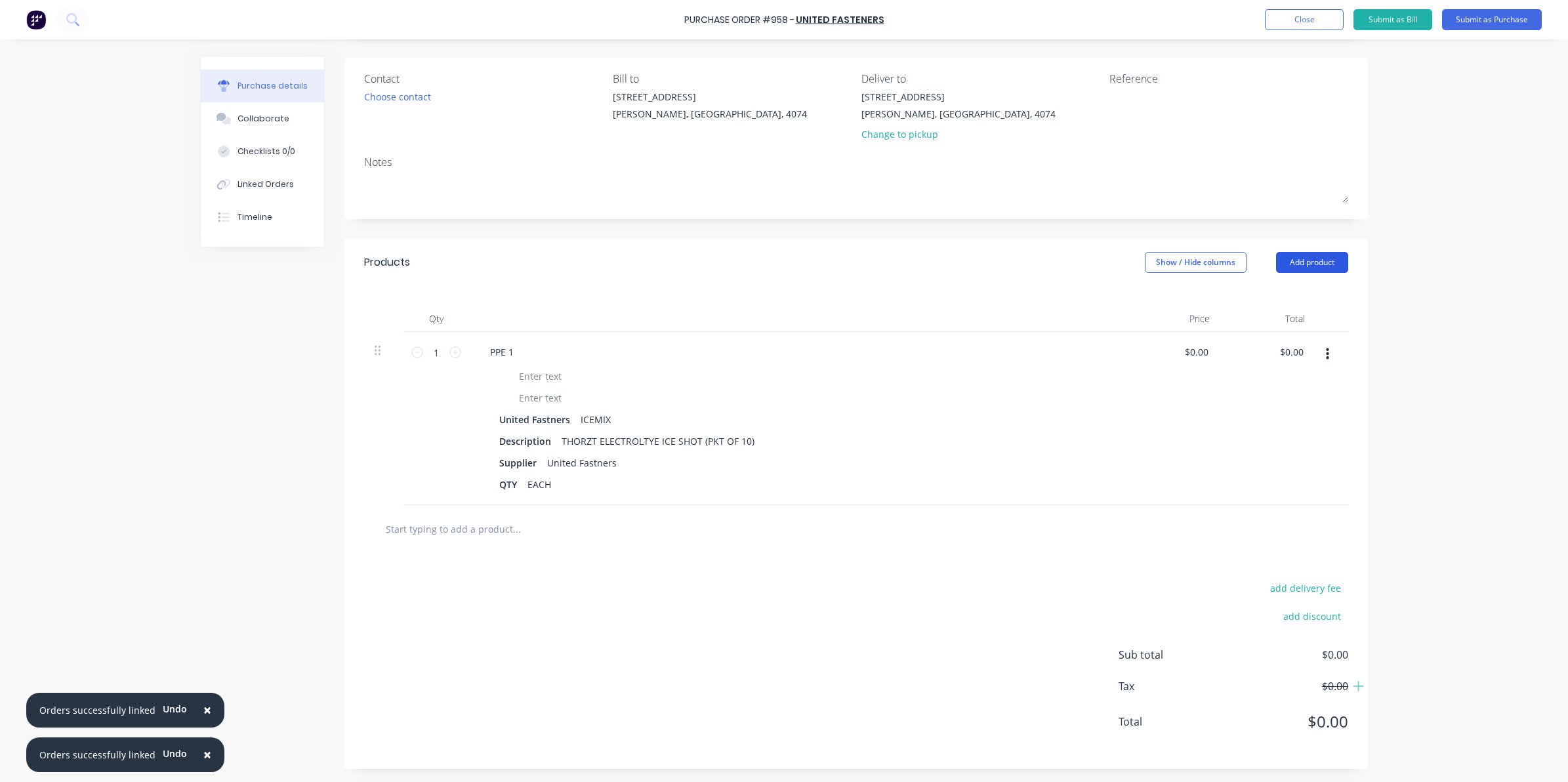
click at [1328, 259] on button "Add product" at bounding box center [1311, 262] width 72 height 21
click at [1262, 297] on div "Product catalogue" at bounding box center [1285, 296] width 101 height 19
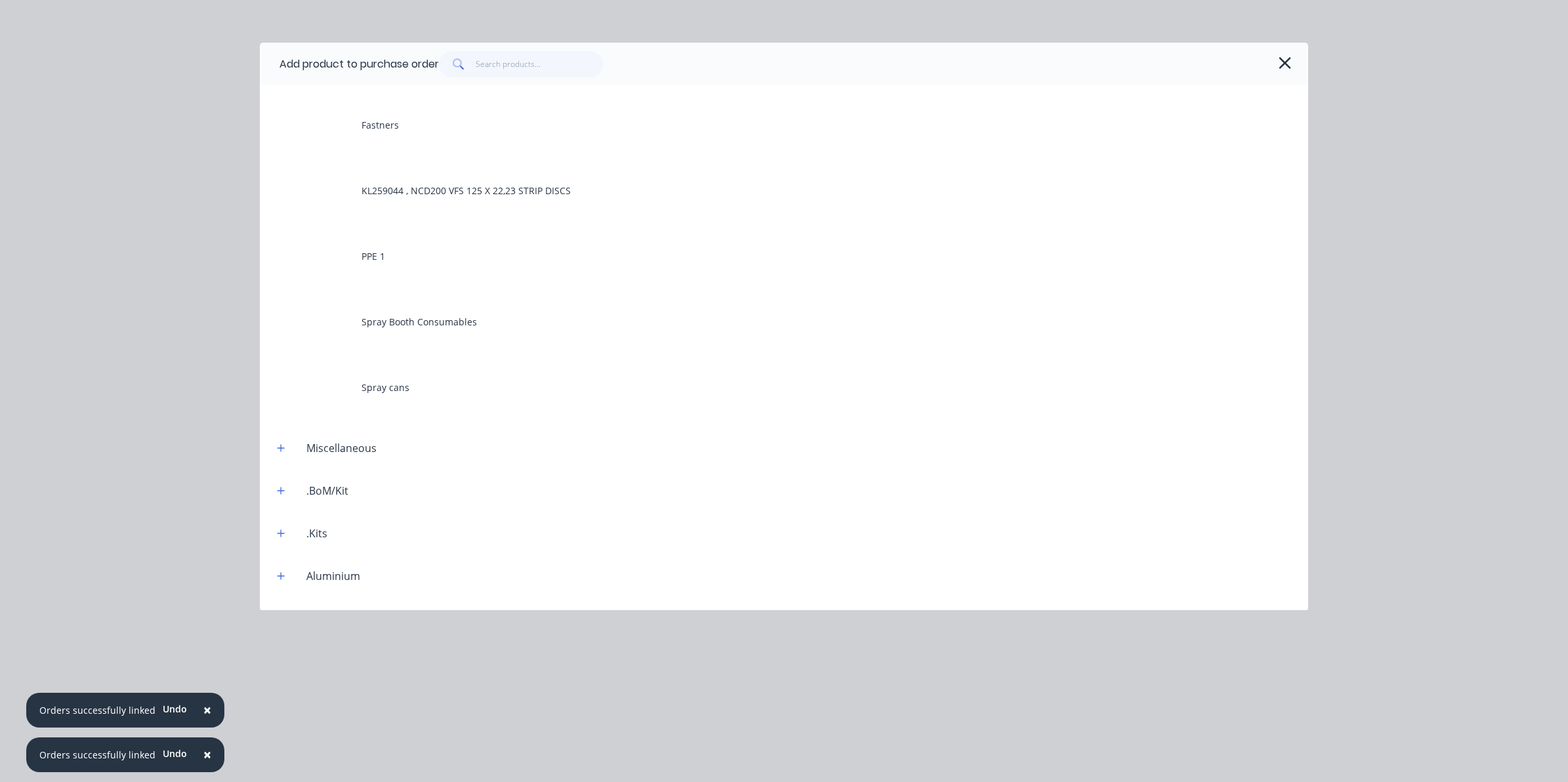
scroll to position [328, 0]
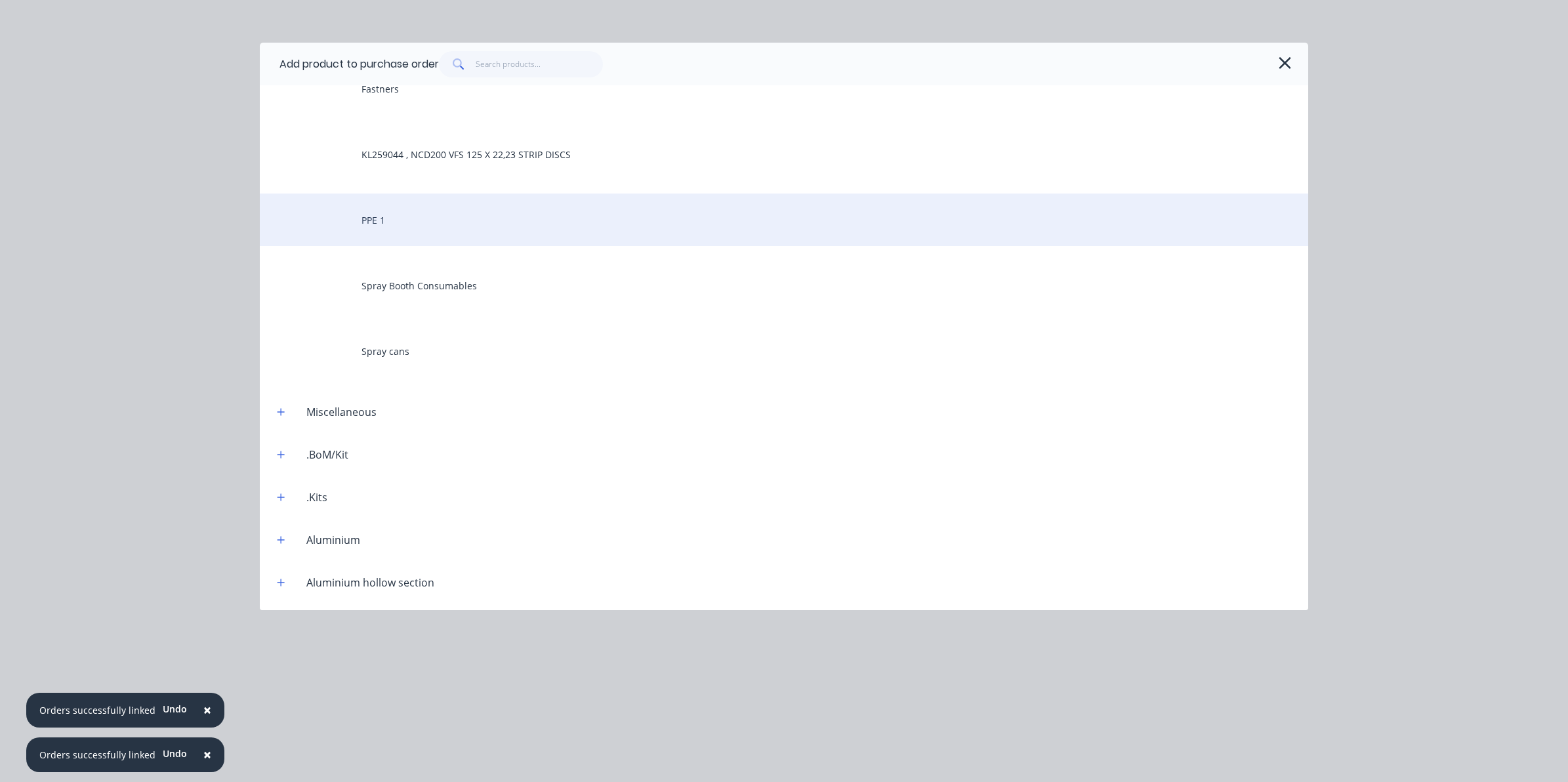
click at [417, 214] on div "PPE 1" at bounding box center [784, 220] width 1048 height 52
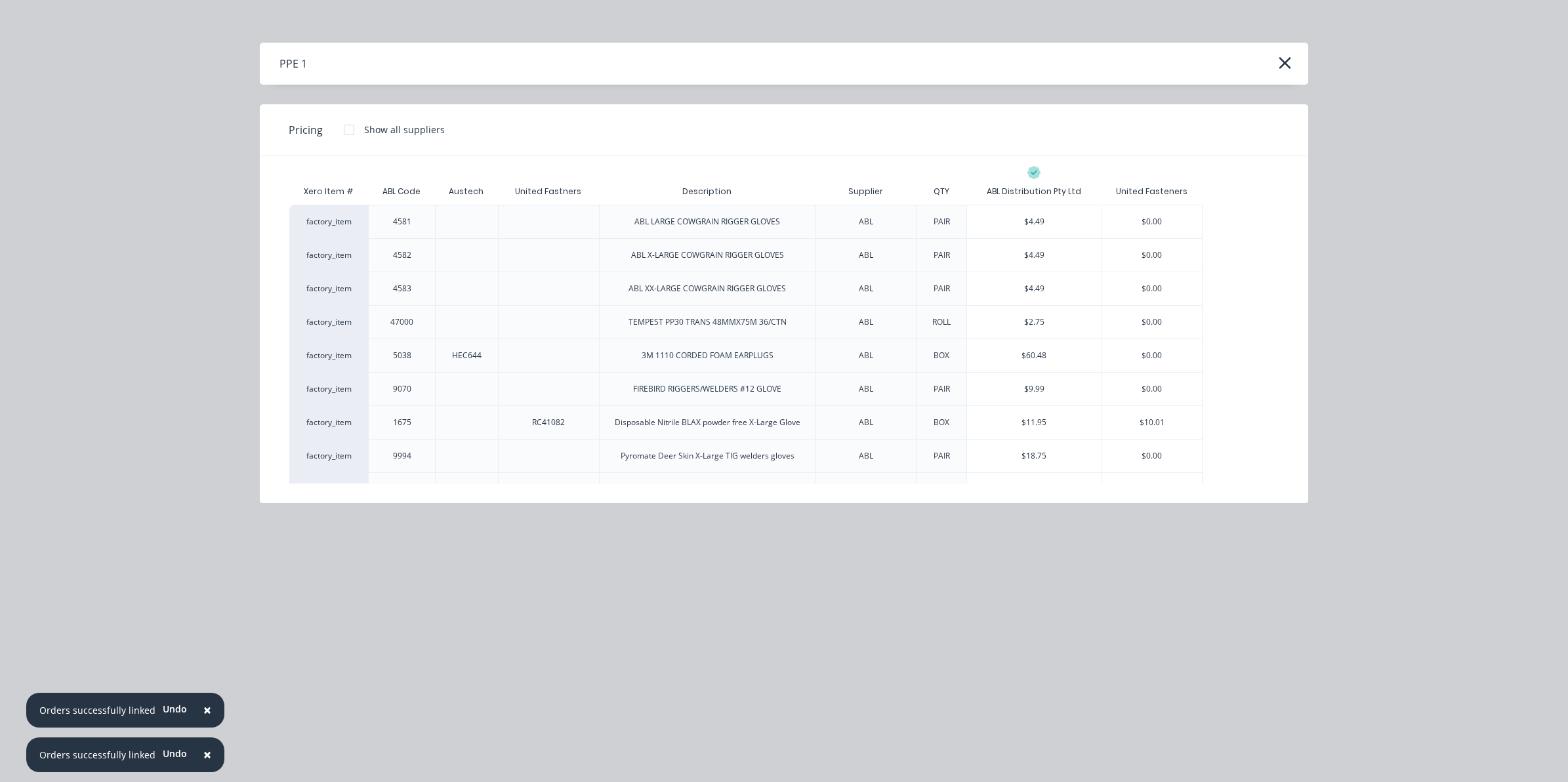
scroll to position [283, 0]
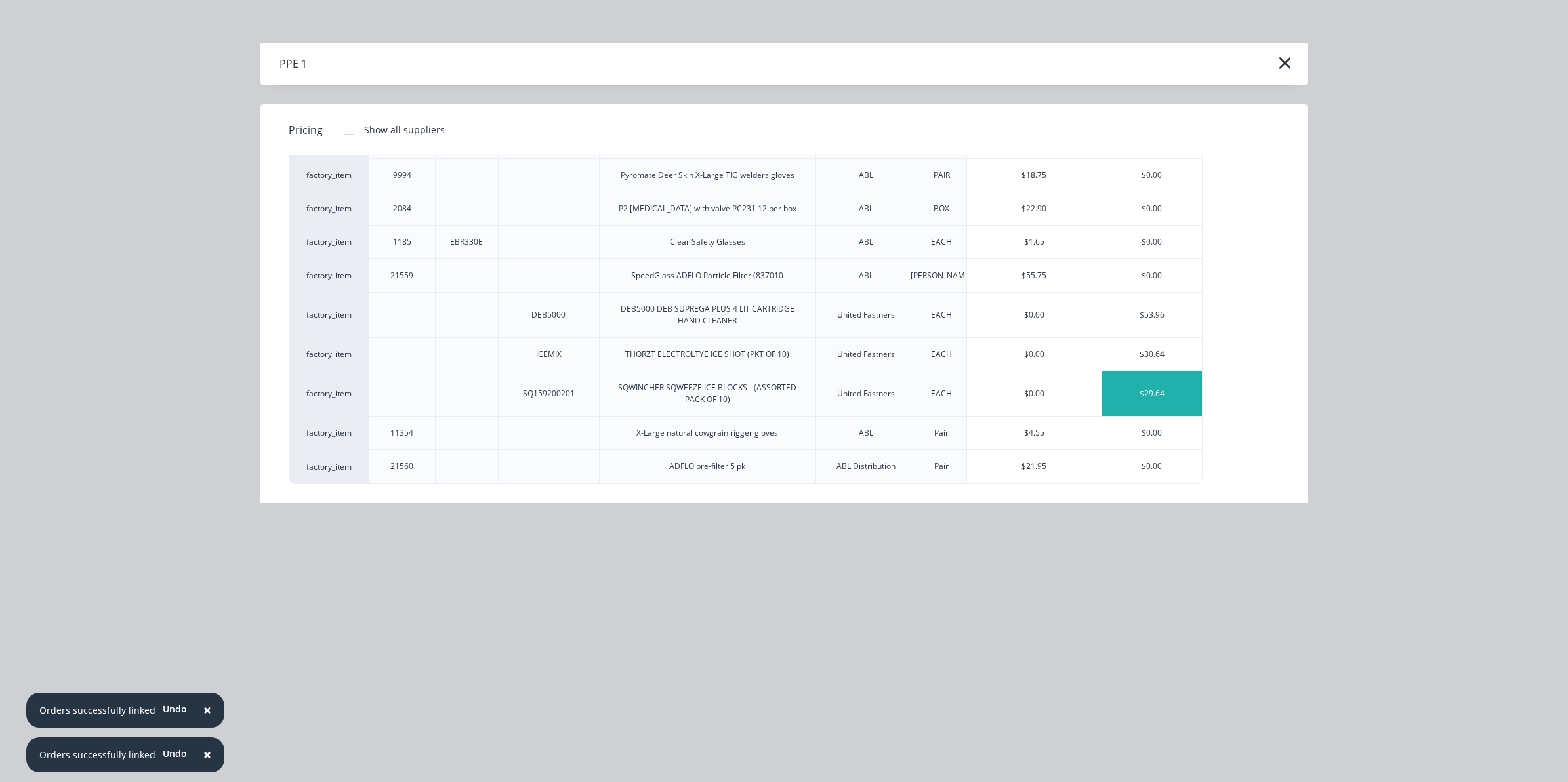
click at [1167, 376] on div "$29.64" at bounding box center [1152, 394] width 100 height 45
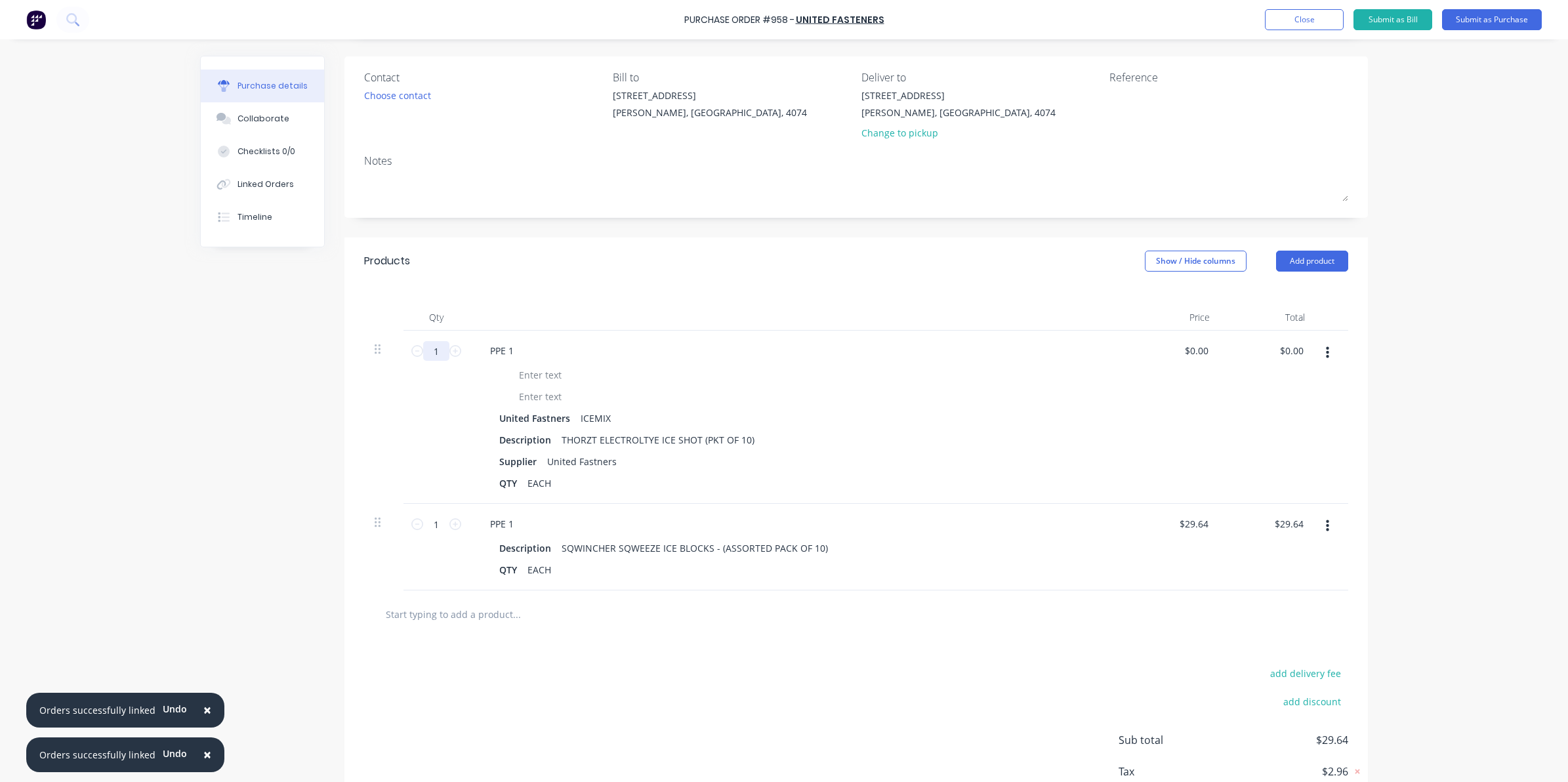
drag, startPoint x: 435, startPoint y: 343, endPoint x: 432, endPoint y: 351, distance: 8.5
click at [434, 345] on input "1" at bounding box center [436, 350] width 26 height 19
click at [430, 525] on input "1" at bounding box center [436, 523] width 26 height 19
click at [470, 654] on div "add delivery fee add discount Sub total $59.28 Tax $5.93 Total $65.21" at bounding box center [856, 746] width 1024 height 216
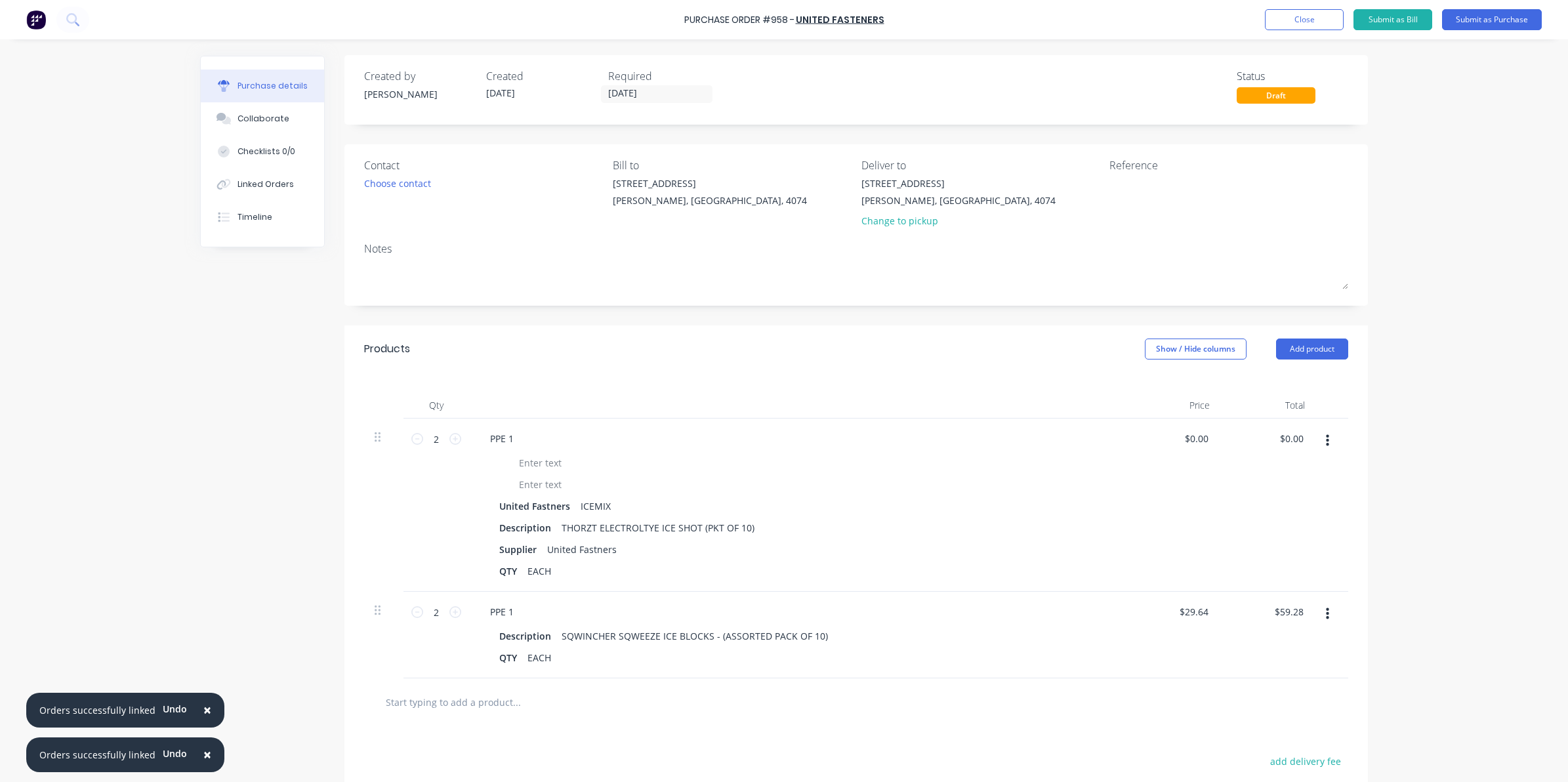
scroll to position [0, 0]
click at [1192, 614] on input "29.64" at bounding box center [1196, 612] width 30 height 19
click at [1208, 610] on div "$29.64 29.64" at bounding box center [1199, 612] width 36 height 19
drag, startPoint x: 1205, startPoint y: 610, endPoint x: 1174, endPoint y: 617, distance: 31.8
click at [1175, 616] on div "$29.64 $29.64" at bounding box center [1195, 612] width 41 height 19
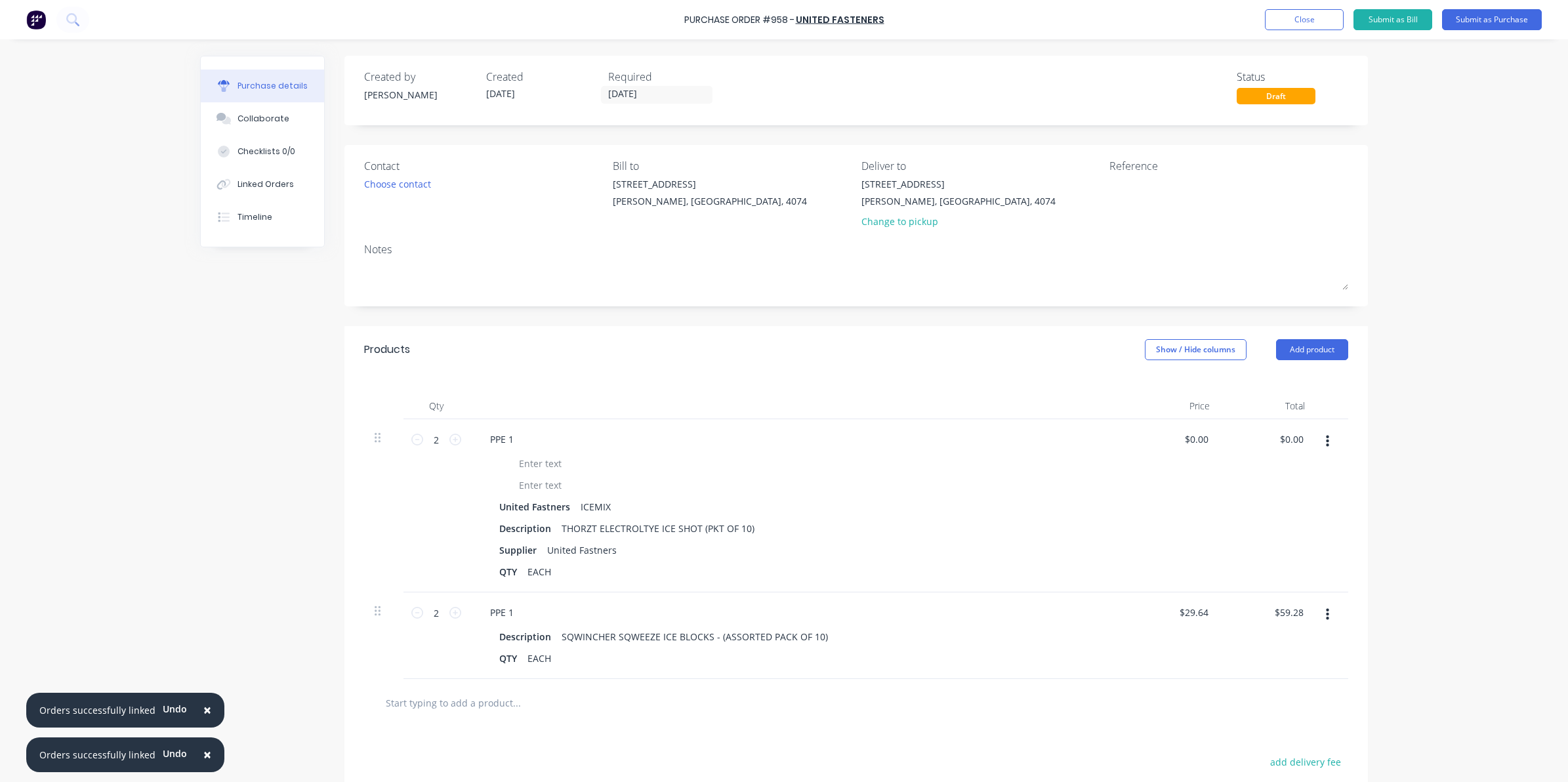
drag, startPoint x: 972, startPoint y: 774, endPoint x: 975, endPoint y: 732, distance: 42.1
click at [1190, 605] on input "29.64" at bounding box center [1193, 612] width 36 height 19
click at [1201, 612] on input "29.64" at bounding box center [1196, 612] width 30 height 19
click at [1204, 610] on input "29.64" at bounding box center [1196, 612] width 30 height 19
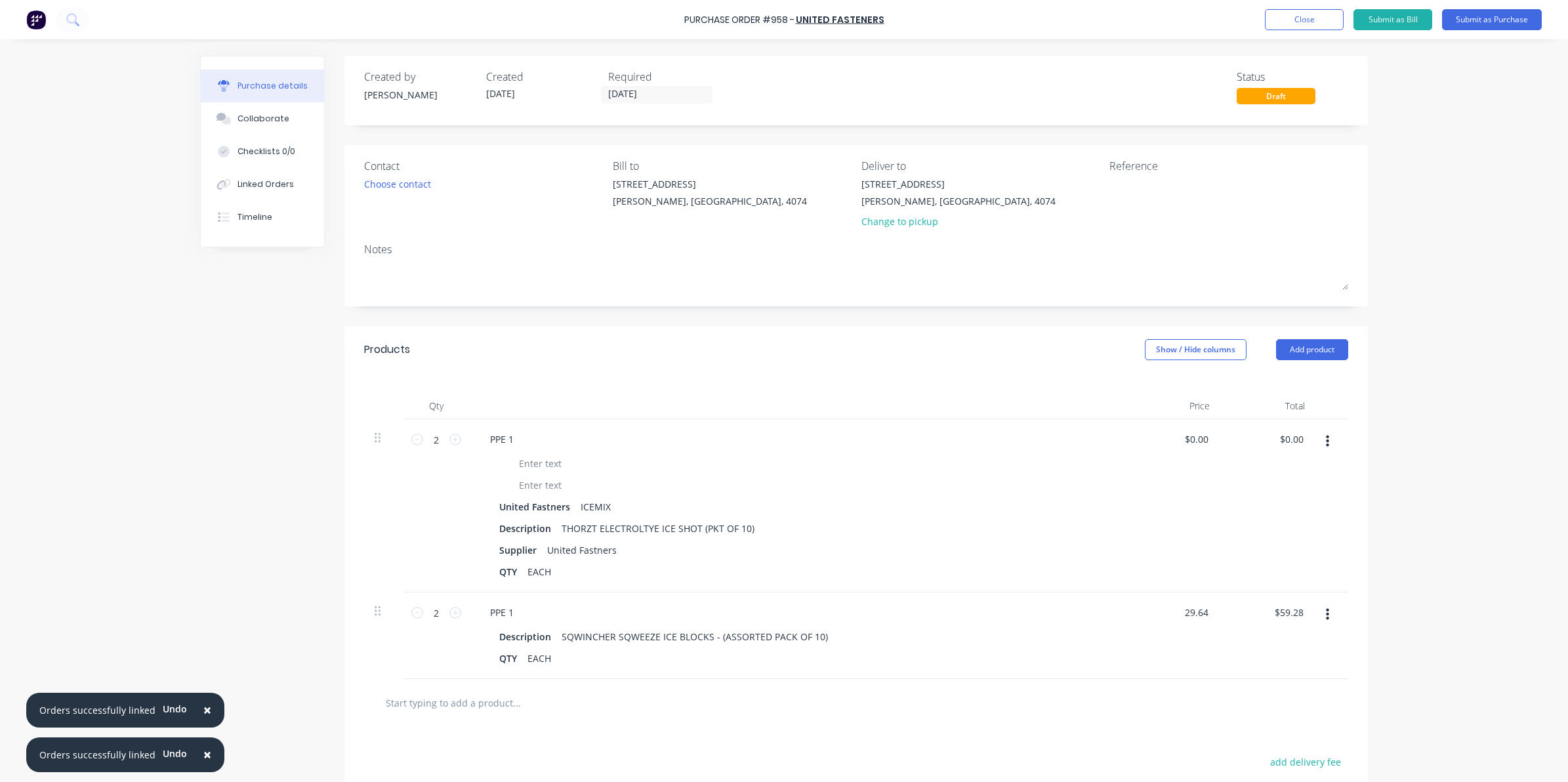
drag, startPoint x: 1204, startPoint y: 610, endPoint x: 1158, endPoint y: 612, distance: 46.0
click at [1158, 612] on div "29.64 29.64" at bounding box center [1173, 636] width 95 height 86
click at [1385, 538] on div "× Orders successfully linked Undo × Orders successfully linked Undo Purchase Or…" at bounding box center [784, 391] width 1568 height 782
click at [920, 223] on div "Change to pickup" at bounding box center [958, 221] width 194 height 14
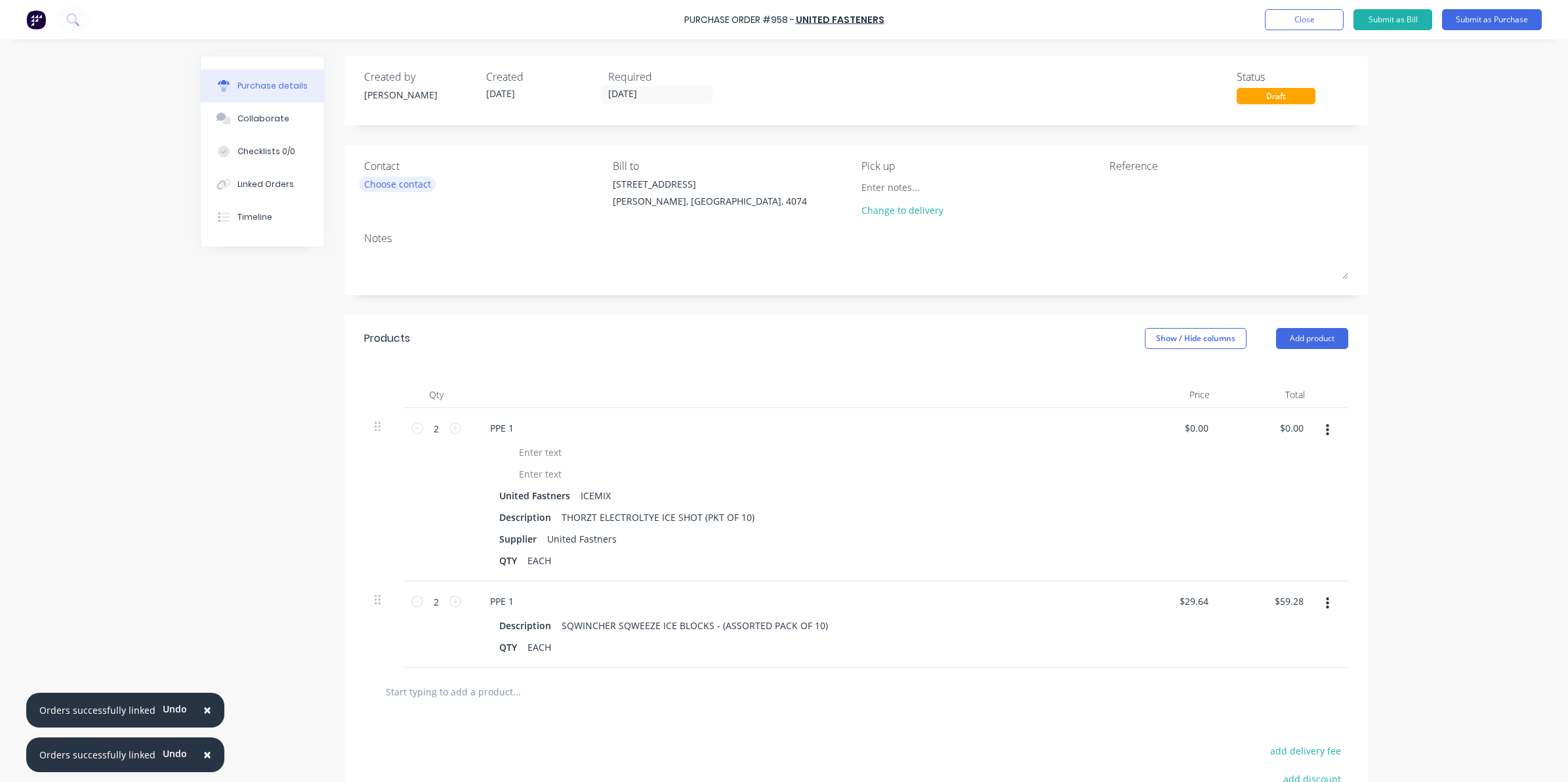
click at [411, 190] on div "Choose contact" at bounding box center [397, 184] width 67 height 14
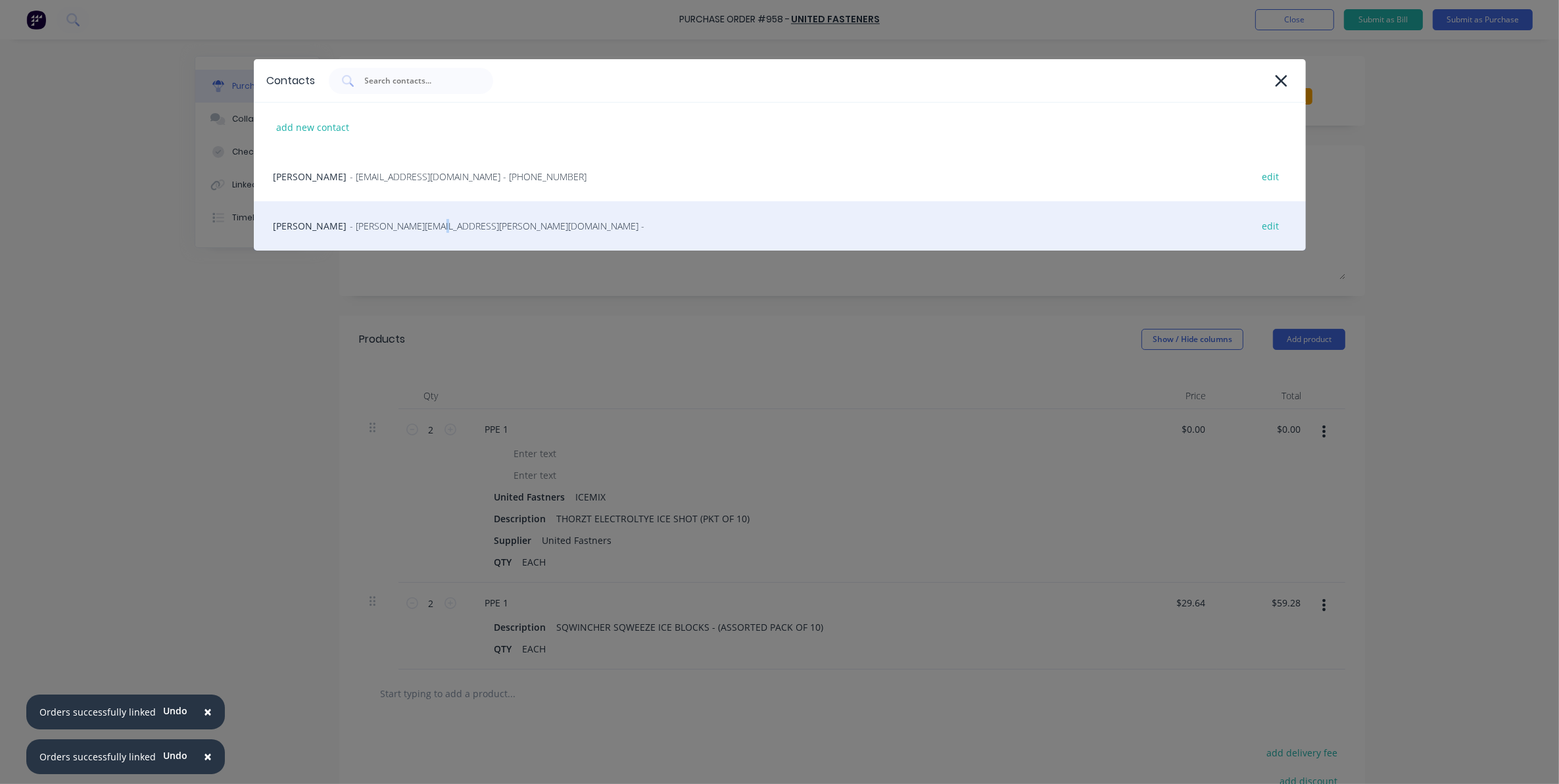
click at [386, 226] on span "- michelle.berrigan@unitedfasteners.com.au -" at bounding box center [497, 226] width 294 height 14
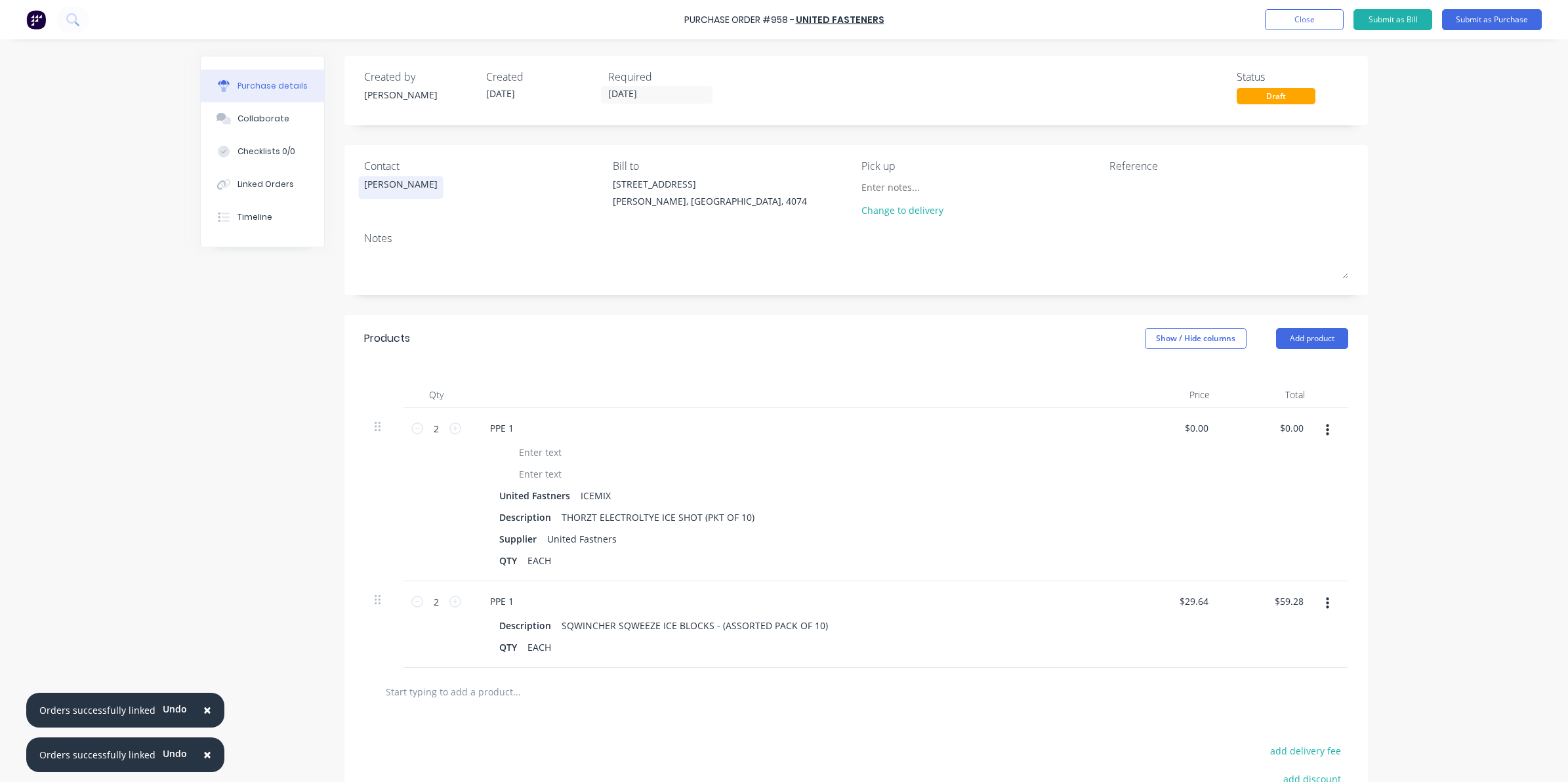
click at [369, 179] on div "Michelle" at bounding box center [400, 184] width 74 height 14
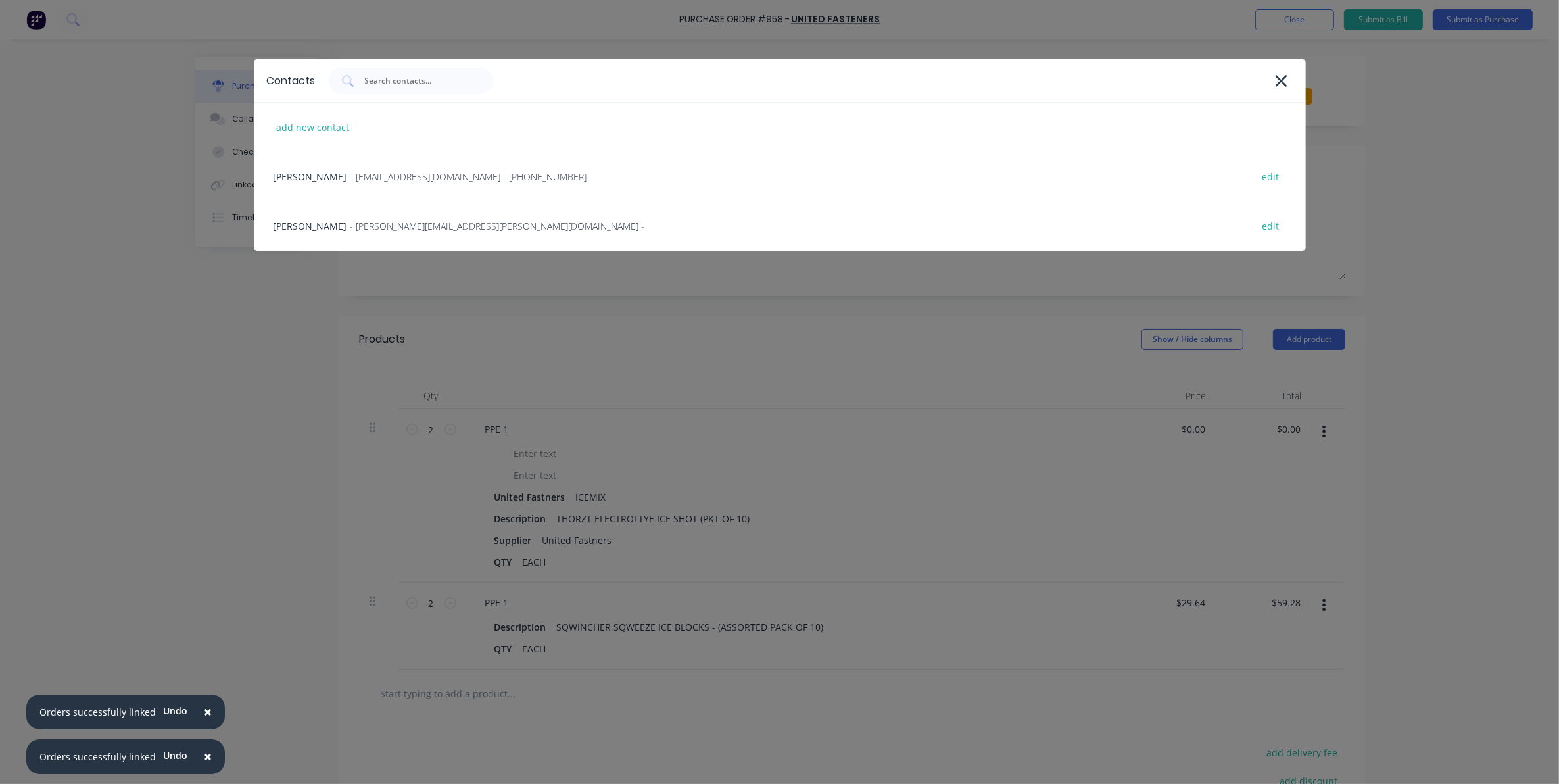
drag, startPoint x: 273, startPoint y: 486, endPoint x: 309, endPoint y: 451, distance: 50.2
click at [273, 485] on div "Contacts add new contact Chris Barbour - ar.brisbane@unitedfasteners.com.au - (…" at bounding box center [779, 392] width 1559 height 784
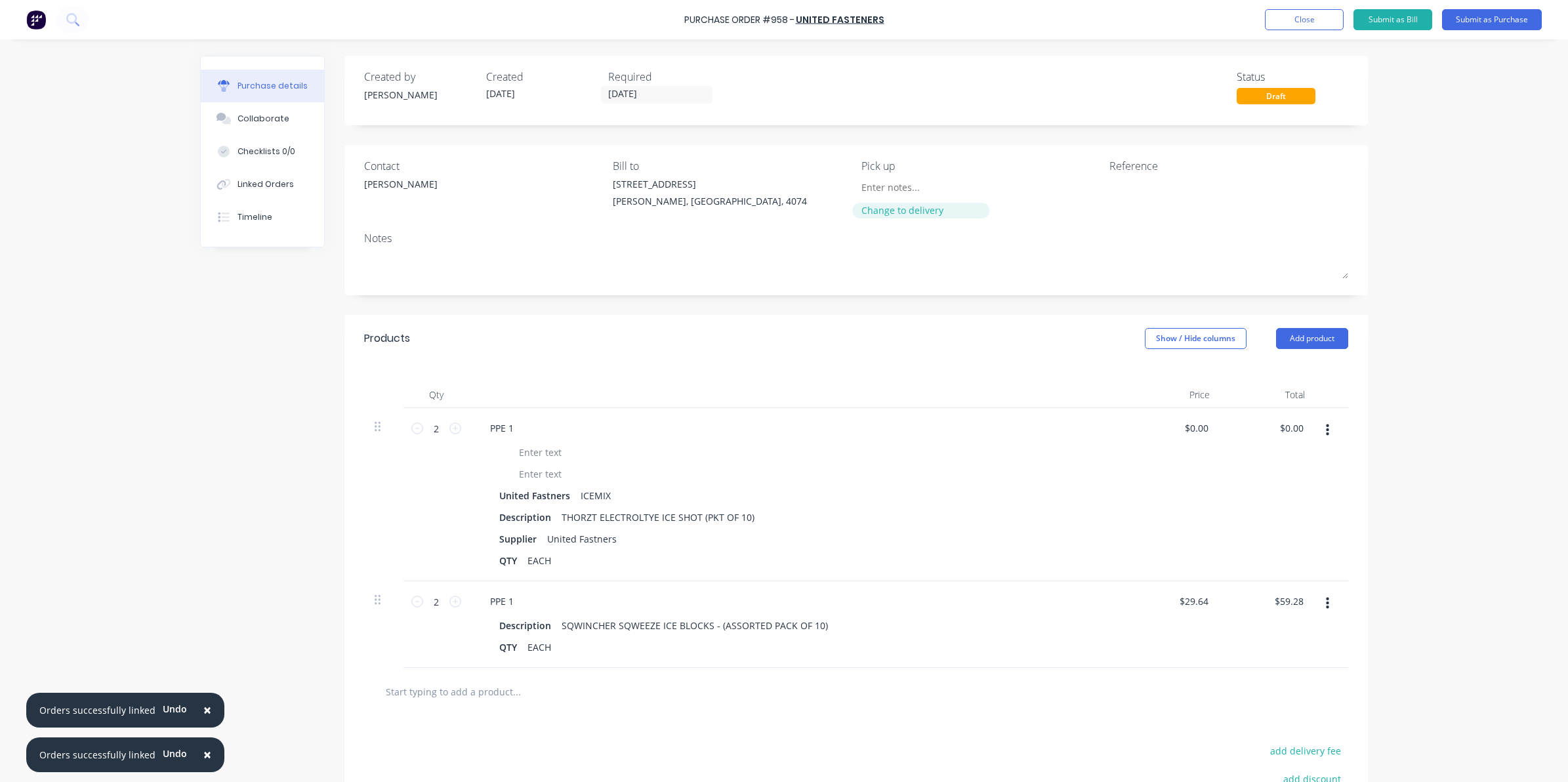
click at [896, 214] on div "Change to delivery" at bounding box center [920, 210] width 119 height 14
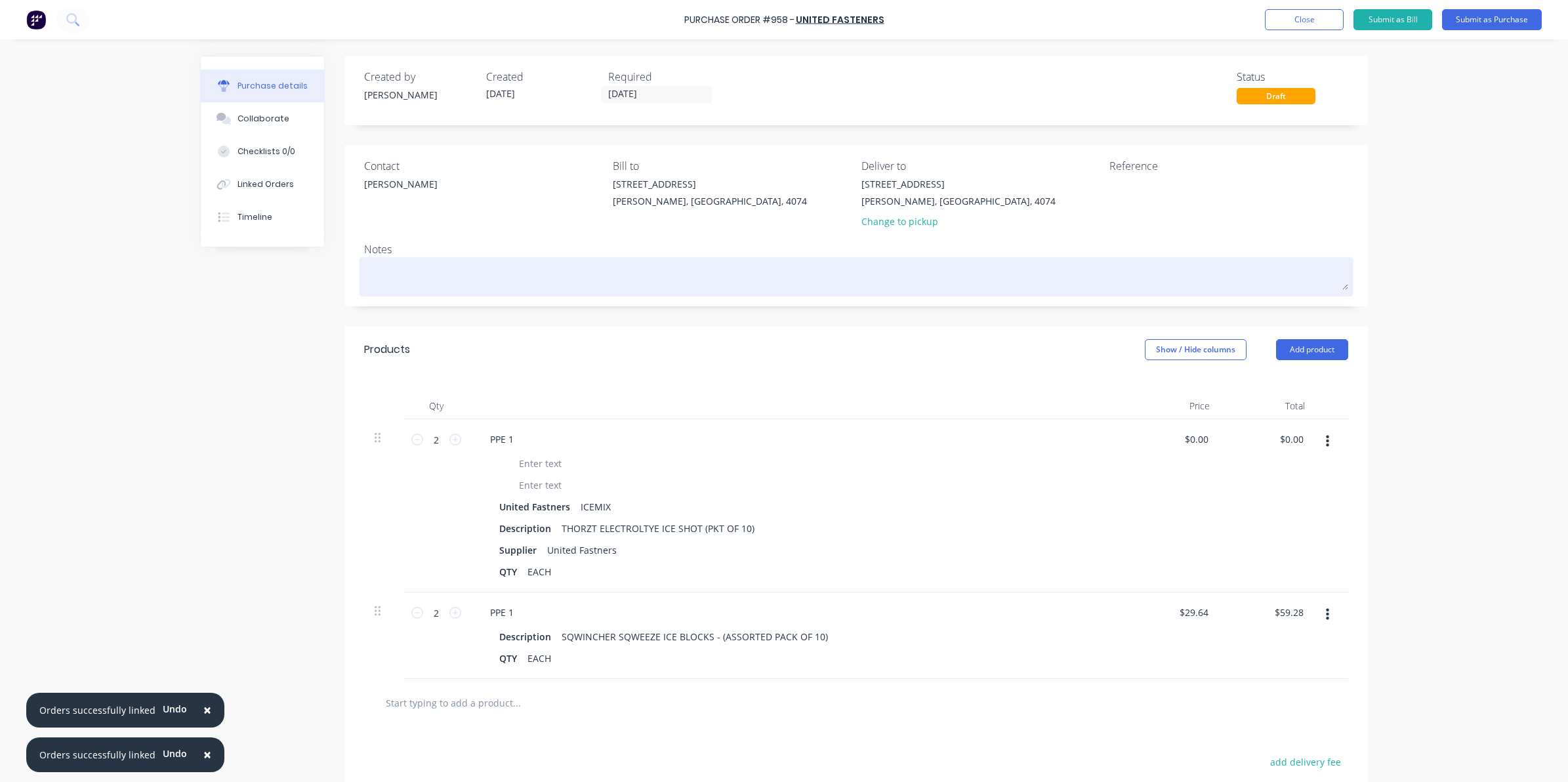
click at [648, 289] on textarea at bounding box center [856, 275] width 984 height 30
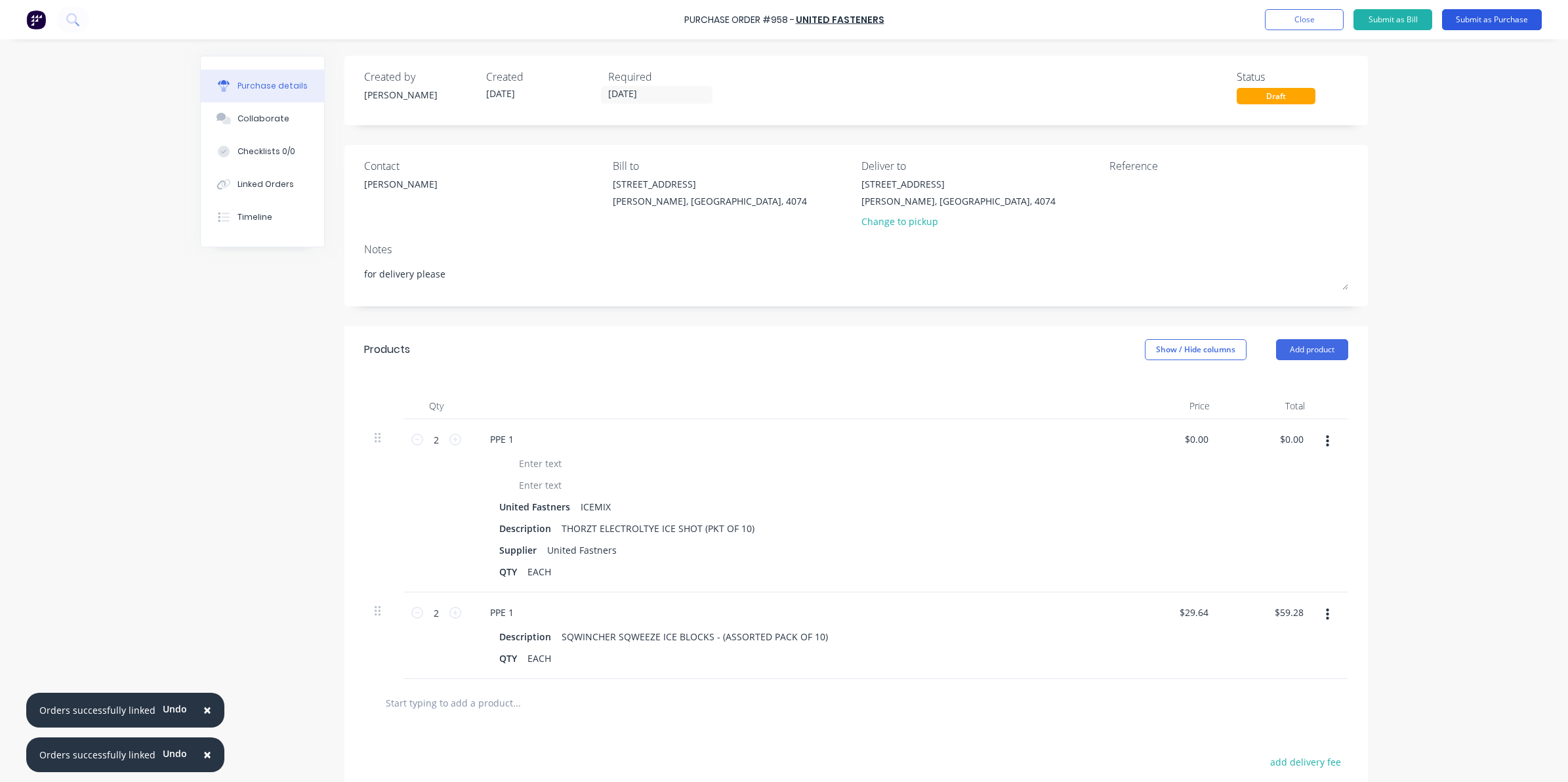
click at [1507, 20] on button "Submit as Purchase" at bounding box center [1492, 19] width 100 height 21
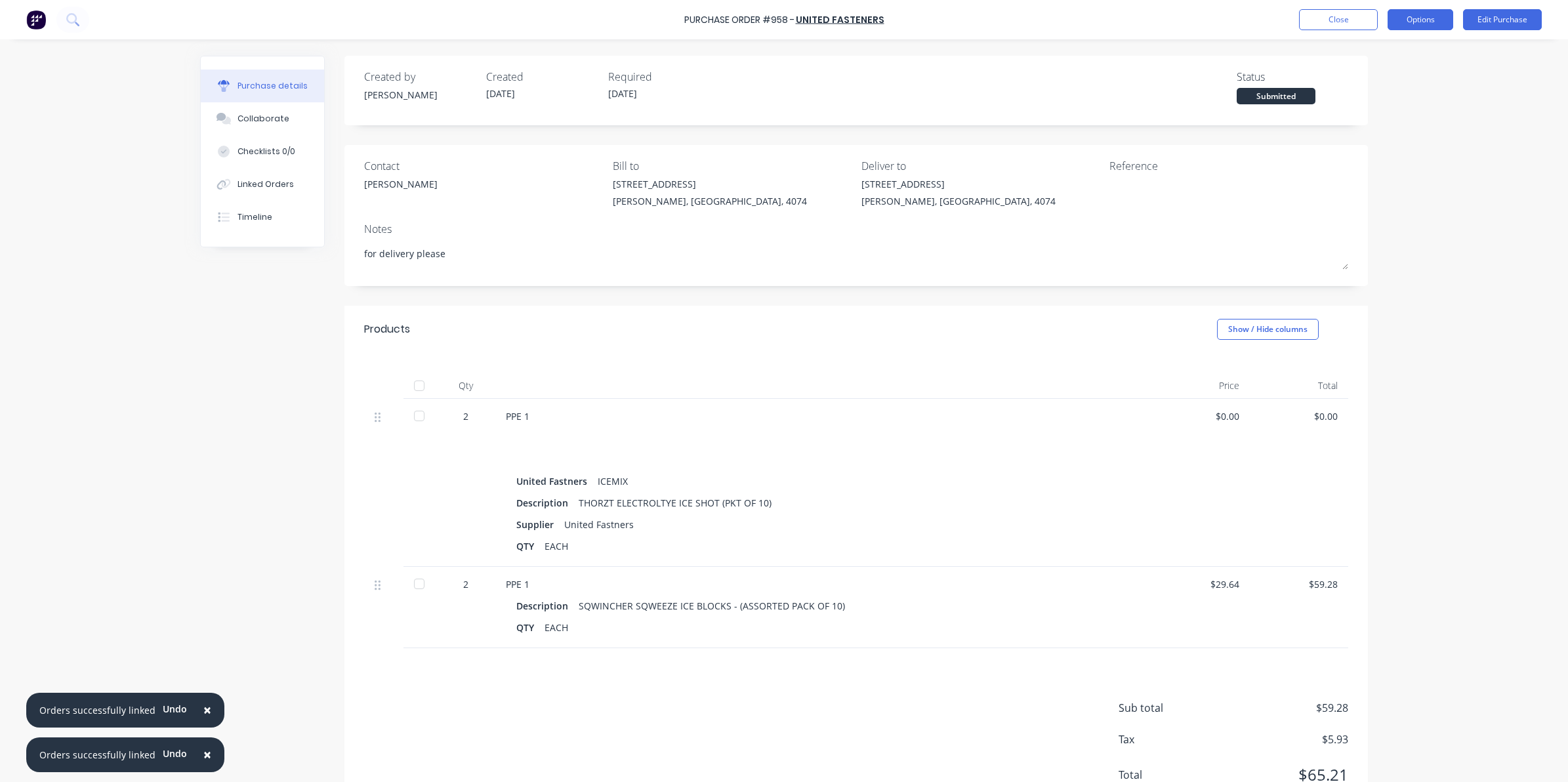
click at [1426, 20] on button "Options" at bounding box center [1420, 19] width 65 height 21
click at [1369, 60] on div "Print / Email" at bounding box center [1390, 53] width 101 height 19
click at [1409, 102] on div "Without pricing" at bounding box center [1390, 106] width 101 height 19
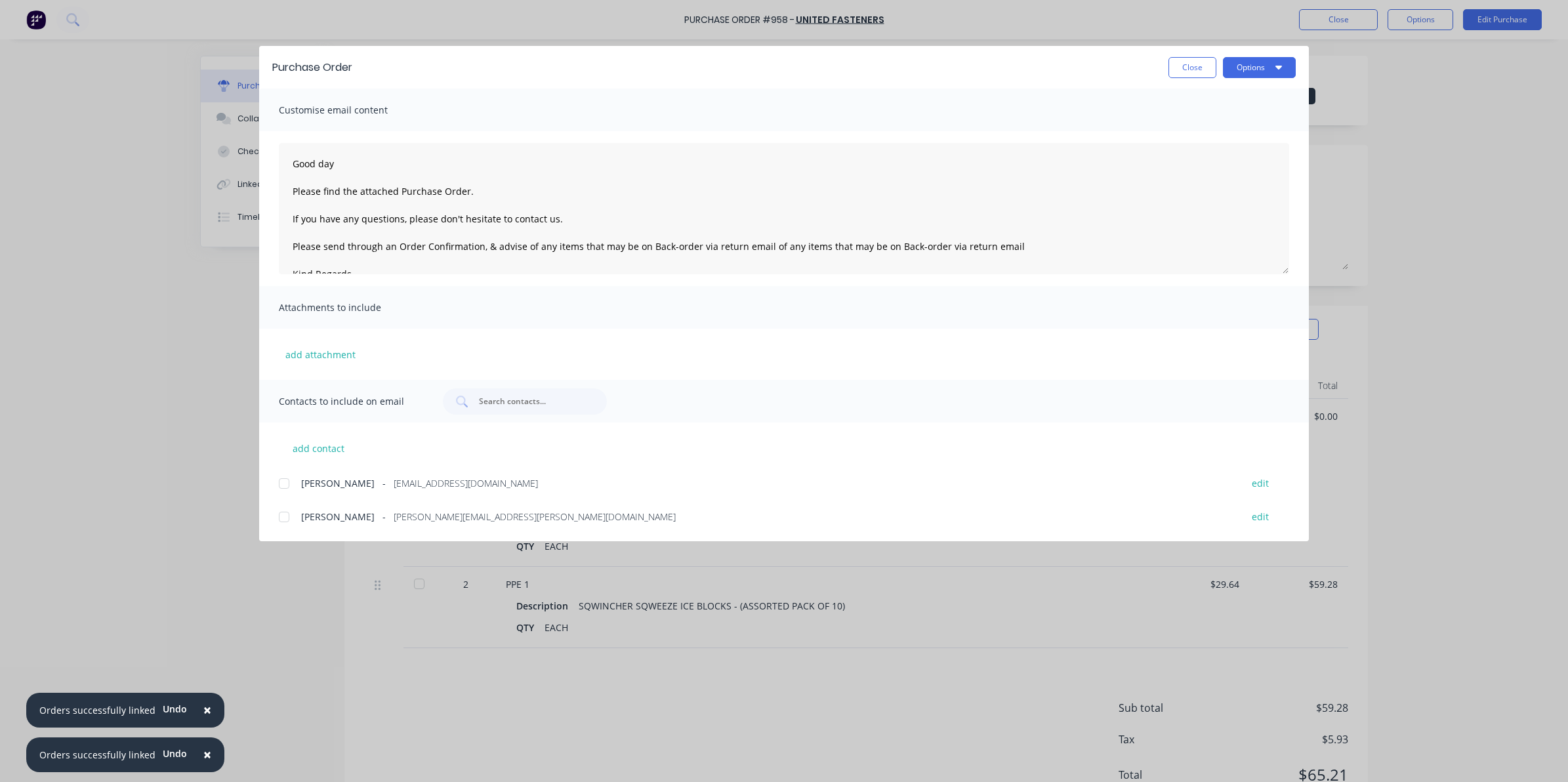
click at [286, 509] on div at bounding box center [284, 516] width 26 height 26
click at [1247, 63] on button "Options" at bounding box center [1259, 67] width 73 height 21
click at [1228, 150] on div "Email" at bounding box center [1233, 153] width 101 height 19
click at [1199, 57] on button "Close" at bounding box center [1192, 67] width 48 height 21
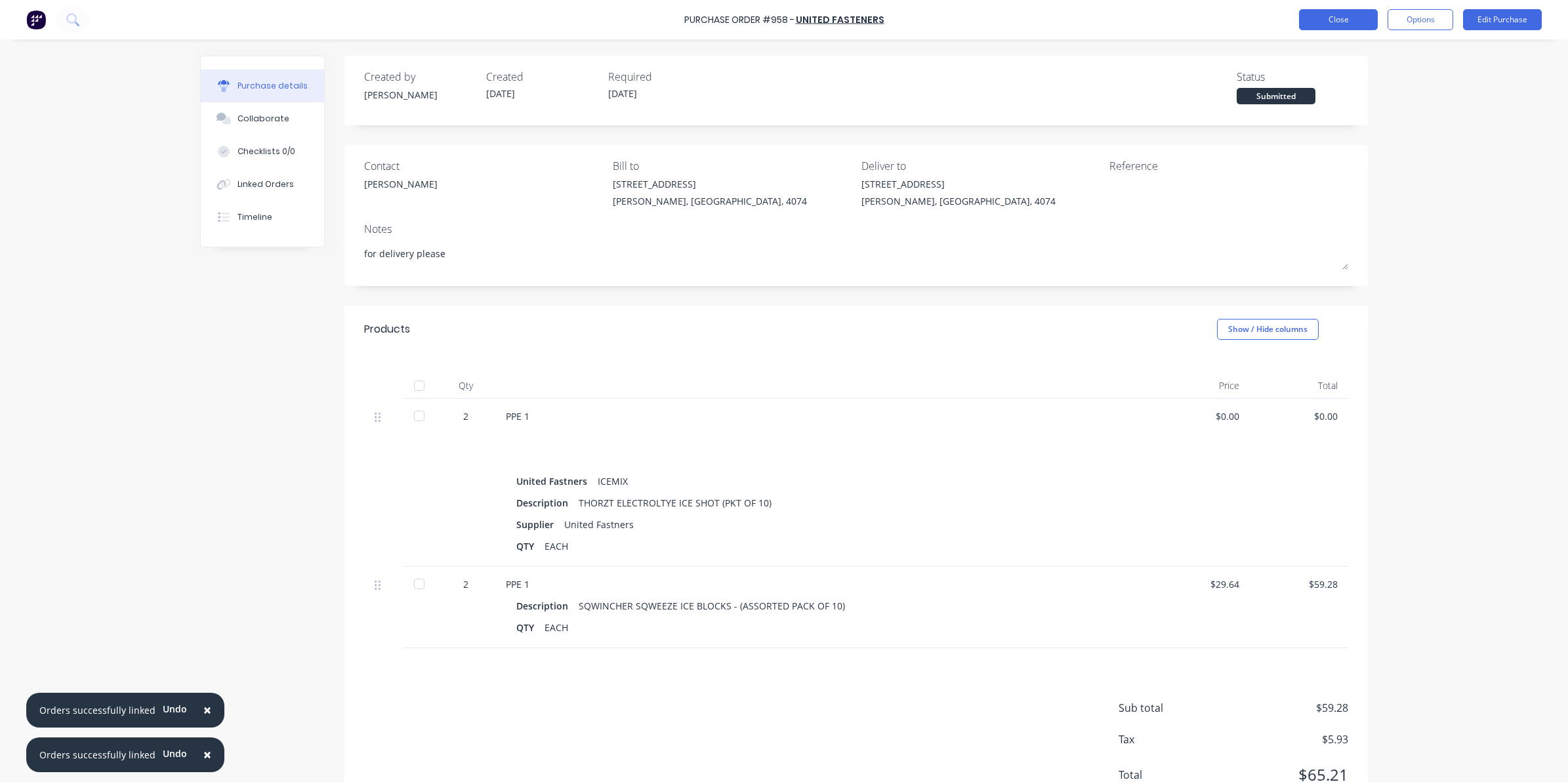
click at [1341, 17] on button "Close" at bounding box center [1338, 19] width 79 height 21
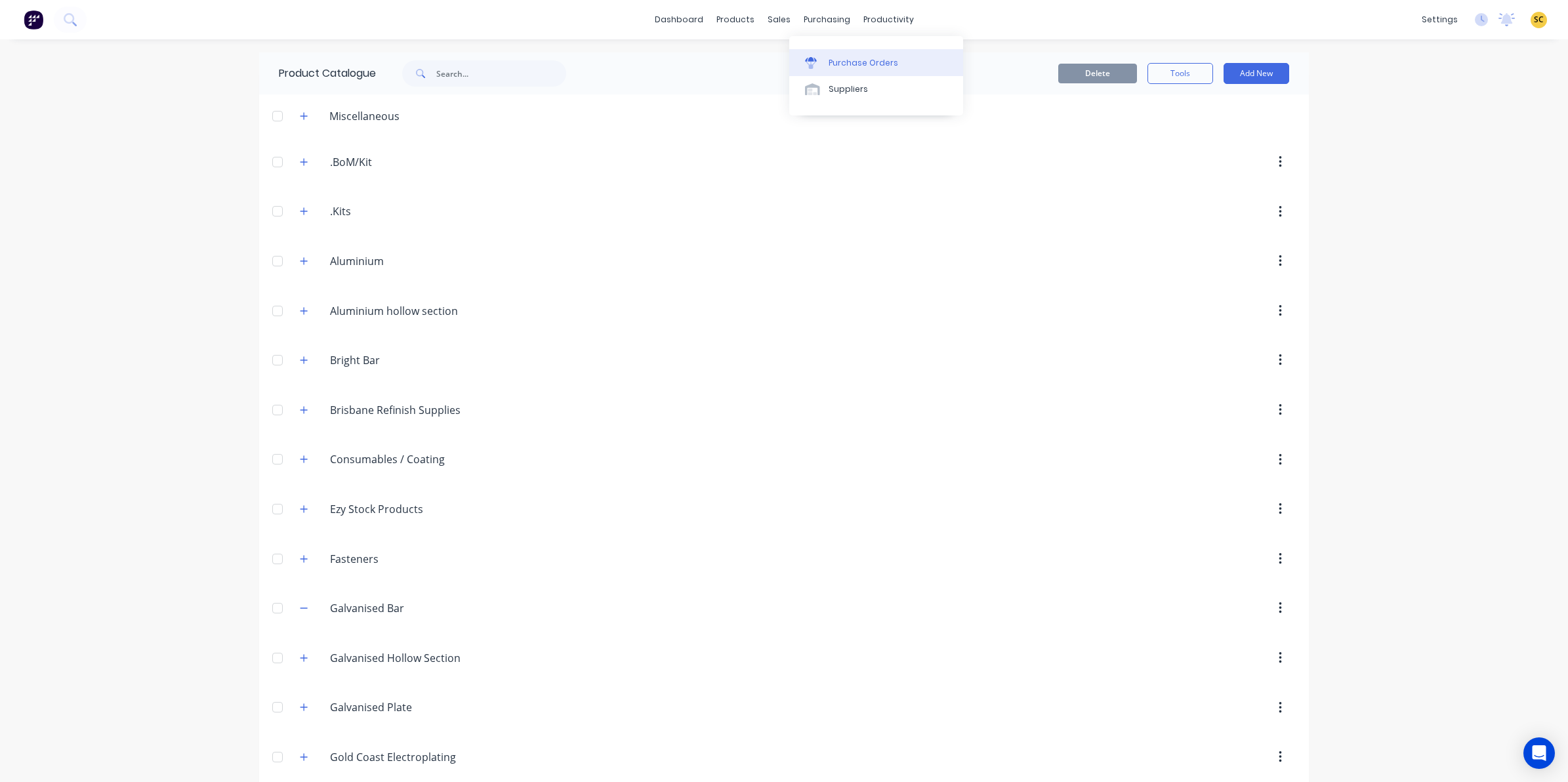
drag, startPoint x: 849, startPoint y: 34, endPoint x: 852, endPoint y: 49, distance: 15.3
click at [850, 36] on div "Purchase Orders Suppliers" at bounding box center [875, 76] width 174 height 88
click at [852, 45] on div "Purchase Orders Suppliers" at bounding box center [875, 76] width 174 height 80
click at [847, 65] on div "Purchase Orders" at bounding box center [864, 63] width 69 height 12
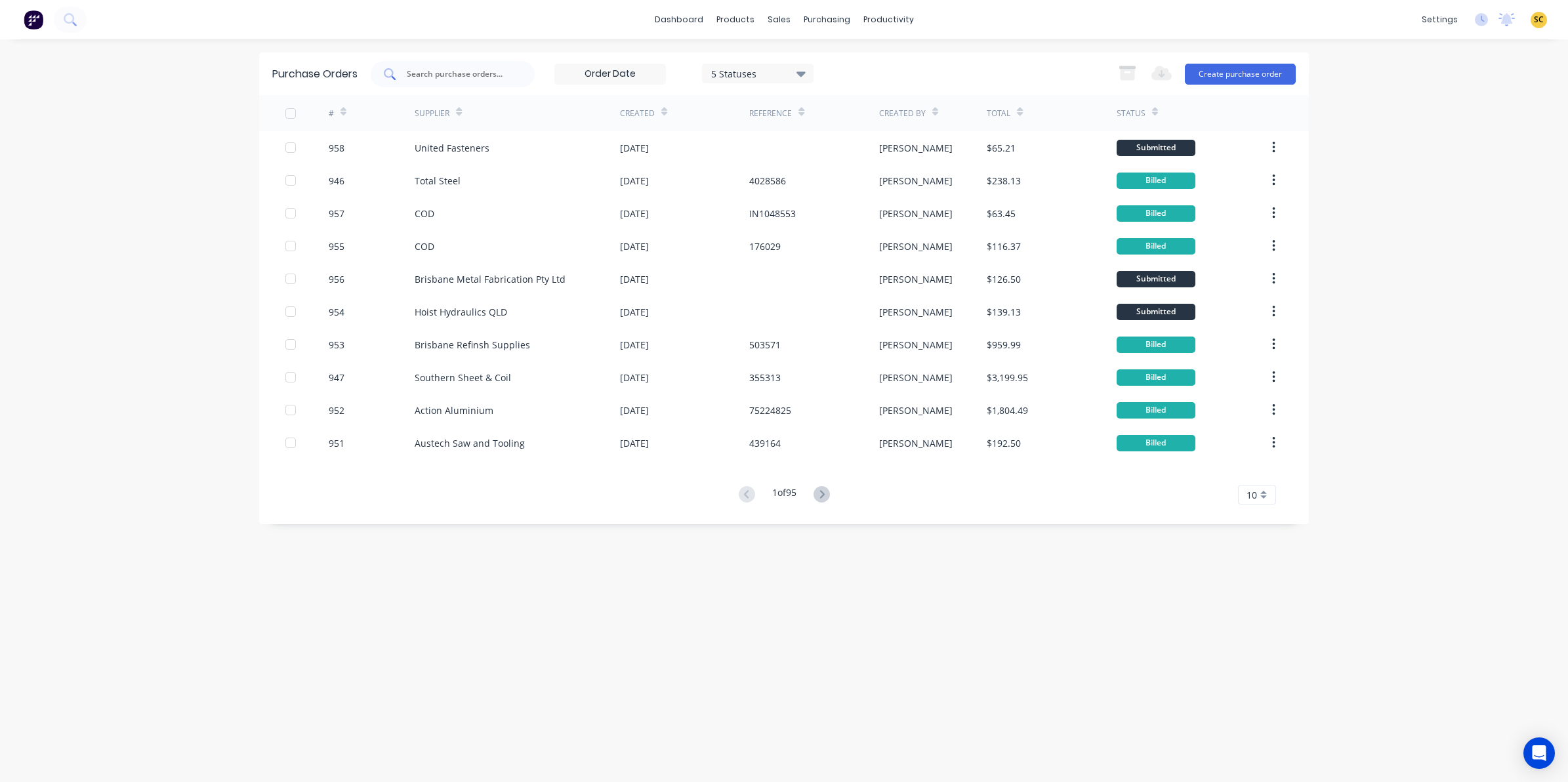
click at [444, 83] on div at bounding box center [453, 74] width 164 height 26
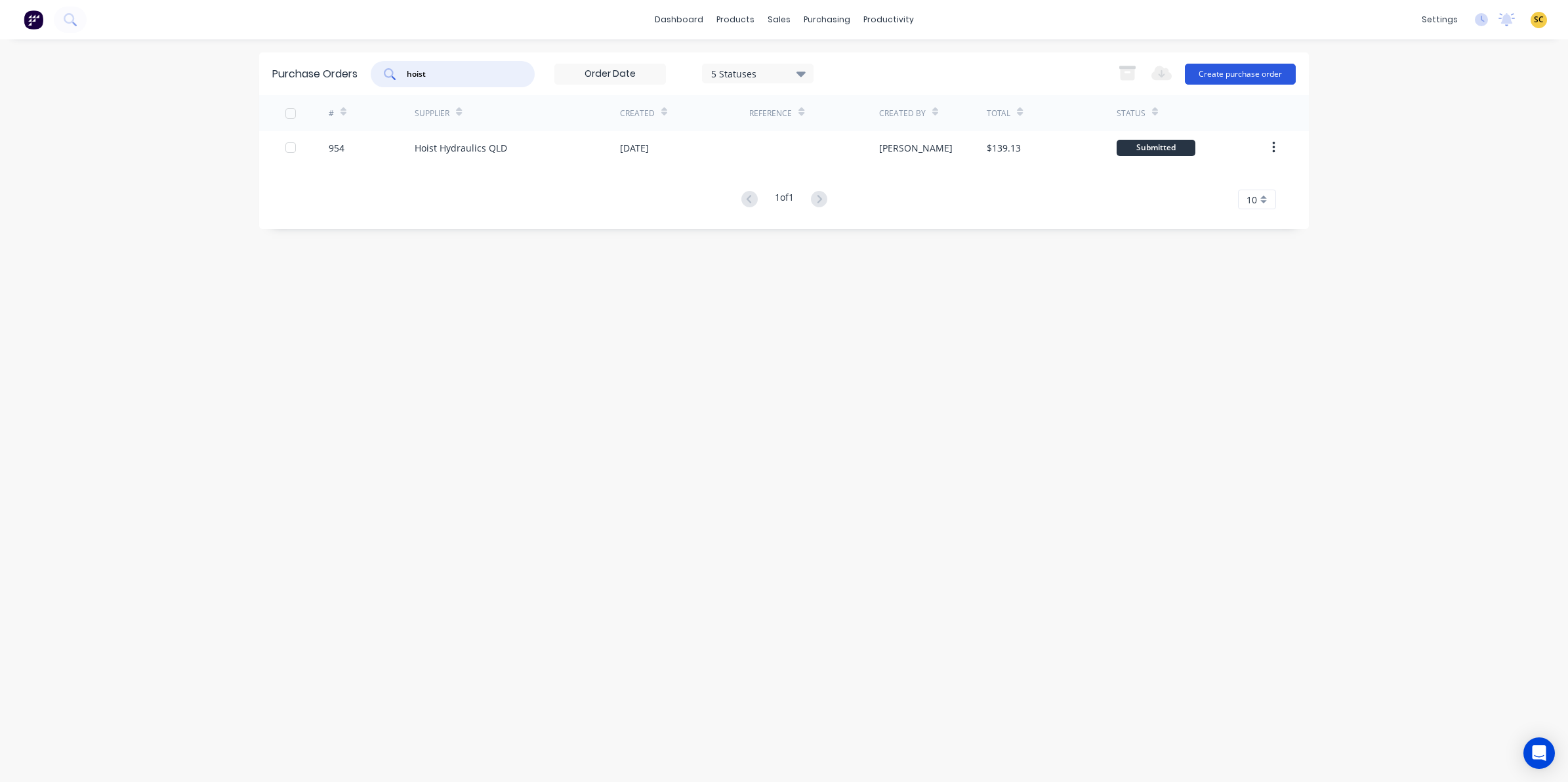
type input "hoist"
click at [1274, 76] on button "Create purchase order" at bounding box center [1239, 74] width 111 height 21
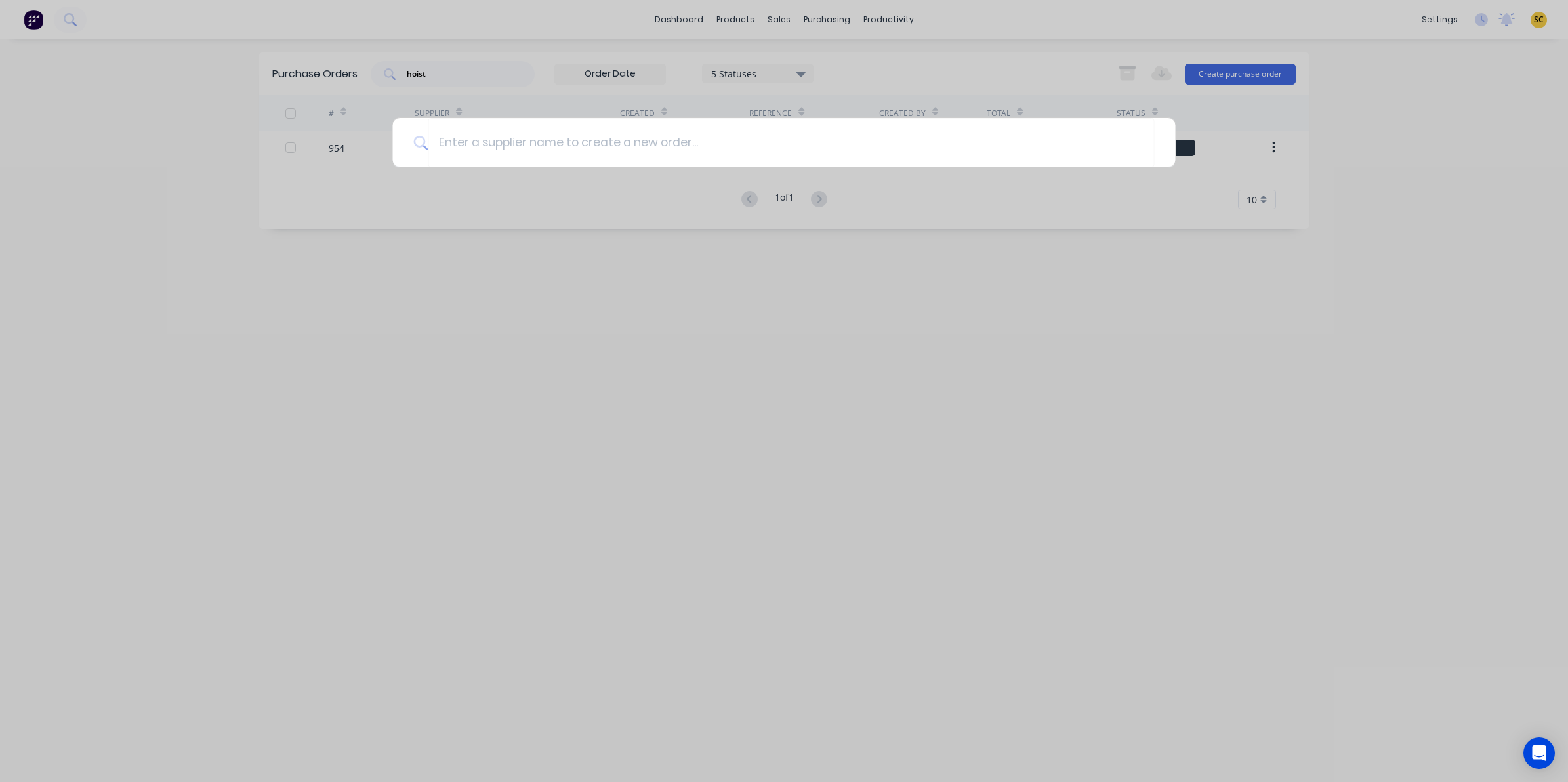
click at [696, 382] on div at bounding box center [784, 391] width 1568 height 782
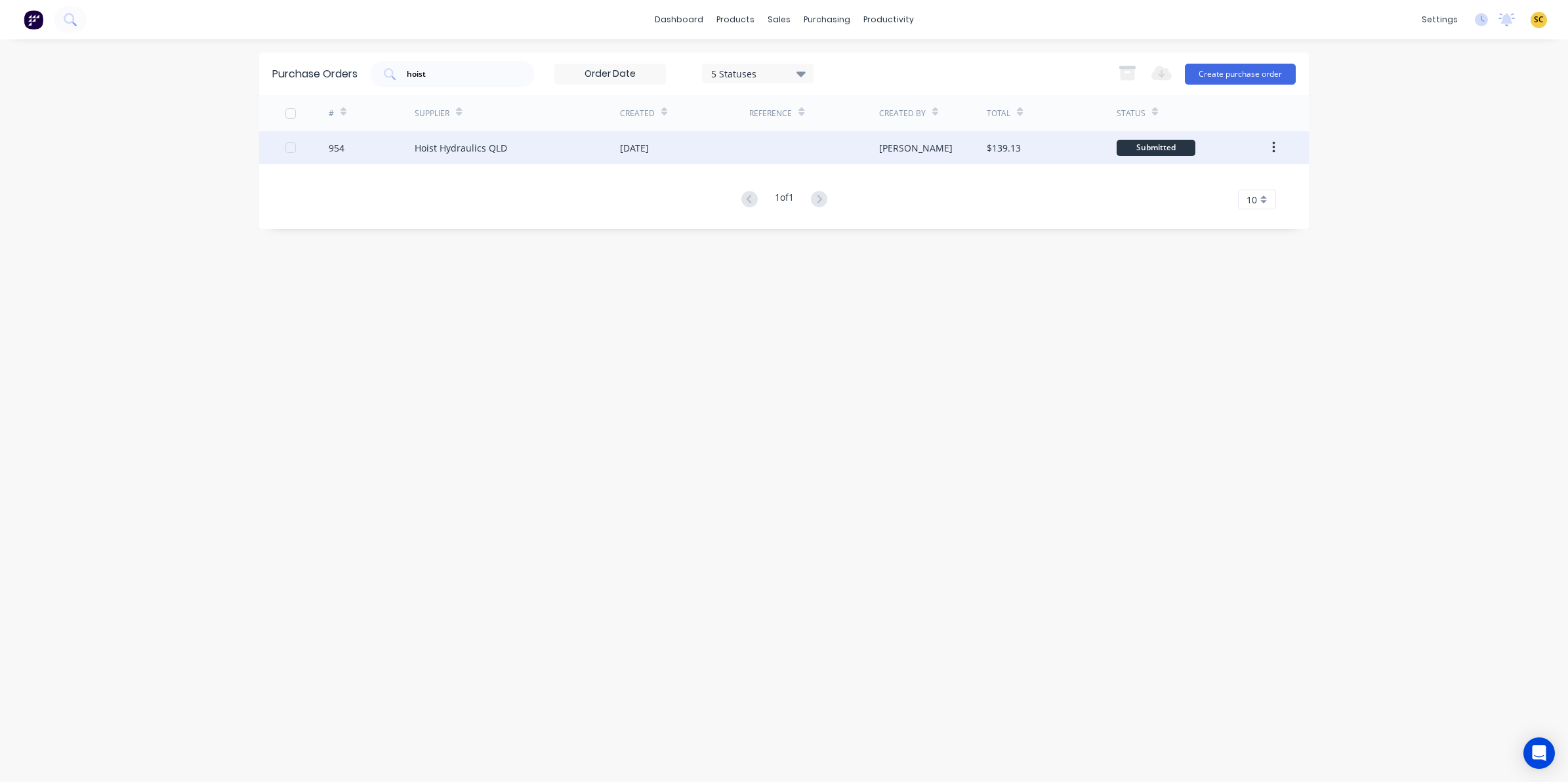
click at [898, 136] on div "[PERSON_NAME]" at bounding box center [933, 147] width 108 height 33
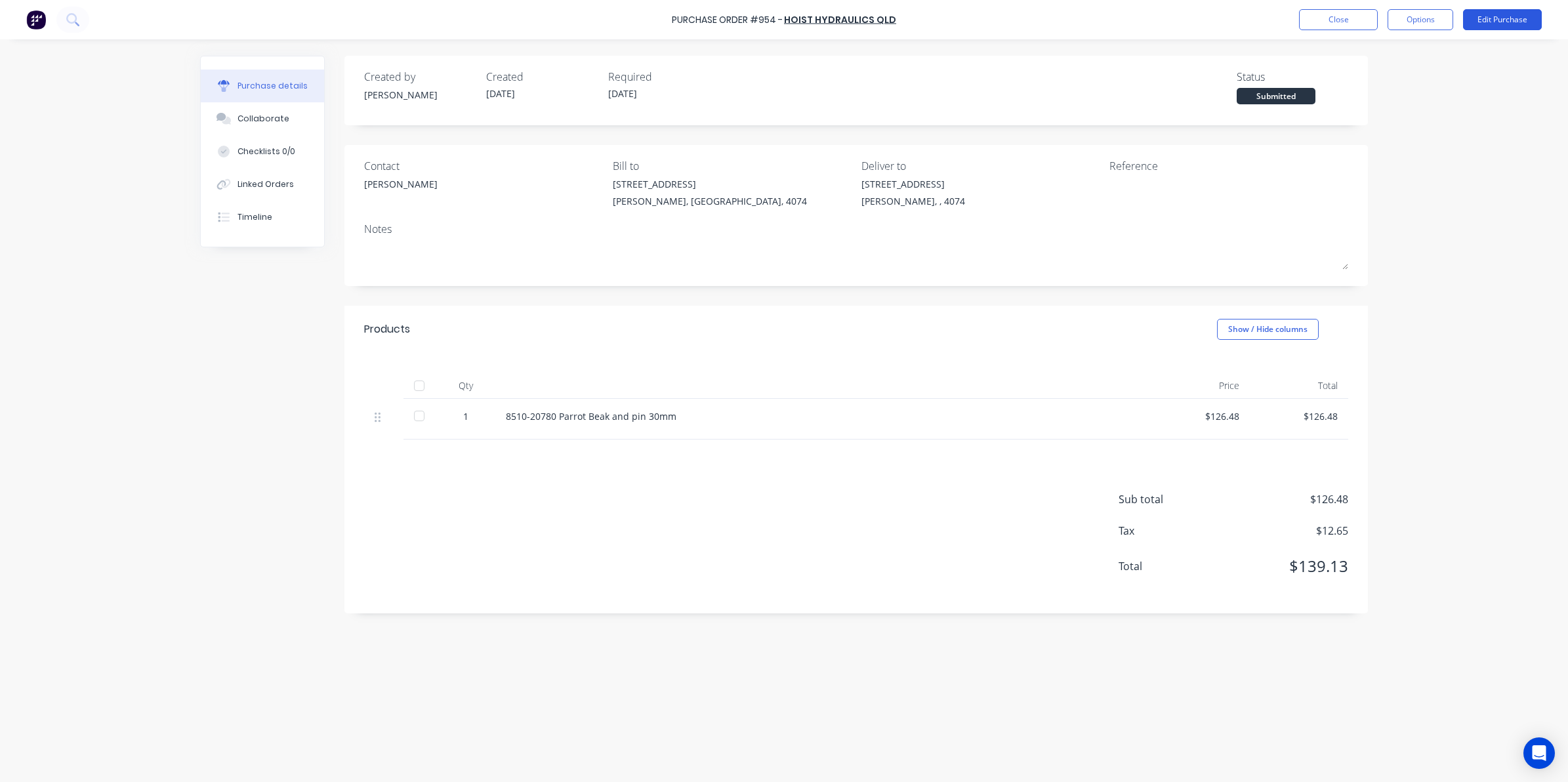
click at [1530, 22] on button "Edit Purchase" at bounding box center [1502, 19] width 79 height 21
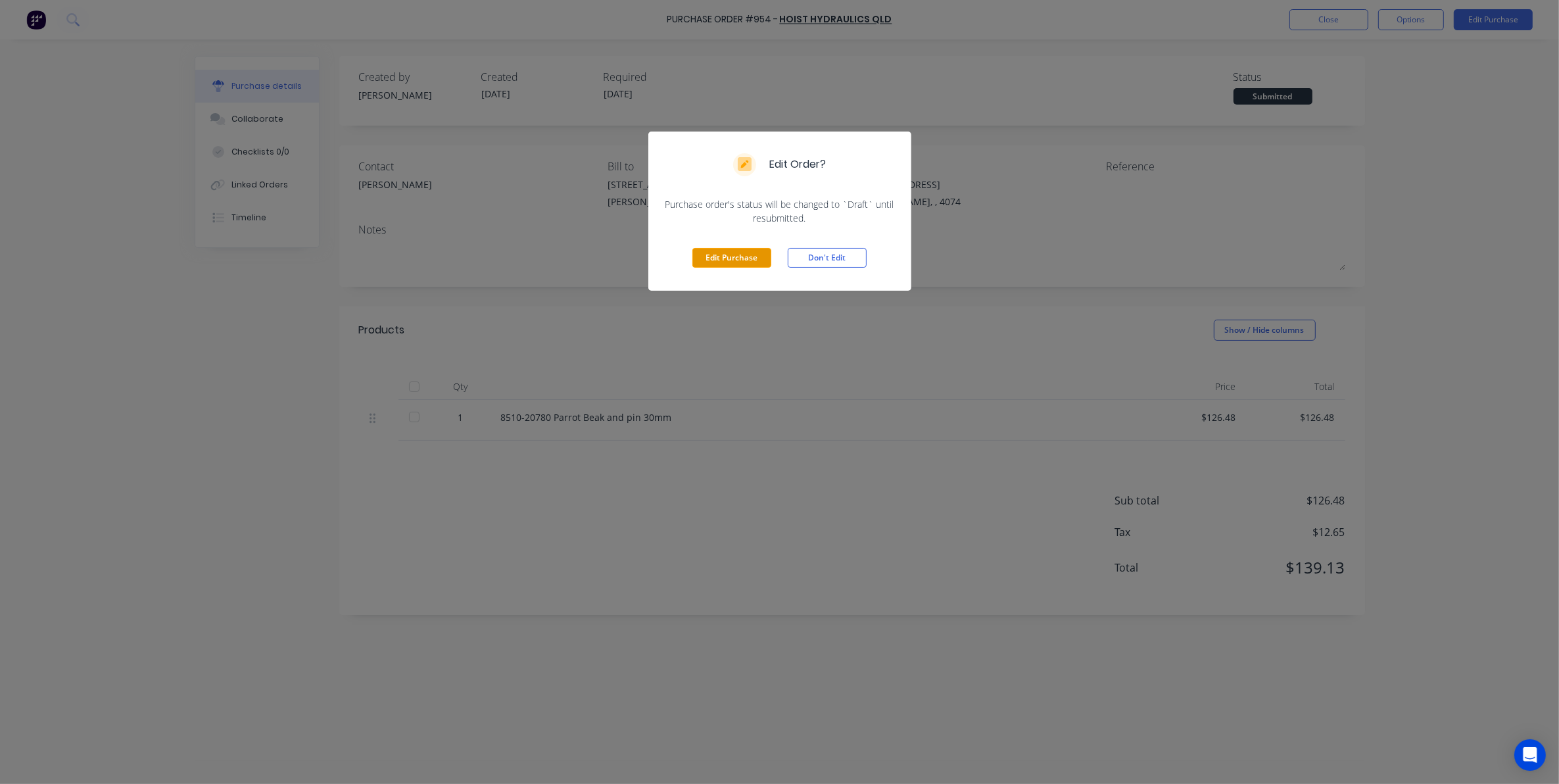
click at [711, 266] on button "Edit Purchase" at bounding box center [732, 257] width 79 height 20
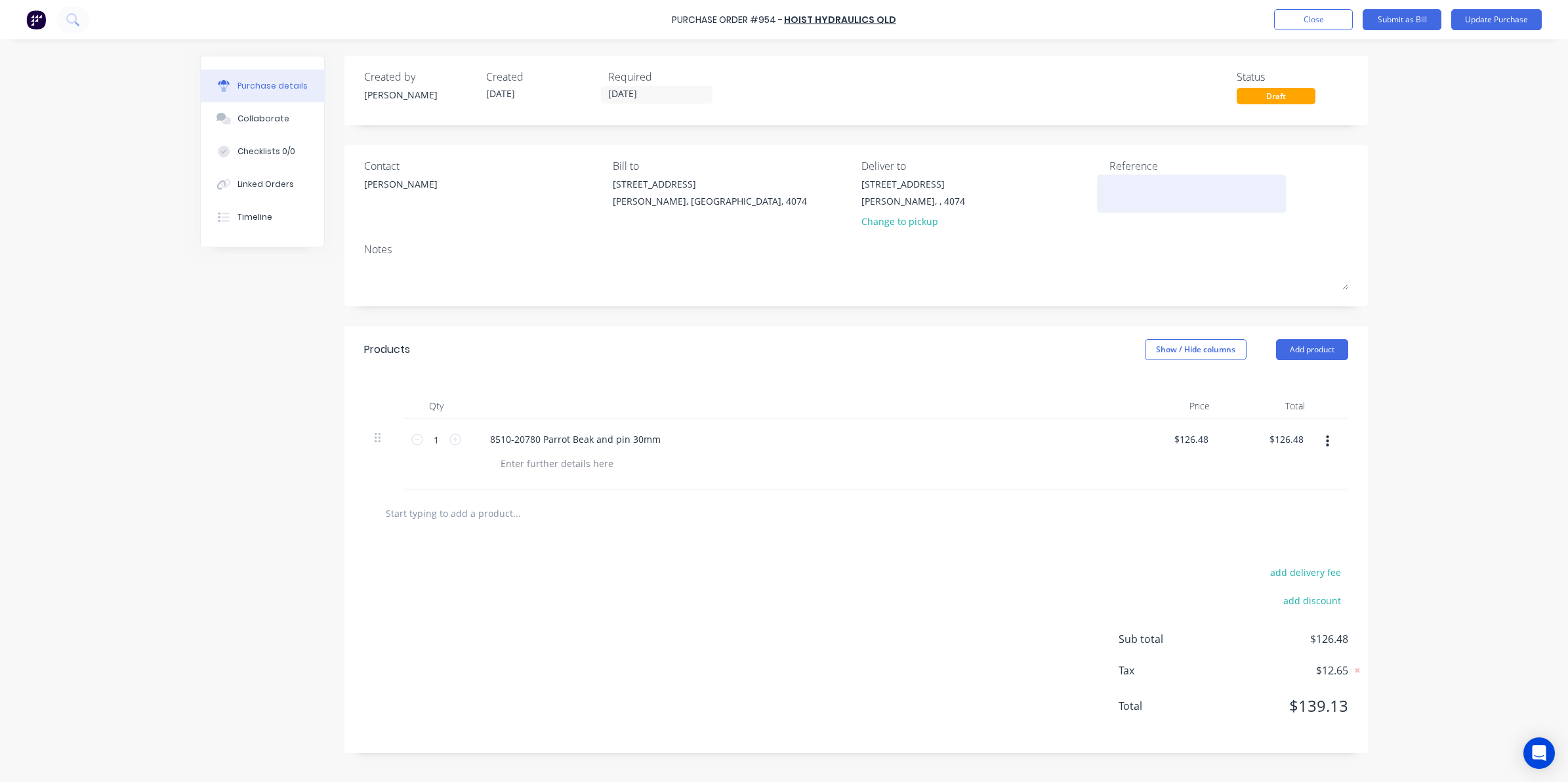
click at [1185, 179] on textarea at bounding box center [1191, 191] width 164 height 30
type textarea "Q"
type textarea "x"
type textarea "Q3"
type textarea "x"
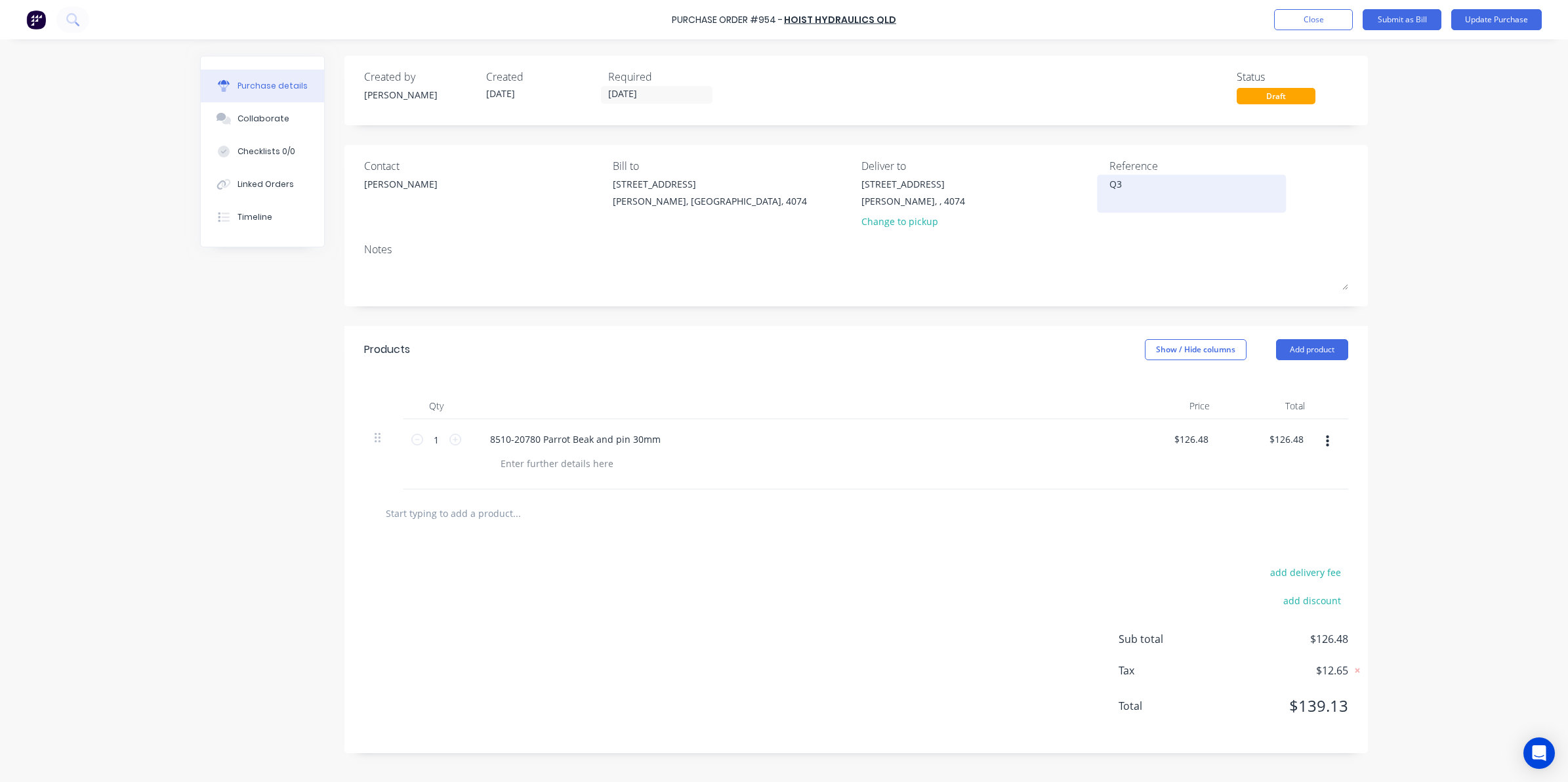
type textarea "Q30"
type textarea "x"
type textarea "Q308"
type textarea "x"
type textarea "Q3084"
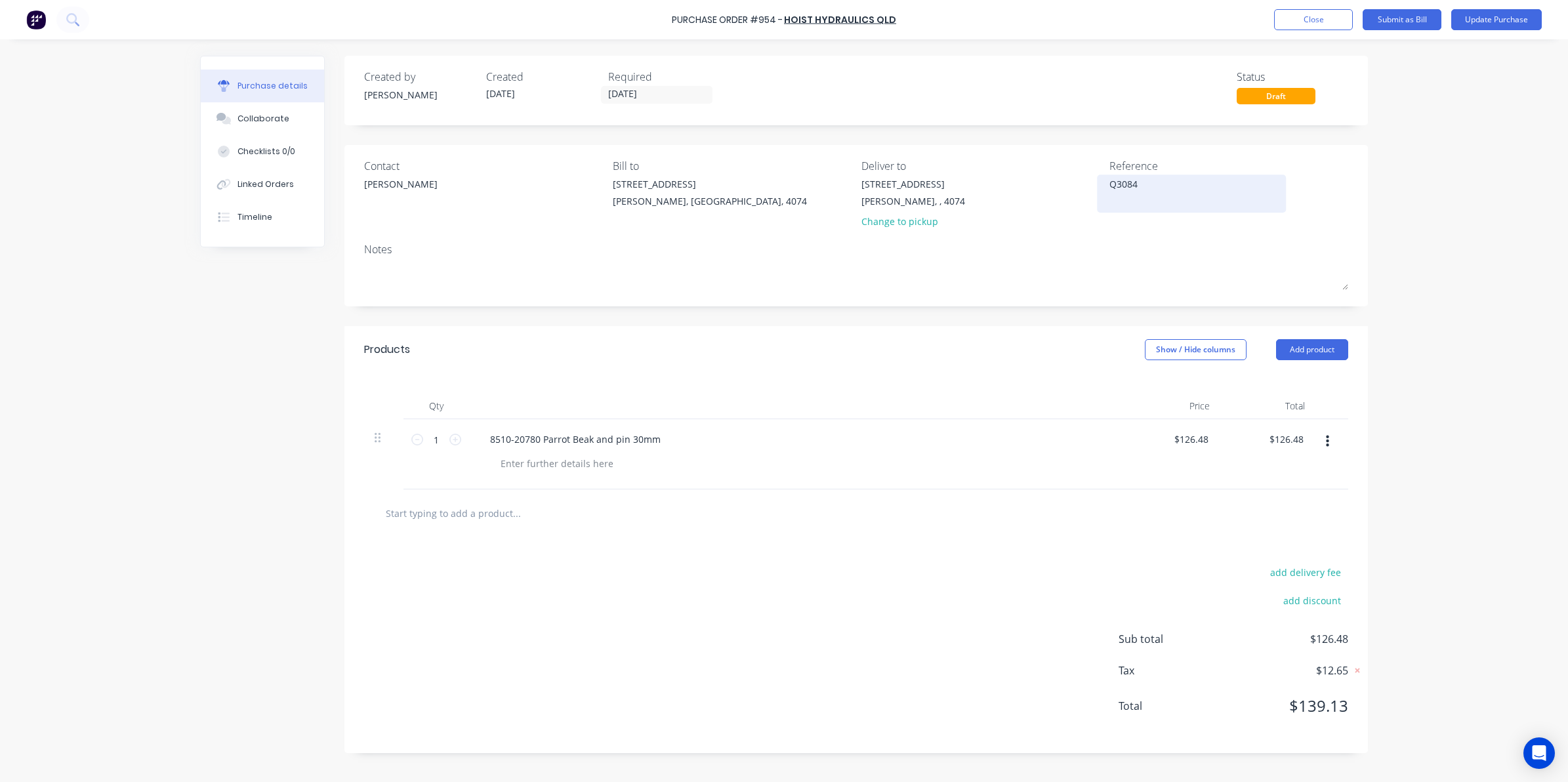
type textarea "x"
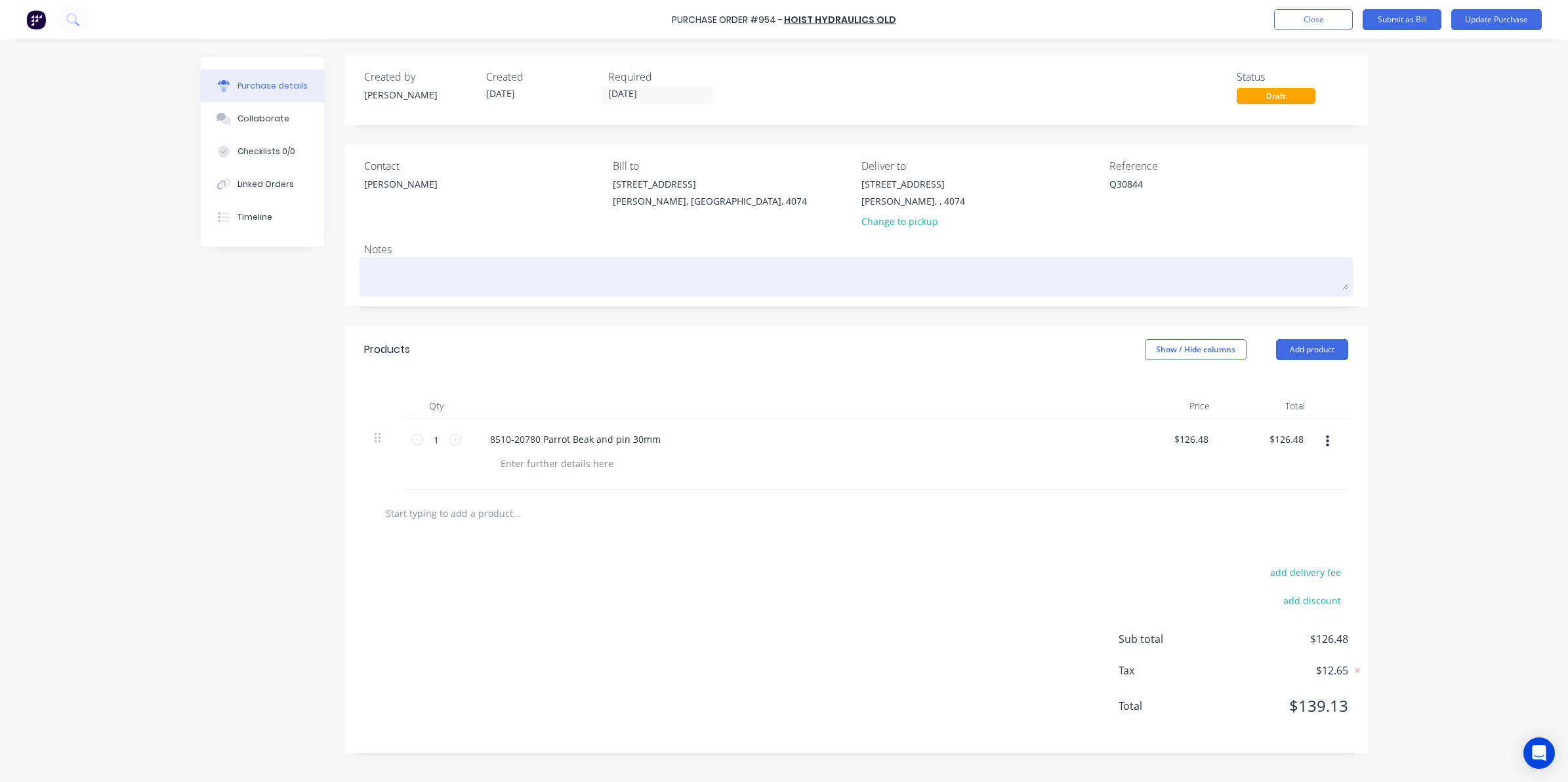
type textarea "Q30844"
type textarea "x"
type textarea "Q30844"
click at [1039, 269] on textarea at bounding box center [856, 275] width 984 height 30
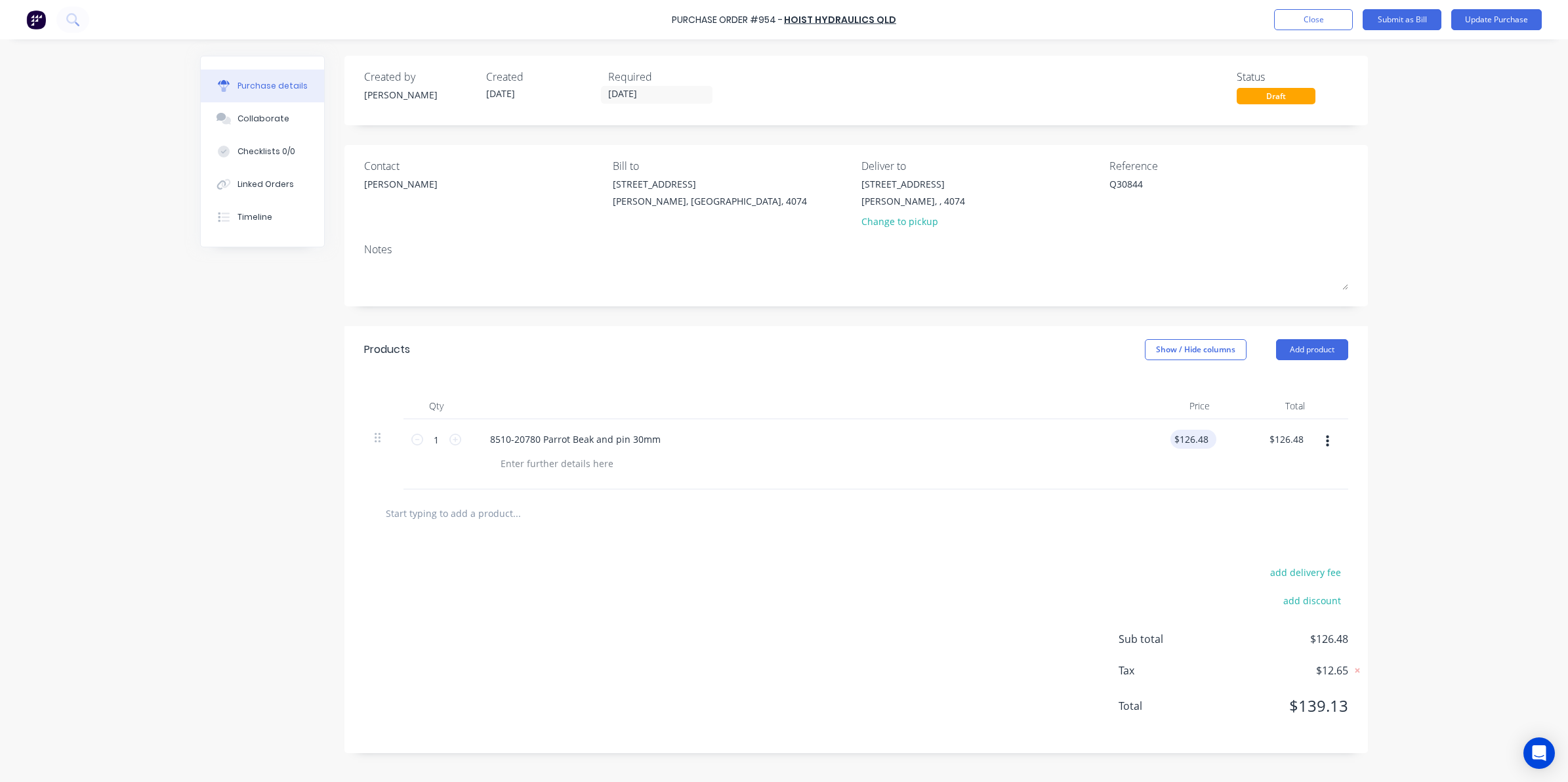
type textarea "x"
type input "126.48"
click at [1194, 436] on input "126.48" at bounding box center [1190, 438] width 41 height 19
type textarea "x"
drag, startPoint x: 1179, startPoint y: 439, endPoint x: 1248, endPoint y: 443, distance: 69.1
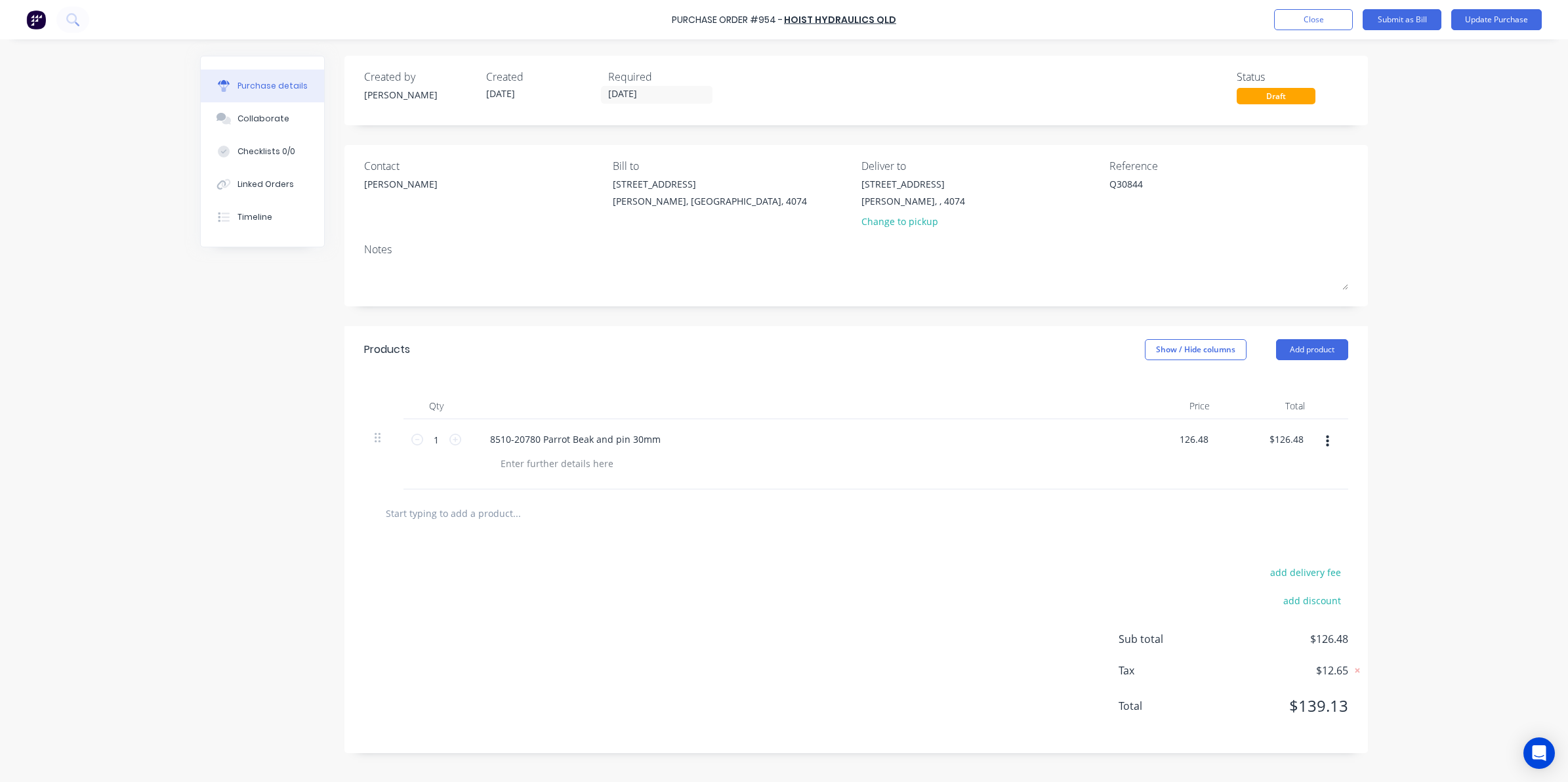
click at [1248, 443] on div "1 1 8510-20780 Parrot Beak and pin 30mm 126.48 126.48 $126.48 $126.48" at bounding box center [856, 454] width 984 height 70
type input "81.60"
type textarea "x"
type input "$81.60"
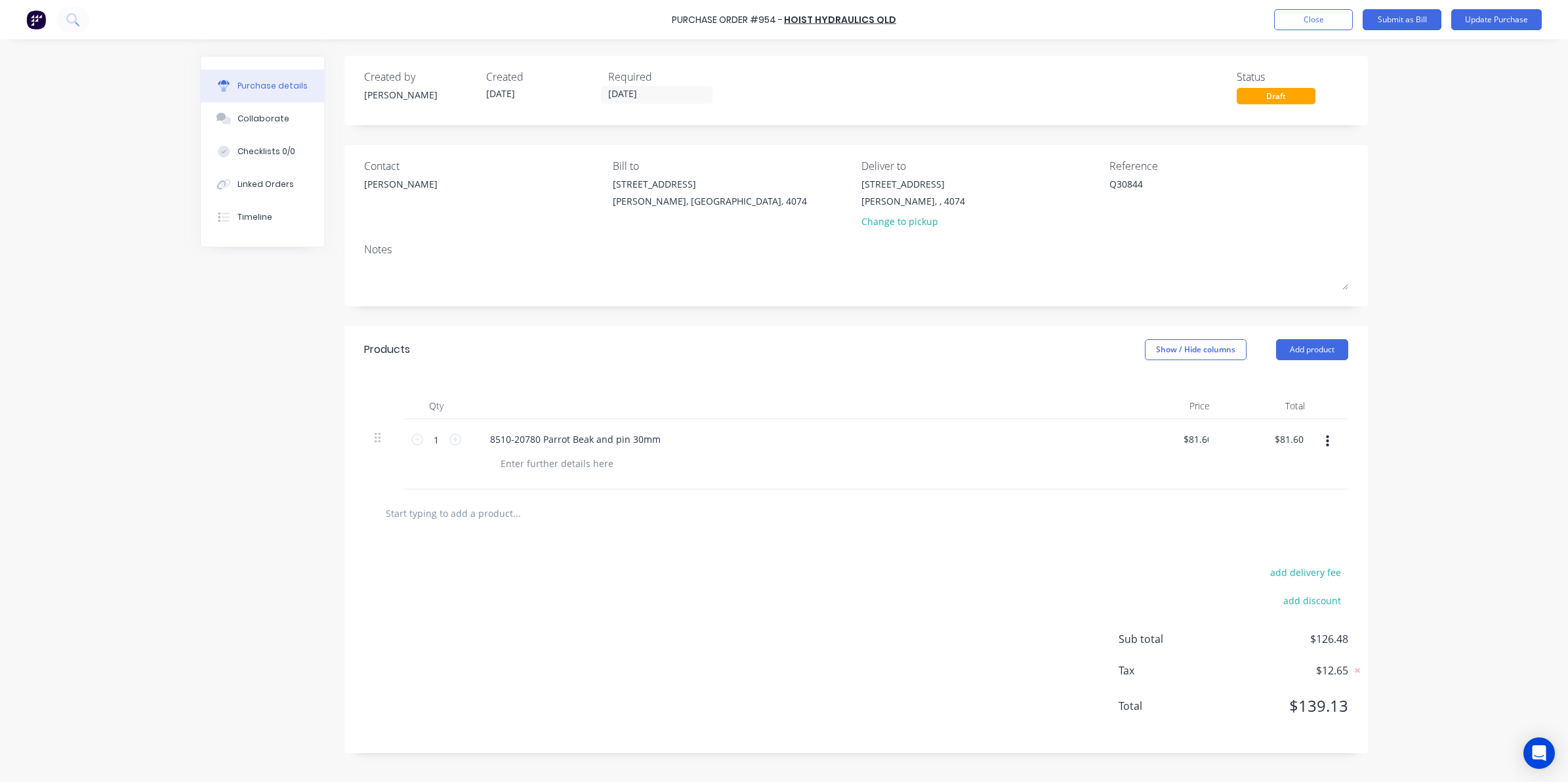
click at [1140, 515] on div at bounding box center [855, 512] width 963 height 26
click at [1486, 23] on button "Update Purchase" at bounding box center [1496, 19] width 91 height 21
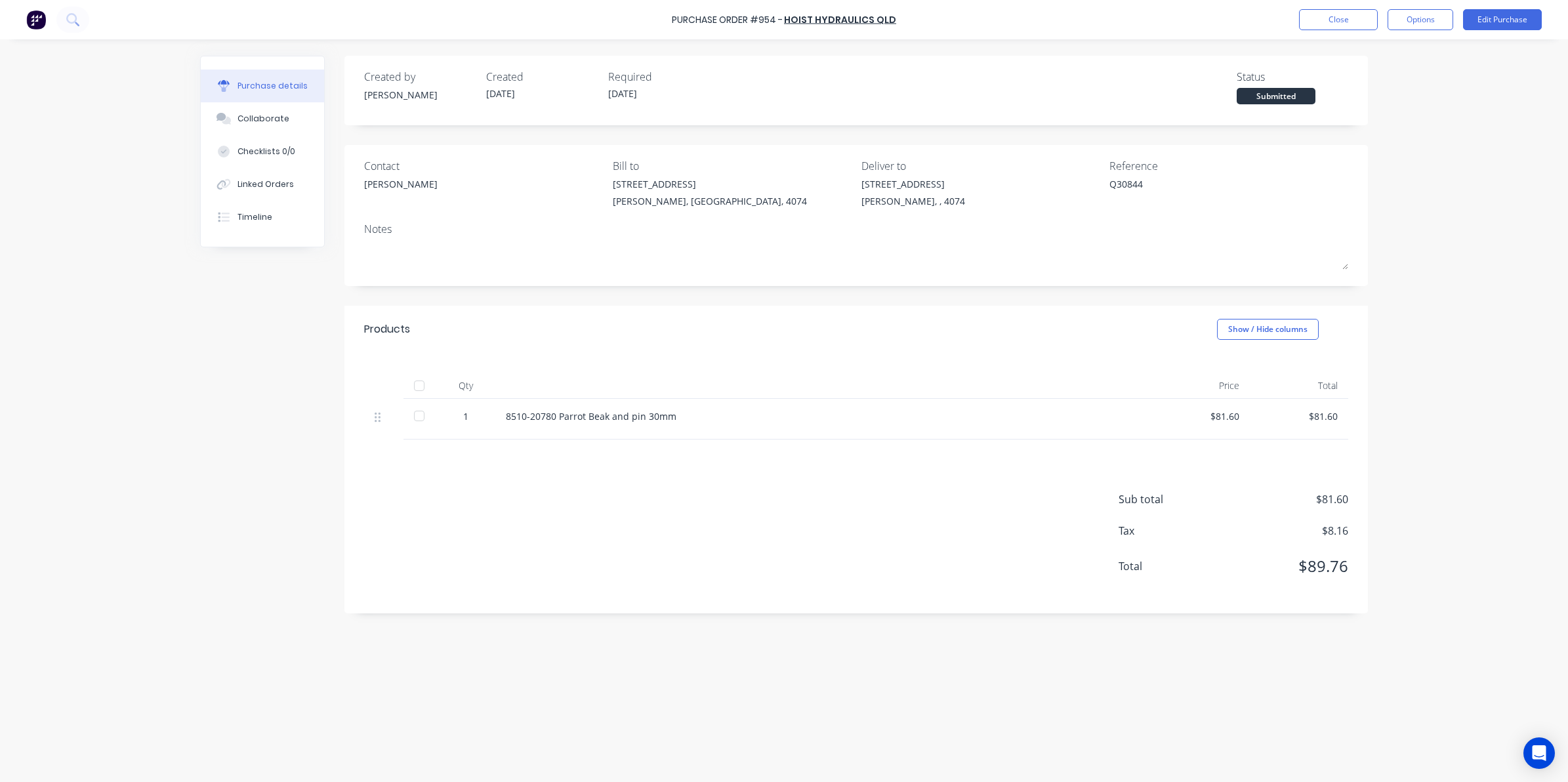
click at [1396, 15] on button "Options" at bounding box center [1420, 19] width 65 height 21
click at [1399, 70] on div "Convert to Bill" at bounding box center [1390, 80] width 101 height 19
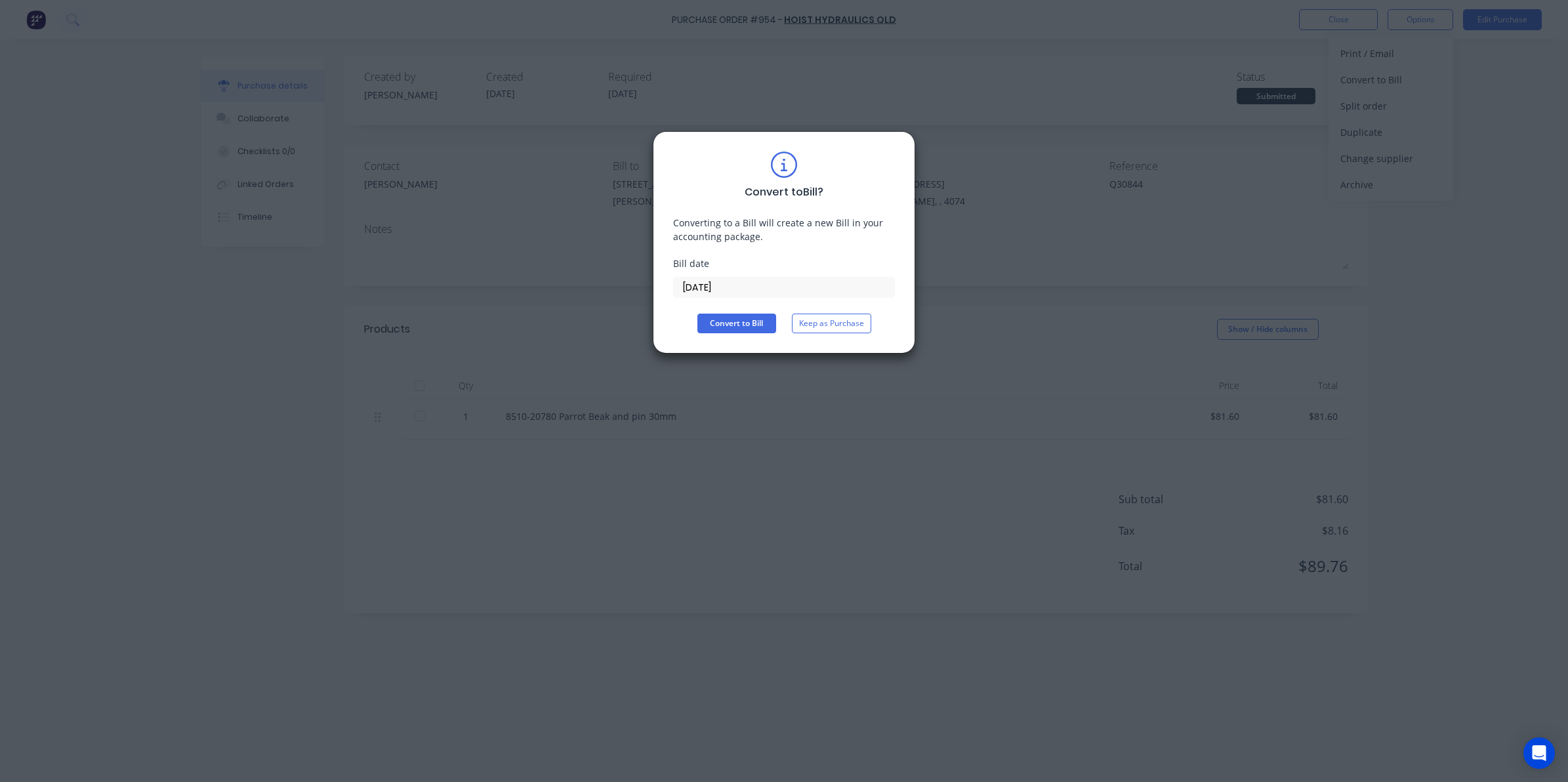
click at [740, 283] on input "[DATE]" at bounding box center [784, 287] width 220 height 19
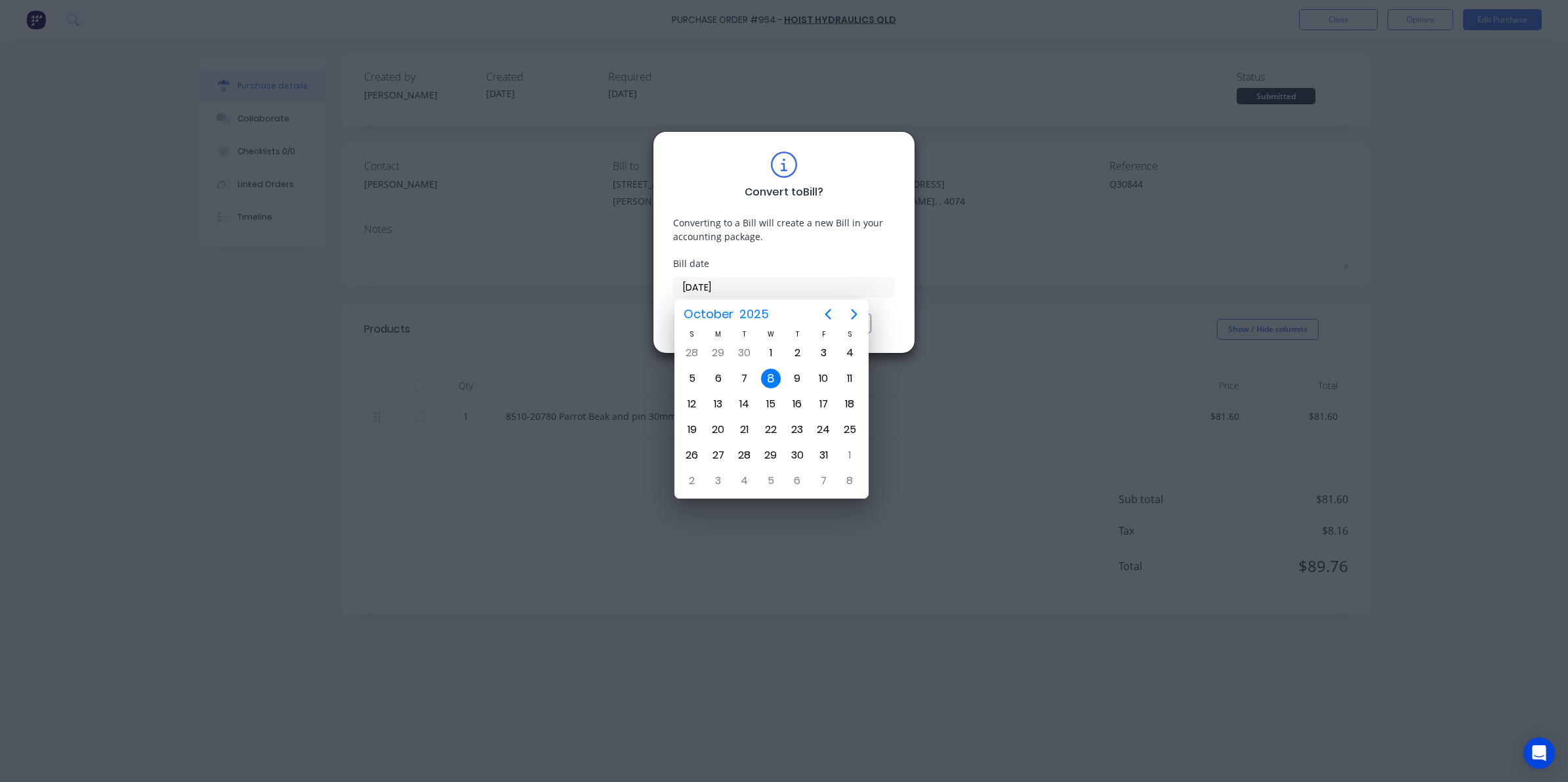
click at [769, 380] on div "8" at bounding box center [770, 377] width 19 height 19
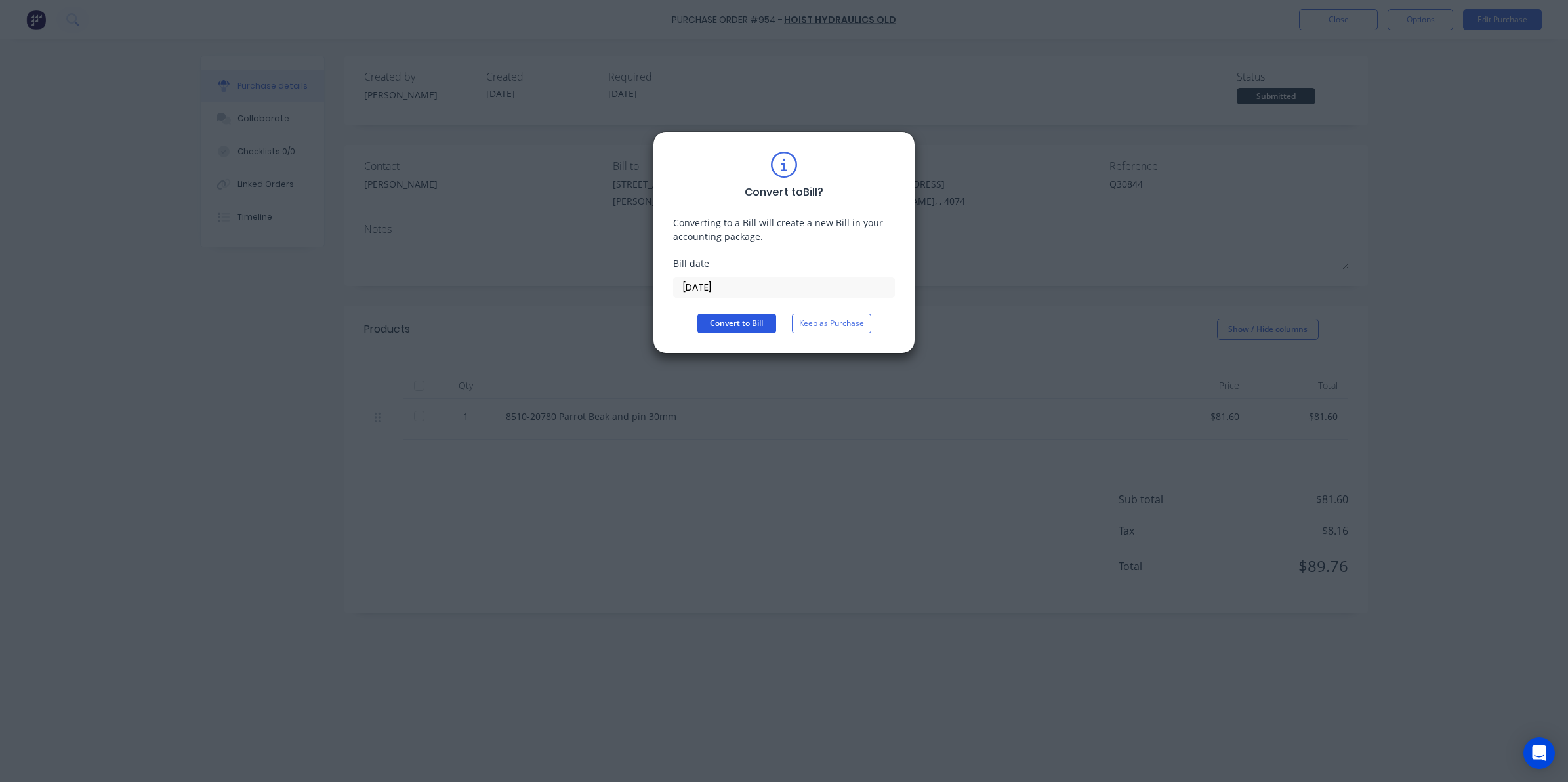
click at [737, 328] on button "Convert to Bill" at bounding box center [737, 322] width 79 height 19
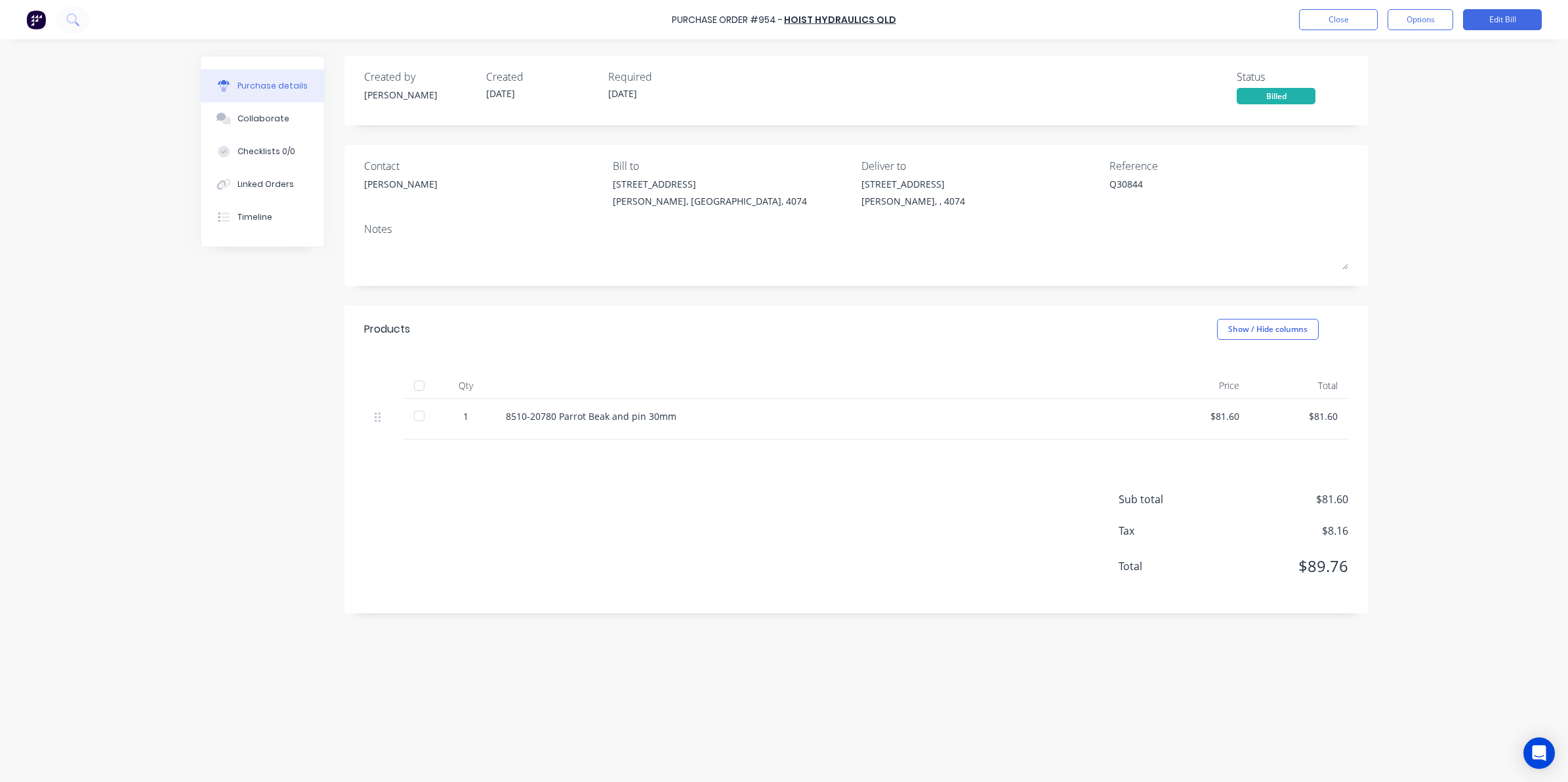
click at [418, 386] on div at bounding box center [419, 385] width 26 height 26
type textarea "x"
click at [1330, 19] on button "Close" at bounding box center [1338, 19] width 79 height 21
